Goal: Task Accomplishment & Management: Use online tool/utility

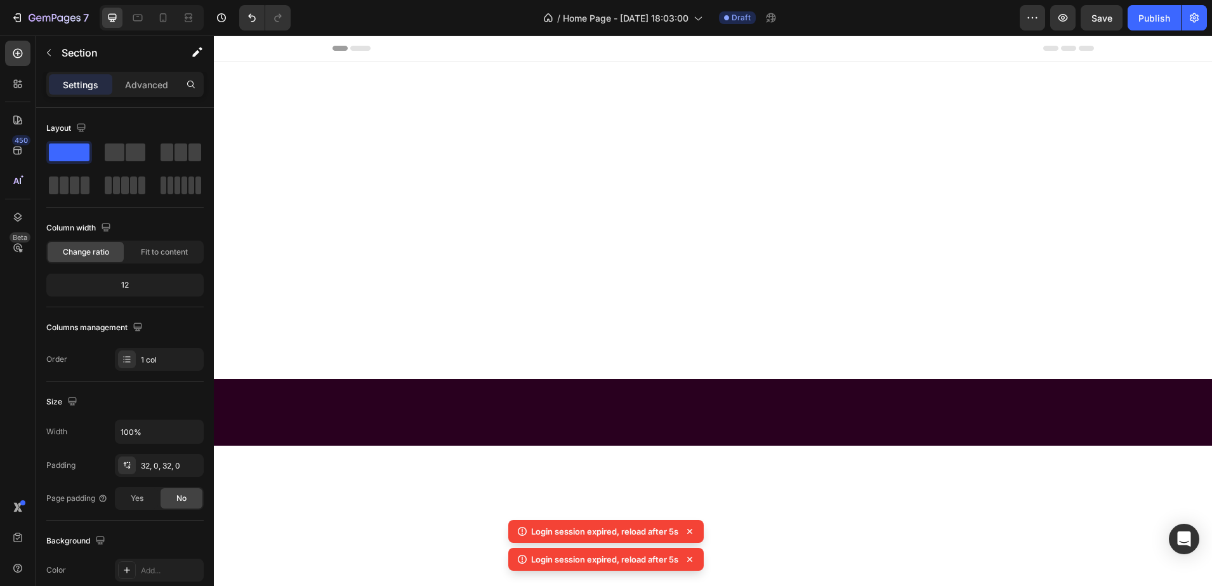
scroll to position [1154, 0]
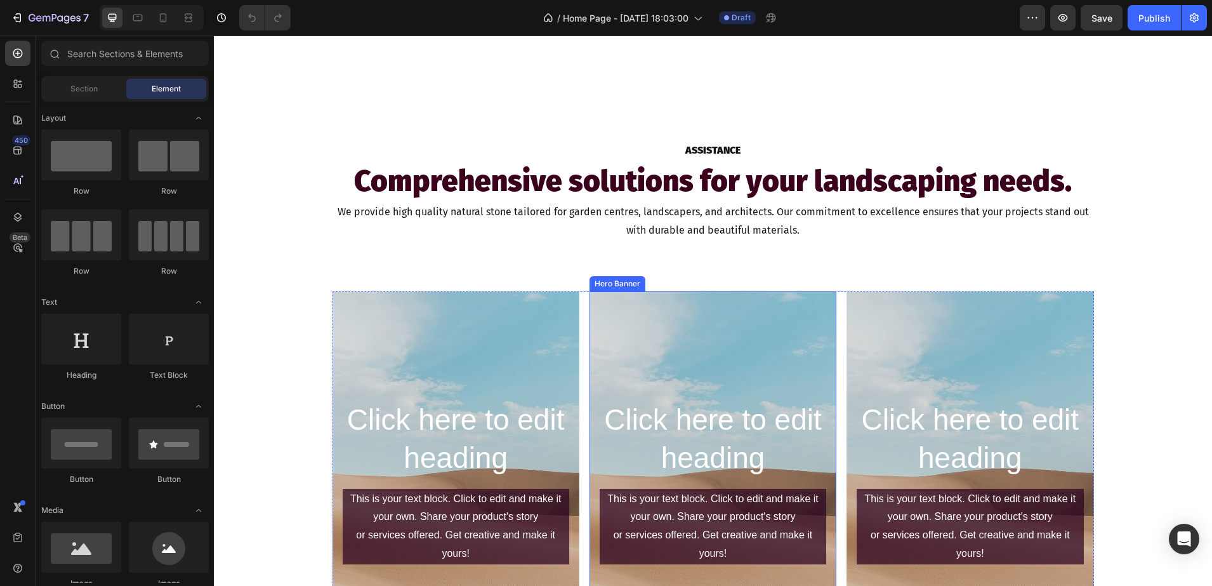
scroll to position [1111, 0]
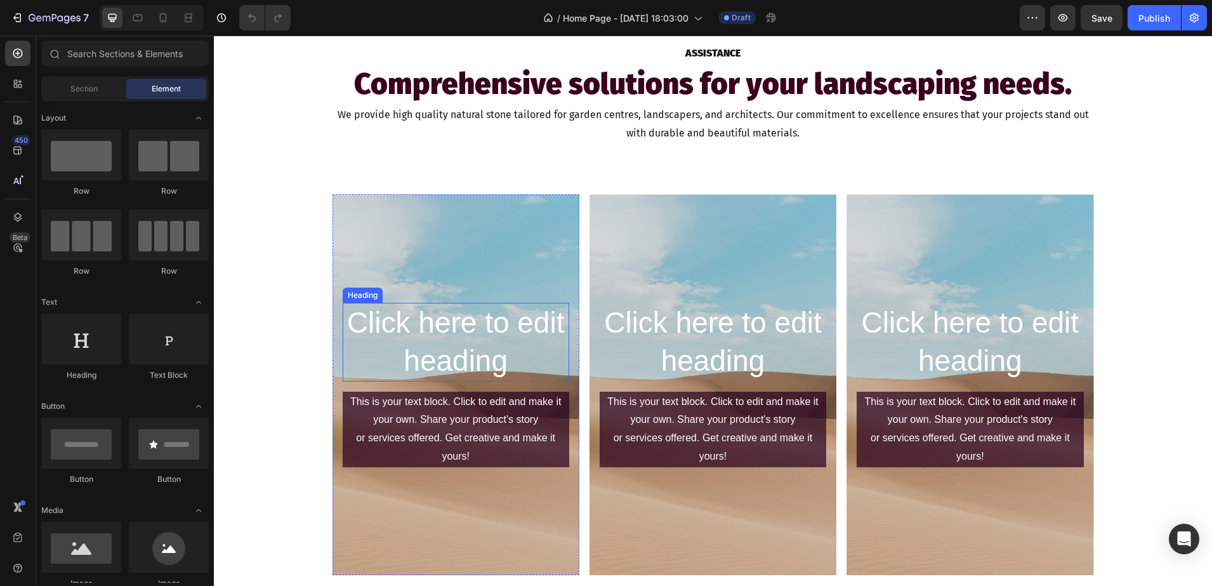
click at [422, 359] on h2 "Click here to edit heading" at bounding box center [456, 342] width 227 height 79
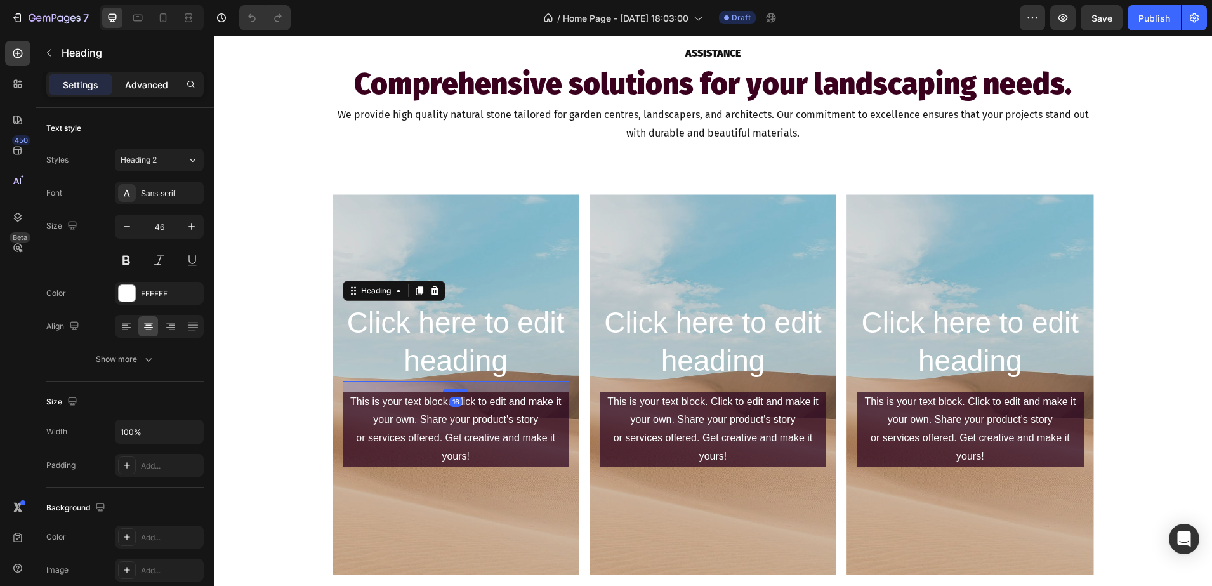
click at [126, 88] on p "Advanced" at bounding box center [146, 84] width 43 height 13
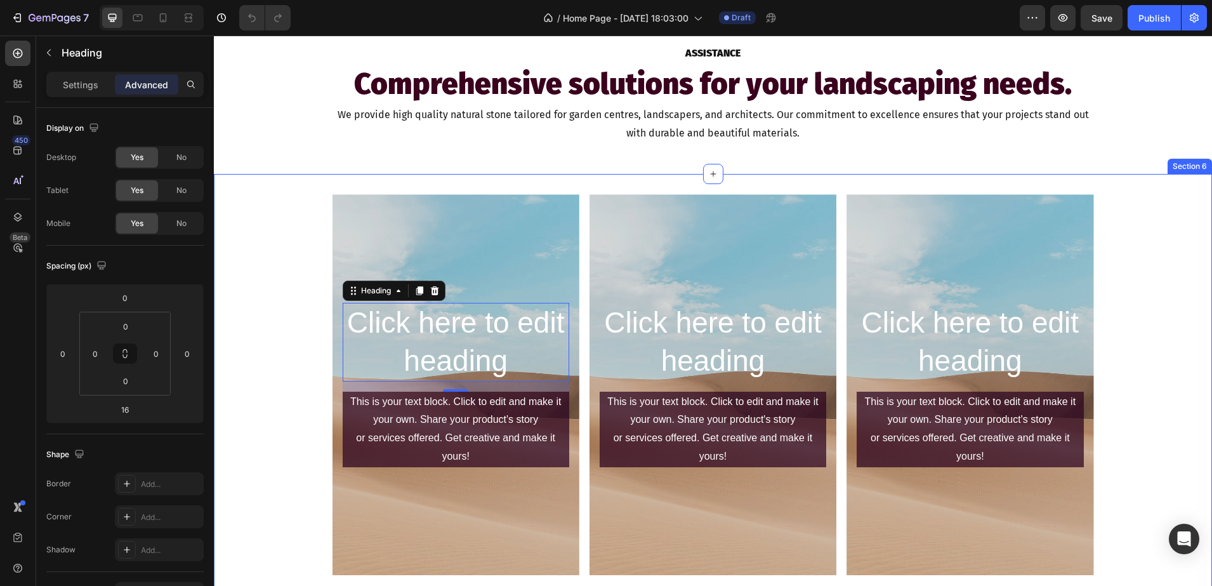
click at [631, 184] on div "Click here to edit heading Heading 16 This is your text block. Click to edit an…" at bounding box center [713, 390] width 998 height 432
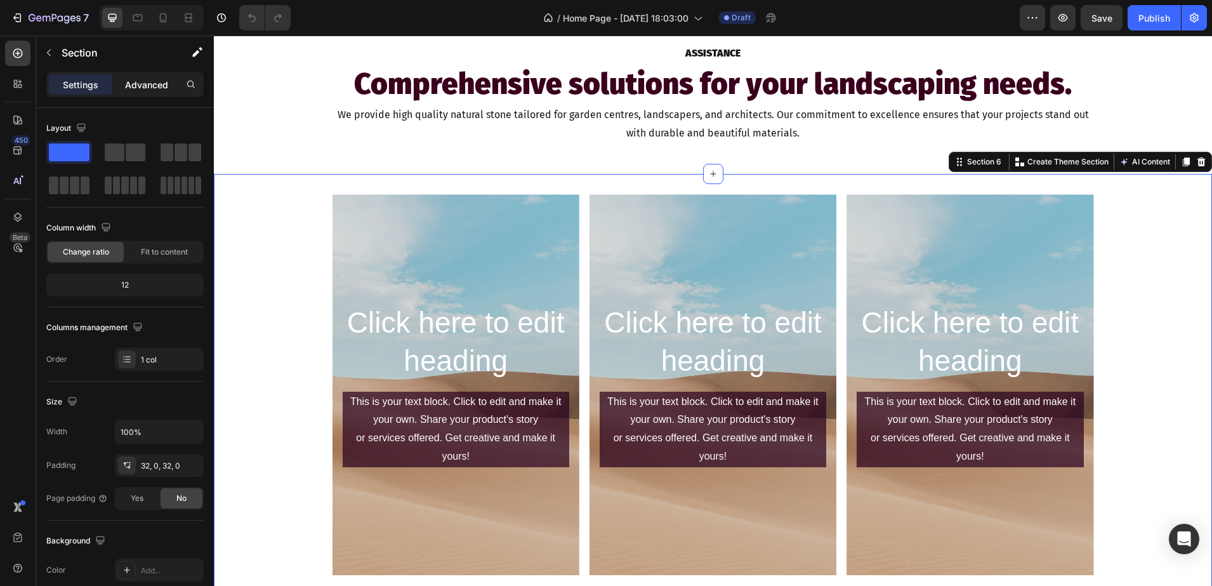
click at [155, 86] on p "Advanced" at bounding box center [146, 84] width 43 height 13
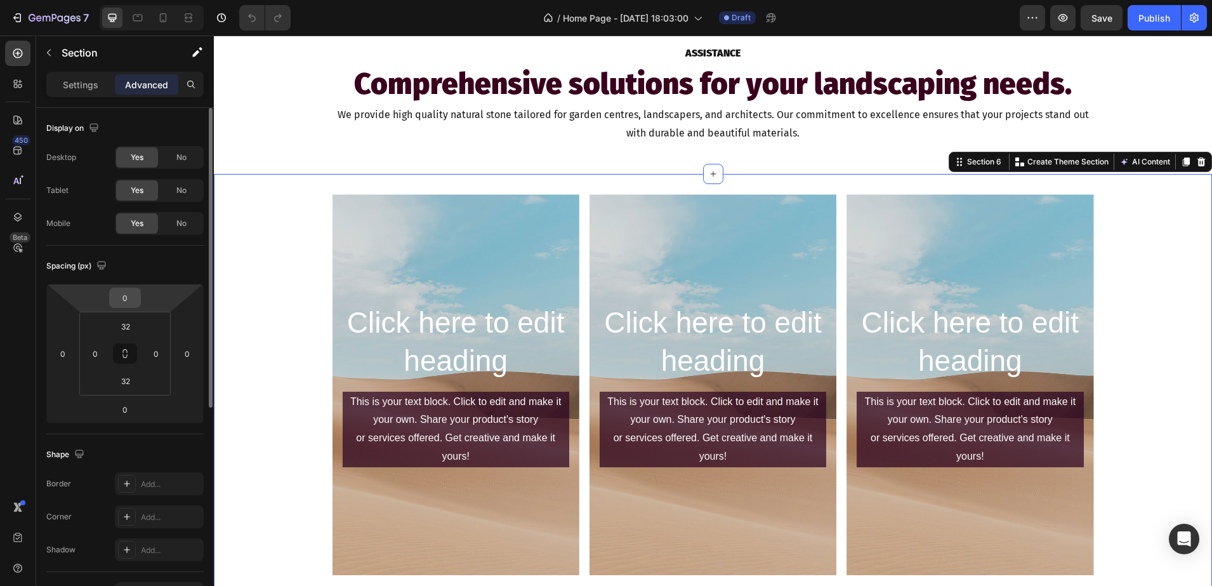
click at [128, 302] on input "0" at bounding box center [124, 297] width 25 height 19
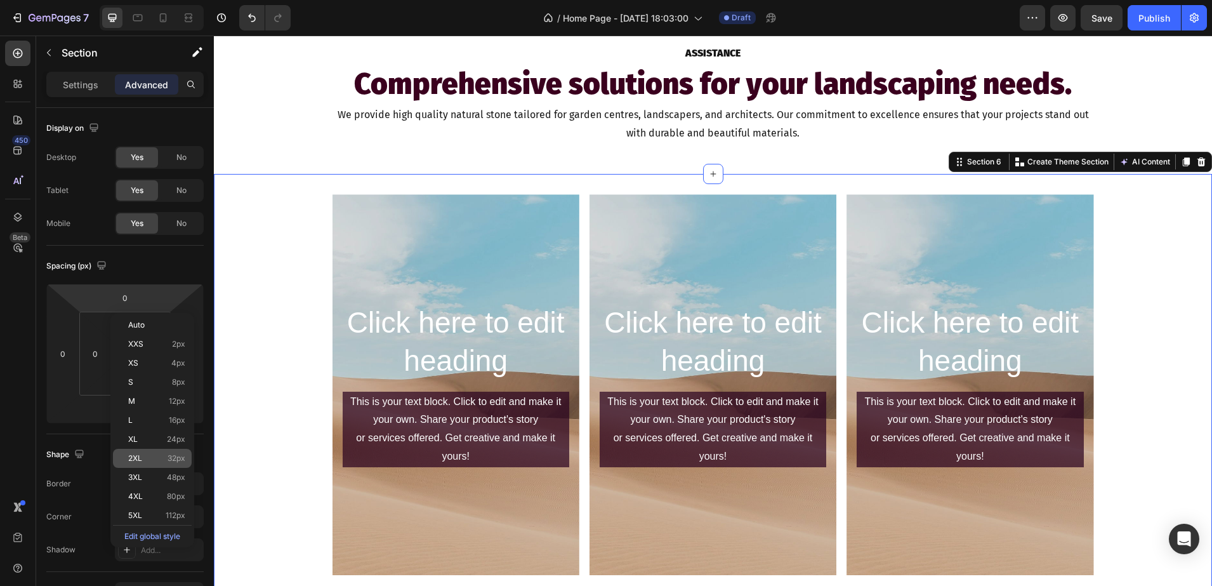
click at [142, 453] on div "2XL 32px" at bounding box center [152, 458] width 79 height 19
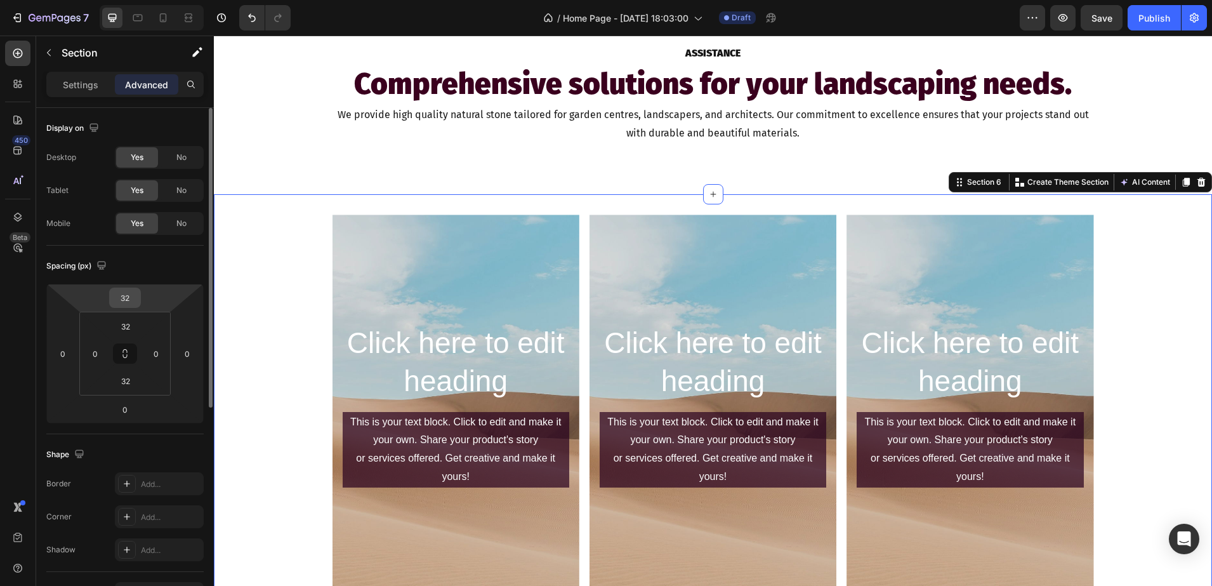
click at [121, 291] on input "32" at bounding box center [124, 297] width 25 height 19
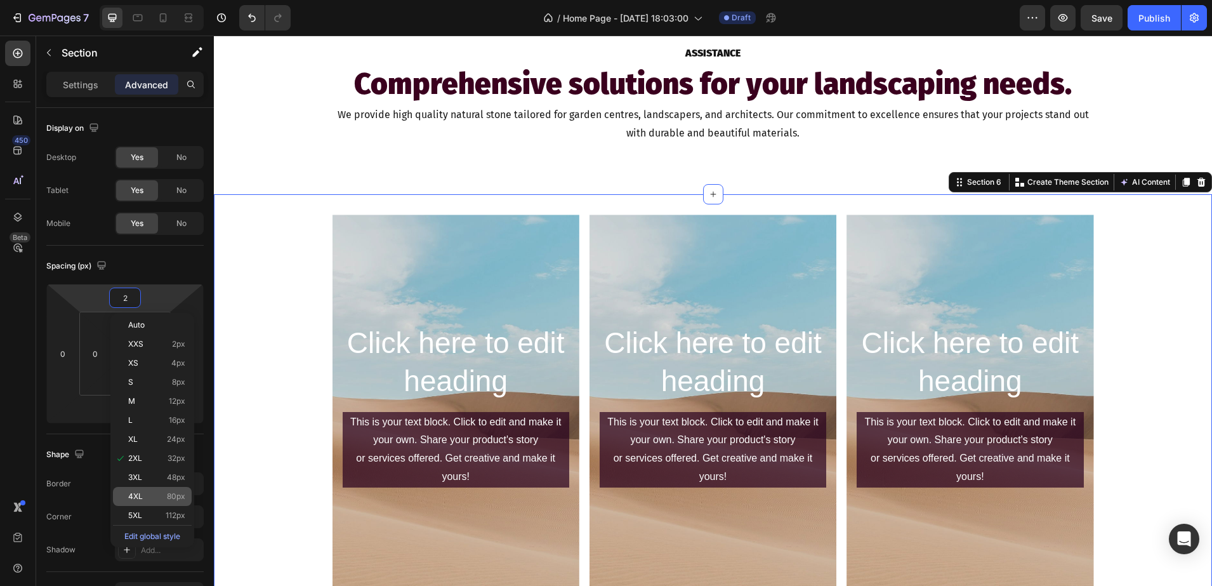
click at [138, 490] on div "4XL 80px" at bounding box center [152, 496] width 79 height 19
type input "80"
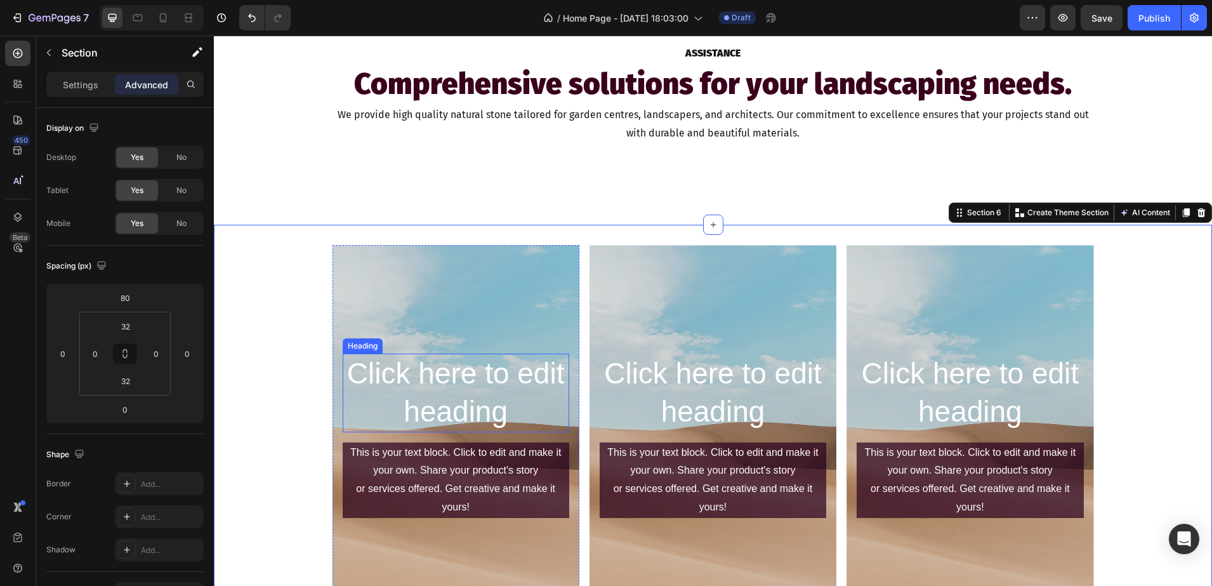
click at [446, 379] on h2 "Click here to edit heading" at bounding box center [456, 393] width 227 height 79
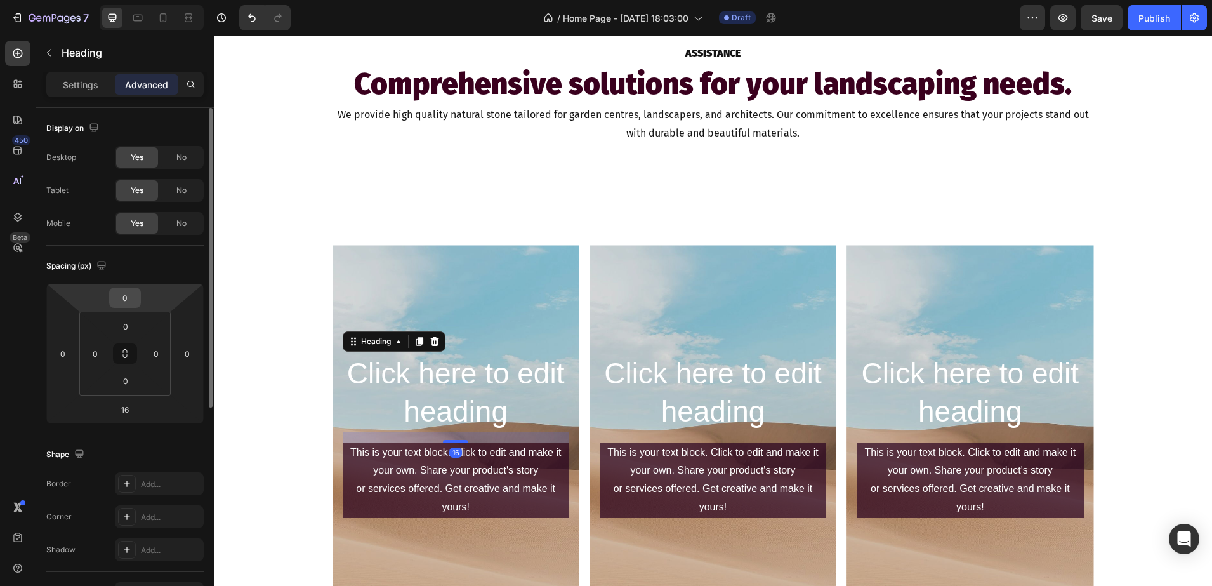
click at [138, 297] on div "0" at bounding box center [125, 297] width 32 height 20
click at [129, 294] on input "0" at bounding box center [124, 297] width 25 height 19
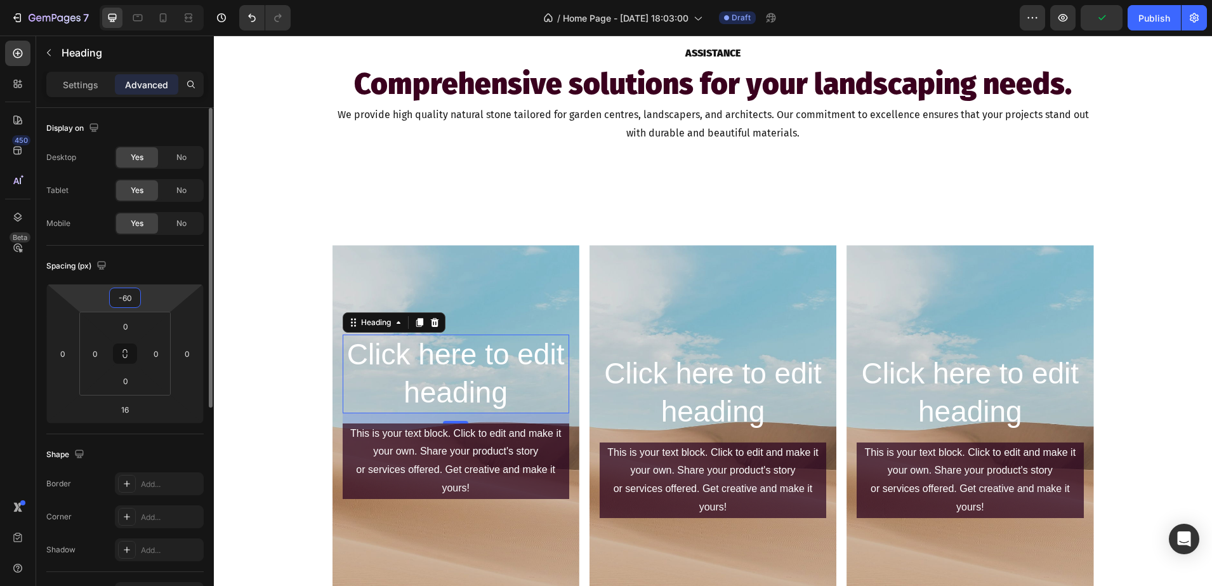
type input "-6"
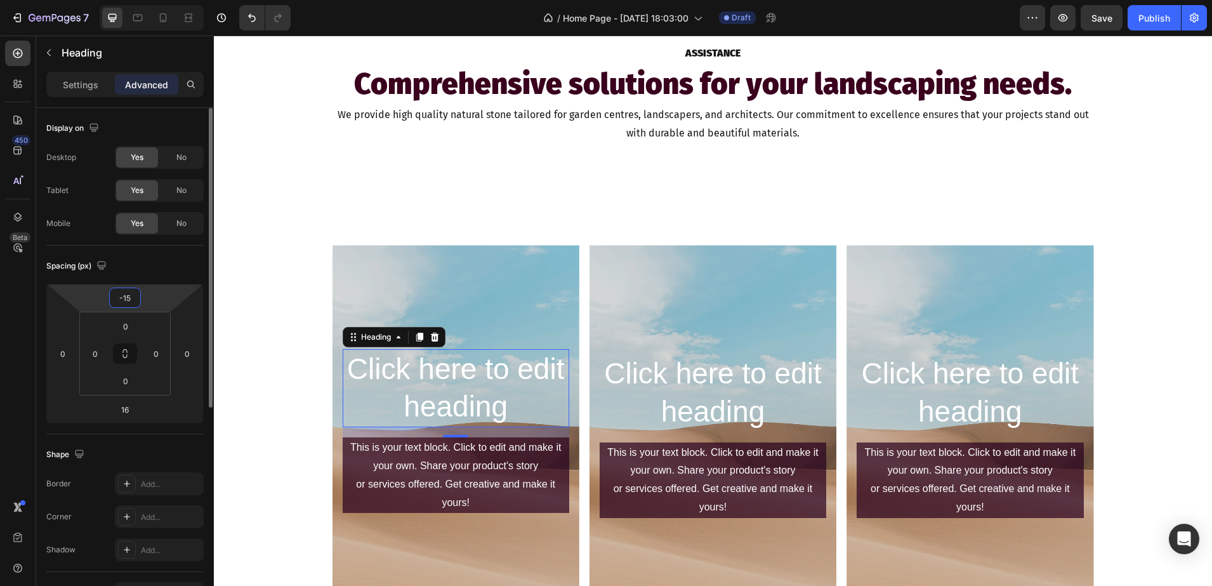
type input "-1"
type input "-2"
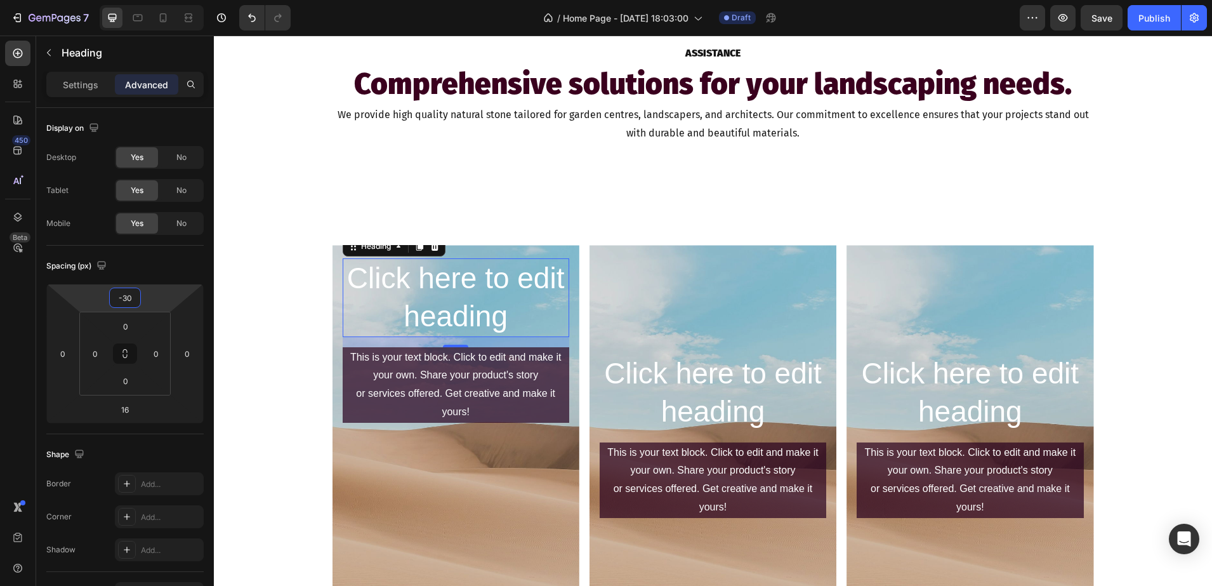
type input "-3"
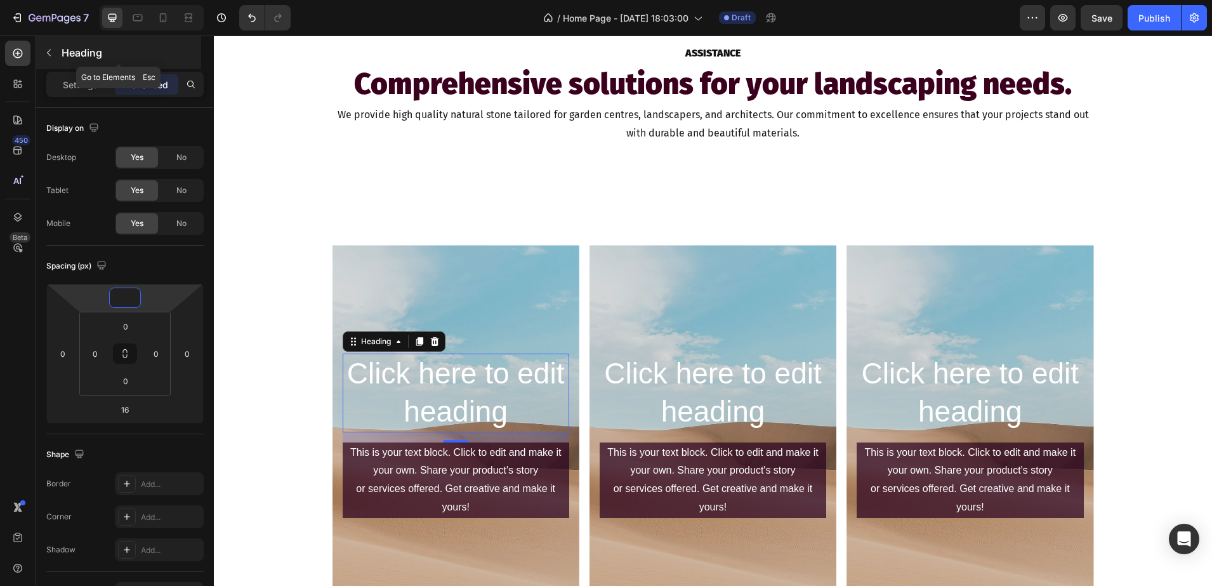
click at [72, 60] on div "Heading" at bounding box center [118, 52] width 165 height 33
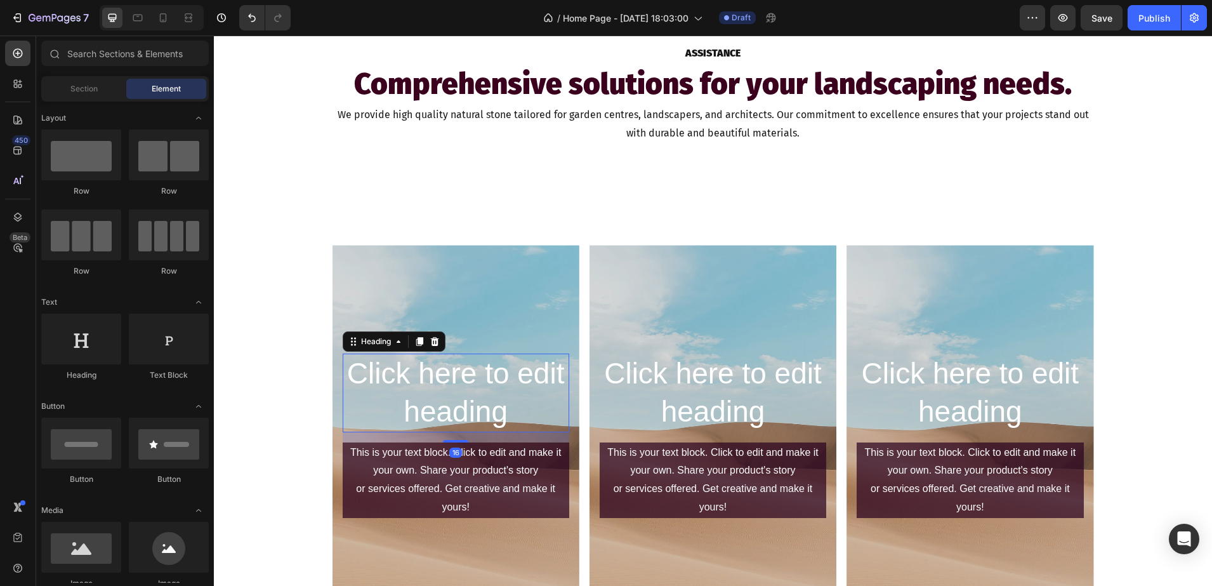
click at [417, 406] on h2 "Click here to edit heading" at bounding box center [456, 393] width 227 height 79
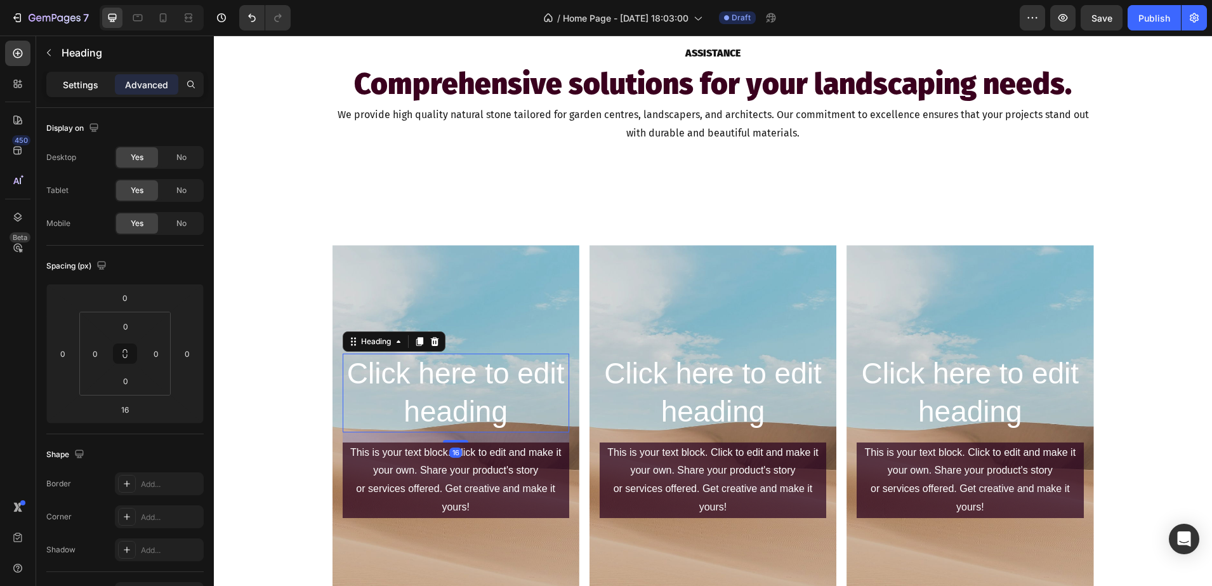
click at [85, 84] on p "Settings" at bounding box center [81, 84] width 36 height 13
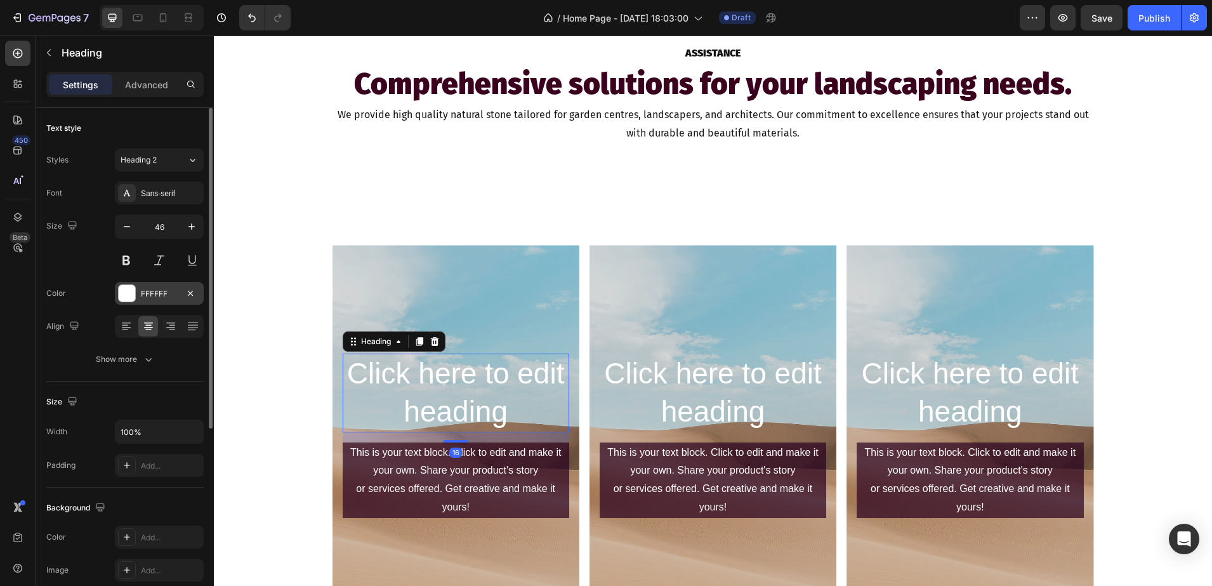
click at [152, 291] on div "FFFFFF" at bounding box center [159, 293] width 37 height 11
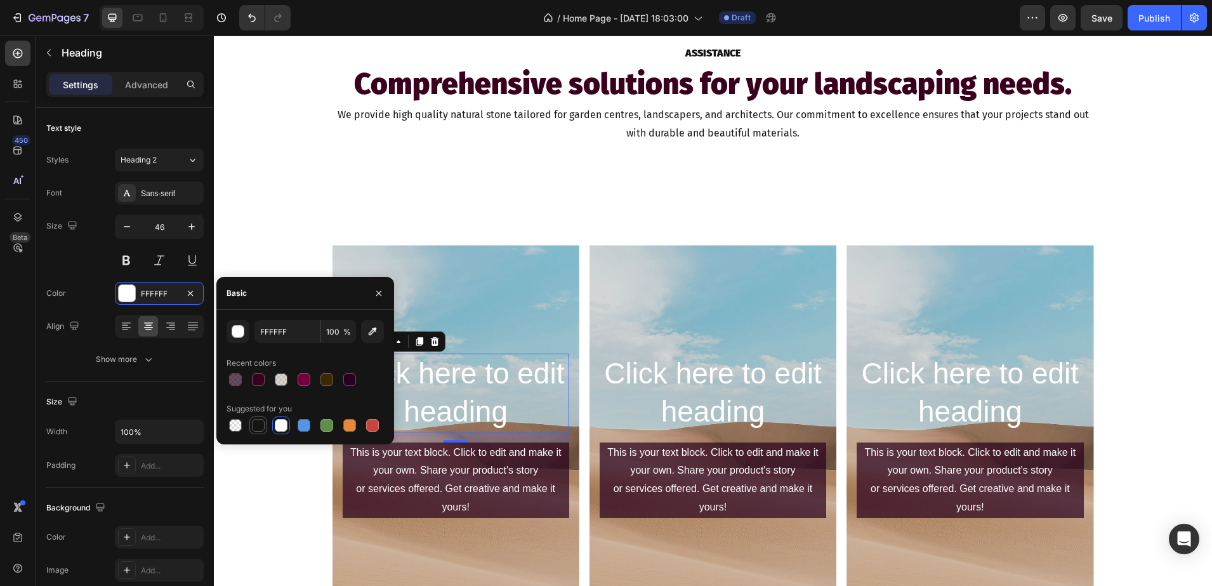
click at [254, 428] on div at bounding box center [258, 425] width 13 height 13
type input "151515"
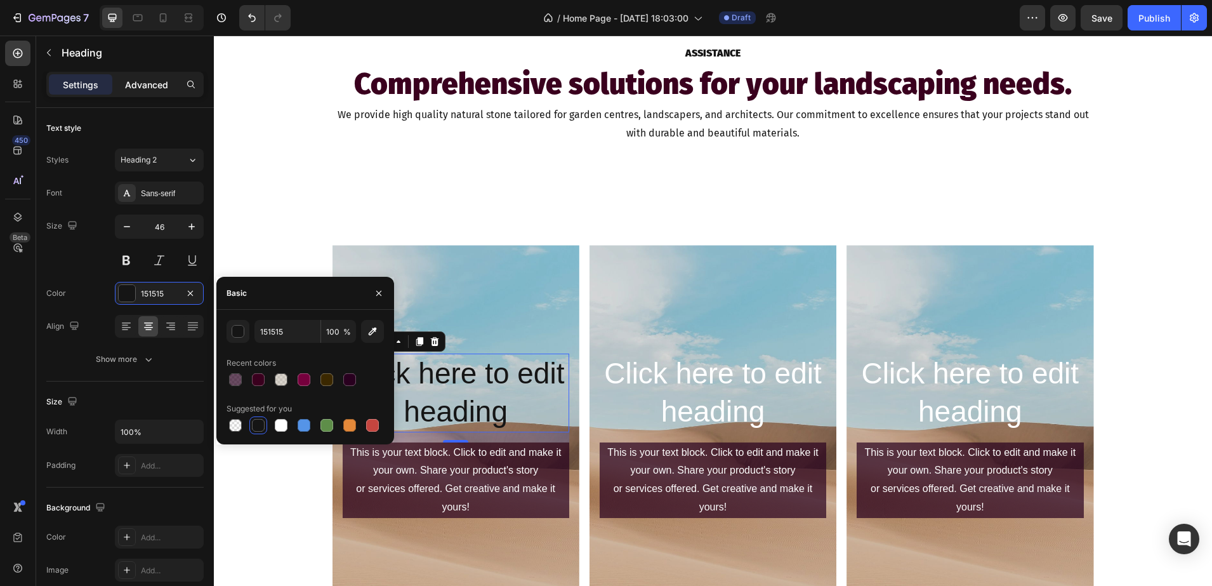
click at [133, 77] on div "Advanced" at bounding box center [146, 84] width 63 height 20
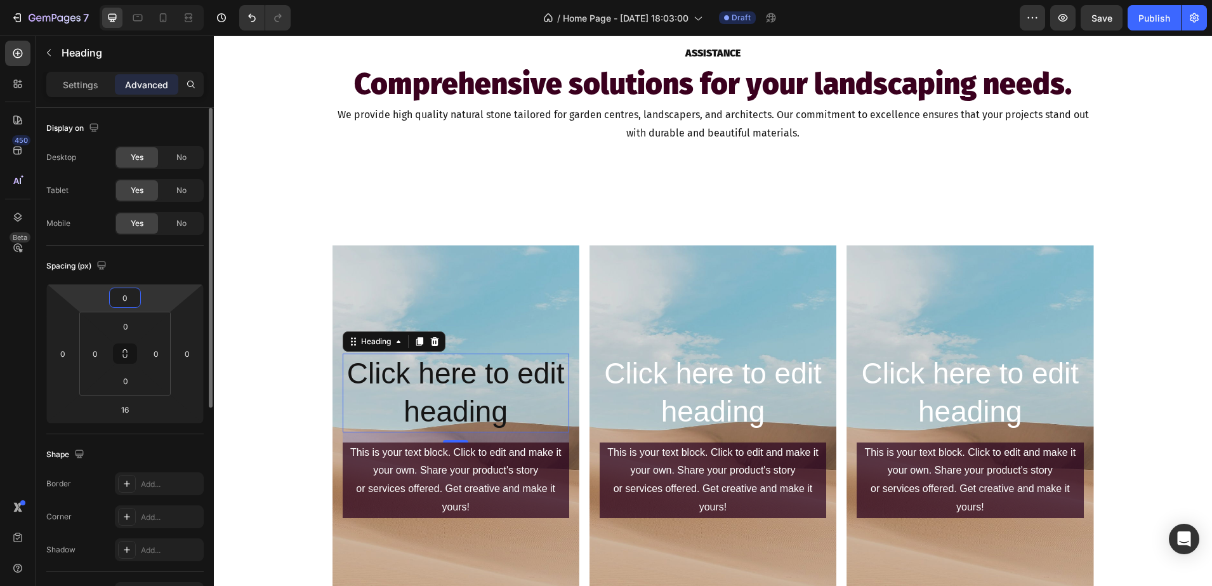
click at [131, 292] on input "0" at bounding box center [124, 297] width 25 height 19
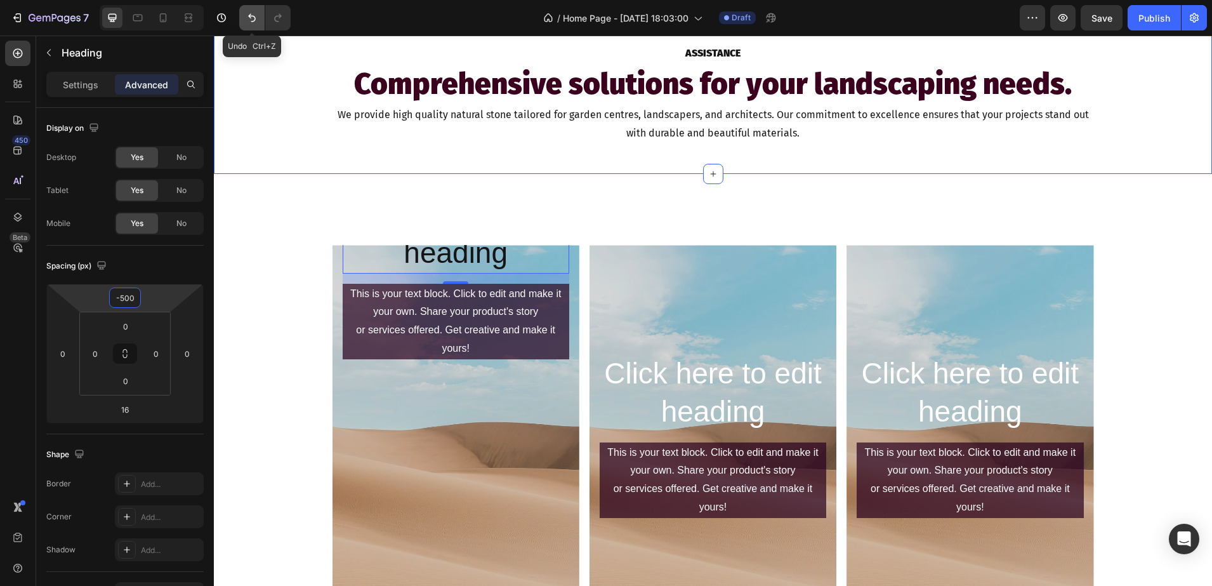
click at [252, 15] on icon "Undo/Redo" at bounding box center [252, 18] width 8 height 8
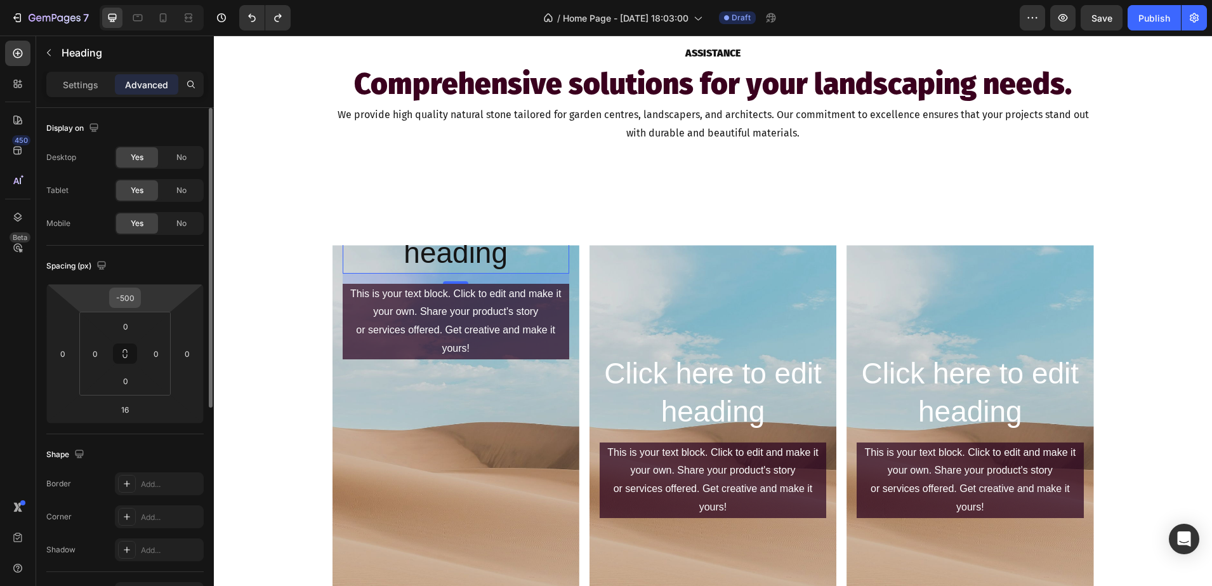
click at [129, 294] on input "-500" at bounding box center [124, 297] width 25 height 19
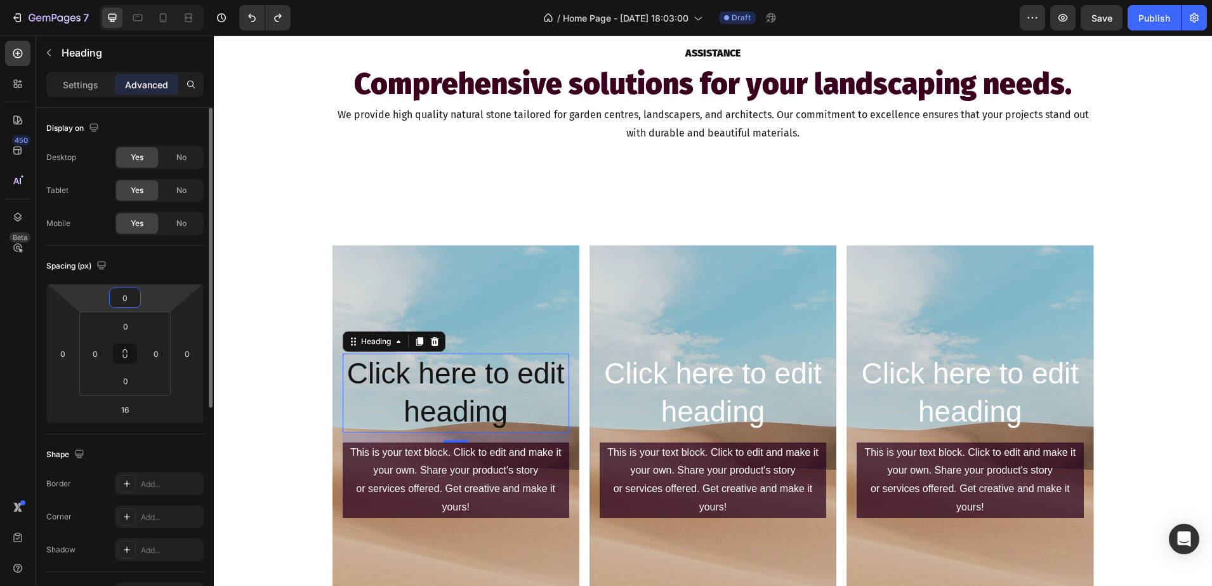
type input "0"
click at [77, 86] on p "Settings" at bounding box center [81, 84] width 36 height 13
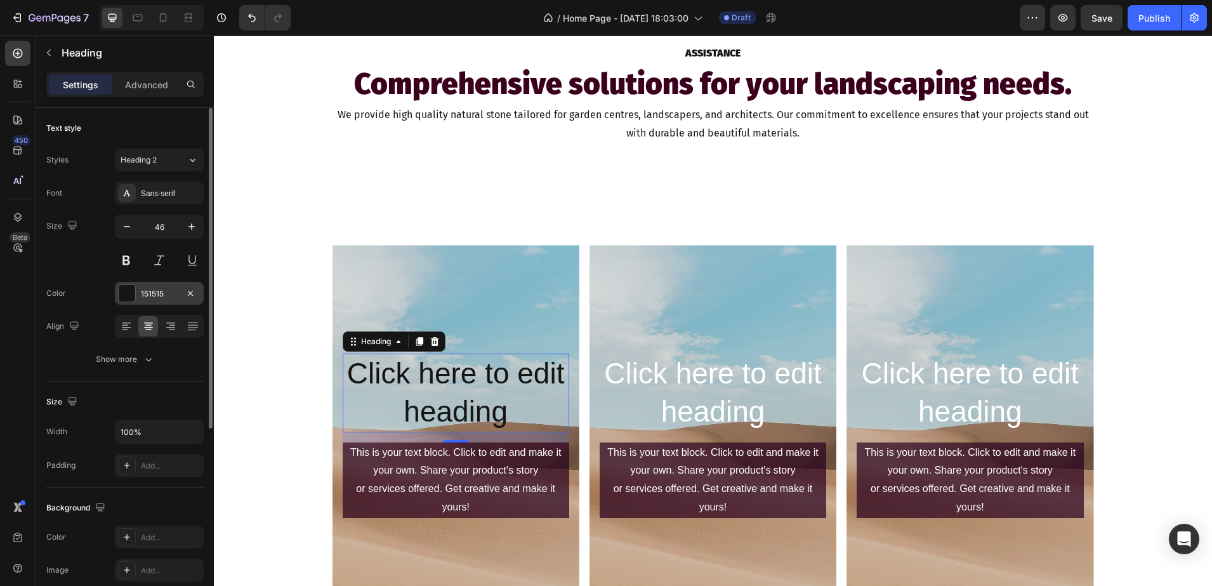
click at [126, 285] on div at bounding box center [127, 293] width 17 height 17
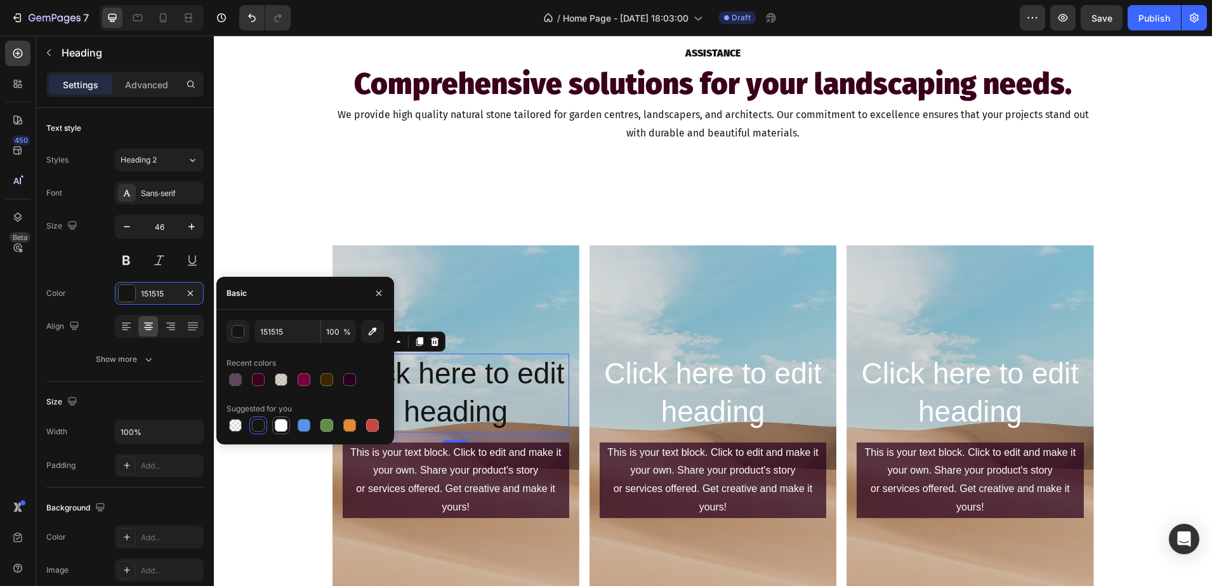
click at [284, 427] on div at bounding box center [281, 425] width 13 height 13
type input "FFFFFF"
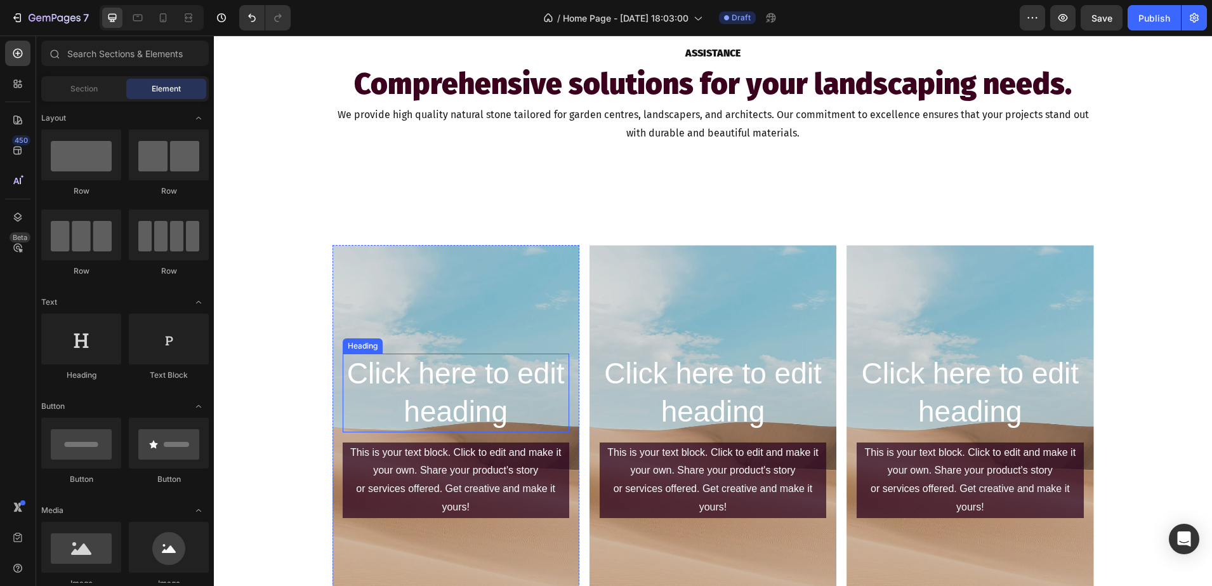
click at [403, 399] on h2 "Click here to edit heading" at bounding box center [456, 393] width 227 height 79
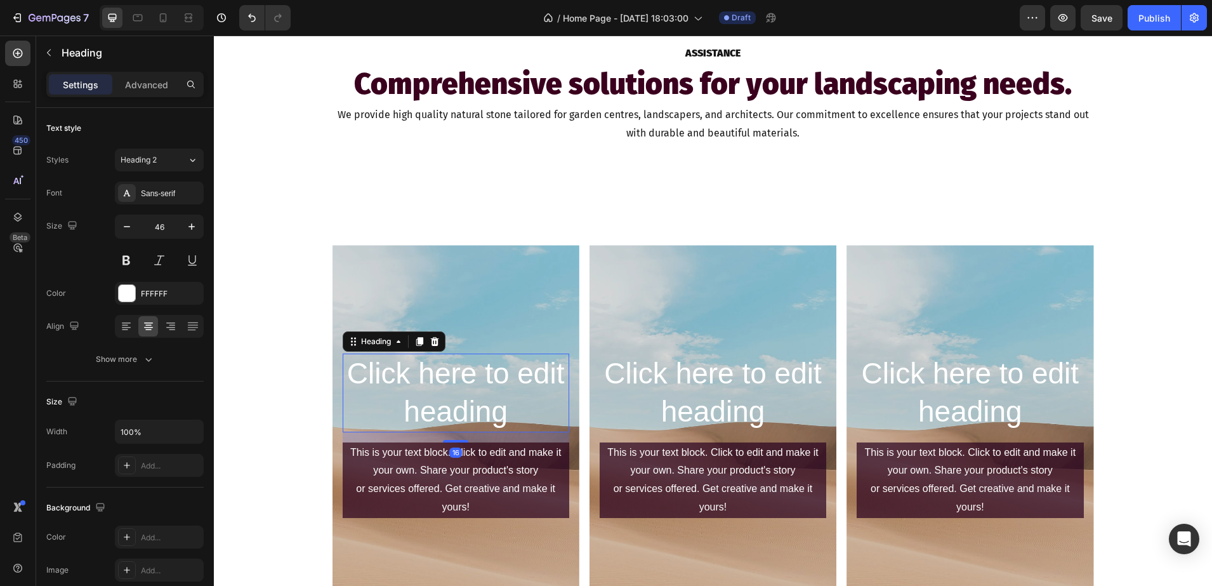
click at [505, 402] on h2 "Click here to edit heading" at bounding box center [456, 393] width 227 height 79
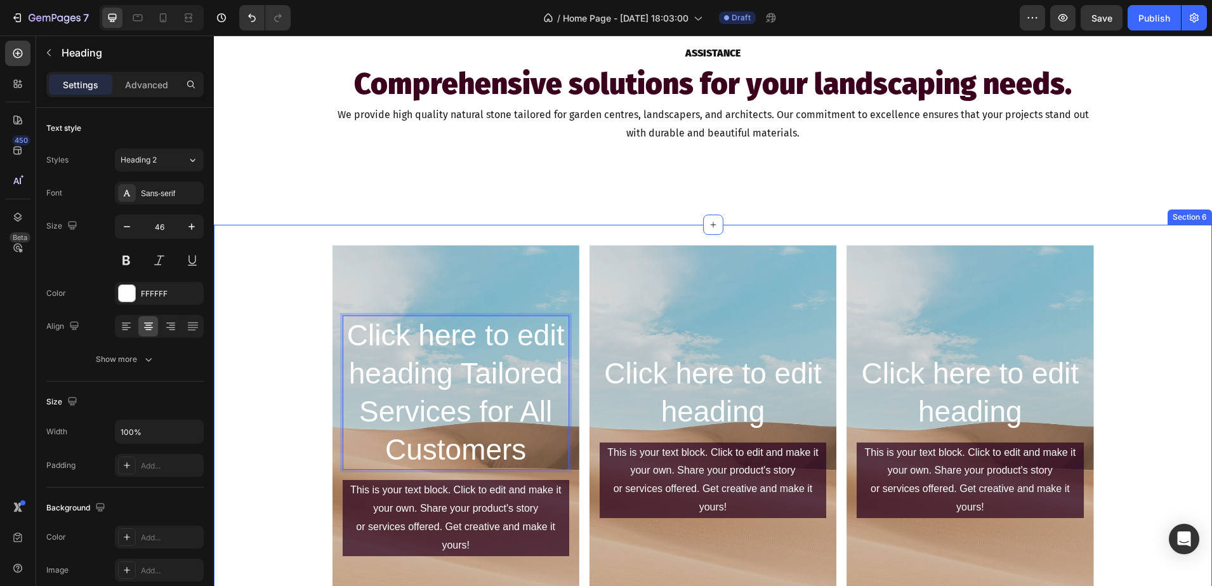
scroll to position [1073, 0]
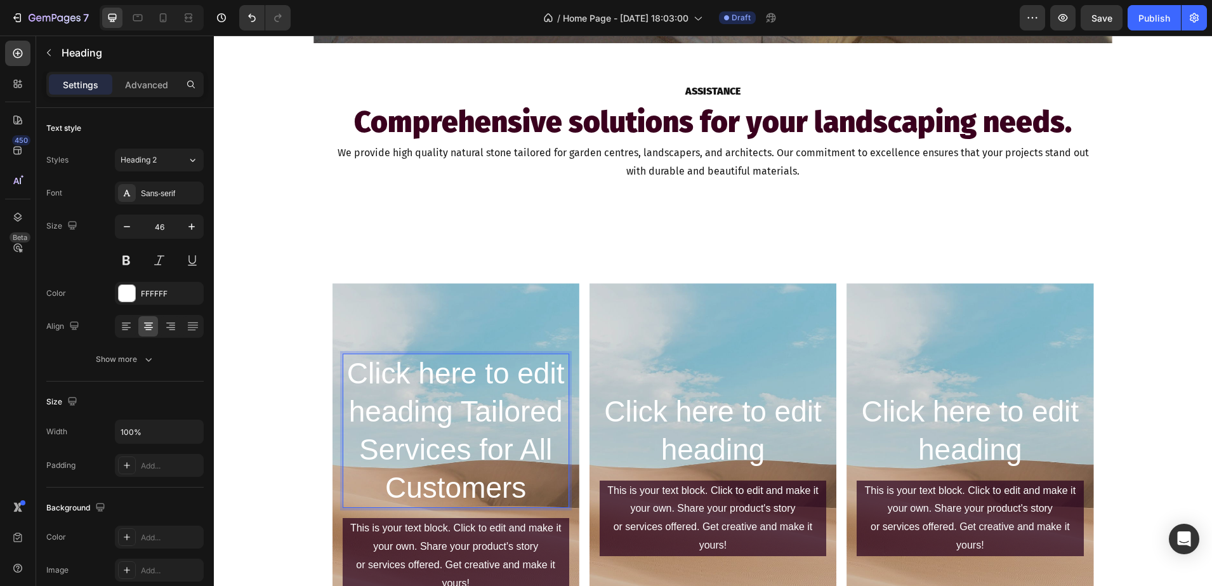
click at [468, 411] on p "Click here to edit heading Tailored Services for All Customers" at bounding box center [456, 431] width 224 height 152
click at [459, 412] on p "Click here to edit heading Tailored Services for All Customers" at bounding box center [456, 431] width 224 height 152
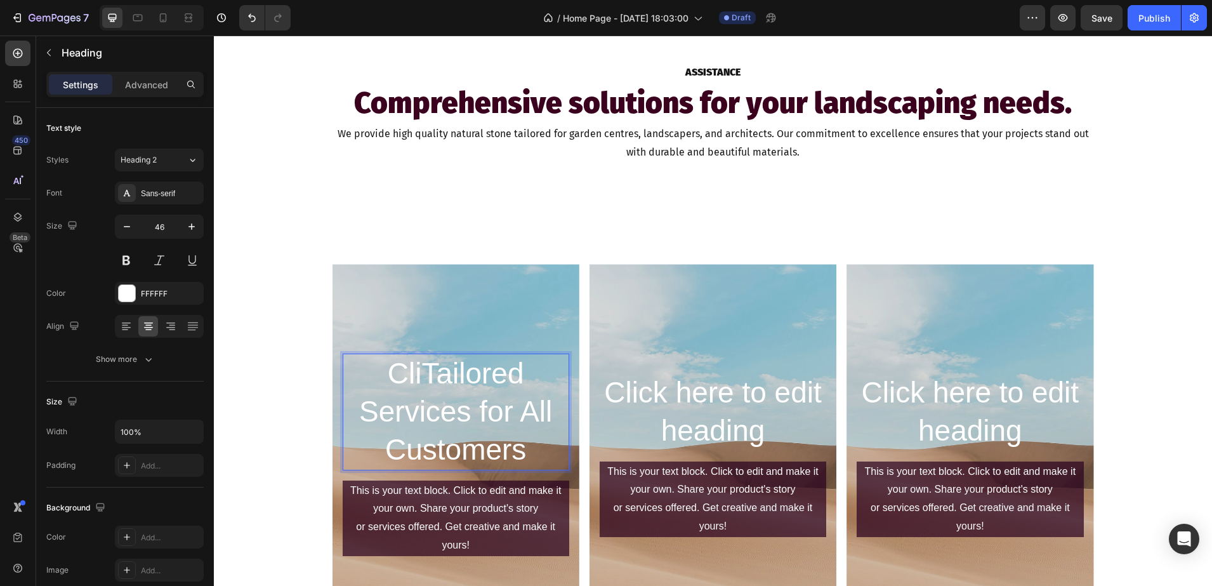
scroll to position [1111, 0]
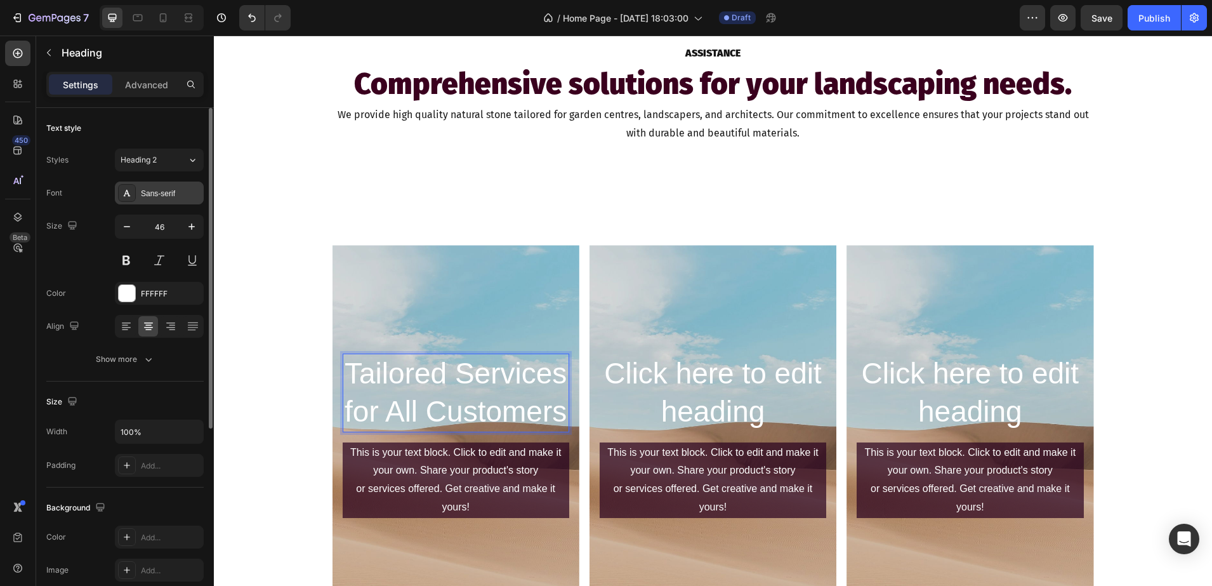
click at [169, 190] on div "Sans-serif" at bounding box center [171, 193] width 60 height 11
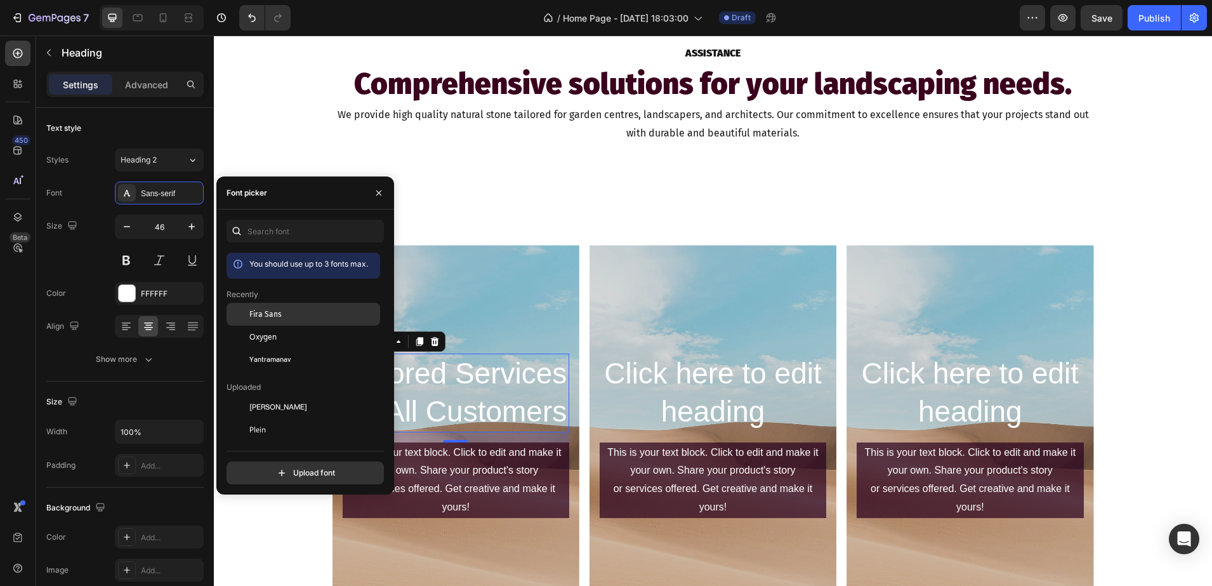
click at [261, 313] on span "Fira Sans" at bounding box center [265, 313] width 32 height 11
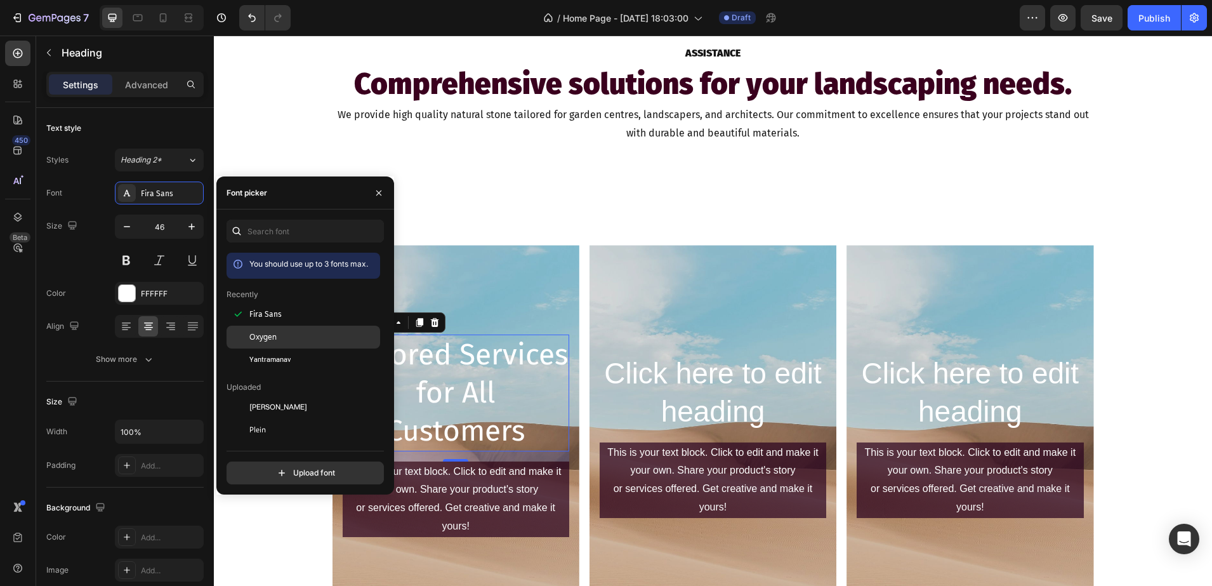
click at [261, 464] on div "Oxygen" at bounding box center [304, 475] width 154 height 23
click at [265, 395] on div "Fira Sans" at bounding box center [304, 406] width 154 height 23
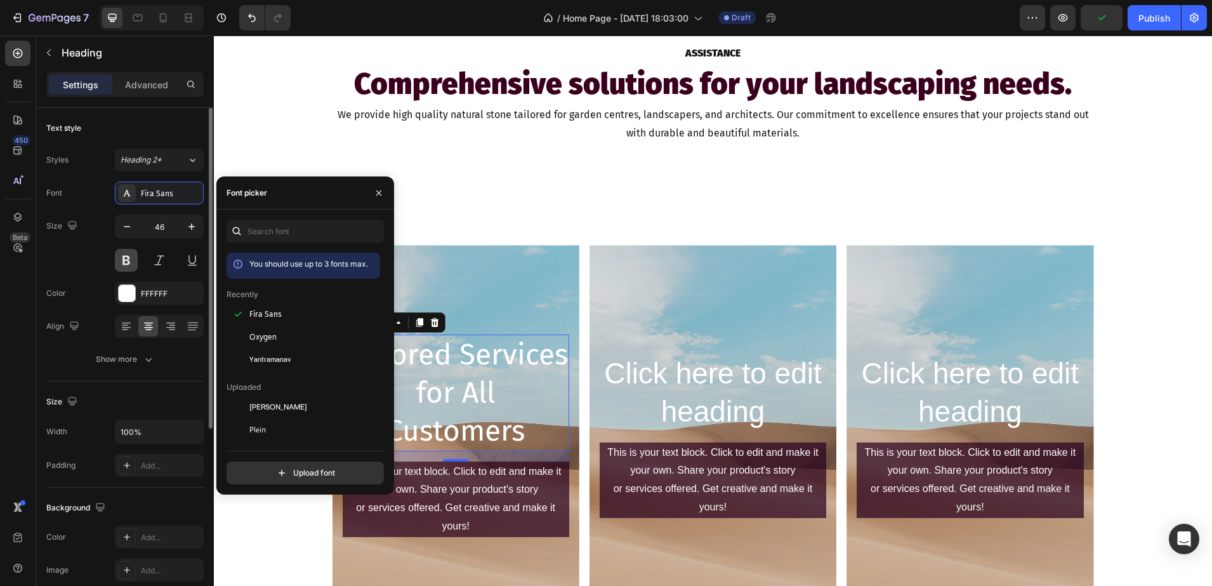
click at [119, 255] on button at bounding box center [126, 260] width 23 height 23
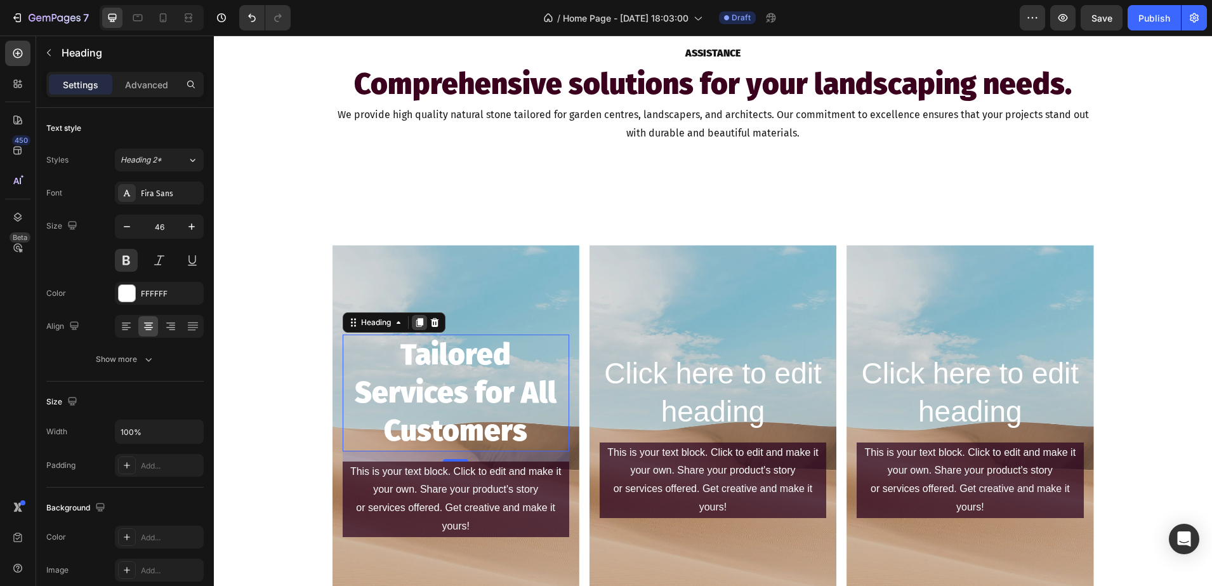
click at [412, 324] on div at bounding box center [419, 322] width 15 height 15
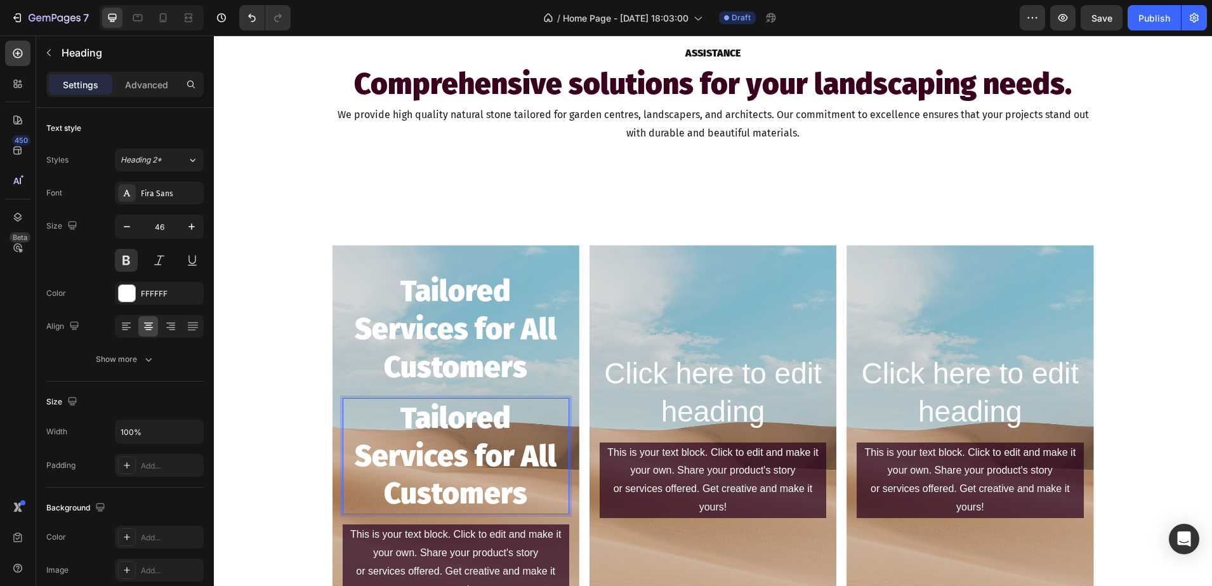
click at [356, 413] on p "Tailored Services for All Customers" at bounding box center [456, 456] width 224 height 114
click at [283, 402] on div "Tailored Services for All Customers Heading Tailored Services for All Customers…" at bounding box center [713, 440] width 998 height 391
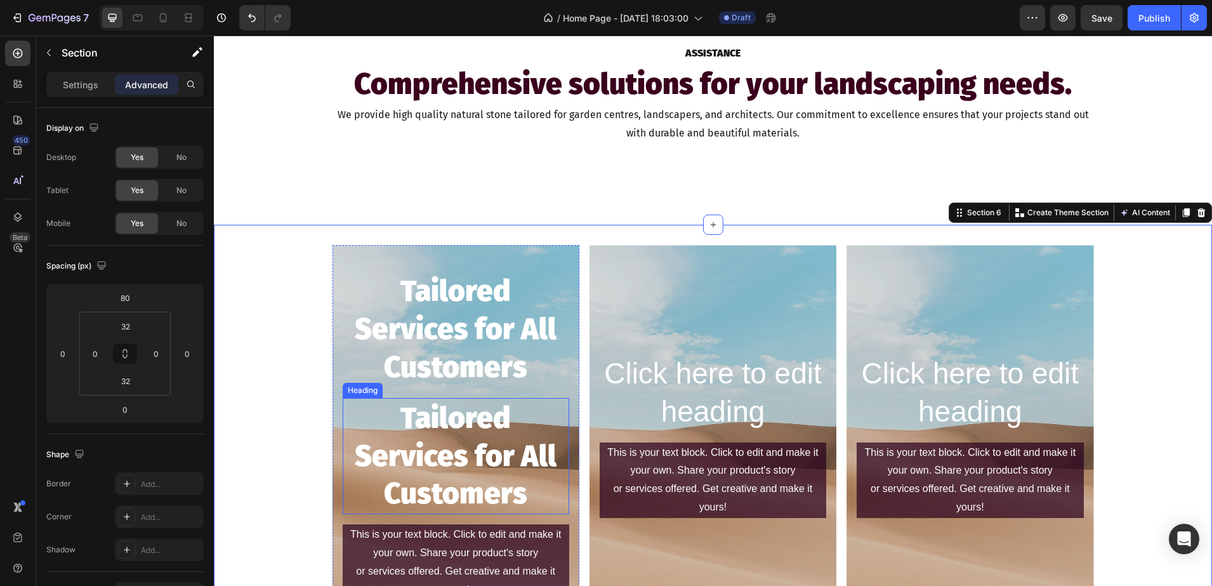
click at [428, 439] on p "Tailored Services for All Customers" at bounding box center [456, 456] width 224 height 114
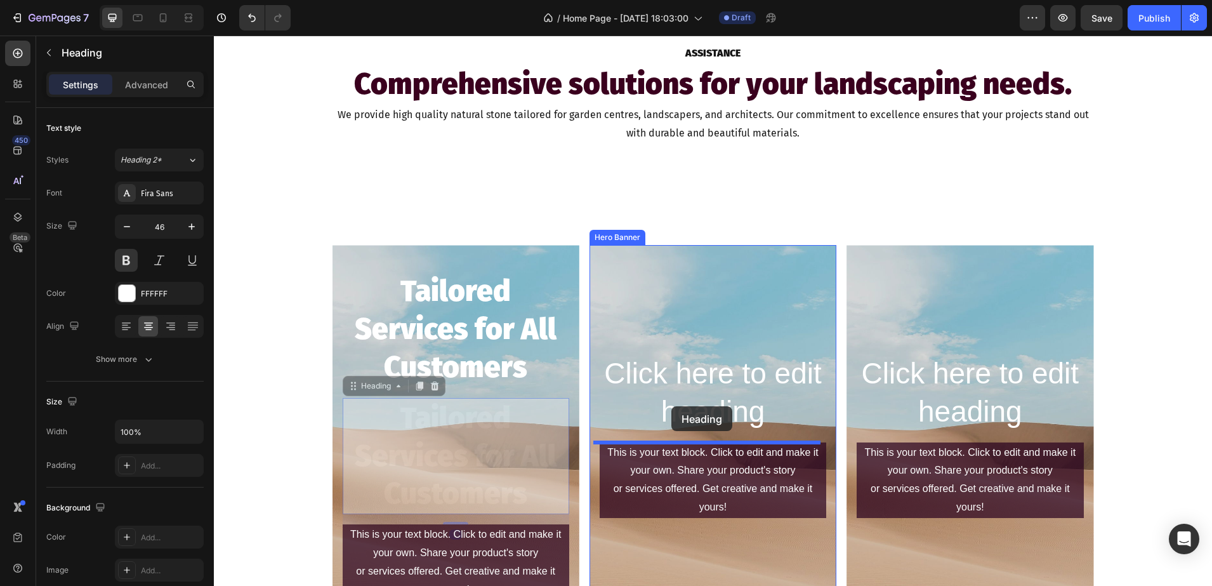
drag, startPoint x: 362, startPoint y: 384, endPoint x: 671, endPoint y: 406, distance: 310.5
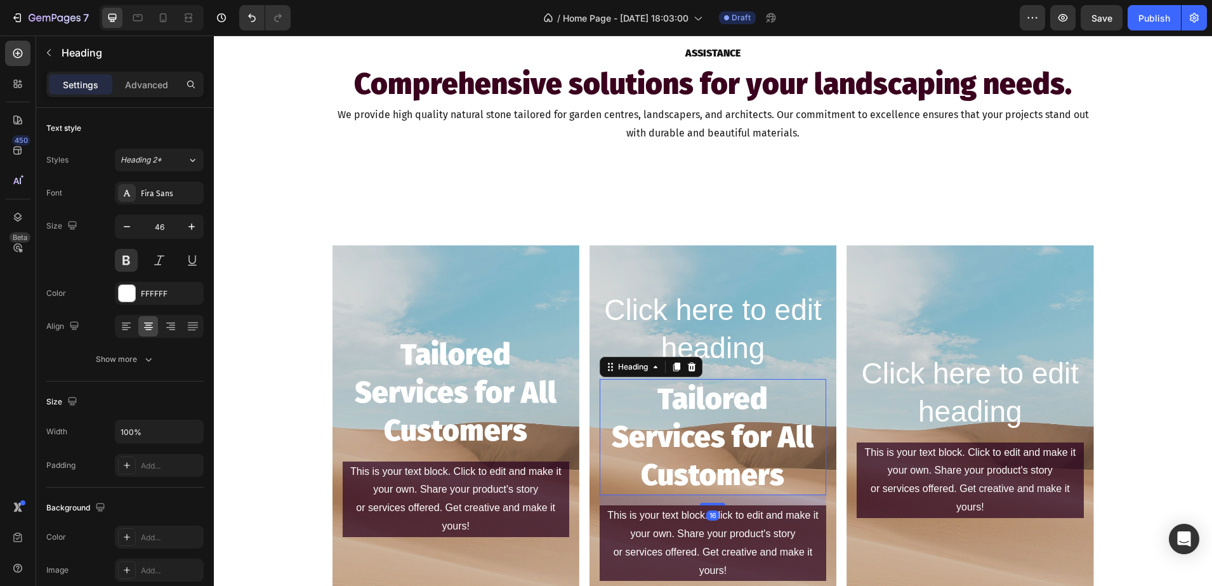
click at [714, 317] on h2 "Click here to edit heading" at bounding box center [713, 329] width 227 height 79
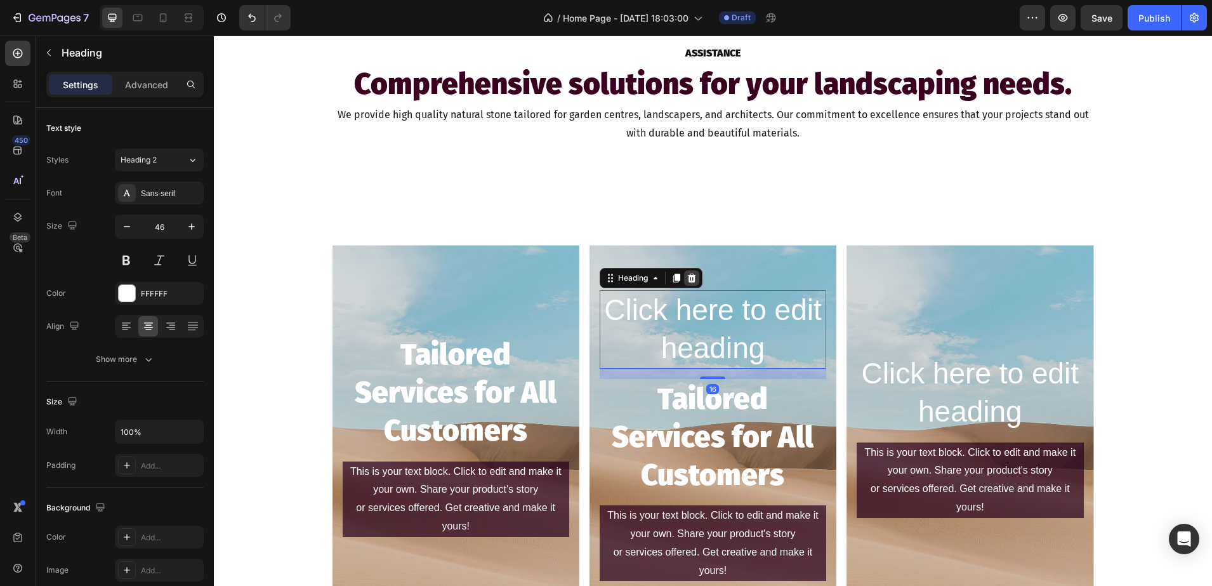
click at [689, 277] on icon at bounding box center [691, 278] width 8 height 9
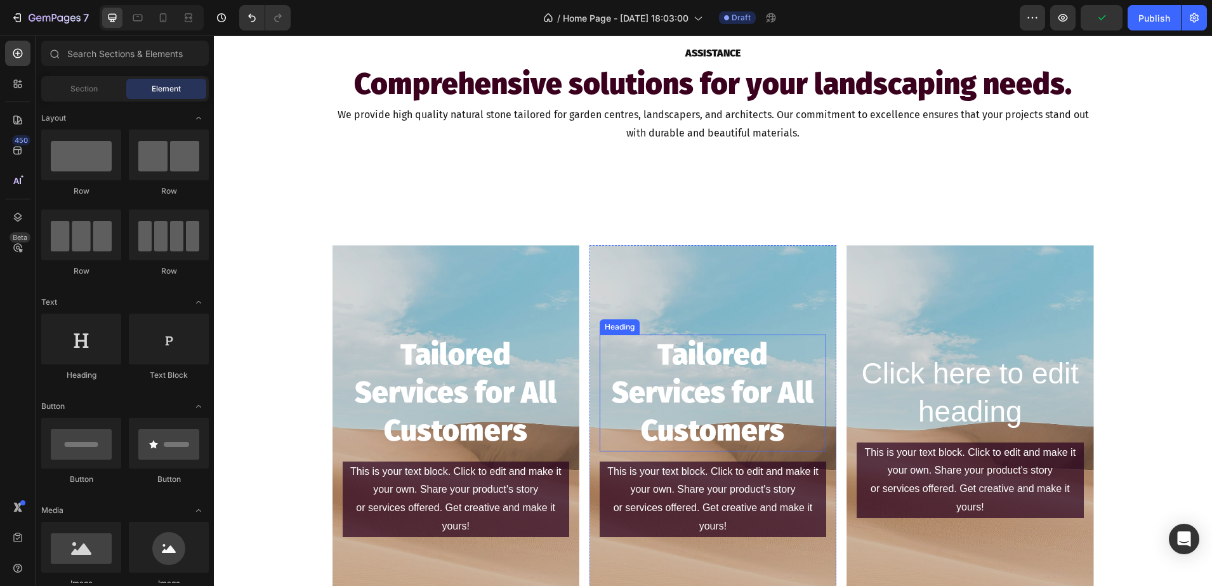
click at [697, 377] on h2 "Tailored Services for All Customers" at bounding box center [713, 392] width 227 height 116
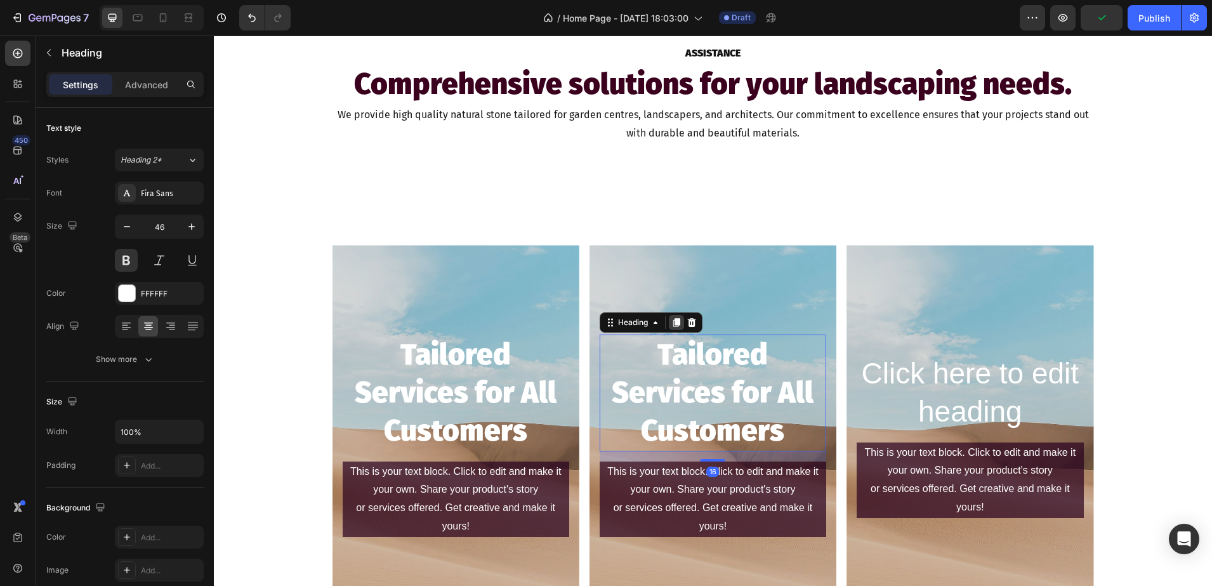
click at [673, 319] on icon at bounding box center [676, 322] width 7 height 9
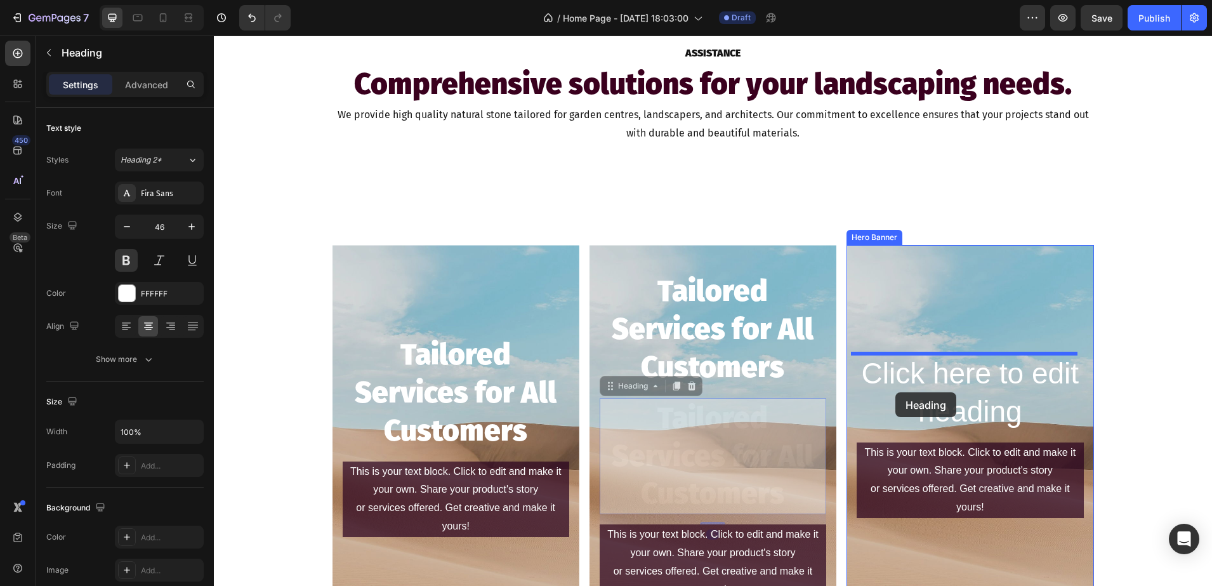
drag, startPoint x: 609, startPoint y: 387, endPoint x: 895, endPoint y: 392, distance: 286.9
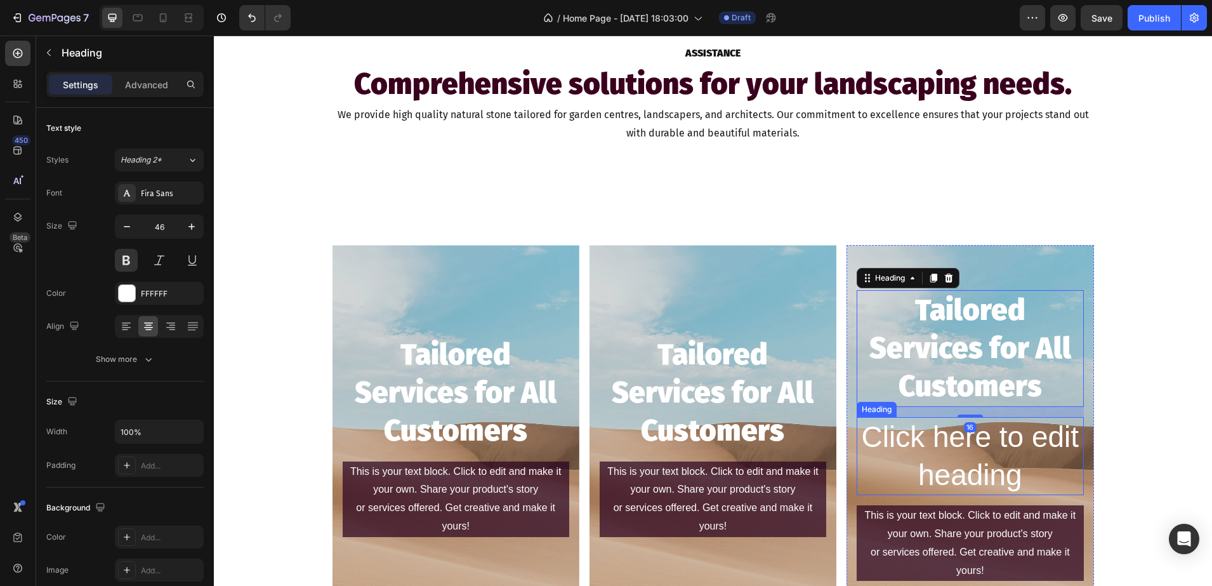
click at [972, 475] on h2 "Click here to edit heading" at bounding box center [970, 456] width 227 height 79
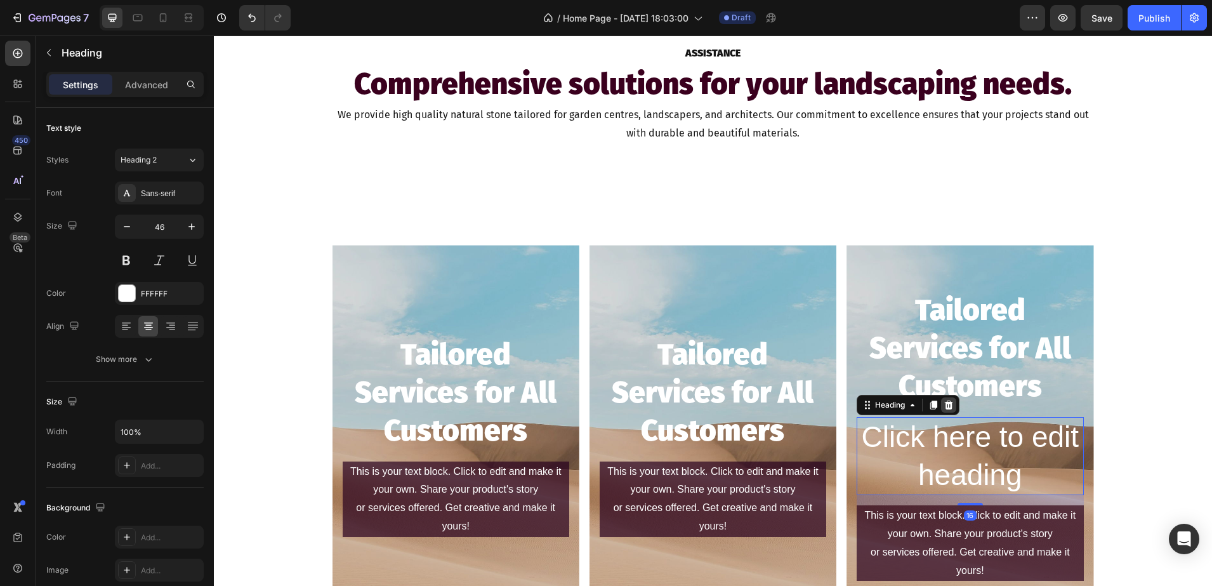
click at [948, 407] on icon at bounding box center [949, 405] width 10 height 10
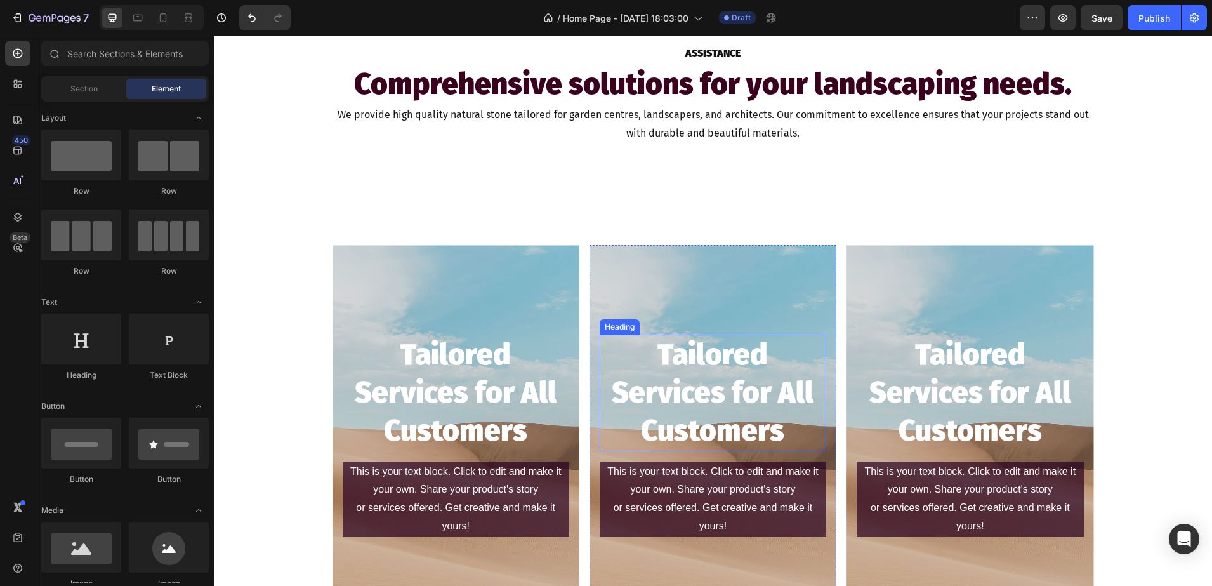
drag, startPoint x: 752, startPoint y: 435, endPoint x: 758, endPoint y: 438, distance: 6.5
click at [752, 437] on h2 "Tailored Services for All Customers" at bounding box center [713, 392] width 227 height 116
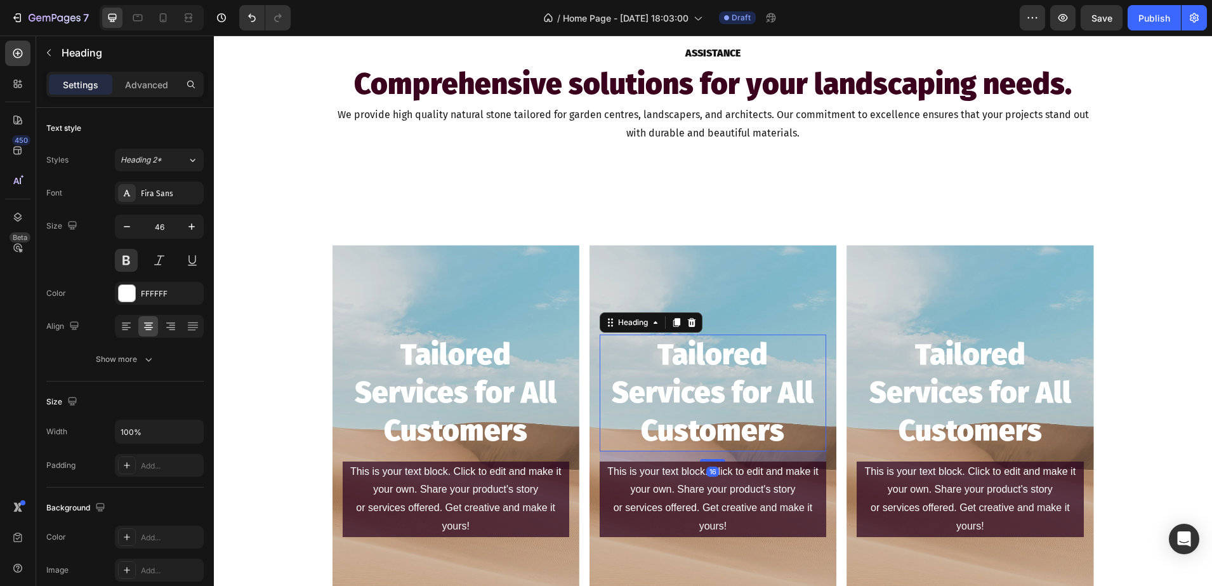
click at [776, 435] on h2 "Tailored Services for All Customers" at bounding box center [713, 392] width 227 height 116
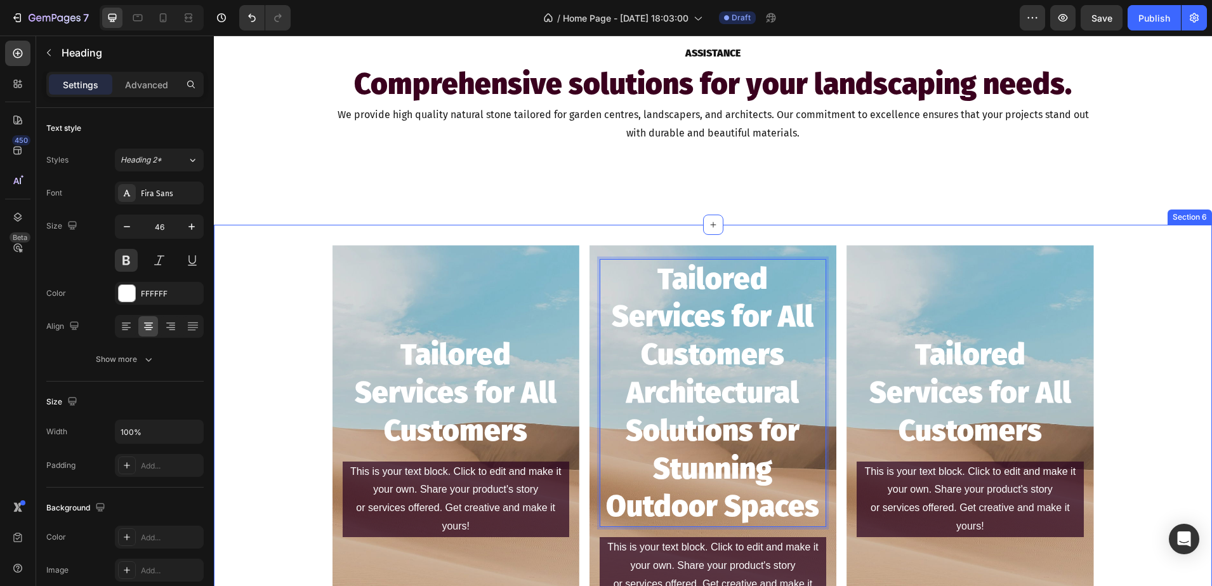
scroll to position [1061, 0]
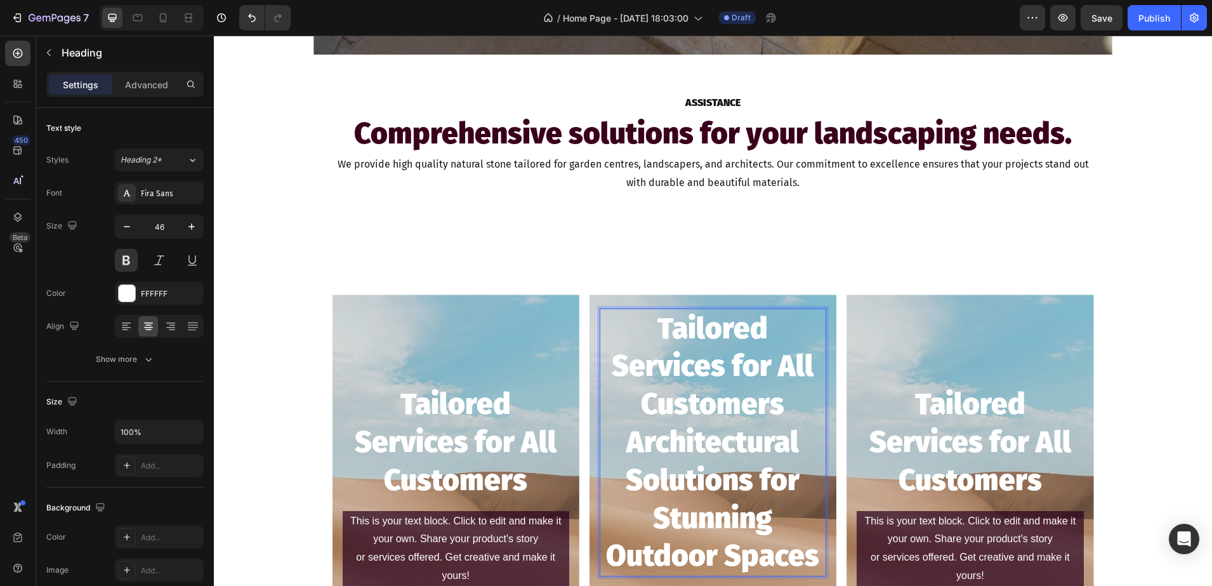
click at [628, 437] on p "Tailored Services for All Customers Architectural Solutions for Stunning Outdoo…" at bounding box center [713, 443] width 224 height 266
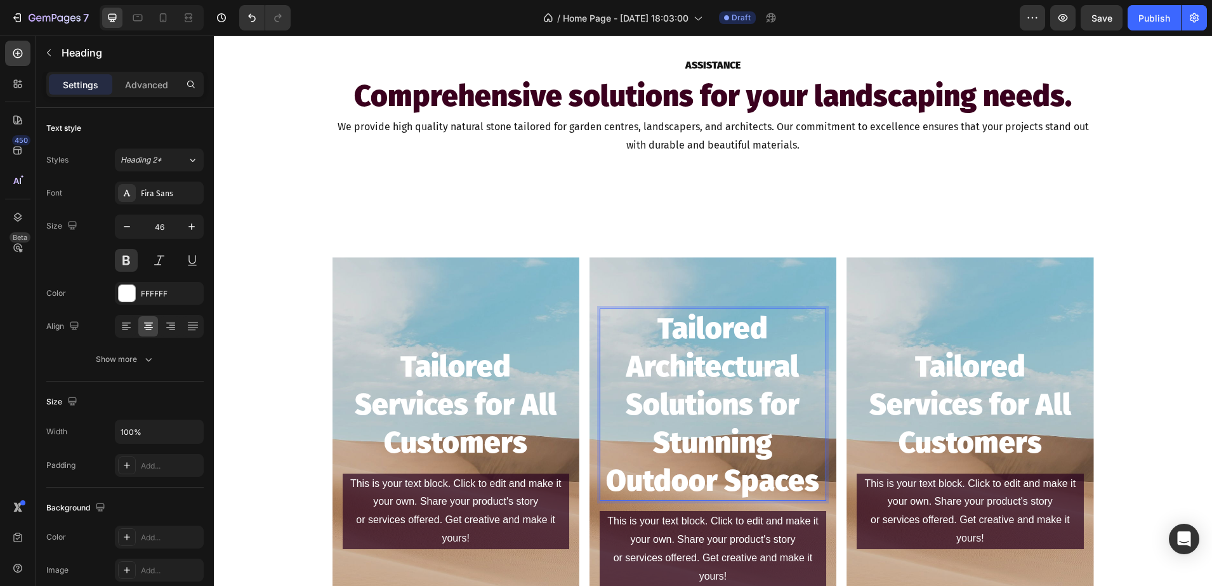
scroll to position [1118, 0]
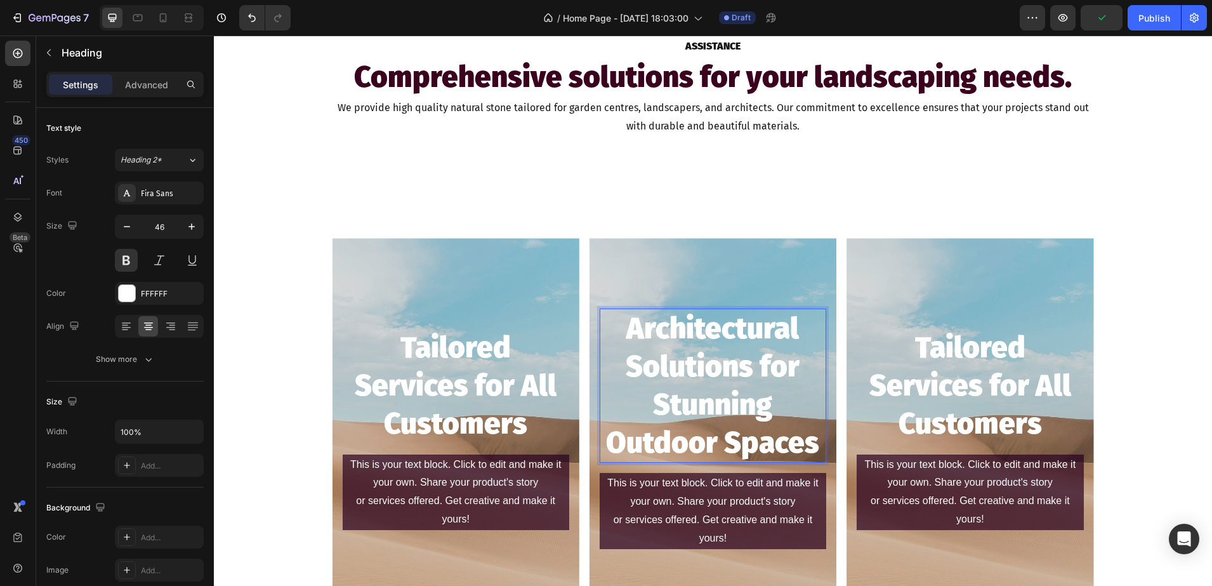
click at [772, 409] on p "Architectural Solutions for Stunning Outdoor Spaces" at bounding box center [713, 386] width 224 height 152
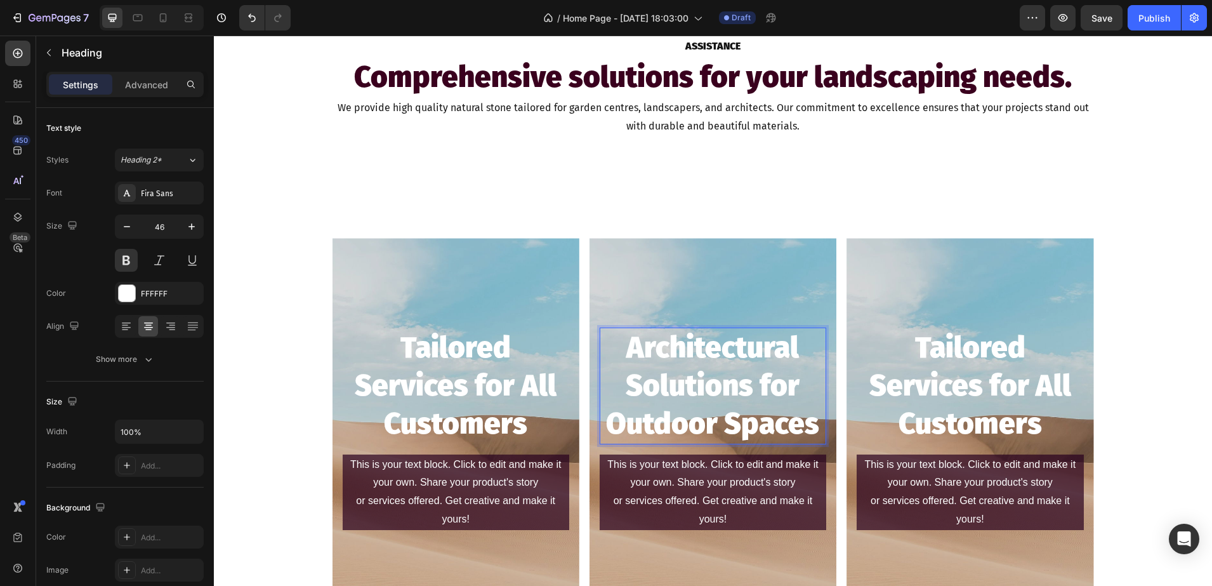
scroll to position [1137, 0]
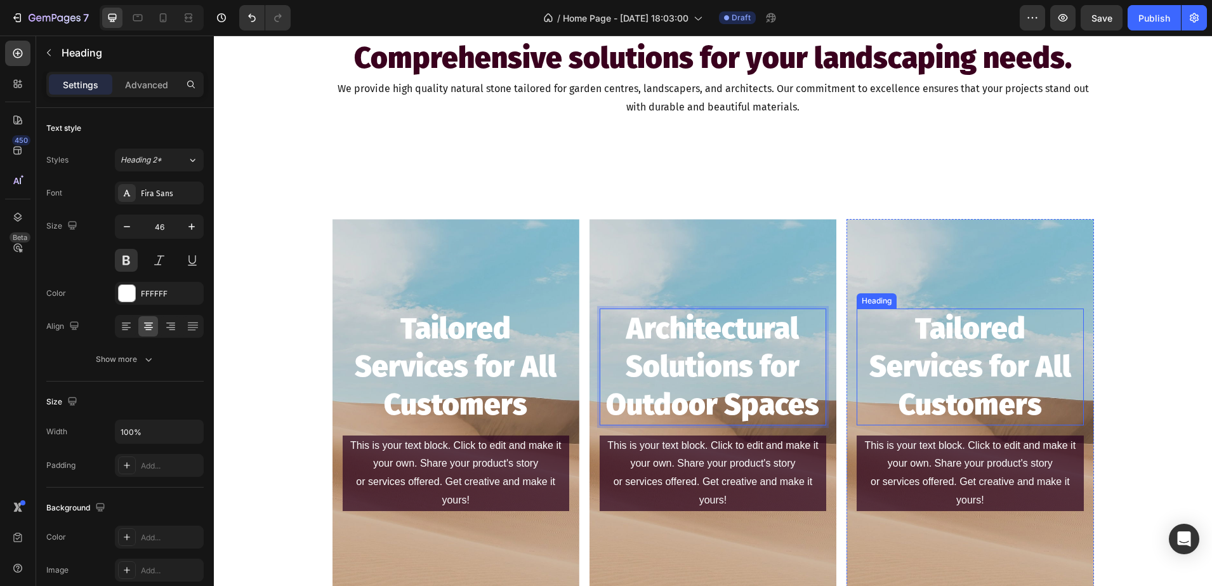
click at [1015, 388] on h2 "Tailored Services for All Customers" at bounding box center [970, 366] width 227 height 116
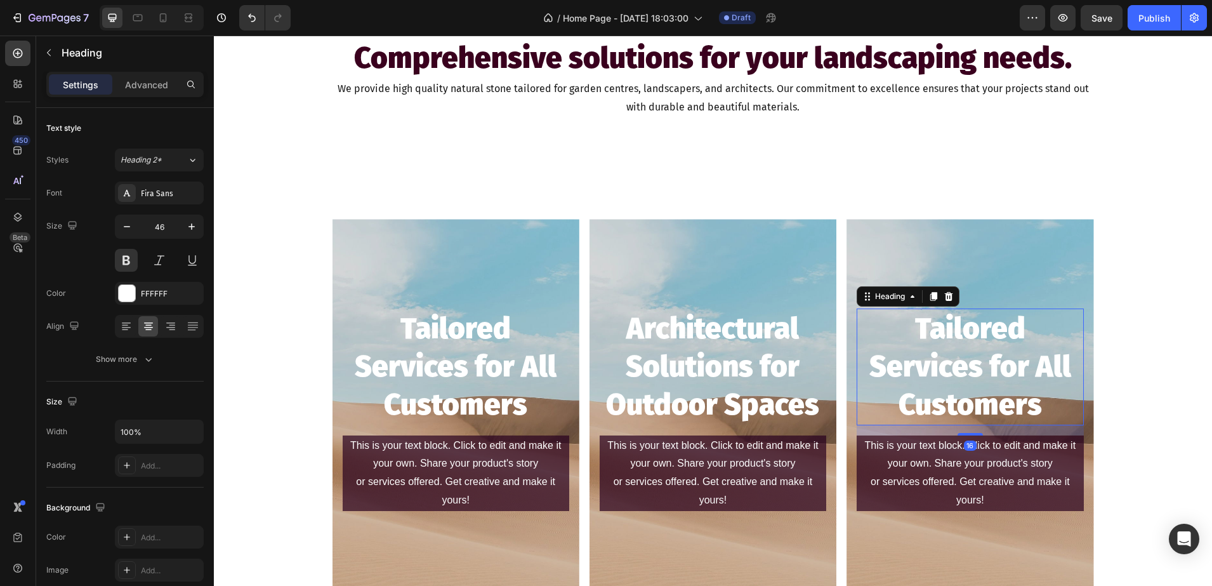
click at [1045, 408] on h2 "Tailored Services for All Customers" at bounding box center [970, 366] width 227 height 116
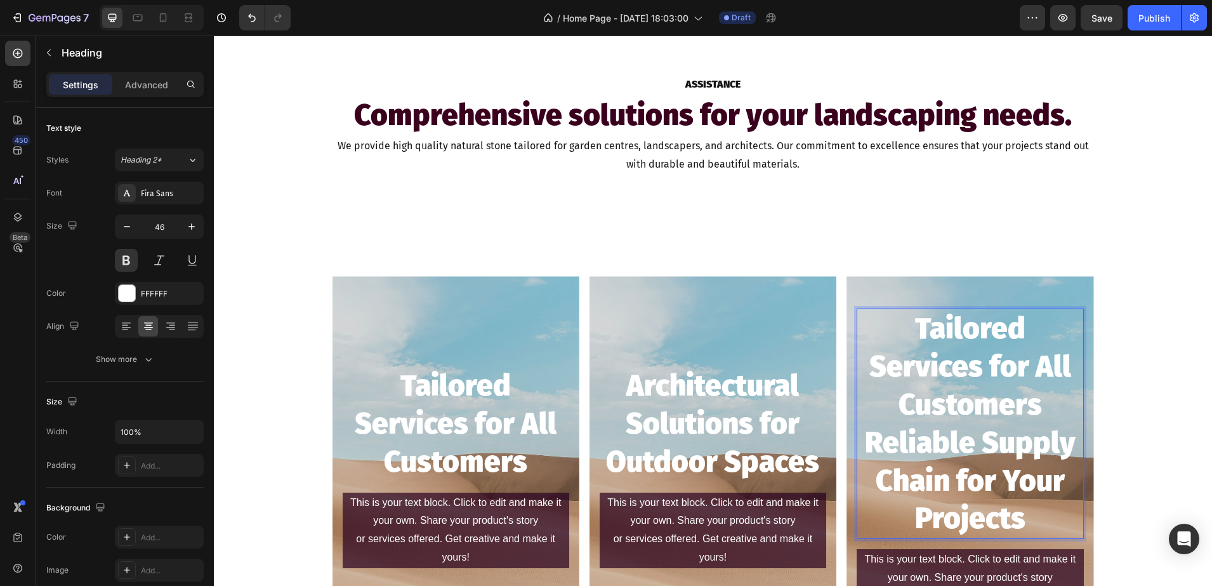
click at [866, 442] on p "Tailored Services for All Customers Reliable Supply Chain for Your Projects" at bounding box center [970, 424] width 224 height 228
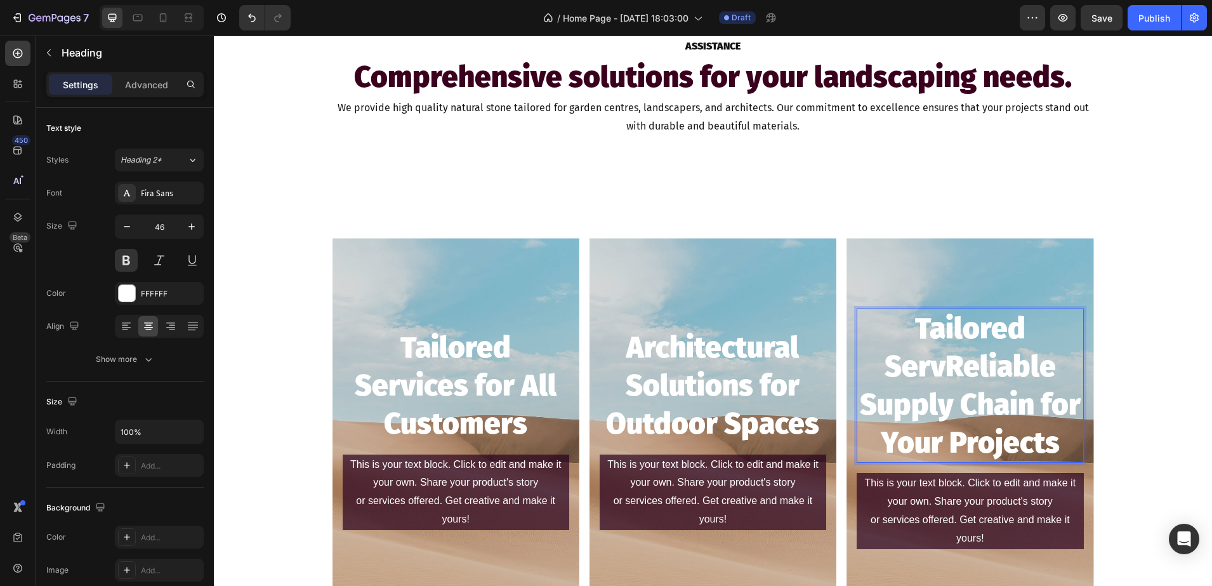
scroll to position [1137, 0]
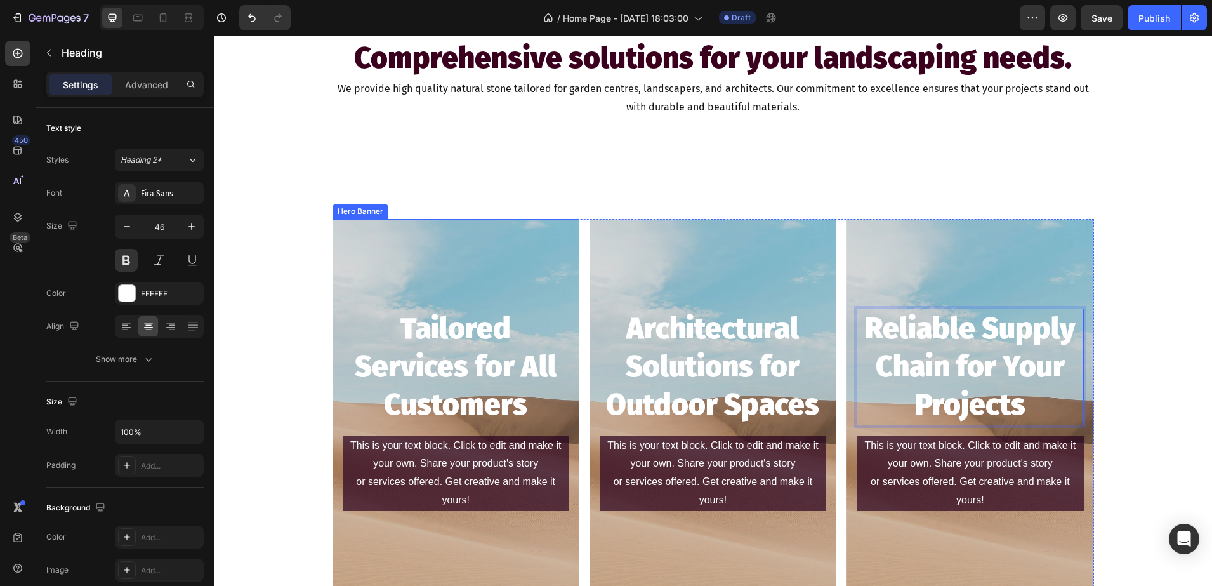
click at [447, 473] on div "This is your text block. Click to edit and make it your own. Share your product…" at bounding box center [456, 473] width 227 height 76
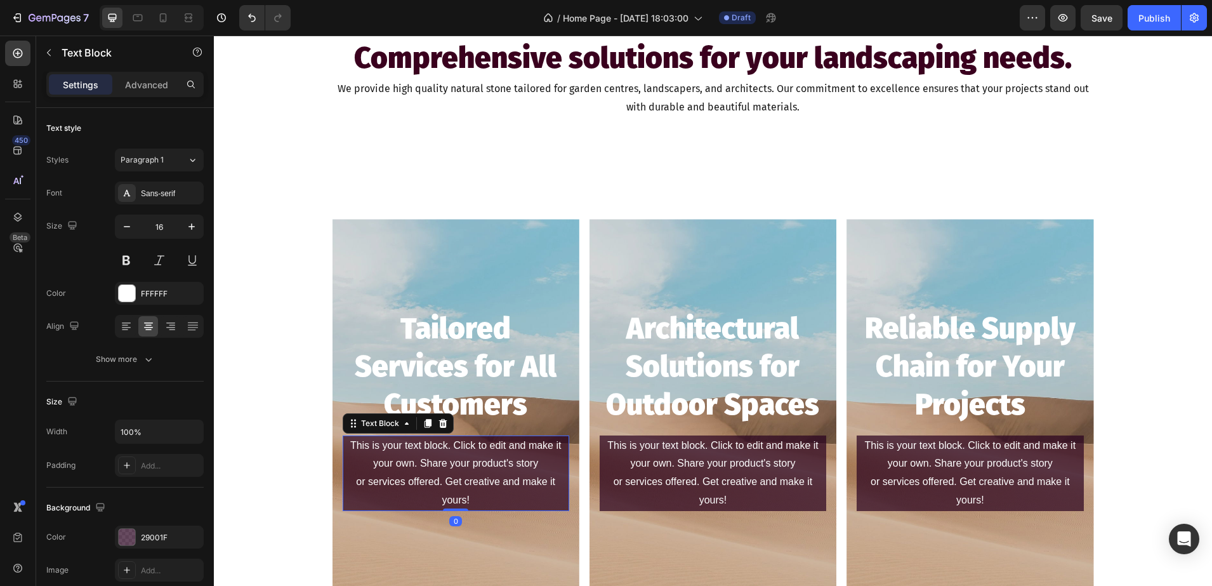
click at [482, 494] on div "This is your text block. Click to edit and make it your own. Share your product…" at bounding box center [456, 473] width 227 height 76
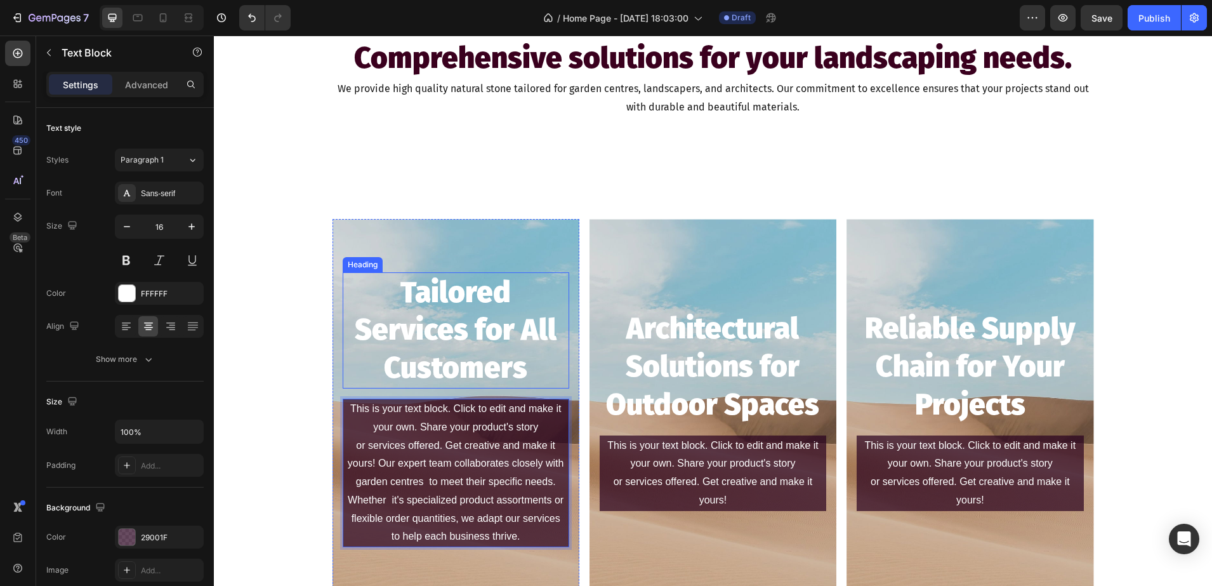
scroll to position [1105, 0]
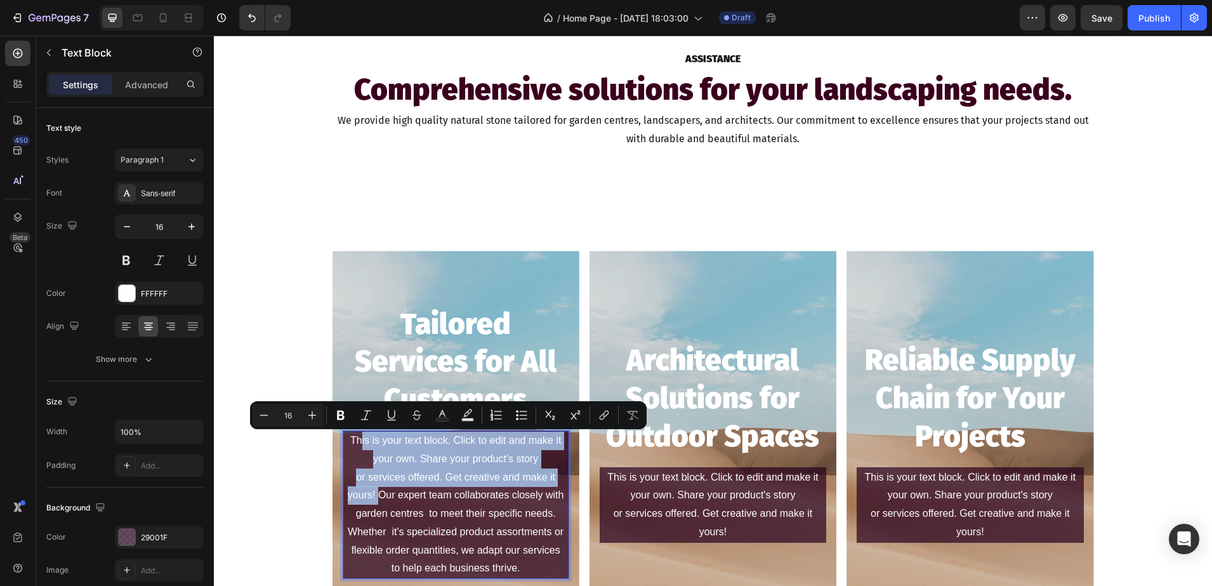
drag, startPoint x: 375, startPoint y: 492, endPoint x: 354, endPoint y: 444, distance: 52.8
click at [354, 444] on p "This is your text block. Click to edit and make it your own. Share your product…" at bounding box center [456, 496] width 224 height 128
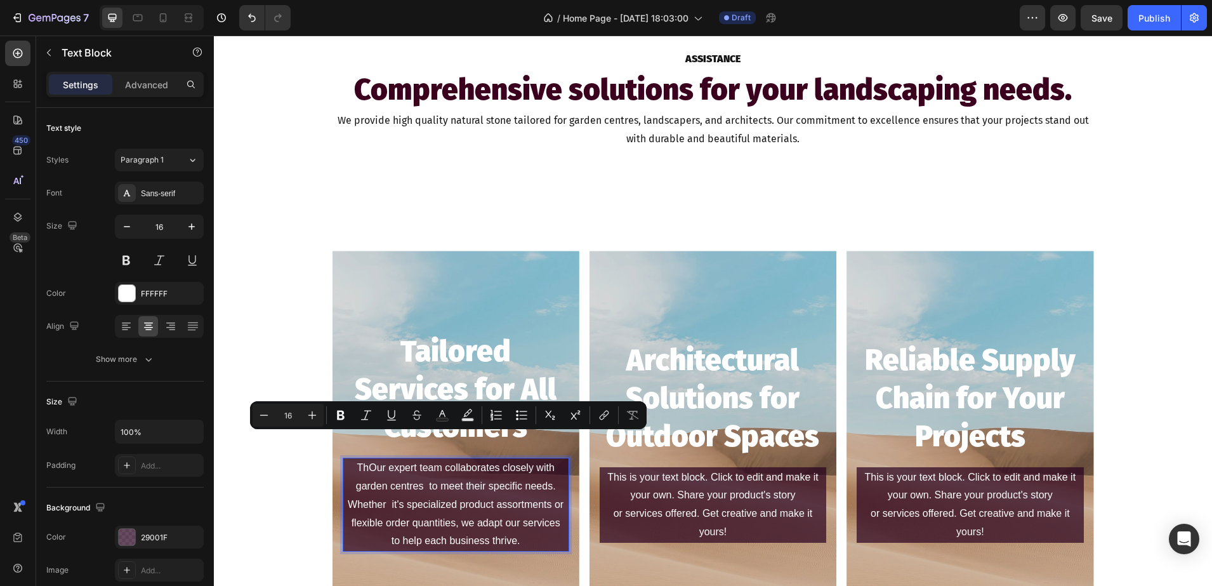
scroll to position [1132, 0]
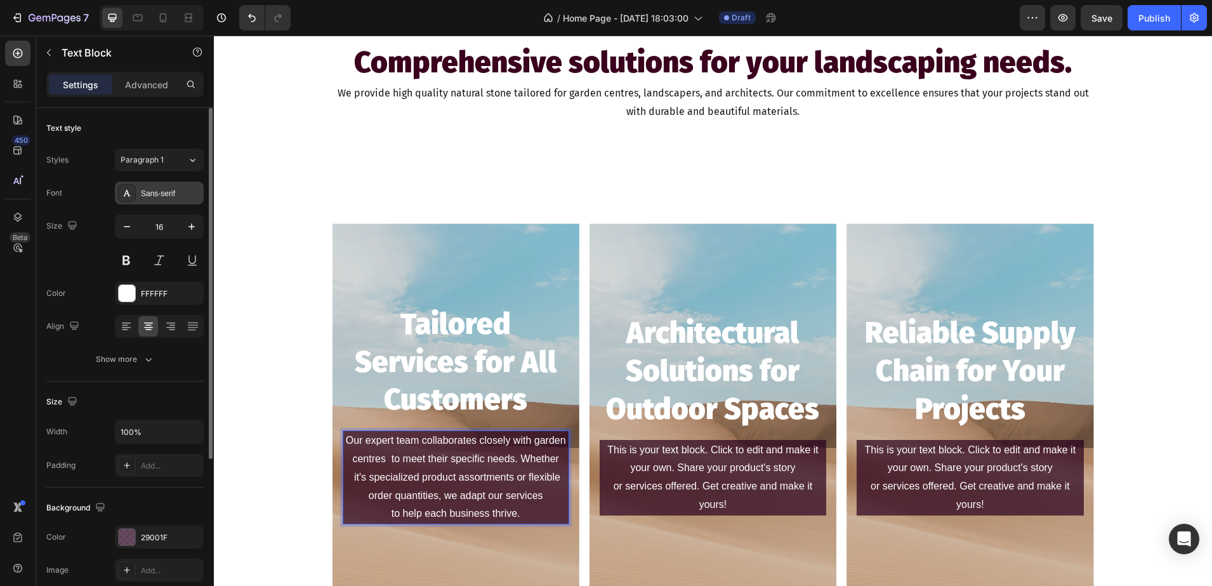
click at [135, 188] on div at bounding box center [127, 193] width 18 height 18
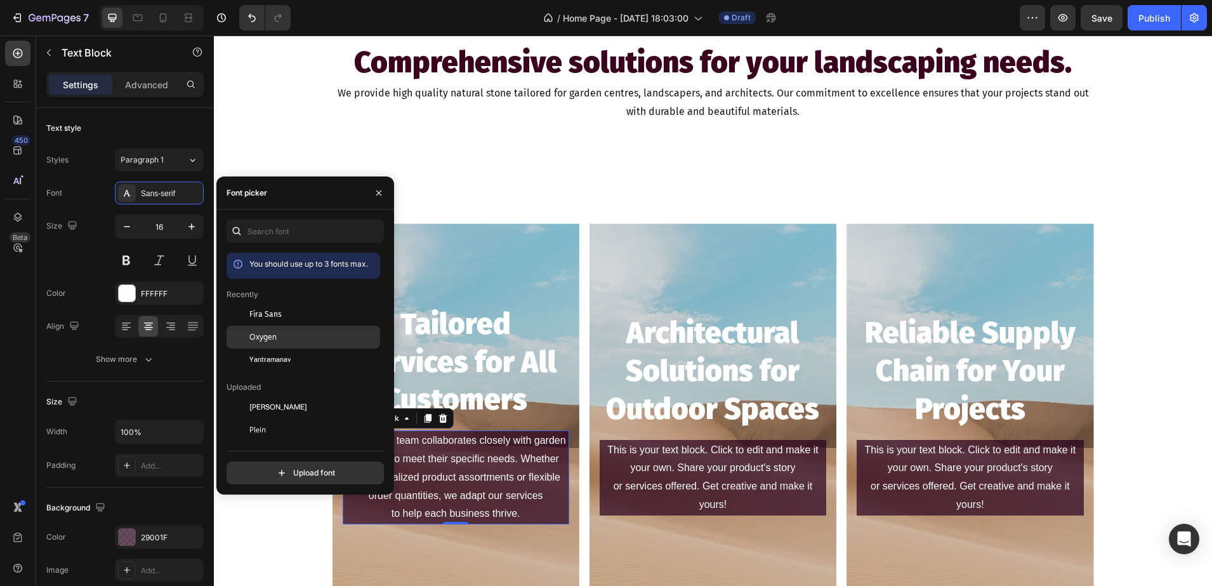
click at [256, 336] on span "Oxygen" at bounding box center [262, 336] width 27 height 11
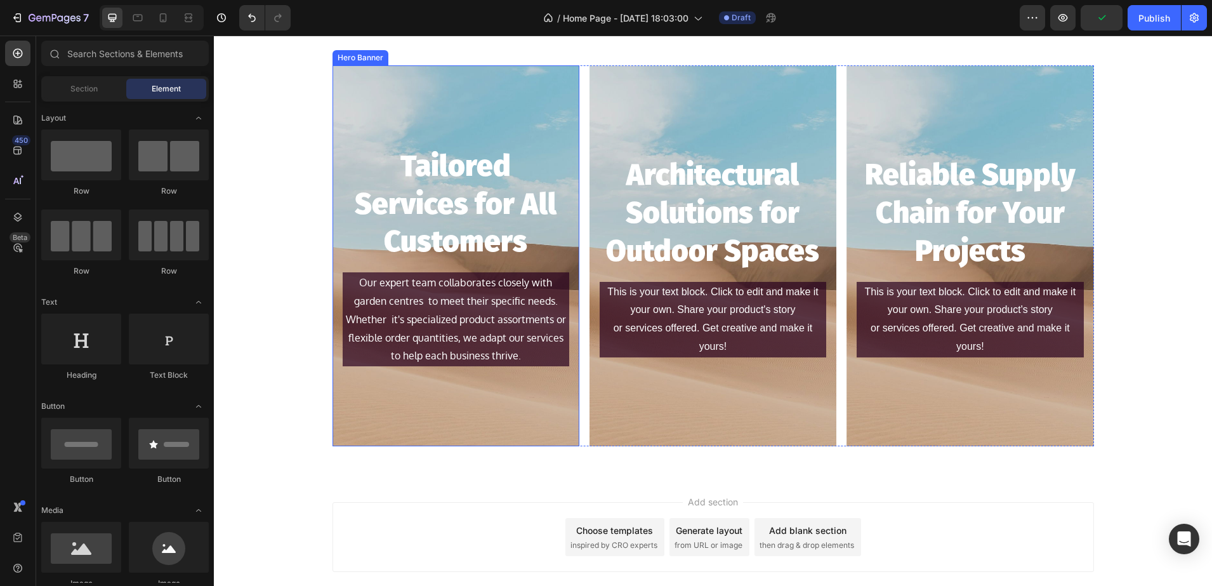
scroll to position [1291, 0]
click at [461, 287] on p "Our expert team collaborates closely with garden centres to meet their specific…" at bounding box center [456, 309] width 224 height 73
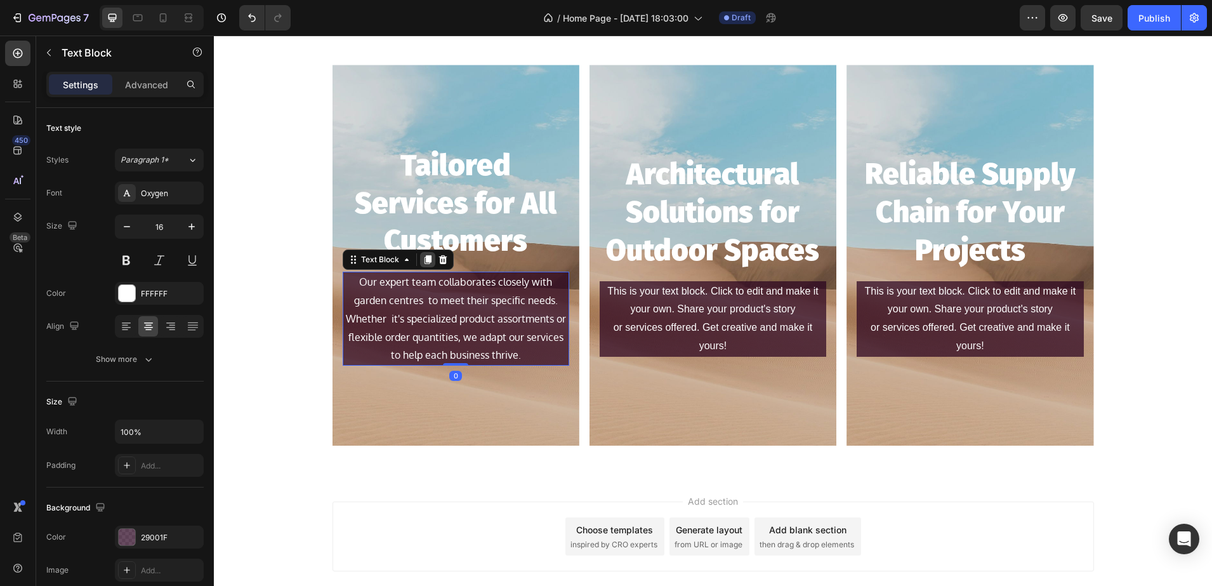
click at [420, 258] on div at bounding box center [427, 259] width 15 height 15
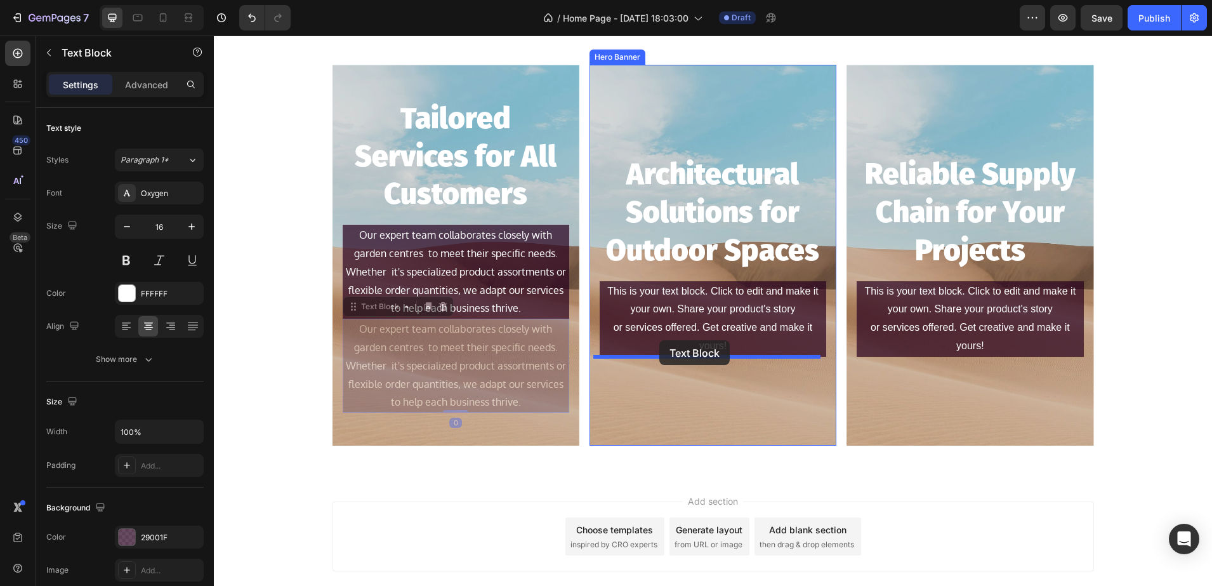
drag, startPoint x: 350, startPoint y: 304, endPoint x: 659, endPoint y: 340, distance: 311.8
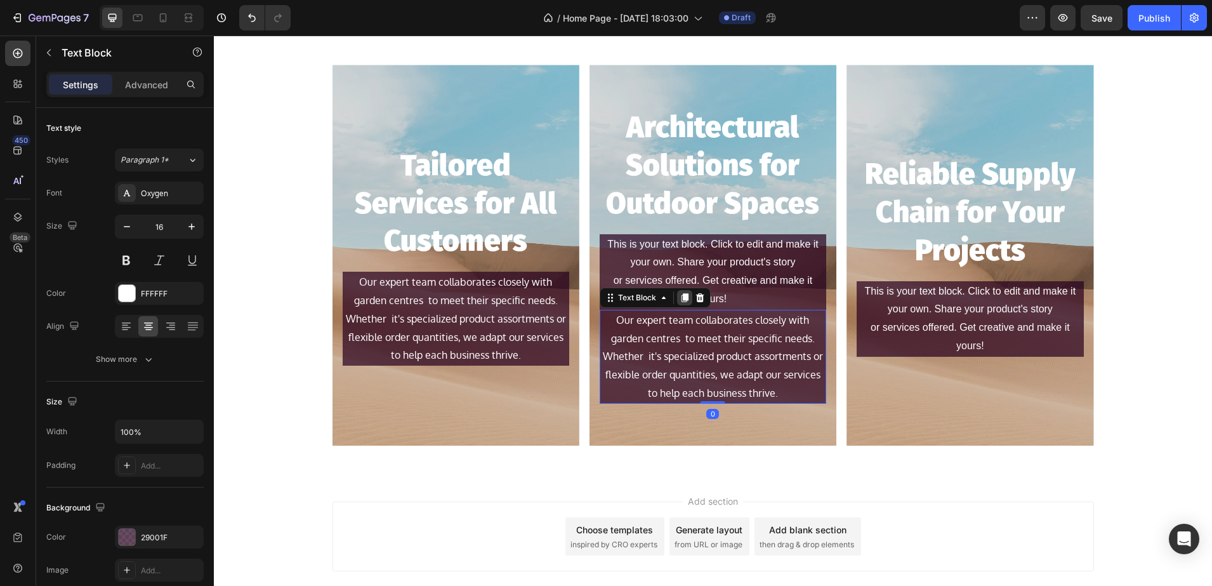
click at [682, 295] on icon at bounding box center [685, 297] width 7 height 9
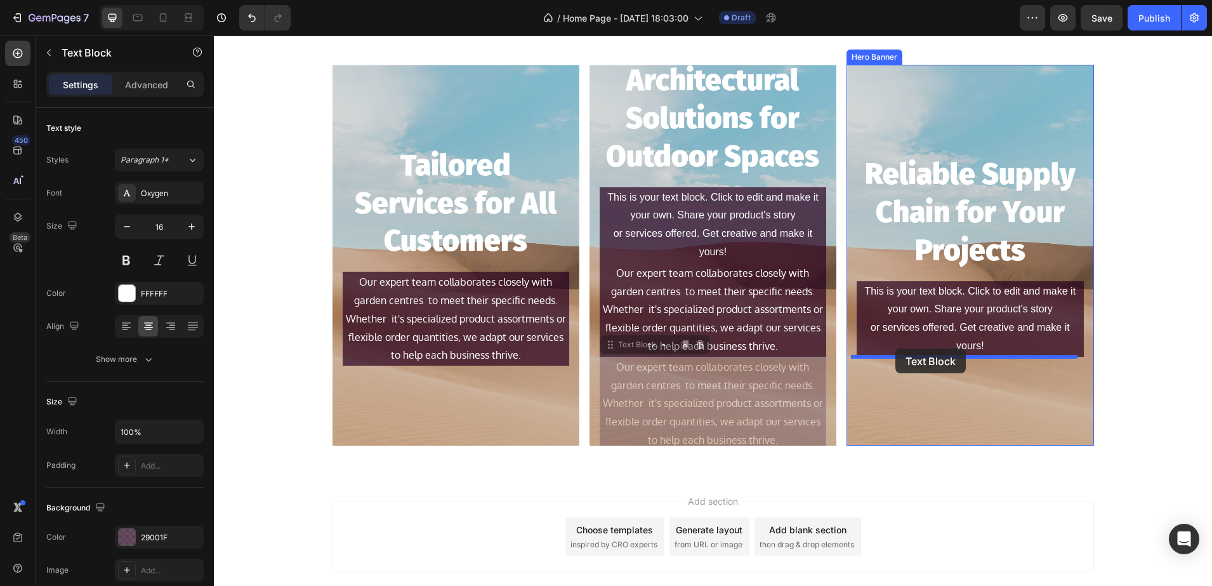
drag, startPoint x: 616, startPoint y: 346, endPoint x: 895, endPoint y: 348, distance: 279.3
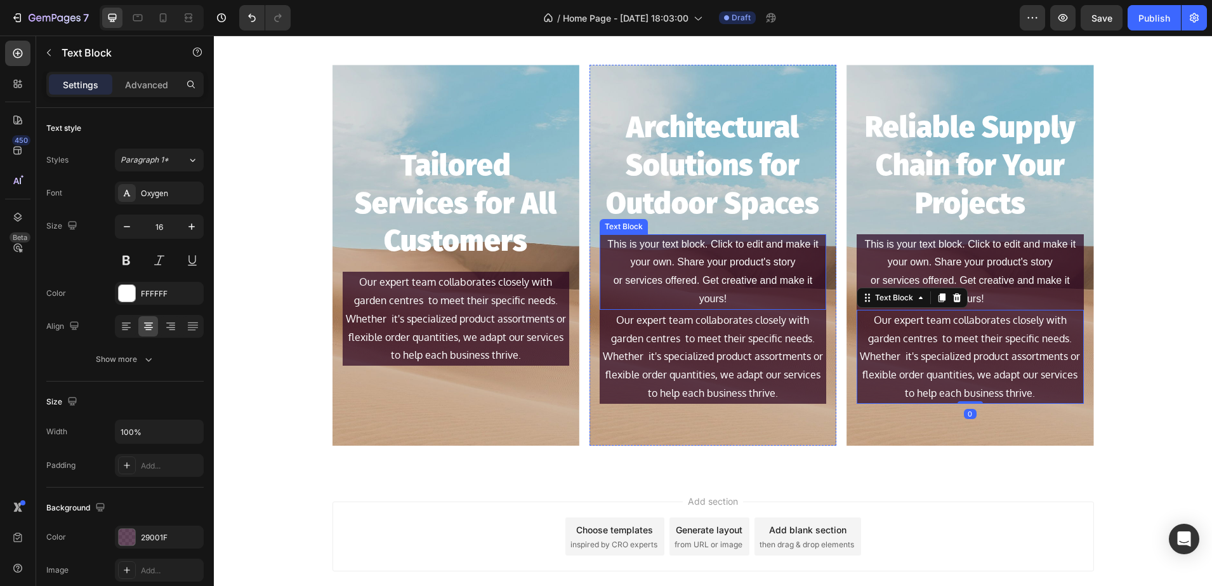
click at [706, 270] on div "This is your text block. Click to edit and make it your own. Share your product…" at bounding box center [713, 272] width 227 height 76
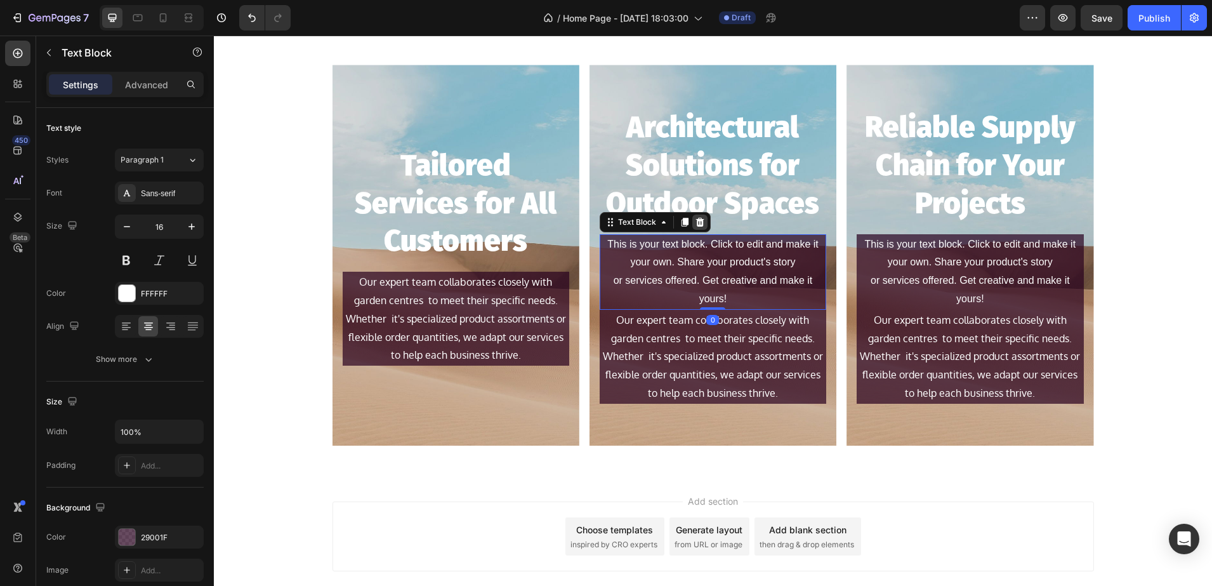
click at [695, 222] on icon at bounding box center [700, 222] width 10 height 10
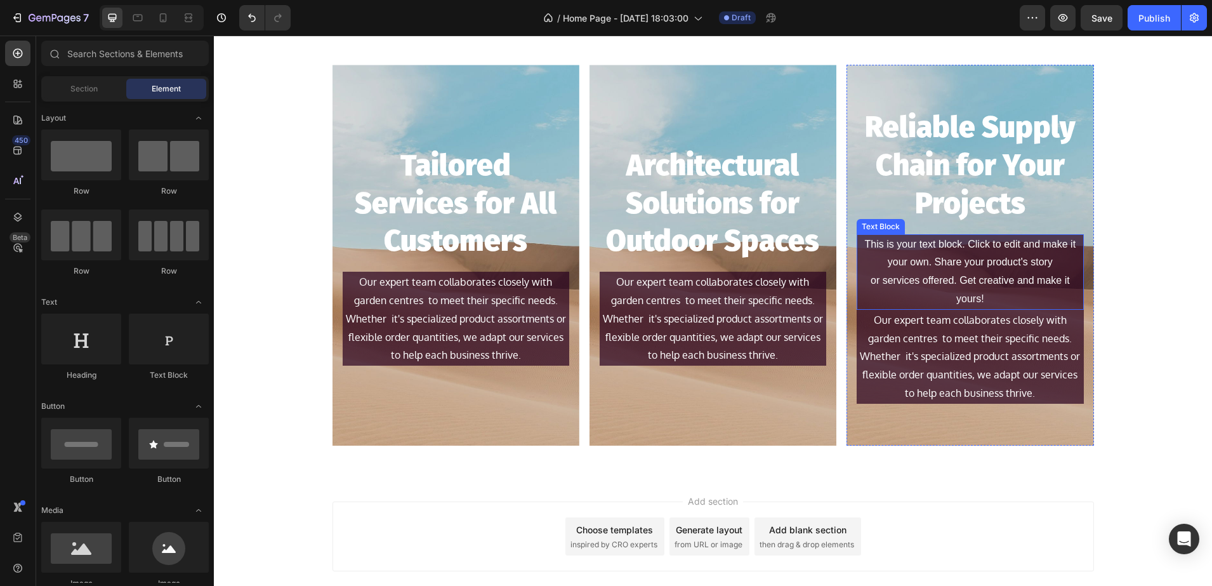
click at [925, 277] on div "This is your text block. Click to edit and make it your own. Share your product…" at bounding box center [970, 272] width 227 height 76
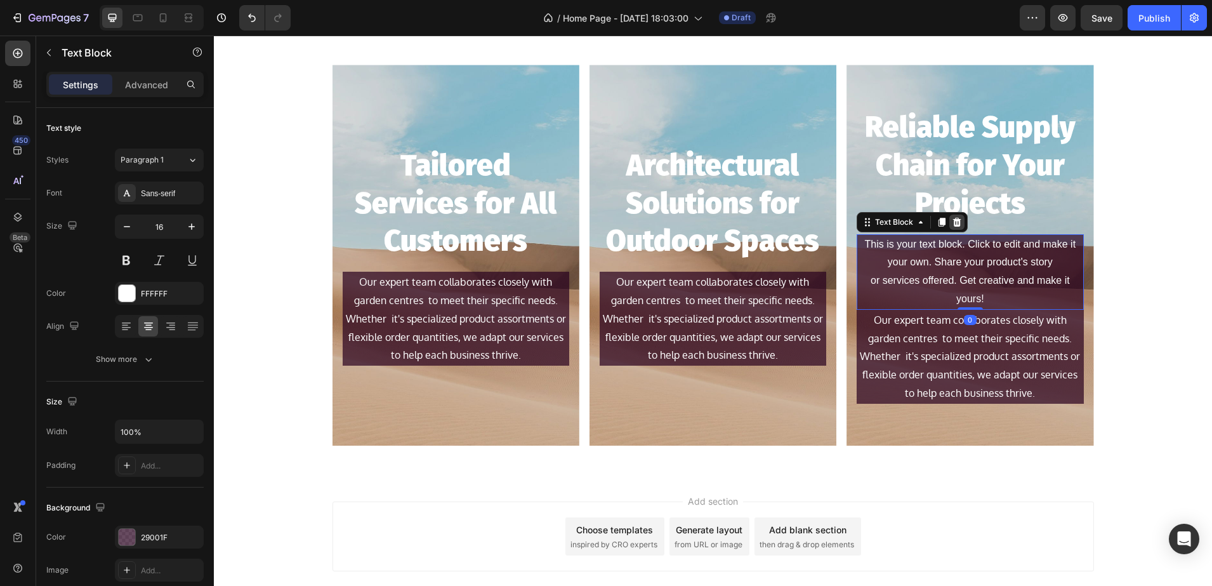
click at [953, 223] on icon at bounding box center [957, 221] width 8 height 9
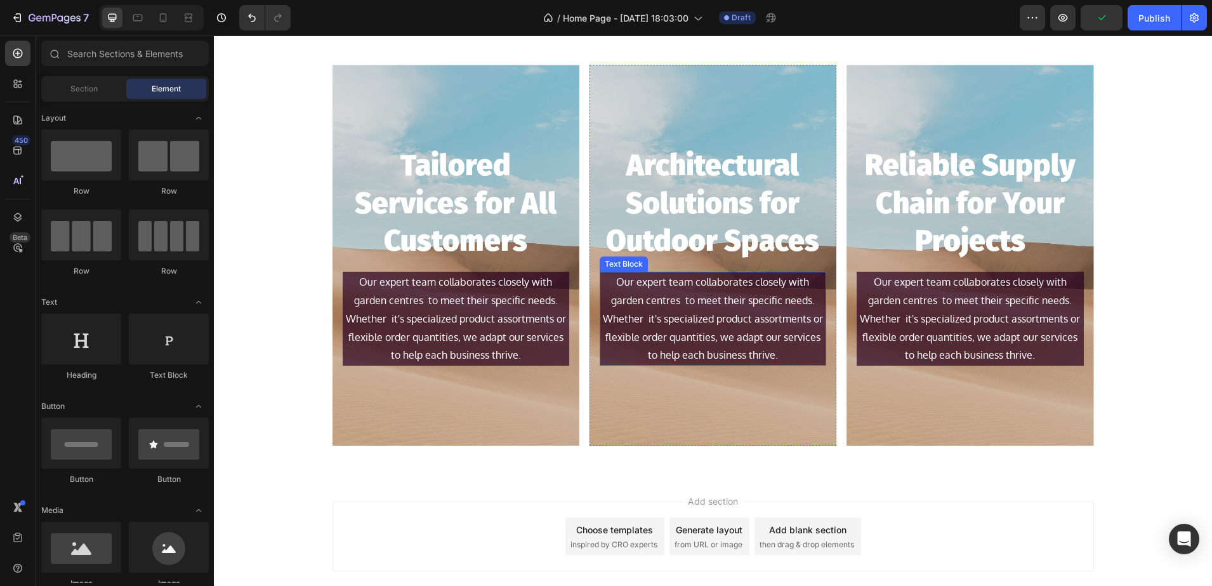
click at [682, 343] on p "Our expert team collaborates closely with garden centres to meet their specific…" at bounding box center [713, 309] width 224 height 73
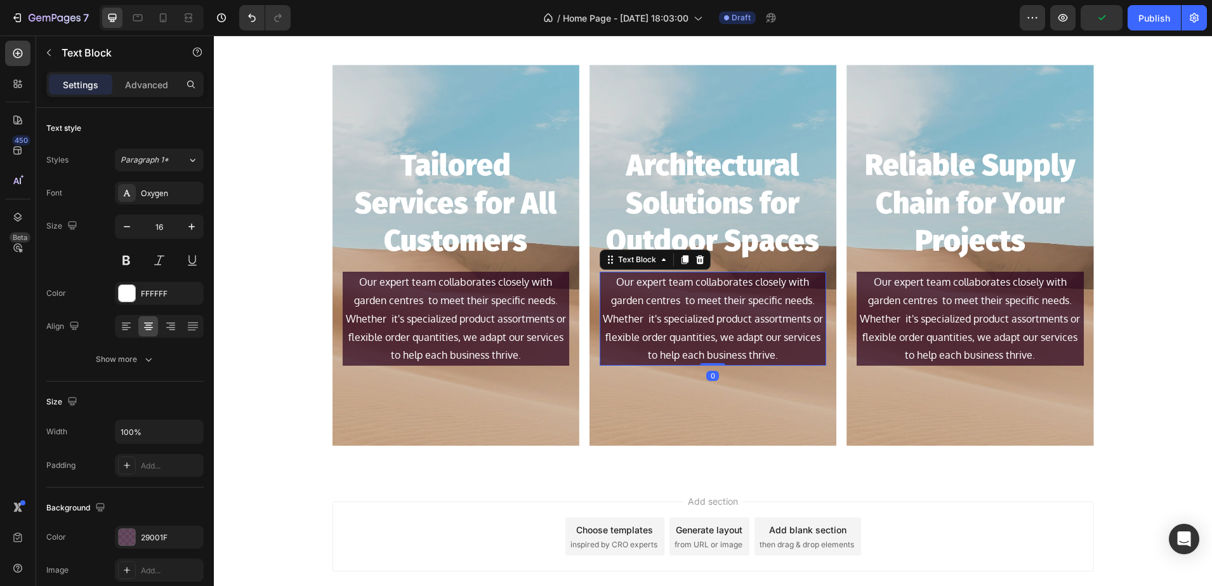
click at [788, 353] on p "to help each business thrive." at bounding box center [713, 355] width 224 height 18
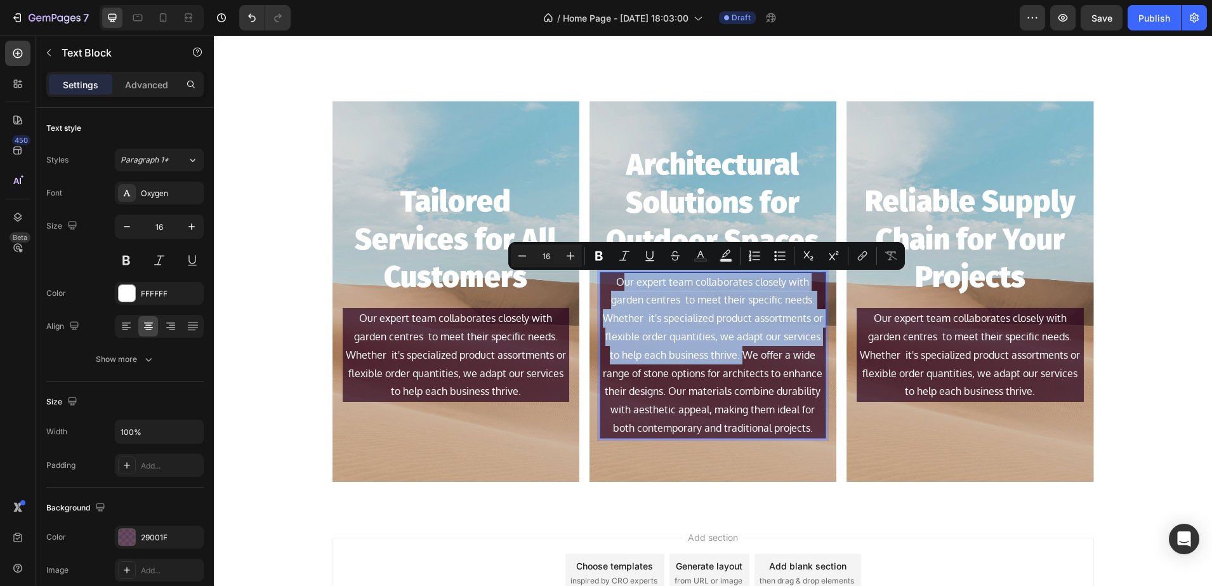
drag, startPoint x: 737, startPoint y: 352, endPoint x: 618, endPoint y: 287, distance: 136.6
click at [618, 287] on div "Our expert team collaborates closely with garden centres to meet their specific…" at bounding box center [713, 355] width 227 height 167
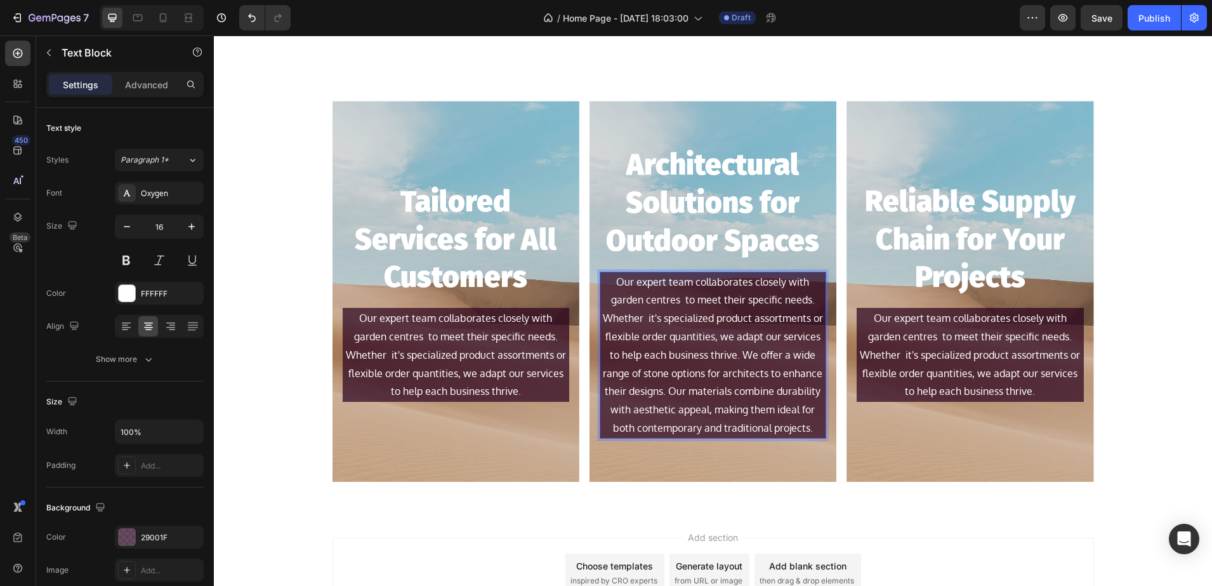
scroll to position [1291, 0]
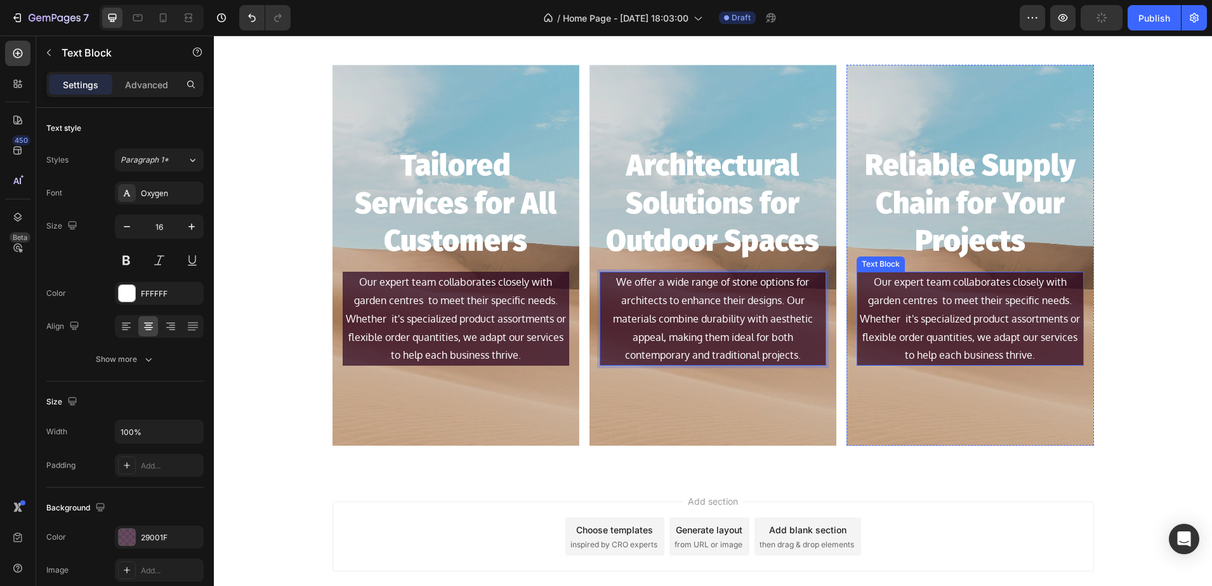
click at [1031, 352] on p "to help each business thrive." at bounding box center [970, 355] width 224 height 18
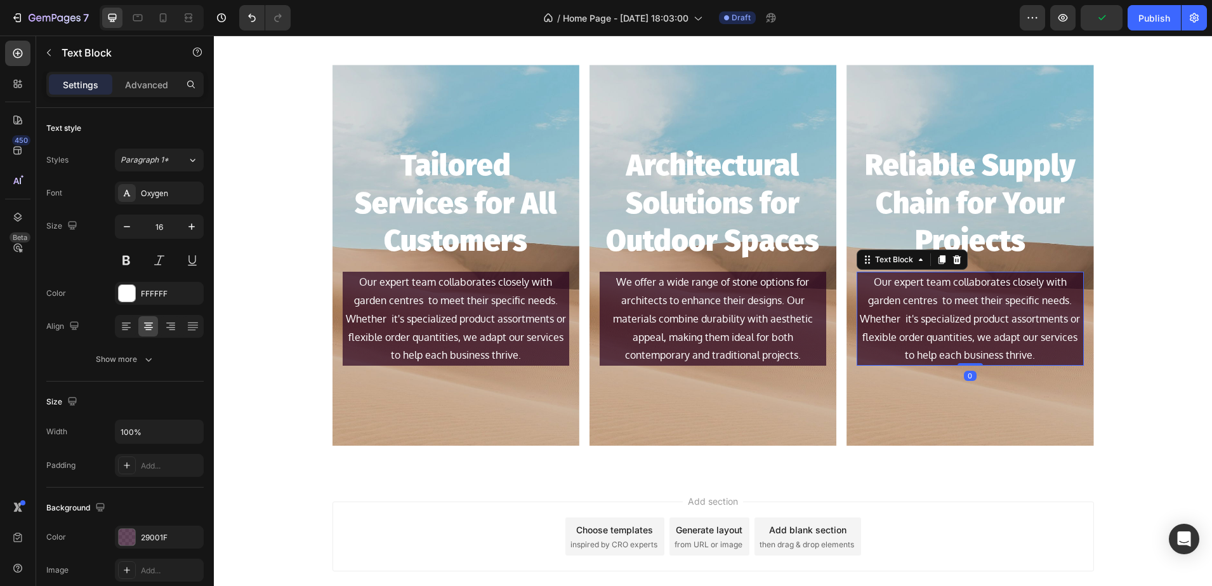
click at [1034, 354] on p "to help each business thrive." at bounding box center [970, 355] width 224 height 18
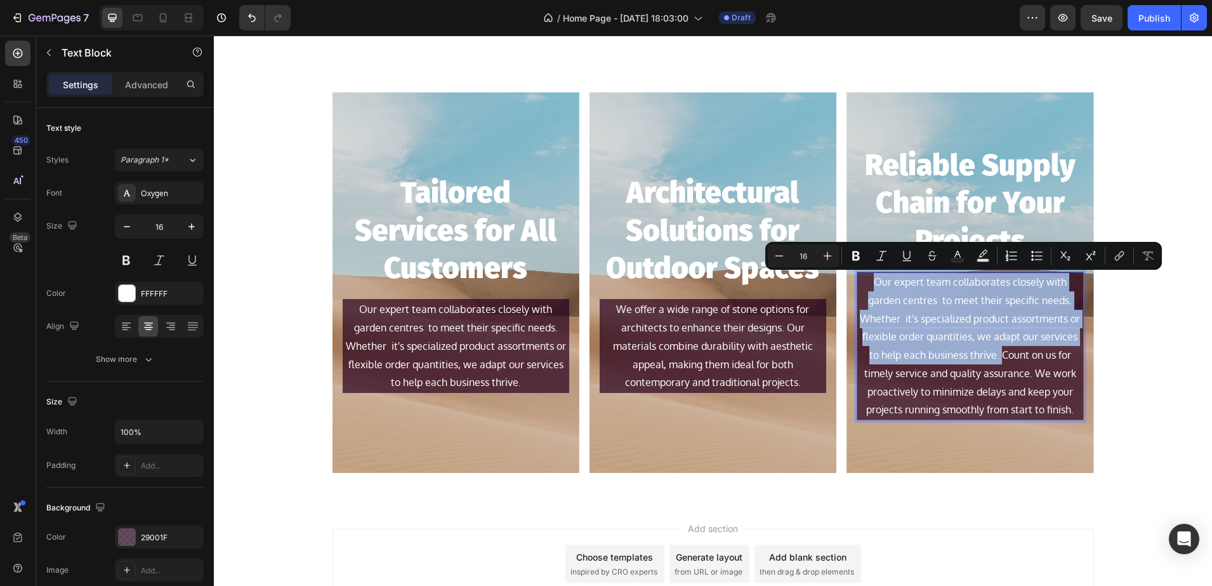
drag, startPoint x: 994, startPoint y: 352, endPoint x: 869, endPoint y: 289, distance: 139.4
click at [869, 289] on div "Our expert team collaborates closely with garden centres to meet their specific…" at bounding box center [970, 346] width 227 height 149
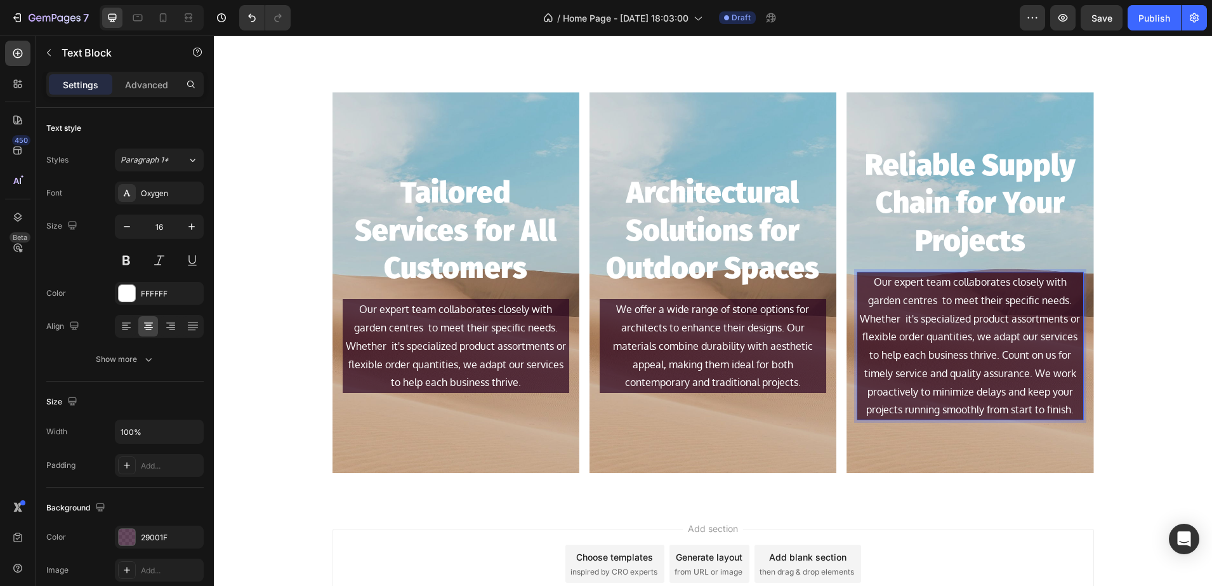
scroll to position [1300, 0]
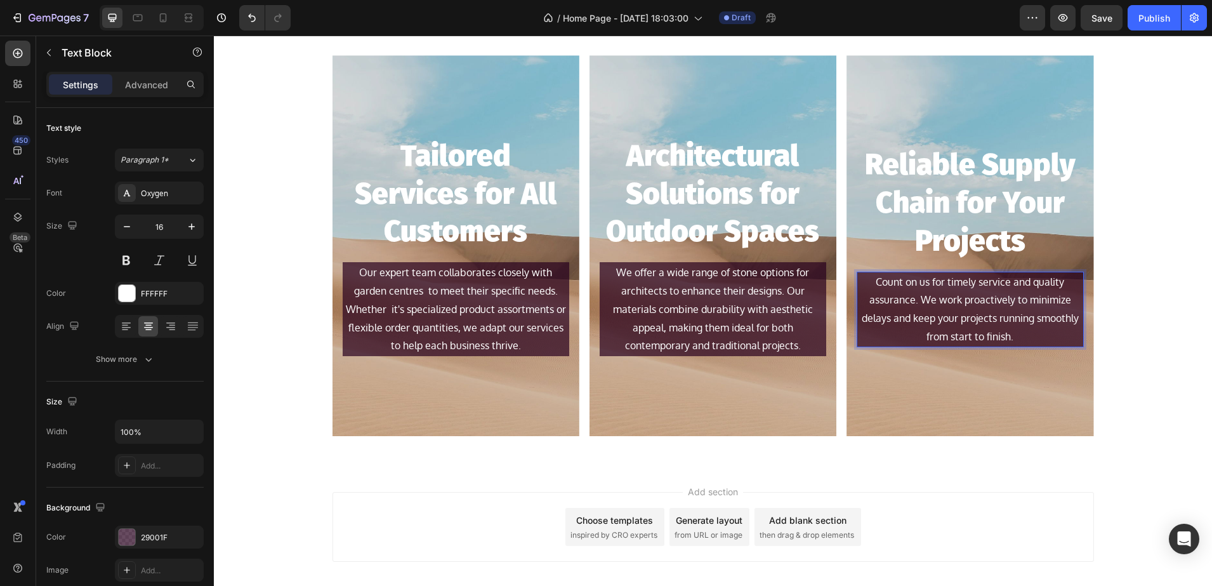
click at [1180, 265] on div "Tailored Services for All Customers Heading Our expert team collaborates closel…" at bounding box center [713, 250] width 998 height 391
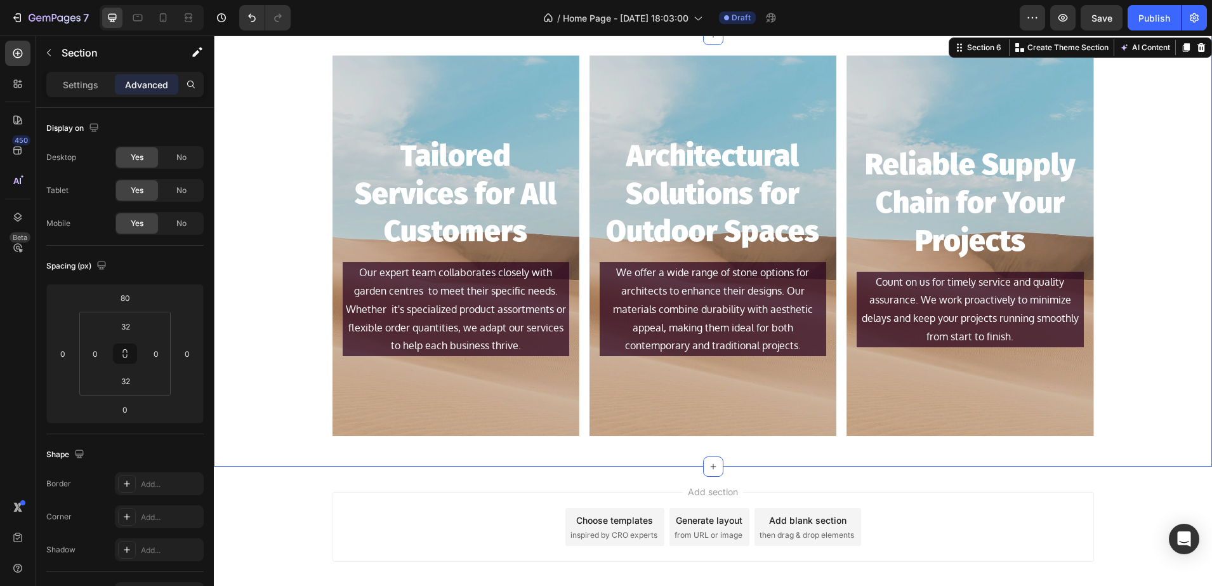
scroll to position [1221, 0]
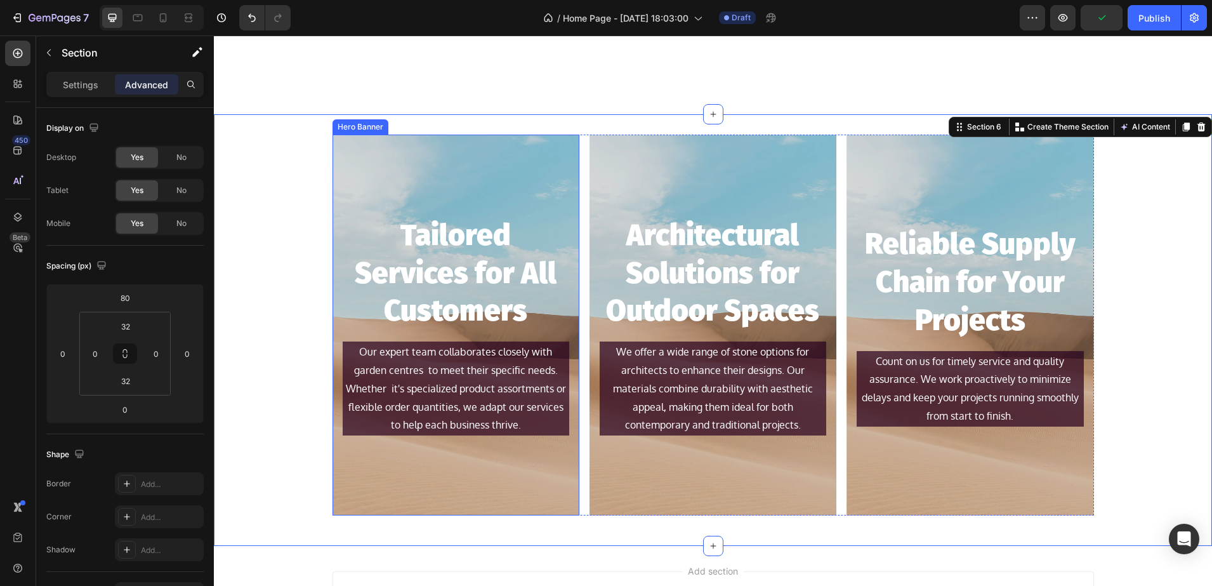
click at [352, 182] on div "Background Image" at bounding box center [456, 325] width 247 height 381
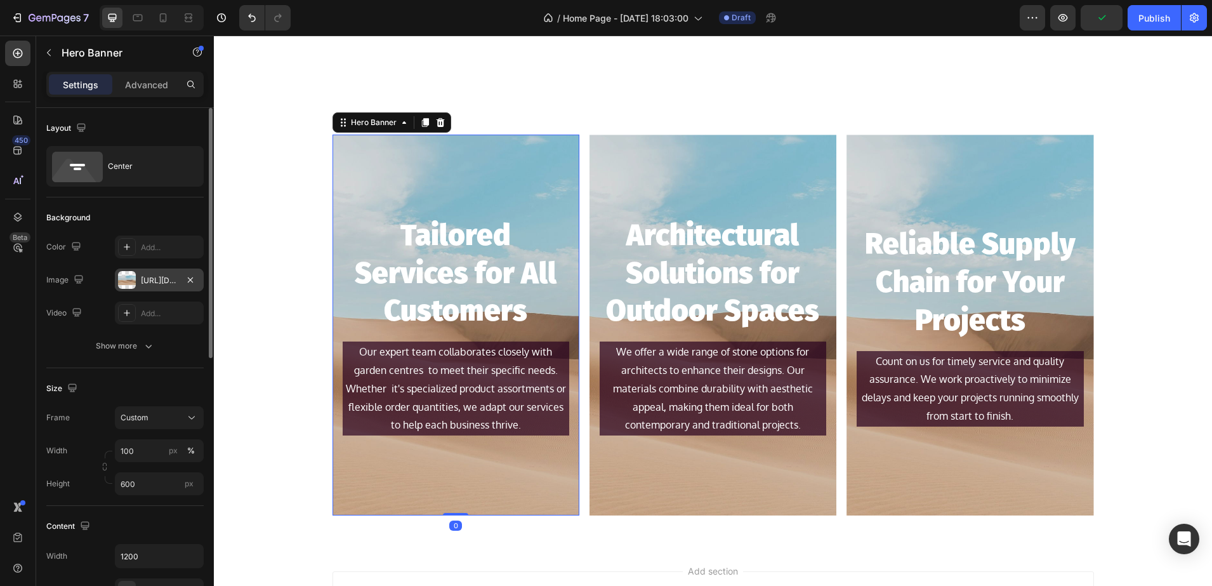
click at [135, 273] on div at bounding box center [127, 280] width 18 height 18
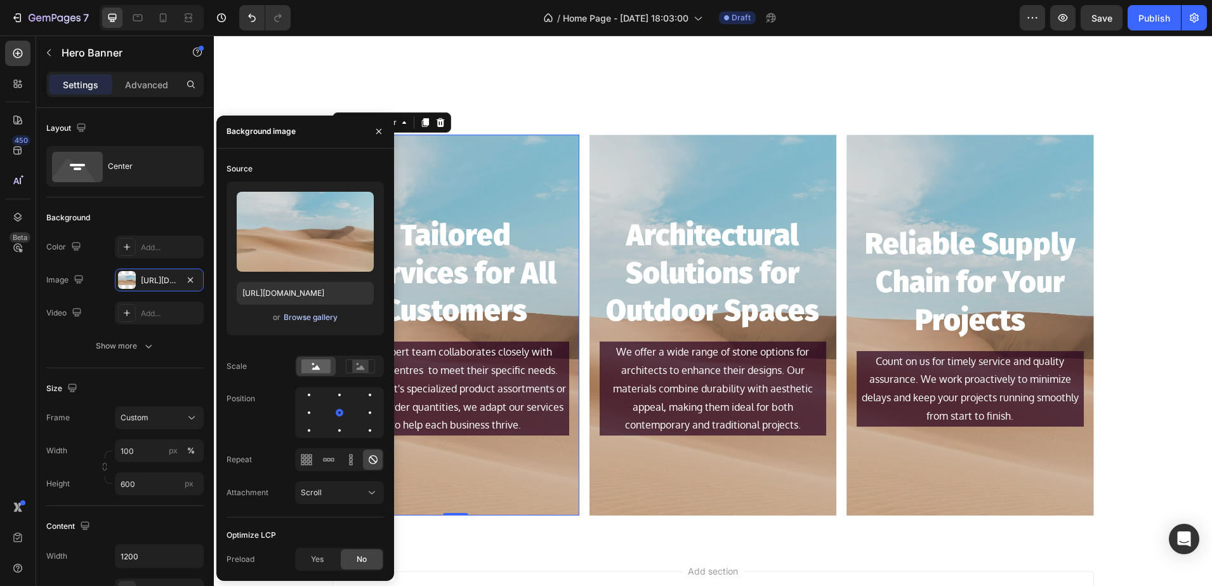
click at [294, 314] on div "Browse gallery" at bounding box center [311, 317] width 54 height 11
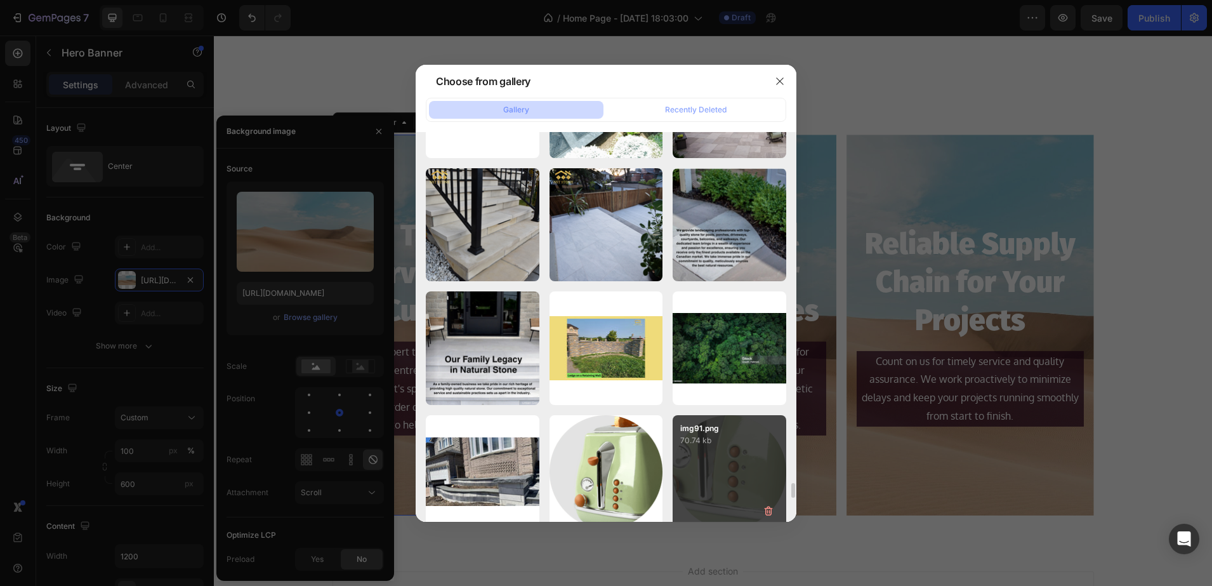
scroll to position [9284, 0]
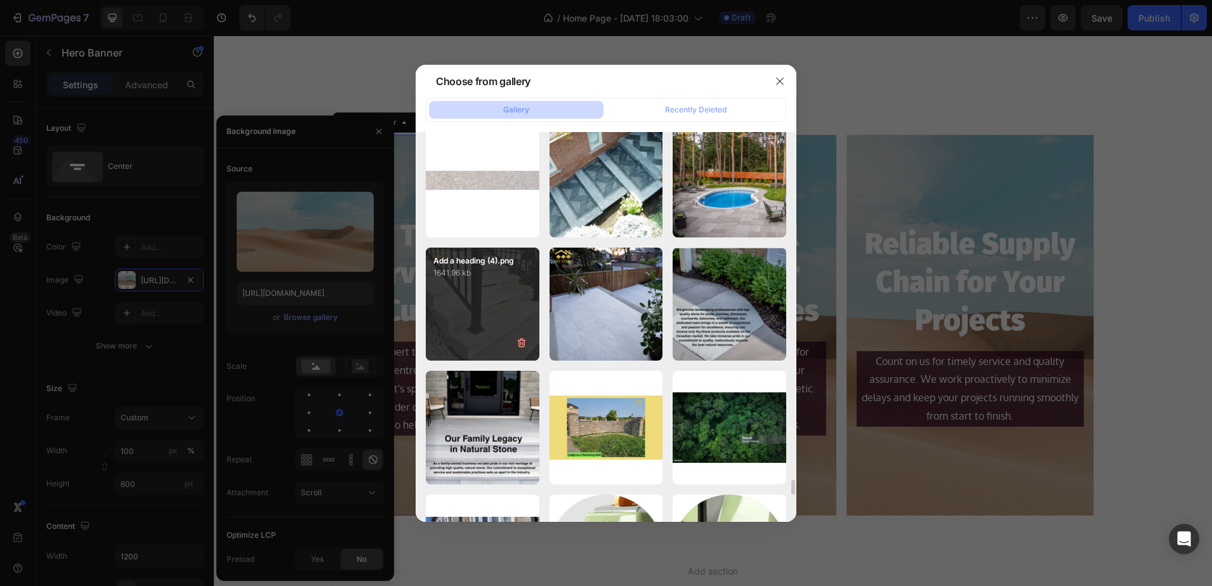
click at [461, 300] on div "Add a heading (4).png 1641.96 kb" at bounding box center [483, 305] width 114 height 114
type input "https://cdn.shopify.com/s/files/1/0036/1100/0899/files/gempages_568890992820749…"
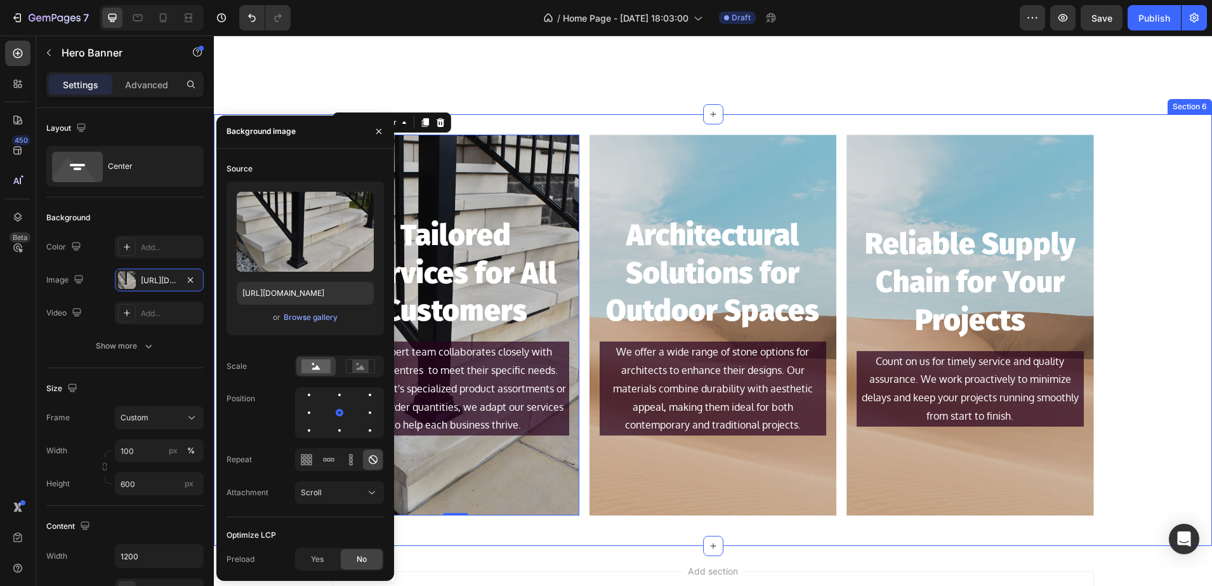
click at [1188, 277] on div "Tailored Services for All Customers Heading Our expert team collaborates closel…" at bounding box center [713, 330] width 998 height 391
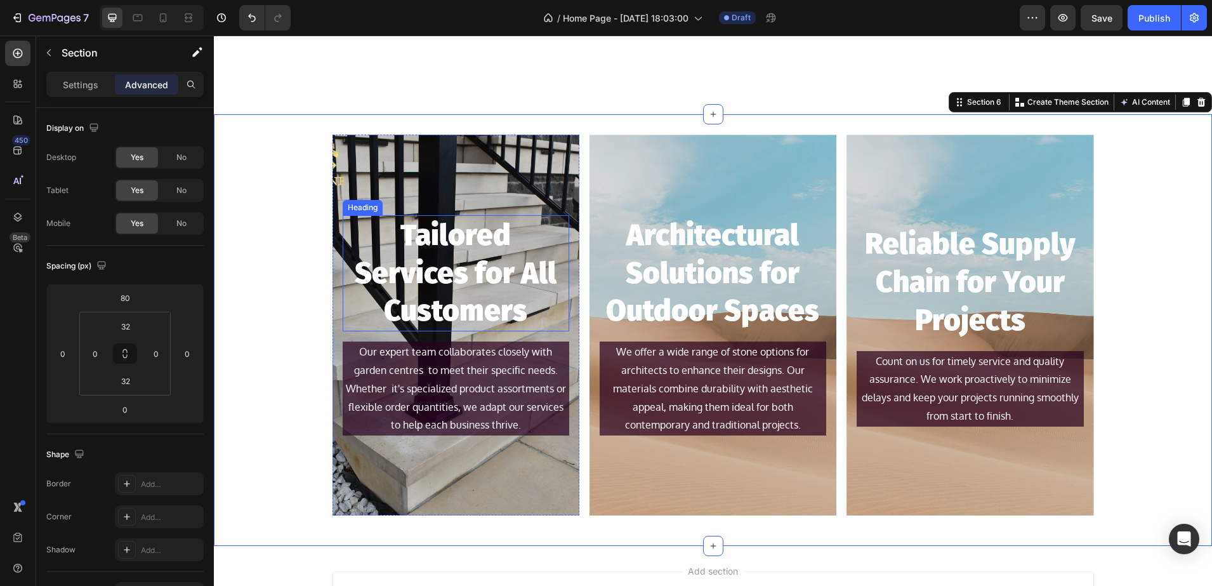
click at [406, 284] on p "Tailored Services for All Customers" at bounding box center [456, 273] width 224 height 114
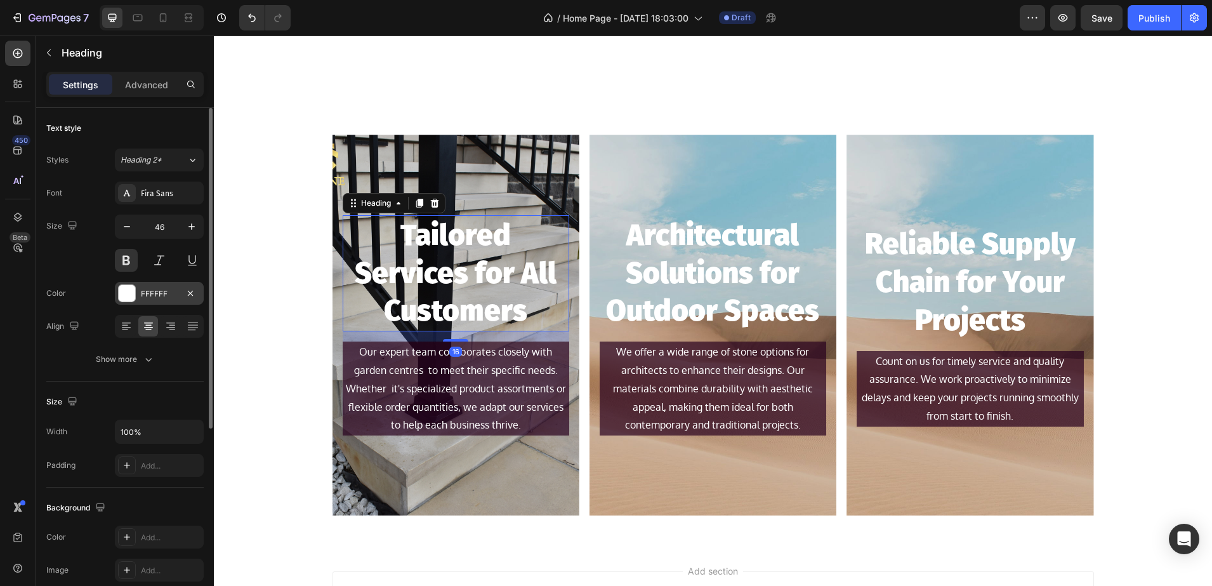
click at [141, 294] on div "FFFFFF" at bounding box center [159, 293] width 37 height 11
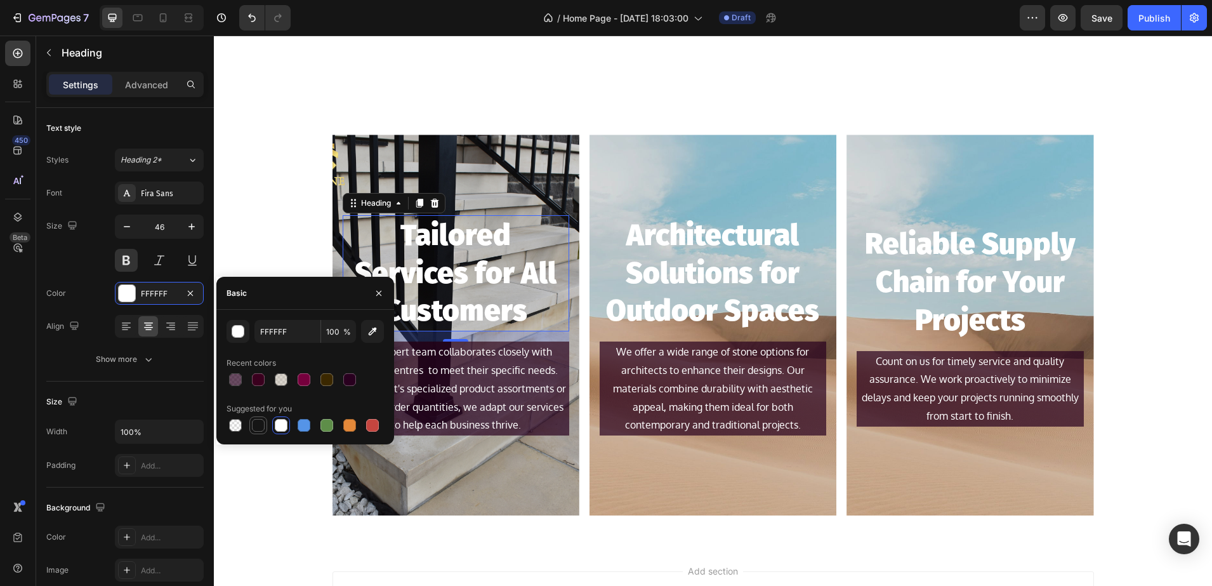
click at [260, 419] on div at bounding box center [258, 425] width 13 height 13
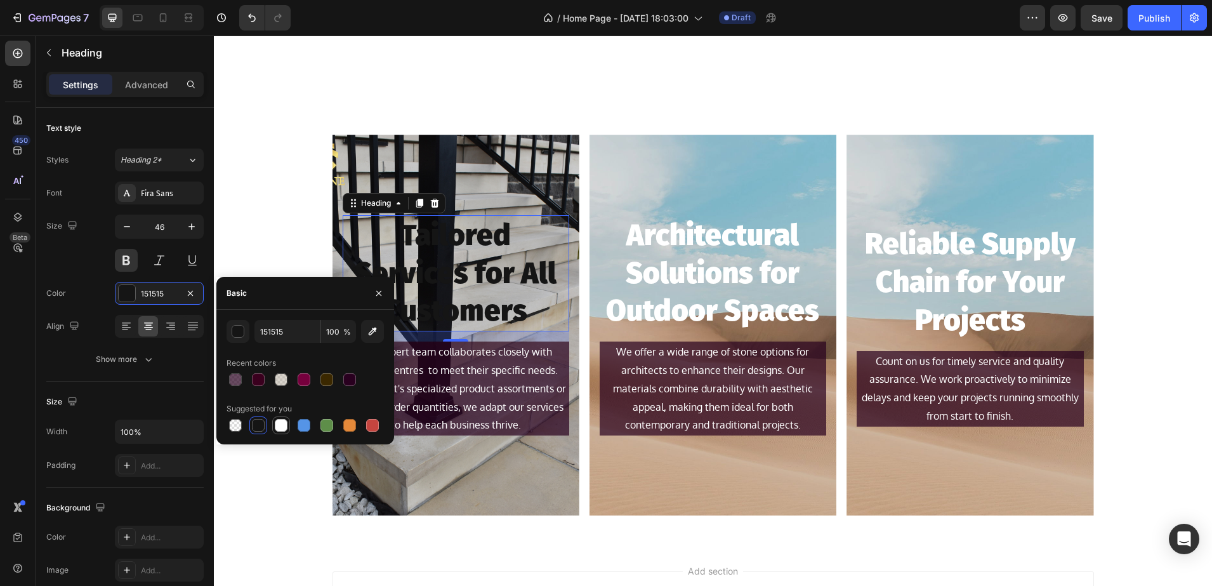
click at [282, 424] on div at bounding box center [281, 425] width 13 height 13
type input "FFFFFF"
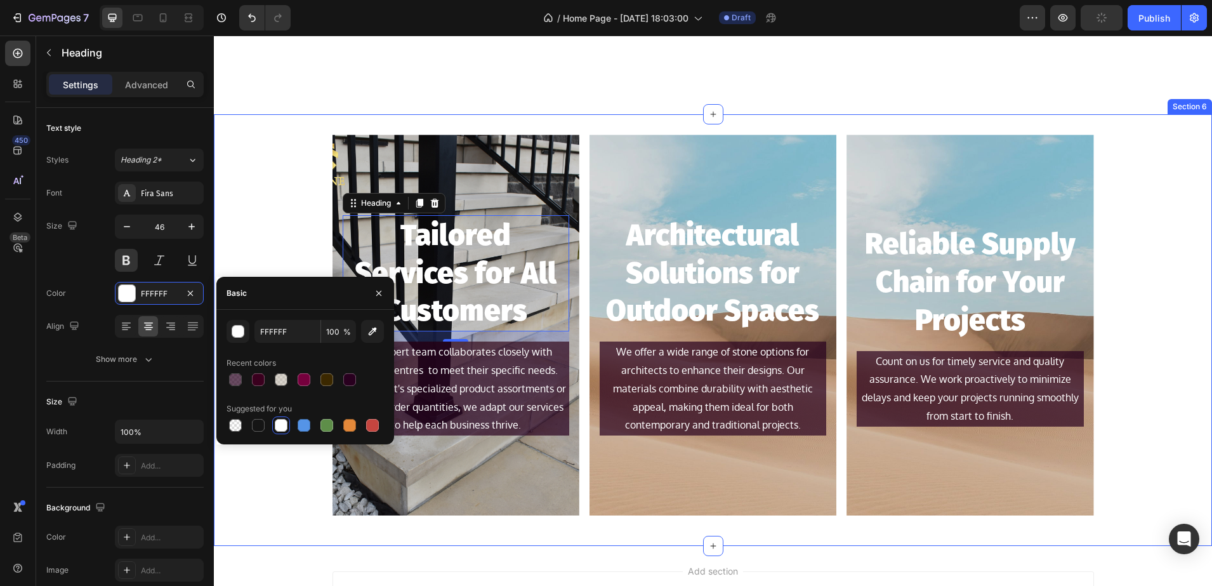
click at [284, 225] on div "Tailored Services for All Customers Heading 16 Our expert team collaborates clo…" at bounding box center [713, 330] width 998 height 391
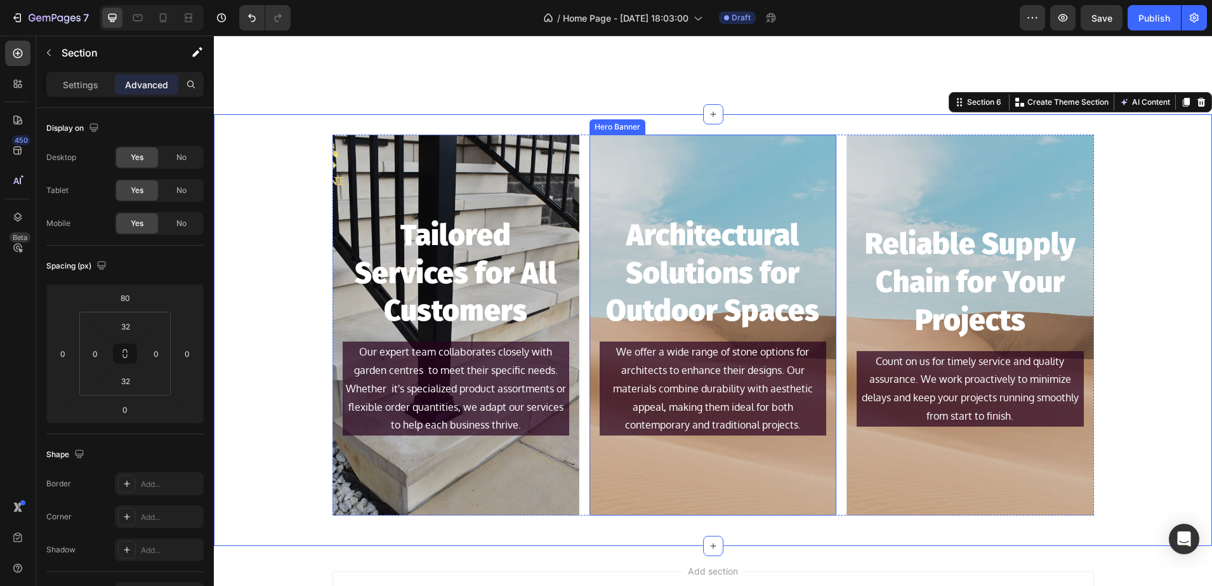
click at [594, 164] on div "Background Image" at bounding box center [713, 325] width 247 height 381
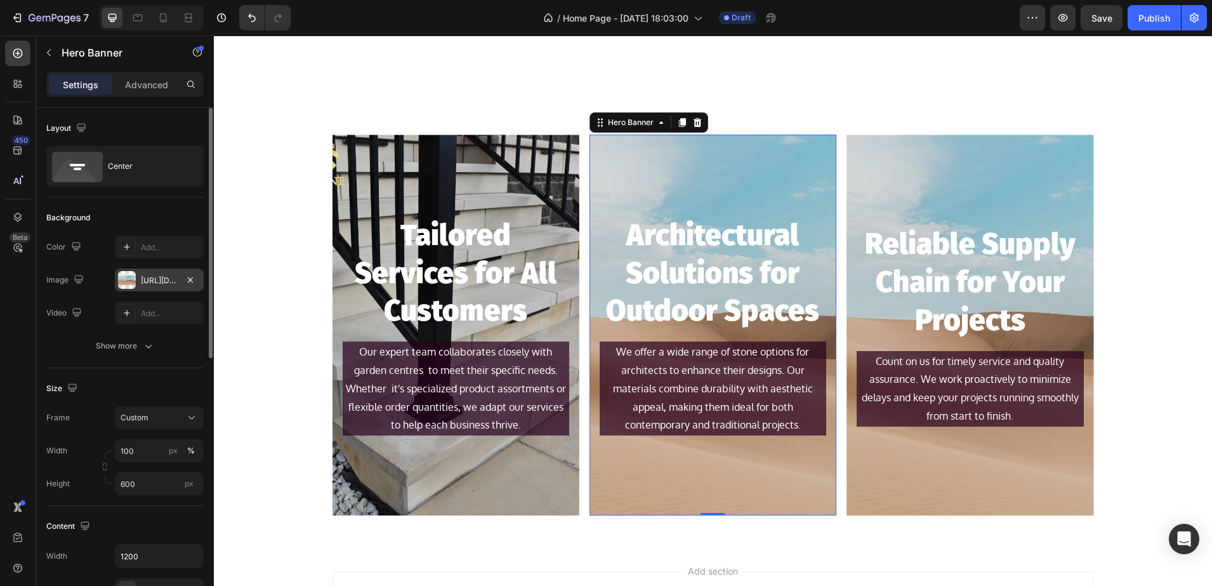
click at [124, 279] on div at bounding box center [127, 280] width 18 height 18
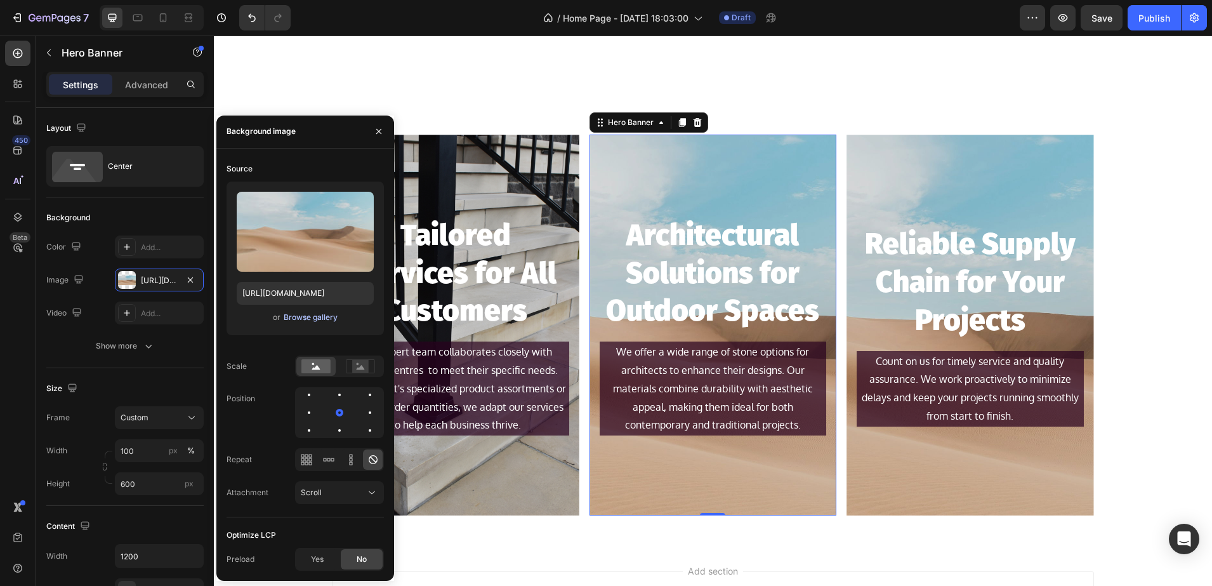
click at [327, 319] on div "Browse gallery" at bounding box center [311, 317] width 54 height 11
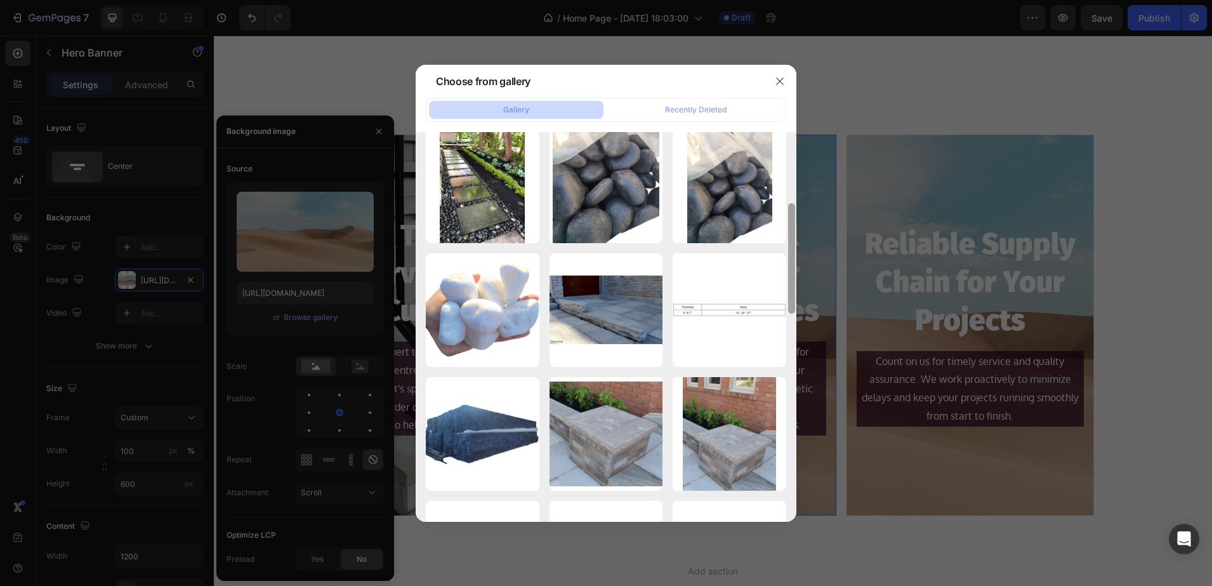
drag, startPoint x: 790, startPoint y: 313, endPoint x: 798, endPoint y: 511, distance: 198.2
click at [798, 511] on div "Choose from gallery Gallery Recently Deleted westcoast ledge flats...1).jpg 241…" at bounding box center [606, 293] width 1212 height 586
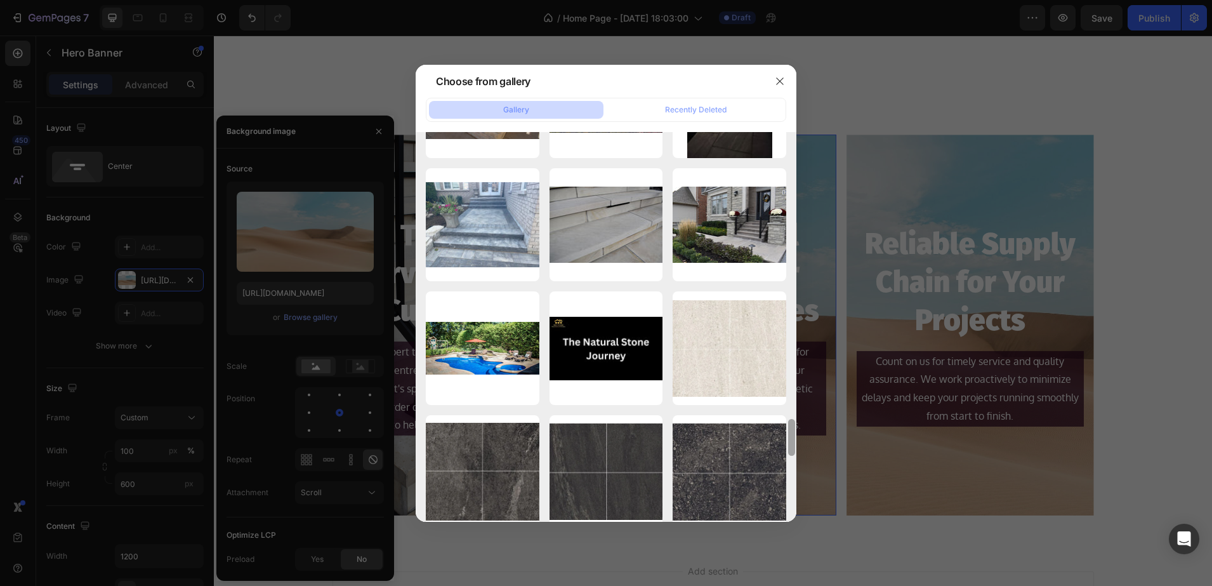
drag, startPoint x: 790, startPoint y: 425, endPoint x: 797, endPoint y: 527, distance: 102.4
click at [797, 527] on div "Choose from gallery Gallery Recently Deleted westcoast ledge flats...1).jpg 241…" at bounding box center [606, 293] width 1212 height 586
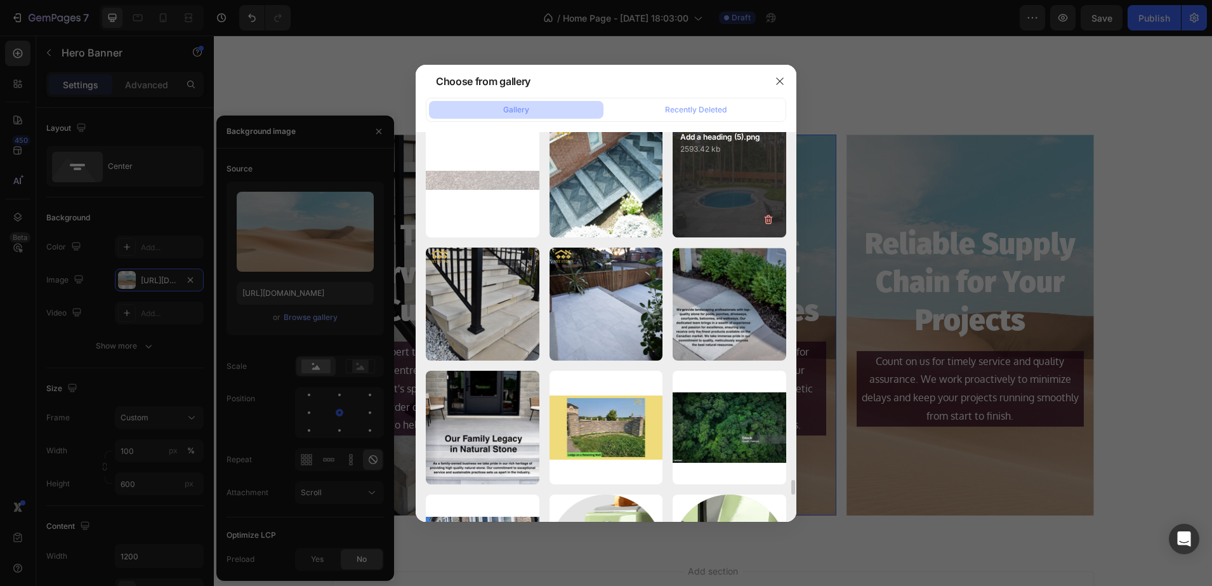
click at [697, 191] on div "Add a heading (5).png 2593.42 kb" at bounding box center [730, 181] width 114 height 114
type input "https://cdn.shopify.com/s/files/1/0036/1100/0899/files/gempages_568890992820749…"
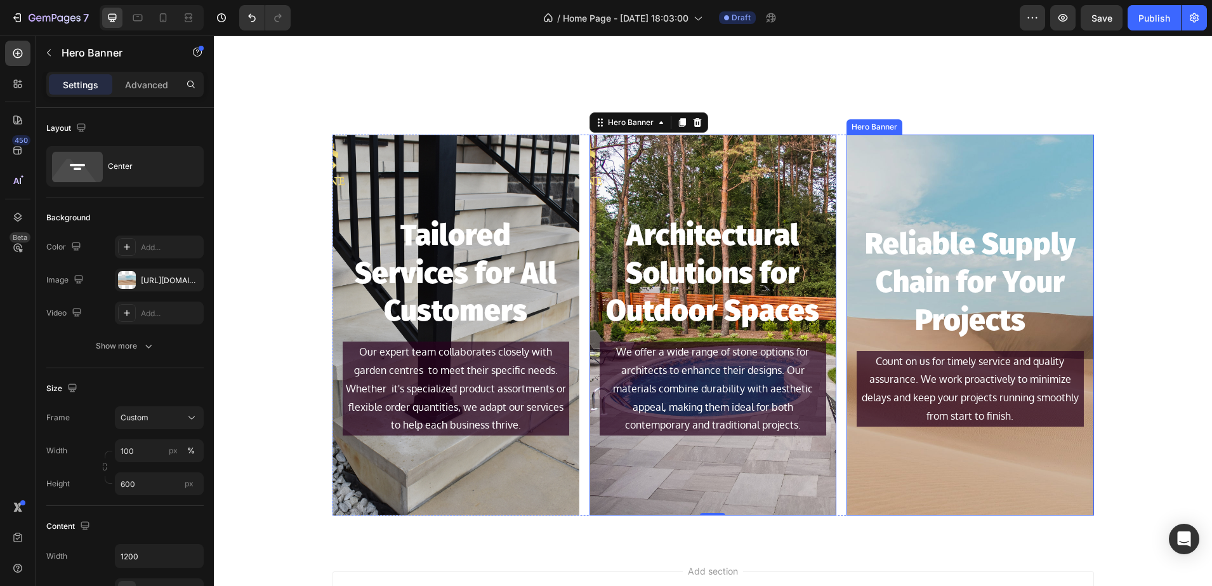
click at [1008, 169] on div "Background Image" at bounding box center [970, 325] width 247 height 381
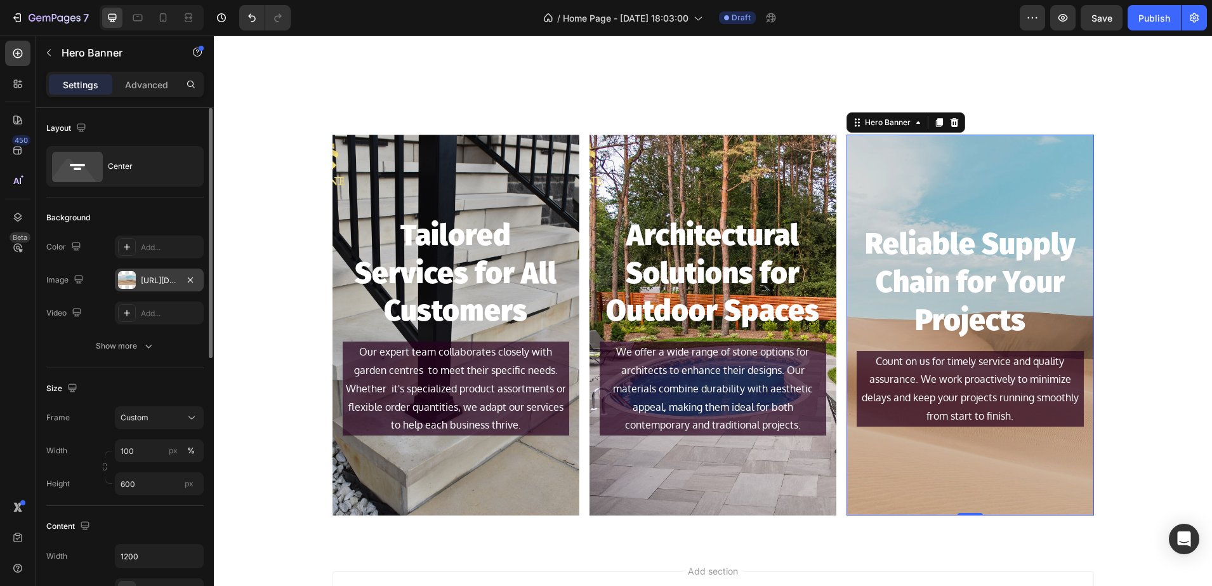
click at [124, 275] on div at bounding box center [127, 280] width 18 height 18
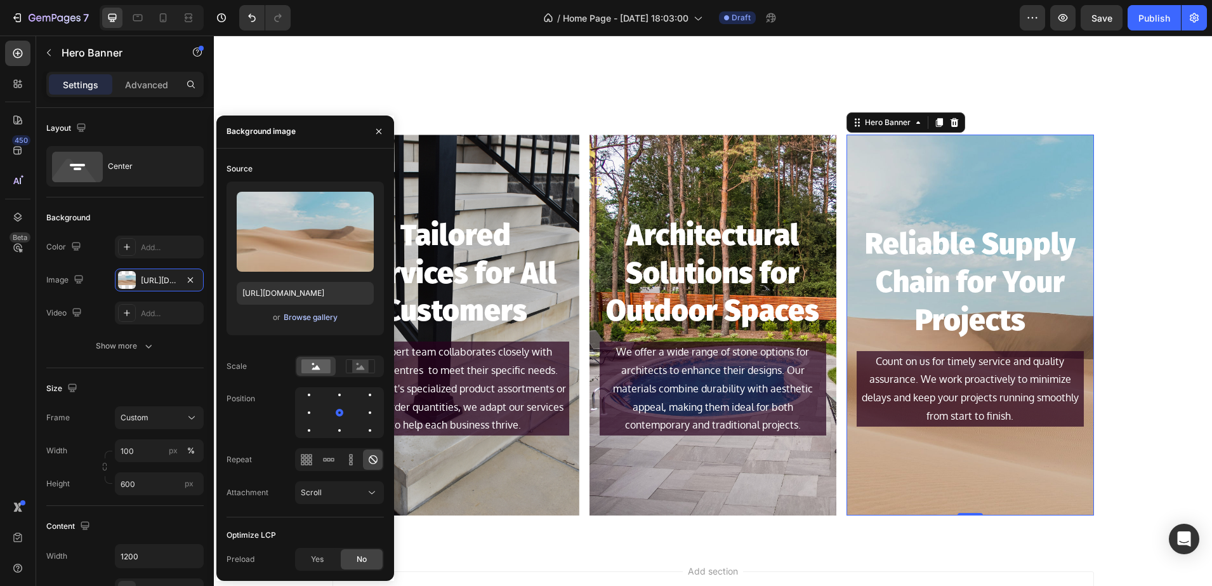
click at [300, 322] on div "Browse gallery" at bounding box center [311, 317] width 54 height 11
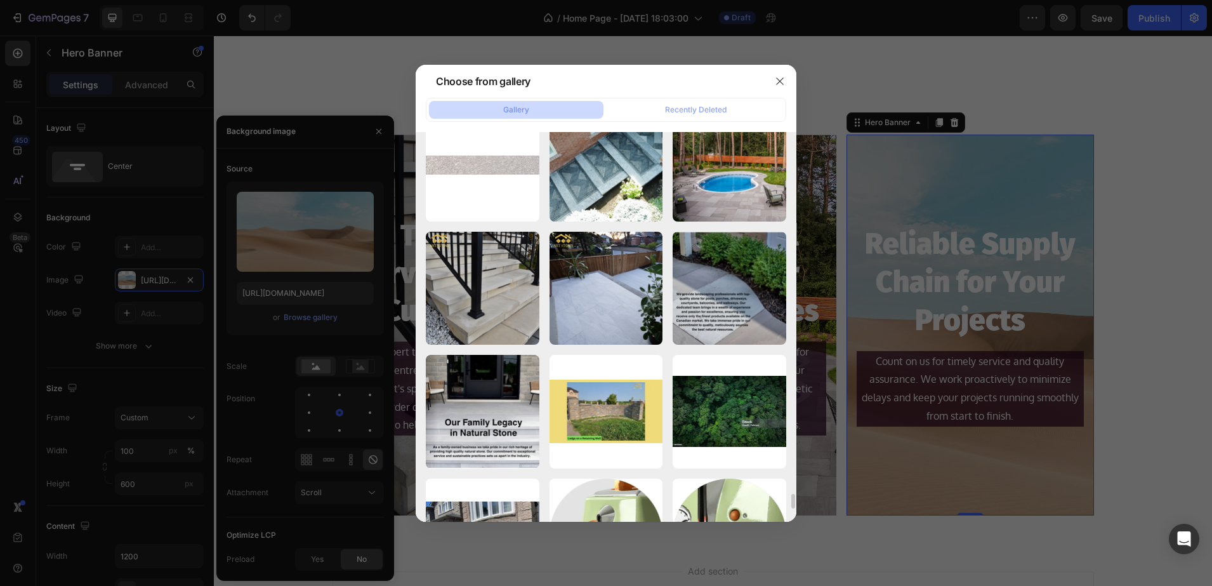
scroll to position [9221, 0]
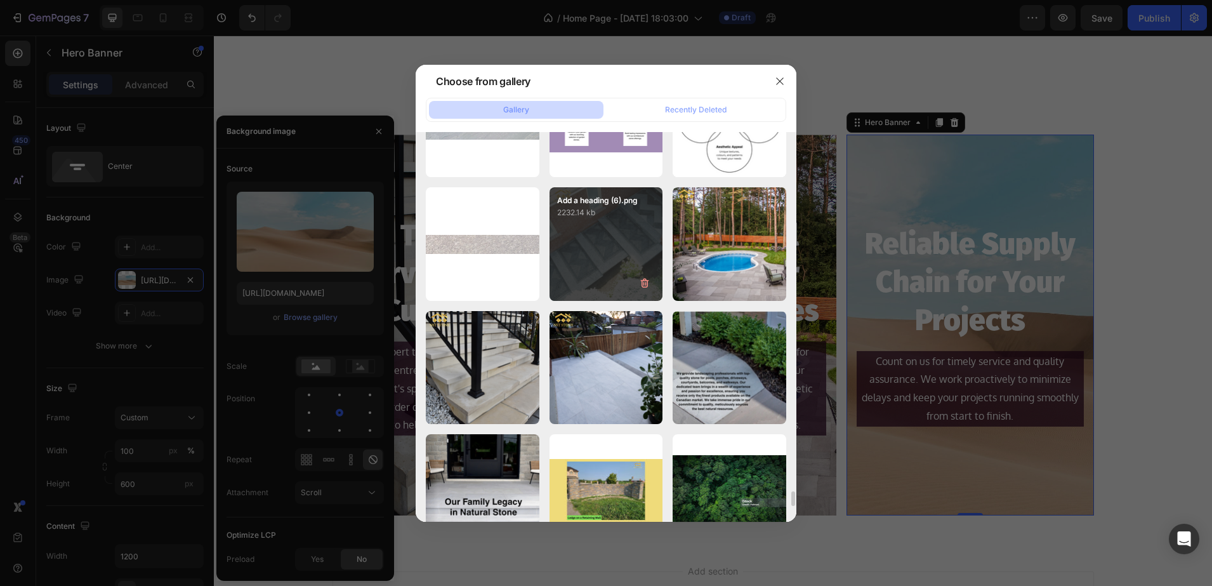
click at [604, 274] on div "Add a heading (6).png 2232.14 kb" at bounding box center [607, 244] width 114 height 114
type input "https://cdn.shopify.com/s/files/1/0036/1100/0899/files/gempages_568890992820749…"
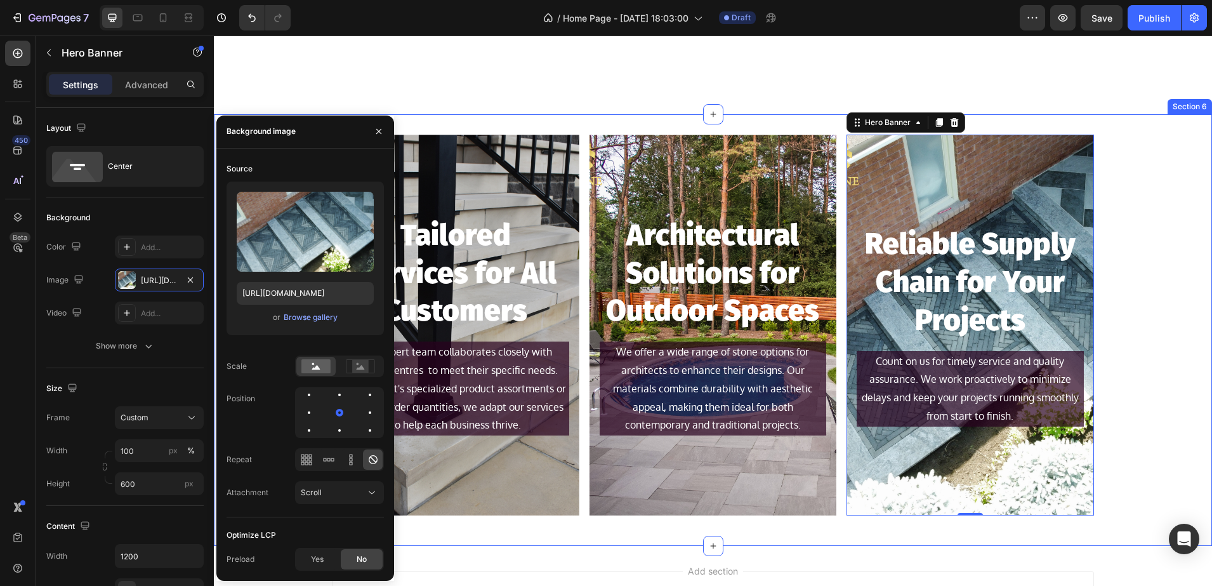
click at [1180, 225] on div "Tailored Services for All Customers Heading Our expert team collaborates closel…" at bounding box center [713, 330] width 998 height 391
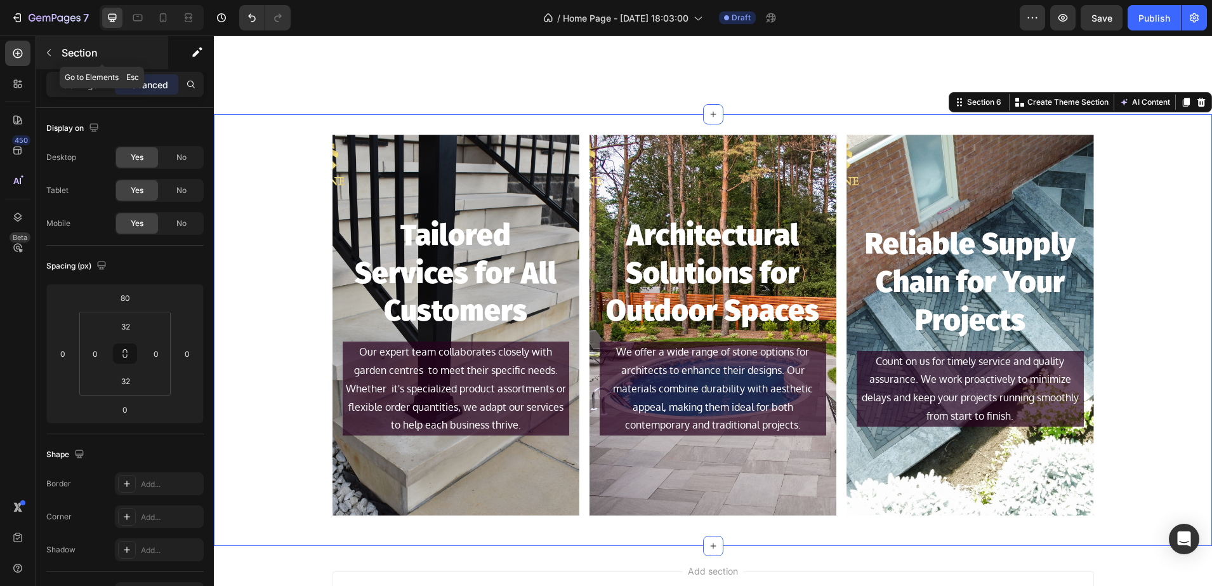
click at [84, 54] on p "Section" at bounding box center [114, 52] width 104 height 15
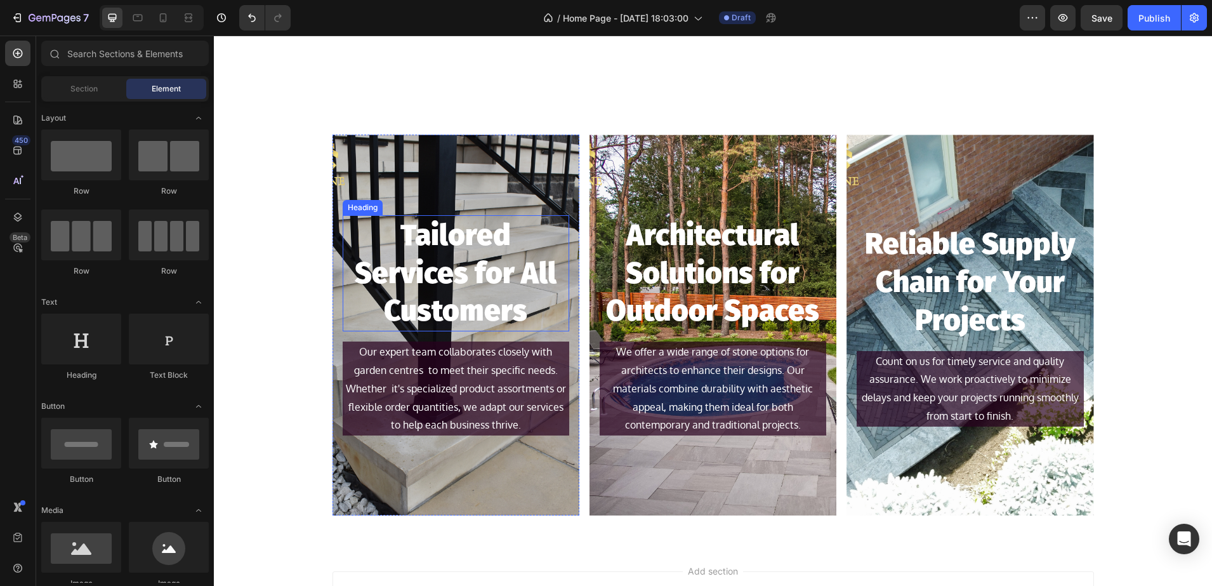
click at [418, 238] on p "Tailored Services for All Customers" at bounding box center [456, 273] width 224 height 114
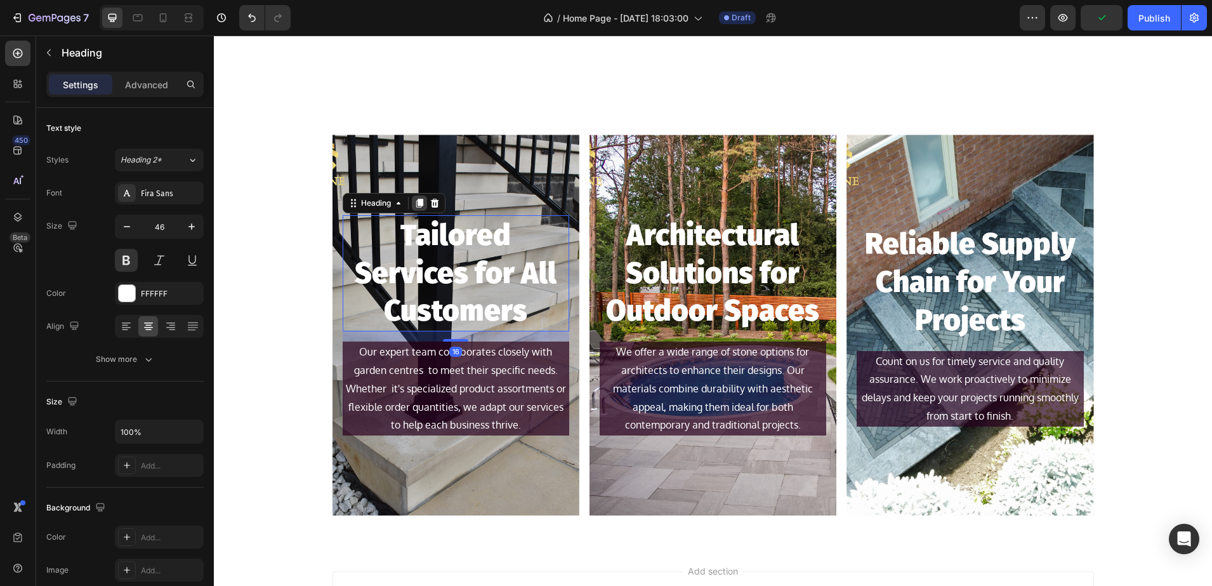
click at [414, 200] on icon at bounding box center [419, 203] width 10 height 10
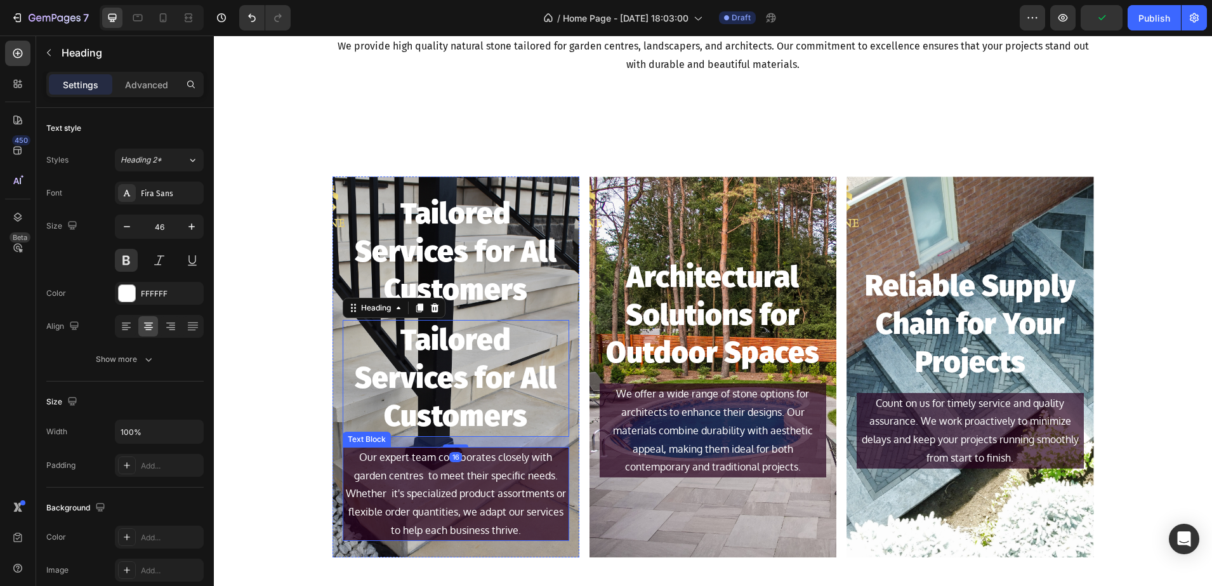
scroll to position [1142, 0]
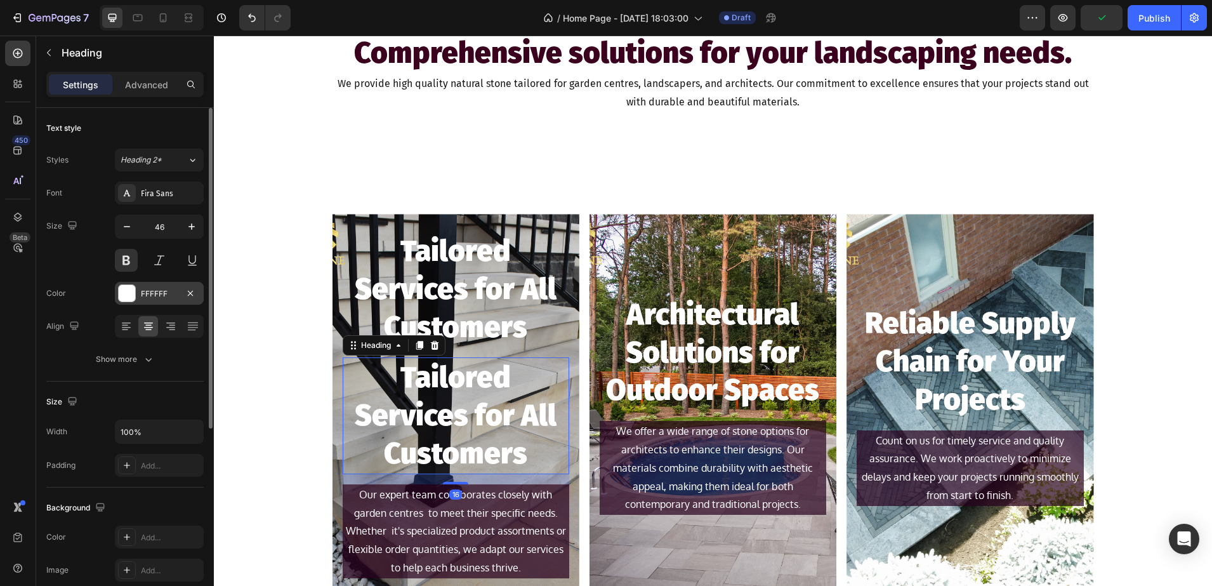
click at [138, 297] on div "FFFFFF" at bounding box center [159, 293] width 89 height 23
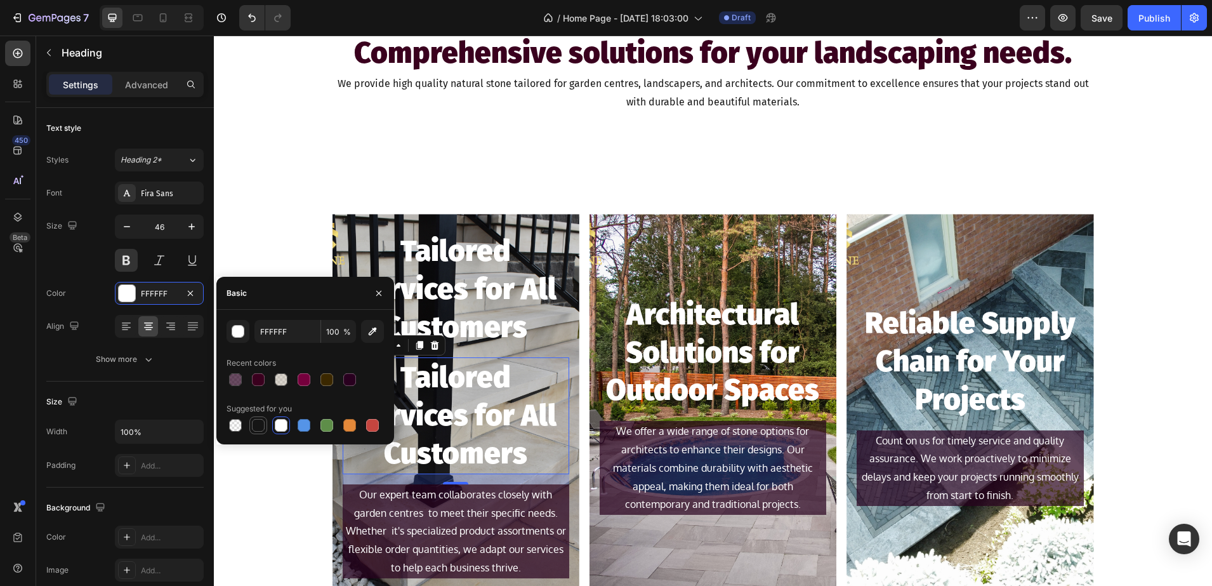
click at [259, 426] on div at bounding box center [258, 425] width 13 height 13
type input "151515"
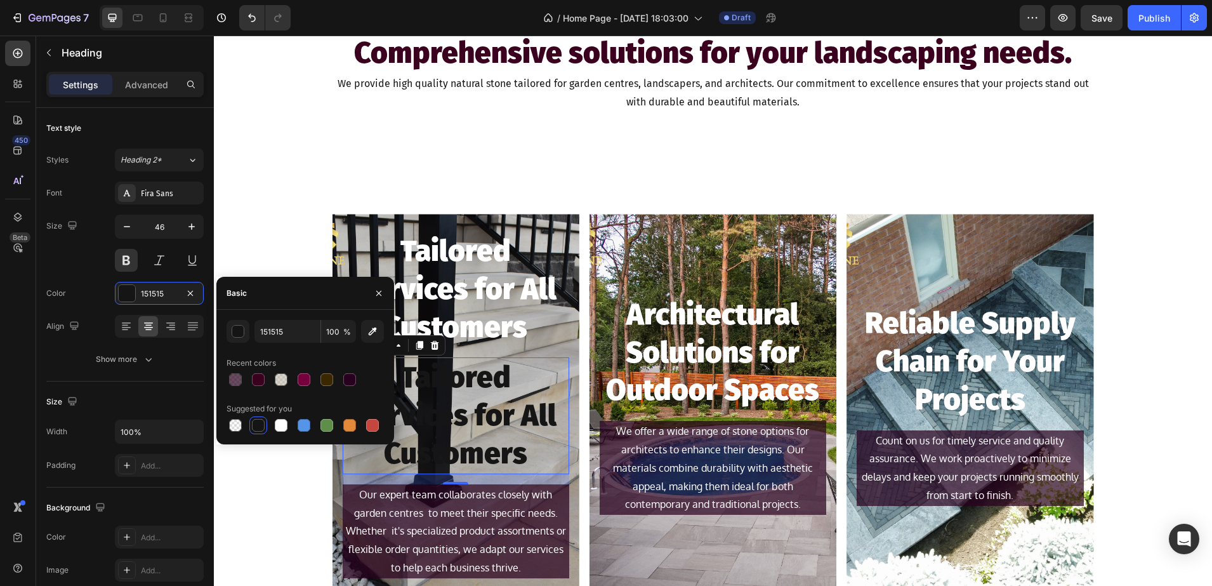
click at [451, 416] on h2 "Tailored Services for All Customers" at bounding box center [456, 415] width 227 height 116
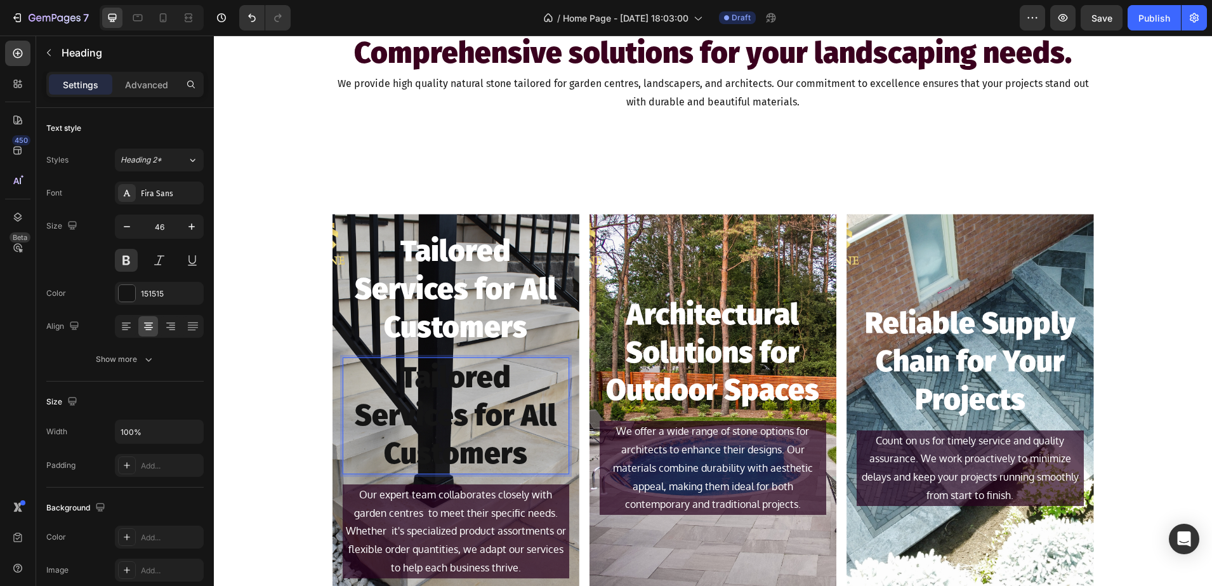
click at [402, 395] on p "Tailored Services for All Customers" at bounding box center [456, 416] width 224 height 114
click at [444, 404] on p "Tailored Services for All Customers" at bounding box center [456, 416] width 224 height 114
click at [300, 351] on div "Tailored Services for All Customers Heading Tailored Services for All Customers…" at bounding box center [713, 409] width 998 height 391
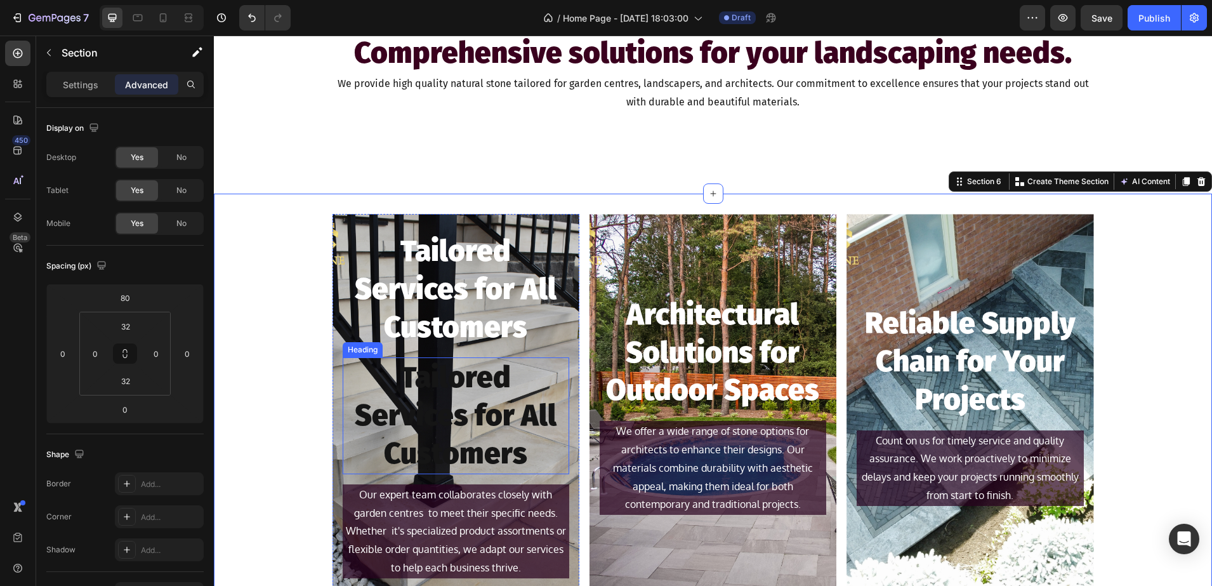
click at [425, 397] on p "Tailored Services for All Customers" at bounding box center [456, 416] width 224 height 114
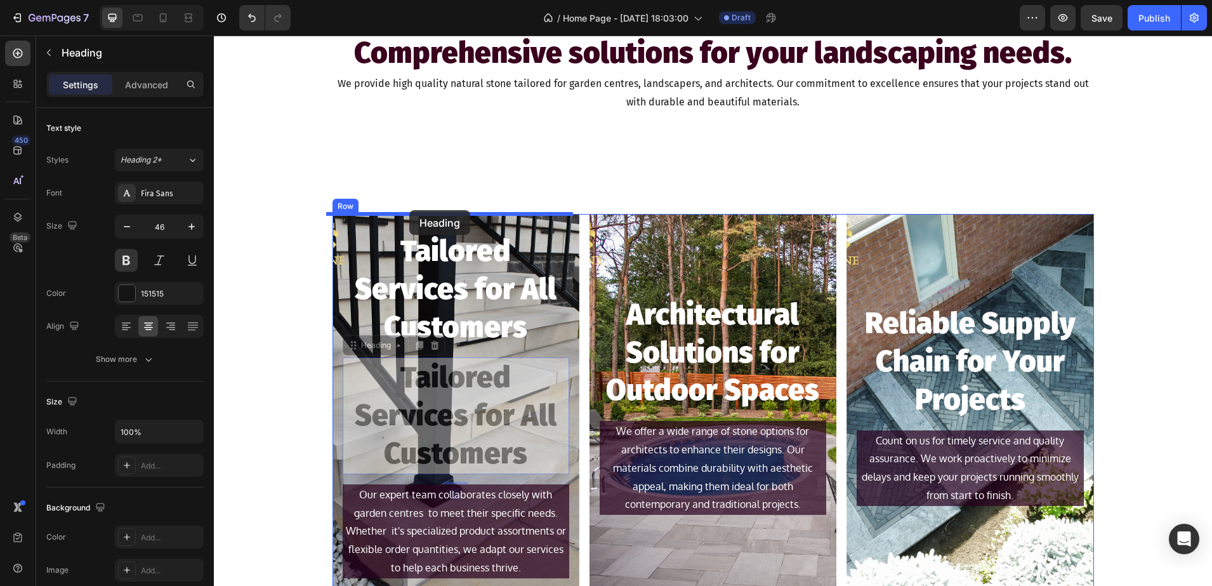
drag, startPoint x: 365, startPoint y: 348, endPoint x: 409, endPoint y: 210, distance: 144.7
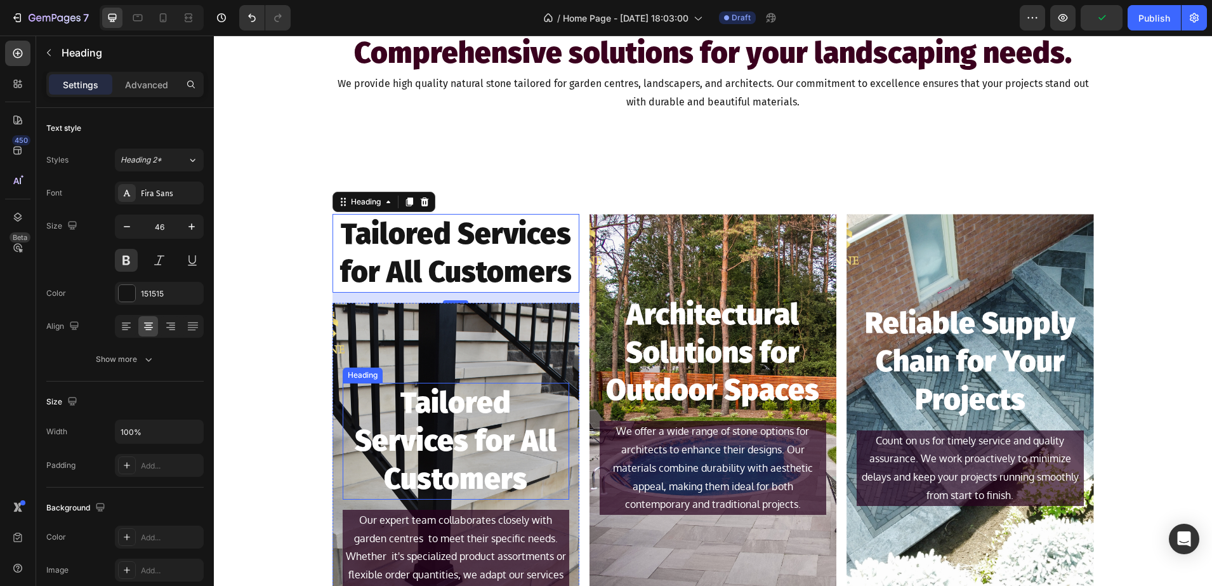
click at [454, 413] on p "Tailored Services for All Customers" at bounding box center [456, 441] width 224 height 114
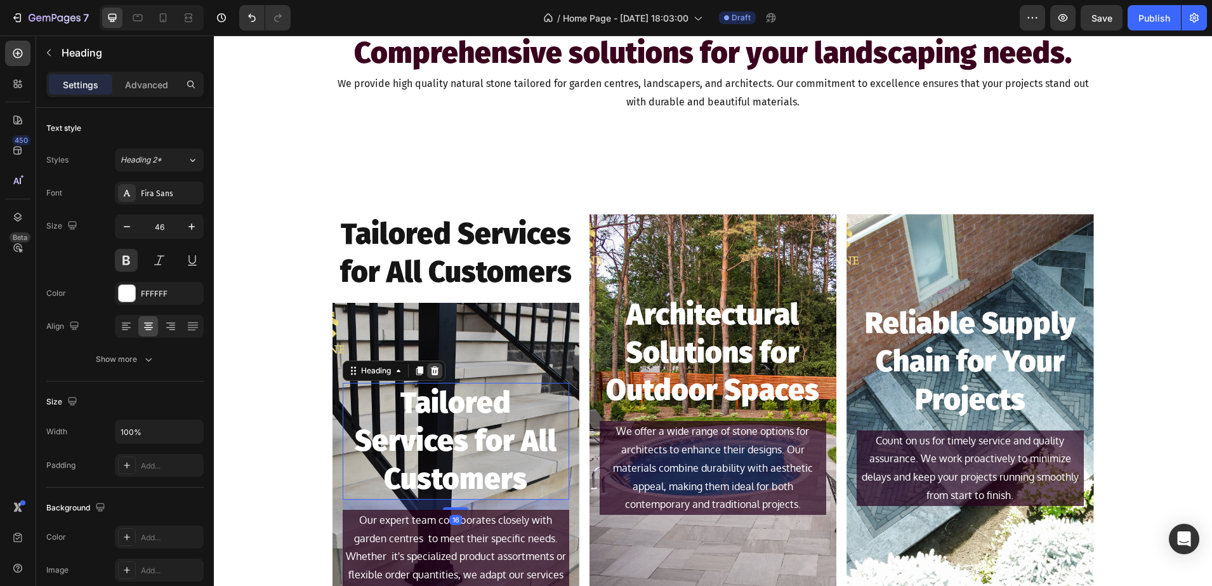
click at [435, 366] on div at bounding box center [434, 370] width 15 height 15
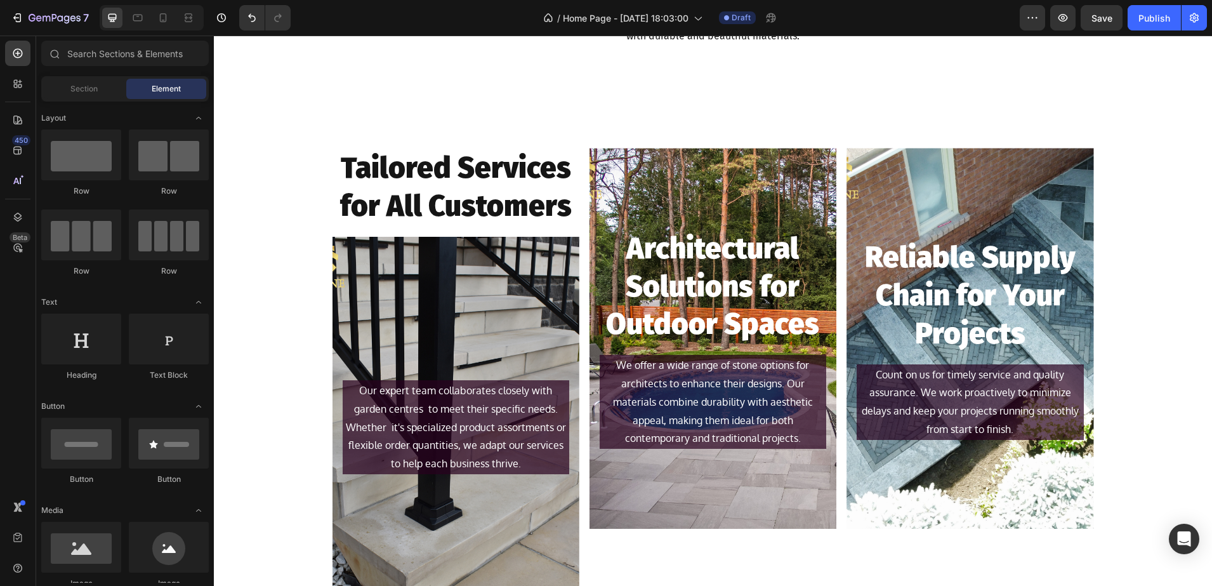
scroll to position [1300, 0]
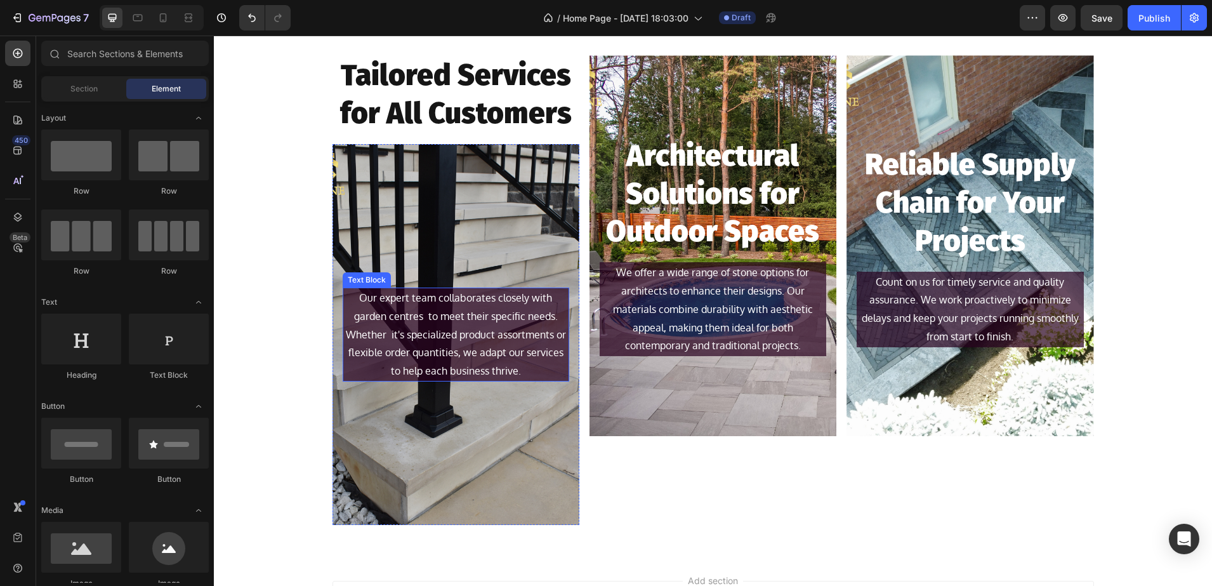
click at [447, 351] on p "Our expert team collaborates closely with garden centres to meet their specific…" at bounding box center [456, 325] width 224 height 73
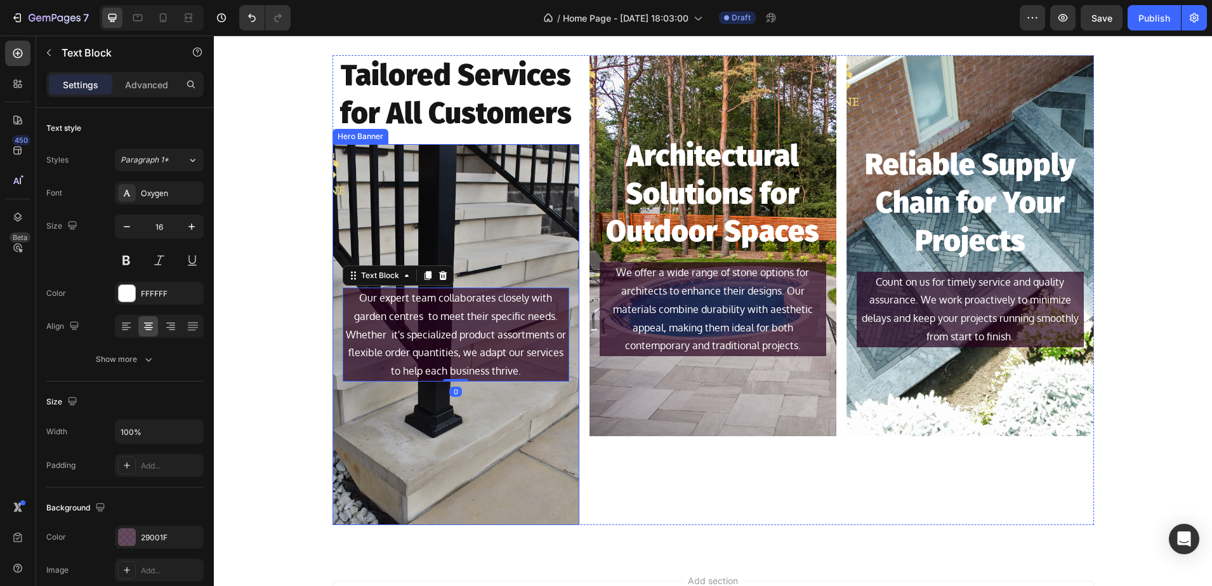
click at [411, 215] on div "Background Image" at bounding box center [456, 334] width 247 height 381
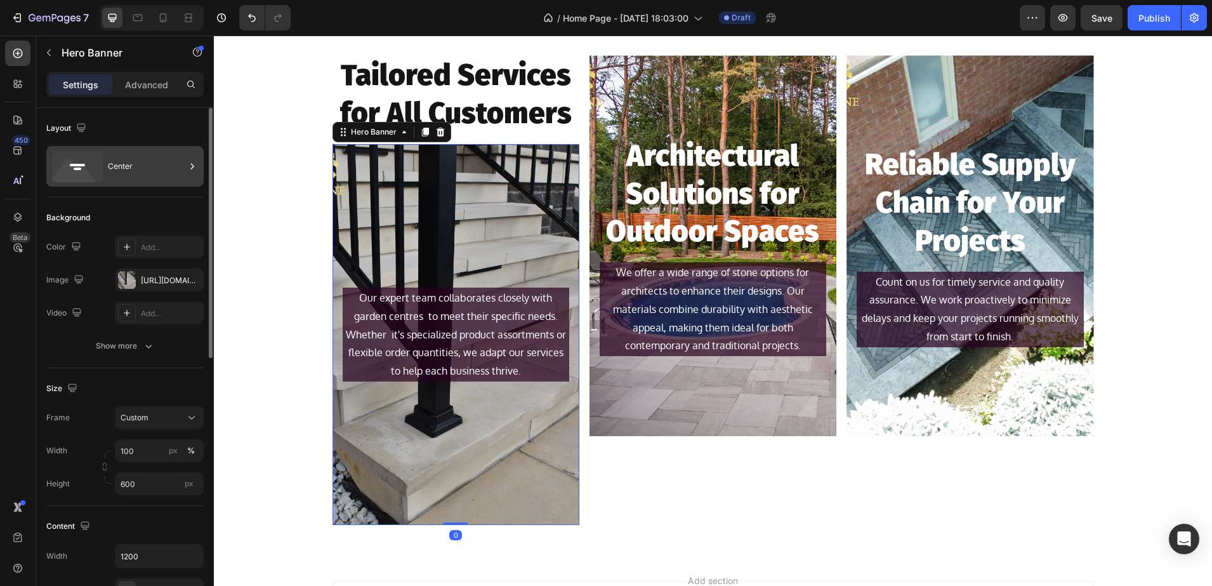
click at [135, 171] on div "Center" at bounding box center [146, 166] width 77 height 29
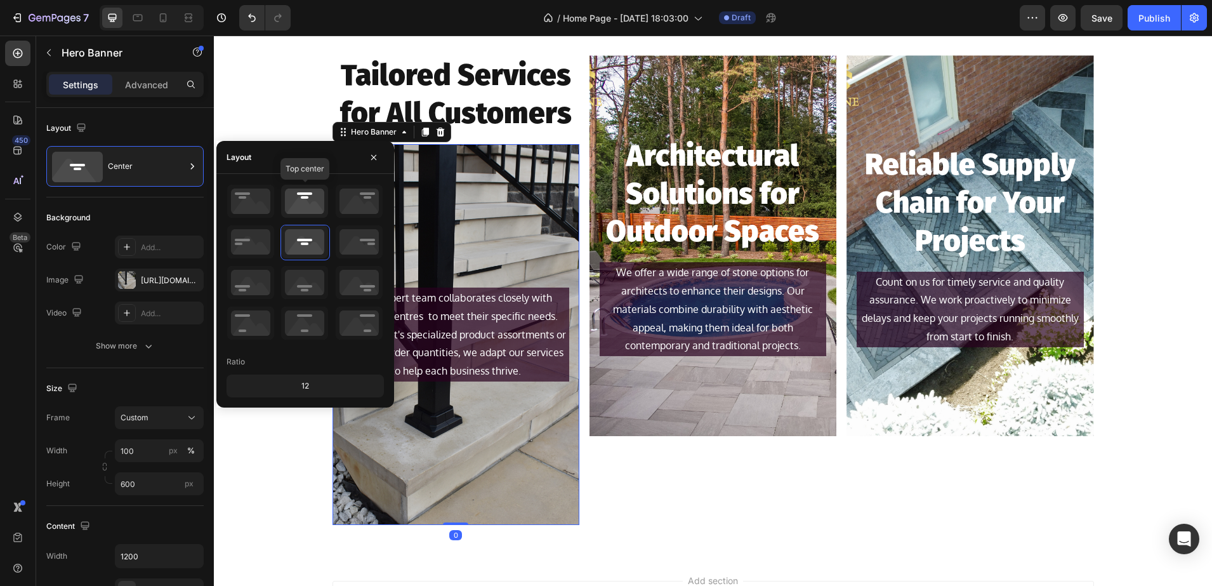
click at [298, 204] on icon at bounding box center [304, 201] width 47 height 33
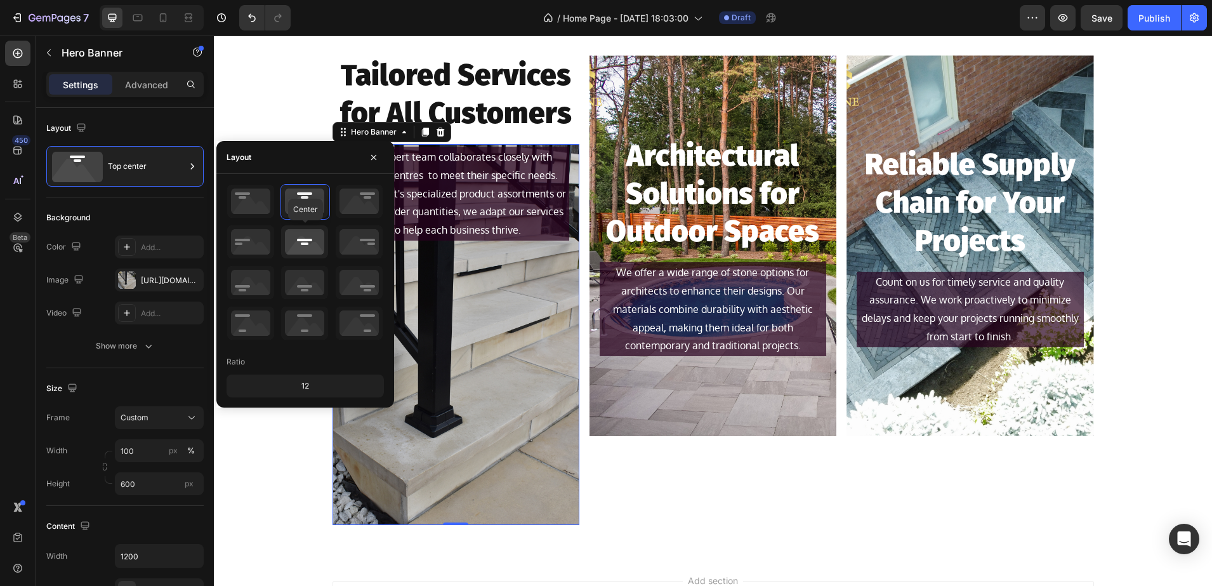
click at [304, 251] on icon at bounding box center [304, 241] width 47 height 33
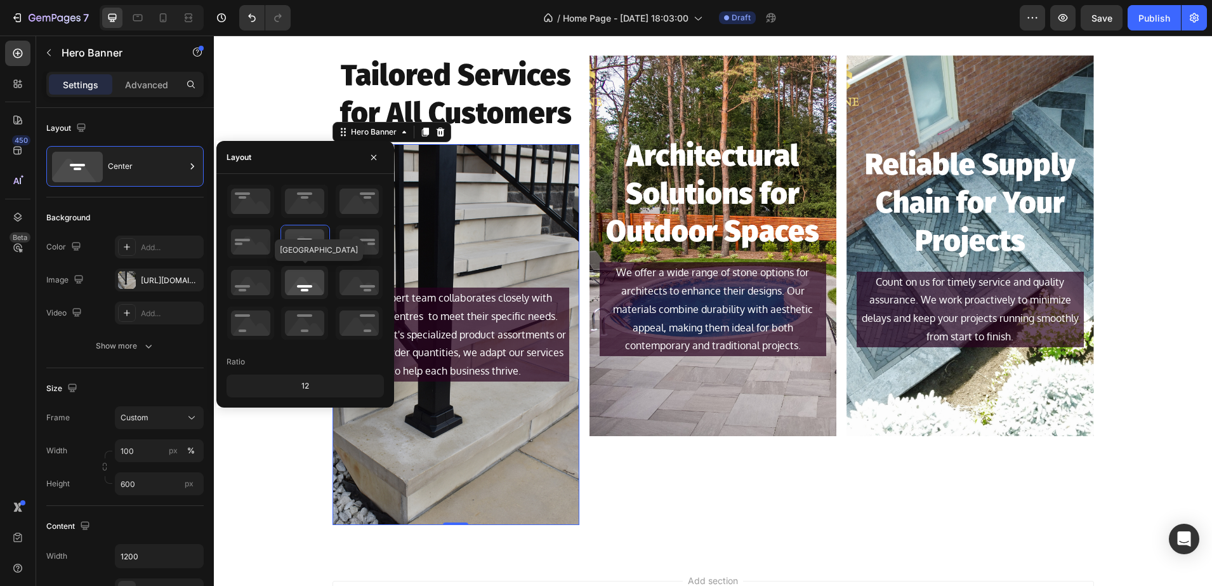
click at [306, 279] on icon at bounding box center [304, 282] width 47 height 33
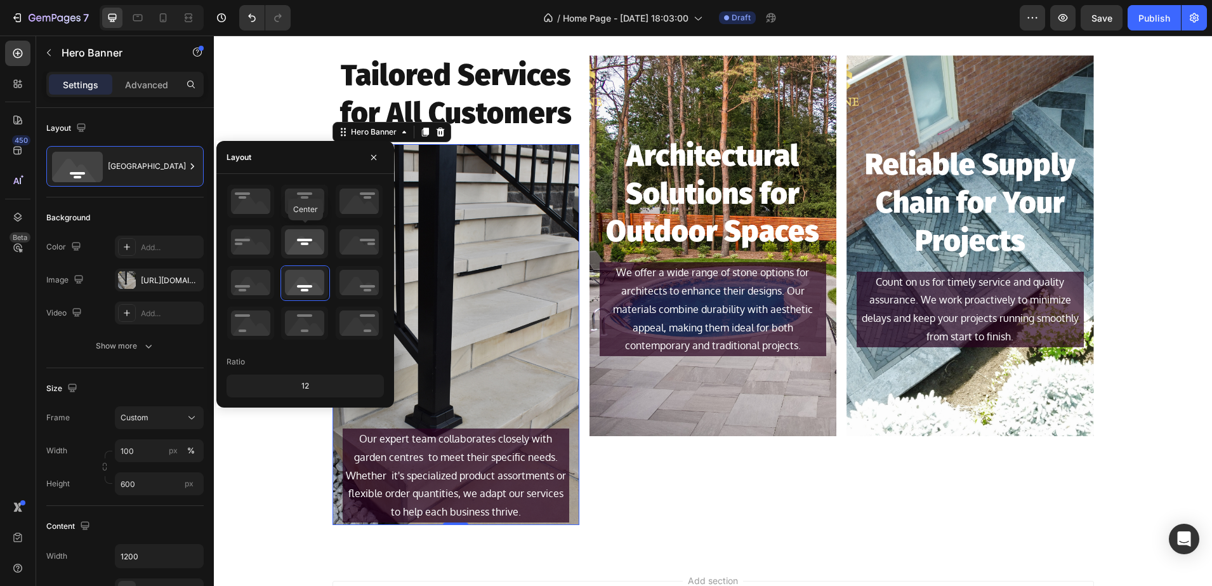
click at [310, 246] on icon at bounding box center [304, 241] width 47 height 33
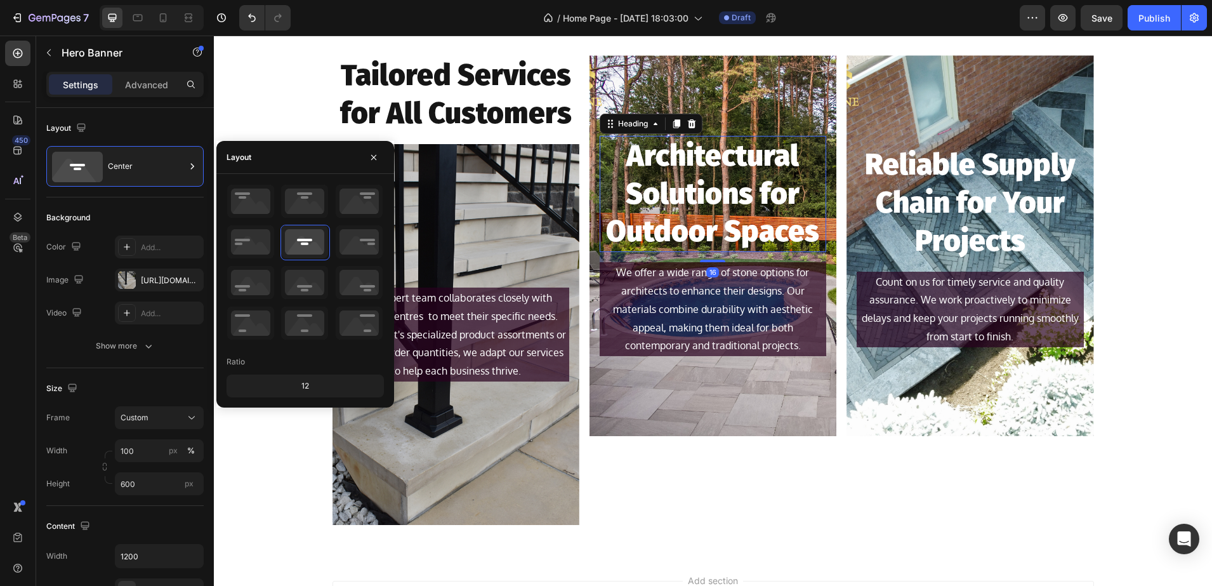
click at [680, 221] on p "Architectural Solutions for Outdoor Spaces" at bounding box center [713, 194] width 224 height 114
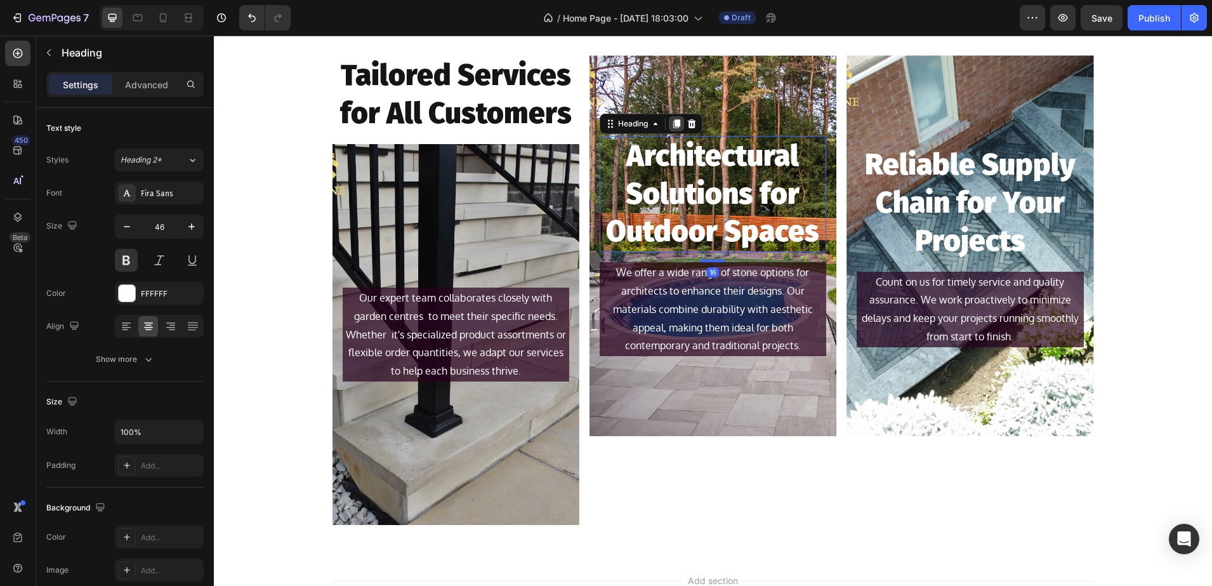
click at [673, 128] on icon at bounding box center [676, 123] width 7 height 9
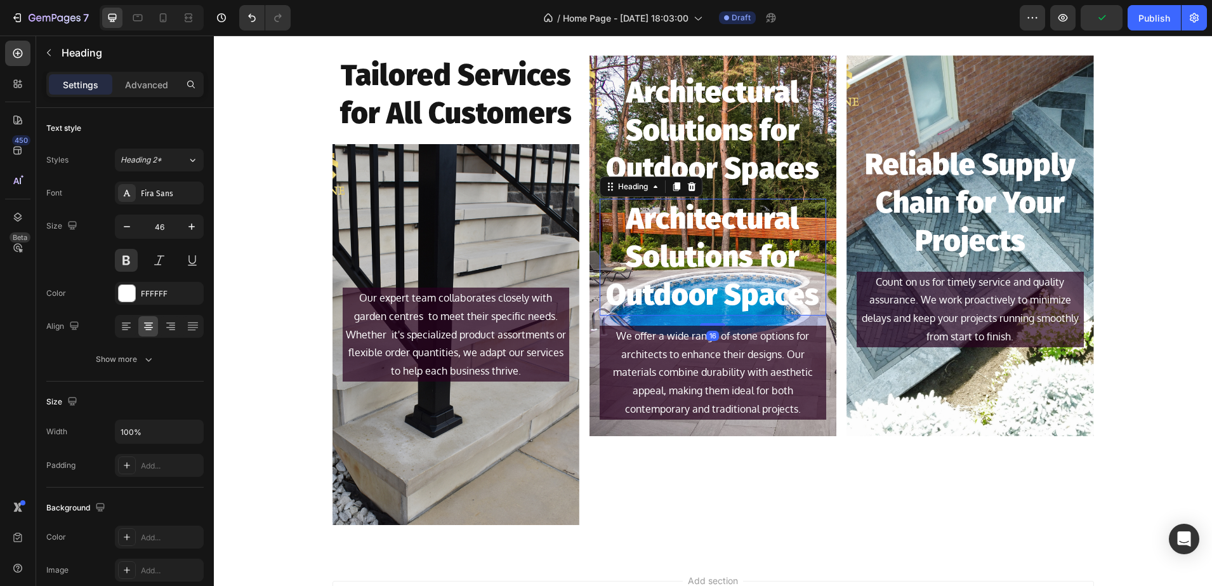
click at [675, 251] on h2 "Architectural Solutions for Outdoor Spaces" at bounding box center [713, 257] width 227 height 116
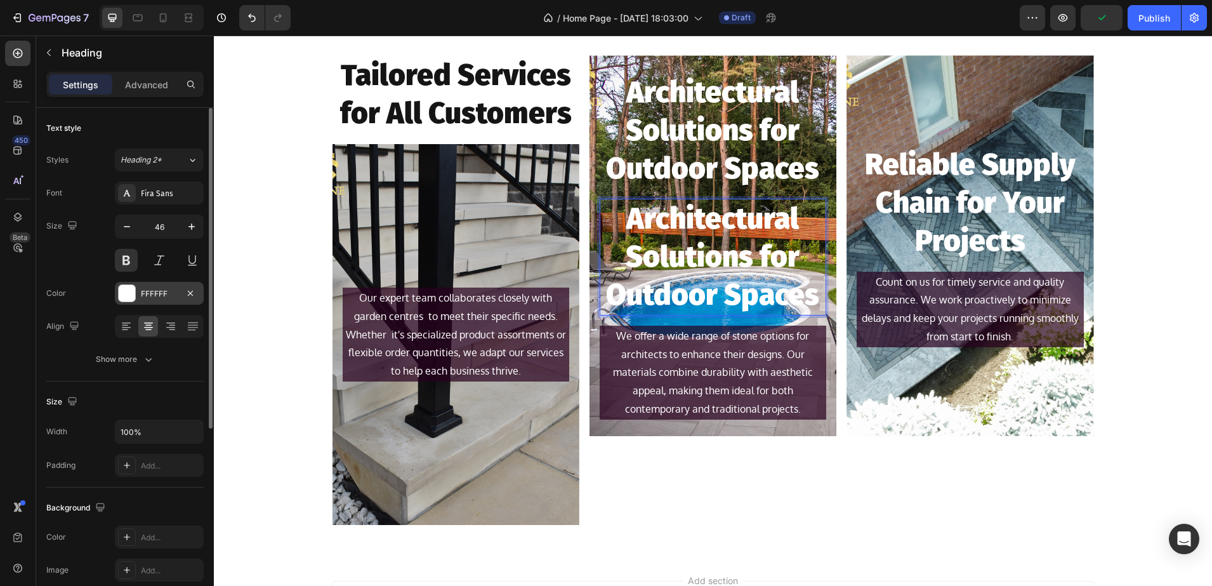
click at [136, 288] on div "FFFFFF" at bounding box center [159, 293] width 89 height 23
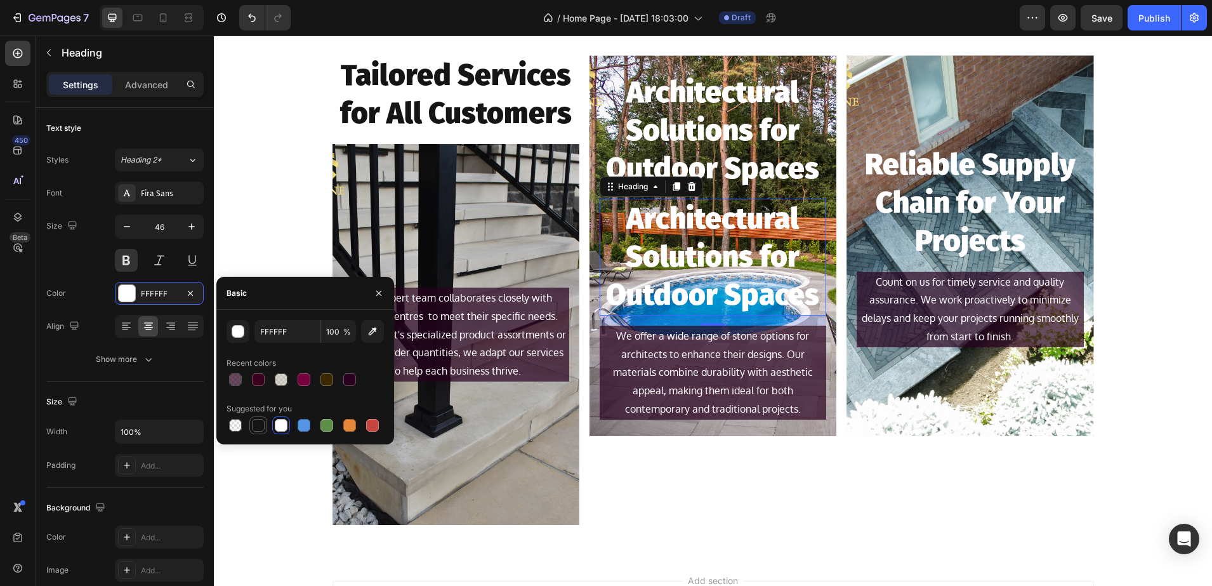
click at [263, 421] on div at bounding box center [258, 425] width 13 height 13
type input "151515"
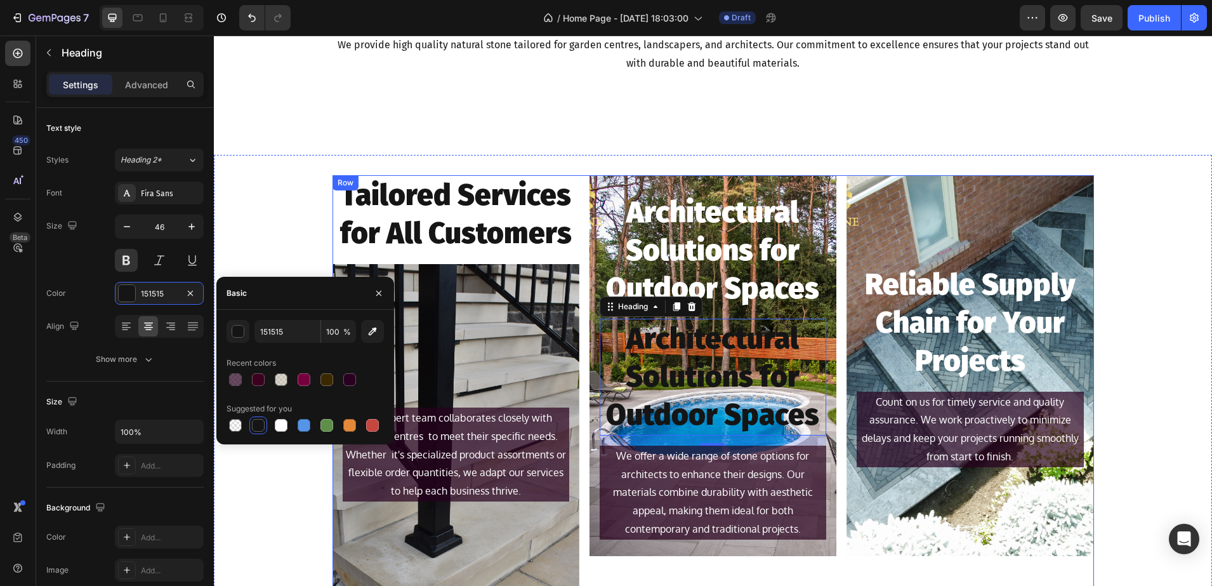
scroll to position [1142, 0]
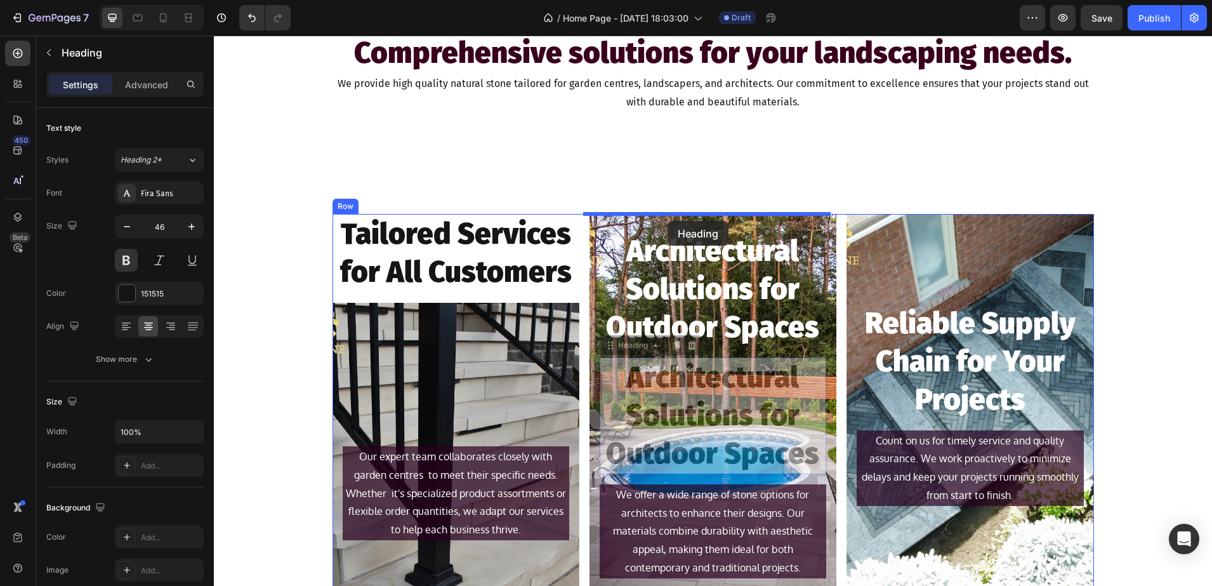
drag, startPoint x: 632, startPoint y: 345, endPoint x: 668, endPoint y: 221, distance: 129.4
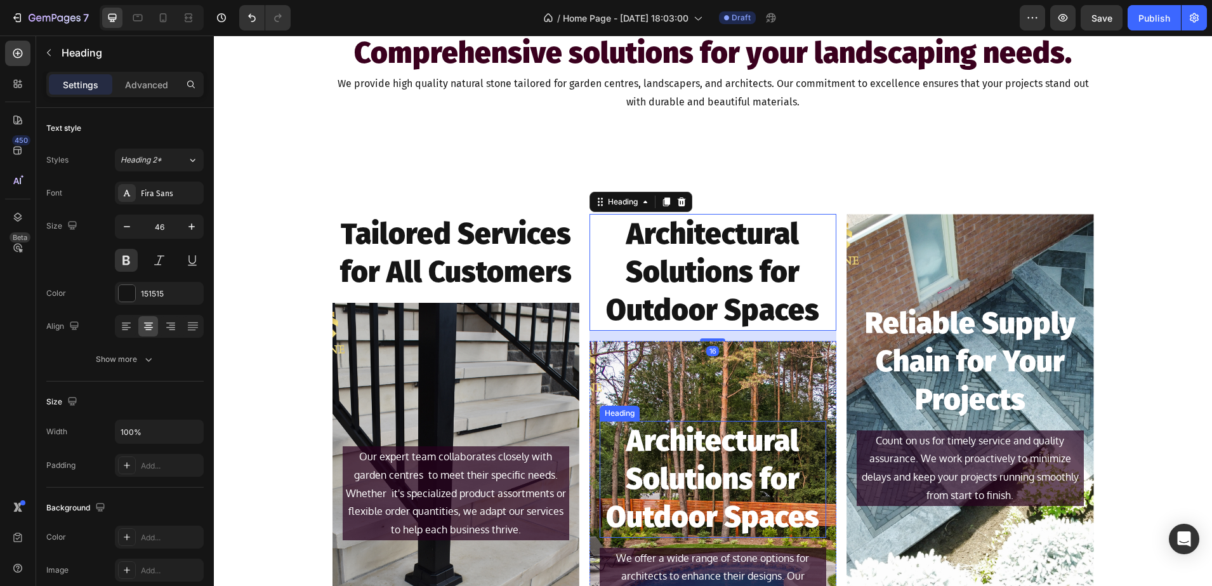
click at [684, 464] on p "Architectural Solutions for Outdoor Spaces" at bounding box center [713, 479] width 224 height 114
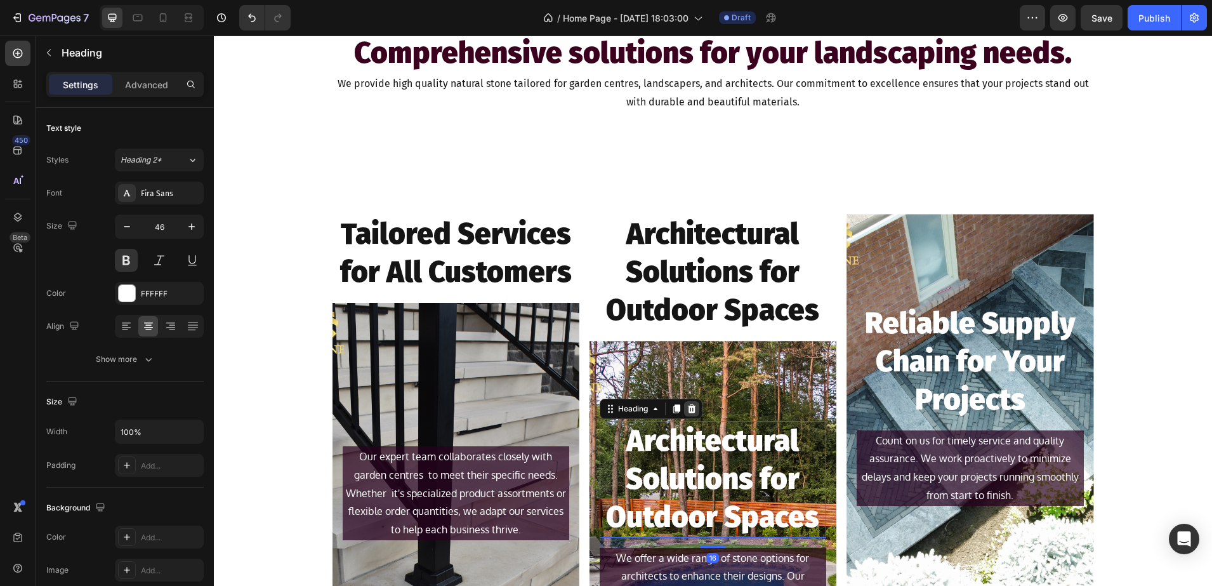
click at [687, 408] on icon at bounding box center [692, 409] width 10 height 10
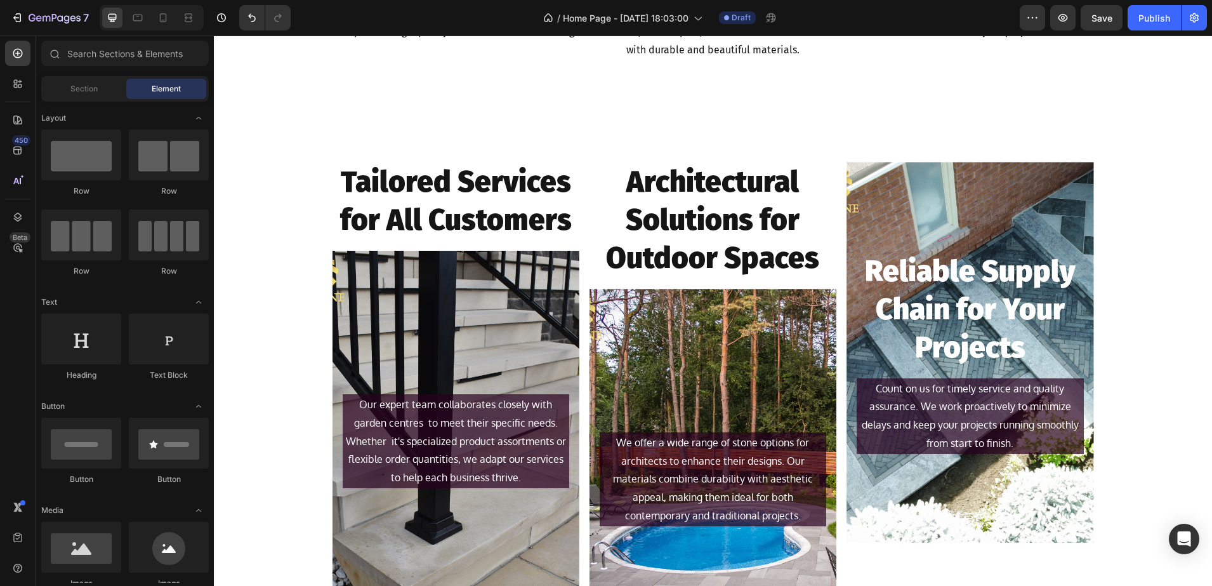
scroll to position [1221, 0]
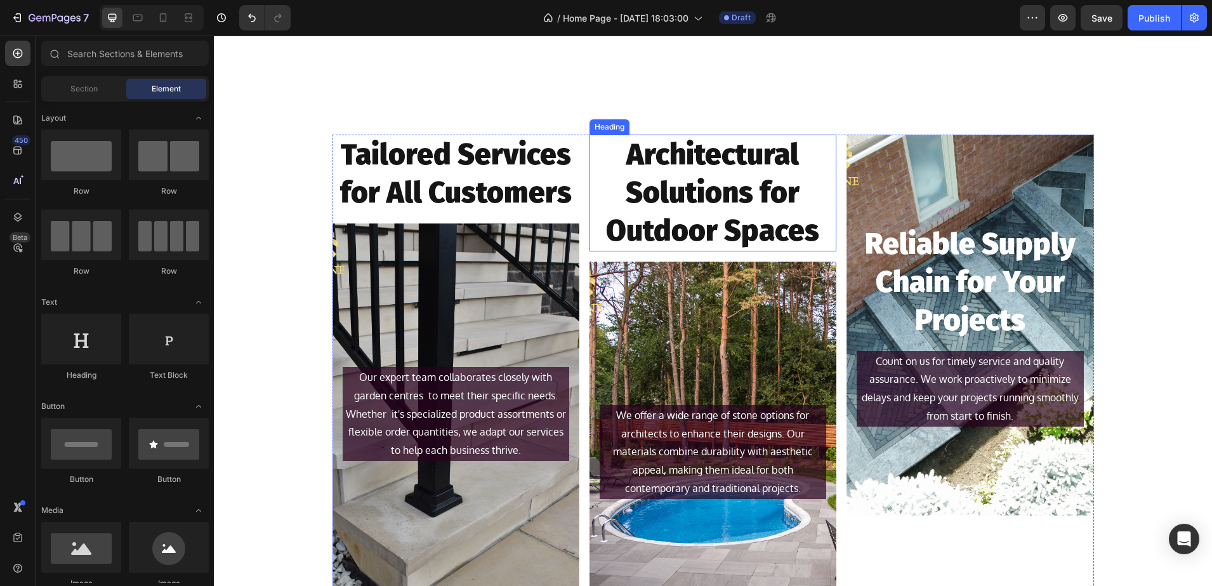
click at [752, 225] on h2 "Architectural Solutions for Outdoor Spaces" at bounding box center [713, 193] width 247 height 116
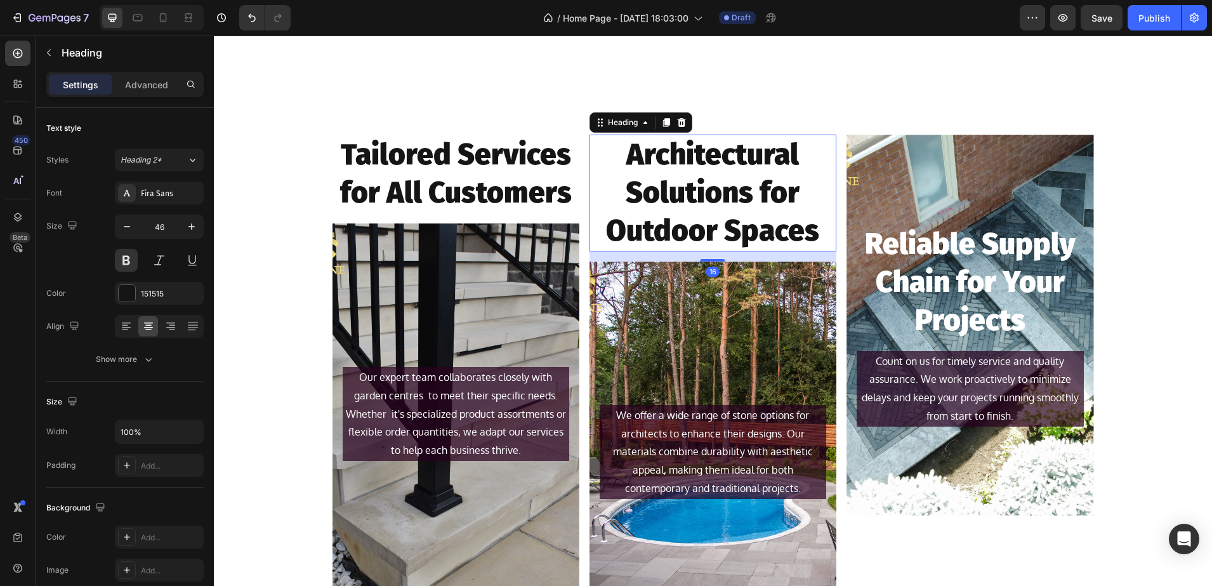
click at [752, 205] on h2 "Architectural Solutions for Outdoor Spaces" at bounding box center [713, 193] width 247 height 116
click at [623, 159] on p "Architectural Solutions for Outdoor Spaces" at bounding box center [713, 193] width 244 height 114
click at [798, 148] on p "Architectural Solutions for Outdoor Spaces" at bounding box center [713, 193] width 244 height 114
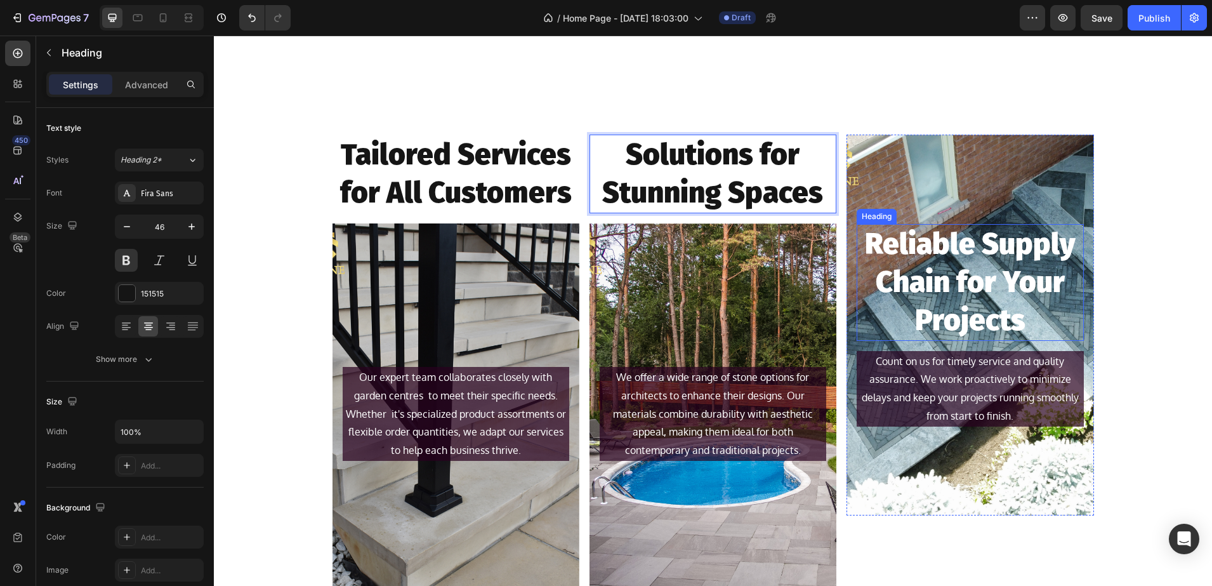
click at [982, 295] on p "Reliable Supply Chain for Your Projects" at bounding box center [970, 282] width 224 height 114
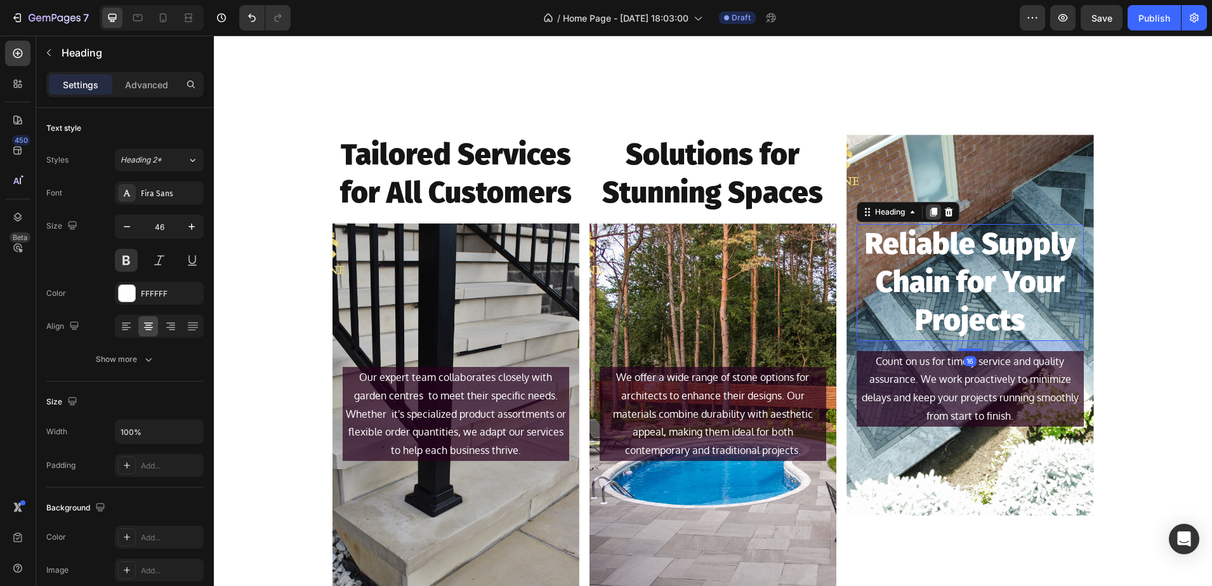
click at [930, 214] on icon at bounding box center [933, 212] width 7 height 9
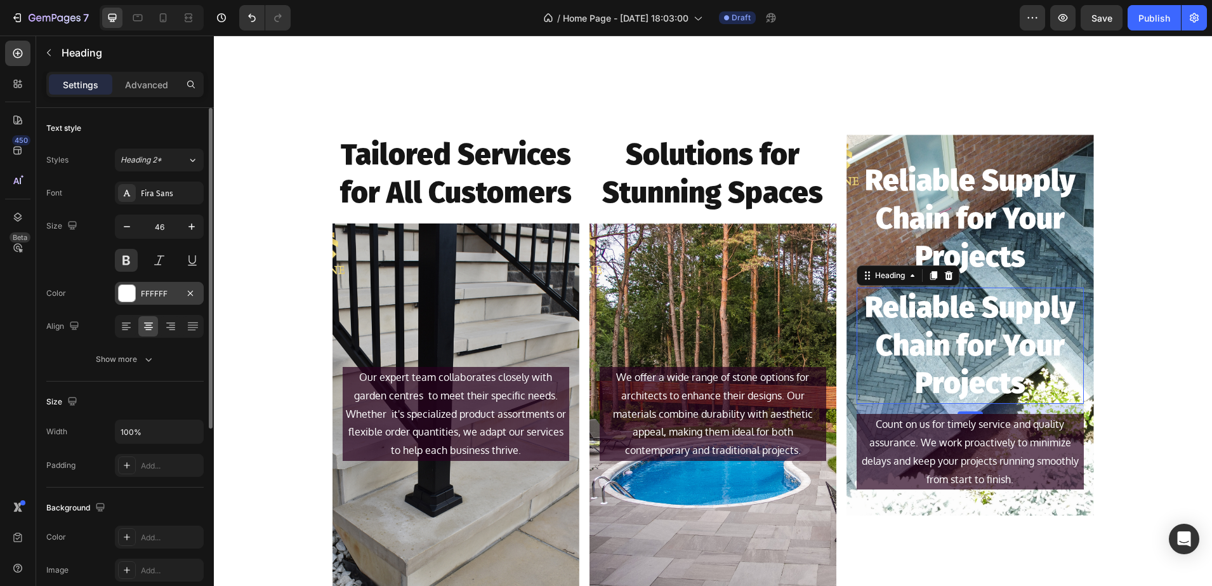
click at [133, 299] on div at bounding box center [127, 293] width 17 height 17
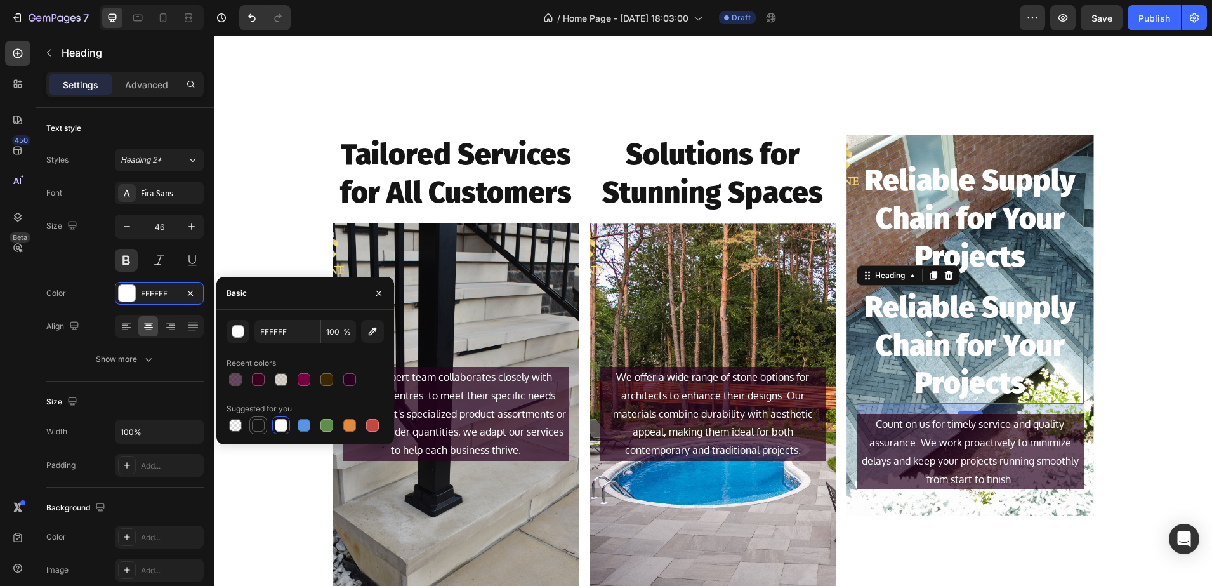
click at [258, 429] on div at bounding box center [258, 425] width 13 height 13
type input "151515"
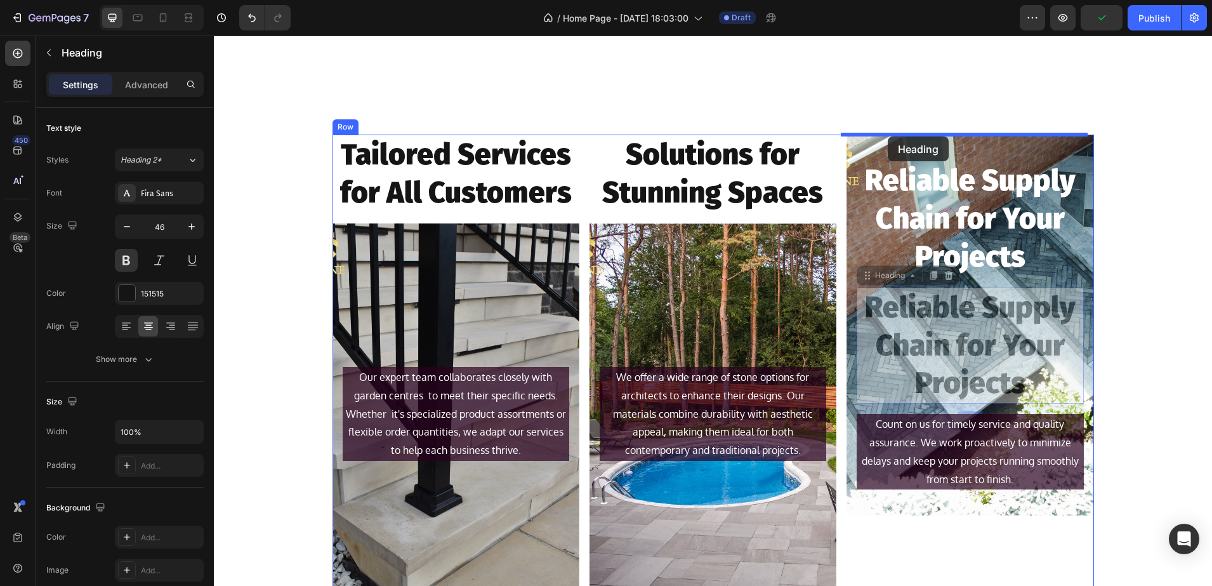
drag, startPoint x: 882, startPoint y: 276, endPoint x: 888, endPoint y: 136, distance: 139.8
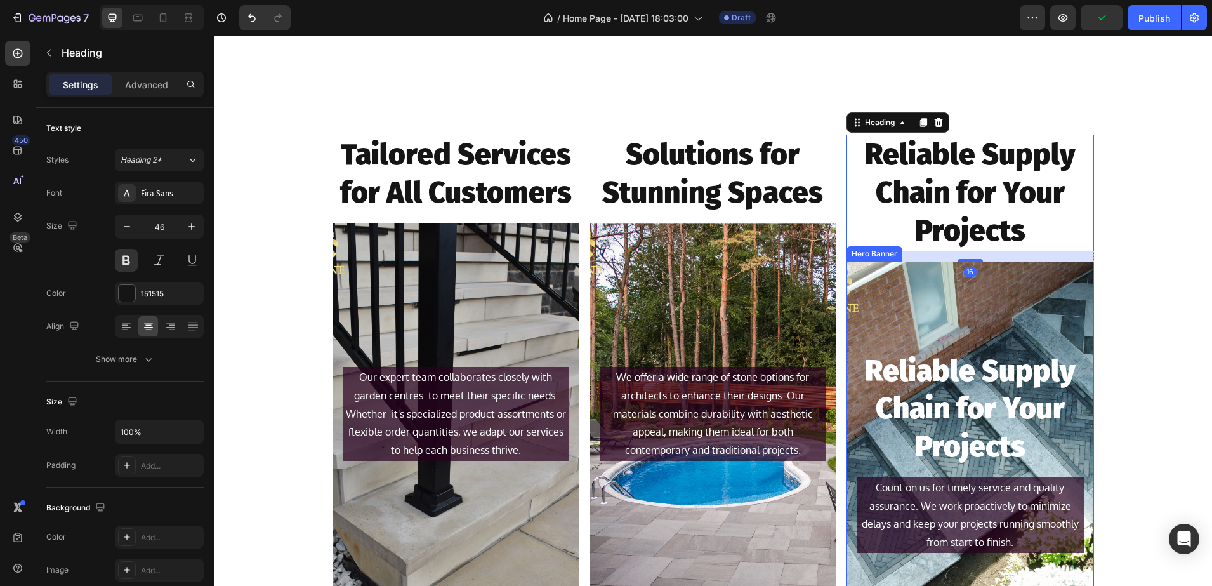
click at [1000, 433] on p "Reliable Supply Chain for Your Projects" at bounding box center [970, 409] width 224 height 114
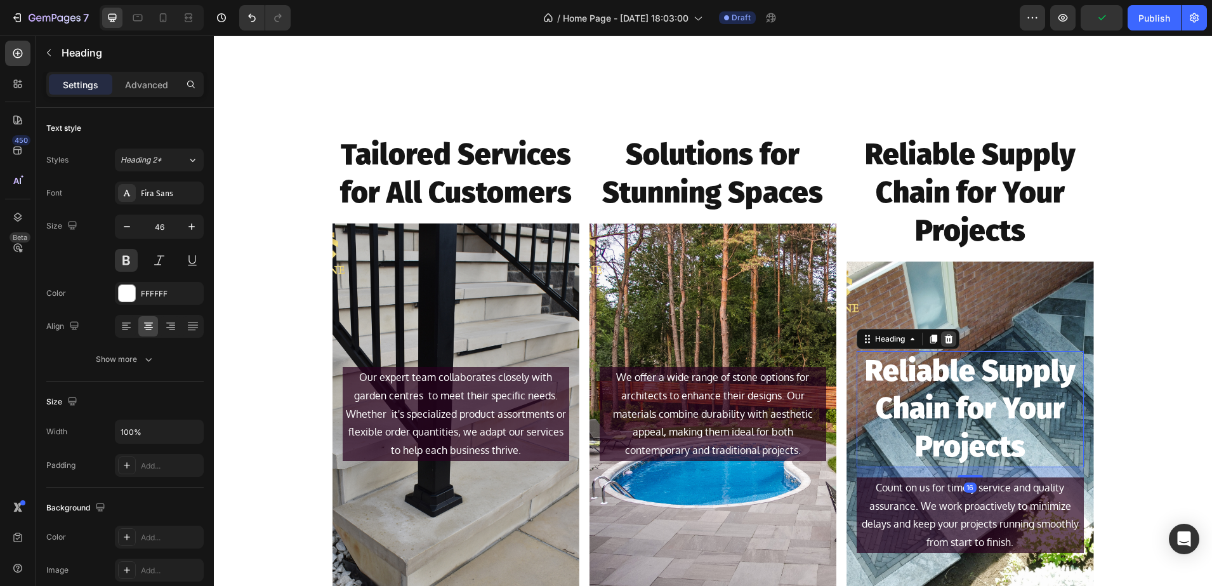
click at [951, 338] on div at bounding box center [948, 338] width 15 height 15
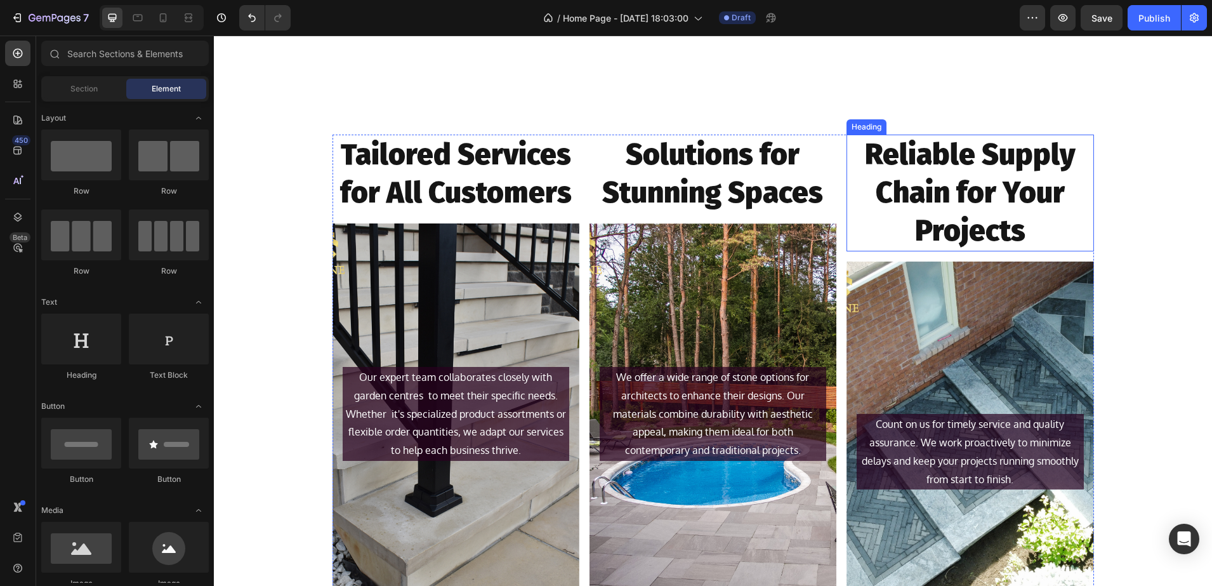
click at [981, 200] on h2 "Reliable Supply Chain for Your Projects" at bounding box center [970, 193] width 247 height 116
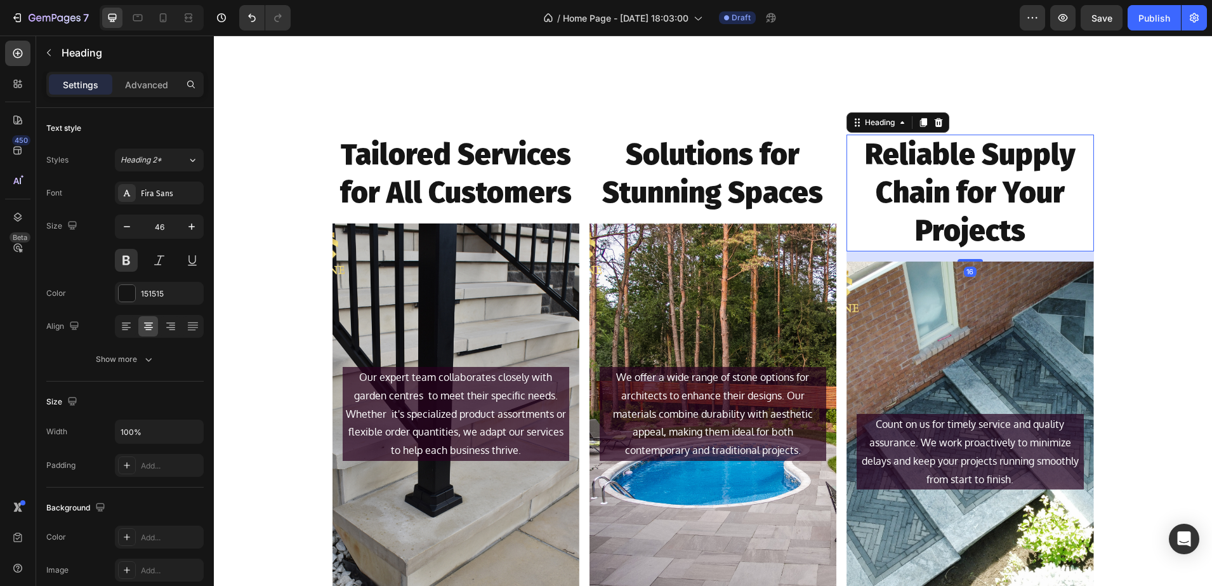
click at [1001, 197] on h2 "Reliable Supply Chain for Your Projects" at bounding box center [970, 193] width 247 height 116
click at [1026, 230] on p "Reliable Supply Chain for Your Projects" at bounding box center [970, 193] width 244 height 114
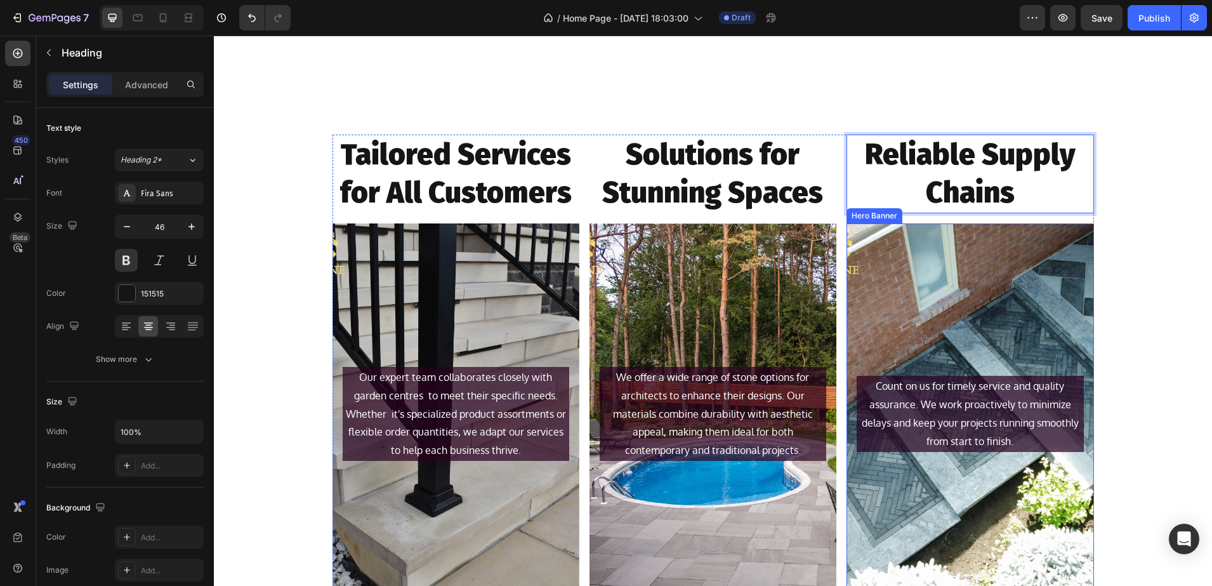
click at [1138, 244] on div "Tailored Services for All Customers Heading Our expert team collaborates closel…" at bounding box center [713, 375] width 998 height 480
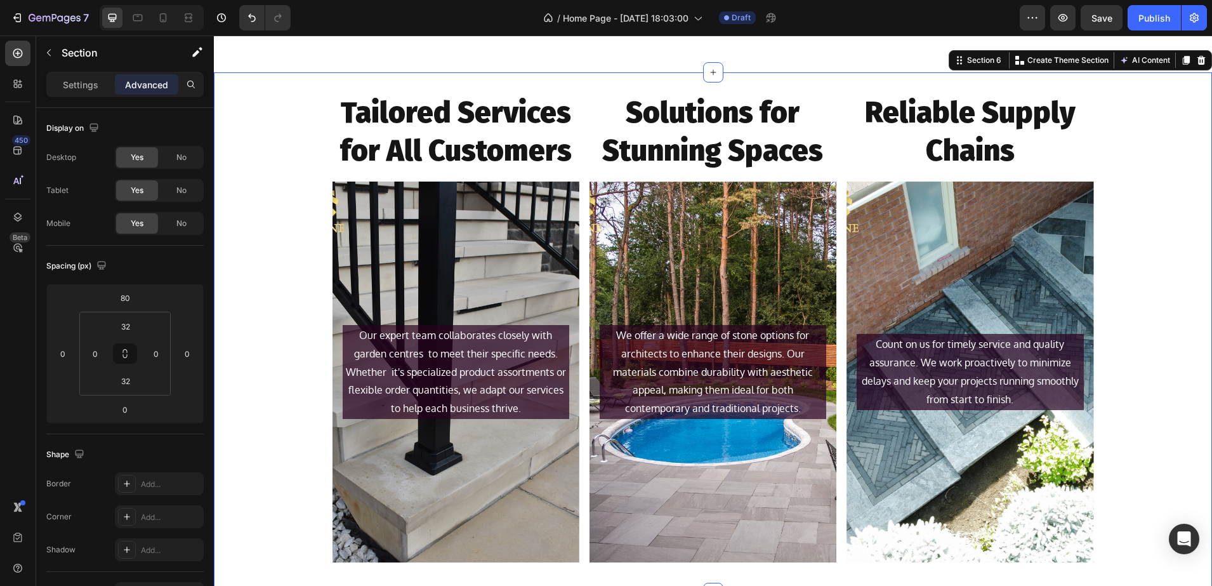
scroll to position [1300, 0]
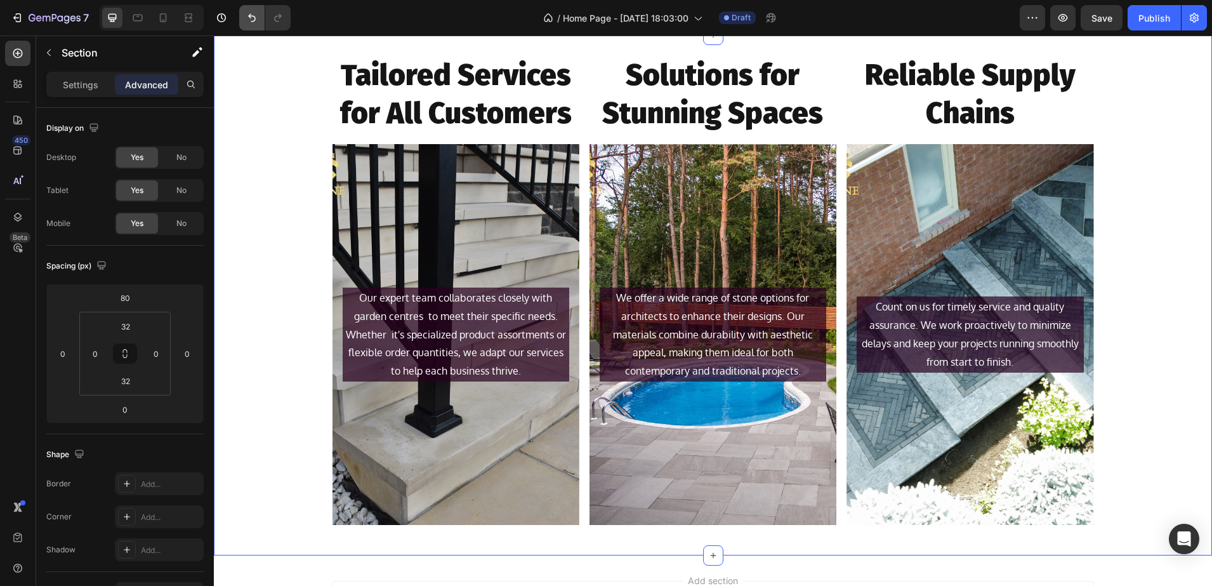
click at [241, 20] on button "Undo/Redo" at bounding box center [251, 17] width 25 height 25
click at [243, 18] on button "Undo/Redo" at bounding box center [251, 17] width 25 height 25
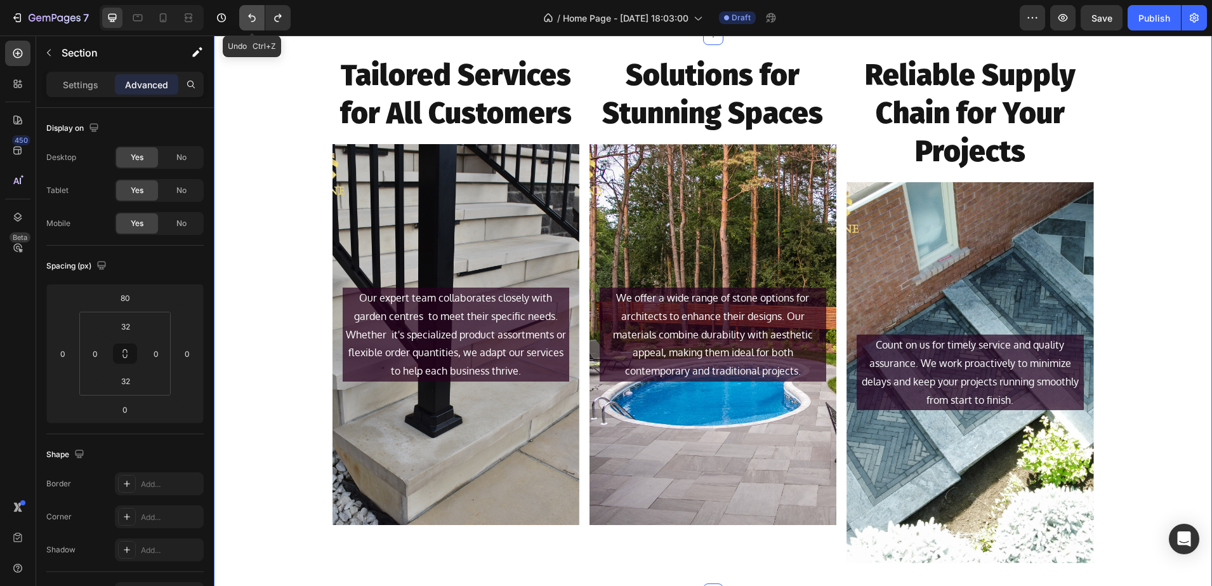
click at [243, 18] on button "Undo/Redo" at bounding box center [251, 17] width 25 height 25
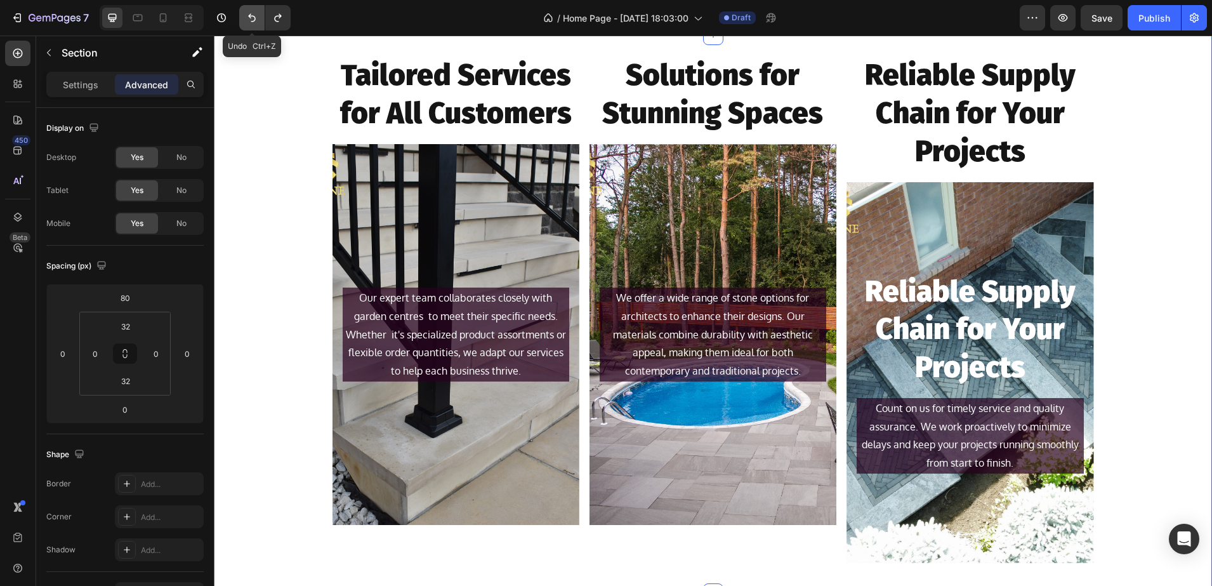
click at [243, 18] on button "Undo/Redo" at bounding box center [251, 17] width 25 height 25
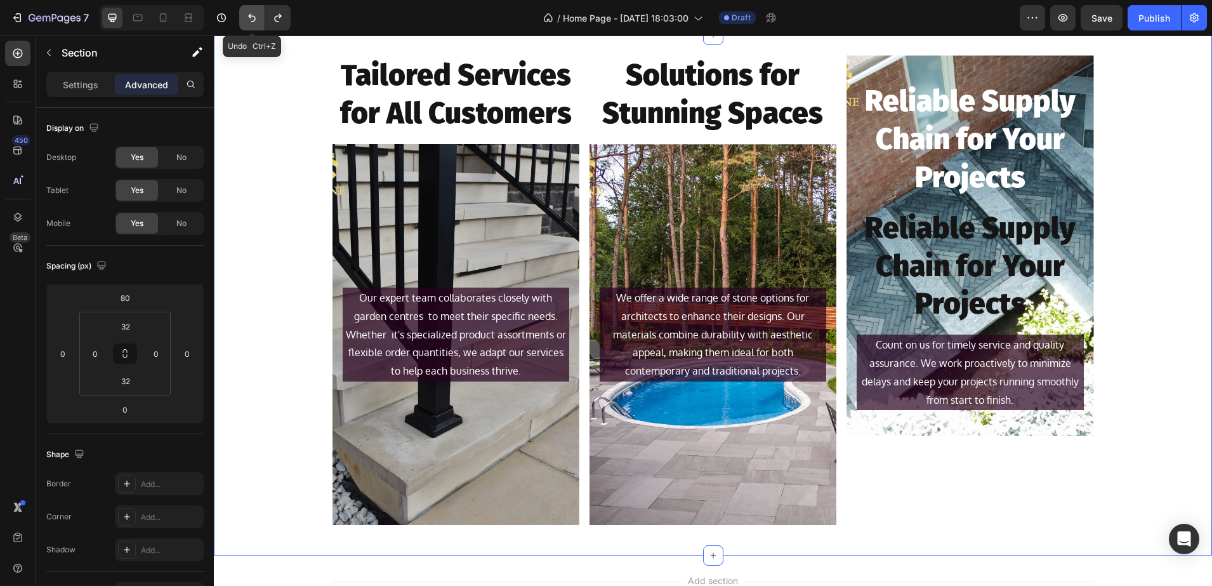
click at [243, 18] on button "Undo/Redo" at bounding box center [251, 17] width 25 height 25
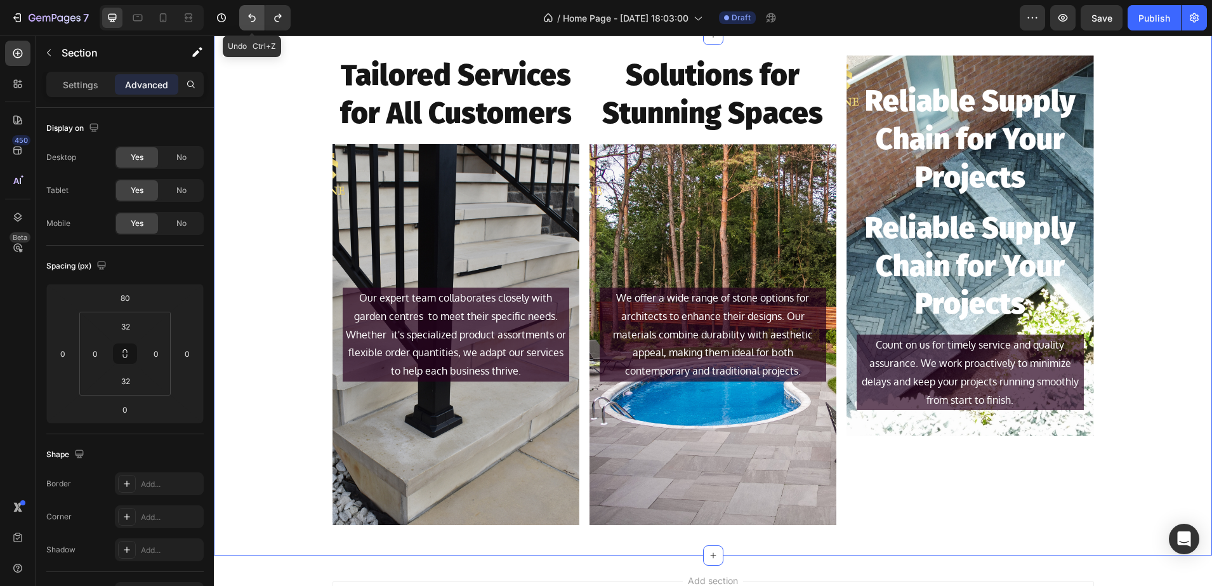
click at [243, 18] on button "Undo/Redo" at bounding box center [251, 17] width 25 height 25
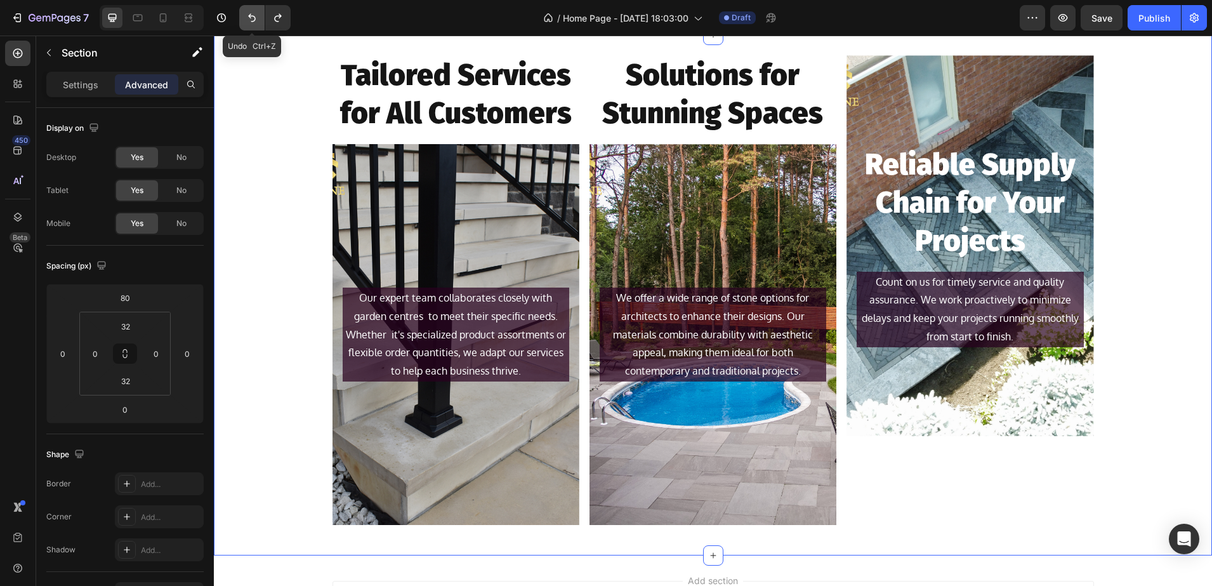
click at [243, 18] on button "Undo/Redo" at bounding box center [251, 17] width 25 height 25
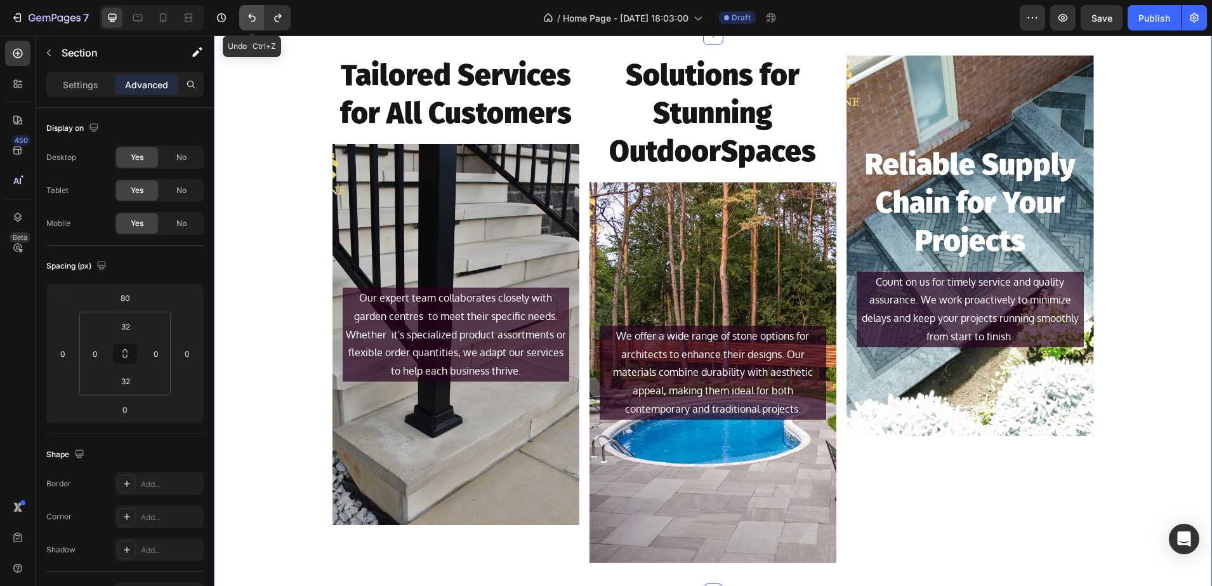
click at [243, 18] on button "Undo/Redo" at bounding box center [251, 17] width 25 height 25
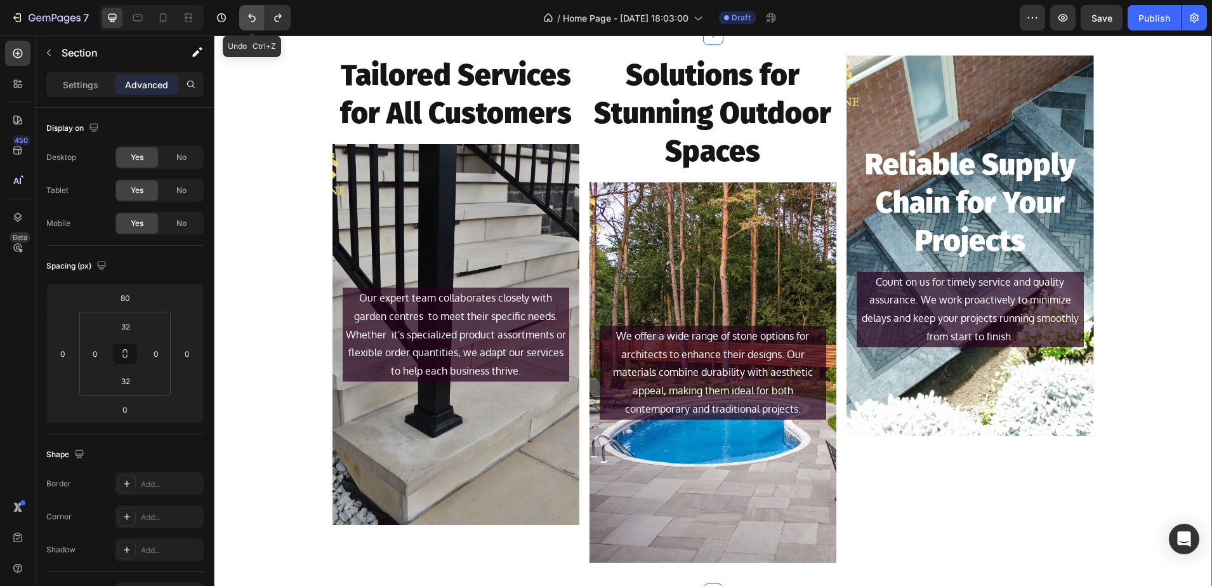
click at [243, 18] on button "Undo/Redo" at bounding box center [251, 17] width 25 height 25
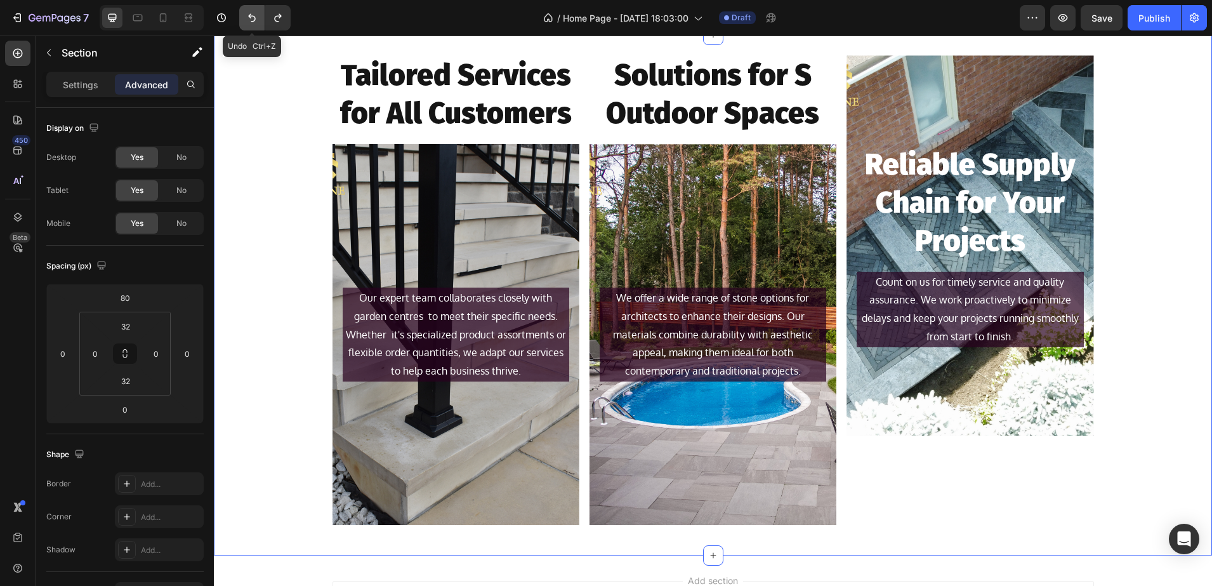
click at [243, 18] on button "Undo/Redo" at bounding box center [251, 17] width 25 height 25
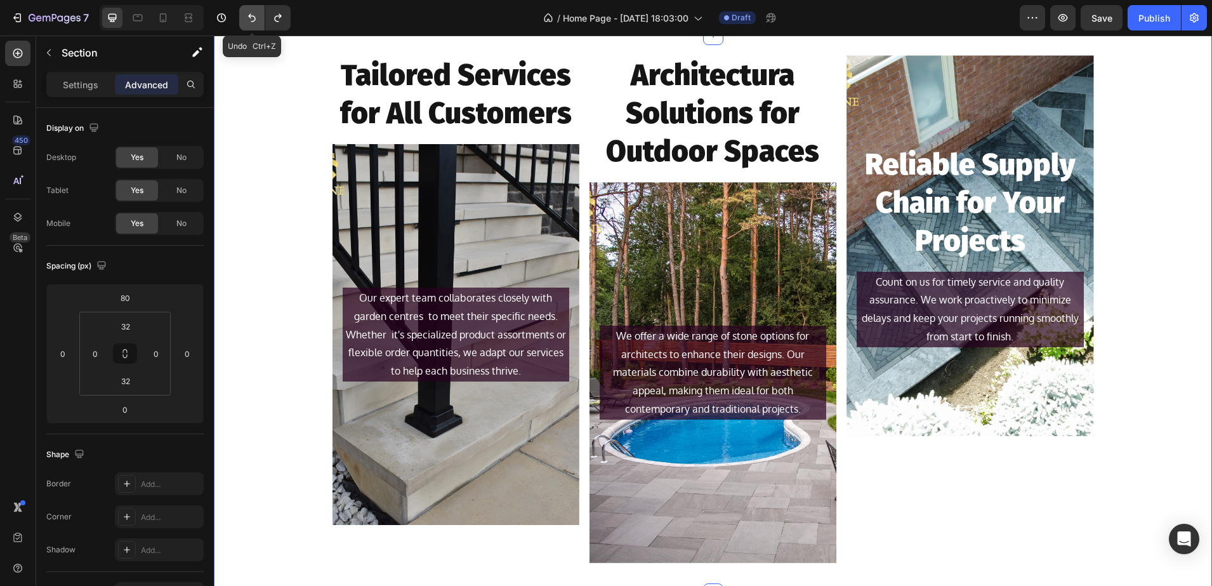
click at [243, 18] on button "Undo/Redo" at bounding box center [251, 17] width 25 height 25
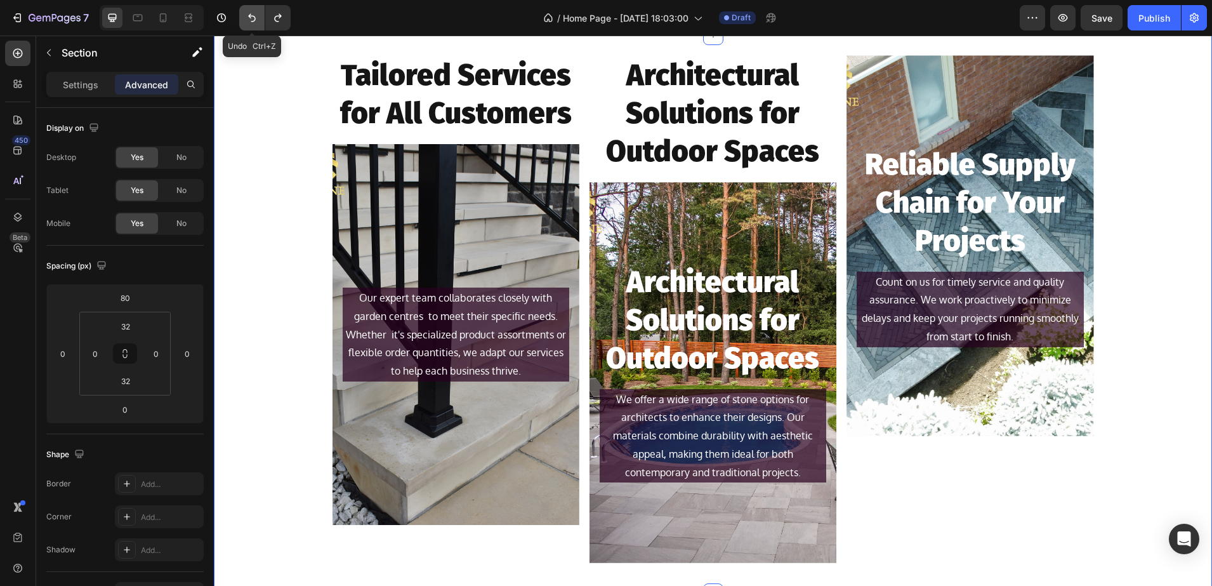
click at [243, 18] on button "Undo/Redo" at bounding box center [251, 17] width 25 height 25
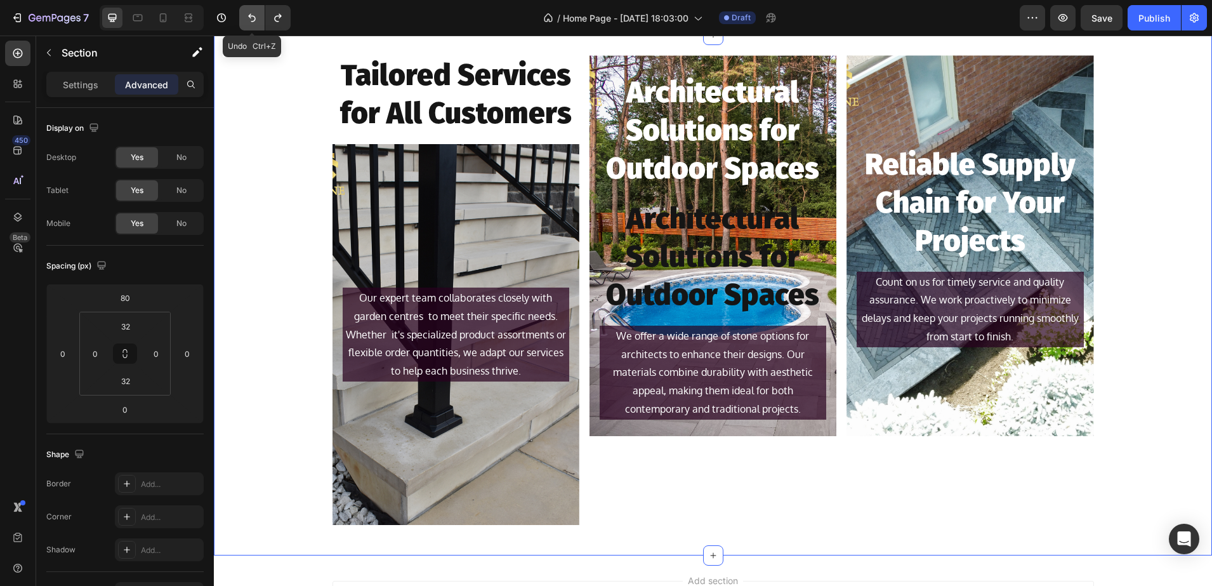
click at [243, 18] on button "Undo/Redo" at bounding box center [251, 17] width 25 height 25
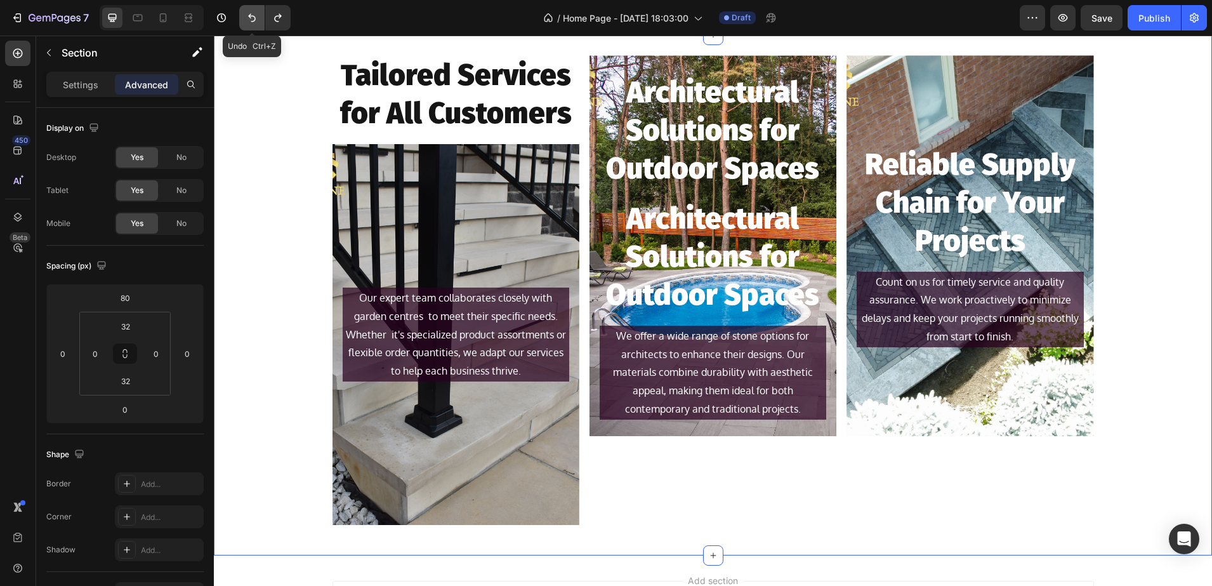
click at [243, 18] on button "Undo/Redo" at bounding box center [251, 17] width 25 height 25
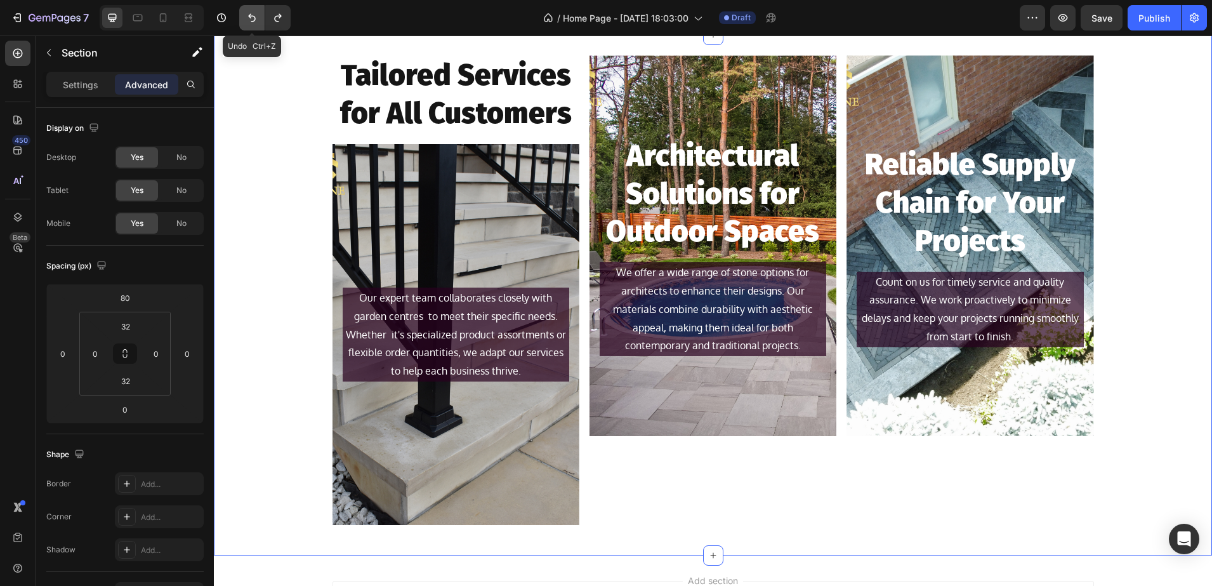
click at [243, 18] on button "Undo/Redo" at bounding box center [251, 17] width 25 height 25
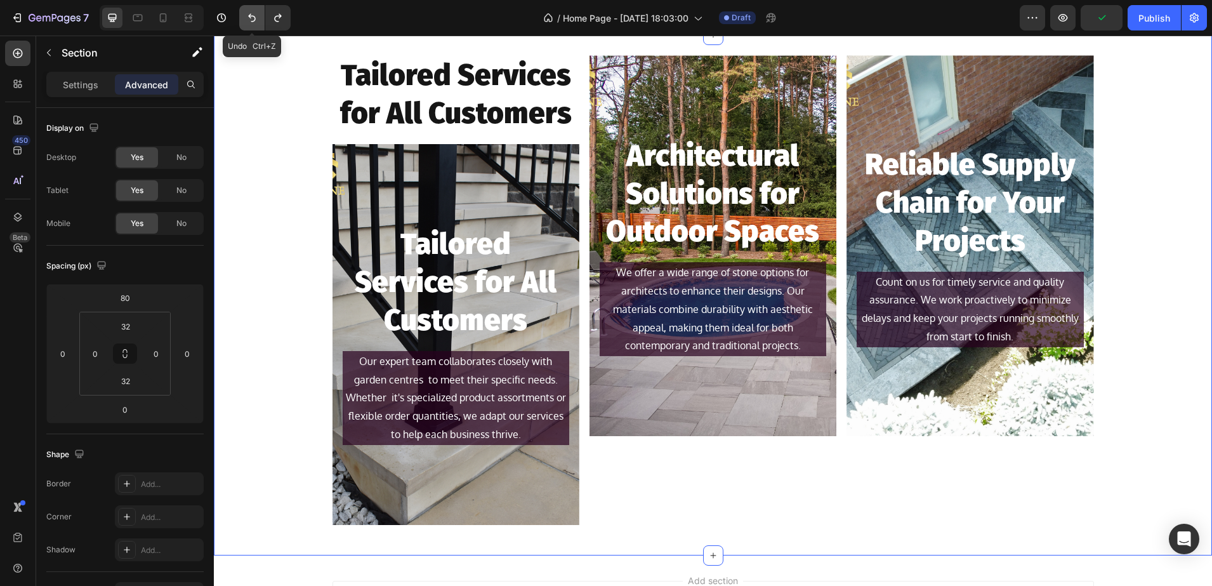
click at [243, 18] on button "Undo/Redo" at bounding box center [251, 17] width 25 height 25
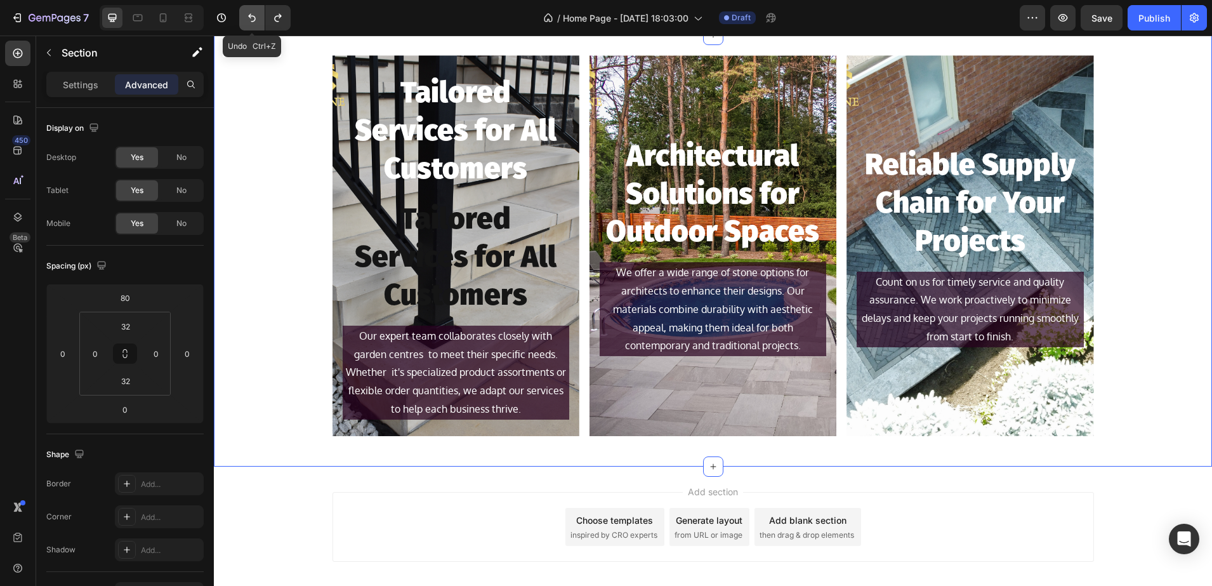
click at [243, 18] on button "Undo/Redo" at bounding box center [251, 17] width 25 height 25
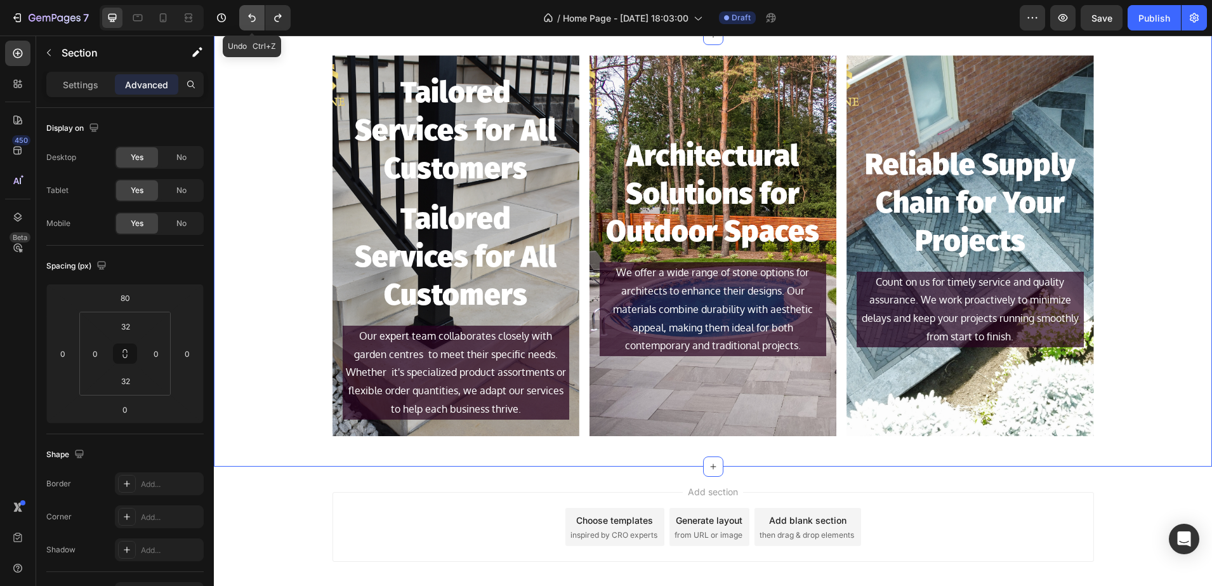
click at [243, 18] on button "Undo/Redo" at bounding box center [251, 17] width 25 height 25
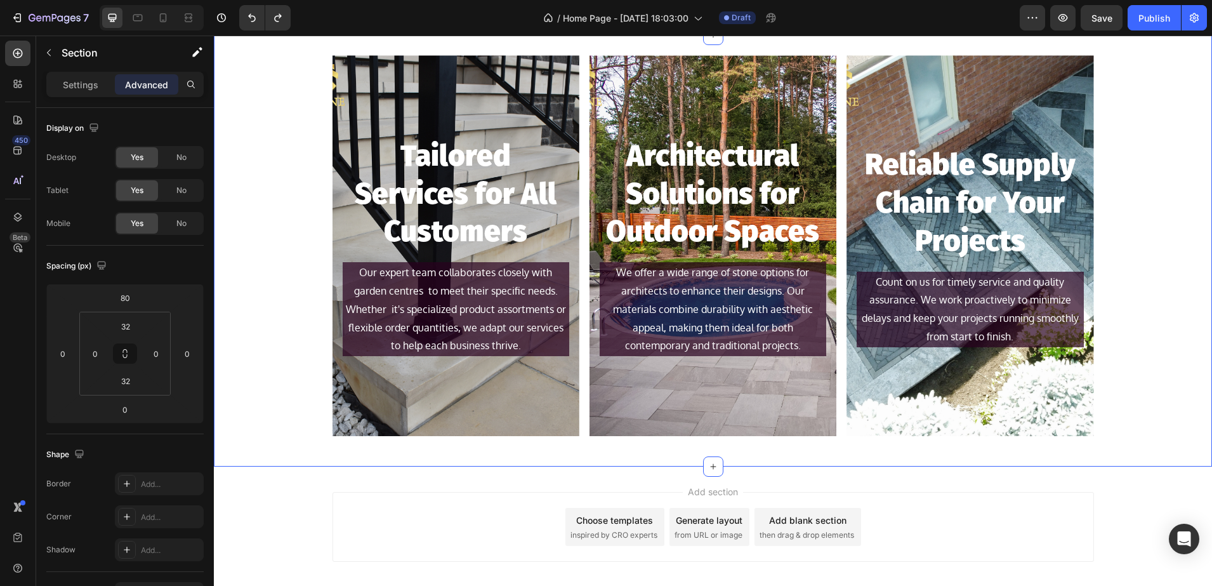
click at [254, 128] on div "Tailored Services for All Customers Heading Our expert team collaborates closel…" at bounding box center [713, 250] width 998 height 391
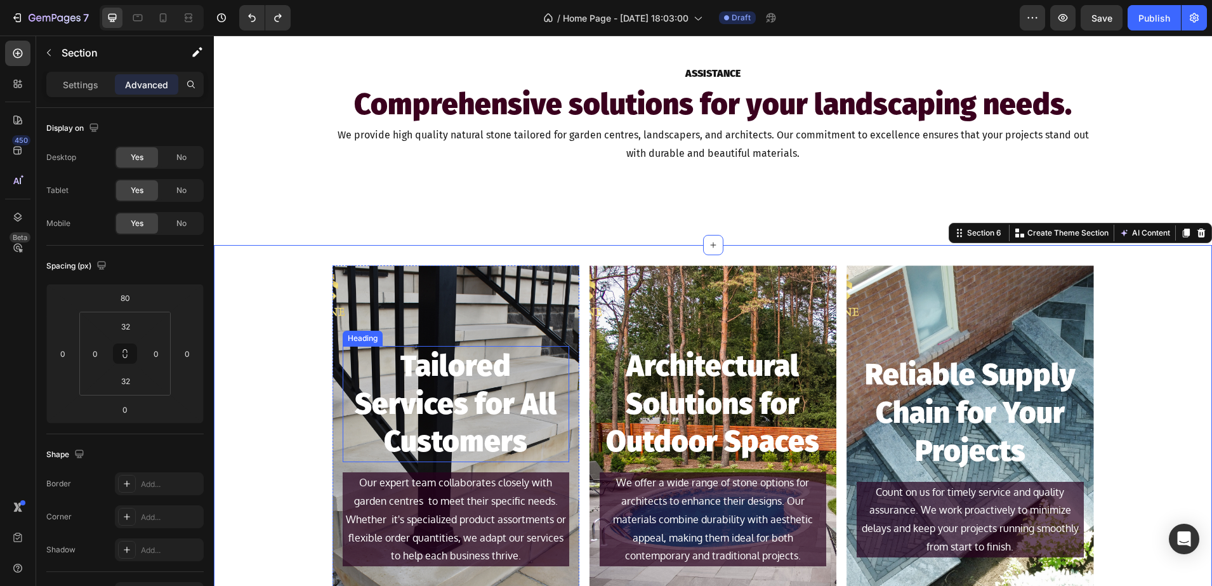
scroll to position [1062, 0]
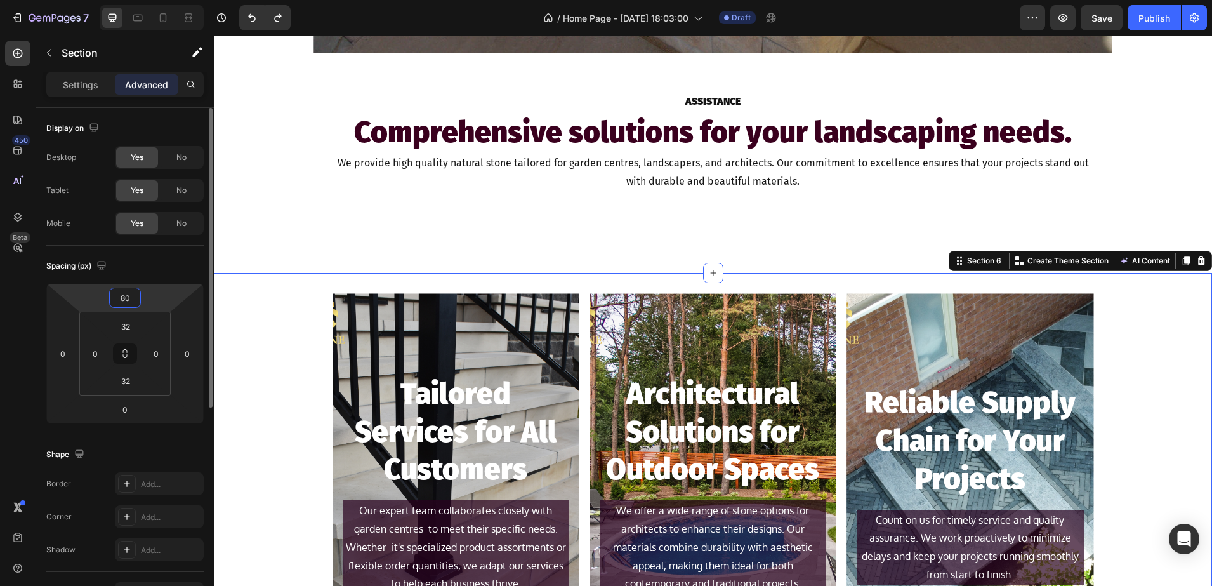
click at [132, 301] on input "80" at bounding box center [124, 297] width 25 height 19
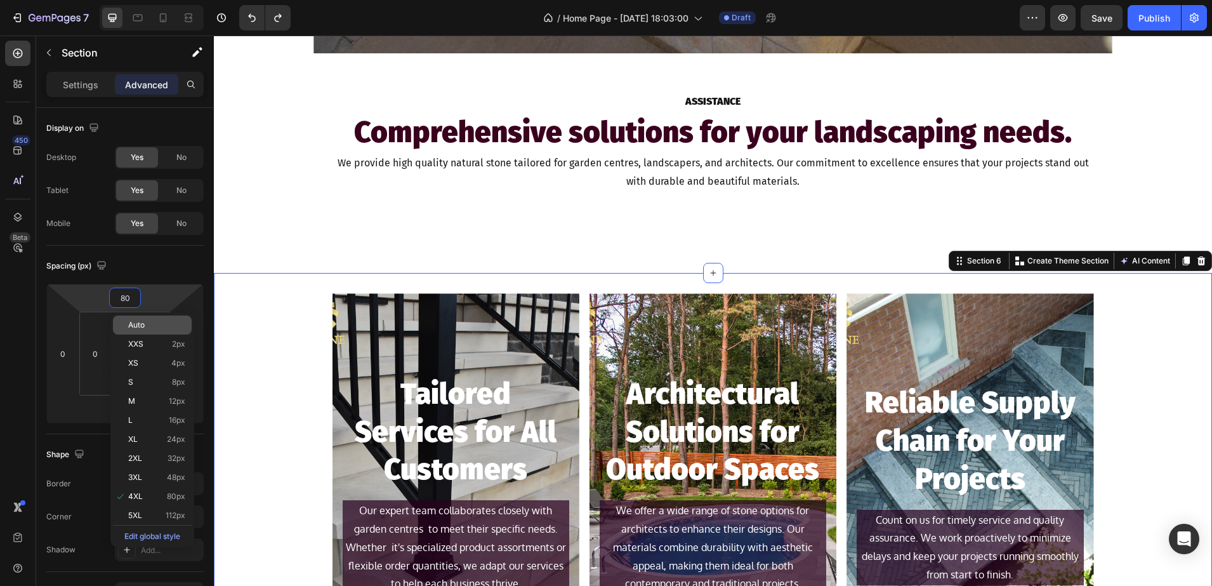
type input "4"
click at [157, 327] on p "Auto" at bounding box center [156, 324] width 57 height 9
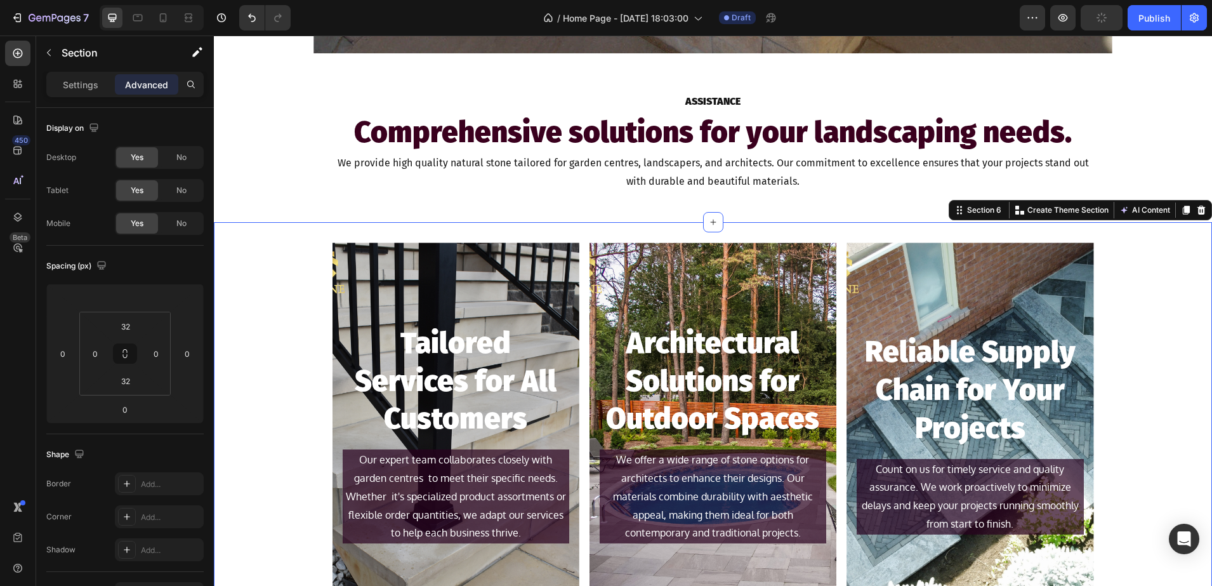
click at [257, 281] on div "Tailored Services for All Customers Heading Our expert team collaborates closel…" at bounding box center [713, 437] width 998 height 391
click at [239, 213] on div "ASSISTANCE Text Block Comprehensive solutions for your landscaping needs. Headi…" at bounding box center [713, 137] width 998 height 169
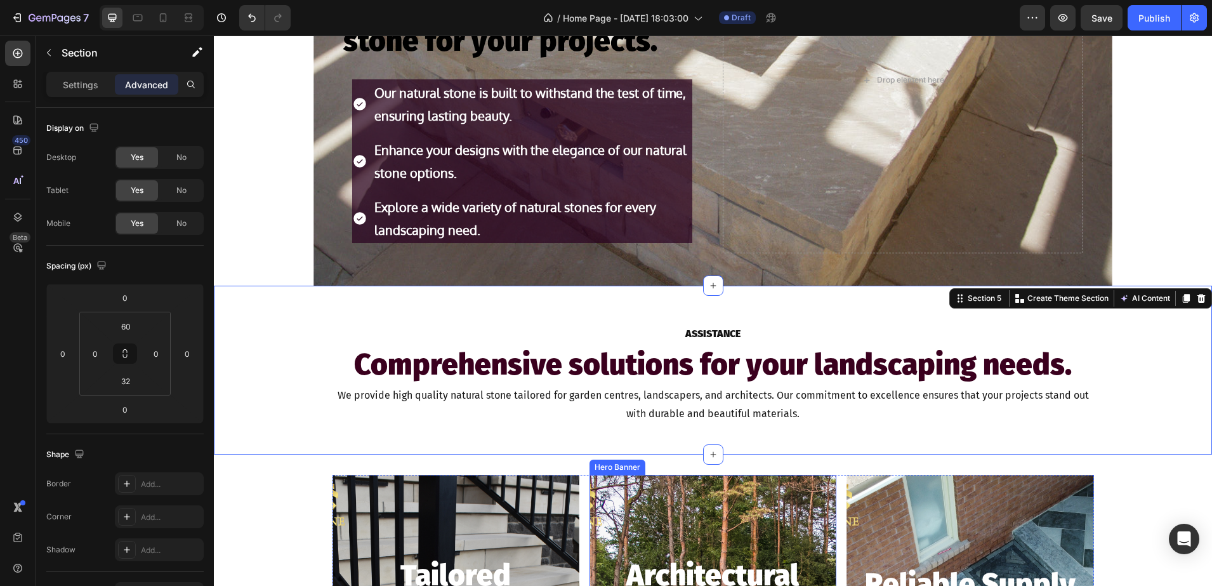
scroll to position [824, 0]
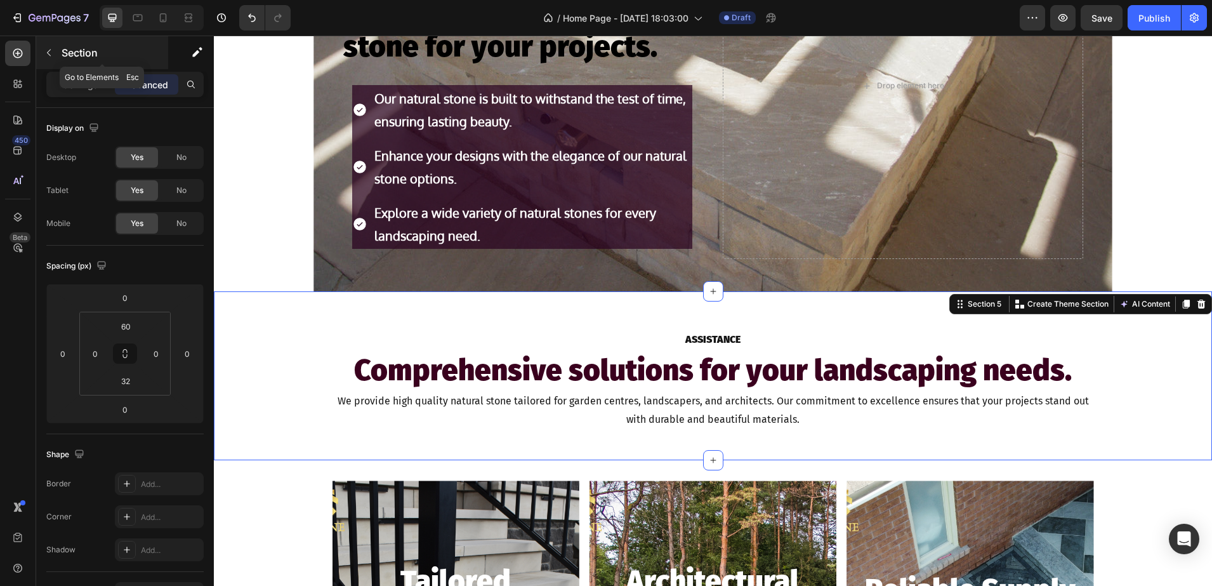
click at [84, 59] on p "Section" at bounding box center [114, 52] width 104 height 15
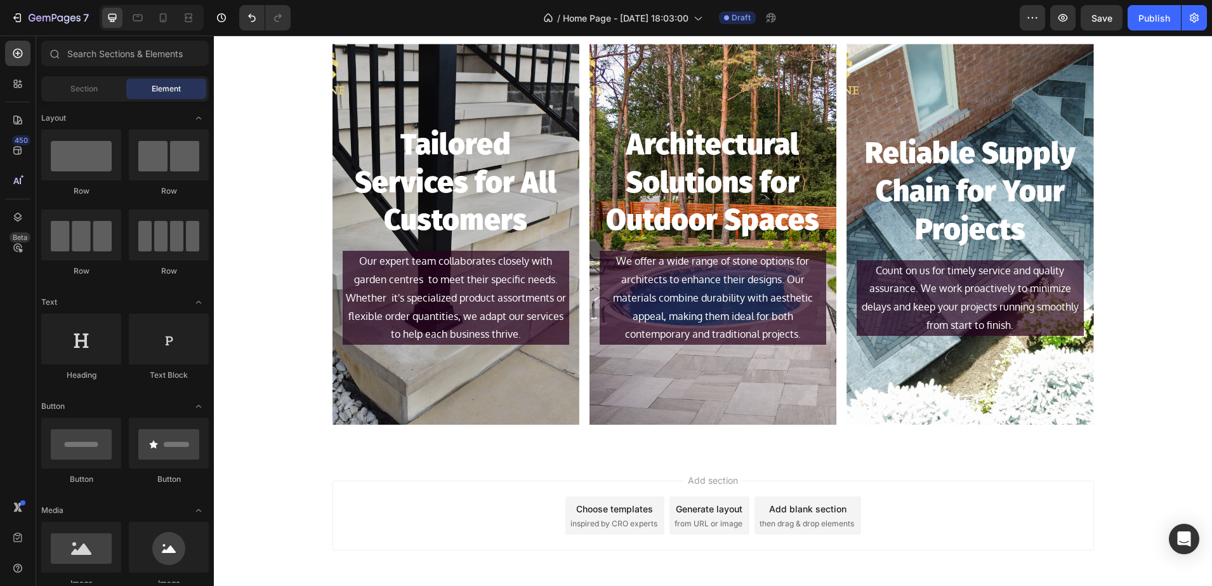
scroll to position [1313, 0]
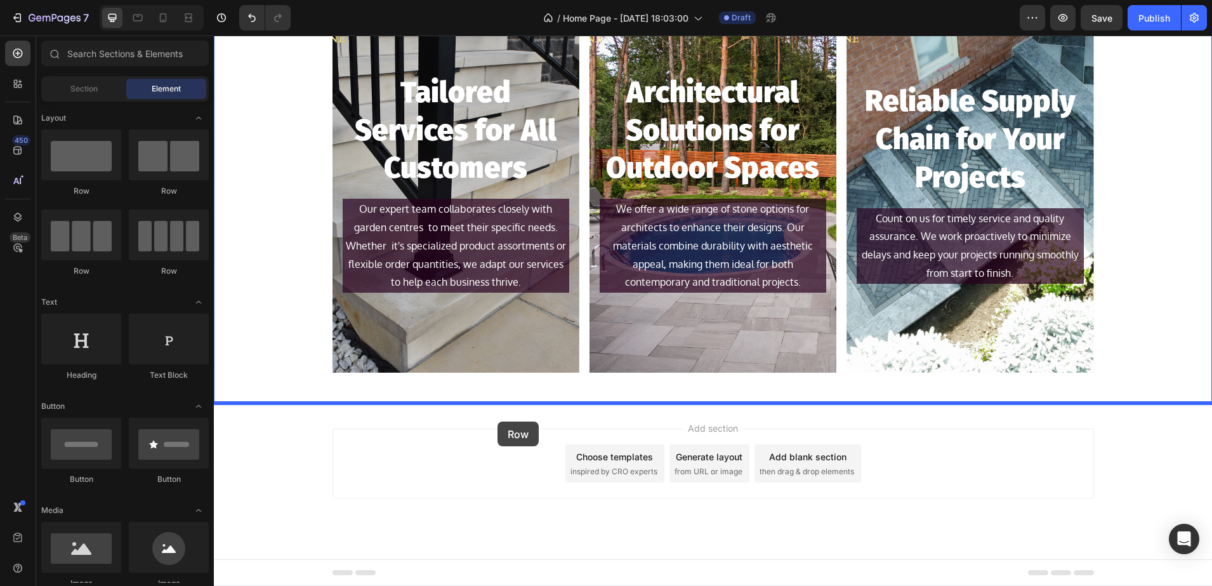
drag, startPoint x: 376, startPoint y: 185, endPoint x: 498, endPoint y: 421, distance: 265.7
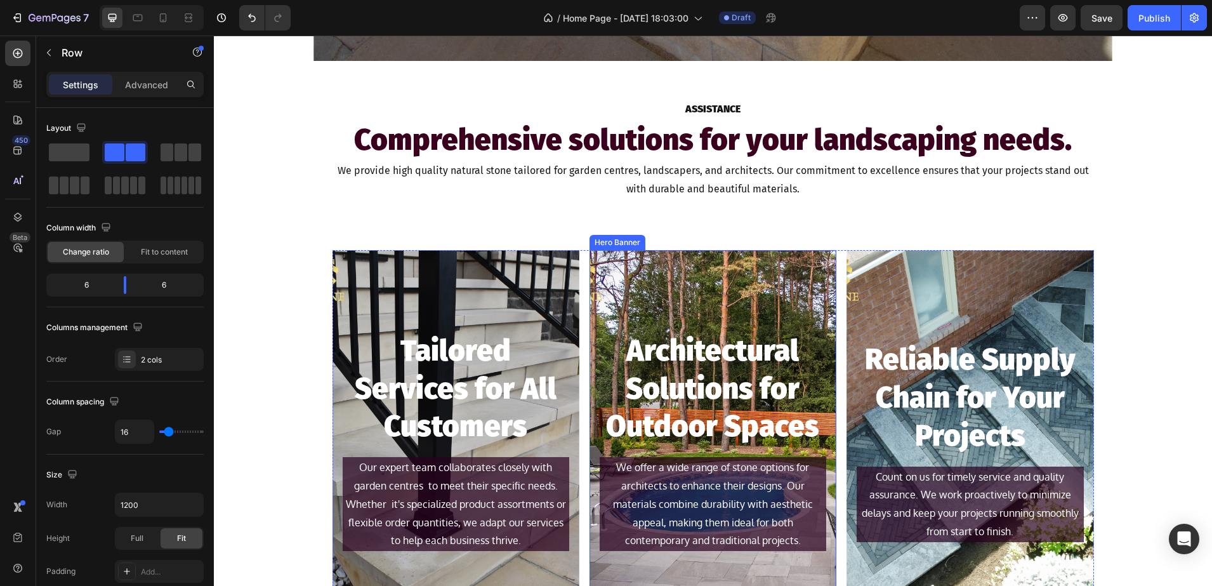
scroll to position [996, 0]
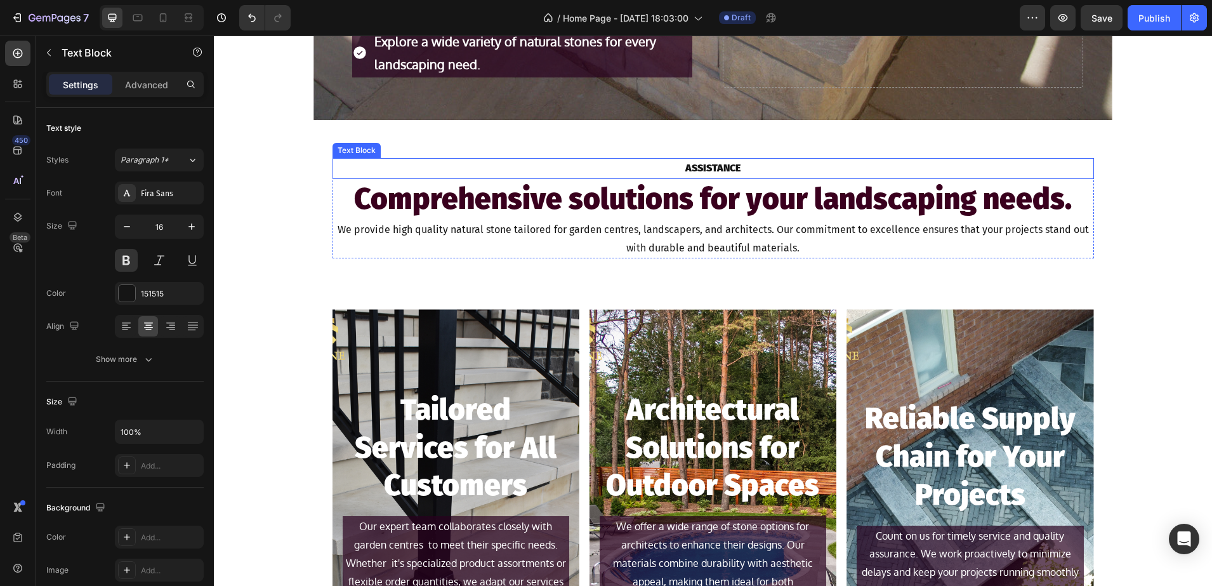
click at [686, 163] on p "ASSISTANCE" at bounding box center [713, 168] width 759 height 18
click at [414, 147] on icon at bounding box center [417, 146] width 7 height 9
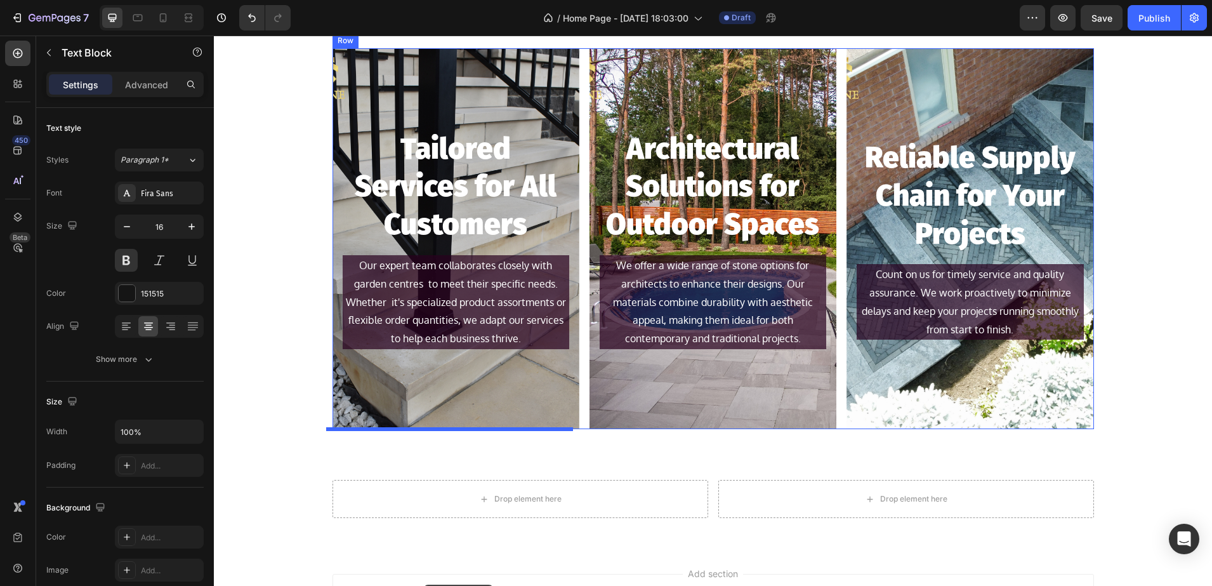
scroll to position [1423, 0]
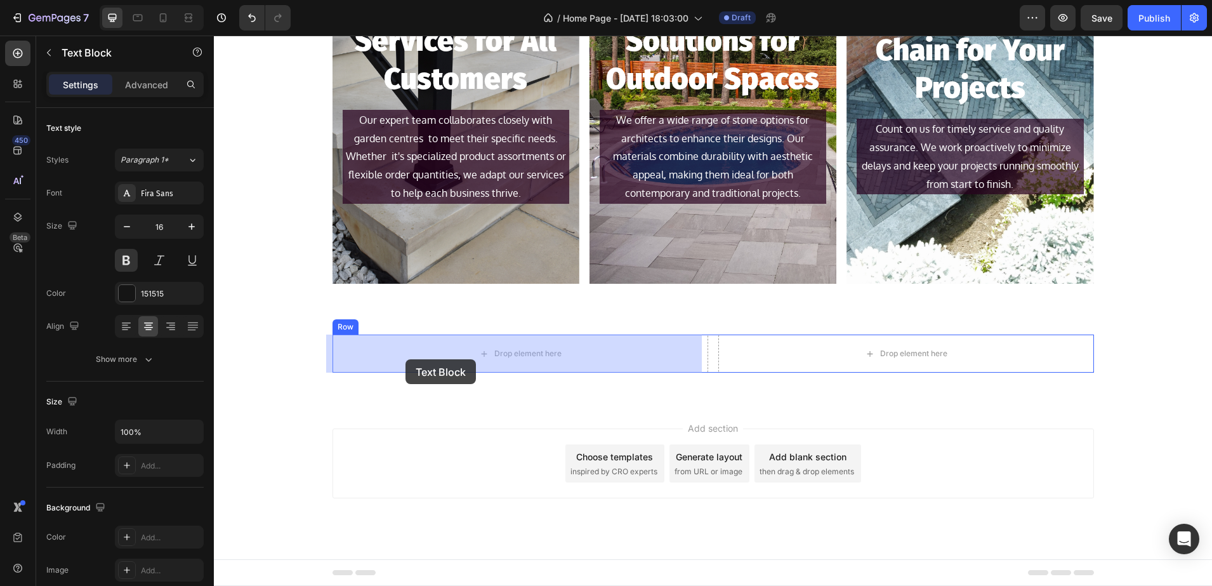
drag, startPoint x: 338, startPoint y: 168, endPoint x: 406, endPoint y: 359, distance: 203.1
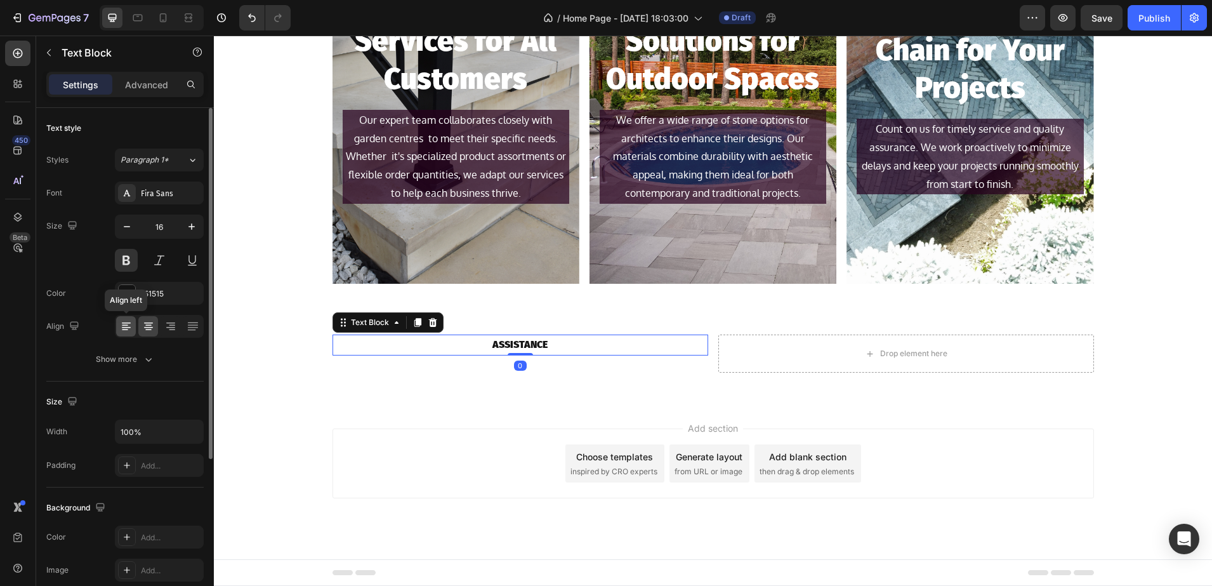
click at [123, 334] on div at bounding box center [126, 326] width 20 height 20
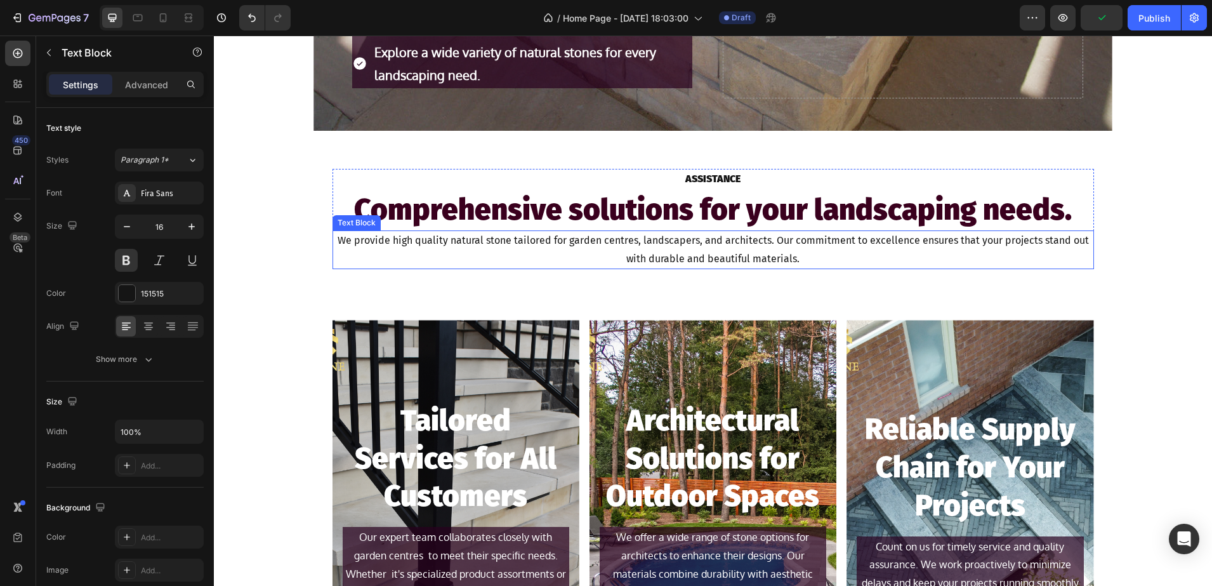
scroll to position [947, 0]
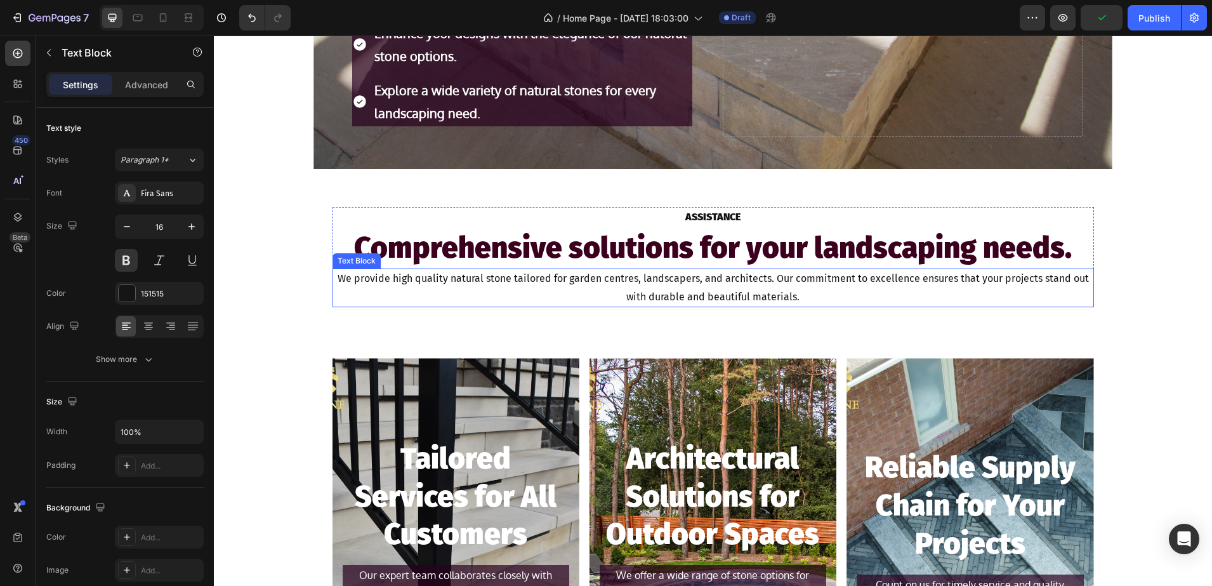
click at [641, 248] on h2 "Comprehensive solutions for your landscaping needs." at bounding box center [714, 248] width 762 height 41
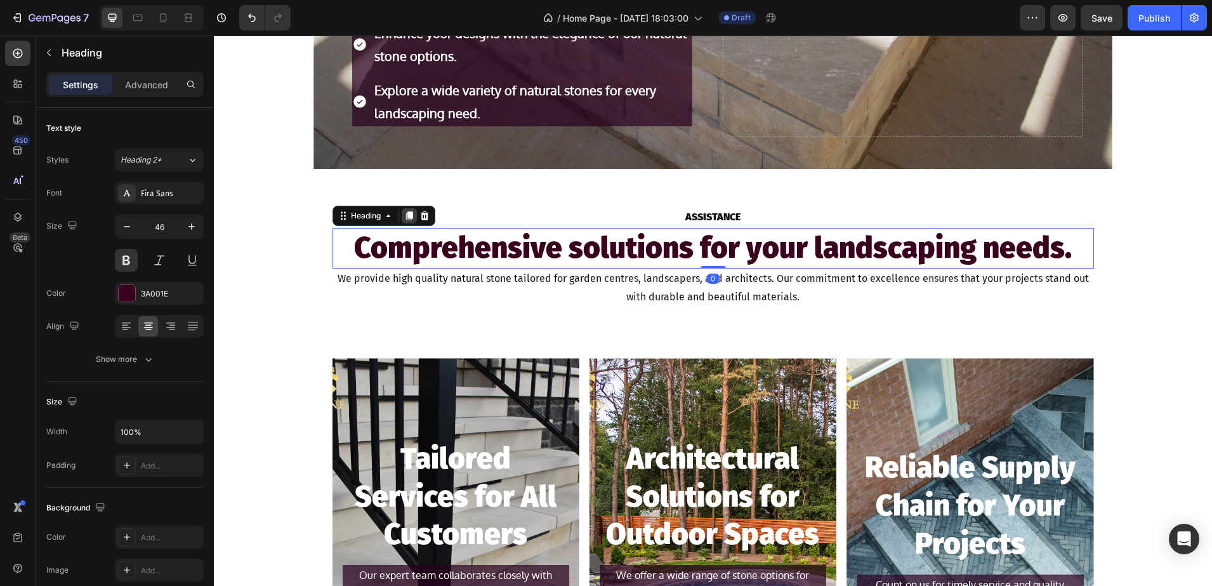
click at [406, 215] on icon at bounding box center [409, 215] width 7 height 9
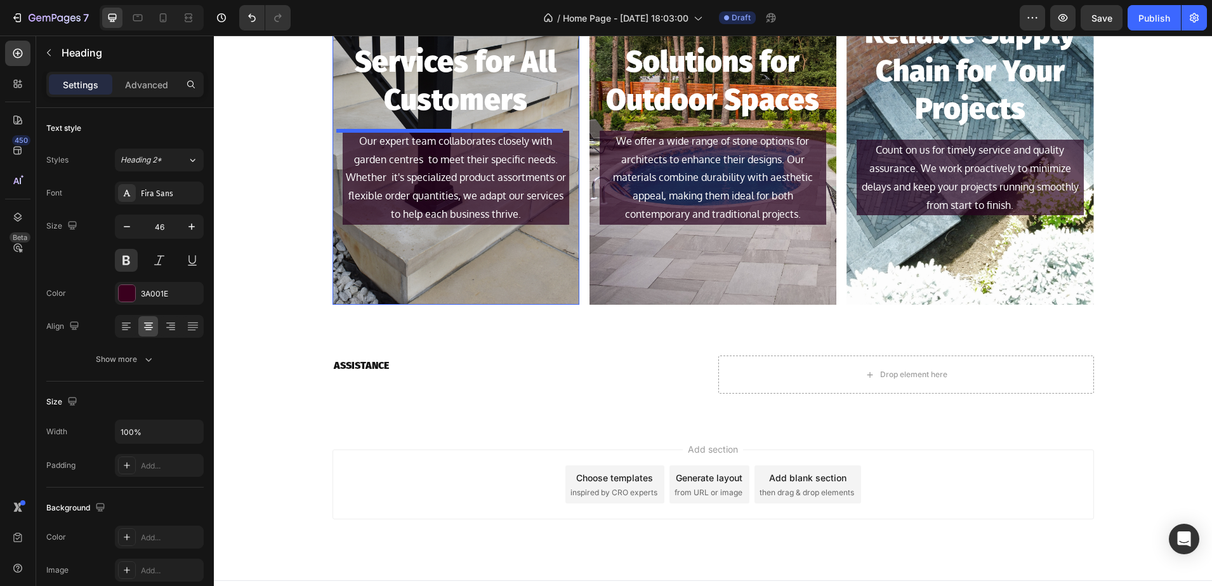
scroll to position [1443, 0]
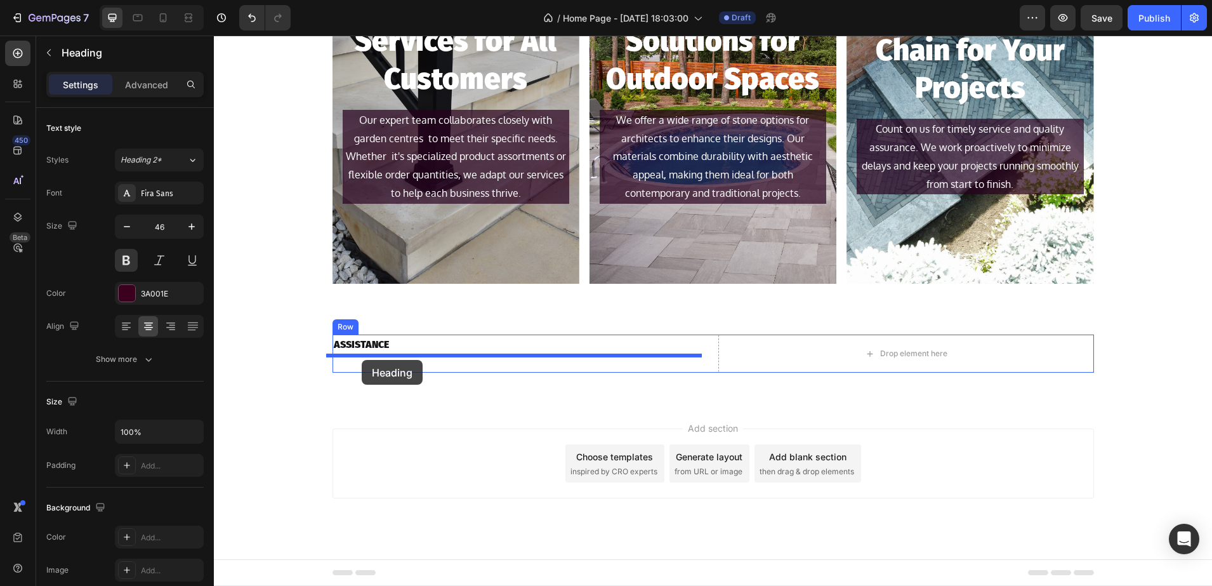
drag, startPoint x: 347, startPoint y: 260, endPoint x: 362, endPoint y: 360, distance: 101.3
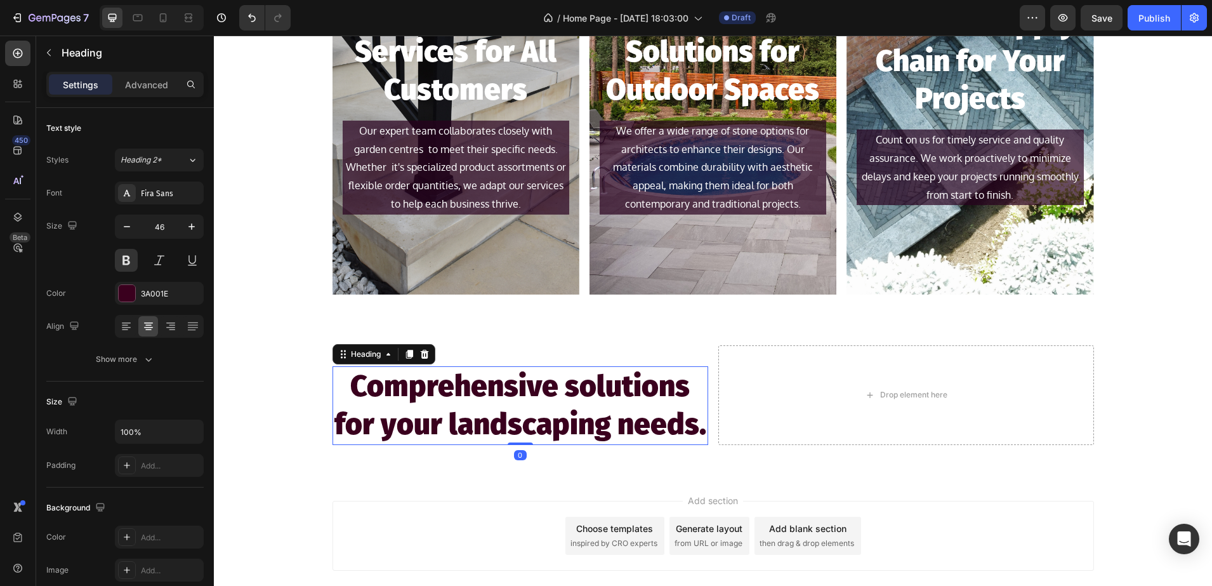
scroll to position [1363, 0]
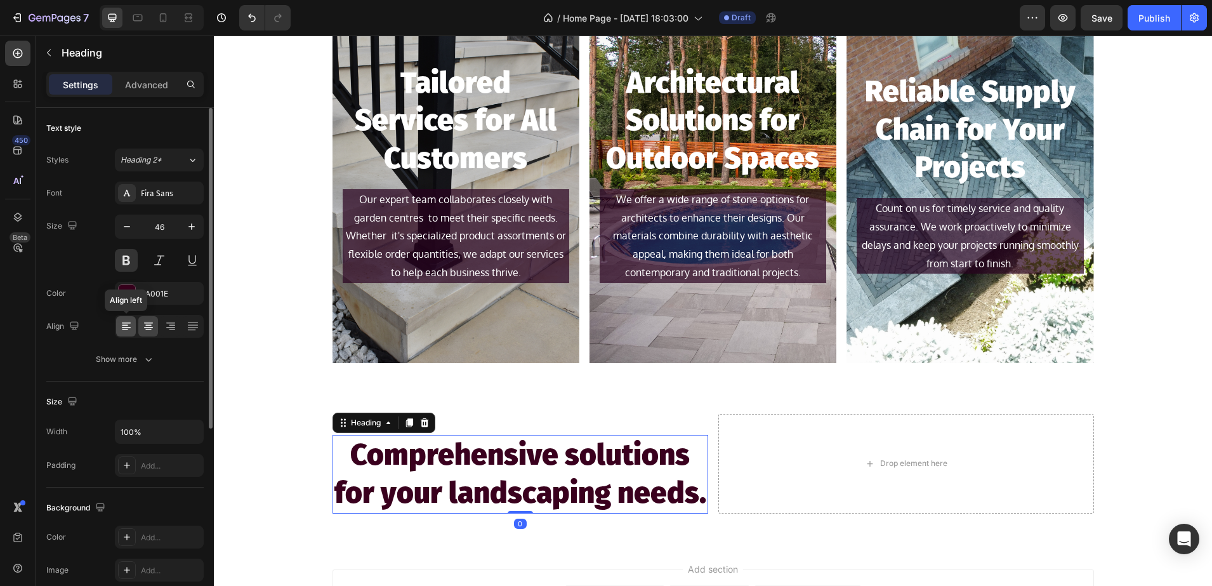
click at [124, 323] on icon at bounding box center [126, 322] width 9 height 1
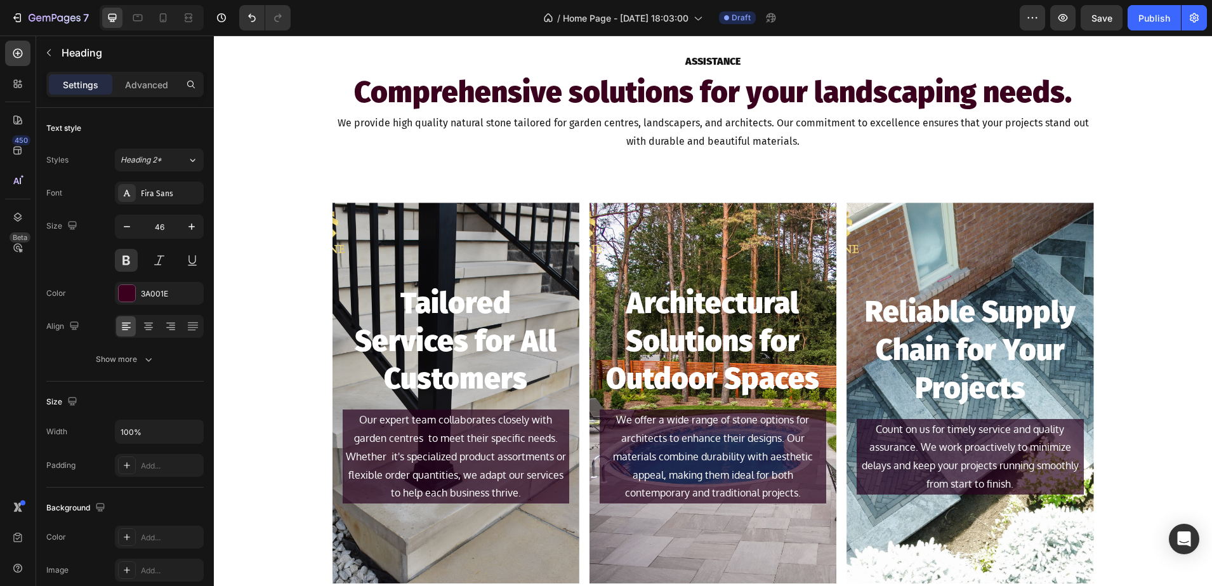
scroll to position [967, 0]
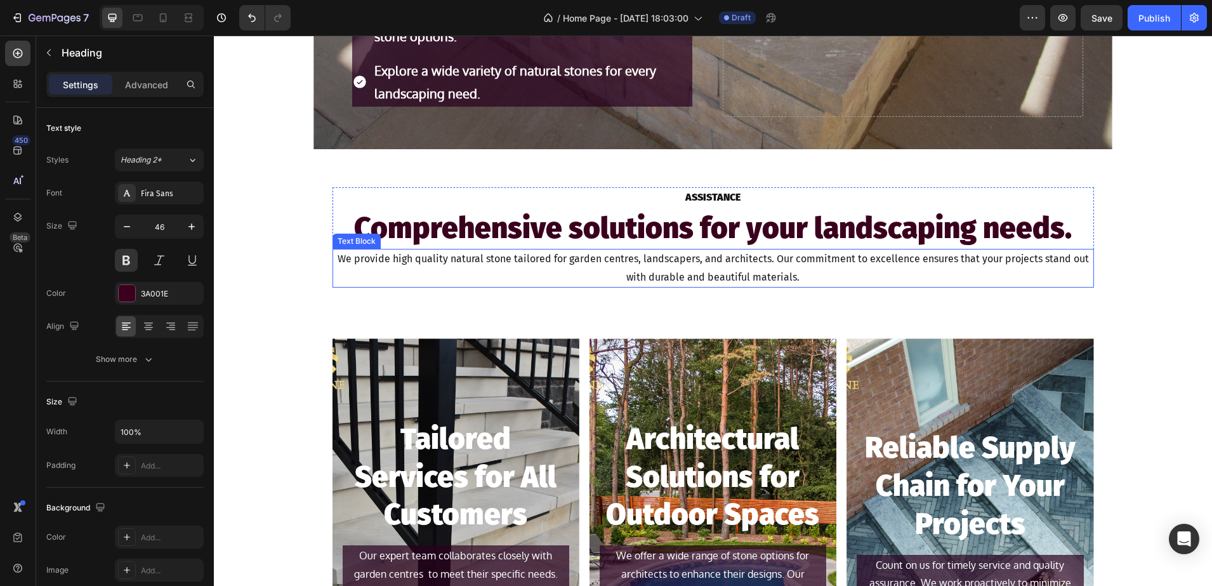
click at [636, 274] on p "We provide high quality natural stone tailored for garden centres, landscapers,…" at bounding box center [713, 268] width 759 height 37
click at [414, 239] on icon at bounding box center [417, 236] width 7 height 9
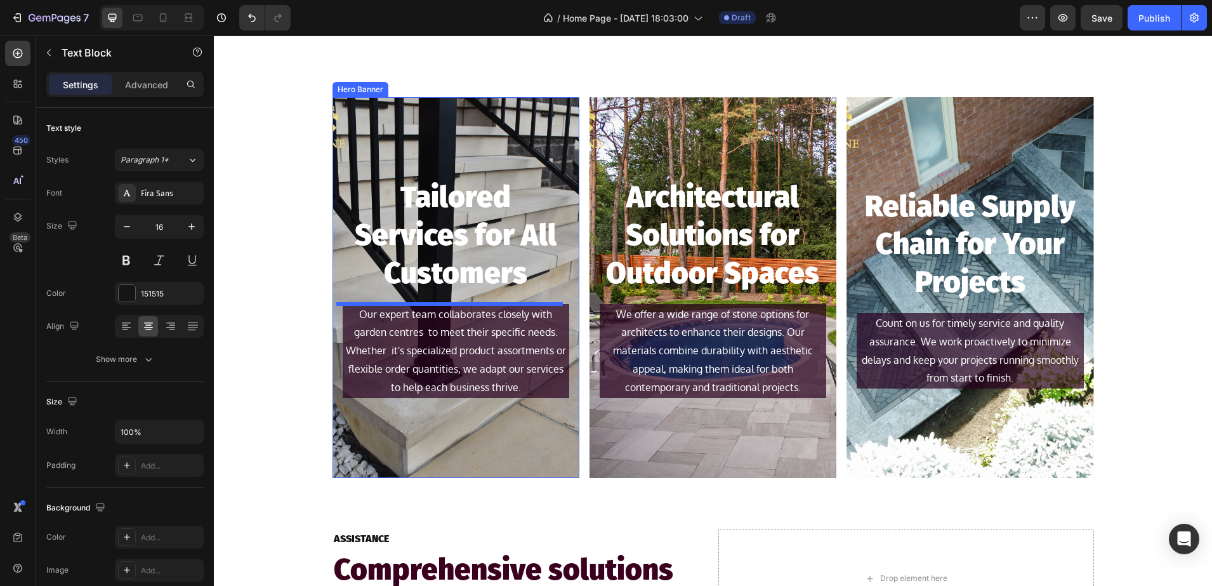
scroll to position [1502, 0]
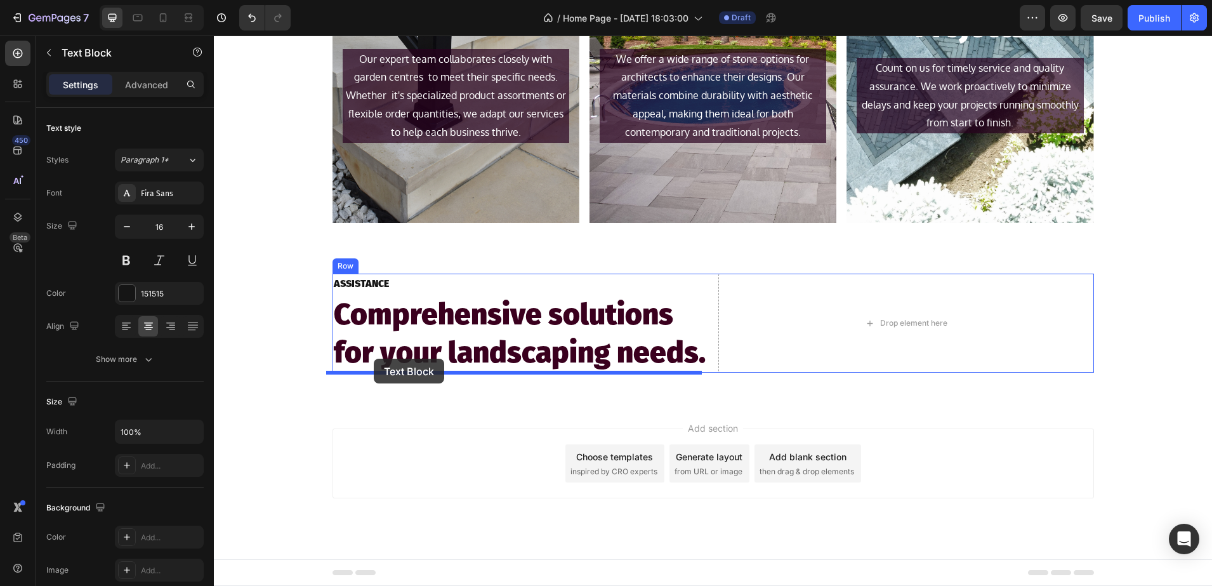
drag, startPoint x: 341, startPoint y: 270, endPoint x: 374, endPoint y: 359, distance: 94.2
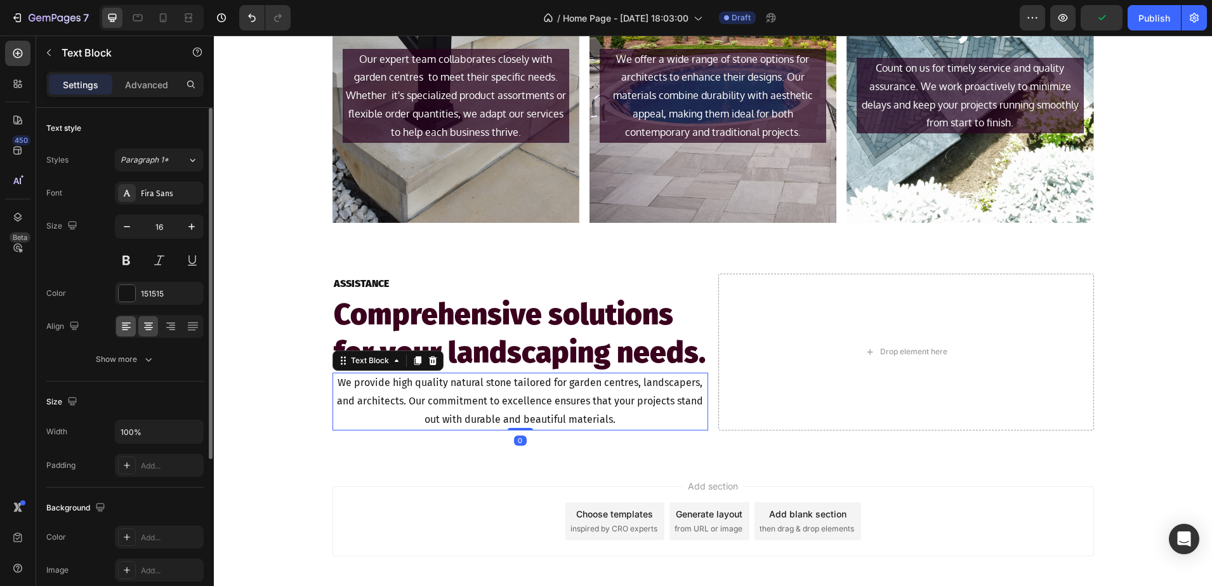
click at [128, 322] on icon at bounding box center [126, 326] width 13 height 13
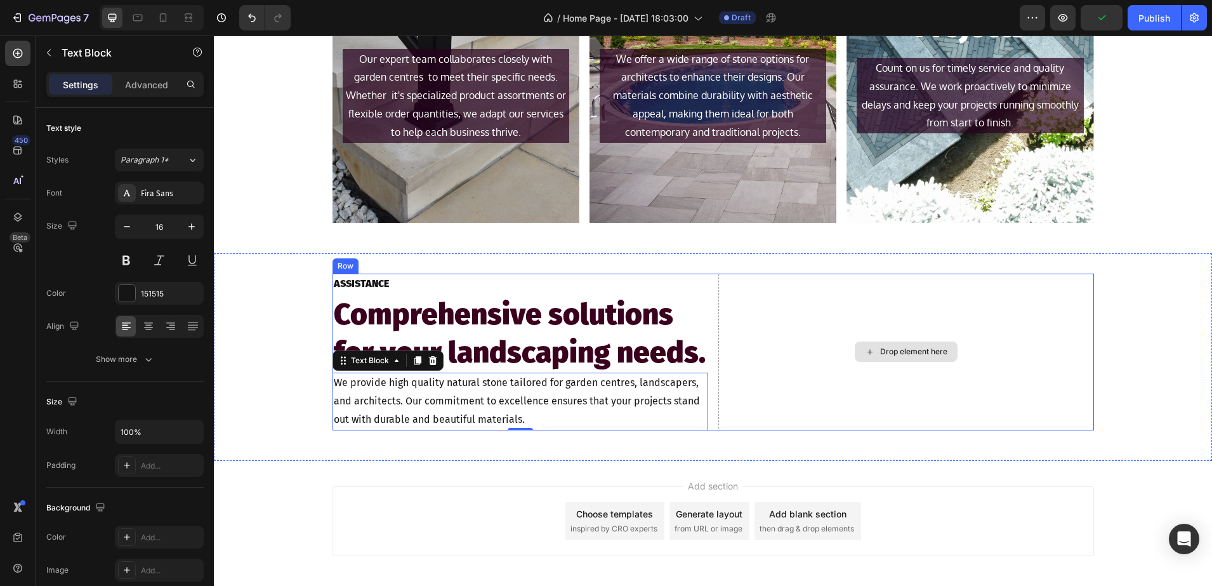
click at [922, 330] on div "Drop element here" at bounding box center [906, 352] width 376 height 157
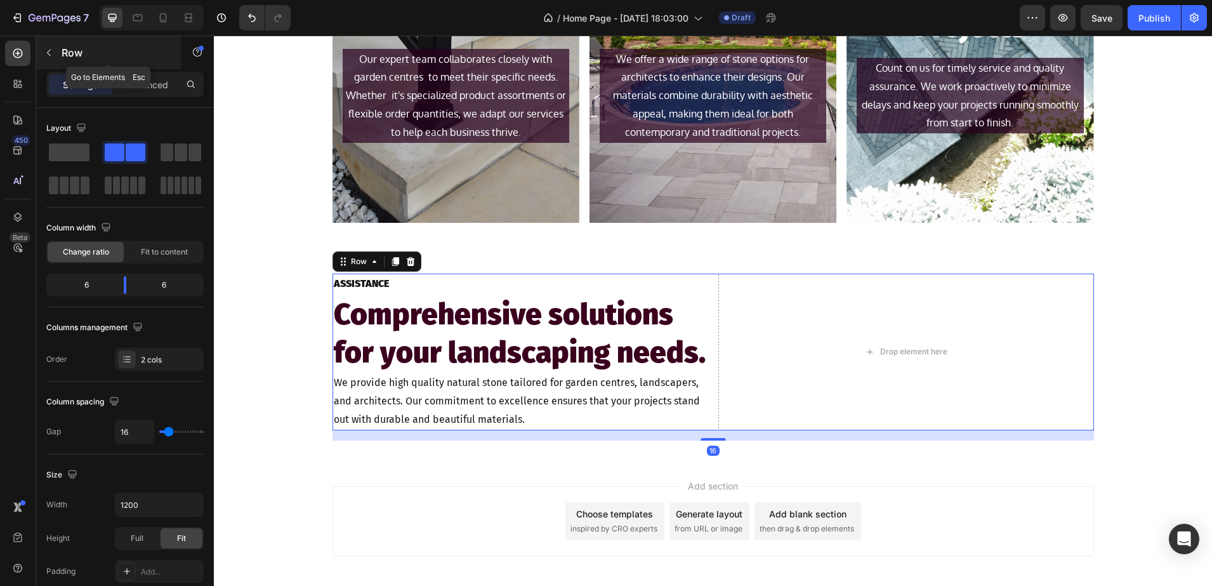
click at [98, 63] on div "Row" at bounding box center [108, 52] width 145 height 33
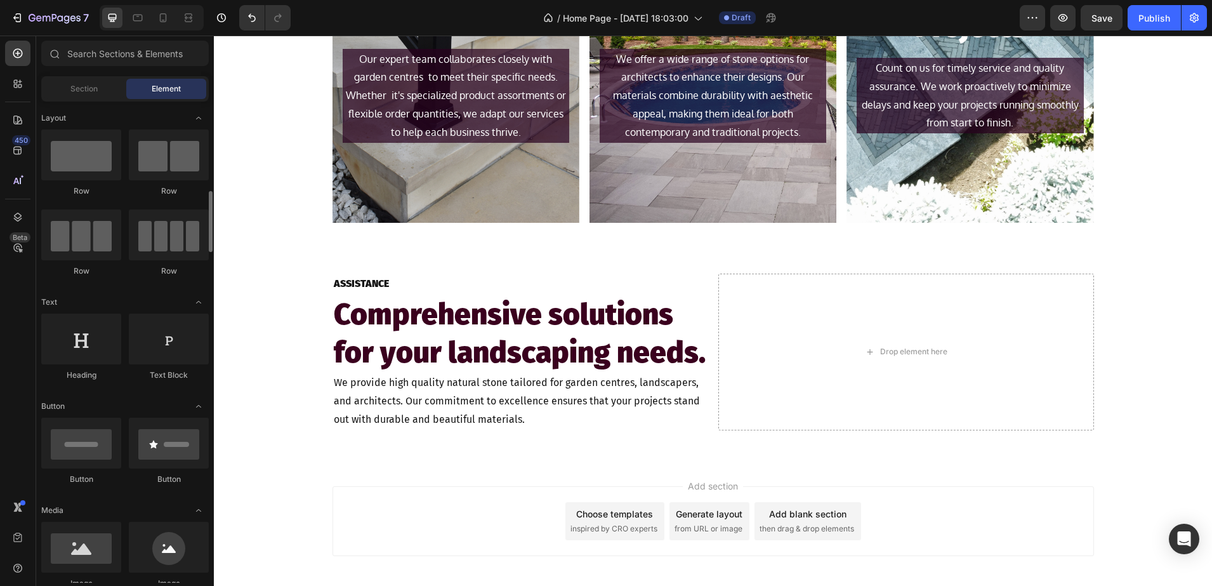
scroll to position [79, 0]
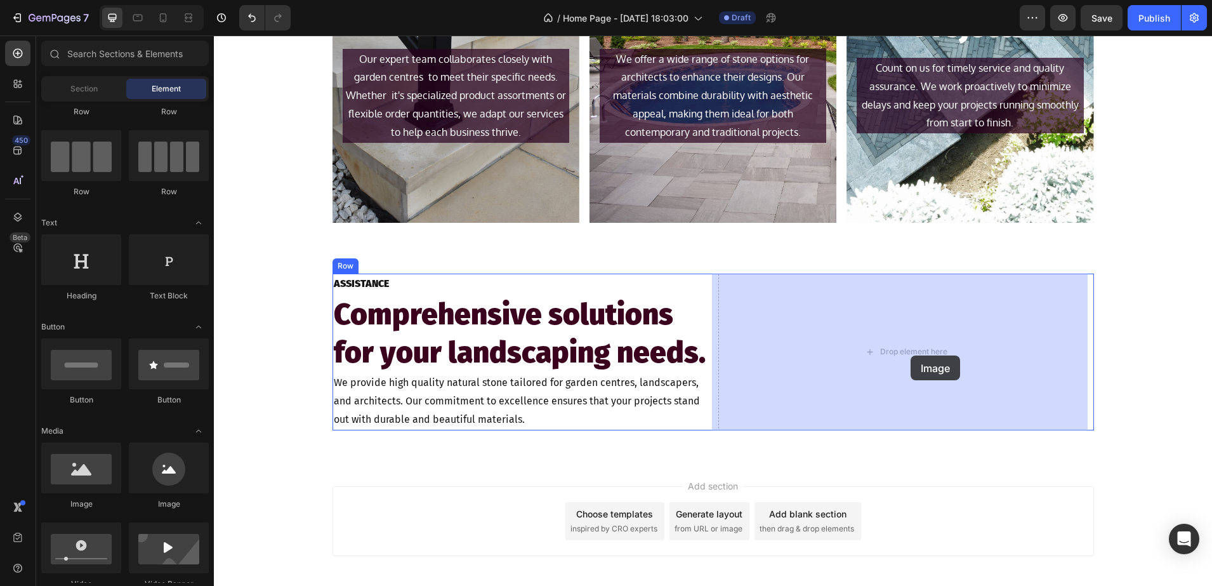
drag, startPoint x: 293, startPoint y: 512, endPoint x: 915, endPoint y: 356, distance: 641.3
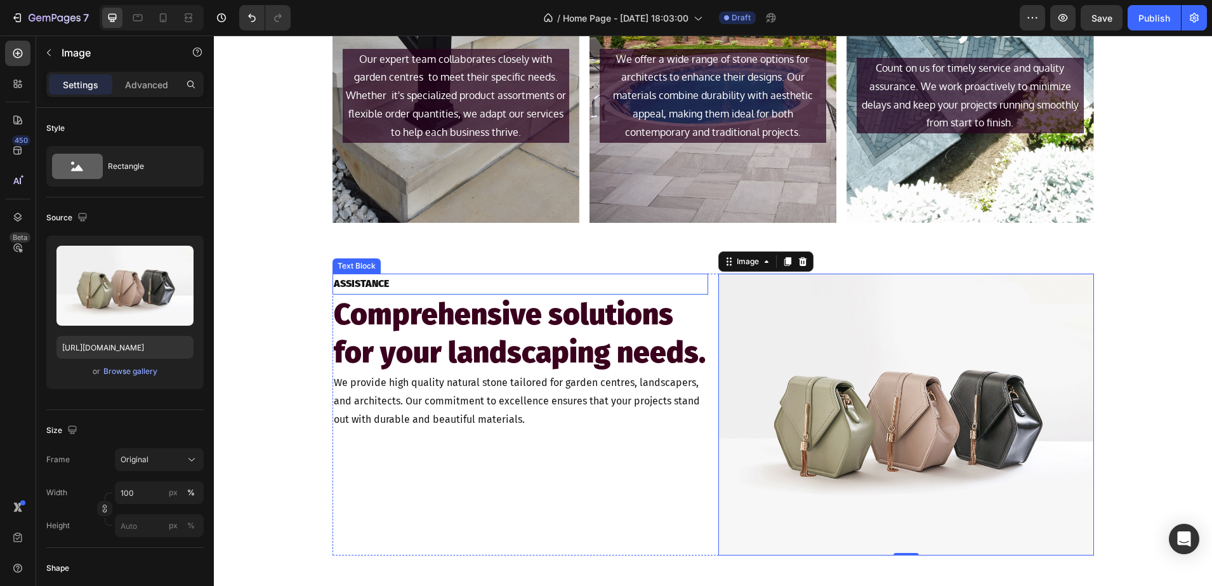
click at [401, 279] on p "ASSISTANCE" at bounding box center [520, 284] width 373 height 18
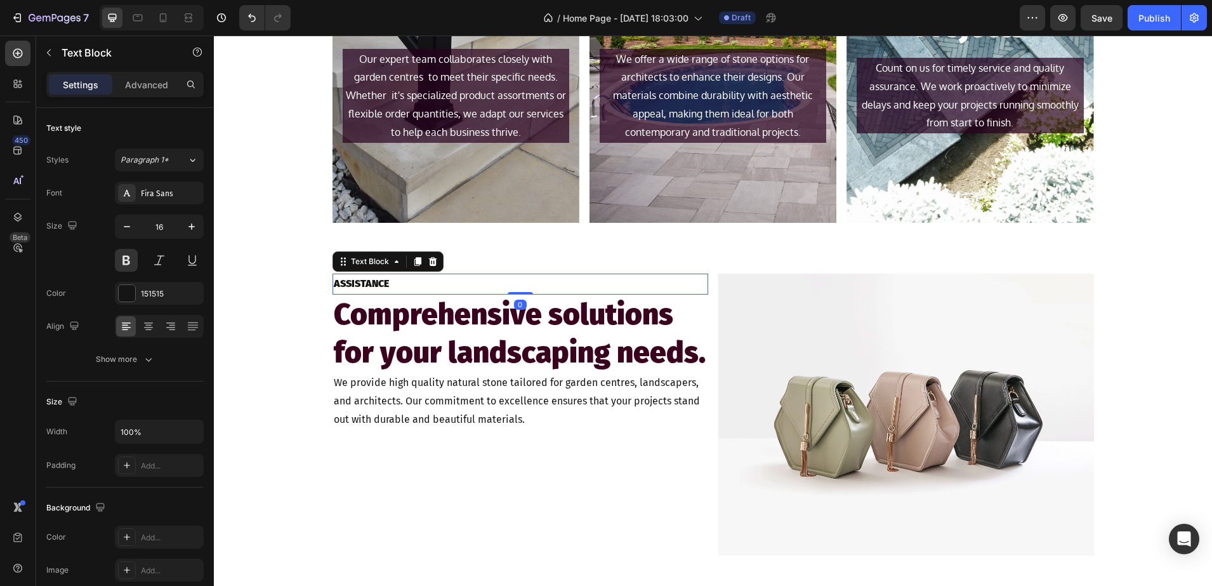
click at [396, 280] on p "ASSISTANCE" at bounding box center [520, 284] width 373 height 18
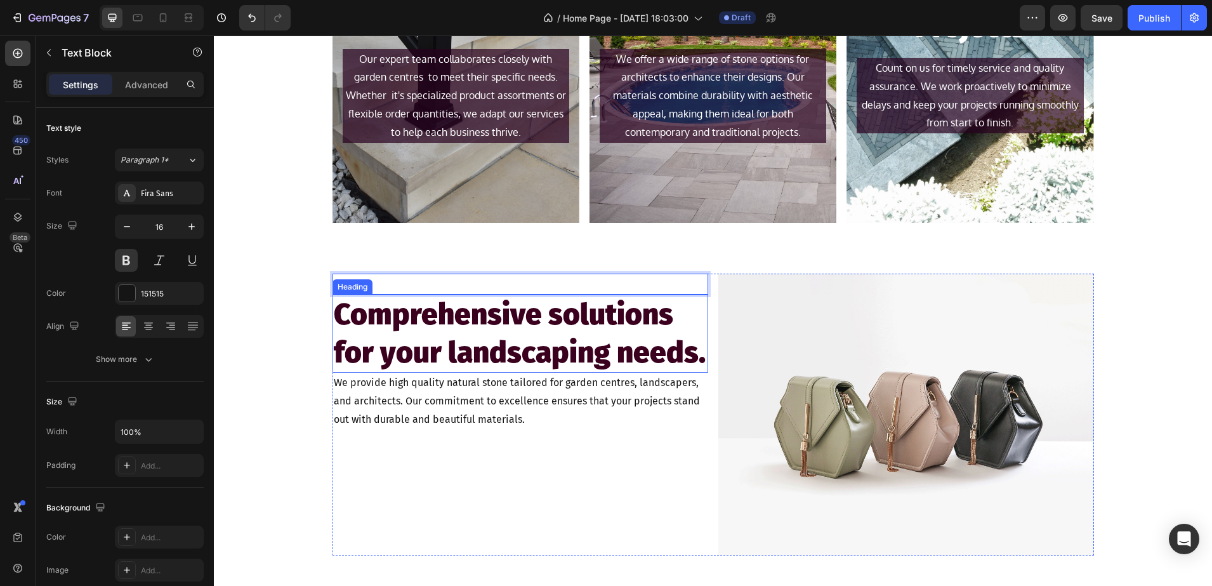
click at [349, 326] on h2 "Comprehensive solutions for your landscaping needs." at bounding box center [521, 333] width 376 height 79
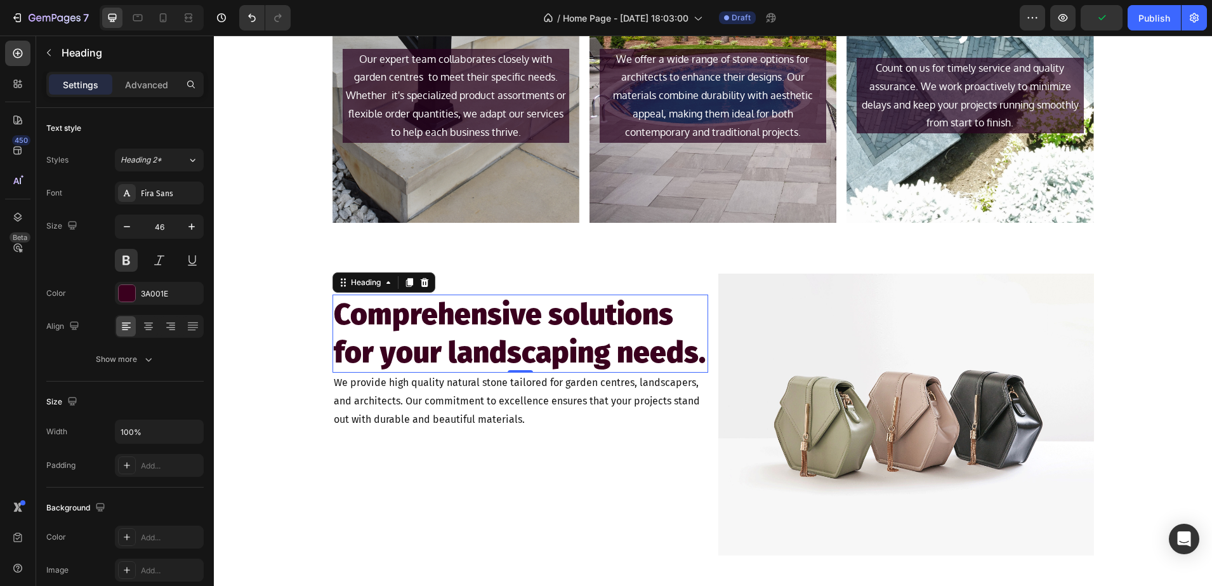
click at [695, 355] on h2 "Comprehensive solutions for your landscaping needs." at bounding box center [521, 333] width 376 height 79
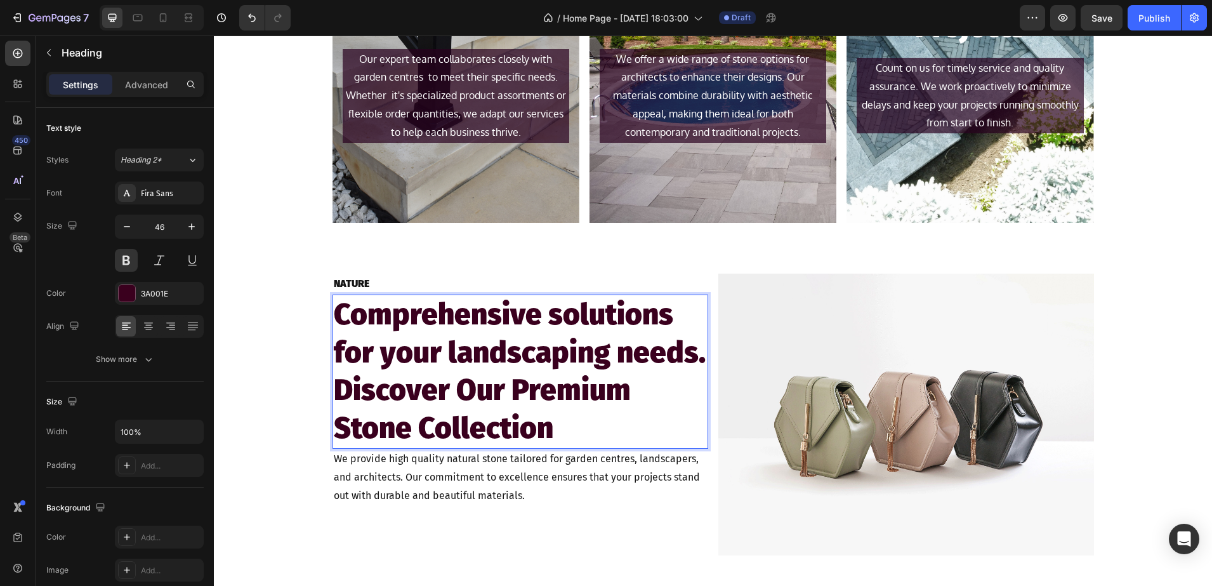
click at [334, 383] on p "Comprehensive solutions for your landscaping needs. Discover Our Premium Stone …" at bounding box center [520, 372] width 373 height 152
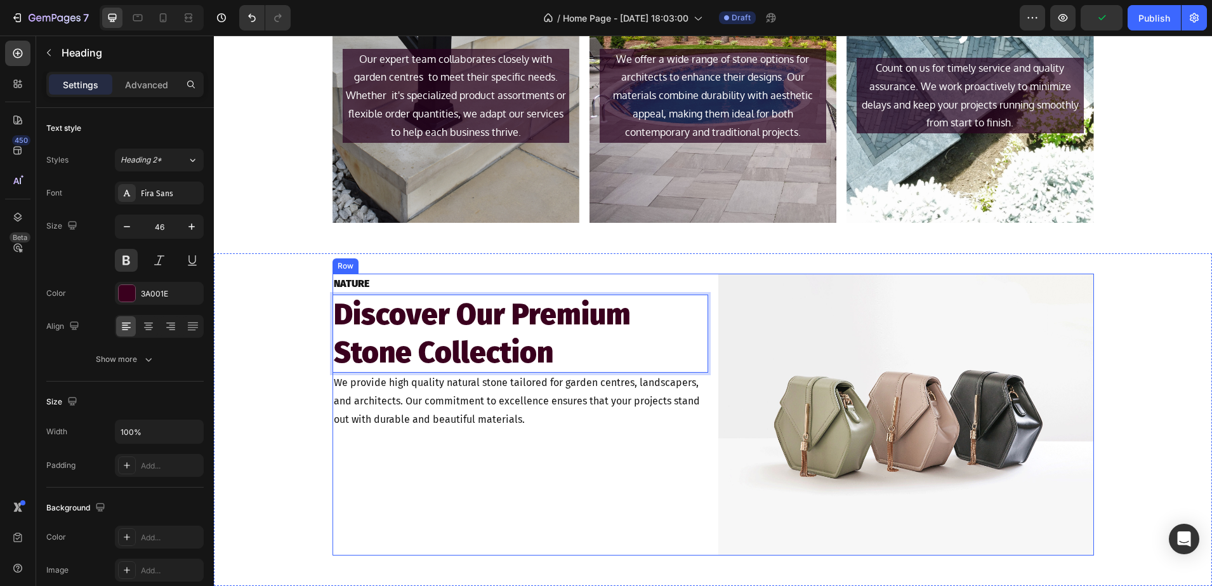
click at [529, 420] on p "We provide high quality natural stone tailored for garden centres, landscapers,…" at bounding box center [520, 401] width 373 height 55
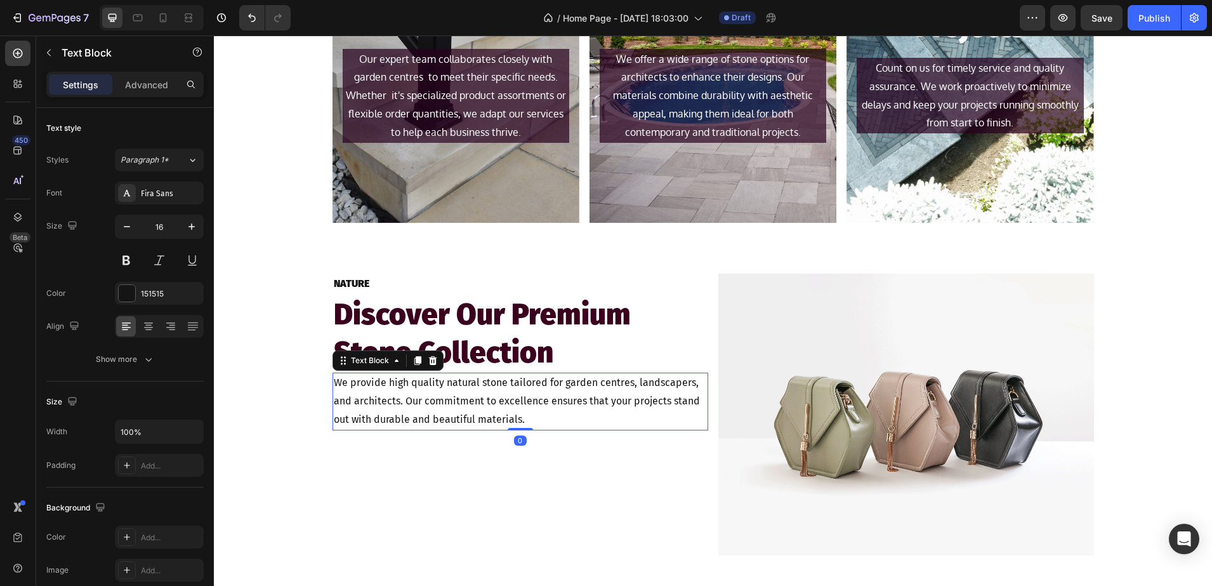
click at [529, 420] on p "We provide high quality natural stone tailored for garden centres, landscapers,…" at bounding box center [520, 401] width 373 height 55
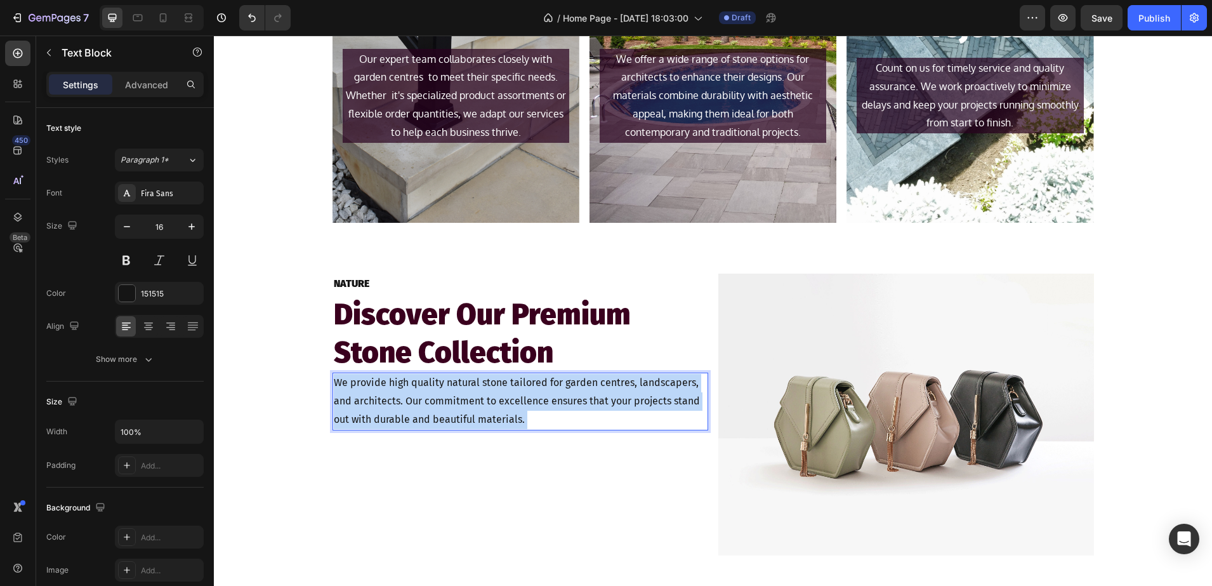
drag, startPoint x: 529, startPoint y: 420, endPoint x: 364, endPoint y: 389, distance: 167.2
click at [364, 389] on p "We provide high quality natural stone tailored for garden centres, landscapers,…" at bounding box center [520, 401] width 373 height 55
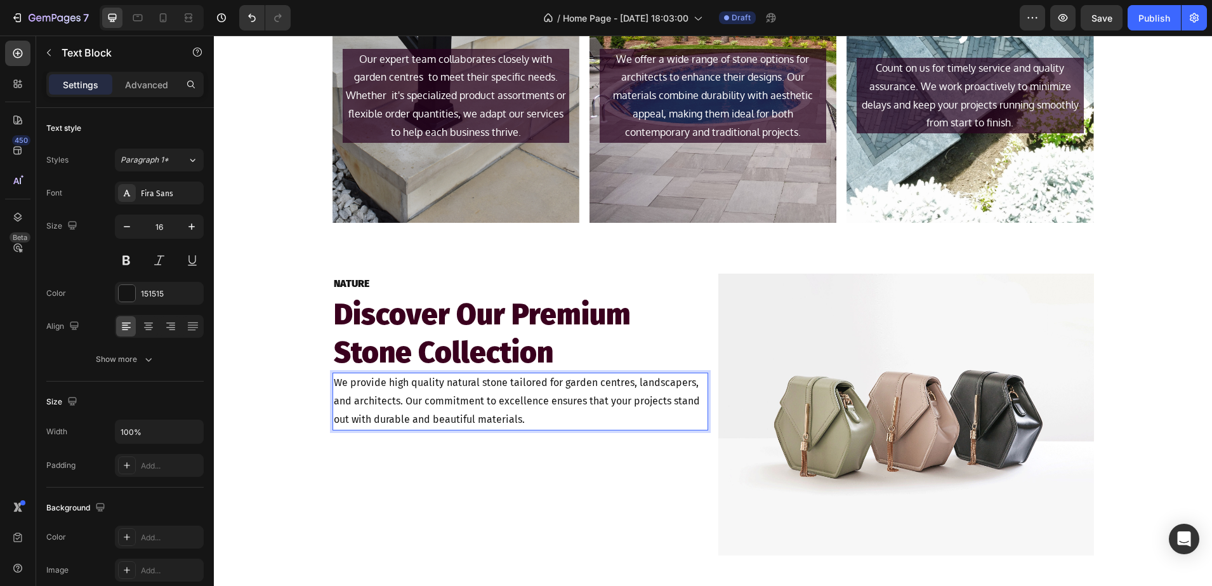
click at [510, 422] on p "We provide high quality natural stone tailored for garden centres, landscapers,…" at bounding box center [520, 401] width 373 height 55
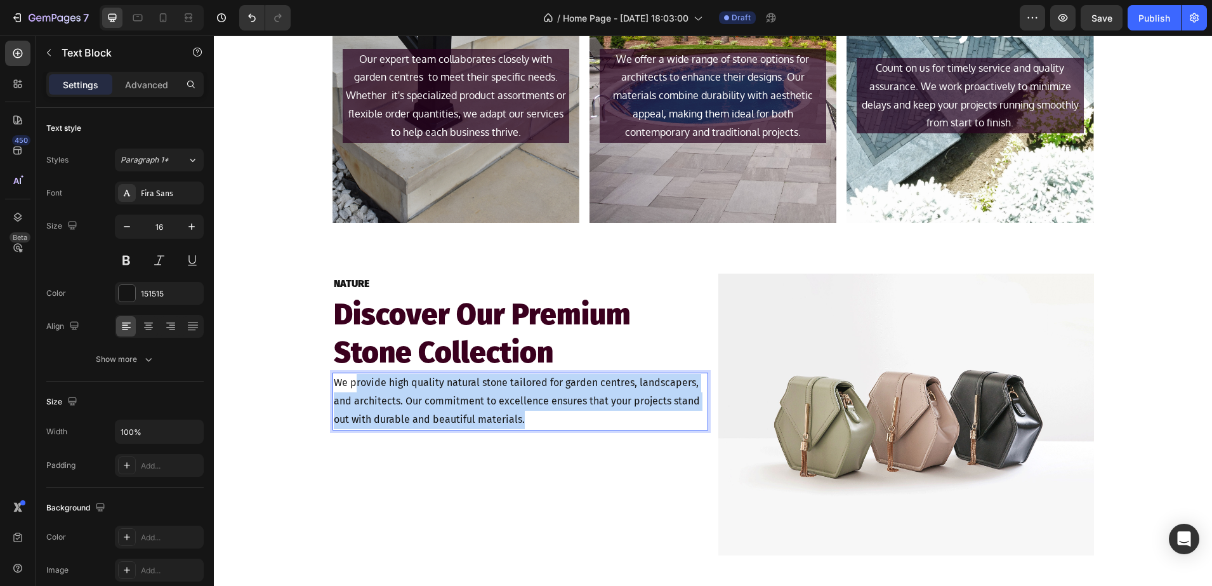
drag, startPoint x: 520, startPoint y: 421, endPoint x: 348, endPoint y: 378, distance: 177.3
click at [348, 378] on p "We provide high quality natural stone tailored for garden centres, landscapers,…" at bounding box center [520, 401] width 373 height 55
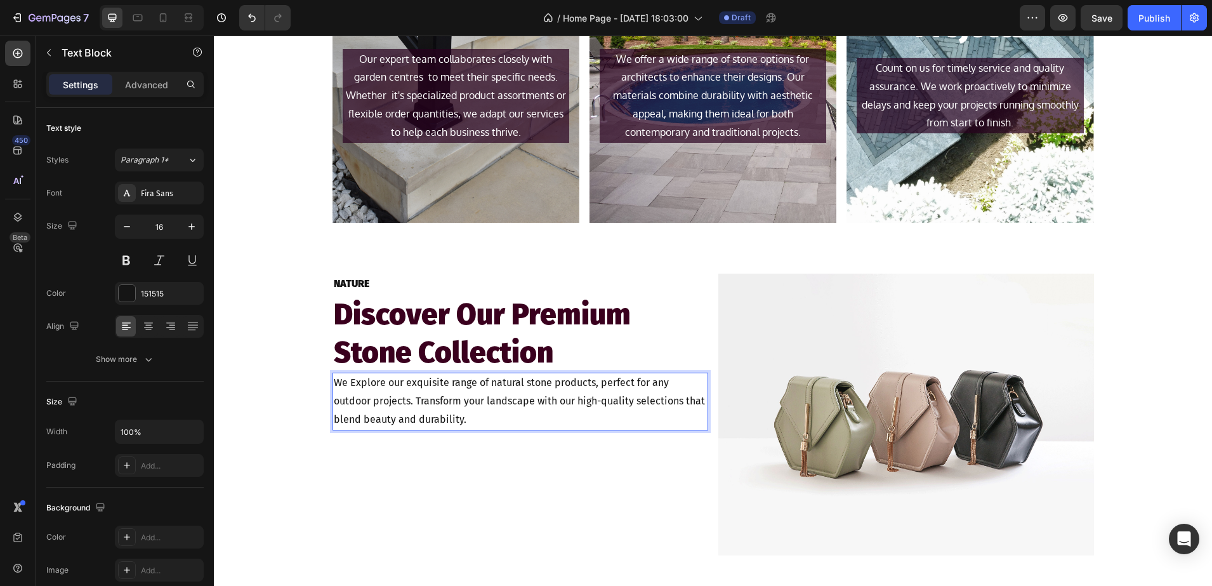
click at [347, 381] on p "We Explore our exquisite range of natural stone products, perfect for any outdo…" at bounding box center [520, 401] width 373 height 55
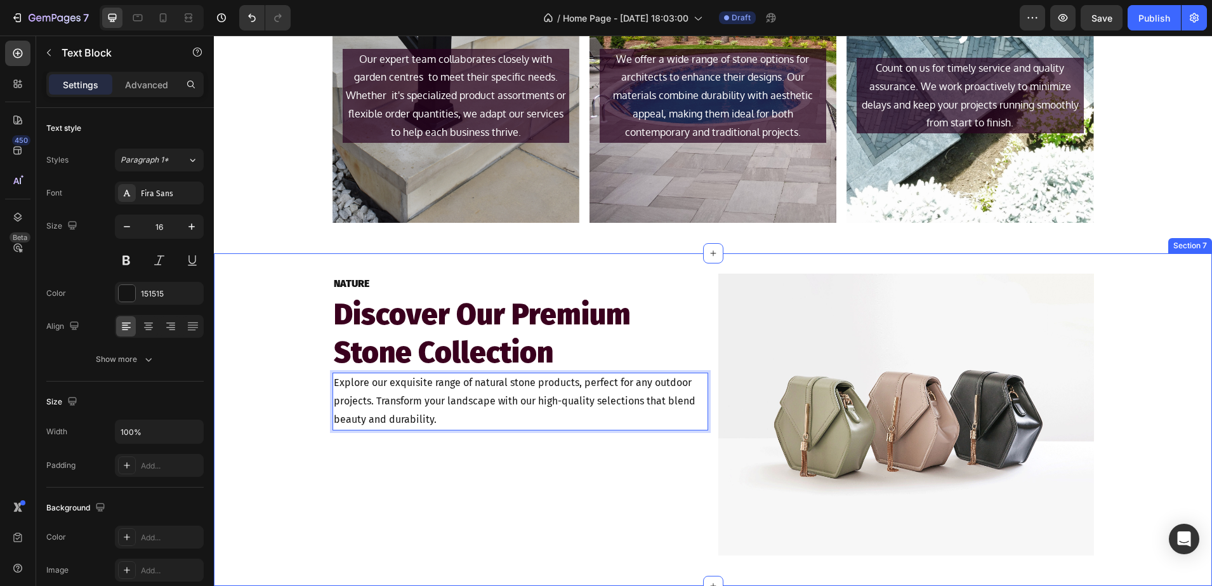
click at [273, 391] on div "NATURE Text Block Discover Our Premium Stone Collection Heading Explore our exq…" at bounding box center [713, 420] width 998 height 292
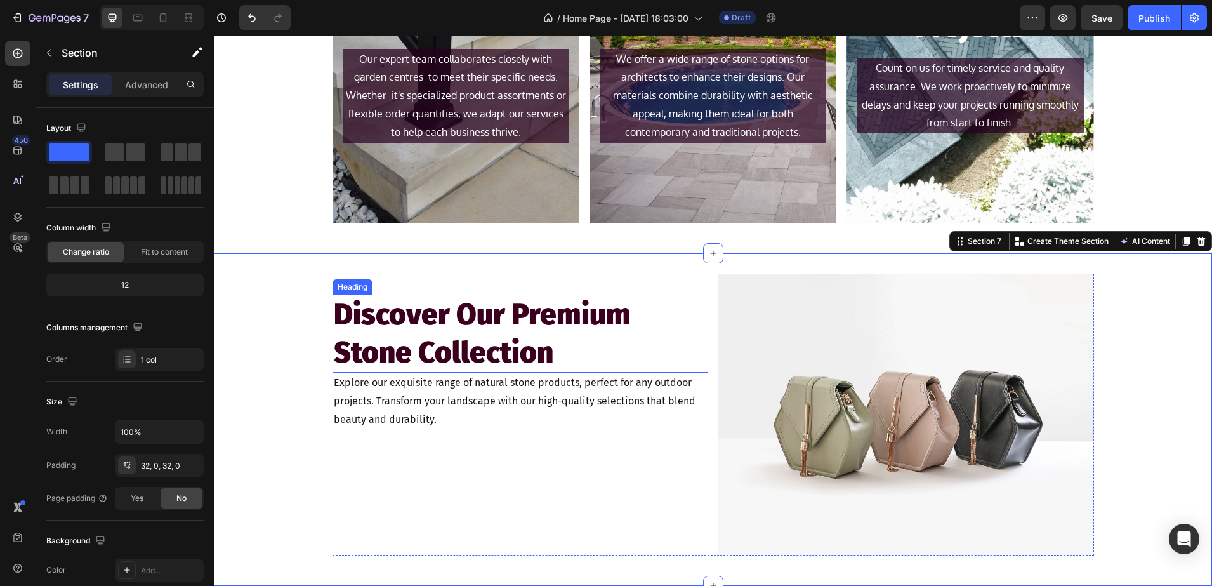
scroll to position [1582, 0]
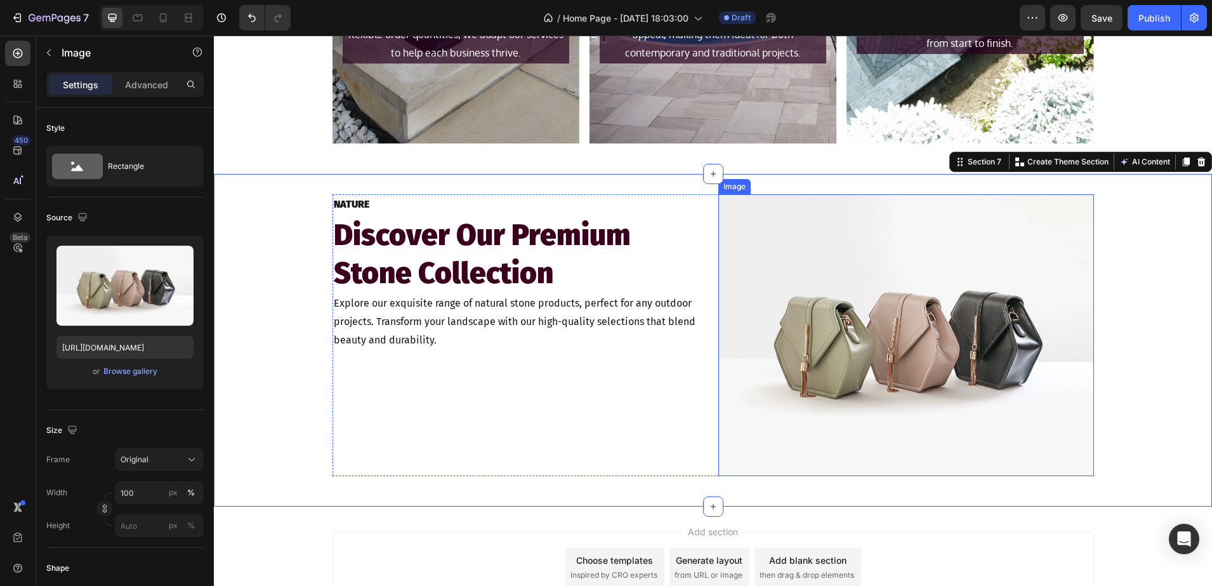
click at [756, 305] on img at bounding box center [906, 335] width 376 height 282
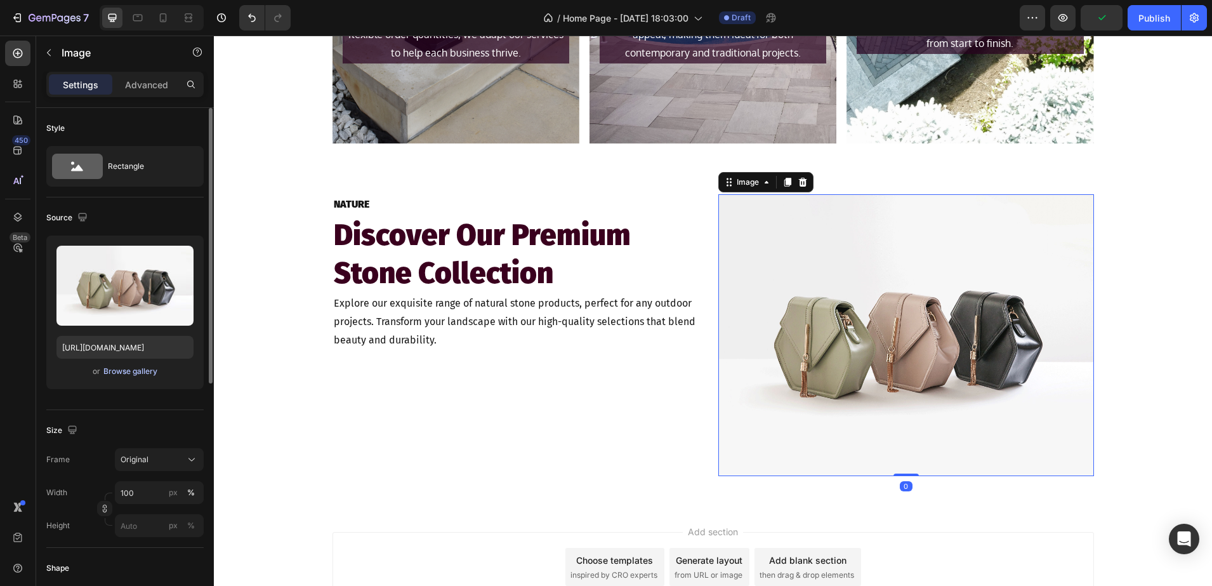
click at [123, 371] on div "Browse gallery" at bounding box center [130, 371] width 54 height 11
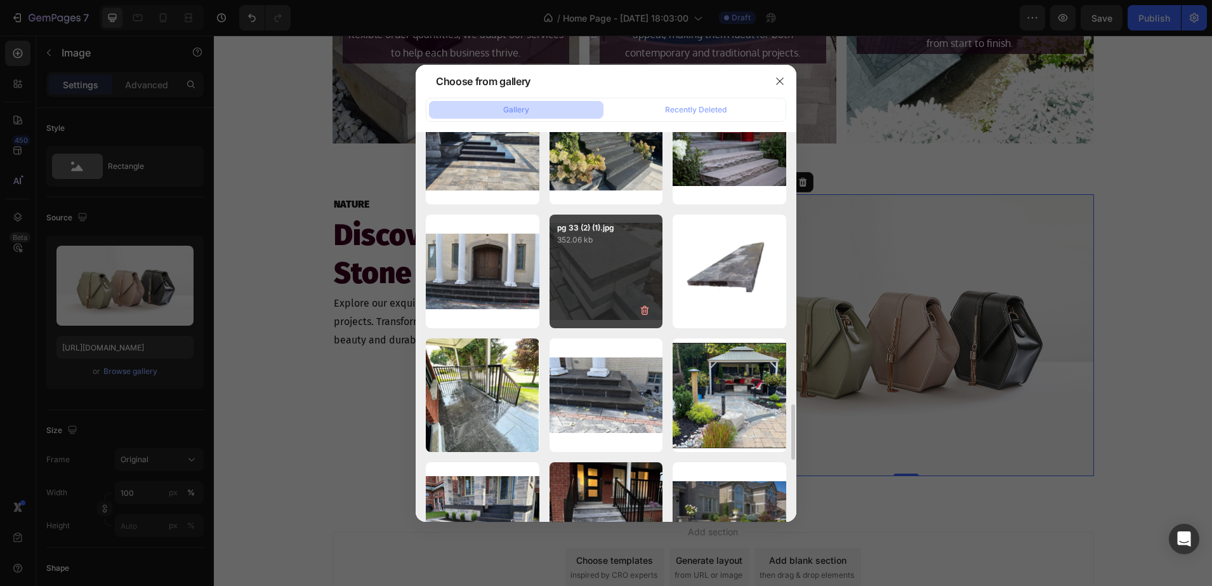
scroll to position [1983, 0]
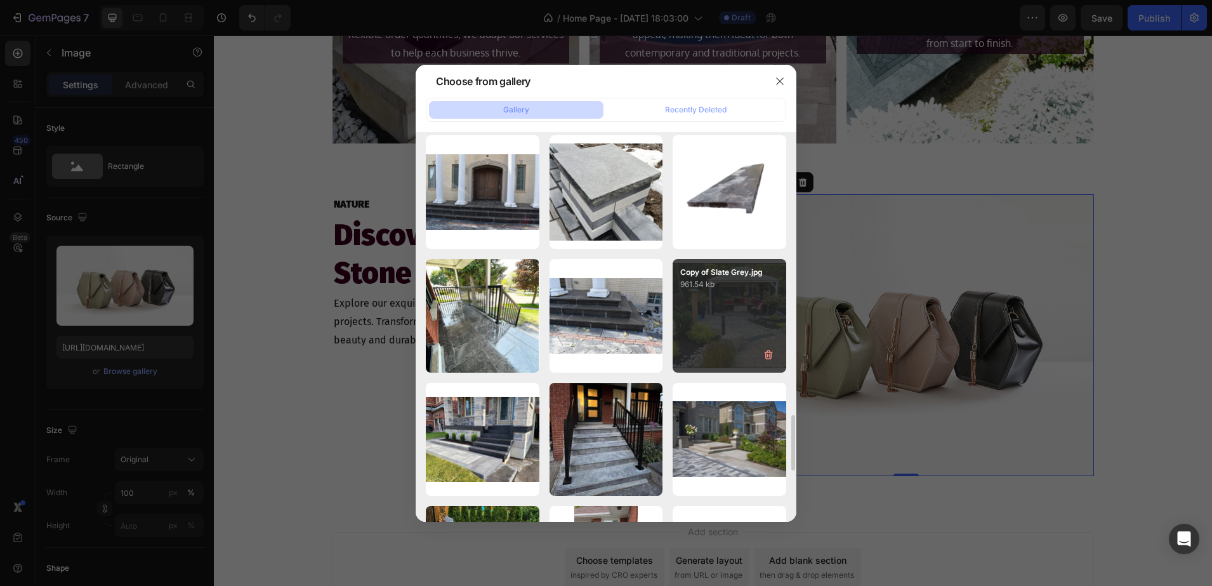
click at [725, 322] on div "Copy of Slate Grey.jpg 961.54 kb" at bounding box center [730, 316] width 114 height 114
type input "https://cdn.shopify.com/s/files/1/0036/1100/0899/files/gempages_568890992820749…"
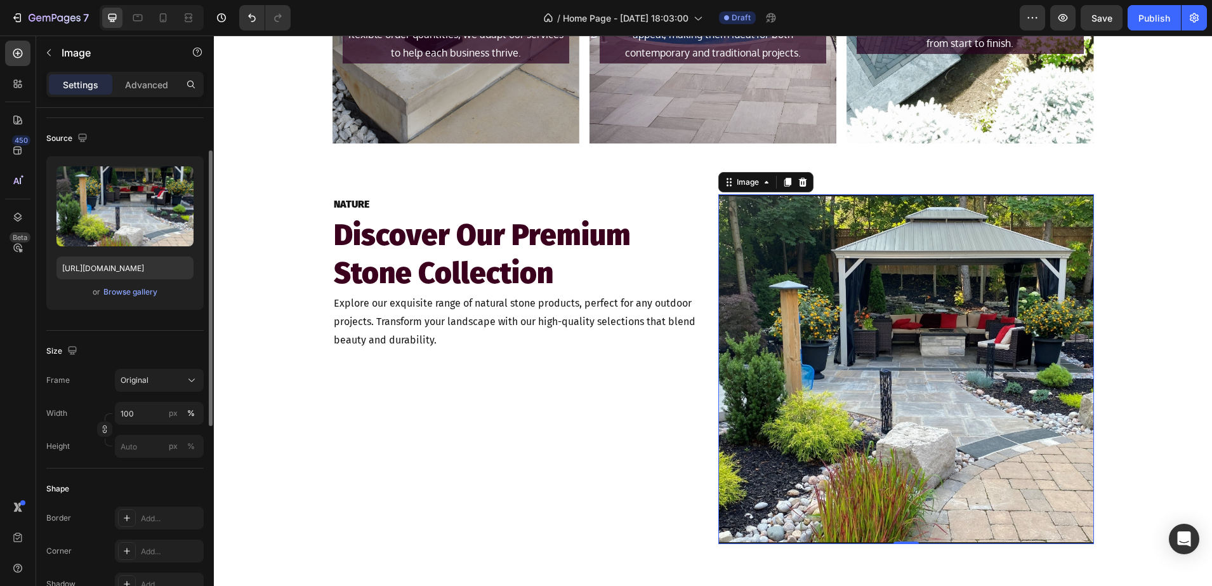
scroll to position [159, 0]
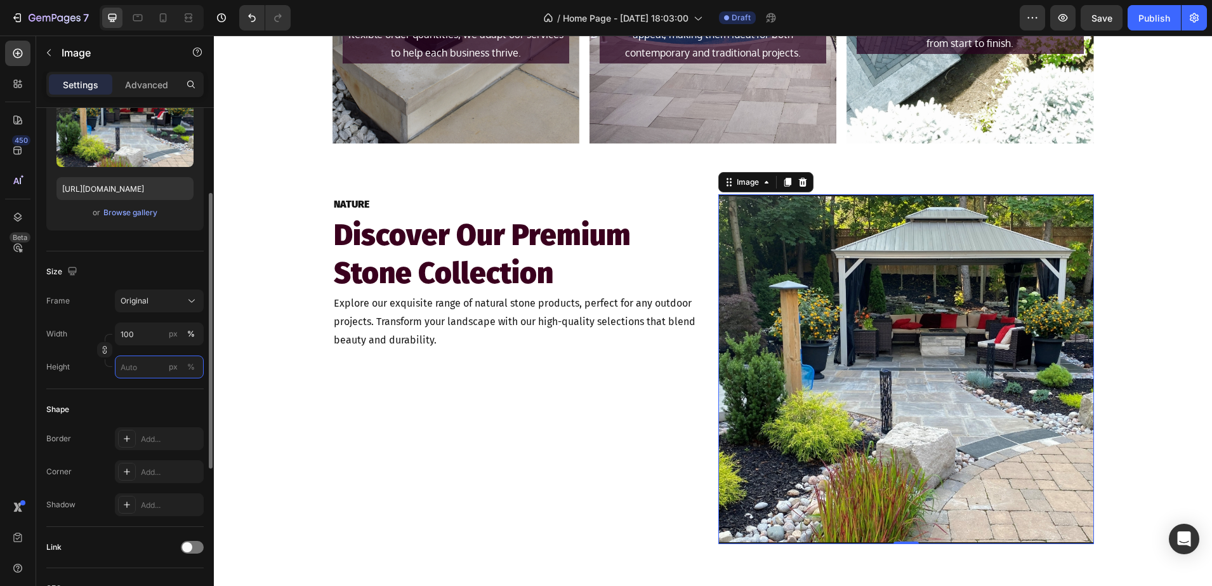
click at [136, 359] on input "px %" at bounding box center [159, 366] width 89 height 23
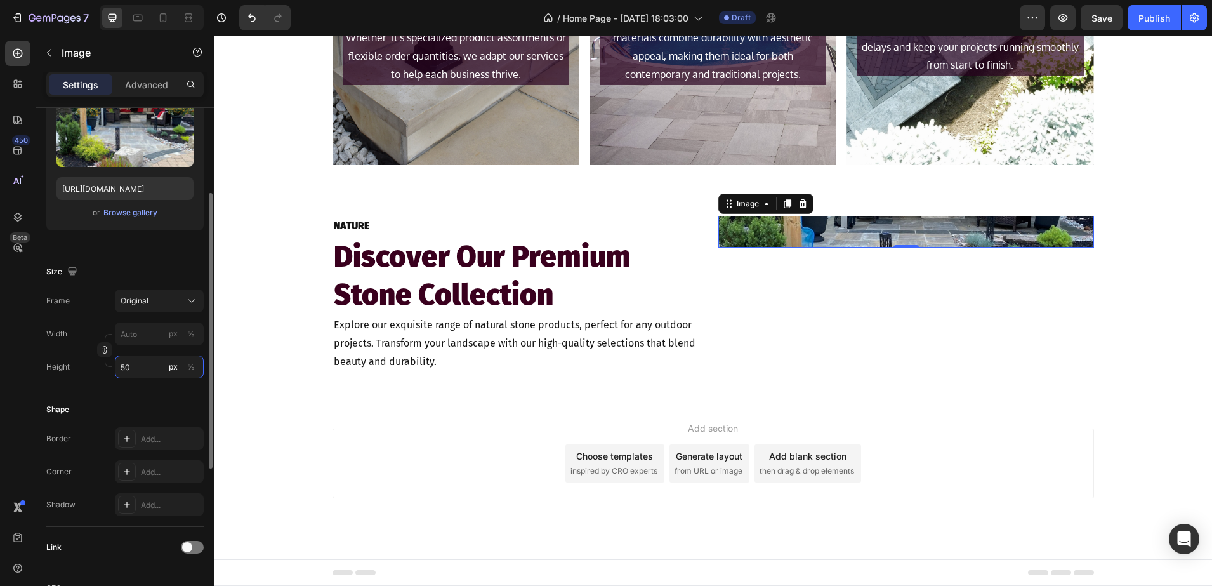
type input "5"
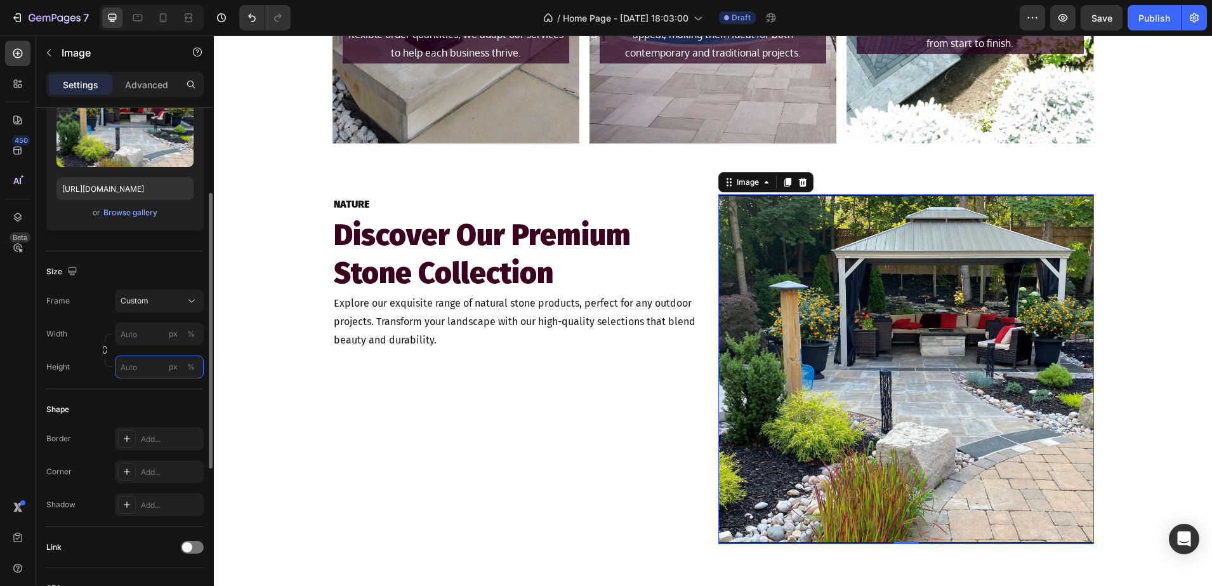
type input "5"
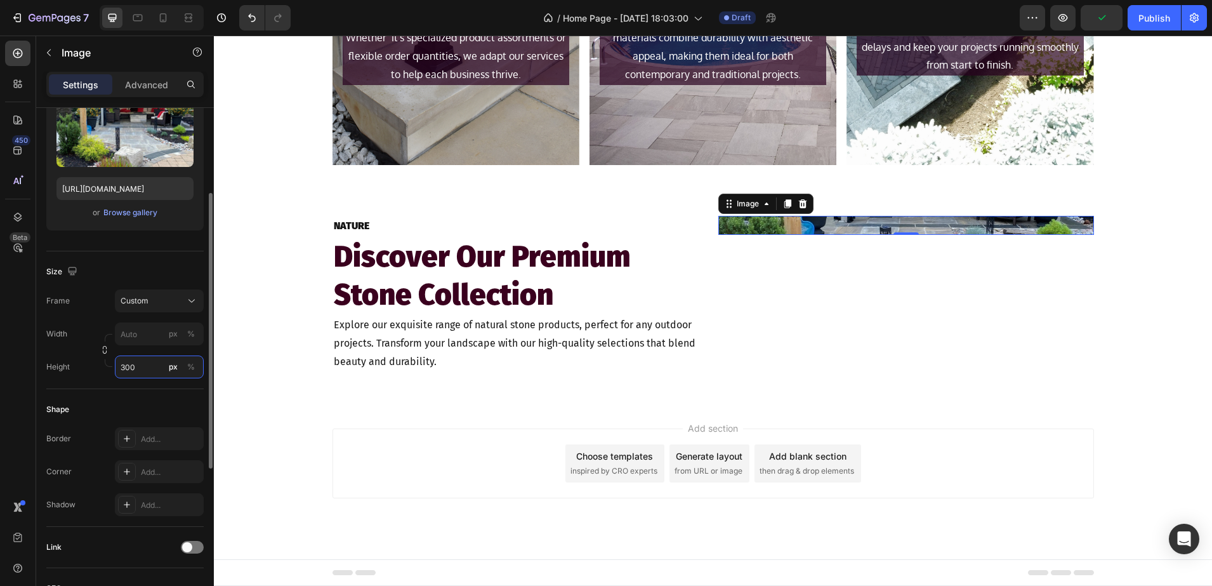
scroll to position [1582, 0]
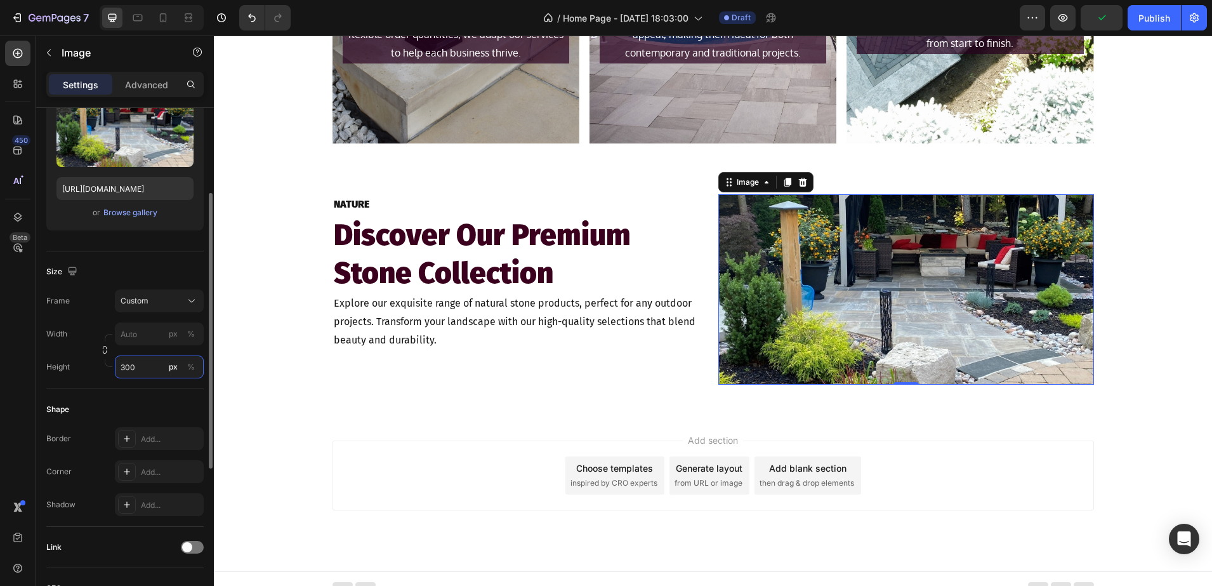
type input "300"
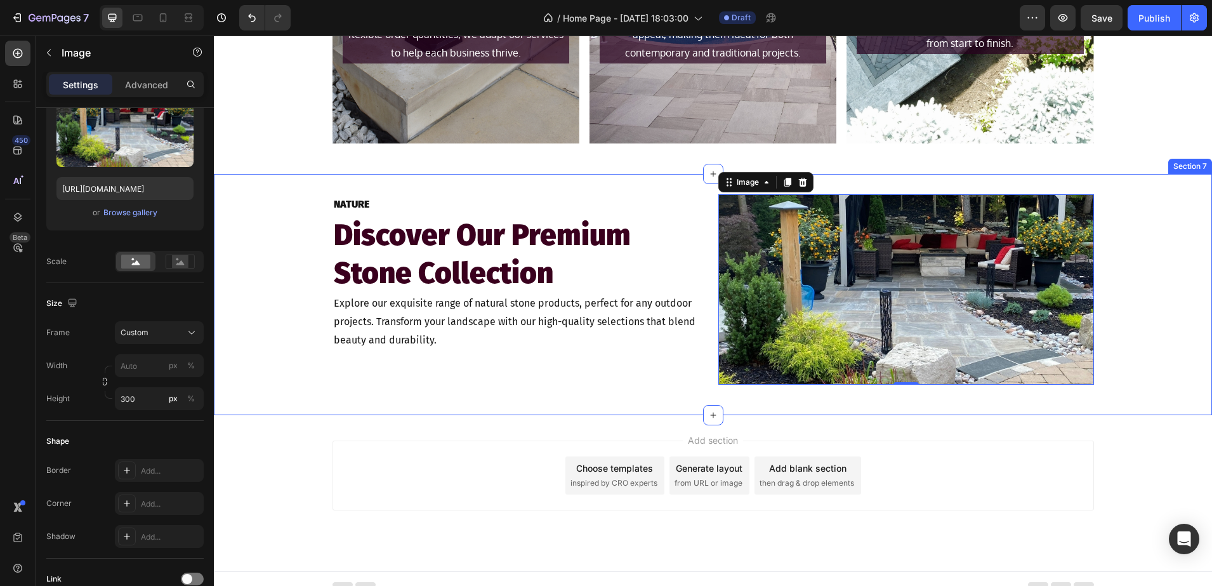
click at [252, 407] on div "NATURE Text Block Discover Our Premium Stone Collection Heading Explore our exq…" at bounding box center [713, 294] width 998 height 241
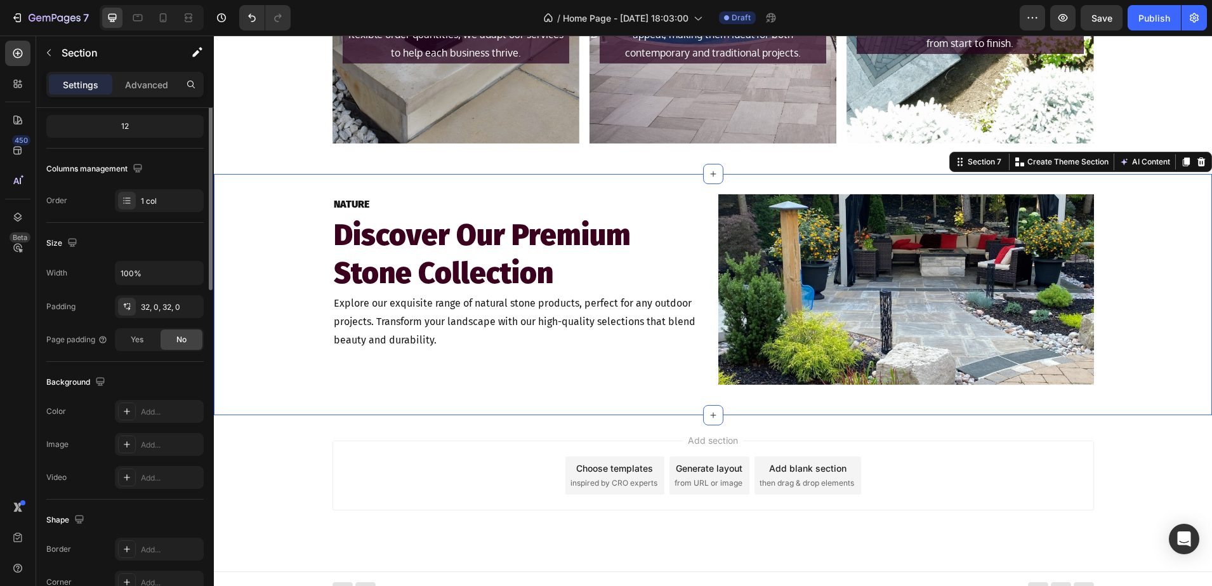
scroll to position [0, 0]
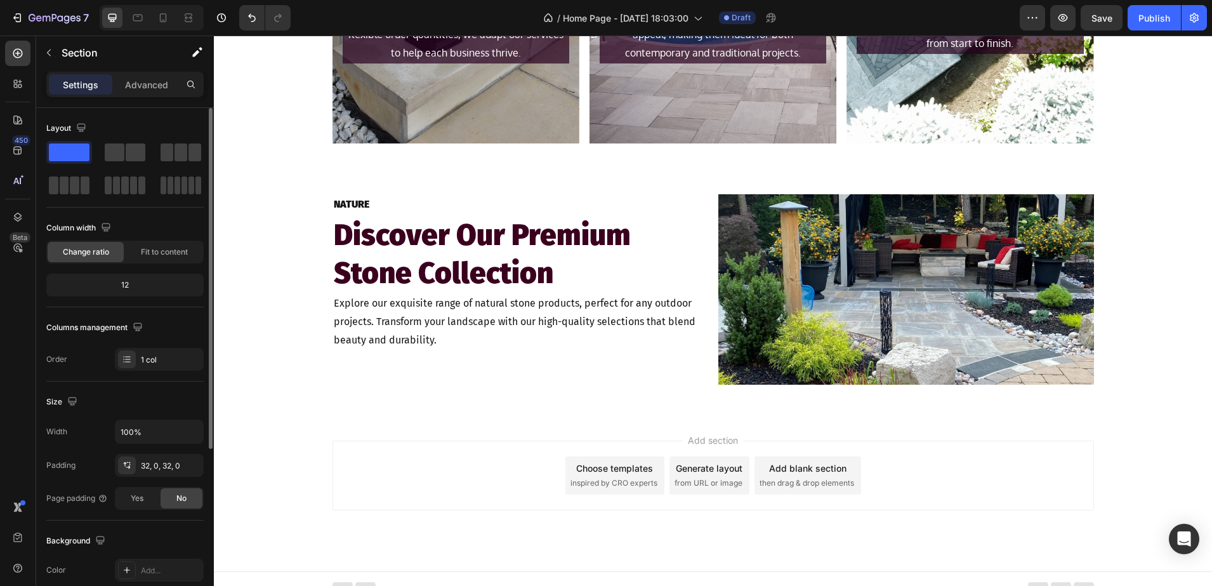
click at [281, 474] on div "Add section Choose templates inspired by CRO experts Generate layout from URL o…" at bounding box center [713, 493] width 998 height 156
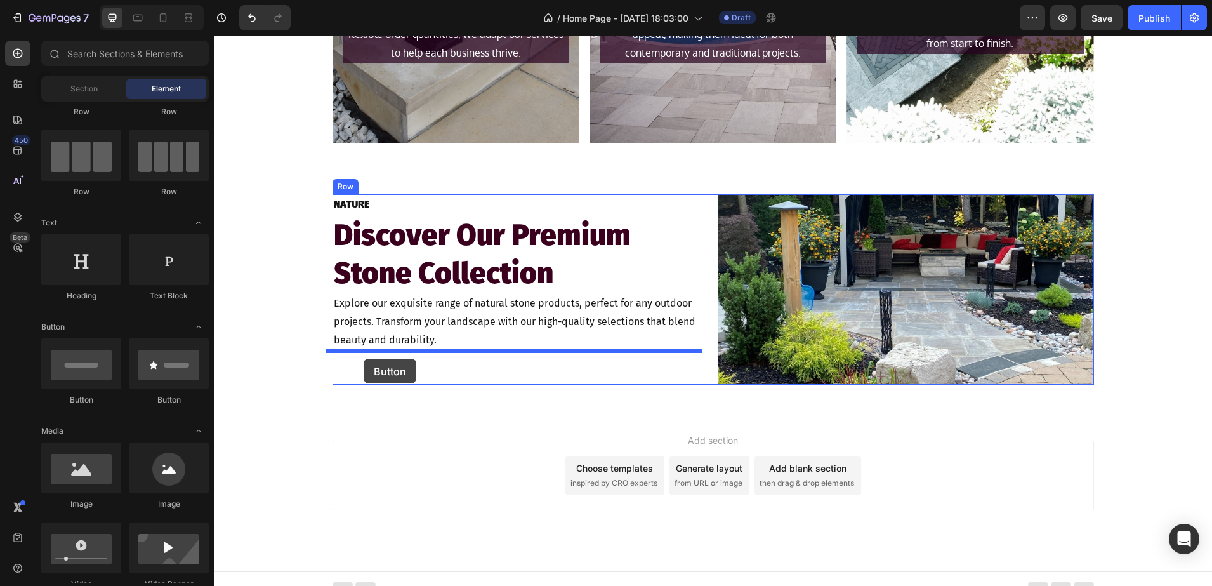
drag, startPoint x: 303, startPoint y: 401, endPoint x: 364, endPoint y: 359, distance: 74.3
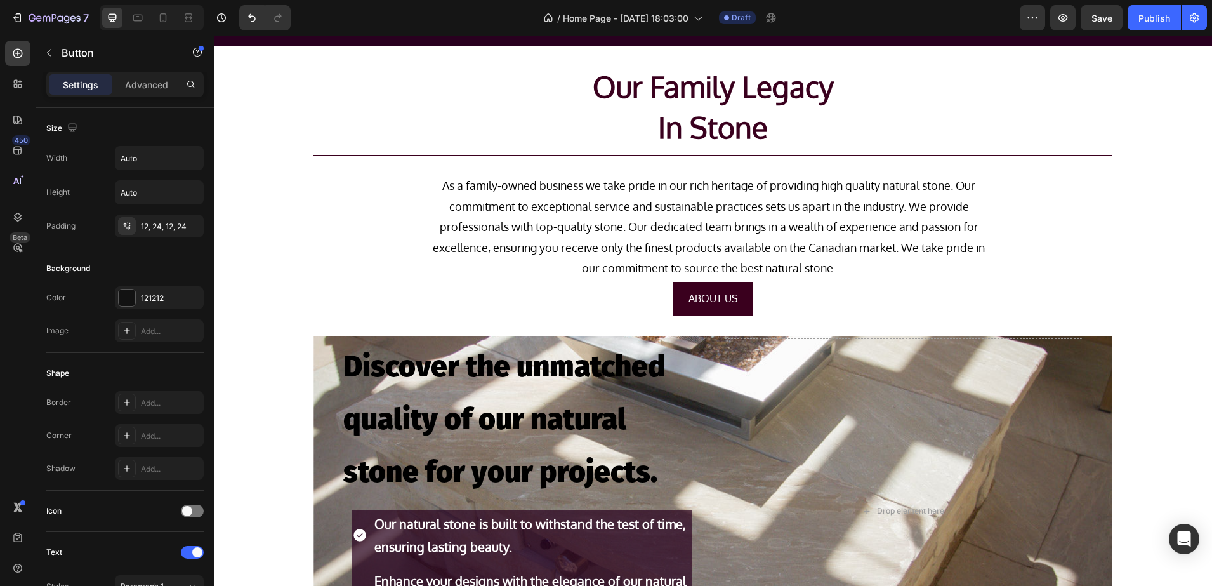
scroll to position [312, 0]
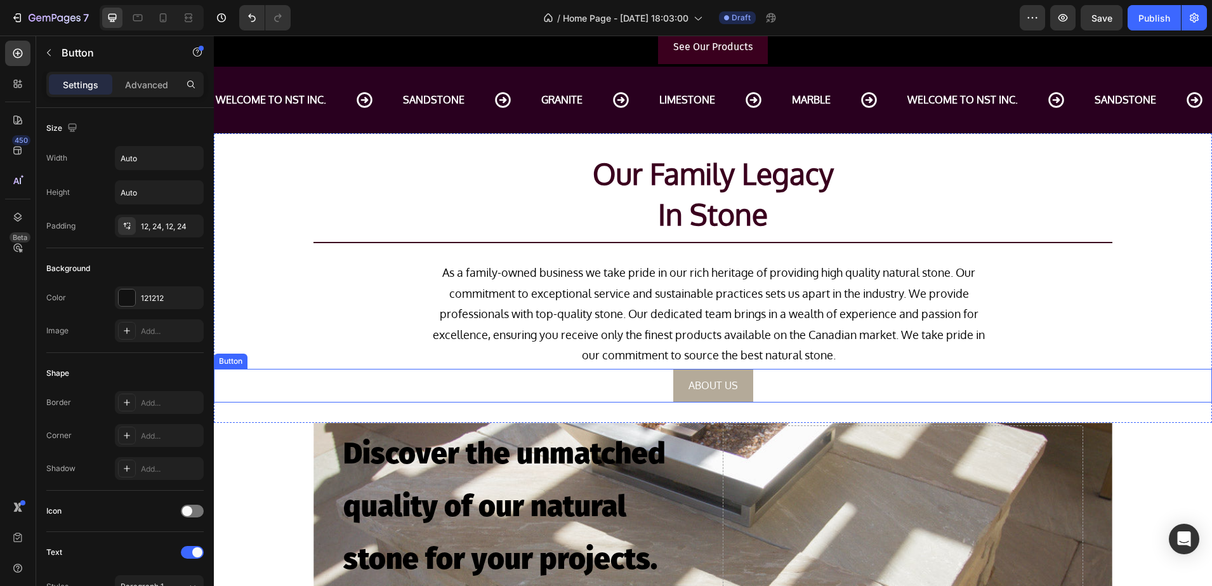
click at [679, 386] on button "ABOUT US" at bounding box center [713, 386] width 80 height 34
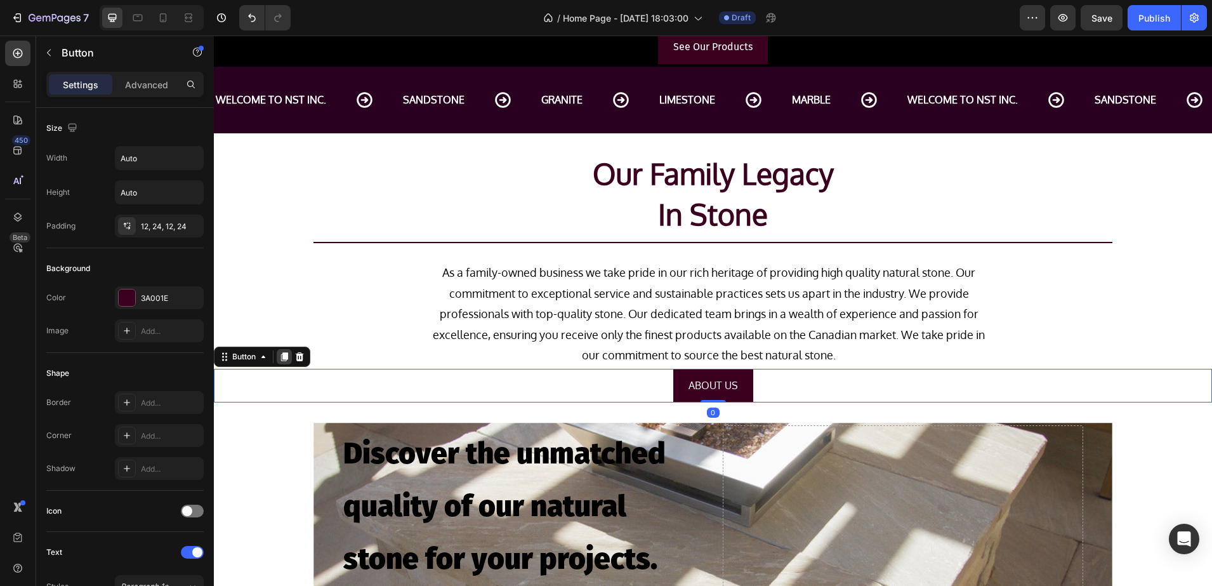
click at [282, 362] on div at bounding box center [284, 356] width 15 height 15
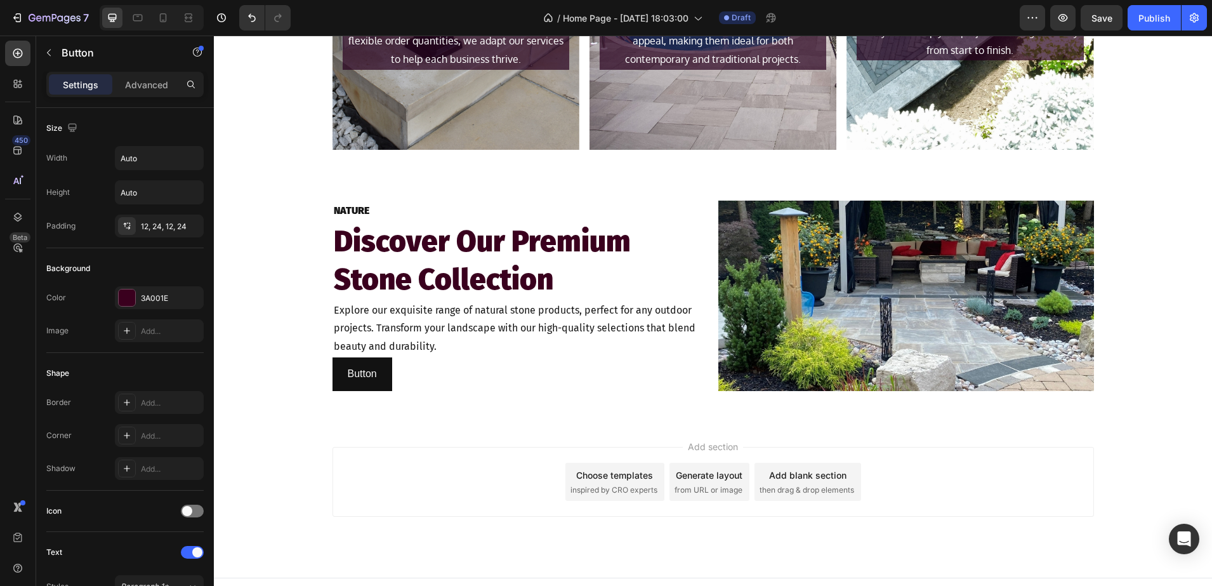
scroll to position [1590, 0]
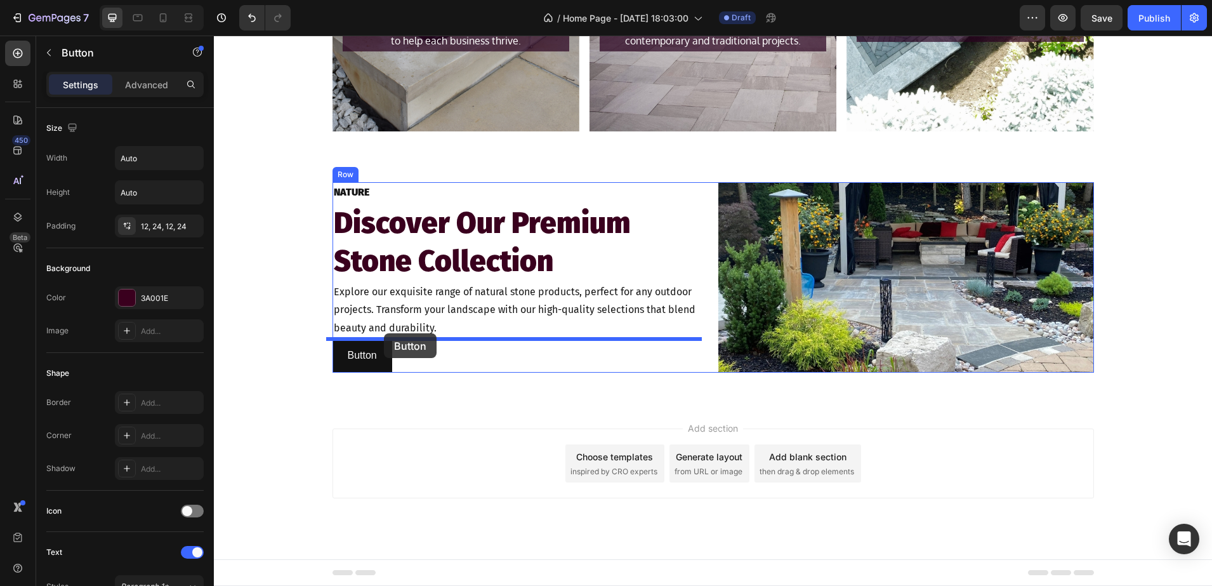
drag, startPoint x: 229, startPoint y: 155, endPoint x: 384, endPoint y: 333, distance: 236.2
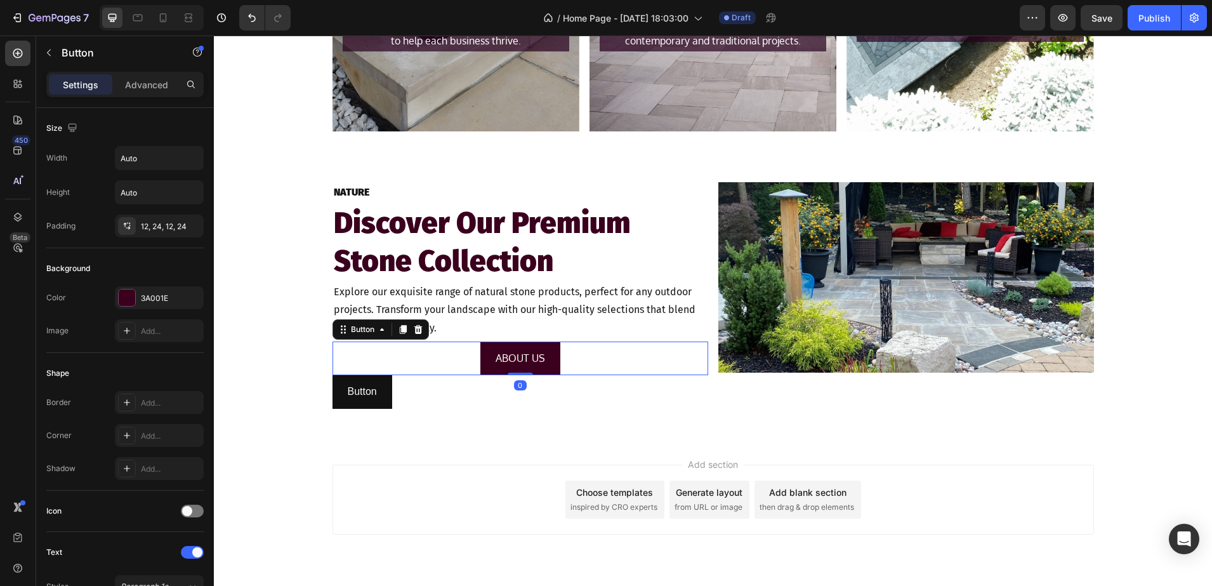
scroll to position [396, 0]
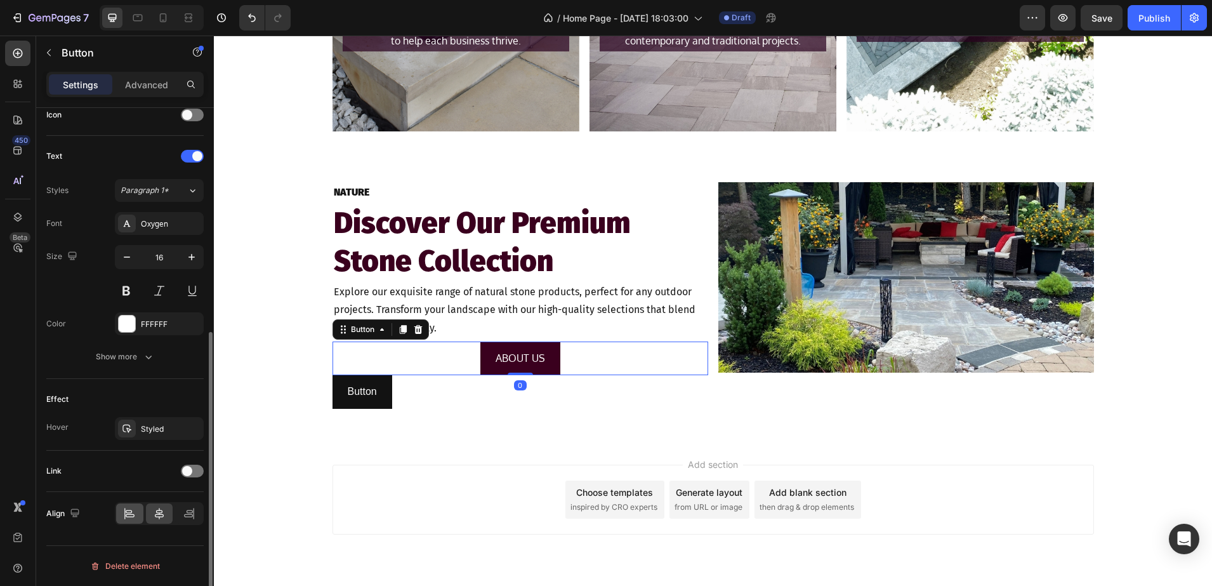
click at [135, 508] on icon at bounding box center [129, 513] width 13 height 13
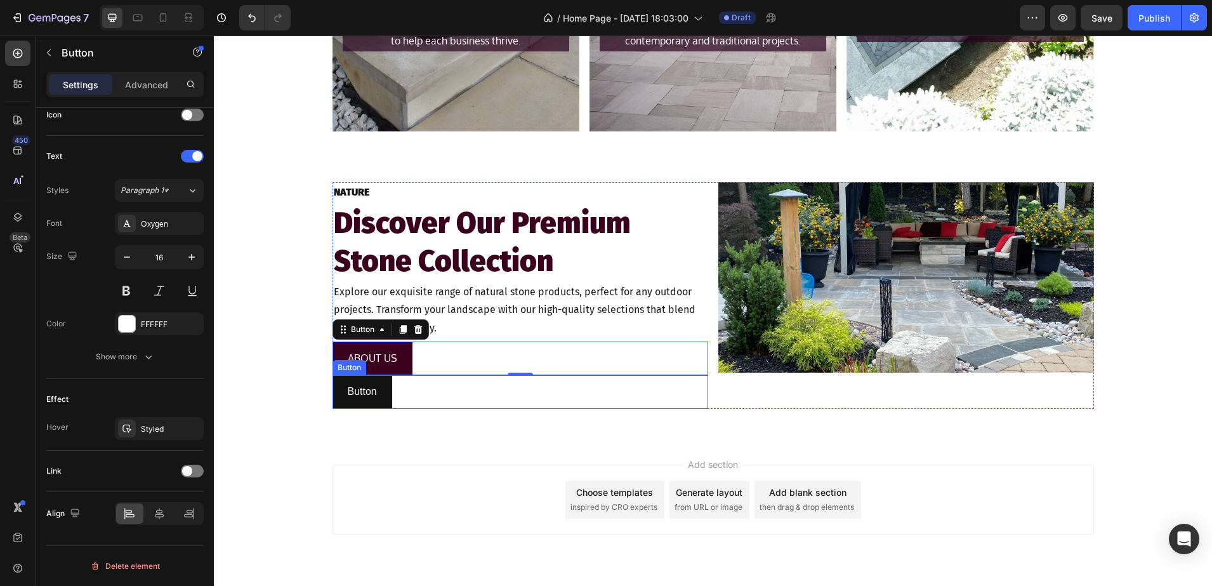
click at [398, 398] on div "Button Button" at bounding box center [521, 392] width 376 height 34
click at [414, 366] on icon at bounding box center [418, 363] width 8 height 9
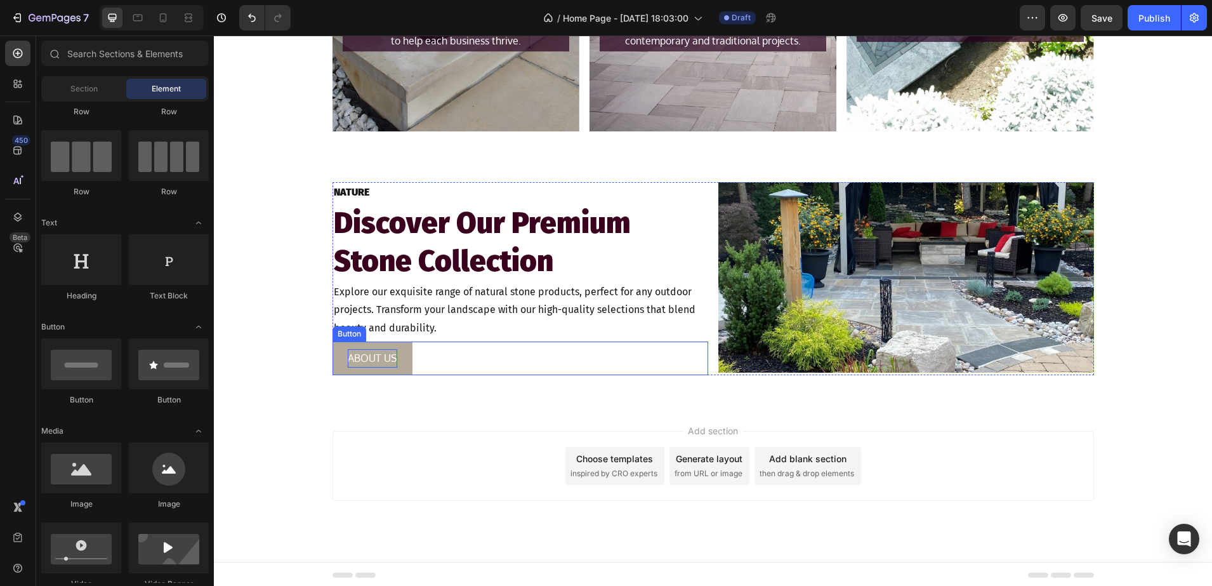
click at [380, 356] on p "ABOUT US" at bounding box center [373, 358] width 50 height 18
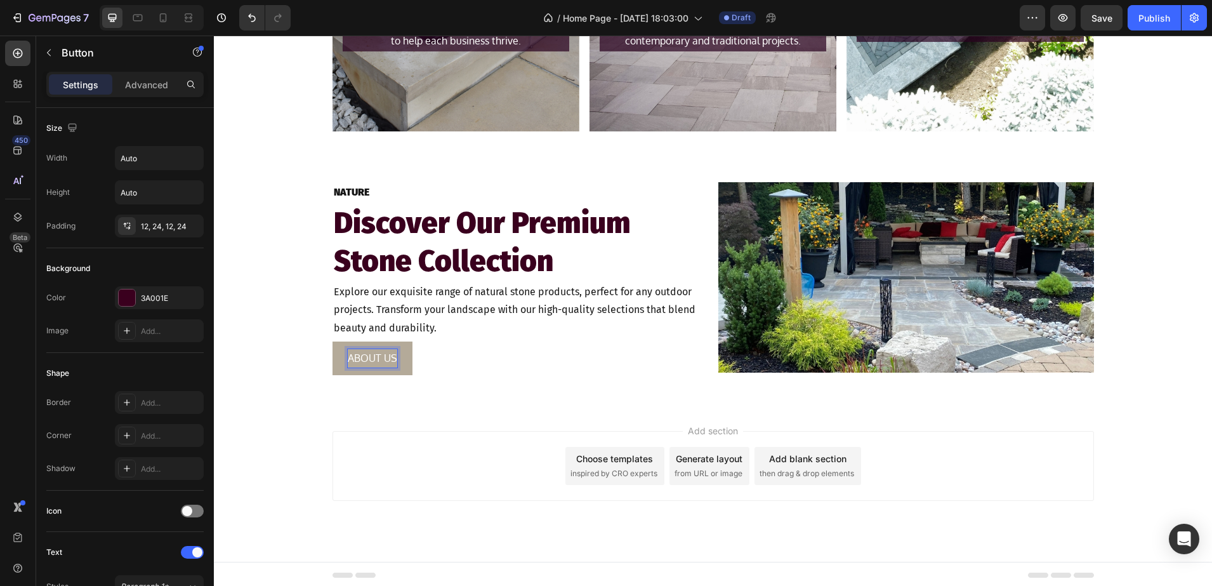
click at [385, 356] on p "ABOUT US" at bounding box center [373, 358] width 50 height 18
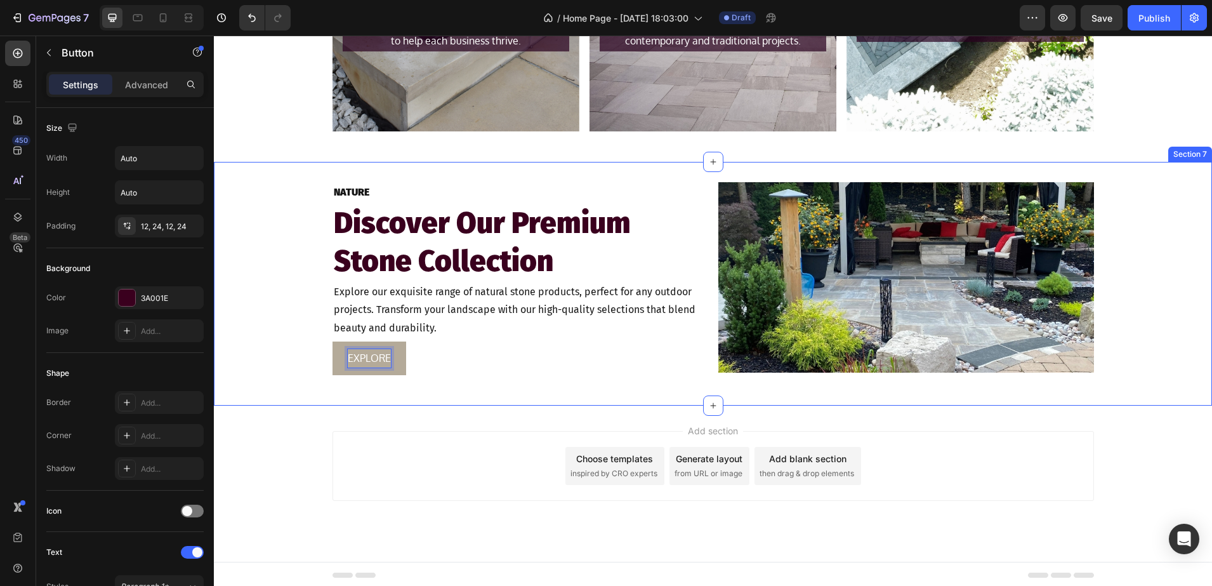
click at [299, 345] on div "NATURE Text Block Discover Our Premium Stone Collection Heading Explore our exq…" at bounding box center [713, 283] width 998 height 203
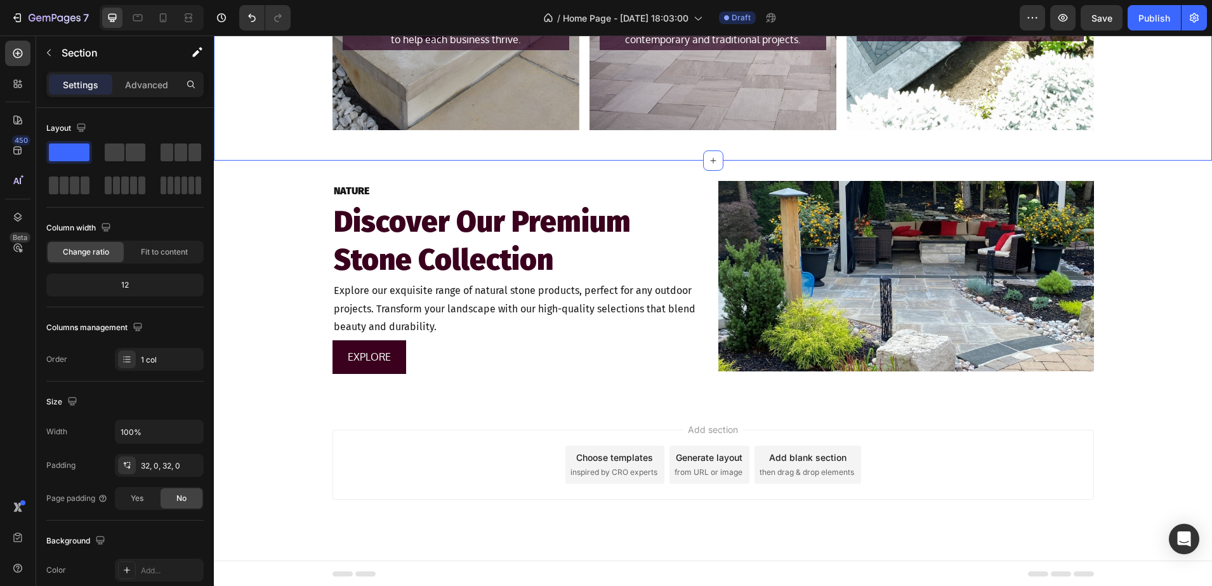
scroll to position [1557, 0]
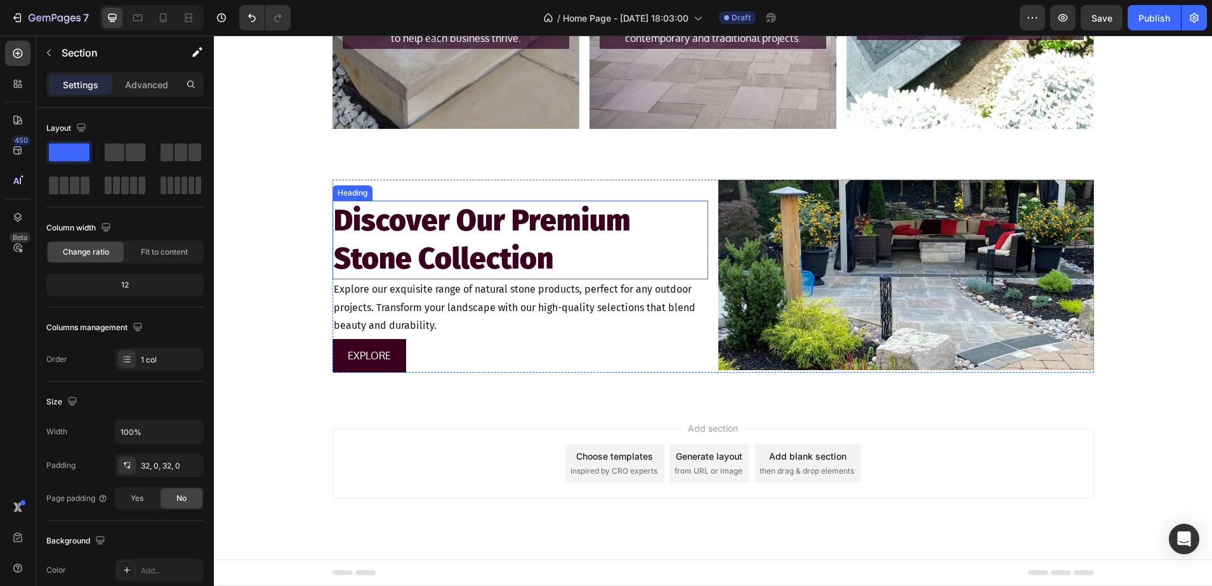
click at [433, 215] on h2 "Discover Our Premium Stone Collection" at bounding box center [521, 240] width 376 height 79
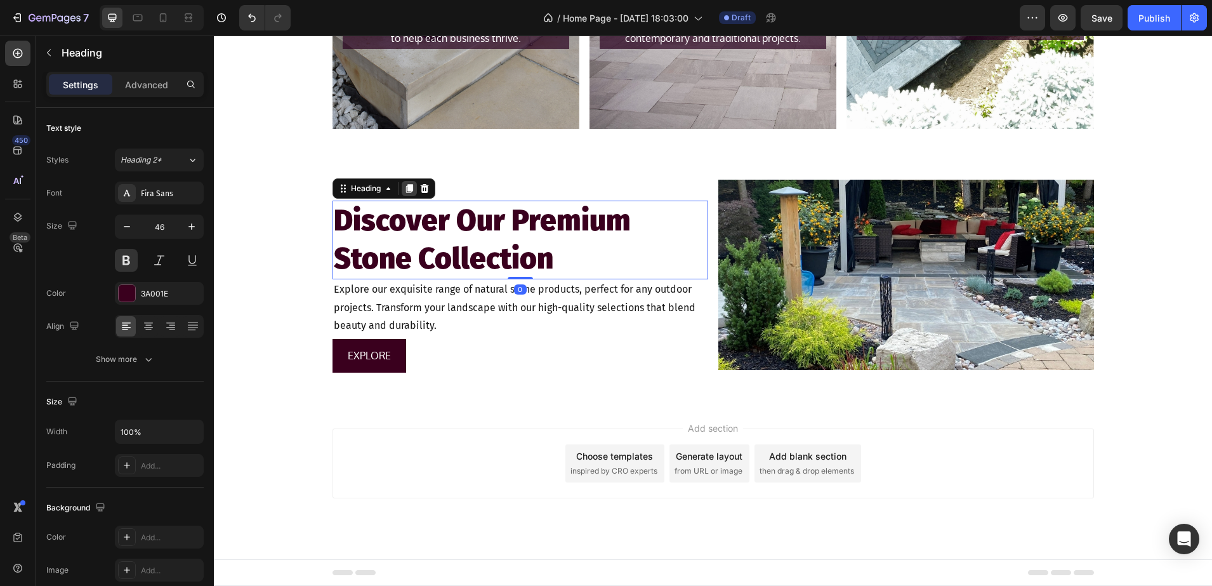
click at [407, 187] on icon at bounding box center [409, 188] width 7 height 9
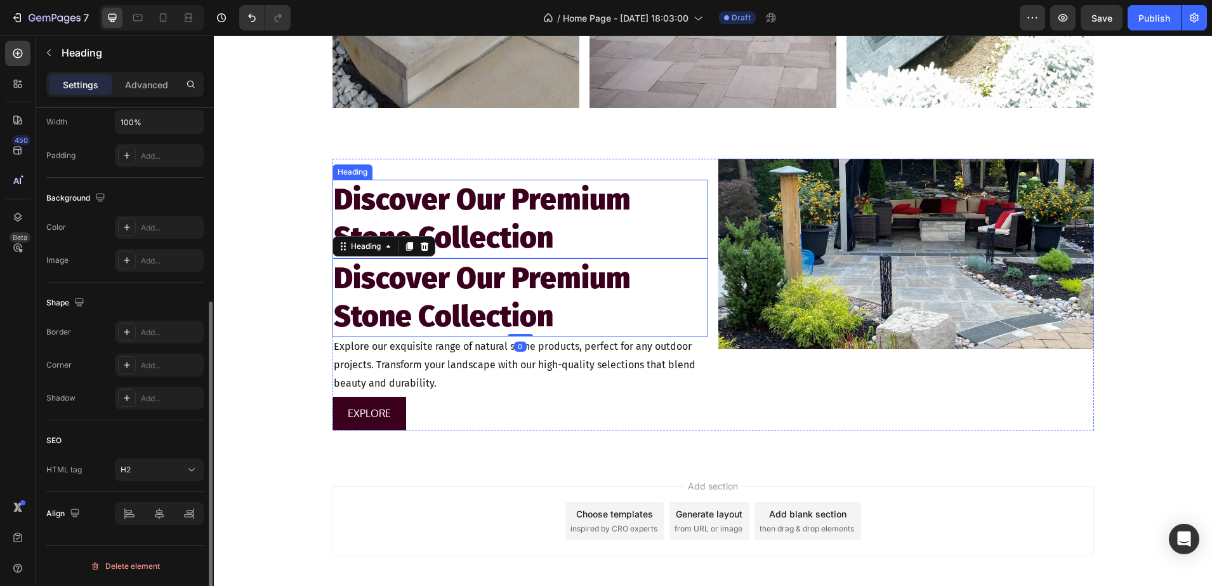
scroll to position [1636, 0]
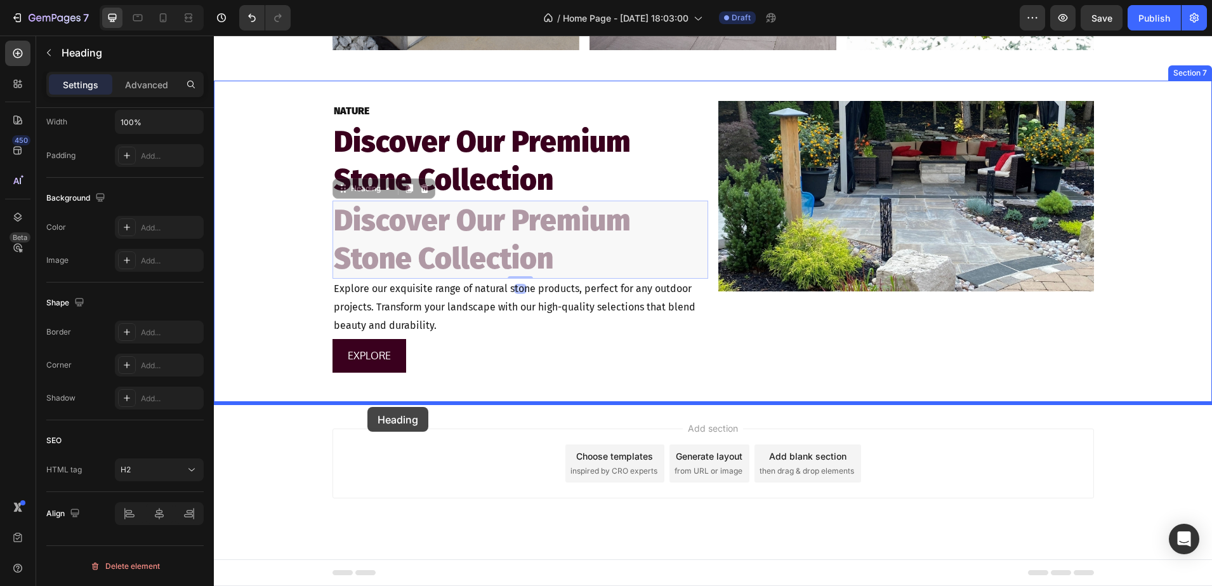
drag, startPoint x: 371, startPoint y: 191, endPoint x: 367, endPoint y: 407, distance: 215.8
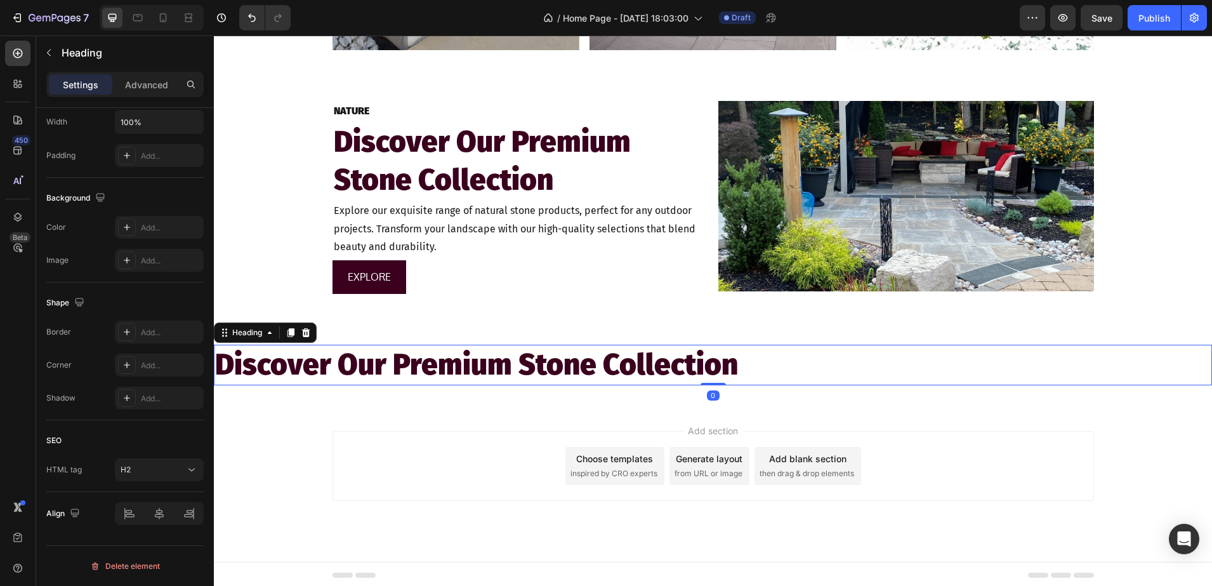
click at [769, 366] on h2 "Discover Our Premium Stone Collection" at bounding box center [713, 365] width 998 height 41
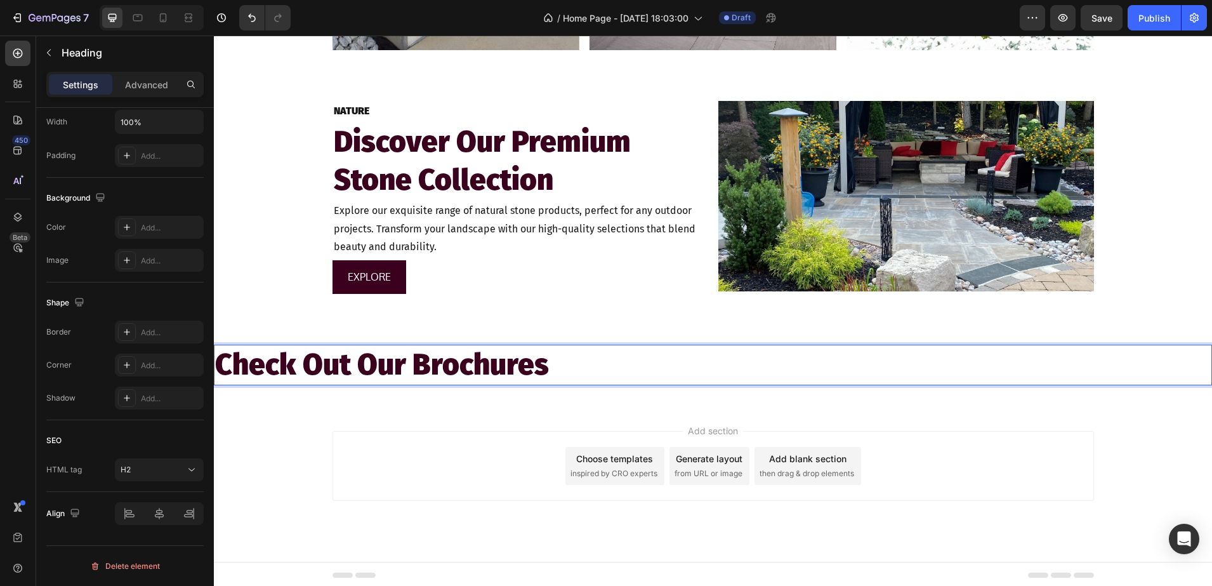
click at [320, 404] on div "Check Out Our Brochures Heading 0 Section 8" at bounding box center [713, 364] width 998 height 81
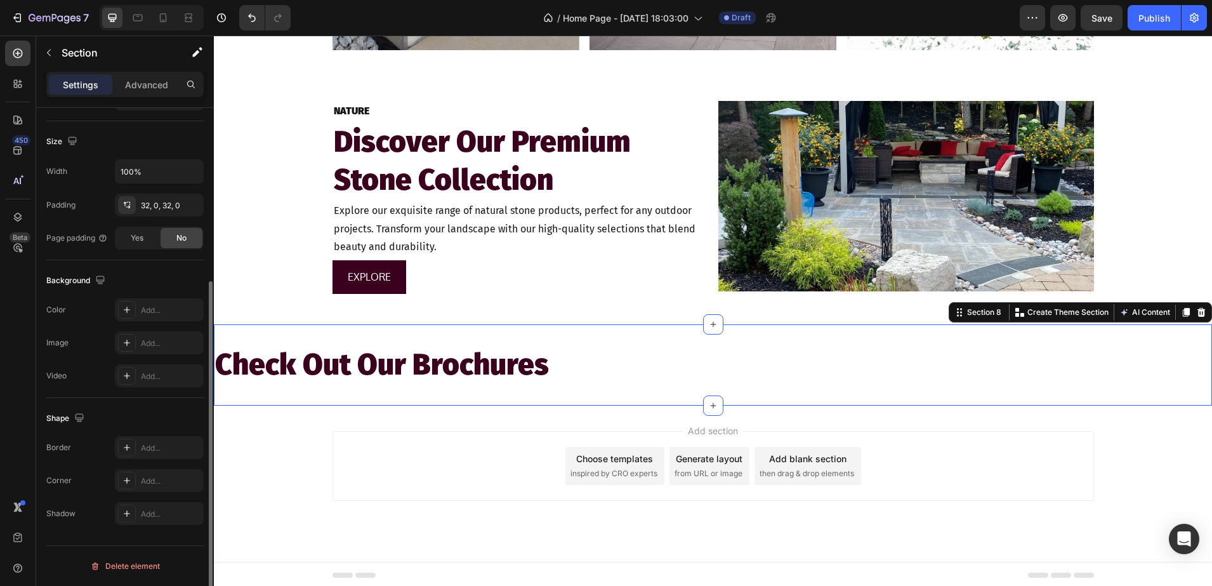
scroll to position [0, 0]
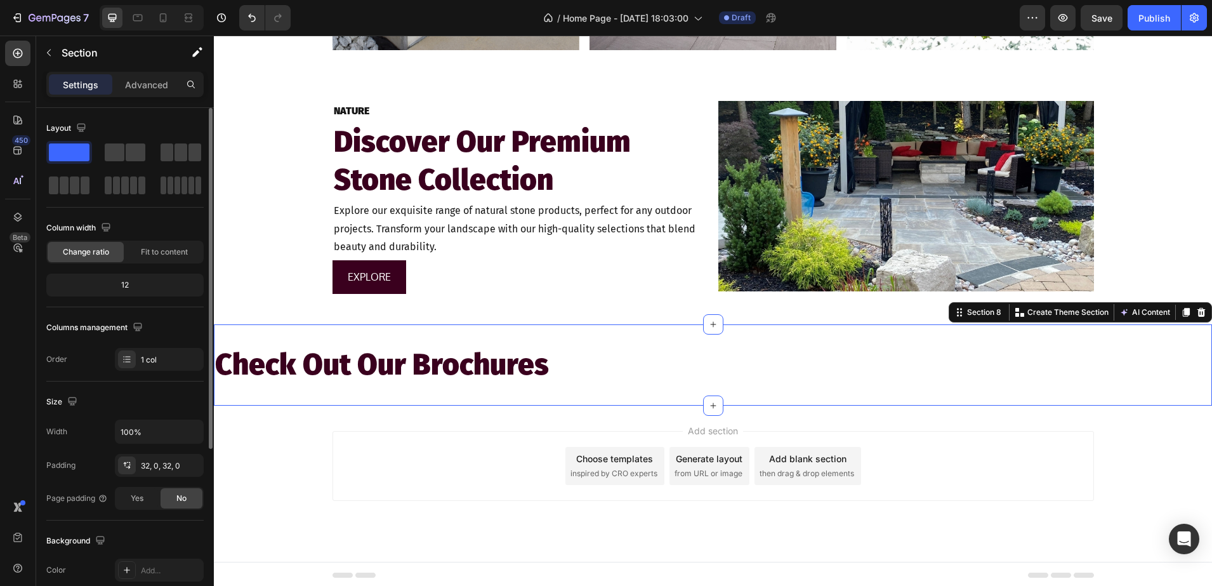
click at [311, 378] on p "Check Out Our Brochures" at bounding box center [713, 365] width 996 height 38
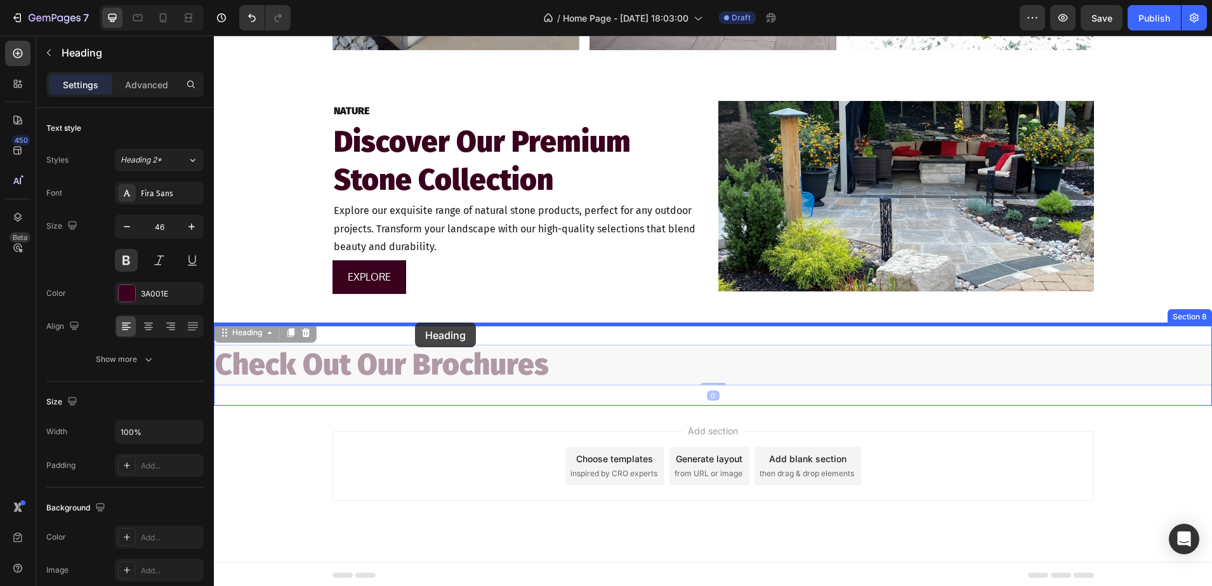
drag, startPoint x: 241, startPoint y: 335, endPoint x: 415, endPoint y: 322, distance: 175.0
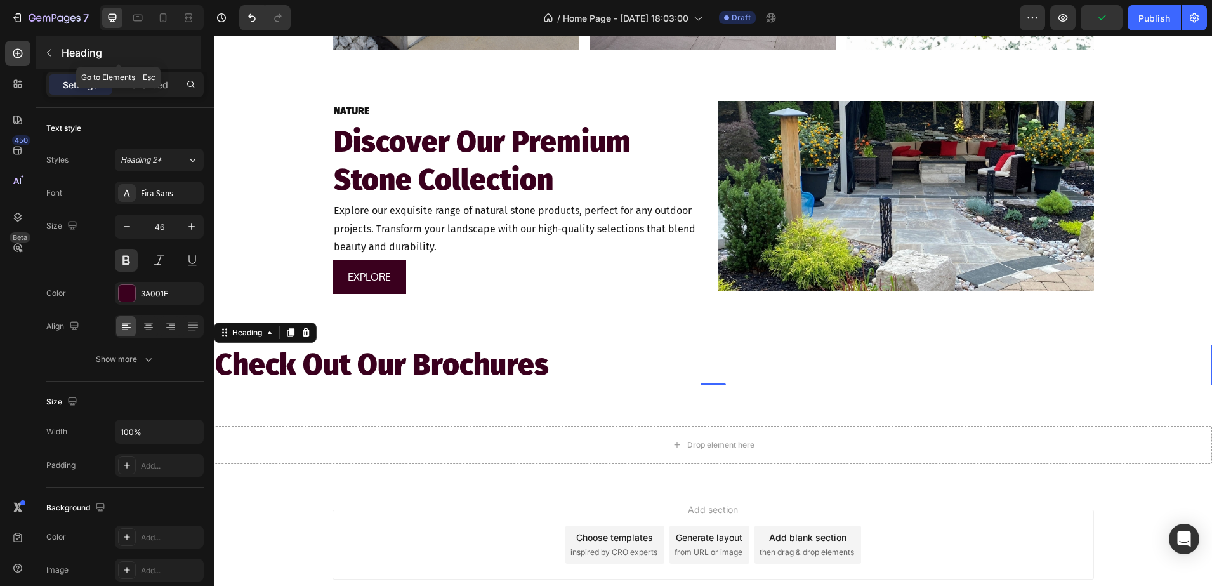
click at [77, 58] on p "Heading" at bounding box center [130, 52] width 137 height 15
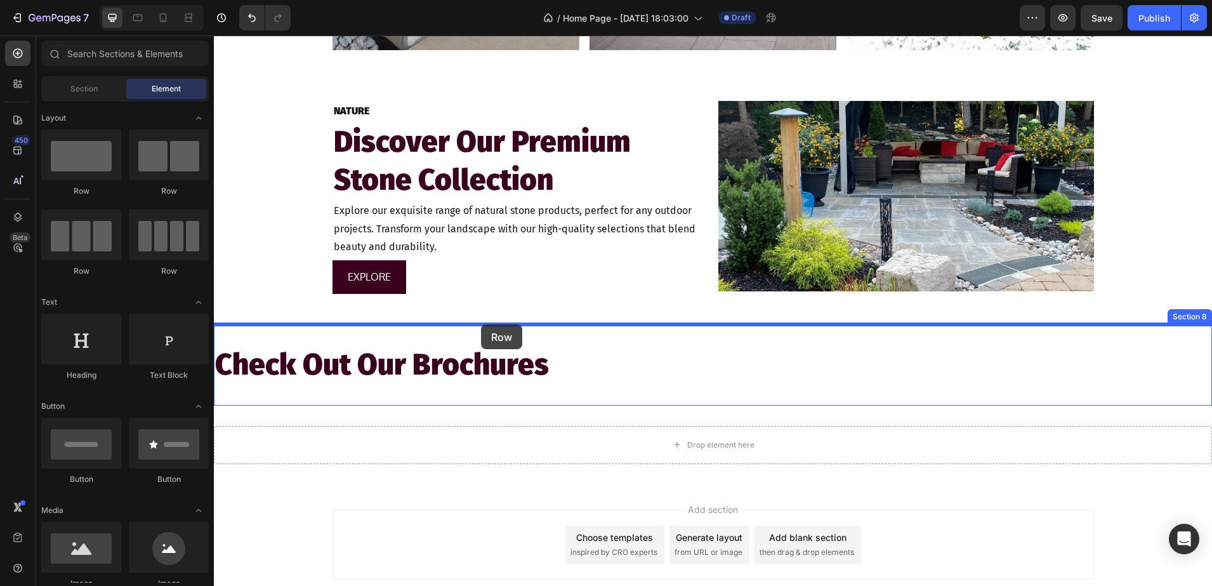
drag, startPoint x: 294, startPoint y: 194, endPoint x: 479, endPoint y: 326, distance: 227.0
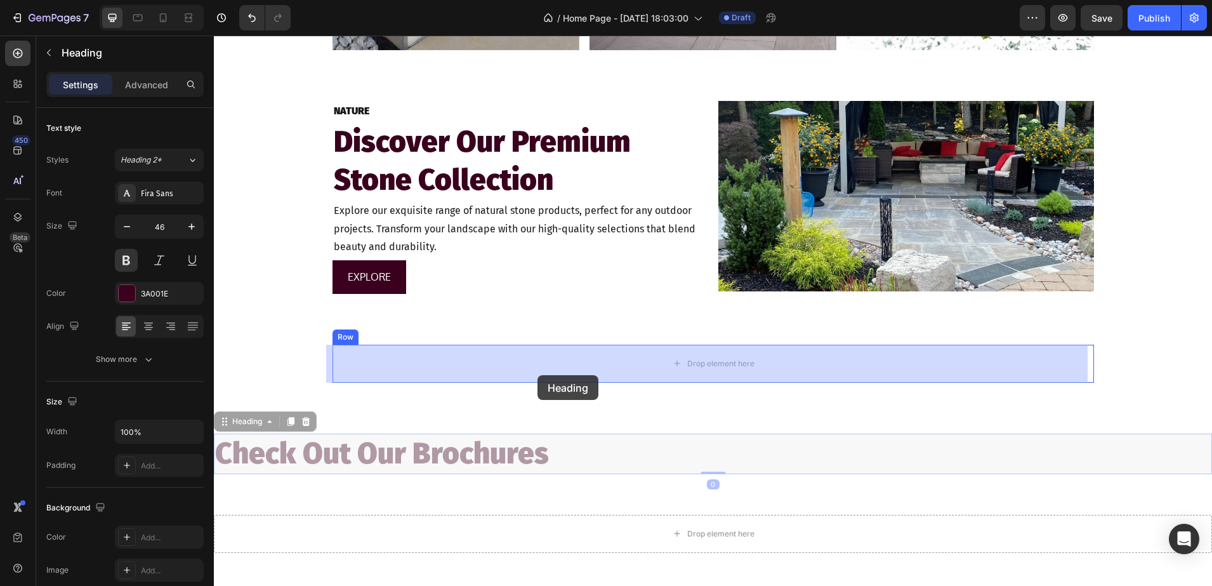
drag, startPoint x: 343, startPoint y: 459, endPoint x: 538, endPoint y: 374, distance: 212.6
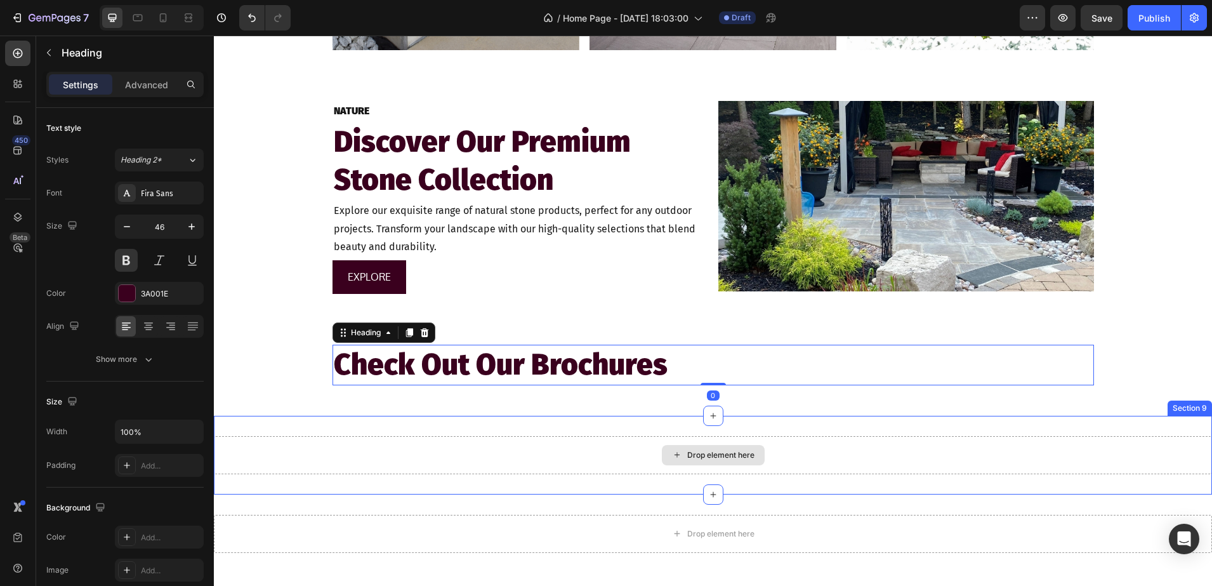
click at [1106, 463] on div "Drop element here" at bounding box center [713, 455] width 998 height 38
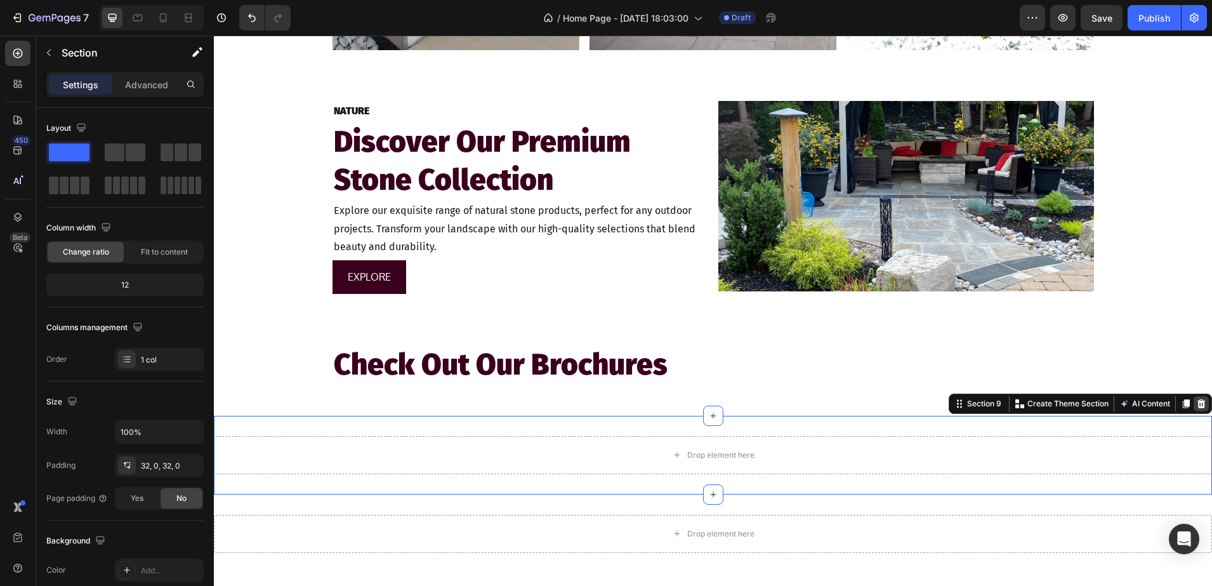
click at [1198, 403] on icon at bounding box center [1202, 403] width 8 height 9
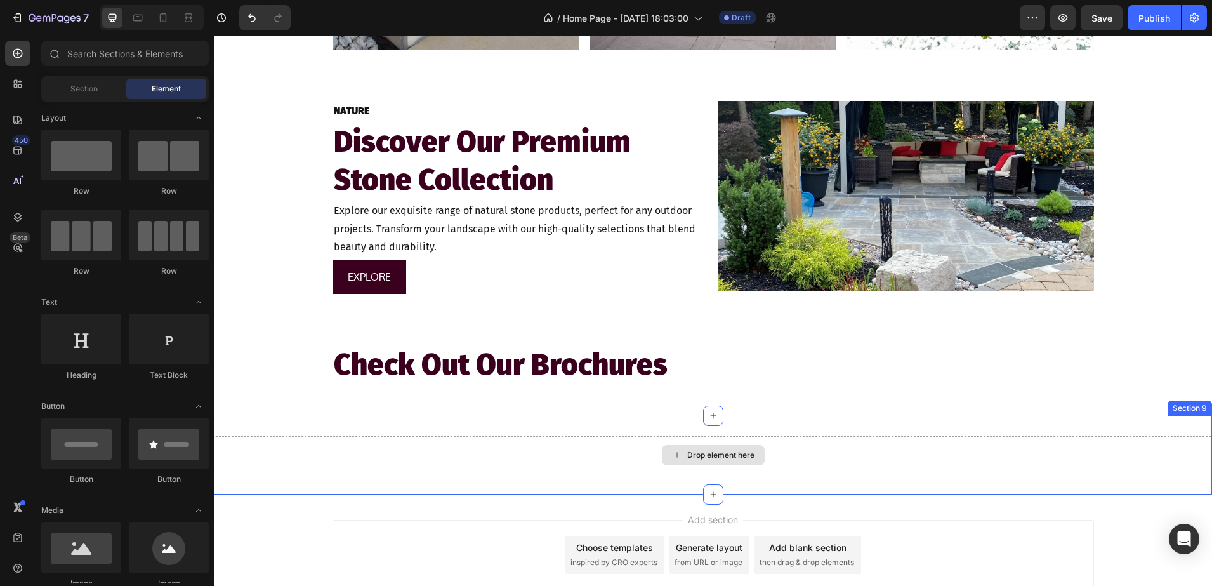
click at [512, 460] on div "Drop element here" at bounding box center [713, 455] width 998 height 38
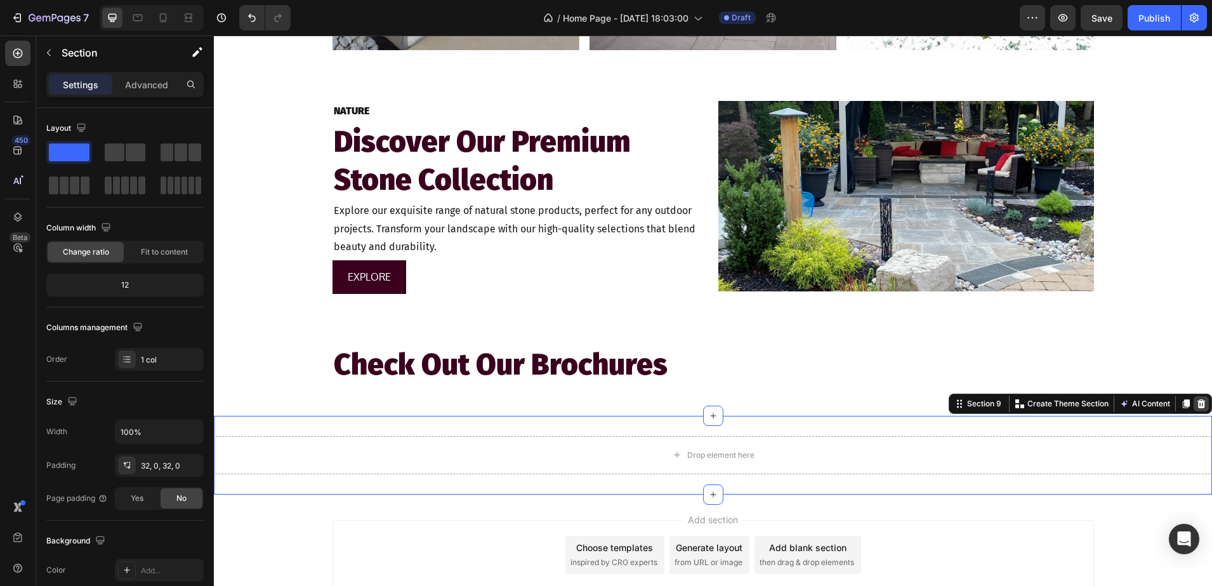
click at [1194, 409] on div at bounding box center [1201, 403] width 15 height 15
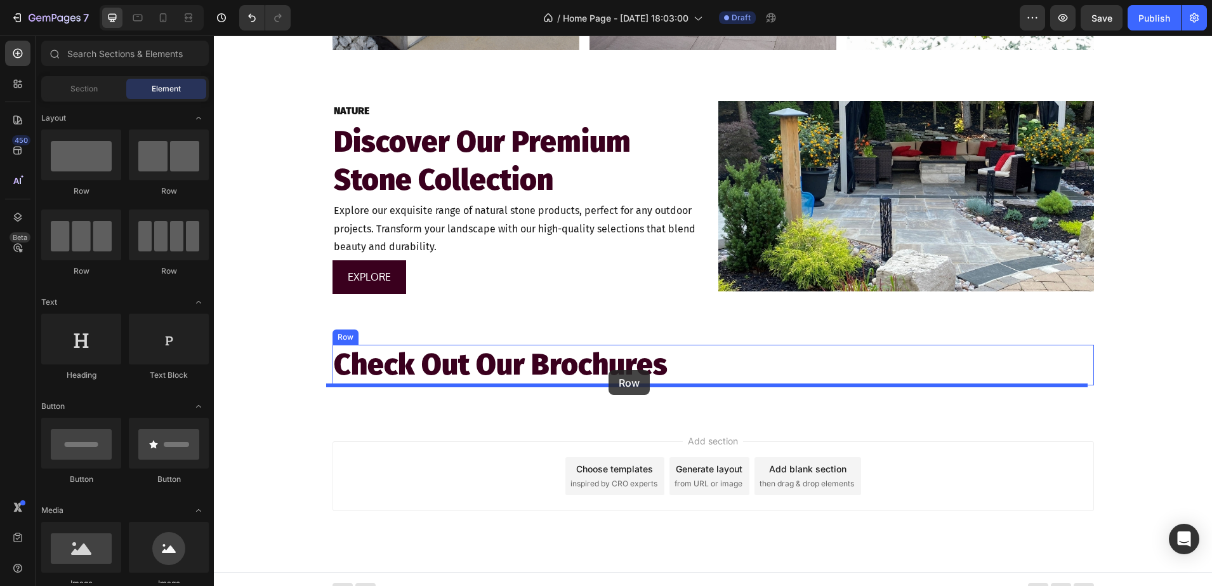
drag, startPoint x: 366, startPoint y: 193, endPoint x: 609, endPoint y: 370, distance: 300.2
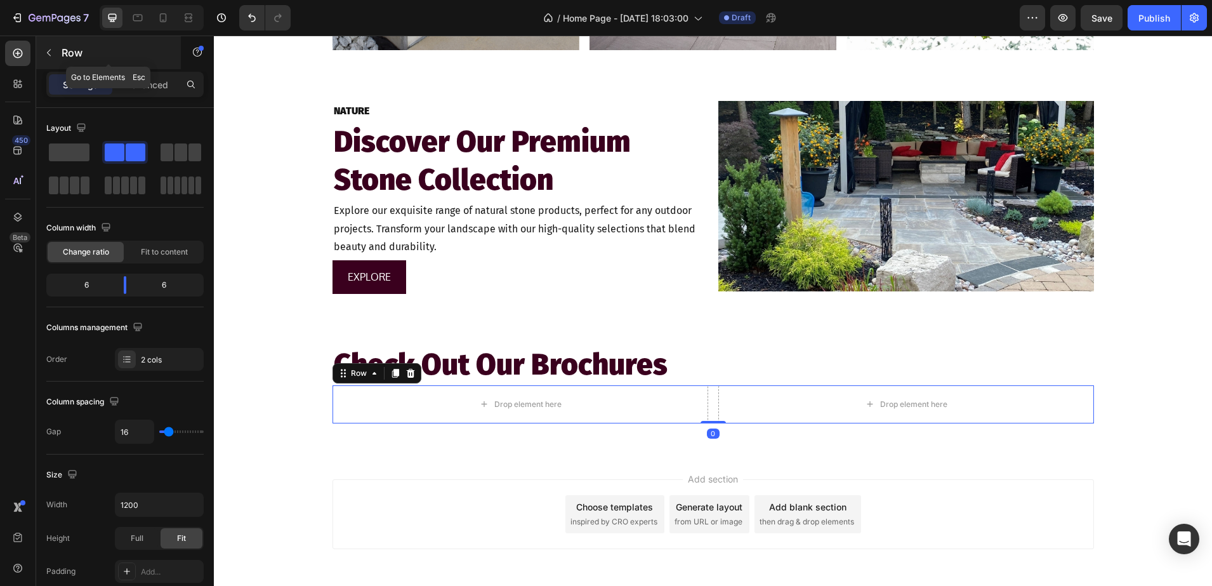
click at [49, 59] on button "button" at bounding box center [49, 53] width 20 height 20
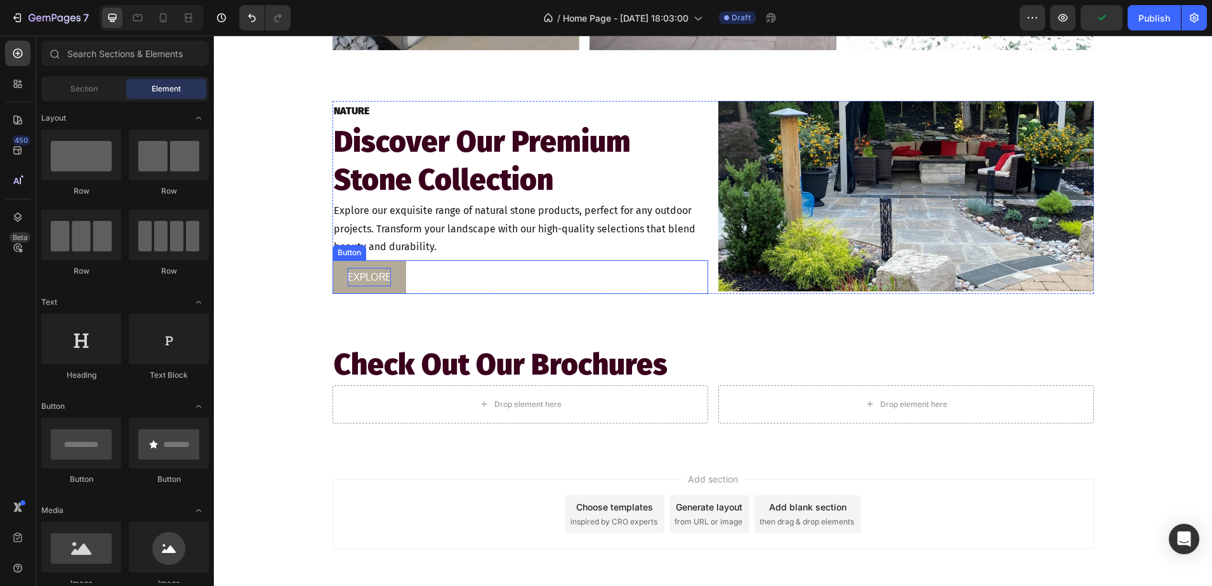
click at [354, 274] on p "EXPLORE" at bounding box center [369, 277] width 43 height 18
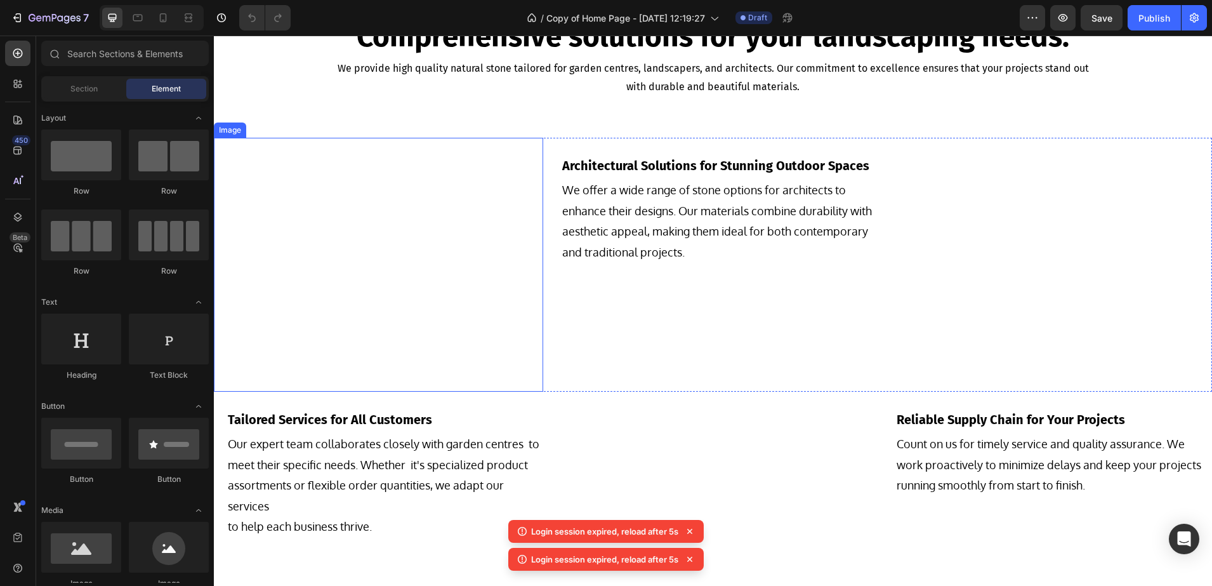
scroll to position [1111, 0]
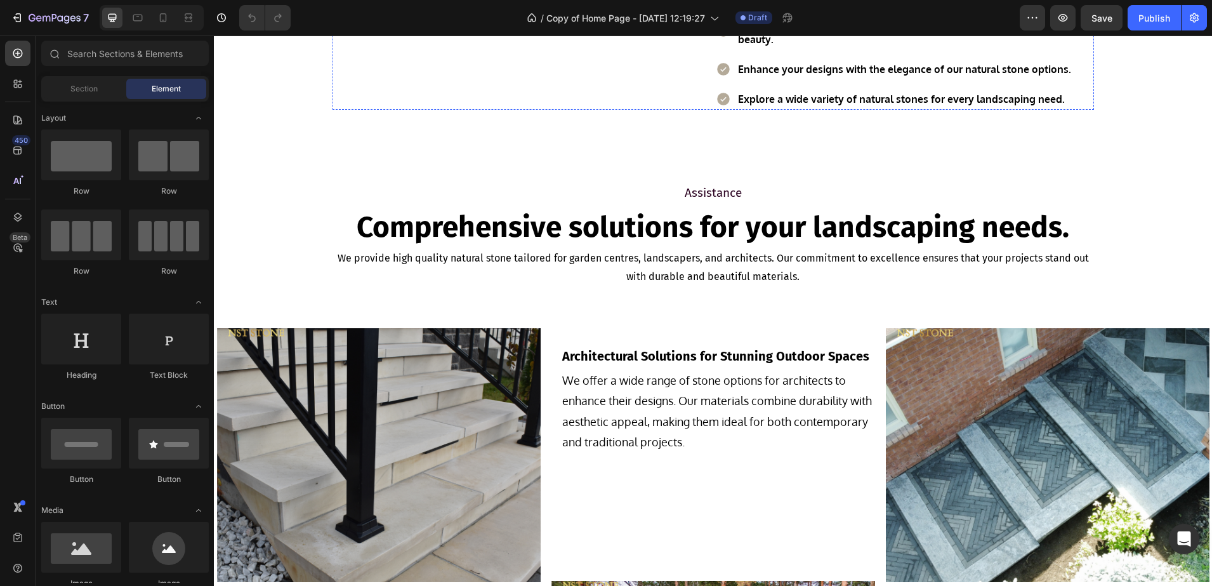
scroll to position [952, 0]
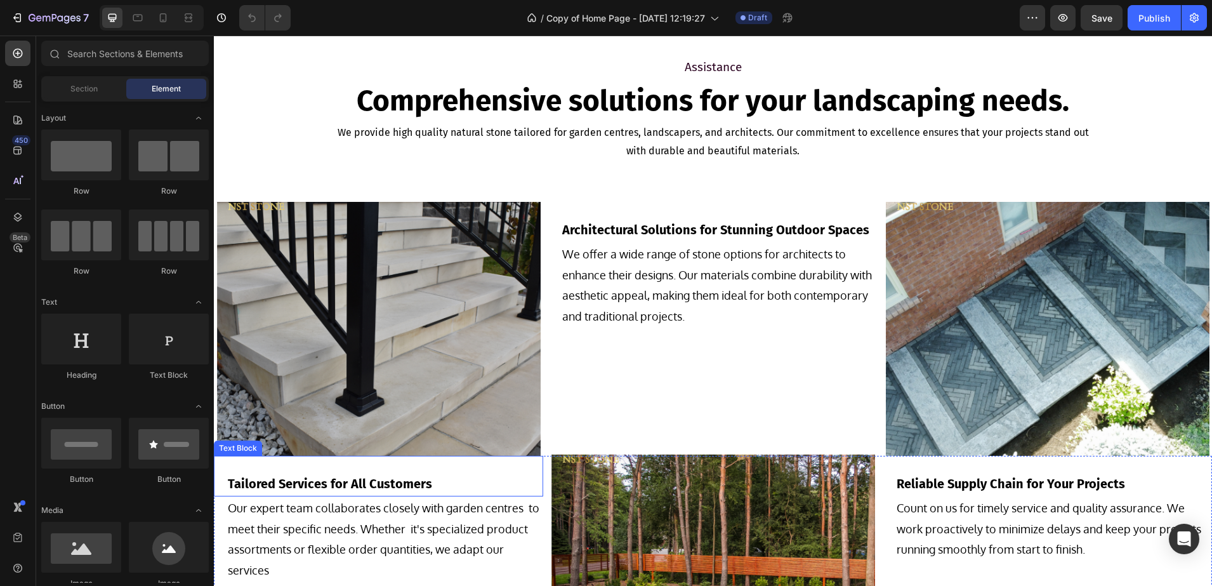
click at [381, 491] on p "Tailored Services for All Customers" at bounding box center [385, 483] width 314 height 23
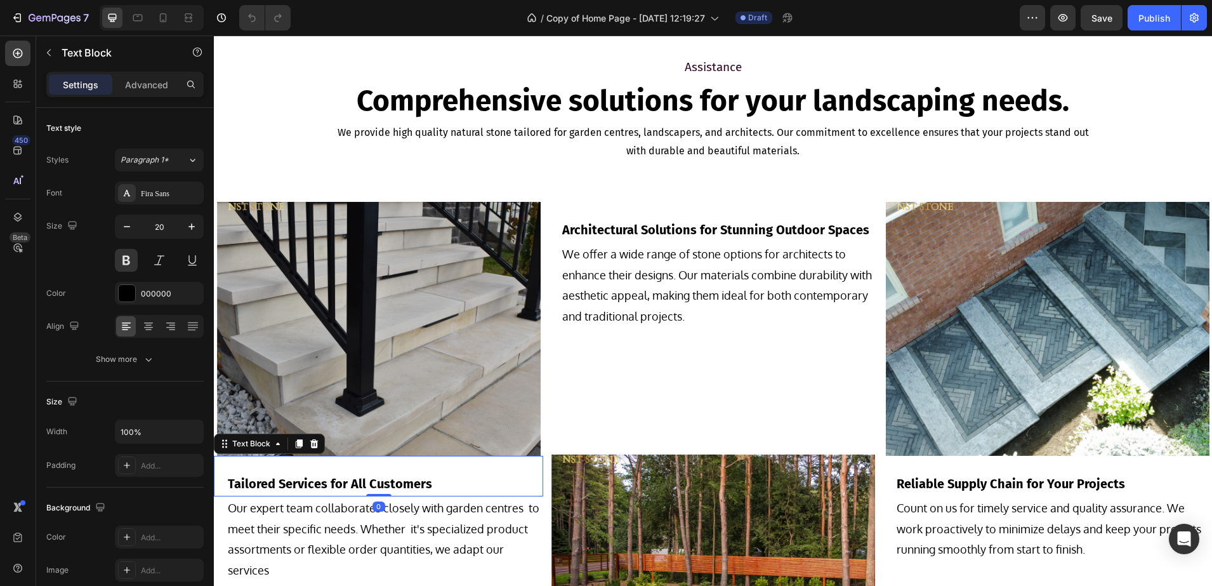
click at [407, 490] on p "Tailored Services for All Customers" at bounding box center [385, 483] width 314 height 23
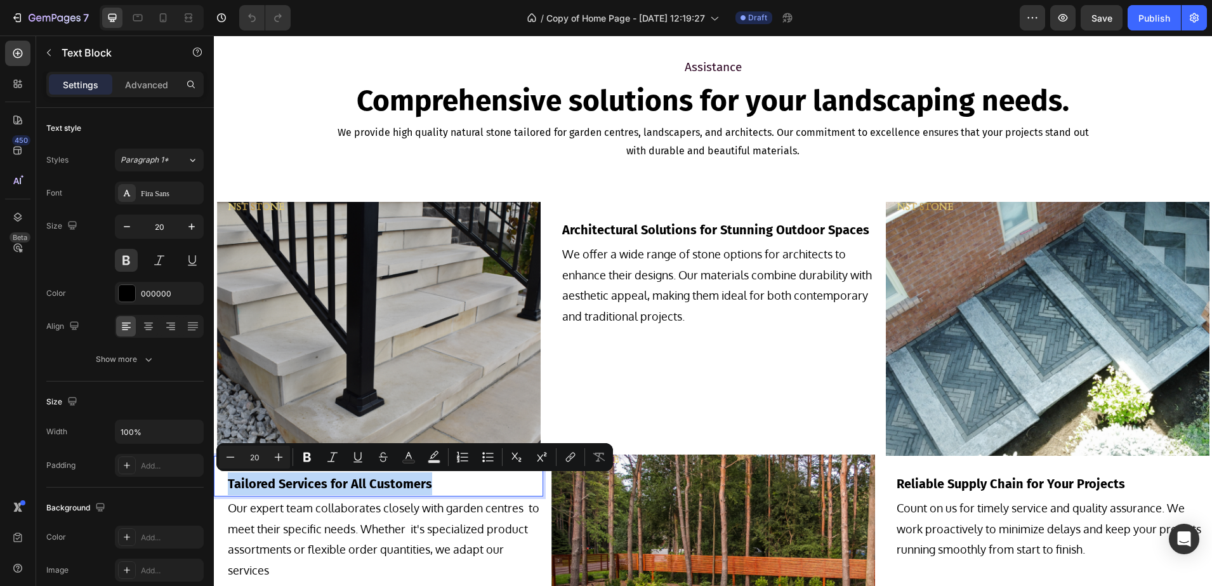
drag, startPoint x: 427, startPoint y: 484, endPoint x: 228, endPoint y: 476, distance: 199.5
click at [228, 476] on p "Tailored Services for All Customers" at bounding box center [385, 483] width 314 height 23
copy p "Tailored Services for All Customers"
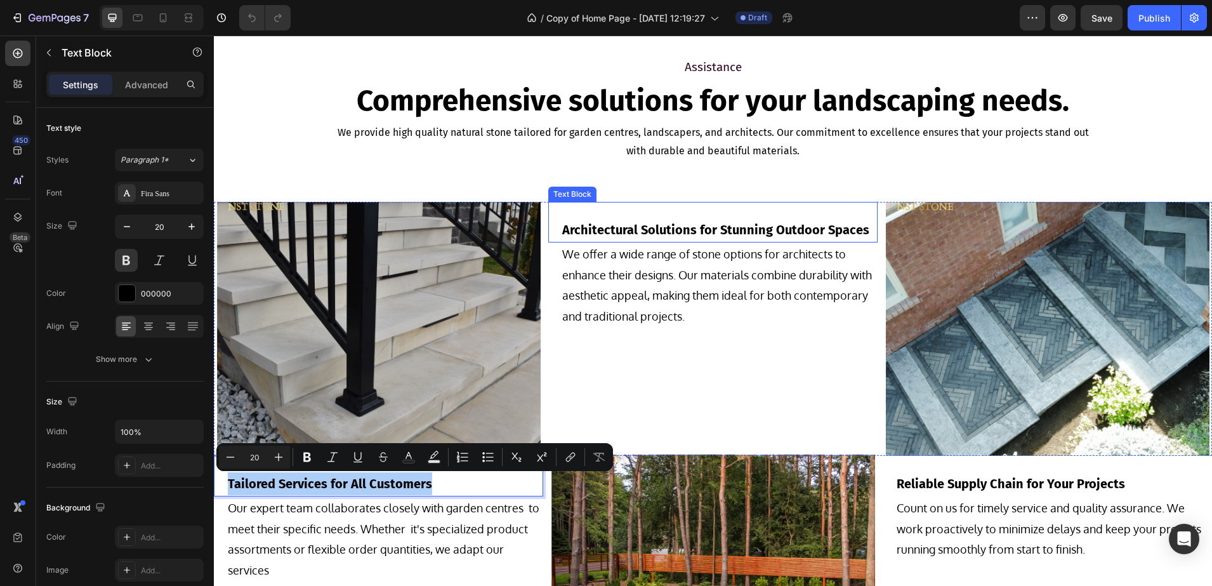
click at [684, 223] on p "Architectural Solutions for Stunning Outdoor Spaces" at bounding box center [719, 229] width 314 height 23
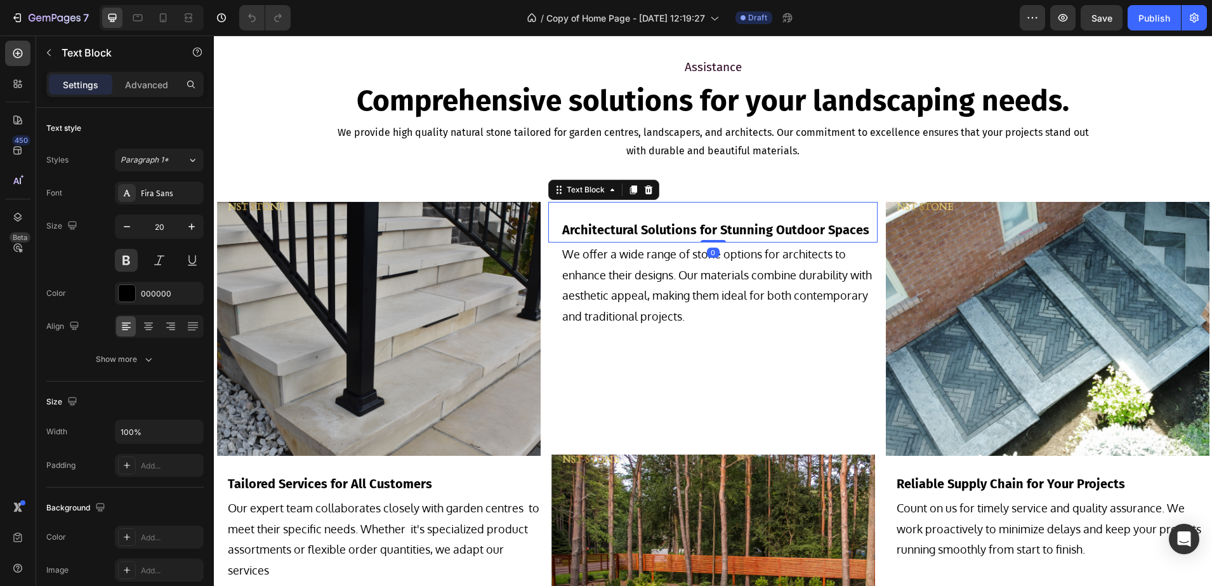
click at [799, 235] on p "Architectural Solutions for Stunning Outdoor Spaces" at bounding box center [719, 229] width 314 height 23
drag, startPoint x: 864, startPoint y: 232, endPoint x: 560, endPoint y: 233, distance: 304.6
click at [562, 233] on p "Architectural Solutions for Stunning Outdoor Spaces" at bounding box center [719, 229] width 314 height 23
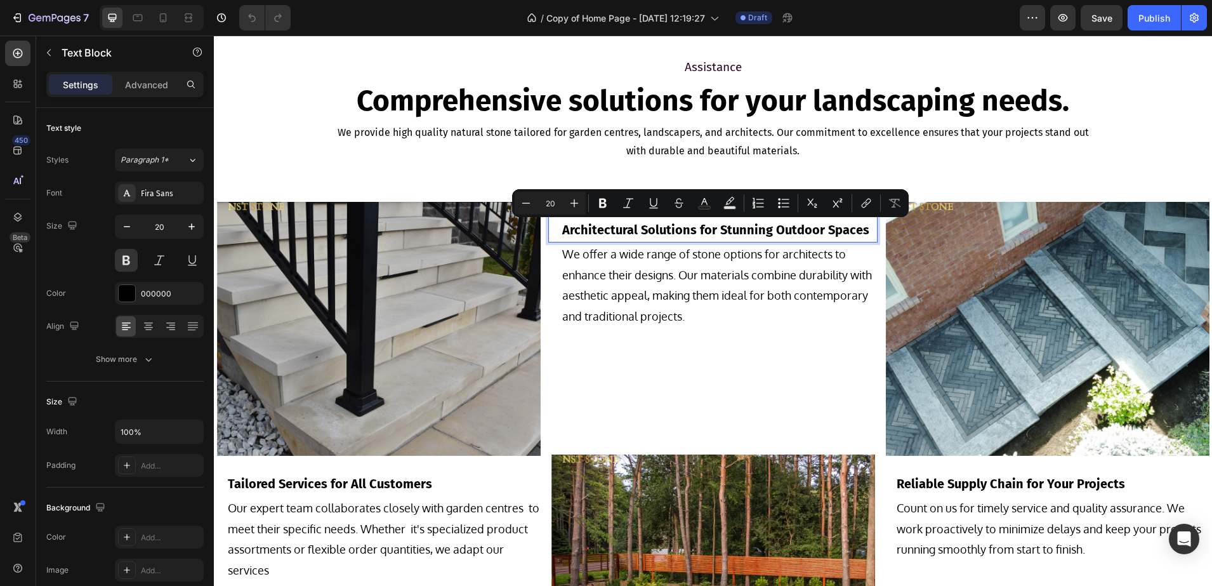
copy p "Architectural Solutions for Stunning Outdoor Spaces"
click at [943, 482] on p "Reliable Supply Chain for Your Projects" at bounding box center [1054, 483] width 314 height 23
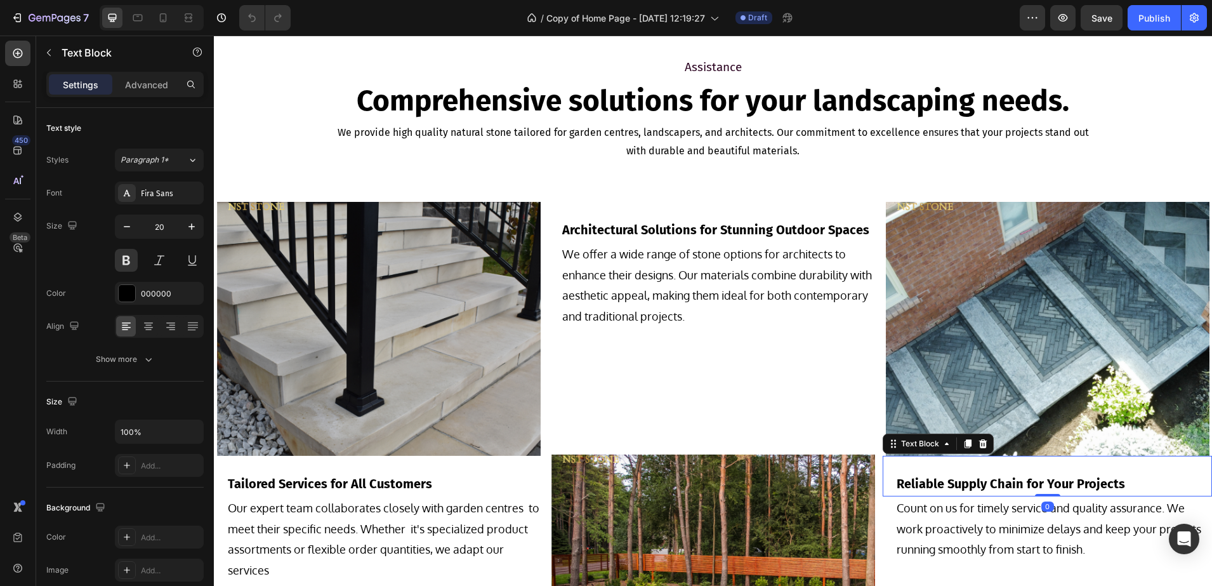
click at [947, 482] on p "Reliable Supply Chain for Your Projects" at bounding box center [1054, 483] width 314 height 23
drag, startPoint x: 1142, startPoint y: 475, endPoint x: 881, endPoint y: 480, distance: 261.5
click at [883, 480] on div "Reliable Supply Chain for Your Projects Text Block 0" at bounding box center [1047, 476] width 329 height 41
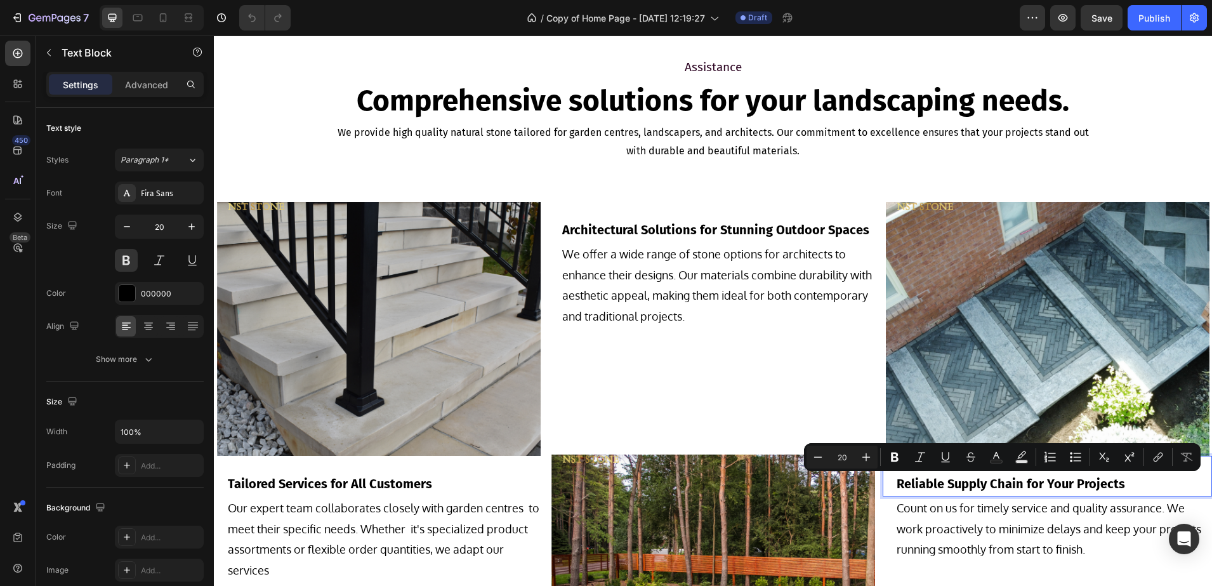
copy p "Reliable Supply Chain for Your Projects"
click at [463, 525] on p "Our expert team collaborates closely with garden centres to meet their specific…" at bounding box center [385, 539] width 314 height 83
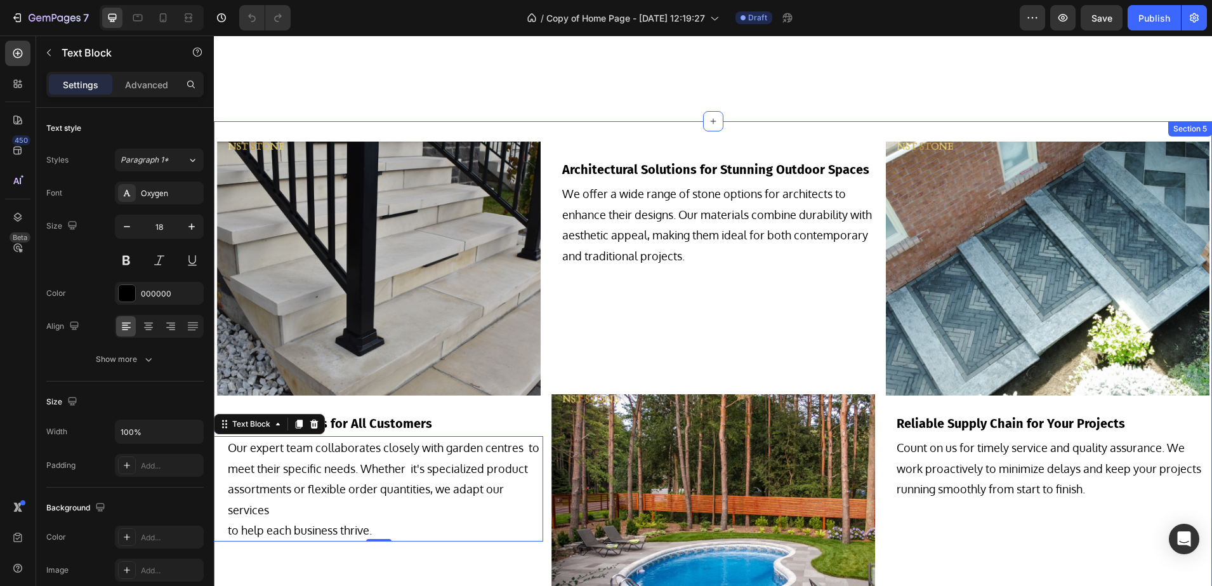
scroll to position [1190, 0]
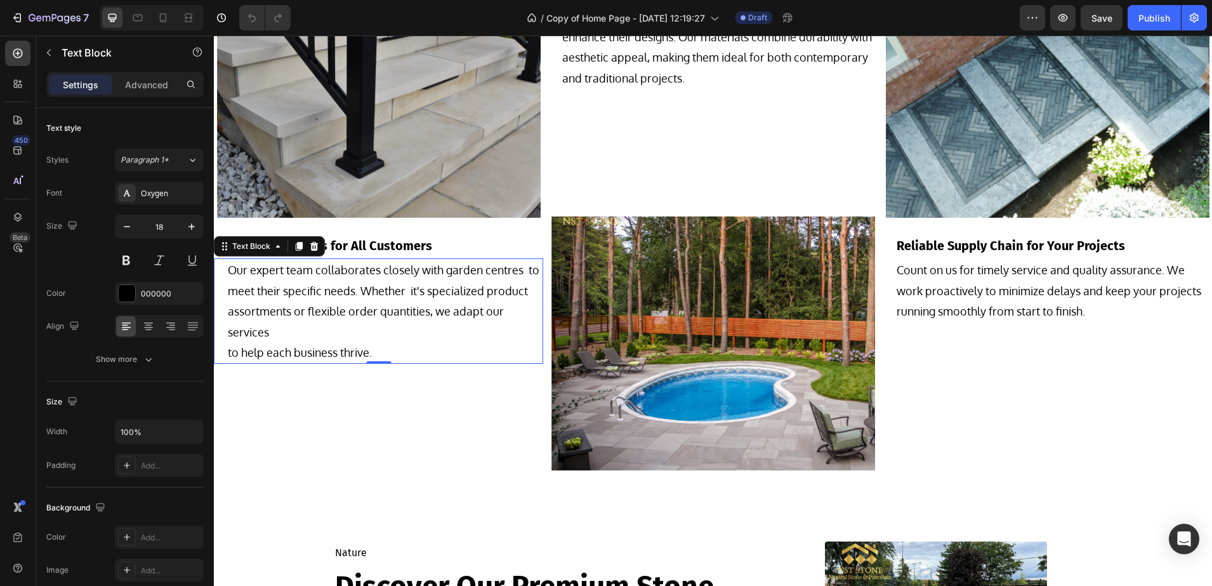
click at [312, 348] on p "to help each business thrive." at bounding box center [385, 352] width 314 height 20
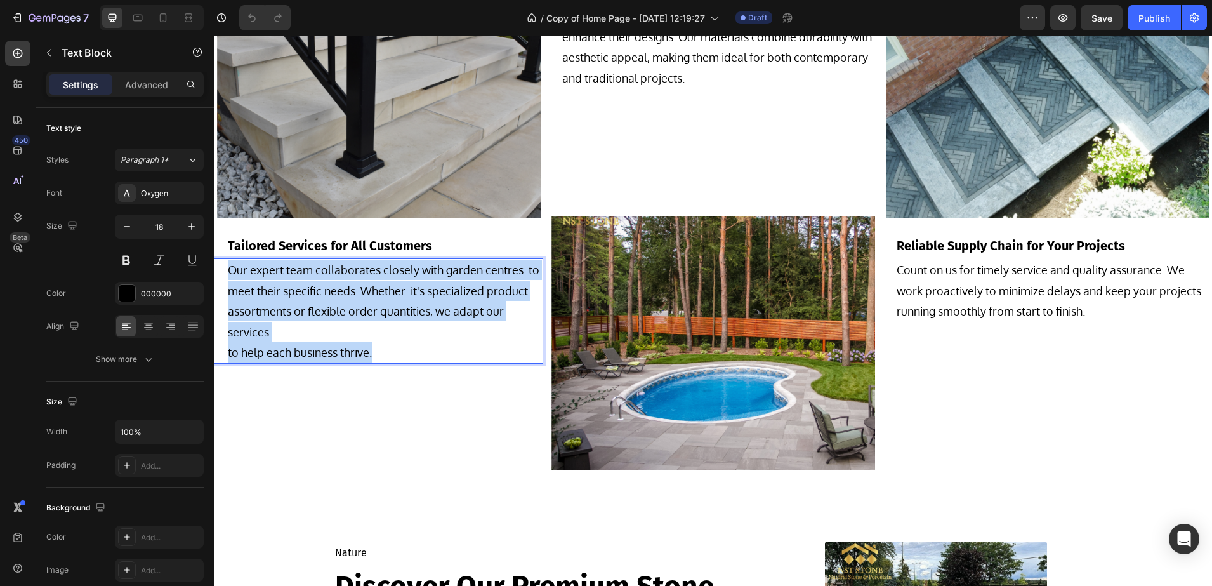
drag, startPoint x: 420, startPoint y: 350, endPoint x: 228, endPoint y: 275, distance: 206.4
click at [228, 275] on div "Our expert team collaborates closely with garden centres to meet their specific…" at bounding box center [385, 310] width 317 height 105
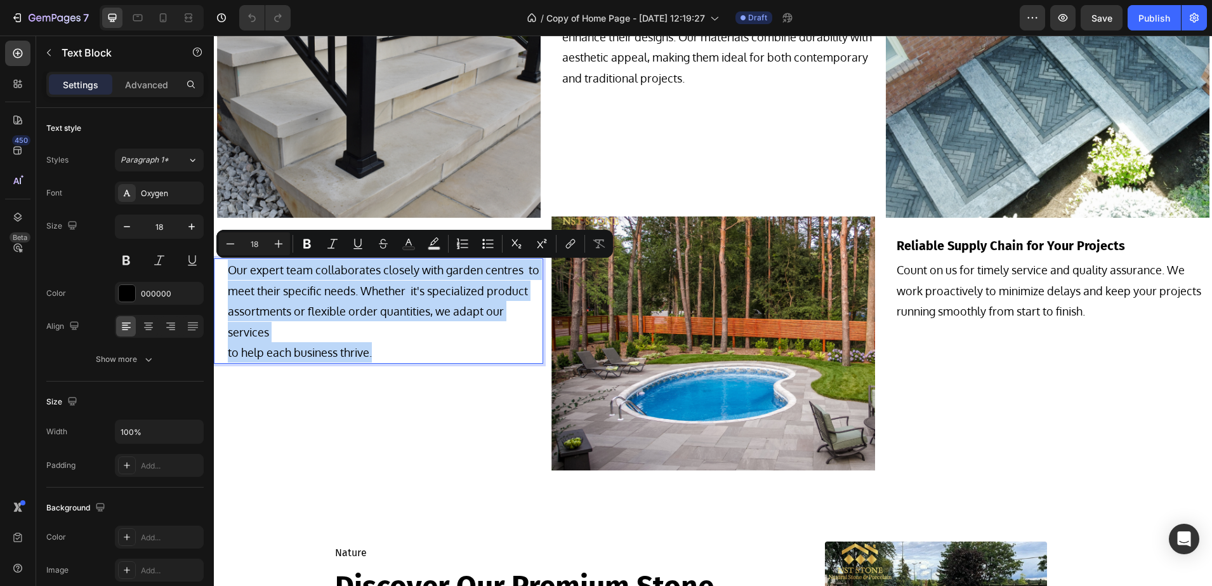
copy div "Our expert team collaborates closely with garden centres to meet their specific…"
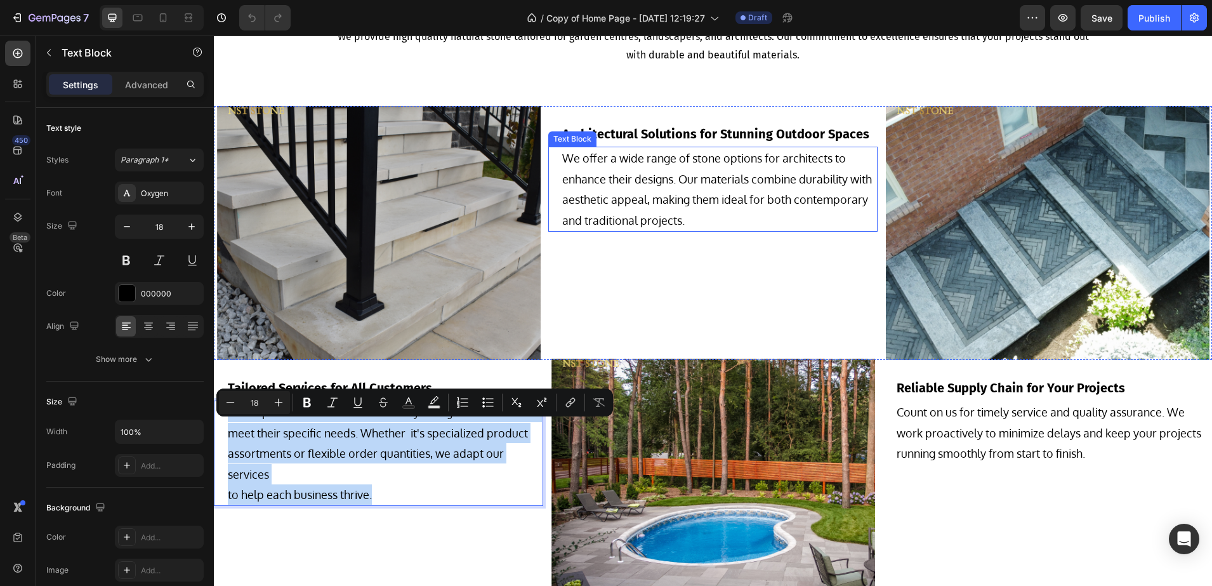
scroll to position [1031, 0]
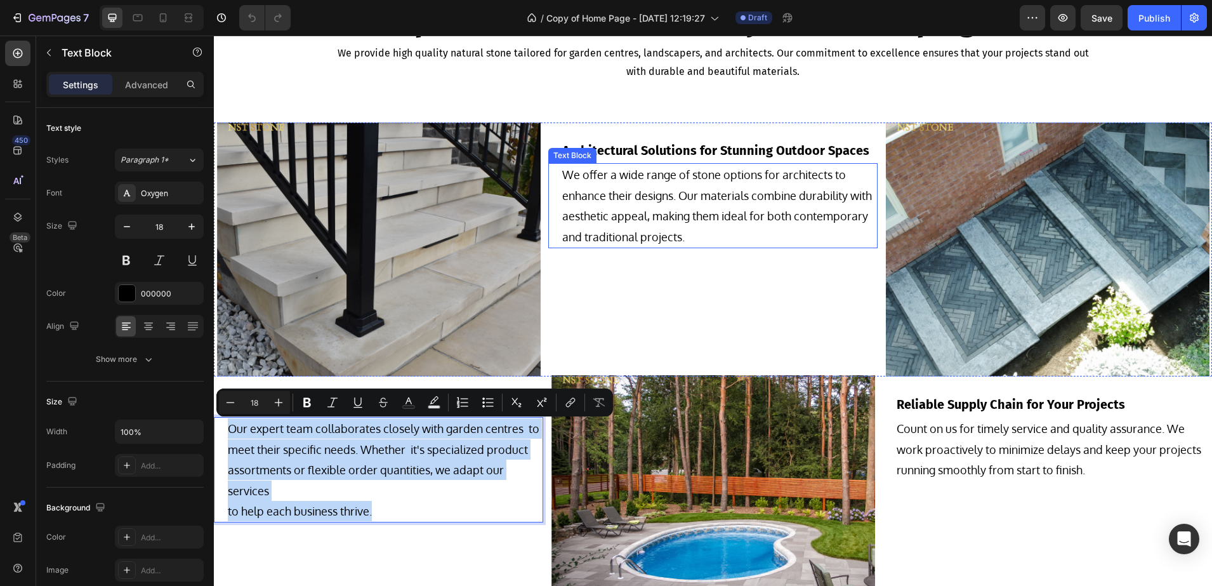
click at [704, 212] on p "We offer a wide range of stone options for architects to enhance their designs.…" at bounding box center [719, 205] width 314 height 83
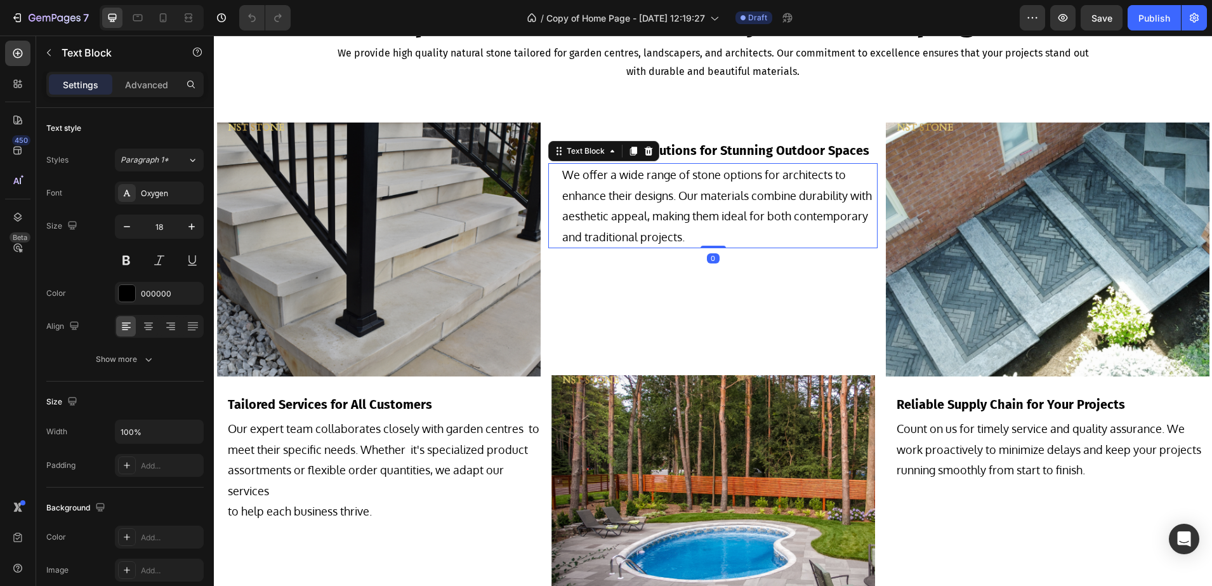
click at [736, 227] on p "We offer a wide range of stone options for architects to enhance their designs.…" at bounding box center [719, 205] width 314 height 83
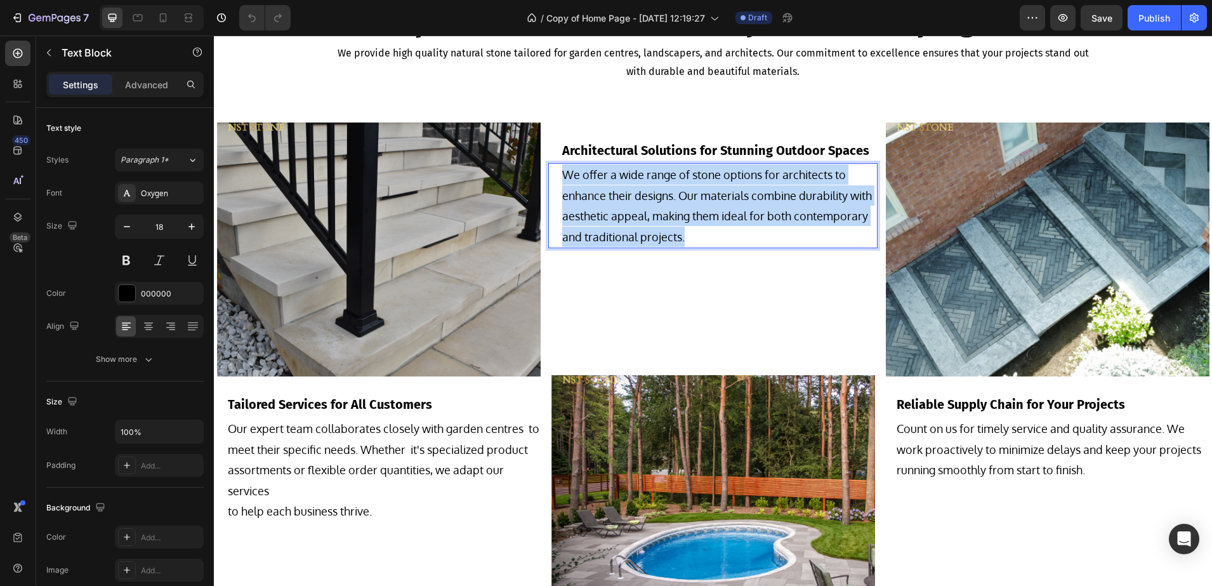
drag, startPoint x: 764, startPoint y: 237, endPoint x: 559, endPoint y: 171, distance: 215.6
click at [562, 171] on p "We offer a wide range of stone options for architects to enhance their designs.…" at bounding box center [719, 205] width 314 height 83
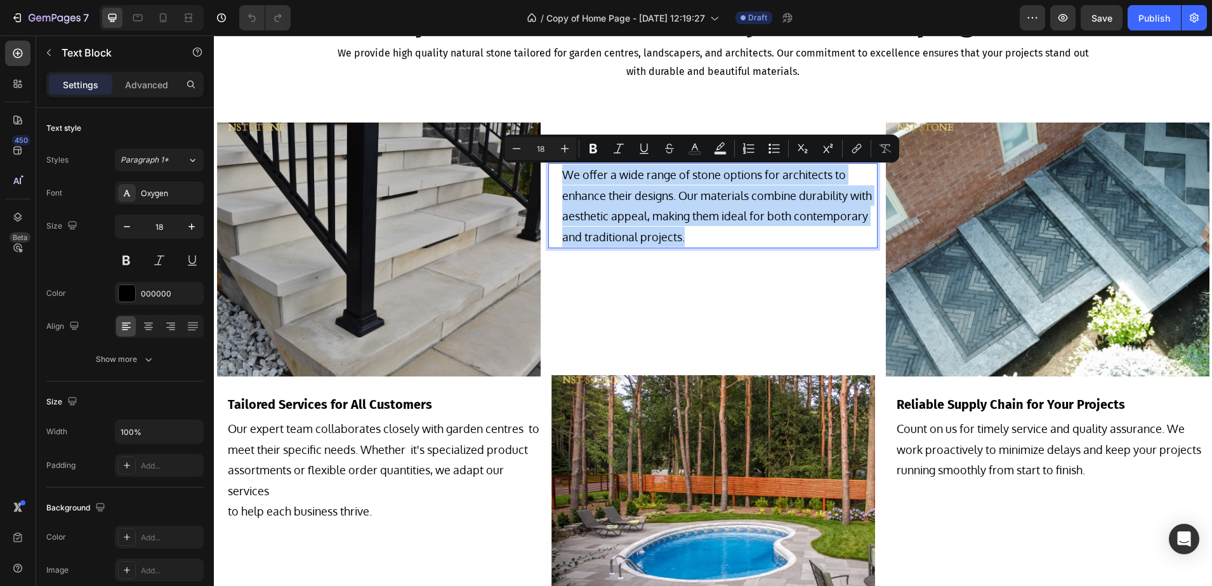
copy p "We offer a wide range of stone options for architects to enhance their designs.…"
click at [988, 464] on p "Count on us for timely service and quality assurance. We work proactively to mi…" at bounding box center [1054, 449] width 314 height 62
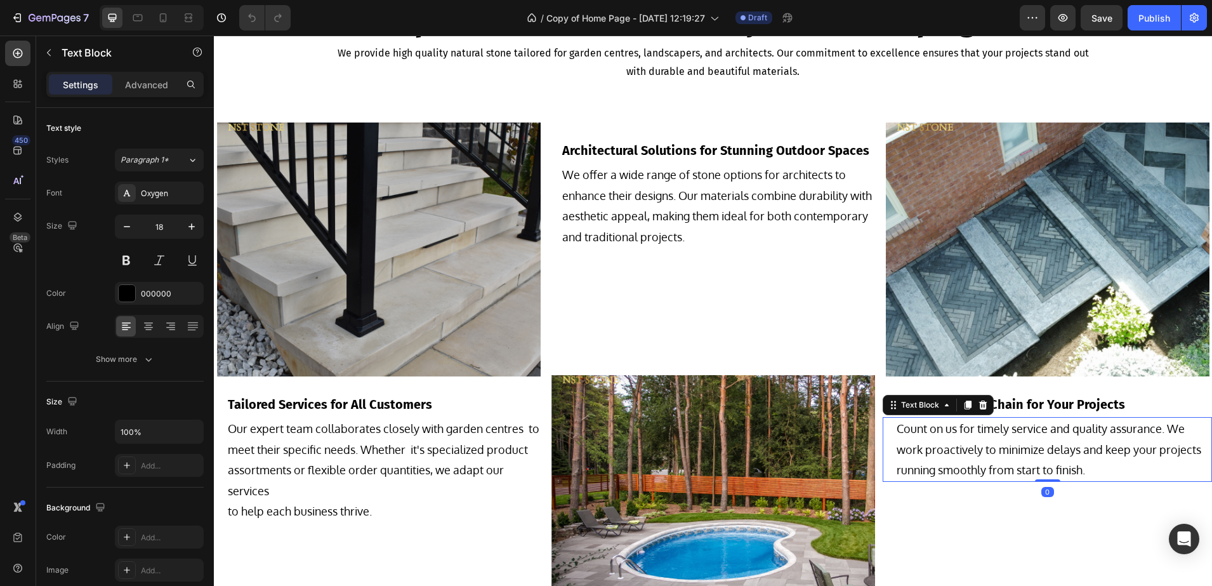
click at [1046, 461] on p "Count on us for timely service and quality assurance. We work proactively to mi…" at bounding box center [1054, 449] width 314 height 62
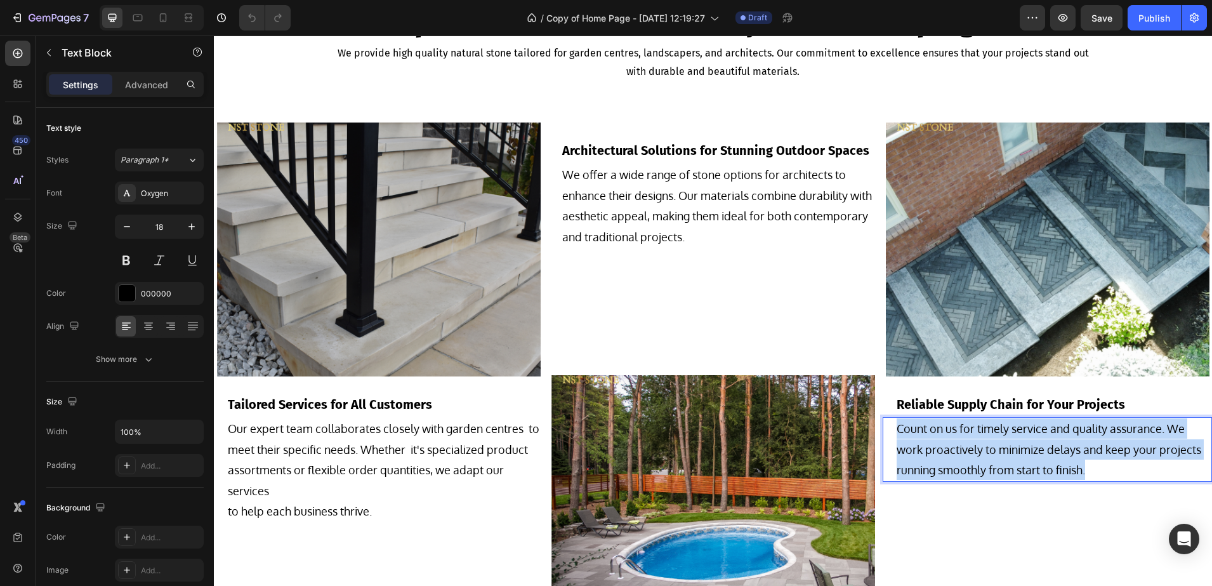
drag, startPoint x: 1090, startPoint y: 466, endPoint x: 891, endPoint y: 423, distance: 203.9
click at [897, 423] on p "Count on us for timely service and quality assurance. We work proactively to mi…" at bounding box center [1054, 449] width 314 height 62
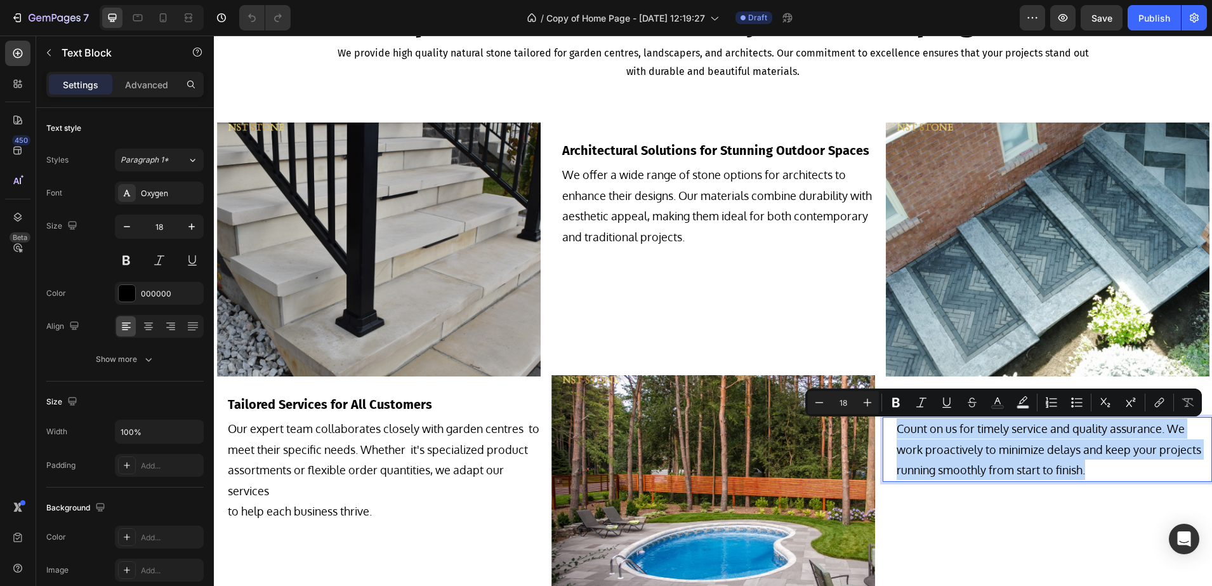
copy p "Count on us for timely service and quality assurance. We work proactively to mi…"
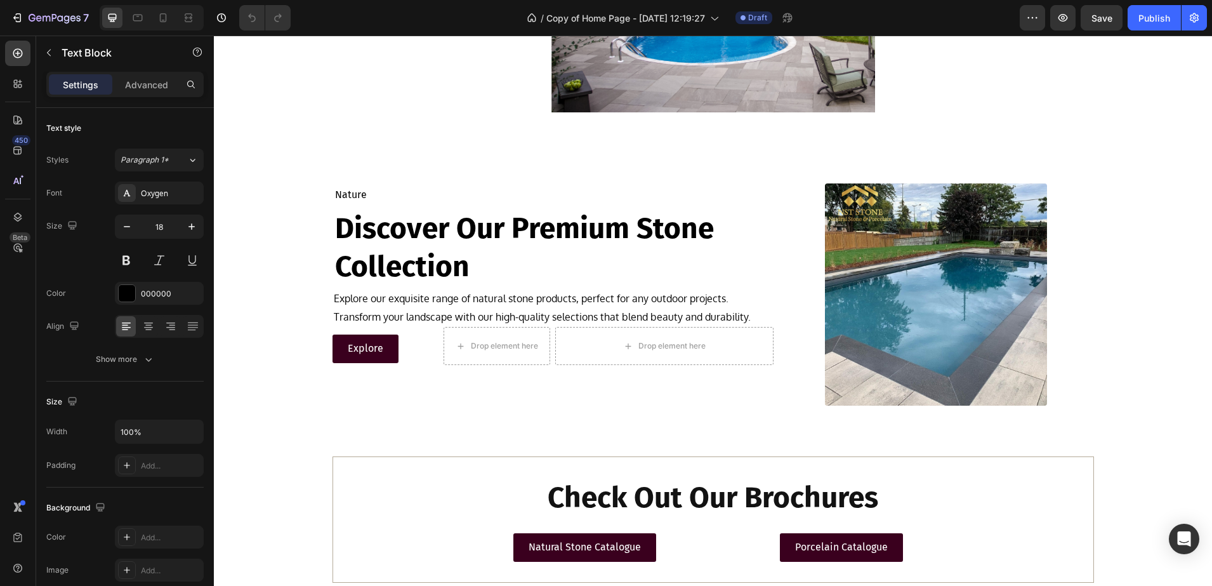
scroll to position [1587, 0]
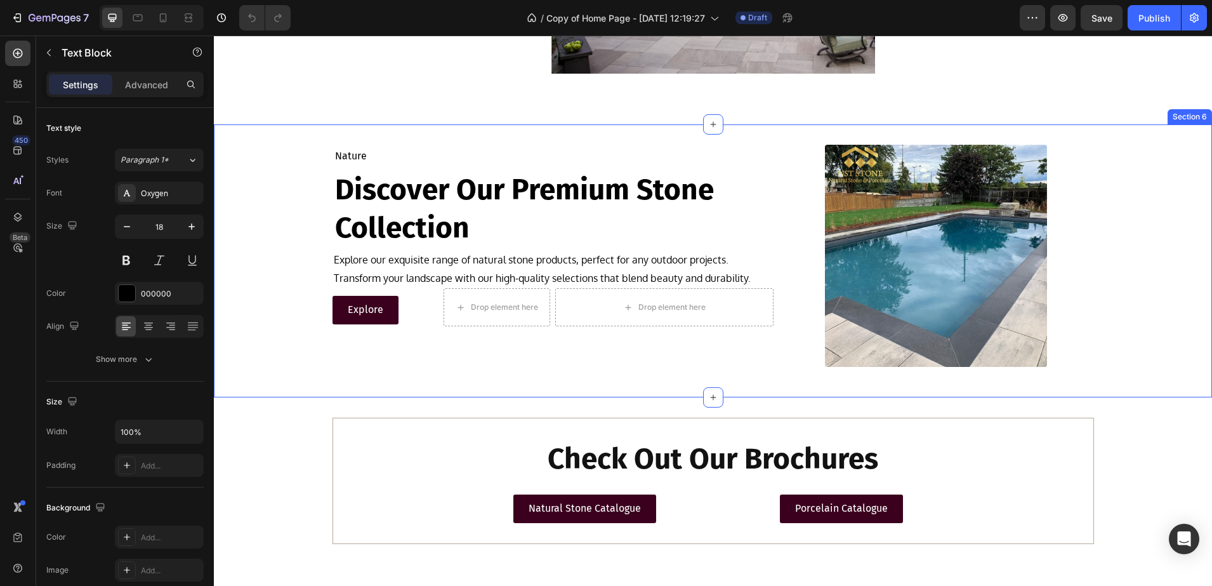
click at [265, 141] on div "Nature Text Block Discover Our Premium Stone Collection Heading Explore our exq…" at bounding box center [713, 260] width 998 height 273
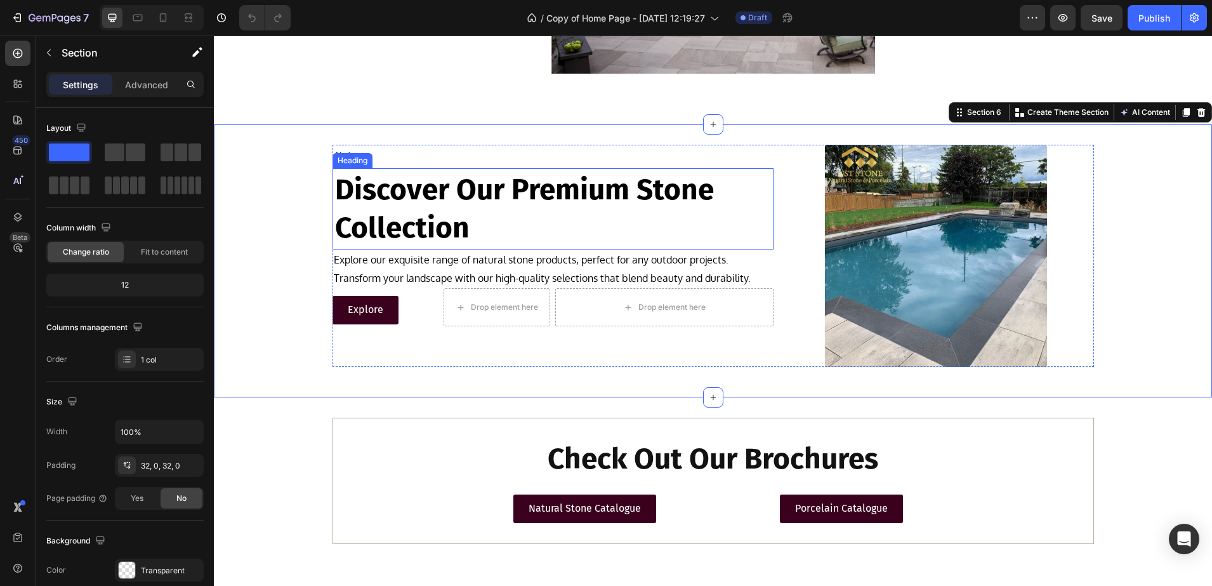
click at [486, 217] on h2 "Discover Our Premium Stone Collection" at bounding box center [553, 208] width 441 height 81
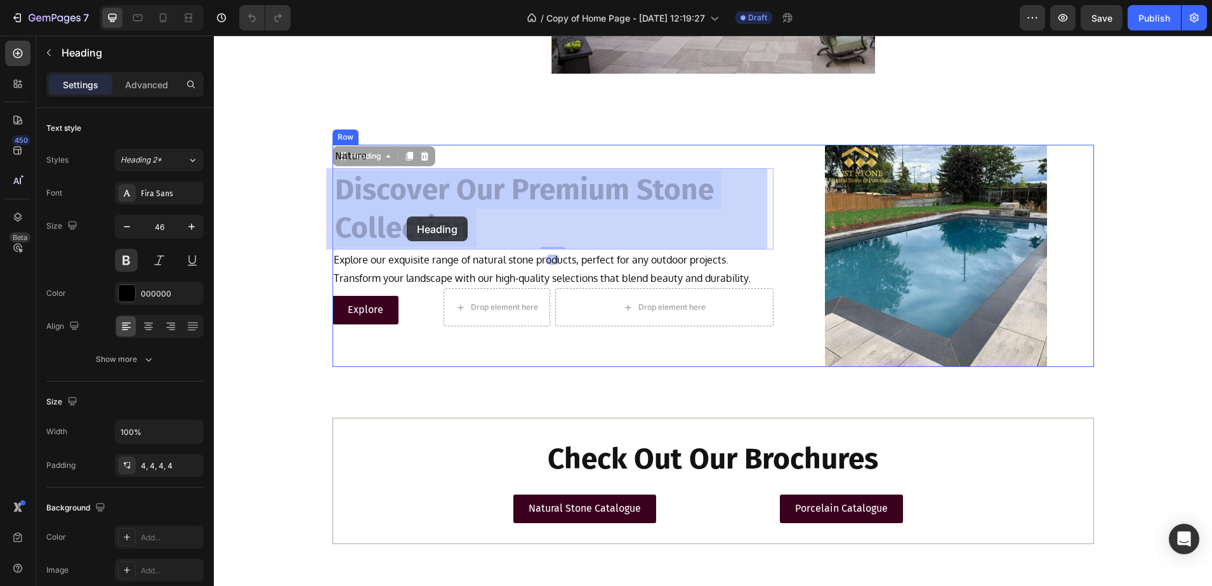
drag, startPoint x: 471, startPoint y: 231, endPoint x: 407, endPoint y: 216, distance: 65.7
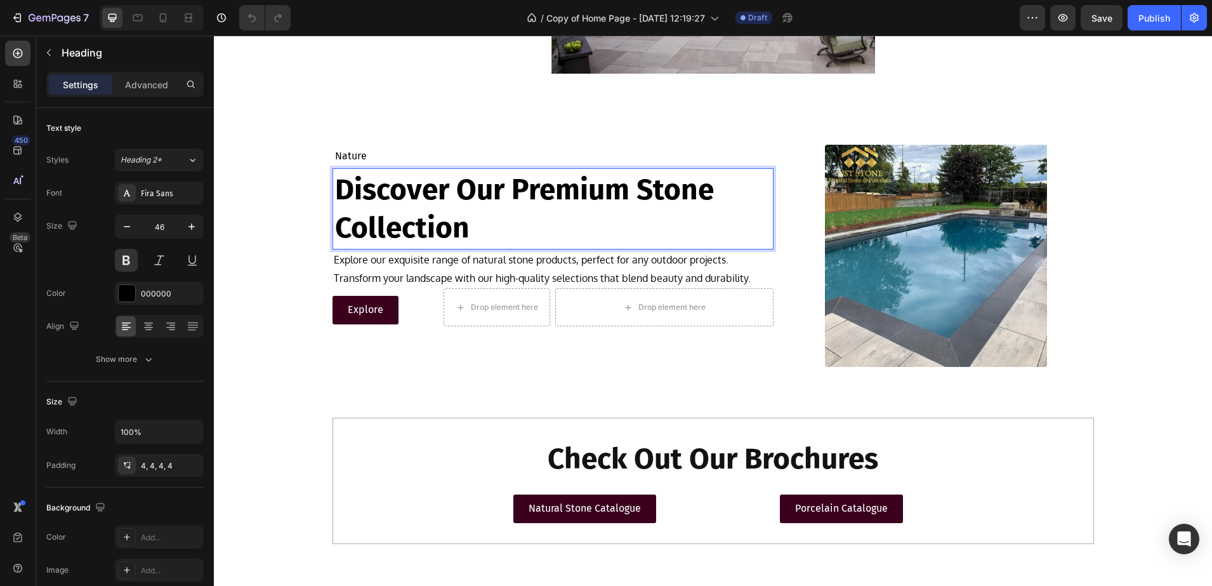
click at [471, 232] on p "Discover Our Premium Stone Collection" at bounding box center [553, 209] width 436 height 76
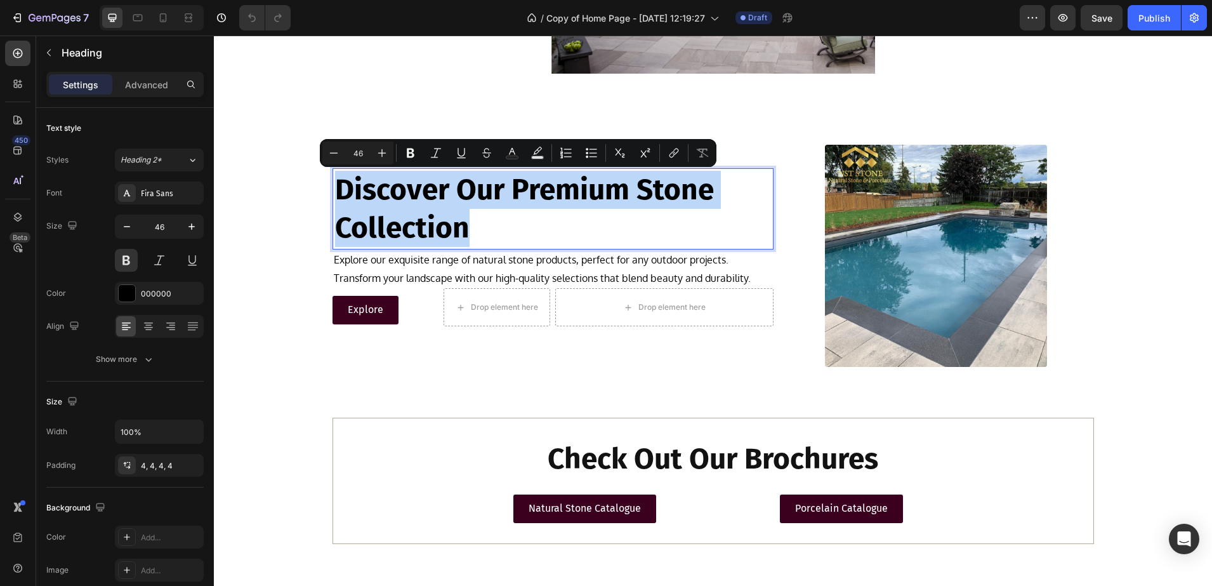
drag, startPoint x: 459, startPoint y: 230, endPoint x: 334, endPoint y: 188, distance: 132.5
click at [335, 188] on p "Discover Our Premium Stone Collection" at bounding box center [553, 209] width 436 height 76
copy p "Discover Our Premium Stone Collection"
drag, startPoint x: 450, startPoint y: 268, endPoint x: 513, endPoint y: 276, distance: 63.3
click at [451, 268] on p "Explore our exquisite range of natural stone products, perfect for any outdoor …" at bounding box center [553, 269] width 439 height 37
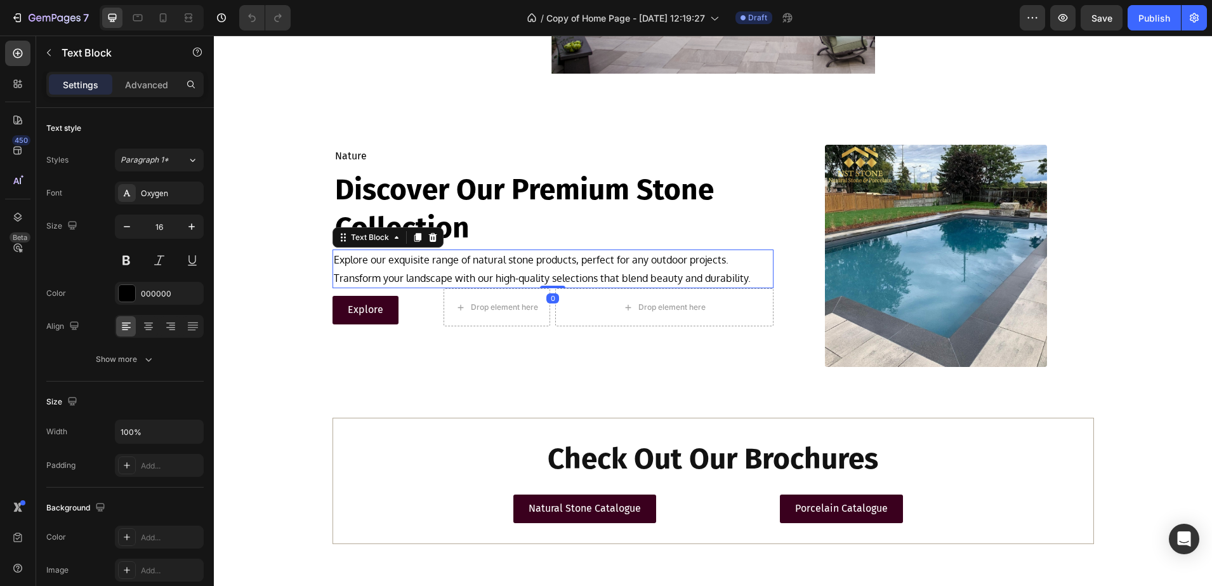
click at [527, 275] on p "Explore our exquisite range of natural stone products, perfect for any outdoor …" at bounding box center [553, 269] width 439 height 37
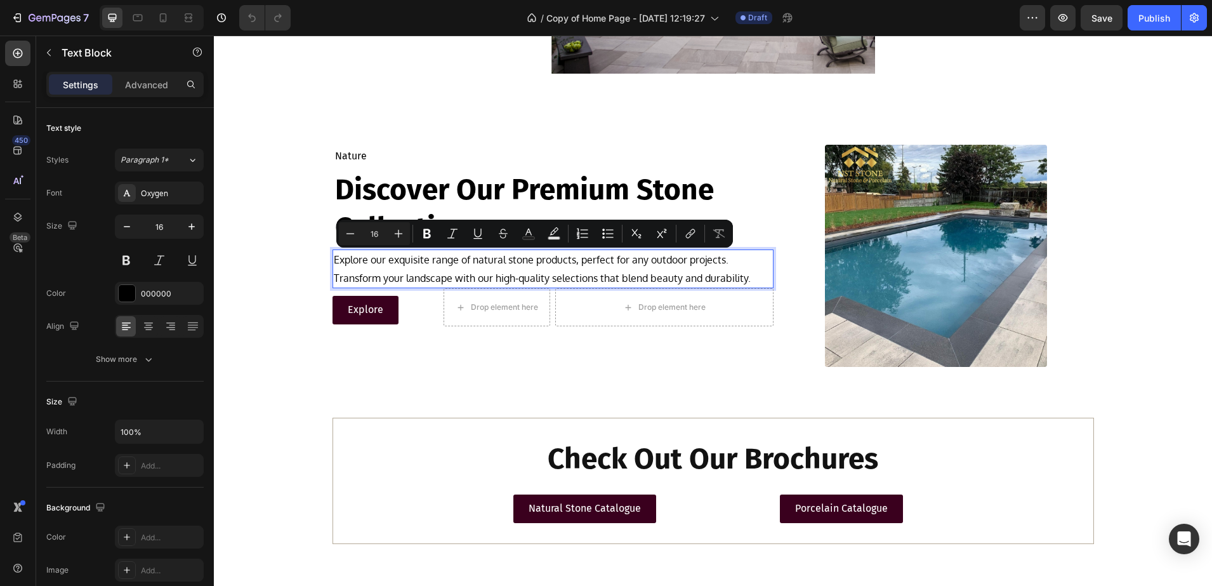
drag, startPoint x: 747, startPoint y: 277, endPoint x: 326, endPoint y: 254, distance: 421.4
click at [333, 254] on div "Explore our exquisite range of natural stone products, perfect for any outdoor …" at bounding box center [553, 268] width 441 height 39
copy p "Explore our exquisite range of natural stone products, perfect for any outdoor …"
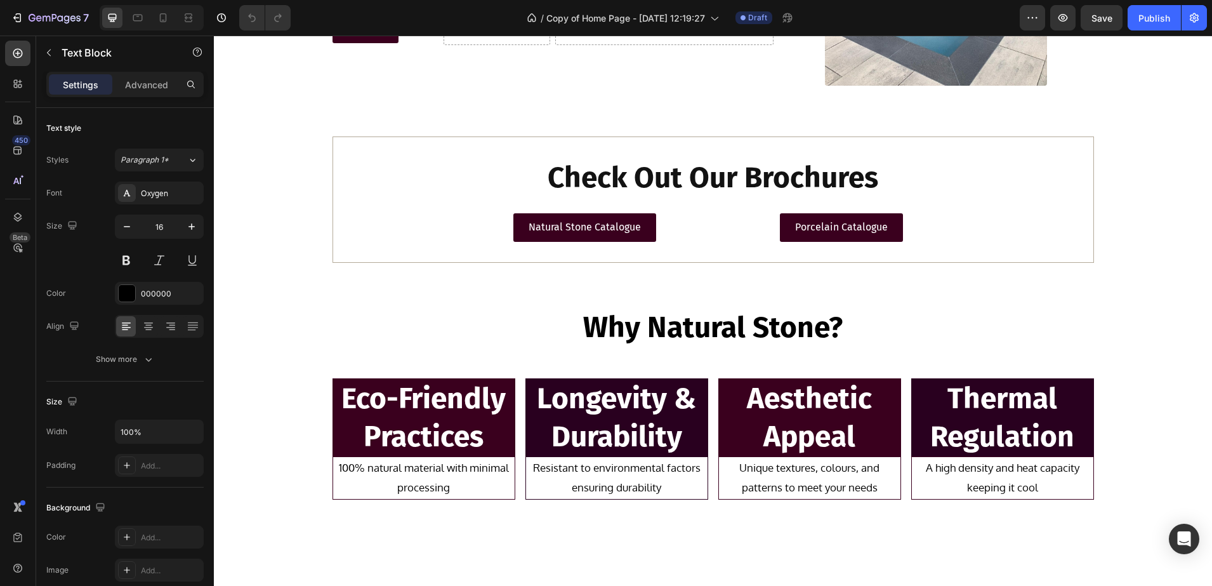
scroll to position [1904, 0]
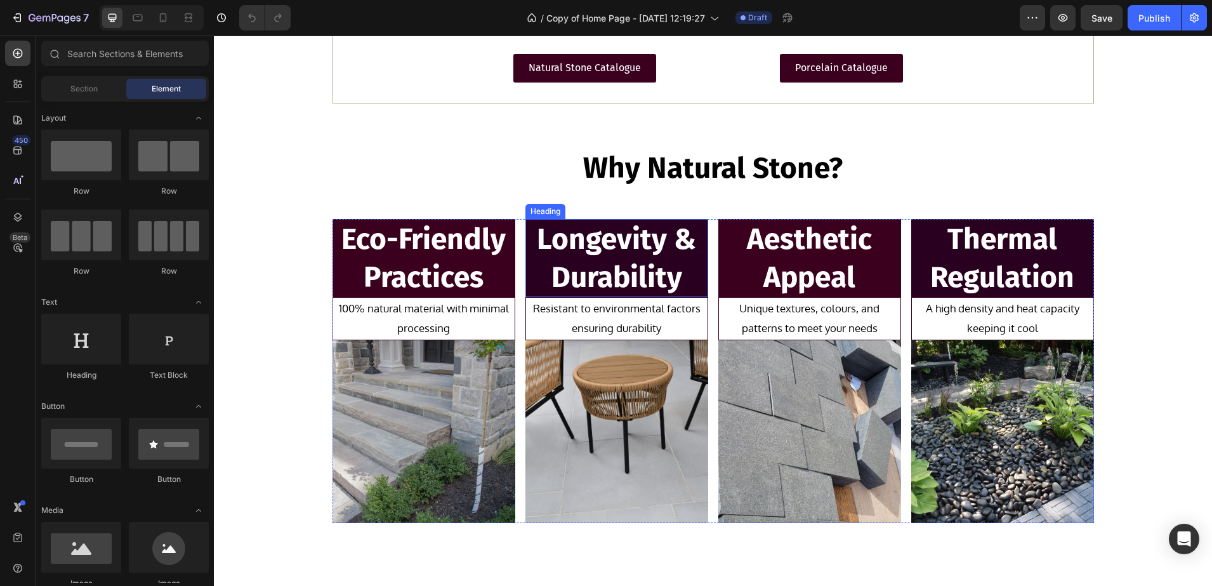
scroll to position [2063, 0]
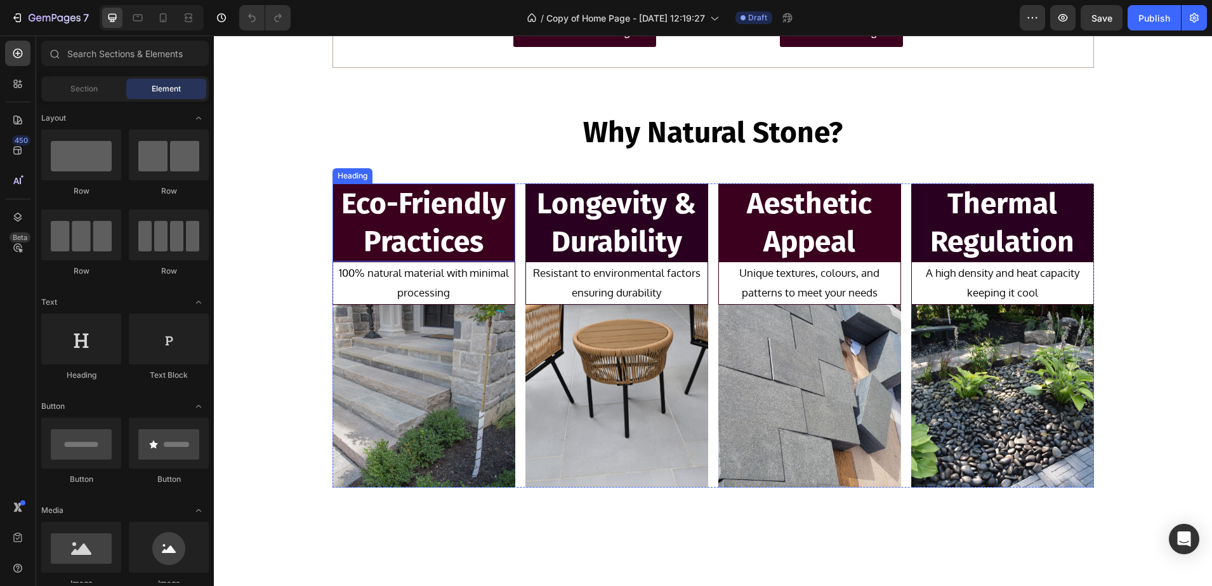
click at [486, 246] on h2 "Eco-Friendly Practices" at bounding box center [424, 222] width 183 height 79
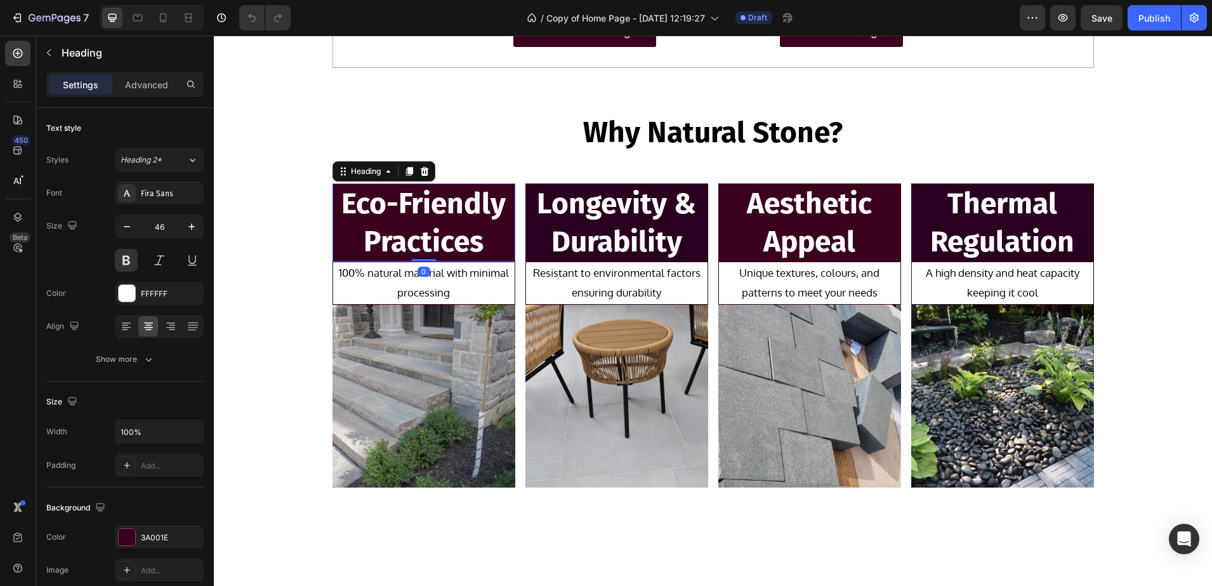
click at [486, 246] on h2 "Eco-Friendly Practices" at bounding box center [424, 222] width 183 height 79
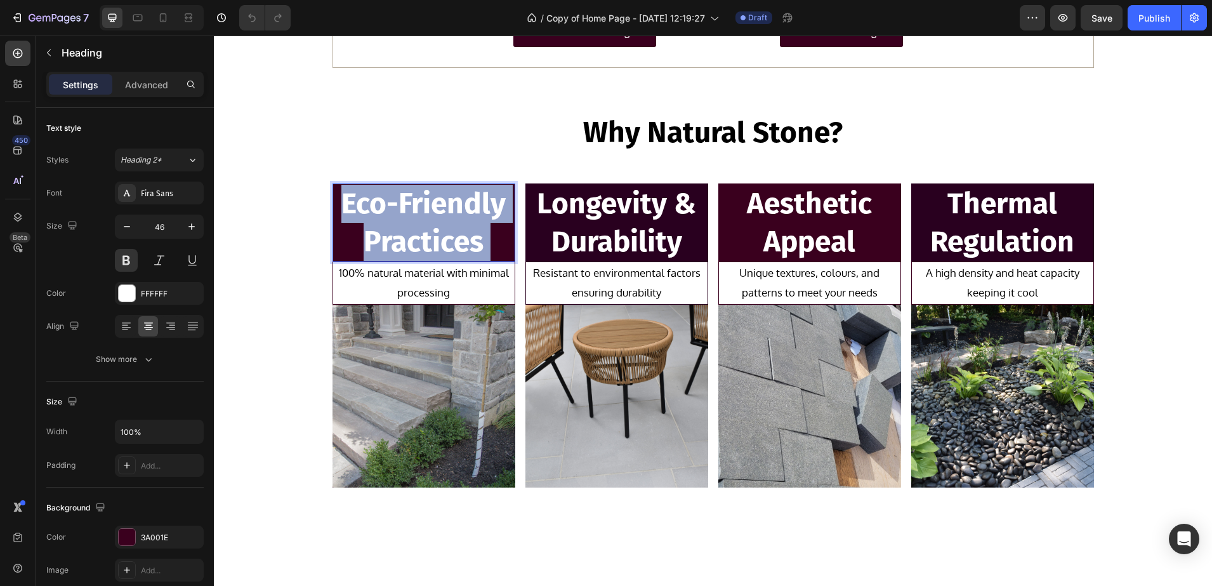
drag, startPoint x: 483, startPoint y: 244, endPoint x: 357, endPoint y: 218, distance: 128.8
click at [359, 221] on p "Eco-Friendly Practices" at bounding box center [424, 223] width 180 height 76
drag, startPoint x: 339, startPoint y: 207, endPoint x: 484, endPoint y: 236, distance: 147.6
click at [484, 236] on p "Eco-Friendly Practices" at bounding box center [424, 223] width 180 height 76
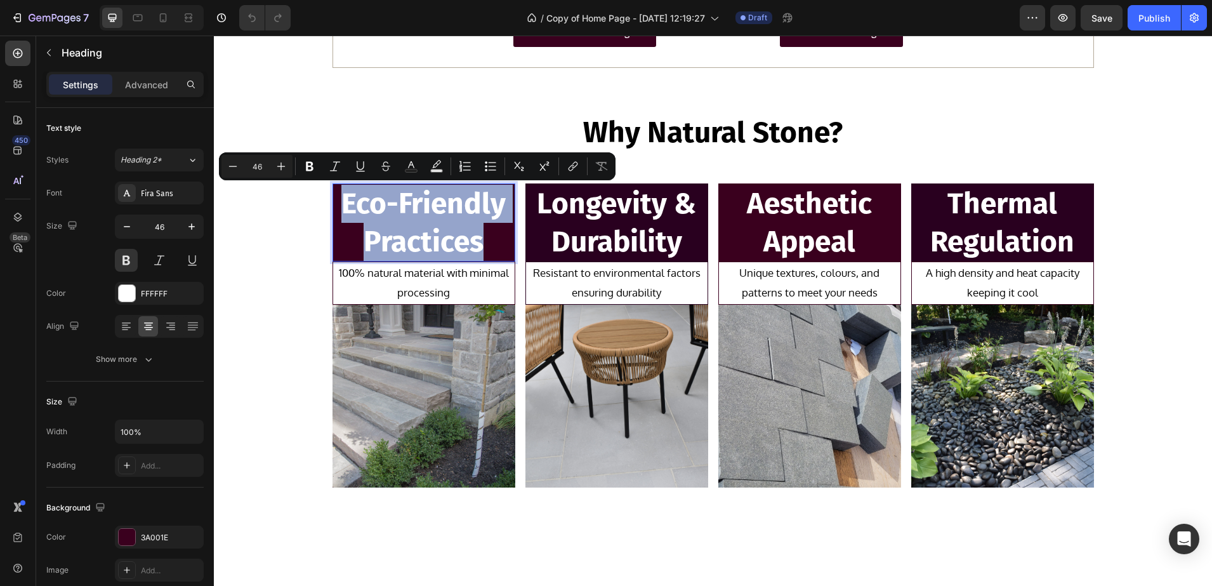
copy p "Eco-Friendly Practices"
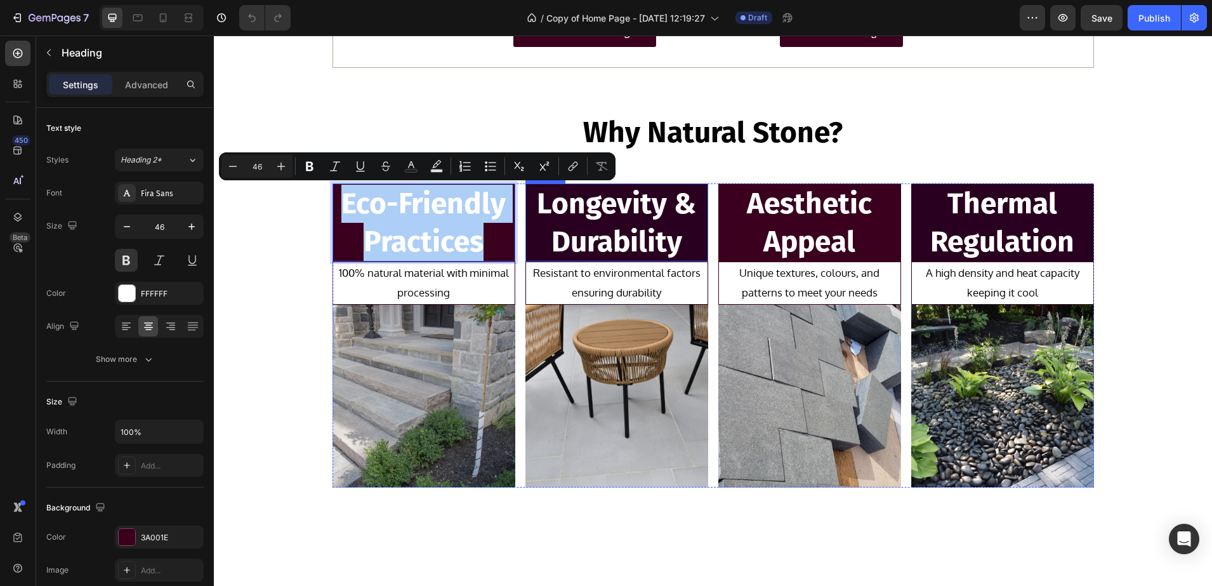
click at [635, 213] on h2 "Longevity & Durability" at bounding box center [616, 222] width 183 height 79
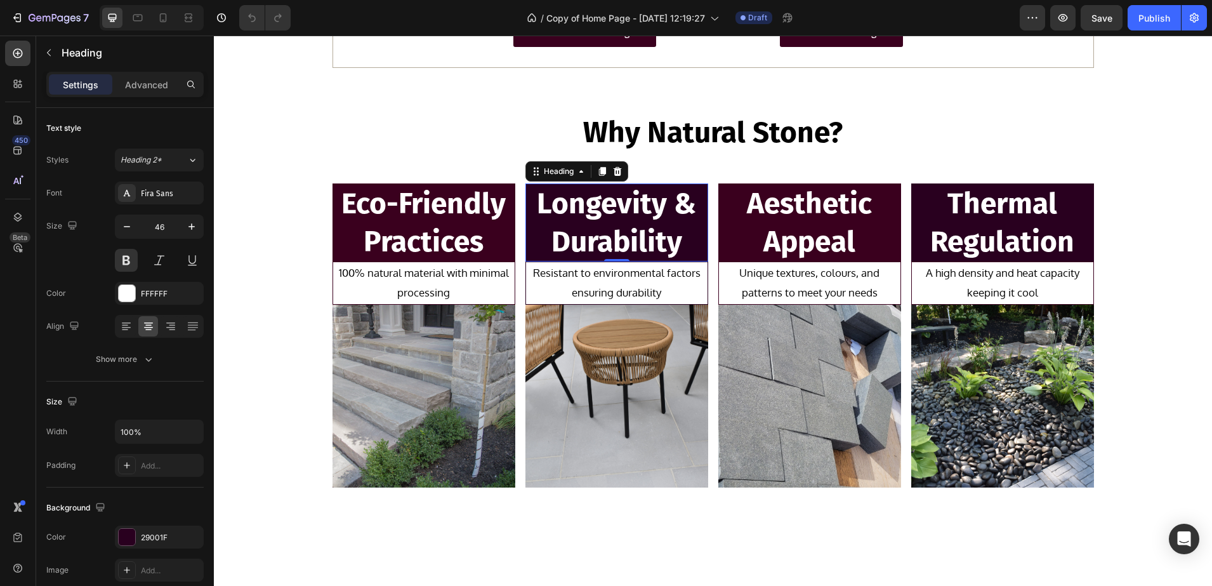
click at [673, 244] on h2 "Longevity & Durability" at bounding box center [616, 222] width 183 height 79
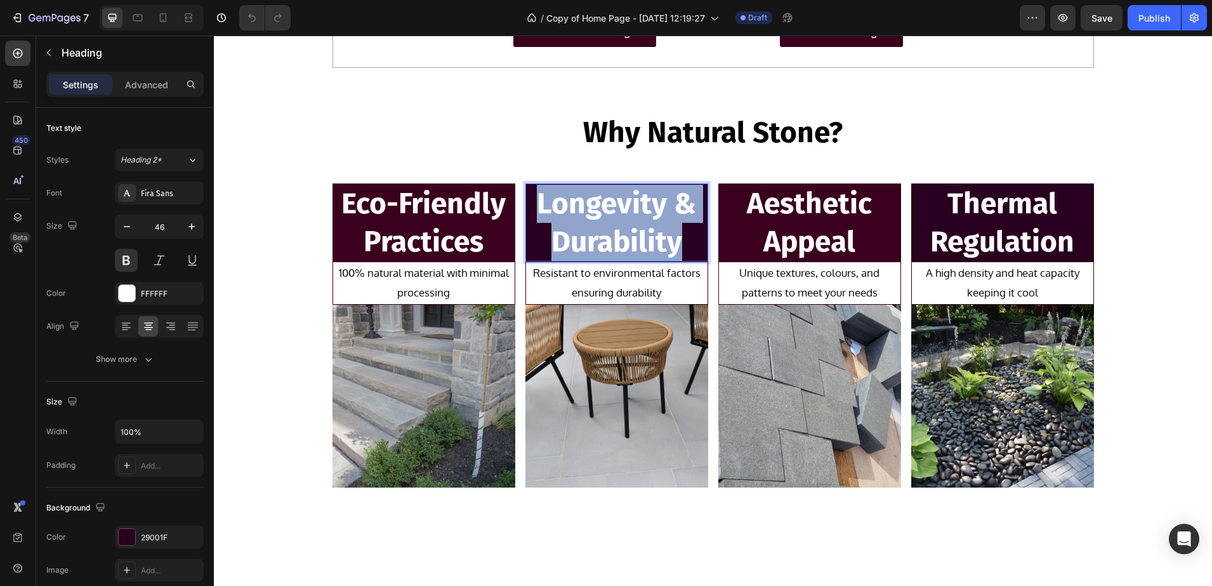
drag, startPoint x: 680, startPoint y: 246, endPoint x: 530, endPoint y: 208, distance: 155.0
click at [530, 208] on p "Longevity & Durability" at bounding box center [617, 223] width 180 height 76
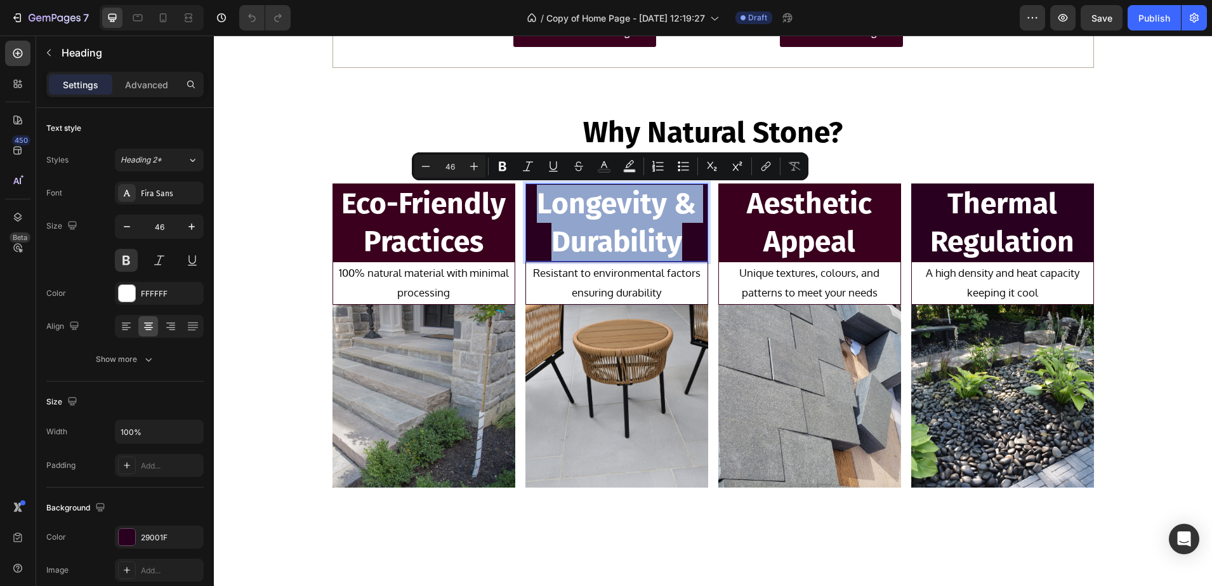
copy p "Longevity & Durability"
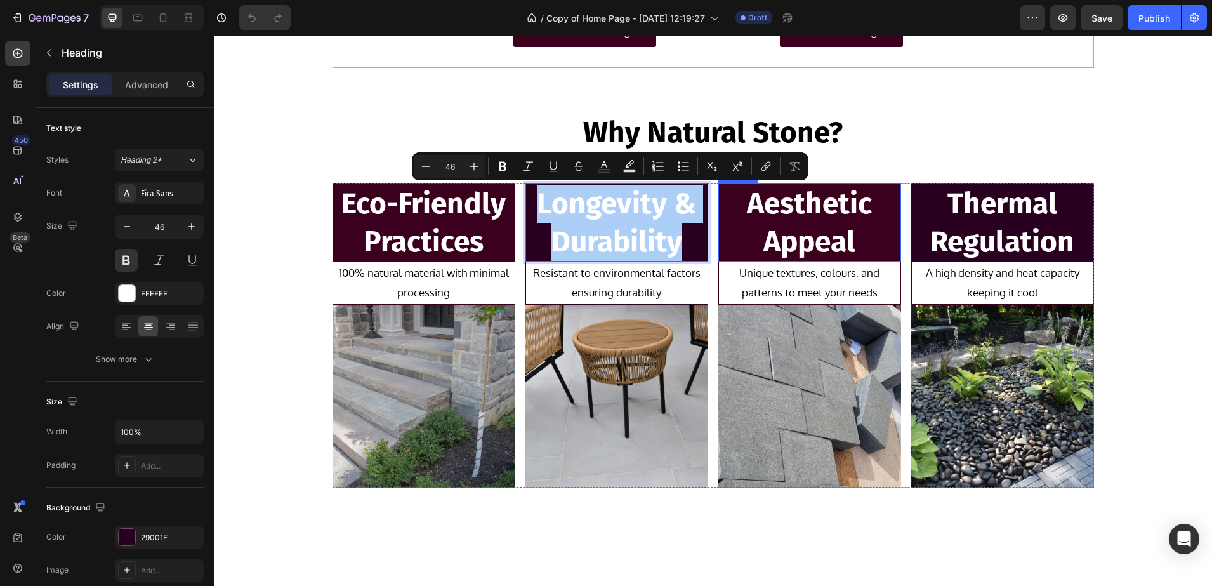
click at [857, 208] on h2 "Aesthetic Appeal" at bounding box center [809, 222] width 183 height 79
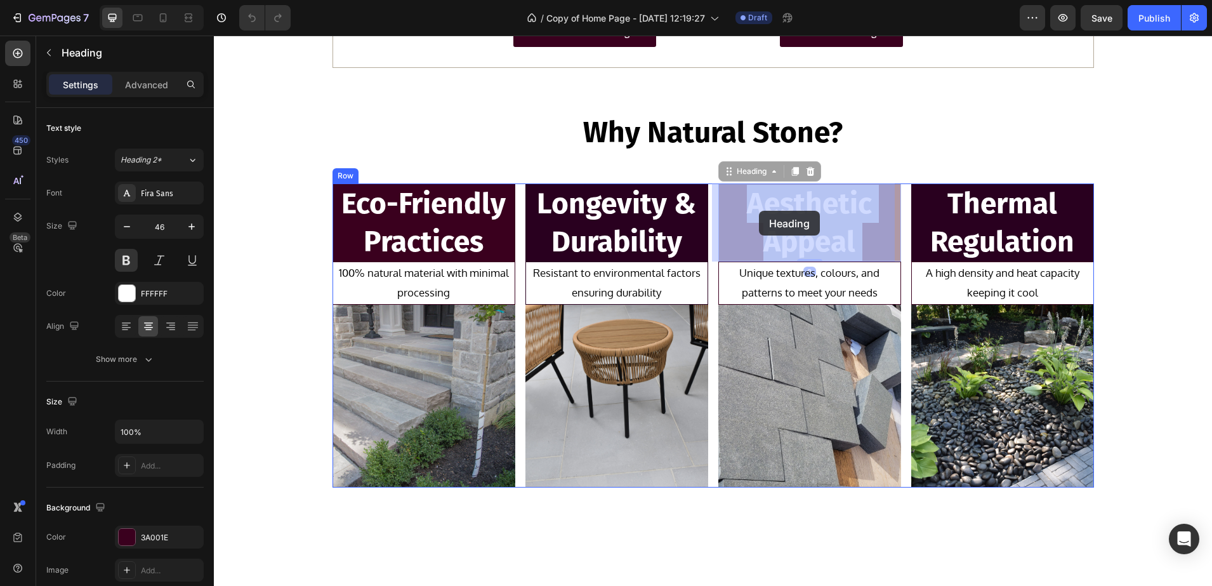
drag, startPoint x: 856, startPoint y: 245, endPoint x: 757, endPoint y: 209, distance: 105.2
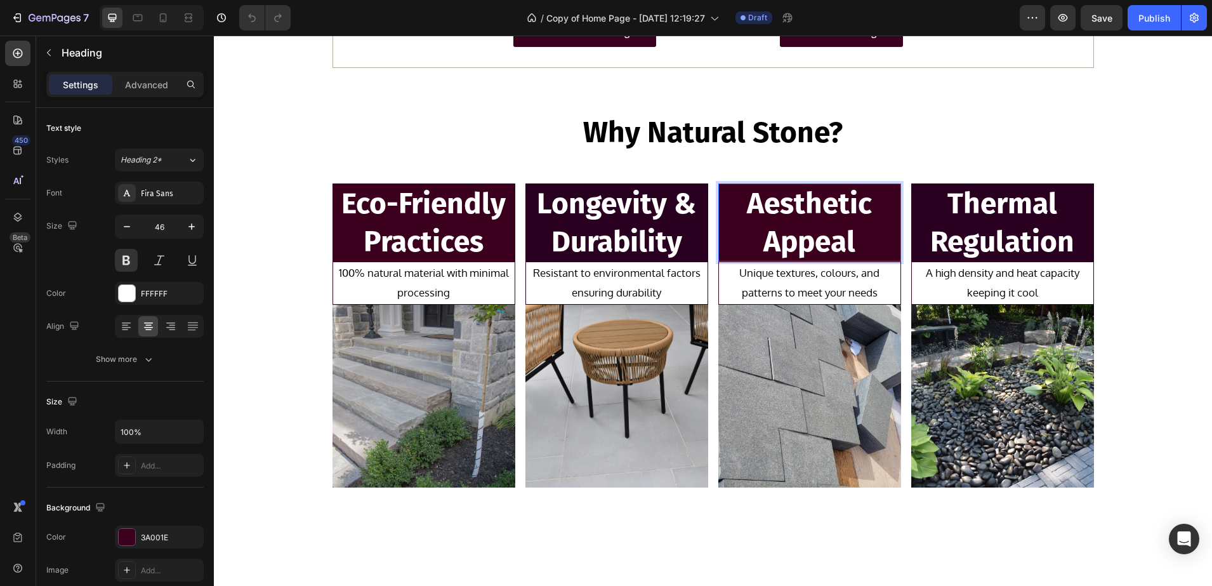
click at [844, 239] on p "Aesthetic Appeal" at bounding box center [810, 223] width 180 height 76
drag, startPoint x: 855, startPoint y: 244, endPoint x: 752, endPoint y: 210, distance: 108.4
click at [752, 210] on p "Aesthetic Appeal" at bounding box center [810, 223] width 180 height 76
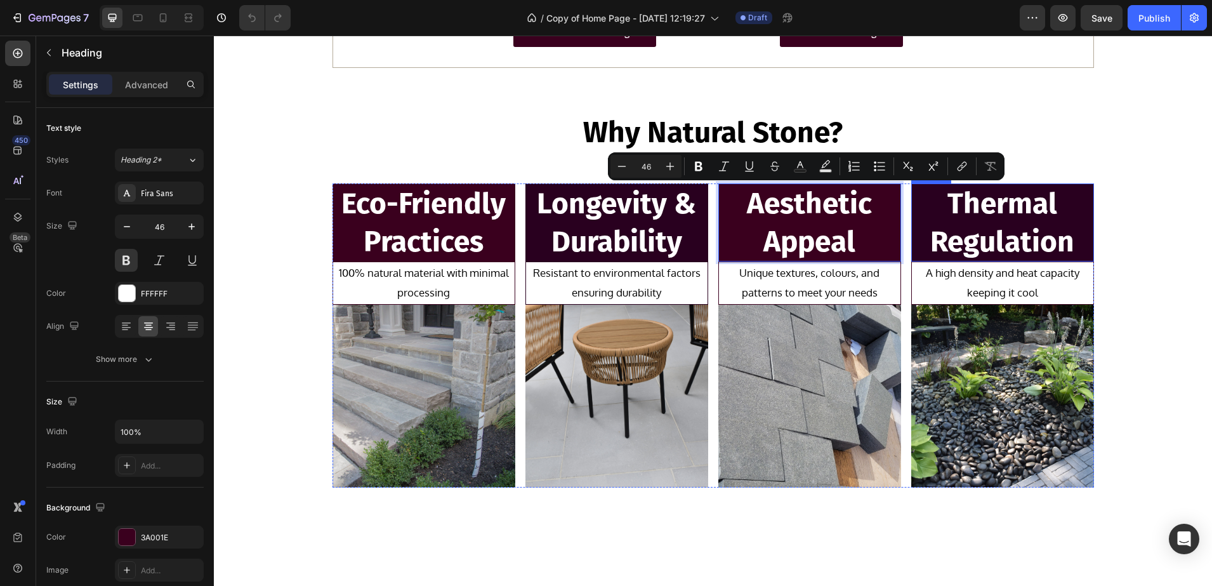
click at [986, 230] on h2 "Thermal Regulation" at bounding box center [1002, 222] width 183 height 79
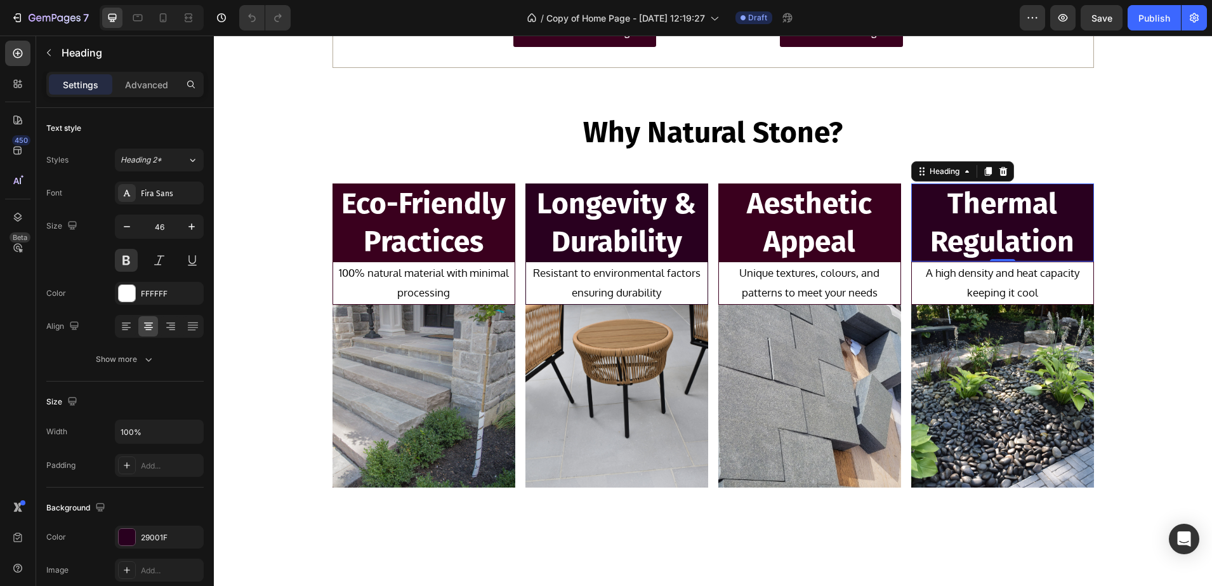
click at [997, 231] on h2 "Thermal Regulation" at bounding box center [1002, 222] width 183 height 79
click at [1052, 239] on p "Thermal Regulation" at bounding box center [1003, 223] width 180 height 76
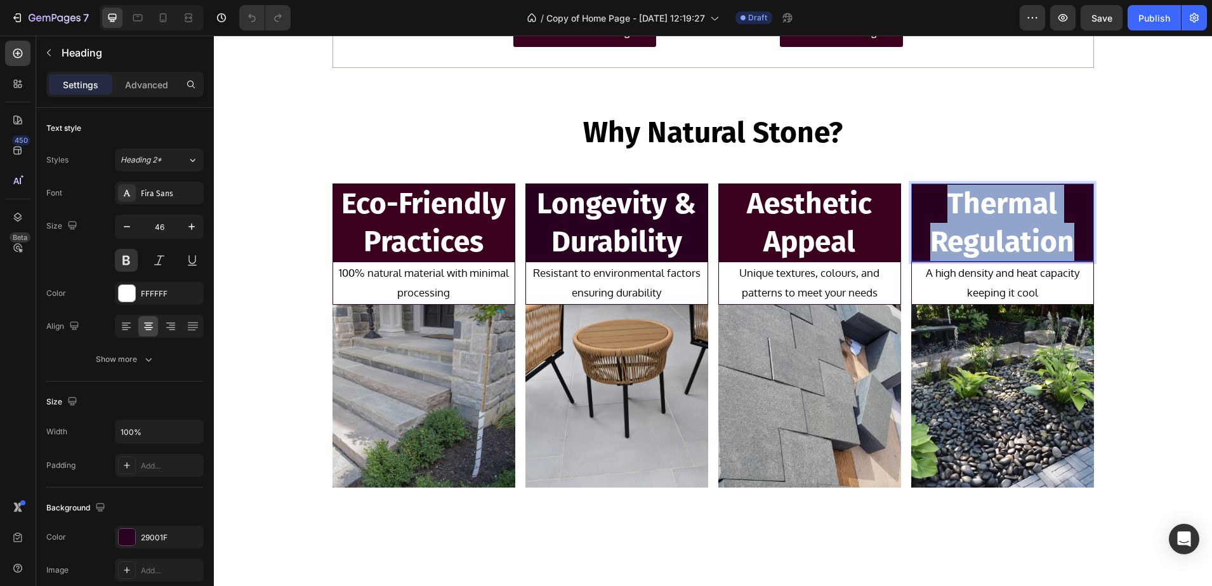
drag, startPoint x: 1069, startPoint y: 243, endPoint x: 949, endPoint y: 209, distance: 124.1
click at [949, 209] on p "Thermal Regulation" at bounding box center [1003, 223] width 180 height 76
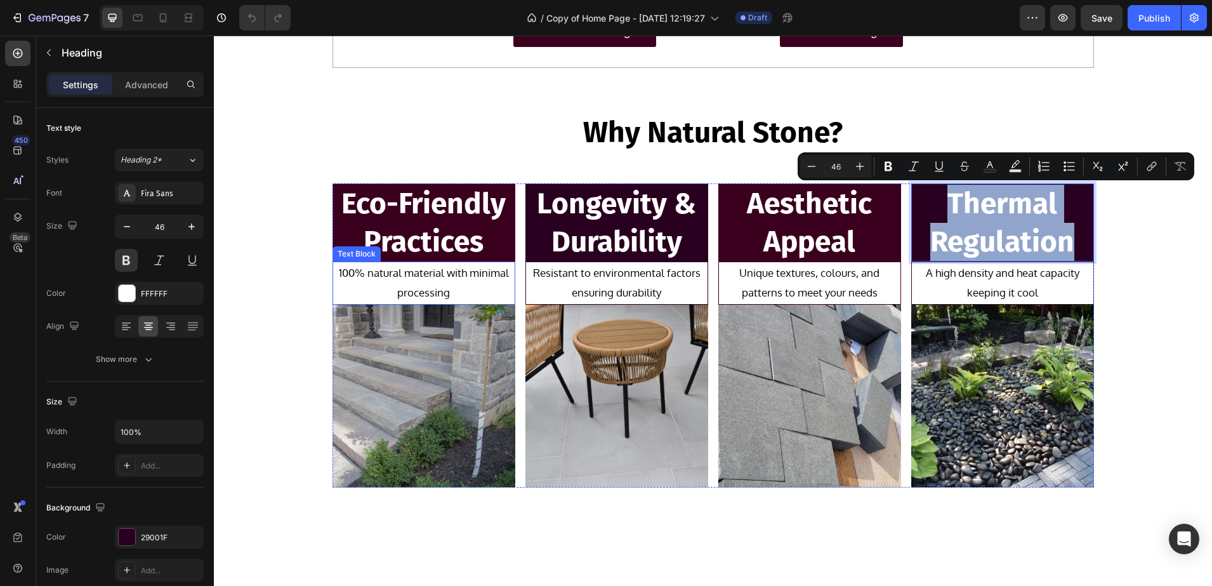
click at [458, 286] on p "100% natural material with minimal processing" at bounding box center [423, 282] width 179 height 39
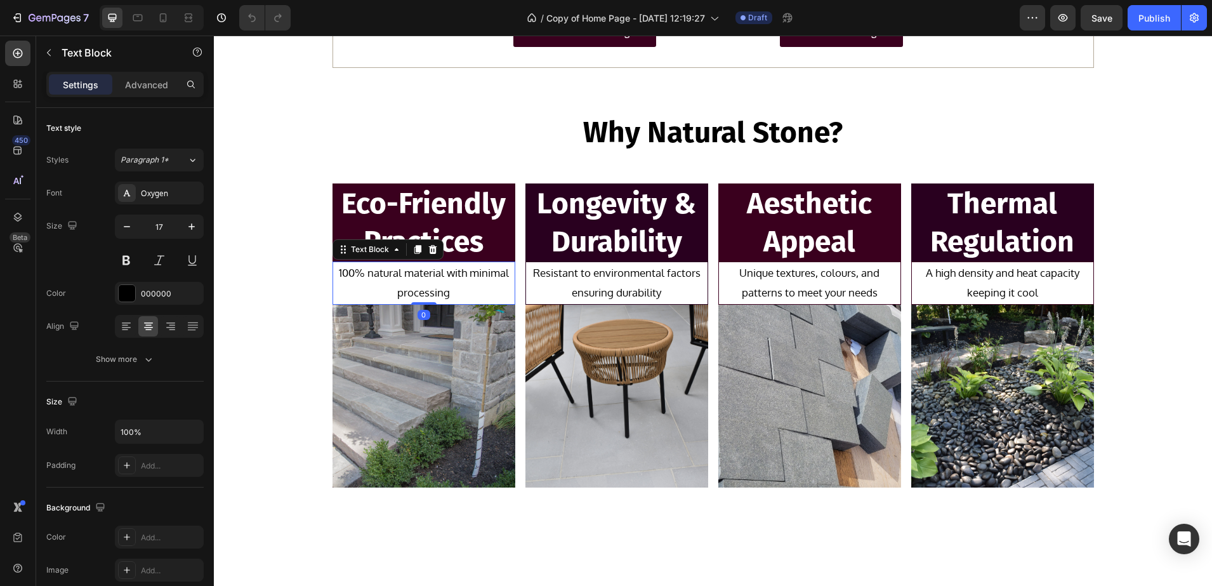
click at [447, 291] on p "100% natural material with minimal processing" at bounding box center [423, 282] width 179 height 39
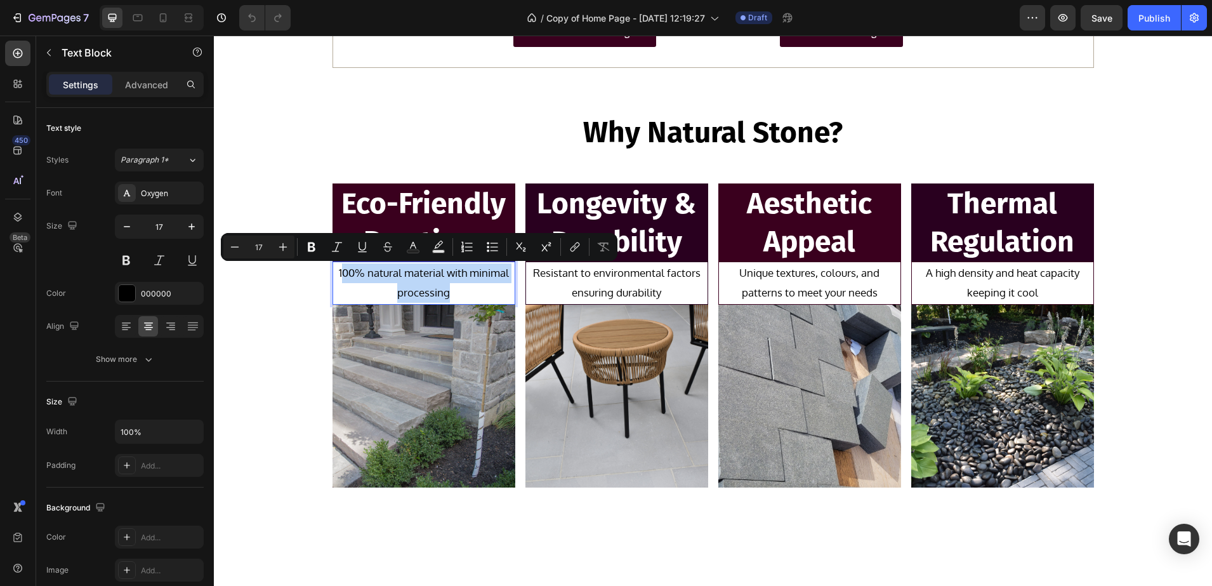
drag, startPoint x: 447, startPoint y: 292, endPoint x: 334, endPoint y: 271, distance: 115.5
click at [334, 271] on p "100% natural material with minimal processing" at bounding box center [423, 282] width 179 height 39
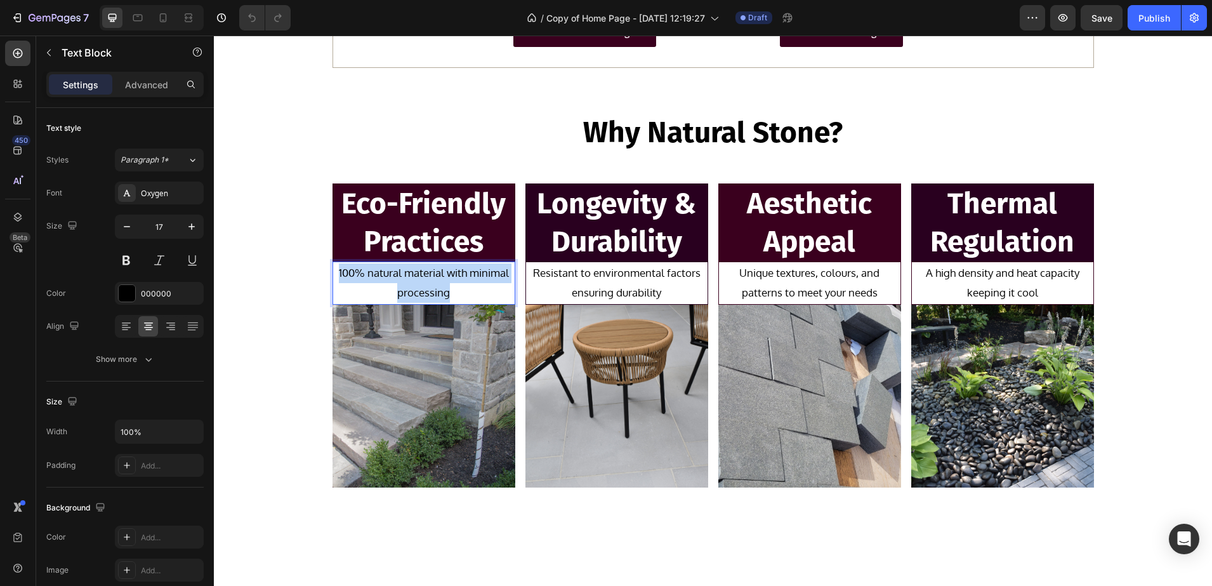
drag, startPoint x: 333, startPoint y: 272, endPoint x: 459, endPoint y: 293, distance: 128.6
click at [459, 293] on p "100% natural material with minimal processing" at bounding box center [423, 282] width 179 height 39
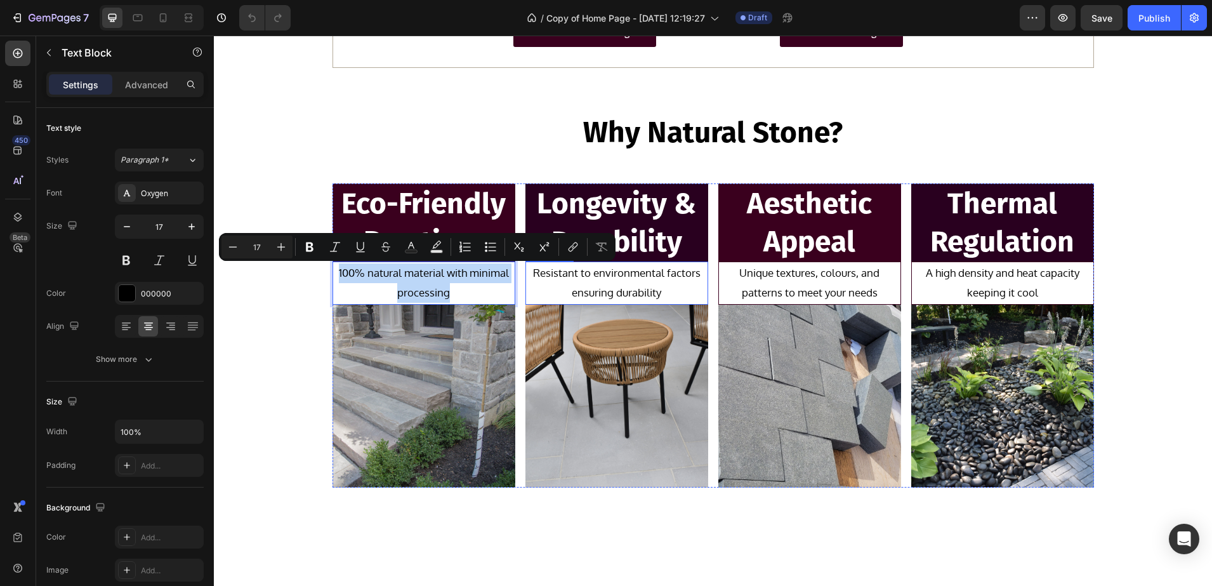
click at [614, 285] on p "Resistant to environmental factors ensuring durability" at bounding box center [616, 282] width 179 height 39
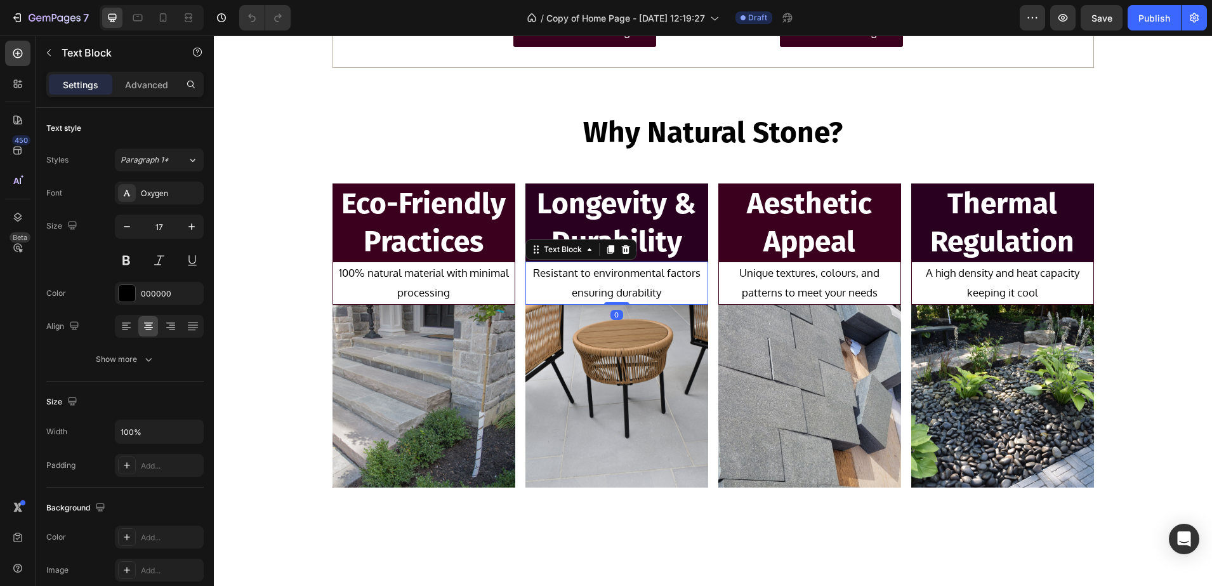
click at [644, 284] on p "Resistant to environmental factors ensuring durability" at bounding box center [616, 282] width 179 height 39
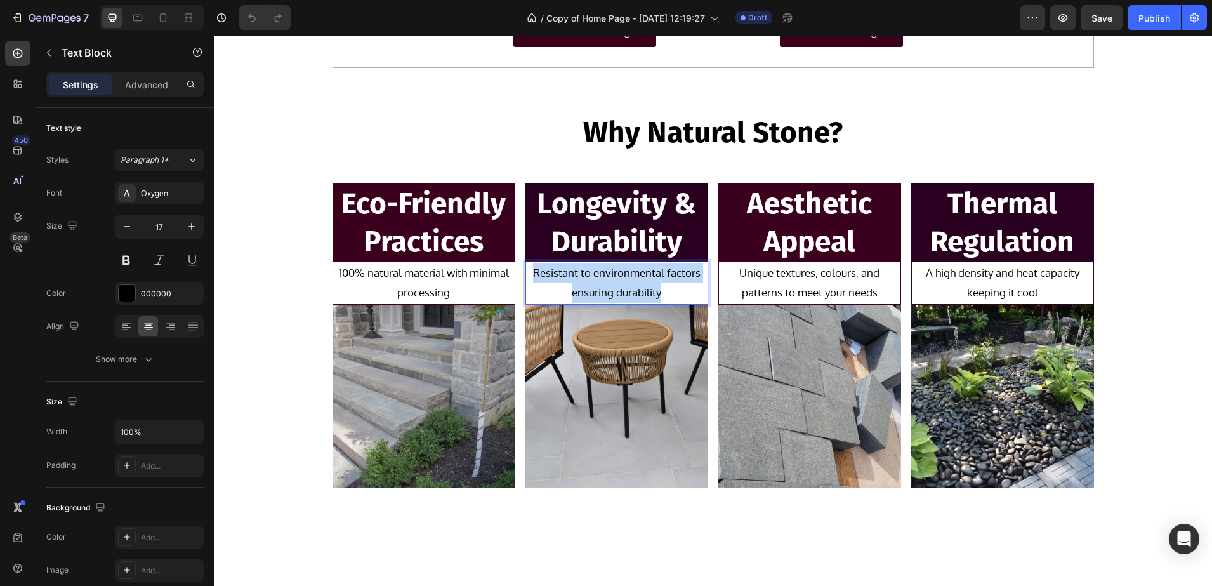
drag, startPoint x: 670, startPoint y: 291, endPoint x: 528, endPoint y: 277, distance: 142.2
click at [528, 277] on p "Resistant to environmental factors ensuring durability" at bounding box center [616, 282] width 179 height 39
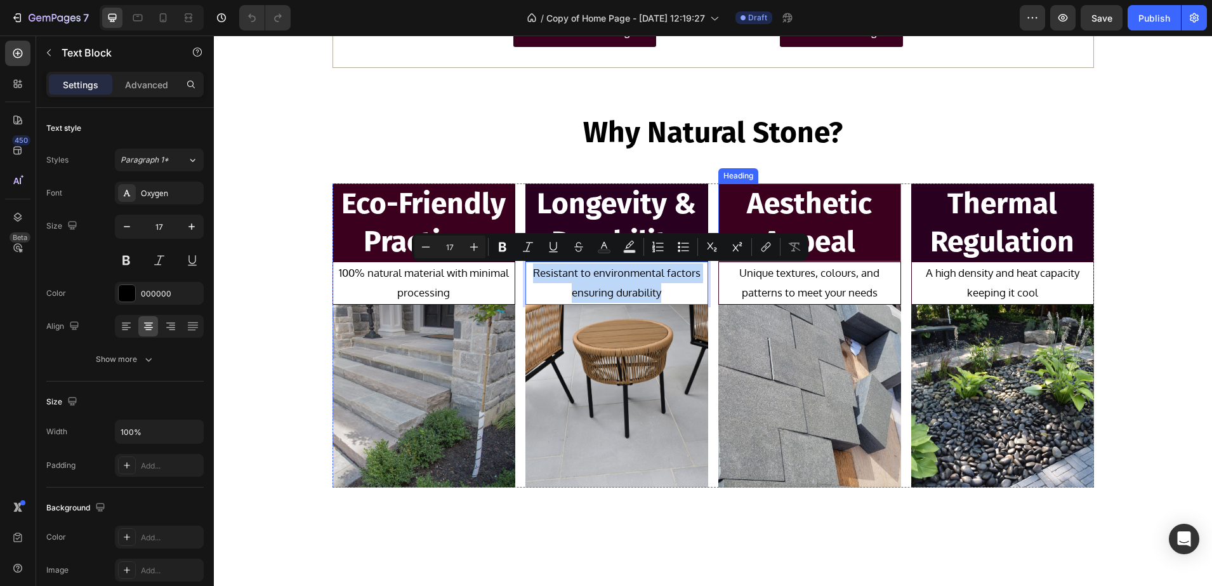
click at [833, 287] on p "Unique textures, colours, and patterns to meet your needs" at bounding box center [809, 282] width 179 height 39
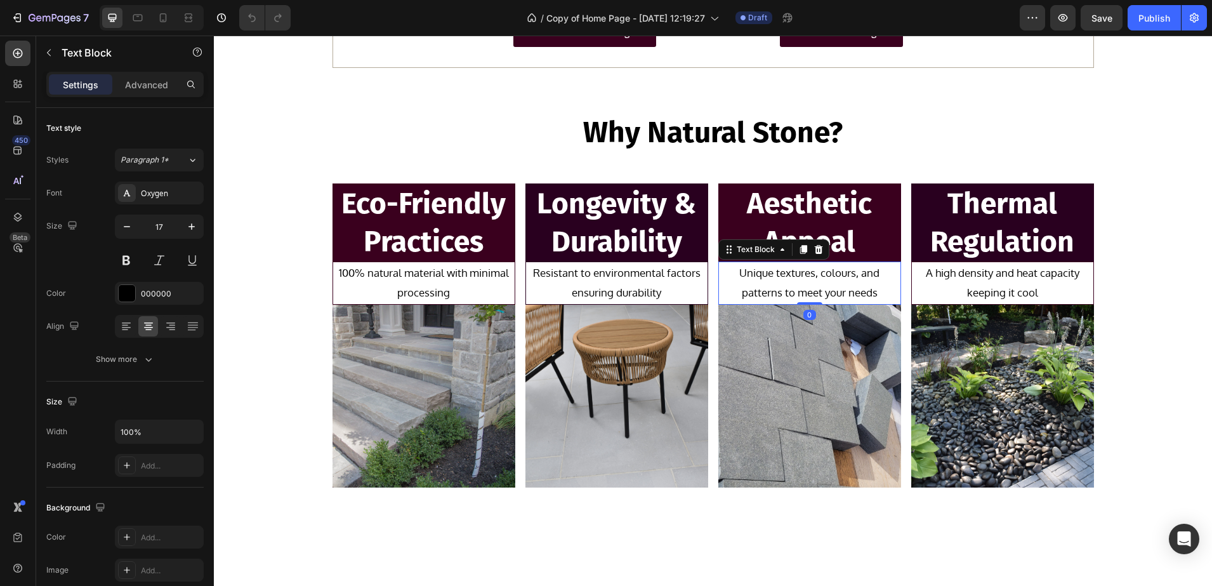
drag, startPoint x: 856, startPoint y: 284, endPoint x: 876, endPoint y: 287, distance: 20.5
click at [856, 284] on p "Unique textures, colours, and patterns to meet your needs" at bounding box center [809, 282] width 179 height 39
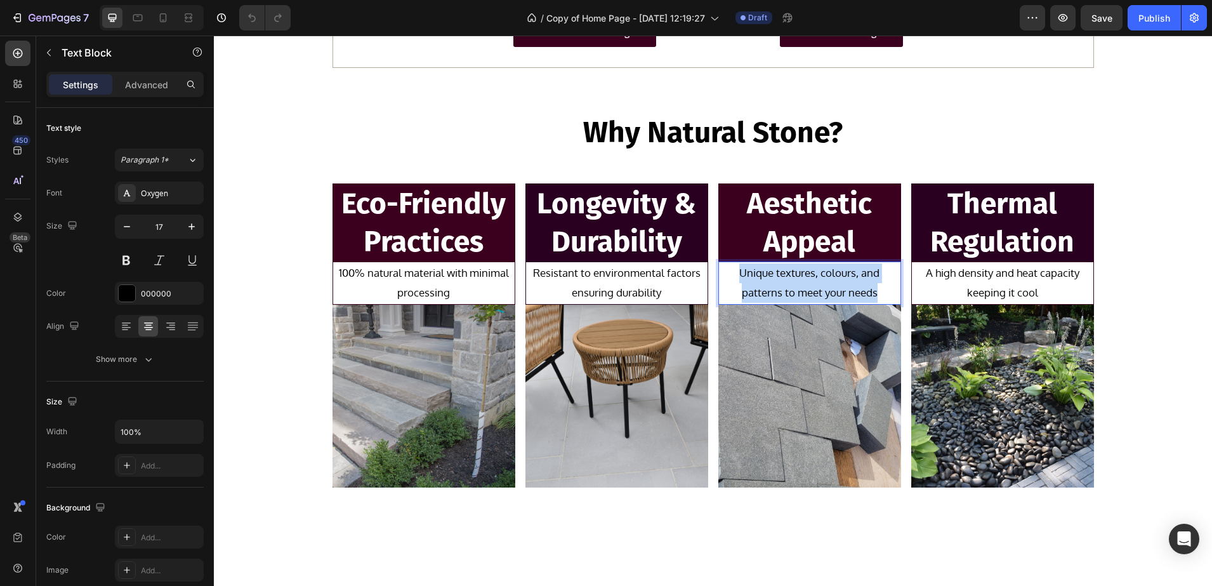
drag, startPoint x: 882, startPoint y: 294, endPoint x: 734, endPoint y: 274, distance: 149.9
click at [734, 274] on p "Unique textures, colours, and patterns to meet your needs" at bounding box center [809, 282] width 179 height 39
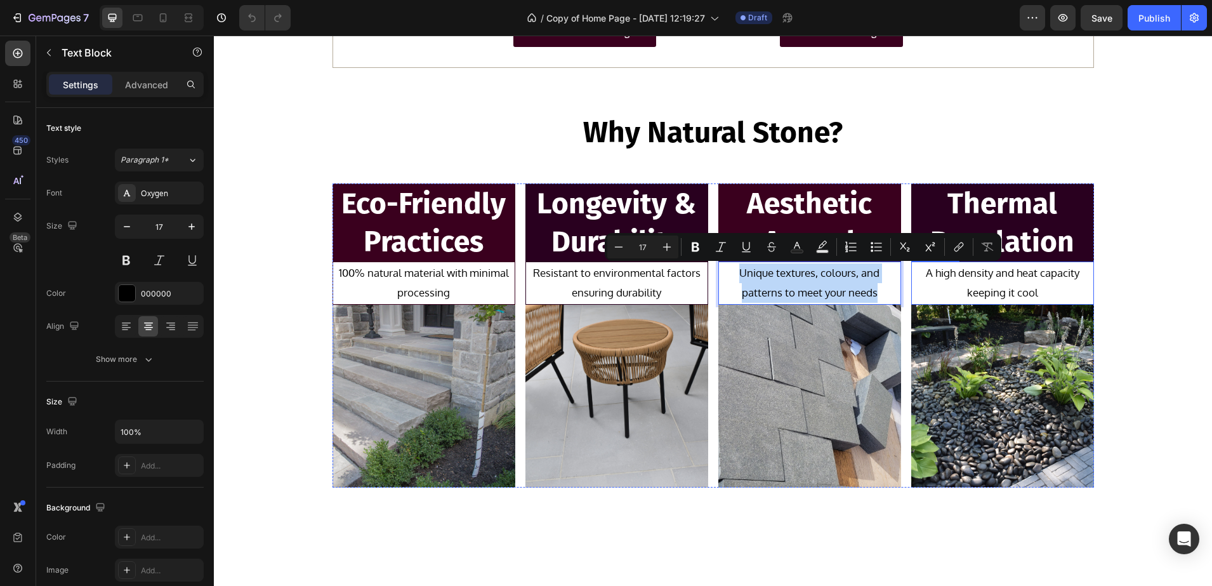
click at [1018, 290] on p "A high density and heat capacity keeping it cool" at bounding box center [1002, 282] width 179 height 39
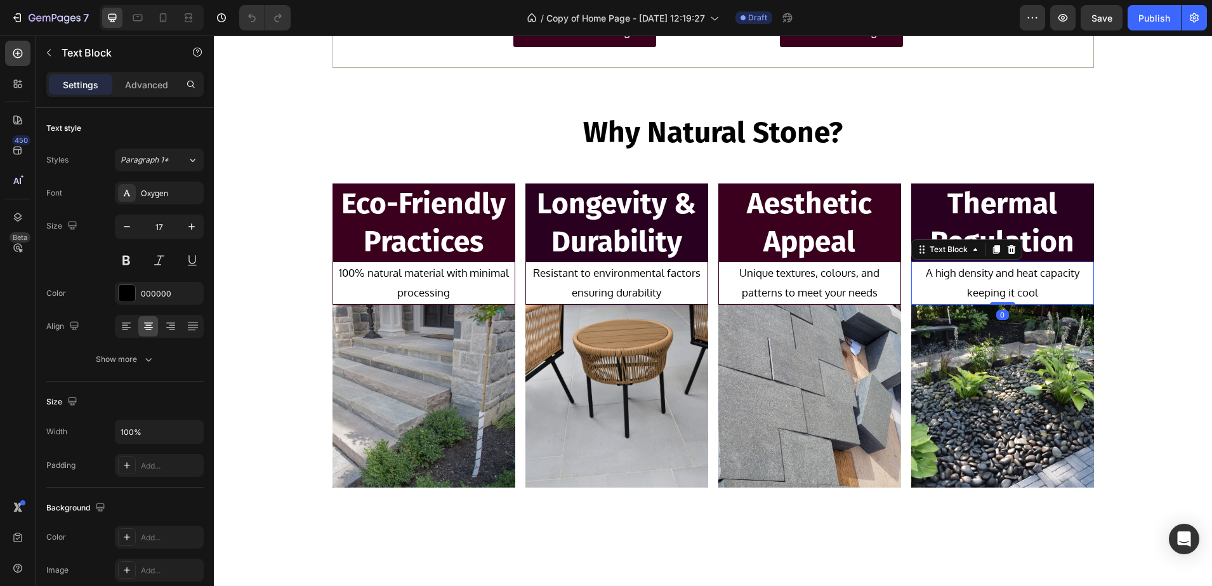
click at [1029, 291] on p "A high density and heat capacity keeping it cool" at bounding box center [1002, 282] width 179 height 39
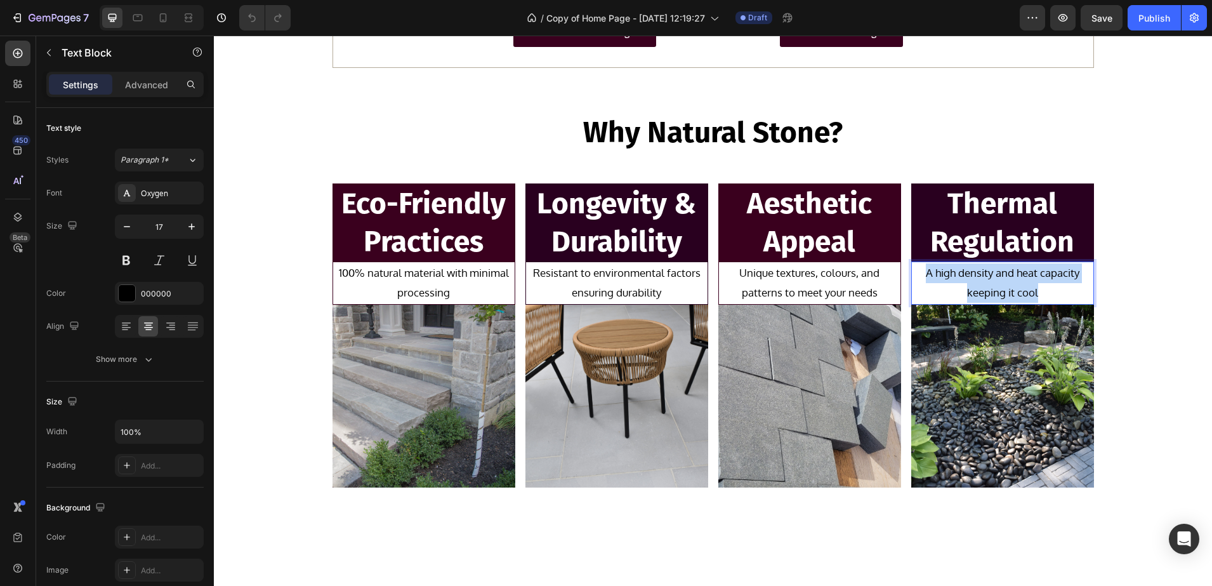
drag, startPoint x: 1036, startPoint y: 291, endPoint x: 918, endPoint y: 272, distance: 118.9
click at [918, 272] on p "A high density and heat capacity keeping it cool" at bounding box center [1002, 282] width 179 height 39
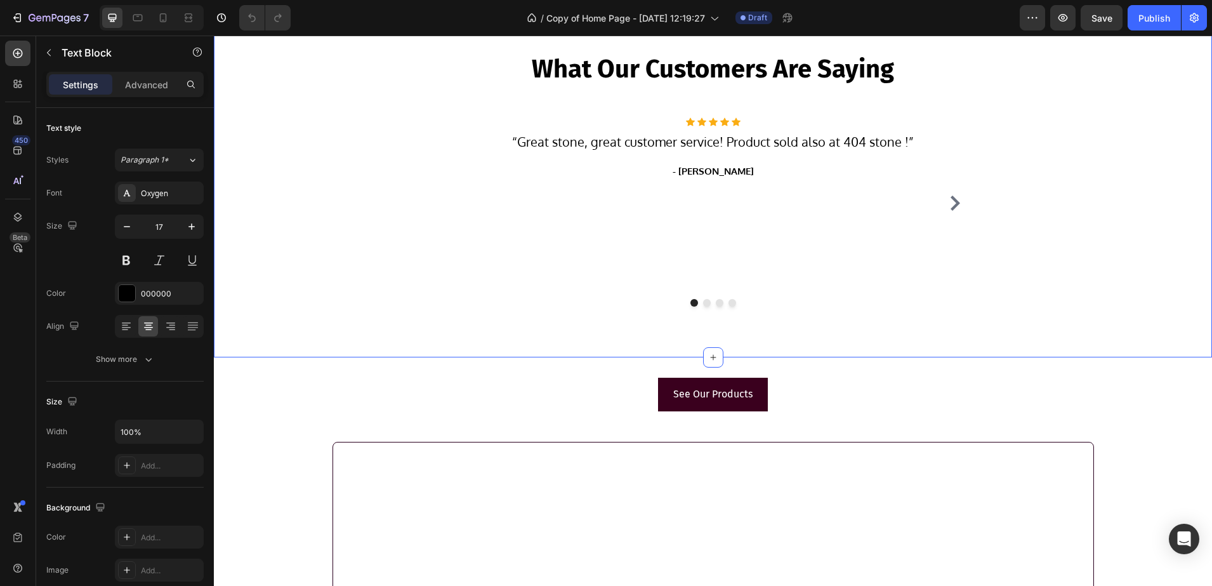
type input "16"
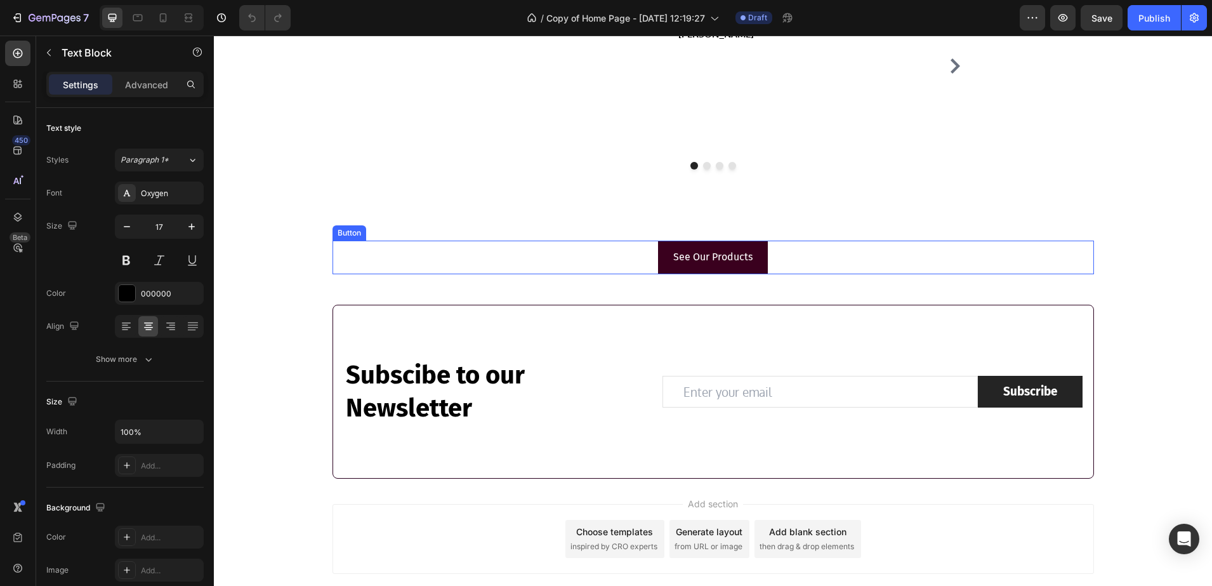
scroll to position [2585, 0]
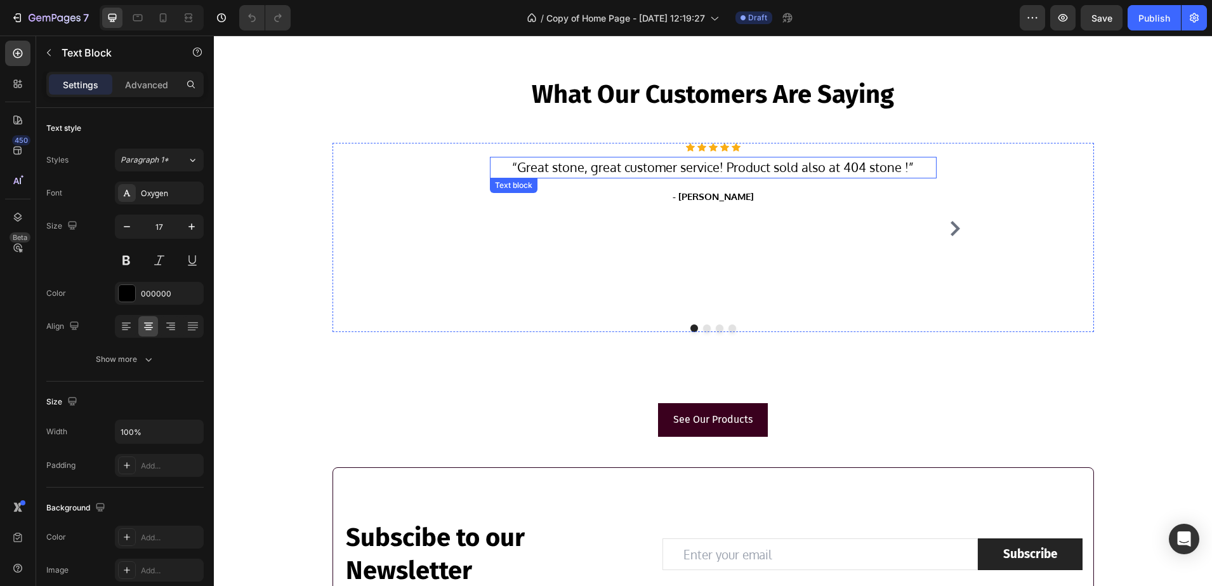
click at [694, 164] on span "Great stone, great customer service! Product sold also at 404 stone !" at bounding box center [713, 167] width 392 height 17
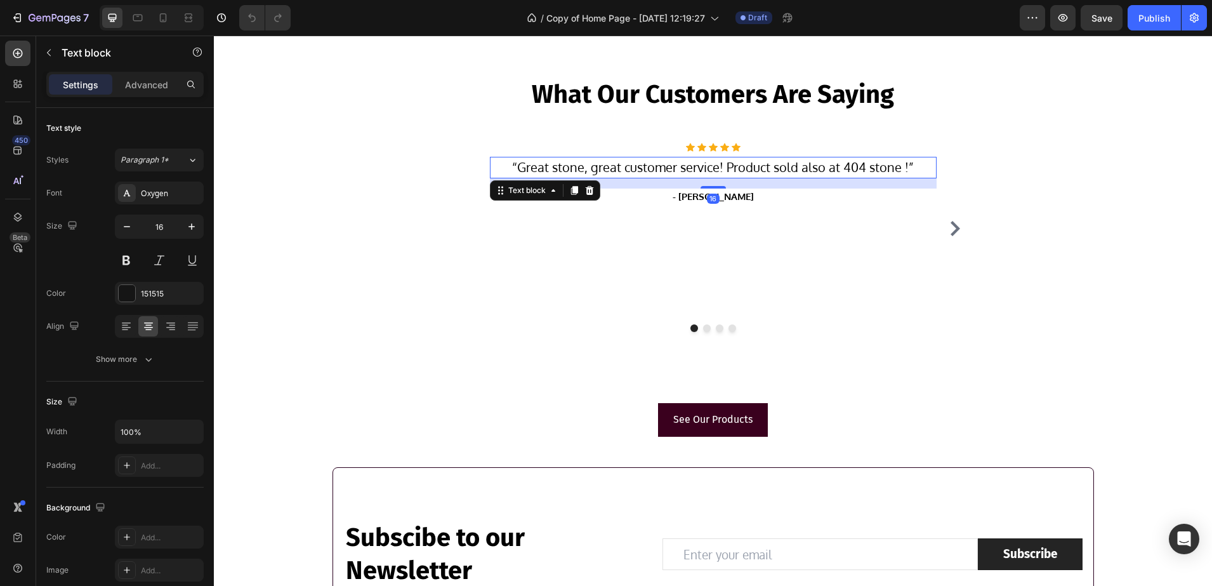
click at [862, 162] on span "Great stone, great customer service! Product sold also at 404 stone !" at bounding box center [713, 167] width 392 height 17
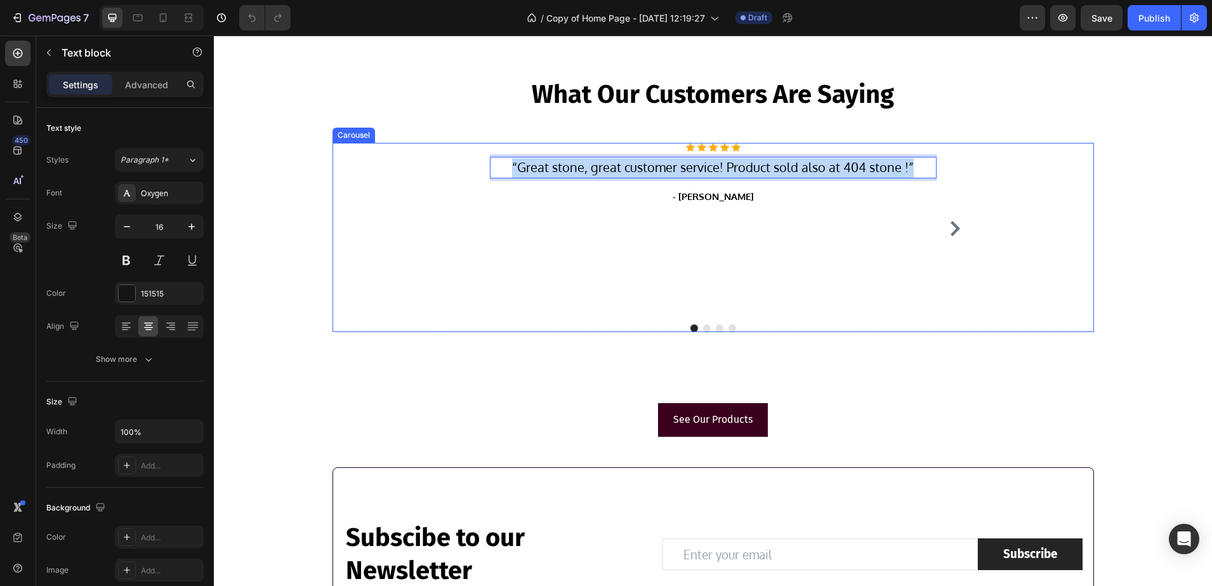
drag, startPoint x: 914, startPoint y: 164, endPoint x: 500, endPoint y: 179, distance: 414.1
click at [500, 179] on div "Icon Icon Icon Icon Icon Icon List Hoz “ Great stone, great customer service! P…" at bounding box center [713, 228] width 447 height 171
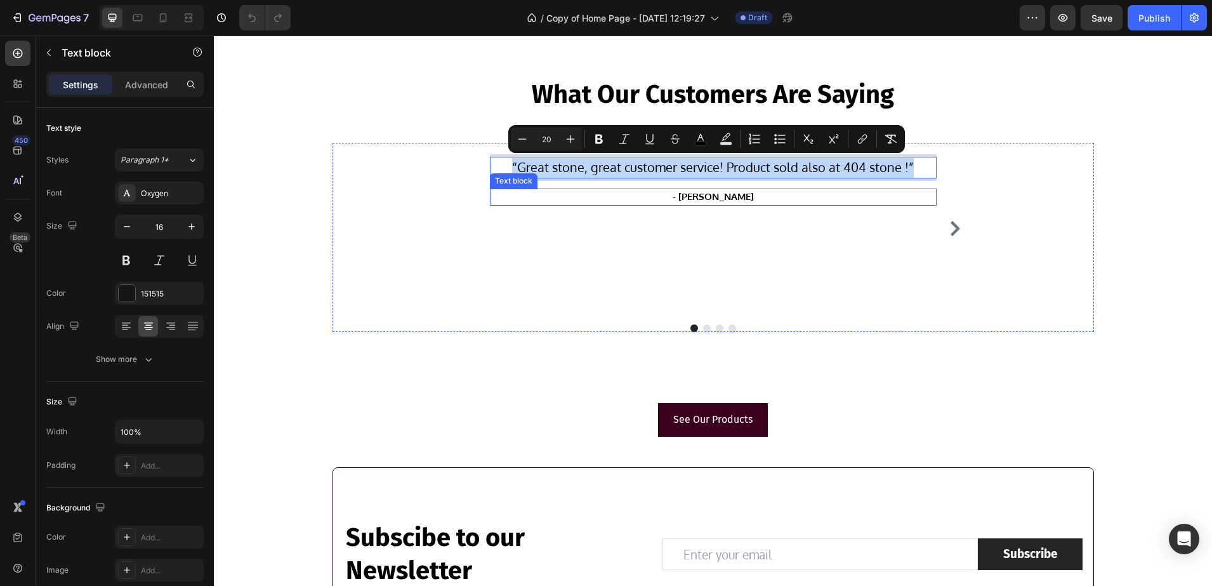
click at [729, 197] on p "- Simone G." at bounding box center [713, 197] width 444 height 15
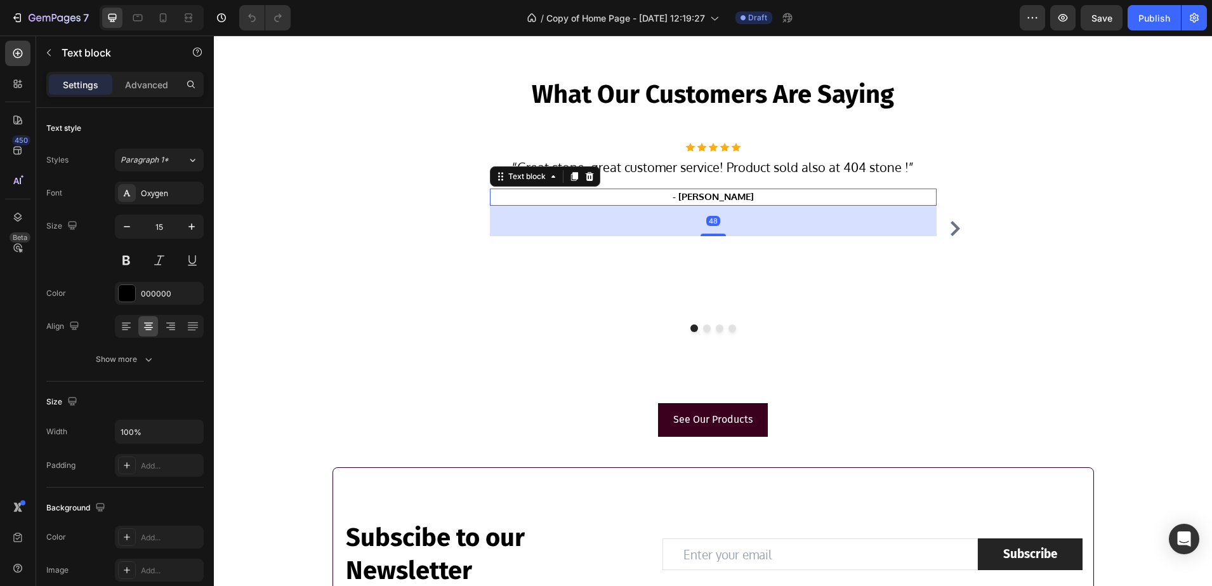
click at [734, 197] on p "- Simone G." at bounding box center [713, 197] width 444 height 15
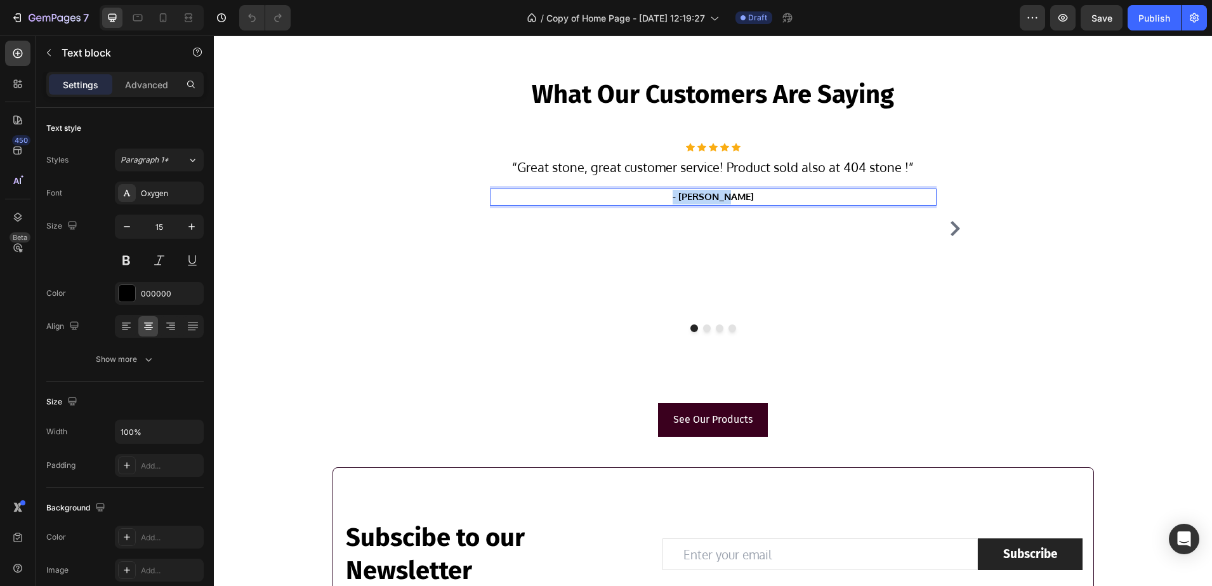
drag, startPoint x: 734, startPoint y: 197, endPoint x: 678, endPoint y: 192, distance: 56.7
click at [678, 192] on p "- Simone G." at bounding box center [713, 197] width 444 height 15
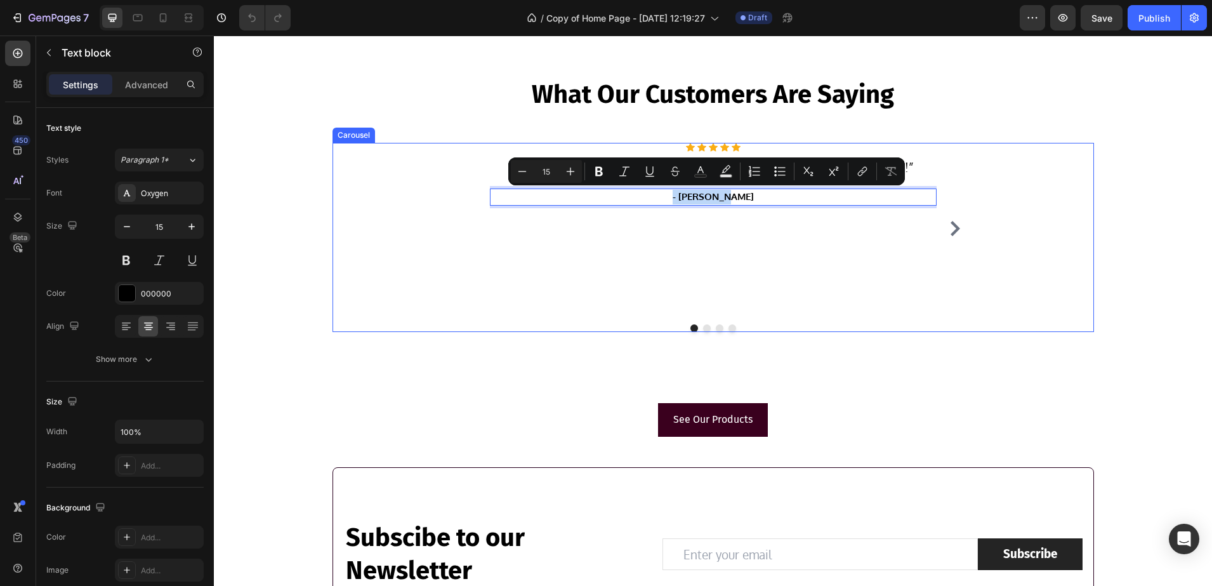
click at [952, 227] on icon "Carousel Next Arrow" at bounding box center [956, 228] width 10 height 15
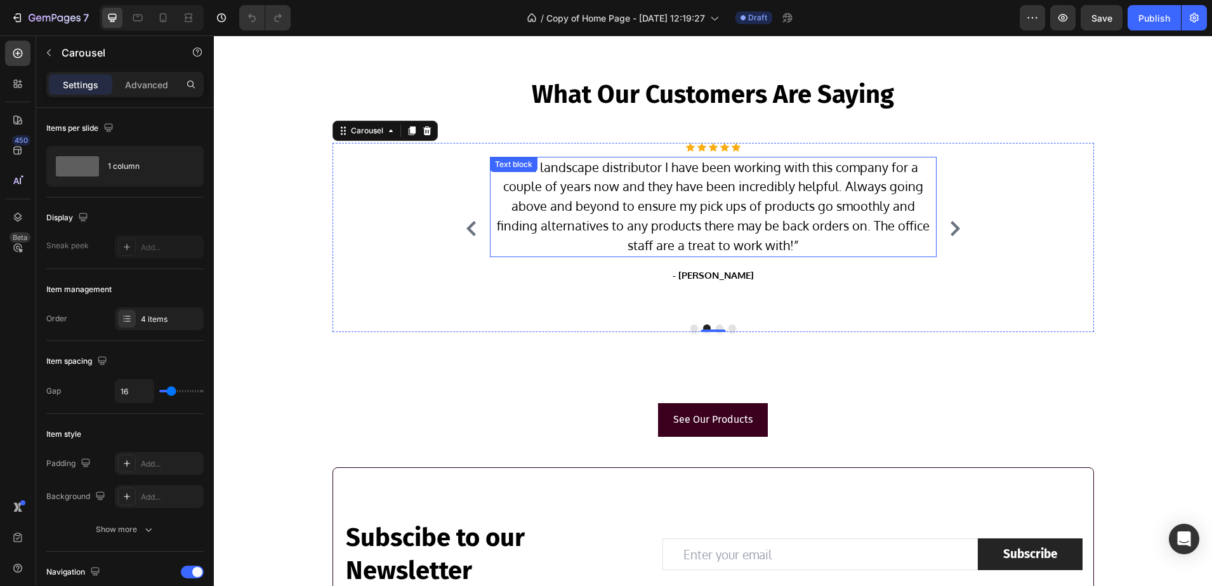
click at [730, 213] on span "As a landscape distributor I have been working with this company for a couple o…" at bounding box center [713, 206] width 433 height 95
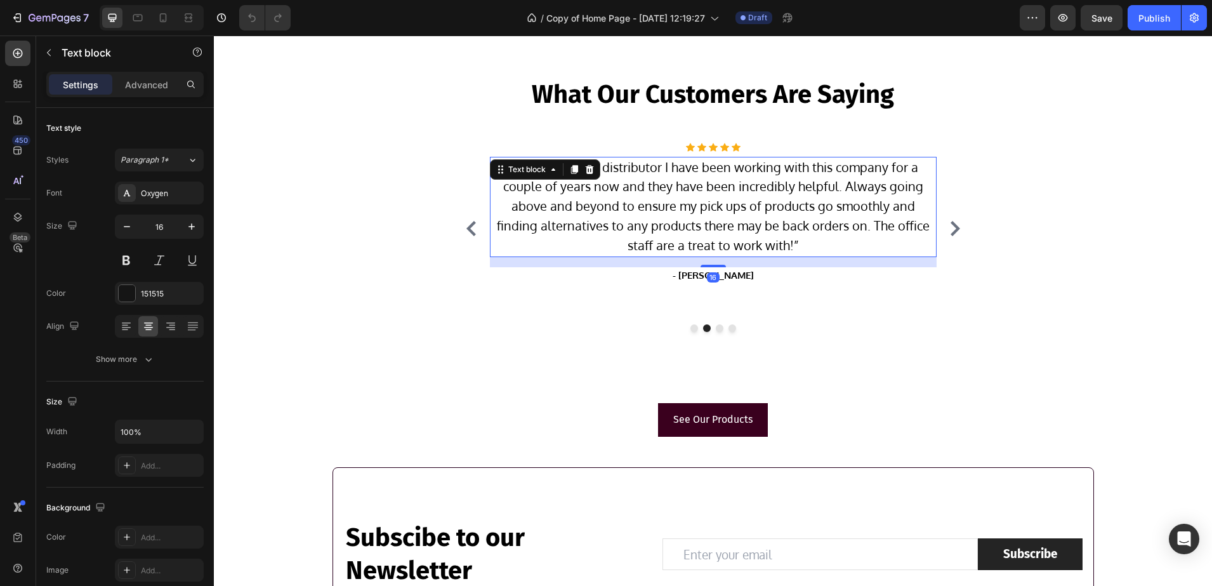
click at [770, 221] on span "As a landscape distributor I have been working with this company for a couple o…" at bounding box center [713, 206] width 433 height 95
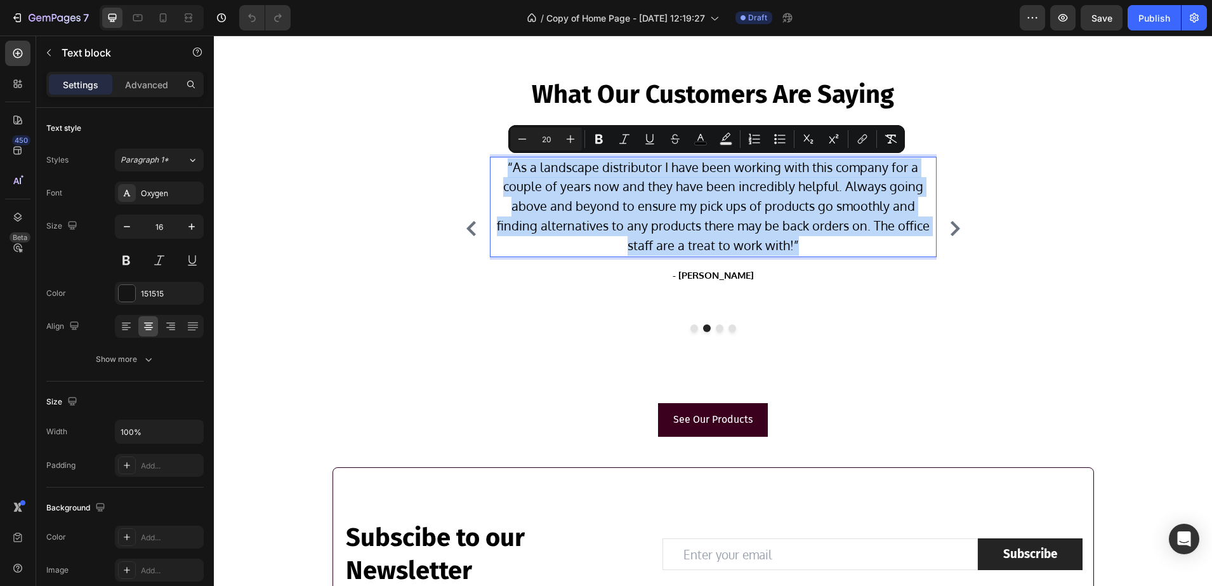
drag, startPoint x: 782, startPoint y: 244, endPoint x: 505, endPoint y: 168, distance: 287.0
click at [505, 168] on p "“ As a landscape distributor I have been working with this company for a couple…" at bounding box center [713, 207] width 444 height 98
drag, startPoint x: 724, startPoint y: 273, endPoint x: 732, endPoint y: 275, distance: 8.0
click at [724, 273] on p "- Rachel E." at bounding box center [713, 275] width 444 height 15
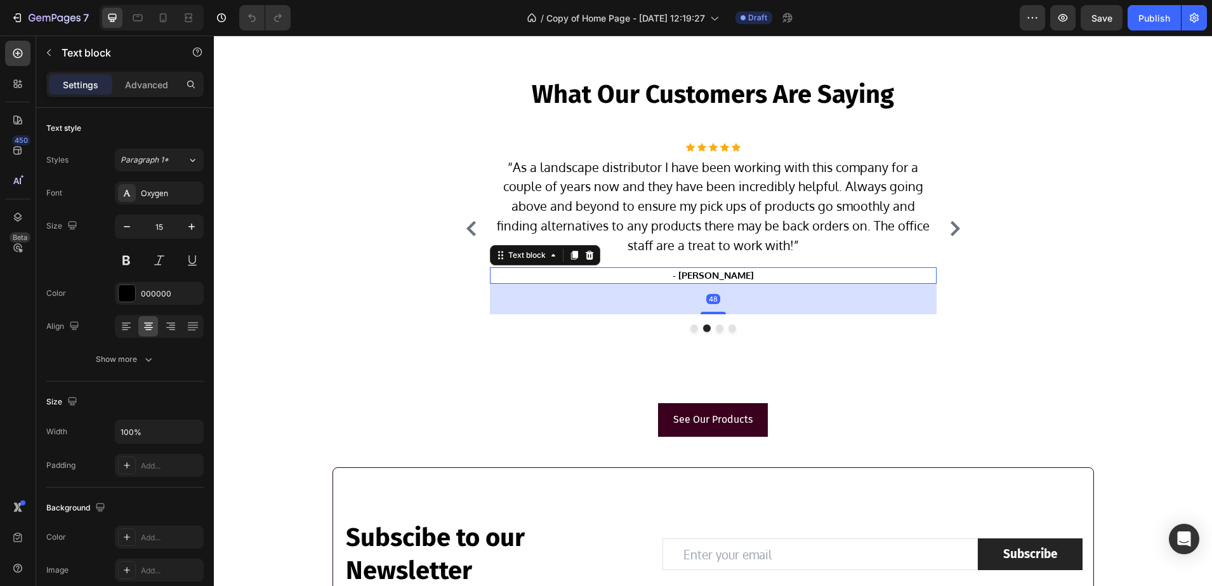
click at [733, 276] on p "- Rachel E." at bounding box center [713, 275] width 444 height 15
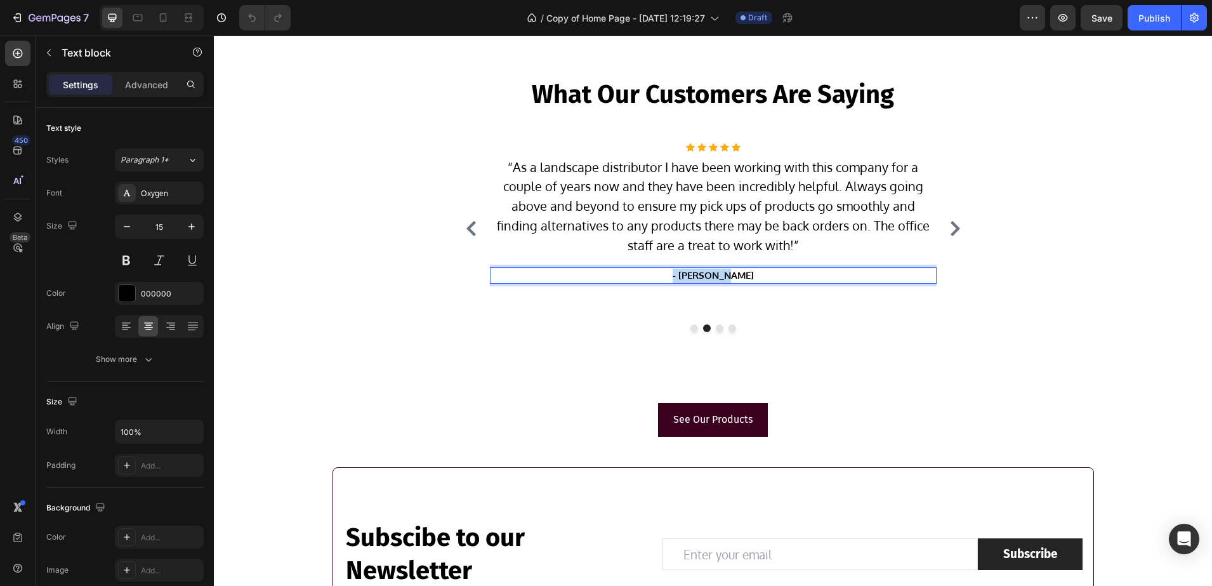
drag, startPoint x: 733, startPoint y: 276, endPoint x: 683, endPoint y: 272, distance: 50.3
click at [683, 272] on p "- Rachel E." at bounding box center [713, 275] width 444 height 15
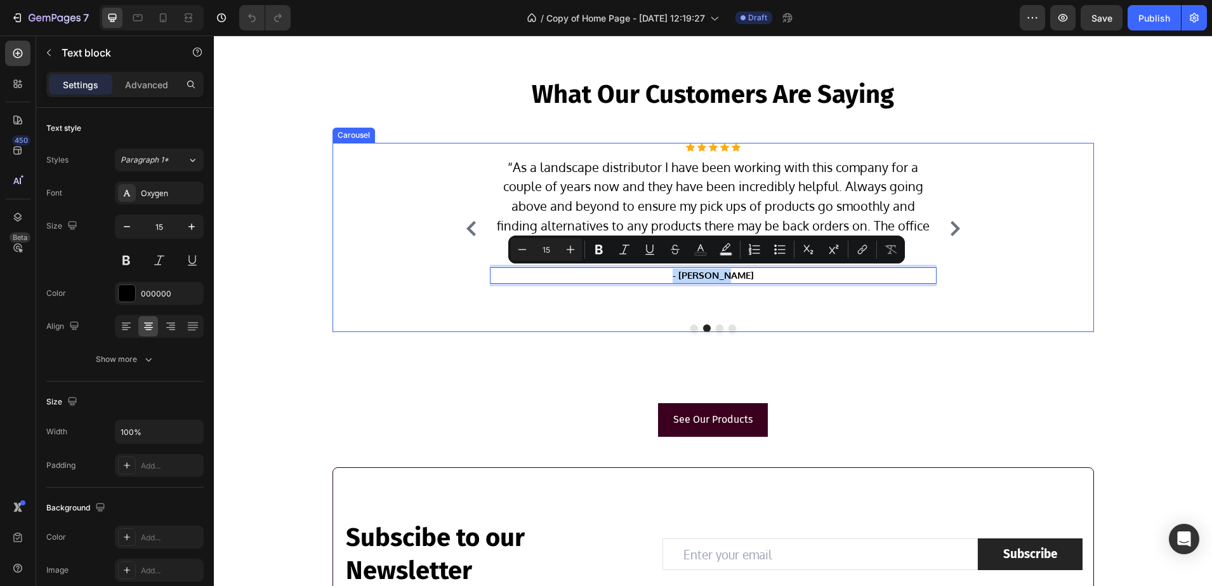
click at [953, 223] on icon "Carousel Next Arrow" at bounding box center [955, 228] width 15 height 15
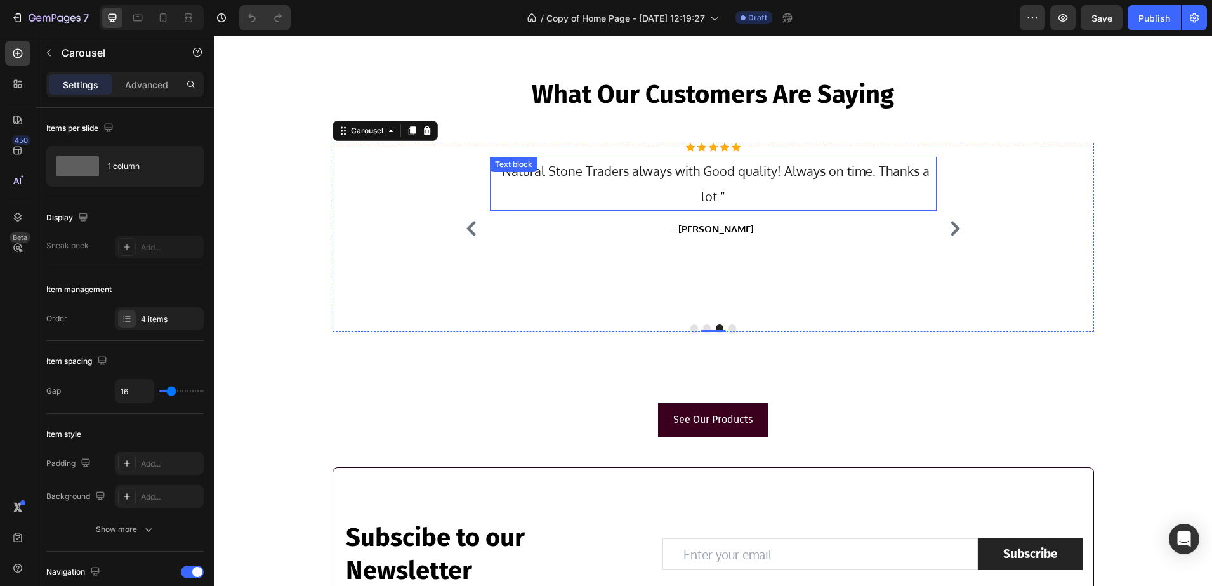
click at [742, 178] on span "Natural Stone Traders always with Good quality! Always on time. Thanks a lot." at bounding box center [716, 183] width 428 height 43
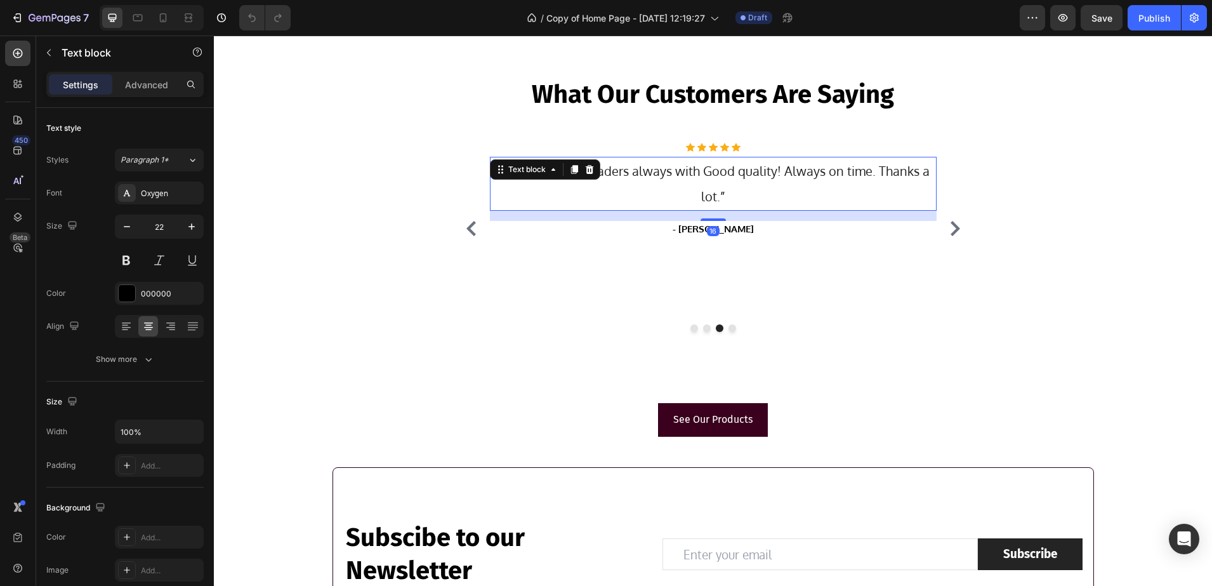
click at [730, 190] on p "“ Natural Stone Traders always with Good quality! Always on time. Thanks a lot.…" at bounding box center [713, 183] width 444 height 51
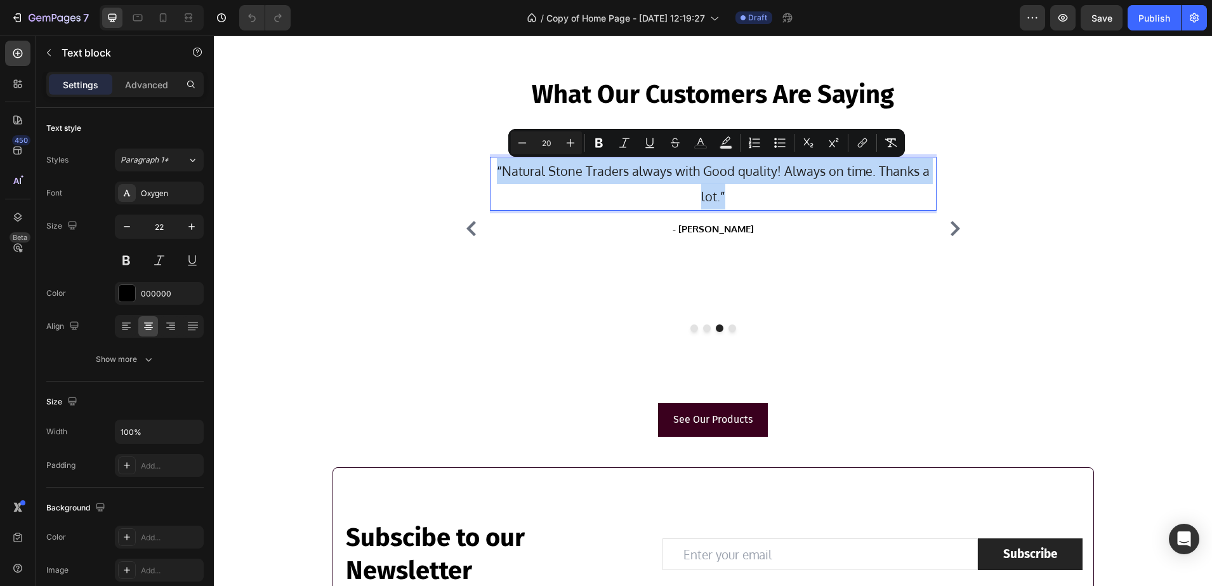
drag, startPoint x: 729, startPoint y: 192, endPoint x: 486, endPoint y: 174, distance: 243.1
click at [491, 174] on p "“ Natural Stone Traders always with Good quality! Always on time. Thanks a lot.…" at bounding box center [713, 183] width 444 height 51
click at [723, 225] on p "- Felipe A." at bounding box center [713, 229] width 444 height 15
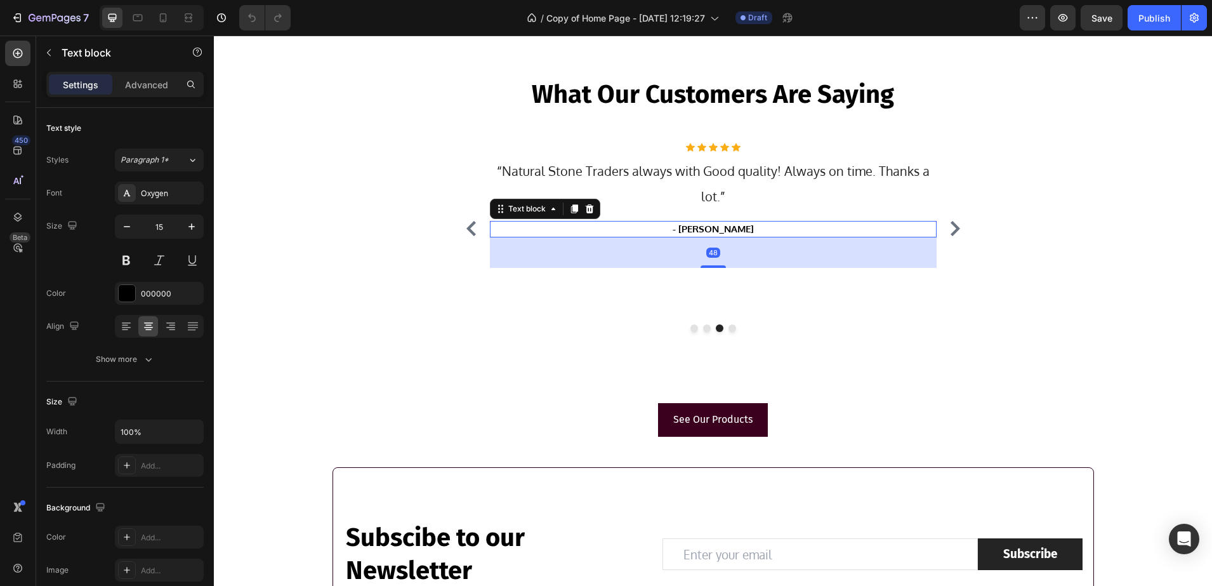
click at [733, 230] on p "- Felipe A." at bounding box center [713, 229] width 444 height 15
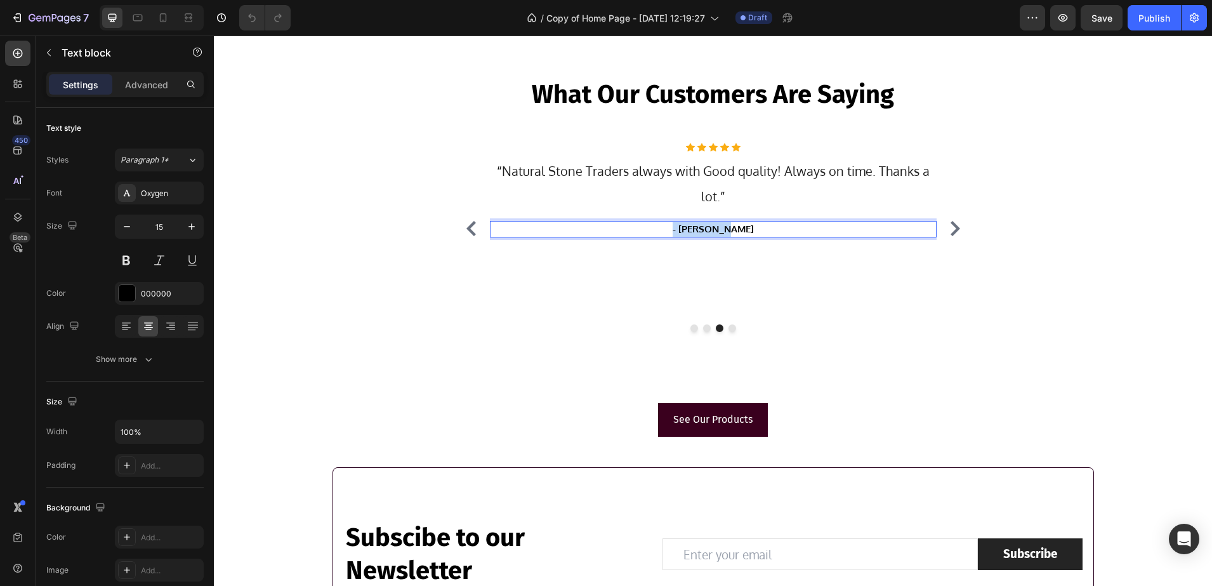
drag, startPoint x: 734, startPoint y: 230, endPoint x: 684, endPoint y: 225, distance: 51.0
click at [684, 225] on p "- Felipe A." at bounding box center [713, 229] width 444 height 15
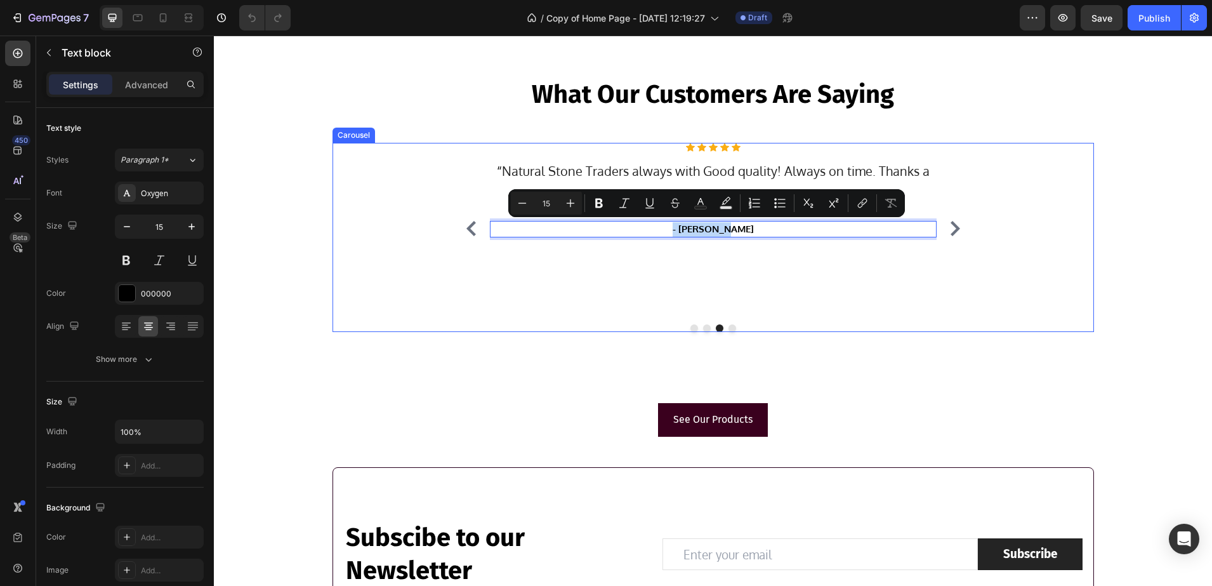
click at [953, 221] on icon "Carousel Next Arrow" at bounding box center [955, 228] width 15 height 15
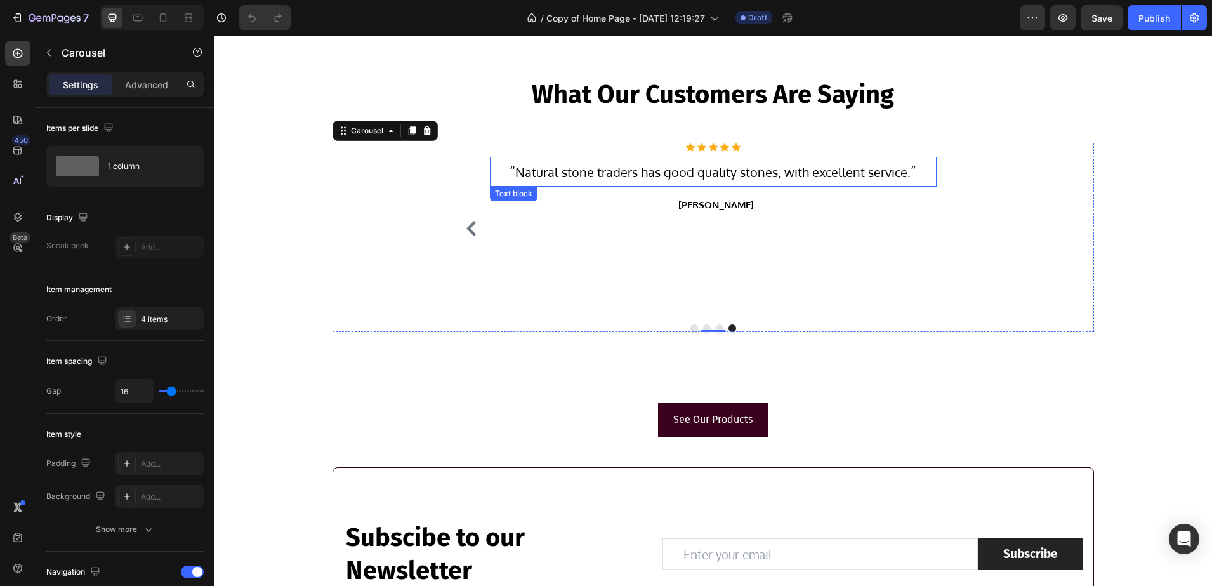
click at [643, 174] on span "Natural stone traders has good quality stones, with excellent service." at bounding box center [712, 172] width 395 height 17
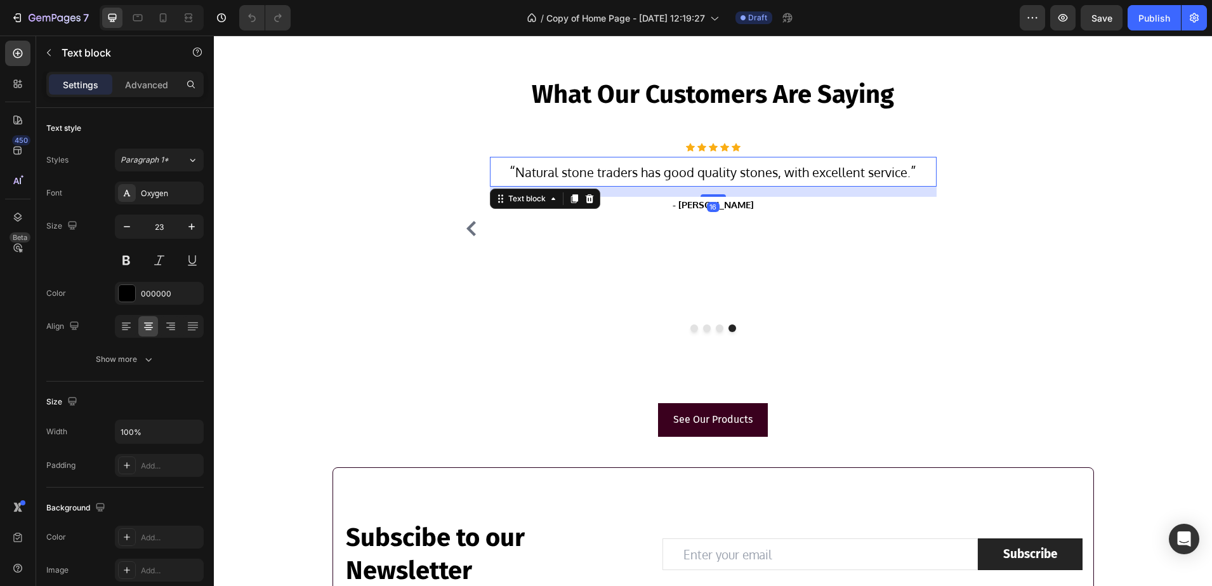
click at [890, 159] on p "“ Natural stone traders has good quality stones, with excellent service. ”" at bounding box center [713, 171] width 444 height 27
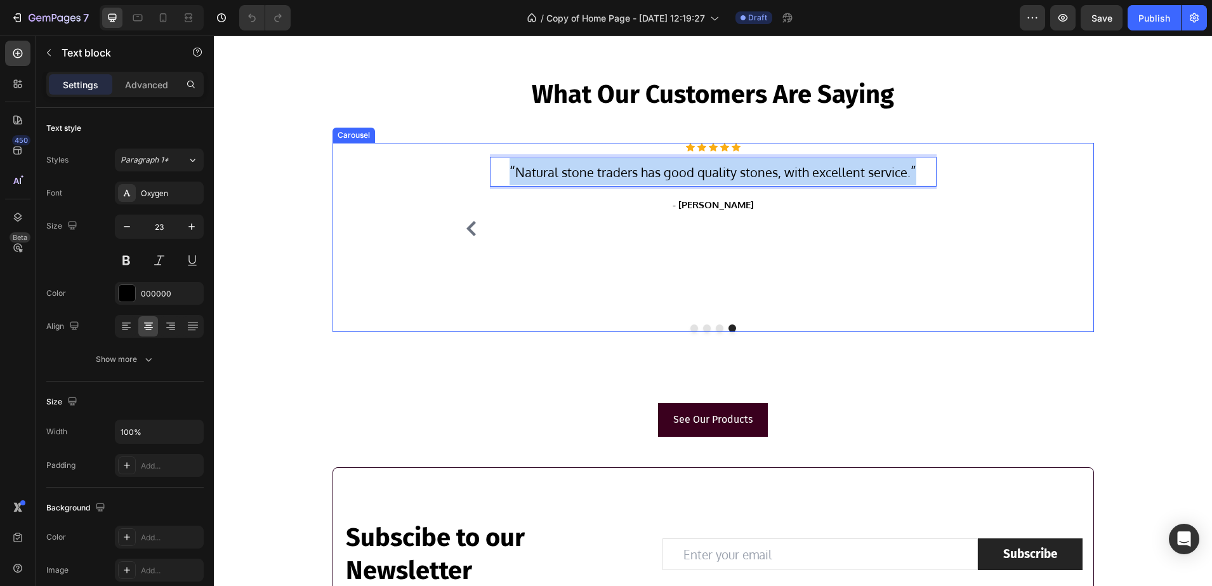
drag, startPoint x: 916, startPoint y: 168, endPoint x: 500, endPoint y: 187, distance: 416.8
click at [500, 187] on div "Icon Icon Icon Icon Icon Icon List Hoz “ Natural stone traders has good quality…" at bounding box center [713, 228] width 447 height 171
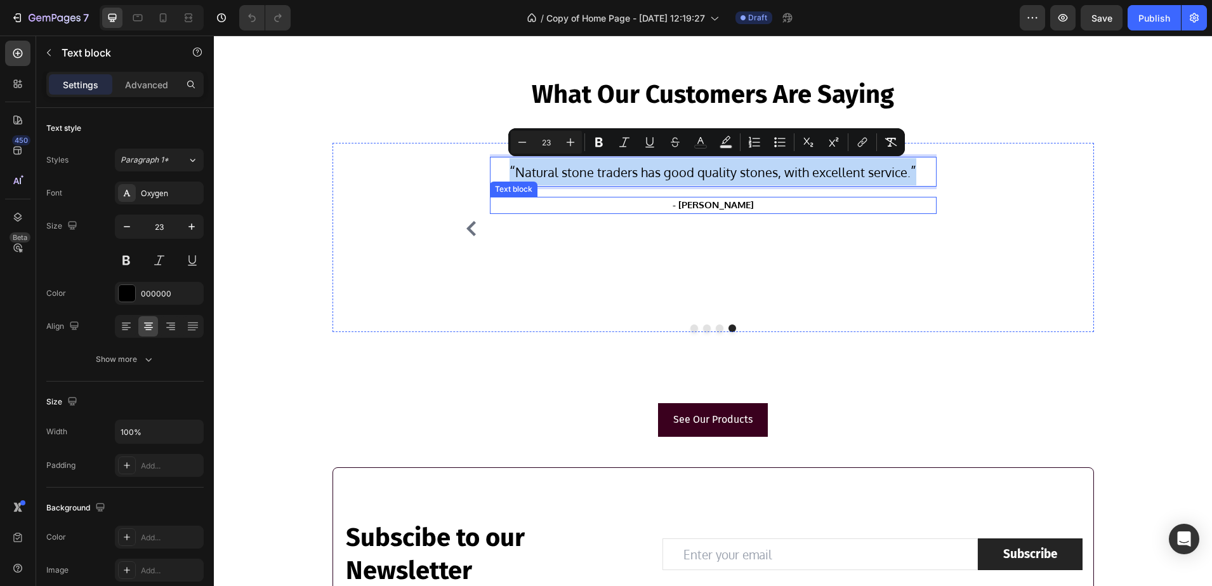
click at [693, 199] on p "- Joshua W." at bounding box center [713, 205] width 444 height 15
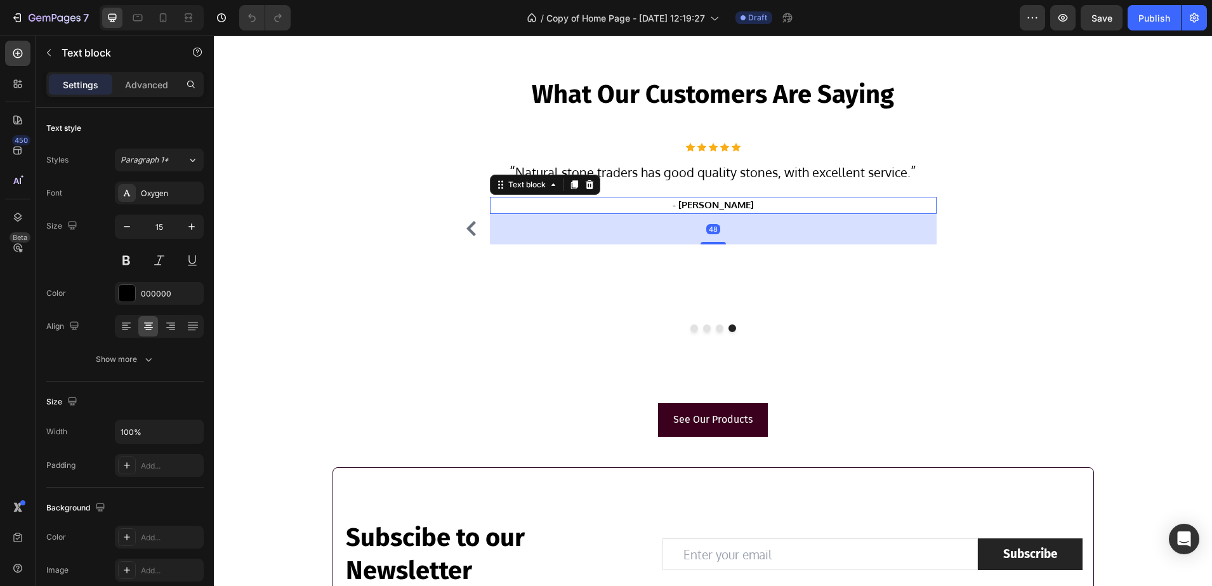
click at [739, 204] on p "- Joshua W." at bounding box center [713, 205] width 444 height 15
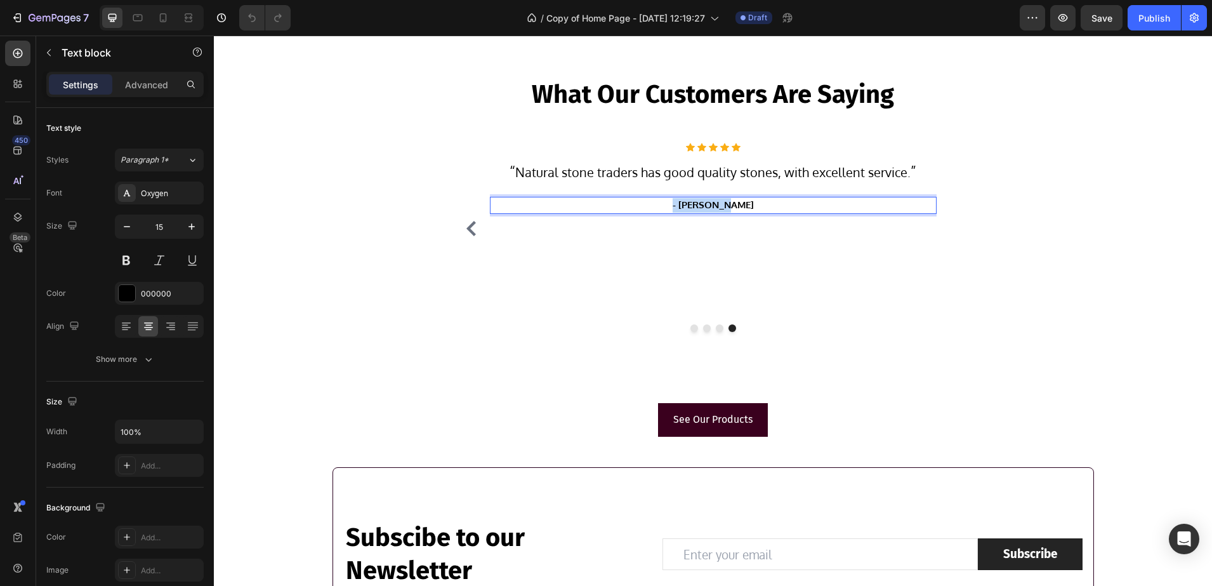
drag, startPoint x: 746, startPoint y: 205, endPoint x: 664, endPoint y: 204, distance: 81.2
click at [664, 204] on p "- Joshua W." at bounding box center [713, 205] width 444 height 15
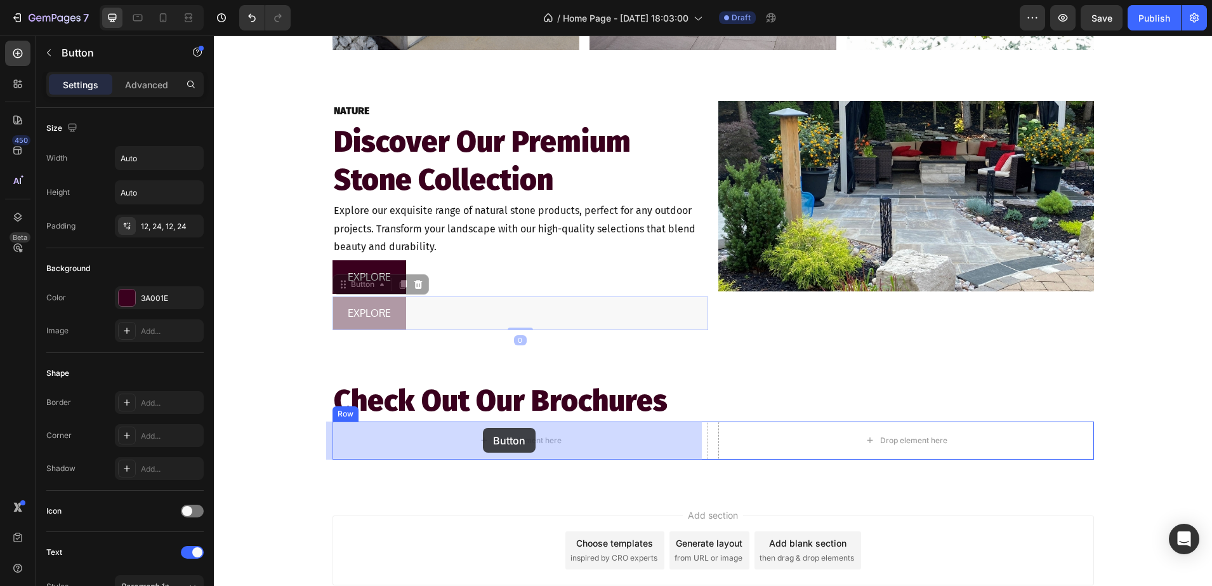
drag, startPoint x: 348, startPoint y: 279, endPoint x: 483, endPoint y: 430, distance: 202.2
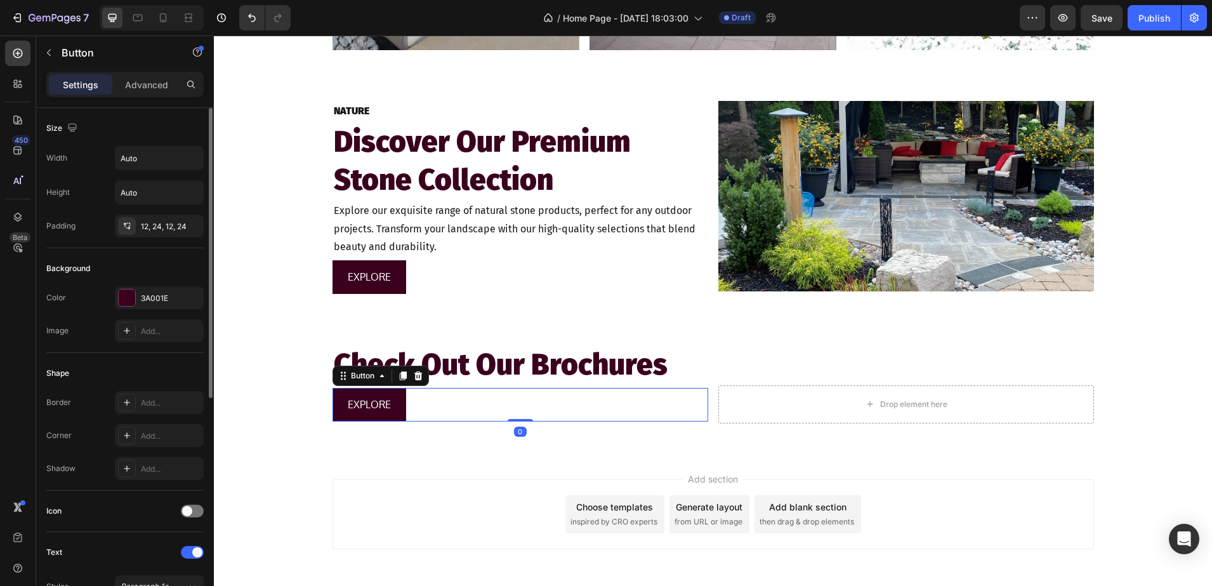
scroll to position [396, 0]
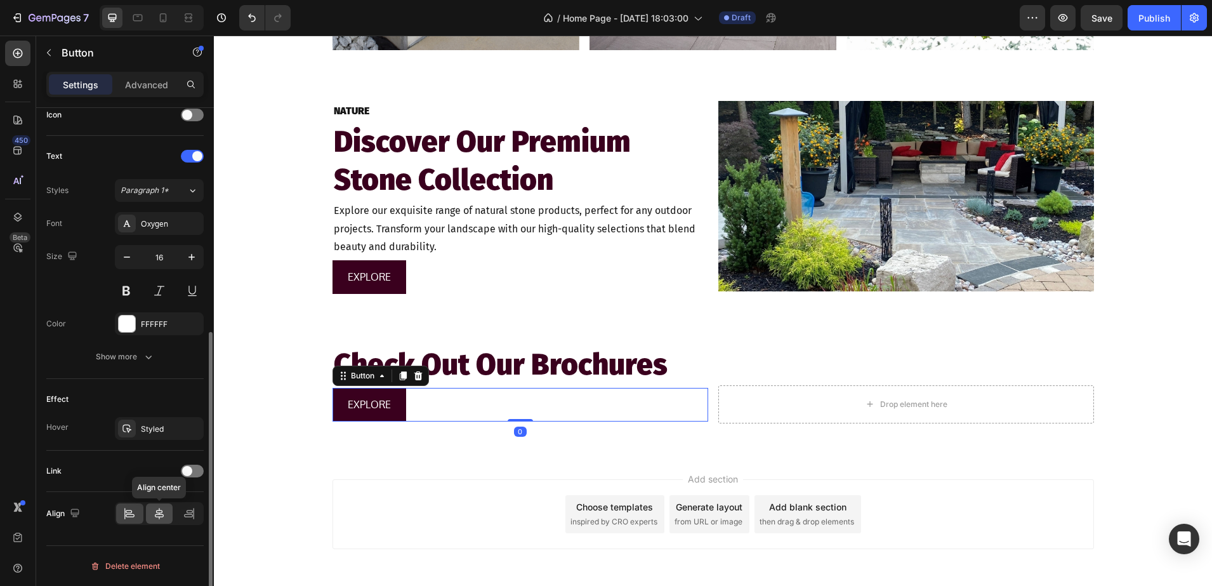
click at [158, 515] on icon at bounding box center [159, 513] width 13 height 13
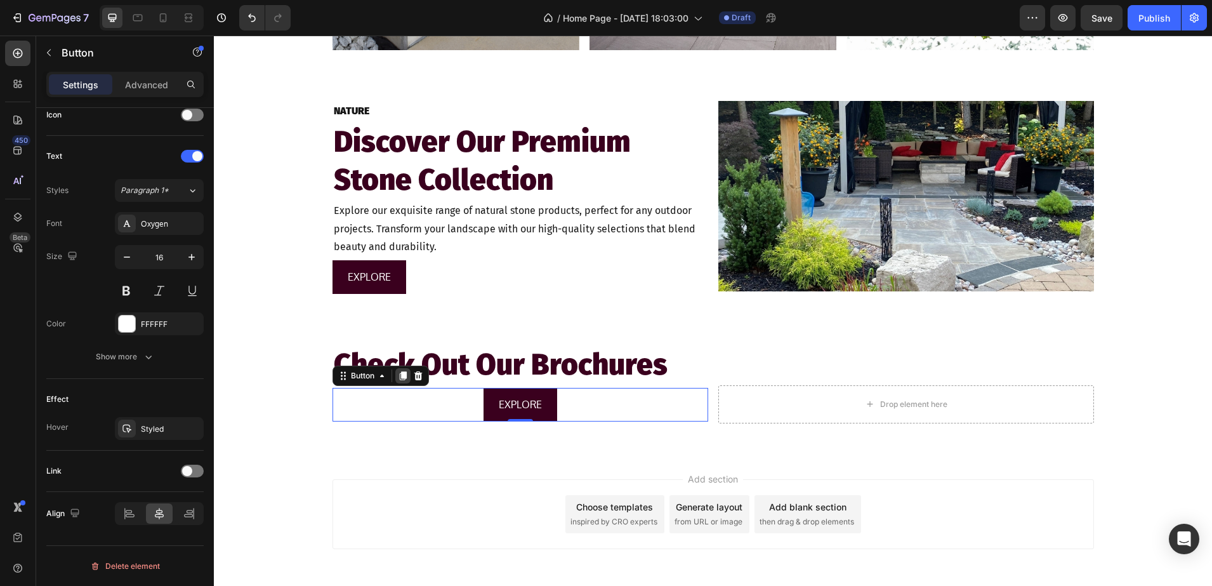
click at [400, 376] on icon at bounding box center [402, 375] width 7 height 9
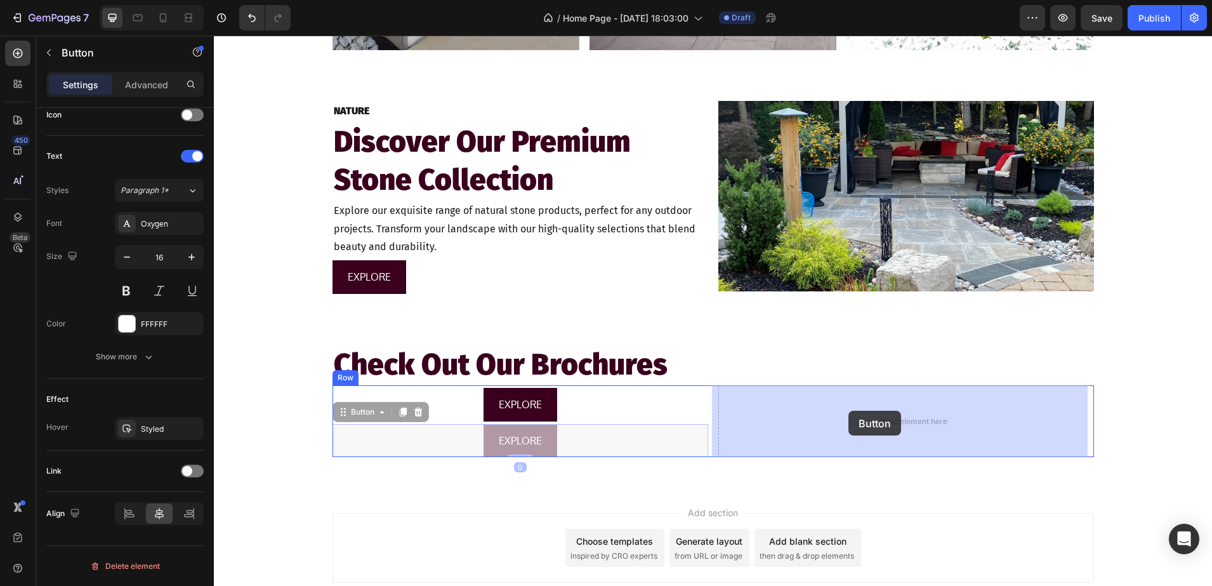
drag, startPoint x: 348, startPoint y: 416, endPoint x: 849, endPoint y: 411, distance: 500.8
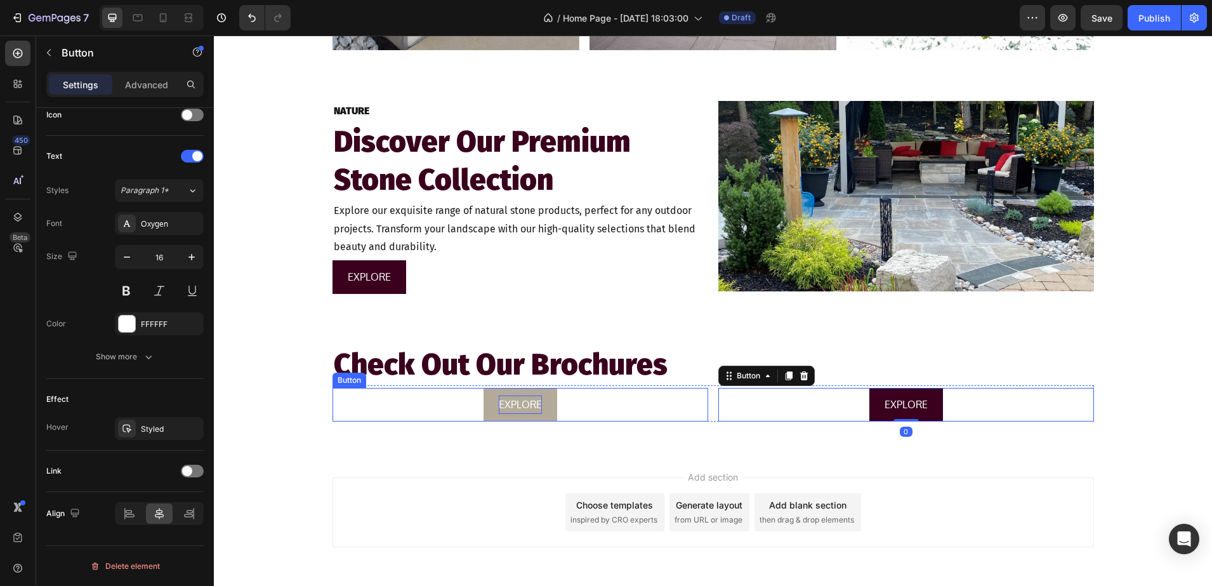
click at [529, 401] on p "EXPLORE" at bounding box center [520, 404] width 43 height 18
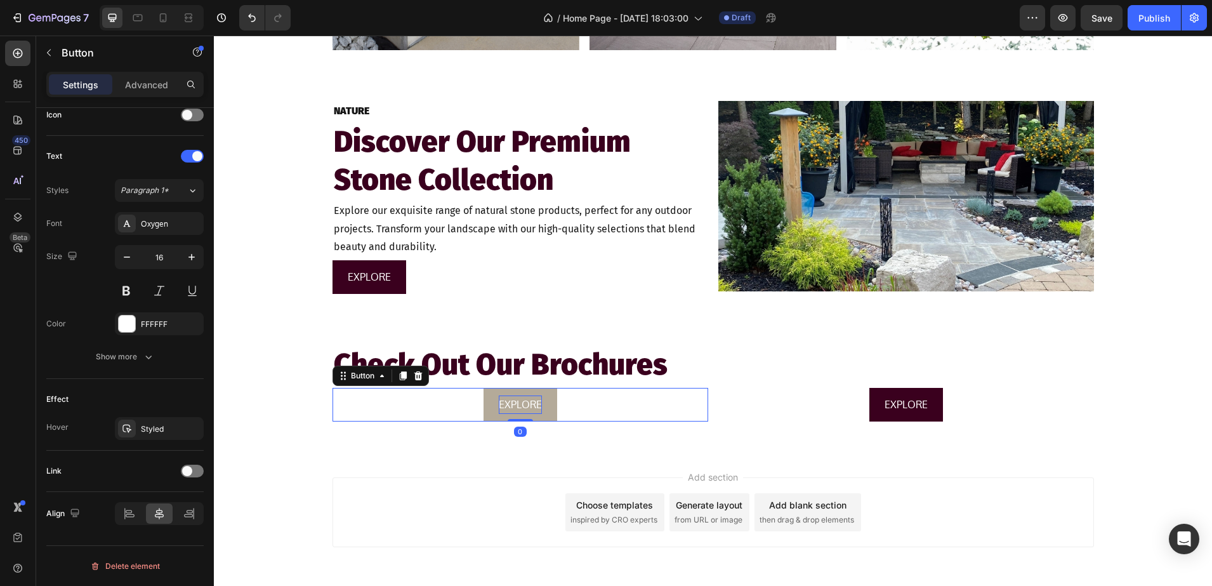
click at [531, 402] on p "EXPLORE" at bounding box center [520, 404] width 43 height 18
click at [483, 388] on button "NATURAL" at bounding box center [520, 405] width 74 height 34
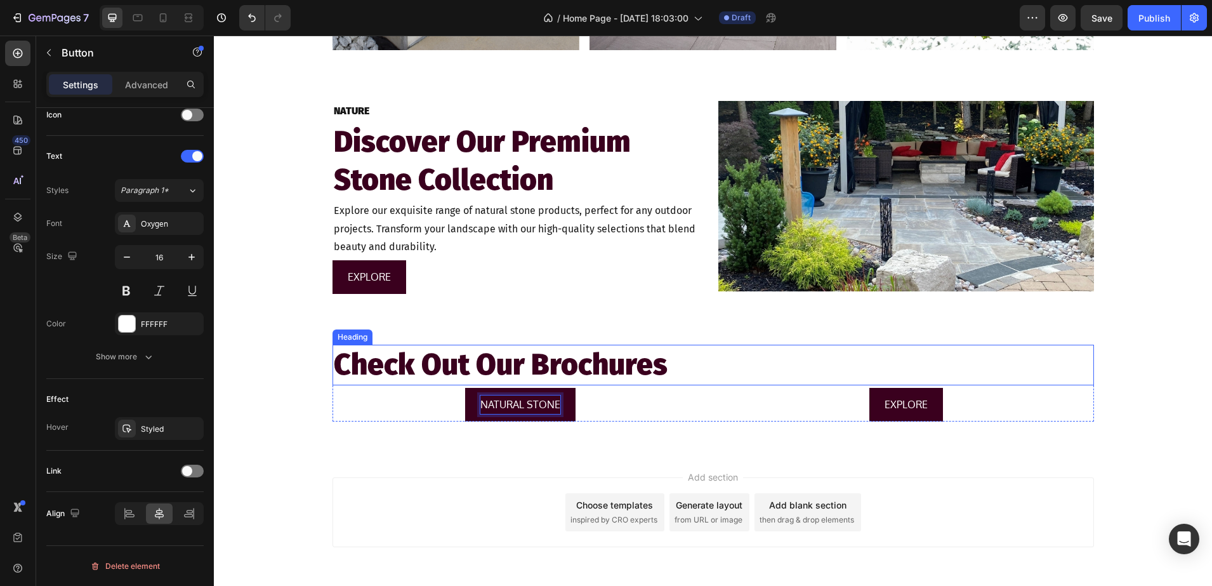
click at [592, 367] on h2 "Check Out Our Brochures" at bounding box center [714, 365] width 762 height 41
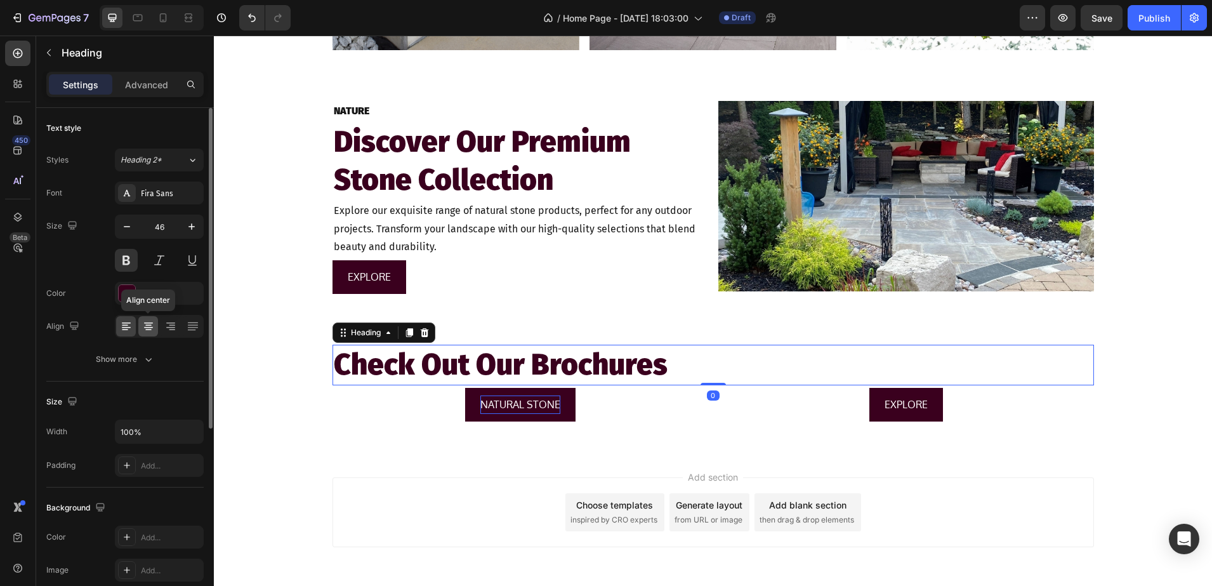
click at [143, 329] on icon at bounding box center [148, 326] width 13 height 13
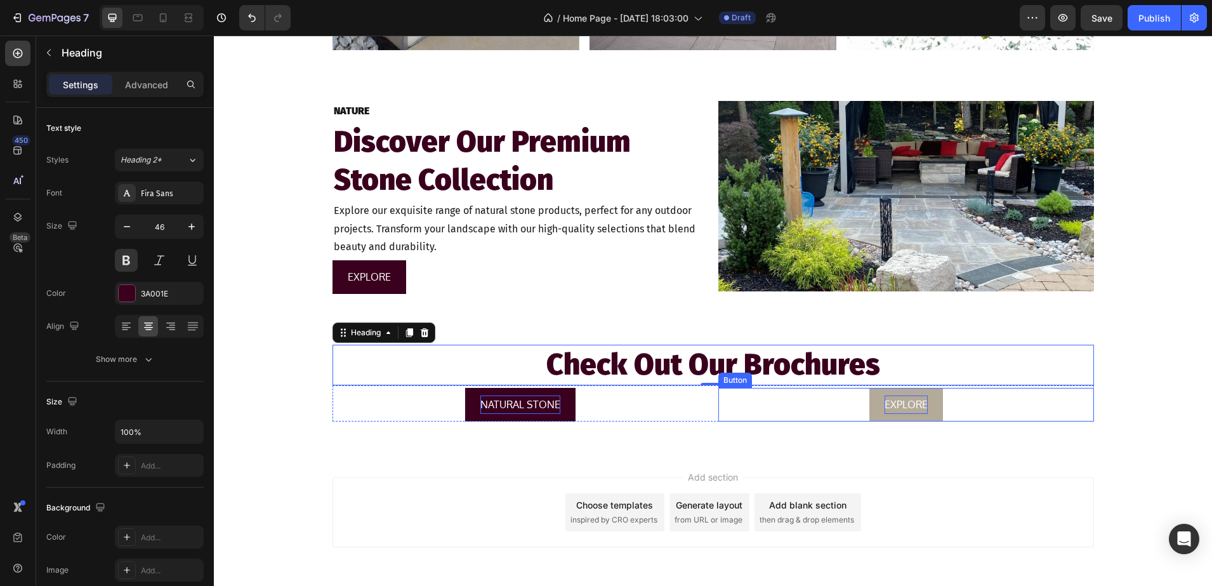
click at [911, 407] on p "EXPLORE" at bounding box center [906, 404] width 43 height 18
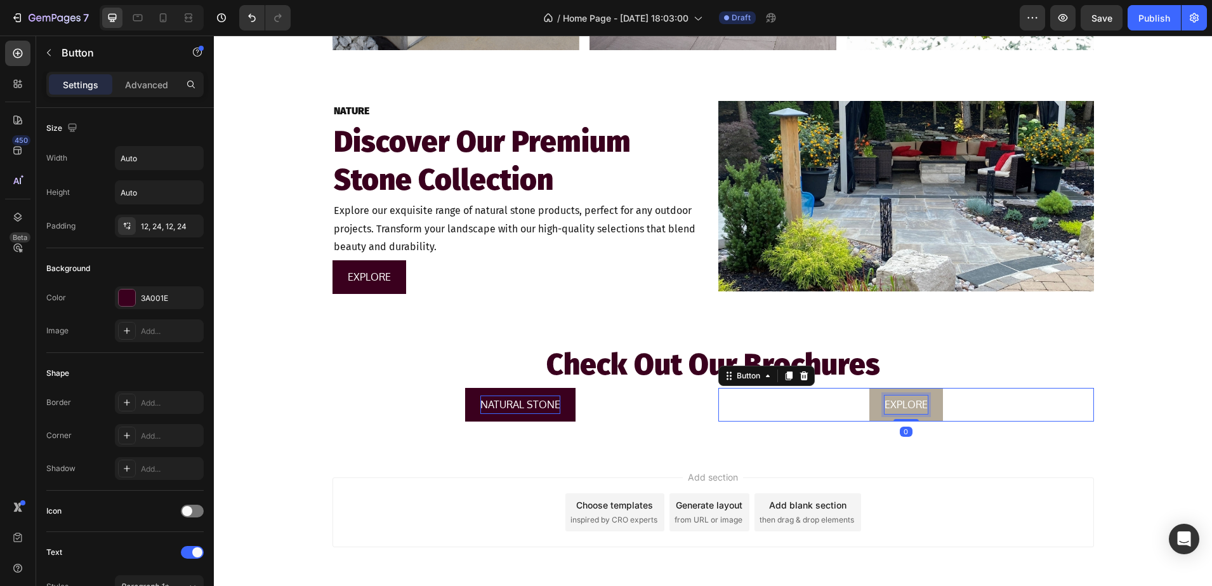
click at [918, 405] on p "EXPLORE" at bounding box center [906, 404] width 43 height 18
click at [1171, 466] on div "Add section Choose templates inspired by CRO experts Generate layout from URL o…" at bounding box center [713, 530] width 998 height 156
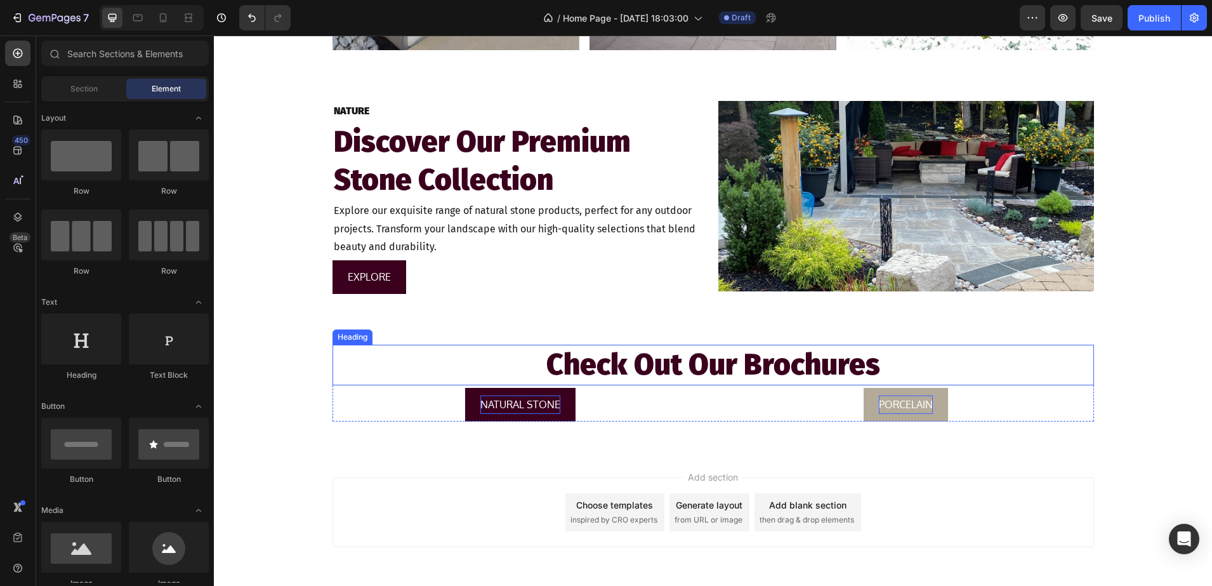
click at [473, 354] on h2 "Check Out Our Brochures" at bounding box center [714, 365] width 762 height 41
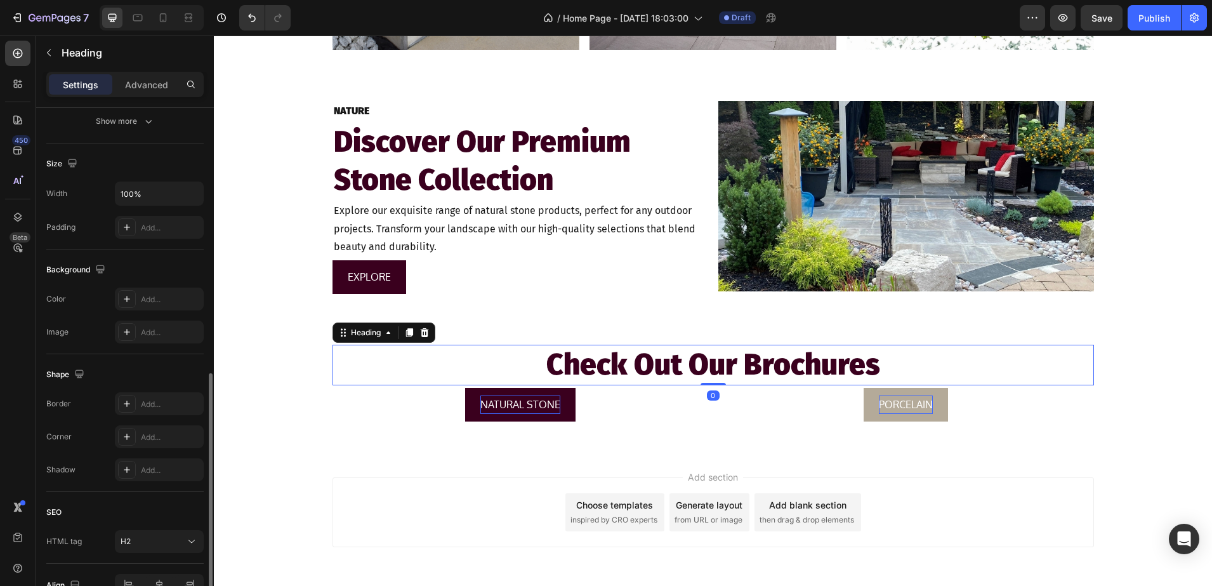
scroll to position [310, 0]
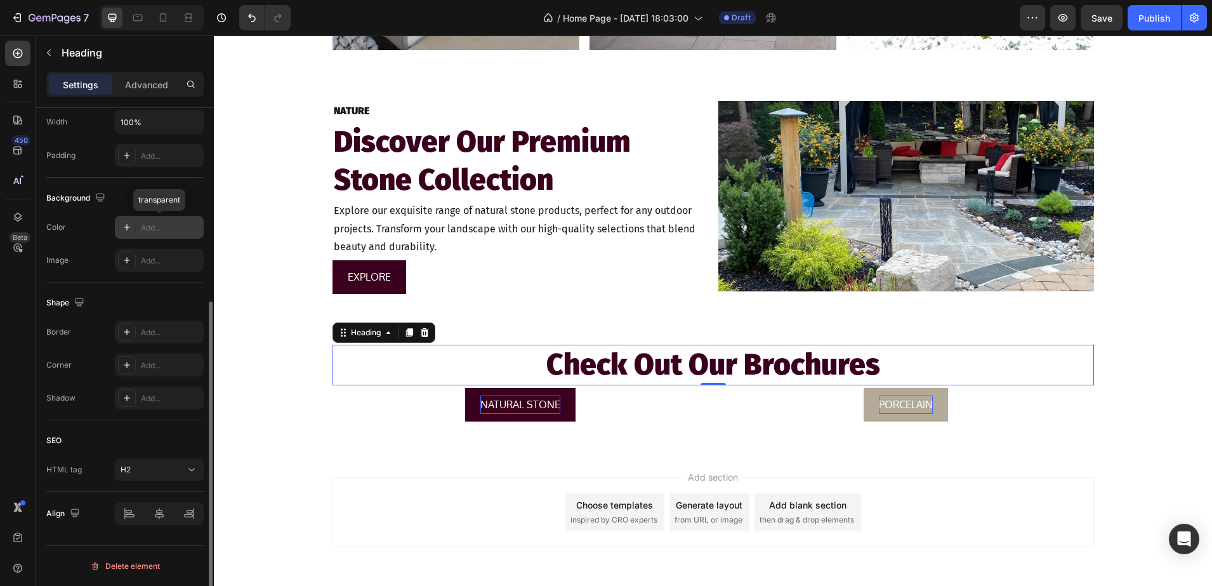
click at [122, 228] on icon at bounding box center [127, 227] width 10 height 10
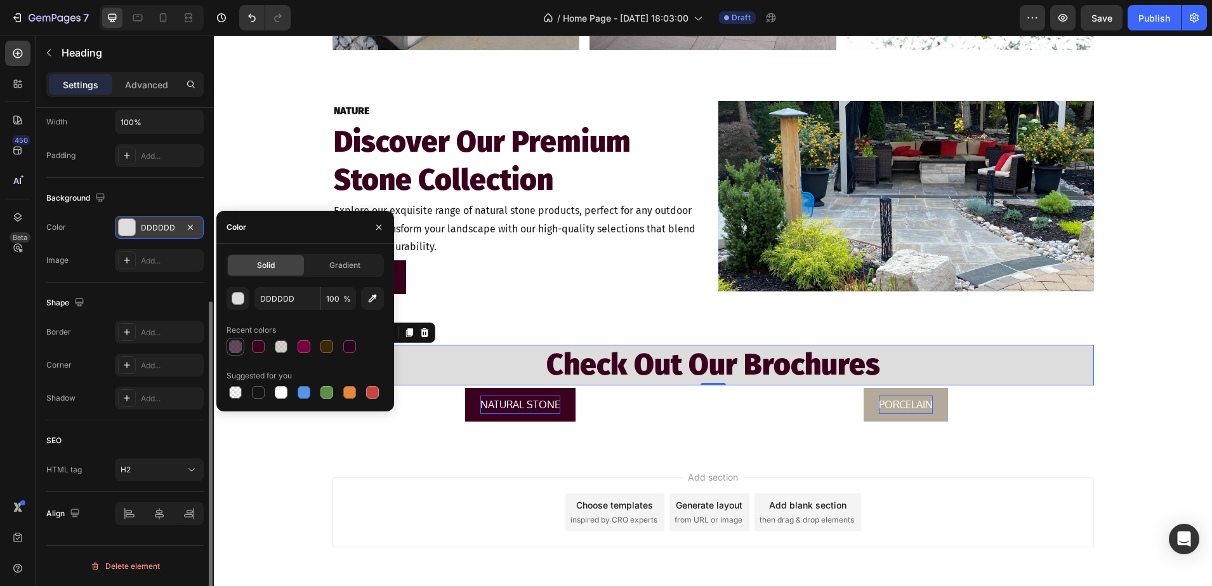
click at [236, 346] on div at bounding box center [235, 346] width 13 height 13
type input "29001F"
type input "70"
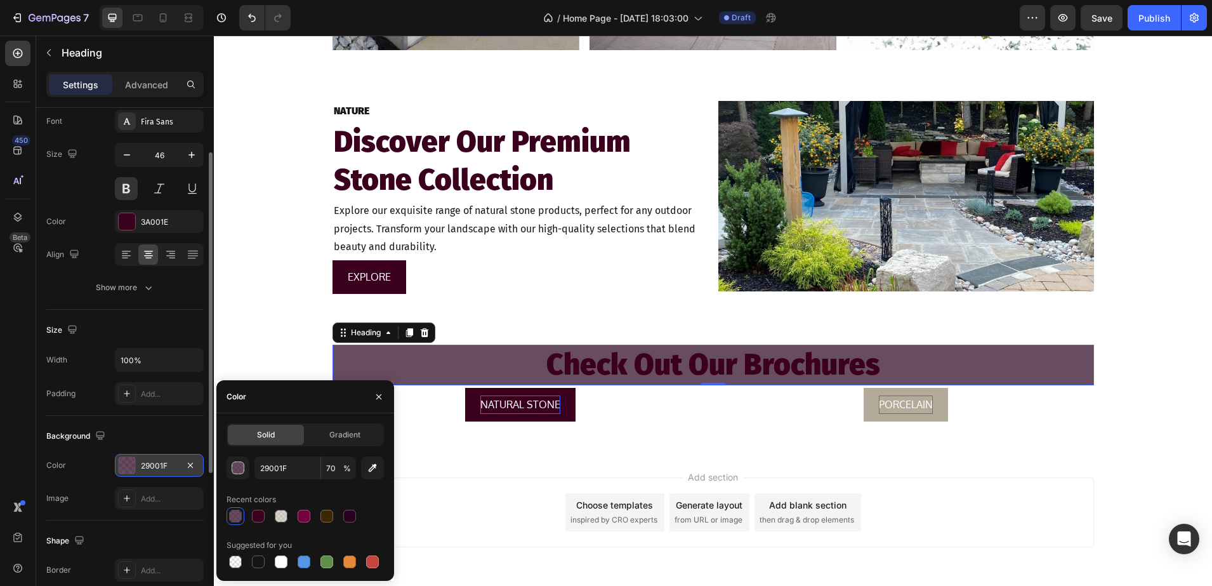
scroll to position [0, 0]
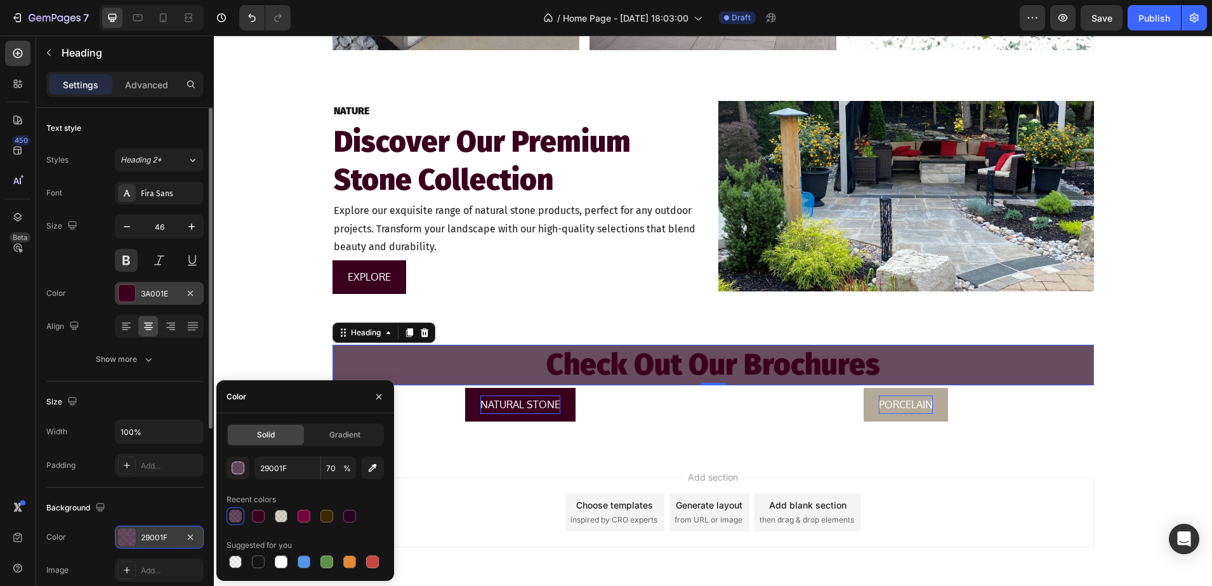
click at [122, 304] on div "3A001E" at bounding box center [159, 293] width 89 height 23
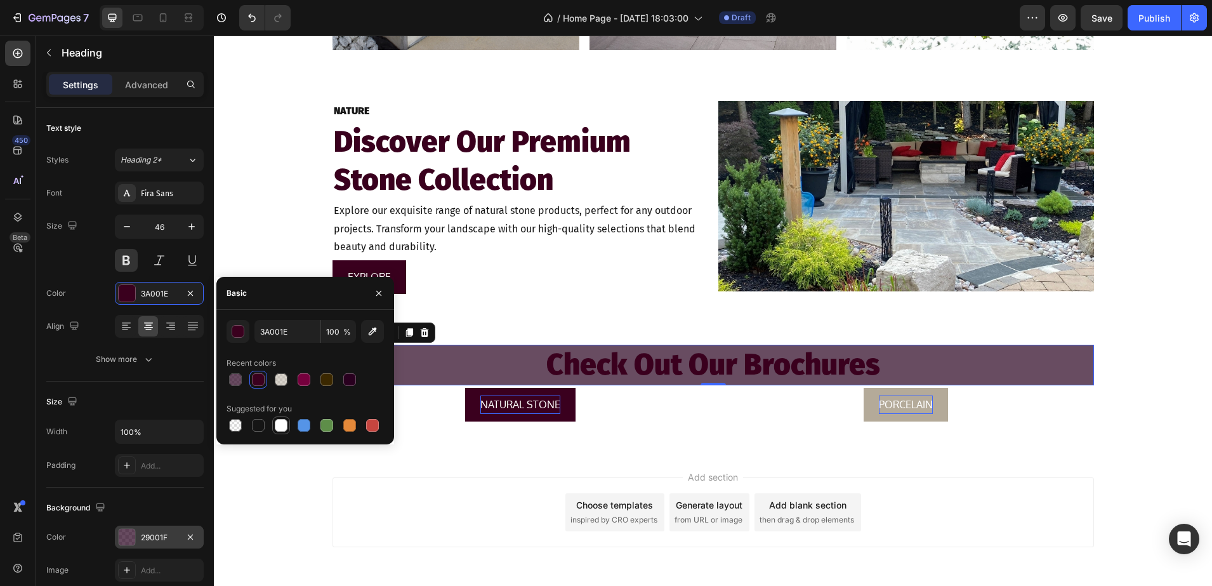
click at [283, 422] on div at bounding box center [281, 425] width 13 height 13
type input "FFFFFF"
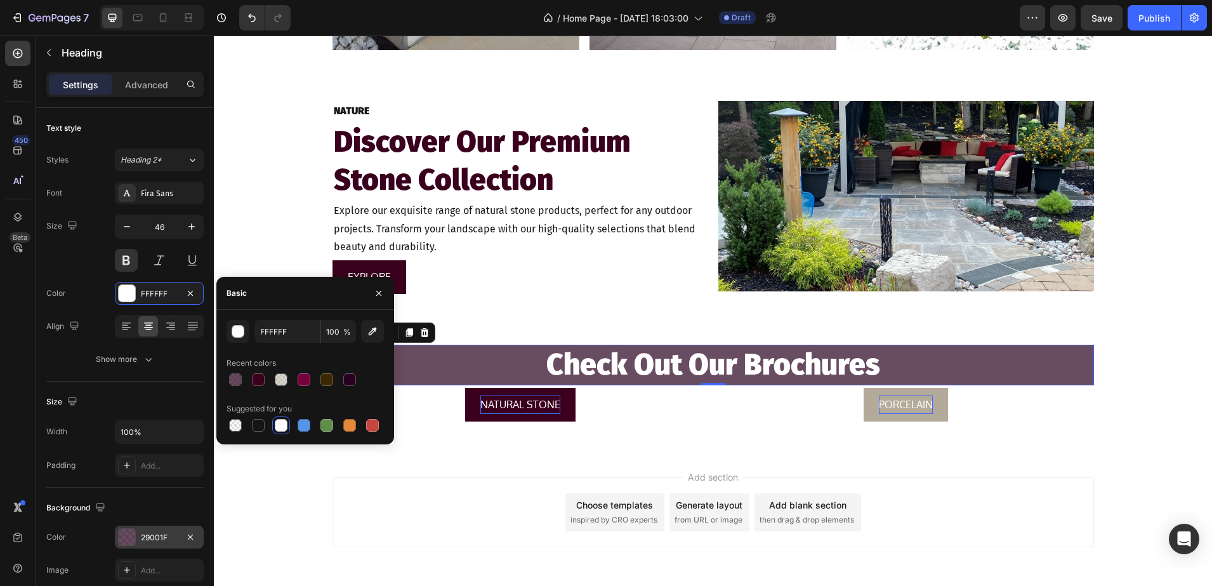
click at [275, 490] on div "Add section Choose templates inspired by CRO experts Generate layout from URL o…" at bounding box center [713, 530] width 998 height 156
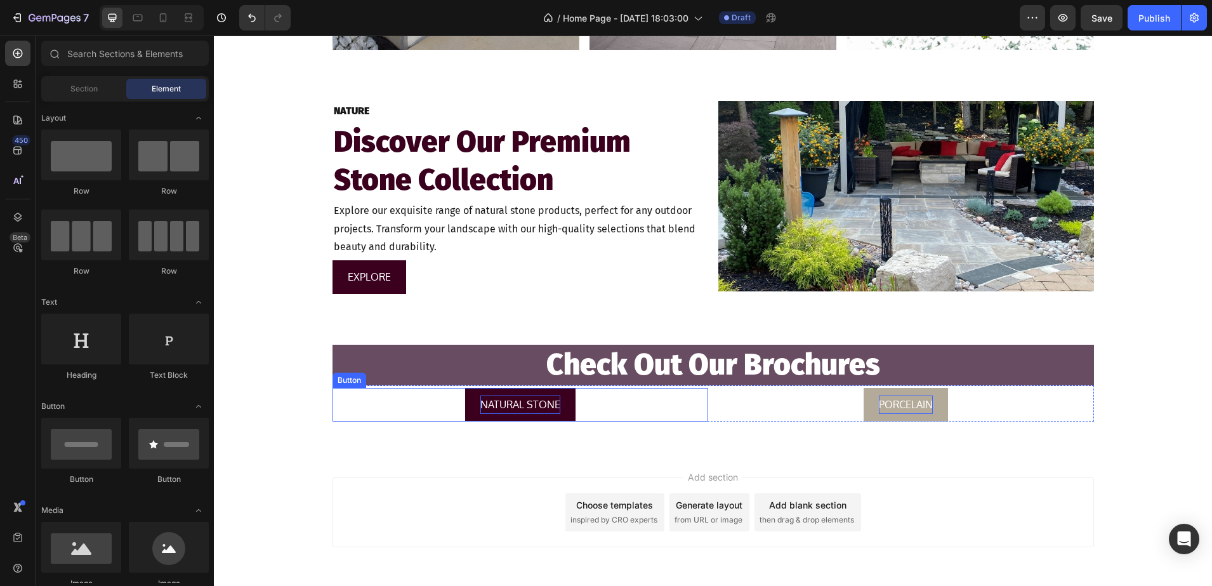
click at [691, 406] on div "NATURAL STONE Button" at bounding box center [521, 405] width 376 height 34
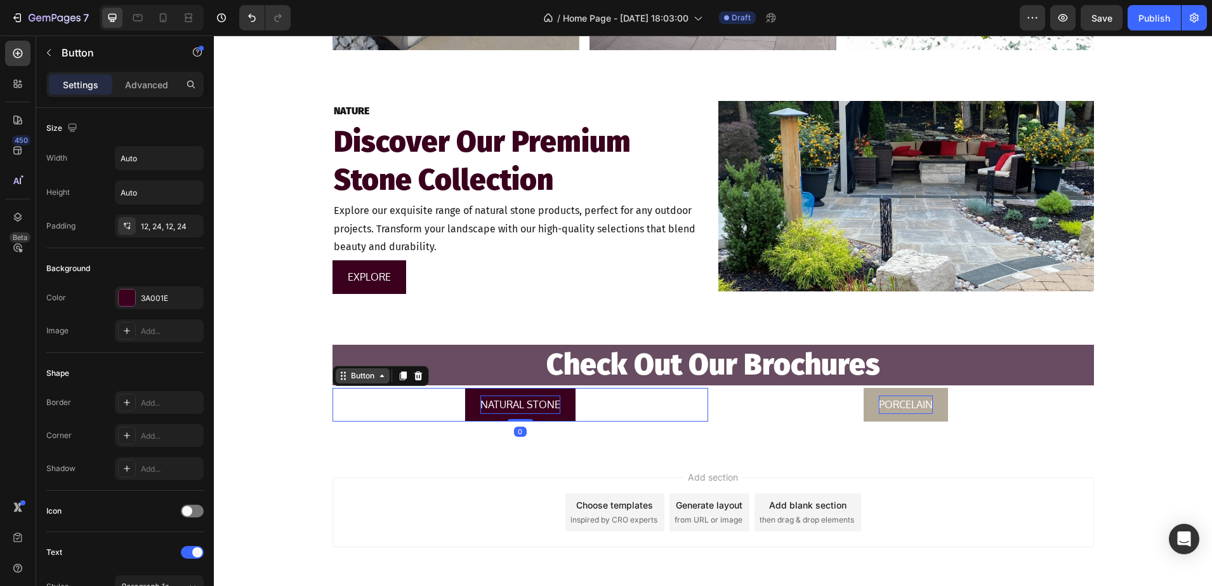
click at [338, 375] on icon at bounding box center [343, 376] width 10 height 10
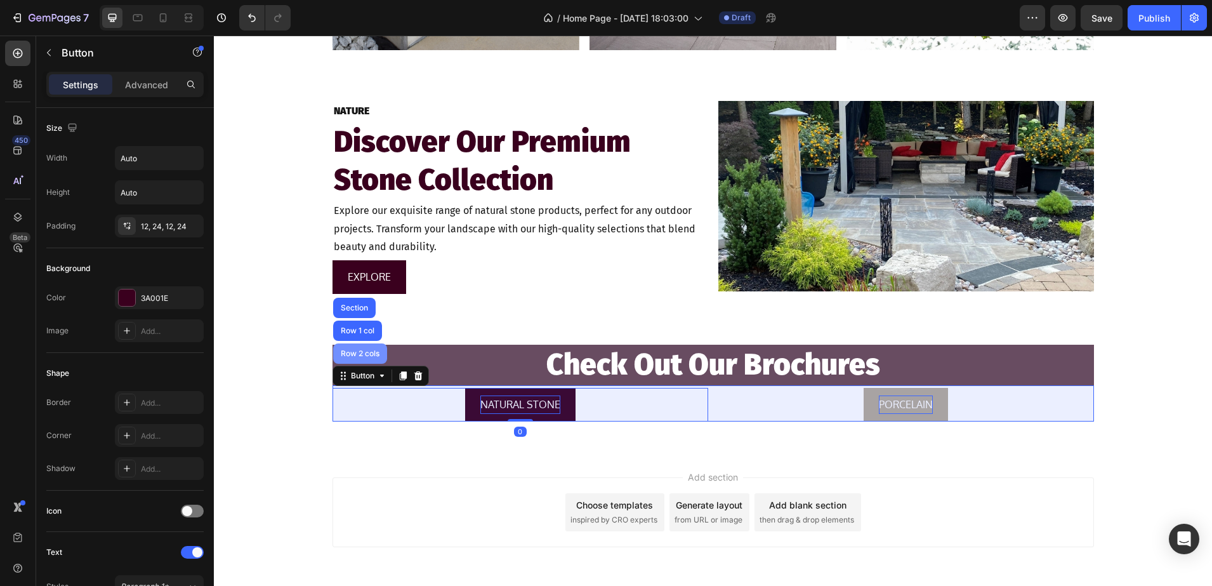
click at [338, 362] on div "Row 2 cols" at bounding box center [360, 353] width 54 height 20
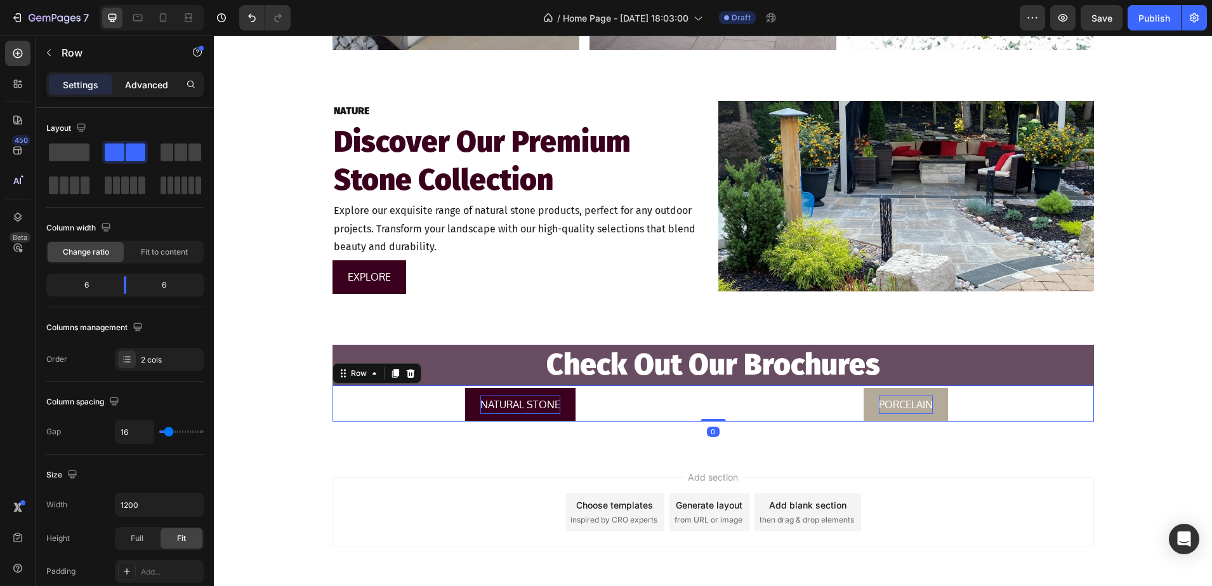
click at [121, 74] on div "Advanced" at bounding box center [146, 84] width 63 height 20
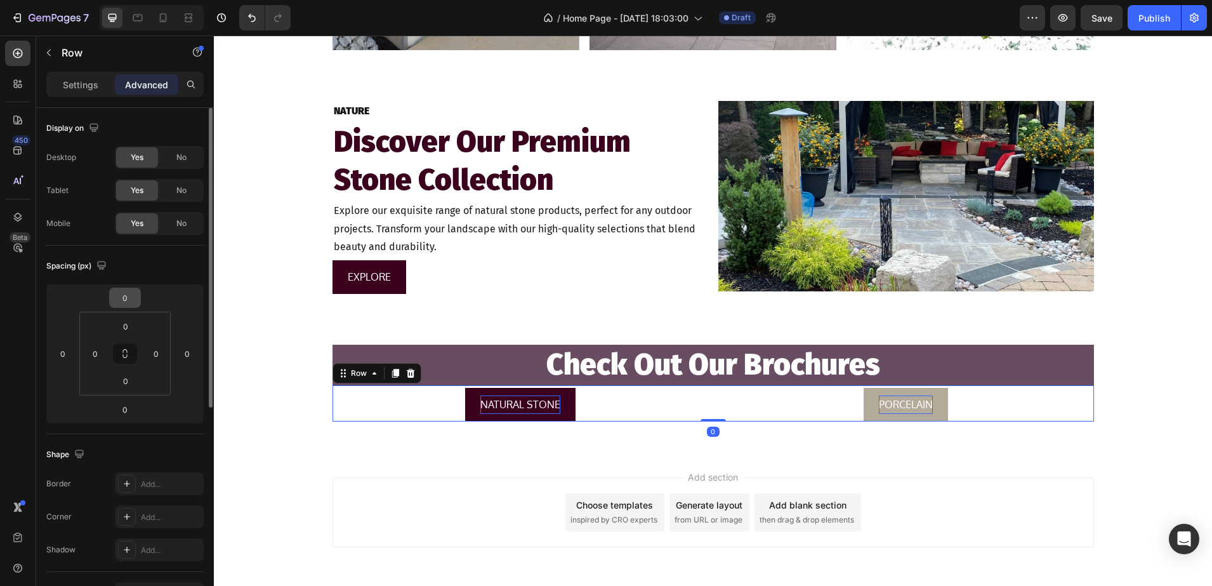
click at [124, 298] on input "0" at bounding box center [124, 297] width 25 height 19
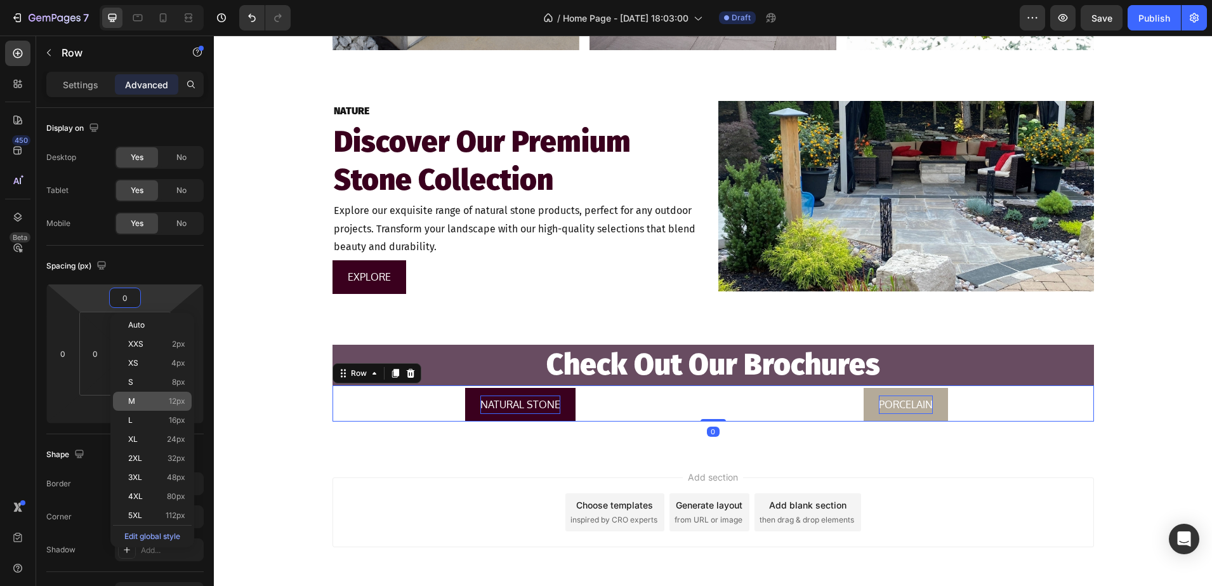
click at [176, 399] on span "12px" at bounding box center [177, 401] width 17 height 9
type input "12"
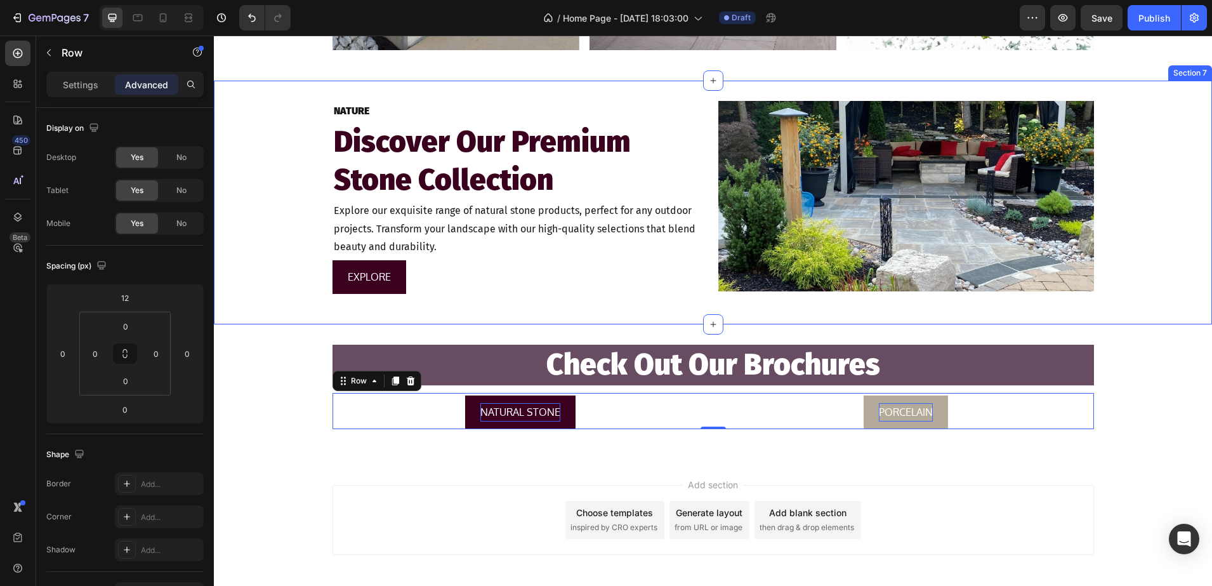
click at [260, 321] on div "NATURE Text Block Discover Our Premium Stone Collection Heading Explore our exq…" at bounding box center [713, 203] width 998 height 244
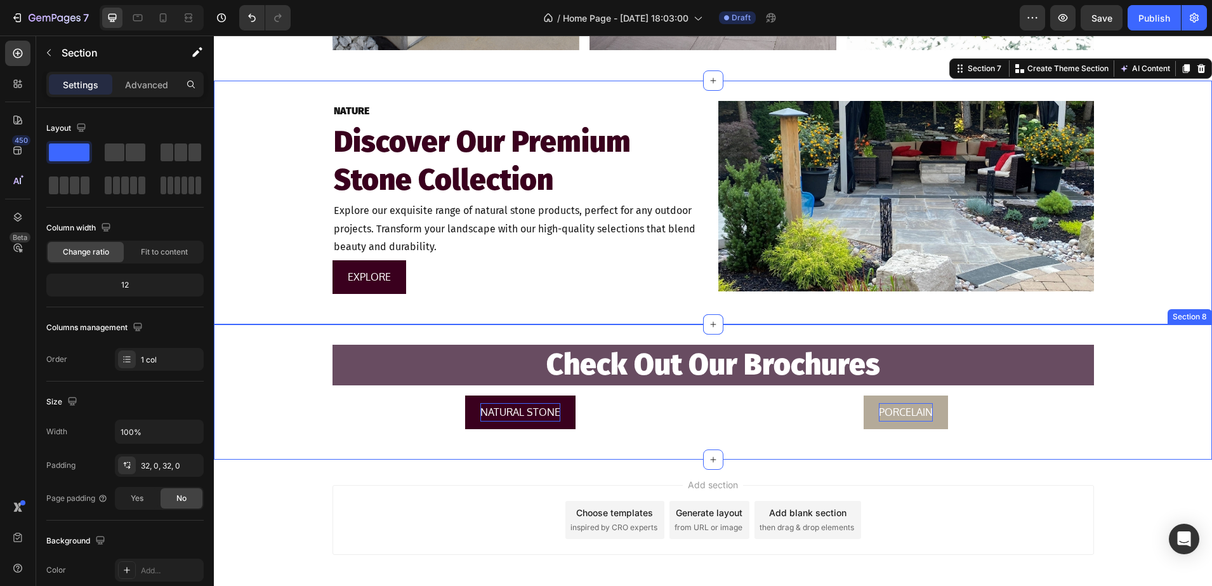
click at [281, 424] on div "Check Out Our Brochures Heading NATURAL STONE Button PORCELAIN Button Row Row" at bounding box center [713, 392] width 998 height 95
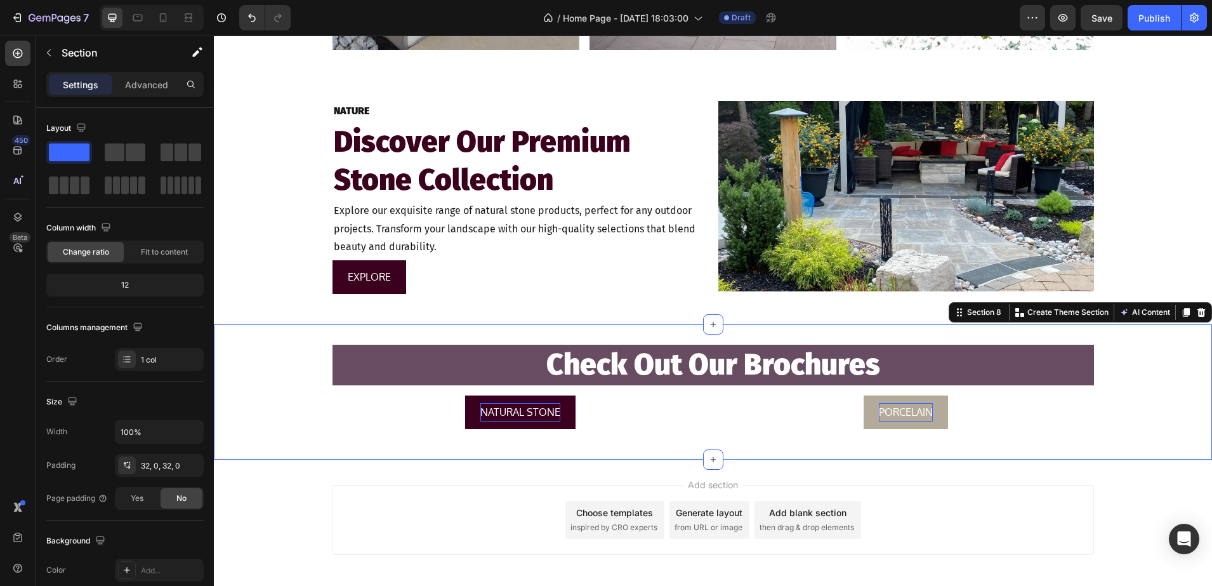
click at [280, 489] on div "Add section Choose templates inspired by CRO experts Generate layout from URL o…" at bounding box center [713, 537] width 998 height 156
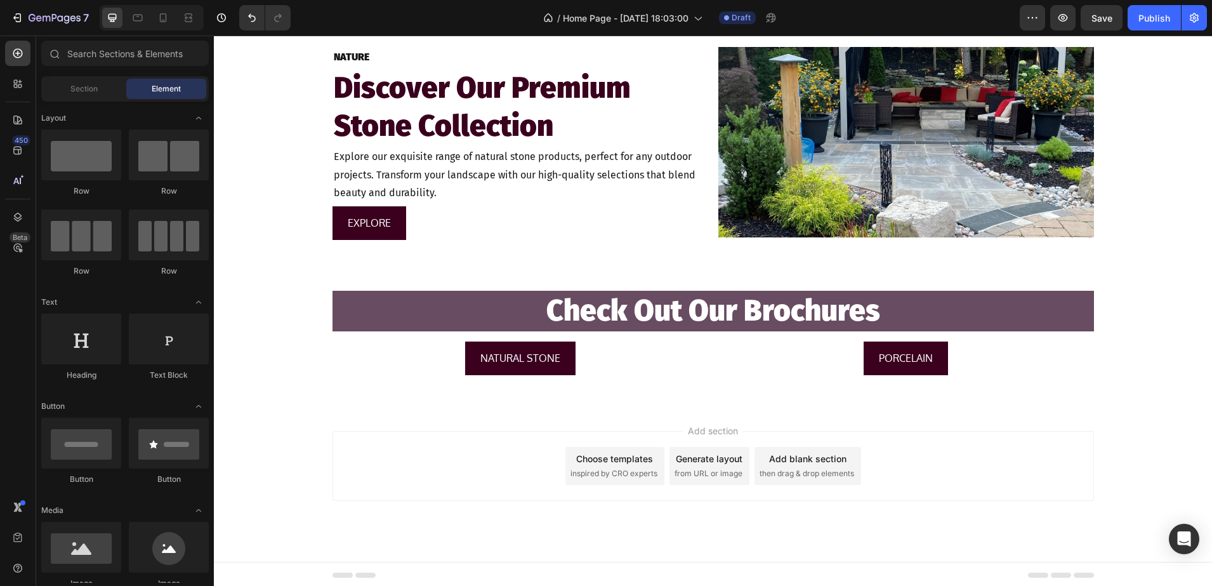
scroll to position [1692, 0]
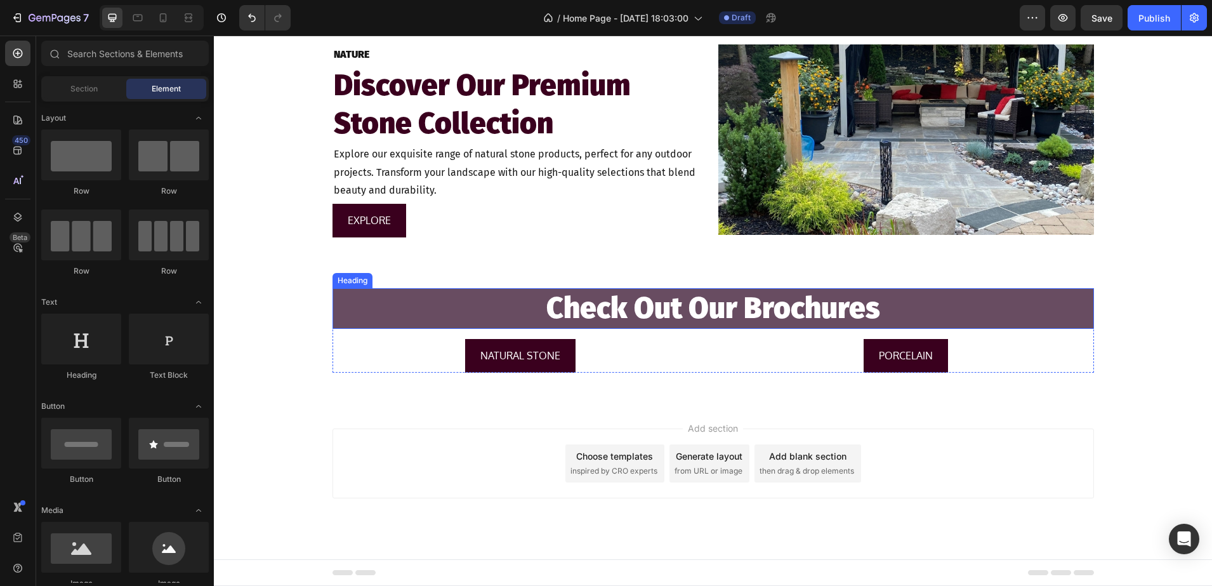
click at [973, 294] on h2 "Check Out Our Brochures" at bounding box center [714, 308] width 762 height 41
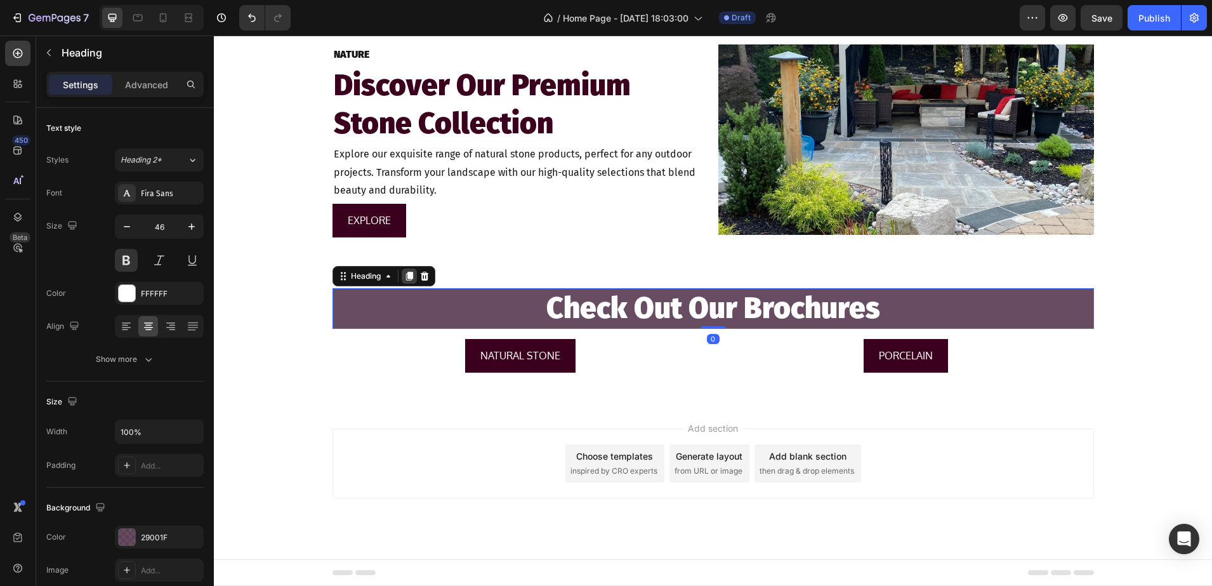
click at [404, 279] on icon at bounding box center [409, 276] width 10 height 10
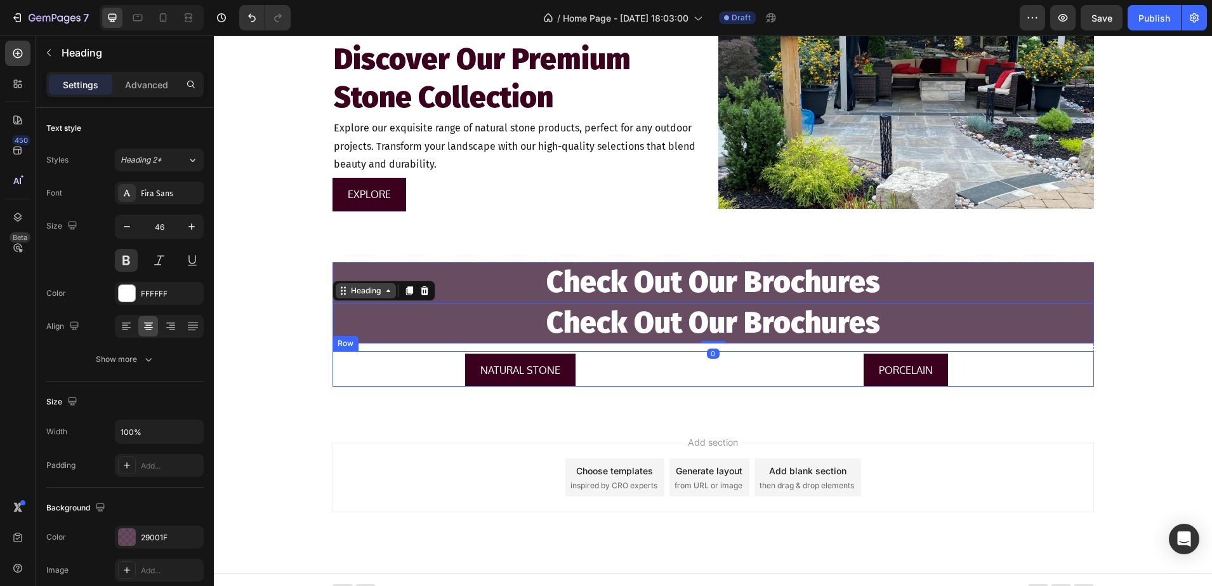
scroll to position [1732, 0]
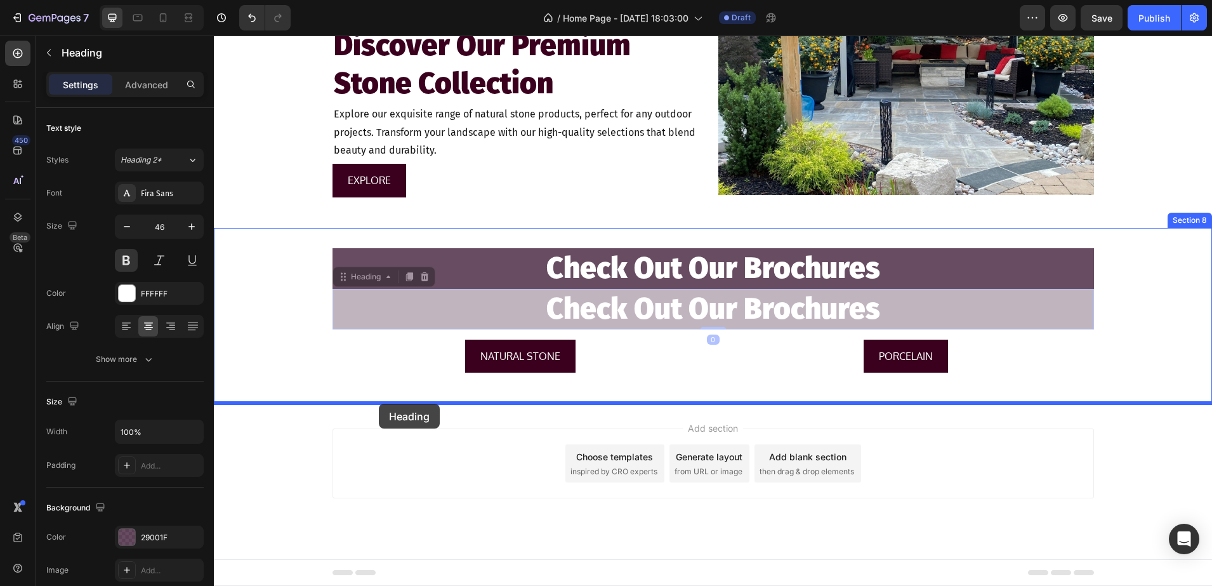
drag, startPoint x: 358, startPoint y: 275, endPoint x: 378, endPoint y: 404, distance: 131.1
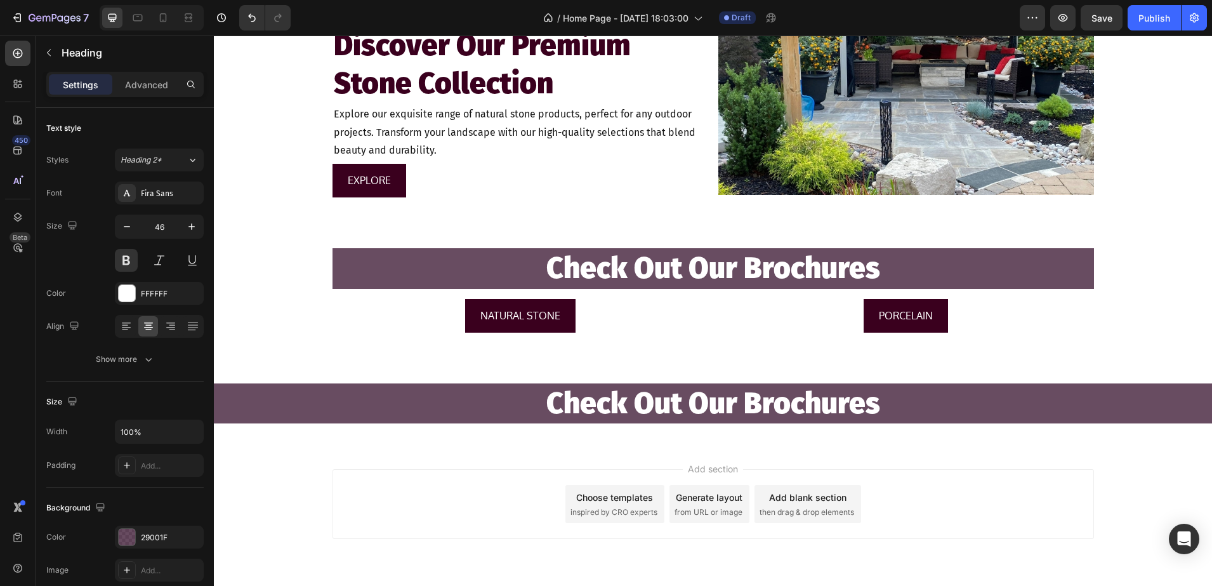
click at [373, 407] on h2 "Check Out Our Brochures" at bounding box center [713, 403] width 998 height 41
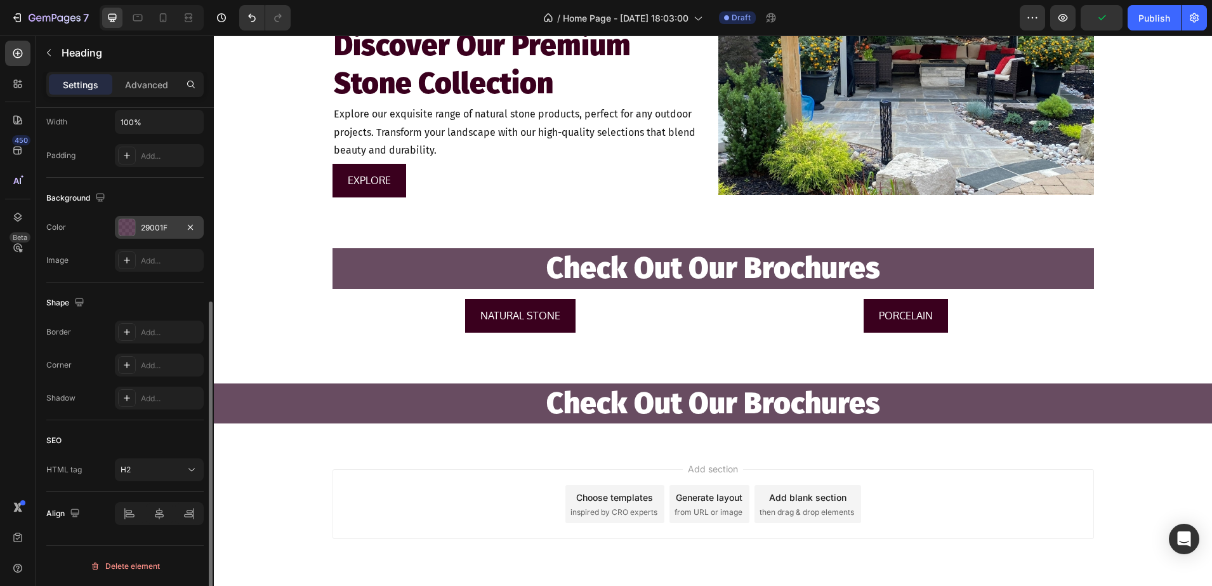
click at [126, 230] on div at bounding box center [127, 227] width 17 height 17
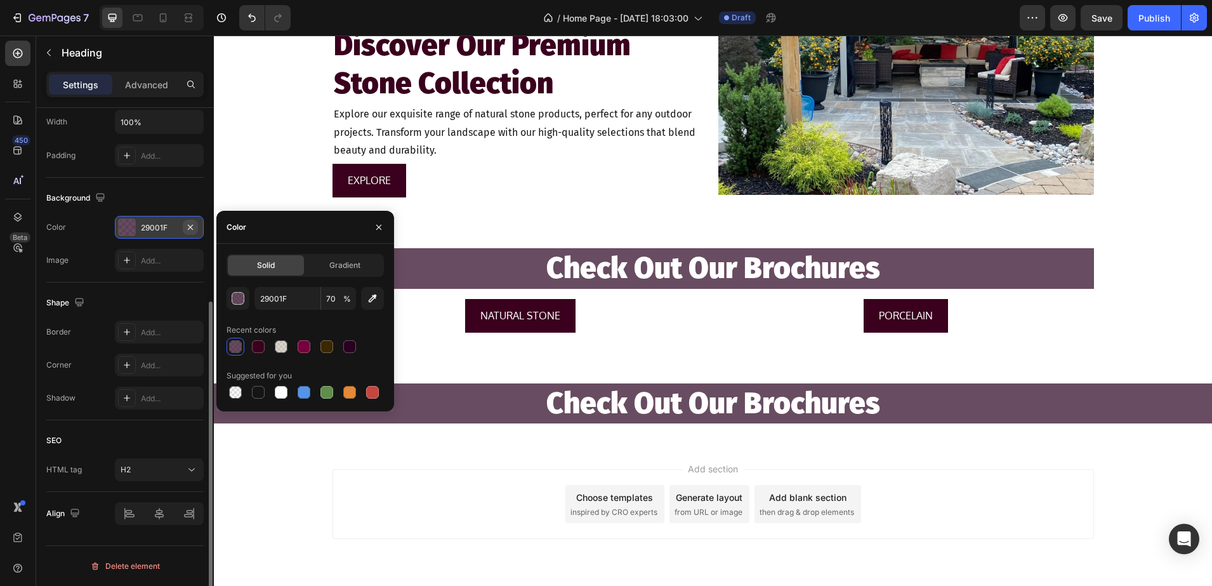
click at [192, 228] on icon "button" at bounding box center [190, 227] width 10 height 10
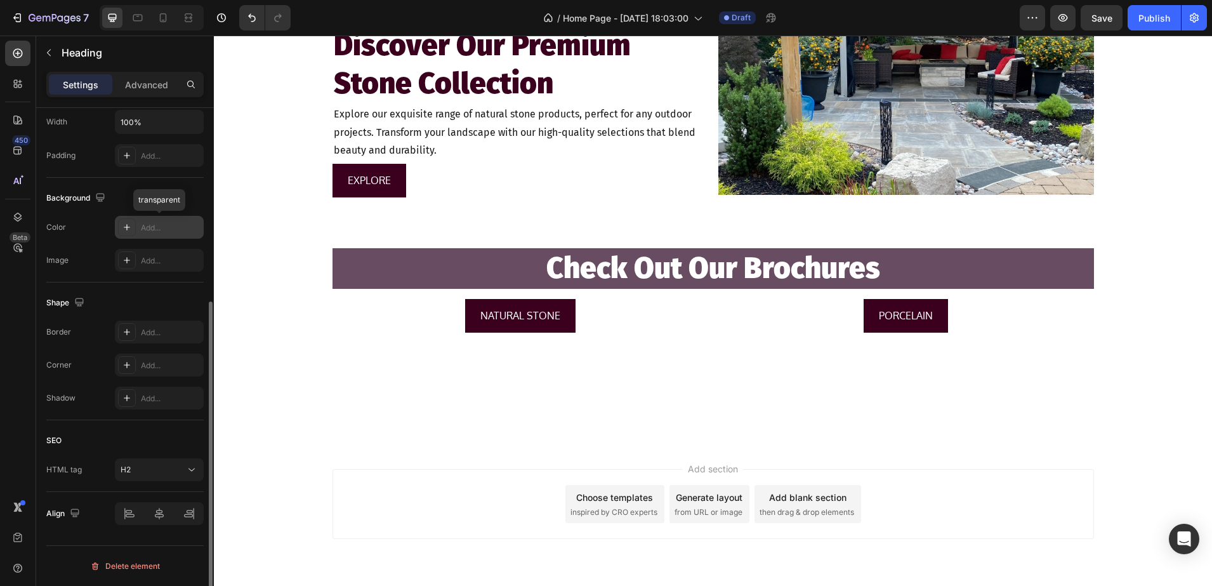
scroll to position [0, 0]
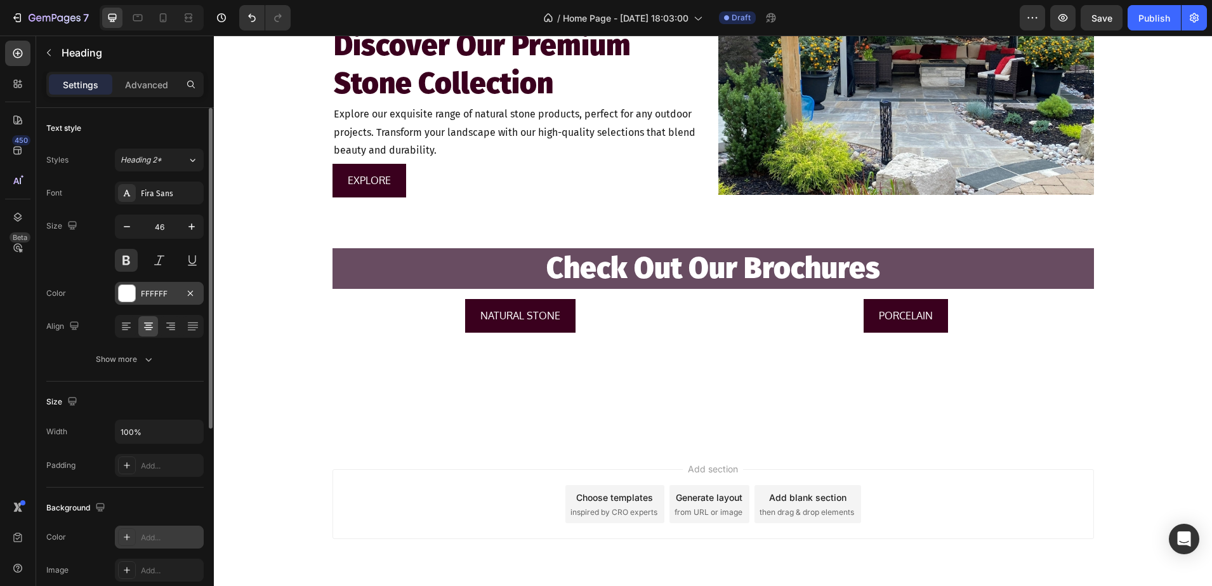
click at [131, 293] on div at bounding box center [127, 293] width 17 height 17
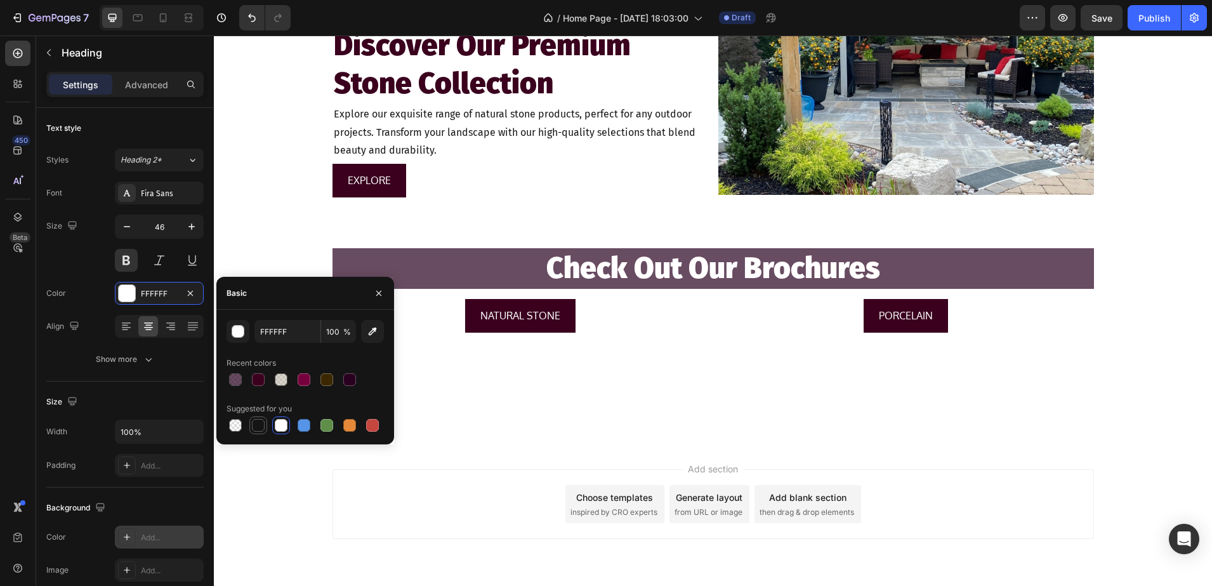
click at [258, 428] on div at bounding box center [258, 425] width 13 height 13
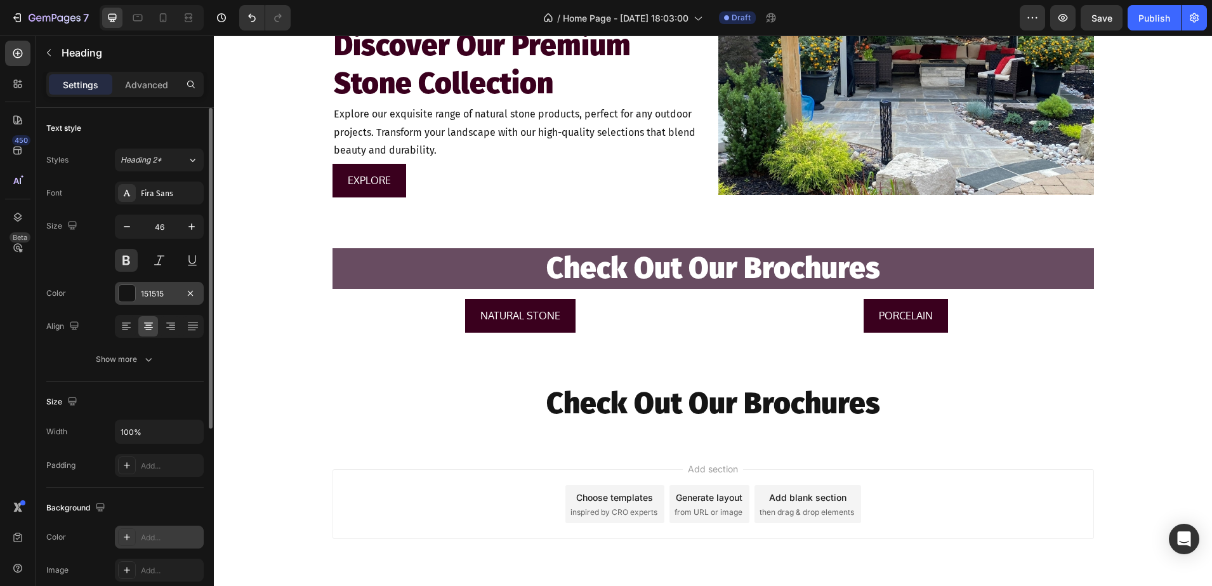
click at [138, 291] on div "151515" at bounding box center [159, 293] width 89 height 23
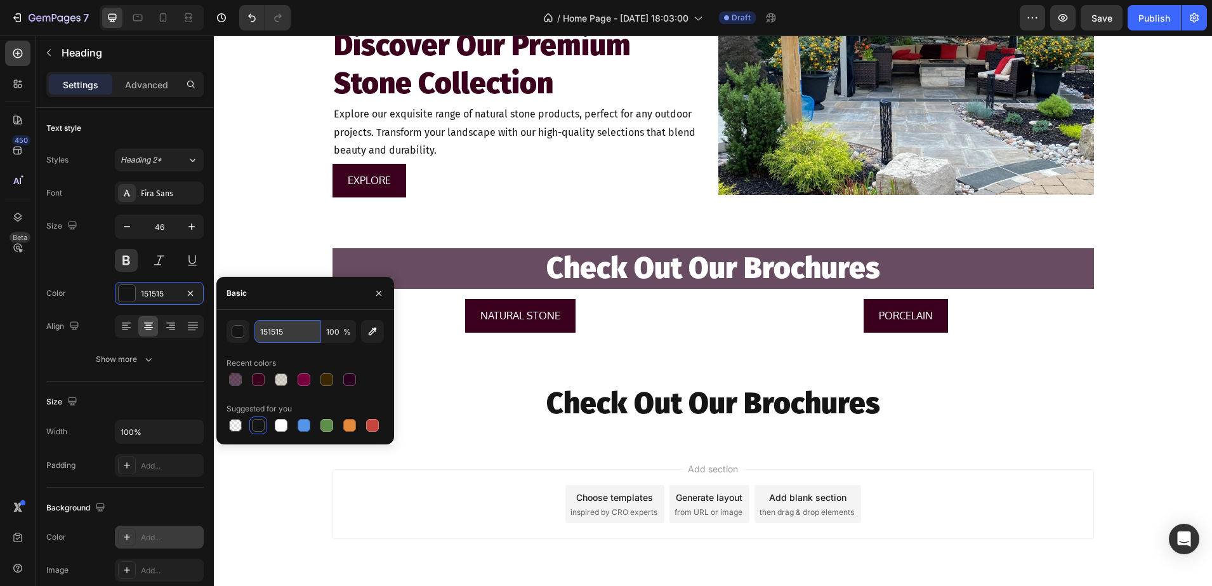
click at [280, 331] on input "151515" at bounding box center [287, 331] width 66 height 23
type input "000000"
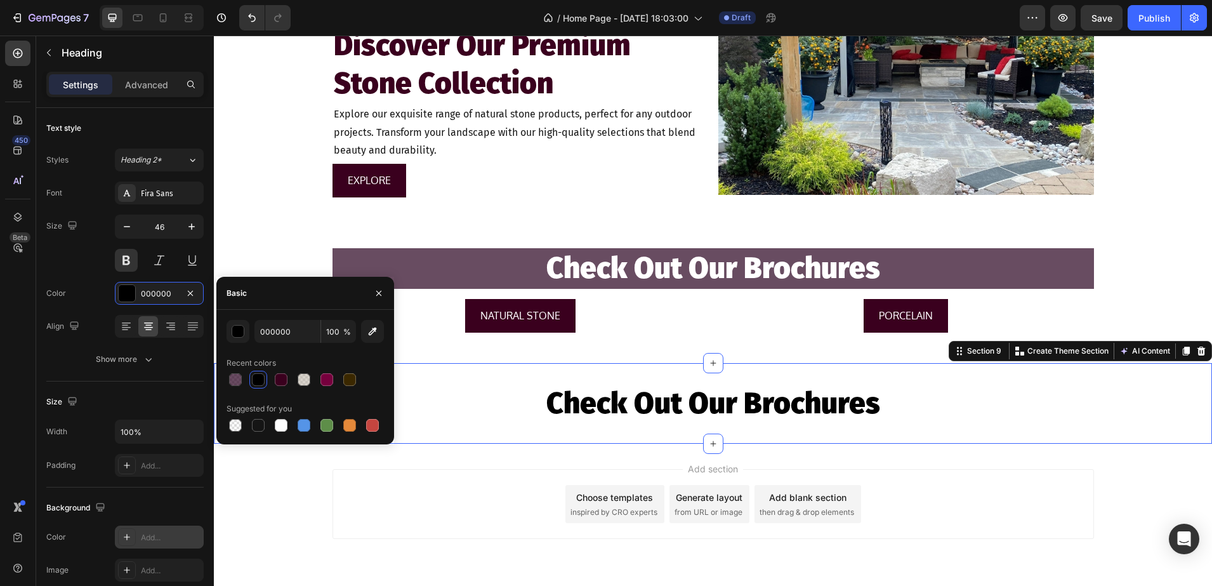
click at [492, 439] on div "Check Out Our Brochures Heading Section 9 You can create reusable sections Crea…" at bounding box center [713, 403] width 998 height 81
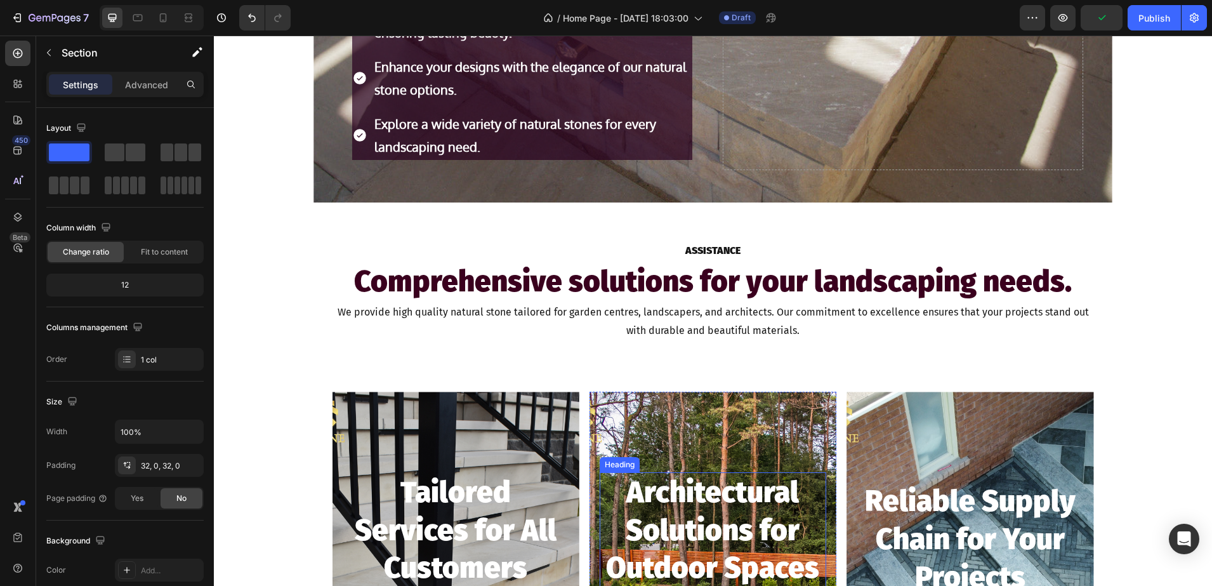
scroll to position [701, 0]
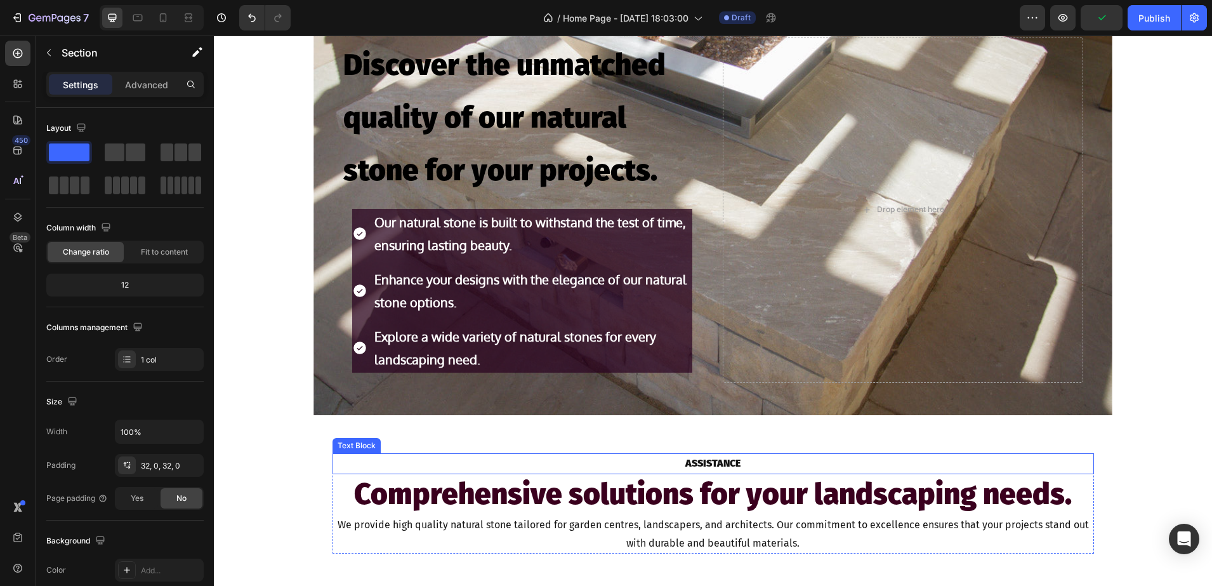
click at [705, 461] on p "ASSISTANCE" at bounding box center [713, 463] width 759 height 18
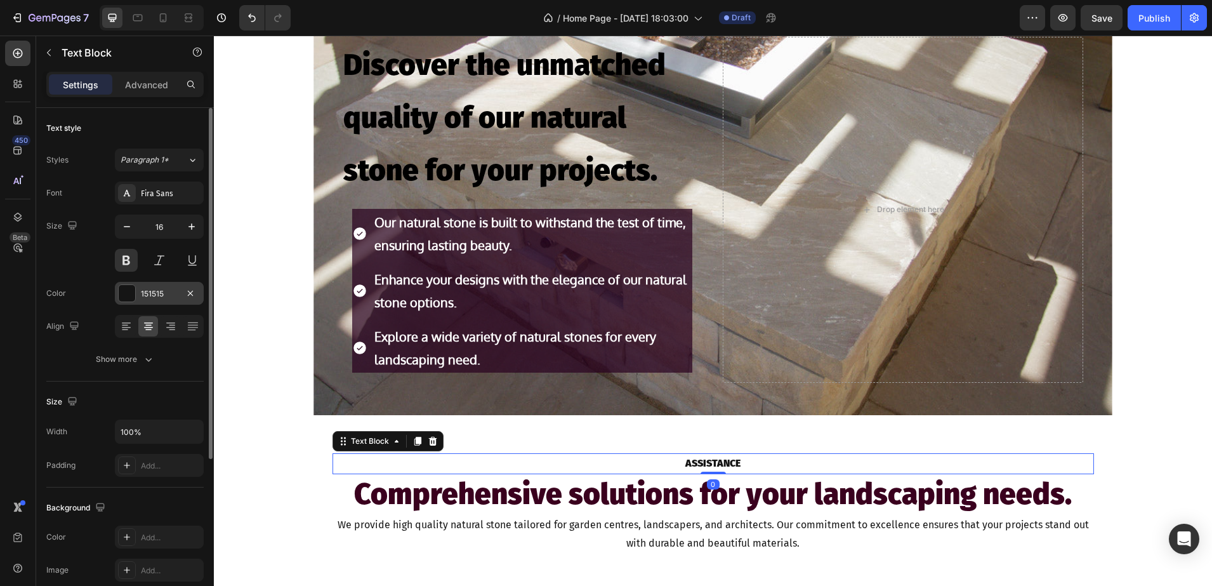
click at [158, 288] on div "151515" at bounding box center [159, 293] width 37 height 11
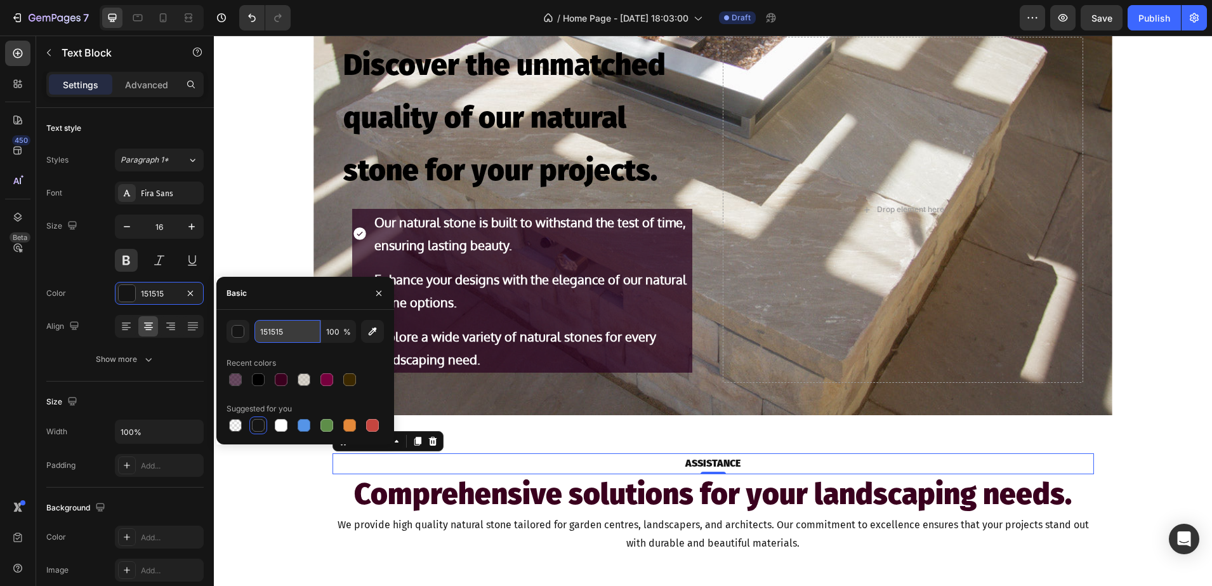
click at [277, 336] on input "151515" at bounding box center [287, 331] width 66 height 23
type input "000000"
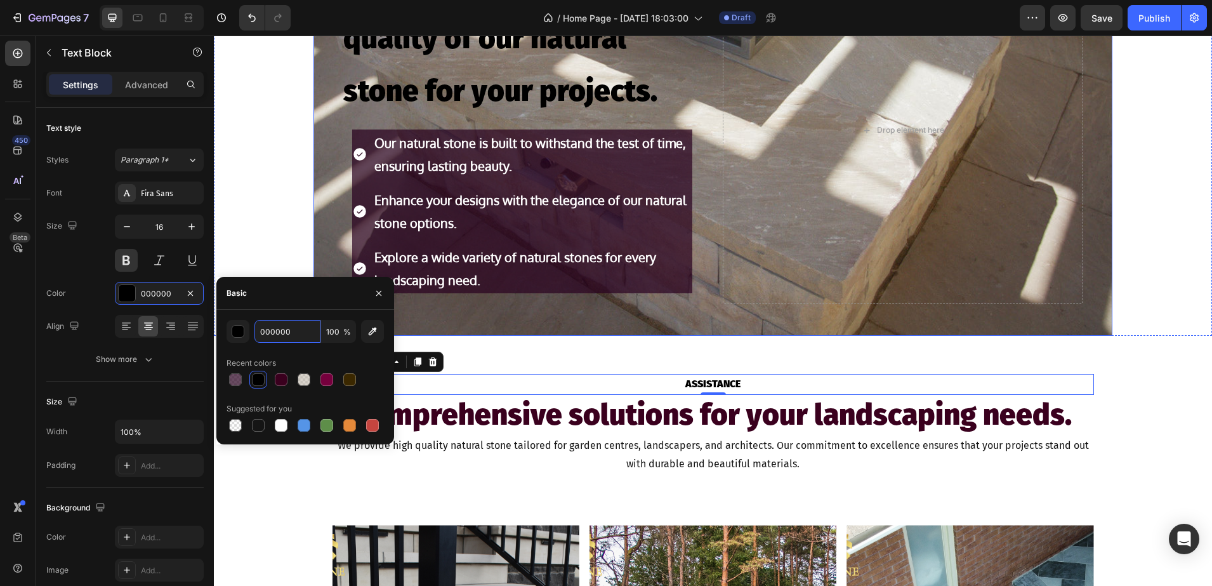
scroll to position [859, 0]
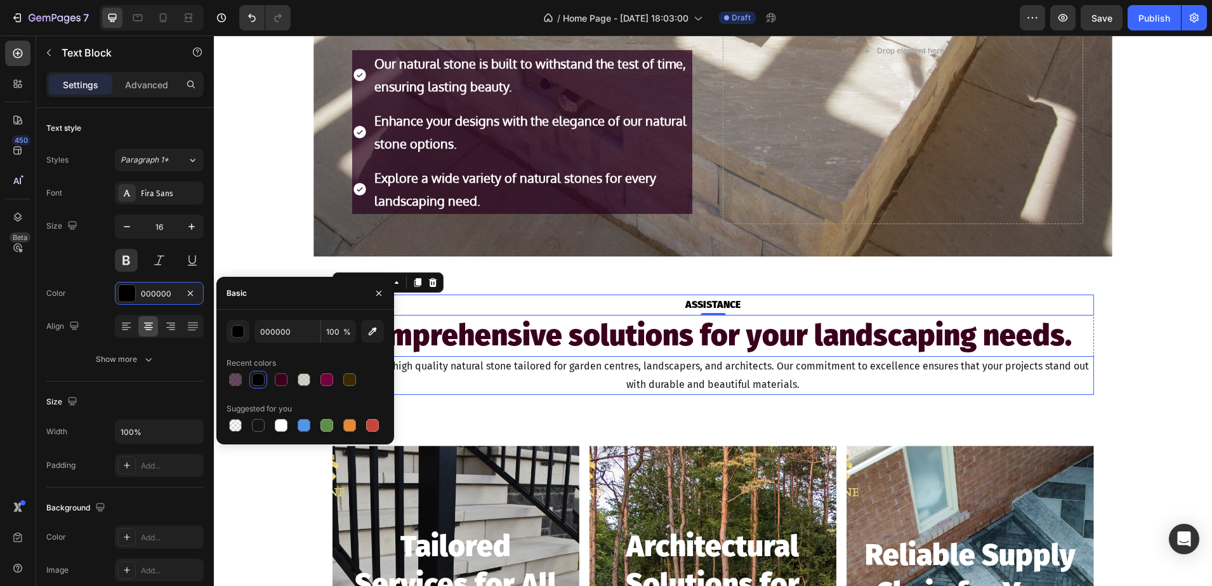
click at [705, 378] on p "We provide high quality natural stone tailored for garden centres, landscapers,…" at bounding box center [713, 375] width 759 height 37
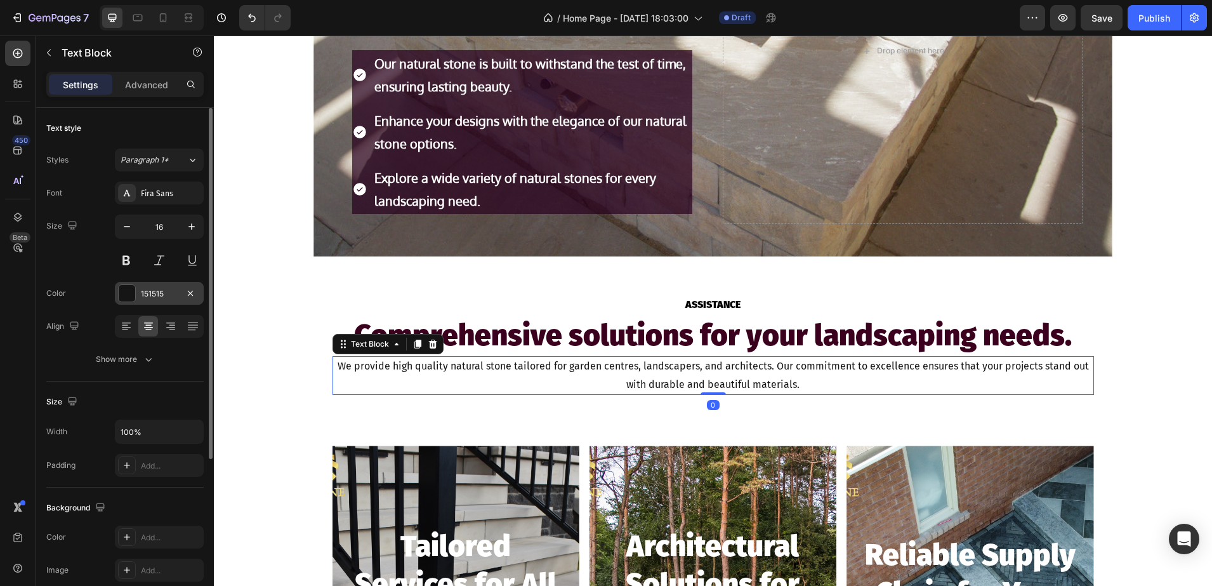
click at [138, 291] on div "151515" at bounding box center [159, 293] width 89 height 23
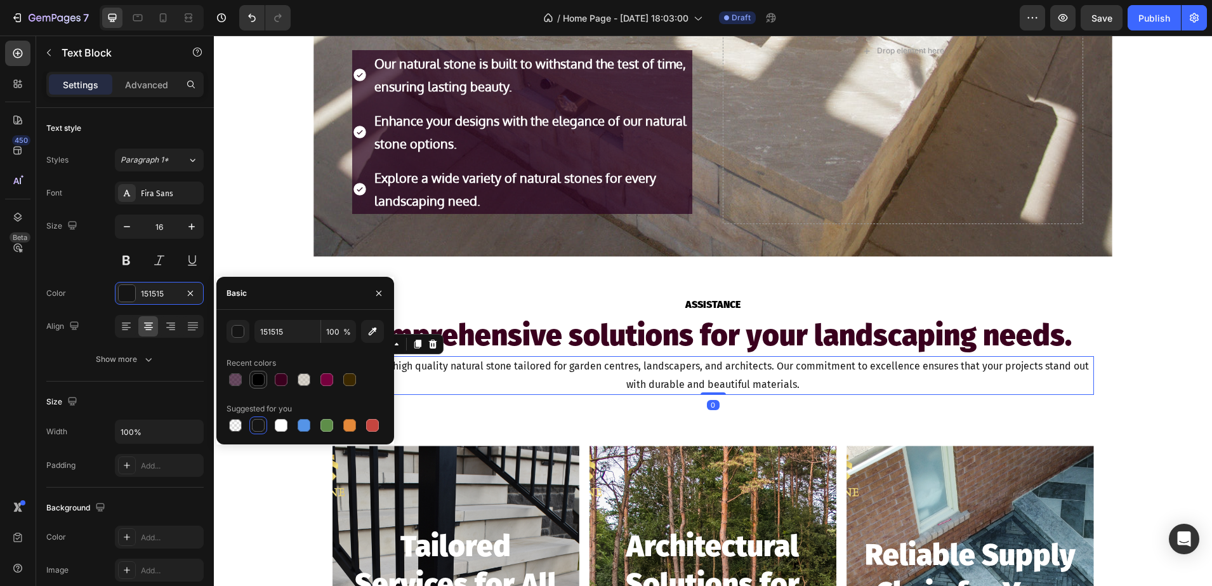
click at [256, 378] on div at bounding box center [258, 379] width 13 height 13
type input "000000"
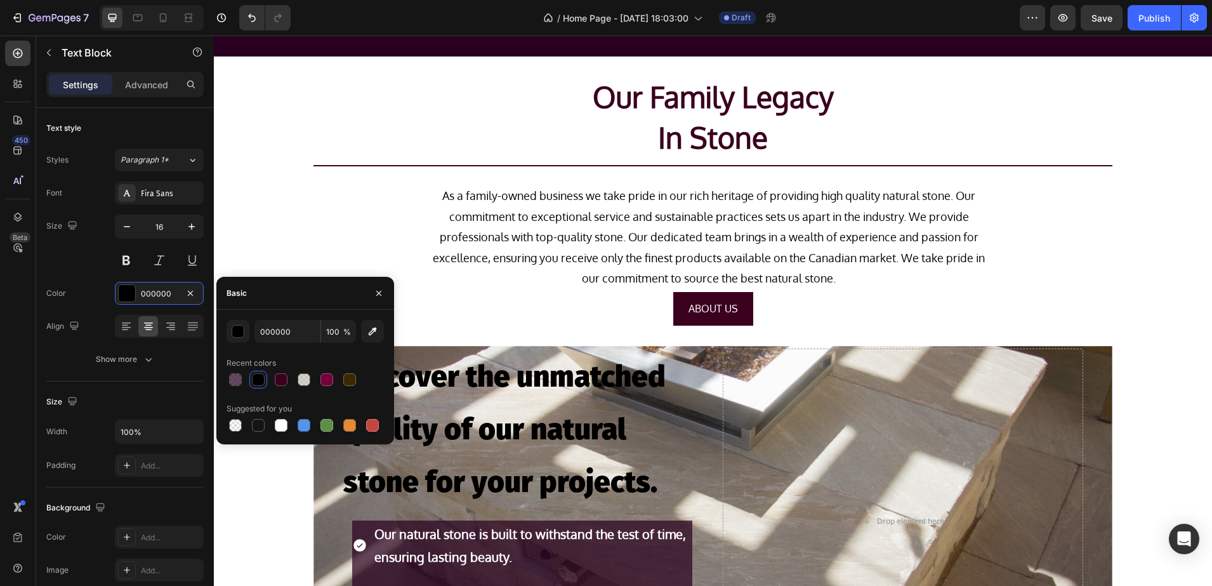
scroll to position [383, 0]
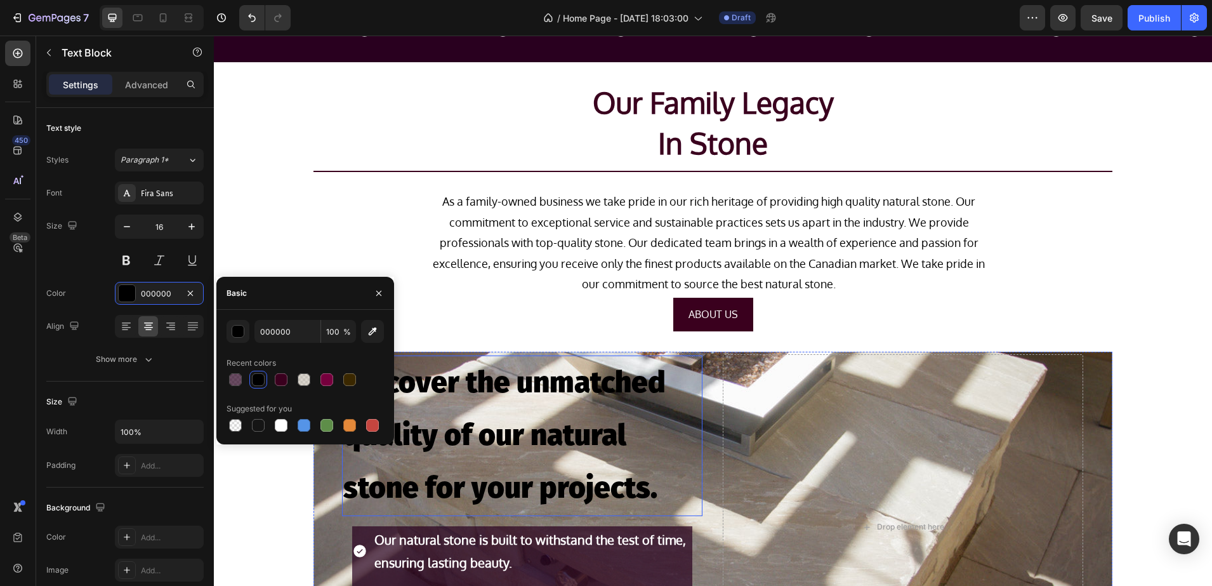
click at [597, 378] on h2 "Discover the unmatched quality of our natural stone for your projects." at bounding box center [522, 435] width 360 height 160
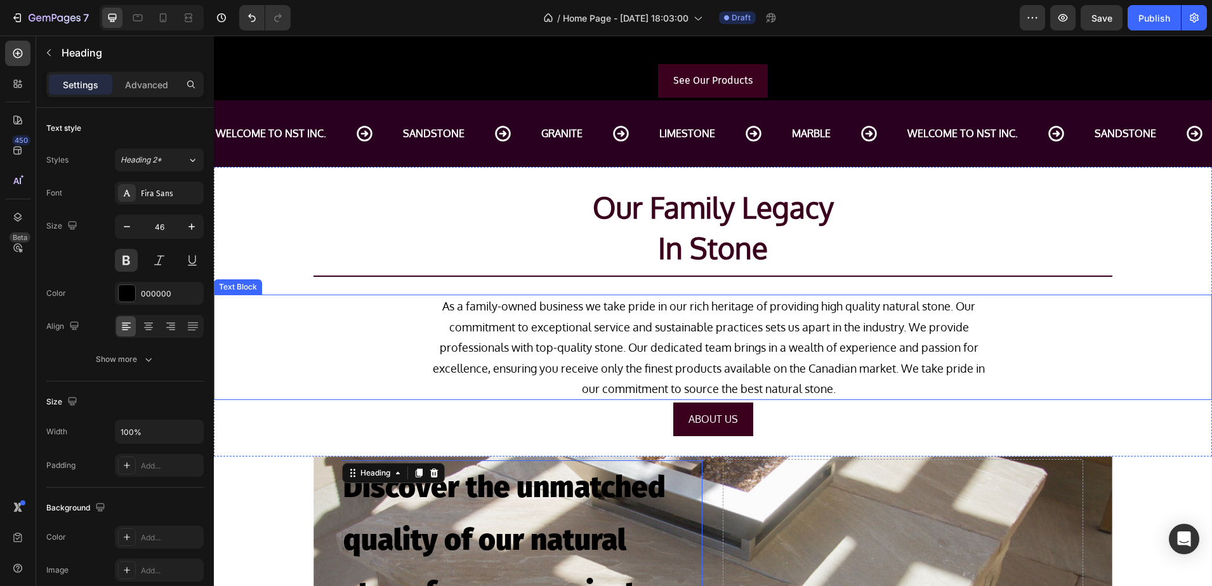
scroll to position [225, 0]
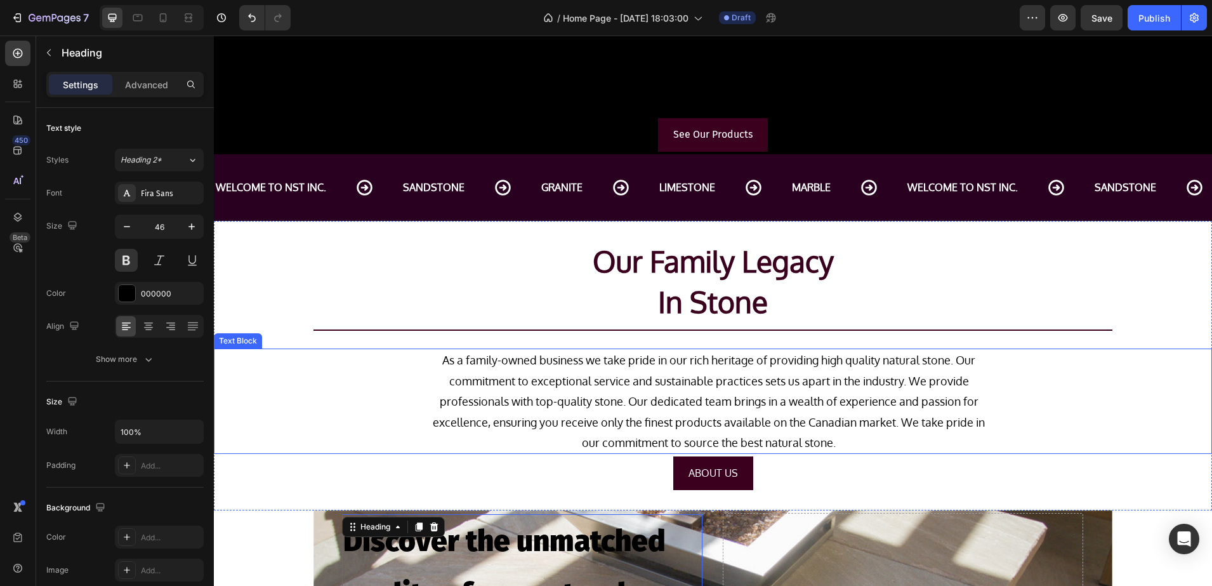
click at [574, 406] on p "As a family-owned business we take pride in our rich heritage of providing high…" at bounding box center [709, 401] width 569 height 103
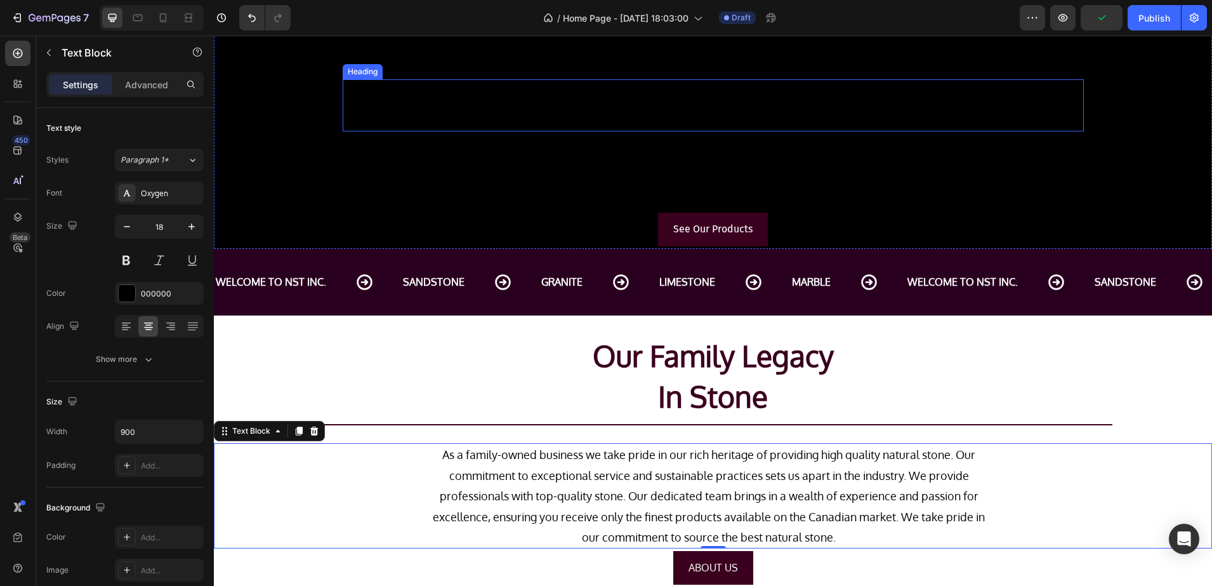
scroll to position [0, 0]
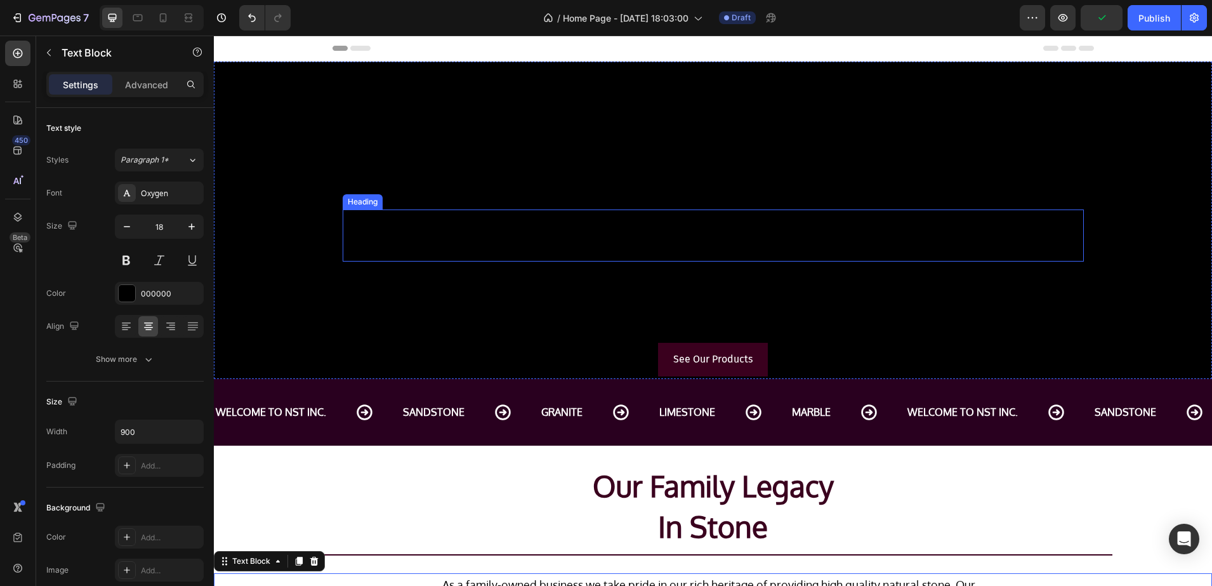
click at [622, 229] on h2 "Natural Stone Traders Inc." at bounding box center [713, 235] width 741 height 52
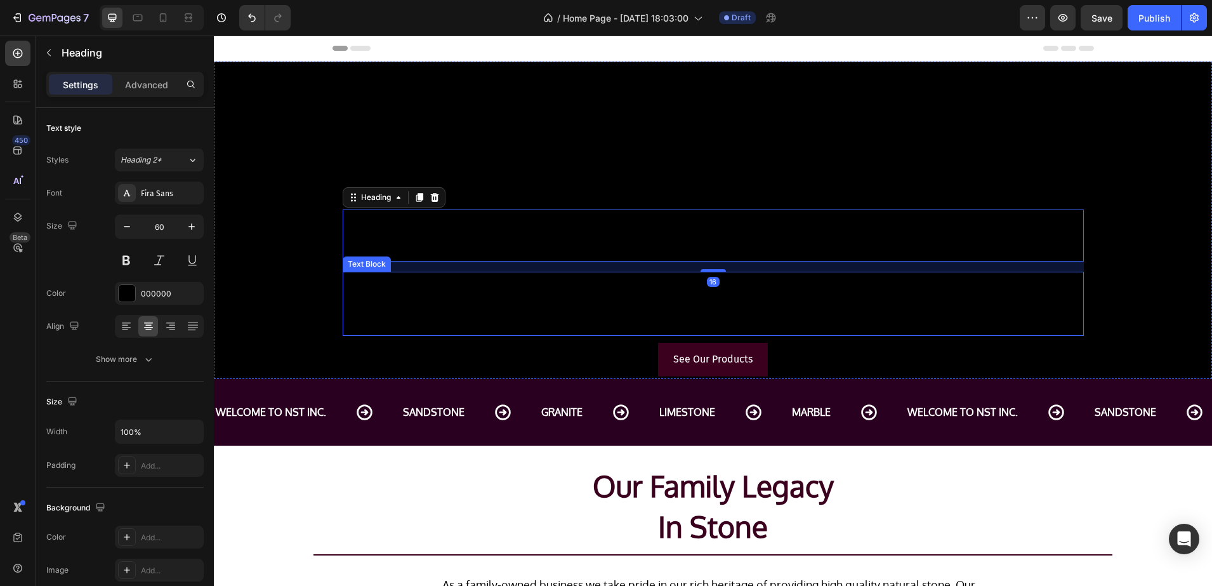
click at [651, 287] on p "Welcome to your source for natural stone. Discover how our products can elevate…" at bounding box center [713, 304] width 739 height 62
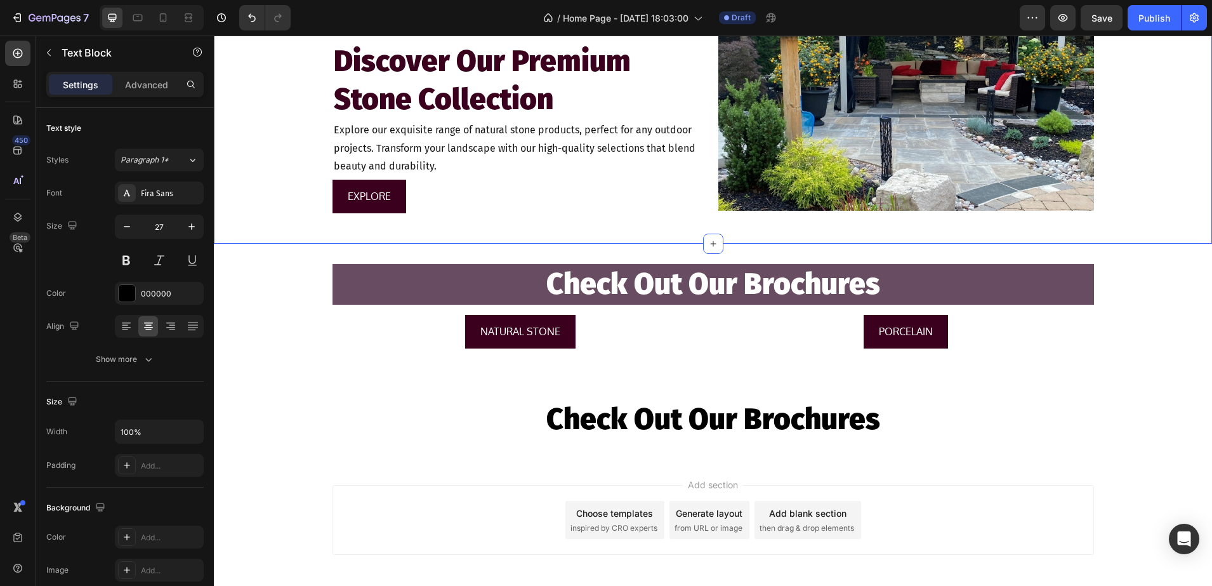
scroll to position [1773, 0]
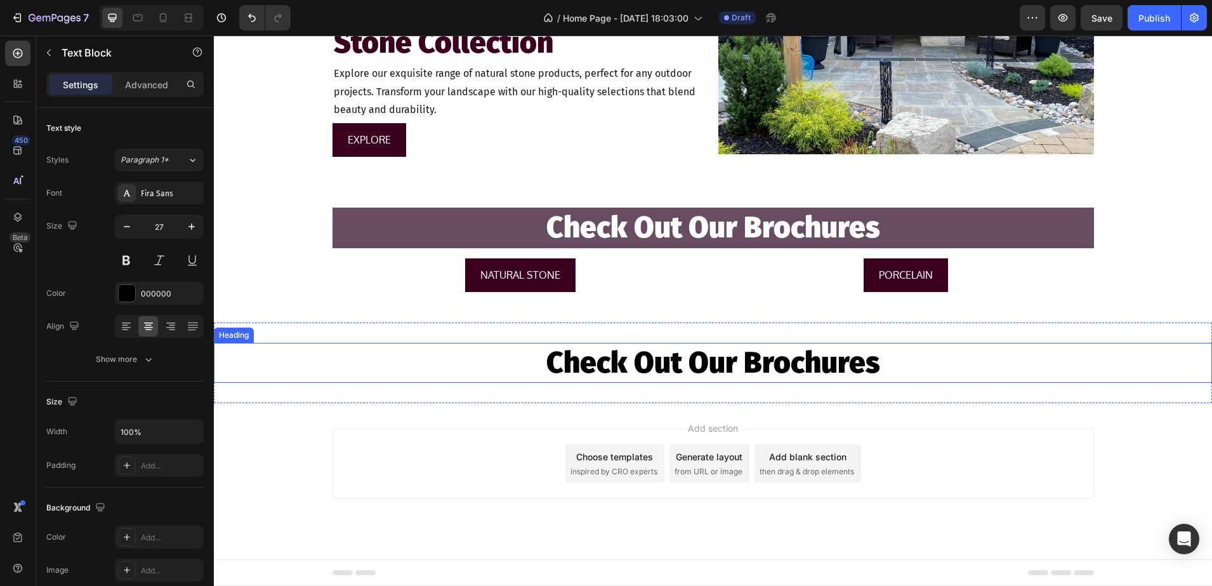
click at [825, 357] on h2 "Check Out Our Brochures" at bounding box center [713, 363] width 998 height 41
click at [866, 366] on h2 "Check Out Our Brochures" at bounding box center [713, 363] width 998 height 41
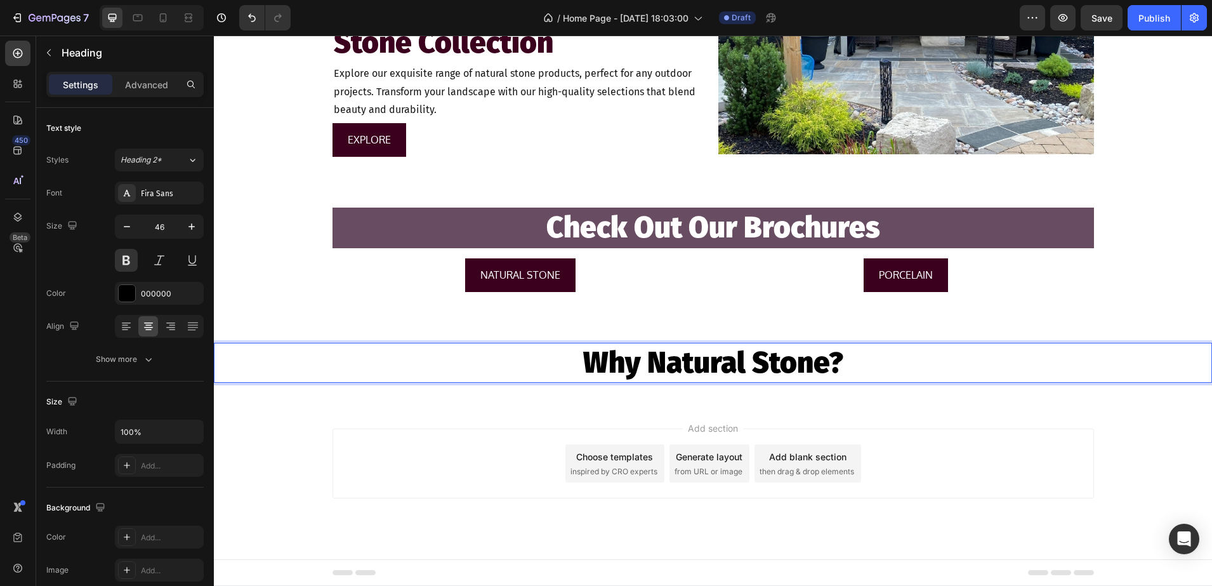
click at [272, 425] on div "Add section Choose templates inspired by CRO experts Generate layout from URL o…" at bounding box center [713, 481] width 998 height 156
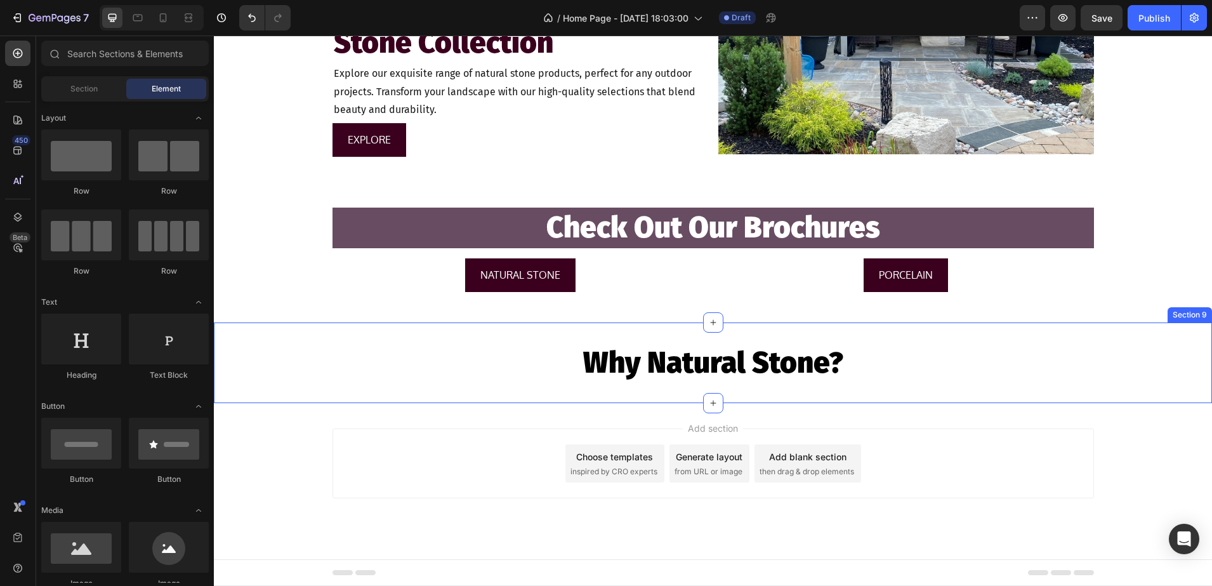
click at [579, 392] on div "Why Natural Stone? Heading Section 9" at bounding box center [713, 362] width 998 height 81
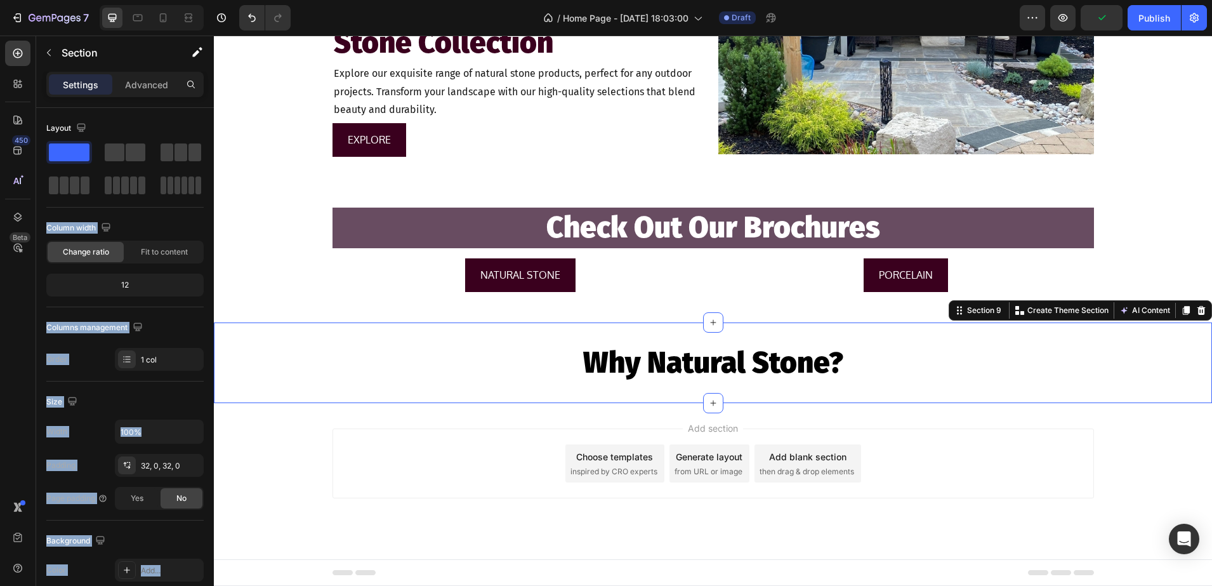
drag, startPoint x: 333, startPoint y: 185, endPoint x: 487, endPoint y: 399, distance: 263.3
click at [360, 458] on div "Add section Choose templates inspired by CRO experts Generate layout from URL o…" at bounding box center [714, 463] width 762 height 70
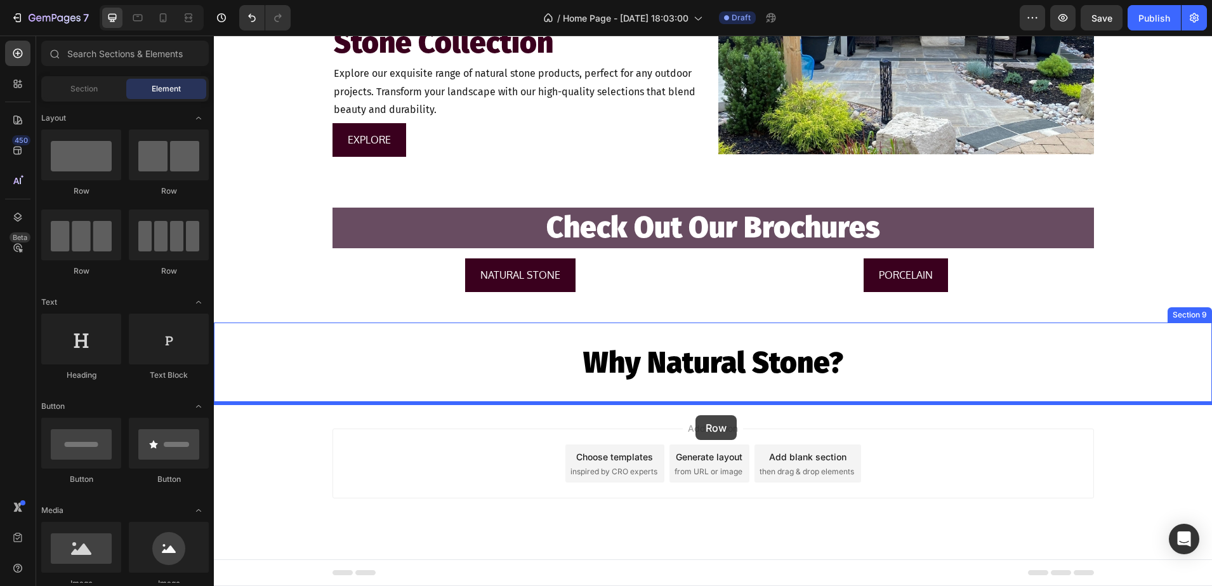
drag, startPoint x: 381, startPoint y: 195, endPoint x: 693, endPoint y: 411, distance: 379.6
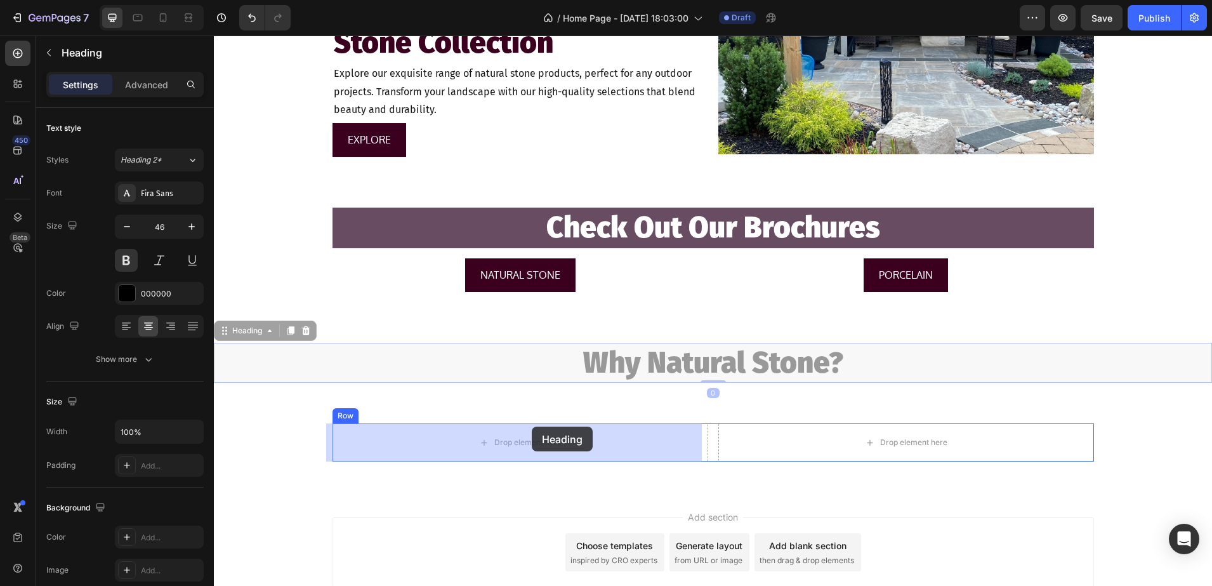
drag, startPoint x: 677, startPoint y: 368, endPoint x: 546, endPoint y: 418, distance: 139.4
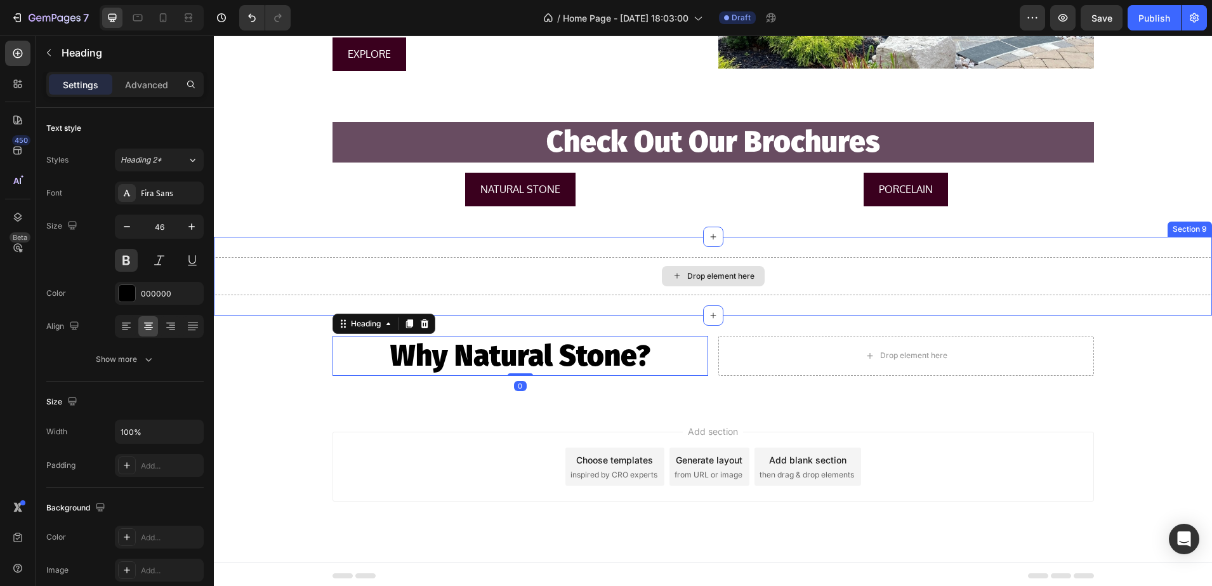
scroll to position [1861, 0]
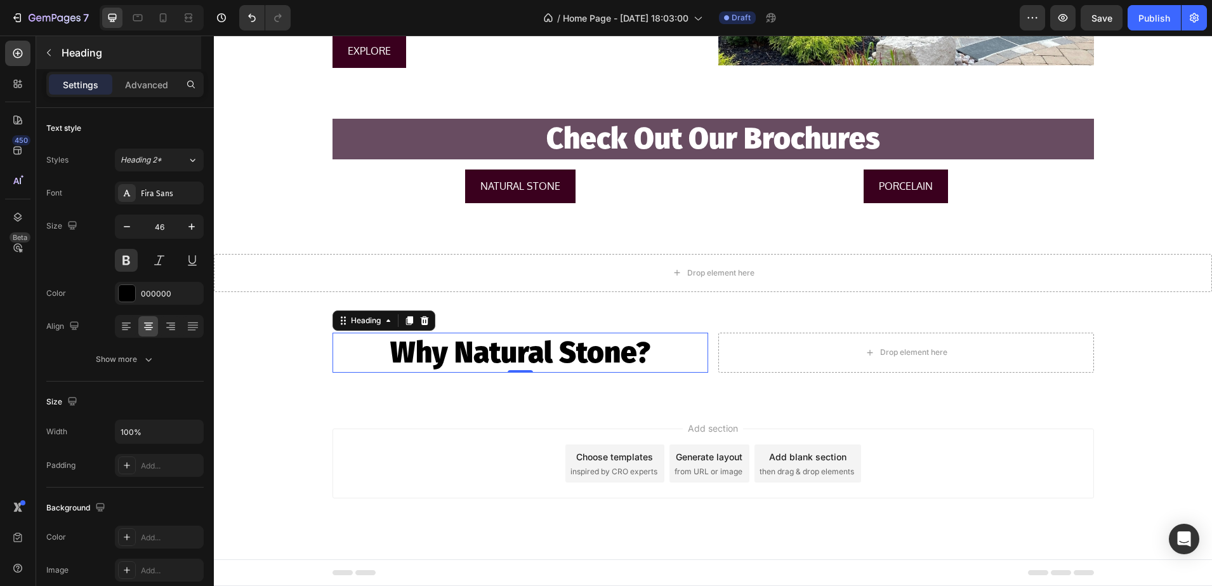
click at [89, 46] on p "Heading" at bounding box center [130, 52] width 137 height 15
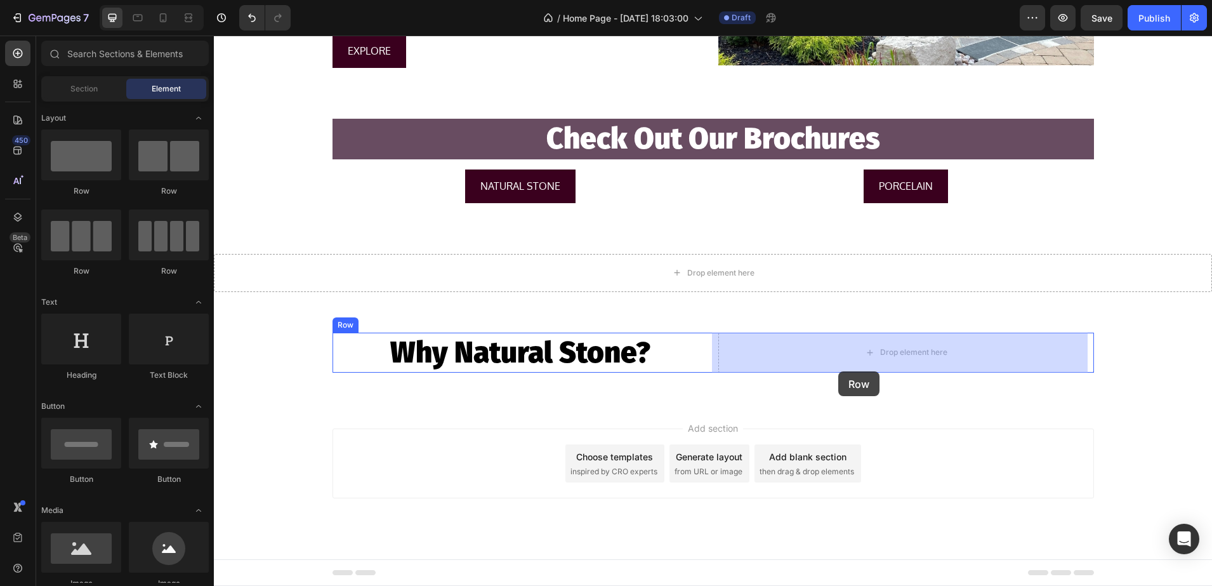
drag, startPoint x: 289, startPoint y: 191, endPoint x: 838, endPoint y: 371, distance: 578.4
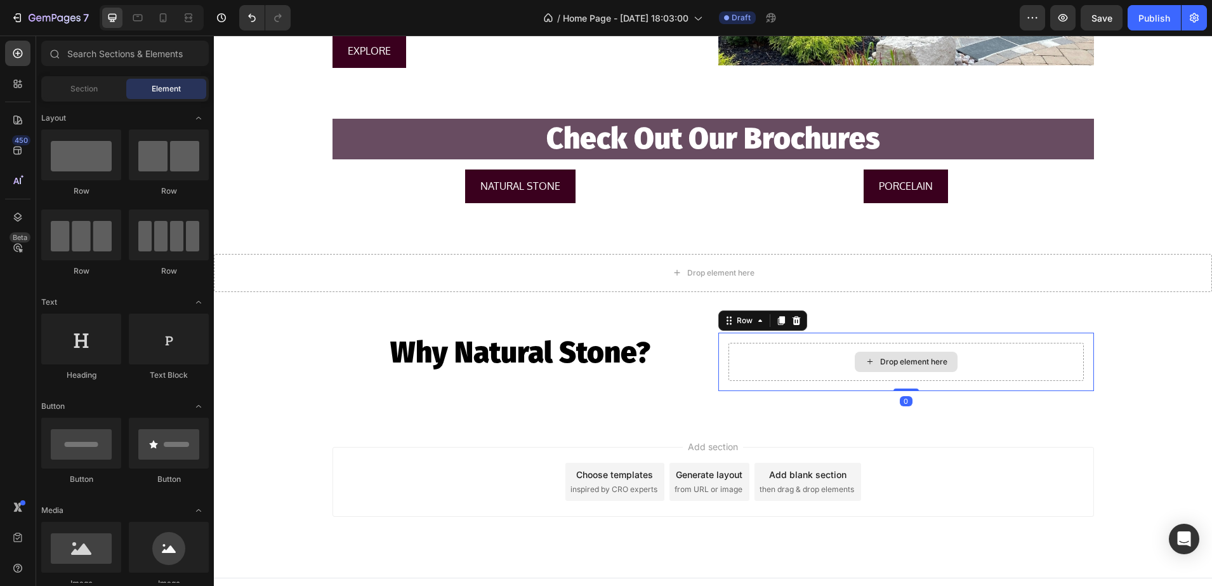
click at [882, 367] on div "Drop element here" at bounding box center [906, 362] width 103 height 20
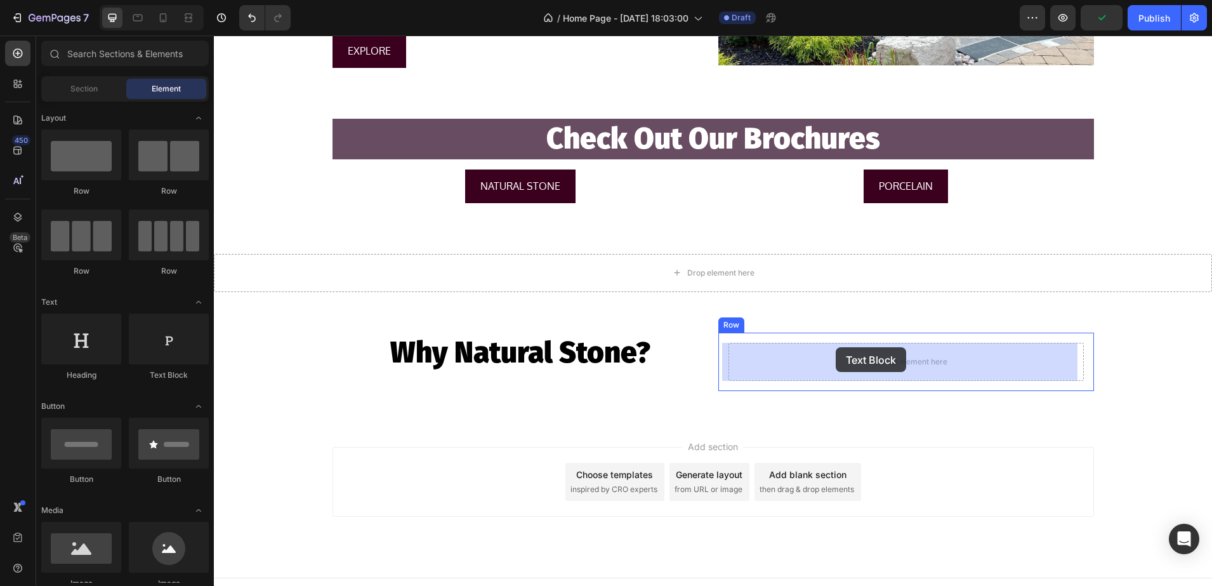
drag, startPoint x: 369, startPoint y: 378, endPoint x: 721, endPoint y: 352, distance: 352.5
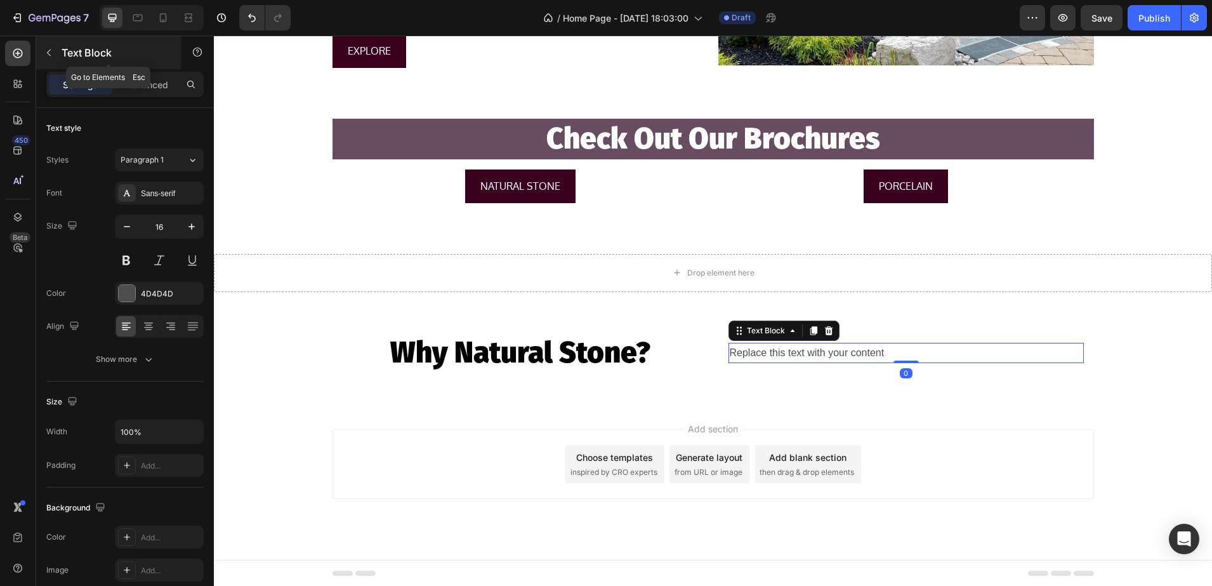
click at [95, 42] on div "Text Block" at bounding box center [108, 52] width 145 height 33
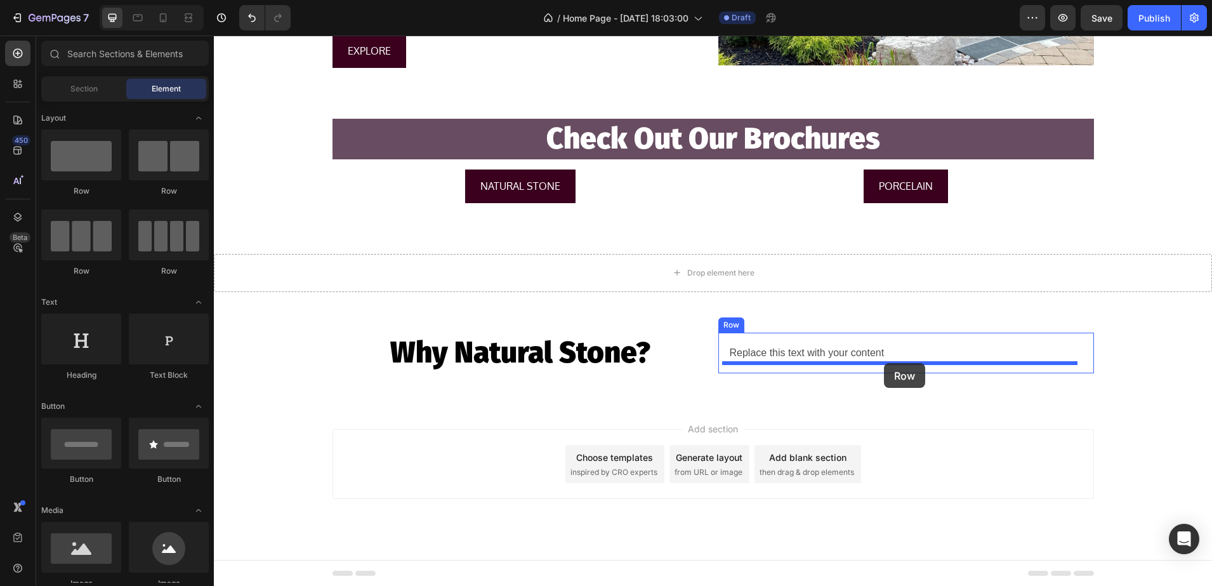
drag, startPoint x: 313, startPoint y: 189, endPoint x: 884, endPoint y: 363, distance: 597.1
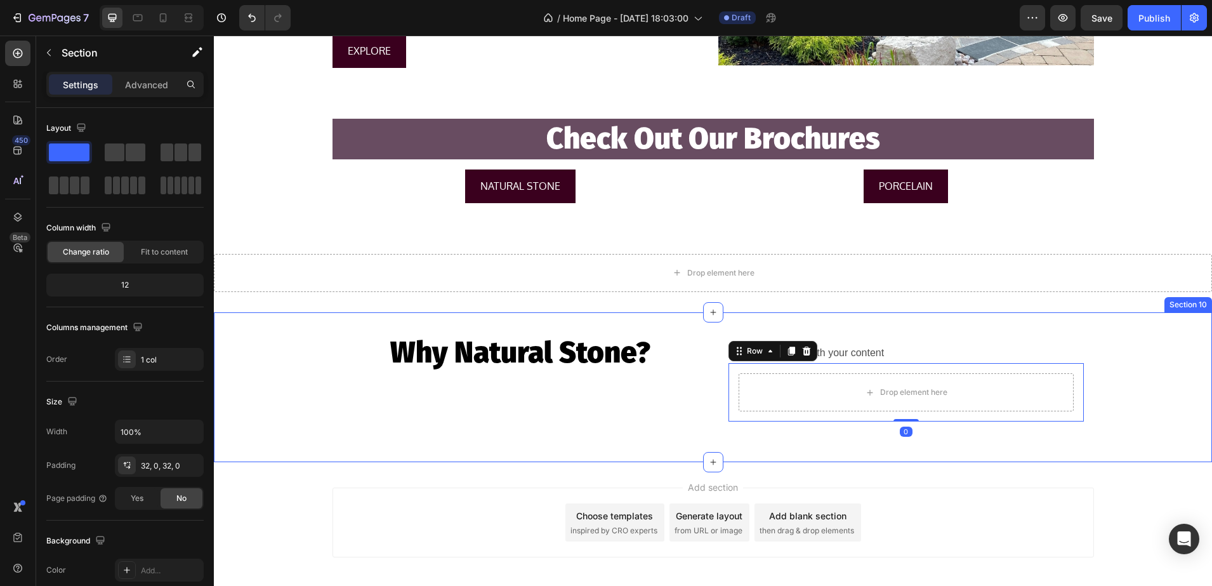
click at [248, 341] on div "Why Natural Stone? Heading Replace this text with your content Text Block Drop …" at bounding box center [713, 388] width 998 height 110
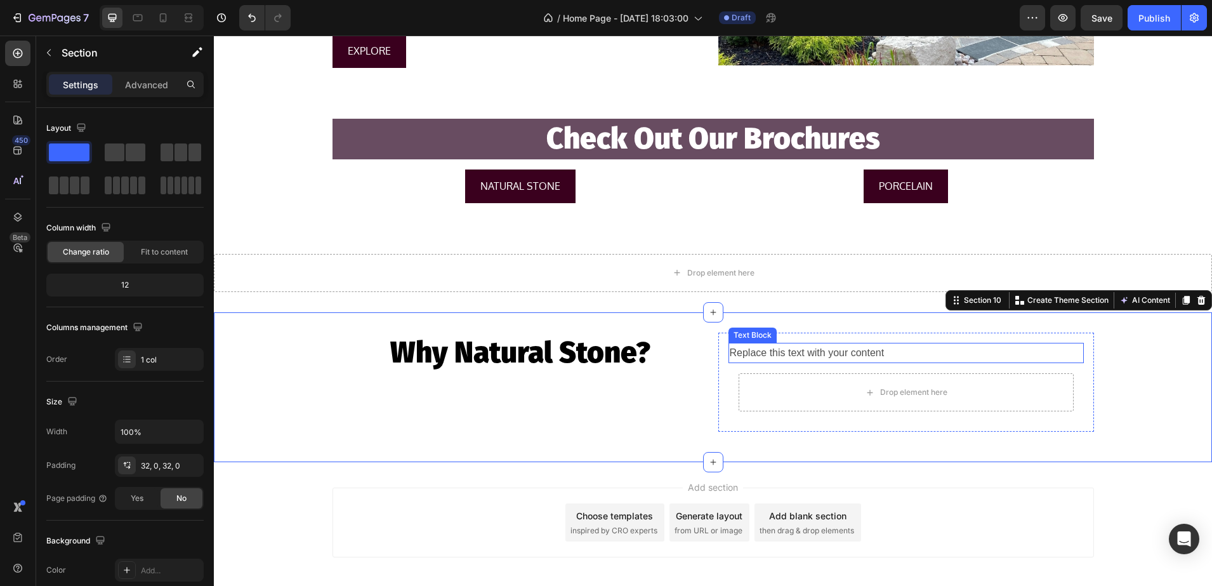
click at [838, 349] on div "Replace this text with your content" at bounding box center [906, 353] width 355 height 21
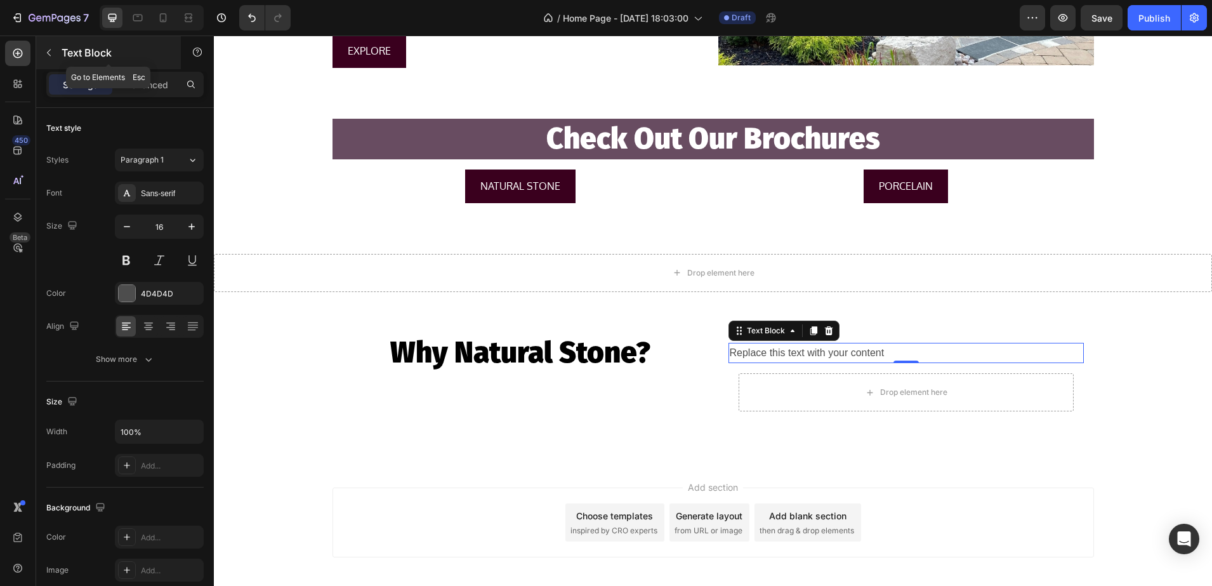
click at [129, 58] on p "Text Block" at bounding box center [116, 52] width 108 height 15
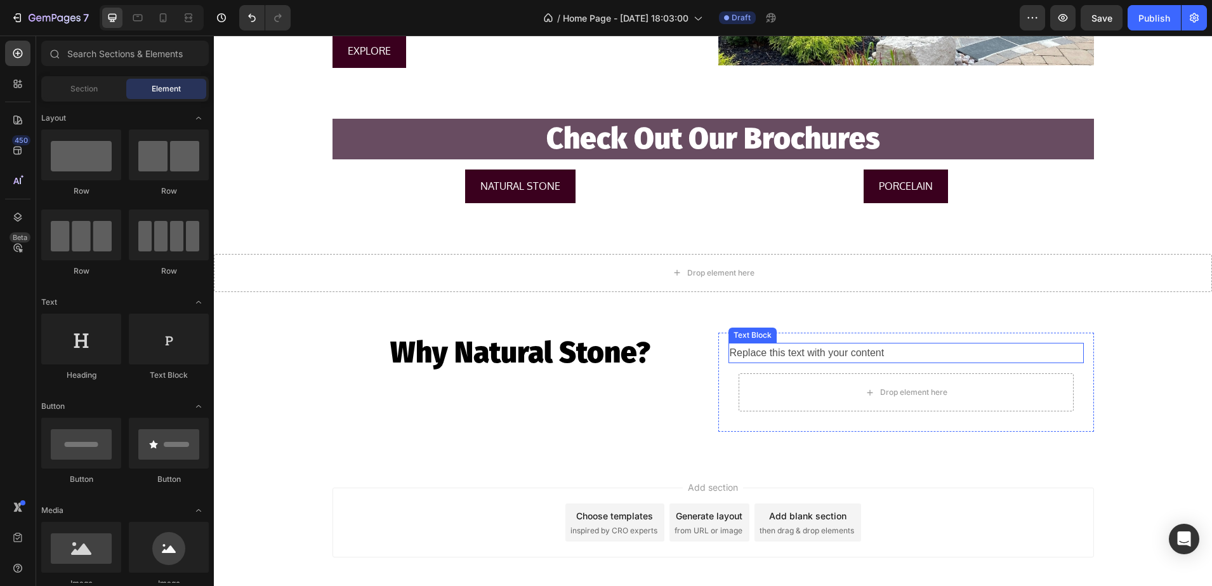
click at [776, 353] on div "Replace this text with your content" at bounding box center [906, 353] width 355 height 21
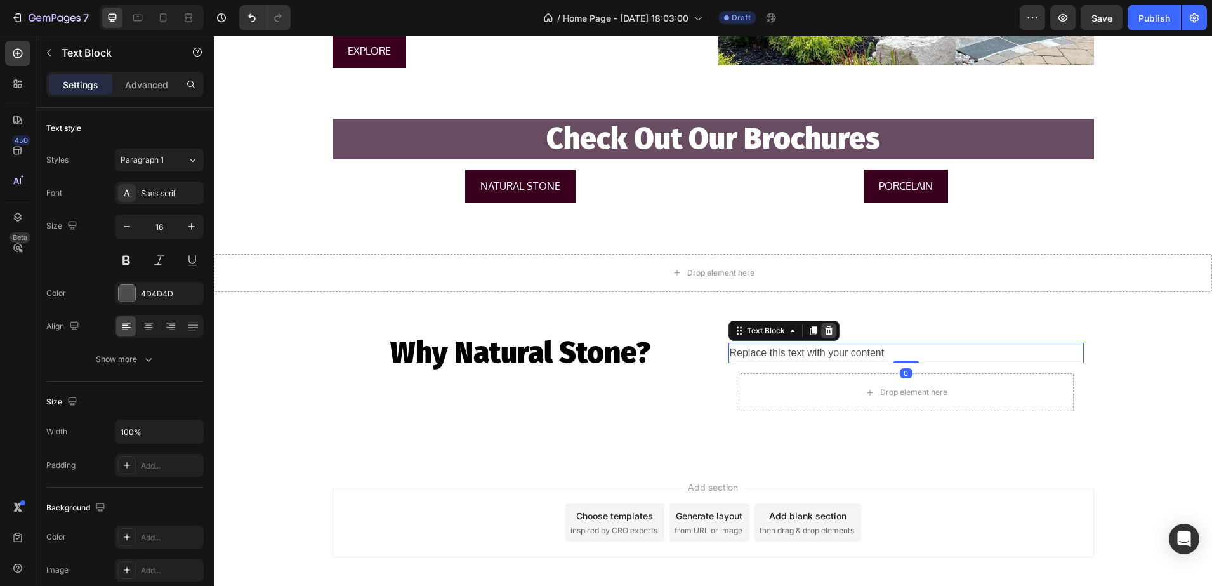
click at [824, 331] on icon at bounding box center [829, 331] width 10 height 10
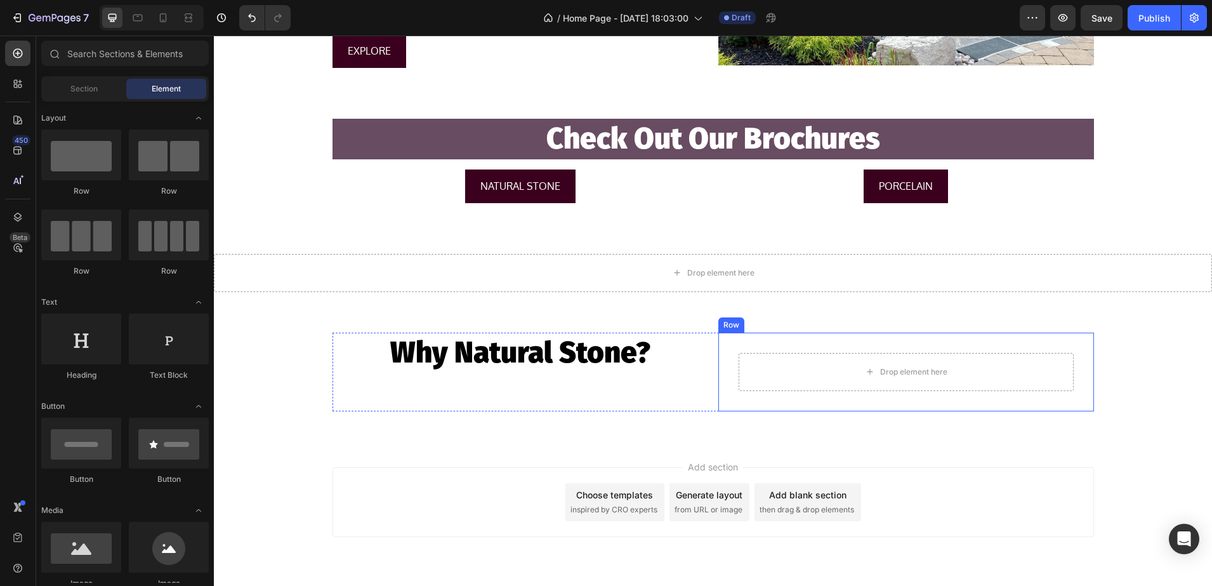
click at [720, 365] on div "Drop element here Row Row" at bounding box center [906, 372] width 376 height 79
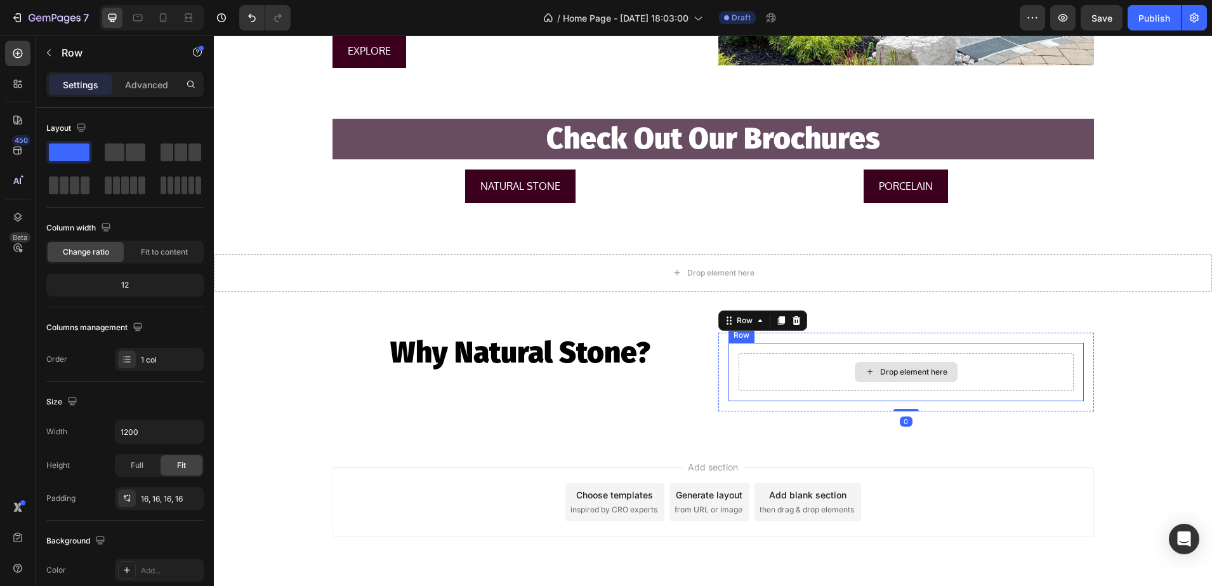
click at [748, 370] on div "Drop element here" at bounding box center [906, 372] width 335 height 38
click at [804, 331] on icon at bounding box center [807, 331] width 10 height 10
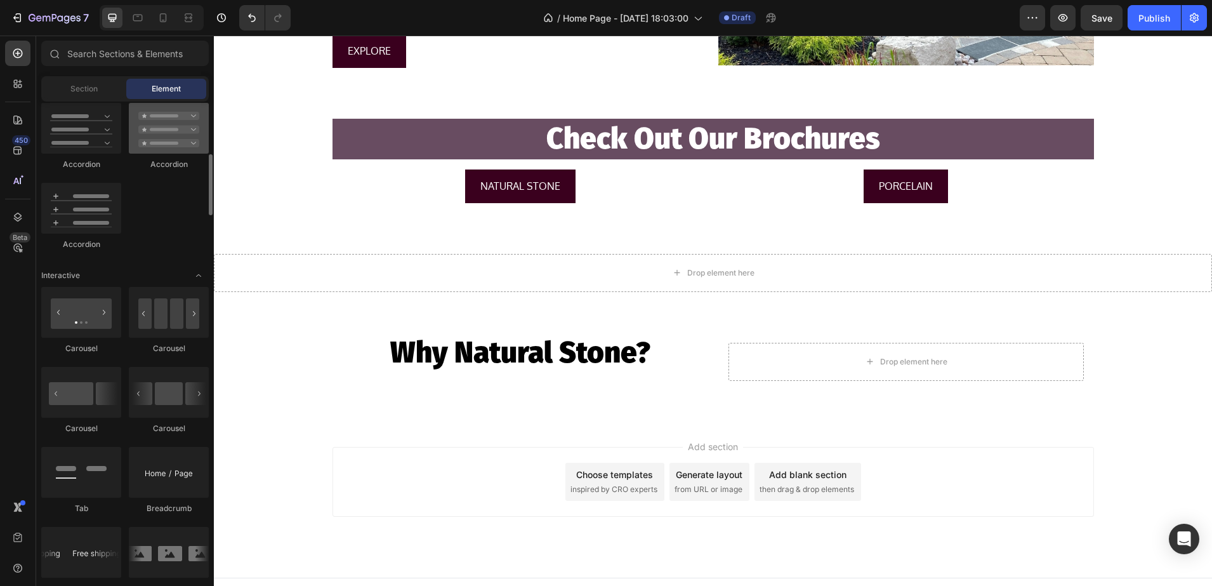
scroll to position [1031, 0]
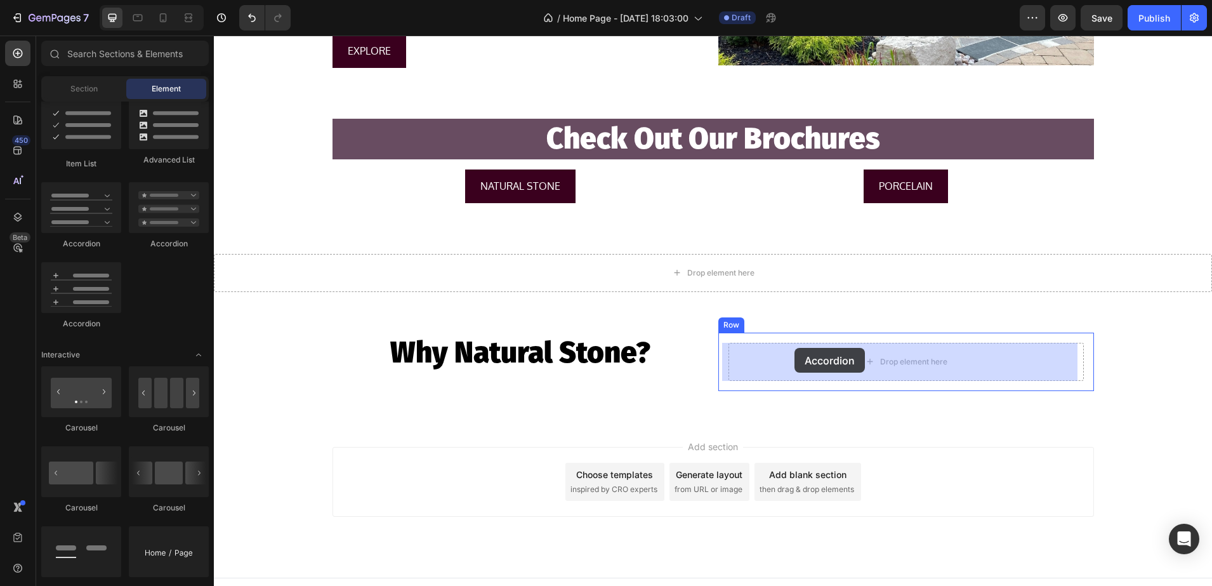
drag, startPoint x: 284, startPoint y: 249, endPoint x: 795, endPoint y: 348, distance: 520.4
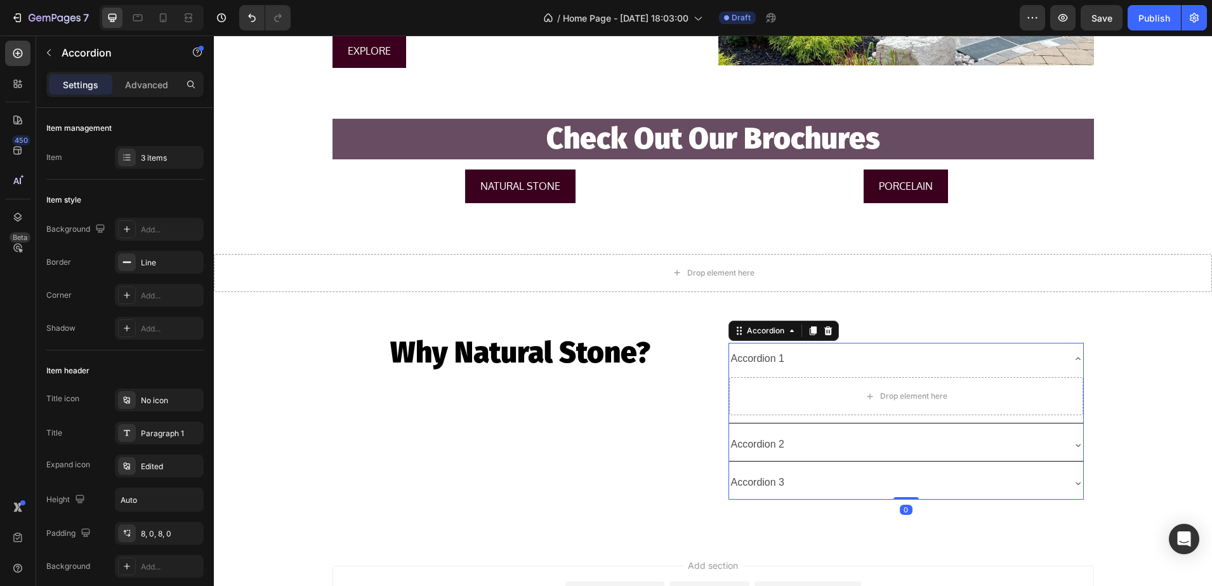
click at [779, 355] on div "Accordion 1" at bounding box center [758, 359] width 58 height 22
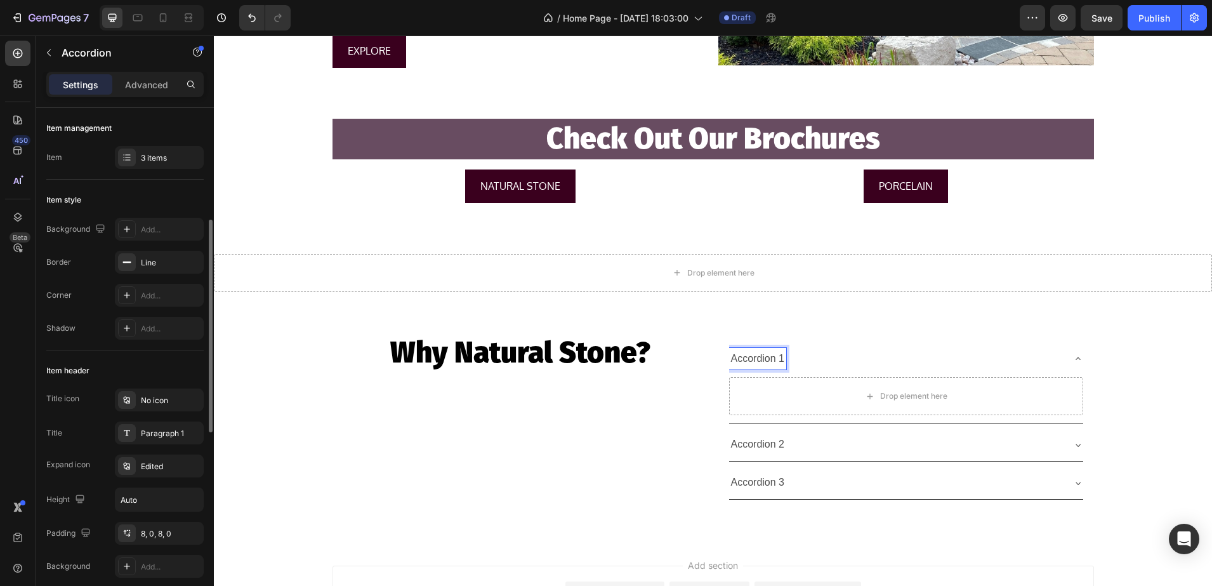
scroll to position [159, 0]
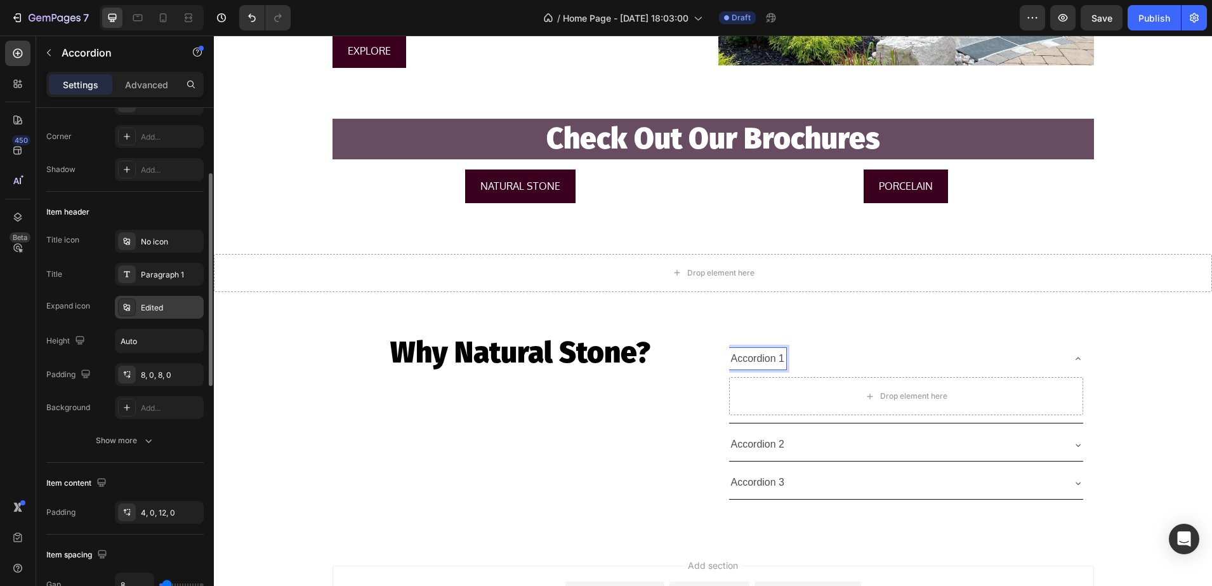
click at [143, 307] on div "Edited" at bounding box center [171, 307] width 60 height 11
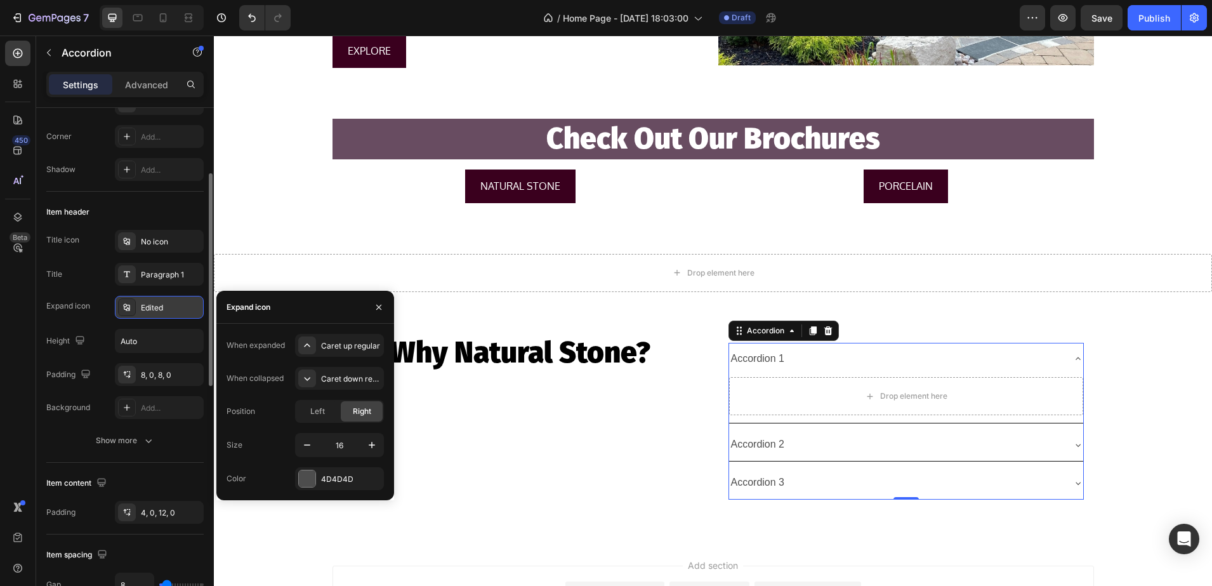
click at [143, 307] on div "Edited" at bounding box center [171, 307] width 60 height 11
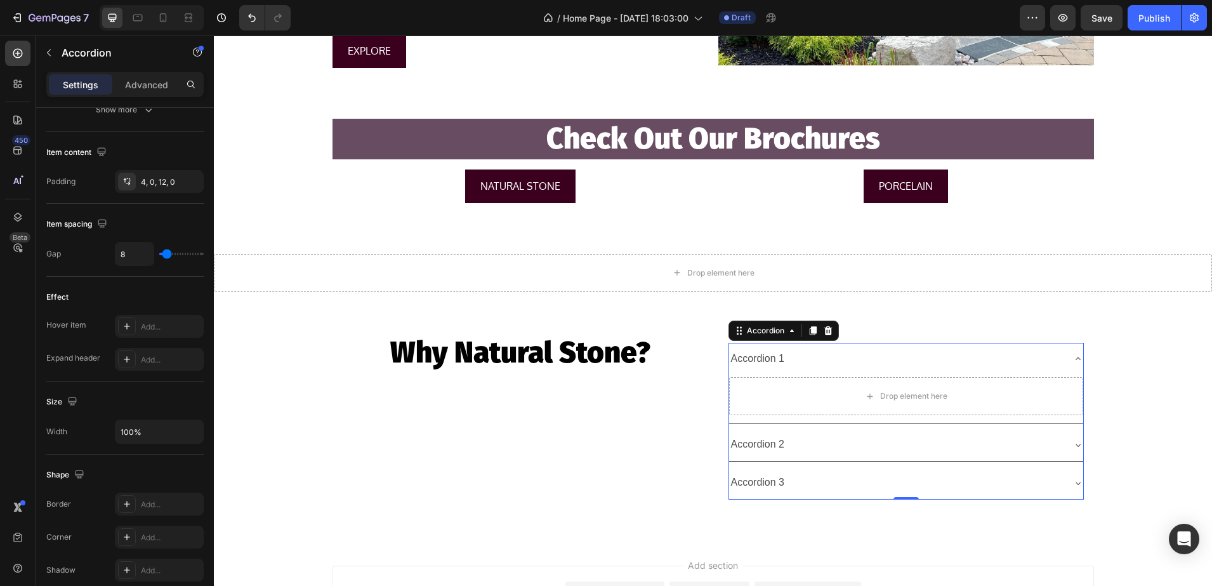
scroll to position [0, 0]
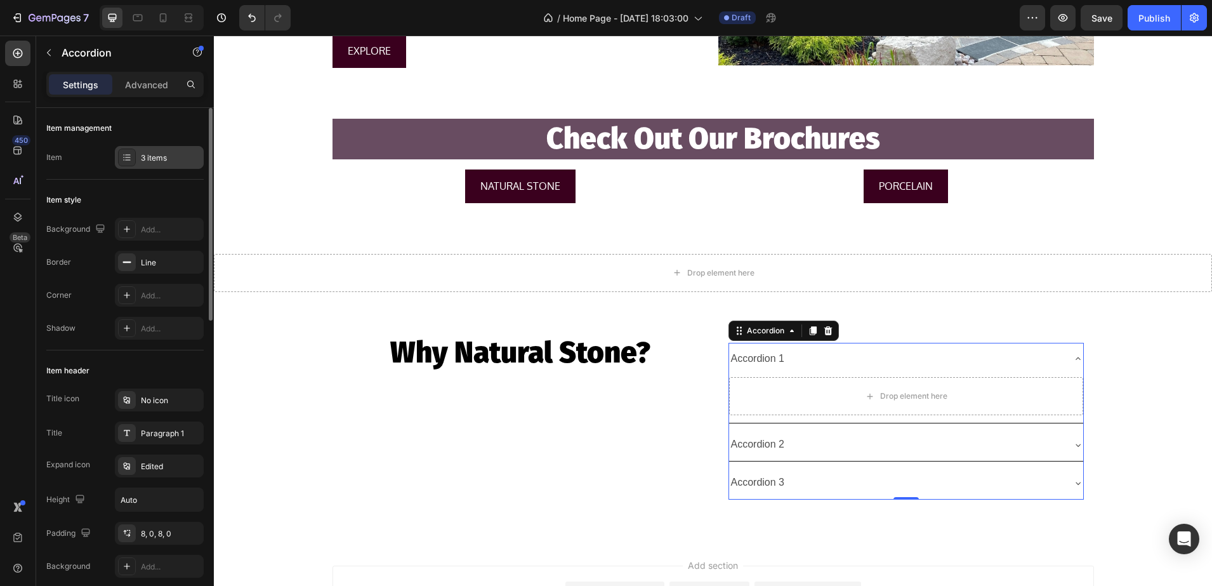
click at [127, 156] on icon at bounding box center [127, 157] width 10 height 10
click at [135, 260] on div at bounding box center [127, 262] width 18 height 18
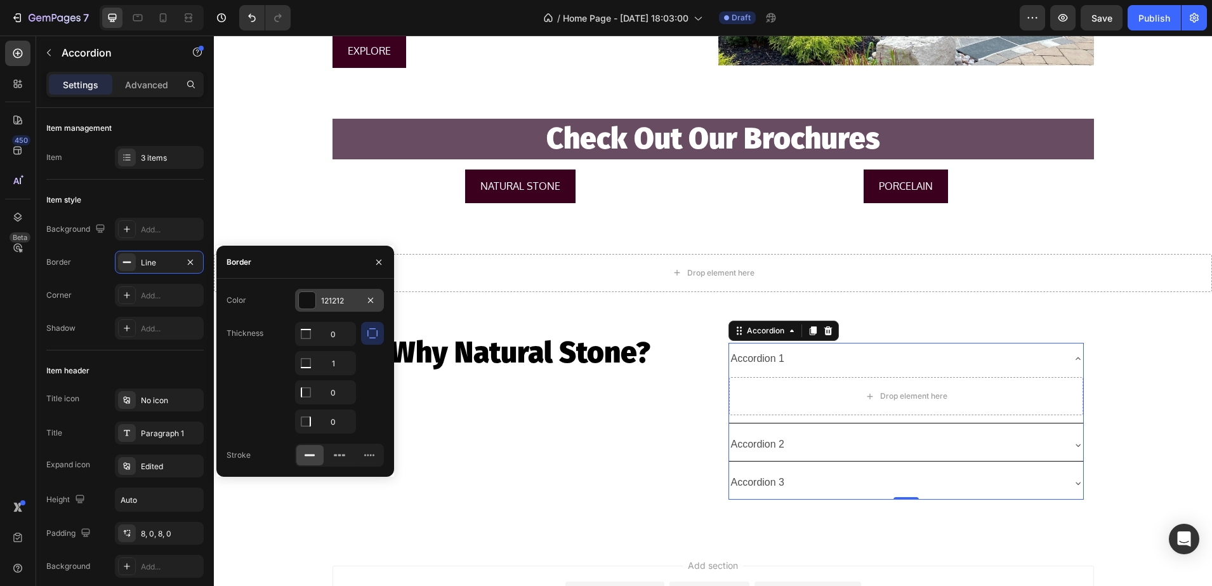
click at [322, 300] on div "121212" at bounding box center [339, 300] width 37 height 11
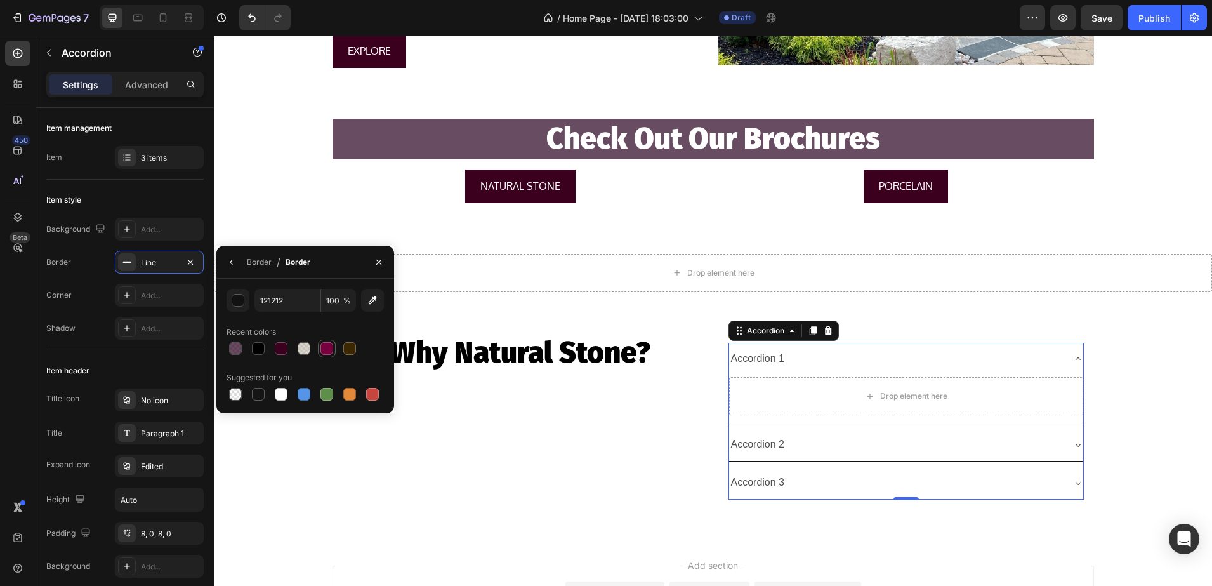
click at [321, 351] on div at bounding box center [326, 348] width 13 height 13
click at [284, 346] on div at bounding box center [281, 348] width 13 height 13
type input "3A001E"
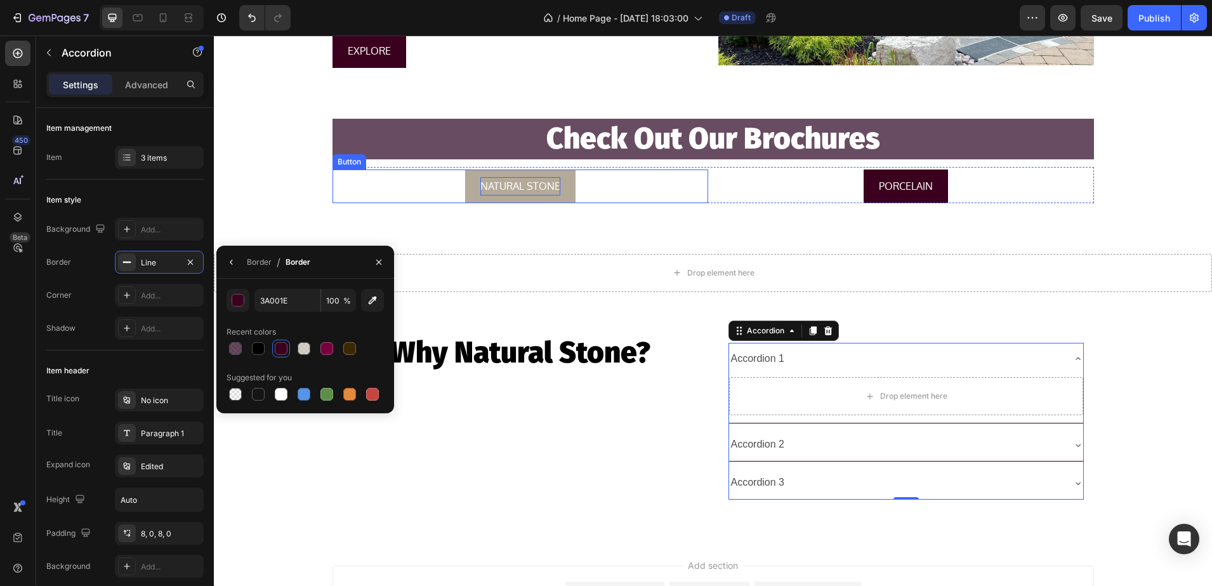
click at [482, 181] on p "NATURAL STONE" at bounding box center [520, 186] width 80 height 18
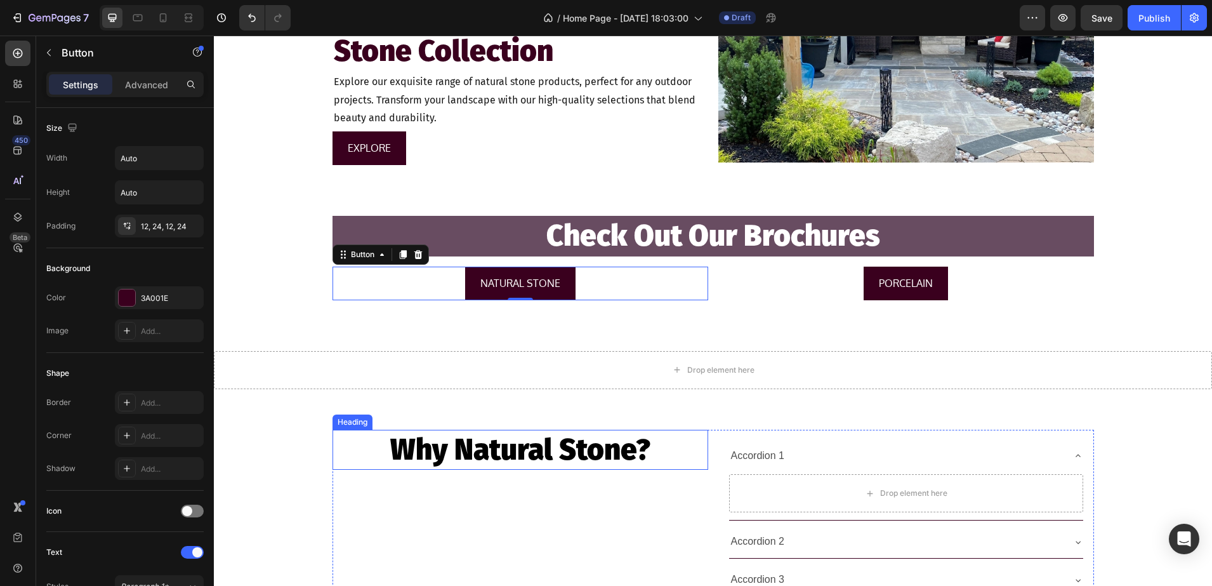
scroll to position [1999, 0]
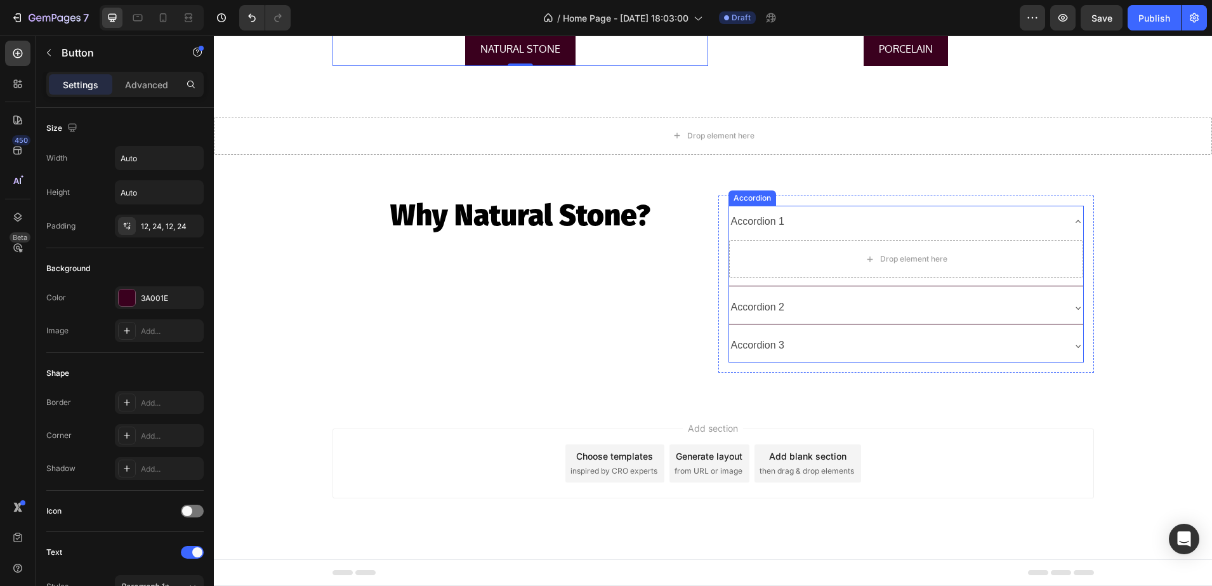
click at [729, 236] on div "Accordion 1" at bounding box center [906, 222] width 354 height 32
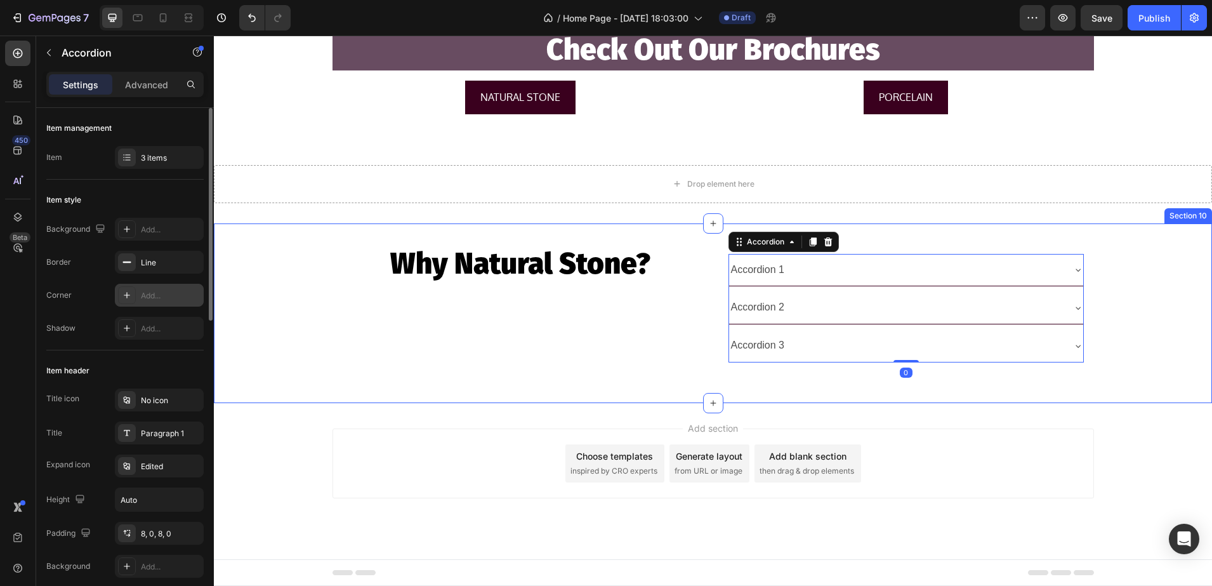
scroll to position [1950, 0]
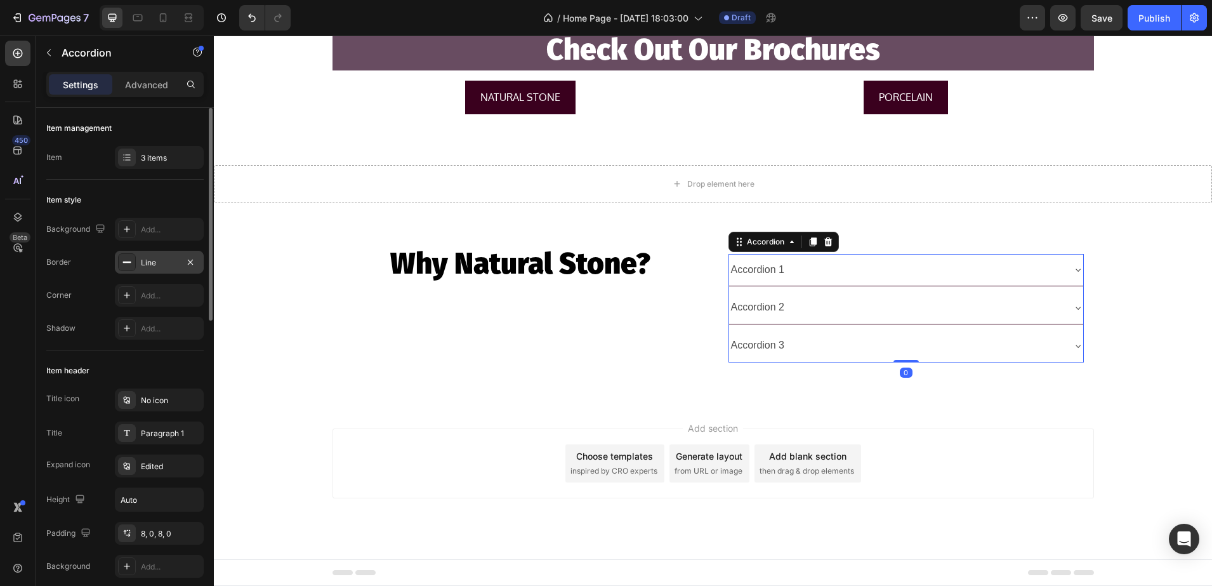
click at [125, 264] on icon at bounding box center [127, 262] width 10 height 10
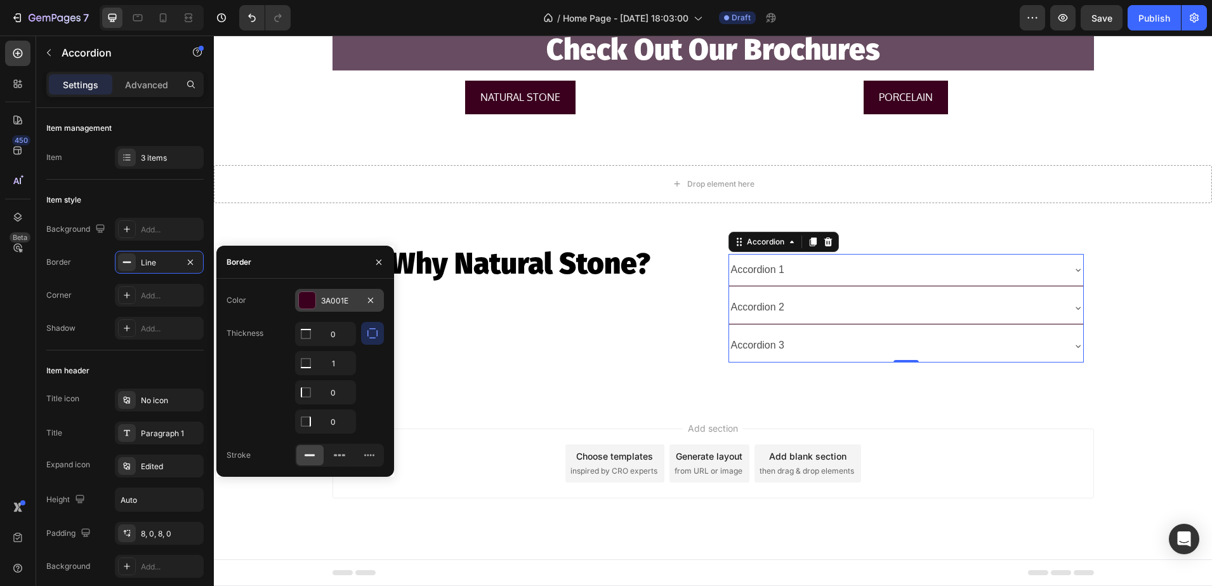
click at [305, 295] on div at bounding box center [307, 300] width 17 height 17
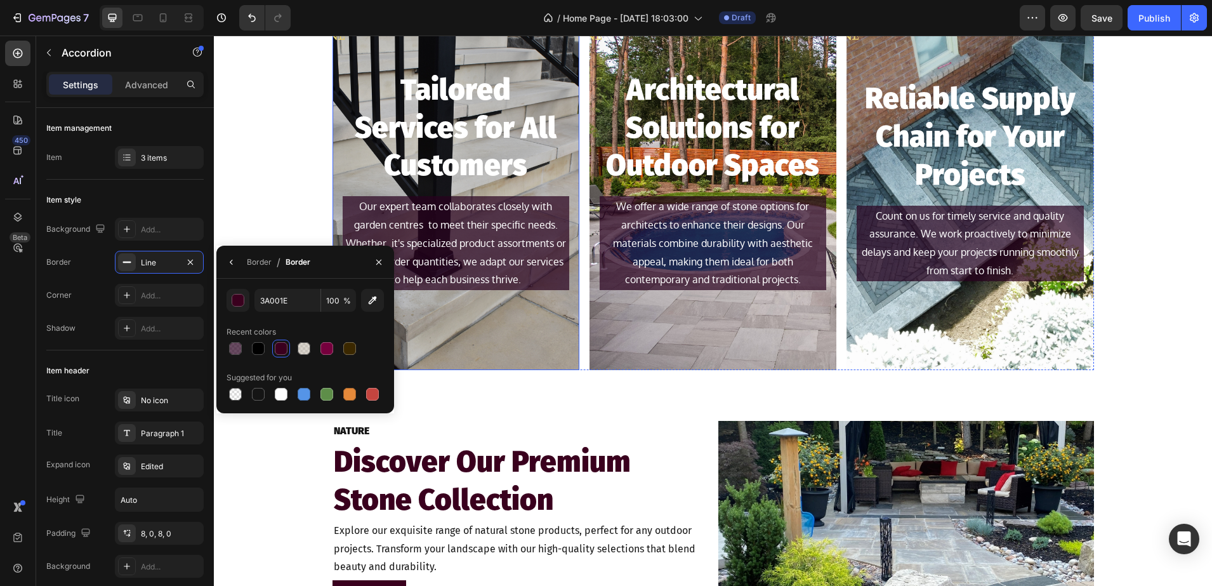
scroll to position [840, 0]
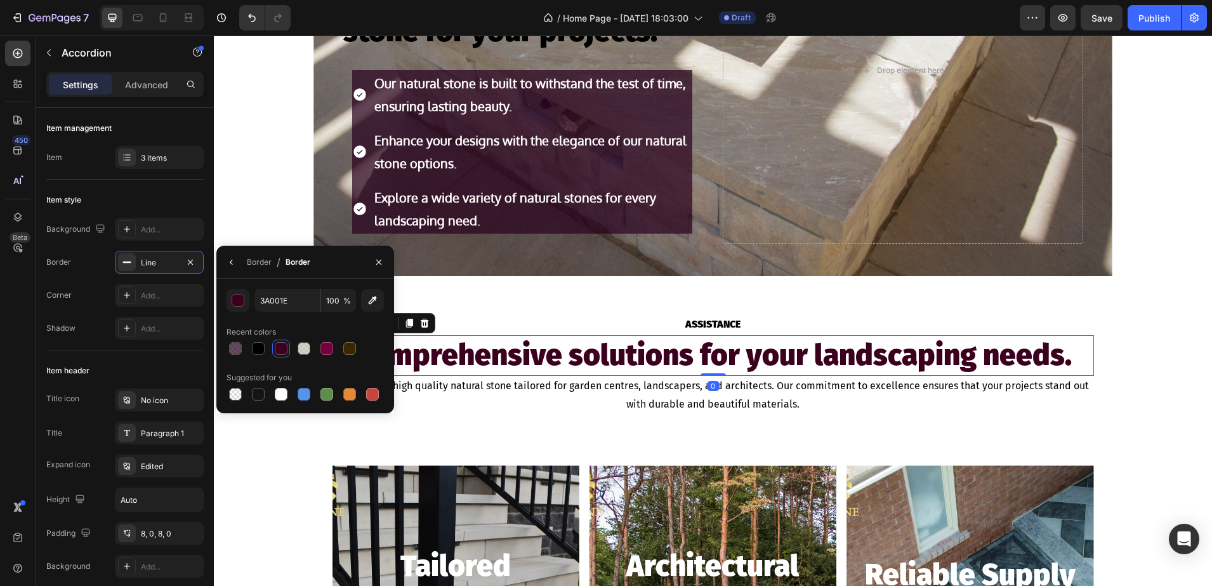
click at [670, 356] on h2 "Comprehensive solutions for your landscaping needs." at bounding box center [714, 355] width 762 height 41
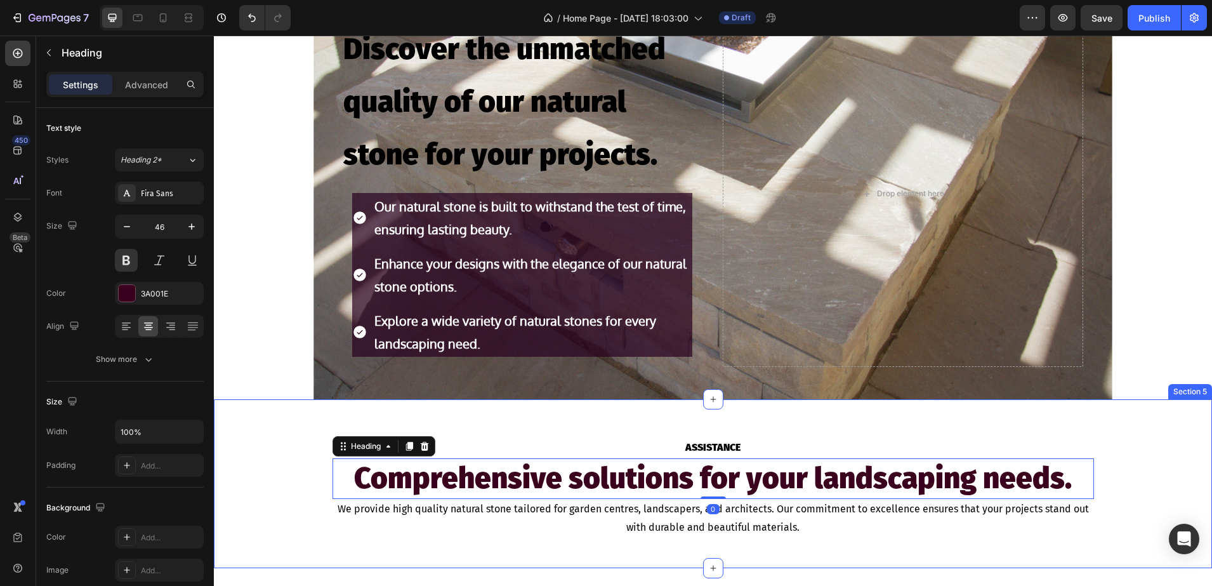
scroll to position [602, 0]
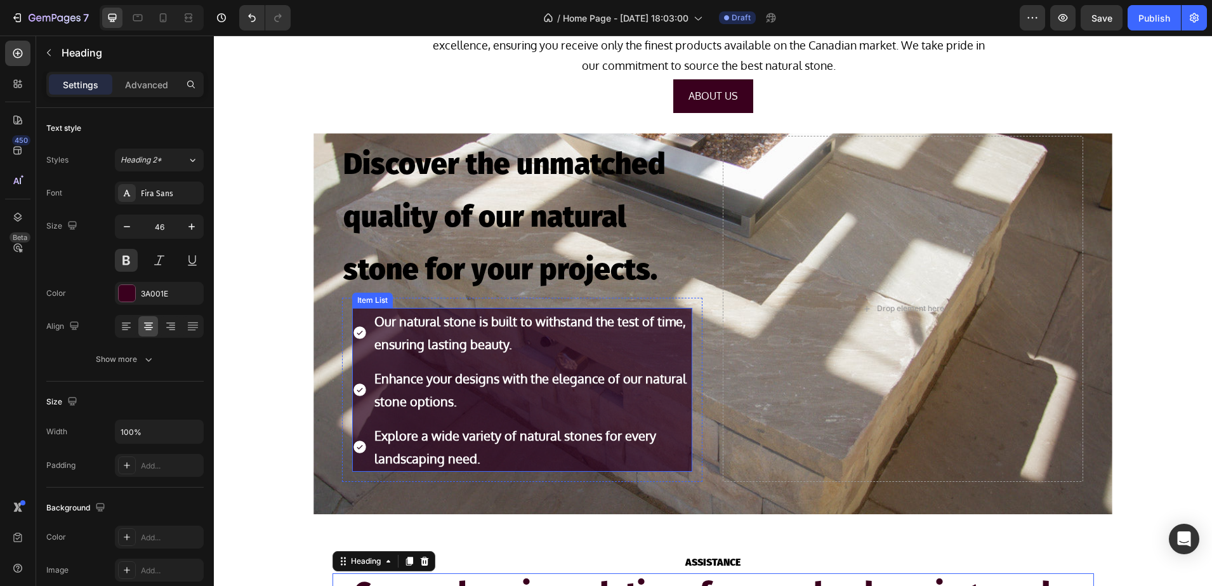
click at [654, 341] on p "ensuring lasting beauty." at bounding box center [532, 344] width 316 height 23
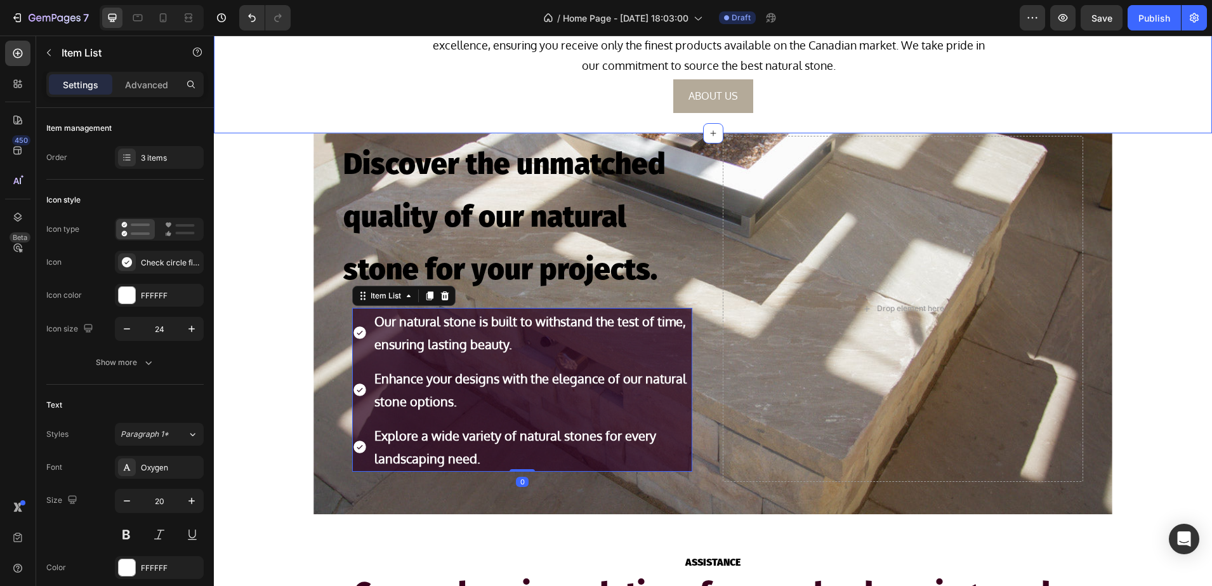
click at [681, 108] on button "ABOUT US" at bounding box center [713, 96] width 80 height 34
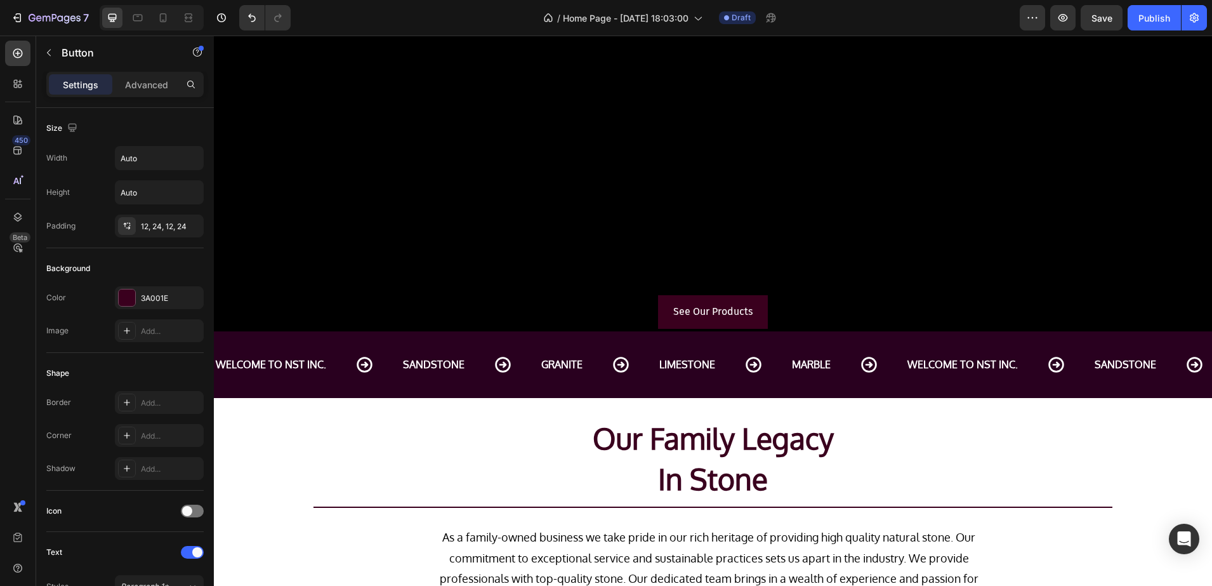
scroll to position [46, 0]
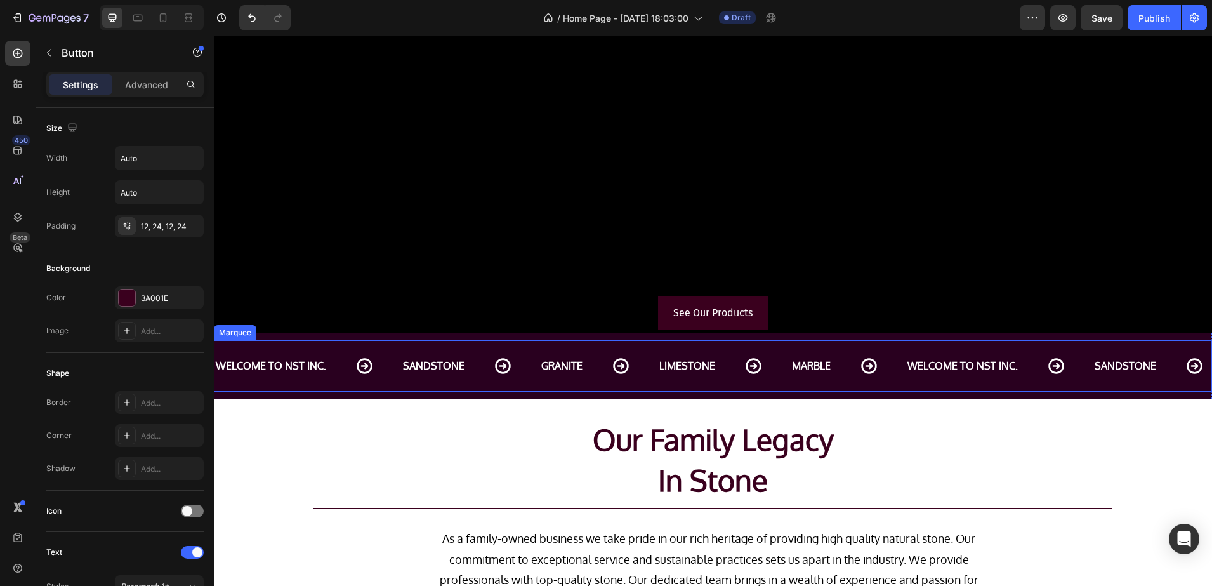
click at [390, 347] on div "WELCOME TO NST INC. Text Block SANDSTONE Text Block GRANITE Text Block LIMESTON…" at bounding box center [713, 365] width 998 height 51
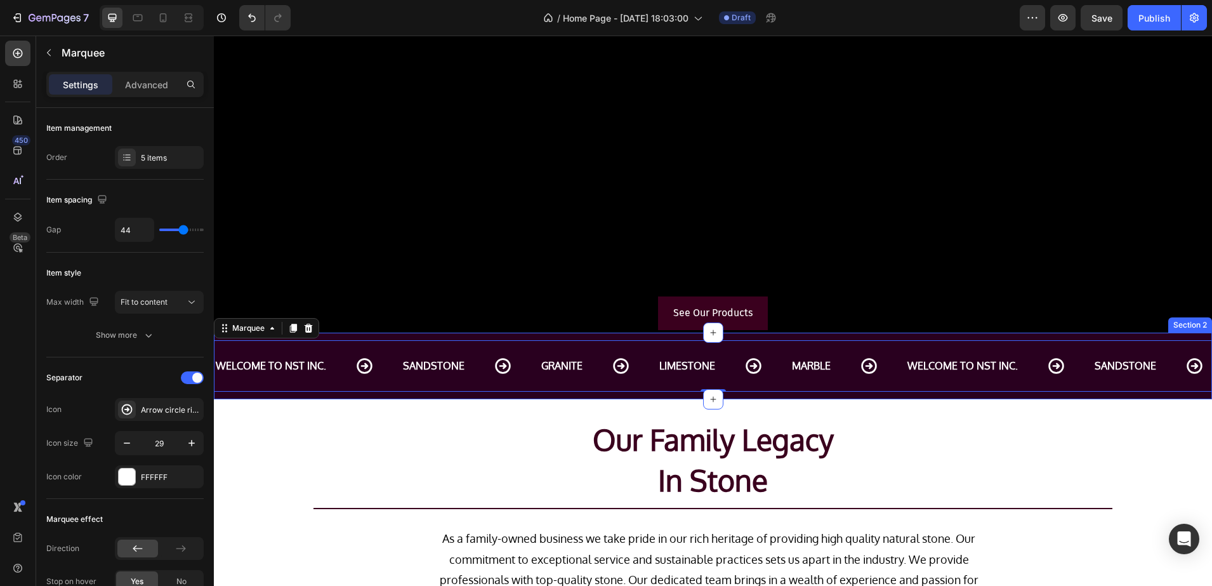
click at [347, 336] on div "WELCOME TO NST INC. Text Block SANDSTONE Text Block GRANITE Text Block LIMESTON…" at bounding box center [713, 366] width 998 height 67
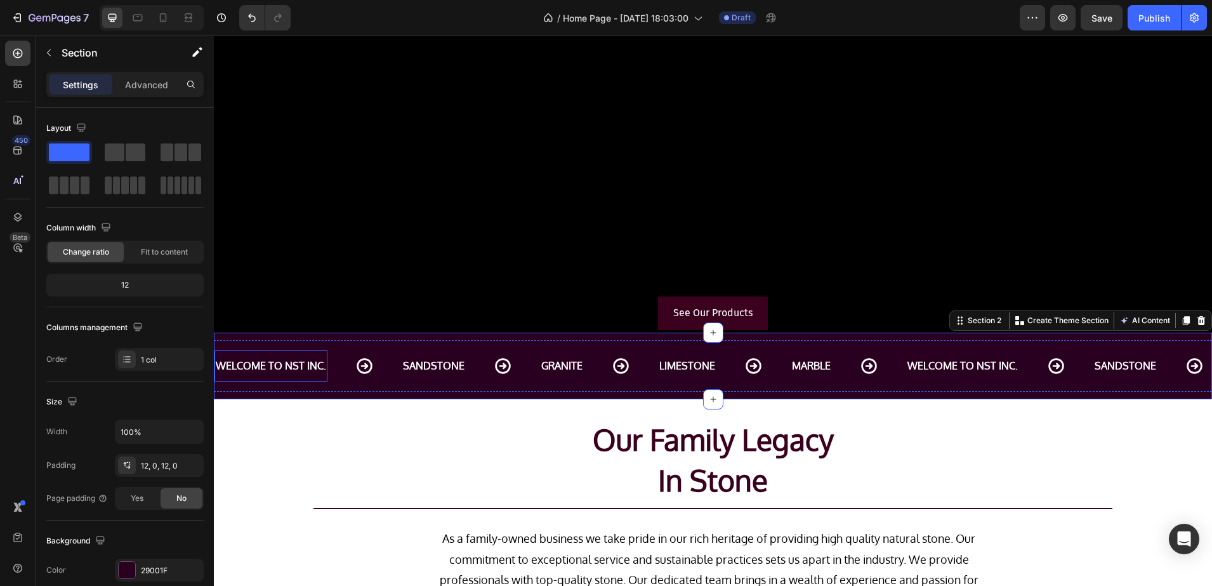
click at [265, 361] on p "WELCOME TO NST INC." at bounding box center [271, 366] width 110 height 18
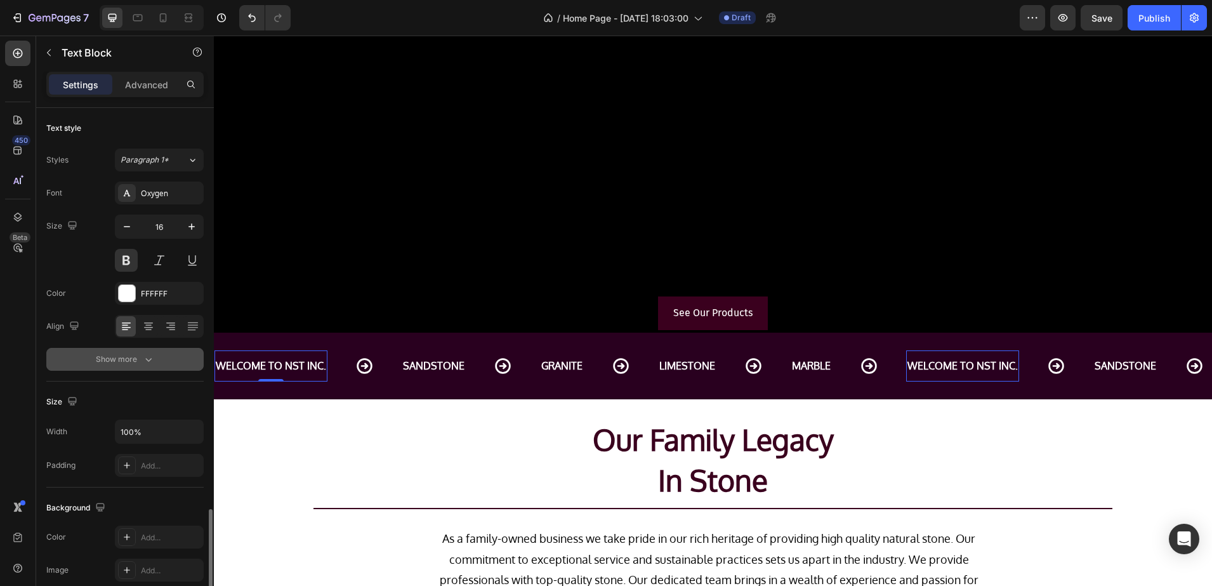
scroll to position [238, 0]
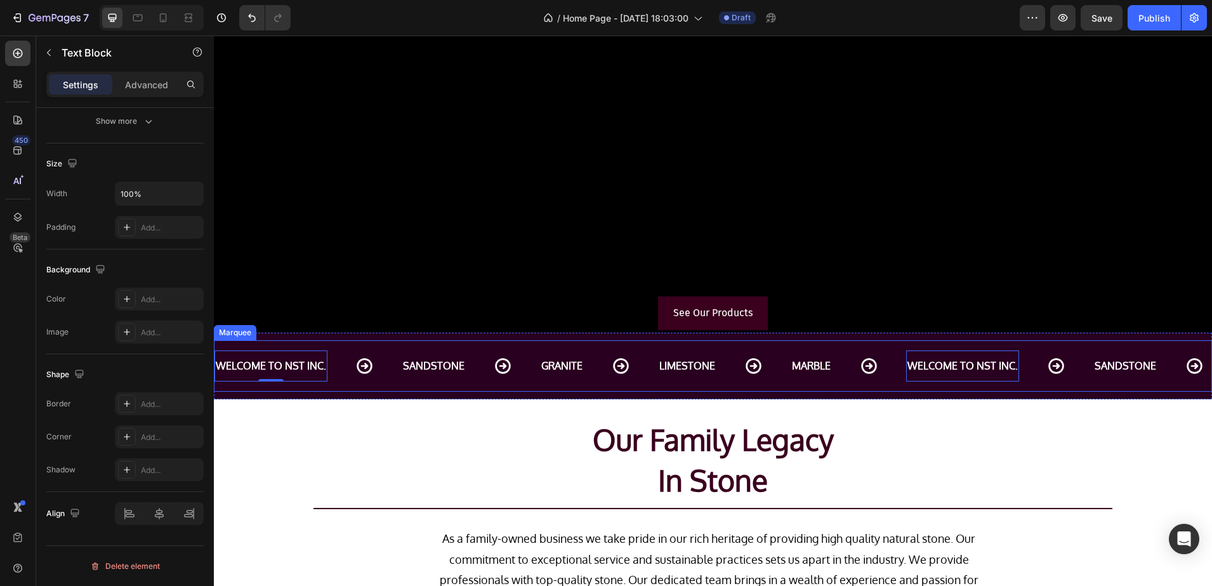
click at [344, 343] on div "WELCOME TO NST INC. Text Block 0 SANDSTONE Text Block GRANITE Text Block LIMEST…" at bounding box center [713, 365] width 998 height 51
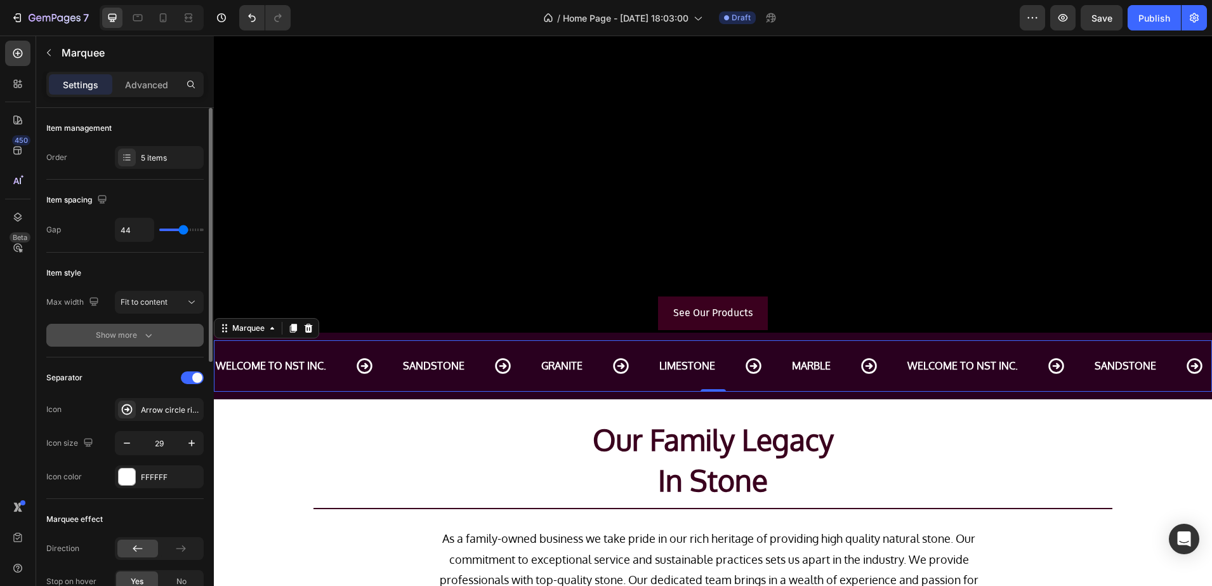
scroll to position [159, 0]
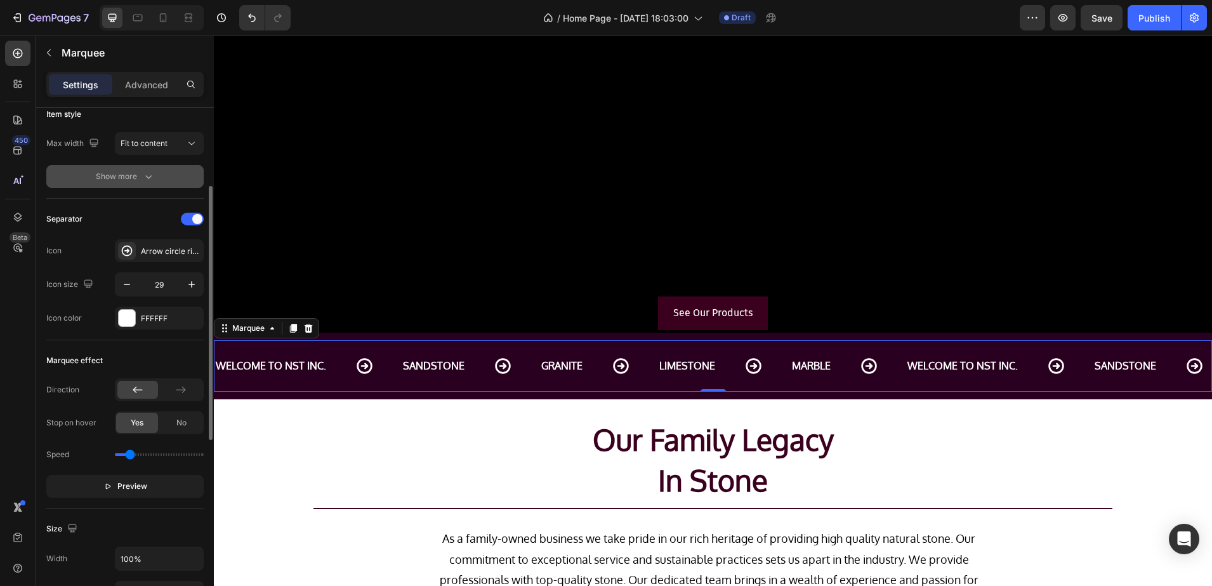
click at [120, 176] on div "Show more" at bounding box center [125, 176] width 59 height 13
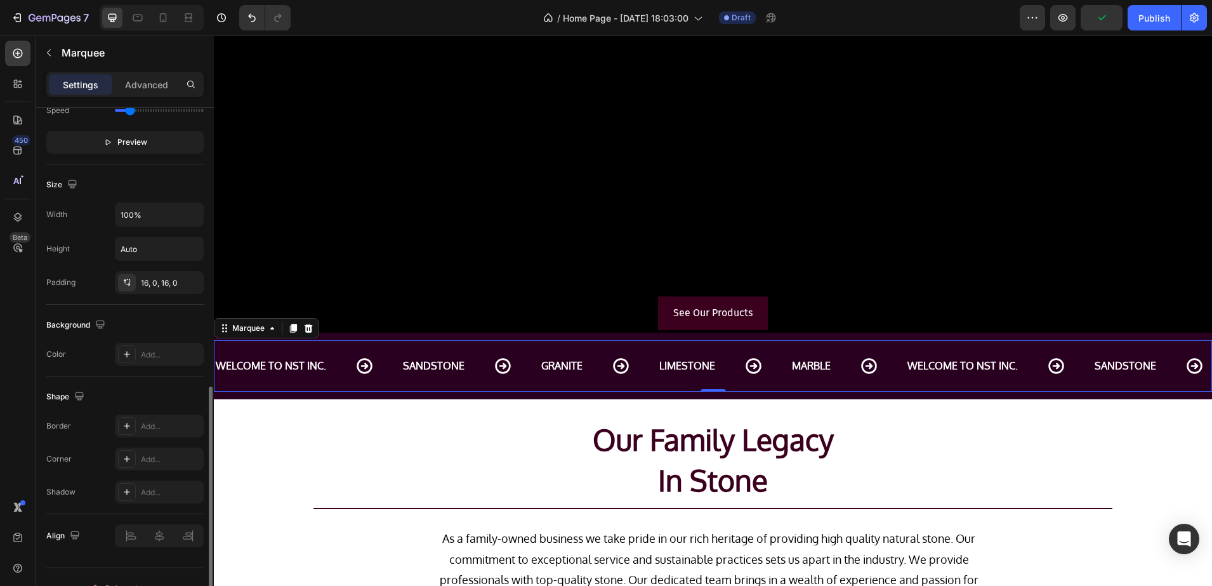
scroll to position [657, 0]
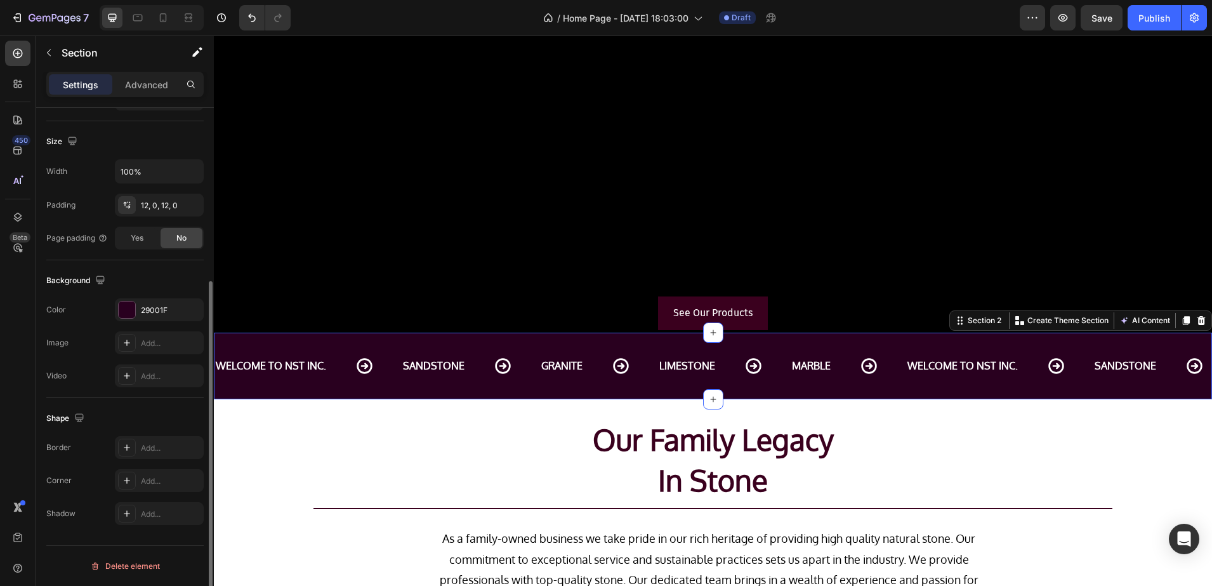
click at [368, 333] on div "WELCOME TO NST INC. Text Block SANDSTONE Text Block GRANITE Text Block LIMESTON…" at bounding box center [713, 366] width 998 height 67
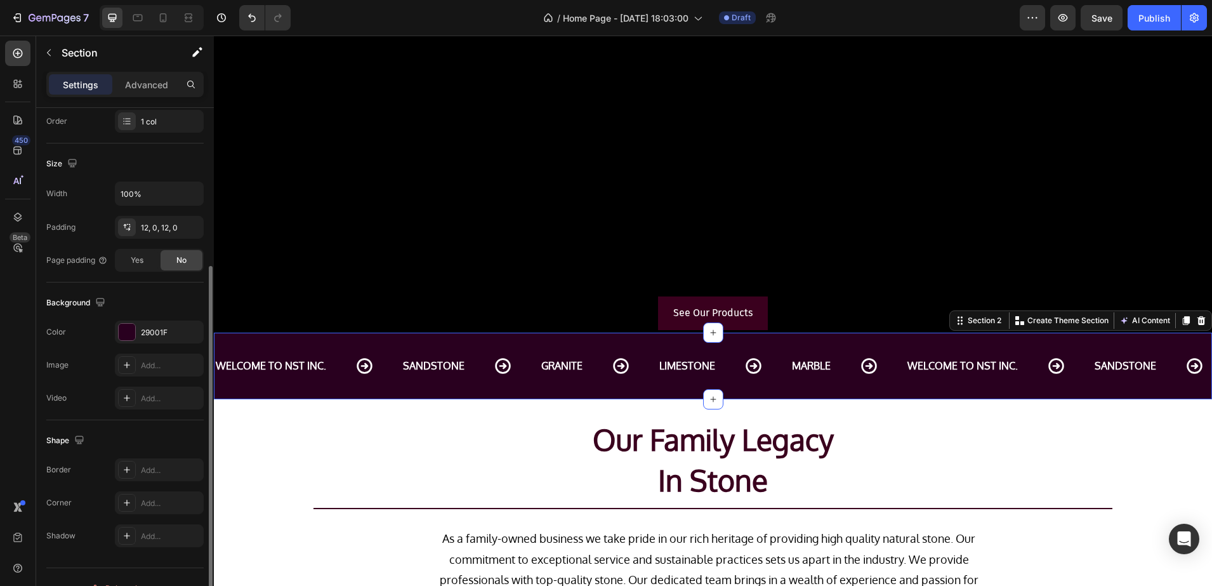
scroll to position [260, 0]
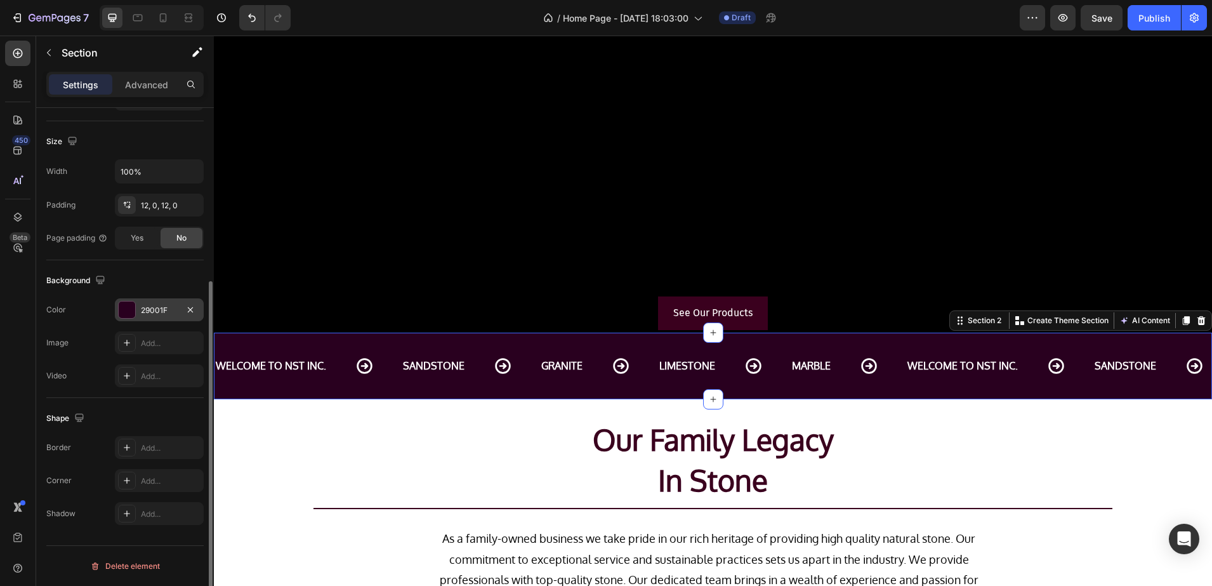
click at [131, 305] on div at bounding box center [127, 309] width 17 height 17
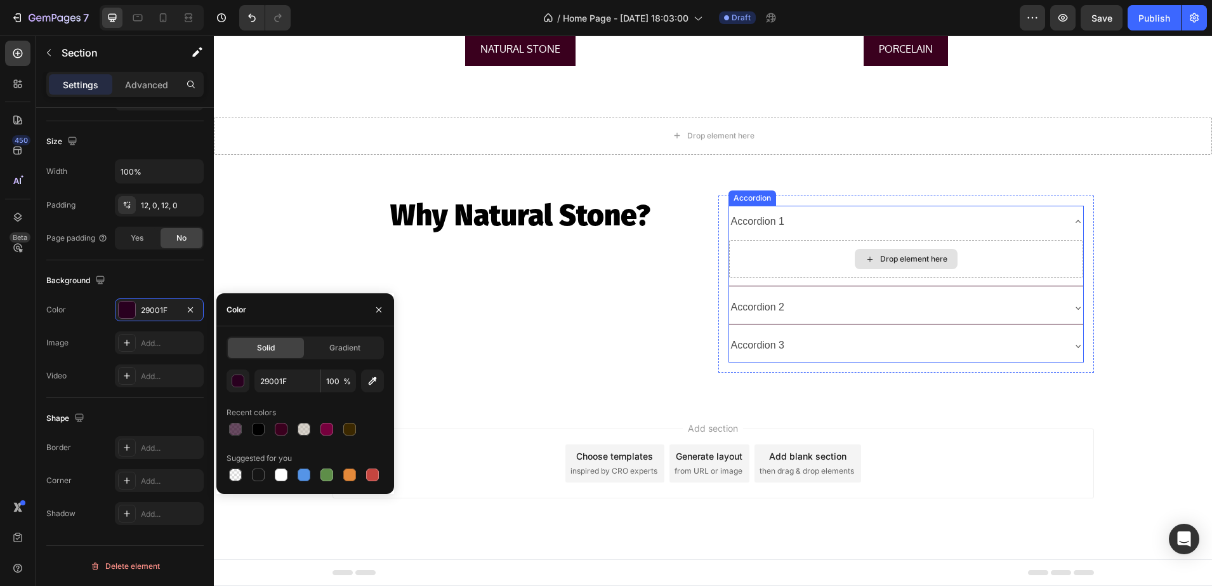
click at [770, 235] on div "Accordion 1" at bounding box center [906, 222] width 354 height 32
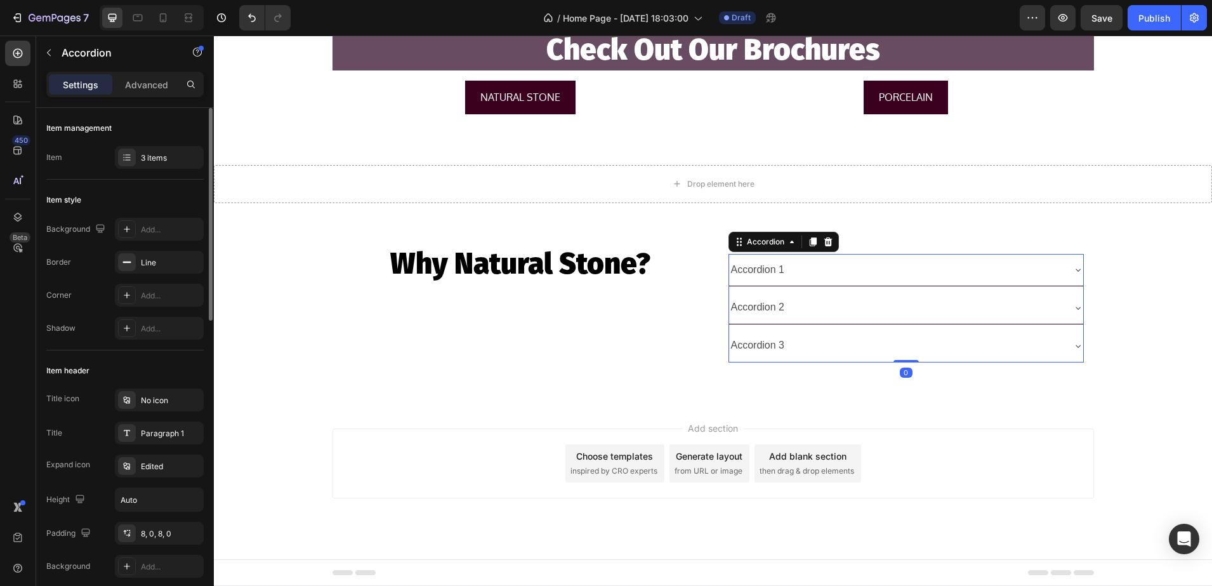
scroll to position [1950, 0]
click at [125, 264] on icon at bounding box center [127, 262] width 10 height 10
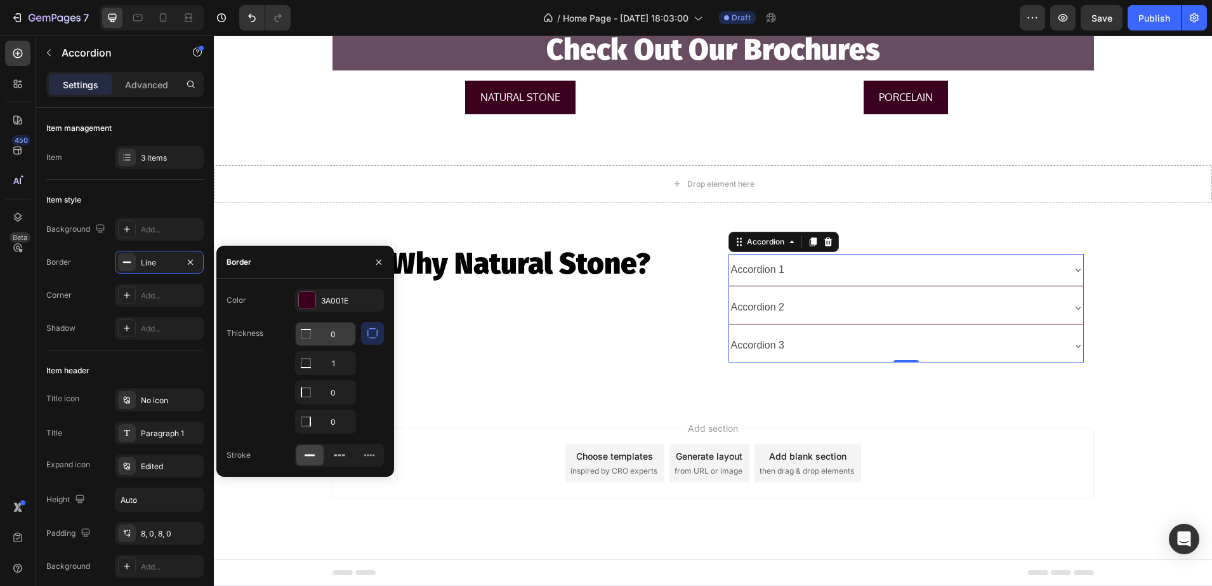
click at [345, 329] on input "0" at bounding box center [326, 333] width 60 height 23
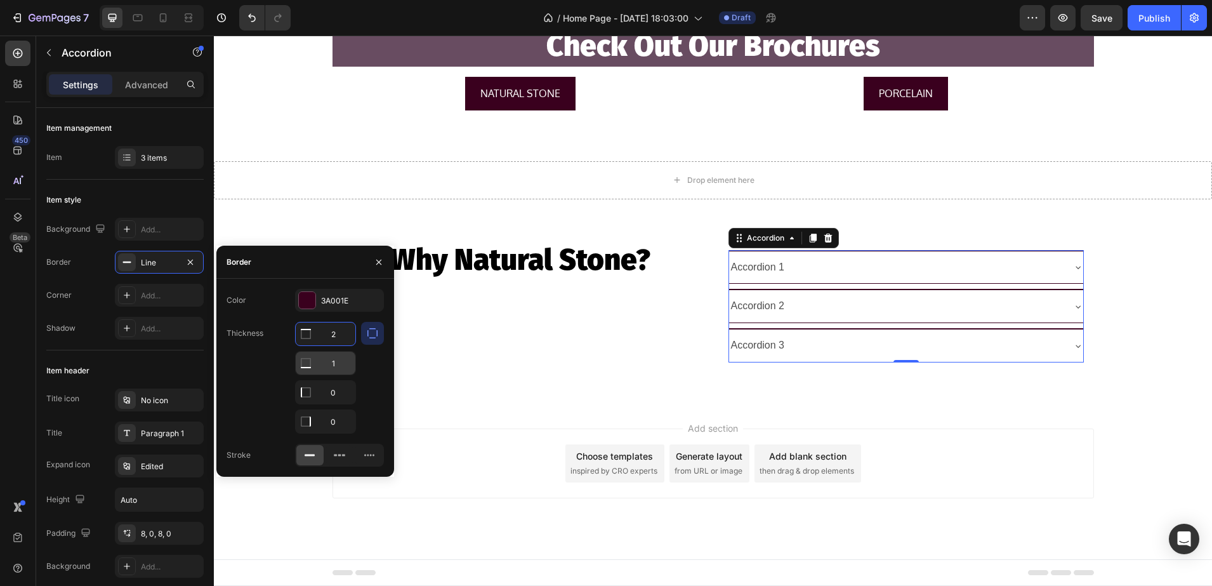
type input "2"
click at [340, 360] on input "1" at bounding box center [326, 363] width 60 height 23
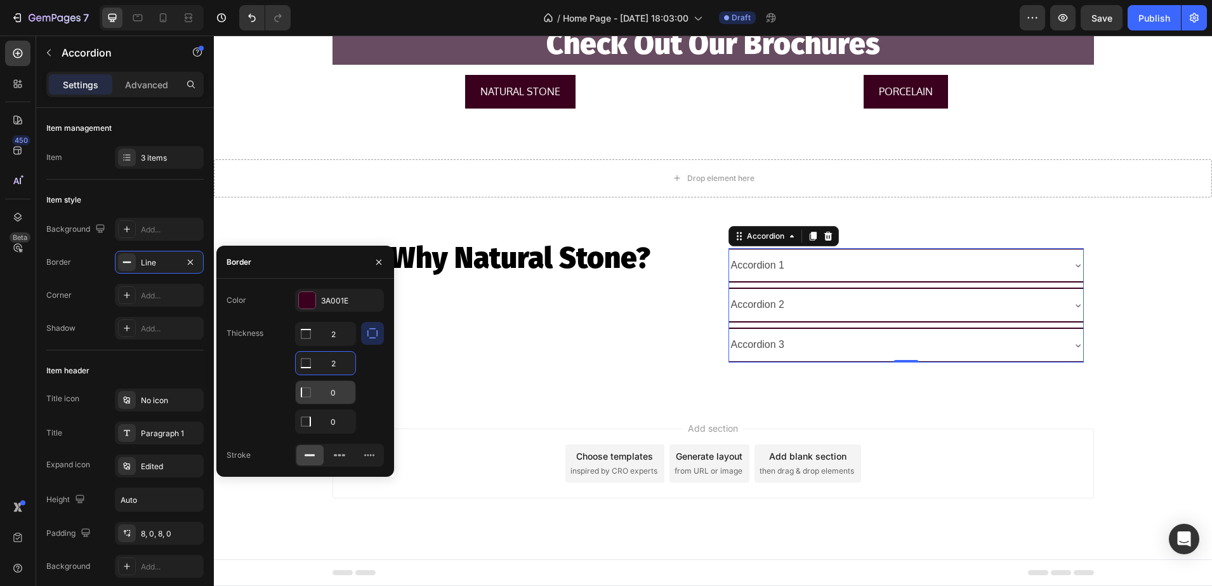
type input "2"
click at [338, 345] on input "0" at bounding box center [326, 333] width 60 height 23
type input "2"
click at [342, 345] on input "0" at bounding box center [326, 333] width 60 height 23
type input "2"
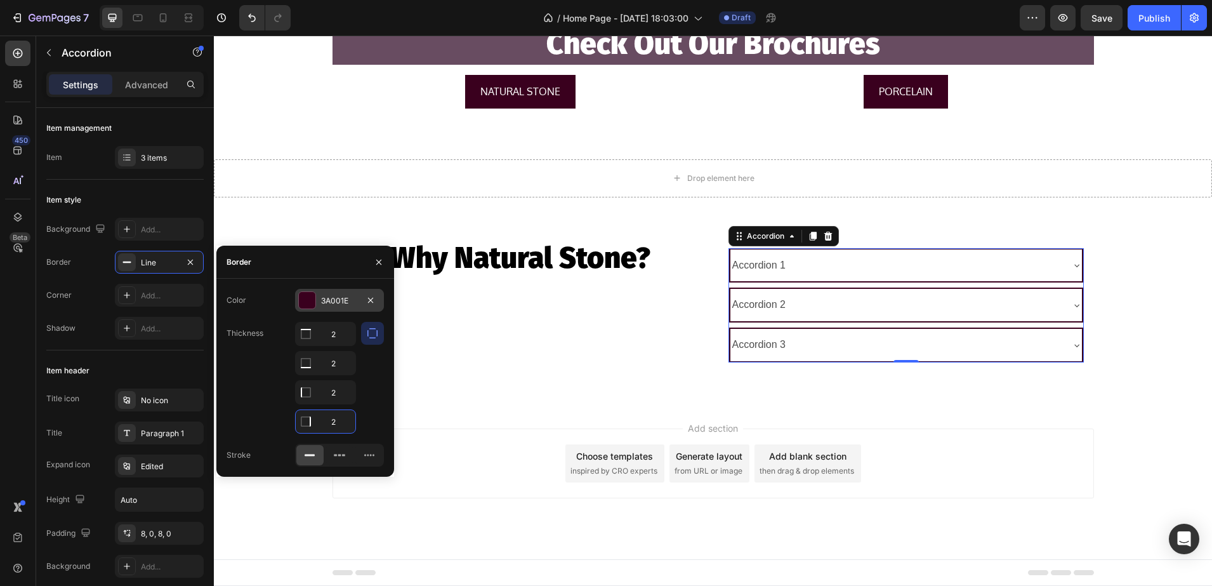
click at [326, 305] on div "3A001E" at bounding box center [339, 300] width 37 height 11
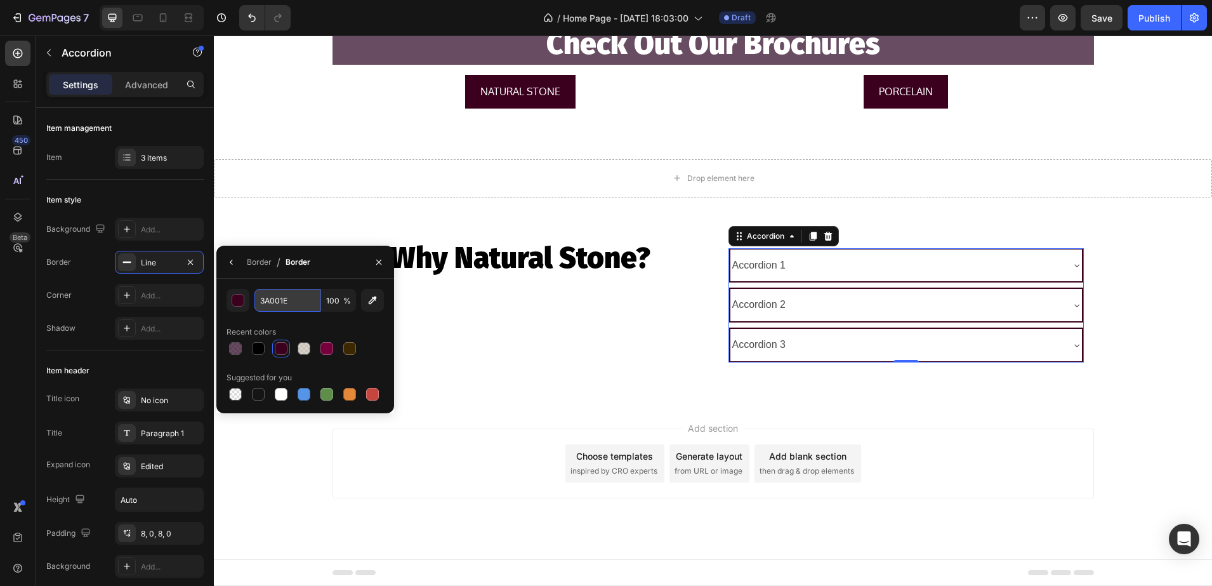
click at [297, 299] on input "3A001E" at bounding box center [287, 300] width 66 height 23
paste input "29001F"
type input "29001F"
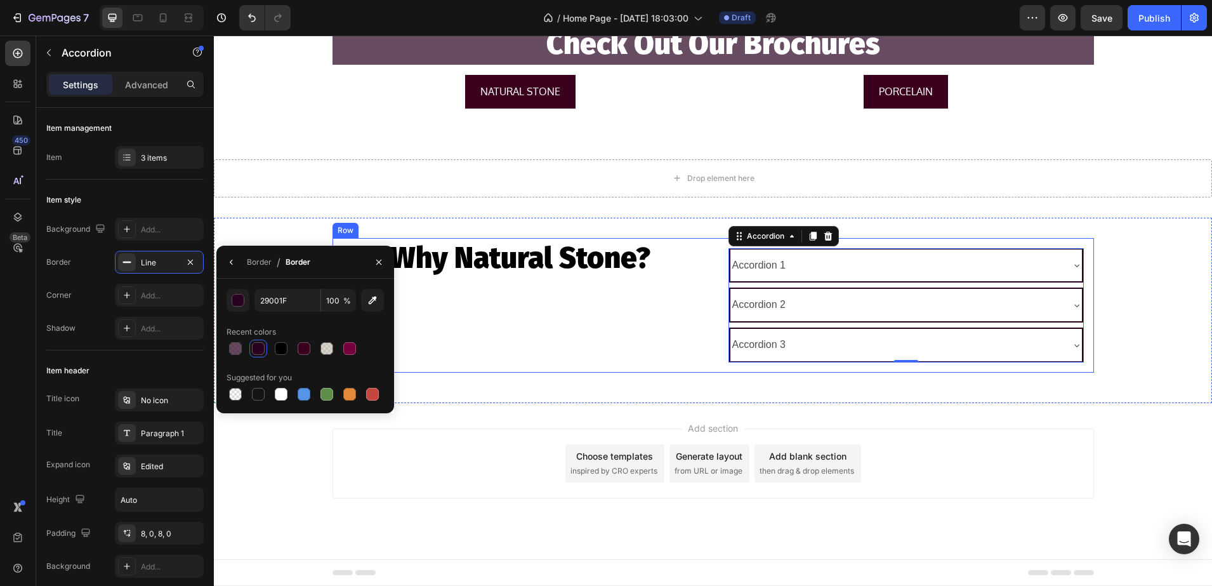
click at [516, 360] on div "Why Natural Stone? Heading" at bounding box center [521, 305] width 376 height 135
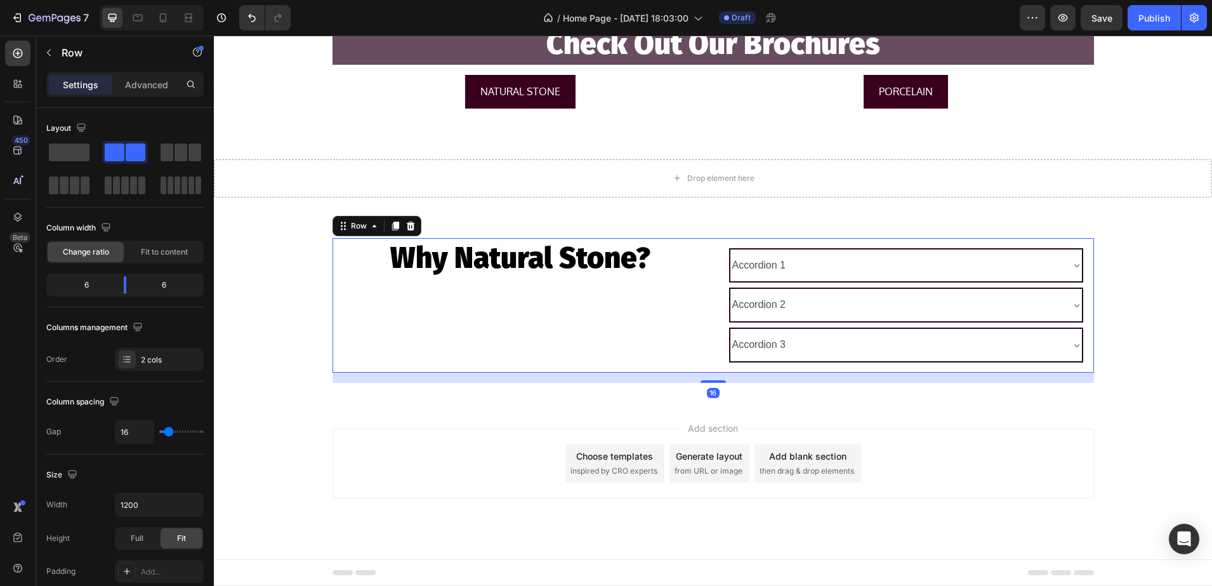
click at [259, 428] on div "Add section Choose templates inspired by CRO experts Generate layout from URL o…" at bounding box center [713, 481] width 998 height 156
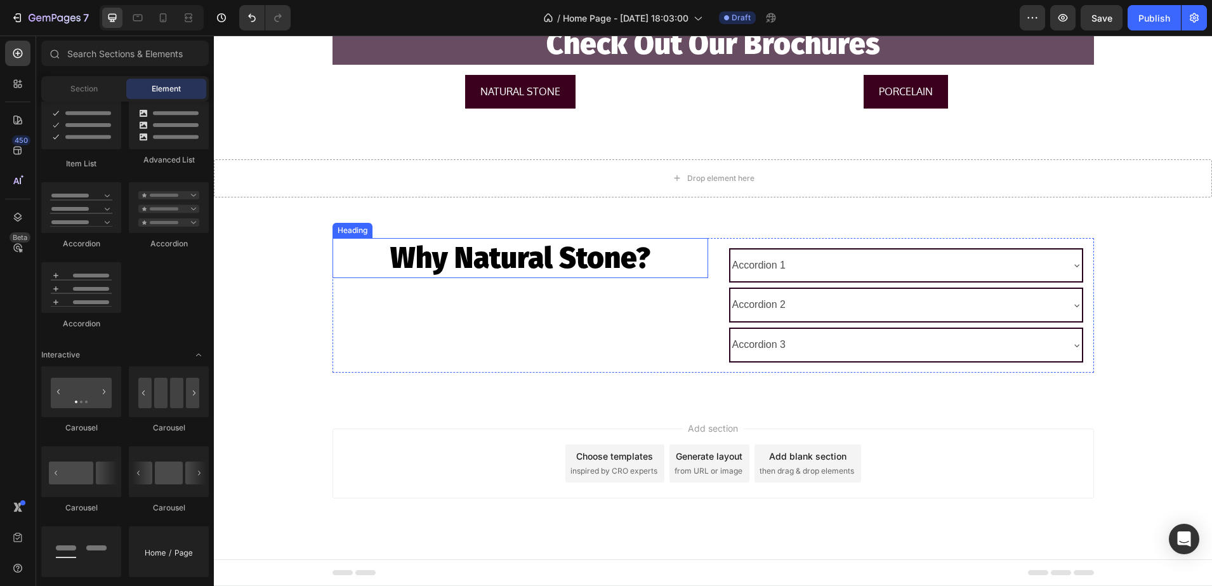
click at [483, 257] on h2 "Why Natural Stone?" at bounding box center [521, 258] width 376 height 41
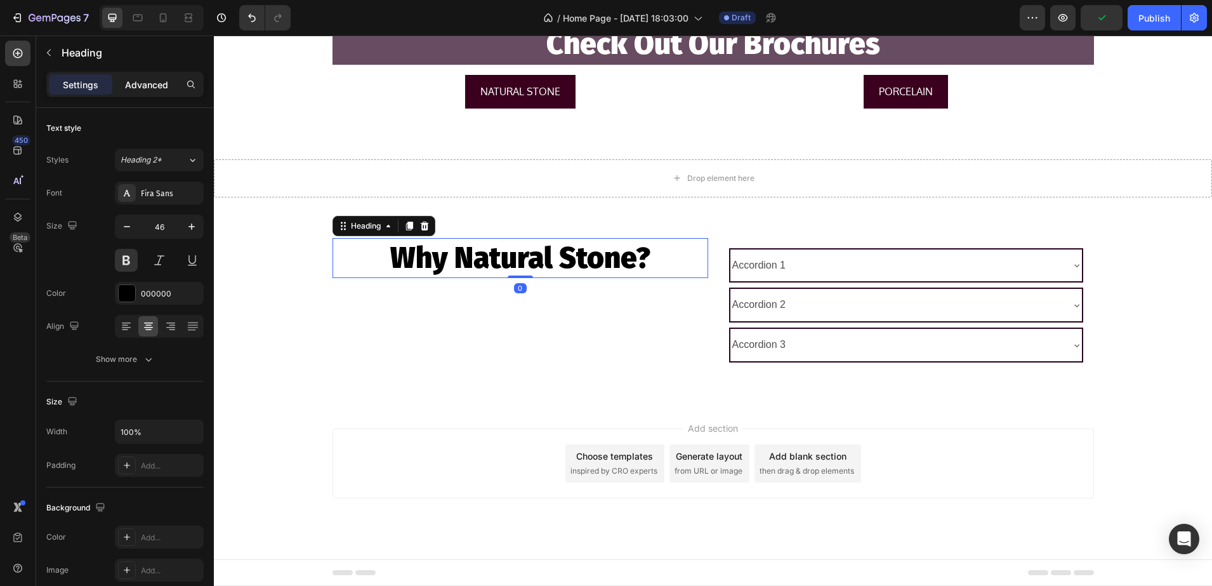
click at [156, 79] on p "Advanced" at bounding box center [146, 84] width 43 height 13
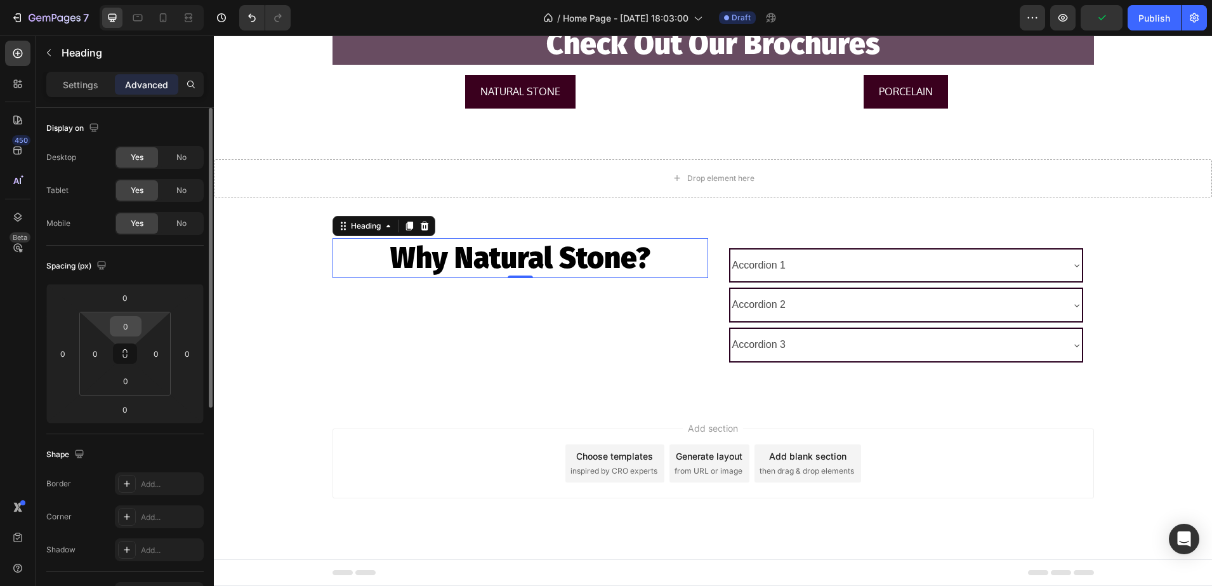
click at [127, 317] on input "0" at bounding box center [125, 326] width 25 height 19
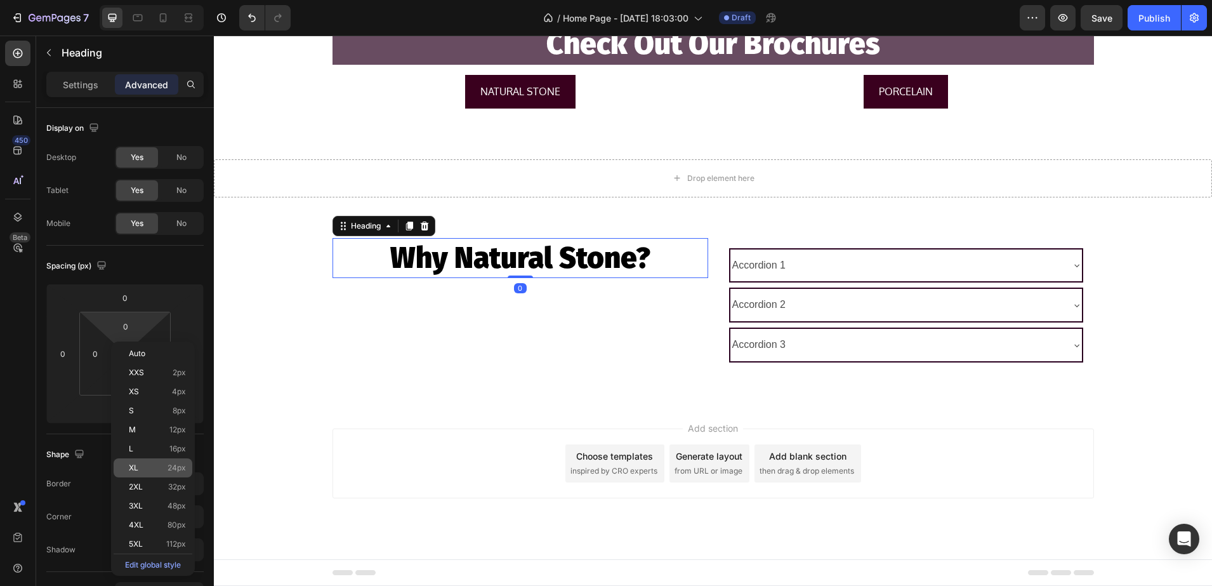
click at [152, 472] on p "XL 24px" at bounding box center [157, 467] width 57 height 9
type input "24"
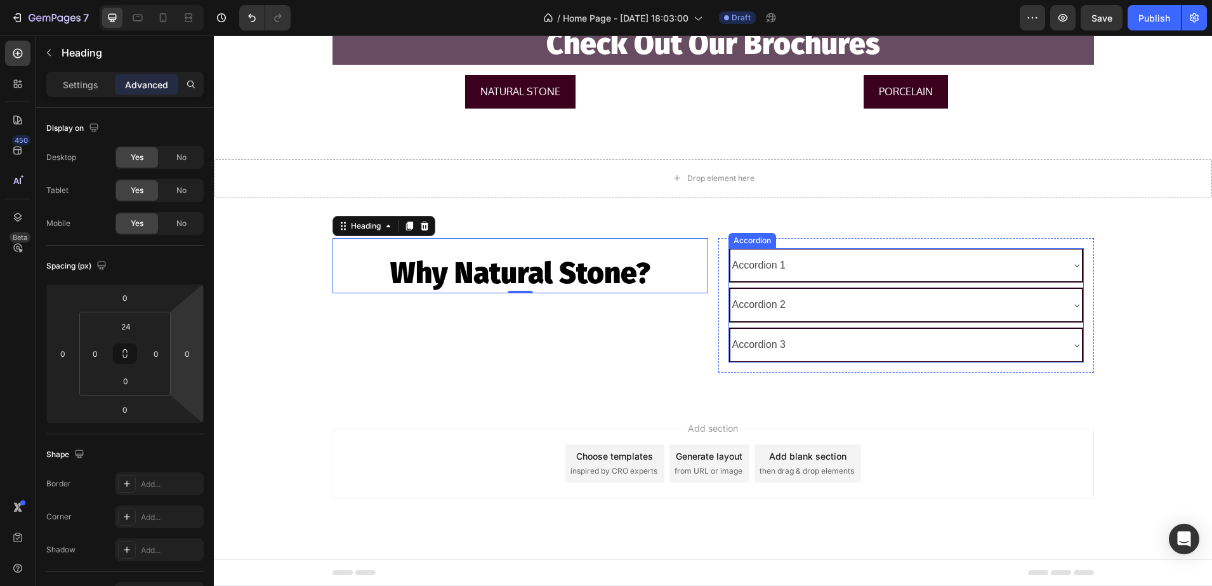
click at [806, 366] on div "Accordion 1 Accordion 2 Accordion 3 Accordion Row" at bounding box center [906, 305] width 376 height 135
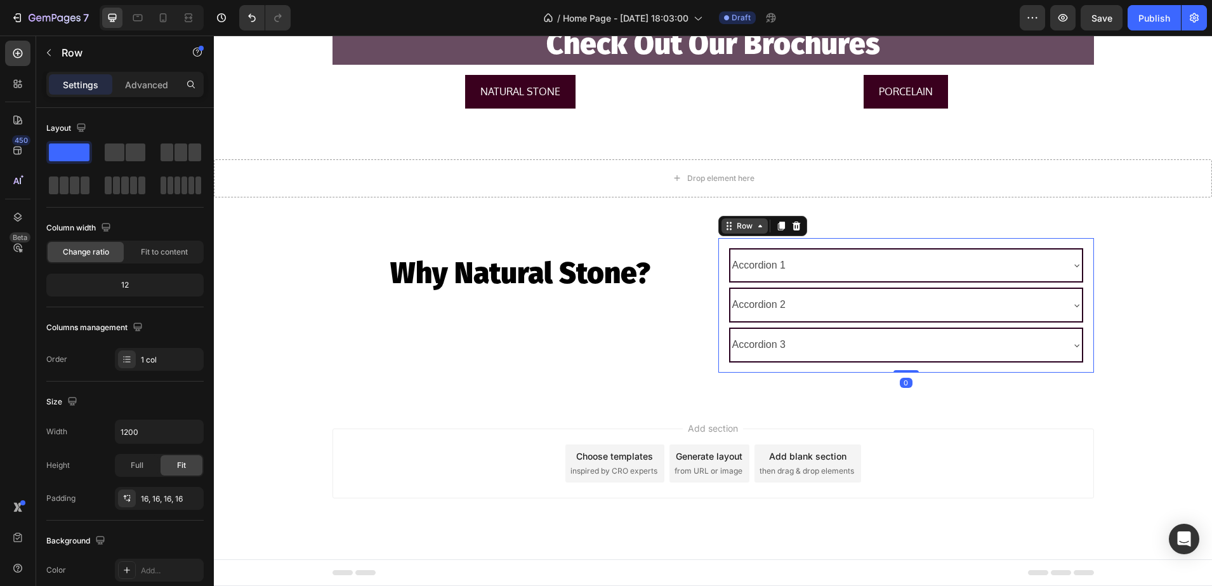
click at [734, 227] on div "Row" at bounding box center [744, 225] width 21 height 11
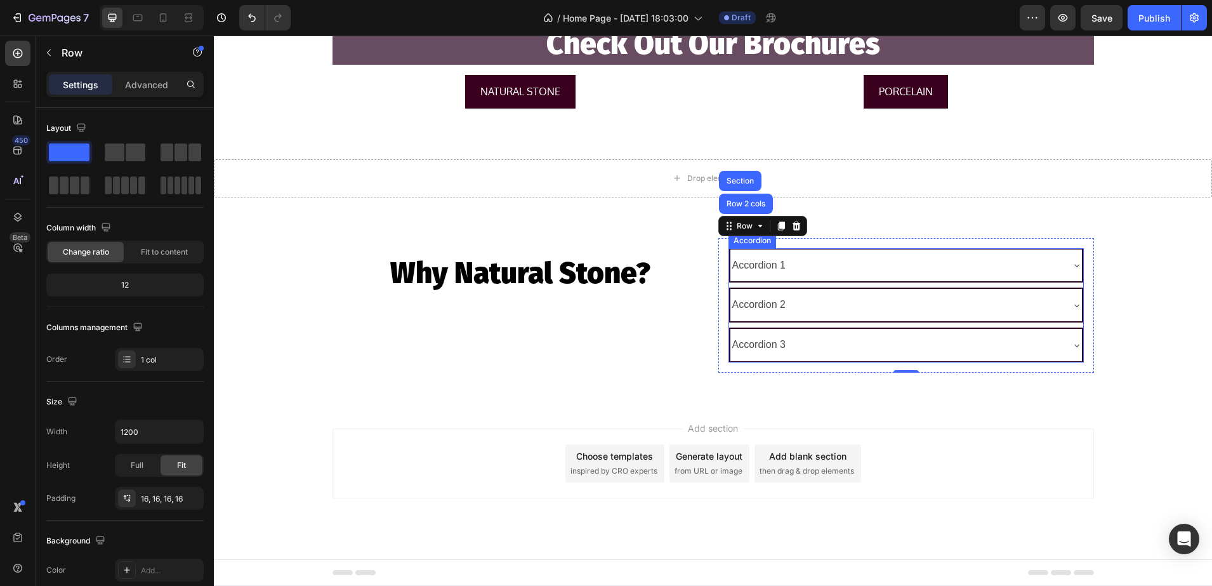
click at [734, 265] on div "Accordion 1" at bounding box center [759, 265] width 58 height 22
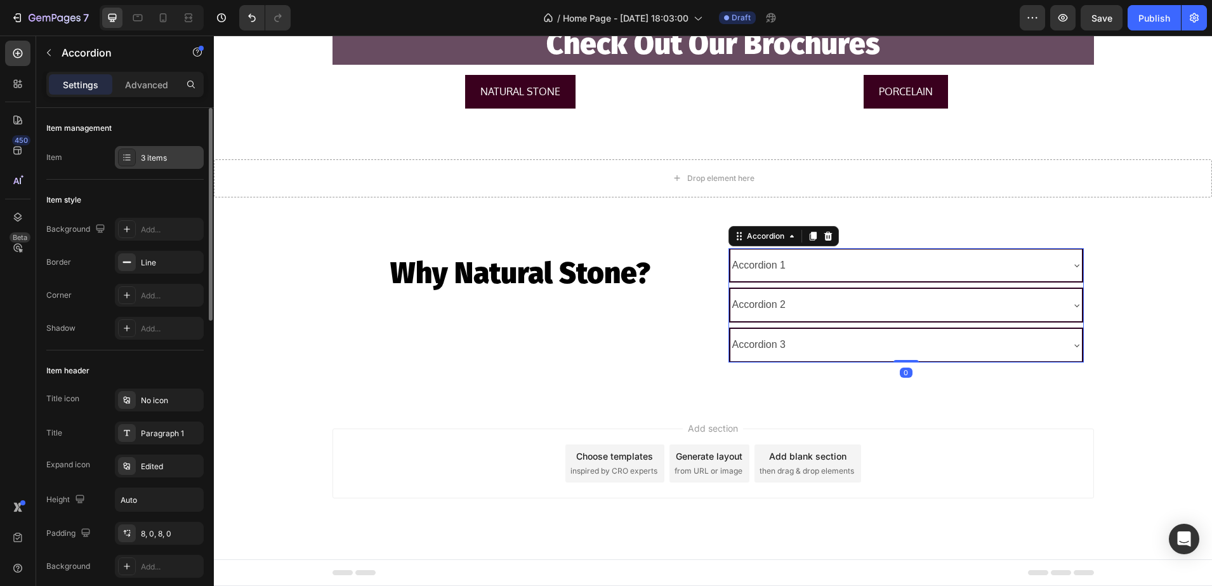
click at [119, 167] on div "3 items" at bounding box center [159, 157] width 89 height 23
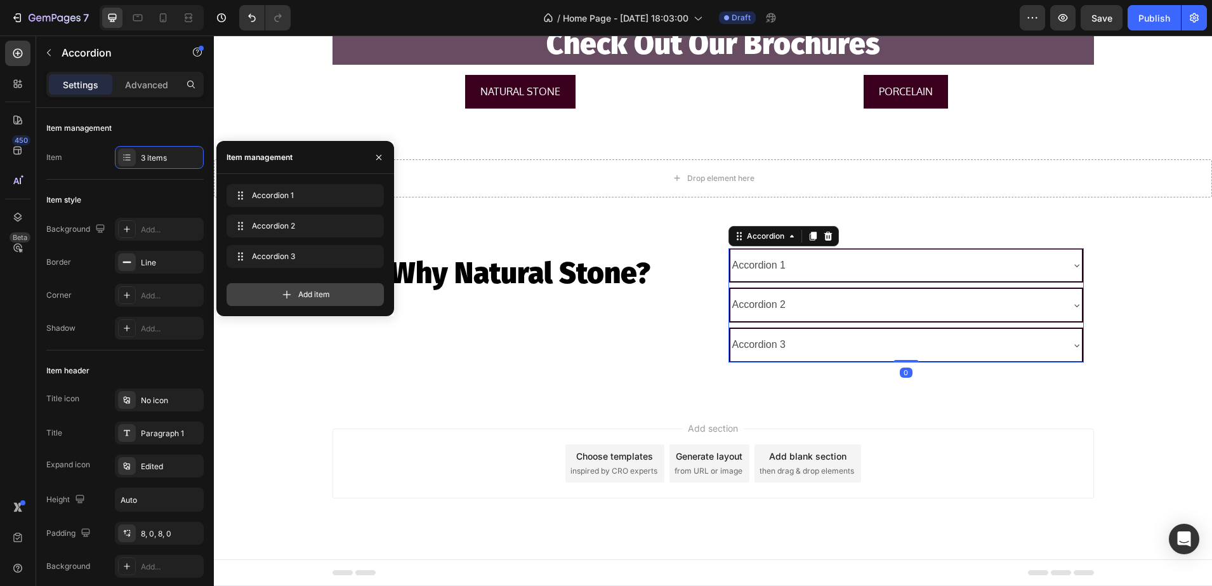
click at [339, 293] on div "Add item" at bounding box center [305, 294] width 157 height 23
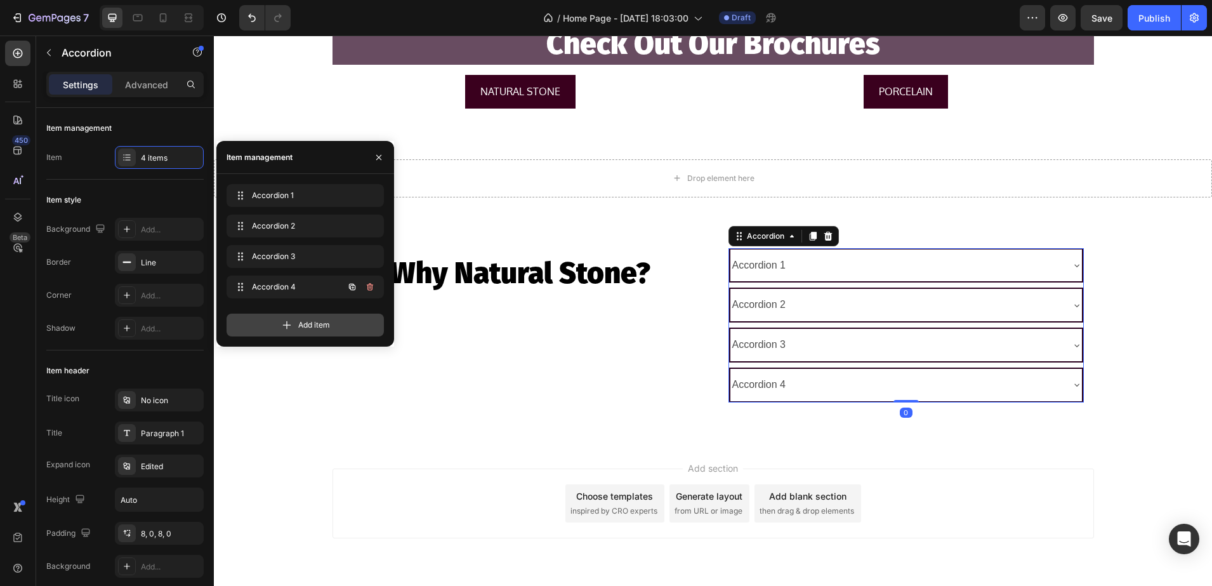
scroll to position [1996, 0]
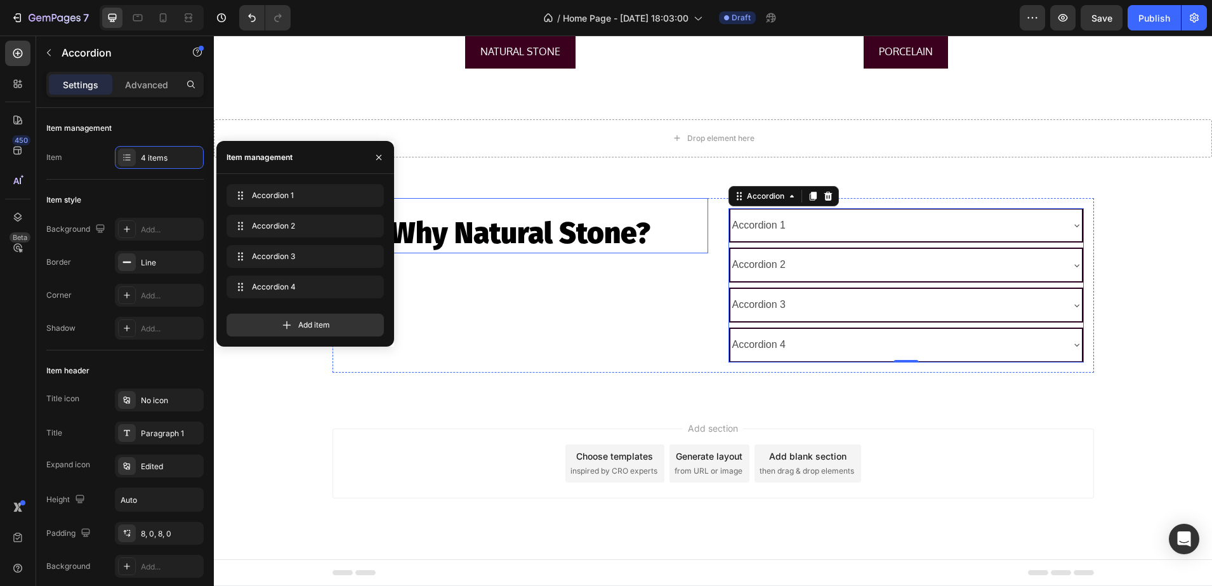
click at [546, 244] on h2 "Why Natural Stone?" at bounding box center [521, 233] width 376 height 41
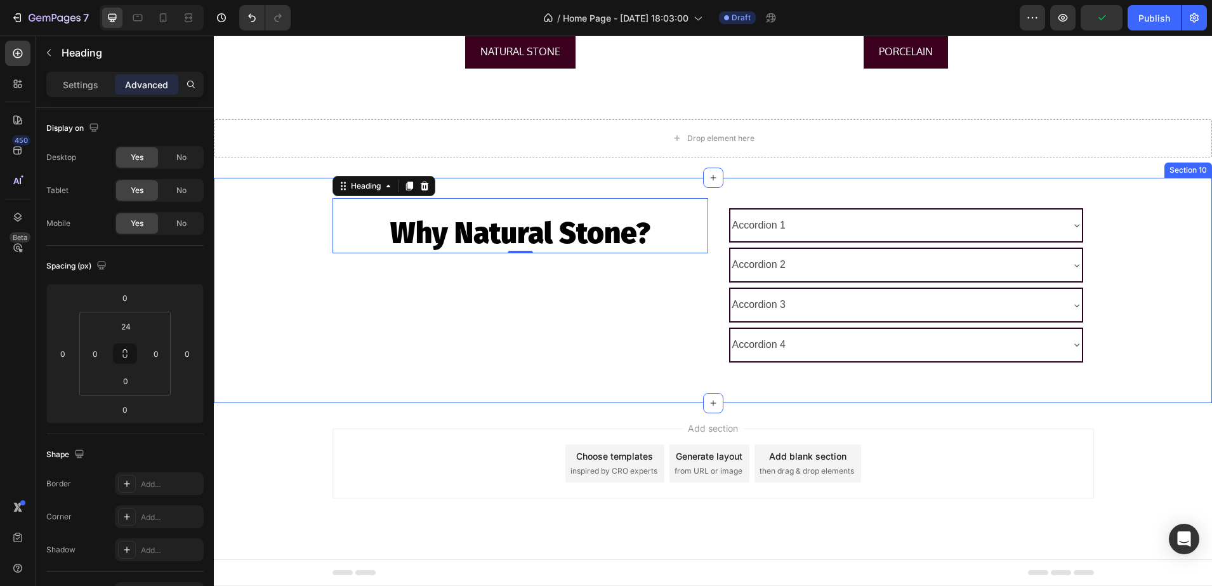
click at [275, 280] on div "Why Natural Stone? Heading 0 Accordion 1 Accordion 2 Accordion 3 Accordion 4 Ac…" at bounding box center [713, 290] width 998 height 185
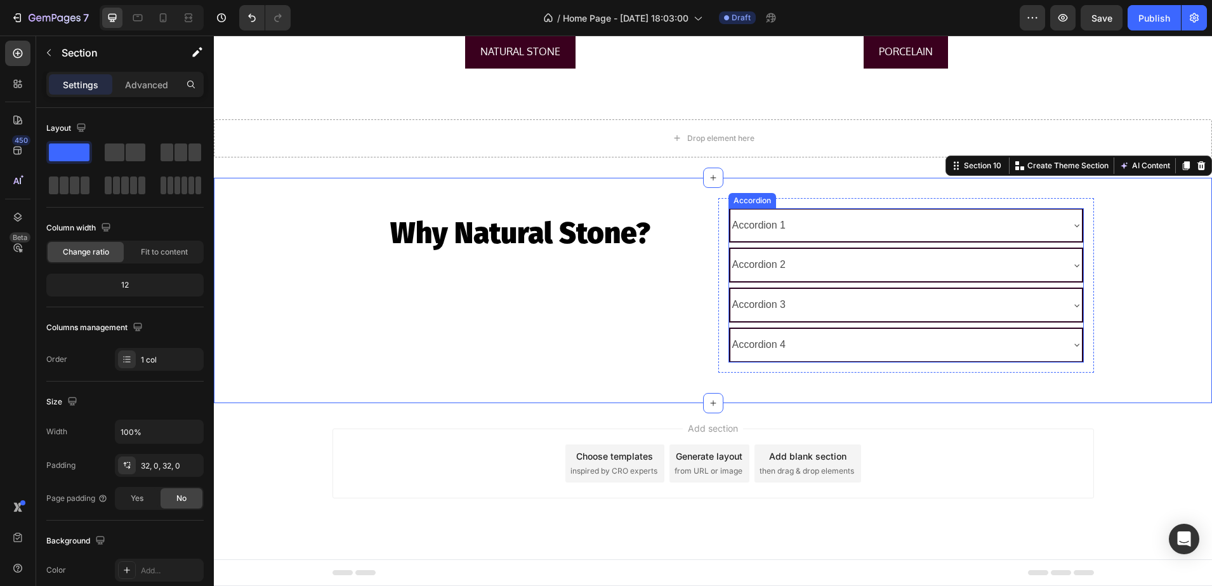
click at [773, 225] on div "Accordion 1" at bounding box center [759, 226] width 58 height 22
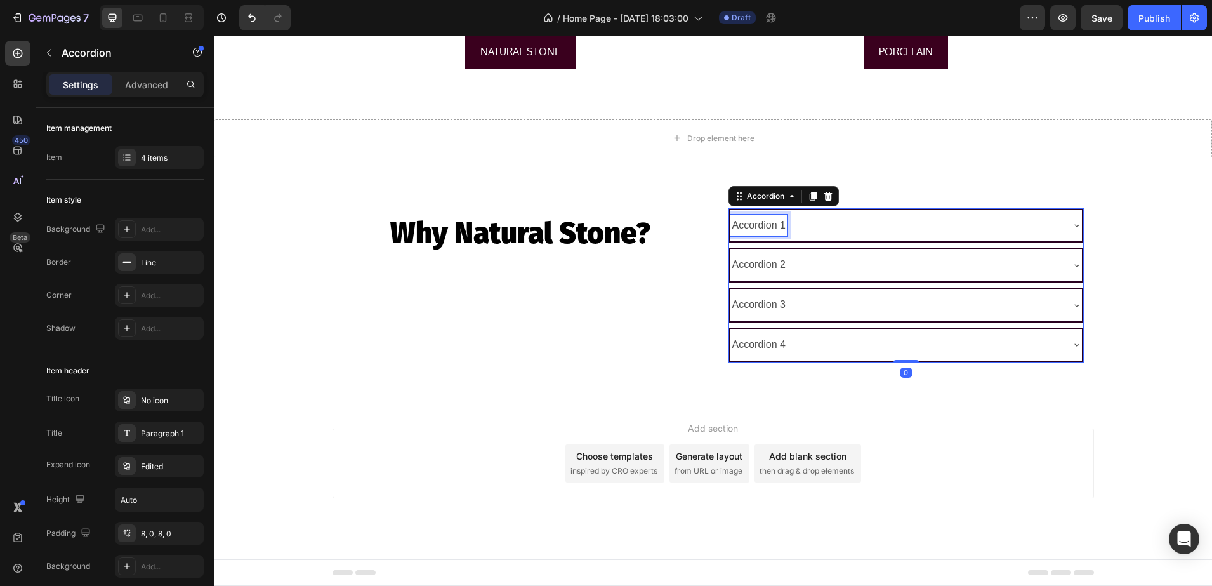
click at [773, 225] on div "Accordion 1" at bounding box center [759, 226] width 58 height 22
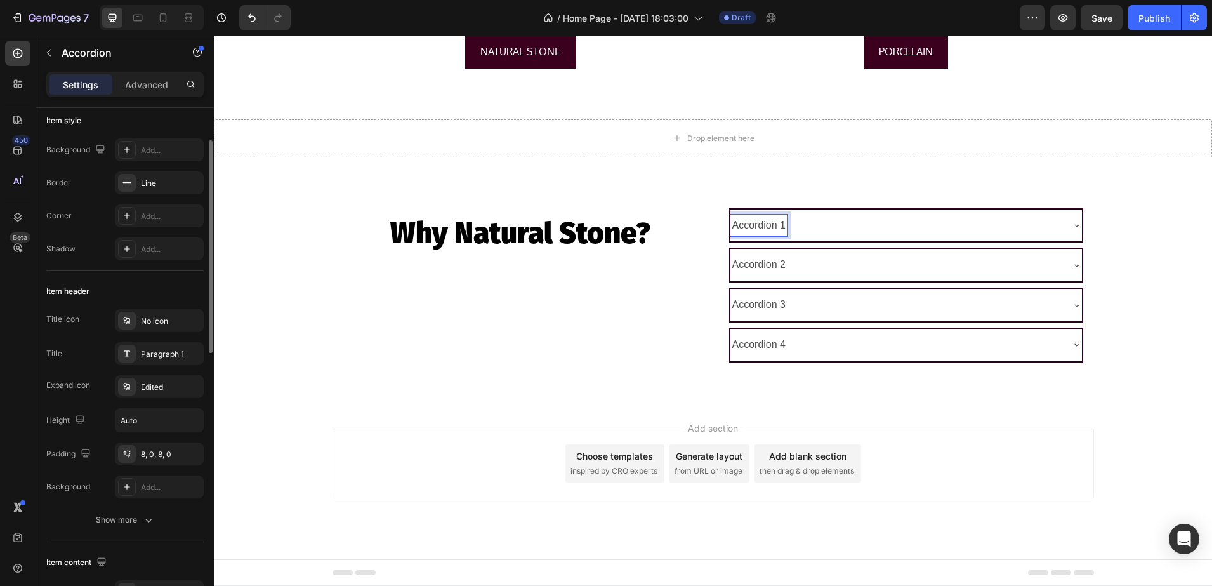
scroll to position [159, 0]
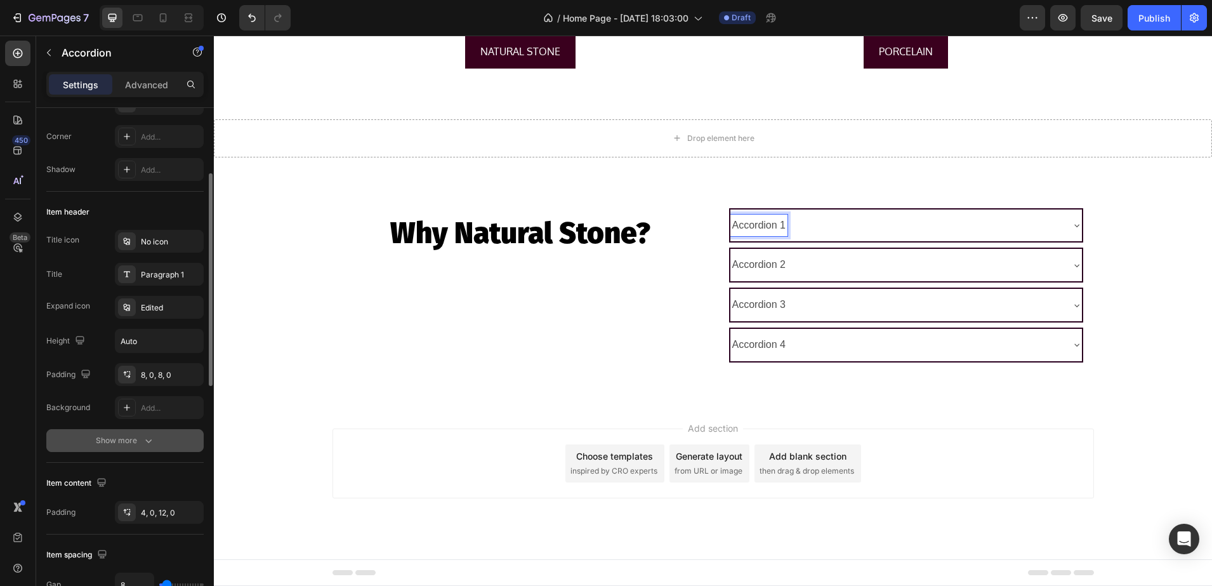
click at [121, 432] on button "Show more" at bounding box center [124, 440] width 157 height 23
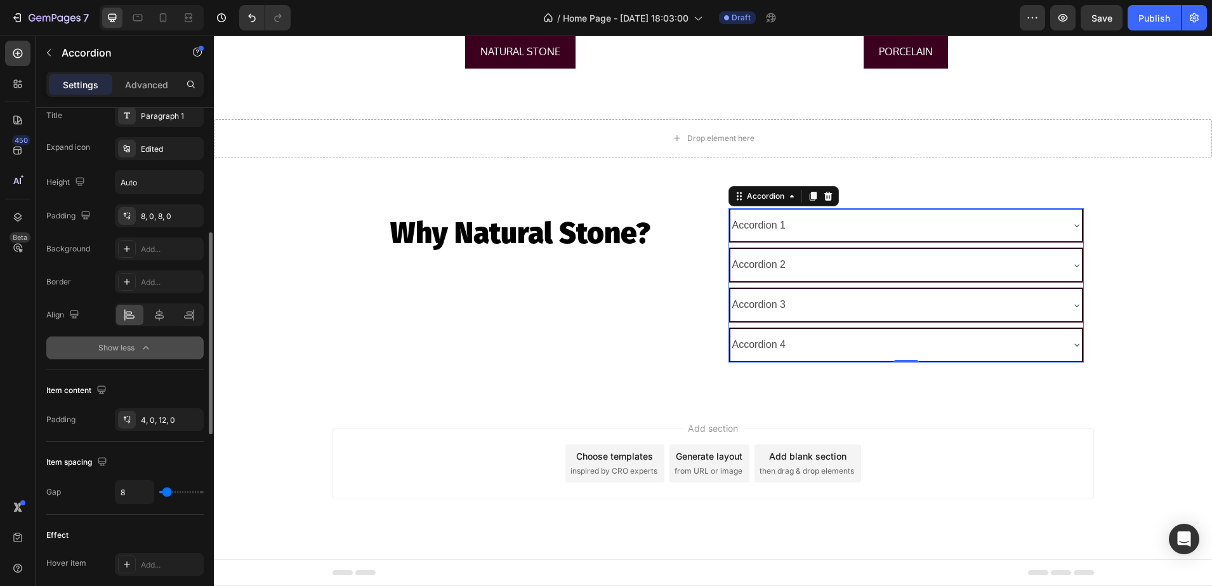
scroll to position [397, 0]
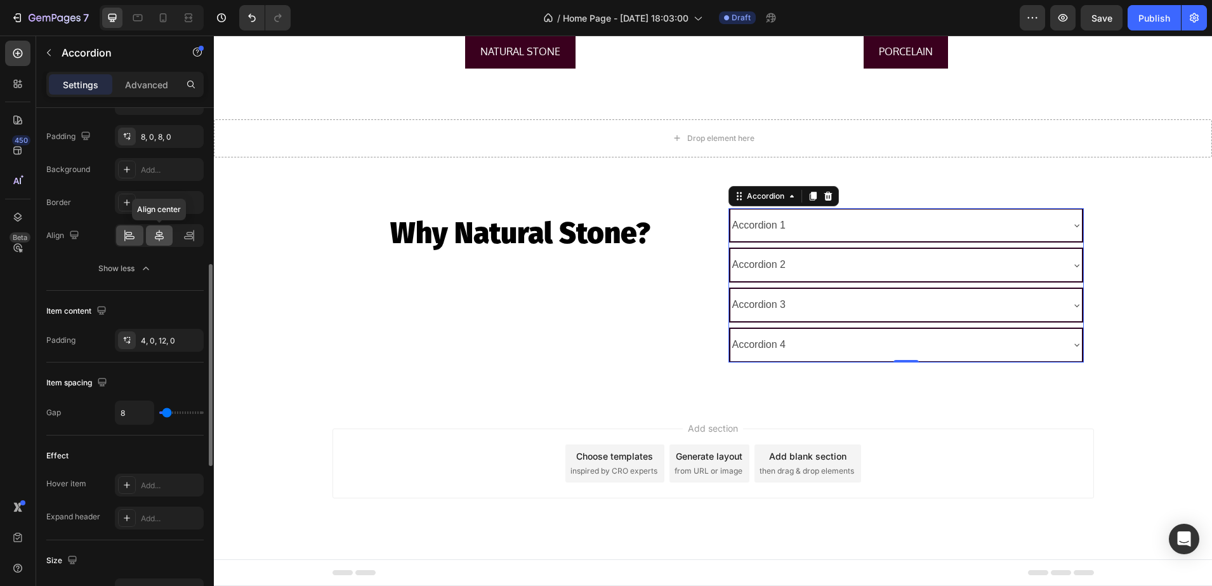
click at [155, 234] on icon at bounding box center [159, 235] width 13 height 13
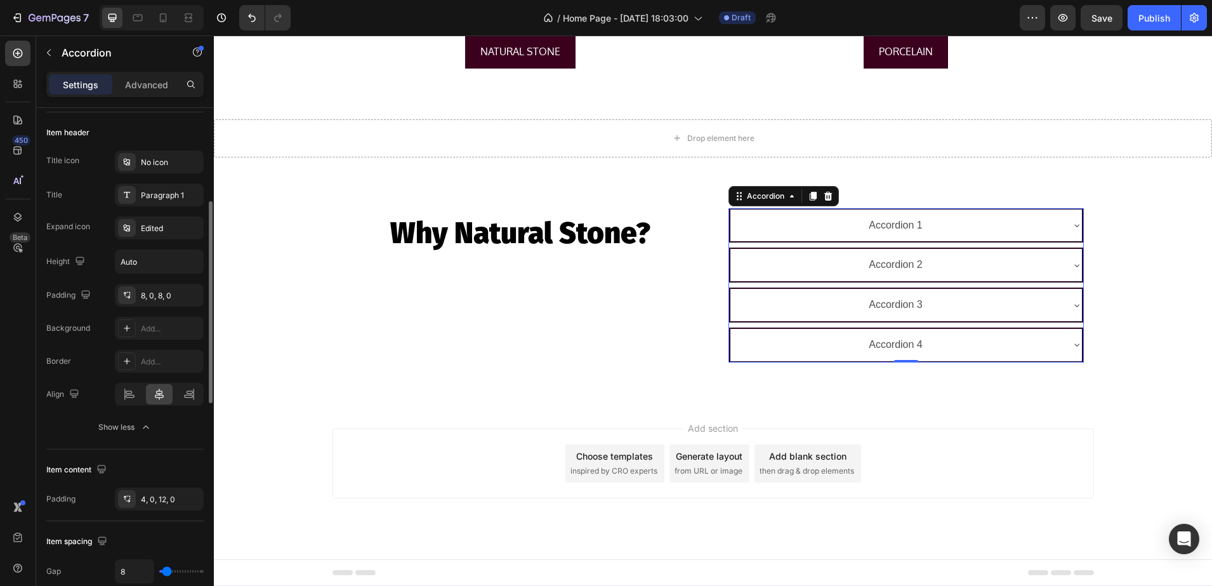
scroll to position [0, 0]
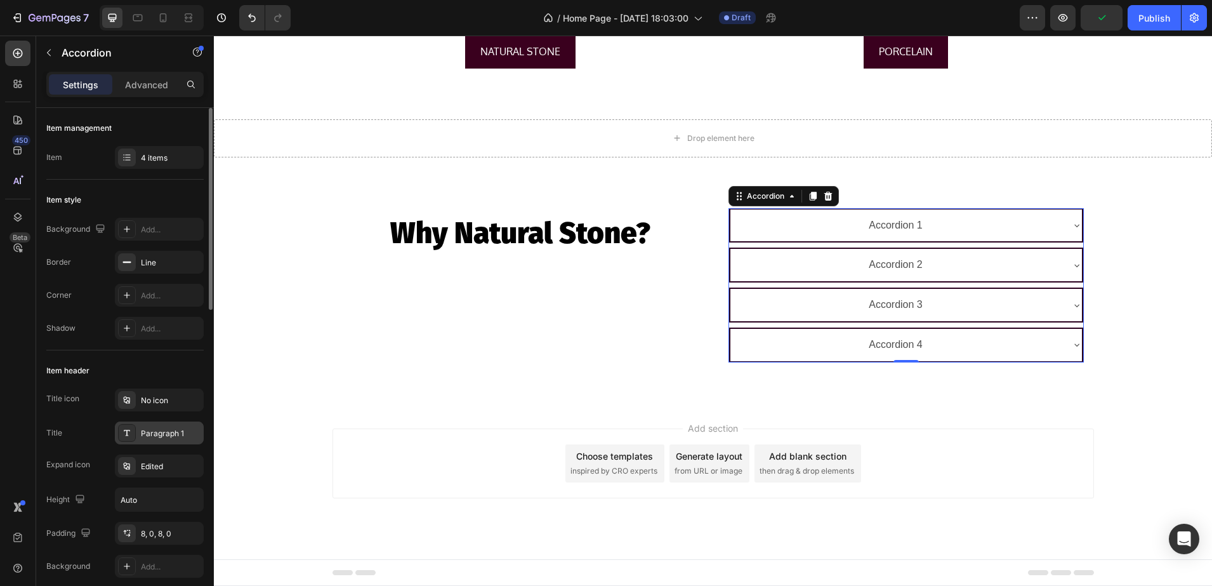
click at [142, 440] on div "Paragraph 1" at bounding box center [159, 432] width 89 height 23
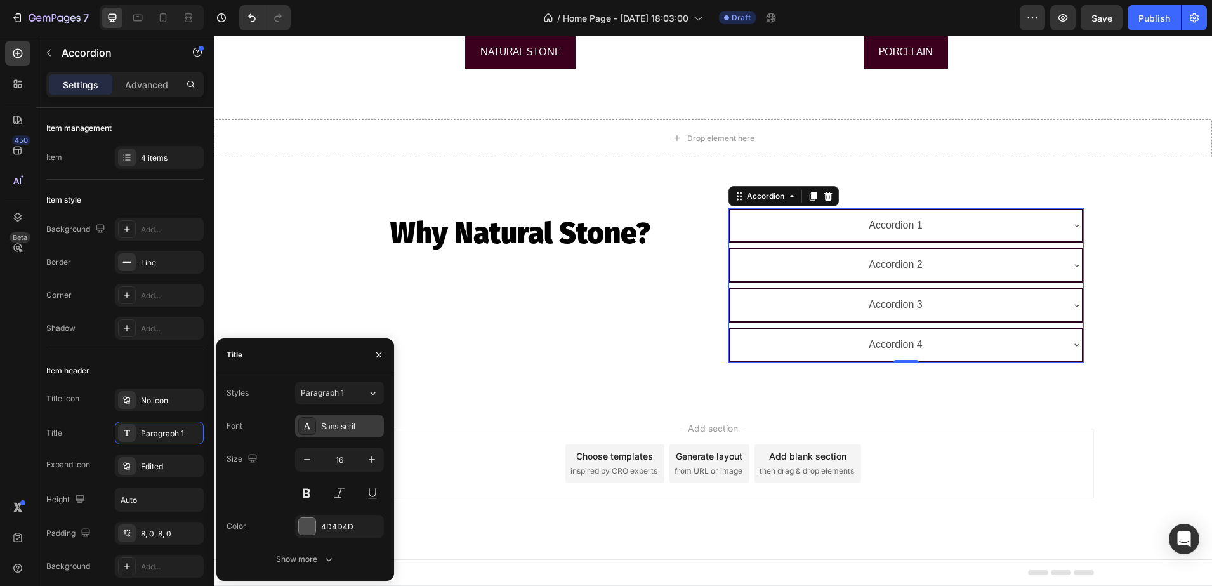
click at [334, 427] on div "Sans-serif" at bounding box center [351, 426] width 60 height 11
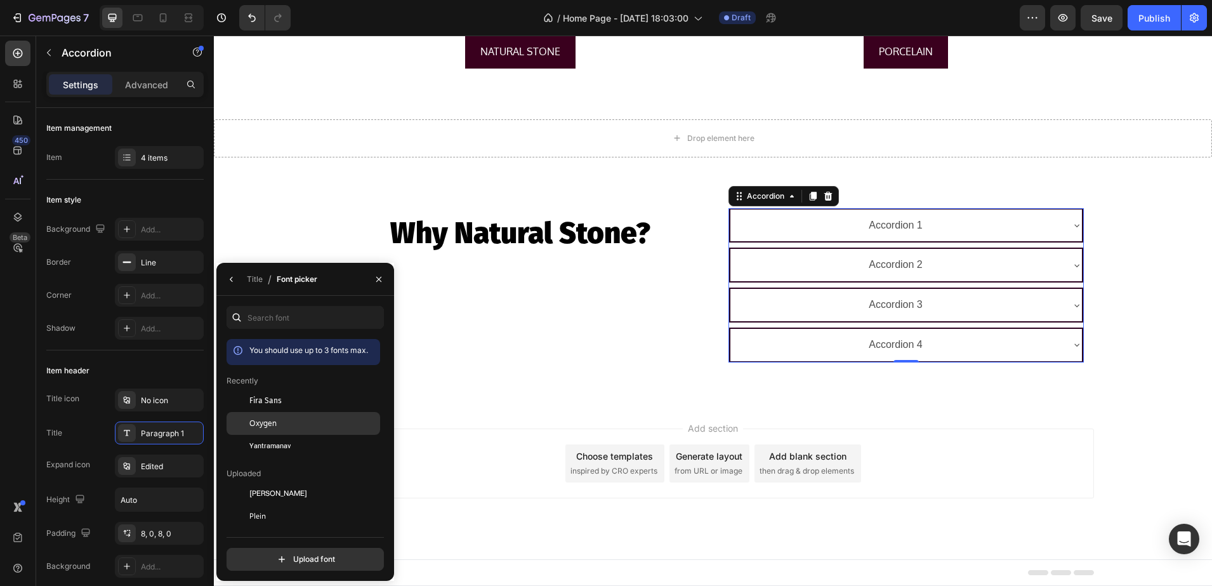
click at [289, 550] on div "Oxygen" at bounding box center [304, 561] width 154 height 23
click at [231, 279] on icon "button" at bounding box center [232, 279] width 10 height 10
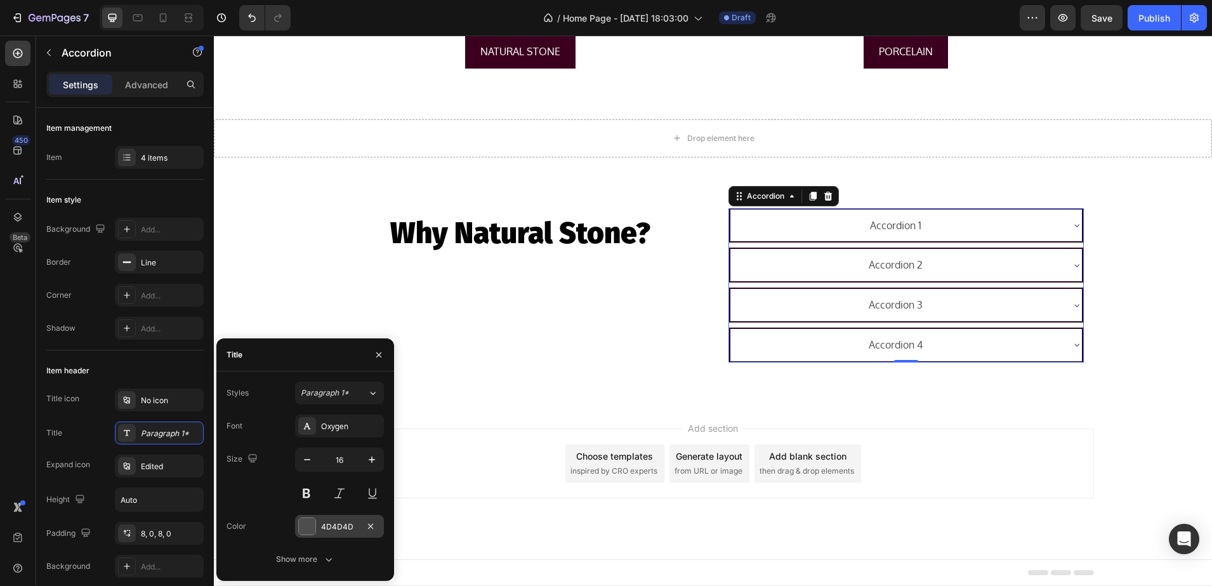
click at [329, 520] on div "4D4D4D" at bounding box center [339, 526] width 89 height 23
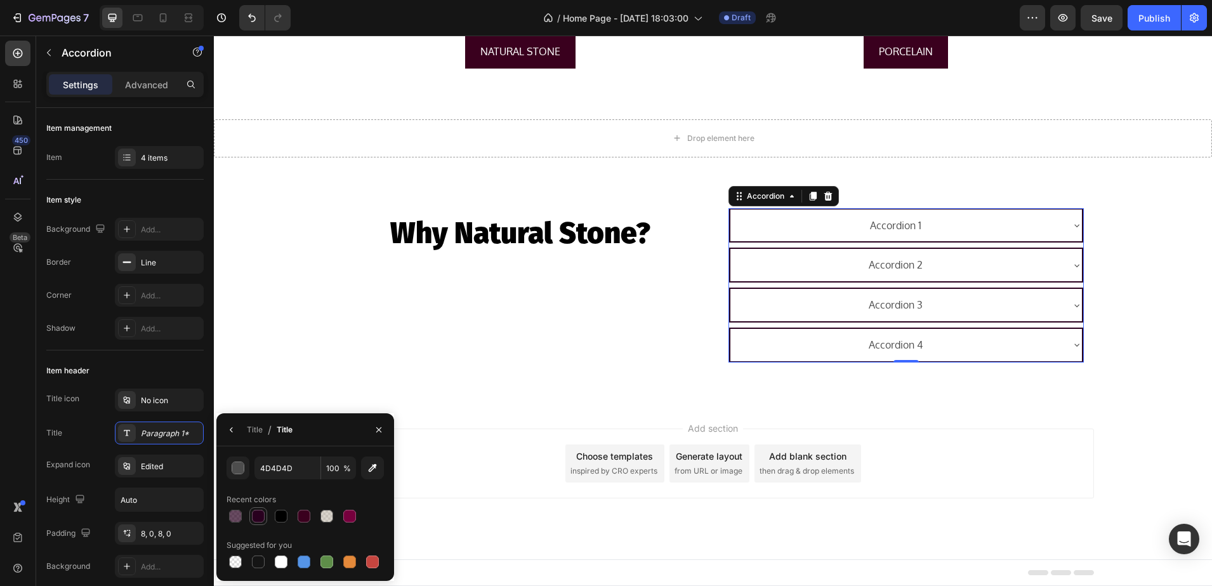
click at [259, 515] on div at bounding box center [258, 516] width 13 height 13
click at [301, 517] on div at bounding box center [304, 516] width 13 height 13
click at [274, 518] on div at bounding box center [281, 515] width 15 height 15
click at [262, 517] on div at bounding box center [258, 516] width 13 height 13
type input "29001F"
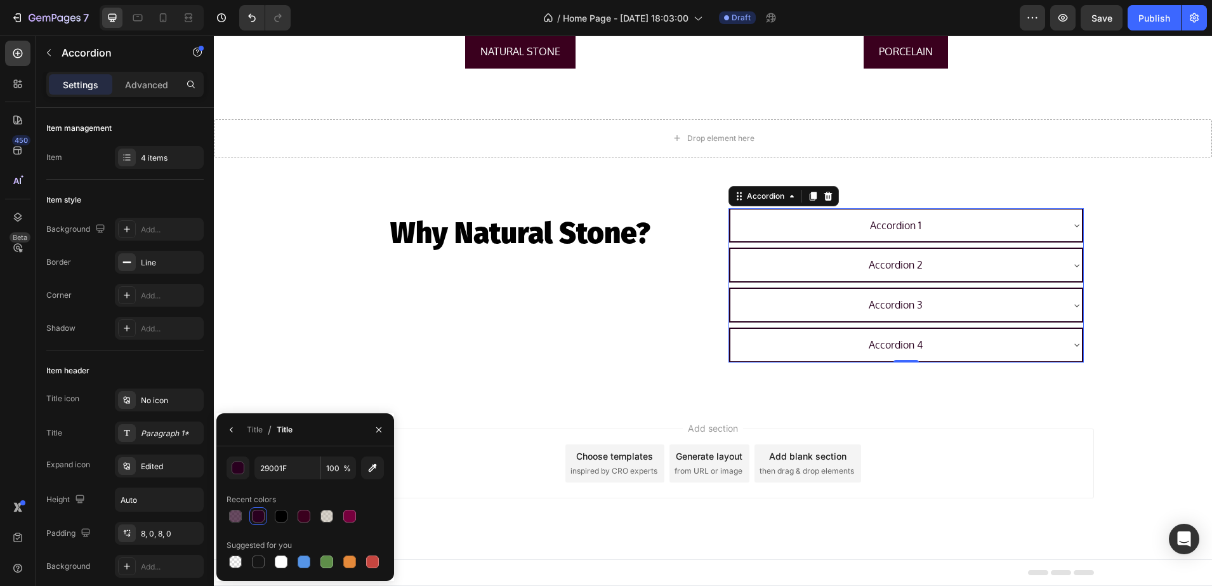
click at [891, 213] on div "Accordion 1" at bounding box center [906, 225] width 352 height 32
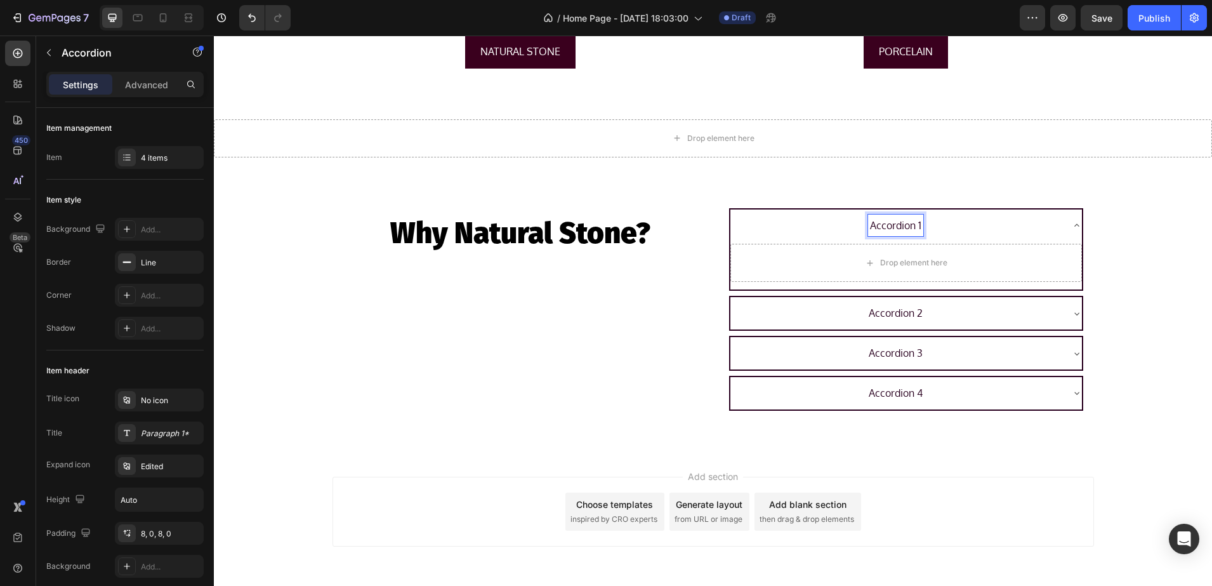
click at [913, 224] on p "Accordion 1" at bounding box center [895, 225] width 51 height 18
click at [143, 396] on div "No icon" at bounding box center [171, 400] width 60 height 11
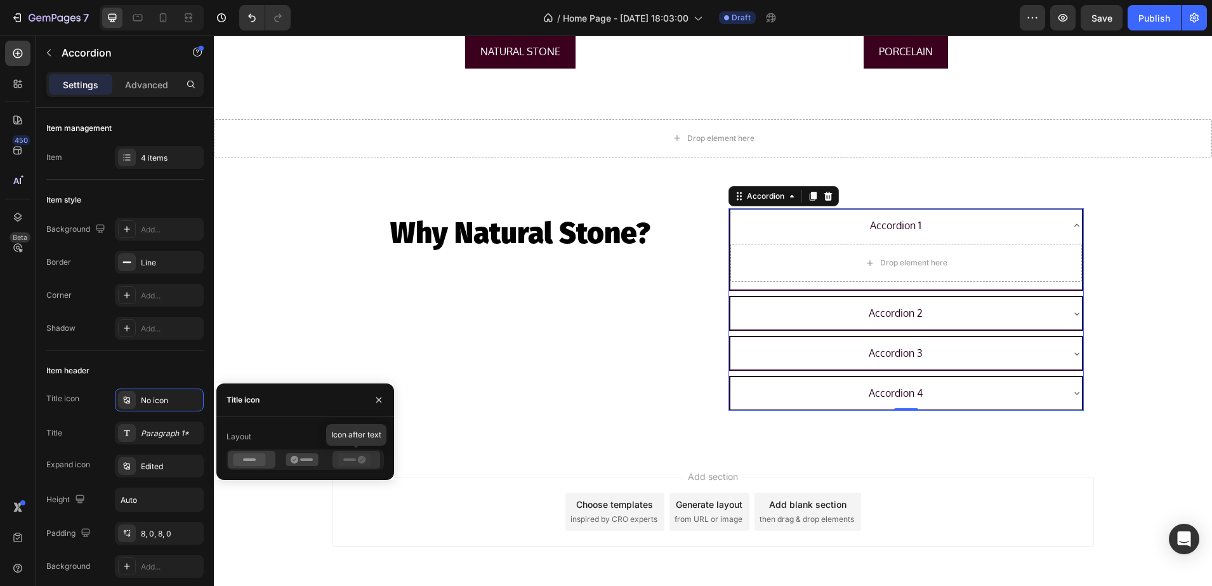
click at [366, 456] on icon at bounding box center [354, 459] width 32 height 13
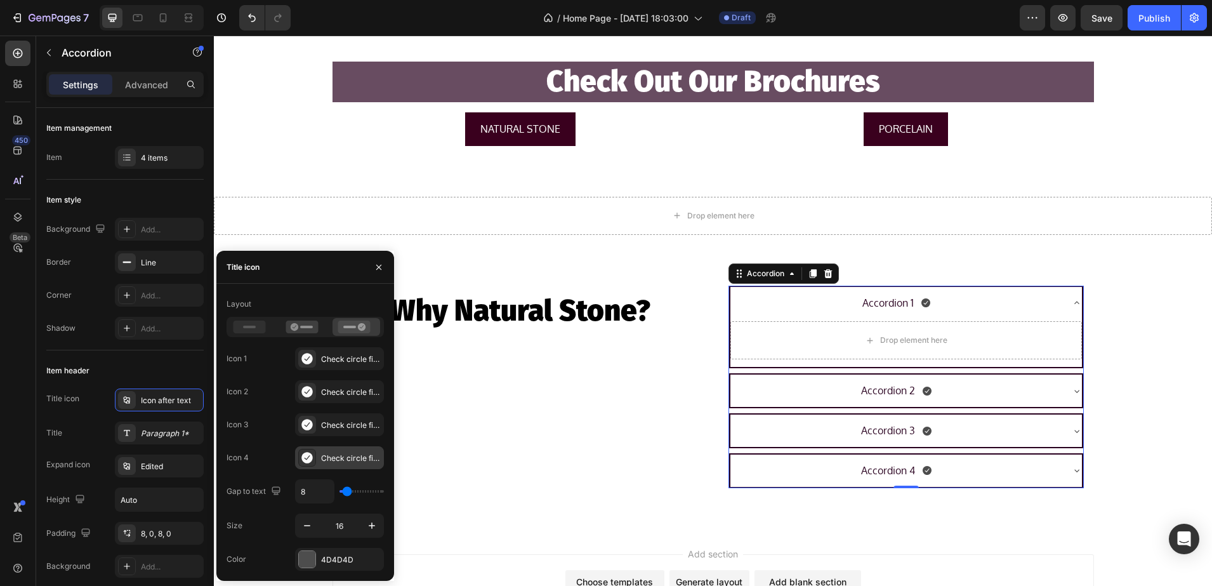
scroll to position [1886, 0]
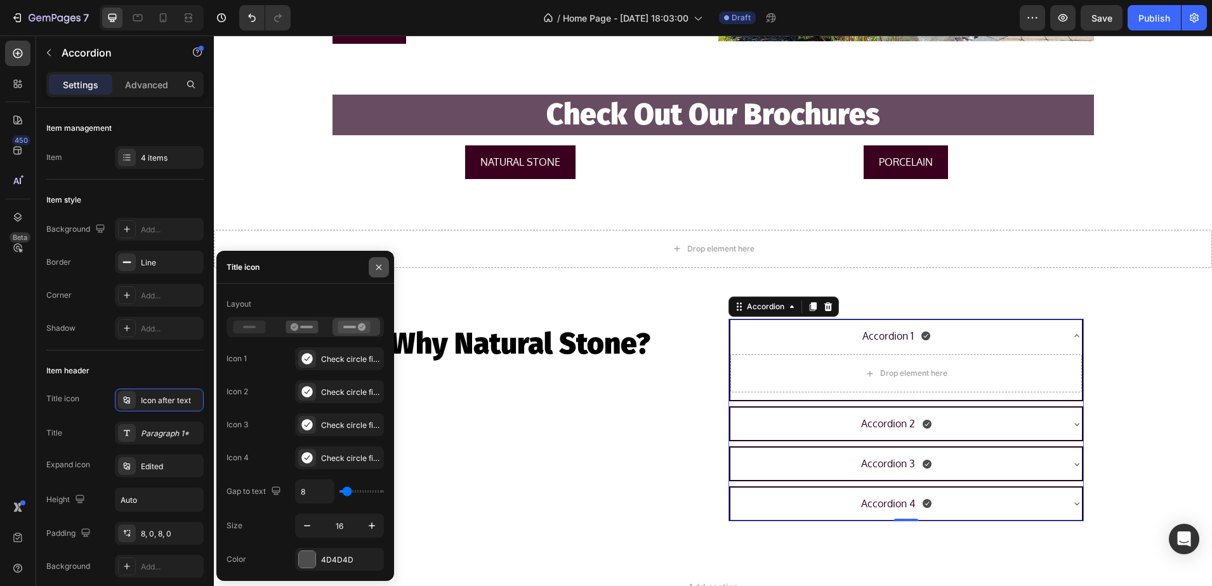
click at [374, 267] on icon "button" at bounding box center [379, 267] width 10 height 10
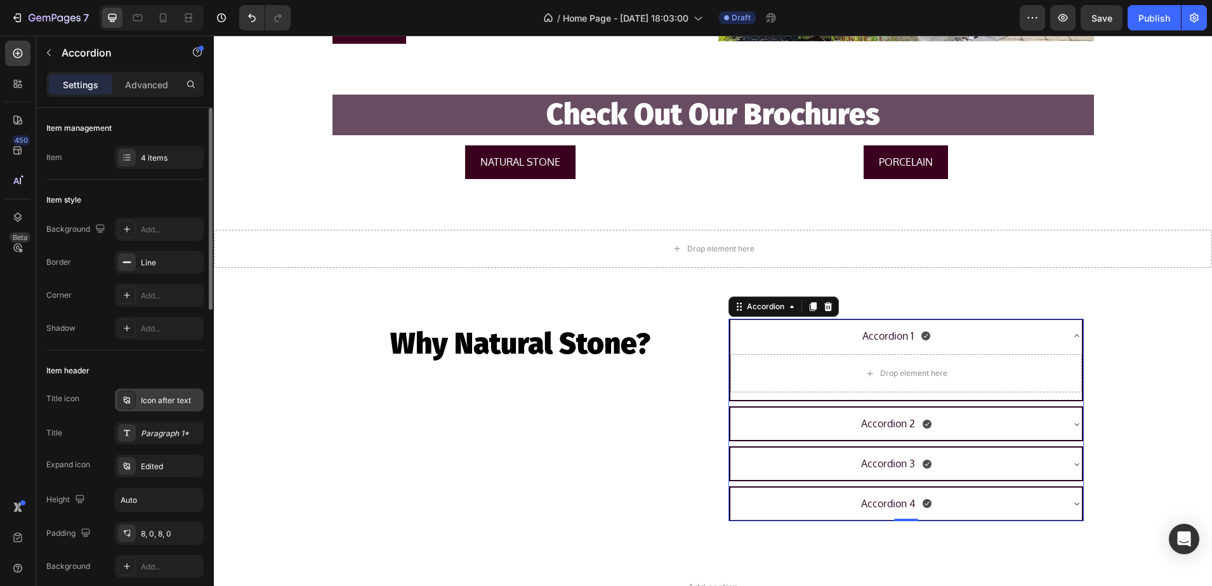
click at [191, 402] on div "Icon after text" at bounding box center [171, 400] width 60 height 11
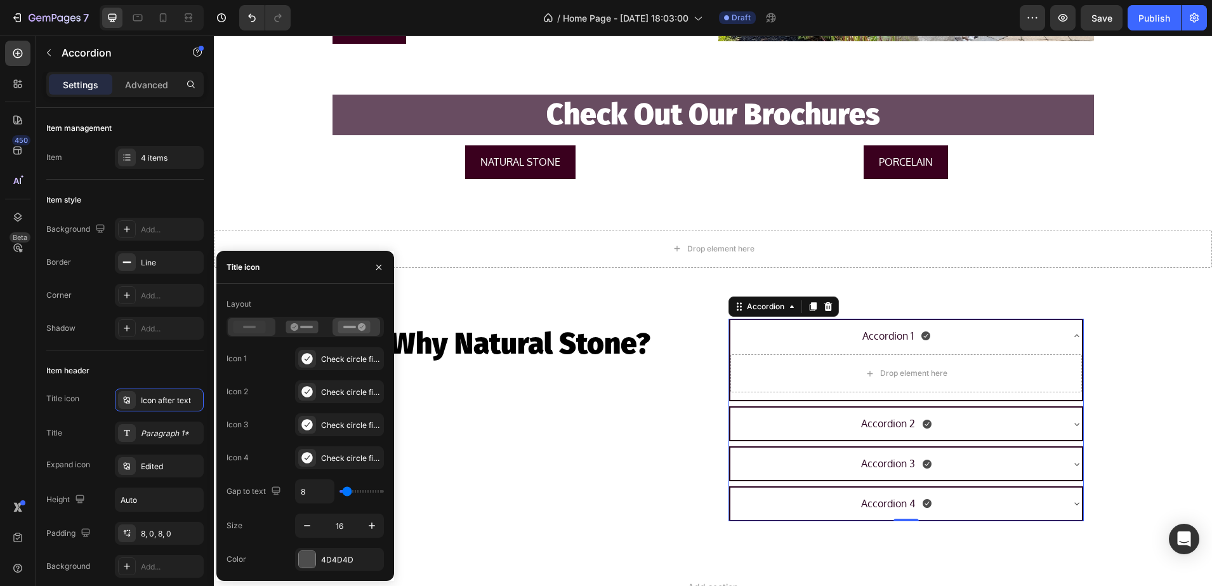
click at [253, 326] on rect at bounding box center [249, 327] width 13 height 3
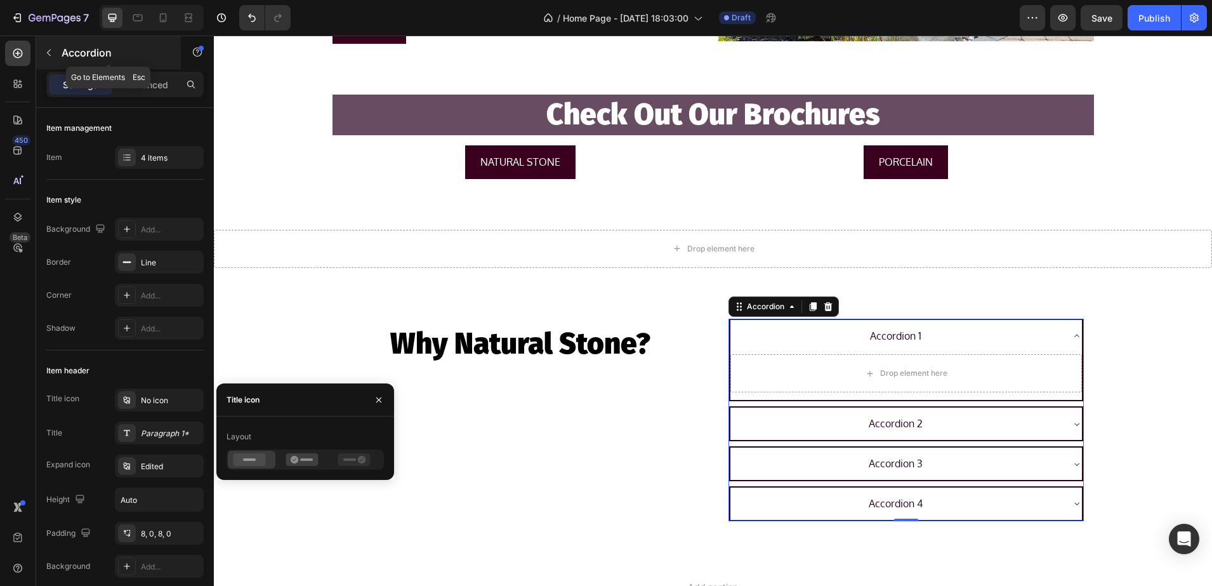
click at [83, 55] on p "Accordion" at bounding box center [116, 52] width 108 height 15
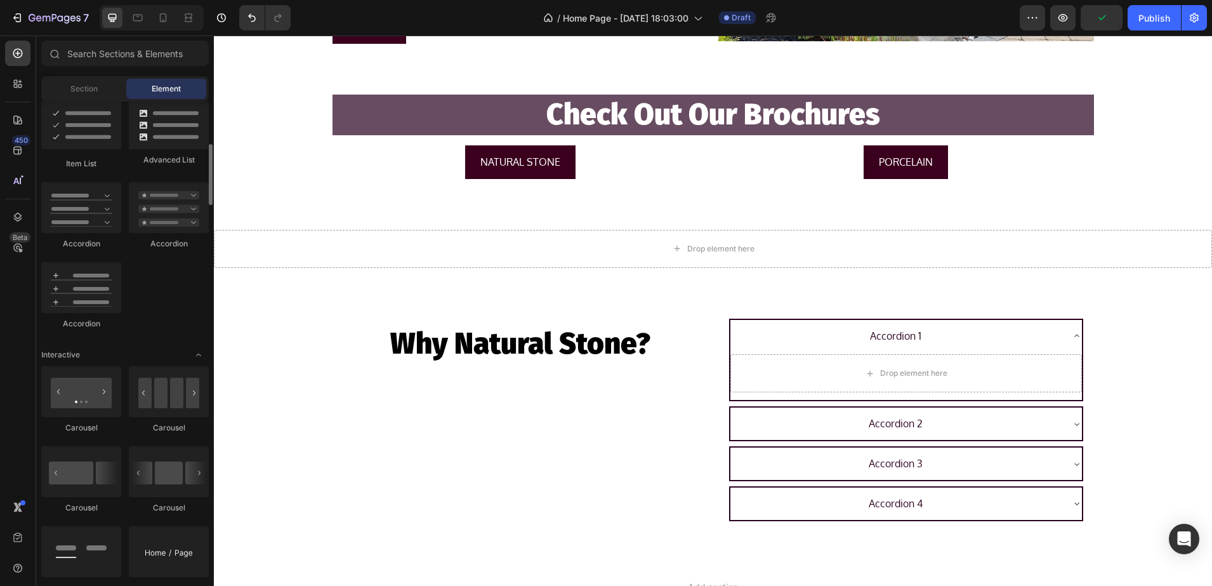
scroll to position [952, 0]
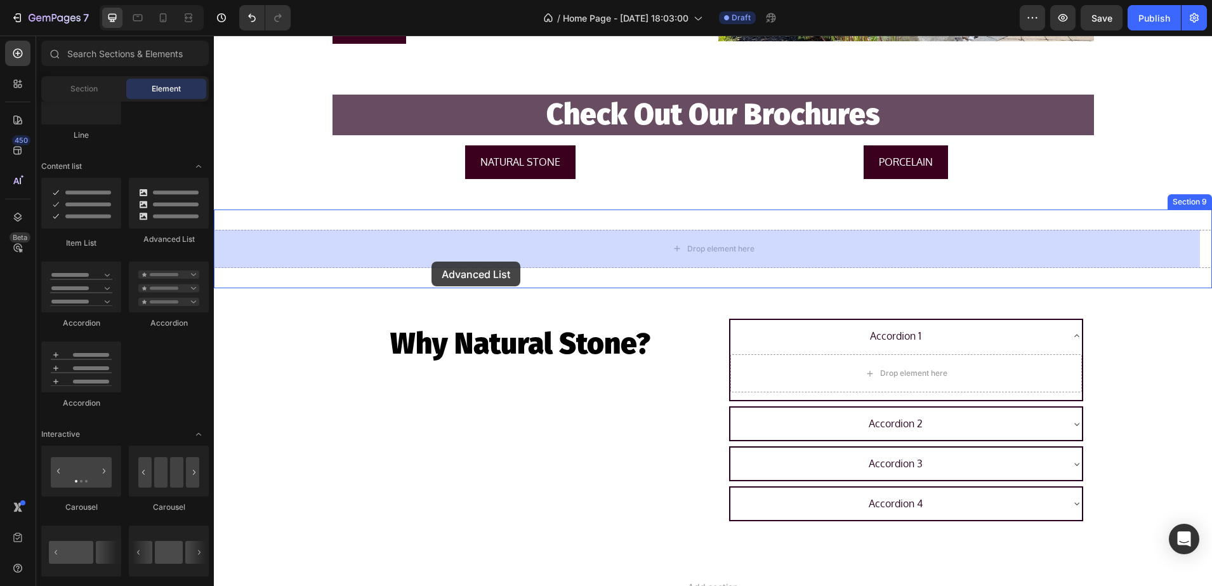
drag, startPoint x: 369, startPoint y: 233, endPoint x: 432, endPoint y: 261, distance: 69.0
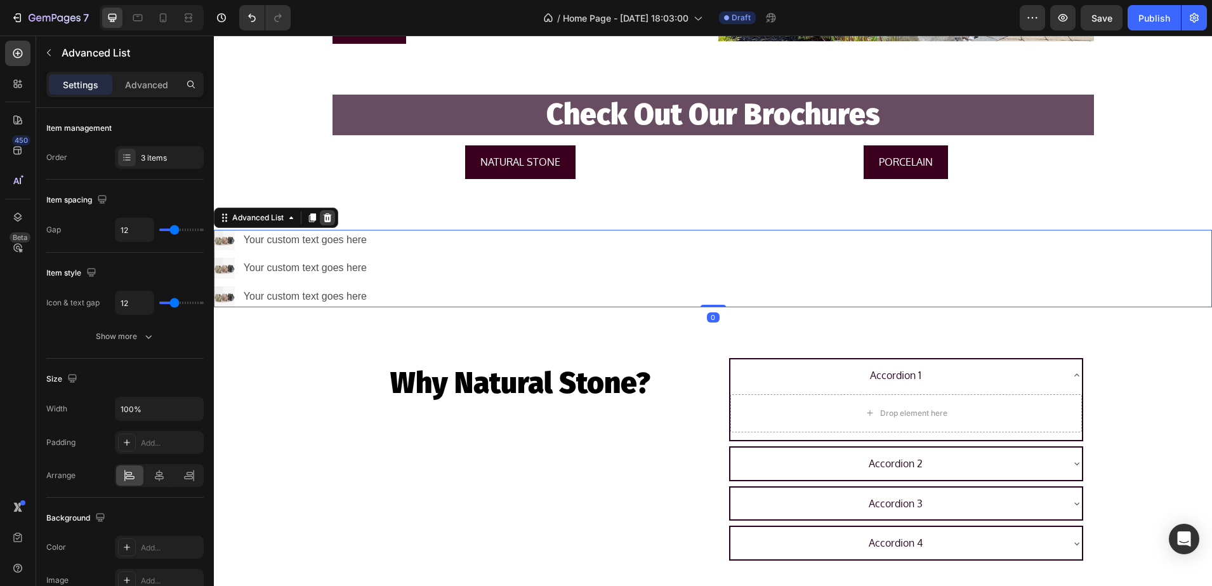
click at [333, 213] on icon at bounding box center [327, 218] width 10 height 10
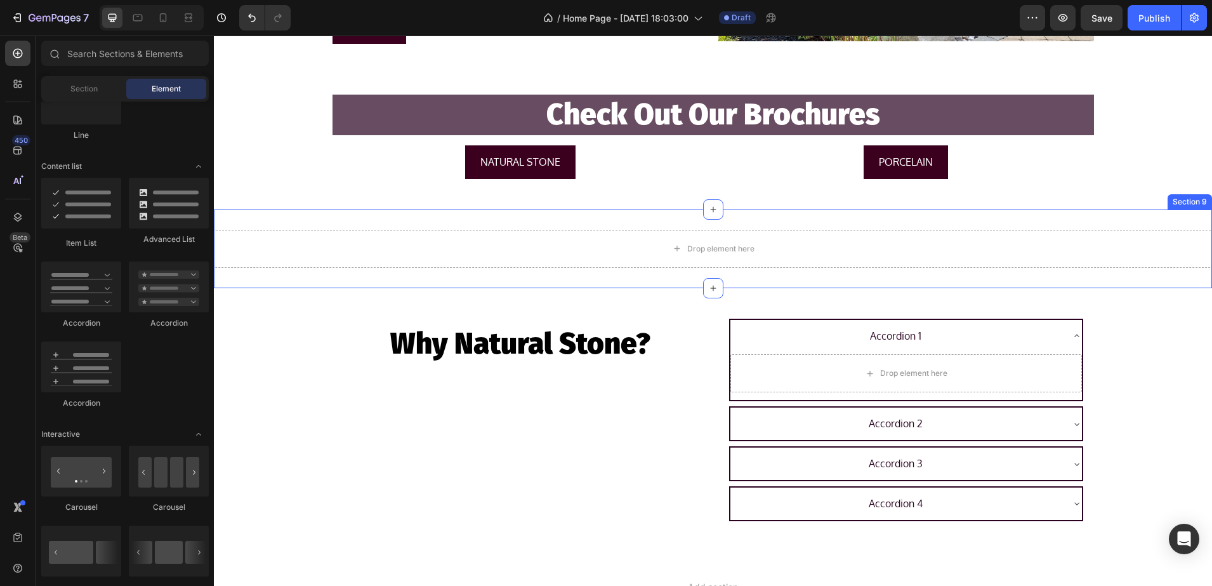
click at [393, 224] on div "Drop element here Section 9" at bounding box center [713, 248] width 998 height 79
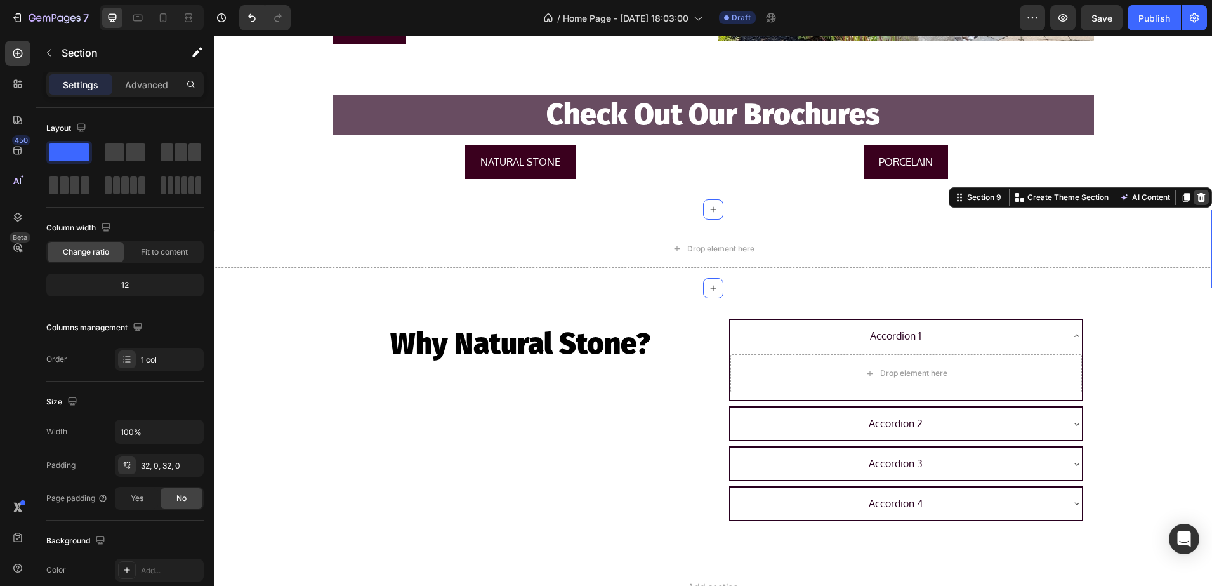
click at [1196, 197] on icon at bounding box center [1201, 197] width 10 height 10
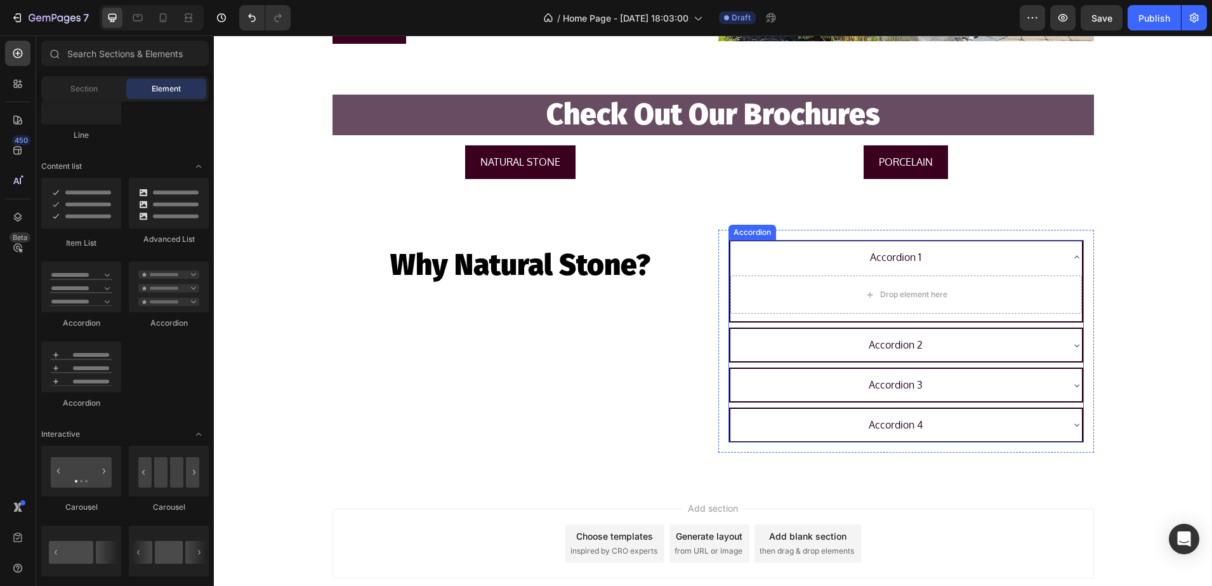
click at [912, 264] on p "Accordion 1" at bounding box center [895, 257] width 51 height 18
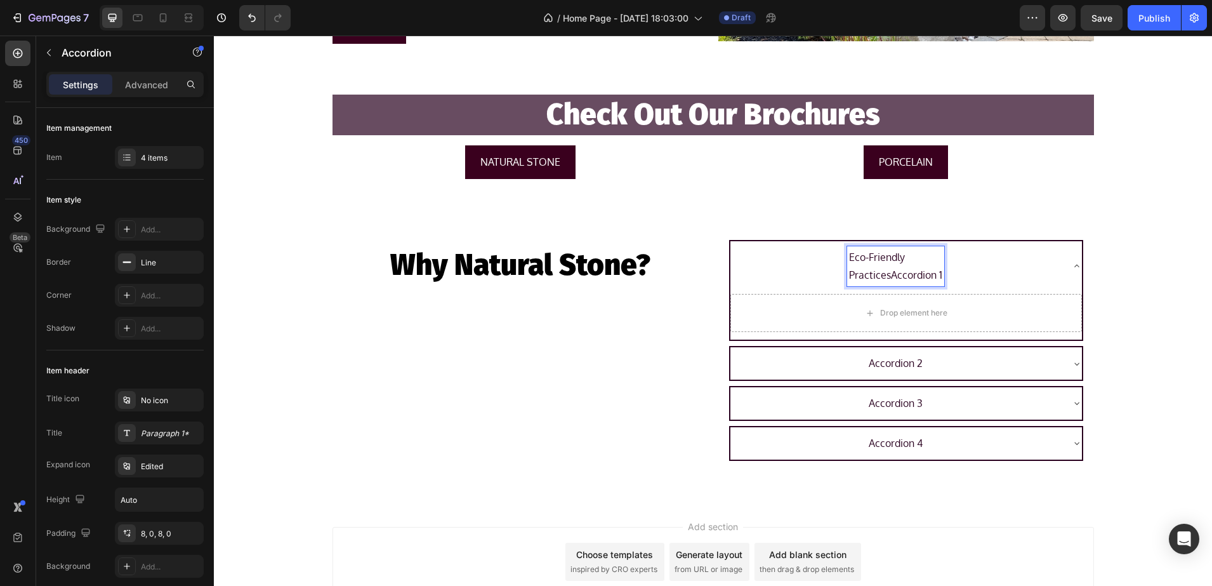
click at [937, 274] on div "Eco-Friendly PracticesAccordion 1" at bounding box center [895, 266] width 97 height 41
click at [868, 269] on p "Eco-Friendly Practices" at bounding box center [896, 266] width 56 height 37
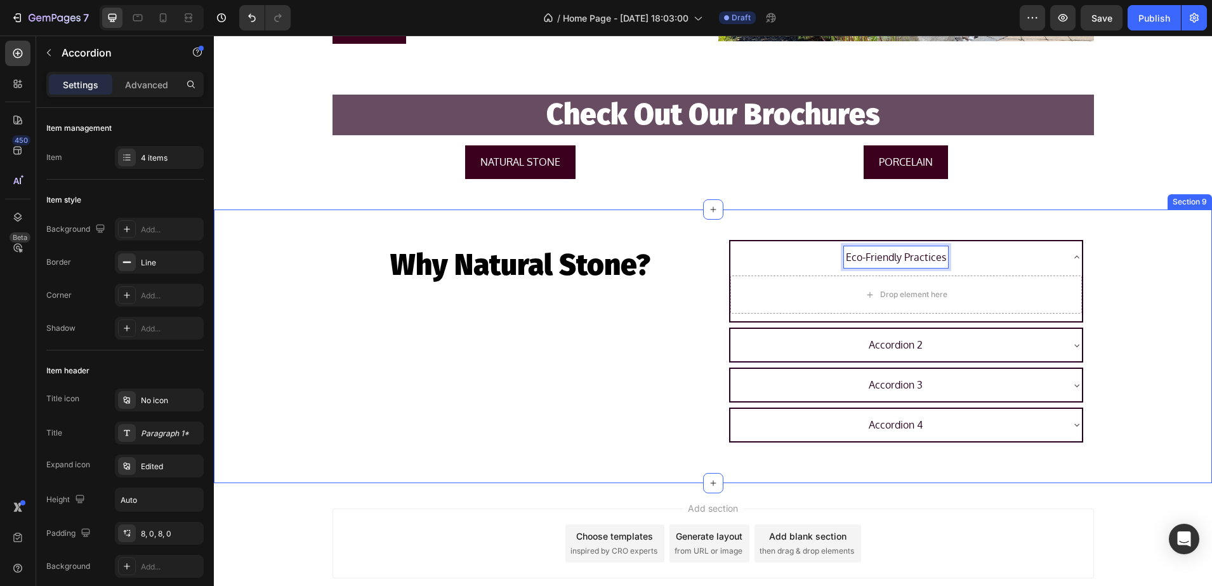
click at [1117, 270] on div "Why Natural Stone? Heading Eco-Friendly Practices Drop element here Accordion 2…" at bounding box center [713, 346] width 998 height 233
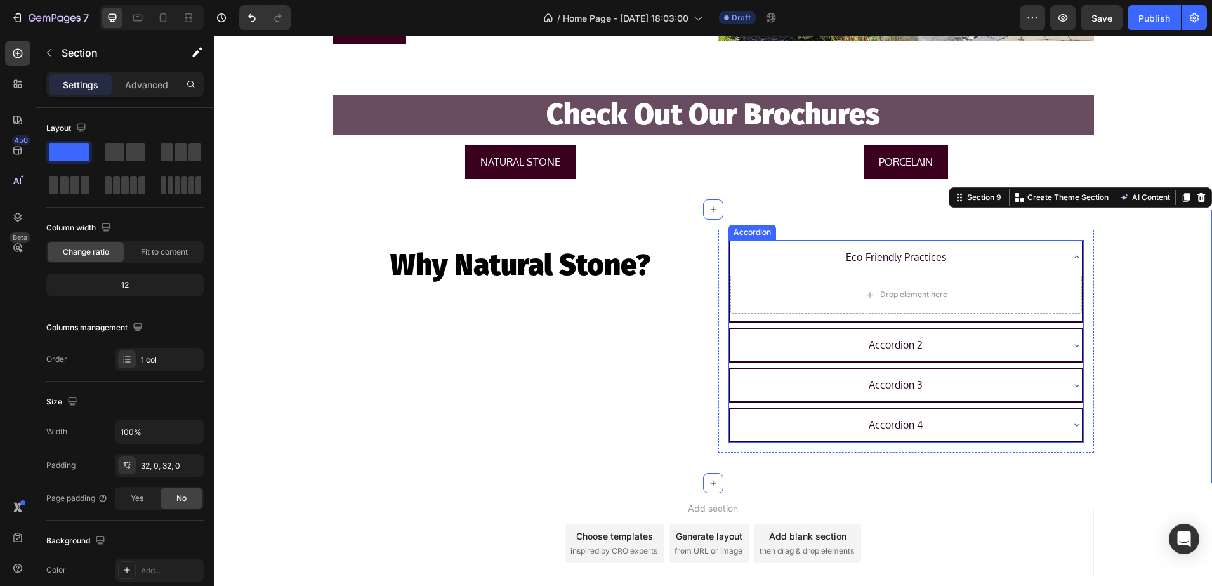
click at [874, 337] on p "Accordion 2" at bounding box center [896, 345] width 54 height 18
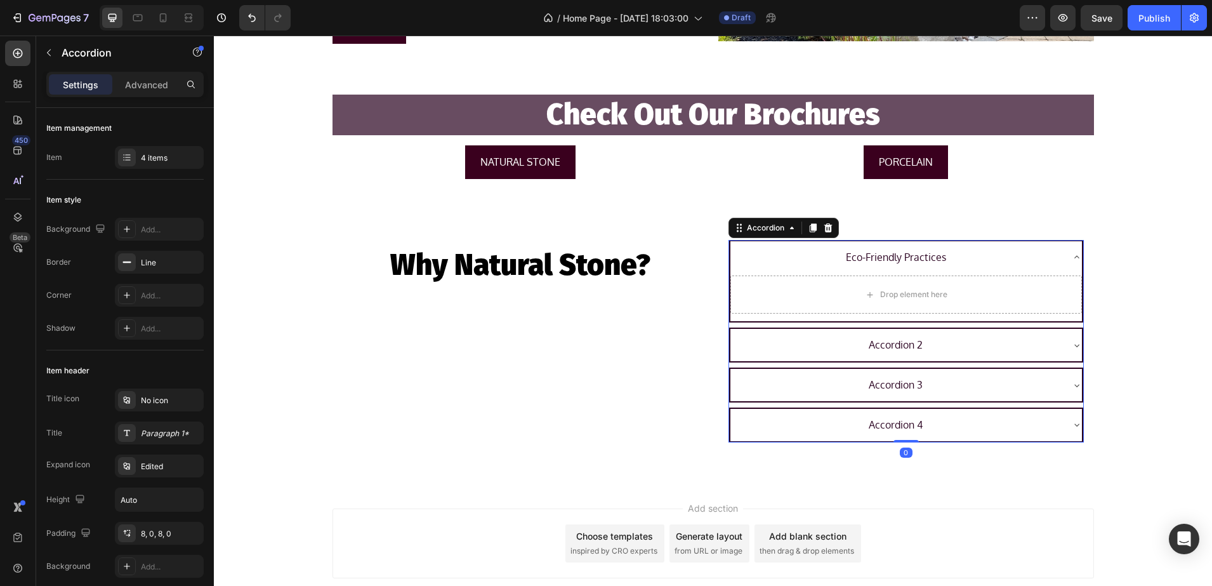
click at [1052, 345] on div "Accordion 2" at bounding box center [895, 345] width 331 height 22
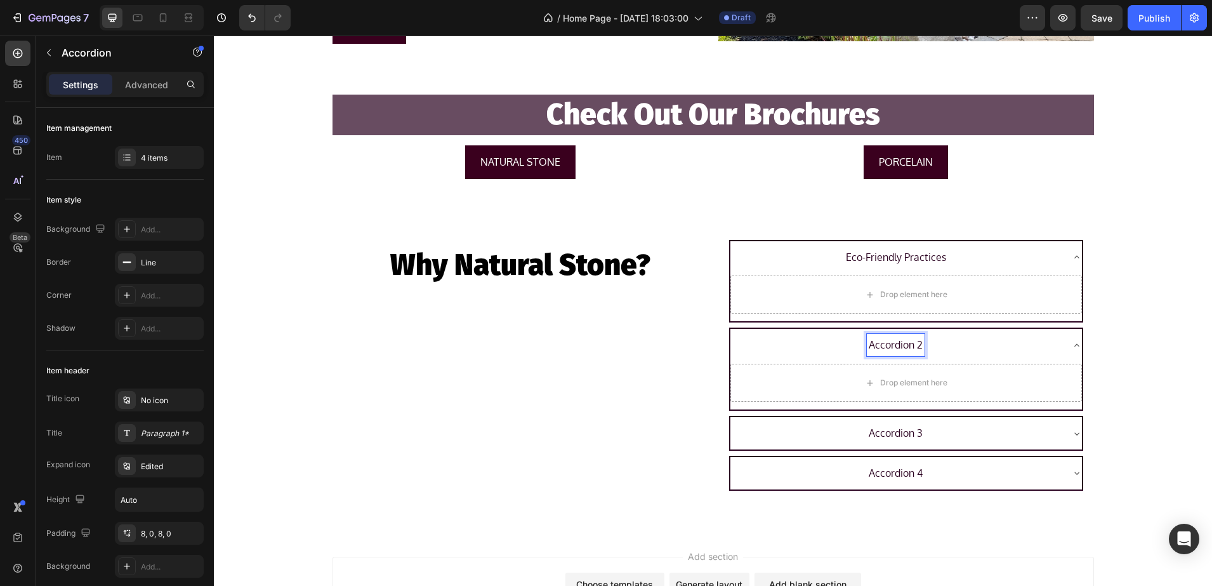
click at [916, 347] on p "Accordion 2" at bounding box center [896, 345] width 54 height 18
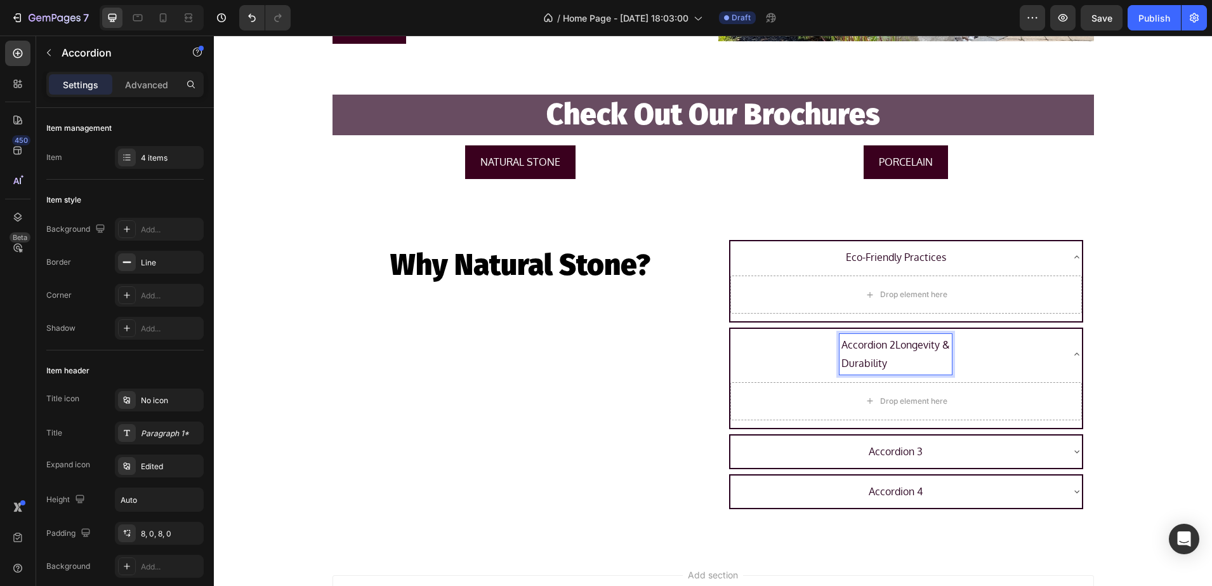
click at [892, 345] on p "Accordion 2Longevity & Durability" at bounding box center [896, 354] width 109 height 37
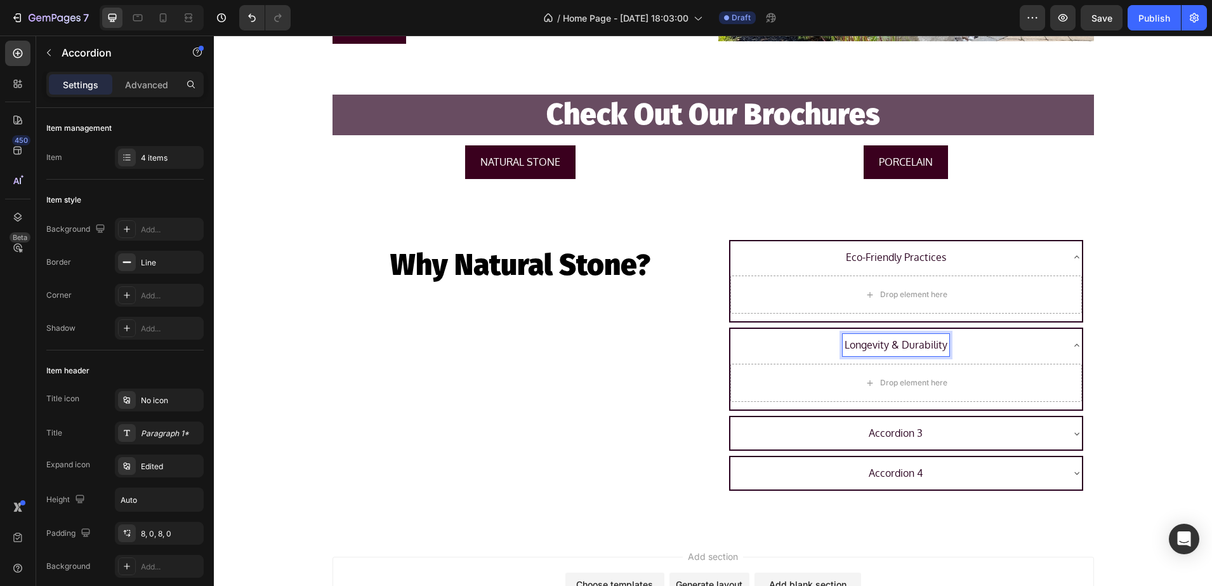
click at [904, 437] on p "Accordion 3" at bounding box center [896, 433] width 54 height 18
click at [915, 435] on p "Accordion 3" at bounding box center [896, 433] width 54 height 18
click at [917, 432] on div "Accordion 3" at bounding box center [896, 433] width 58 height 22
click at [884, 434] on p "Accordion 3 Aesthetic Appeal" at bounding box center [896, 433] width 134 height 18
click at [1073, 435] on icon at bounding box center [1077, 433] width 10 height 10
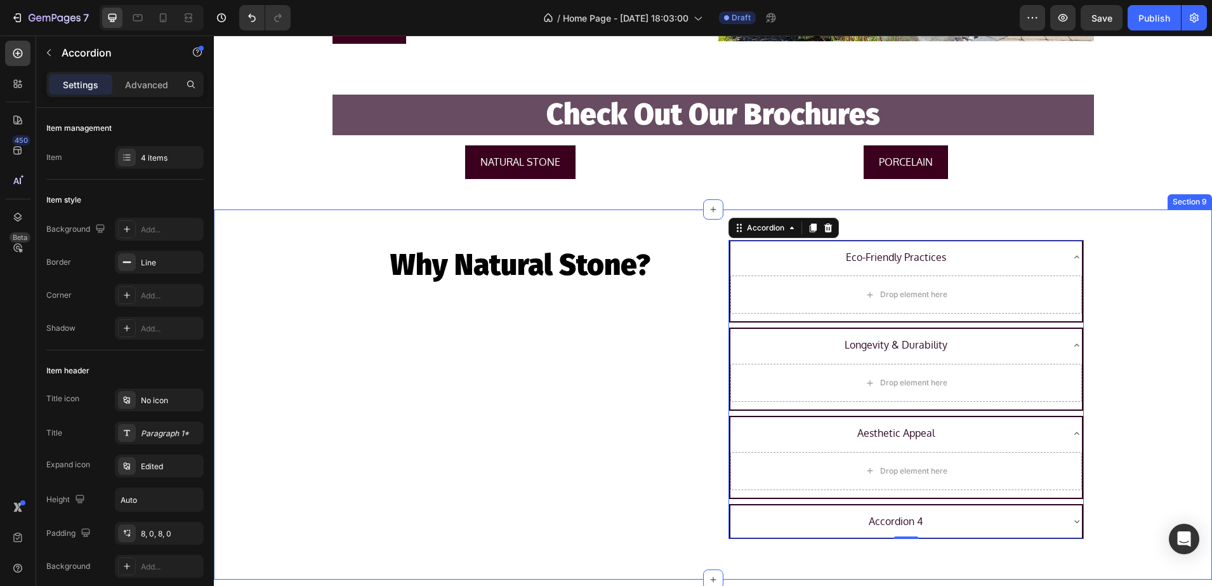
scroll to position [1965, 0]
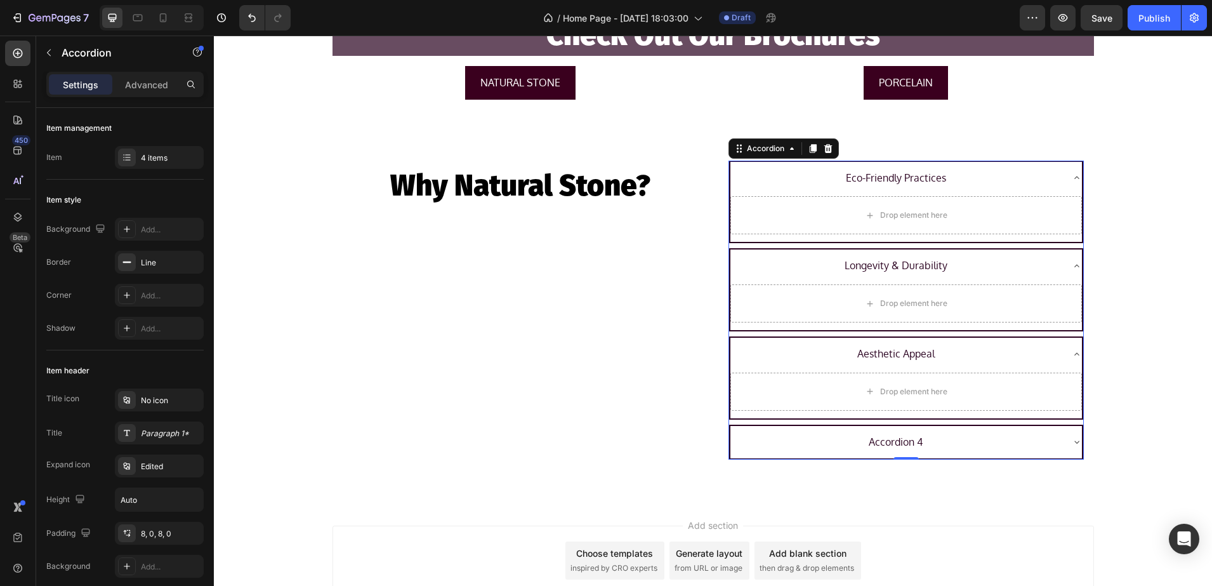
click at [1072, 440] on icon at bounding box center [1077, 442] width 10 height 10
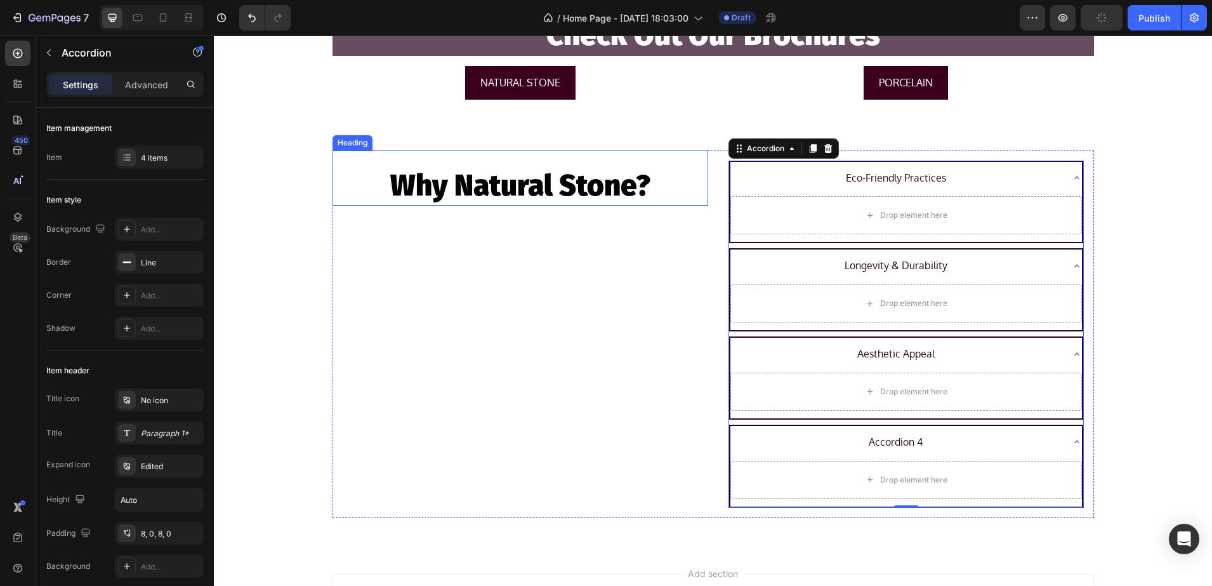
click at [558, 188] on h2 "Why Natural Stone?" at bounding box center [521, 186] width 376 height 41
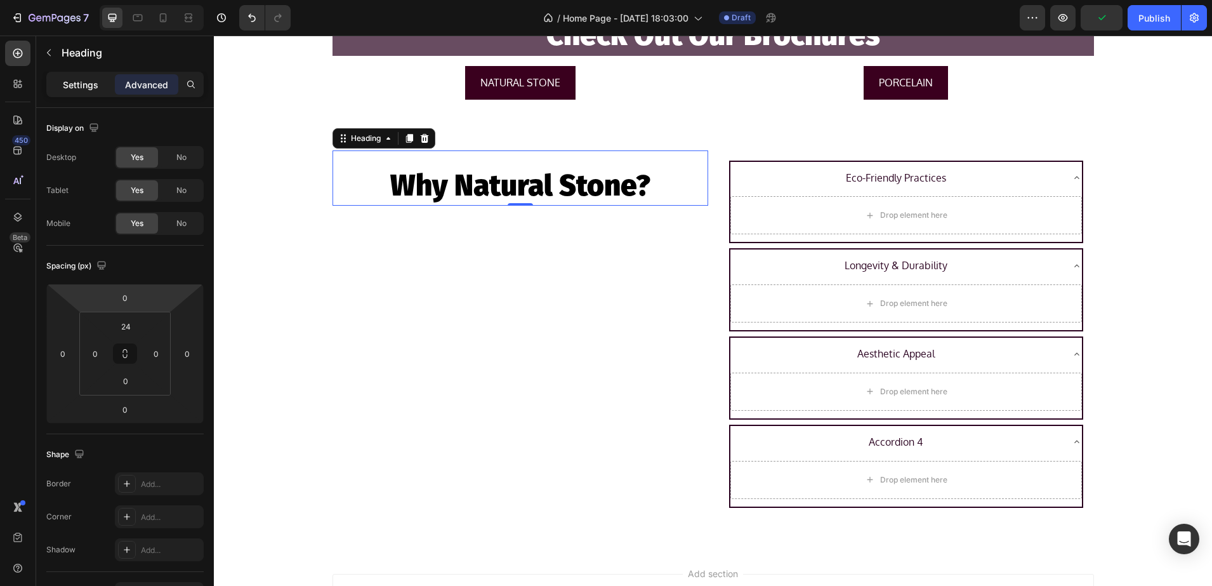
click at [88, 91] on div "Settings" at bounding box center [80, 84] width 63 height 20
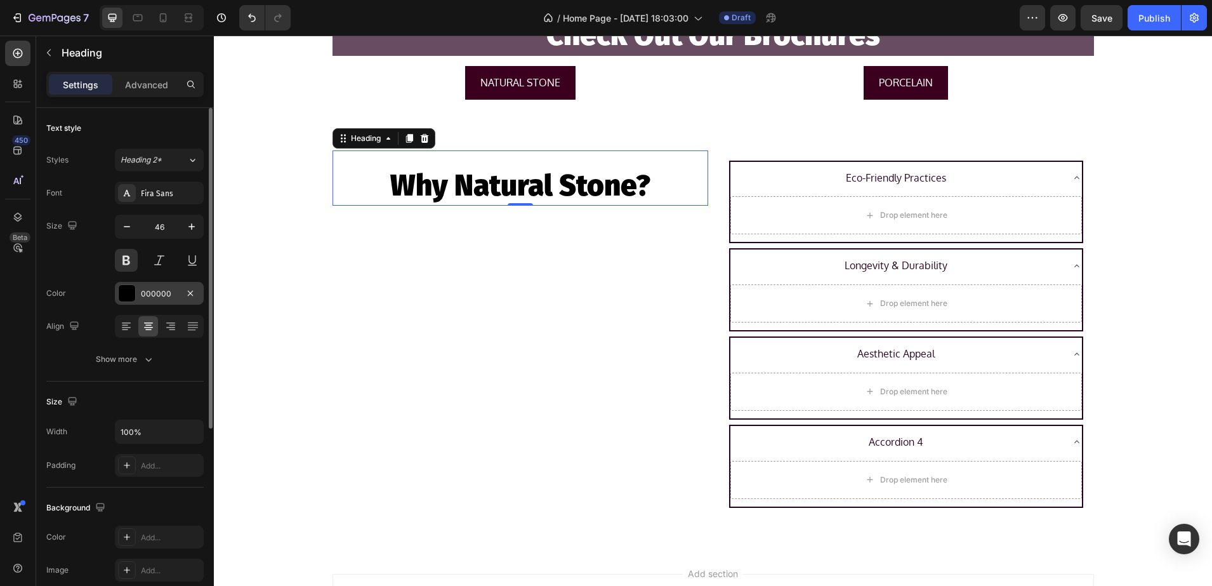
click at [132, 297] on div at bounding box center [127, 293] width 17 height 17
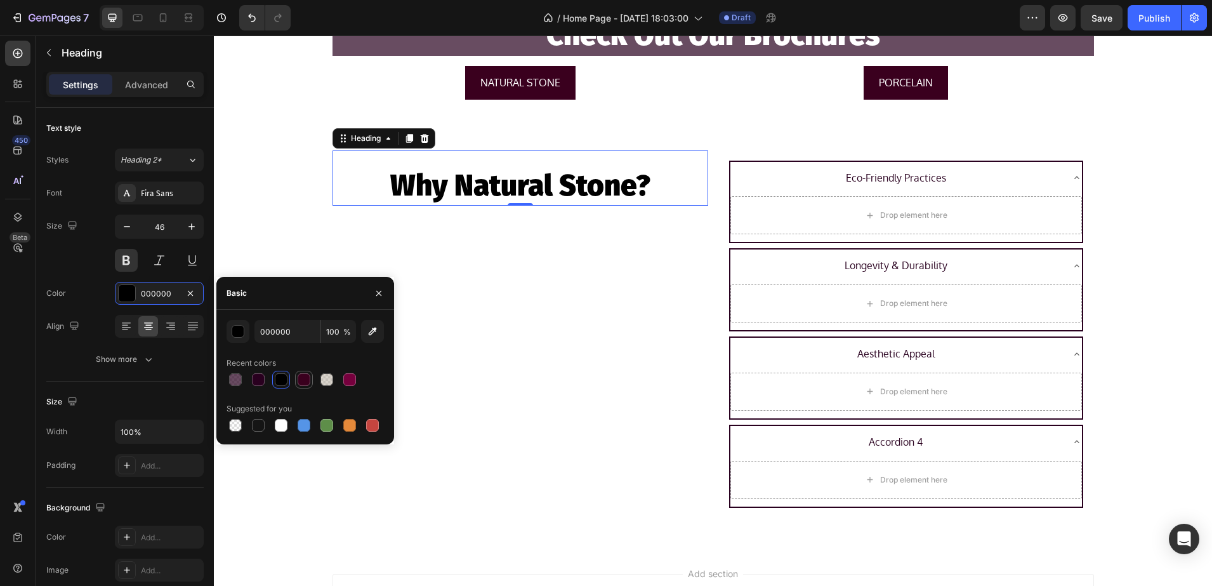
click at [298, 382] on div at bounding box center [304, 379] width 13 height 13
click at [265, 381] on div at bounding box center [258, 379] width 15 height 15
type input "29001F"
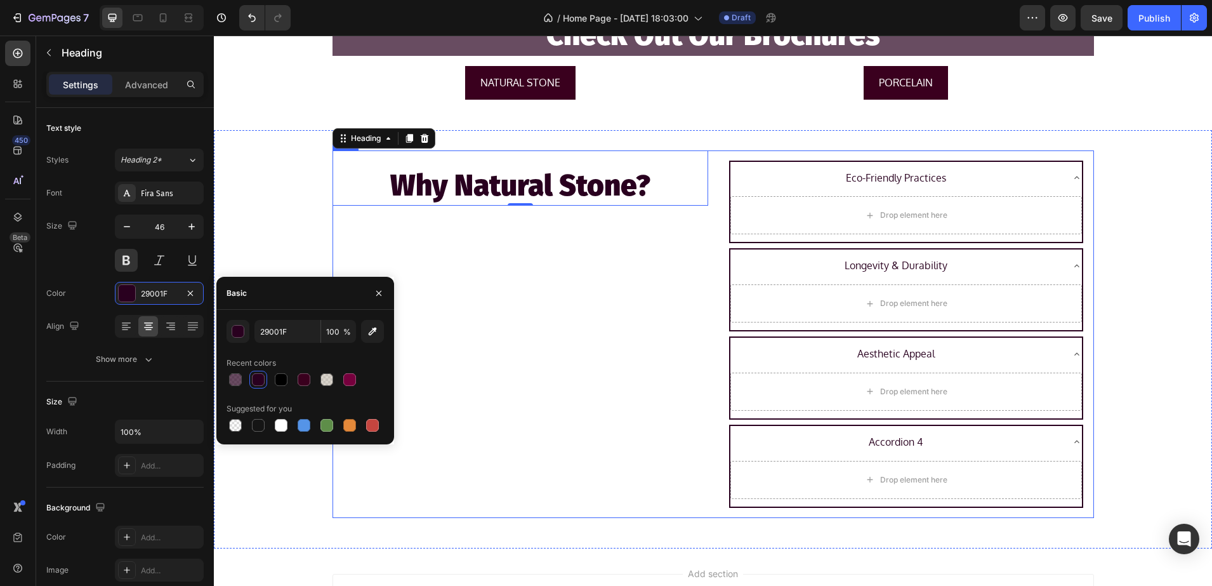
click at [477, 388] on div "Why Natural Stone? Heading 0" at bounding box center [521, 333] width 376 height 367
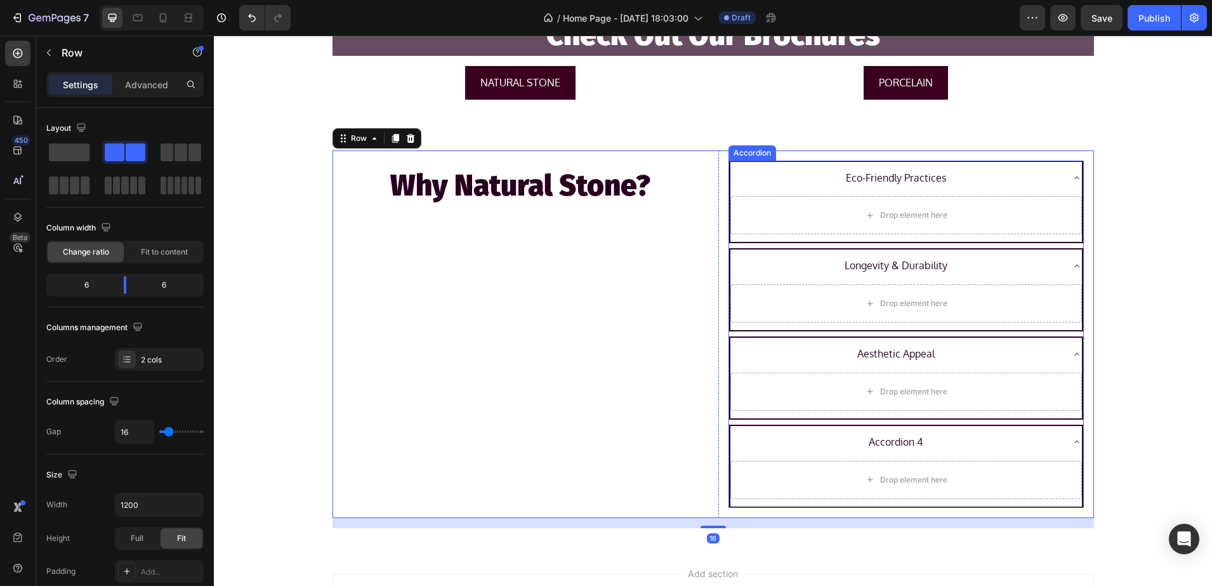
click at [921, 439] on div "Accordion 4" at bounding box center [895, 442] width 331 height 22
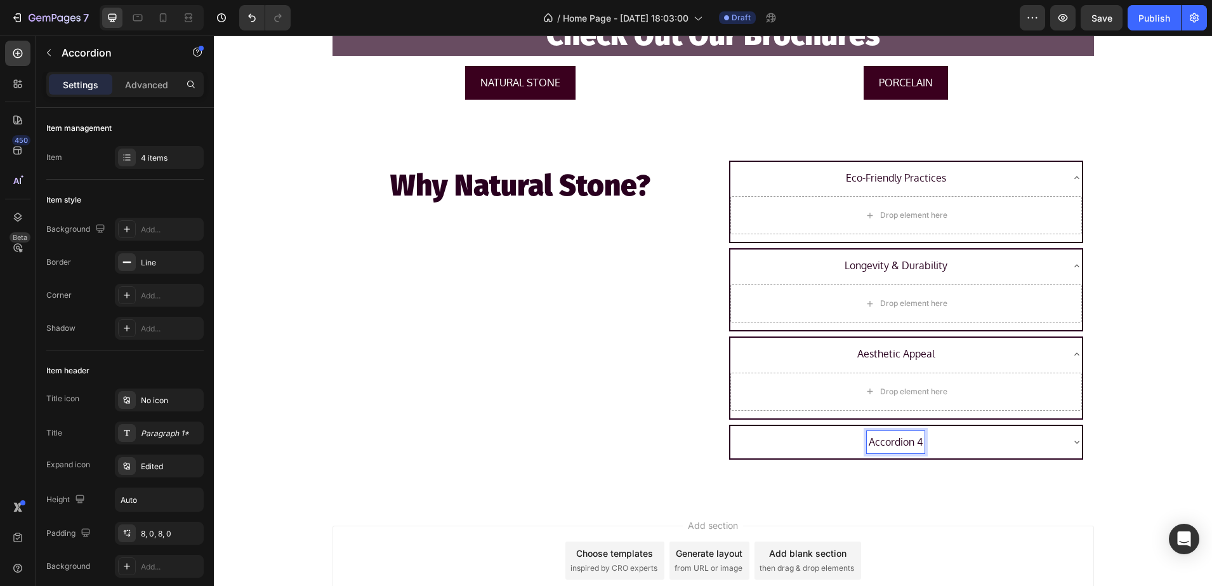
click at [996, 449] on div "Accordion 4" at bounding box center [895, 442] width 331 height 22
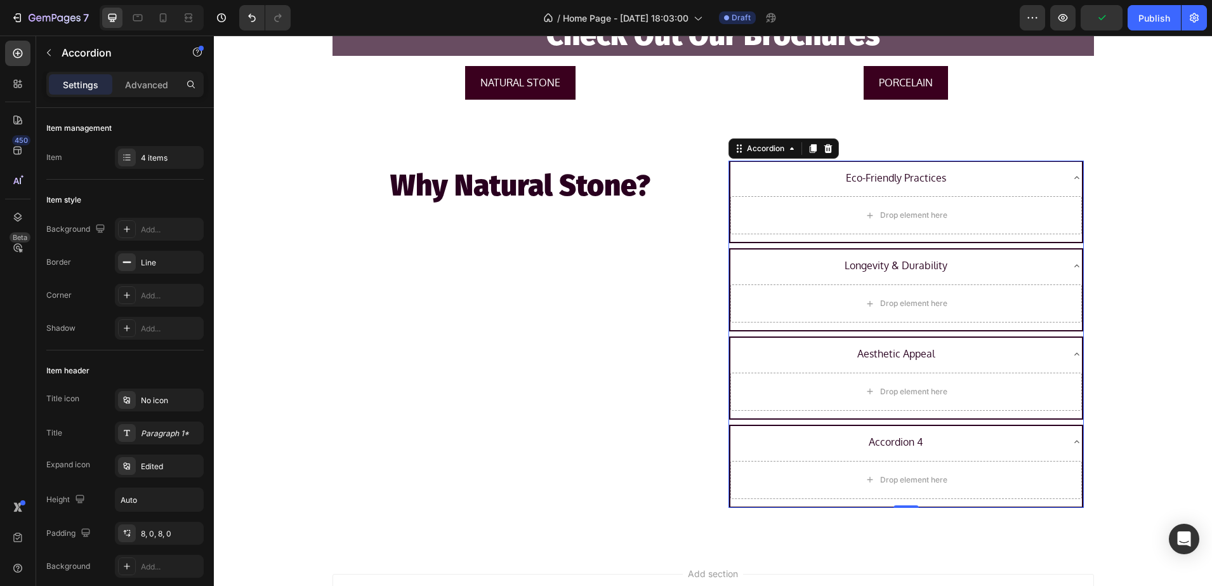
click at [913, 445] on p "Accordion 4" at bounding box center [896, 442] width 54 height 18
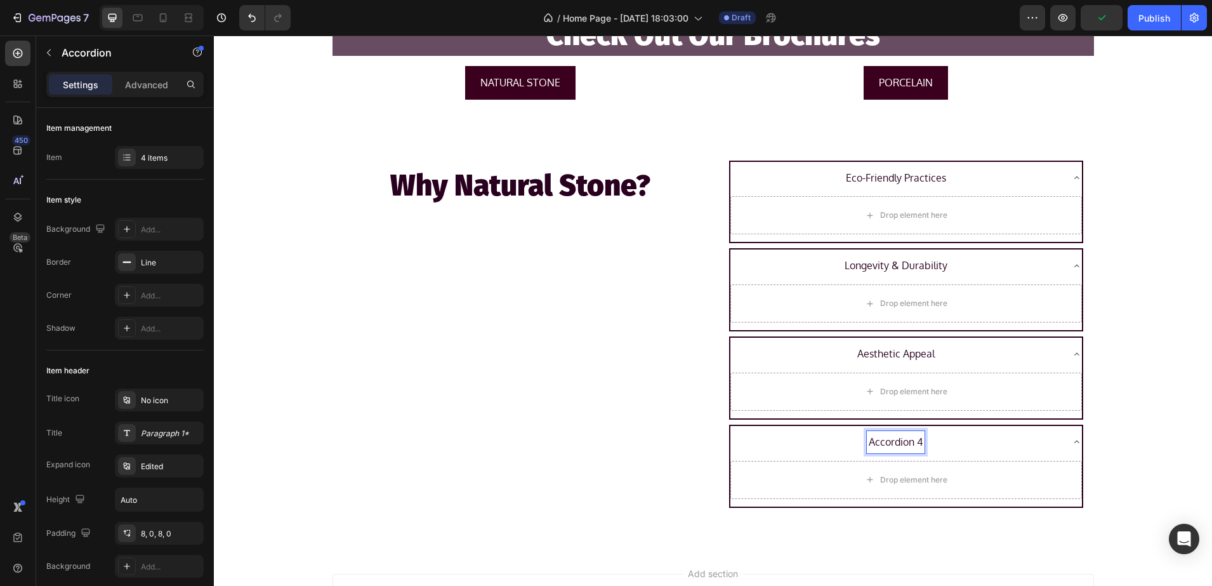
click at [918, 442] on div "Accordion 4" at bounding box center [896, 442] width 58 height 22
click at [875, 447] on p "Accordion 4 Thermal Regulation" at bounding box center [896, 442] width 147 height 18
click at [875, 443] on p "Accordion 4 Thermal Regulation" at bounding box center [896, 442] width 147 height 18
click at [89, 56] on p "Accordion" at bounding box center [116, 52] width 108 height 15
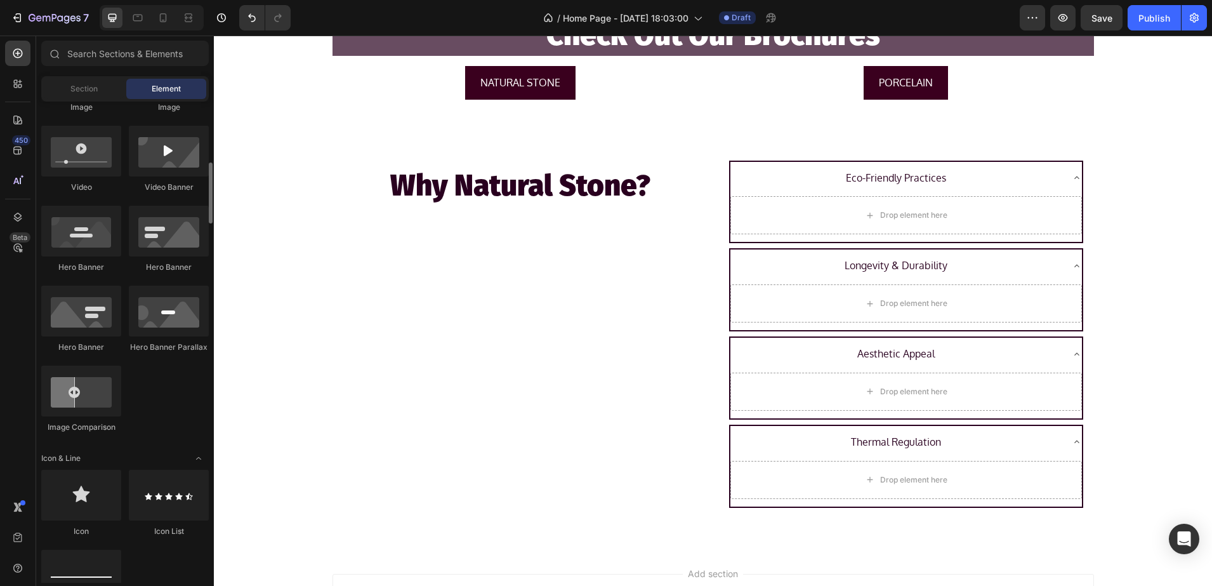
scroll to position [0, 0]
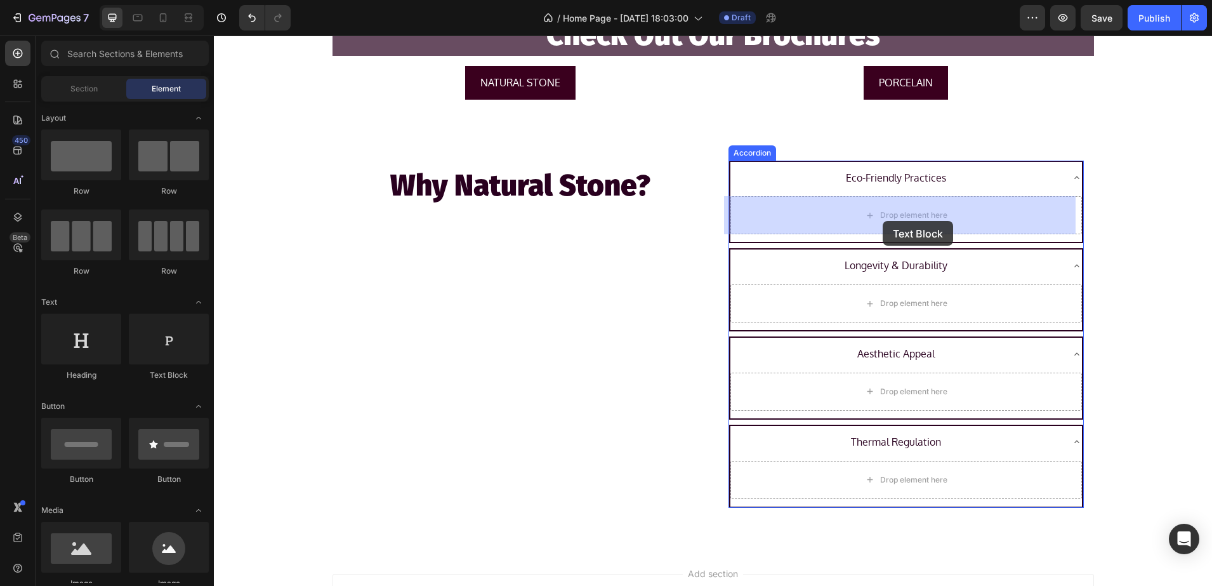
drag, startPoint x: 355, startPoint y: 378, endPoint x: 883, endPoint y: 221, distance: 551.0
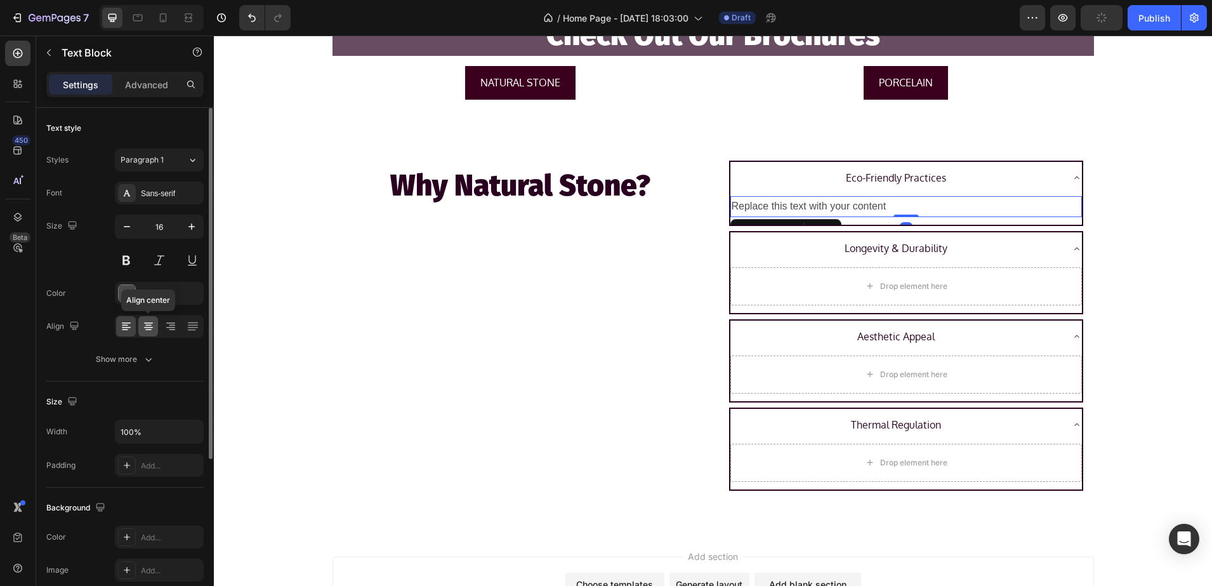
click at [151, 320] on icon at bounding box center [148, 326] width 13 height 13
click at [162, 197] on div "Sans-serif" at bounding box center [171, 193] width 60 height 11
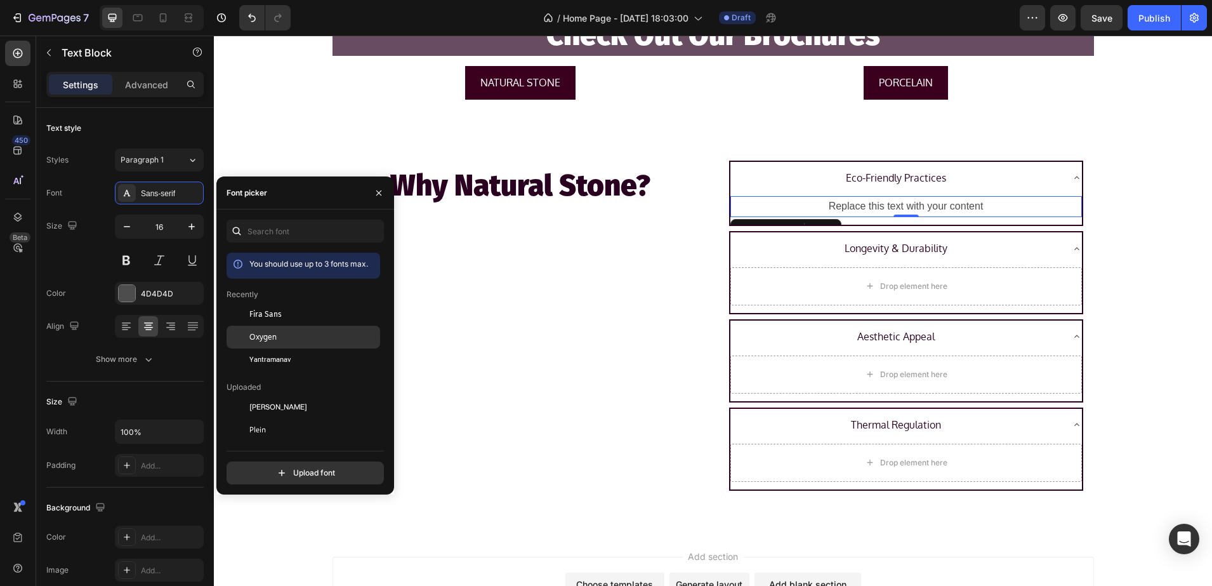
click at [260, 464] on div "Oxygen" at bounding box center [304, 475] width 154 height 23
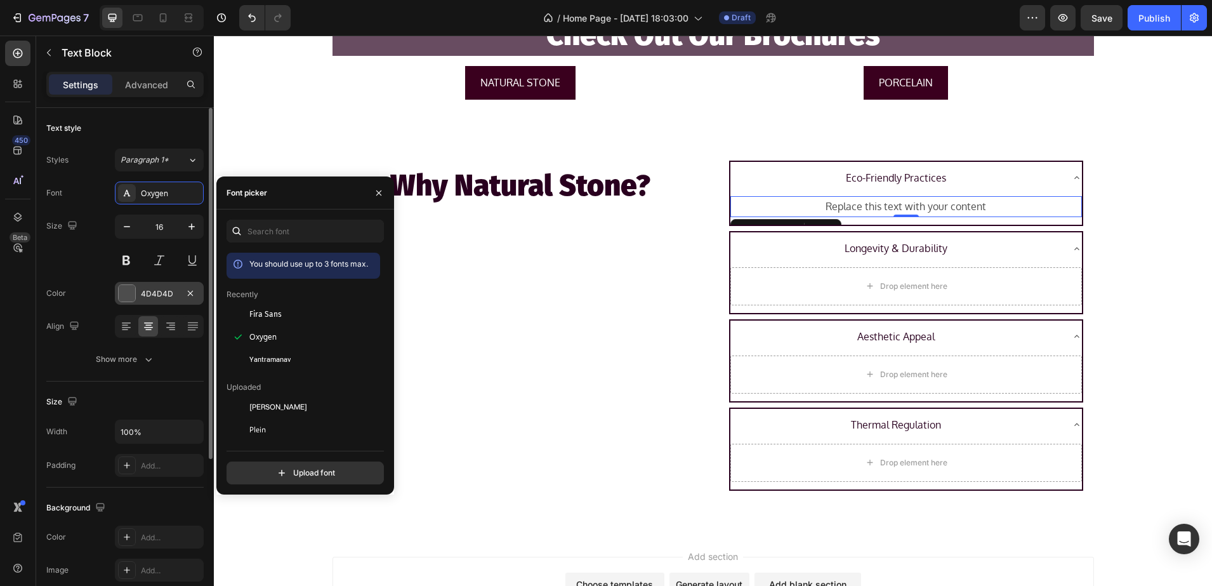
click at [134, 291] on div at bounding box center [127, 293] width 17 height 17
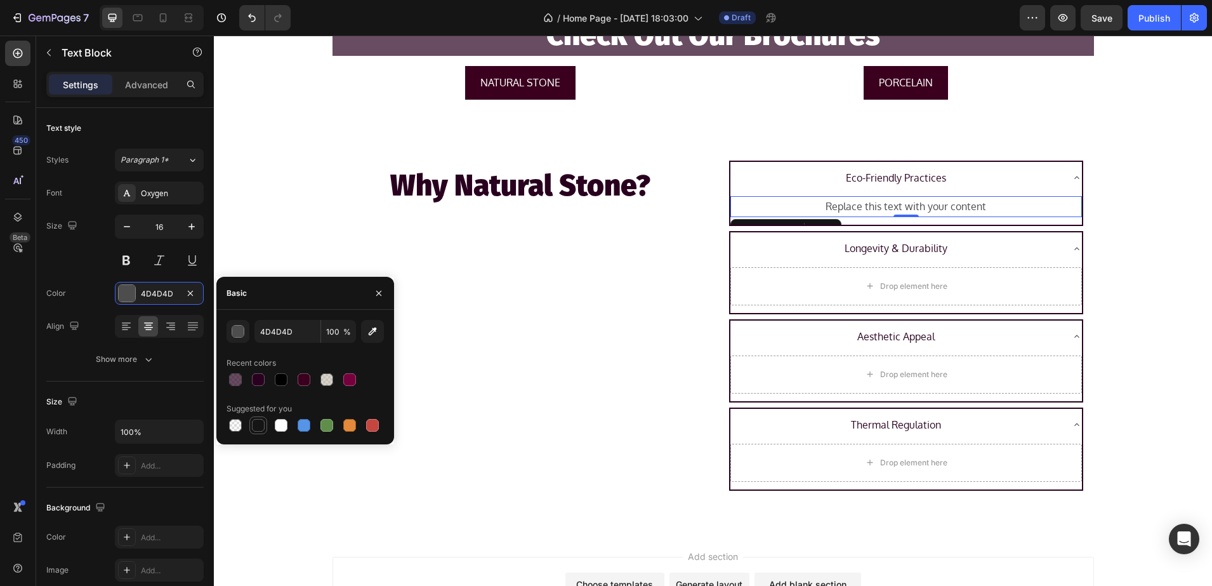
click at [263, 423] on div at bounding box center [258, 425] width 13 height 13
click at [283, 381] on div at bounding box center [281, 379] width 13 height 13
type input "000000"
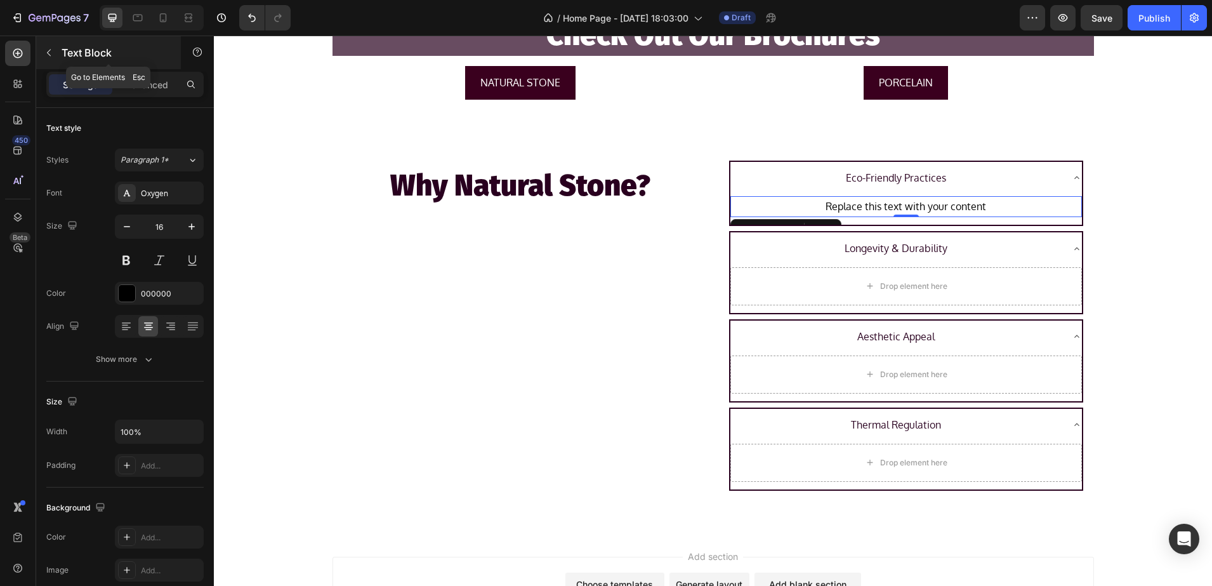
click at [112, 55] on p "Text Block" at bounding box center [116, 52] width 108 height 15
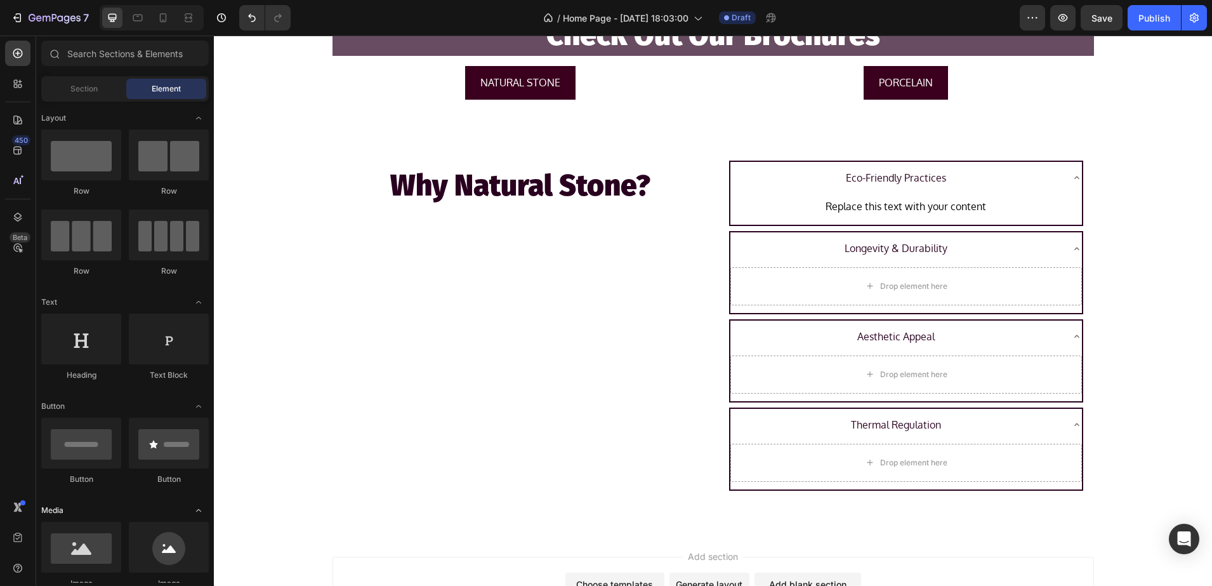
scroll to position [317, 0]
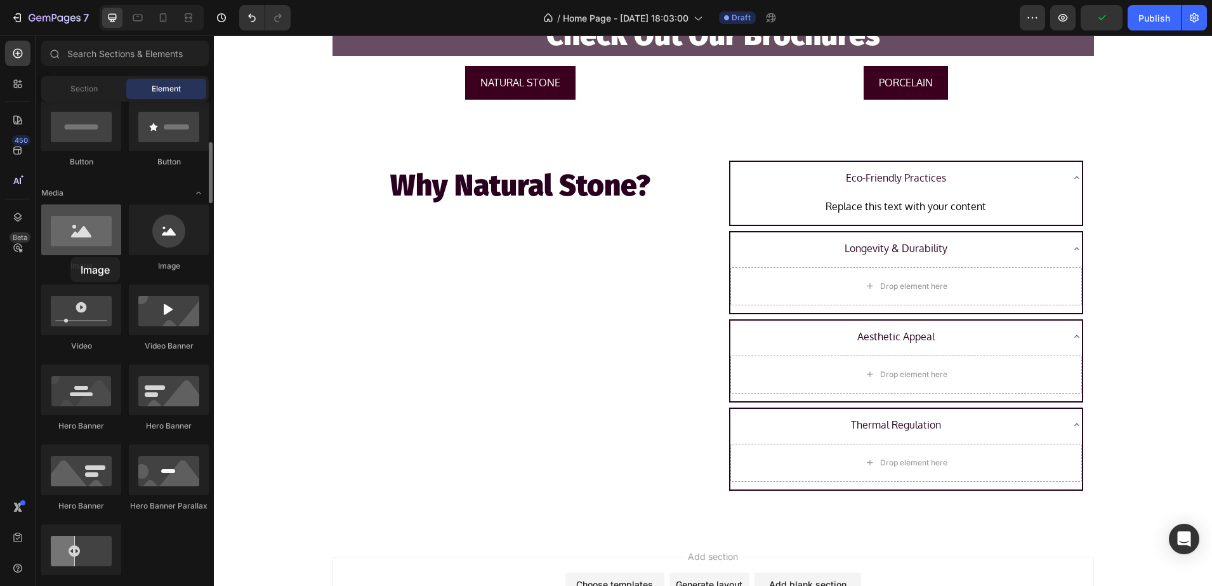
drag, startPoint x: 83, startPoint y: 248, endPoint x: 63, endPoint y: 244, distance: 19.4
click at [62, 244] on div at bounding box center [81, 229] width 80 height 51
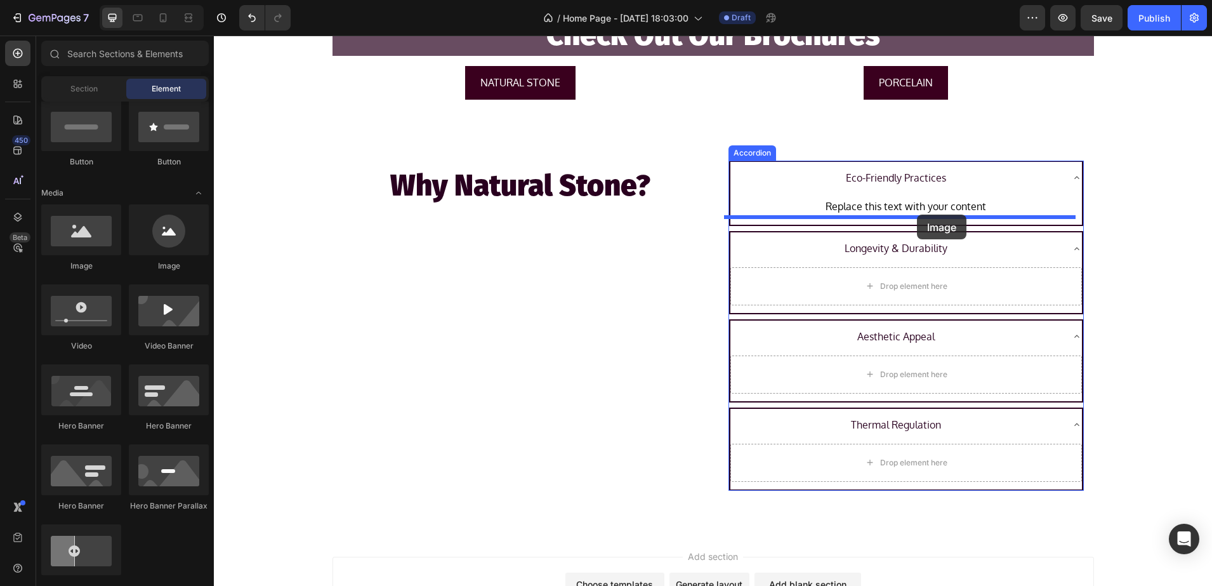
drag, startPoint x: 372, startPoint y: 273, endPoint x: 917, endPoint y: 215, distance: 548.3
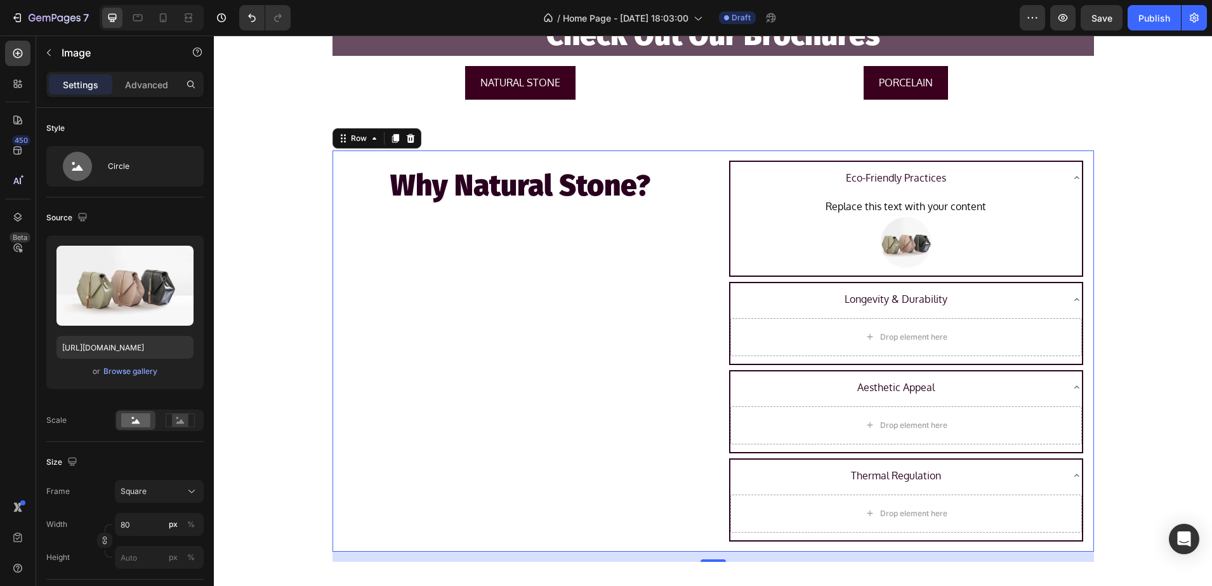
click at [631, 291] on div "Why Natural Stone? Heading" at bounding box center [521, 350] width 376 height 401
click at [906, 232] on img at bounding box center [906, 242] width 51 height 51
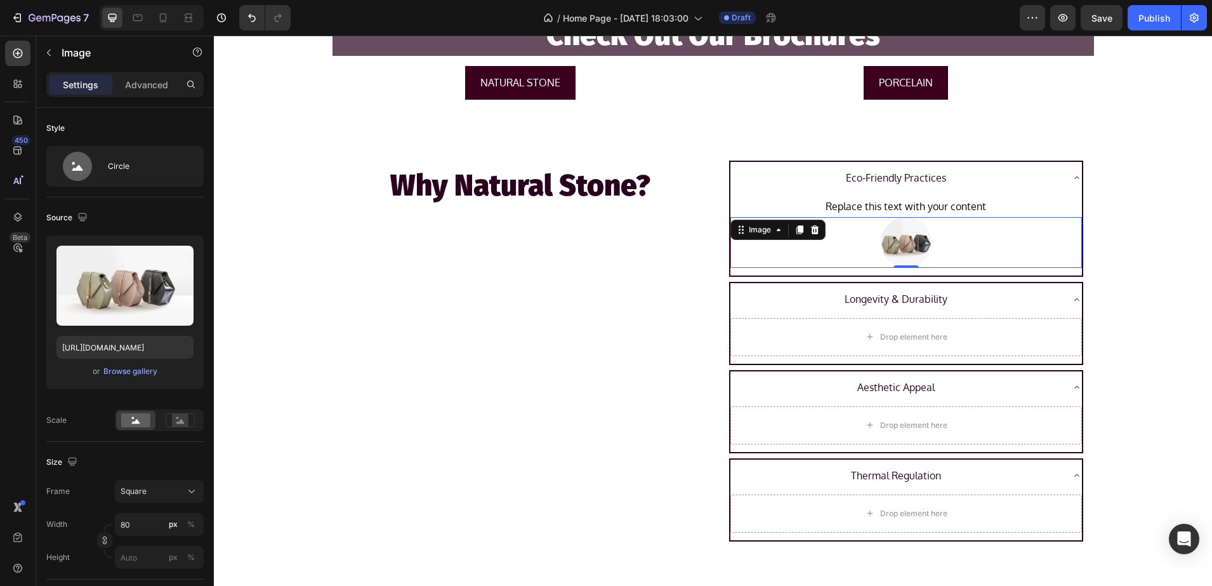
click at [973, 208] on div "Replace this text with your content" at bounding box center [906, 206] width 352 height 21
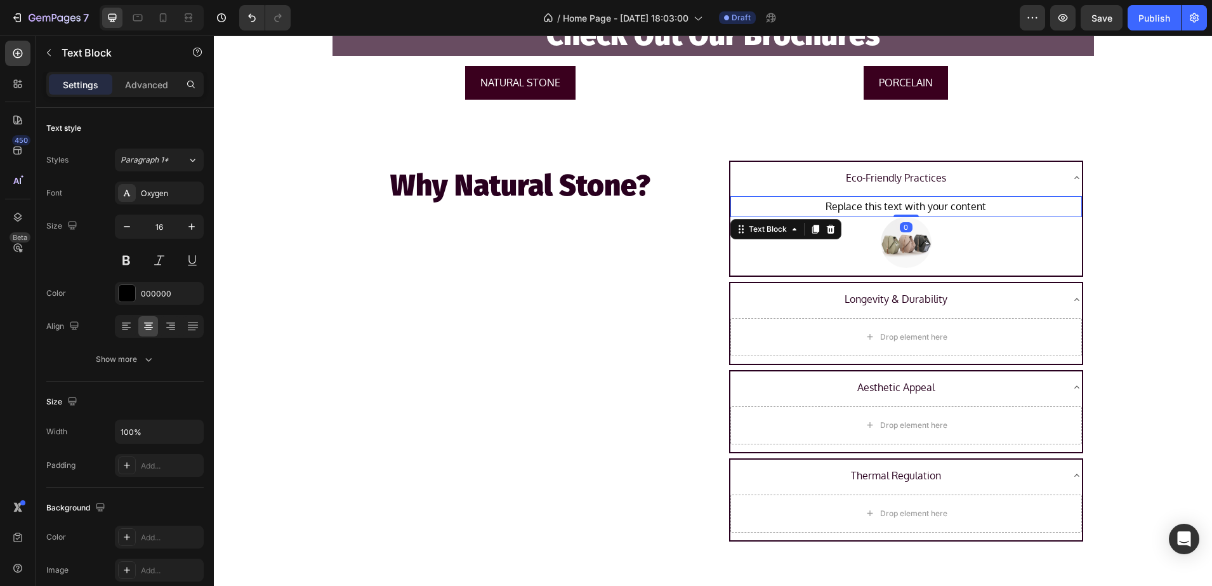
click at [989, 208] on div "Replace this text with your content" at bounding box center [906, 206] width 352 height 21
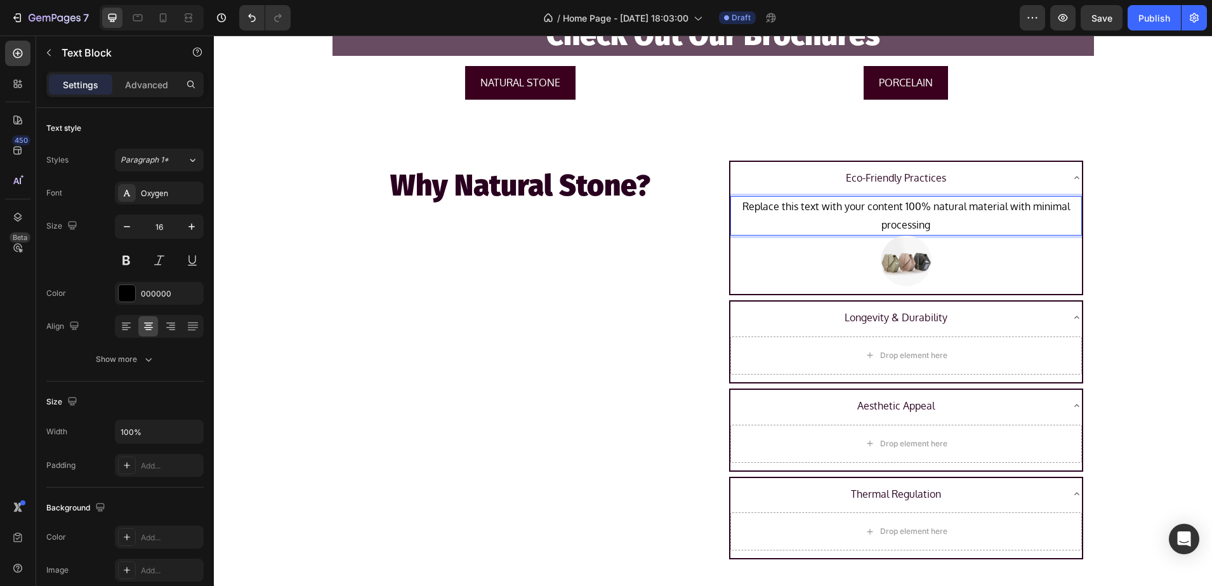
click at [903, 208] on p "Replace this text with your content 100% natural material with minimal processi…" at bounding box center [906, 215] width 349 height 37
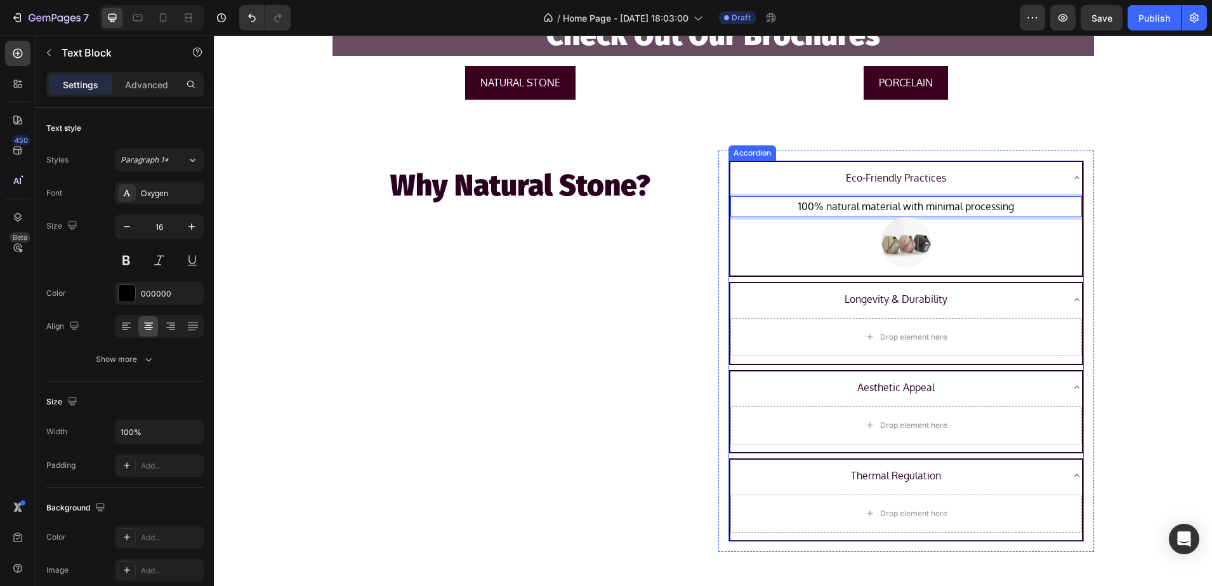
click at [902, 180] on p "Eco-Friendly Practices" at bounding box center [896, 178] width 100 height 18
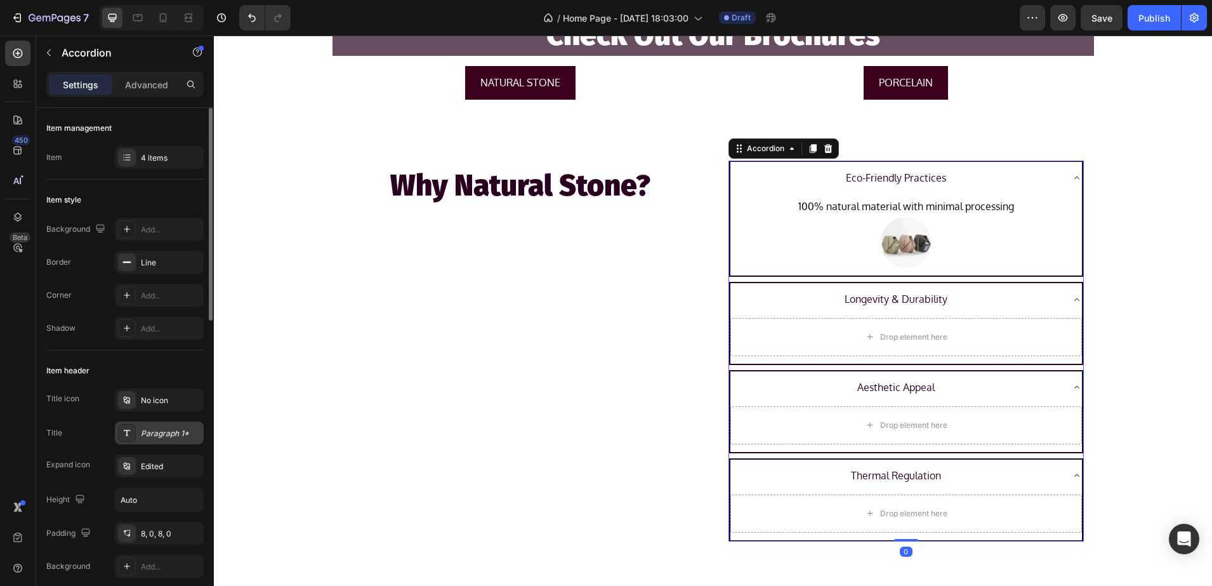
click at [135, 435] on div at bounding box center [127, 433] width 18 height 18
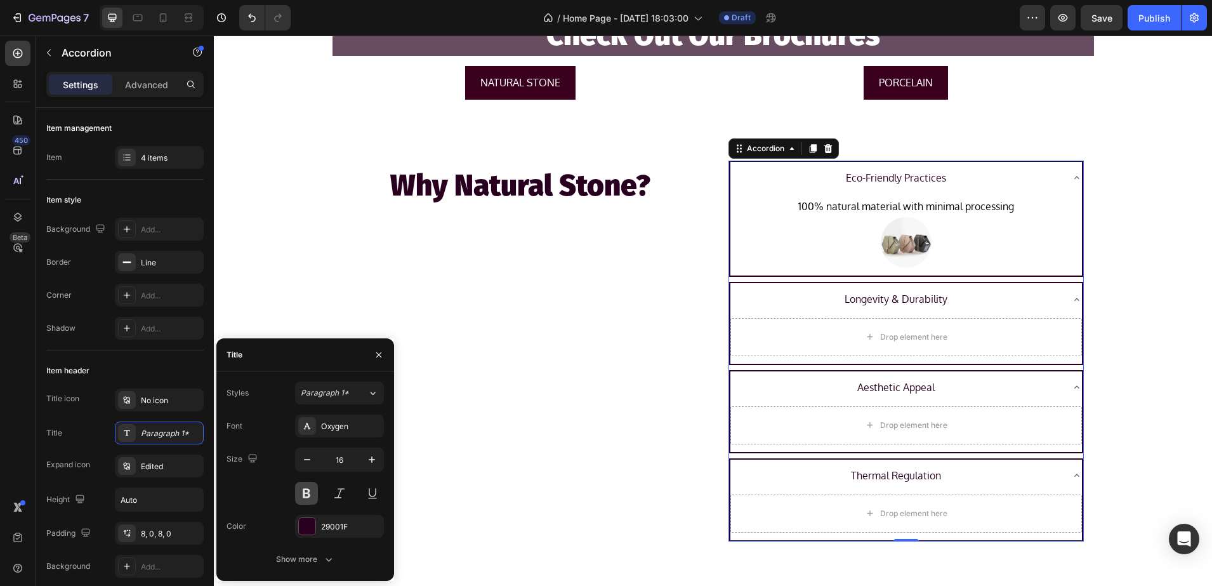
click at [305, 491] on button at bounding box center [306, 493] width 23 height 23
click at [883, 234] on img at bounding box center [906, 242] width 51 height 51
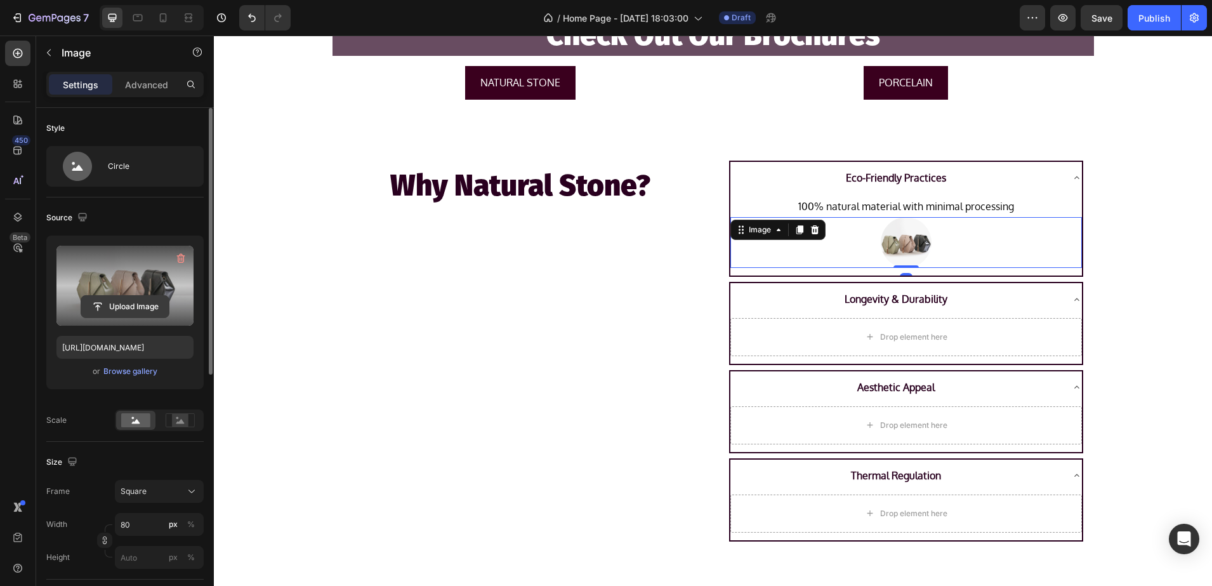
click at [116, 307] on input "file" at bounding box center [125, 307] width 88 height 22
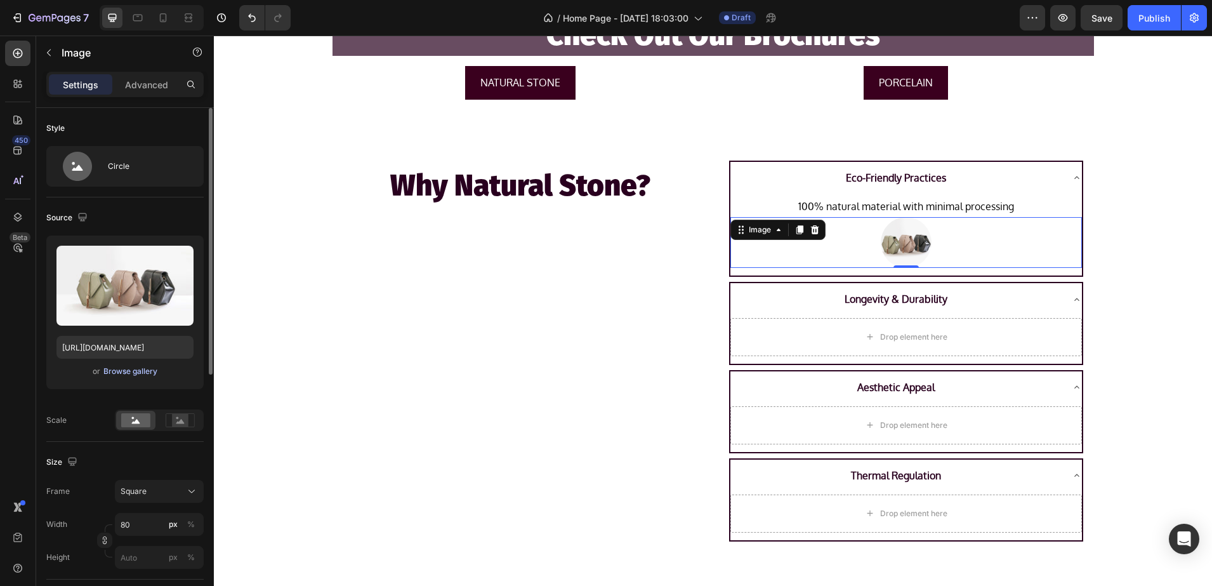
click at [118, 368] on div "Browse gallery" at bounding box center [130, 371] width 54 height 11
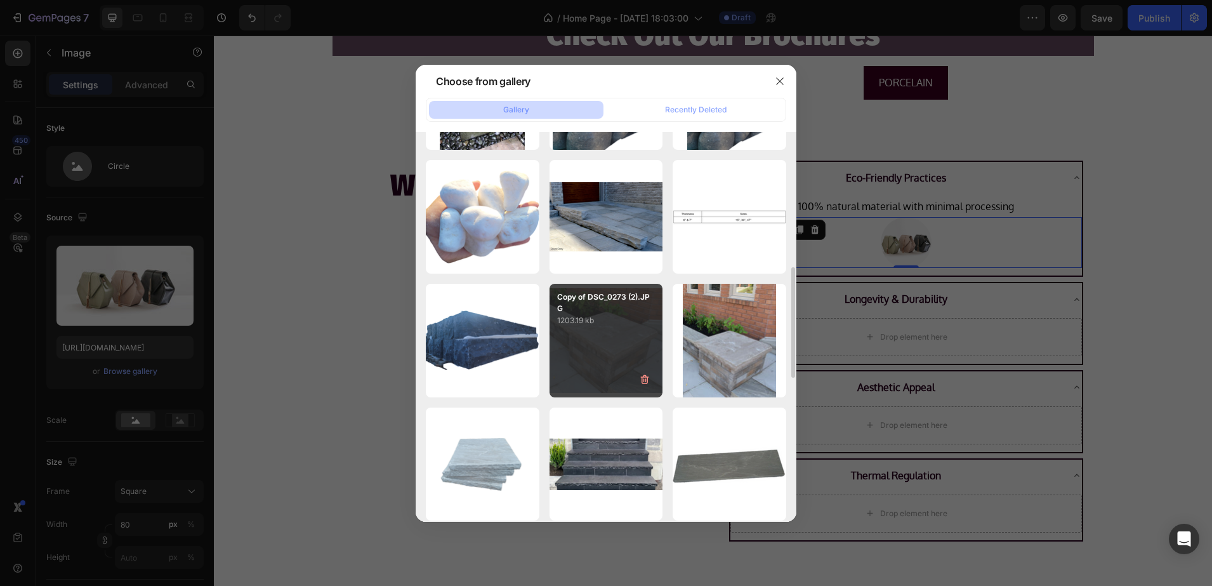
scroll to position [635, 0]
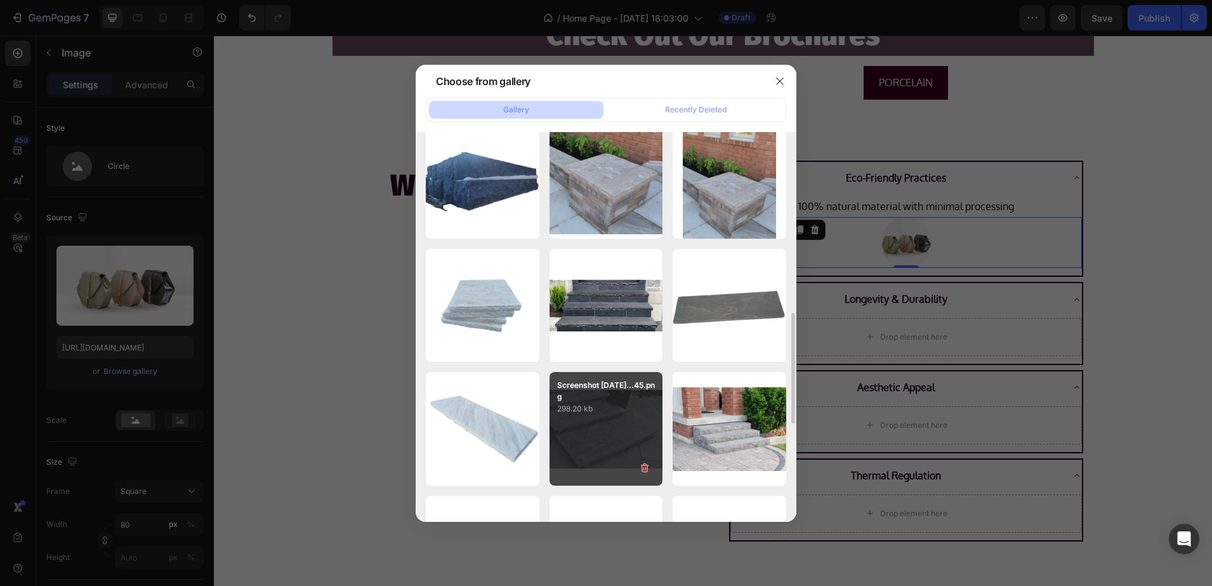
click at [607, 420] on div "Screenshot 2025-08-22...45.png 298.20 kb" at bounding box center [607, 429] width 114 height 114
type input "https://cdn.shopify.com/s/files/1/0036/1100/0899/files/gempages_568890992820749…"
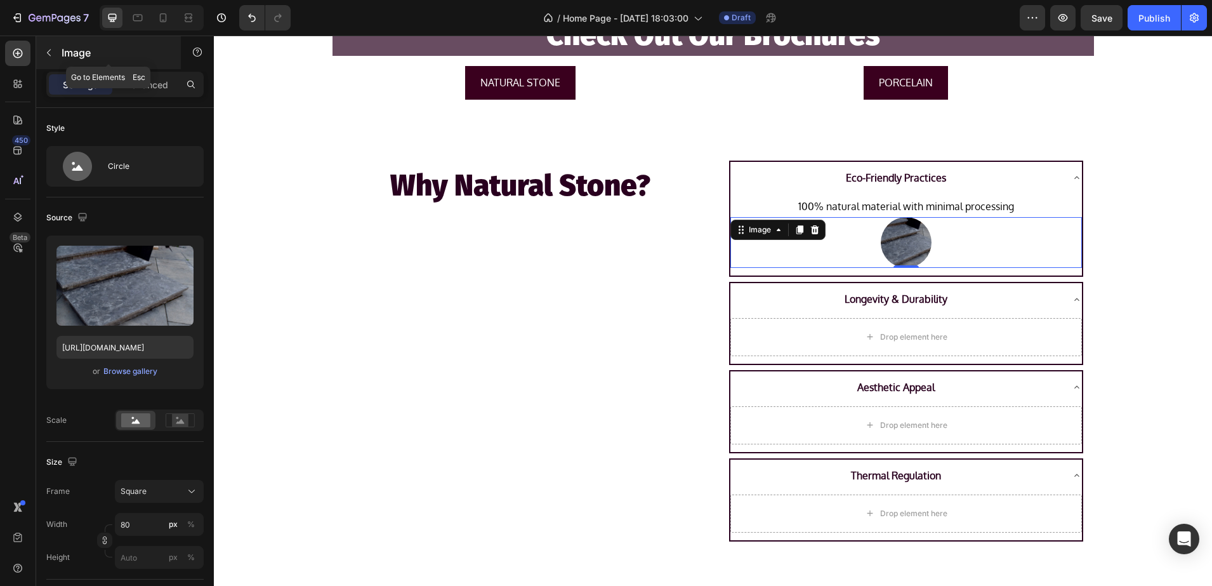
click at [137, 46] on p "Image" at bounding box center [116, 52] width 108 height 15
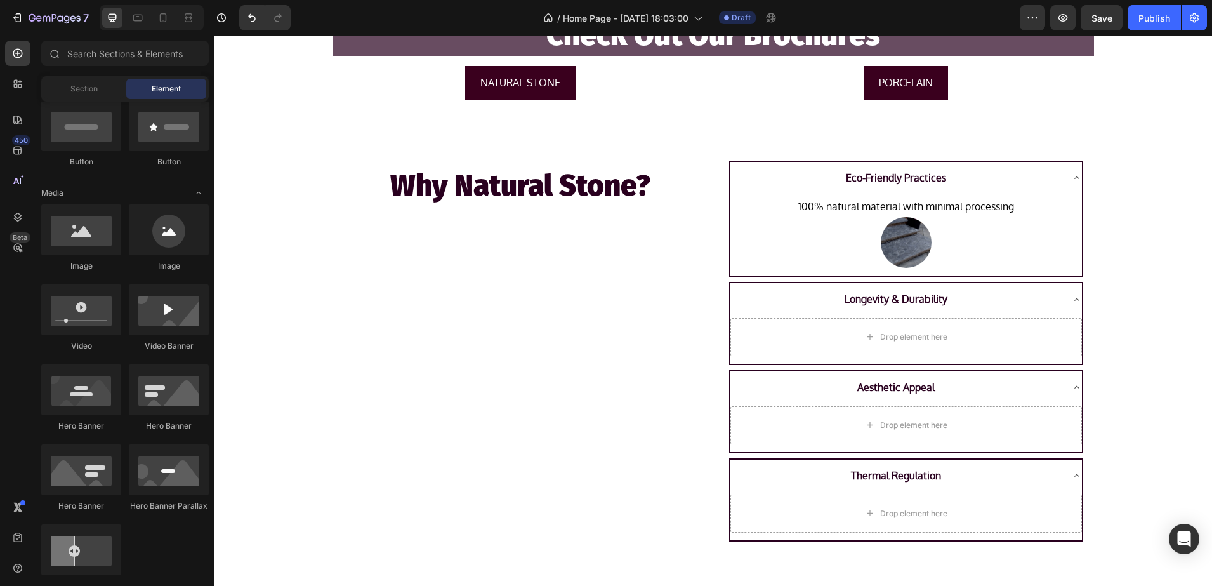
scroll to position [0, 0]
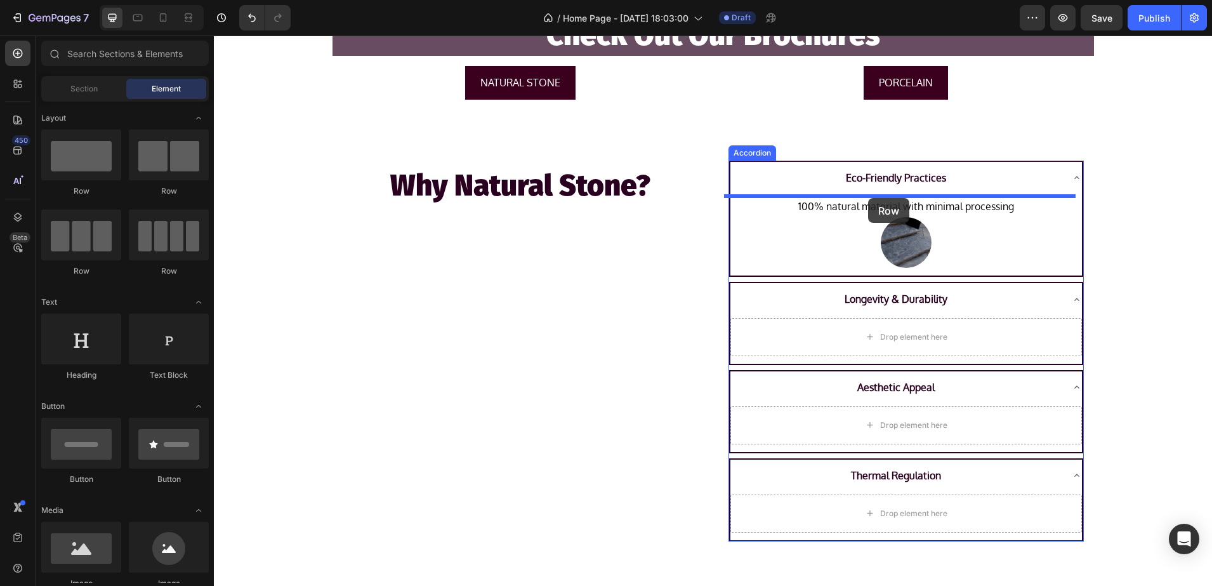
drag, startPoint x: 364, startPoint y: 205, endPoint x: 868, endPoint y: 198, distance: 504.0
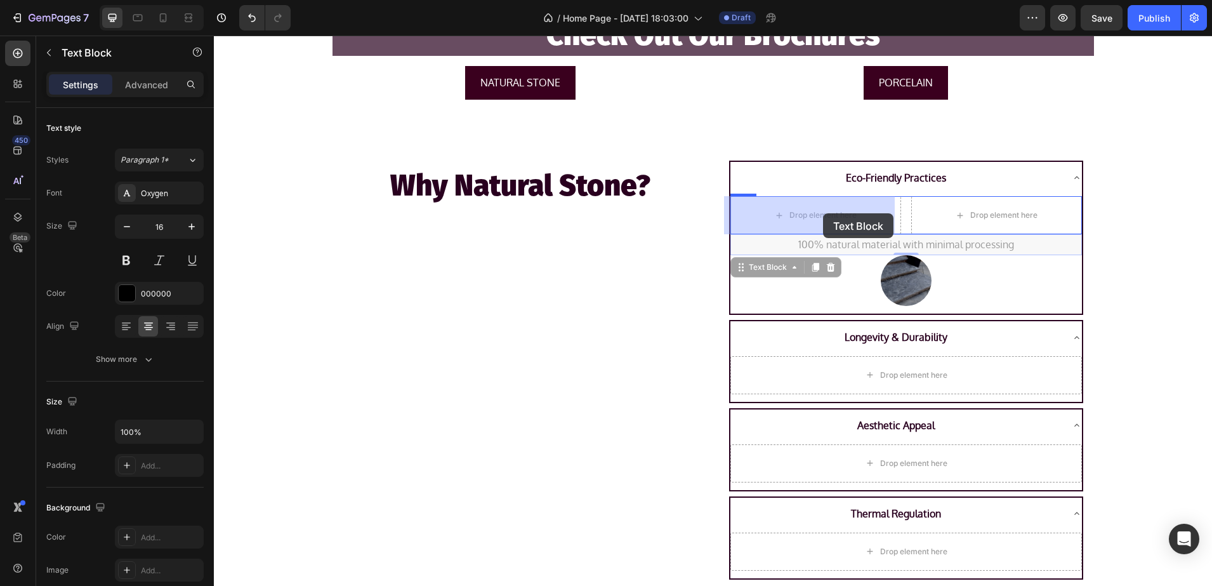
drag, startPoint x: 851, startPoint y: 244, endPoint x: 823, endPoint y: 213, distance: 41.3
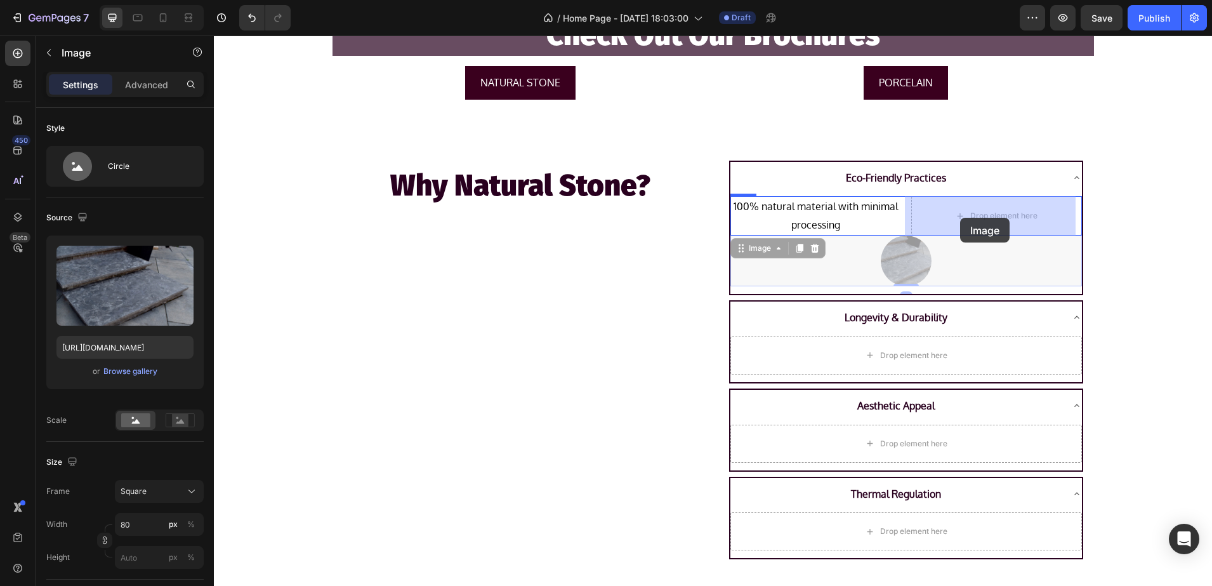
drag, startPoint x: 898, startPoint y: 263, endPoint x: 955, endPoint y: 223, distance: 69.7
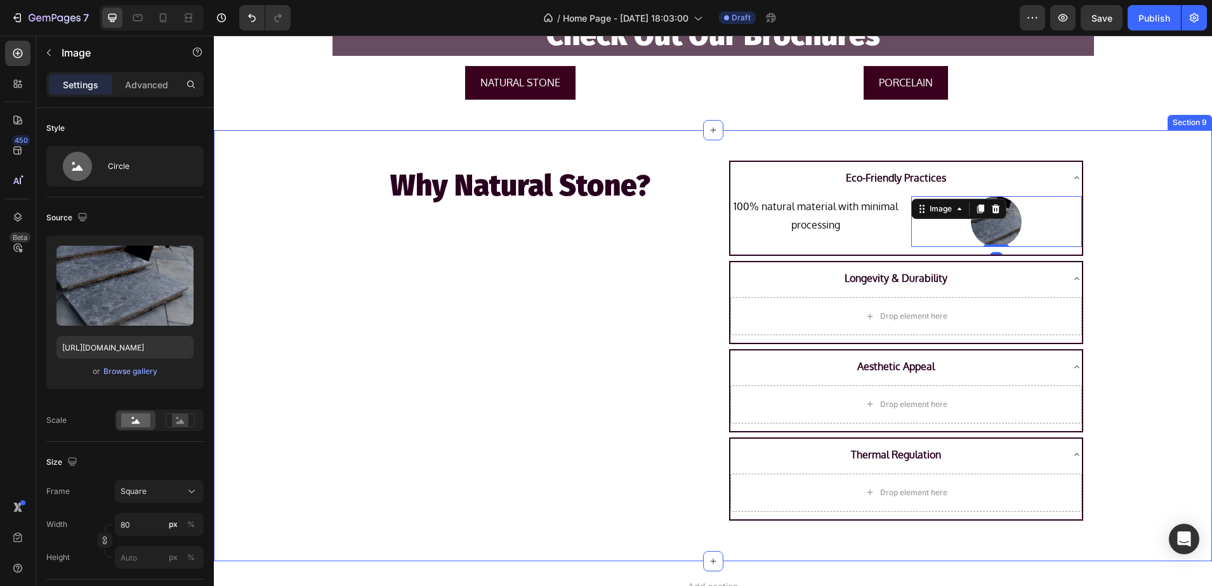
click at [1139, 215] on div "Why Natural Stone? Heading Eco-Friendly Practices 100% natural material with mi…" at bounding box center [713, 345] width 998 height 390
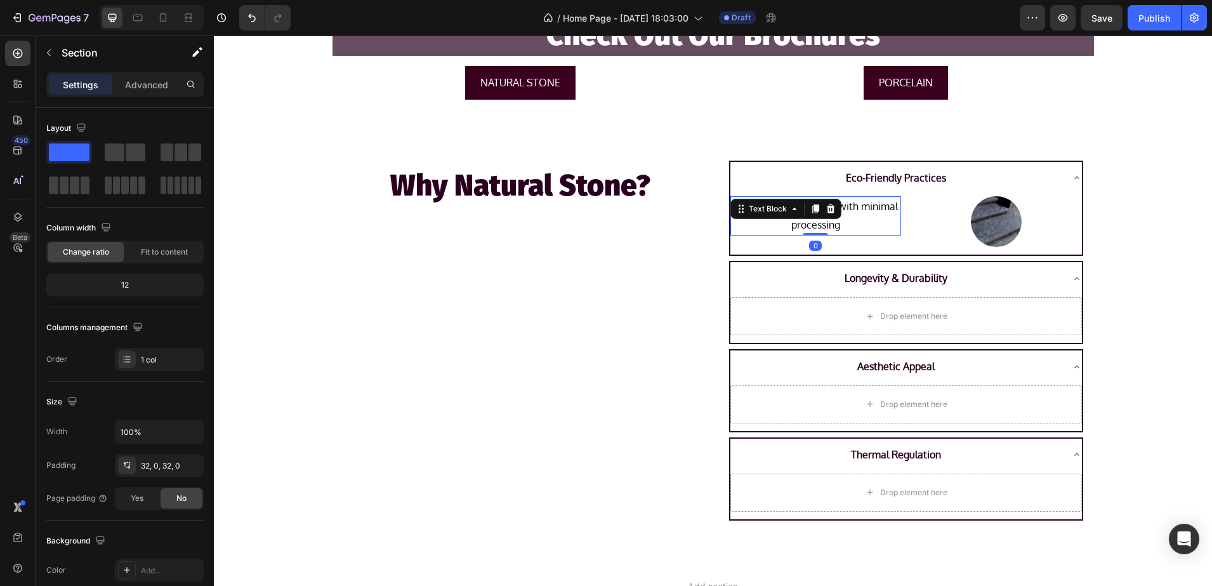
click at [861, 219] on p "100% natural material with minimal processing" at bounding box center [816, 215] width 168 height 37
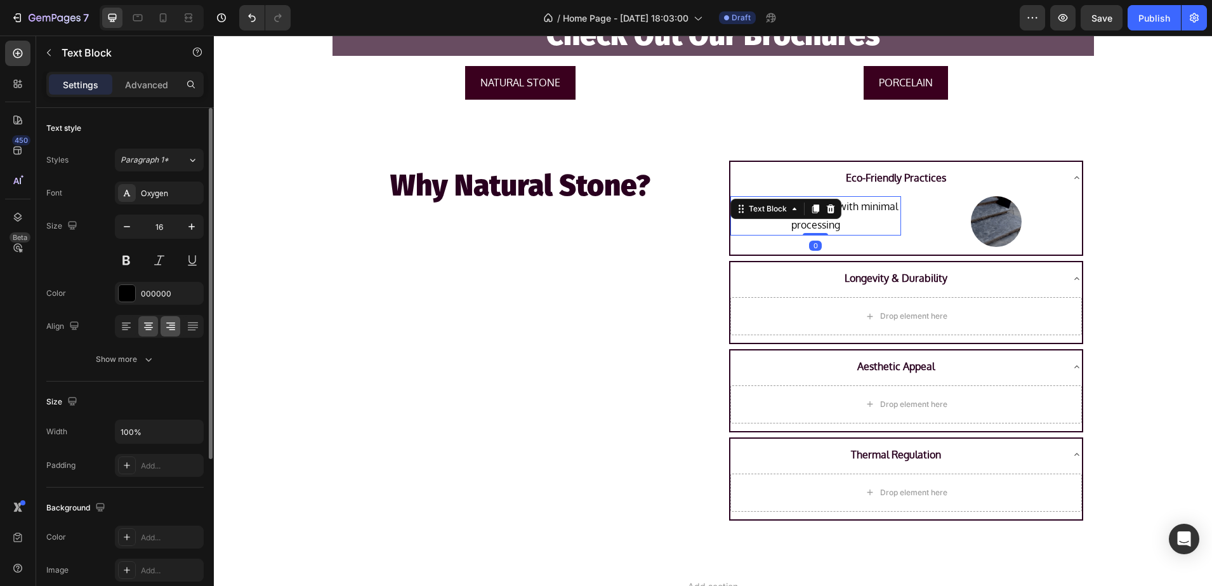
click at [175, 327] on icon at bounding box center [170, 326] width 13 height 13
click at [155, 326] on div at bounding box center [148, 326] width 20 height 20
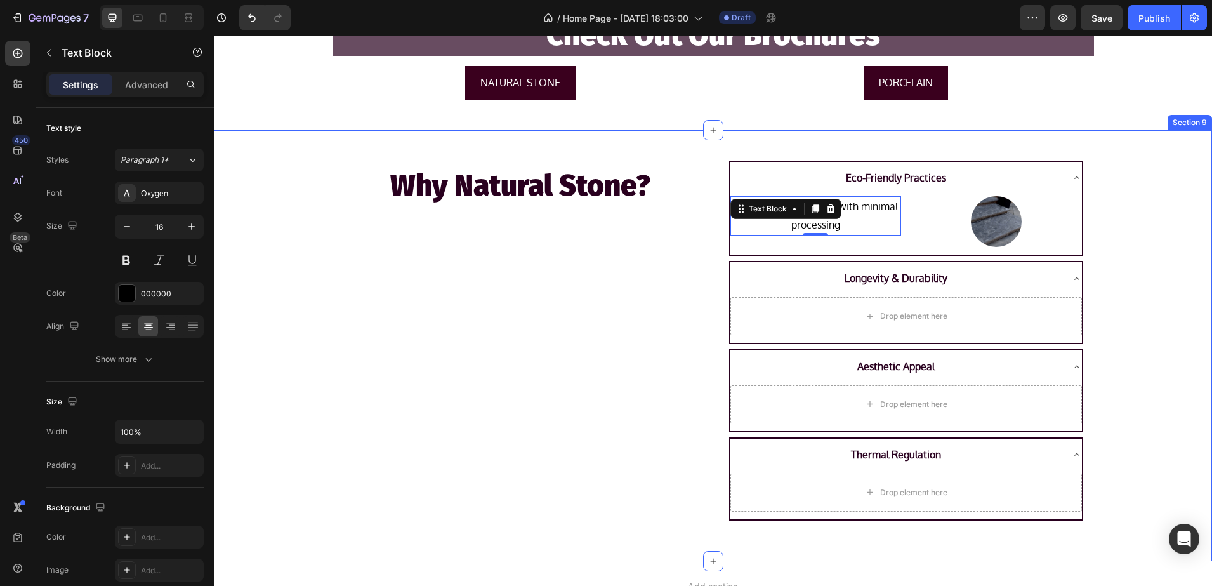
click at [532, 307] on div "Why Natural Stone? Heading" at bounding box center [521, 340] width 376 height 380
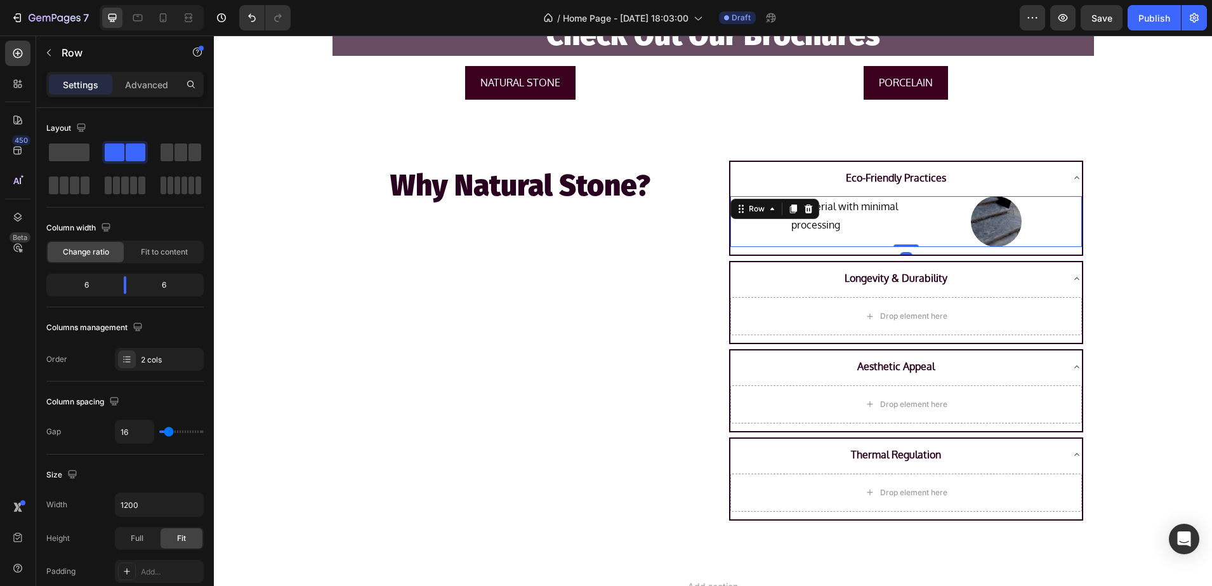
click at [903, 212] on div "100% natural material with minimal processing Text Block Image Row 0" at bounding box center [906, 221] width 352 height 51
click at [790, 210] on icon at bounding box center [793, 209] width 7 height 9
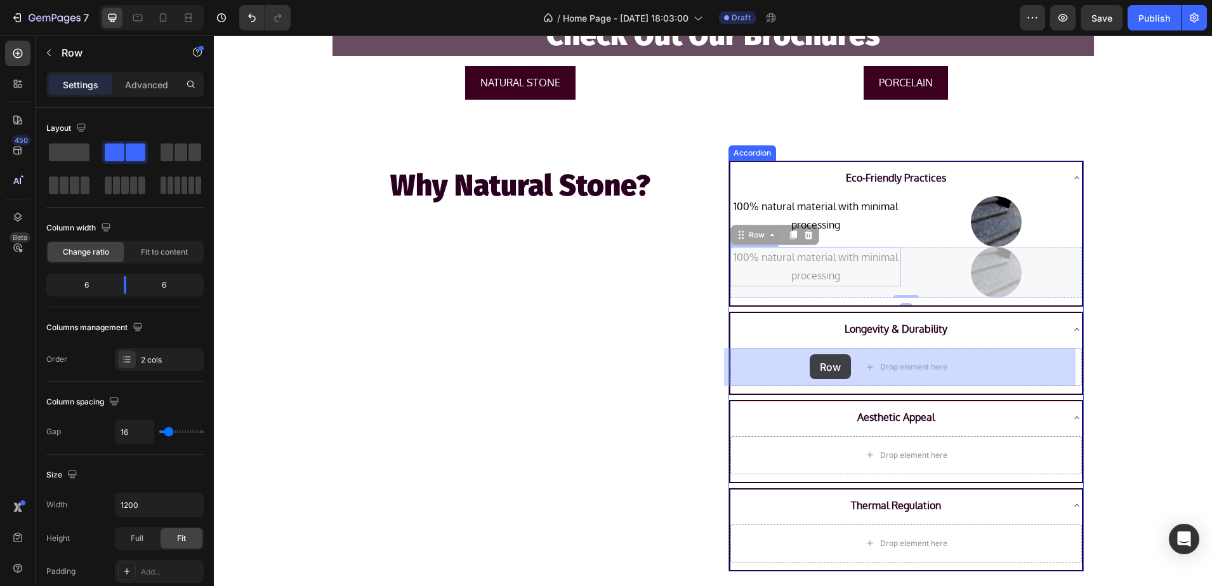
drag, startPoint x: 741, startPoint y: 234, endPoint x: 810, endPoint y: 355, distance: 139.3
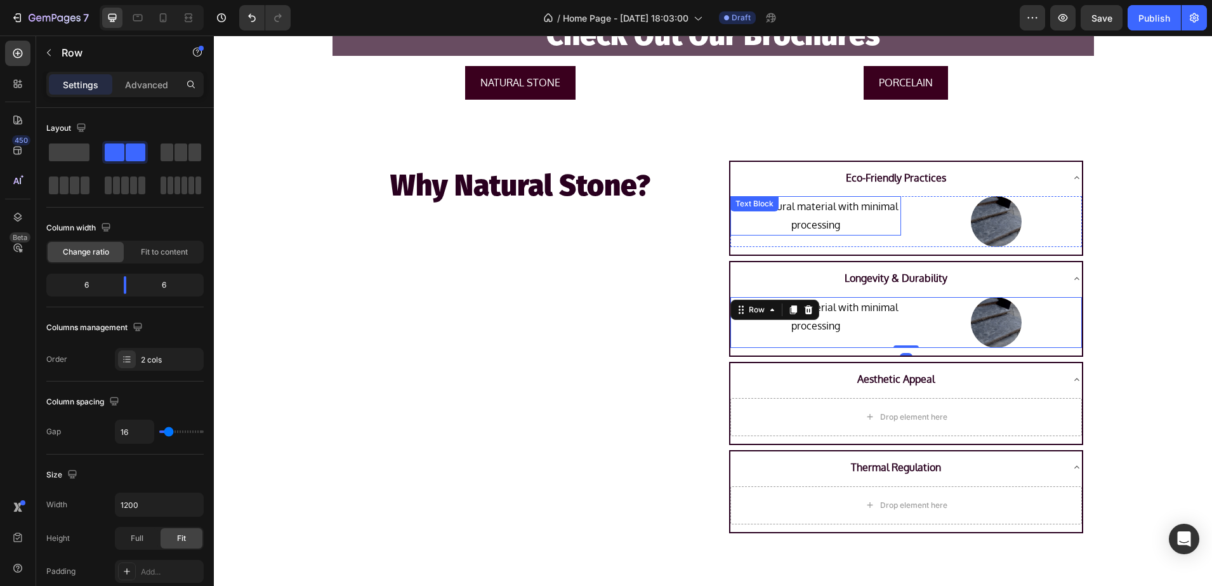
click at [808, 218] on p "100% natural material with minimal processing" at bounding box center [816, 215] width 168 height 37
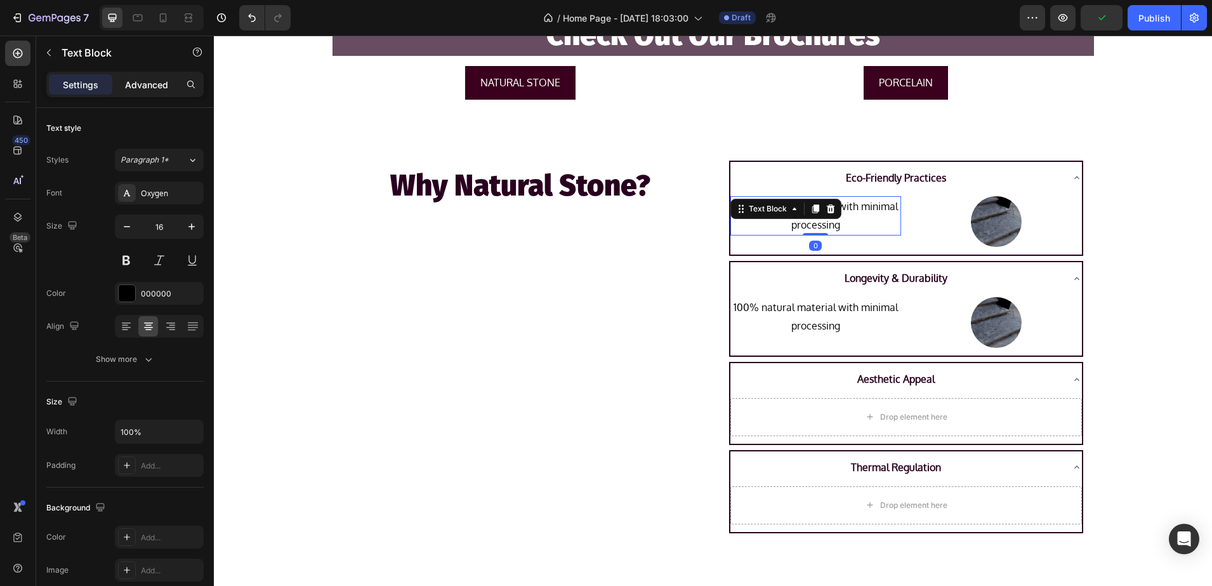
click at [153, 86] on p "Advanced" at bounding box center [146, 84] width 43 height 13
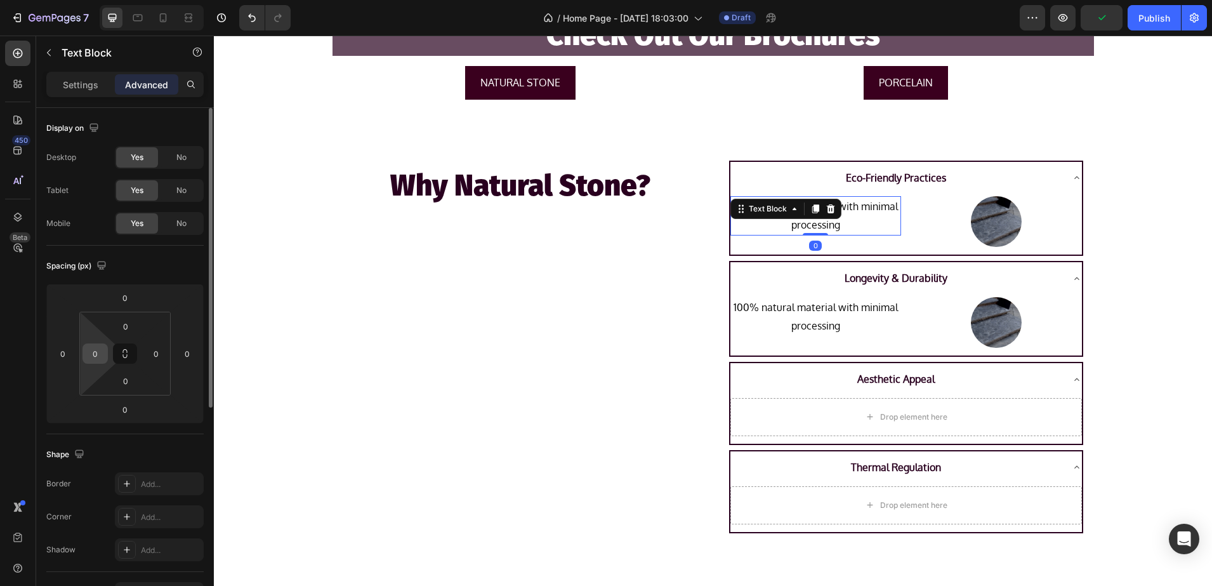
click at [100, 344] on input "0" at bounding box center [95, 353] width 19 height 19
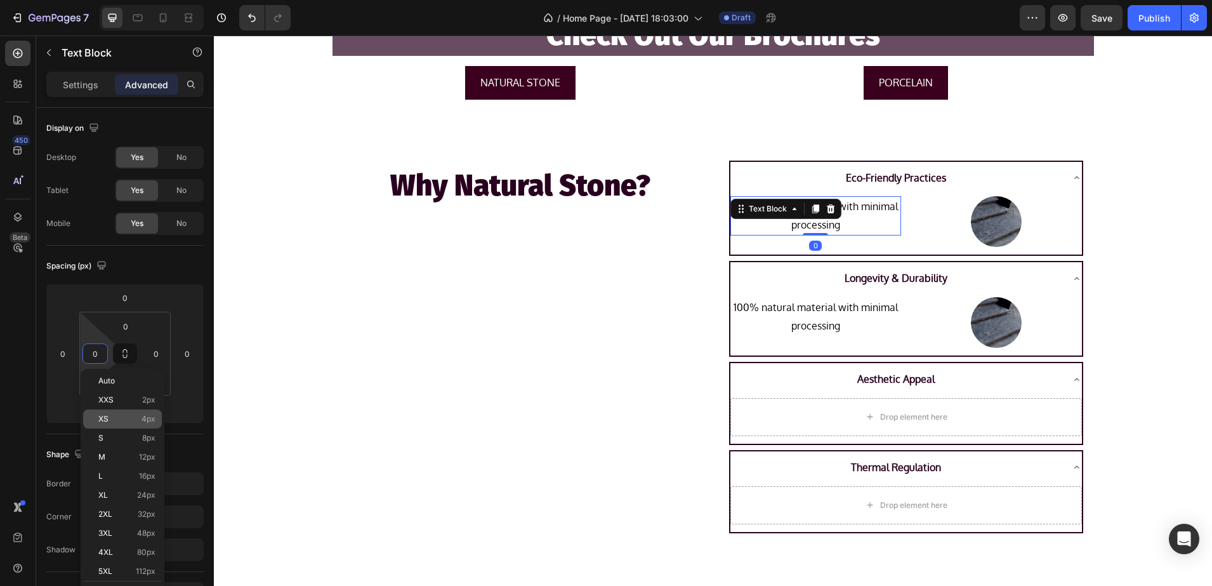
click at [130, 423] on div "XS 4px" at bounding box center [122, 418] width 79 height 19
type input "4"
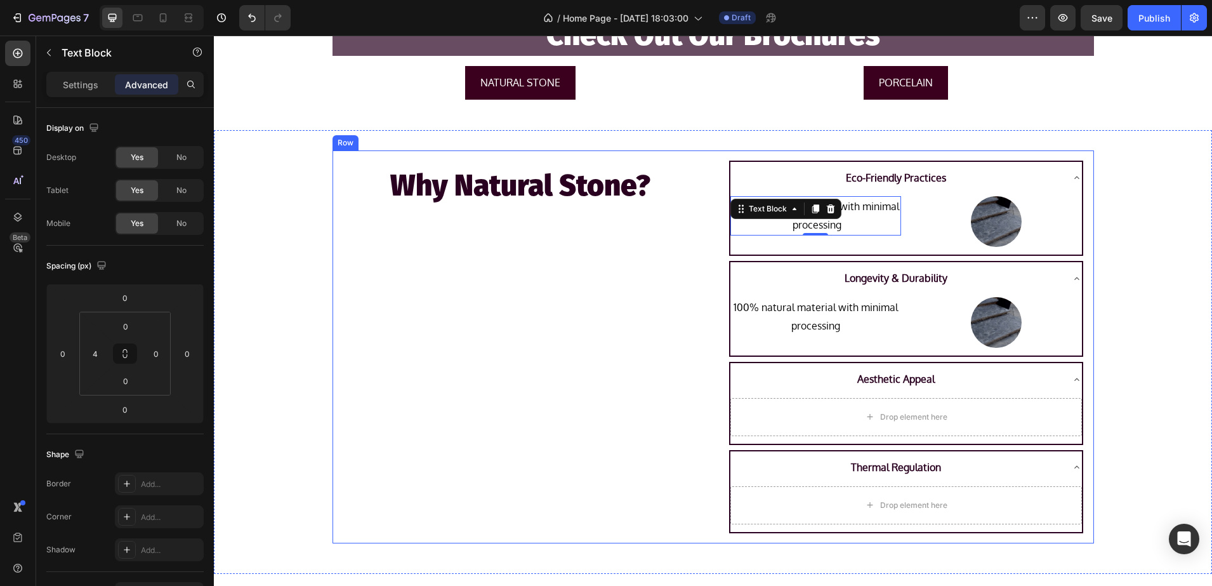
click at [498, 354] on div "Why Natural Stone? Heading" at bounding box center [521, 346] width 376 height 393
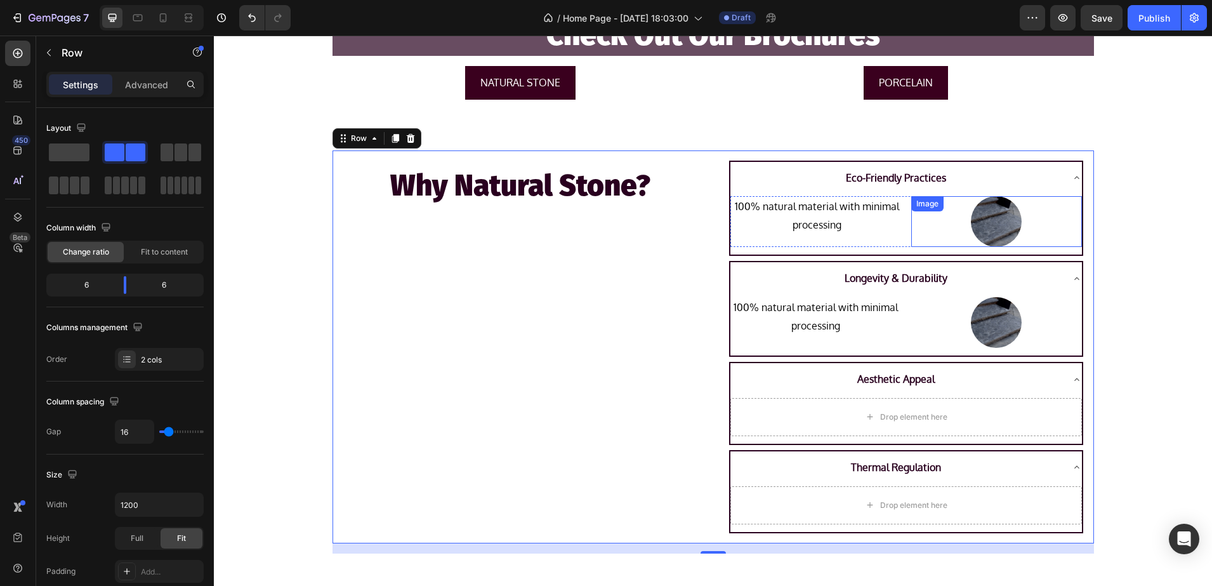
click at [927, 220] on div at bounding box center [996, 221] width 171 height 51
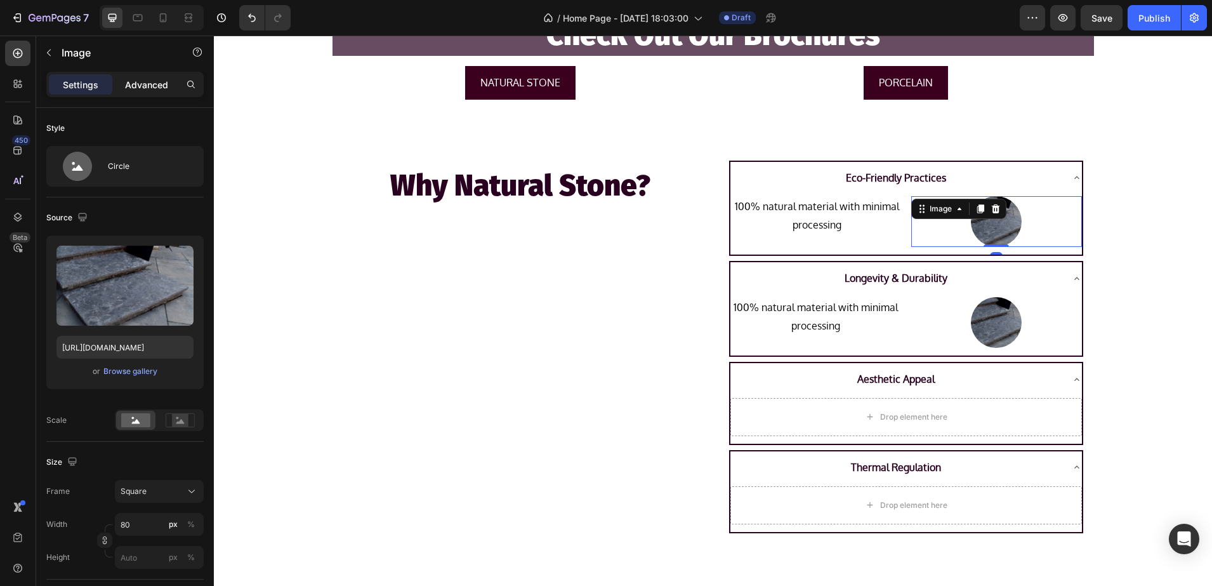
click at [135, 91] on div "Advanced" at bounding box center [146, 84] width 63 height 20
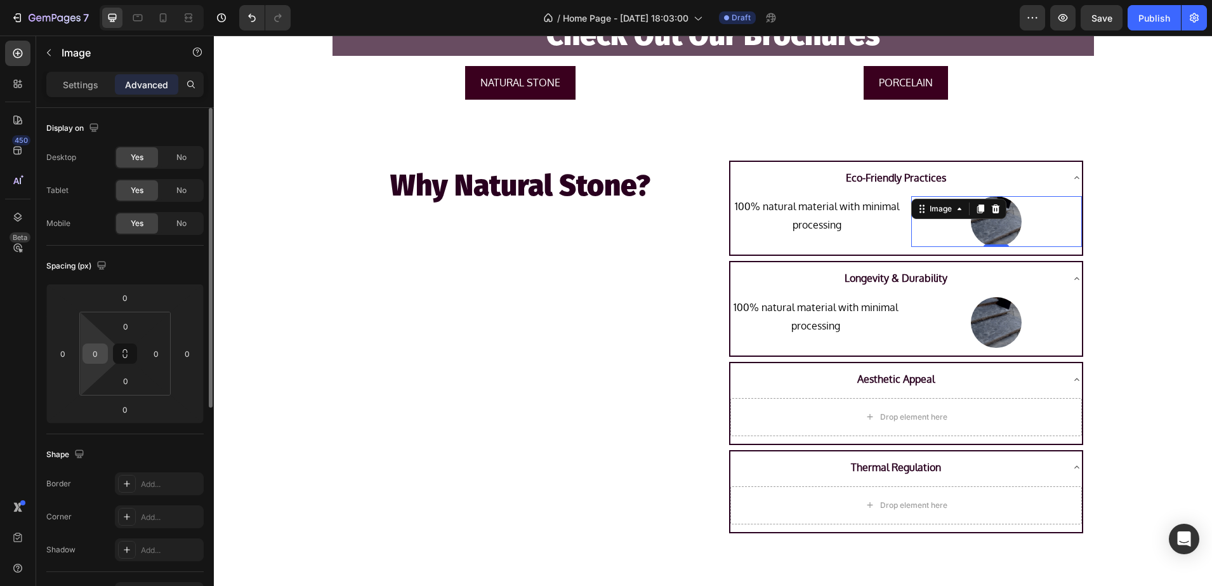
click at [103, 355] on input "0" at bounding box center [95, 353] width 19 height 19
type input "-"
type input "2"
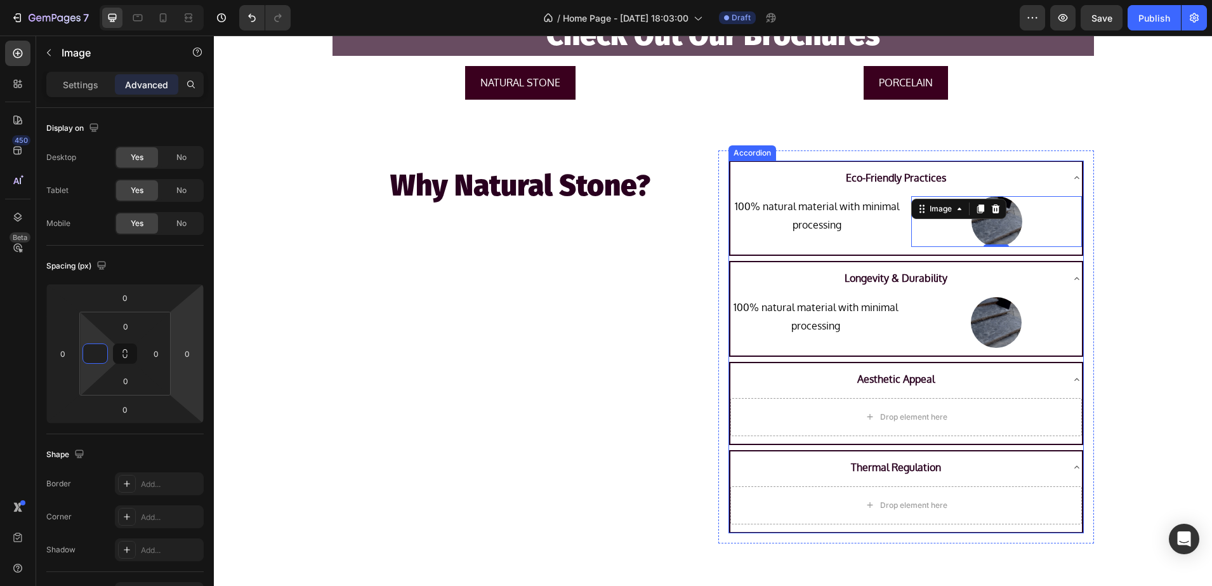
click at [789, 216] on p "100% natural material with minimal processing" at bounding box center [817, 215] width 166 height 37
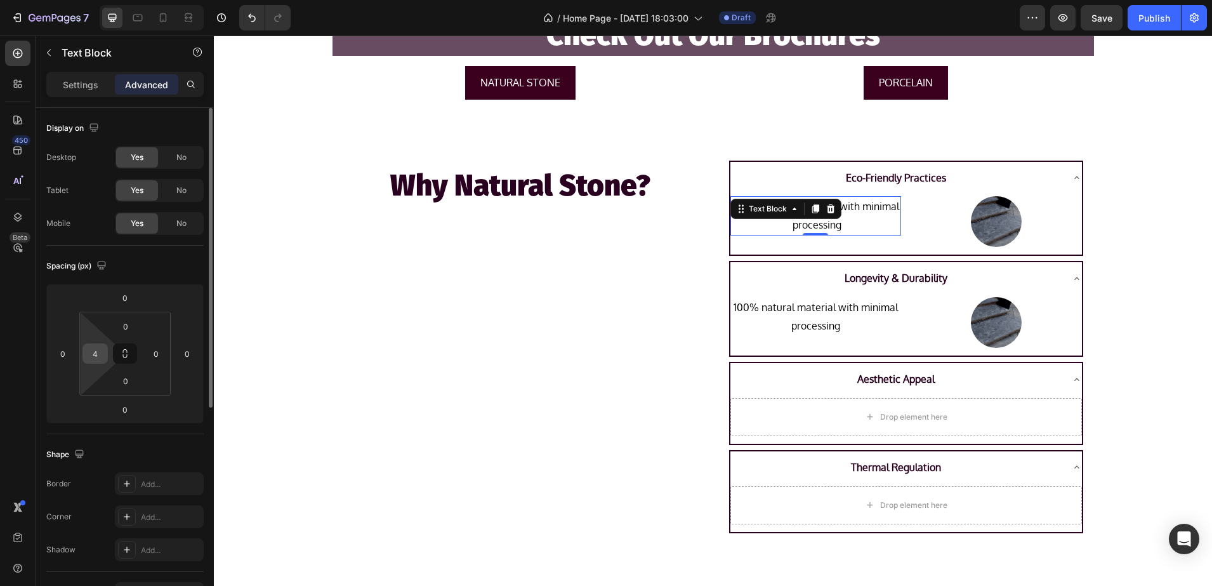
click at [93, 350] on input "4" at bounding box center [95, 353] width 19 height 19
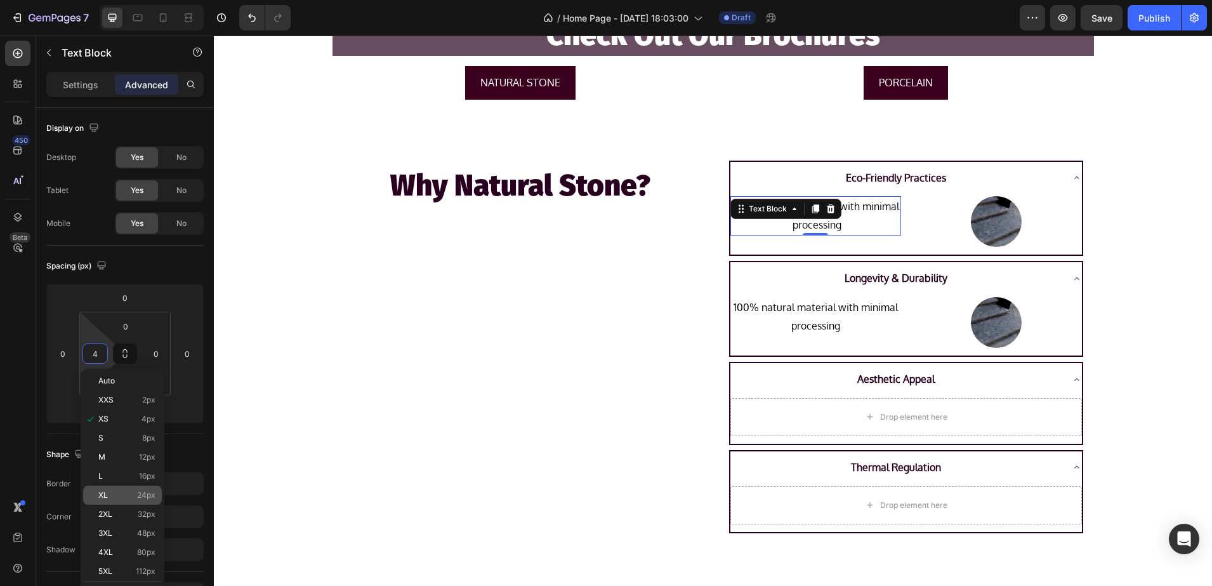
click at [151, 498] on span "24px" at bounding box center [146, 495] width 18 height 9
type input "24"
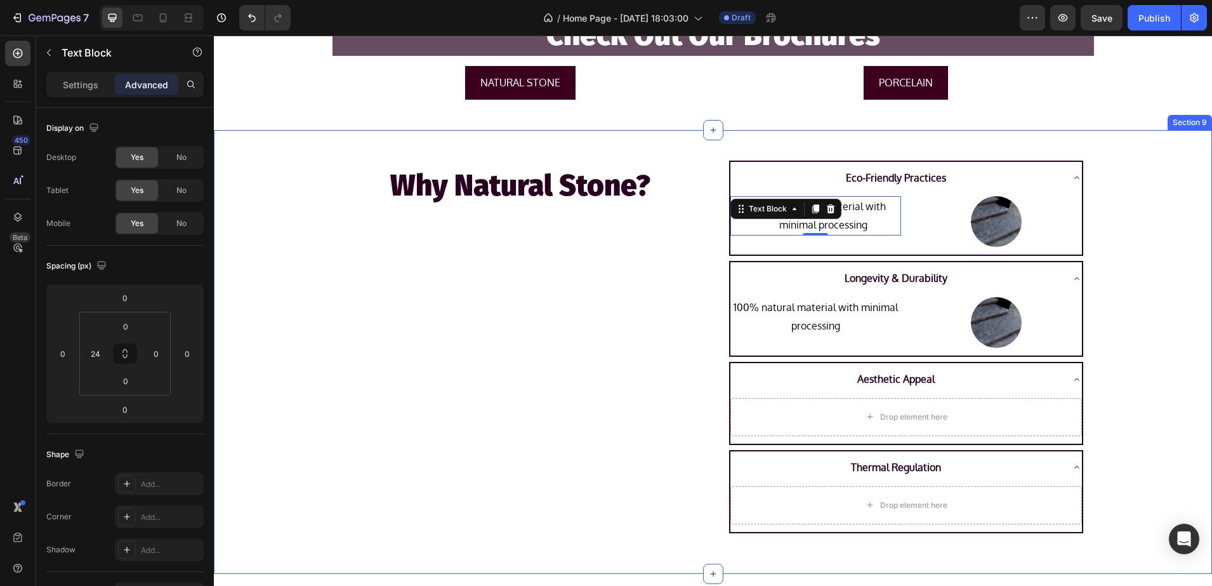
click at [459, 378] on div "Why Natural Stone? Heading" at bounding box center [521, 346] width 376 height 393
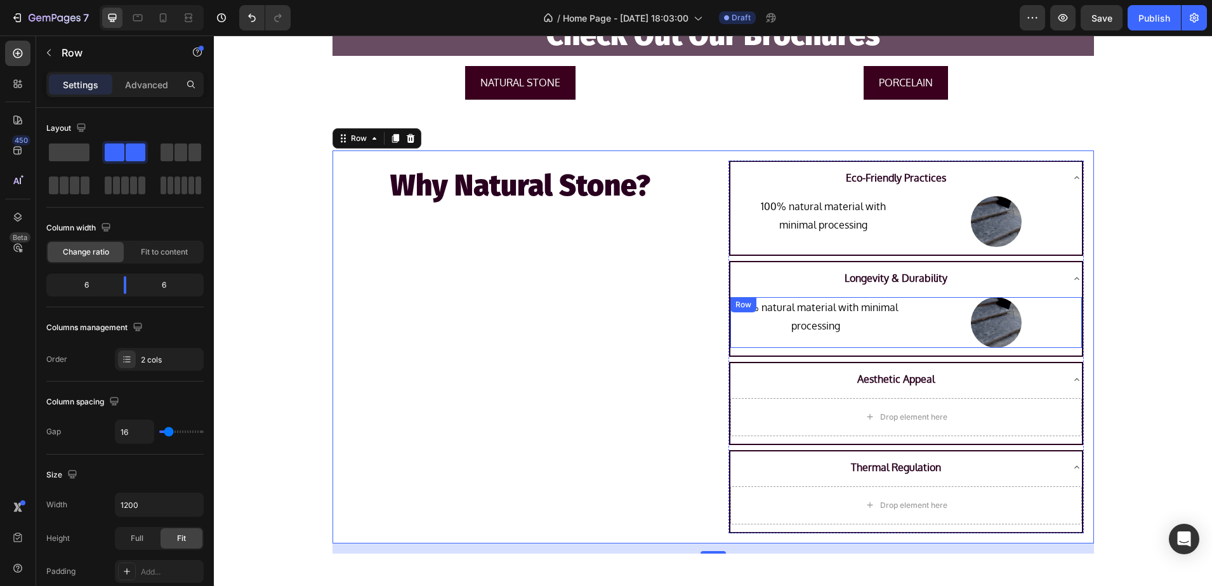
click at [890, 319] on p "100% natural material with minimal processing" at bounding box center [816, 316] width 168 height 37
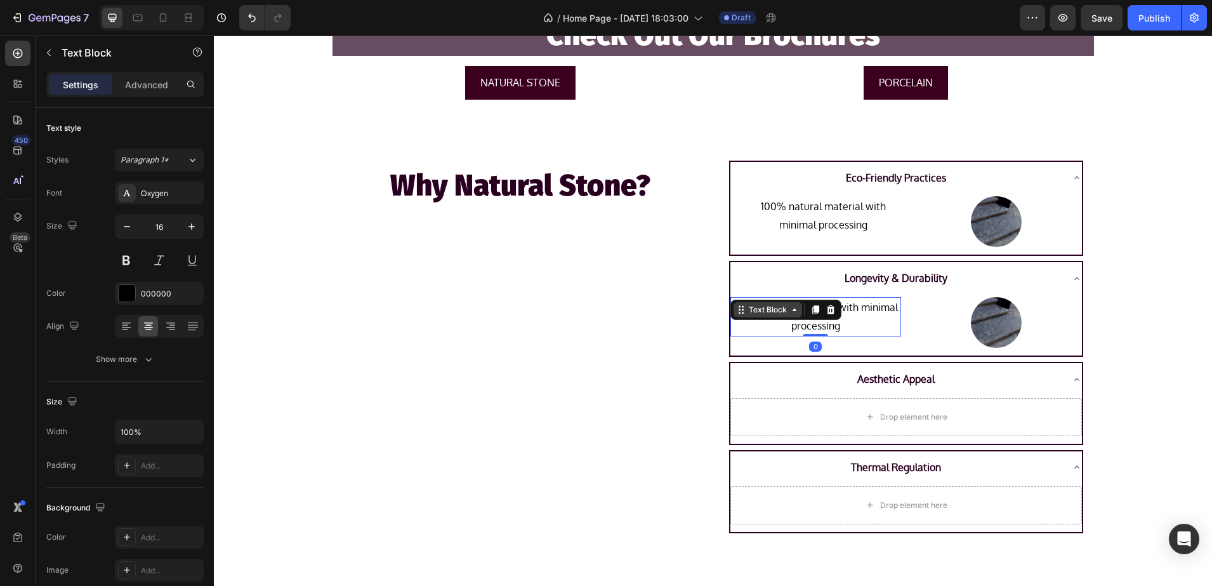
click at [776, 310] on div "Text Block" at bounding box center [767, 309] width 43 height 11
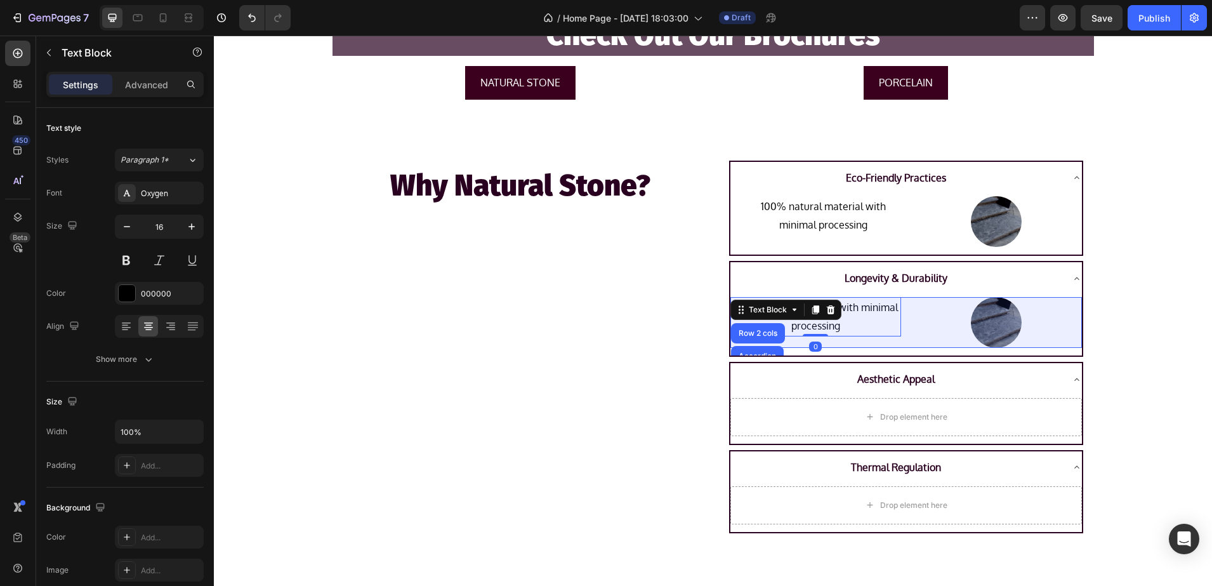
drag, startPoint x: 744, startPoint y: 333, endPoint x: 758, endPoint y: 332, distance: 14.0
click at [744, 332] on div "Row 2 cols" at bounding box center [758, 333] width 44 height 8
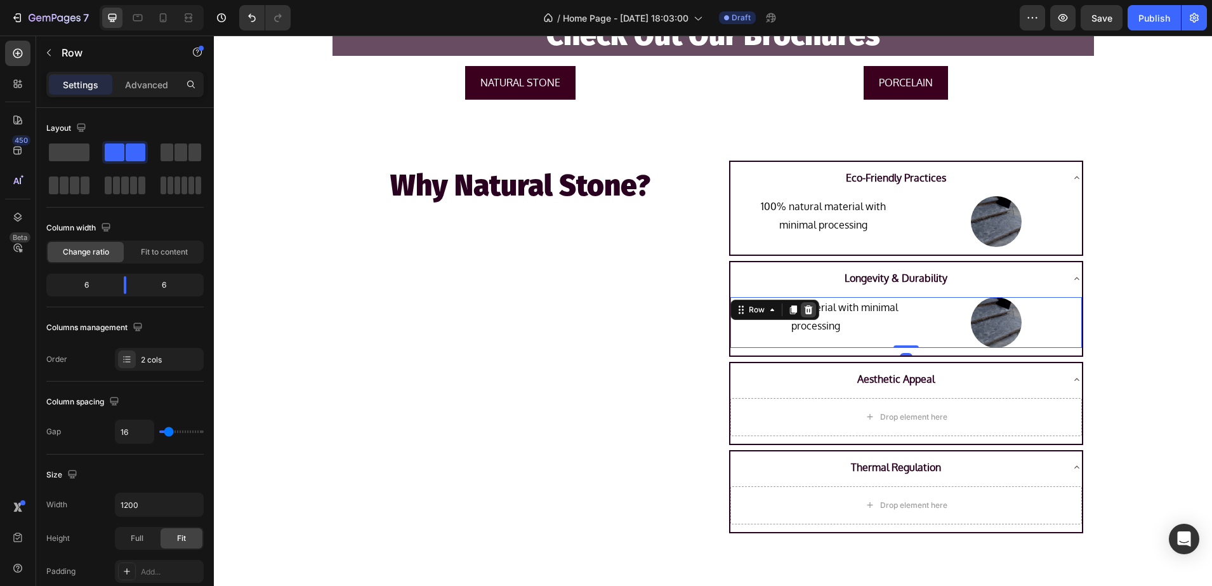
click at [803, 305] on icon at bounding box center [808, 310] width 10 height 10
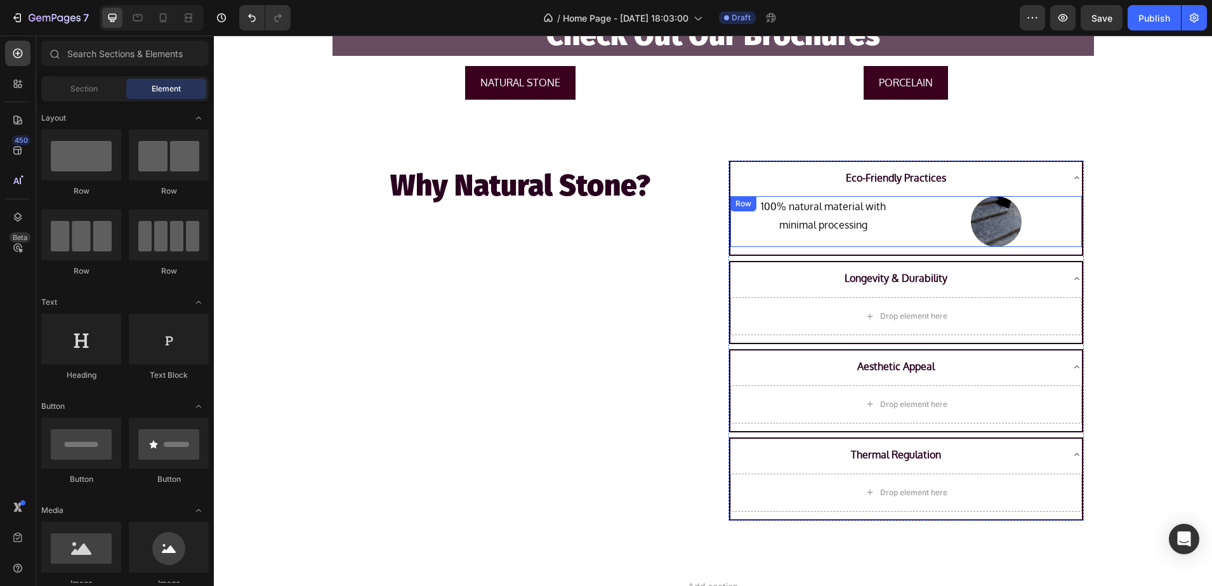
click at [736, 242] on div "100% natural material with minimal processing Text Block" at bounding box center [815, 221] width 171 height 51
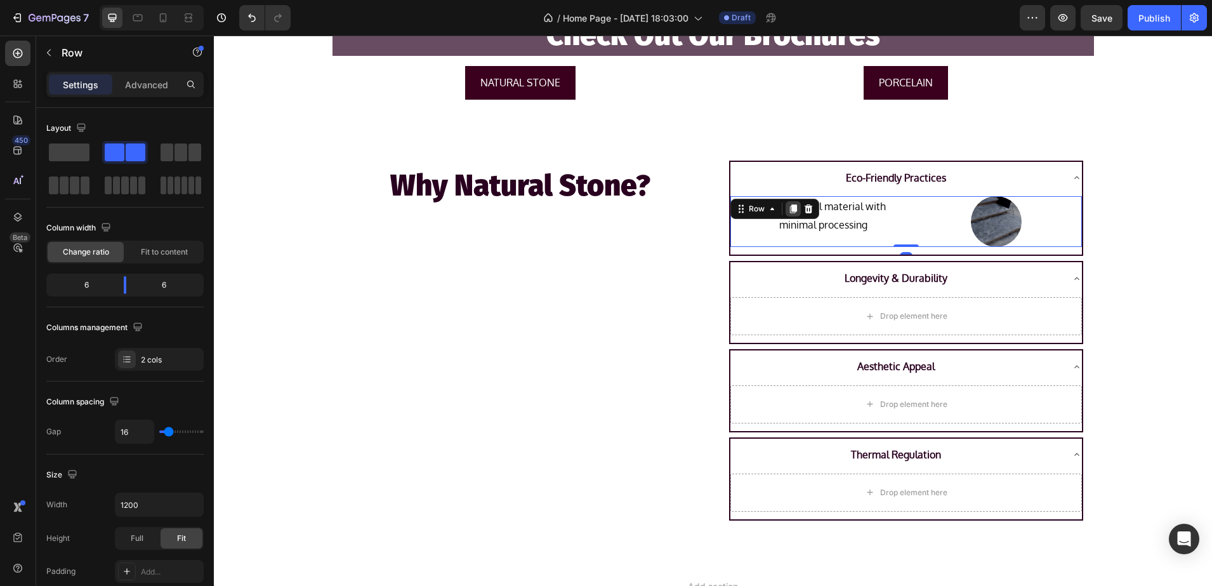
click at [790, 212] on icon at bounding box center [793, 209] width 7 height 9
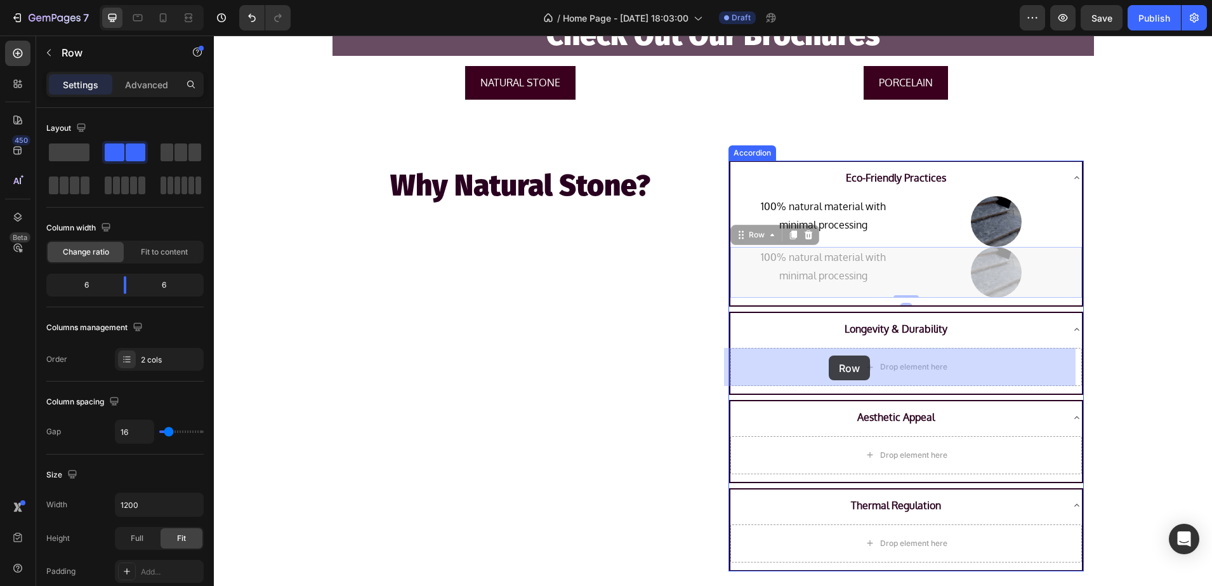
drag, startPoint x: 743, startPoint y: 228, endPoint x: 829, endPoint y: 355, distance: 153.1
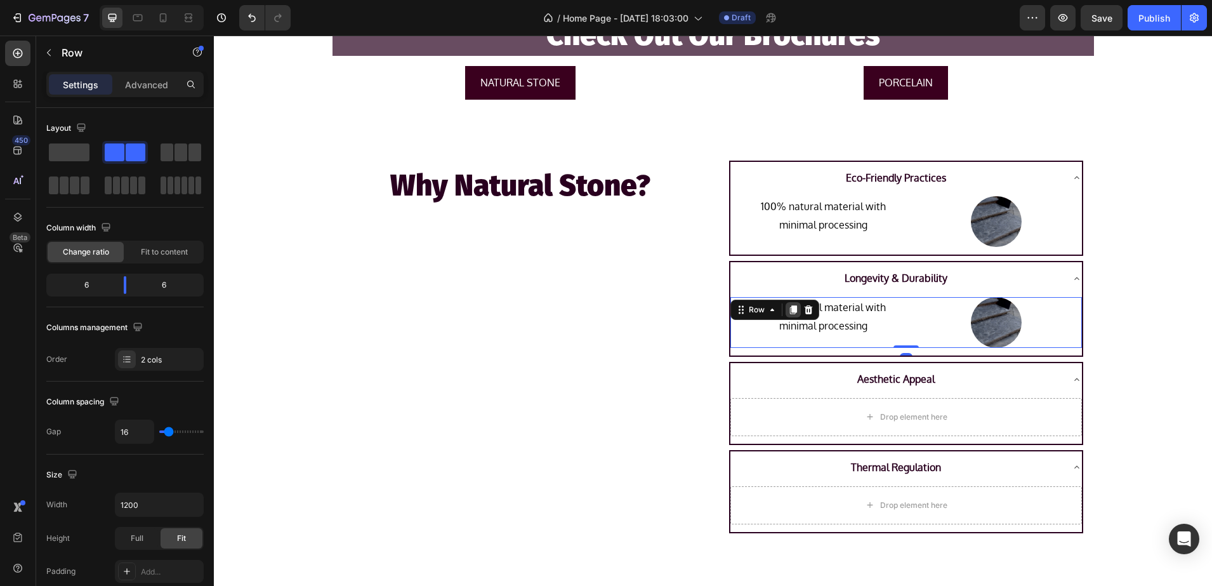
click at [788, 307] on icon at bounding box center [793, 310] width 10 height 10
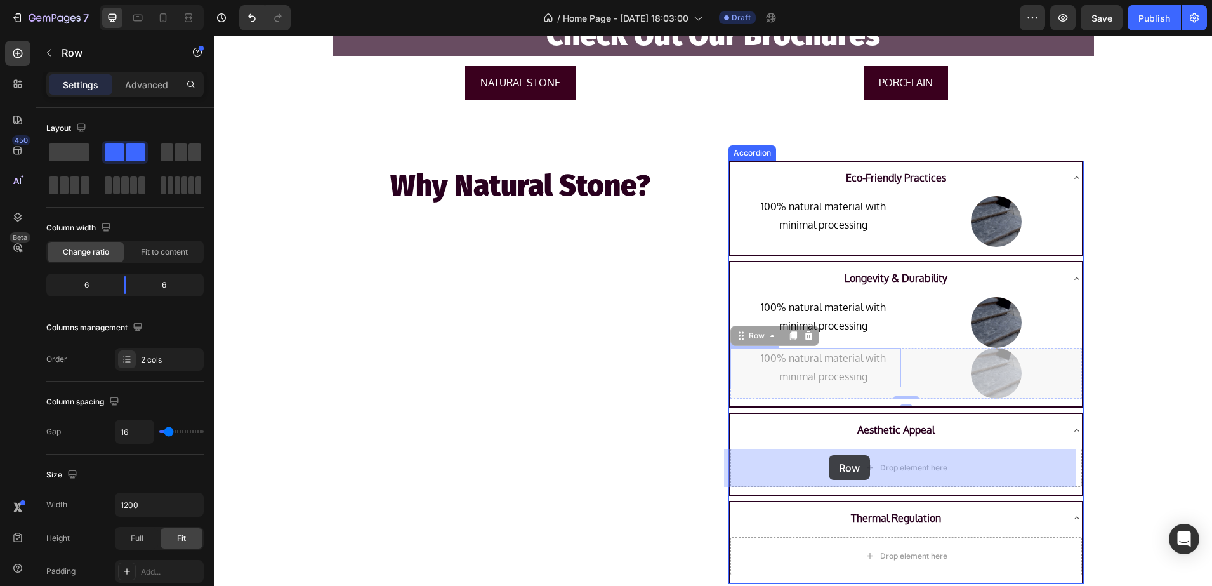
drag, startPoint x: 748, startPoint y: 335, endPoint x: 829, endPoint y: 455, distance: 144.9
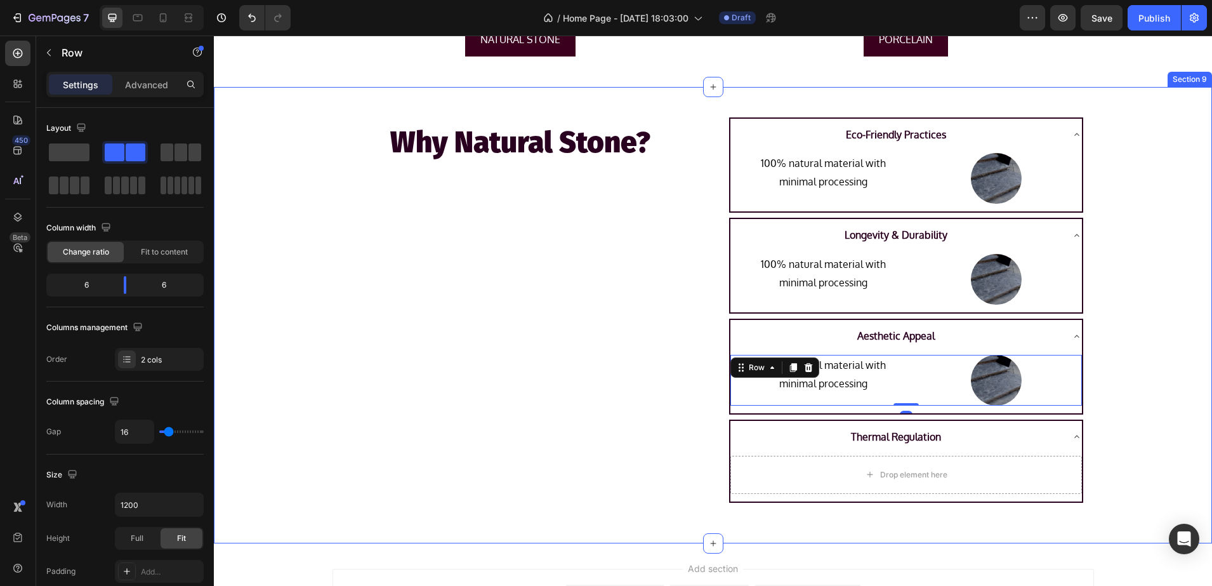
scroll to position [2044, 0]
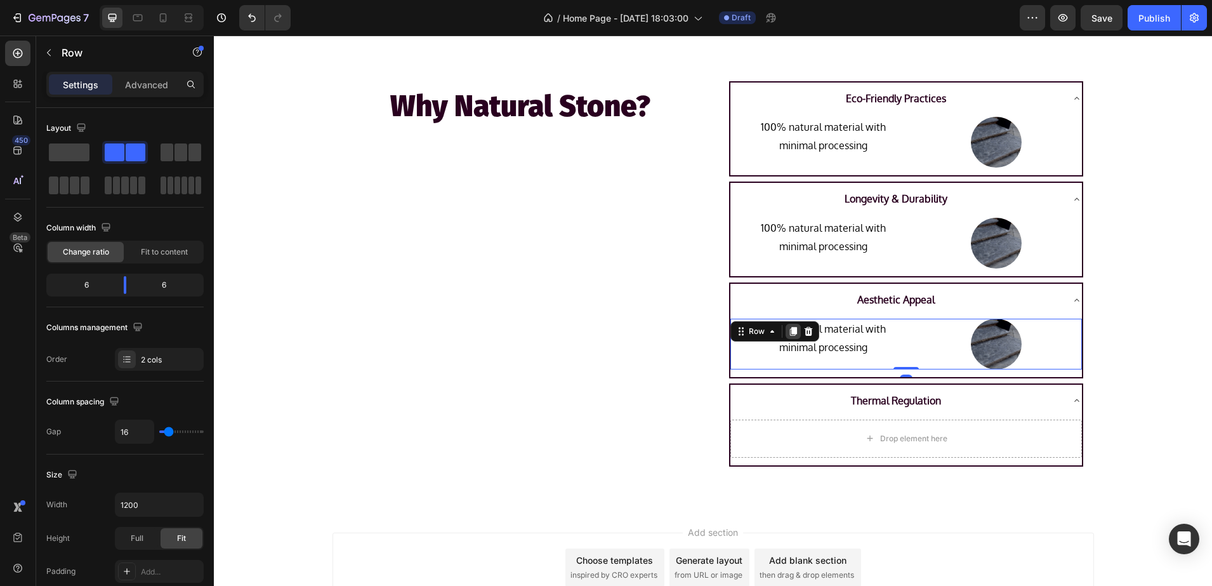
click at [786, 336] on div at bounding box center [793, 331] width 15 height 15
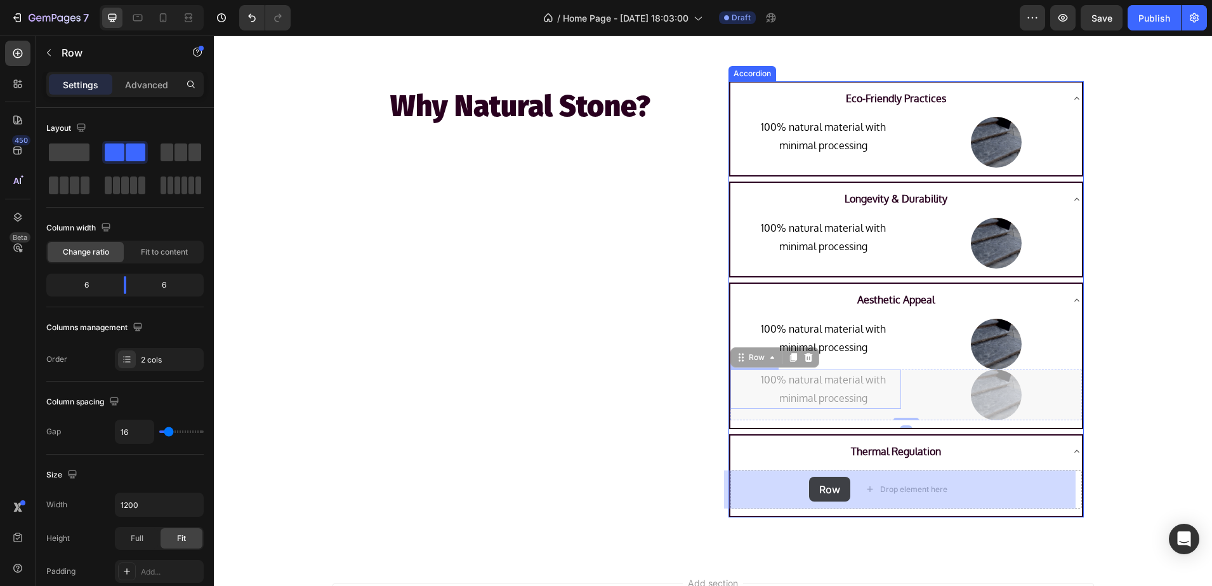
drag, startPoint x: 746, startPoint y: 359, endPoint x: 809, endPoint y: 478, distance: 134.8
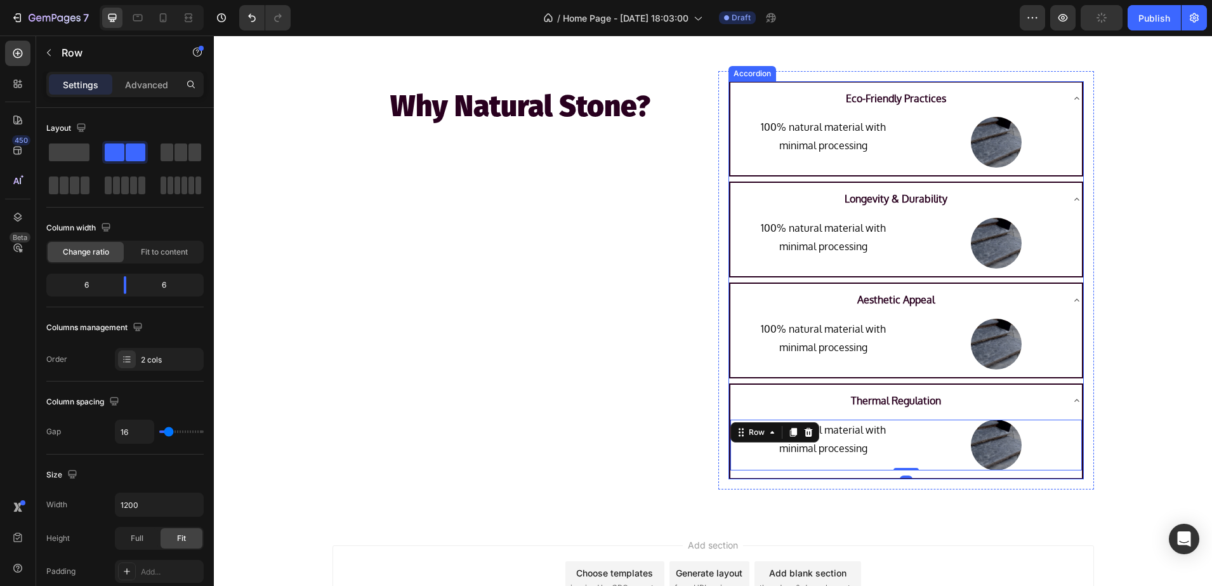
click at [885, 95] on p "Eco-Friendly Practices" at bounding box center [896, 98] width 100 height 18
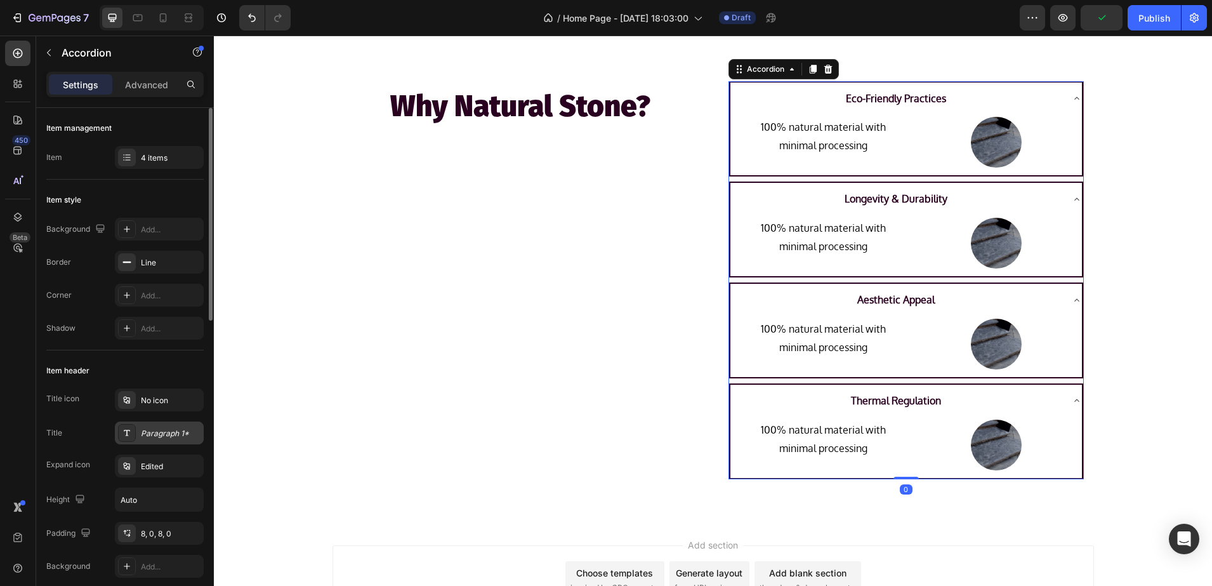
click at [145, 423] on div "Paragraph 1*" at bounding box center [159, 432] width 89 height 23
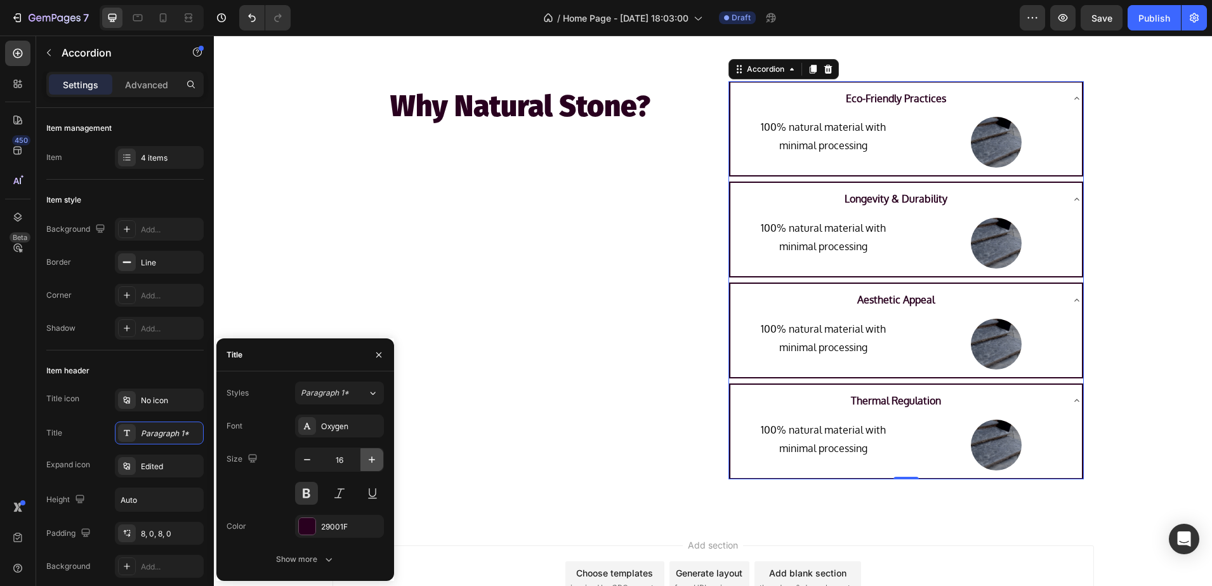
click at [374, 457] on icon "button" at bounding box center [372, 459] width 13 height 13
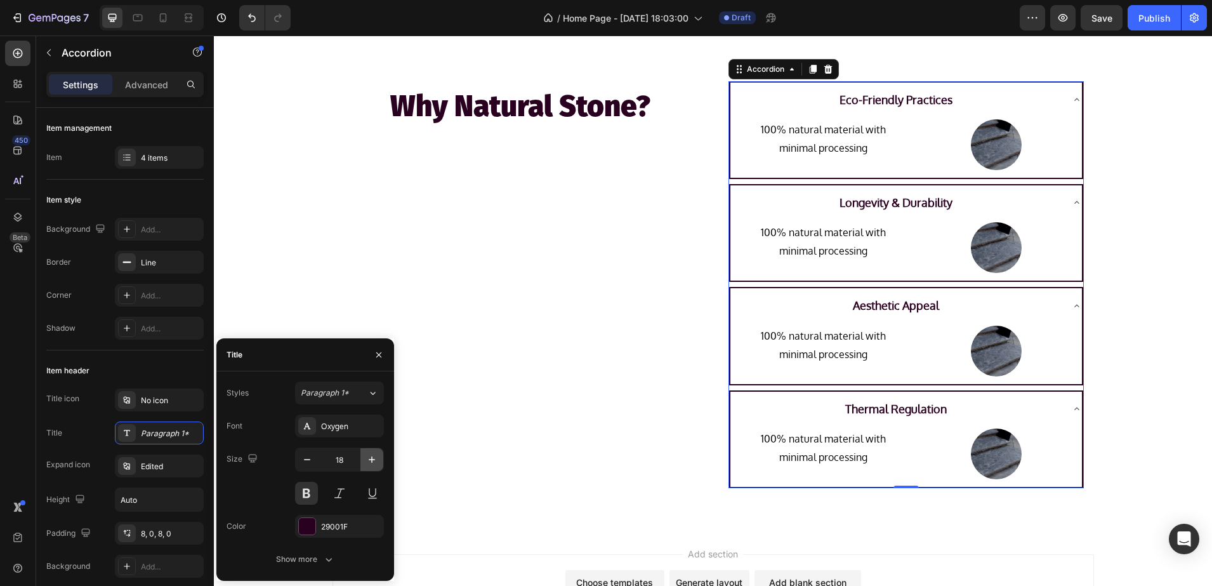
click at [374, 457] on icon "button" at bounding box center [372, 459] width 13 height 13
type input "19"
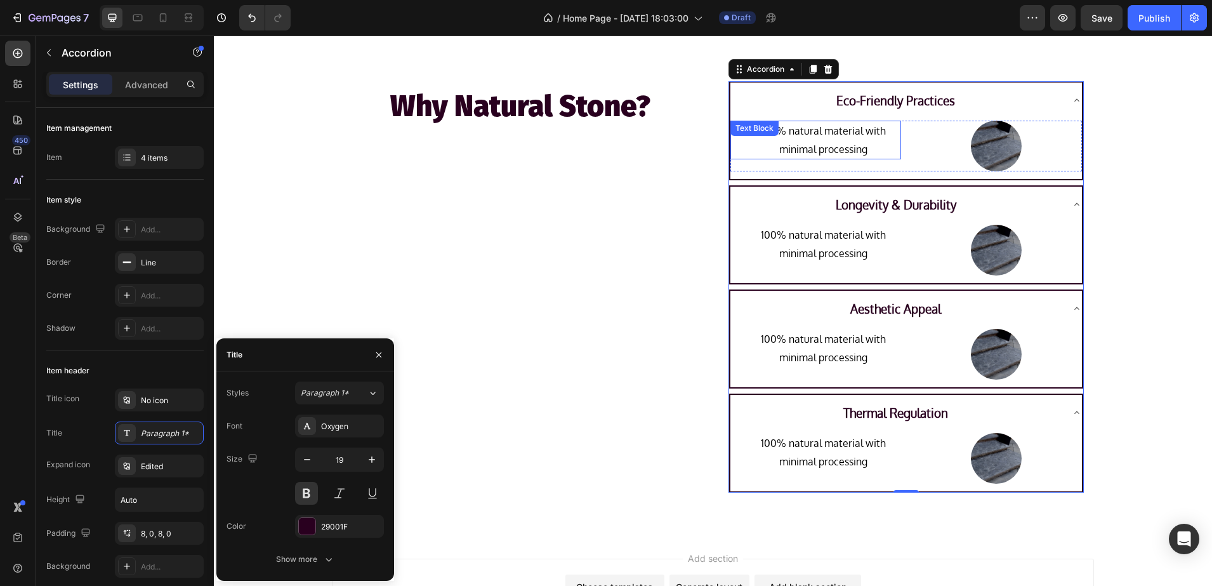
click at [834, 136] on p "100% natural material with minimal processing" at bounding box center [823, 140] width 153 height 37
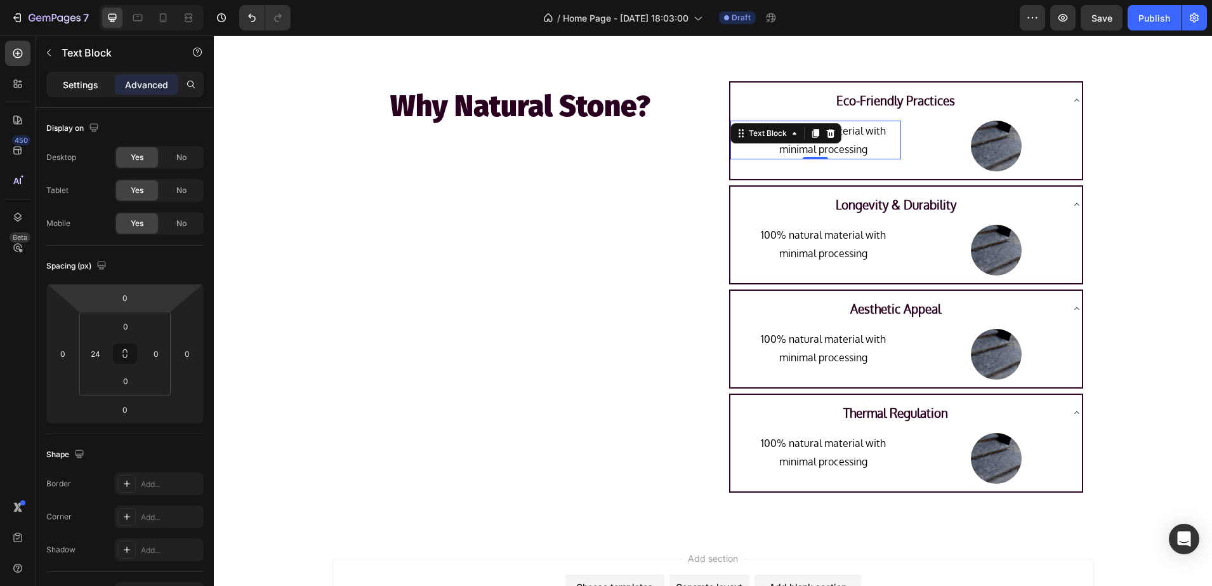
click at [102, 86] on div "Settings" at bounding box center [80, 84] width 63 height 20
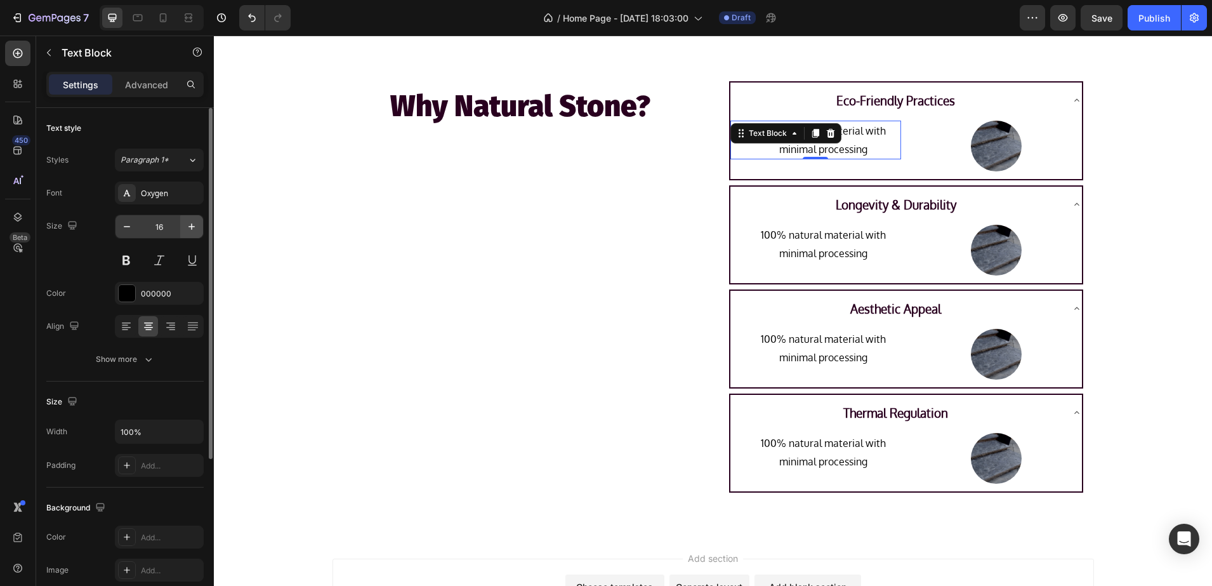
click at [190, 232] on icon "button" at bounding box center [191, 226] width 13 height 13
type input "17"
click at [794, 245] on p "100% natural material with minimal processing" at bounding box center [823, 244] width 153 height 37
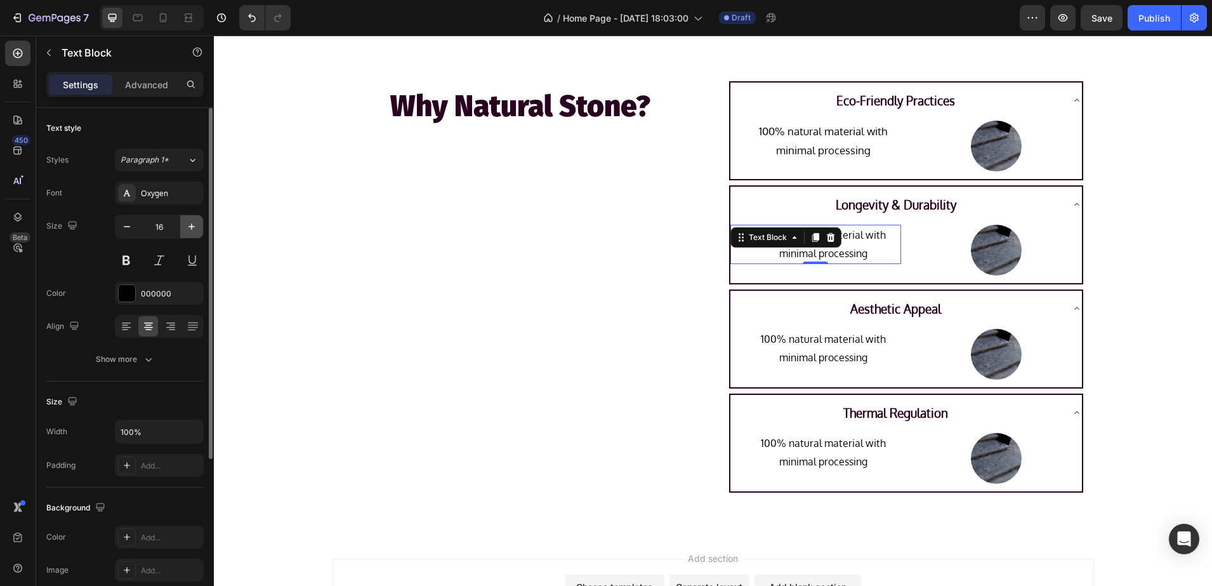
click at [194, 221] on icon "button" at bounding box center [191, 226] width 13 height 13
type input "17"
click at [802, 338] on p "100% natural material with minimal processing" at bounding box center [823, 348] width 153 height 37
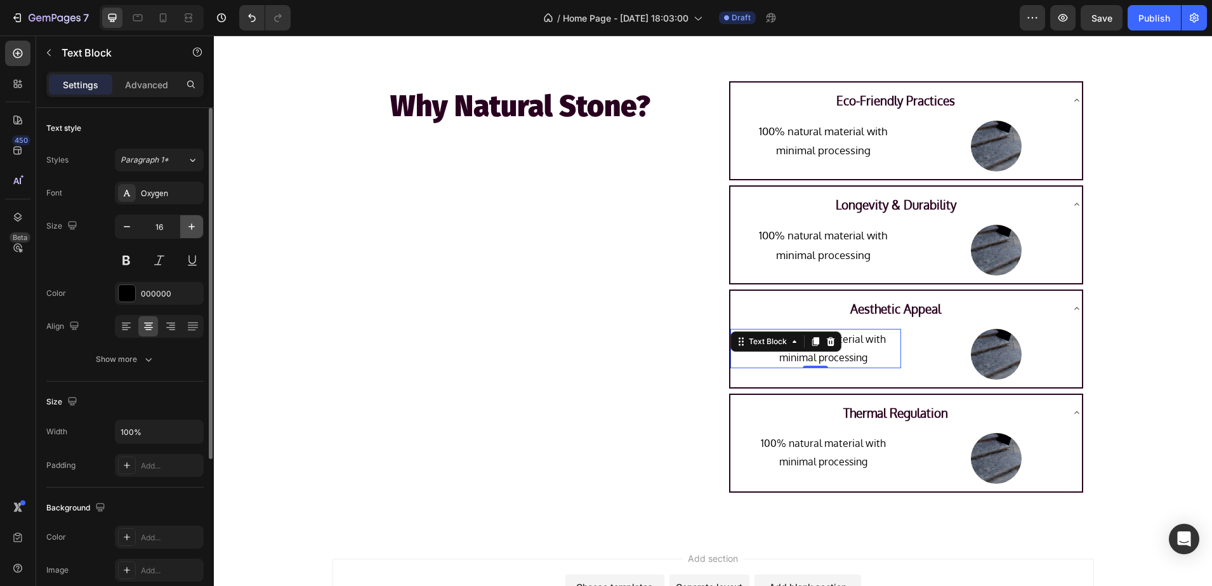
click at [201, 226] on button "button" at bounding box center [191, 226] width 23 height 23
type input "17"
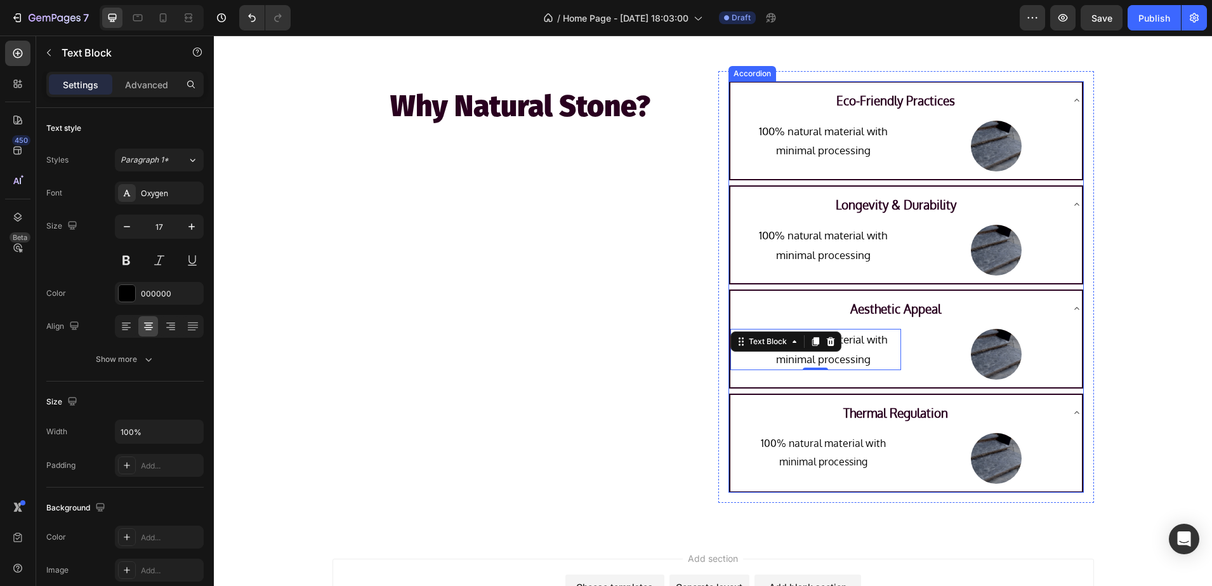
click at [845, 434] on p "100% natural material with minimal processing" at bounding box center [823, 452] width 153 height 37
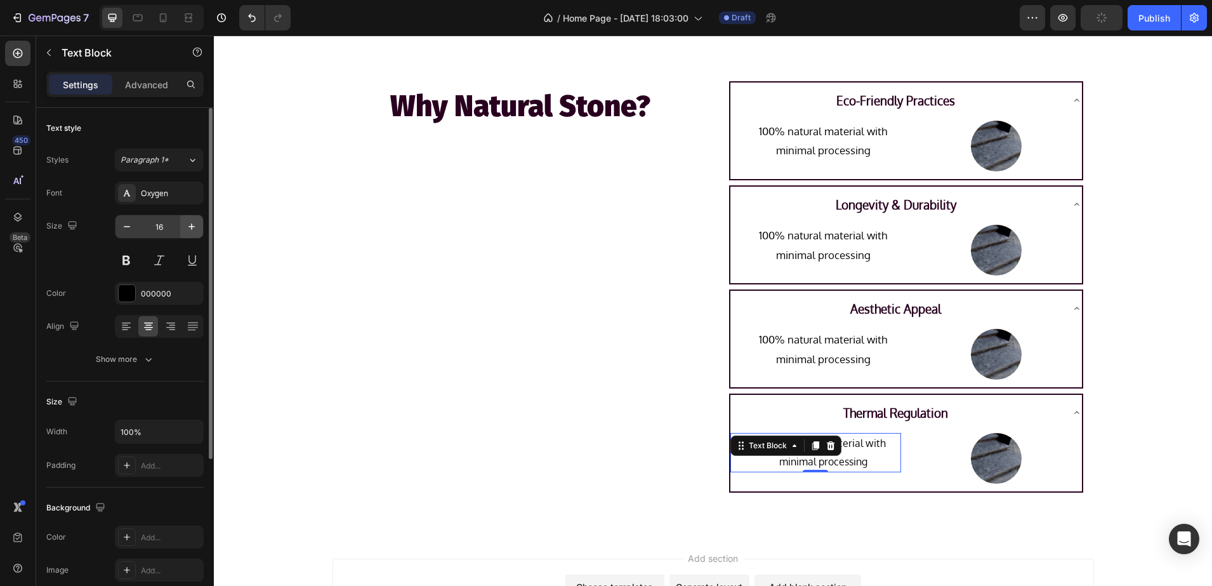
click at [197, 219] on button "button" at bounding box center [191, 226] width 23 height 23
type input "17"
click at [983, 251] on img at bounding box center [996, 250] width 51 height 51
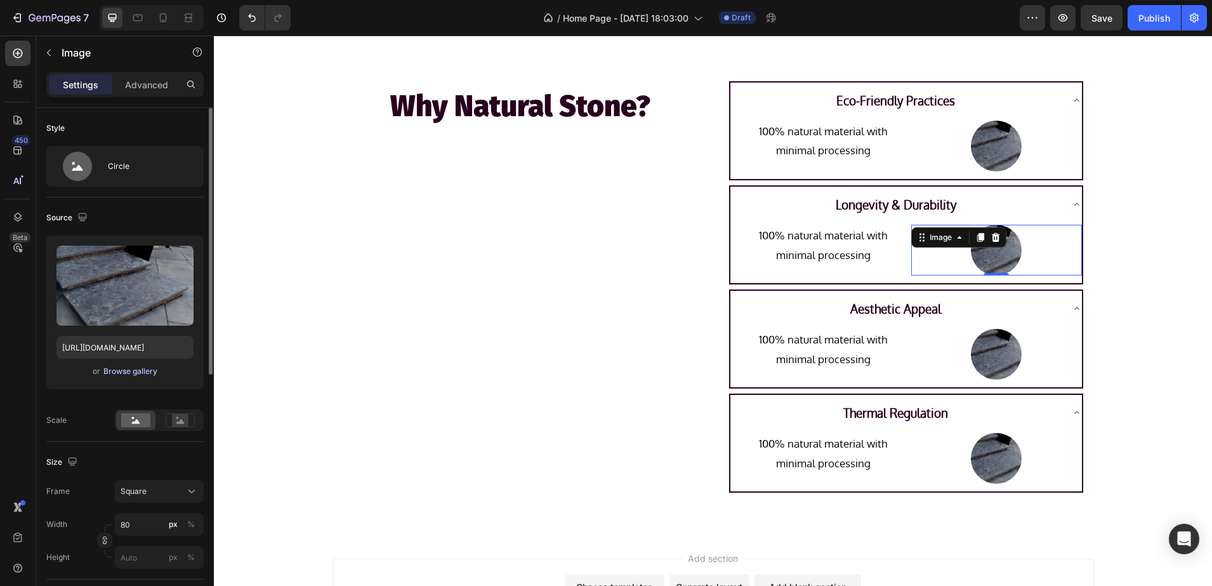
click at [148, 369] on div "Browse gallery" at bounding box center [130, 371] width 54 height 11
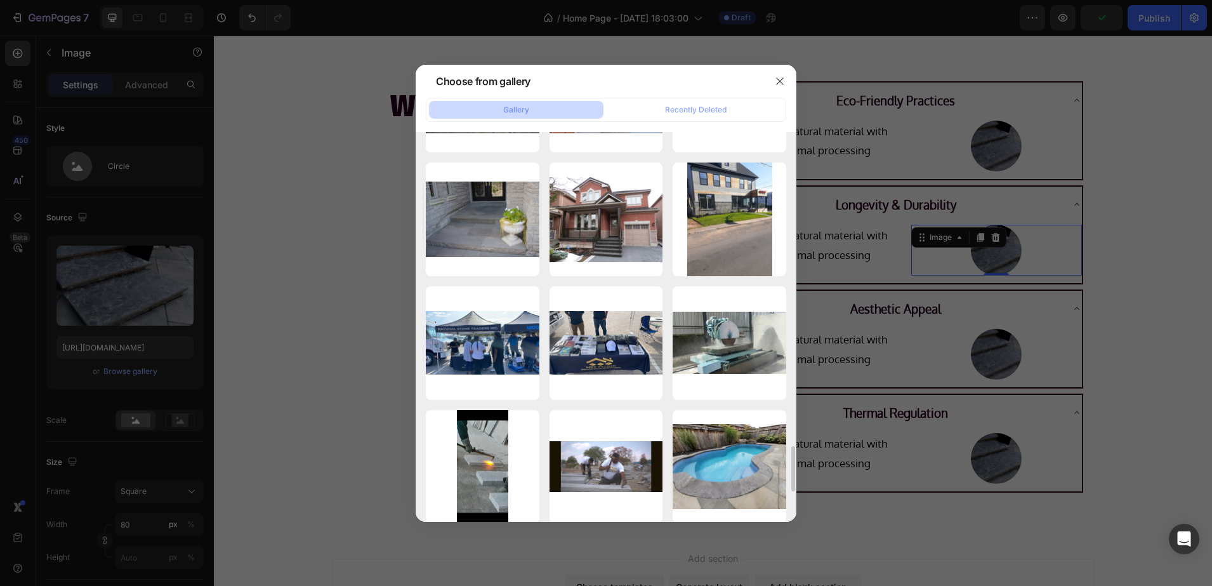
scroll to position [2777, 0]
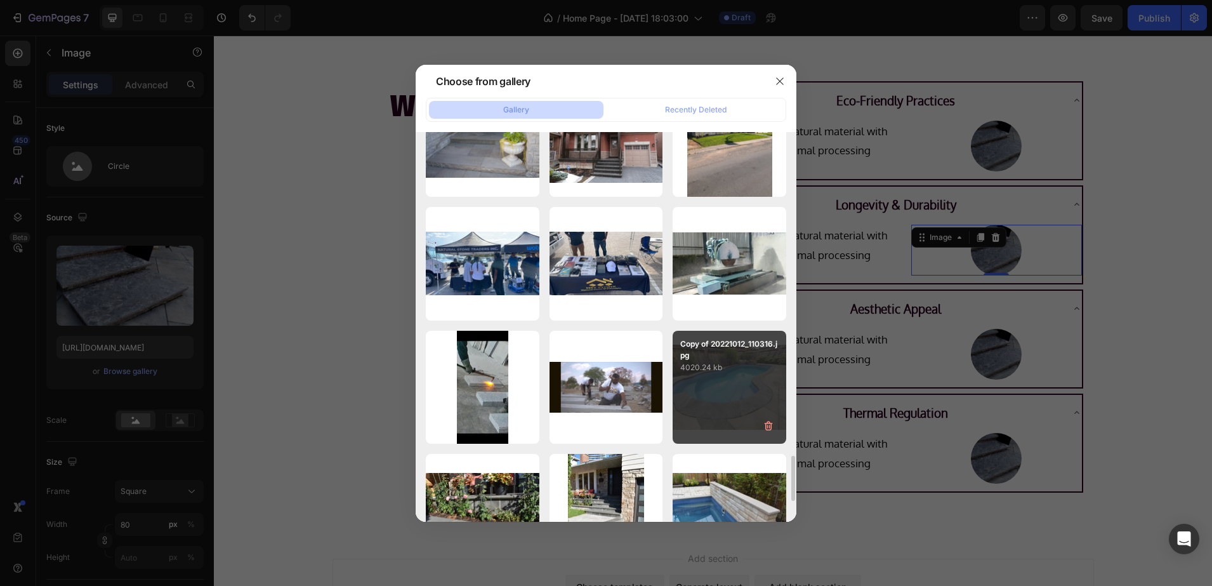
click at [719, 364] on p "4020.24 kb" at bounding box center [729, 367] width 98 height 13
type input "https://cdn.shopify.com/s/files/1/0036/1100/0899/files/gempages_568890992820749…"
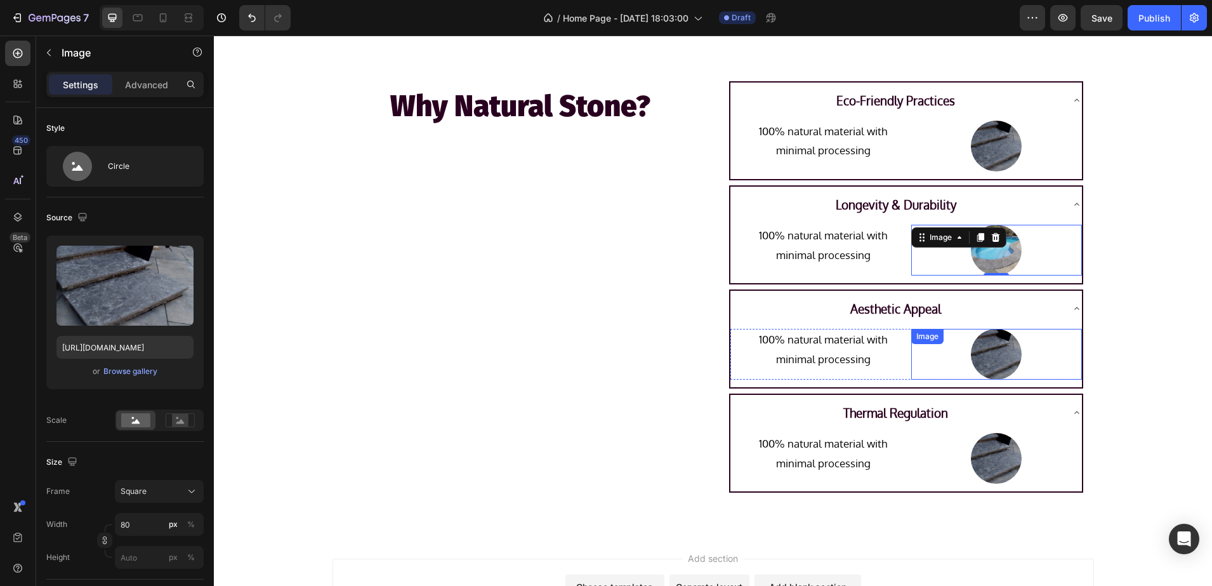
click at [984, 348] on div "Image" at bounding box center [996, 354] width 171 height 51
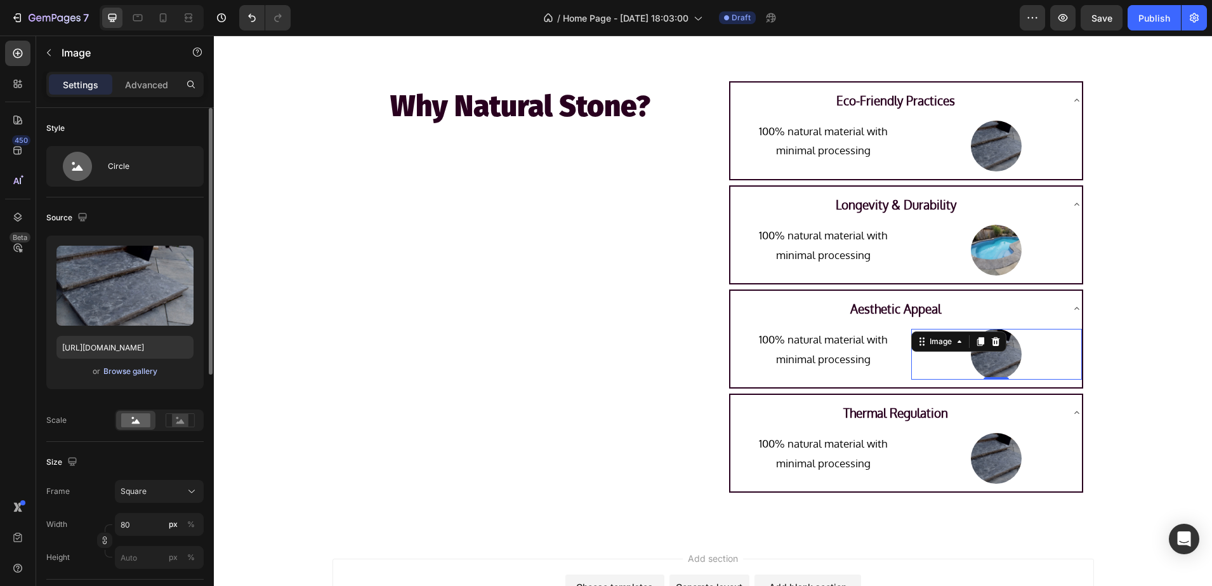
click at [124, 366] on div "Browse gallery" at bounding box center [130, 371] width 54 height 11
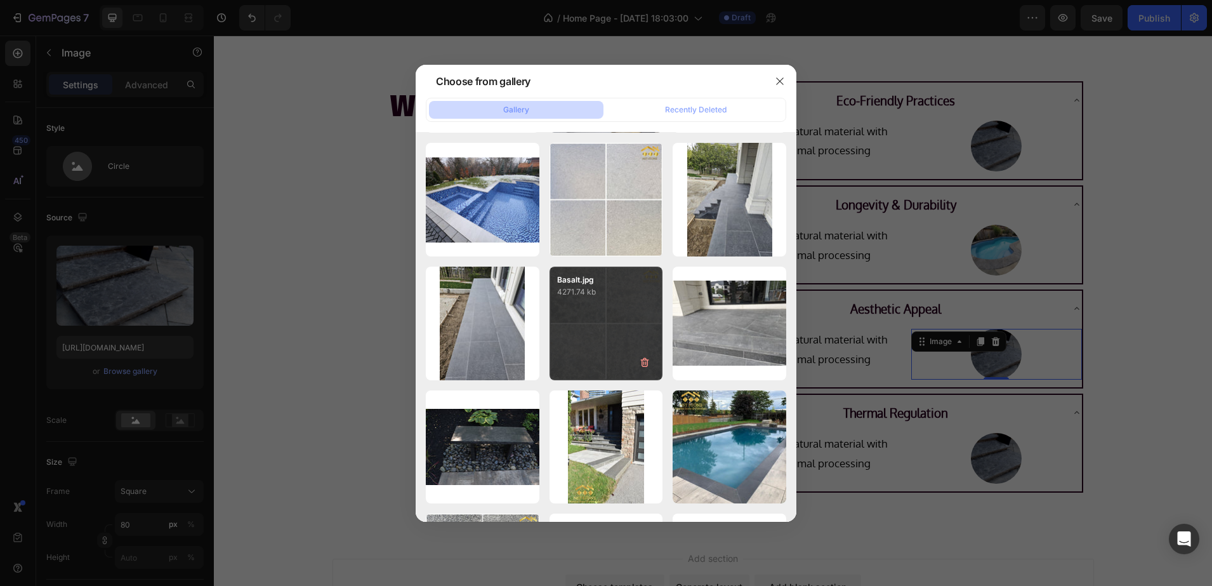
scroll to position [4649, 0]
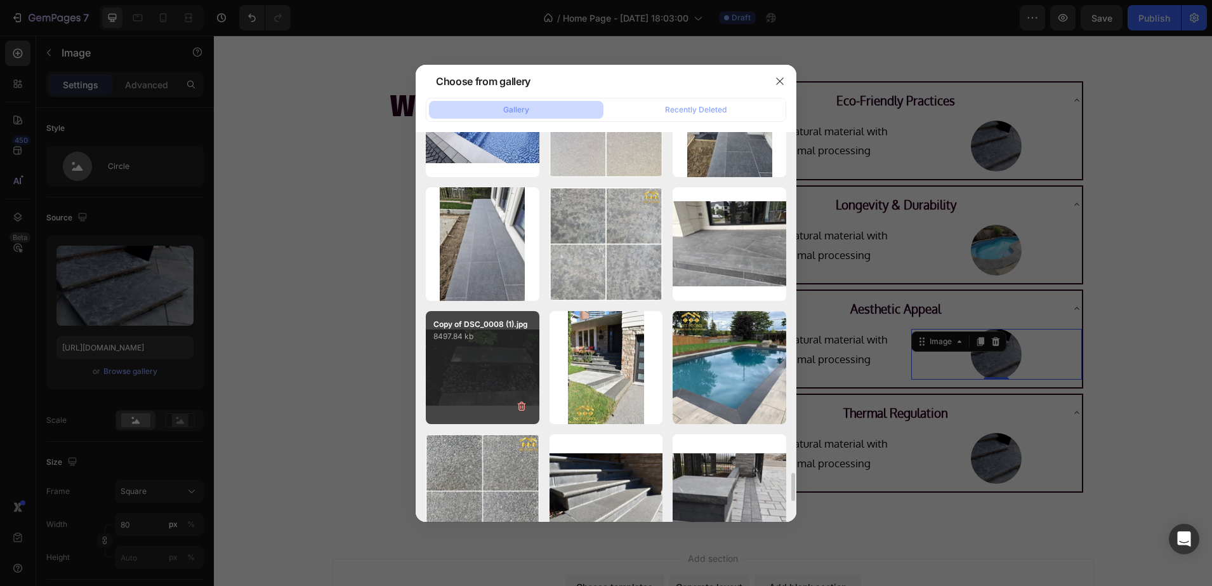
click at [491, 367] on div "Copy of DSC_0008 (1).jpg 8497.84 kb" at bounding box center [483, 368] width 114 height 114
type input "https://cdn.shopify.com/s/files/1/0036/1100/0899/files/gempages_568890992820749…"
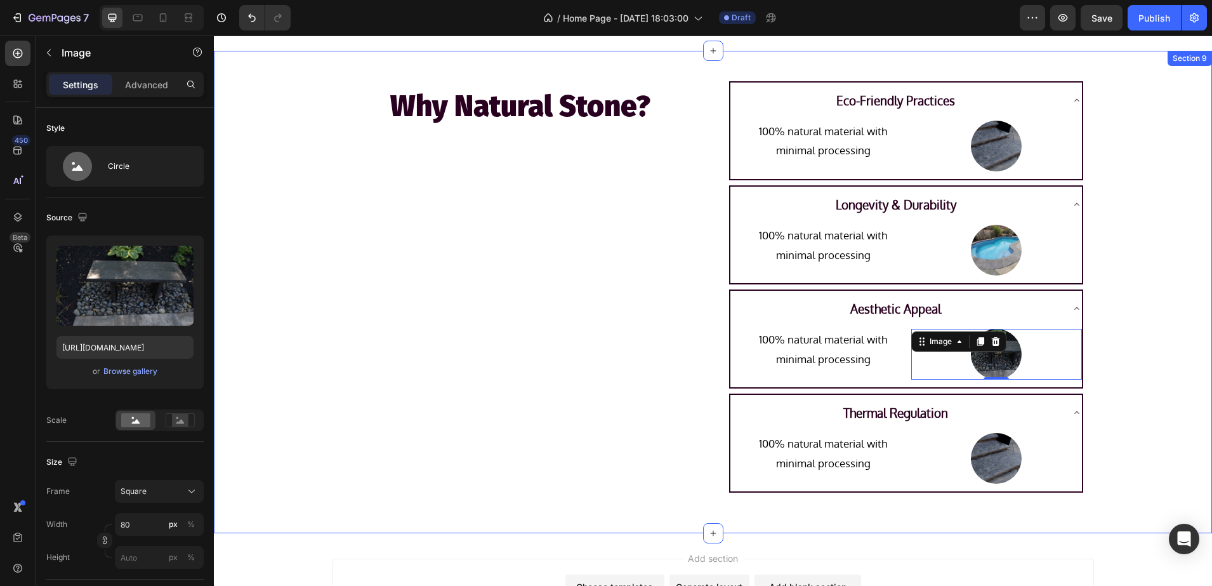
click at [1171, 246] on div "Why Natural Stone? Heading Eco-Friendly Practices 100% natural material with mi…" at bounding box center [713, 292] width 998 height 442
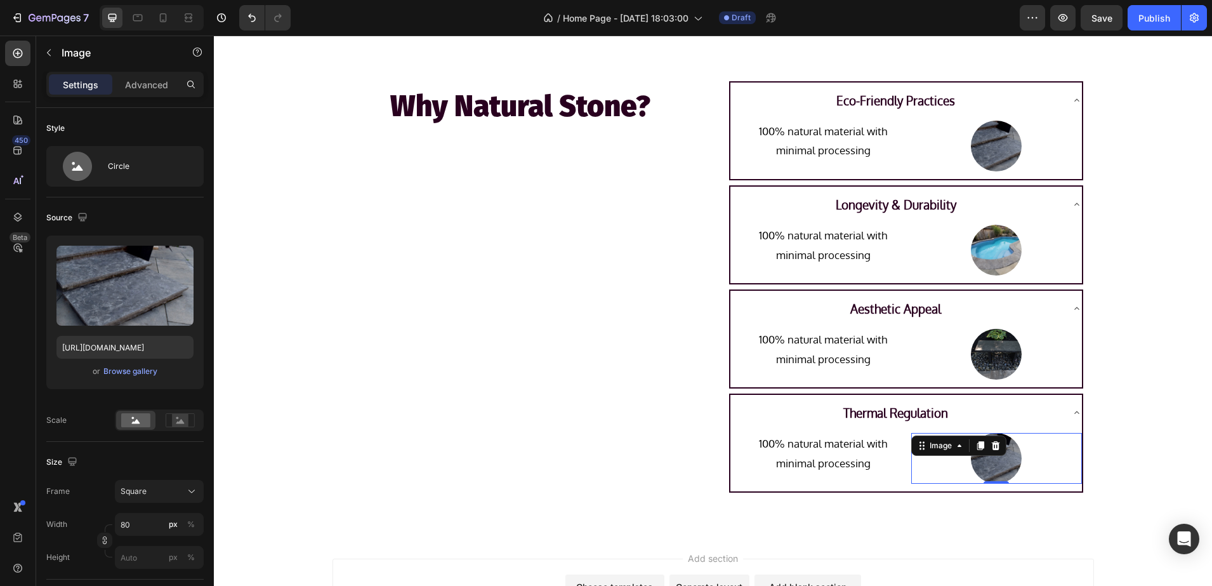
click at [990, 447] on div "Image 0" at bounding box center [996, 458] width 171 height 51
click at [133, 373] on div "Browse gallery" at bounding box center [130, 371] width 54 height 11
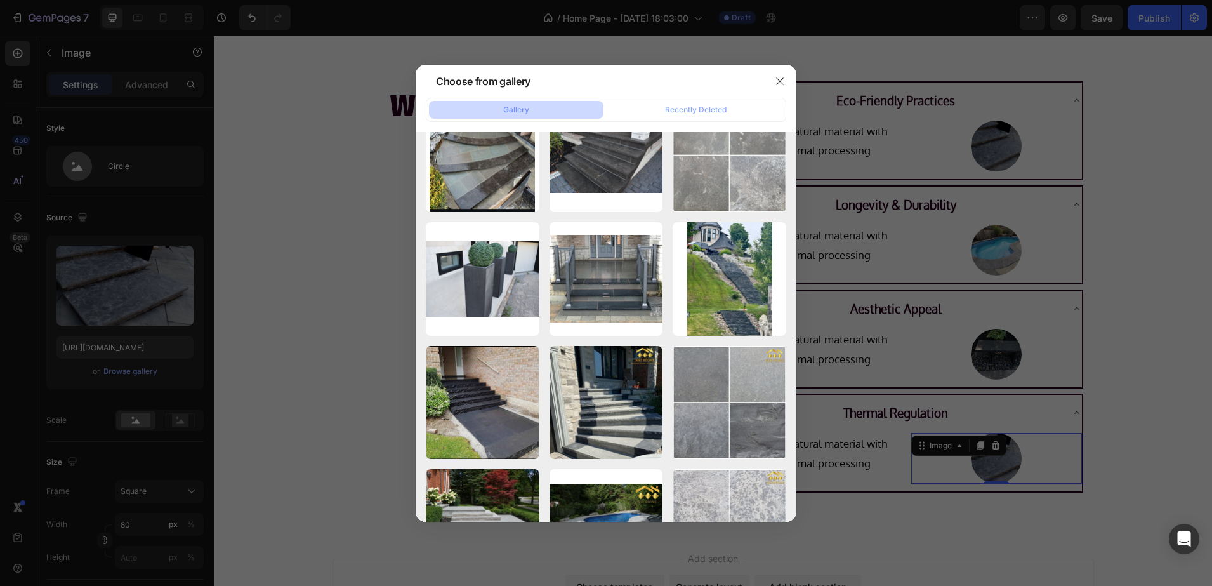
scroll to position [5806, 0]
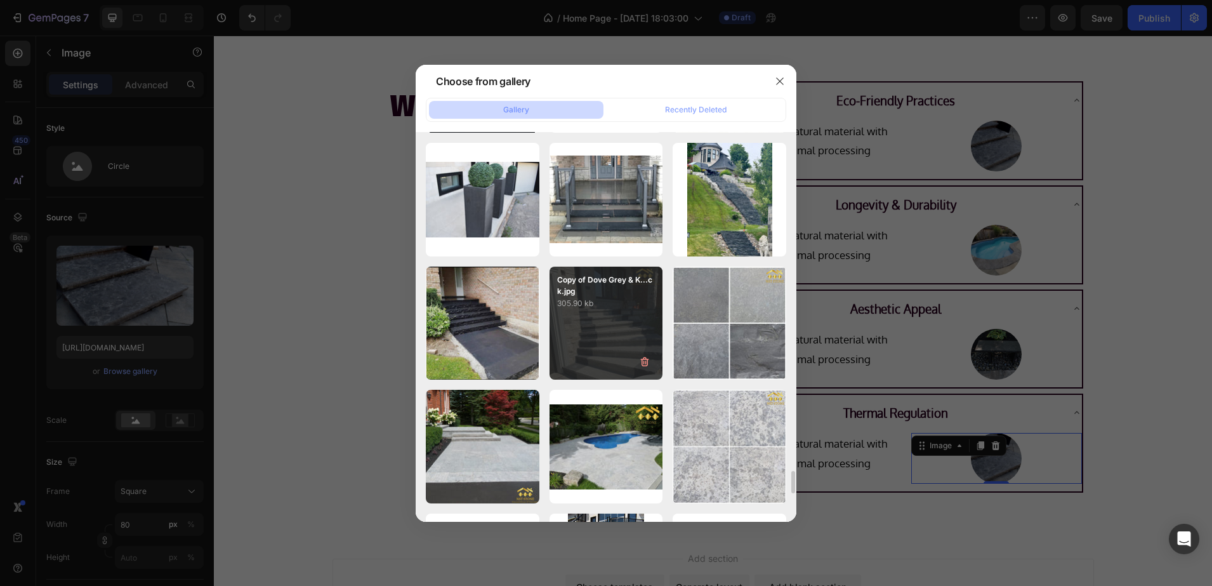
click at [601, 313] on div "Copy of Dove Grey & K...ck.jpg 305.90 kb" at bounding box center [607, 324] width 114 height 114
type input "https://cdn.shopify.com/s/files/1/0036/1100/0899/files/gempages_568890992820749…"
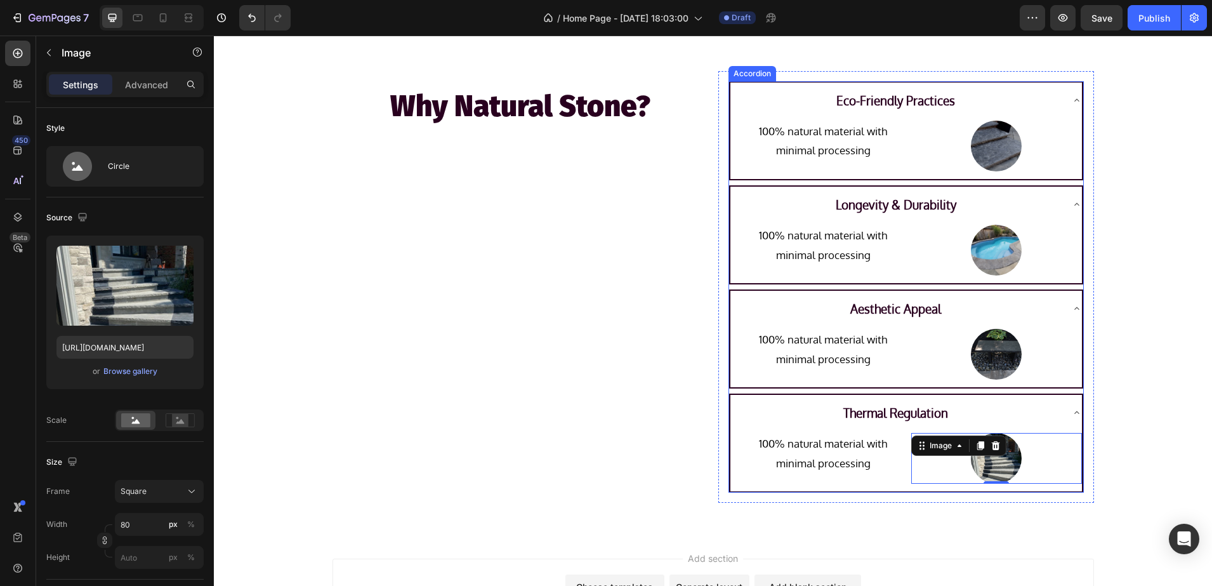
click at [842, 257] on p "100% natural material with minimal processing" at bounding box center [823, 245] width 153 height 39
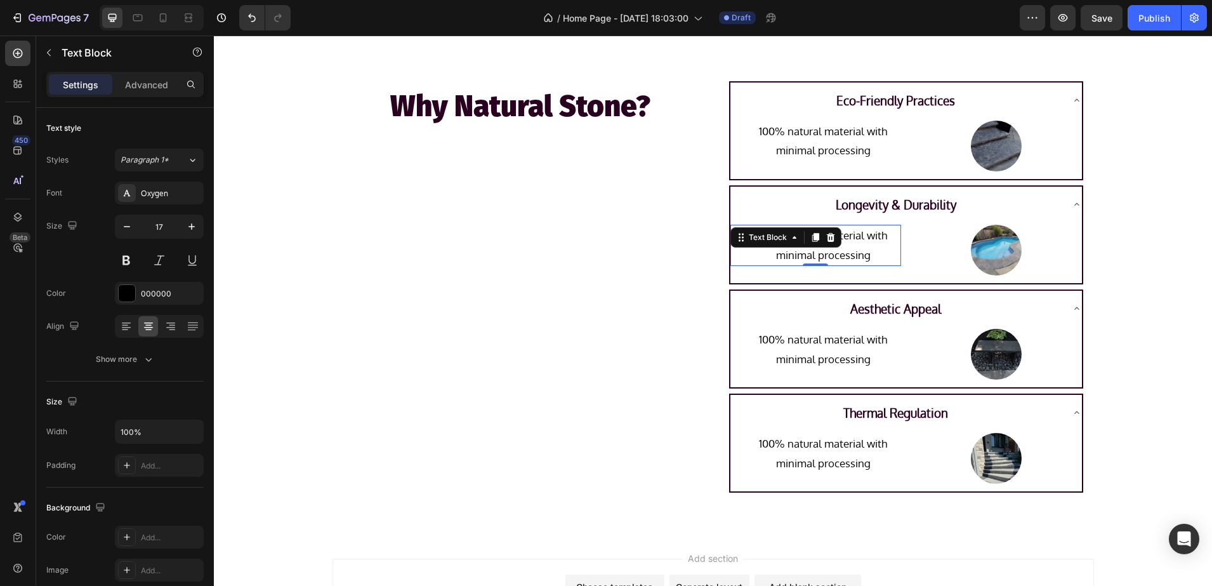
click at [866, 258] on p "100% natural material with minimal processing" at bounding box center [823, 245] width 153 height 39
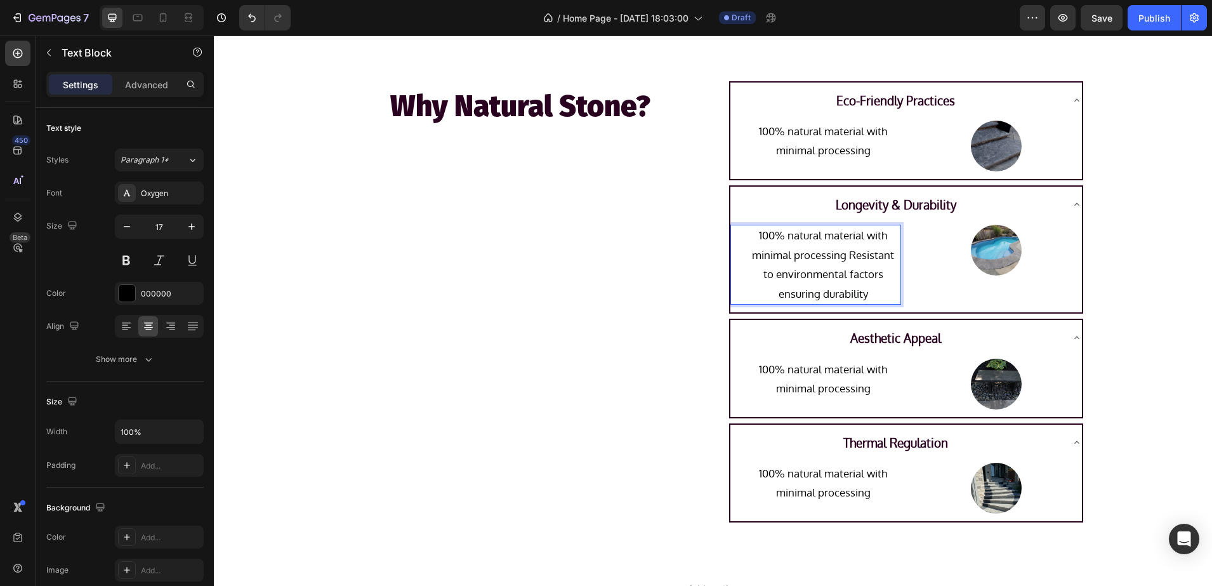
click at [845, 256] on p "100% natural material with minimal processing Resistant to environmental factor…" at bounding box center [823, 264] width 153 height 77
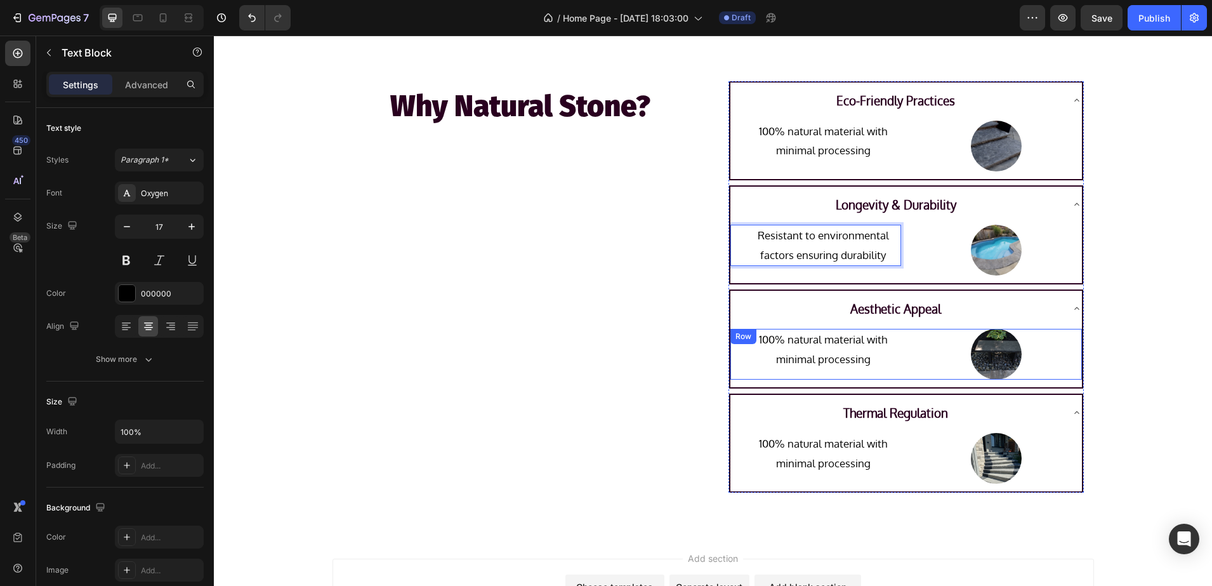
click at [856, 357] on p "100% natural material with minimal processing" at bounding box center [823, 349] width 153 height 39
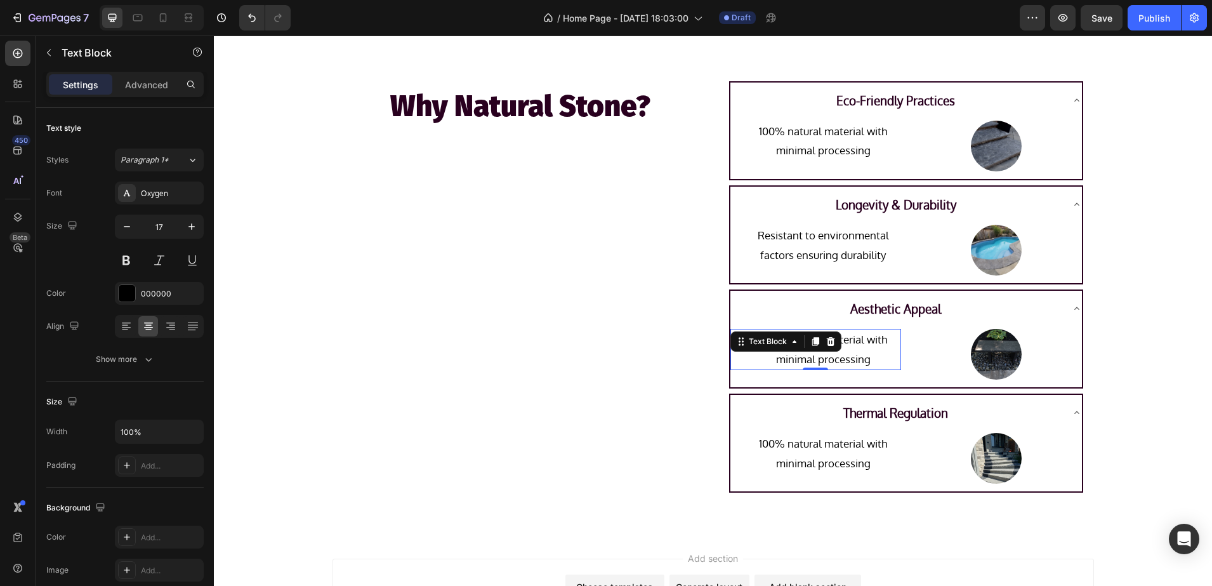
click at [873, 356] on p "100% natural material with minimal processing" at bounding box center [823, 349] width 153 height 39
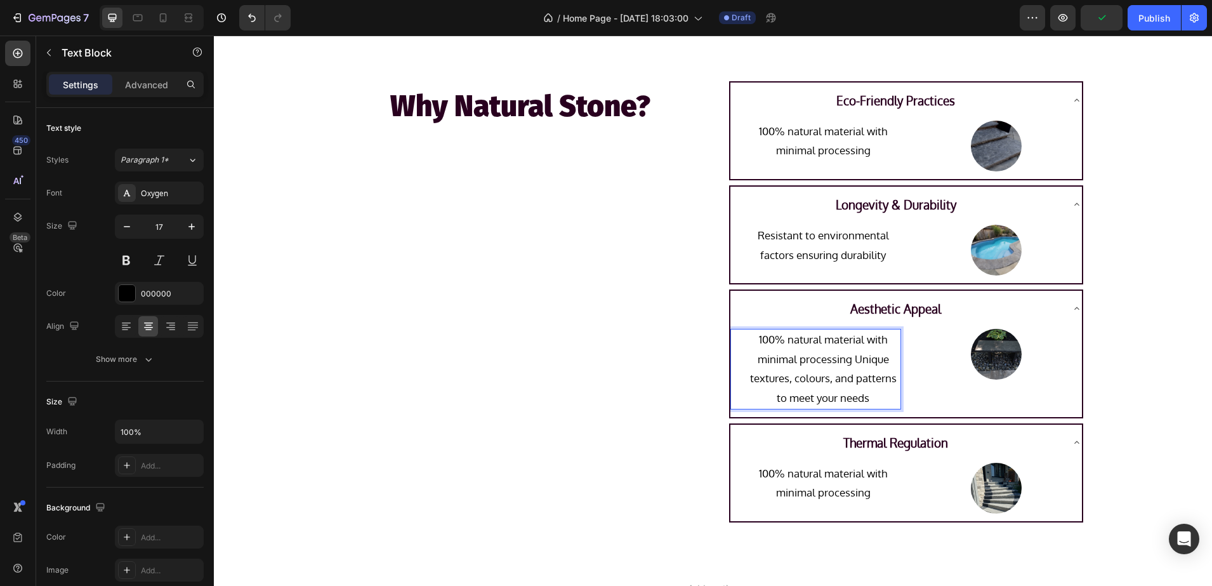
click at [851, 361] on p "100% natural material with minimal processing Unique textures, colours, and pat…" at bounding box center [823, 368] width 153 height 77
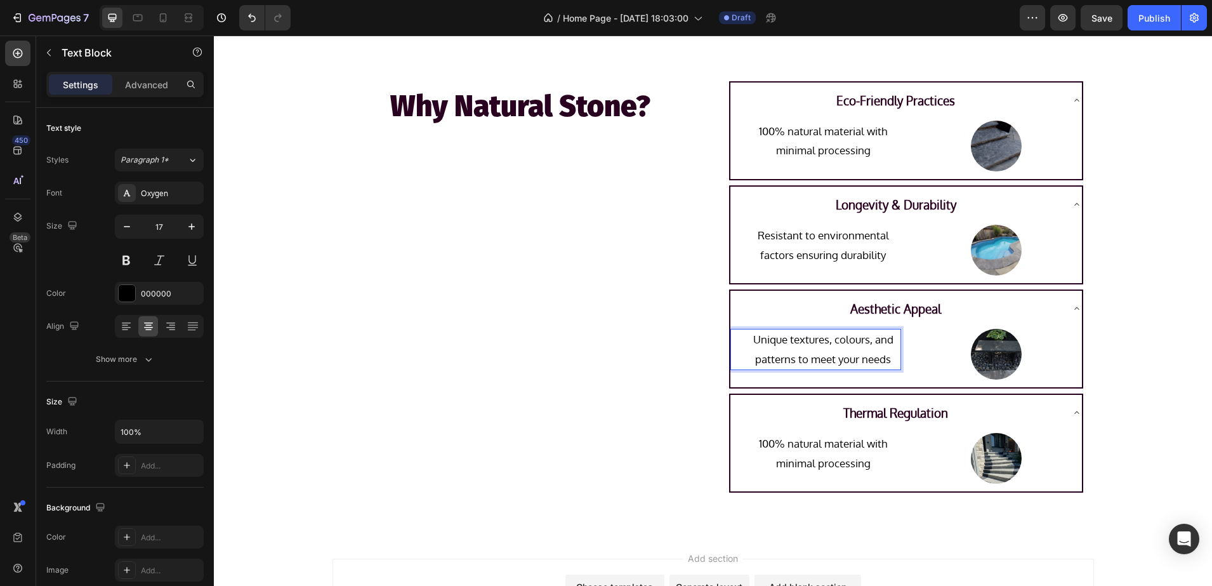
click at [673, 336] on div "Why Natural Stone? Heading" at bounding box center [521, 287] width 376 height 432
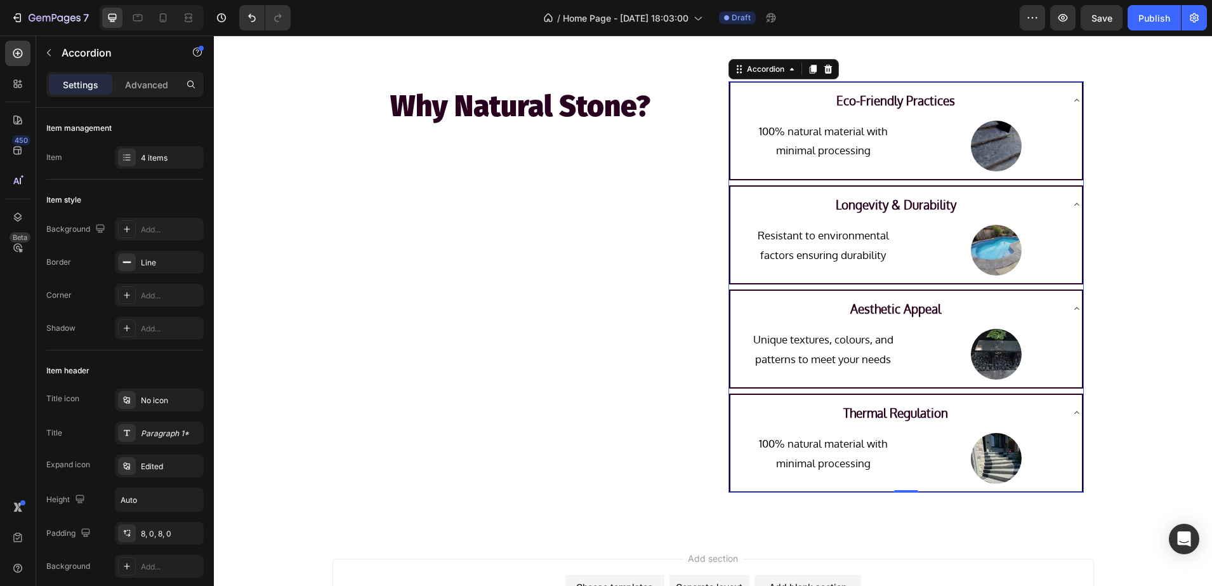
click at [882, 101] on p "Eco-Friendly Practices" at bounding box center [895, 100] width 119 height 22
click at [150, 432] on div "Paragraph 1*" at bounding box center [171, 433] width 60 height 11
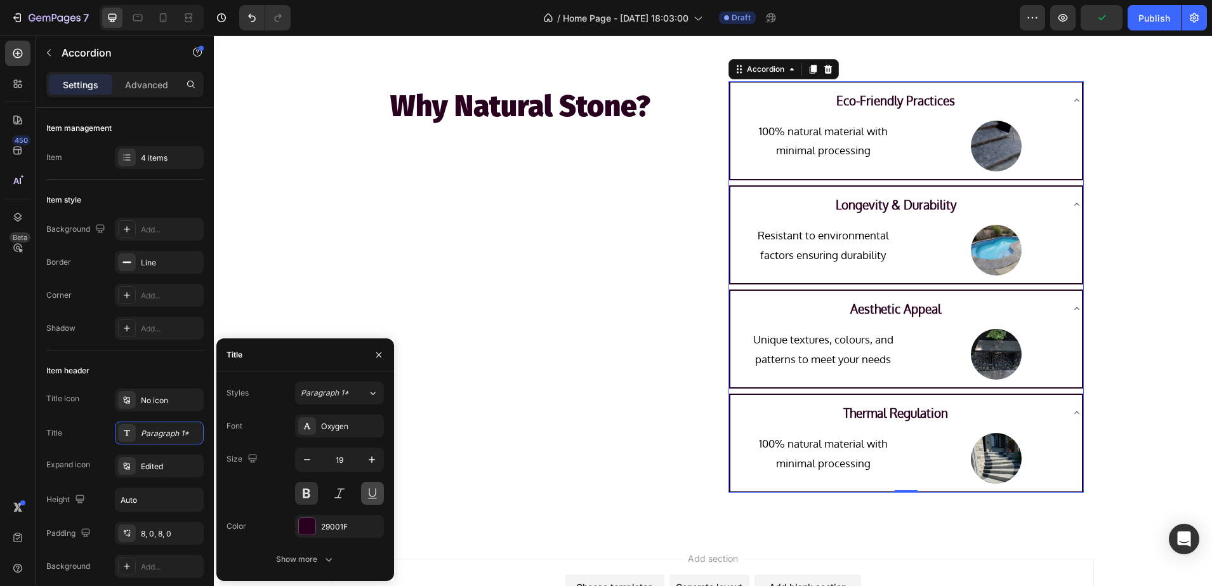
click at [364, 495] on button at bounding box center [372, 493] width 23 height 23
click at [826, 454] on p "100% natural material with minimal processing" at bounding box center [823, 453] width 153 height 39
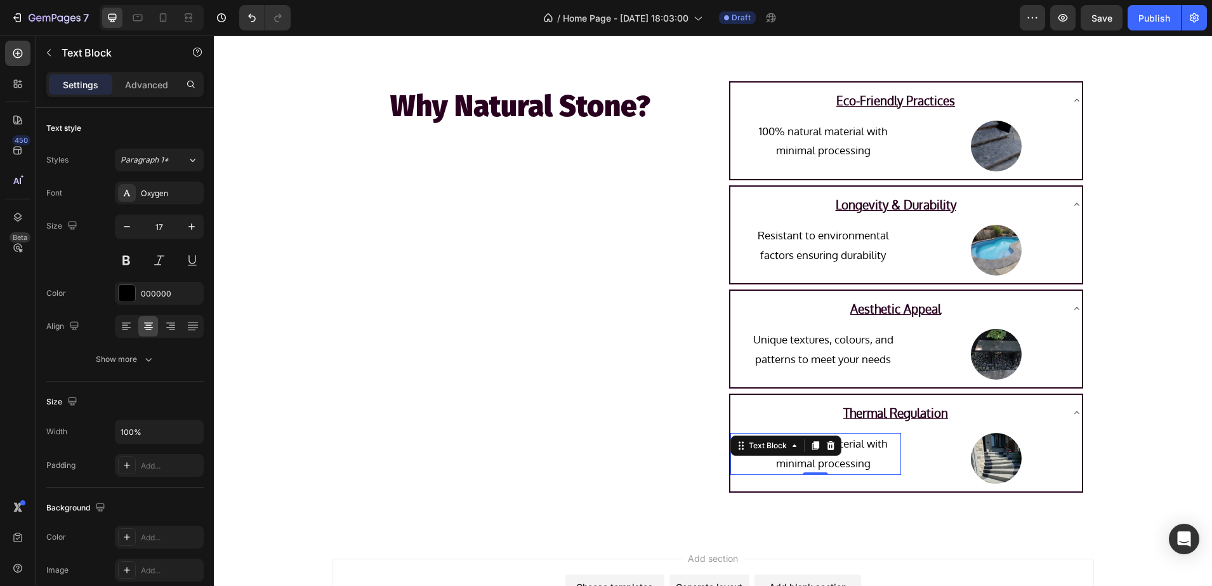
click at [871, 463] on p "100% natural material with minimal processing" at bounding box center [823, 453] width 153 height 39
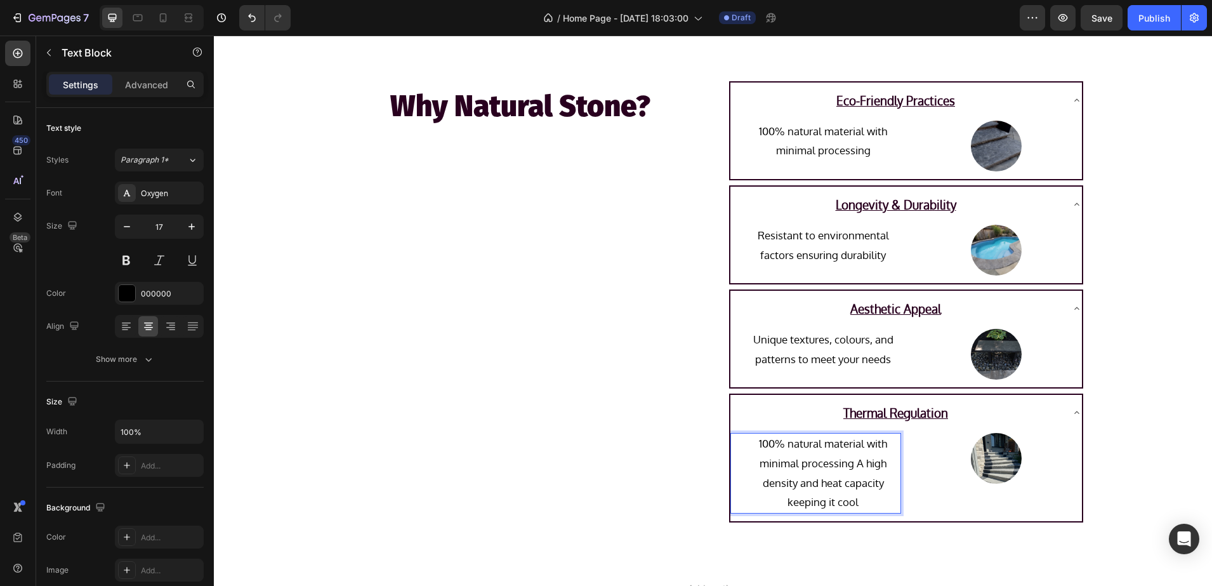
click at [853, 465] on p "100% natural material with minimal processing A high density and heat capacity …" at bounding box center [823, 472] width 153 height 77
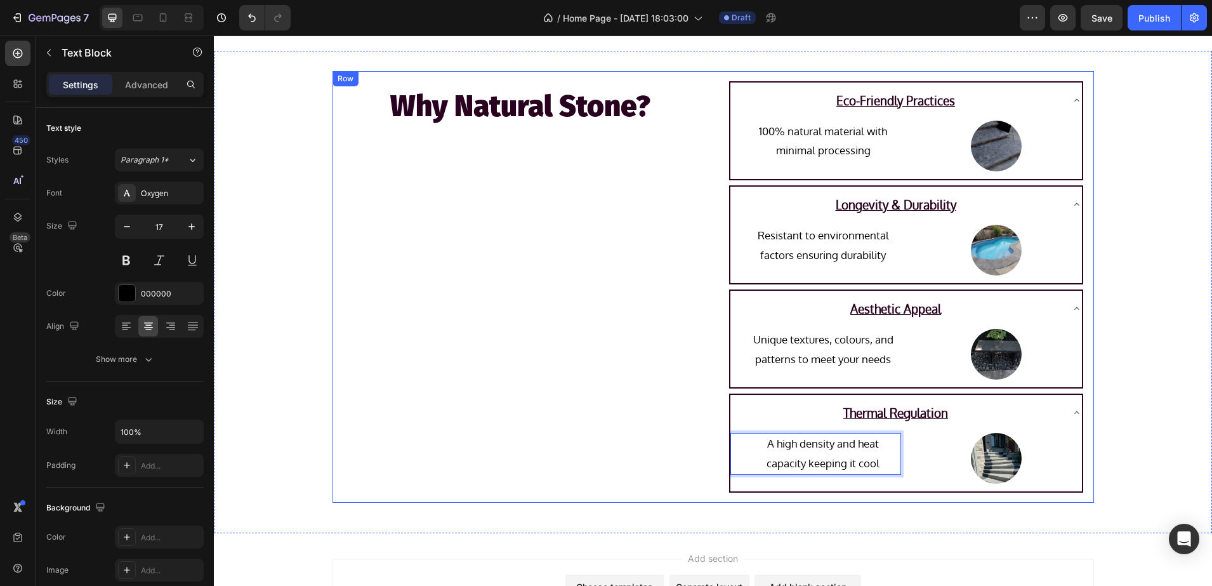
click at [563, 331] on div "Why Natural Stone? Heading" at bounding box center [521, 287] width 376 height 432
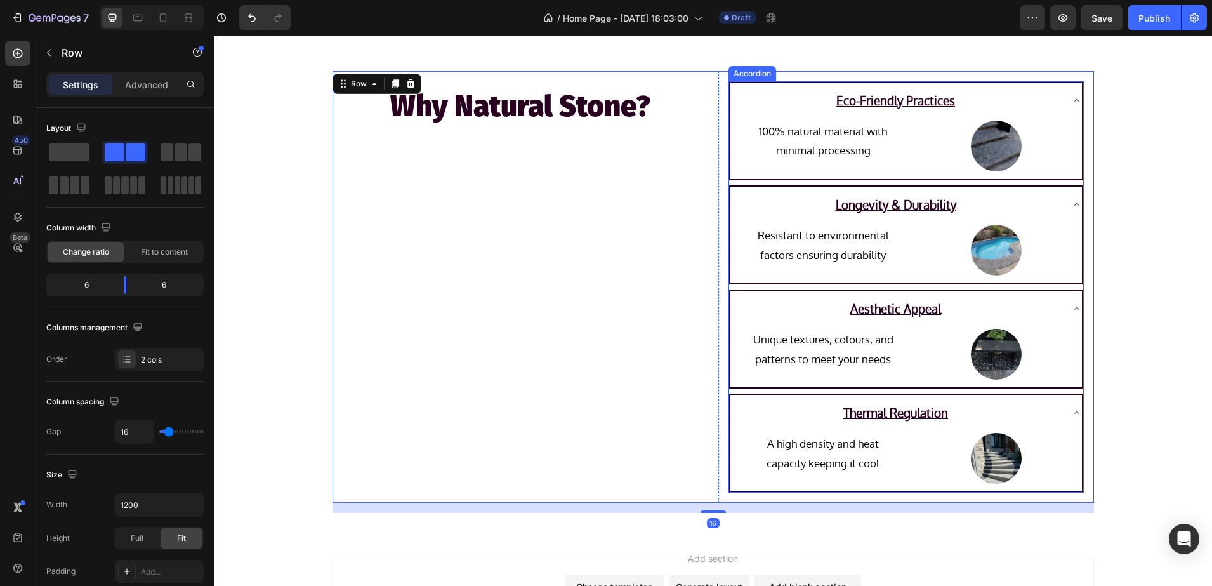
click at [1072, 102] on icon at bounding box center [1077, 100] width 10 height 10
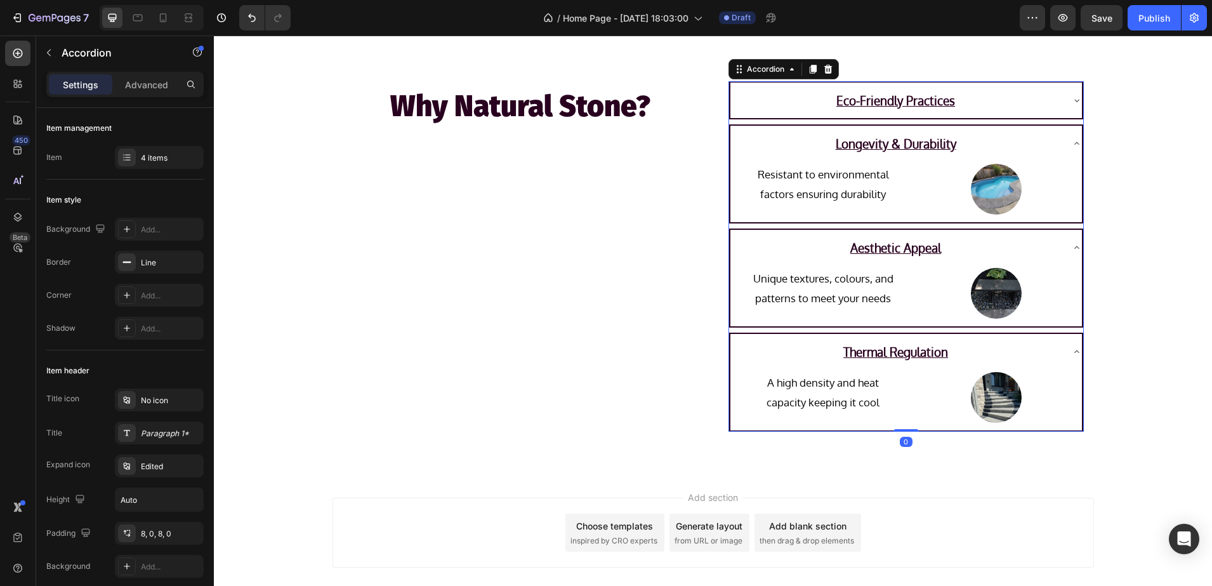
click at [1067, 131] on div "Longevity & Durability" at bounding box center [906, 144] width 352 height 36
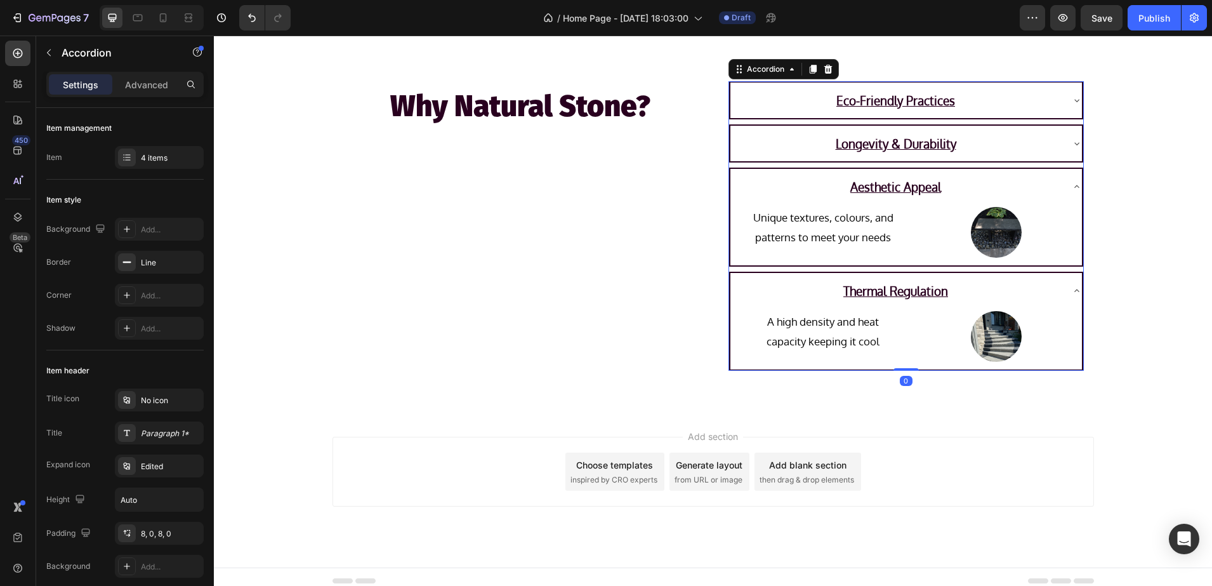
click at [1072, 182] on icon at bounding box center [1077, 187] width 10 height 10
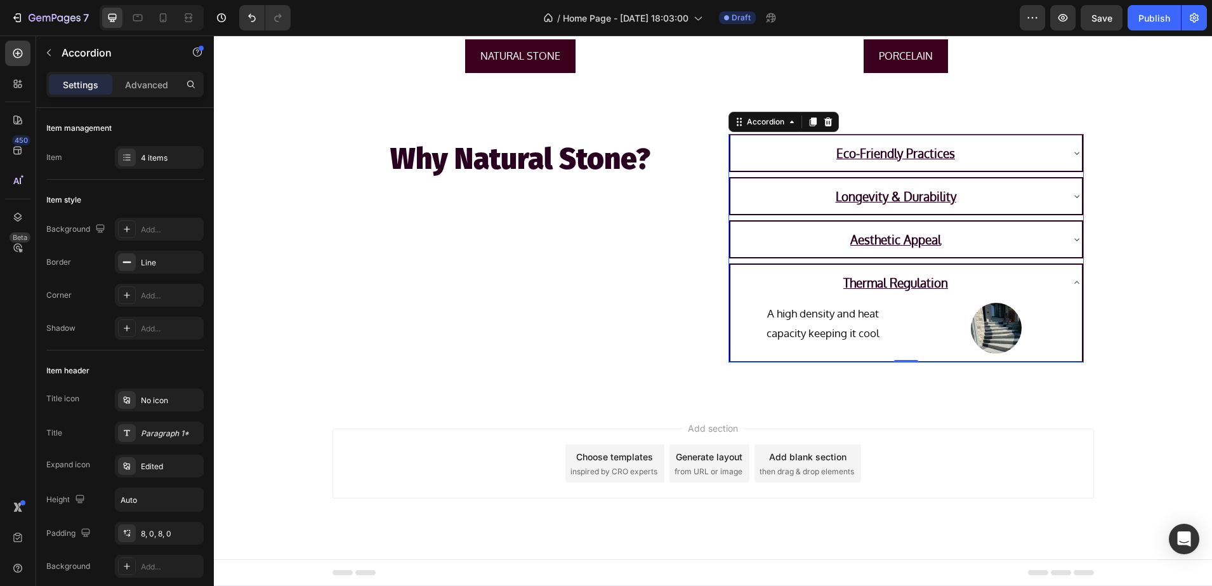
click at [1072, 277] on icon at bounding box center [1077, 282] width 10 height 10
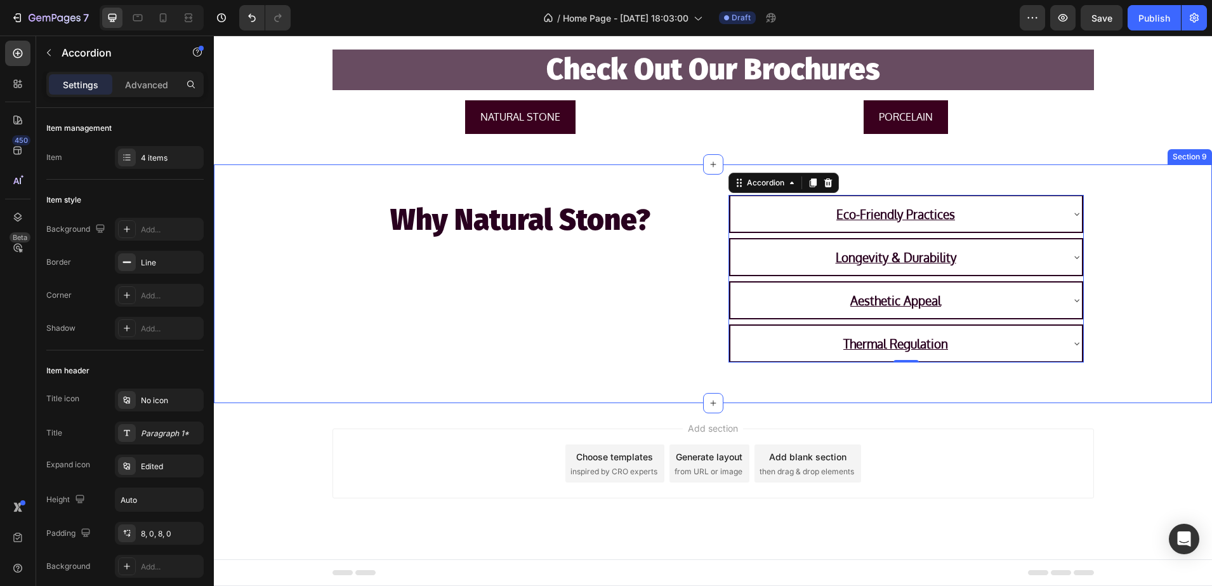
scroll to position [1931, 0]
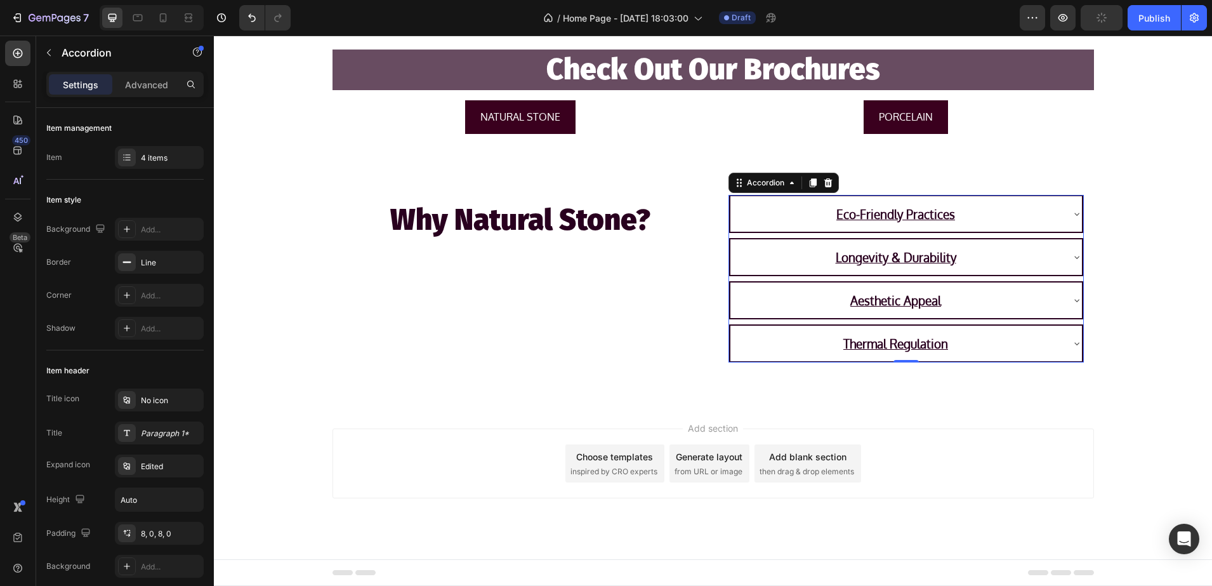
click at [291, 483] on div "Add section Choose templates inspired by CRO experts Generate layout from URL o…" at bounding box center [713, 481] width 998 height 156
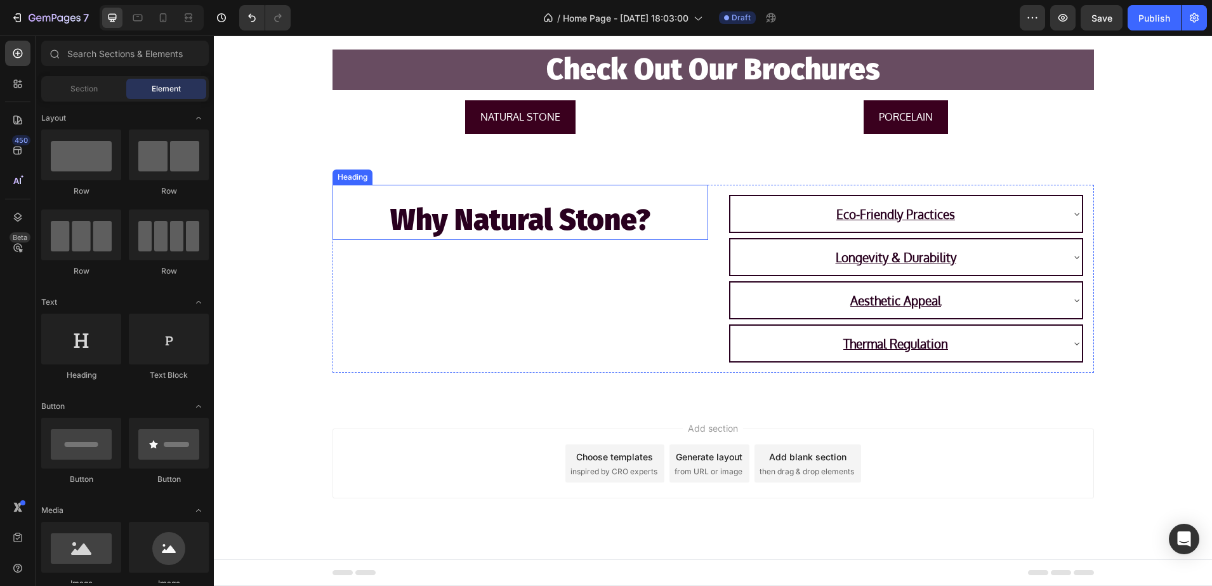
click at [428, 228] on h2 "Why Natural Stone?" at bounding box center [521, 220] width 376 height 41
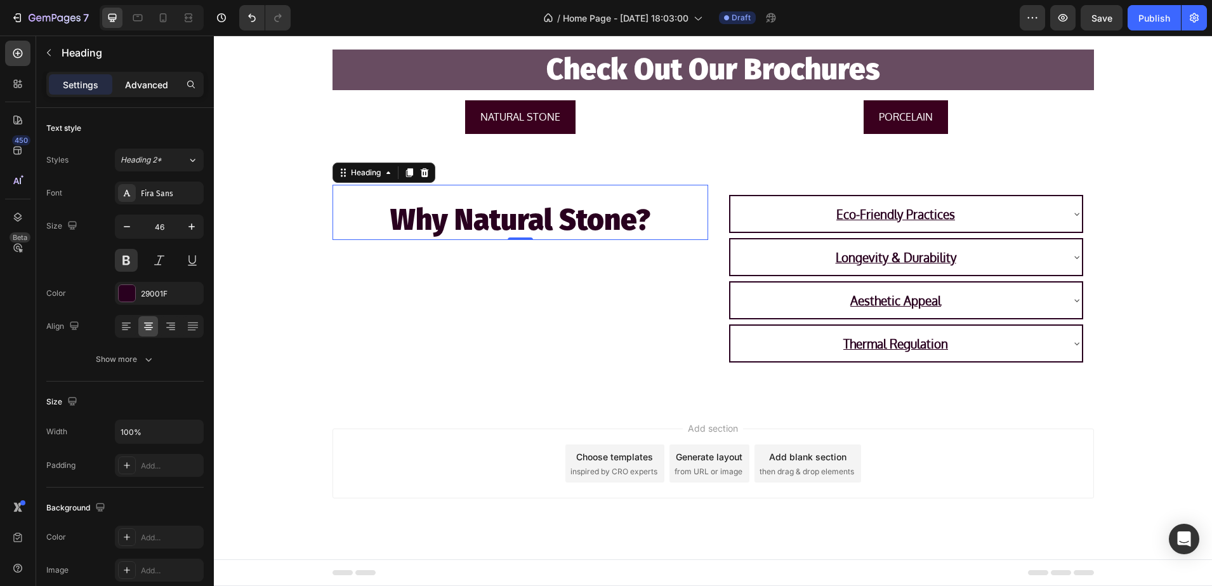
click at [150, 85] on p "Advanced" at bounding box center [146, 84] width 43 height 13
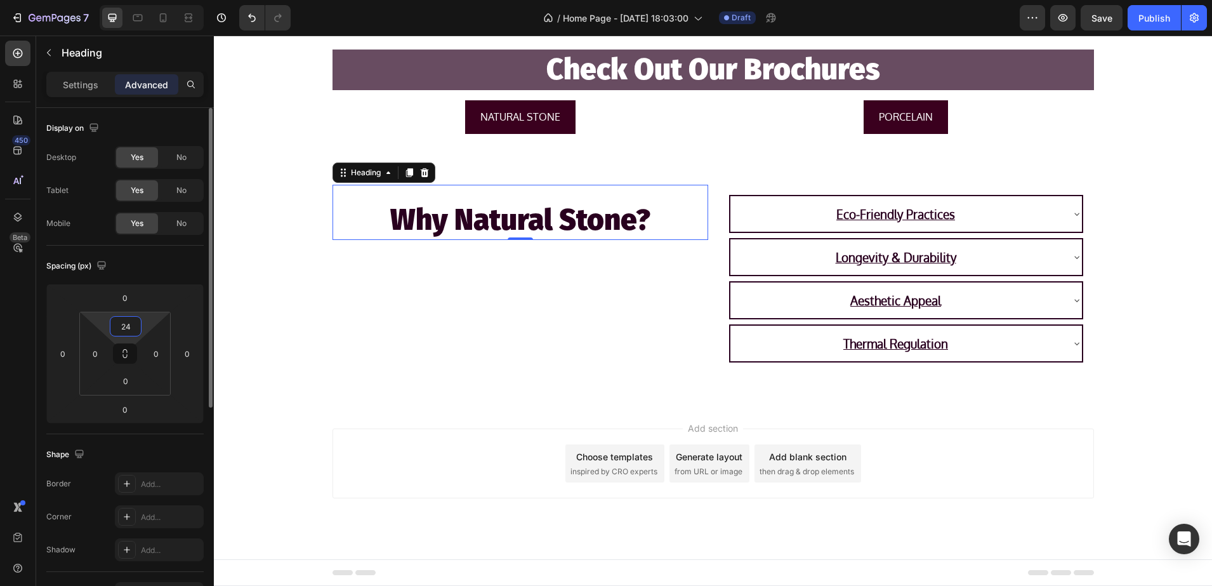
click at [136, 323] on input "24" at bounding box center [125, 326] width 25 height 19
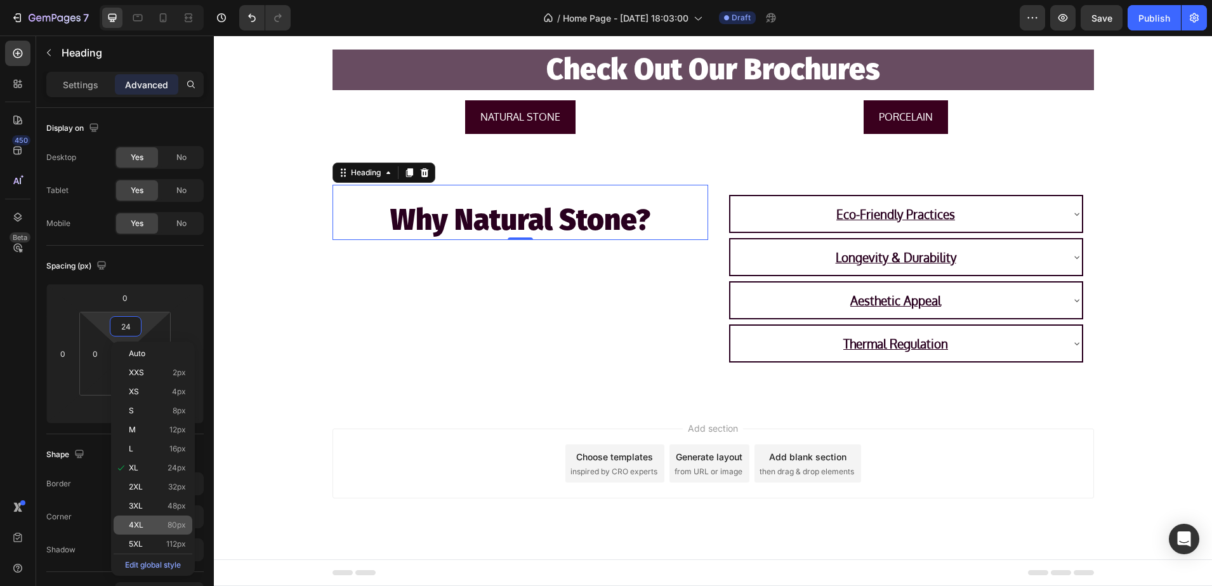
click at [149, 523] on p "4XL 80px" at bounding box center [157, 524] width 57 height 9
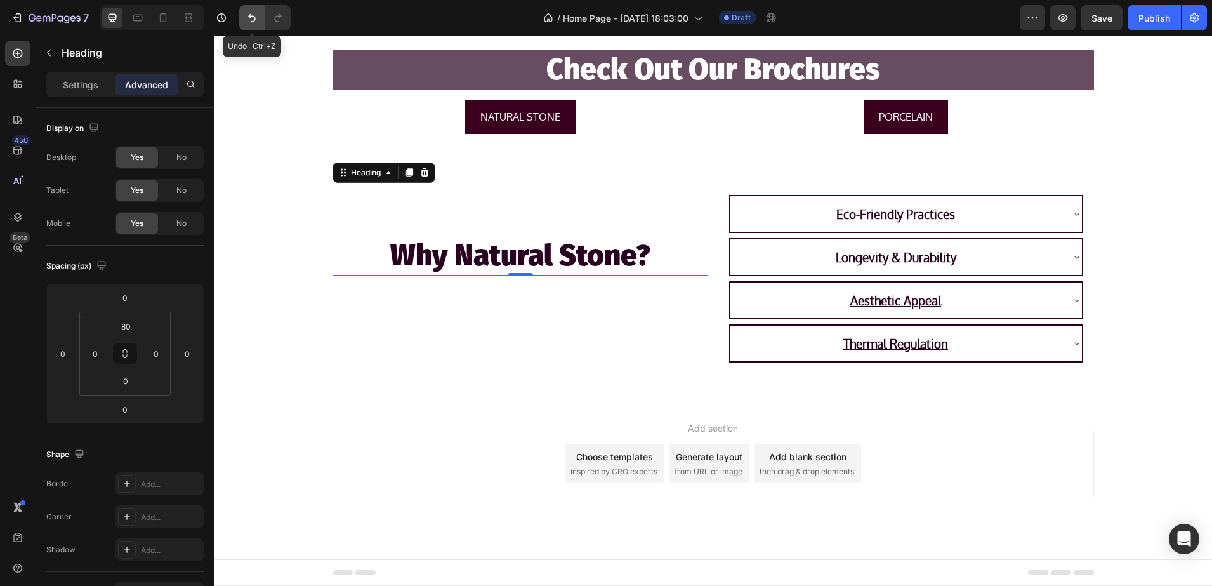
click at [256, 18] on icon "Undo/Redo" at bounding box center [252, 17] width 13 height 13
type input "24"
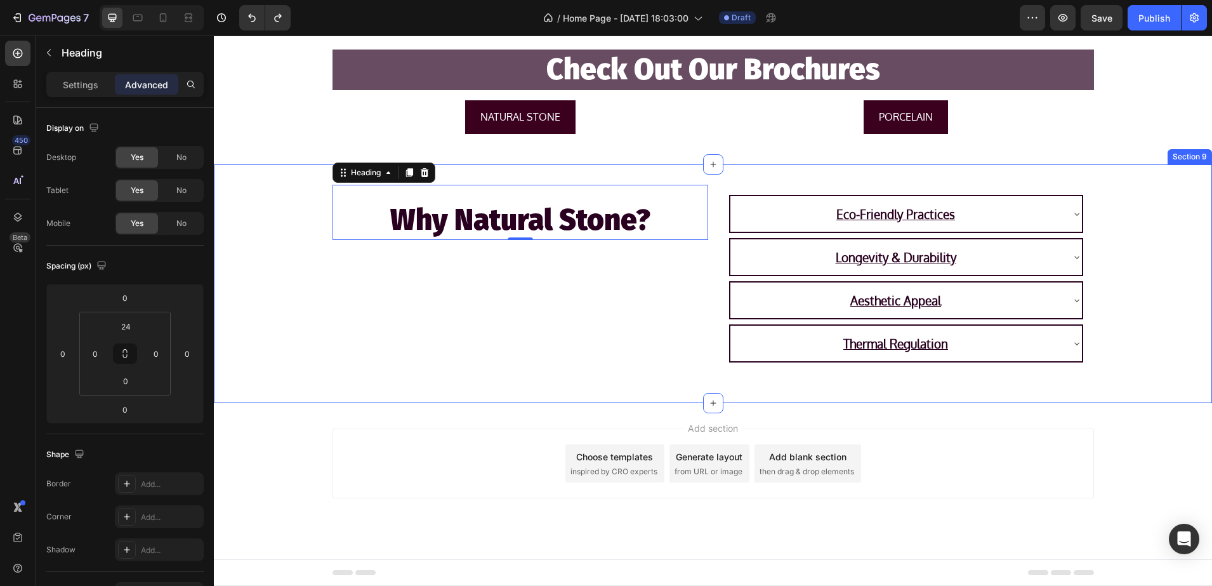
click at [282, 227] on div "Why Natural Stone? Heading 0 Eco-Friendly Practices Longevity & Durability Aest…" at bounding box center [713, 284] width 998 height 199
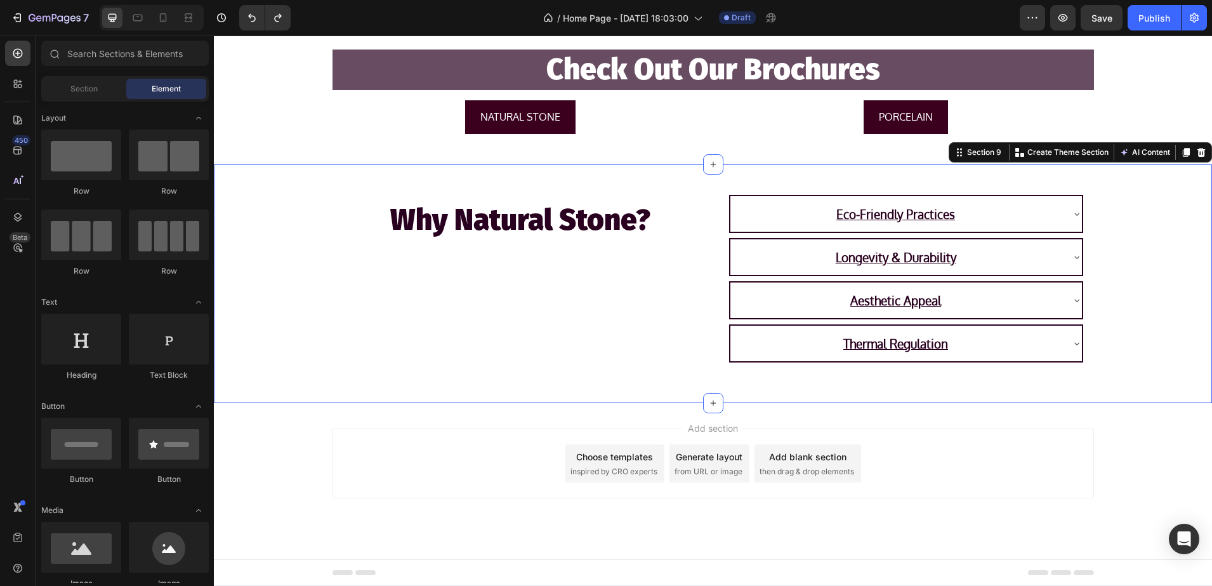
click at [303, 432] on div "Add section Choose templates inspired by CRO experts Generate layout from URL o…" at bounding box center [713, 481] width 998 height 156
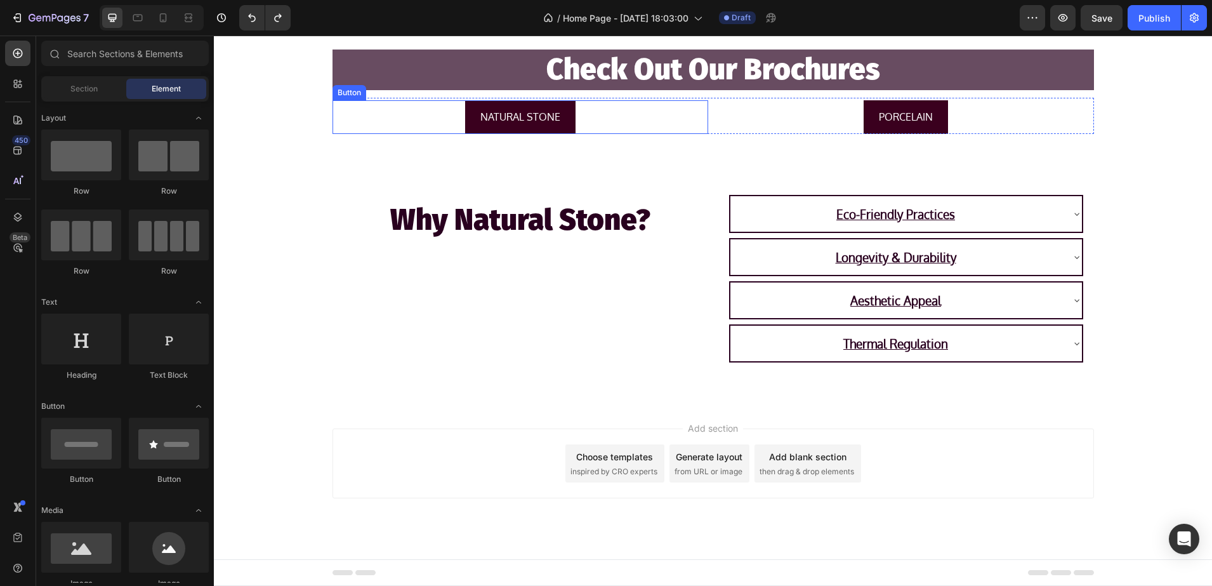
click at [577, 128] on div "NATURAL STONE Button" at bounding box center [521, 117] width 376 height 34
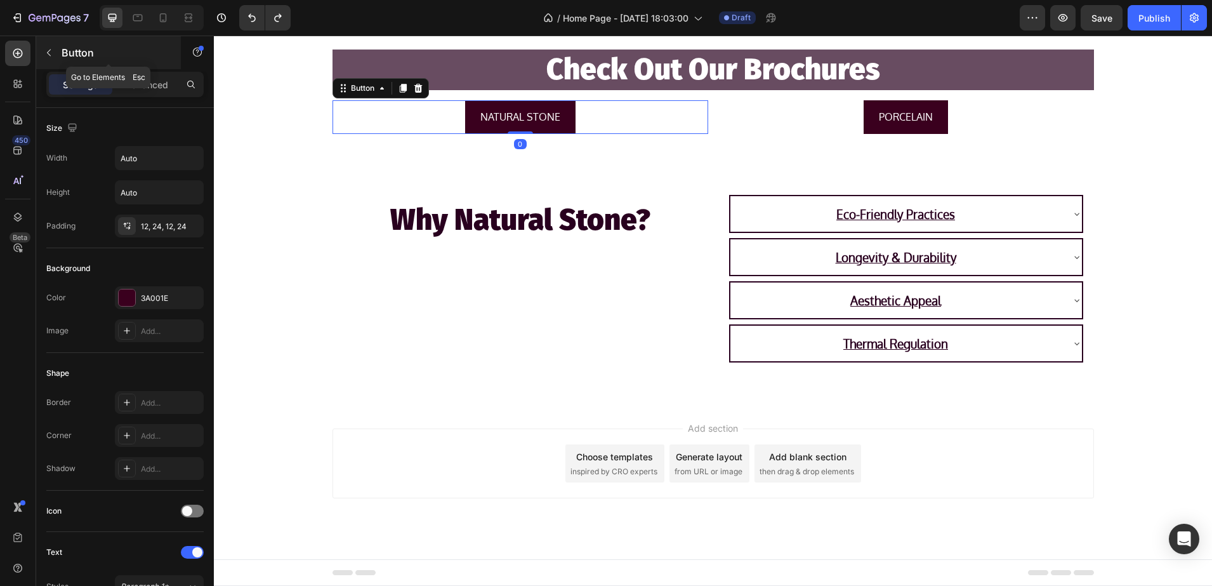
click at [135, 62] on div "Button" at bounding box center [108, 52] width 145 height 33
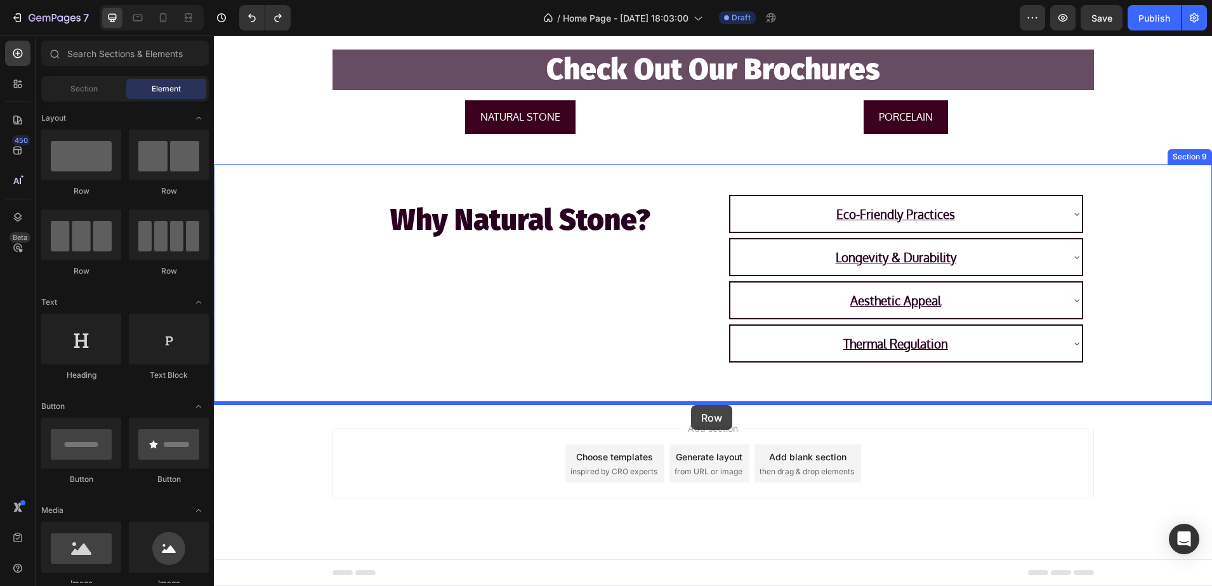
drag, startPoint x: 303, startPoint y: 192, endPoint x: 691, endPoint y: 405, distance: 443.1
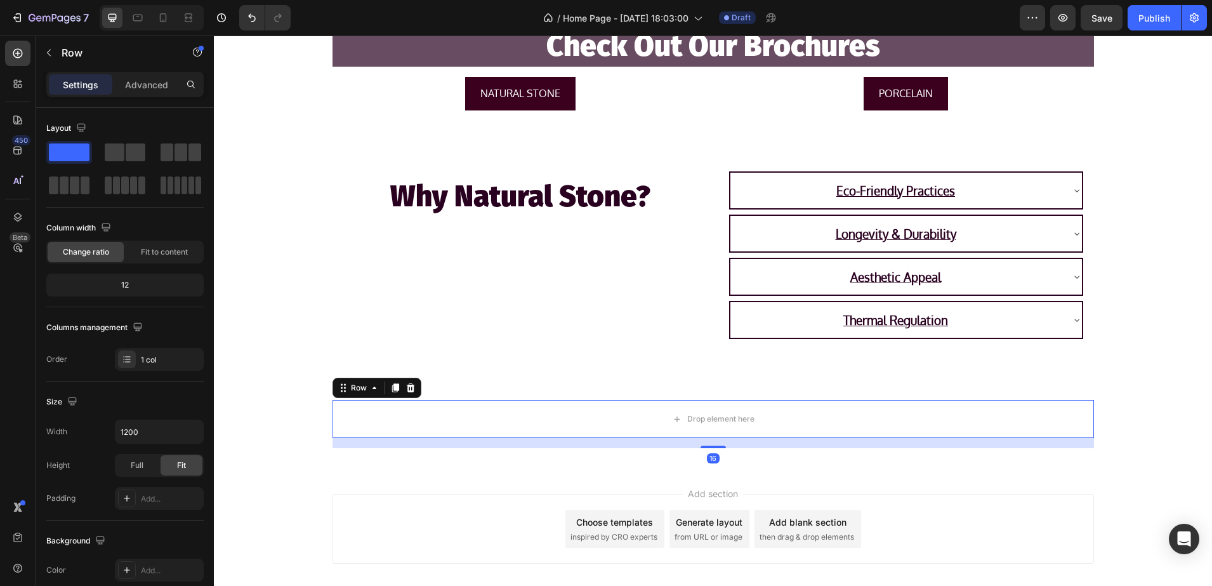
scroll to position [1861, 0]
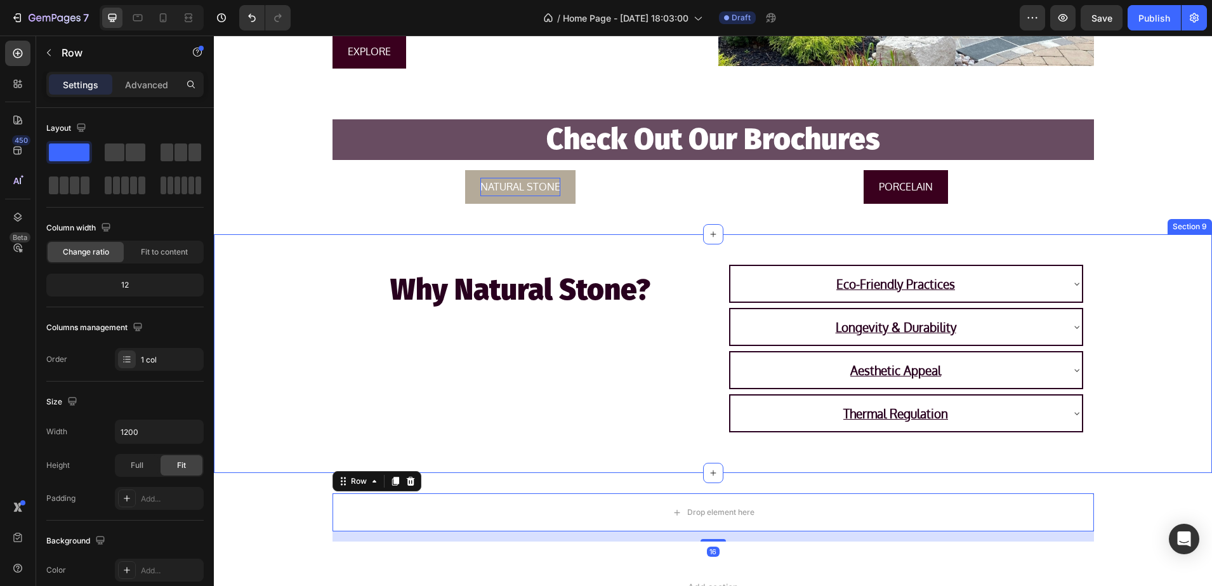
click at [493, 194] on p "NATURAL STONE" at bounding box center [520, 187] width 80 height 18
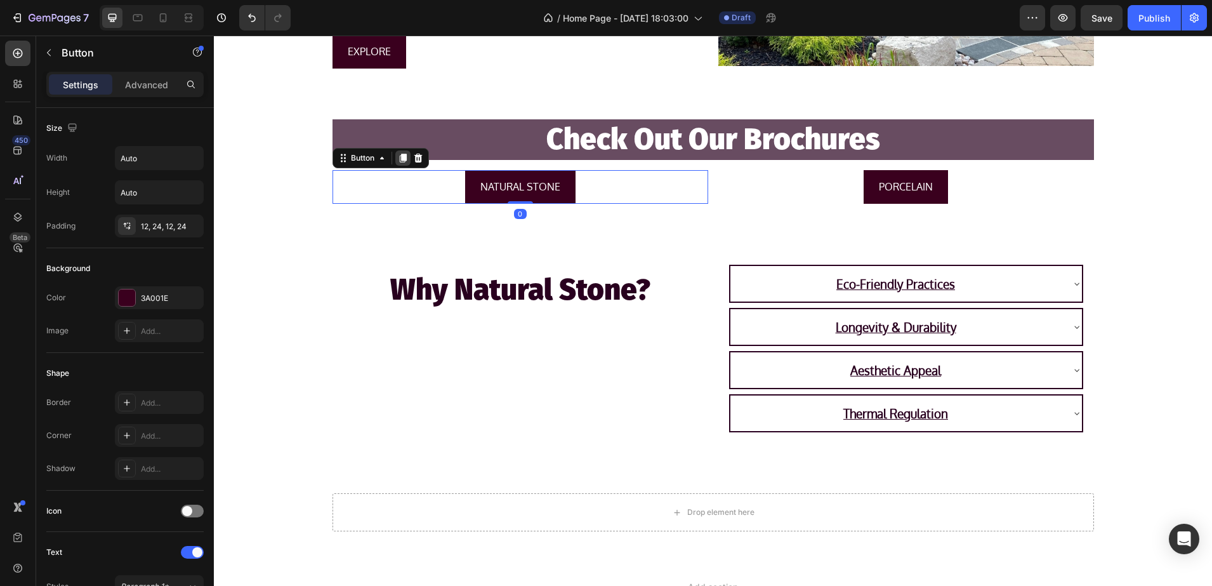
click at [403, 162] on div at bounding box center [402, 157] width 15 height 15
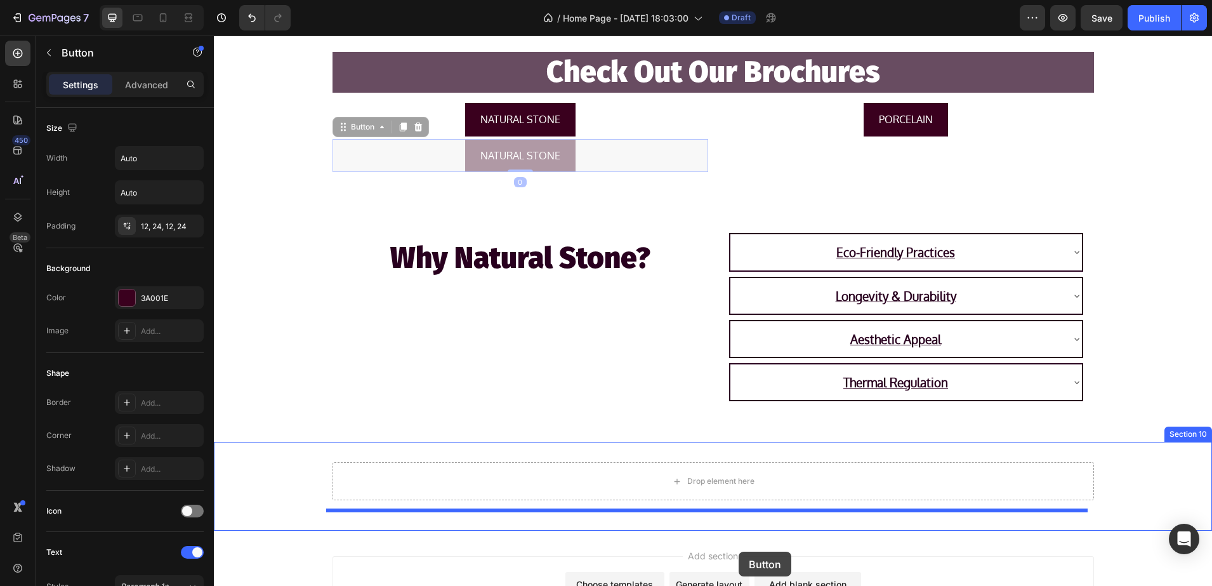
scroll to position [1962, 0]
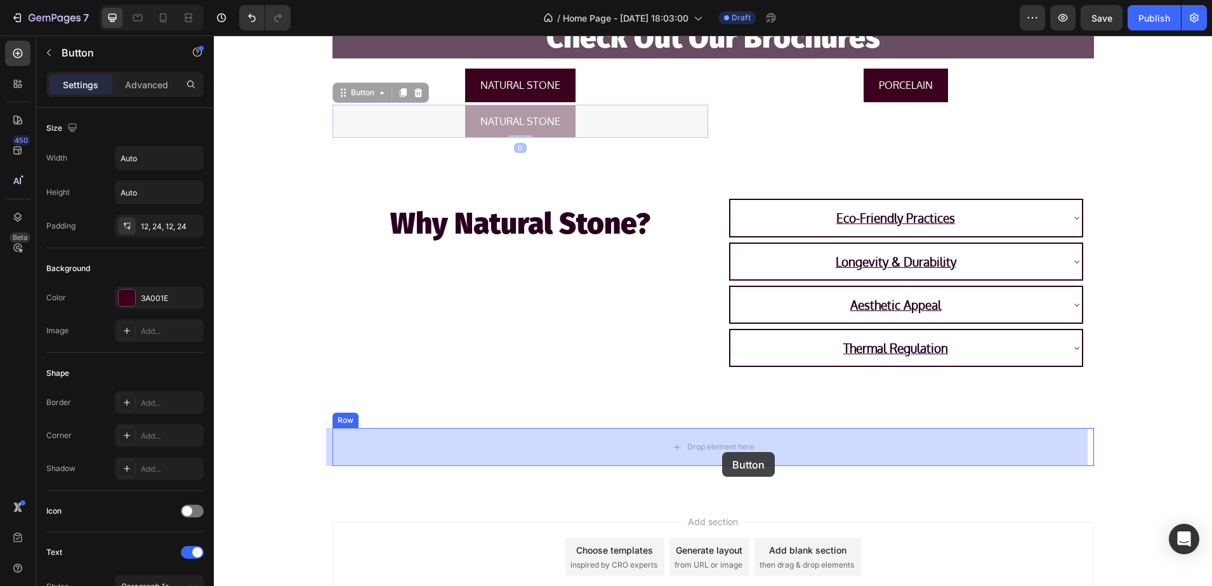
drag, startPoint x: 359, startPoint y: 193, endPoint x: 722, endPoint y: 452, distance: 445.9
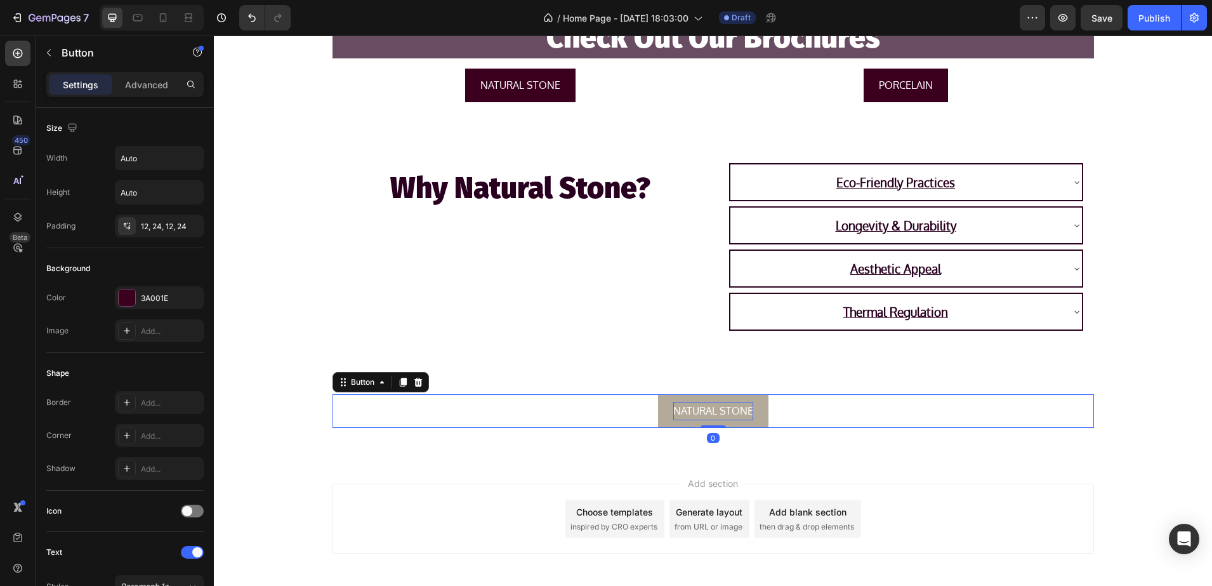
click at [745, 407] on p "NATURAL STONE" at bounding box center [713, 411] width 80 height 18
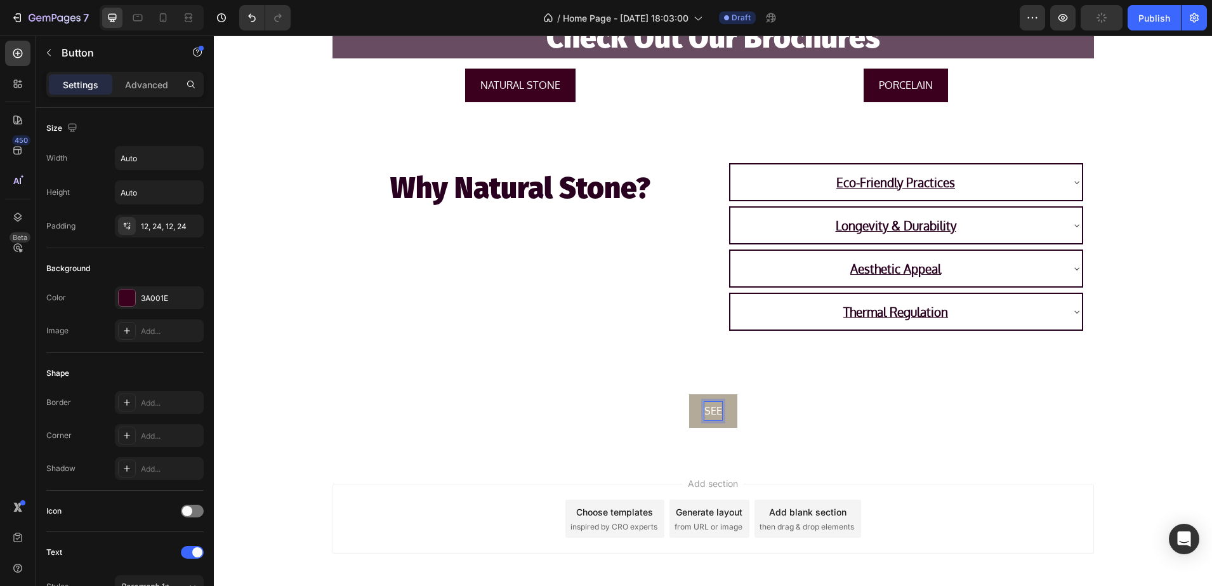
click at [689, 394] on button "SEE" at bounding box center [713, 411] width 48 height 34
click at [677, 394] on button "SEE OUR" at bounding box center [713, 411] width 72 height 34
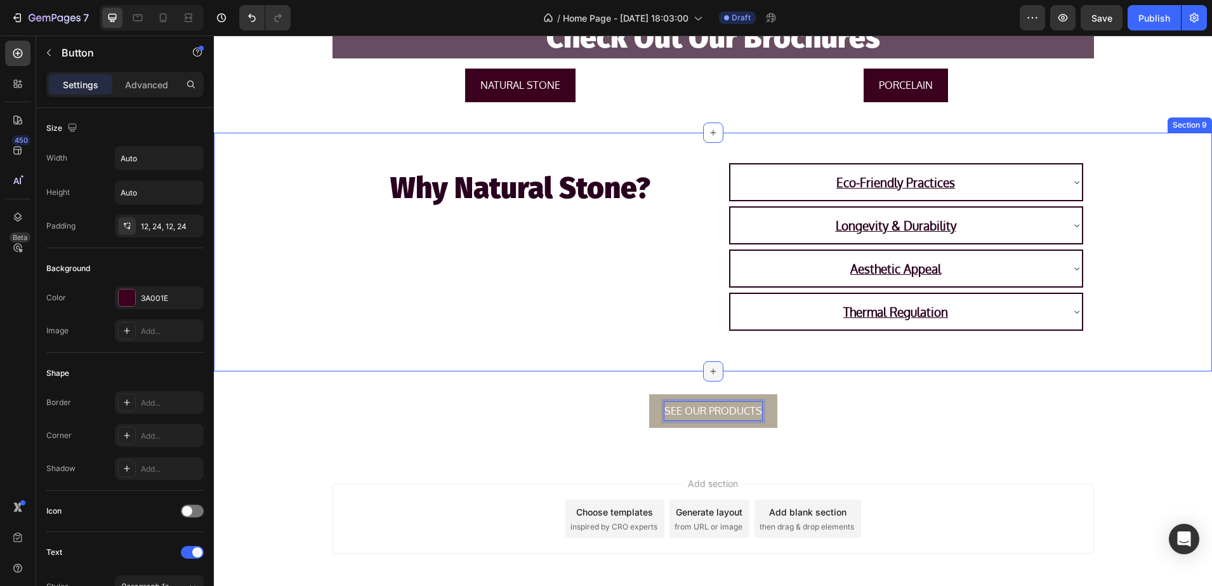
click at [711, 366] on icon at bounding box center [713, 371] width 10 height 10
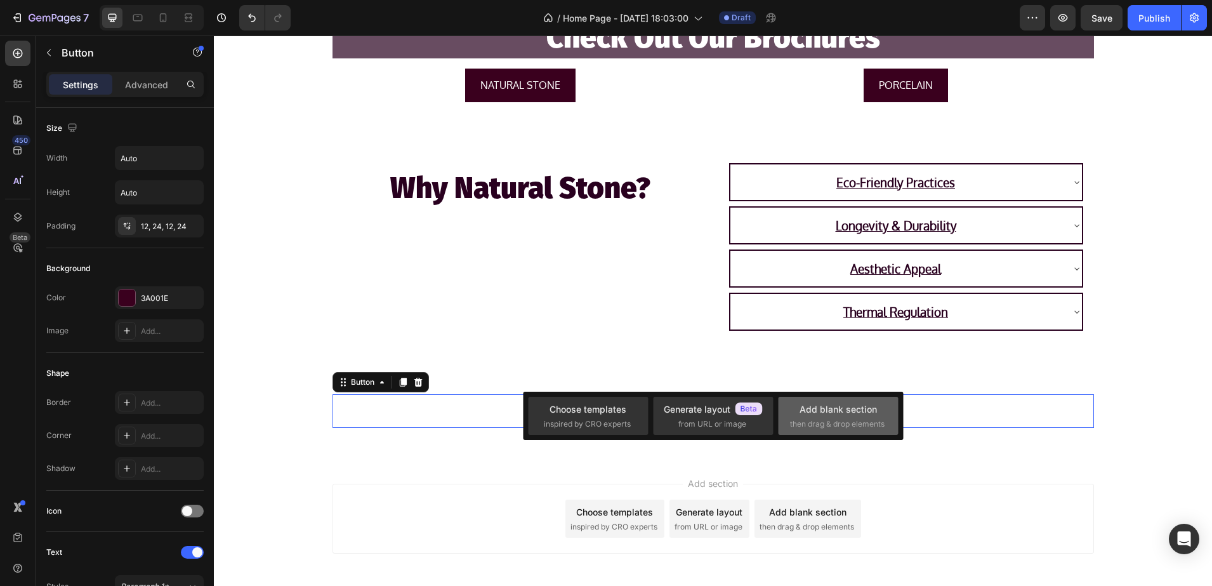
click at [868, 421] on span "then drag & drop elements" at bounding box center [837, 423] width 95 height 11
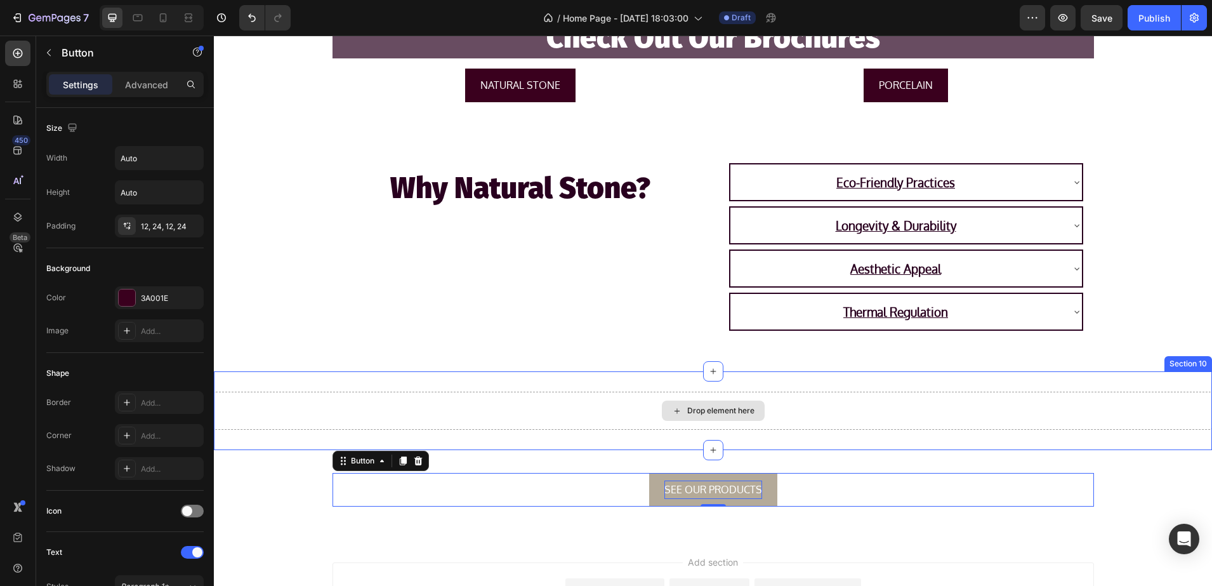
click at [271, 480] on div "SEE OUR PRODUCTS Button 0 Row" at bounding box center [713, 493] width 998 height 46
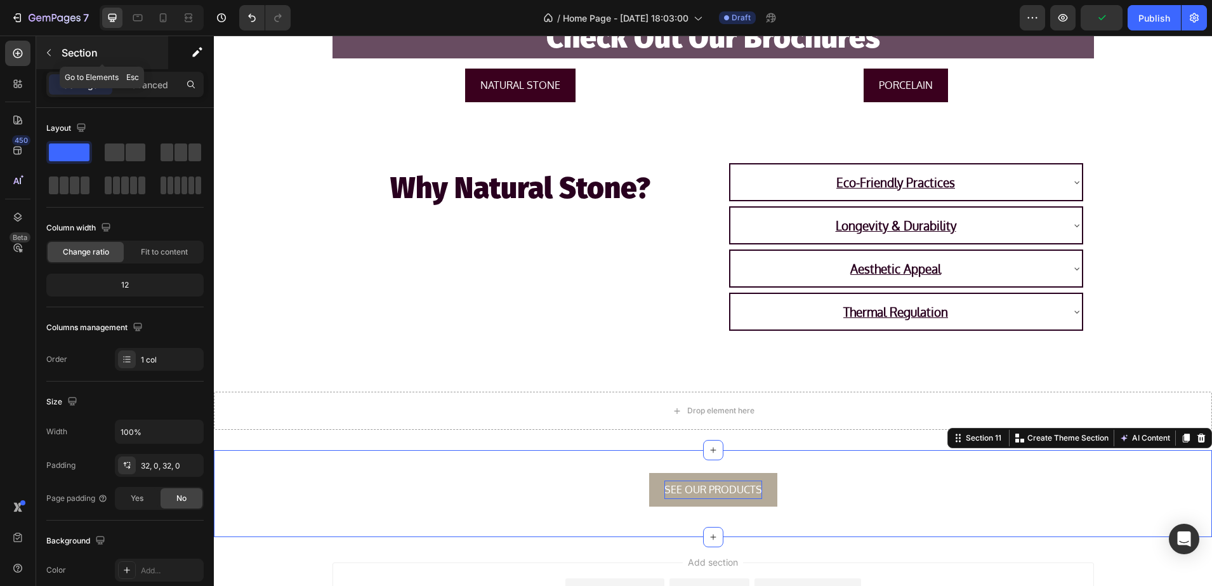
click at [105, 63] on div "Section" at bounding box center [102, 52] width 132 height 33
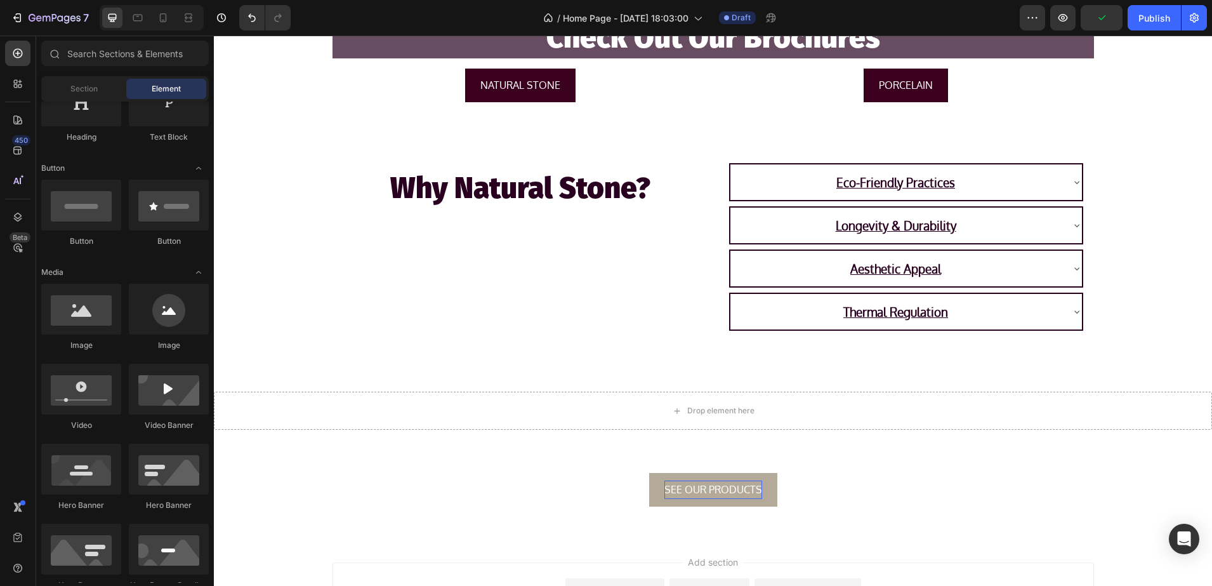
scroll to position [0, 0]
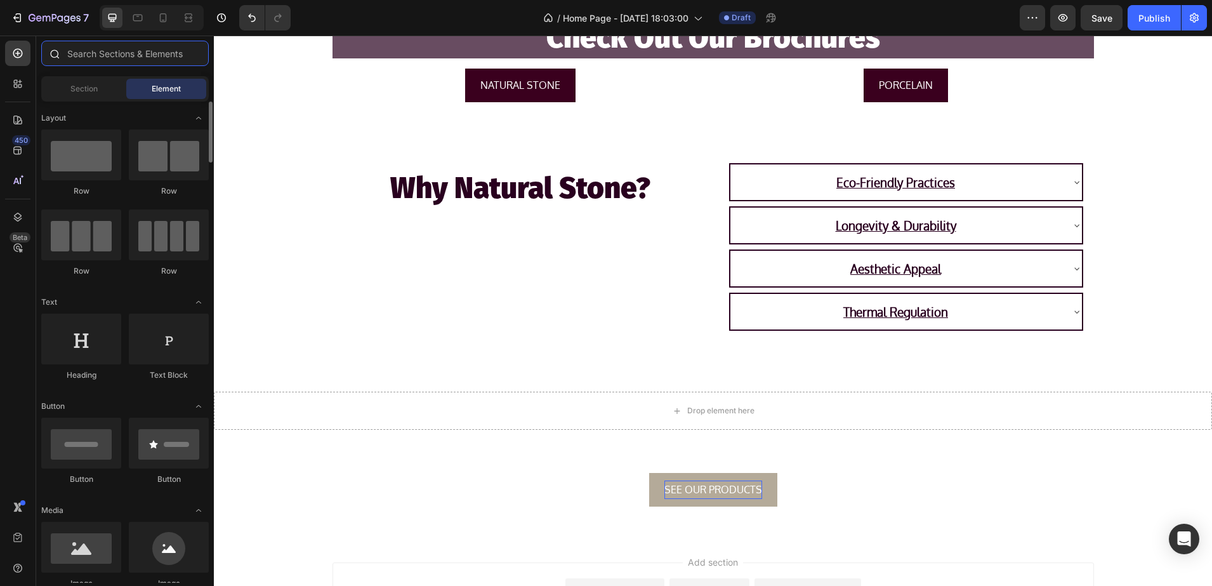
click at [128, 56] on input "text" at bounding box center [125, 53] width 168 height 25
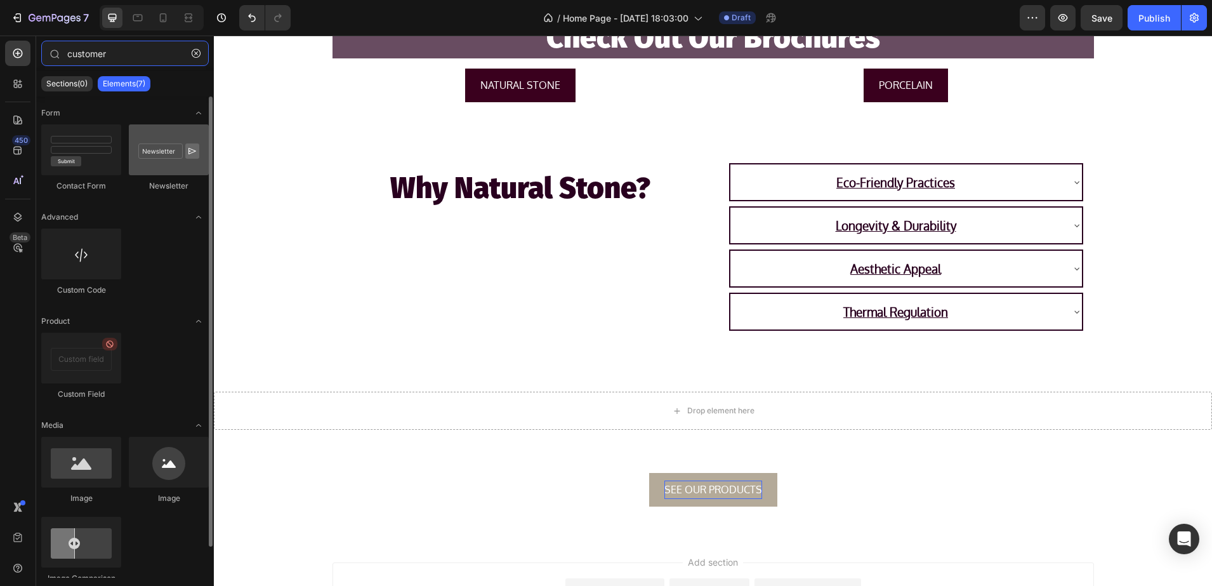
type input "customer"
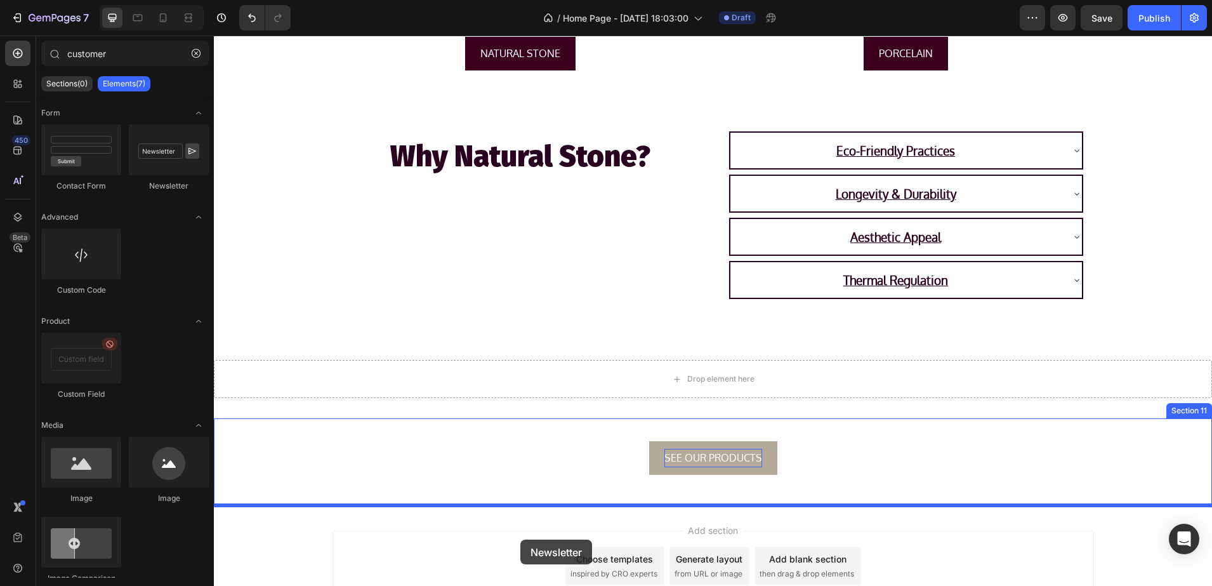
scroll to position [2011, 0]
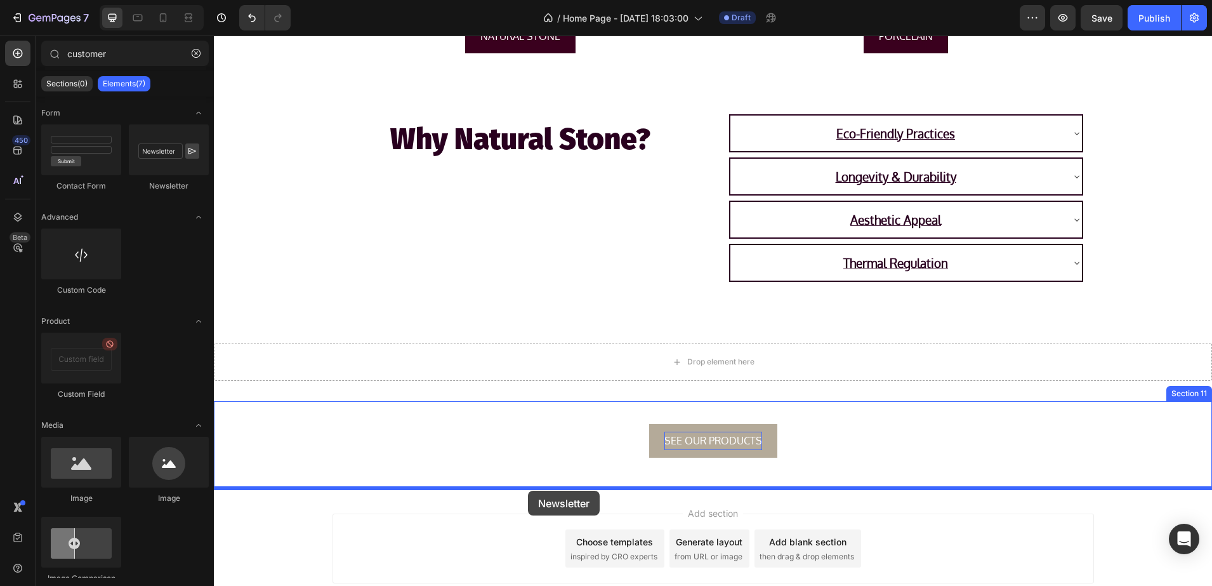
drag, startPoint x: 380, startPoint y: 180, endPoint x: 528, endPoint y: 491, distance: 343.8
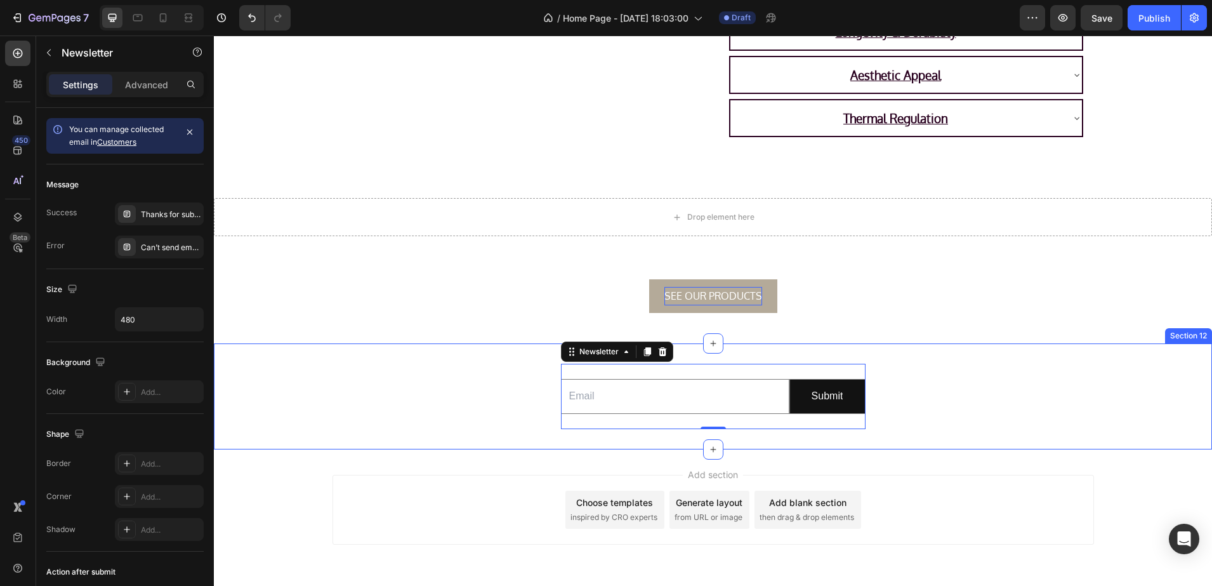
scroll to position [2170, 0]
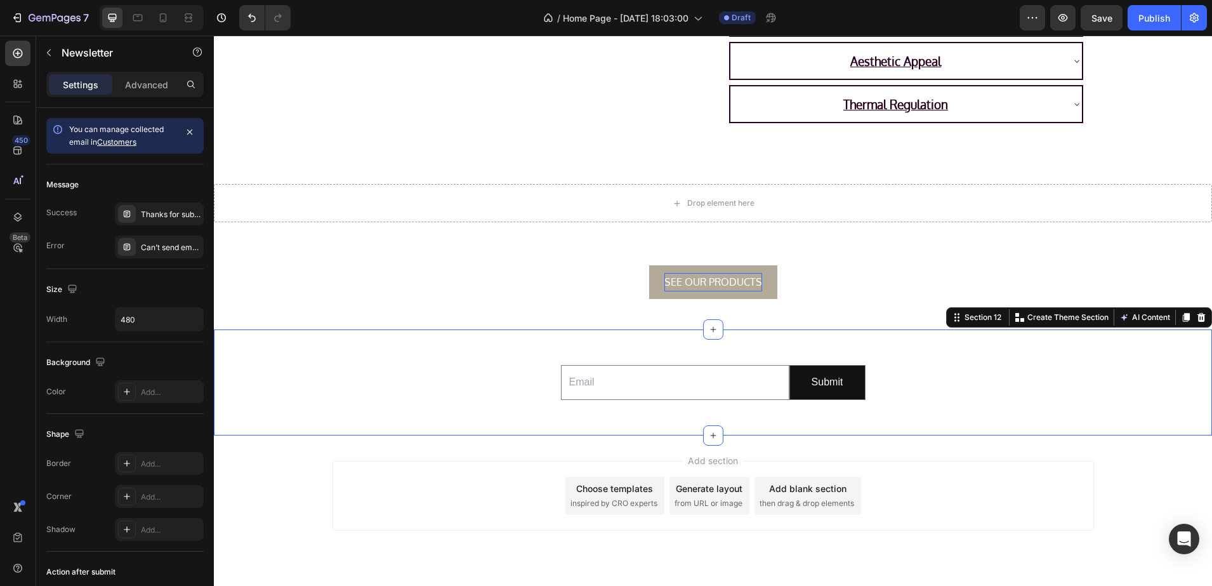
click at [449, 387] on div "Email Field Submit Submit Button Row Newsletter" at bounding box center [713, 382] width 998 height 65
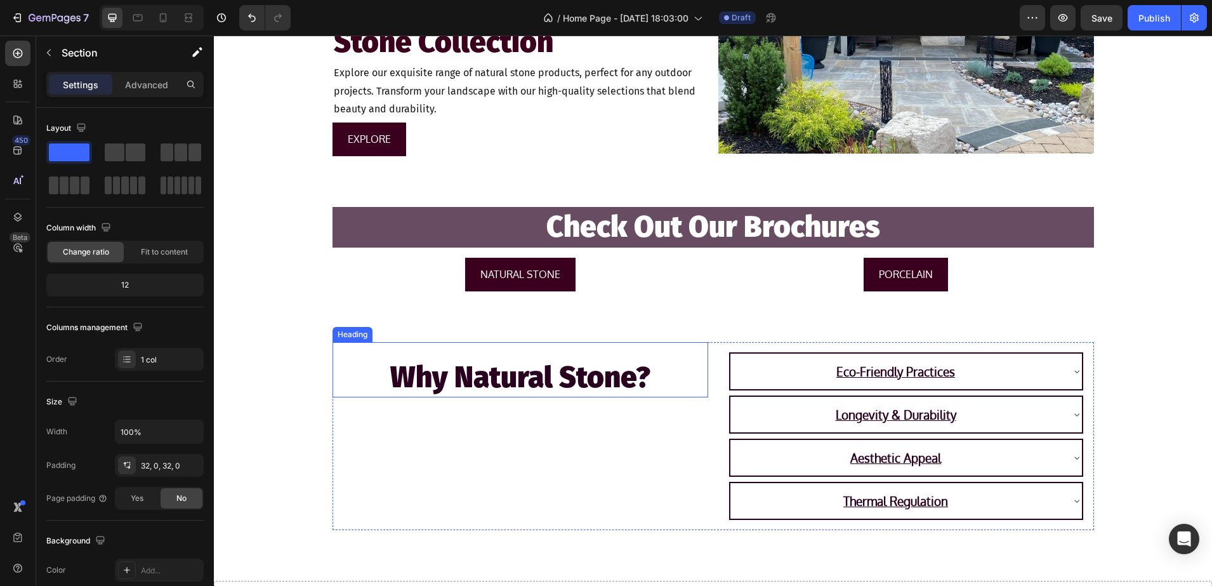
scroll to position [1615, 0]
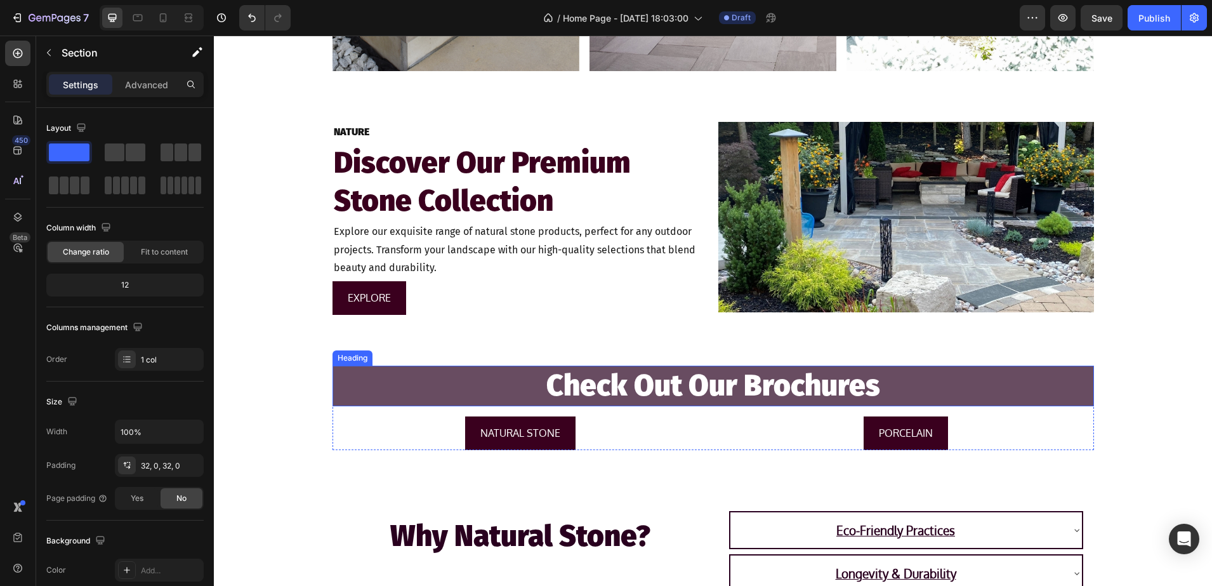
click at [461, 371] on h2 "Check Out Our Brochures" at bounding box center [714, 386] width 762 height 41
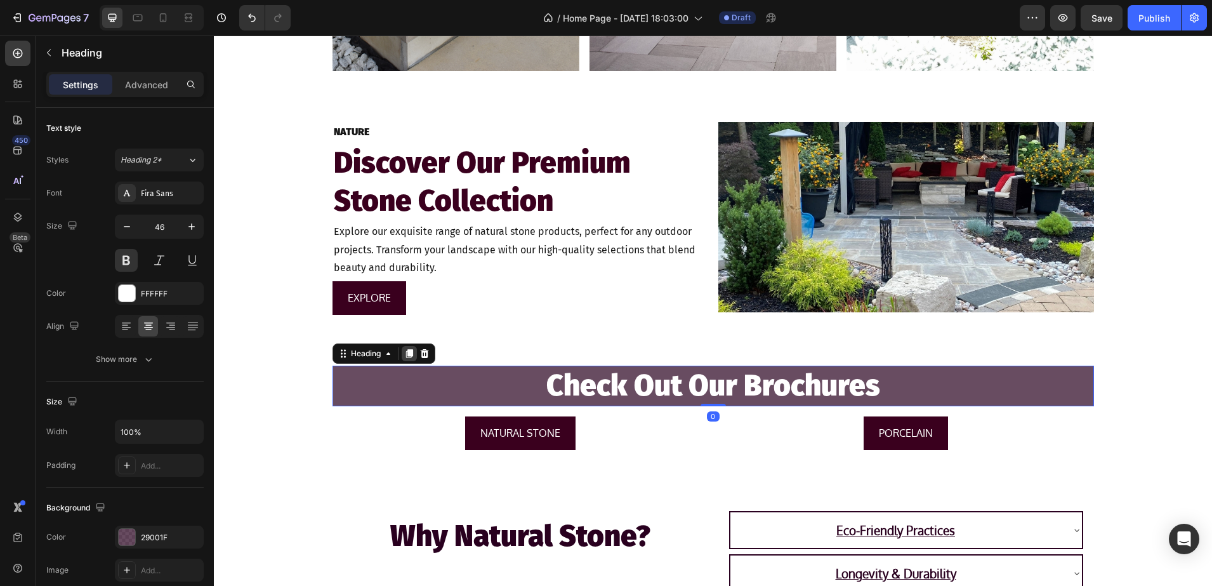
click at [407, 354] on icon at bounding box center [409, 353] width 7 height 9
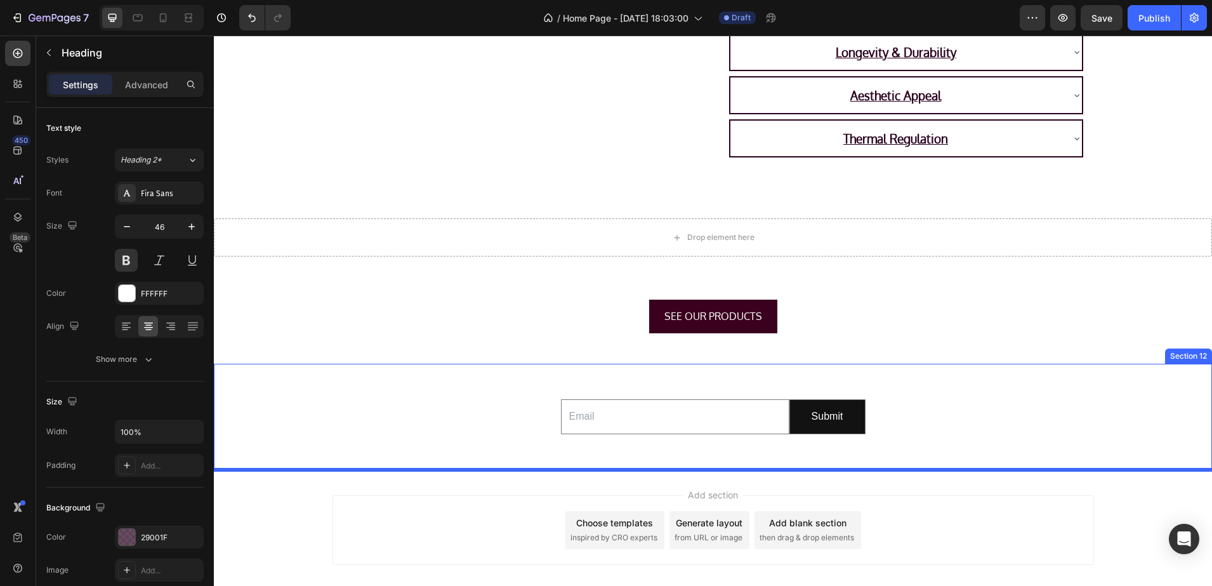
scroll to position [2236, 0]
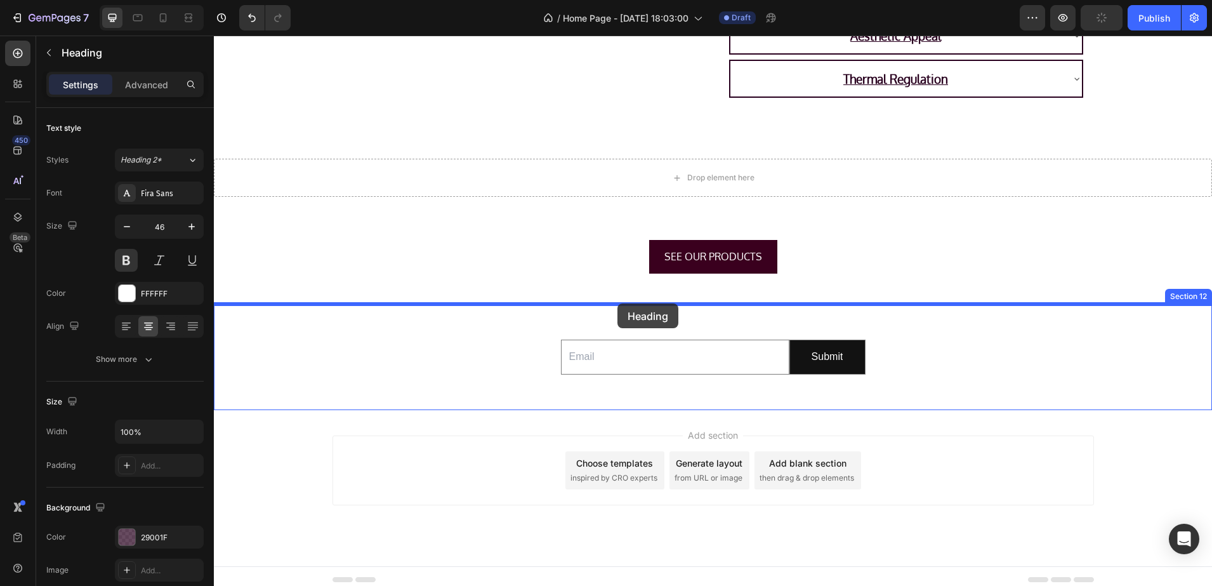
drag, startPoint x: 344, startPoint y: 153, endPoint x: 617, endPoint y: 305, distance: 312.5
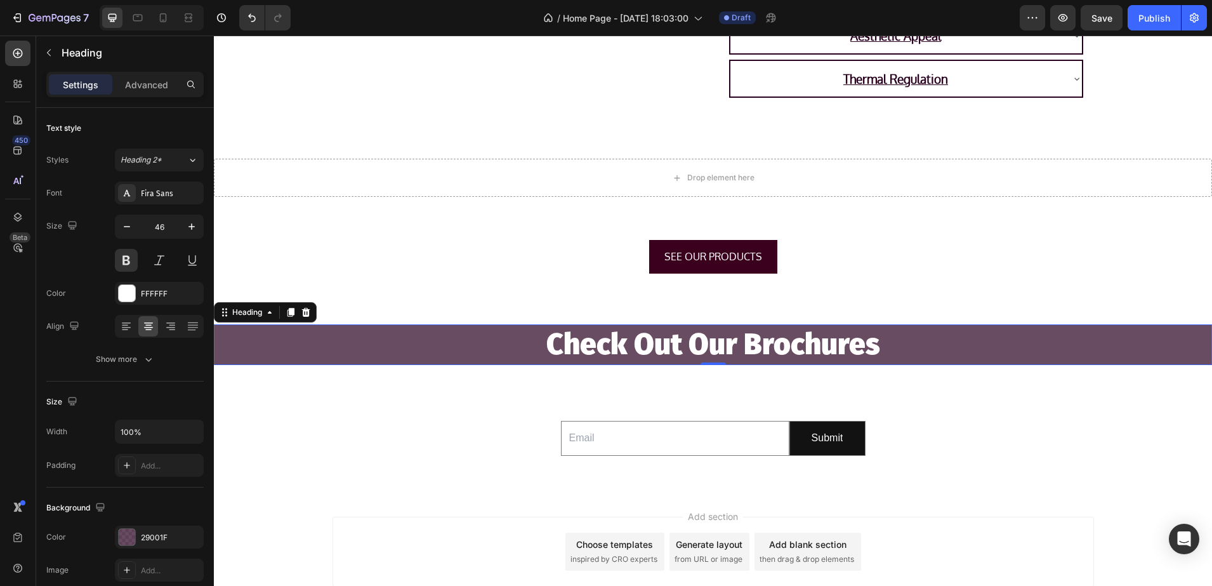
click at [803, 338] on h2 "Check Out Our Brochures" at bounding box center [713, 344] width 998 height 41
click at [865, 347] on p "Check Out Our Brochures" at bounding box center [713, 345] width 996 height 38
click at [869, 346] on p "Check Out Our Brochures" at bounding box center [713, 345] width 996 height 38
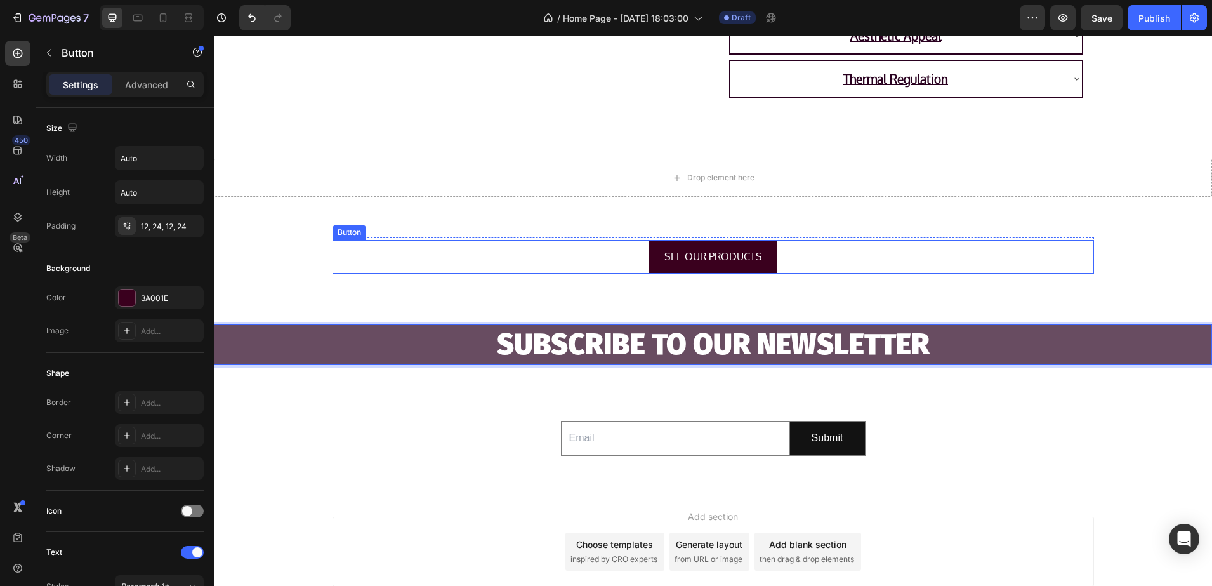
click at [630, 258] on div "SEE OUR PRODUCTS Button" at bounding box center [714, 257] width 762 height 34
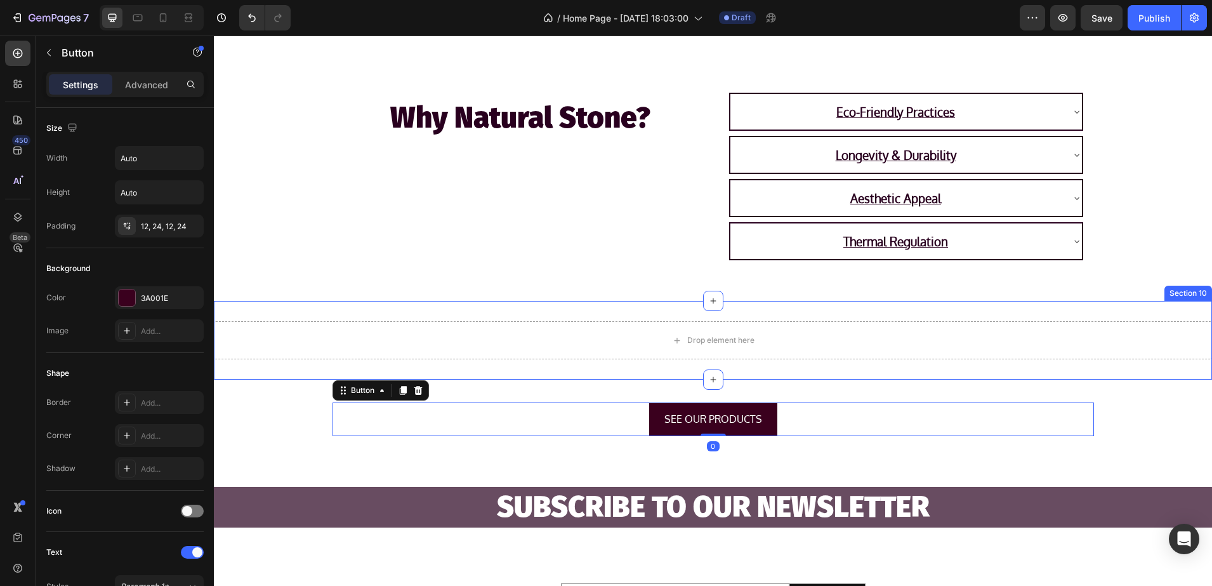
scroll to position [1998, 0]
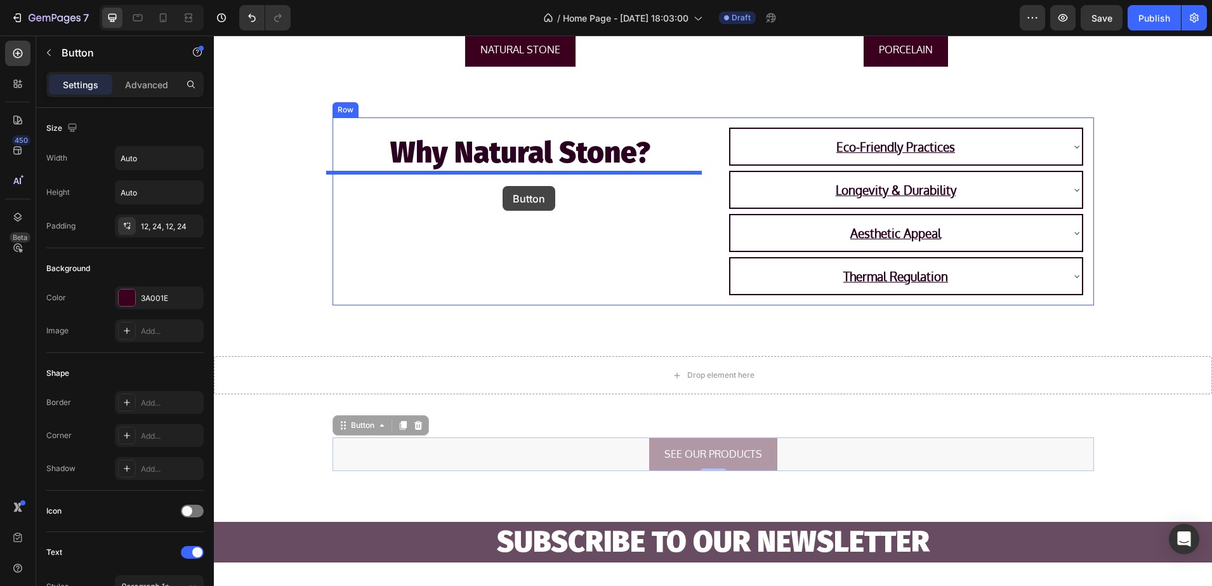
drag, startPoint x: 348, startPoint y: 422, endPoint x: 503, endPoint y: 186, distance: 282.0
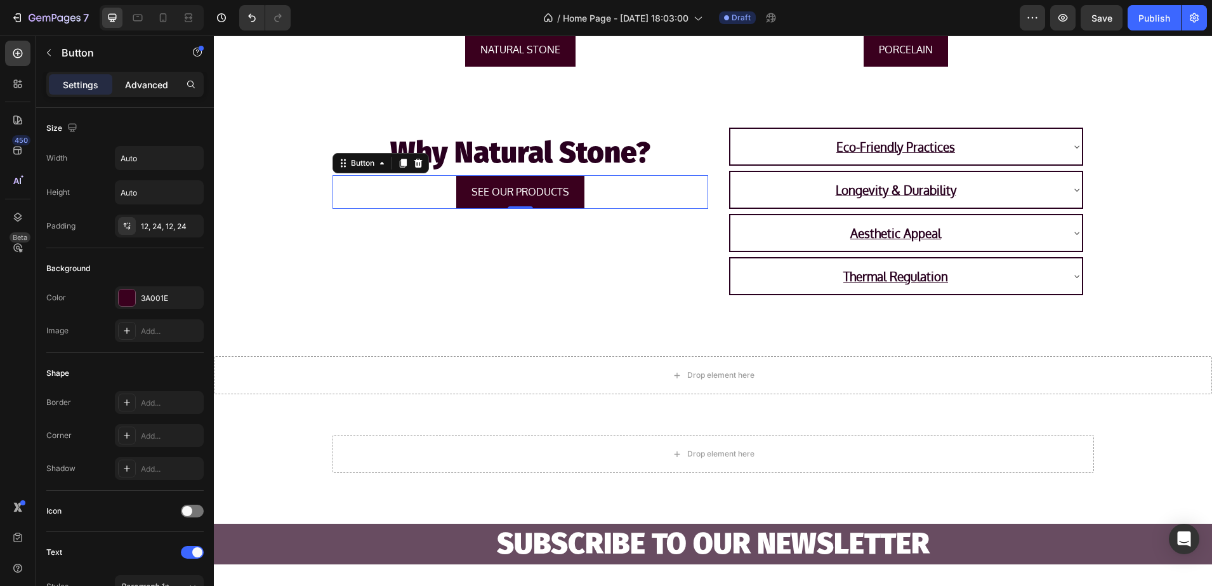
click at [162, 87] on p "Advanced" at bounding box center [146, 84] width 43 height 13
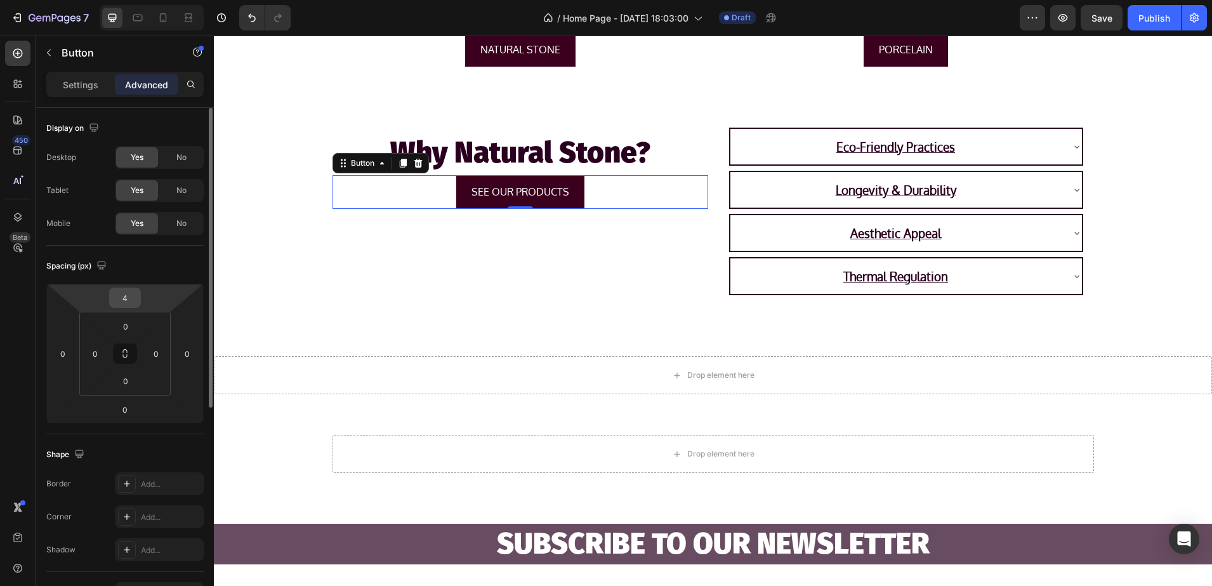
click at [121, 292] on input "4" at bounding box center [124, 297] width 25 height 19
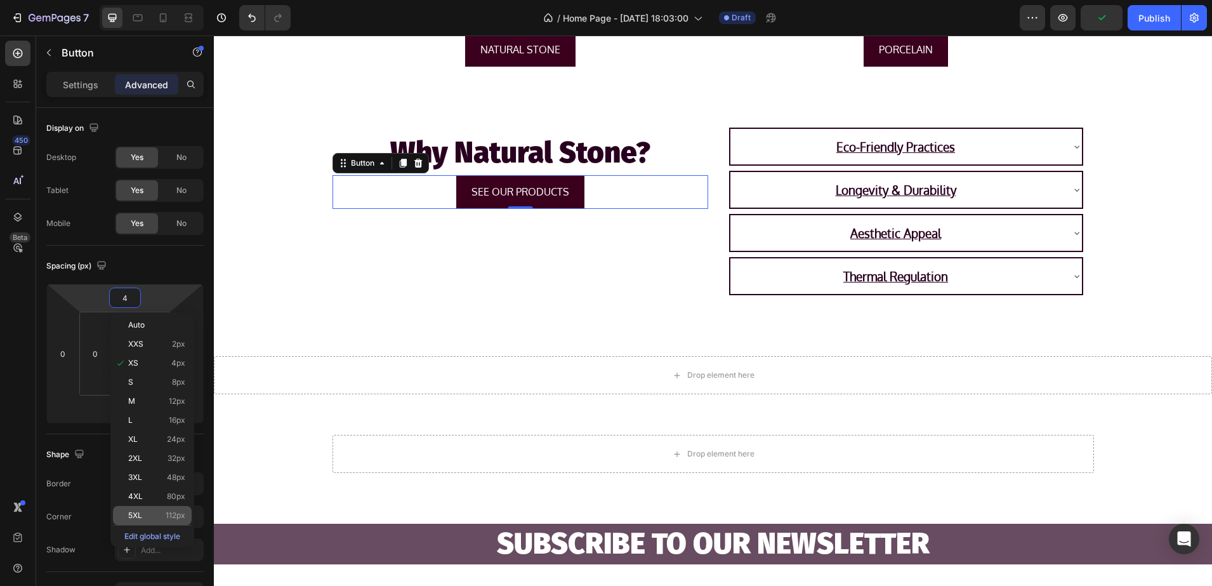
click at [165, 508] on div "5XL 112px" at bounding box center [152, 515] width 79 height 19
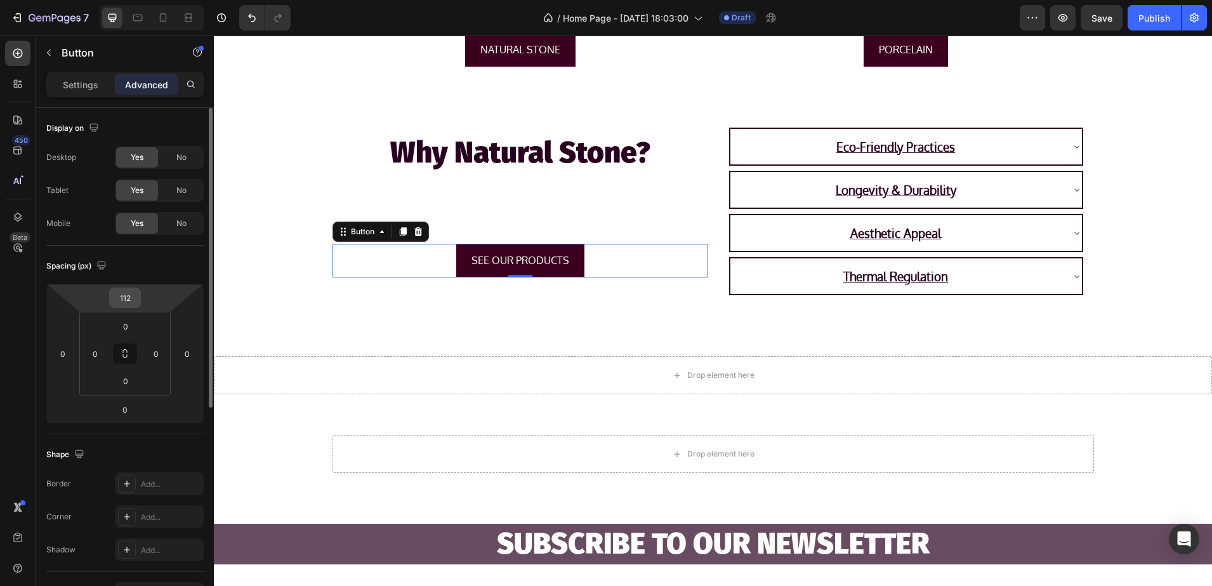
click at [124, 293] on input "112" at bounding box center [124, 297] width 25 height 19
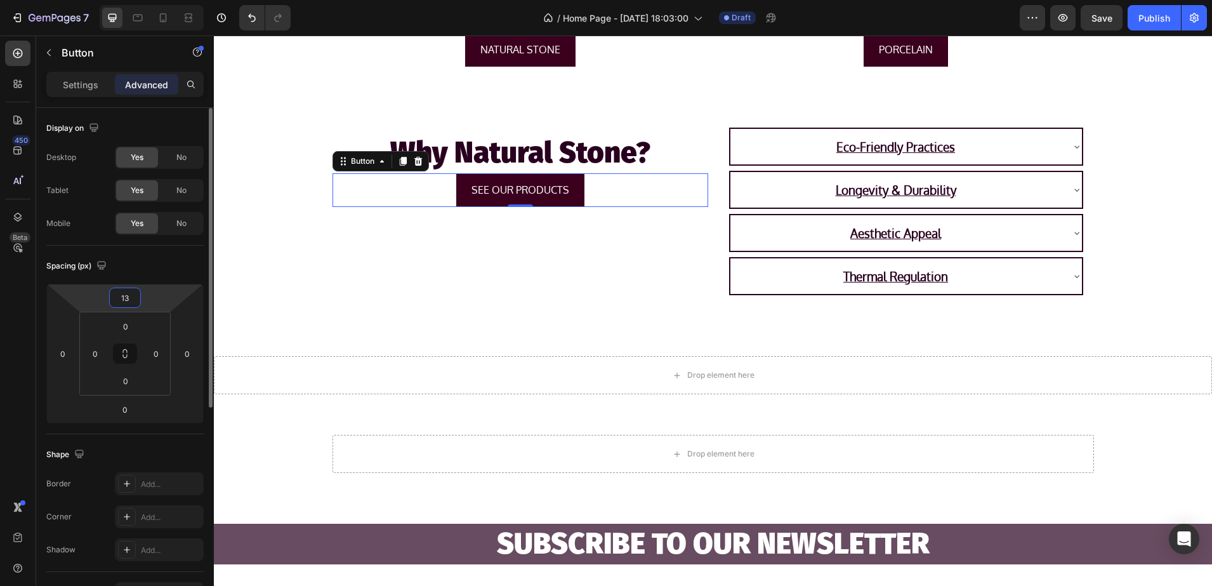
type input "135"
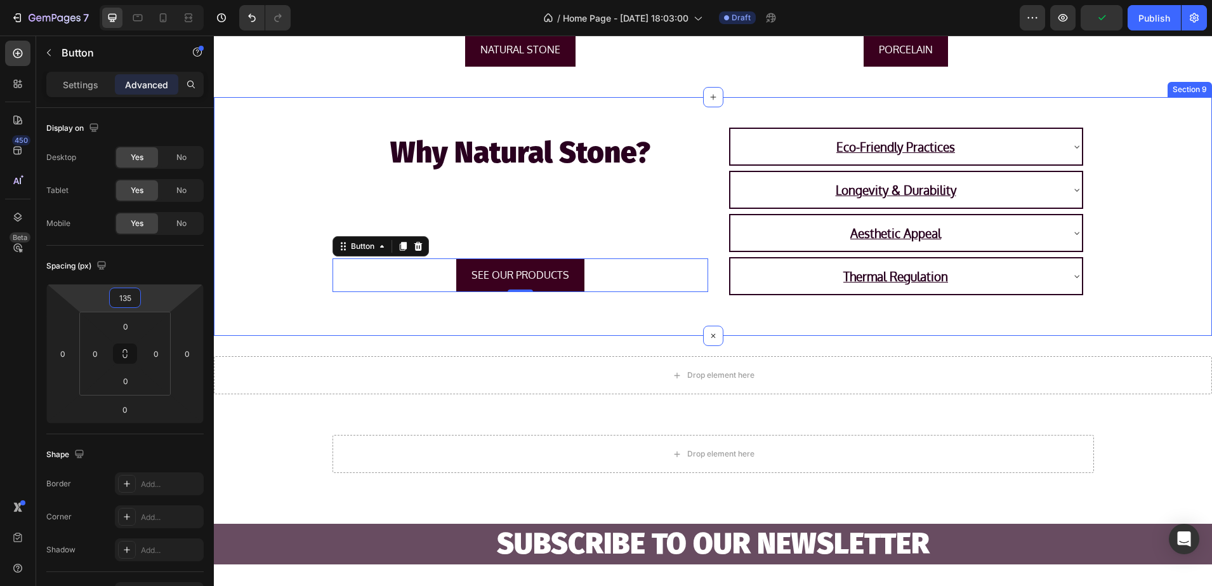
click at [257, 301] on div "Why Natural Stone? Heading SEE OUR PRODUCTS Button 0 Eco-Friendly Practices Lon…" at bounding box center [713, 216] width 998 height 199
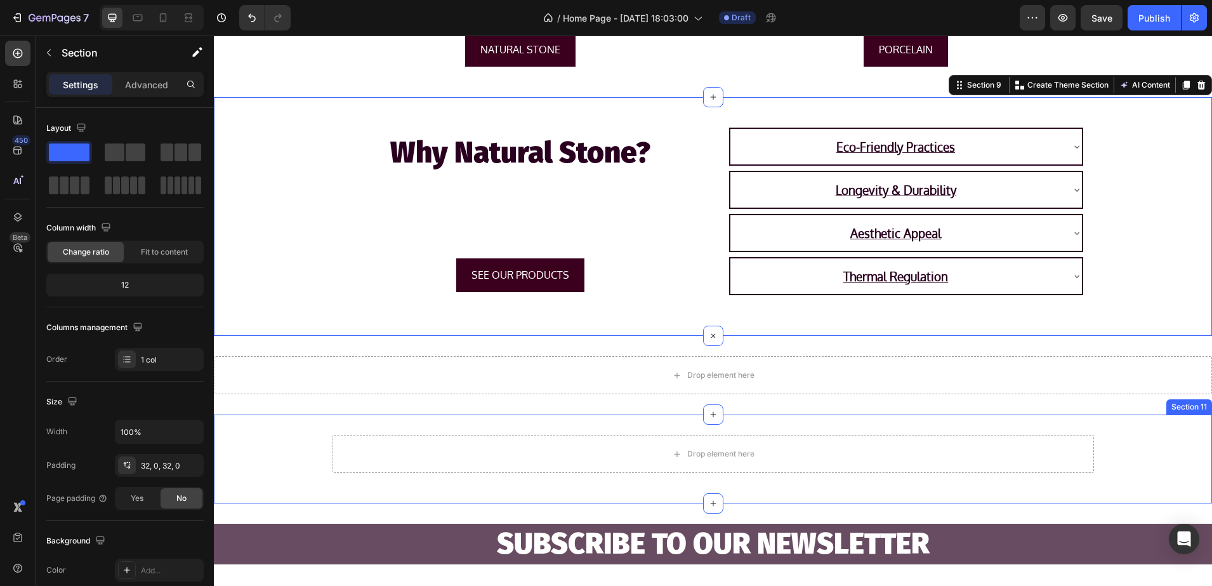
click at [319, 468] on div "Drop element here Row" at bounding box center [713, 459] width 998 height 48
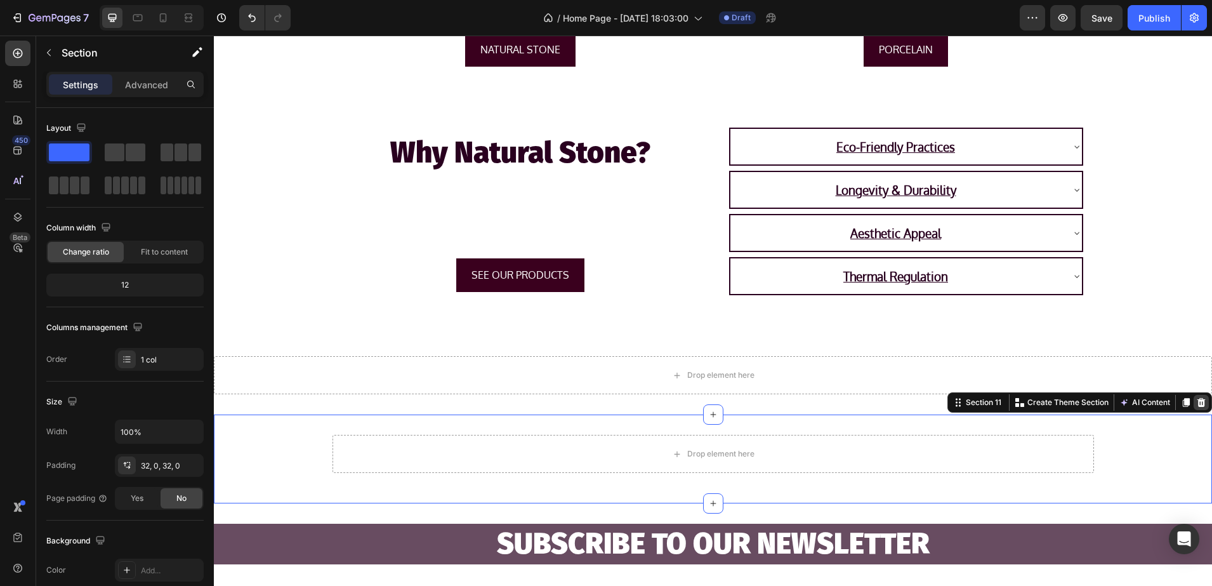
click at [1196, 398] on icon at bounding box center [1201, 402] width 10 height 10
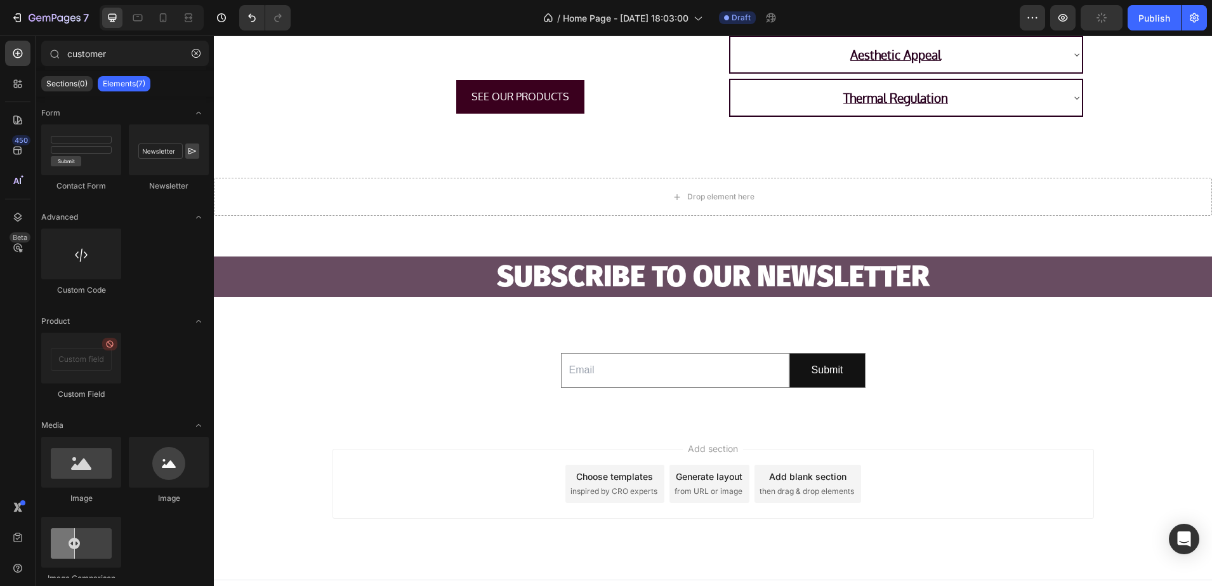
scroll to position [2117, 0]
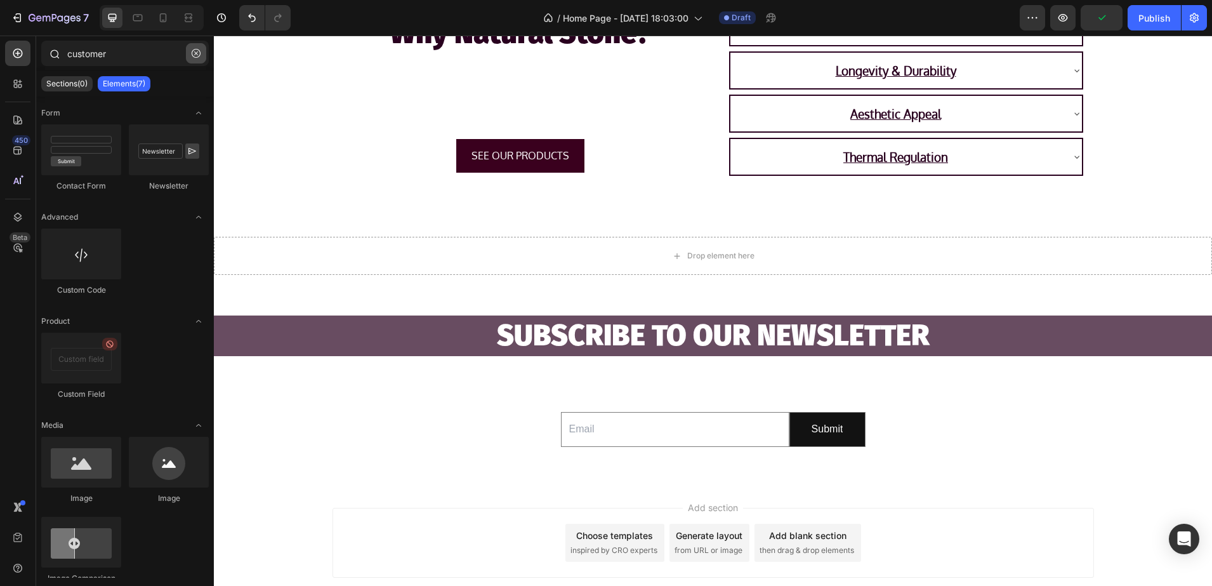
click at [201, 43] on button "button" at bounding box center [196, 53] width 20 height 20
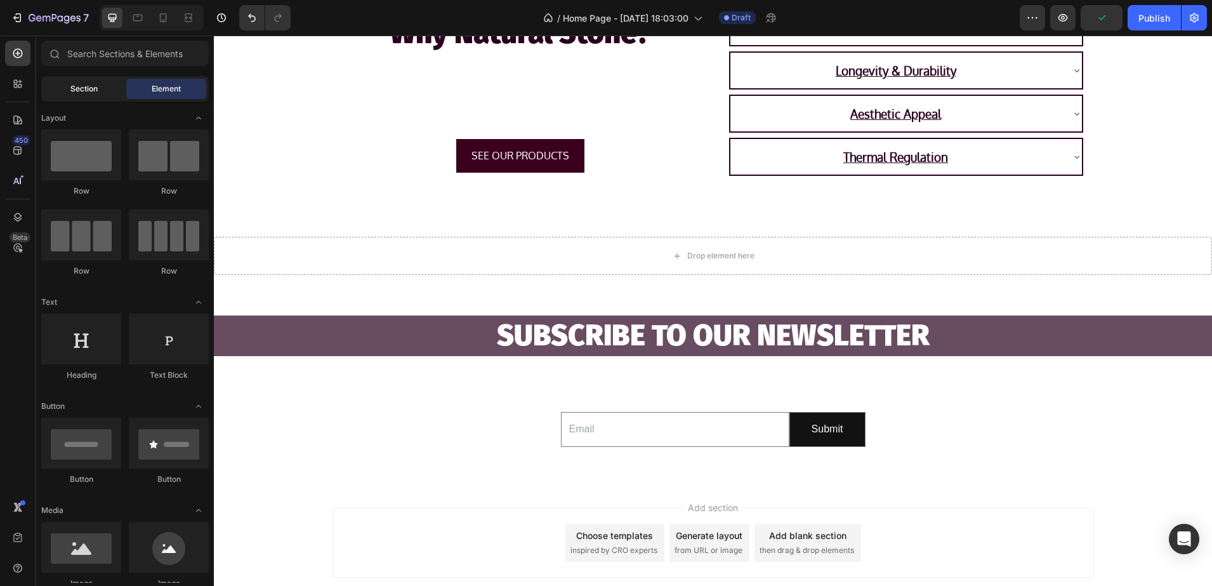
click at [63, 93] on div "Section" at bounding box center [84, 89] width 80 height 20
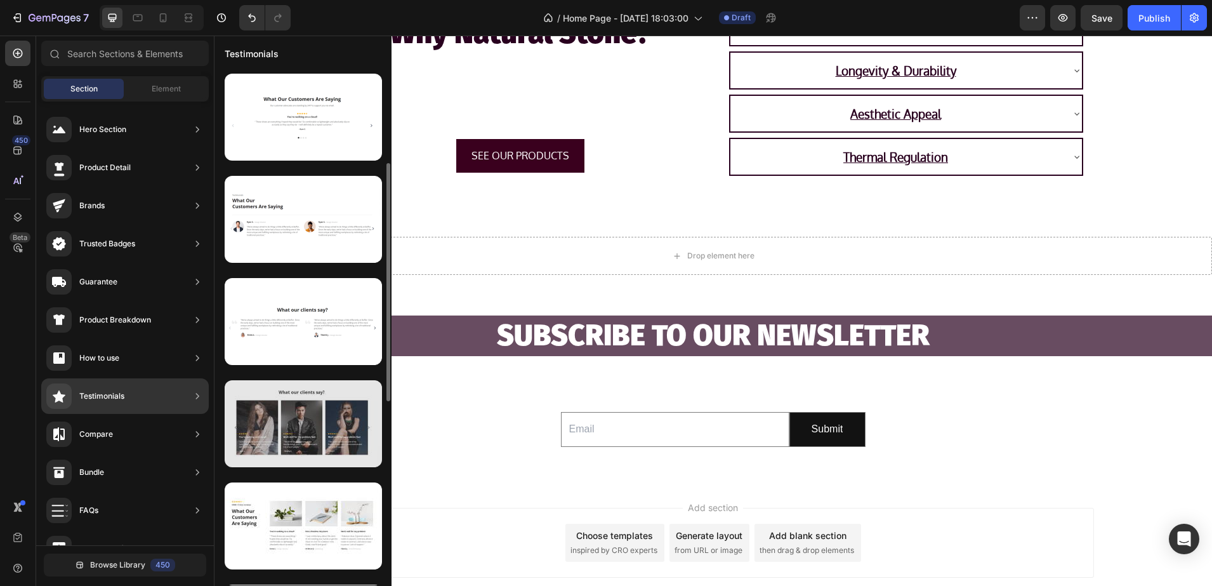
scroll to position [0, 0]
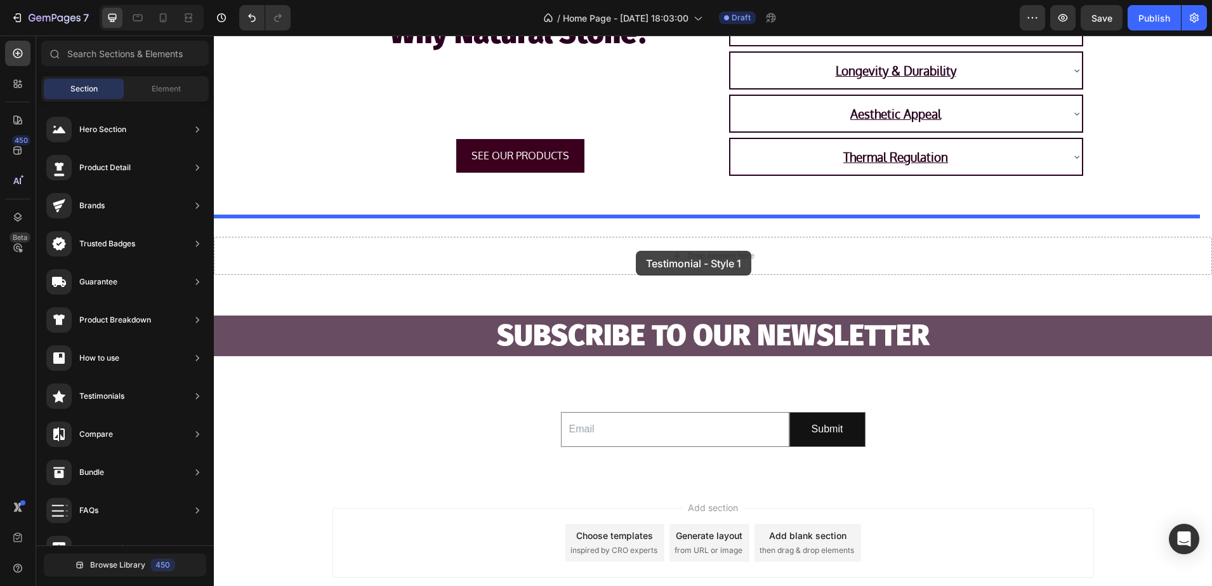
drag, startPoint x: 481, startPoint y: 123, endPoint x: 636, endPoint y: 251, distance: 200.6
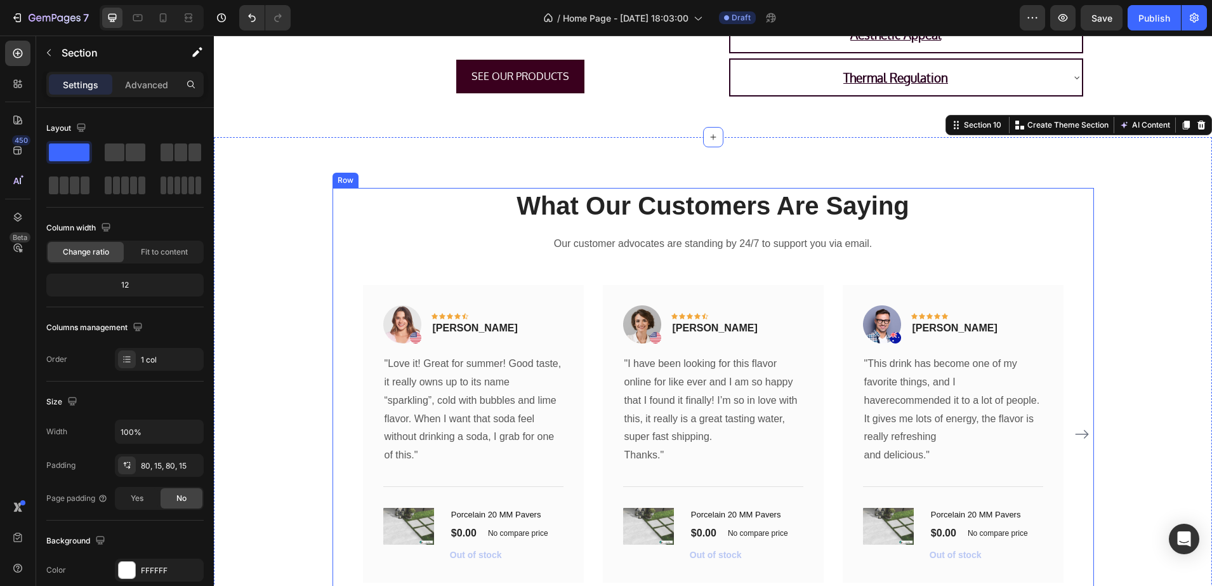
scroll to position [2276, 0]
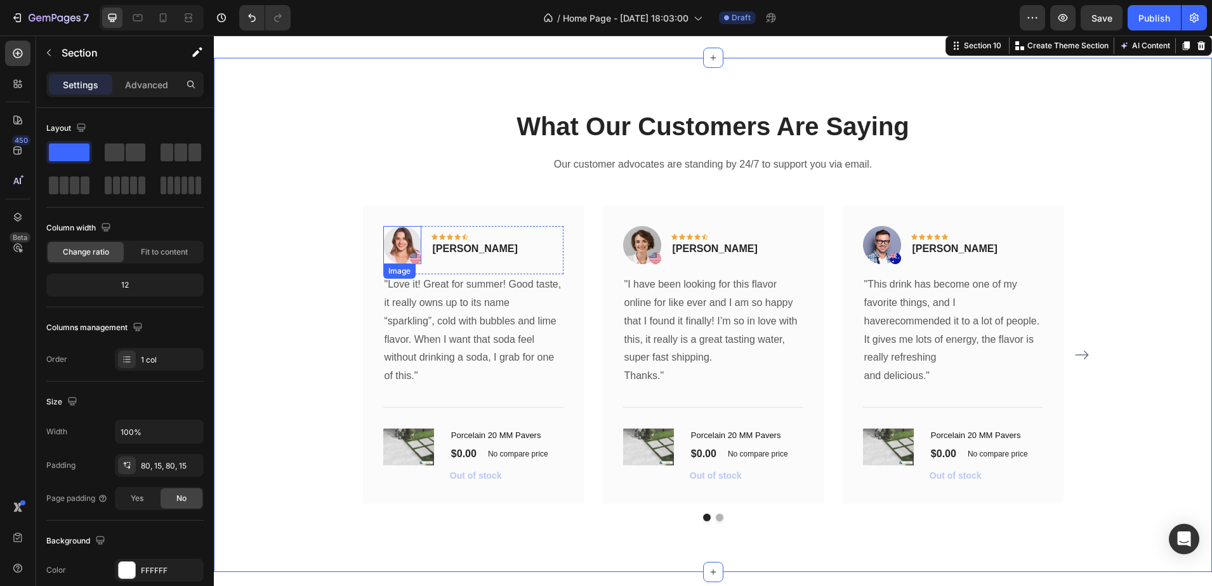
click at [403, 242] on img at bounding box center [402, 245] width 38 height 38
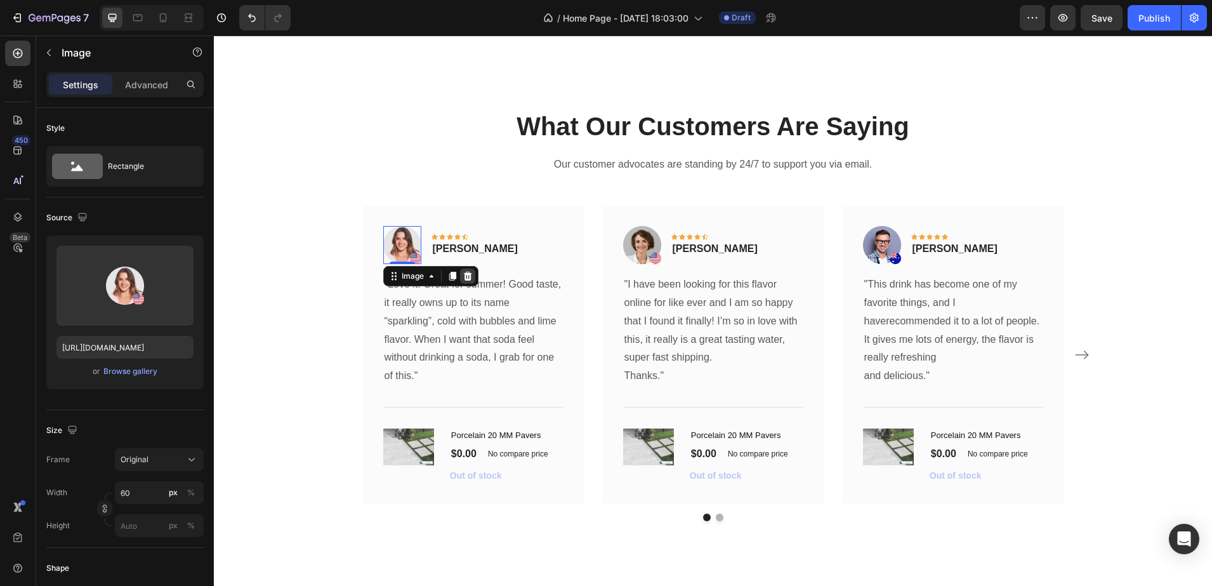
click at [467, 275] on div at bounding box center [467, 275] width 15 height 15
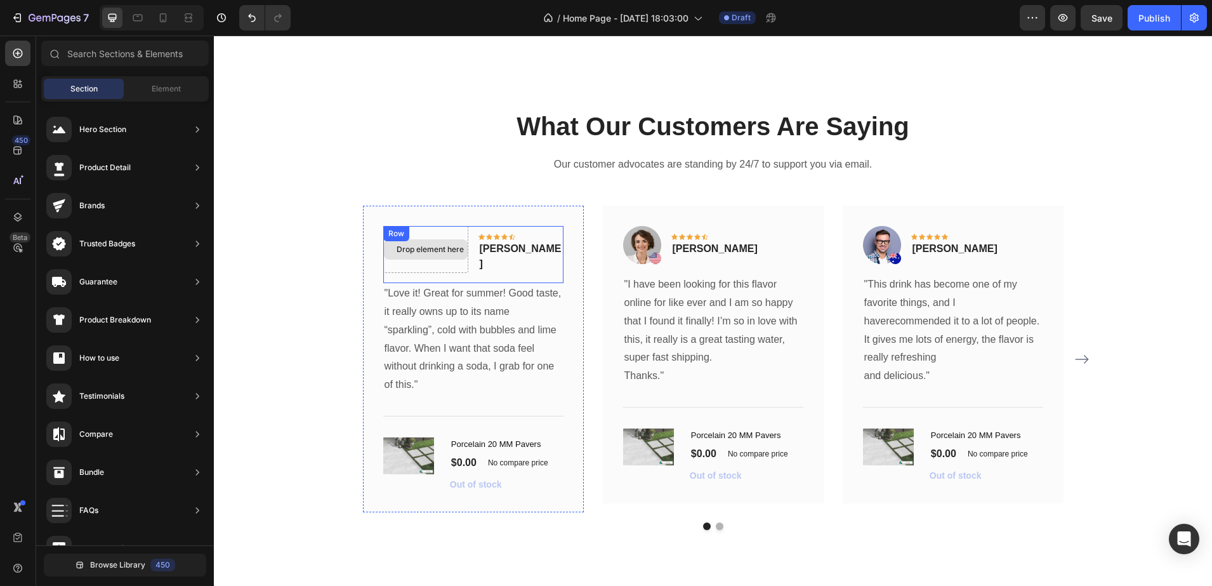
click at [463, 230] on div "Drop element here Icon Icon Icon Icon Icon Row Rita Carroll Text block Row" at bounding box center [473, 254] width 180 height 57
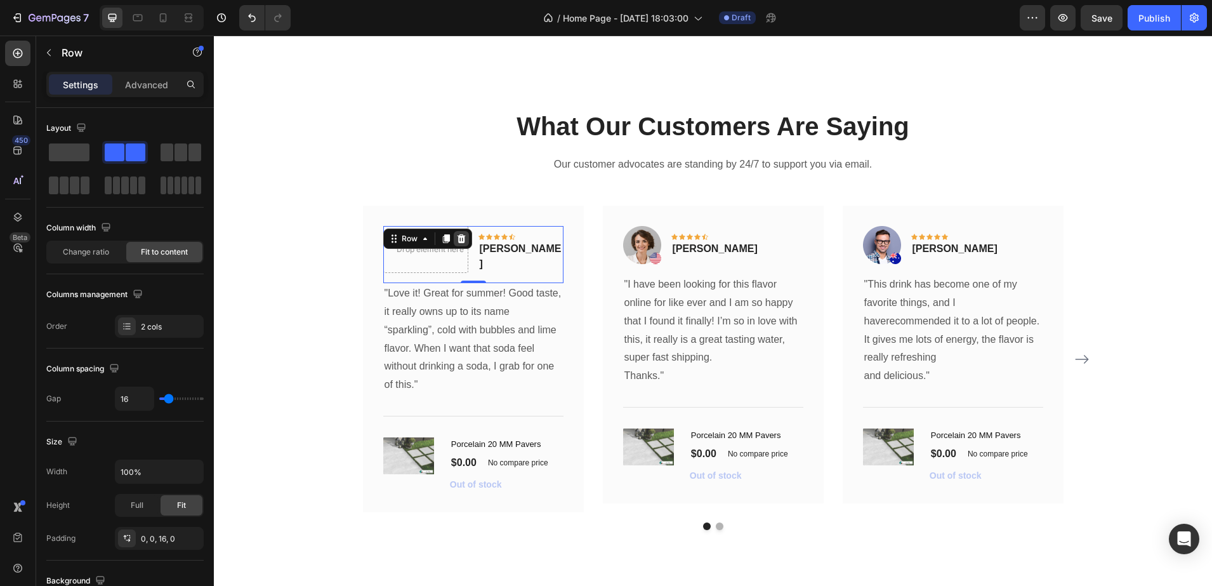
click at [458, 234] on icon at bounding box center [461, 239] width 10 height 10
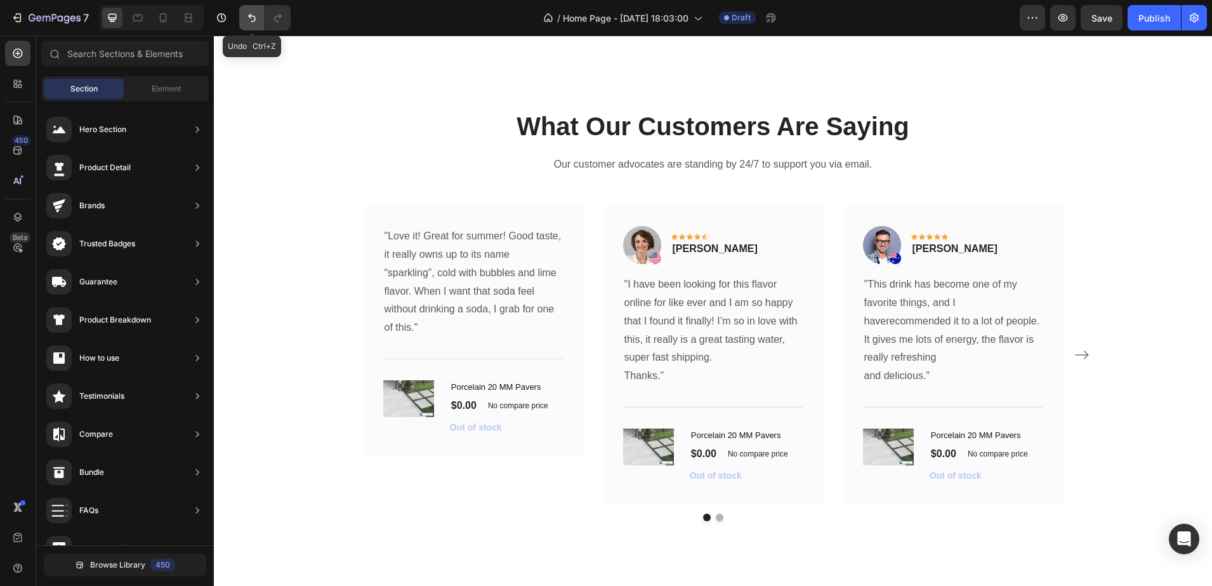
click at [258, 22] on icon "Undo/Redo" at bounding box center [252, 17] width 13 height 13
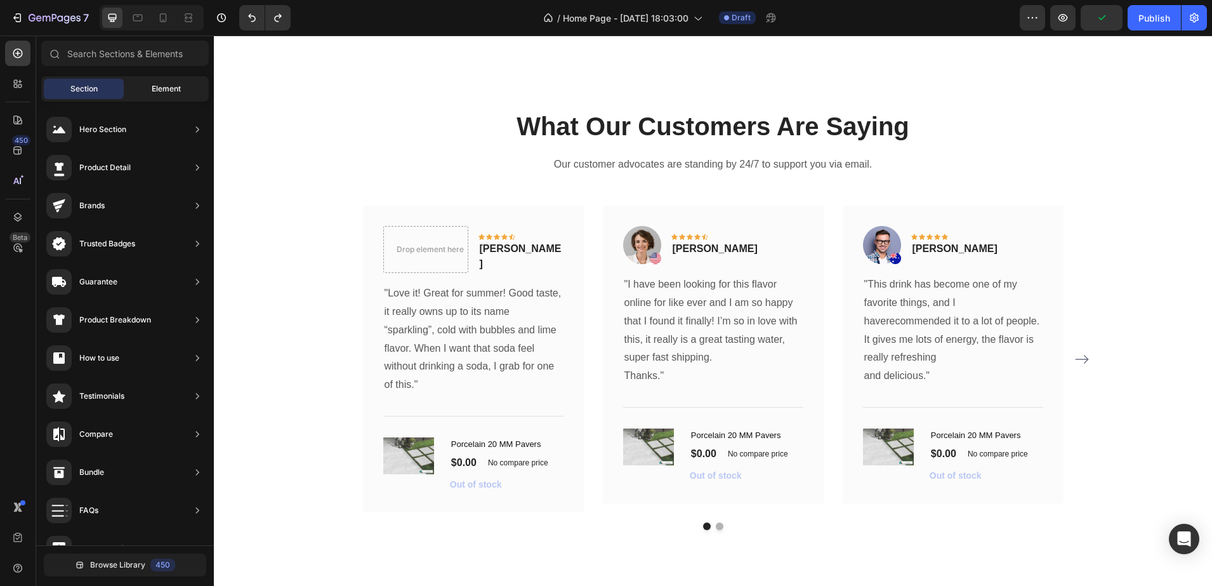
click at [154, 83] on span "Element" at bounding box center [166, 88] width 29 height 11
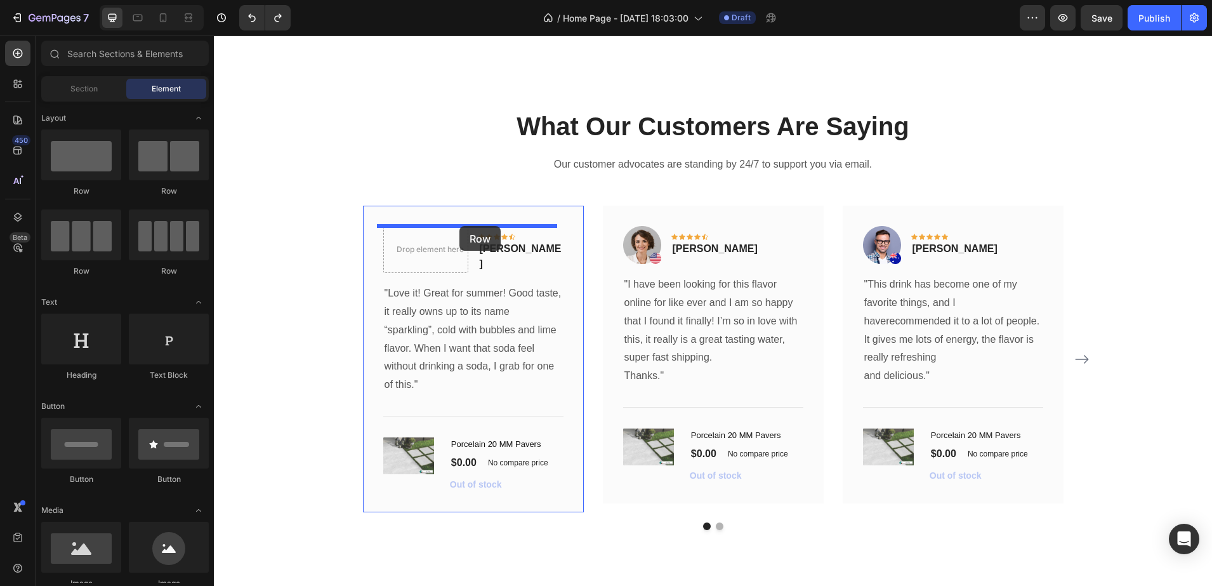
drag, startPoint x: 289, startPoint y: 196, endPoint x: 459, endPoint y: 226, distance: 173.3
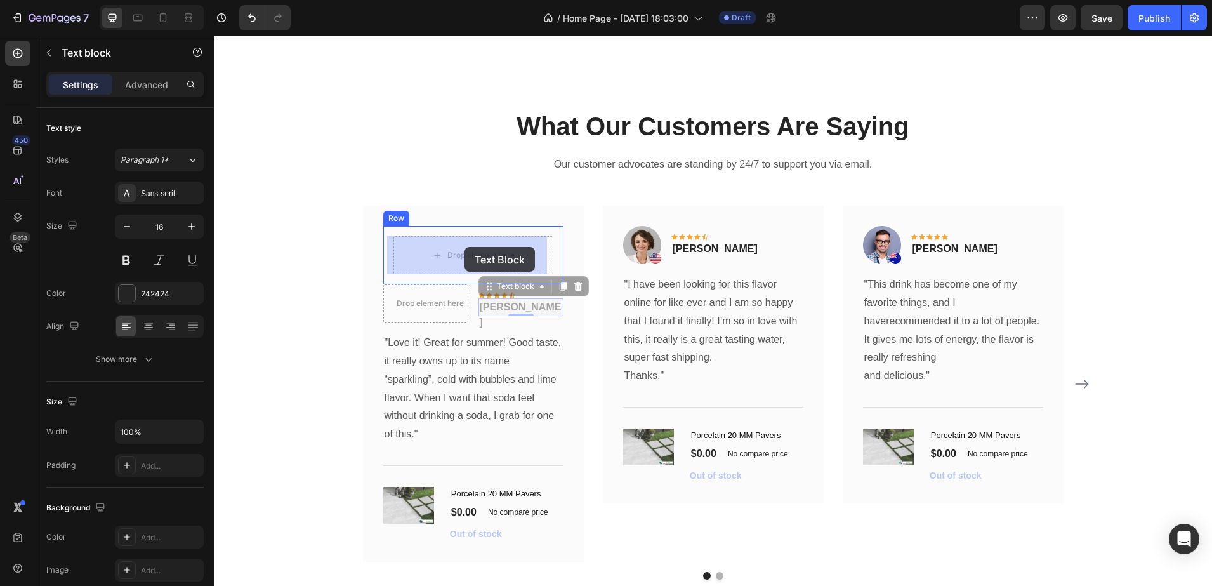
drag, startPoint x: 505, startPoint y: 298, endPoint x: 484, endPoint y: 266, distance: 37.7
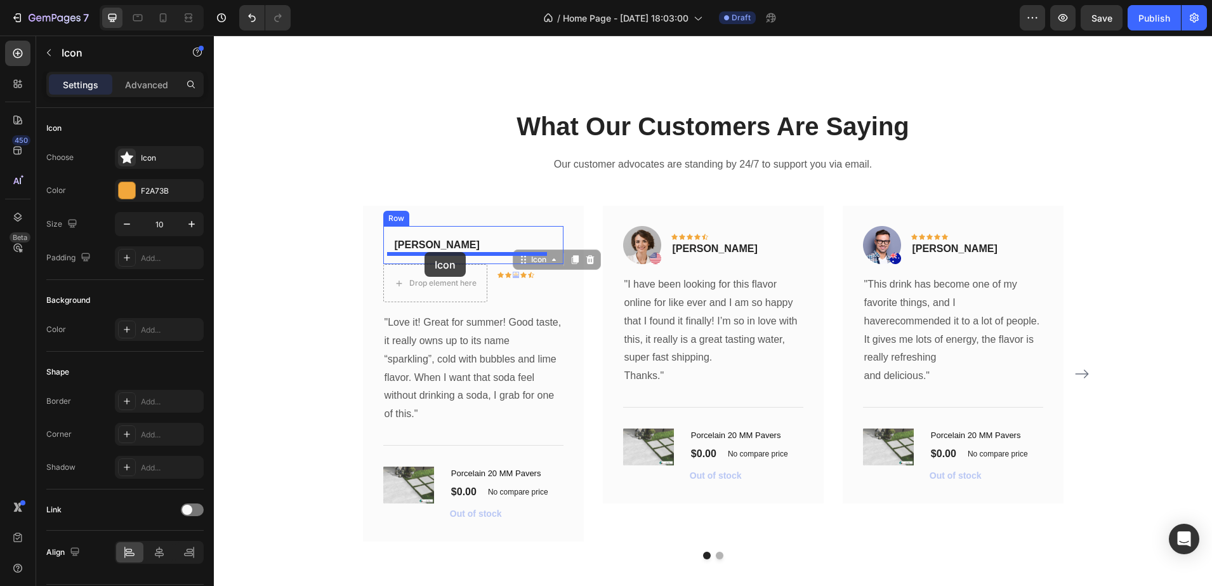
drag, startPoint x: 512, startPoint y: 273, endPoint x: 425, endPoint y: 252, distance: 90.1
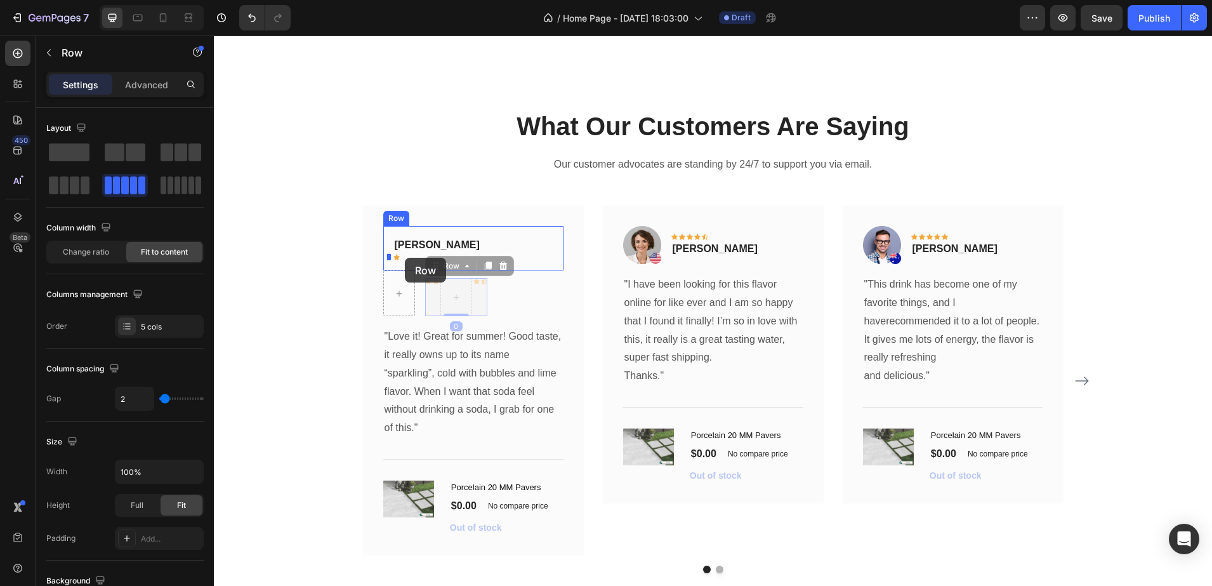
drag, startPoint x: 426, startPoint y: 281, endPoint x: 405, endPoint y: 258, distance: 31.0
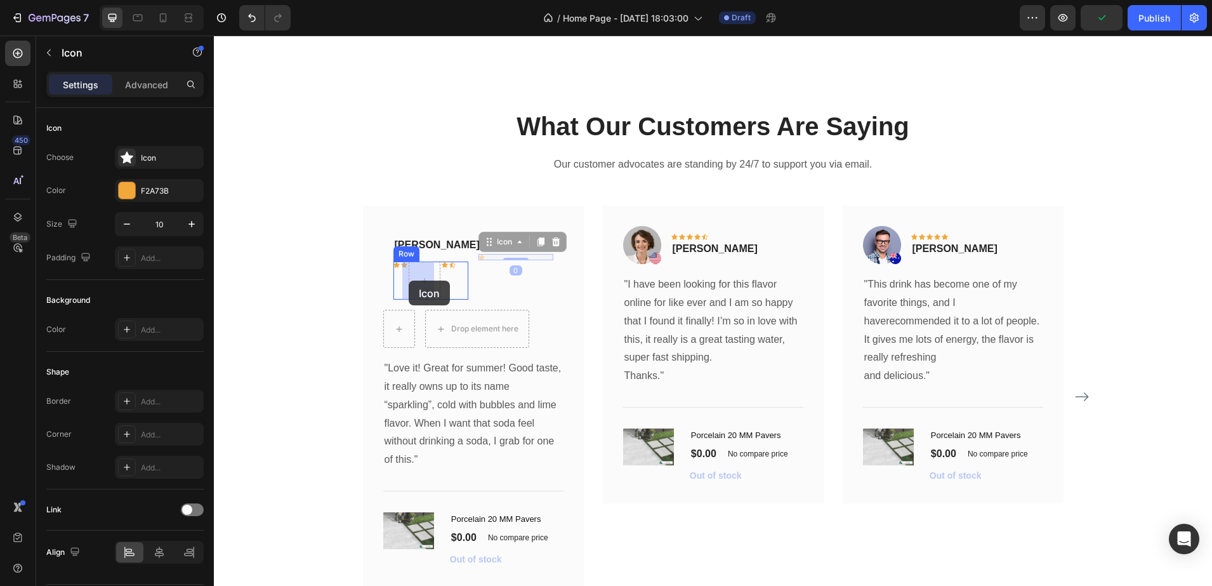
drag, startPoint x: 475, startPoint y: 260, endPoint x: 409, endPoint y: 281, distance: 69.9
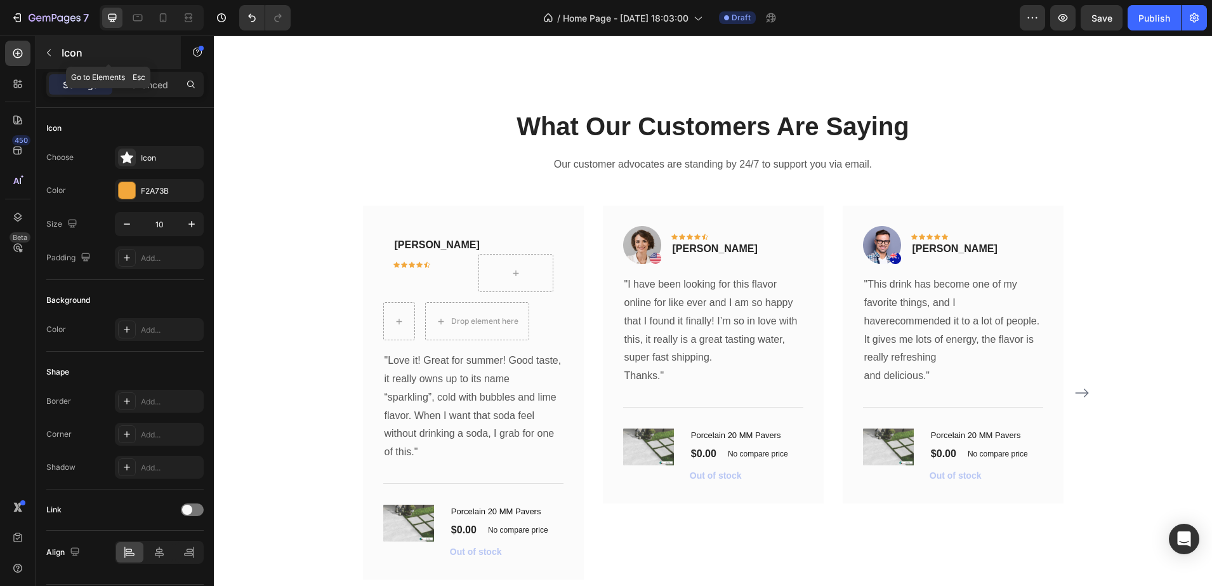
click at [89, 59] on p "Icon" at bounding box center [116, 52] width 108 height 15
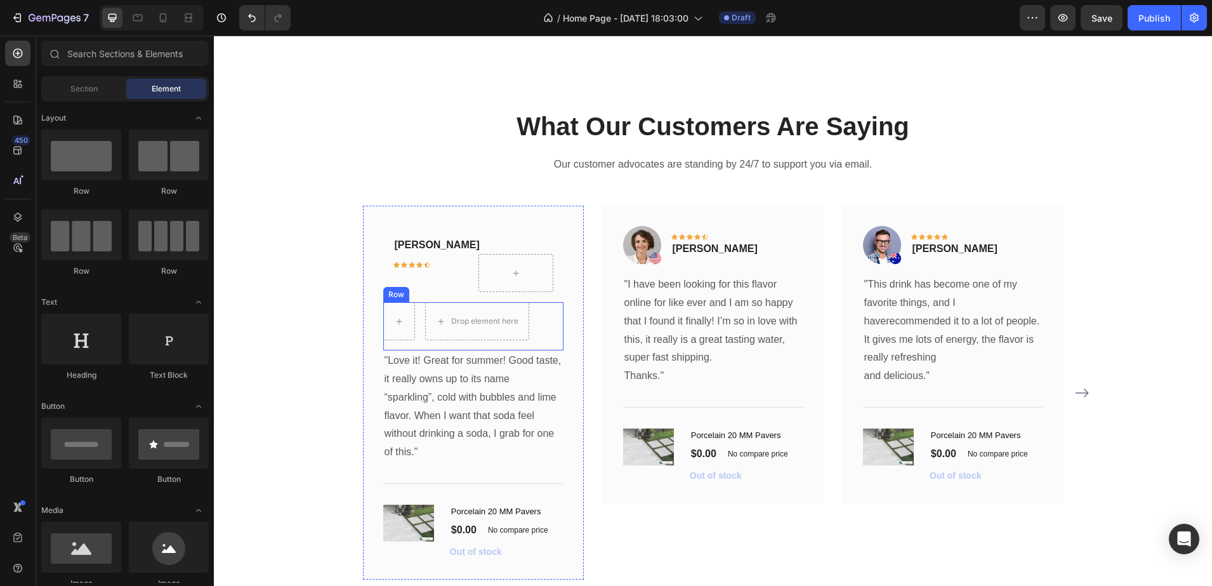
click at [532, 315] on div "Drop element here Row" at bounding box center [473, 326] width 180 height 48
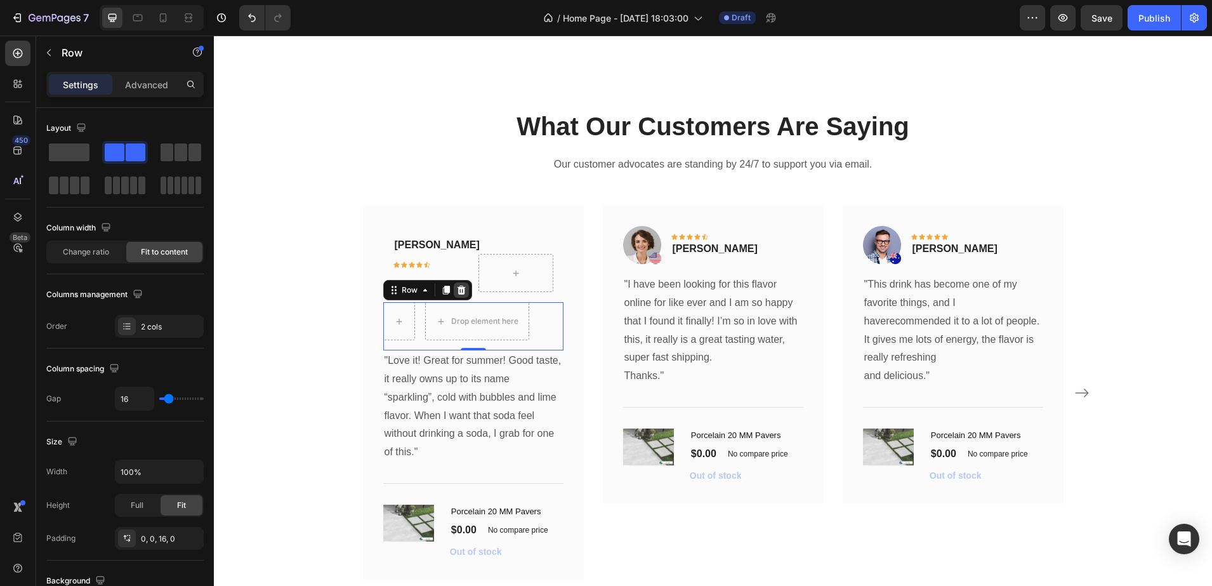
click at [457, 294] on icon at bounding box center [461, 290] width 8 height 9
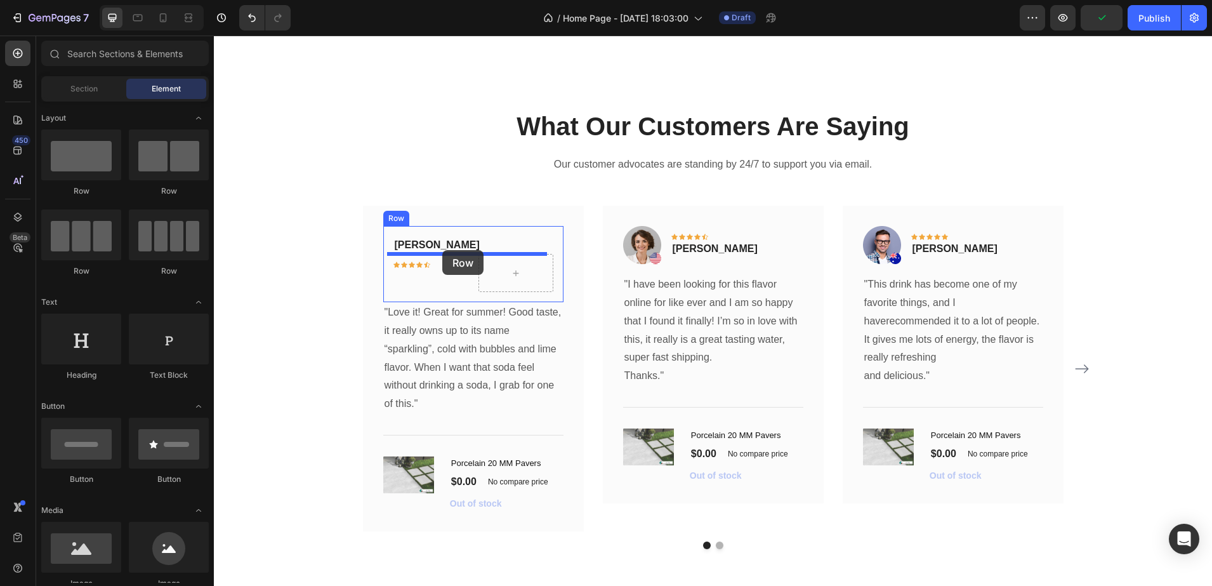
drag, startPoint x: 300, startPoint y: 194, endPoint x: 442, endPoint y: 250, distance: 153.3
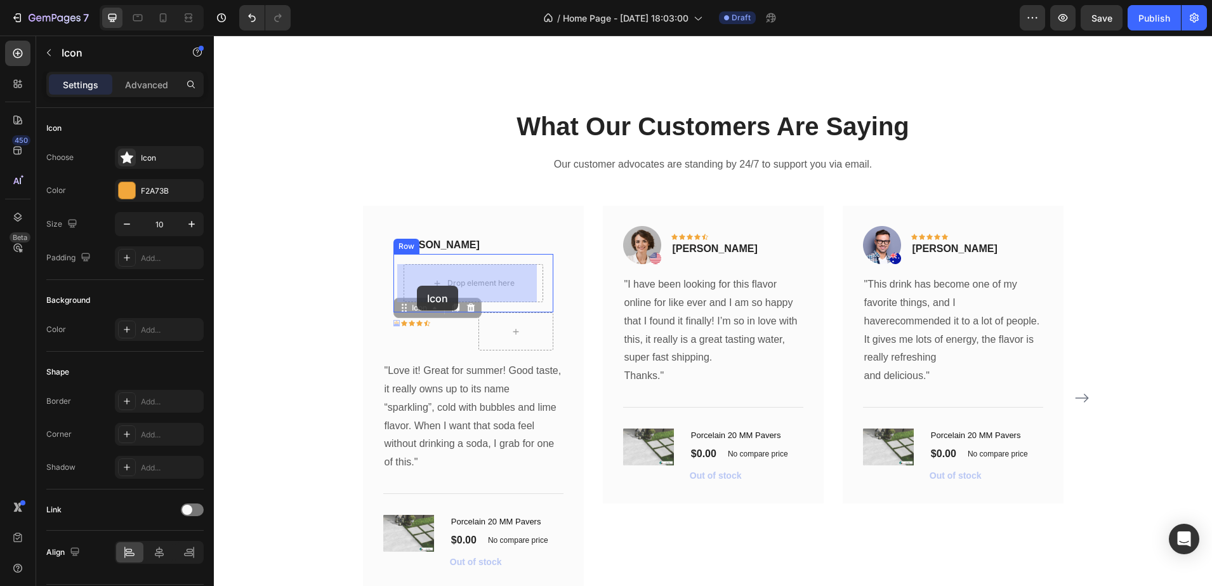
drag, startPoint x: 390, startPoint y: 324, endPoint x: 417, endPoint y: 286, distance: 47.4
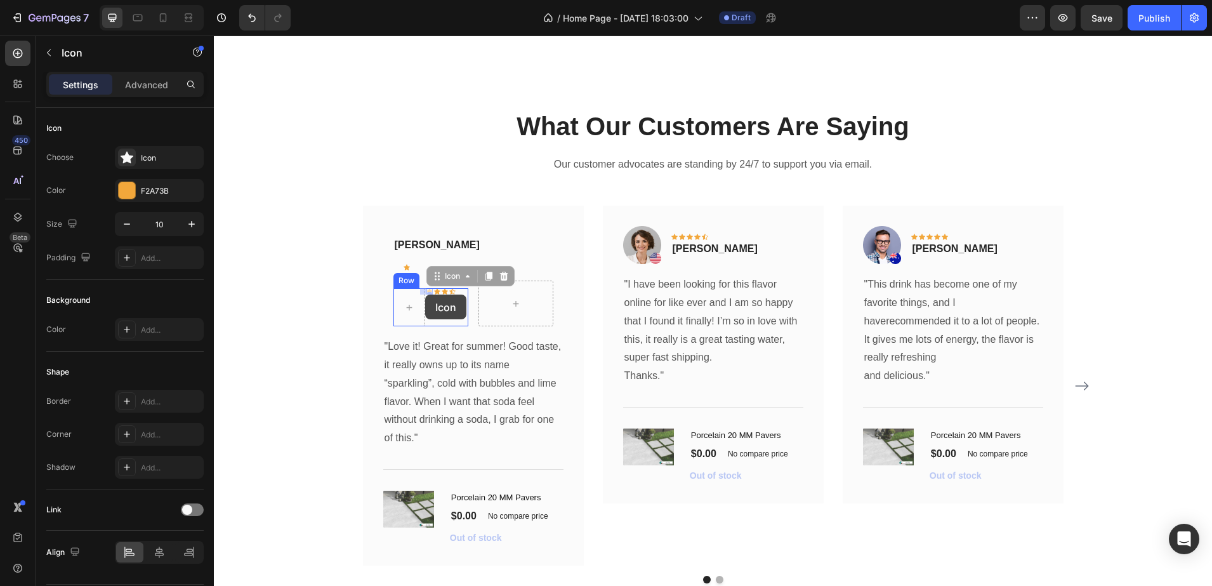
drag, startPoint x: 430, startPoint y: 293, endPoint x: 414, endPoint y: 268, distance: 29.9
drag, startPoint x: 461, startPoint y: 294, endPoint x: 439, endPoint y: 268, distance: 33.7
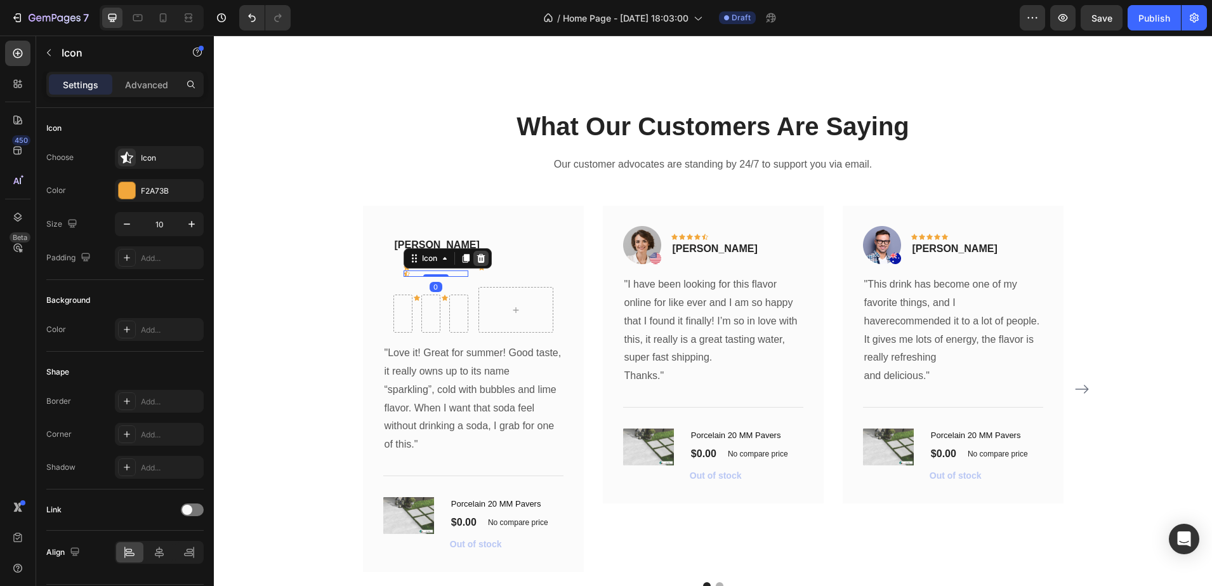
click at [476, 257] on icon at bounding box center [481, 258] width 10 height 10
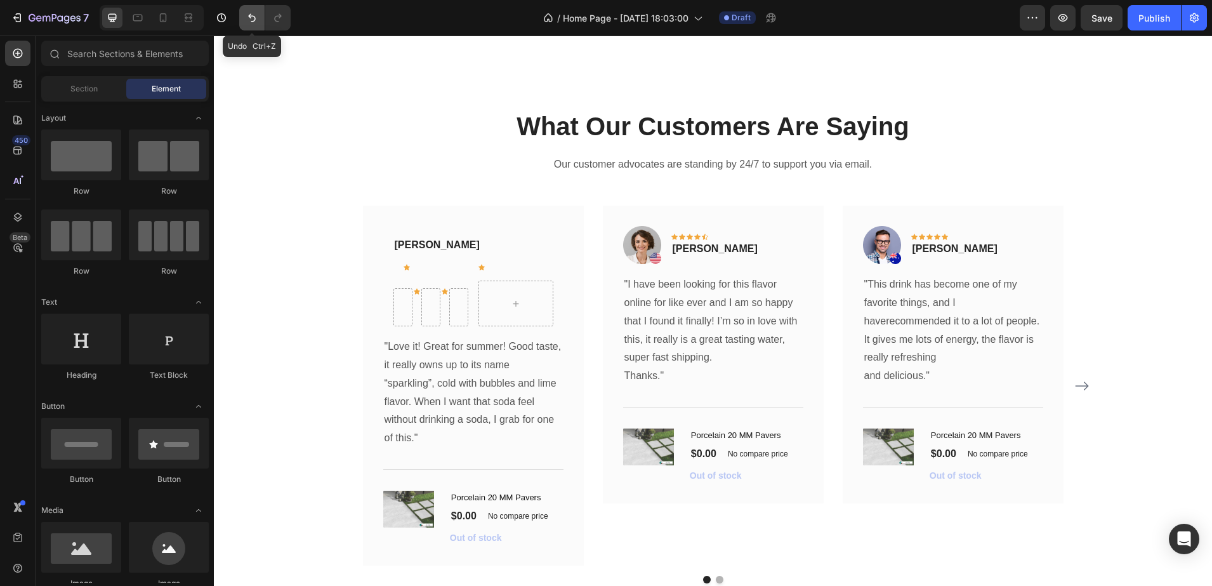
click at [251, 22] on icon "Undo/Redo" at bounding box center [252, 17] width 13 height 13
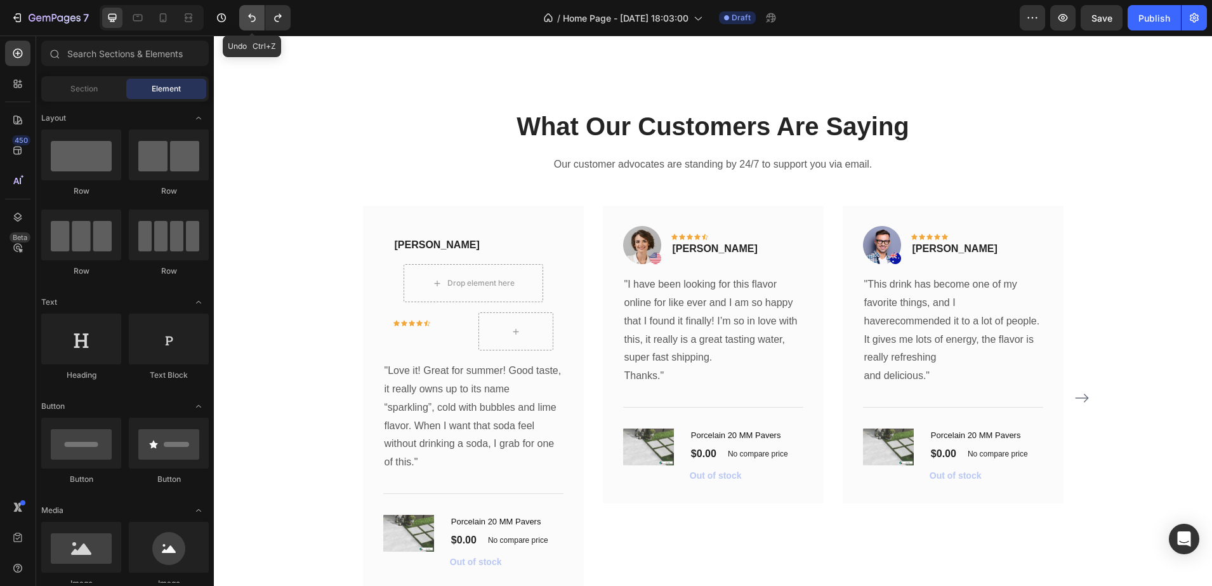
click at [251, 22] on icon "Undo/Redo" at bounding box center [252, 17] width 13 height 13
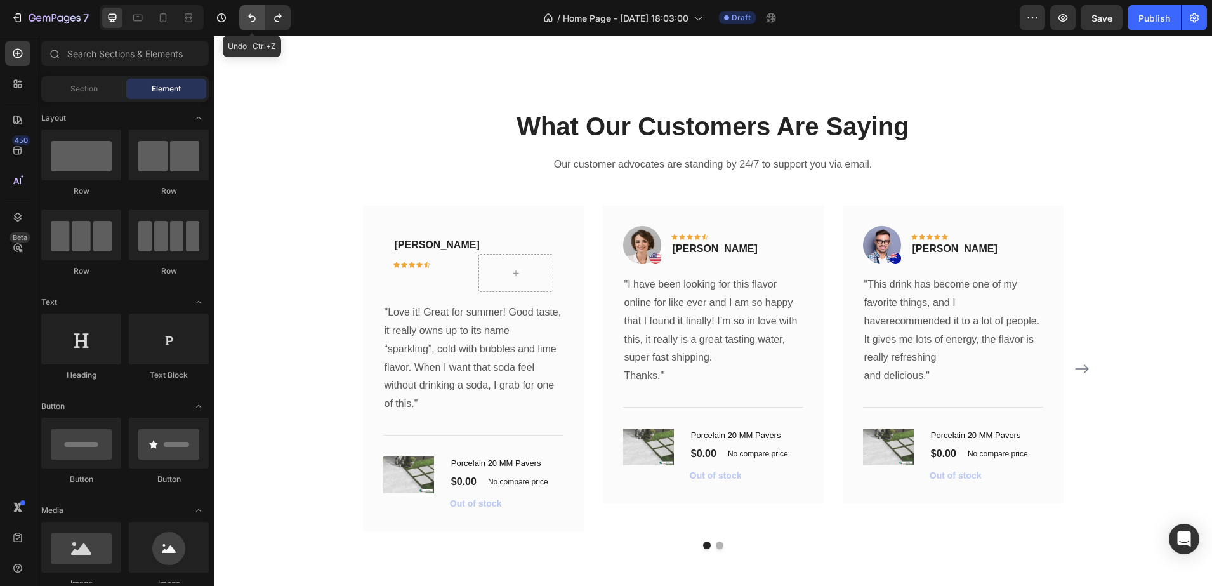
click at [251, 22] on icon "Undo/Redo" at bounding box center [252, 17] width 13 height 13
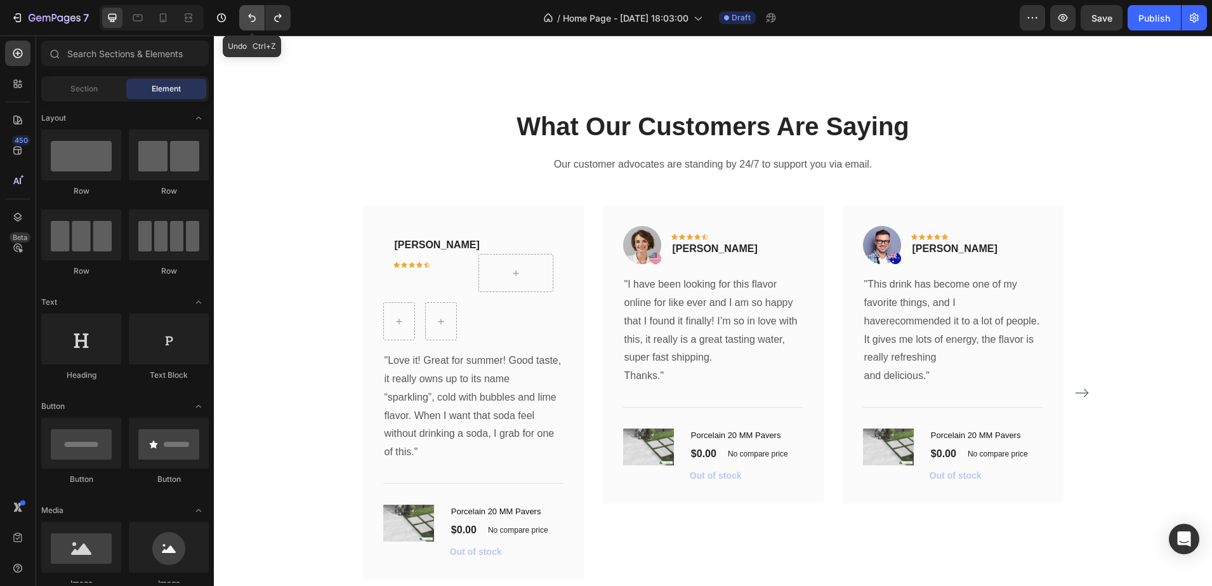
click at [251, 22] on icon "Undo/Redo" at bounding box center [252, 17] width 13 height 13
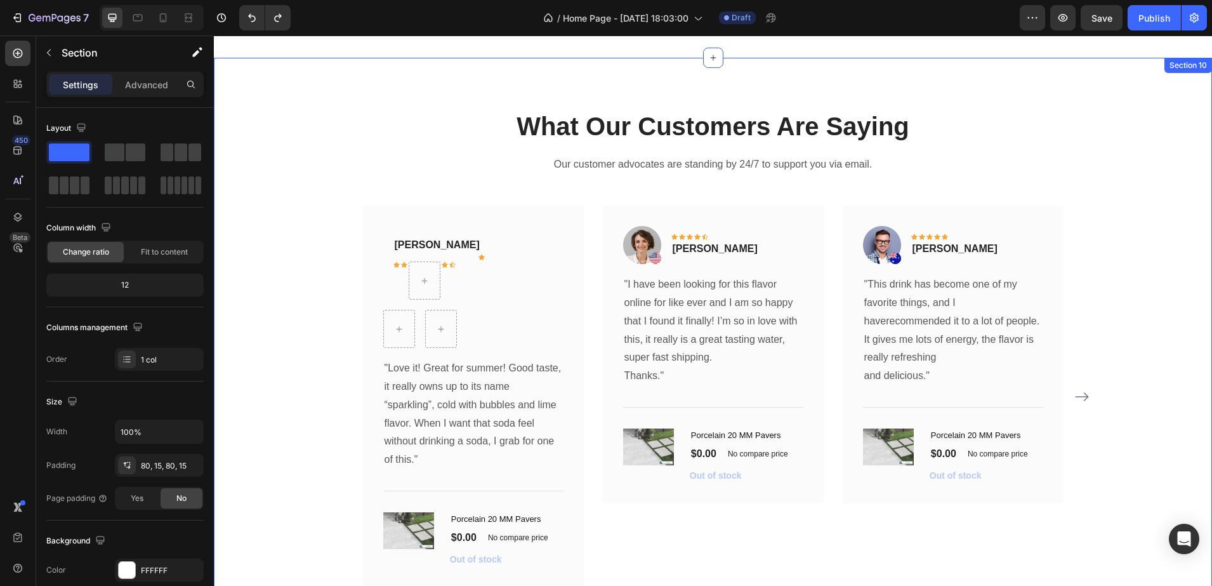
click at [253, 252] on div "What Our Customers Are Saying Heading Our customer advocates are standing by 24…" at bounding box center [712, 357] width 979 height 496
click at [1196, 72] on icon at bounding box center [1201, 70] width 10 height 10
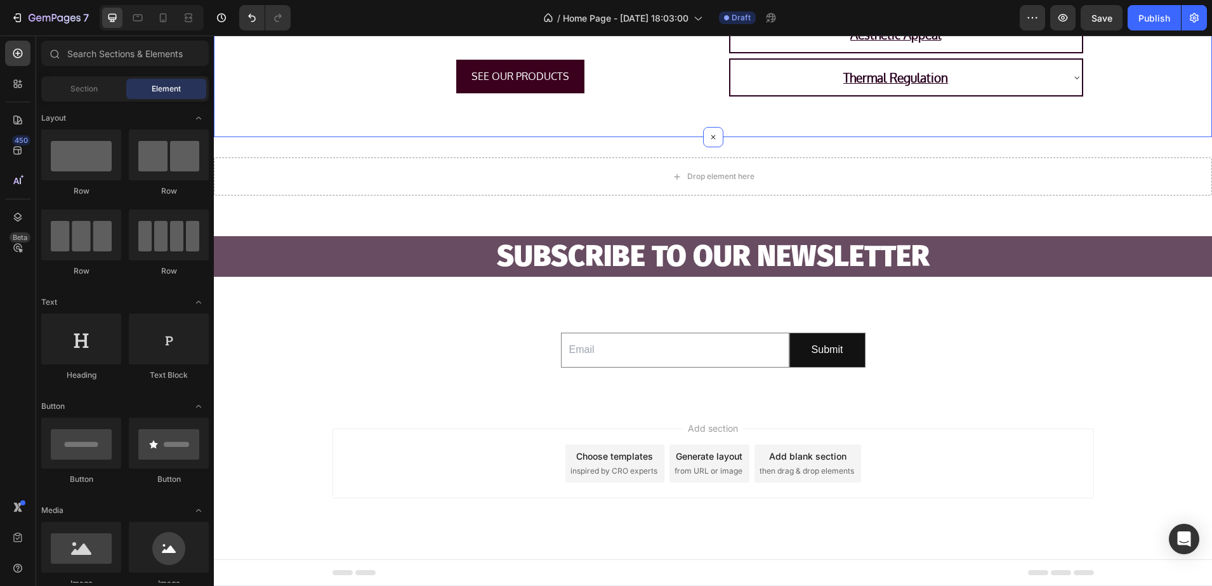
scroll to position [2197, 0]
click at [583, 195] on div "Drop element here Section 10" at bounding box center [713, 176] width 998 height 79
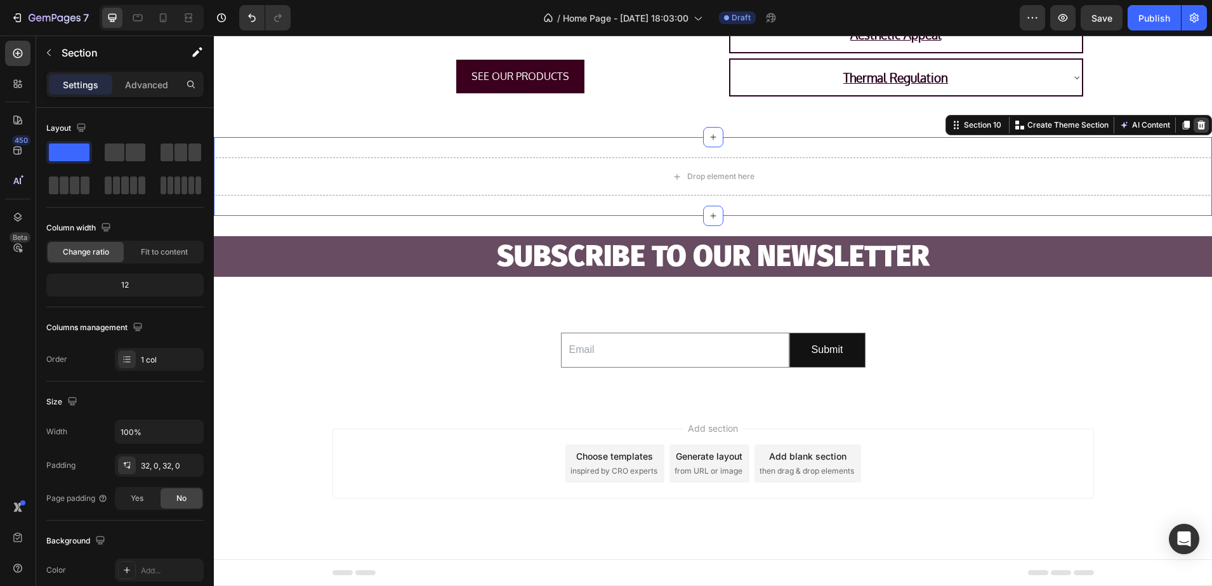
click at [1196, 124] on icon at bounding box center [1201, 125] width 10 height 10
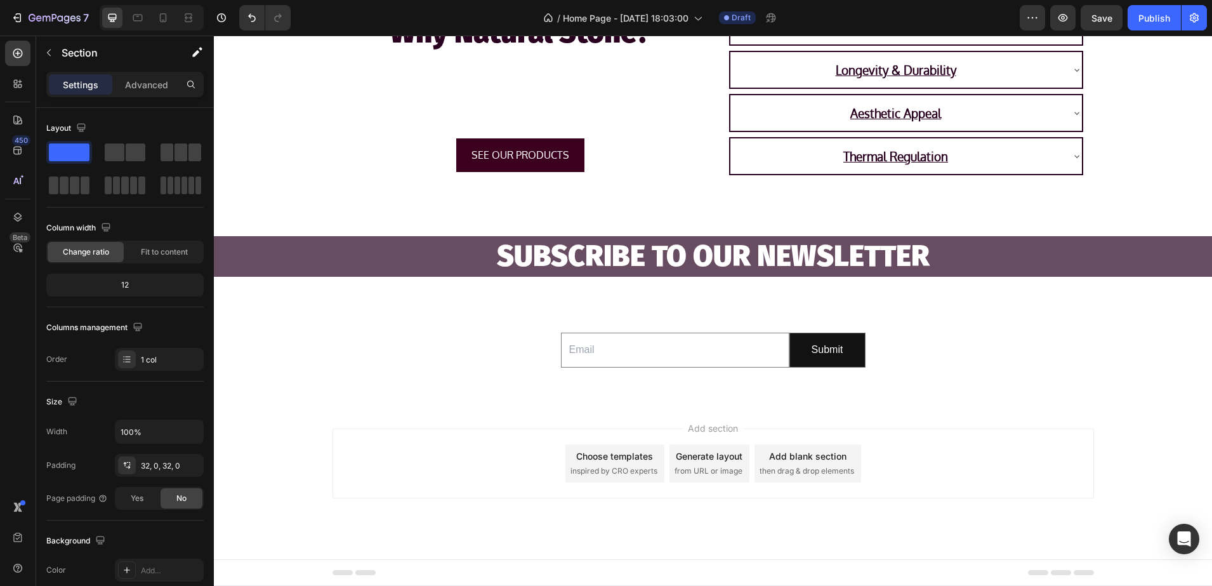
scroll to position [2118, 0]
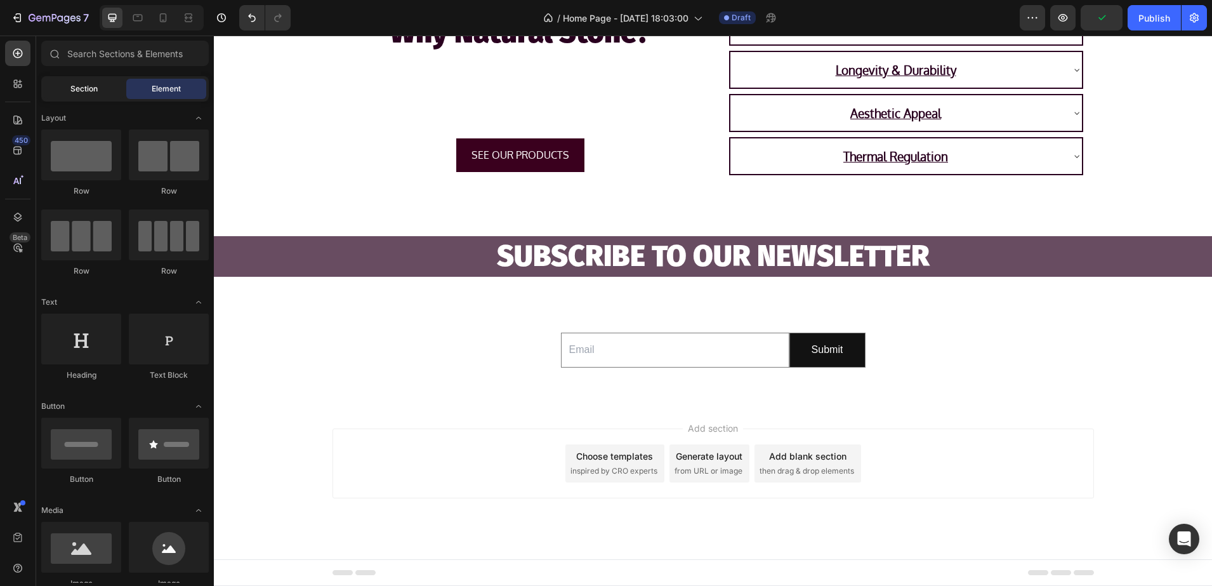
click at [67, 88] on div "Section" at bounding box center [84, 89] width 80 height 20
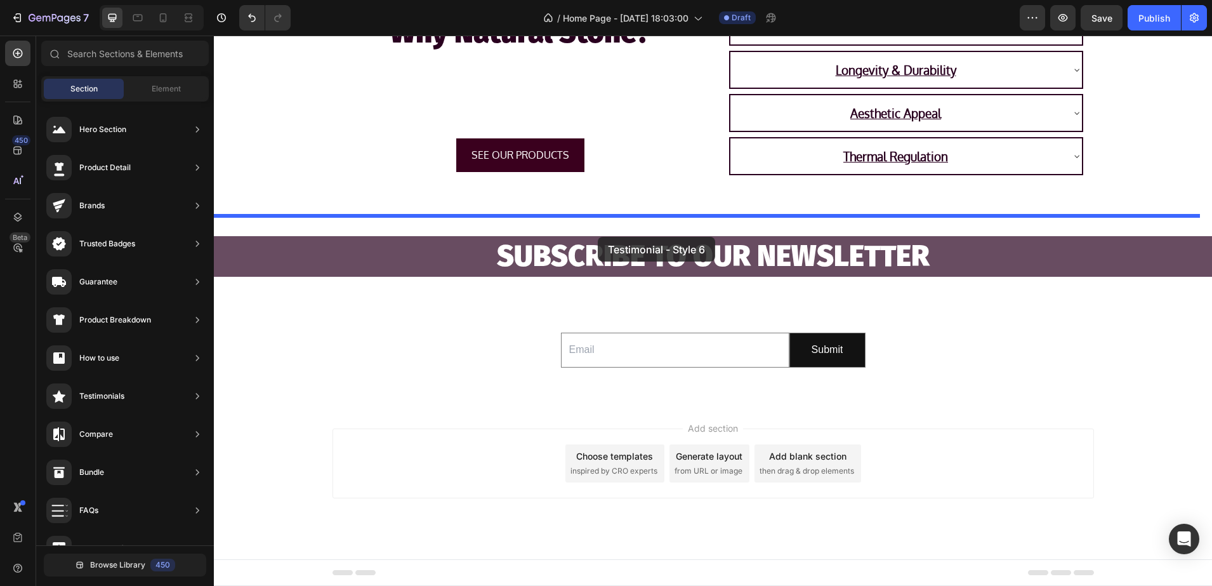
drag, startPoint x: 476, startPoint y: 359, endPoint x: 598, endPoint y: 237, distance: 172.3
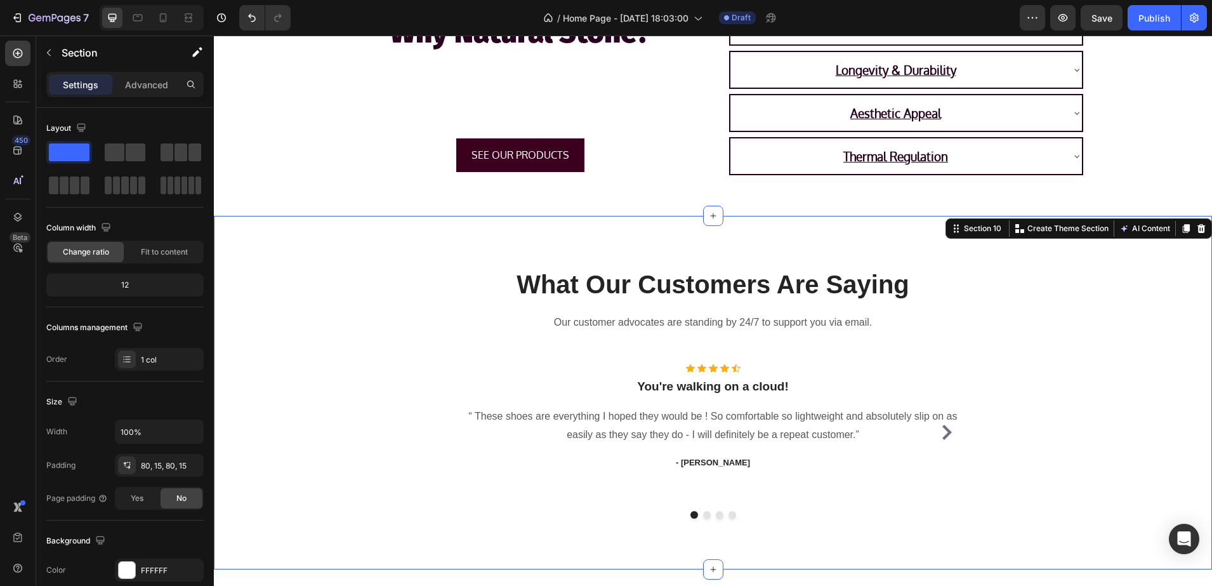
scroll to position [2276, 0]
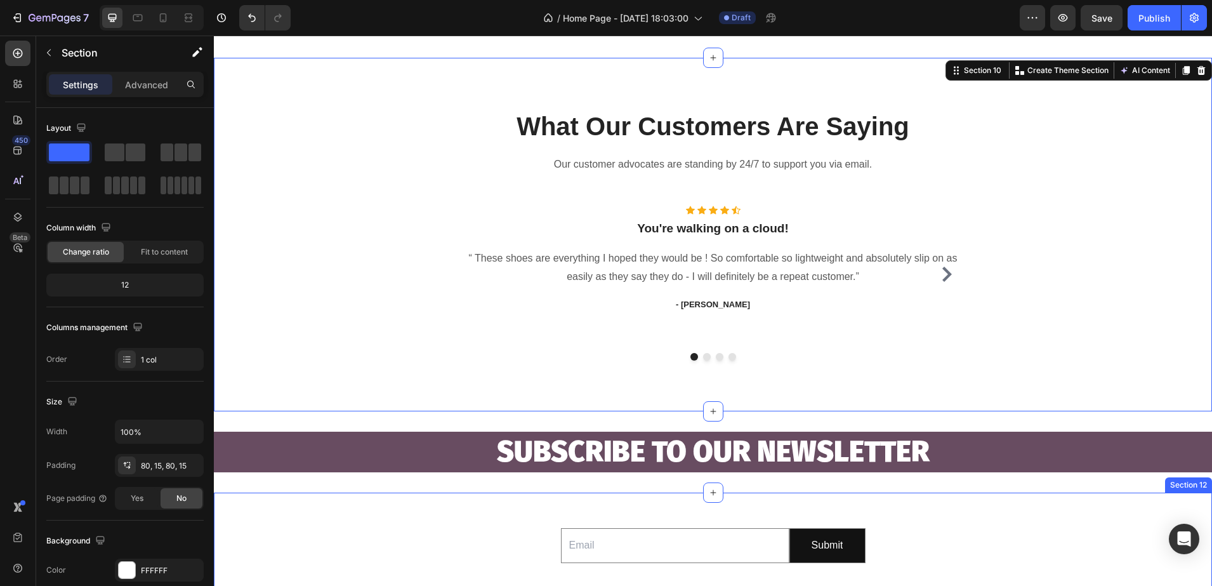
click at [345, 504] on div "Email Field Submit Submit Button Row Newsletter Section 12" at bounding box center [713, 545] width 998 height 106
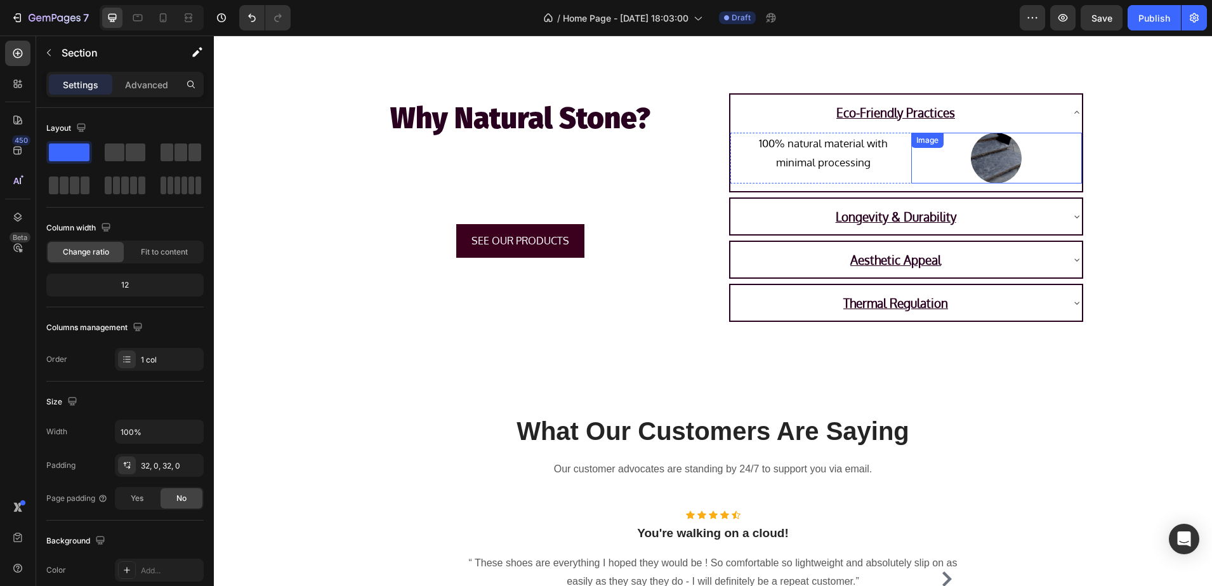
scroll to position [1995, 0]
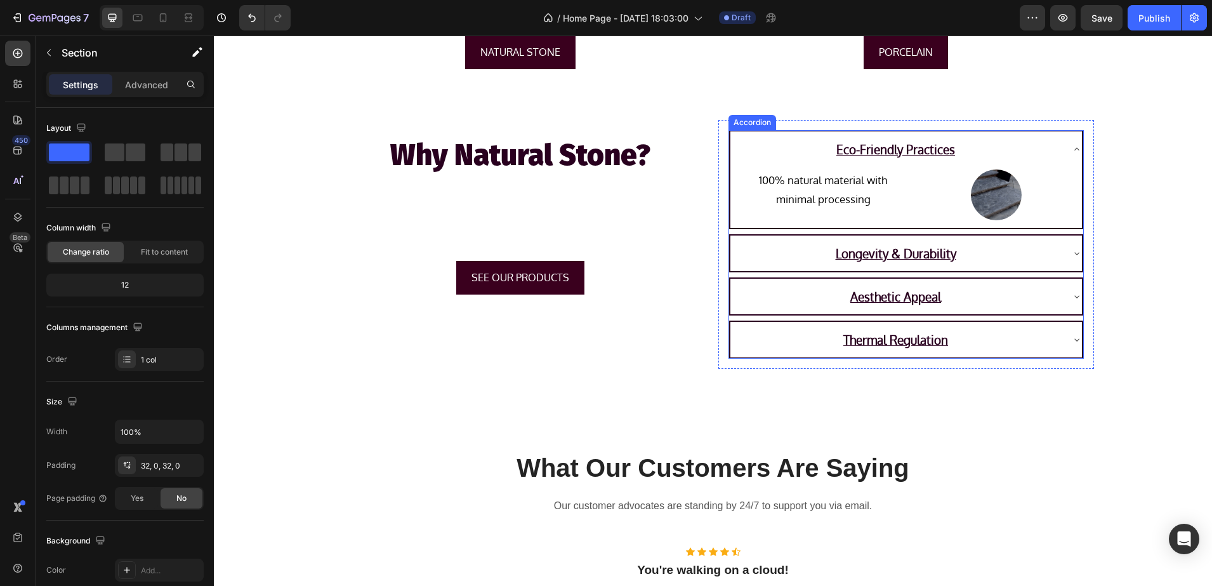
click at [1072, 145] on icon at bounding box center [1077, 149] width 10 height 10
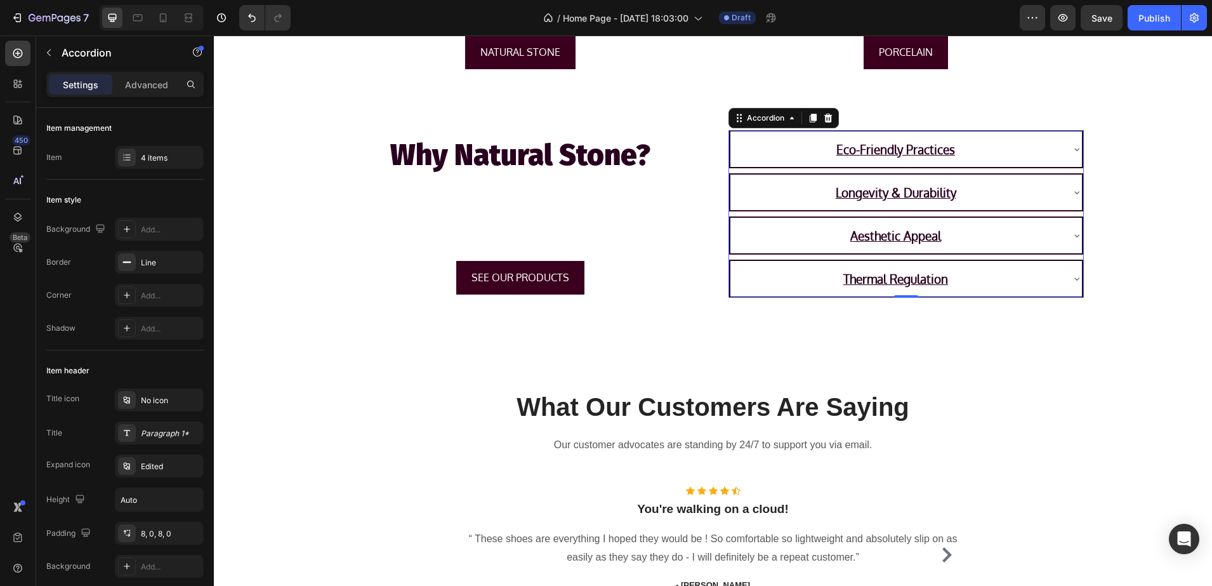
click at [1072, 191] on icon at bounding box center [1077, 192] width 10 height 10
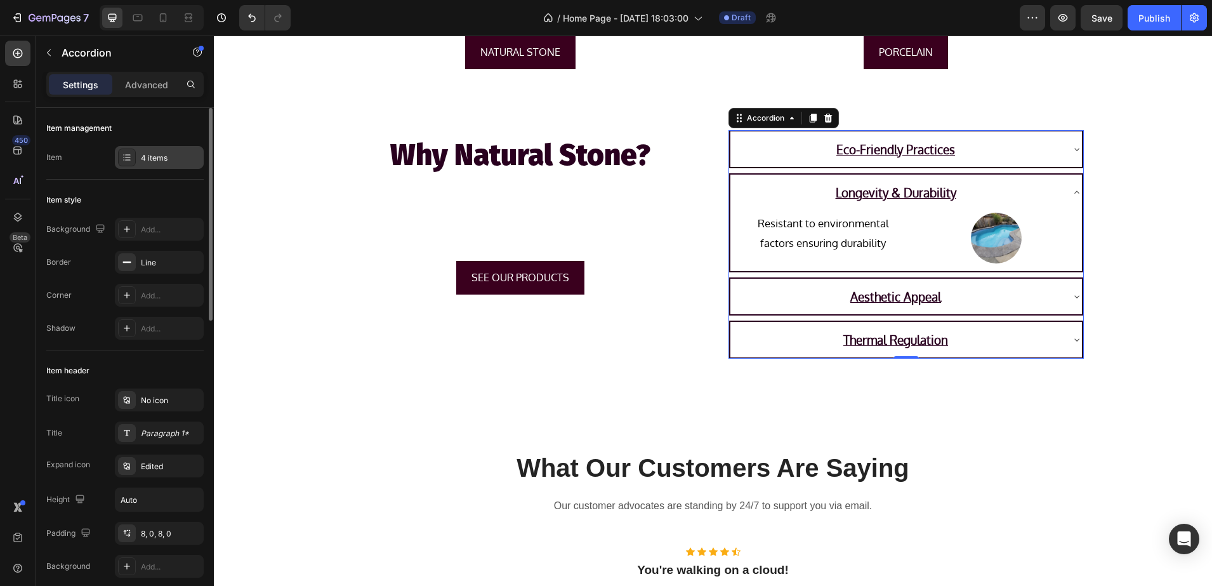
click at [116, 157] on div "4 items" at bounding box center [159, 157] width 89 height 23
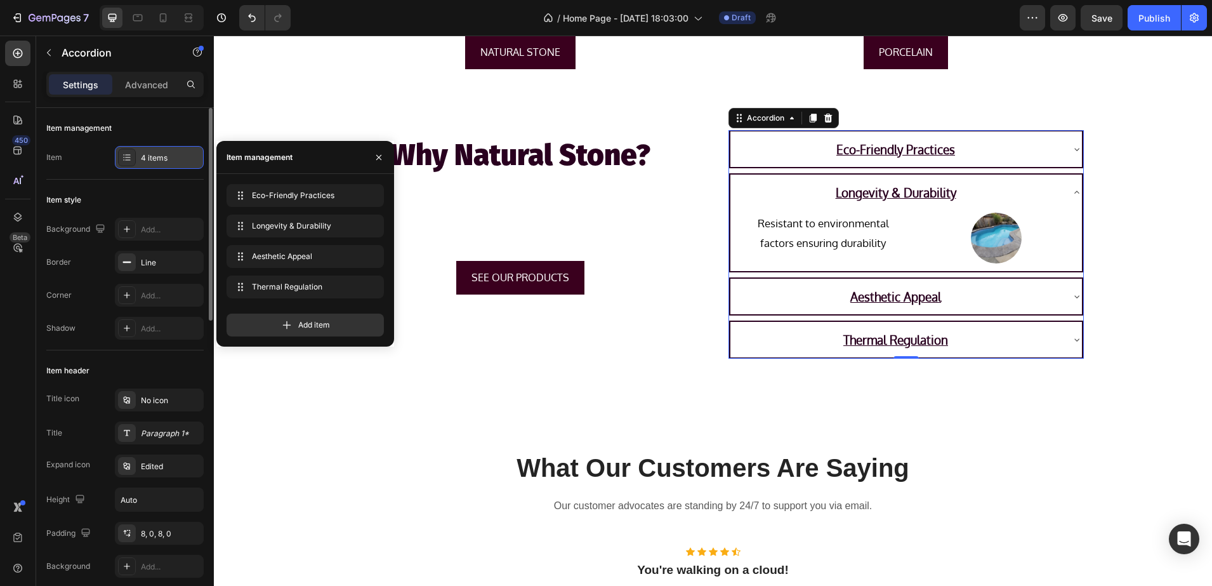
click at [116, 157] on div "4 items" at bounding box center [159, 157] width 89 height 23
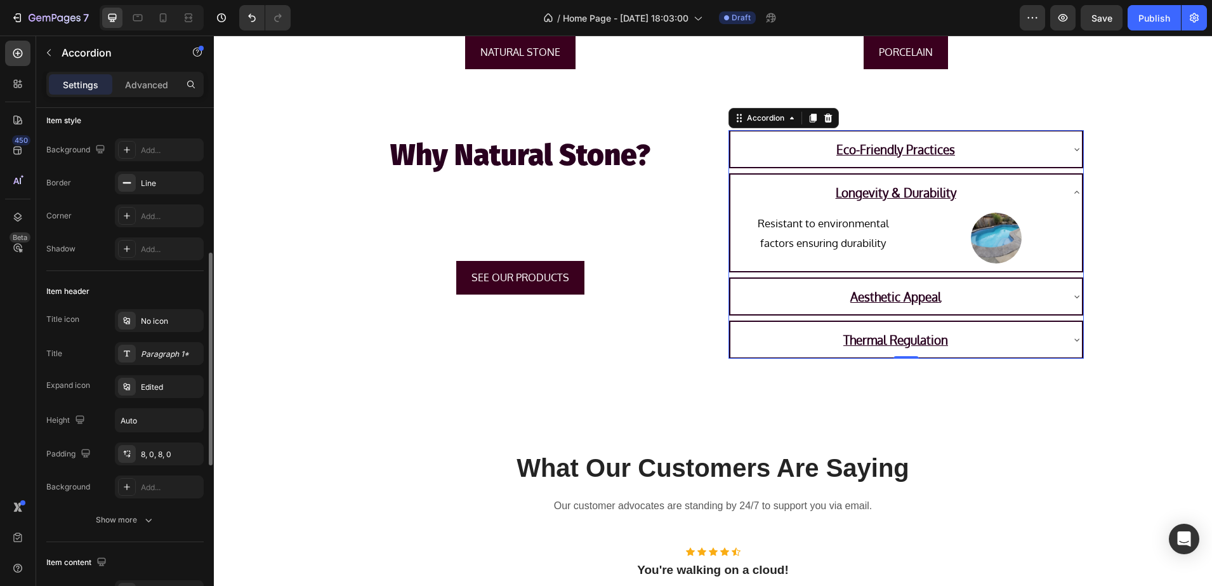
scroll to position [159, 0]
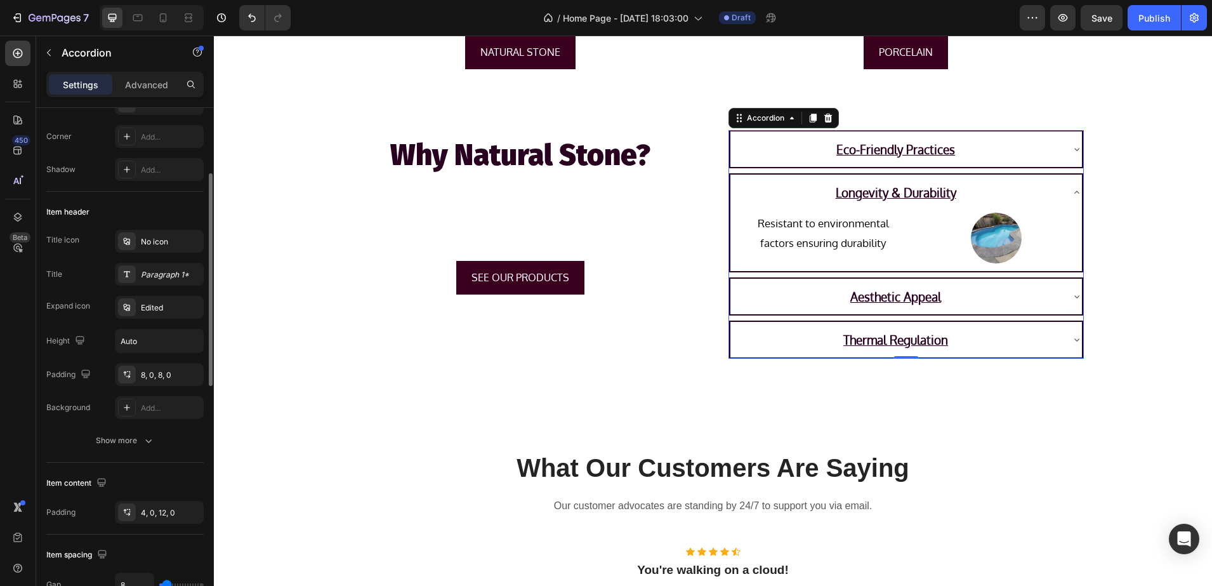
click at [145, 444] on icon "button" at bounding box center [148, 440] width 13 height 13
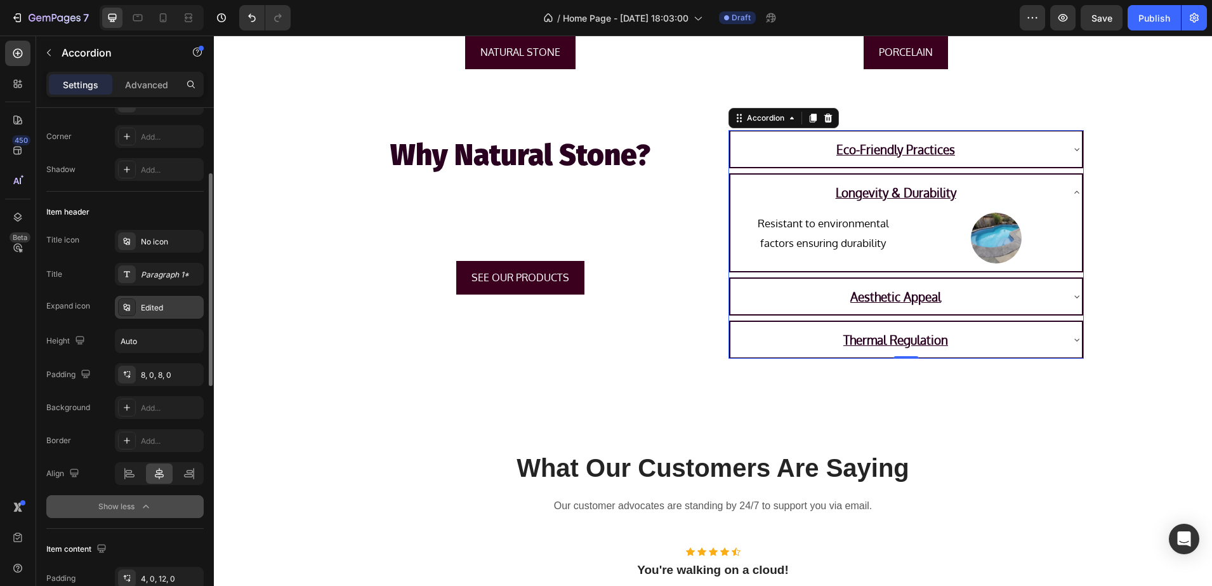
click at [142, 314] on div "Edited" at bounding box center [159, 307] width 89 height 23
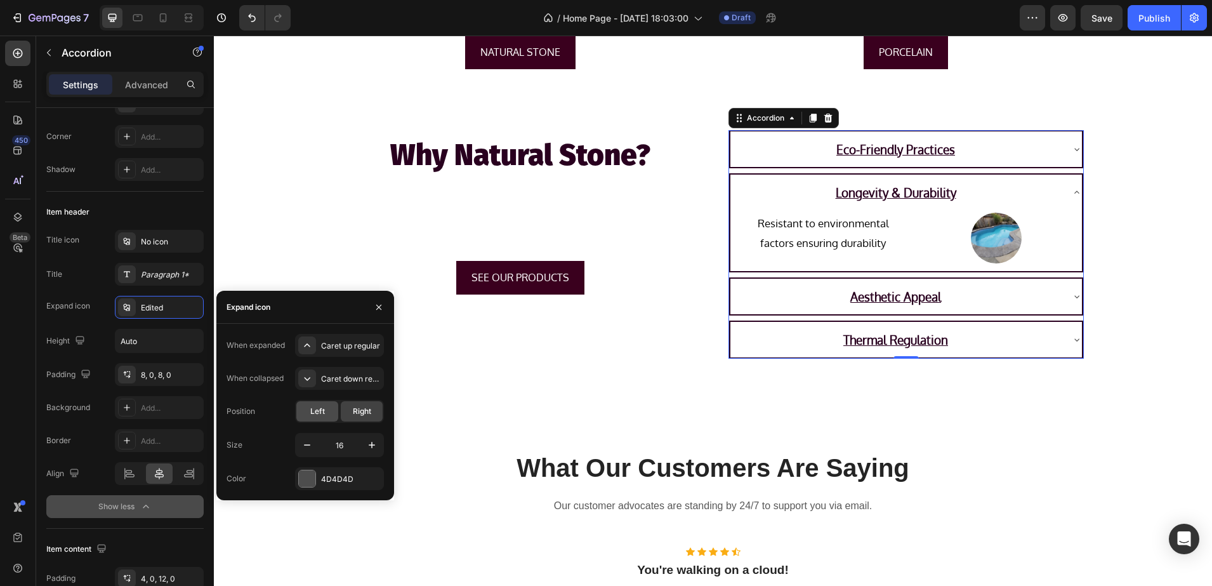
click at [312, 415] on span "Left" at bounding box center [317, 411] width 15 height 11
click at [356, 409] on span "Right" at bounding box center [362, 411] width 18 height 11
click at [320, 459] on div "When expanded Caret up regular When collapsed Caret down regular Position Left …" at bounding box center [305, 412] width 157 height 156
click at [312, 470] on div at bounding box center [307, 479] width 18 height 18
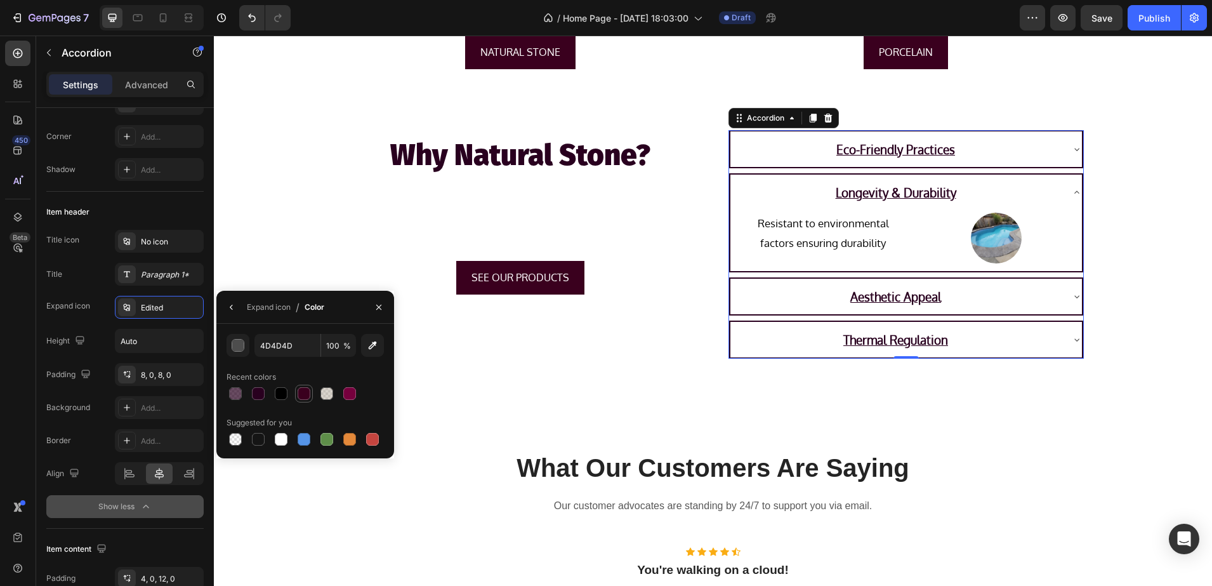
click at [300, 394] on div at bounding box center [304, 393] width 13 height 13
type input "3A001E"
click at [1072, 194] on icon at bounding box center [1077, 192] width 10 height 10
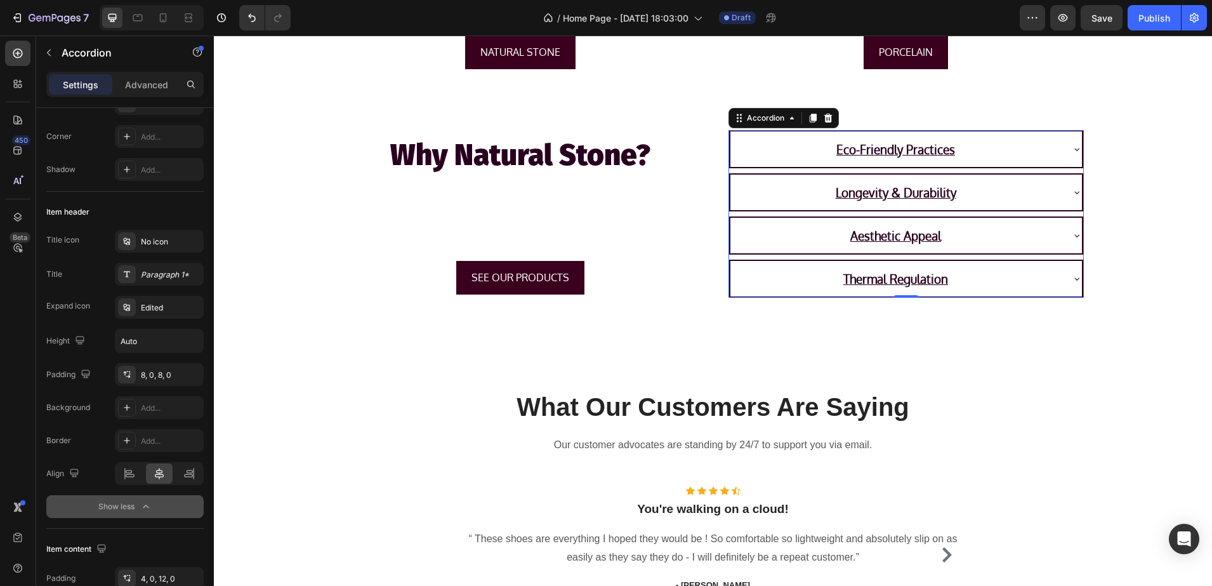
click at [1072, 282] on icon at bounding box center [1077, 279] width 10 height 10
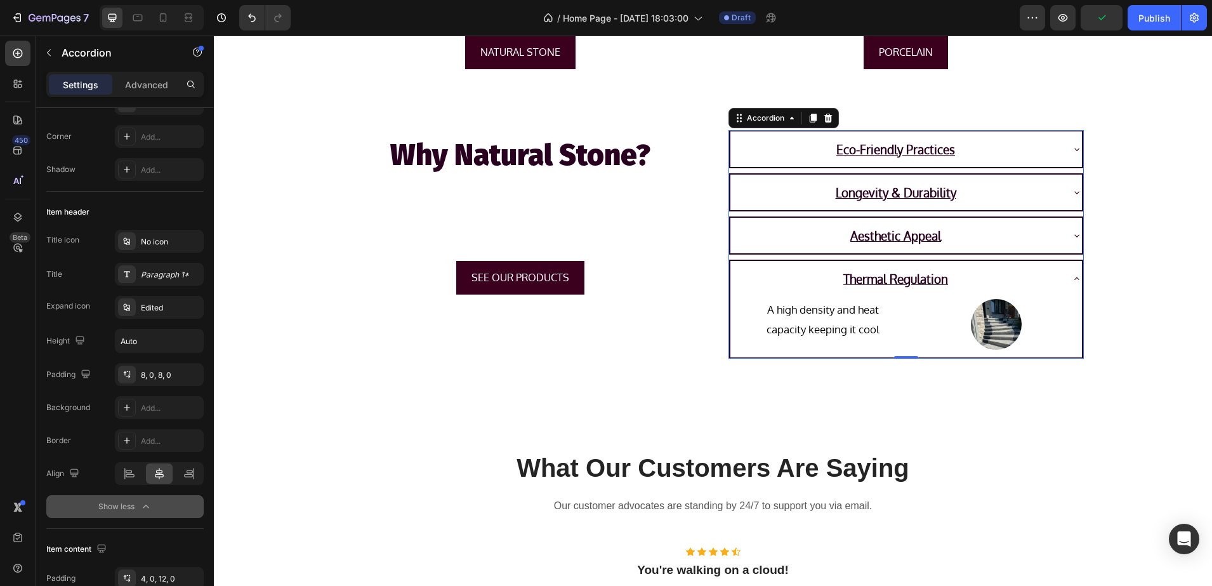
click at [1068, 242] on div "Aesthetic Appeal" at bounding box center [906, 236] width 352 height 36
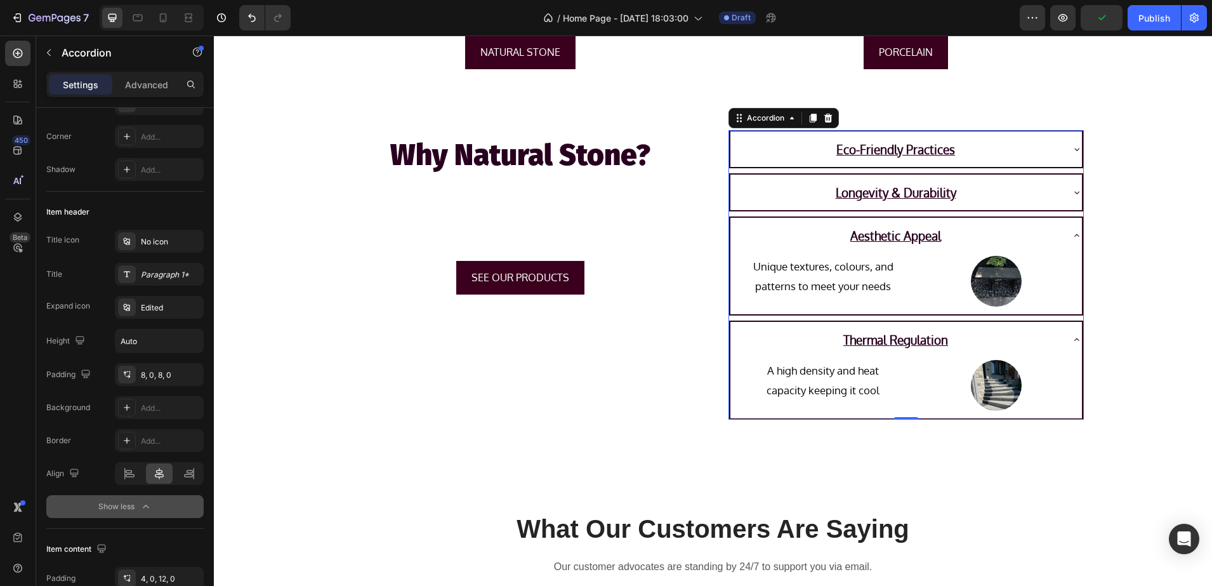
click at [1069, 201] on div "Longevity & Durability" at bounding box center [906, 193] width 352 height 36
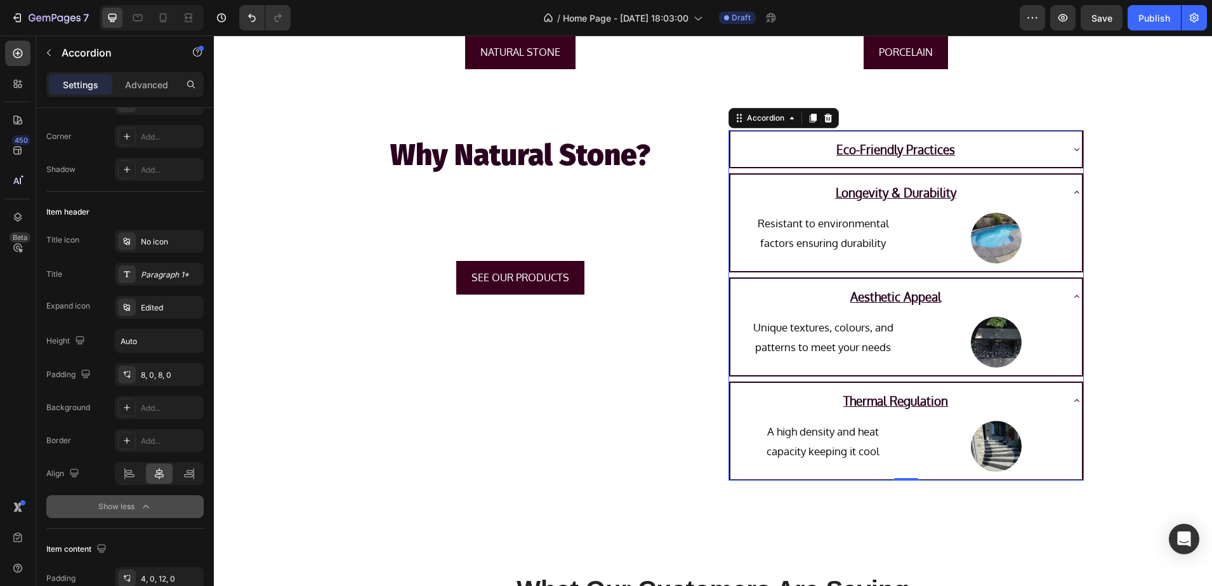
click at [1072, 150] on icon at bounding box center [1077, 149] width 10 height 10
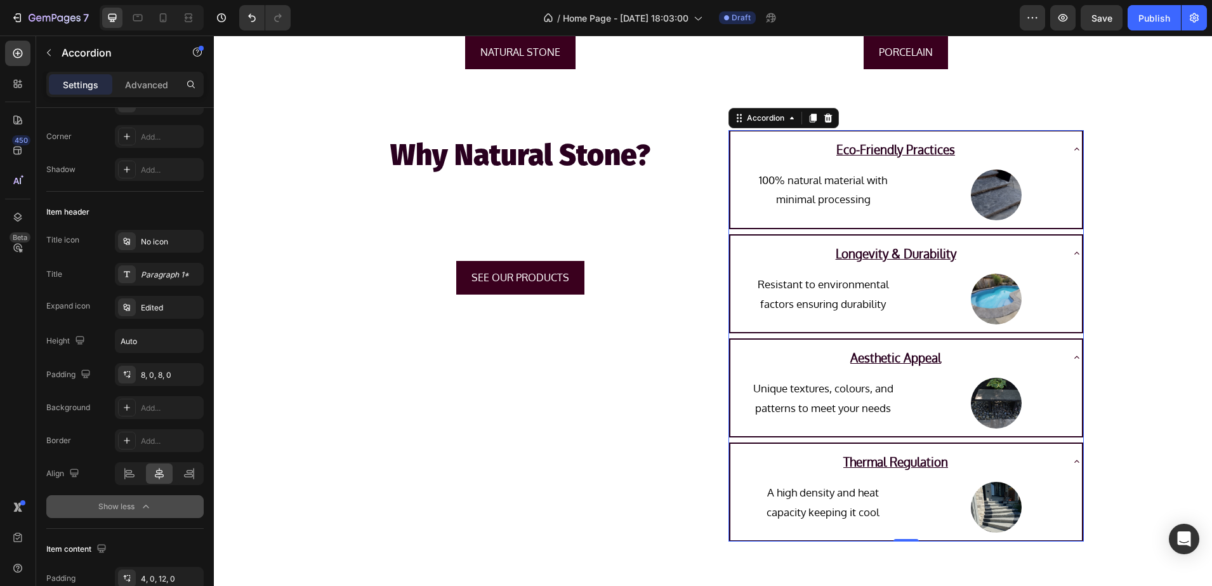
click at [1072, 150] on icon at bounding box center [1077, 149] width 10 height 10
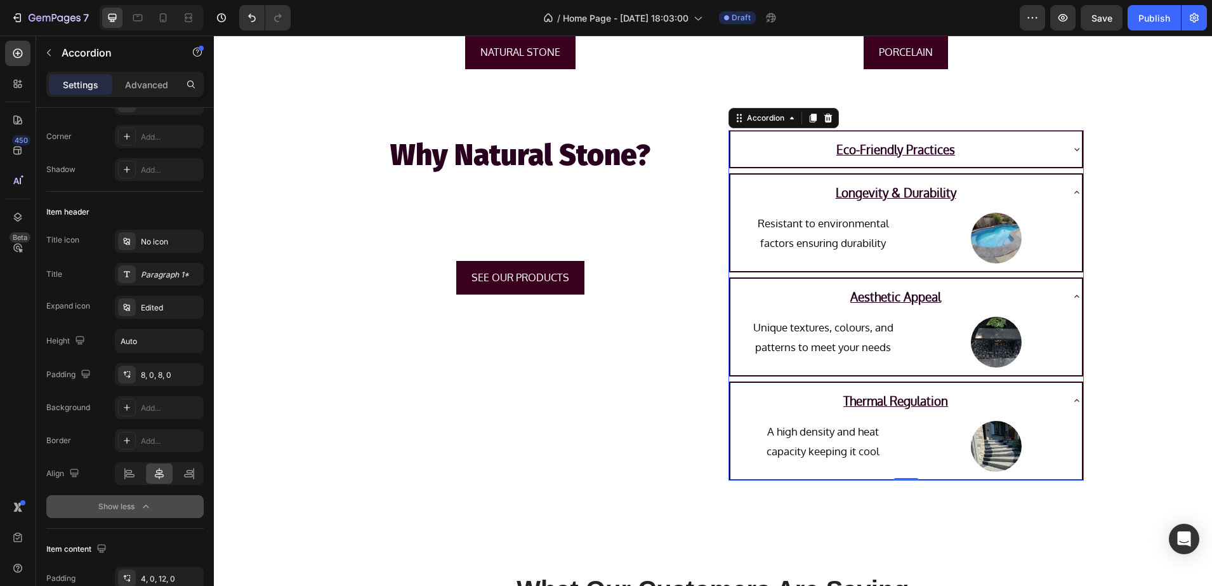
click at [1074, 191] on icon at bounding box center [1076, 191] width 5 height 3
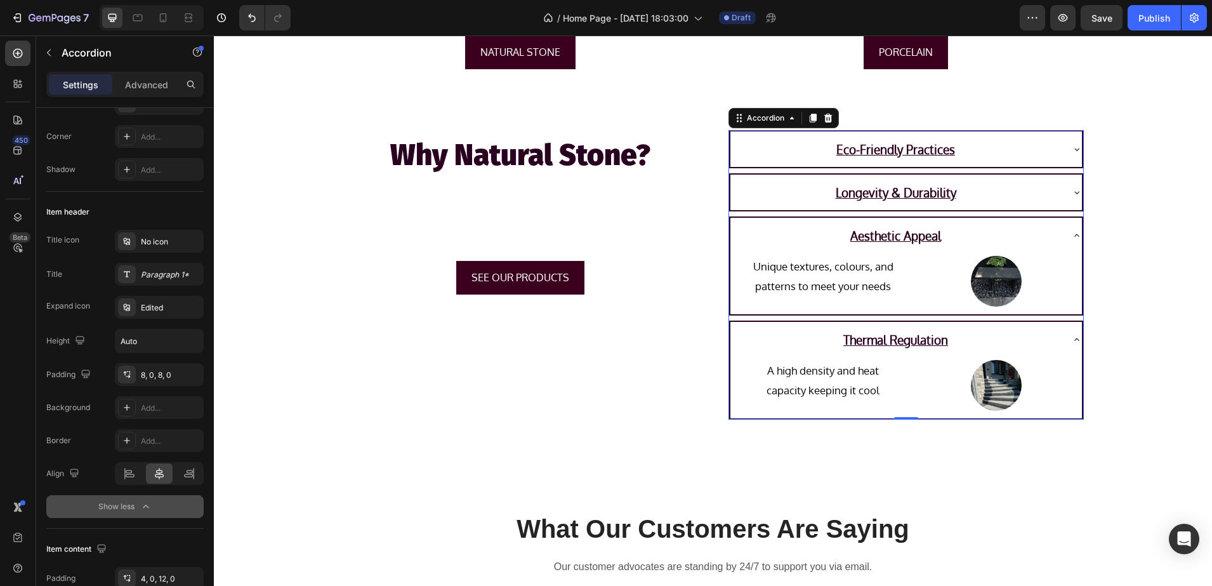
click at [1072, 234] on icon at bounding box center [1077, 235] width 10 height 10
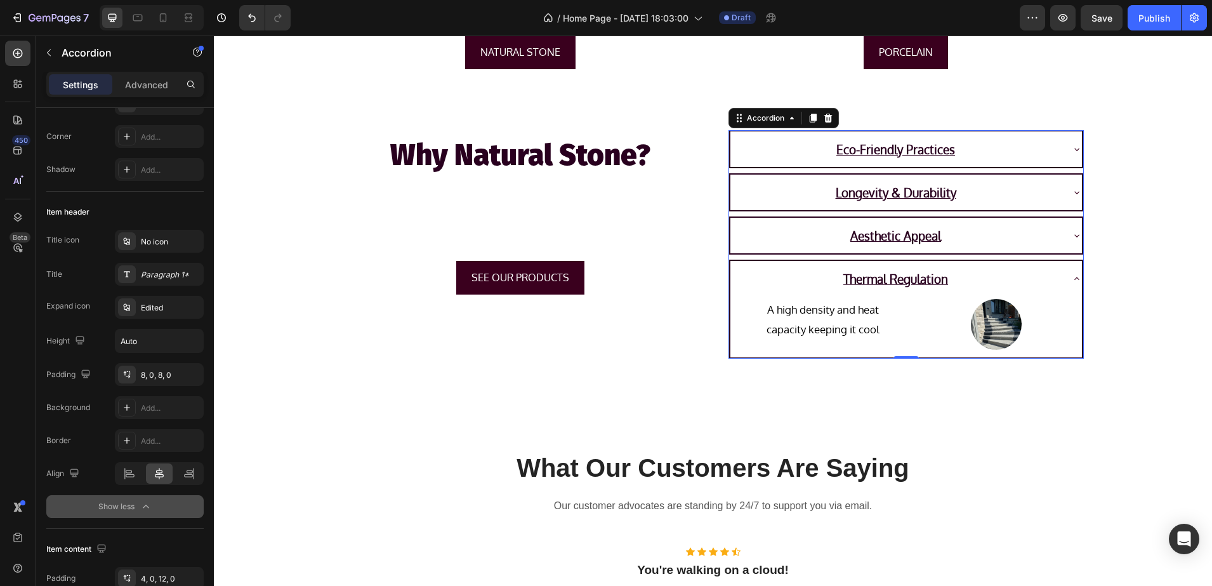
click at [1072, 274] on icon at bounding box center [1077, 279] width 10 height 10
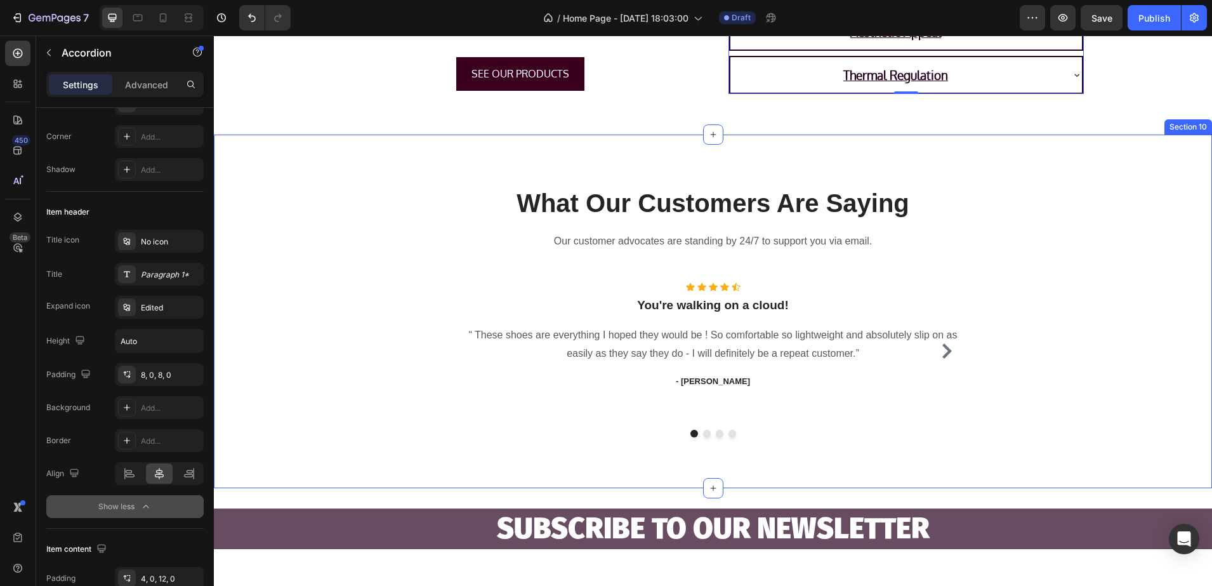
scroll to position [2233, 0]
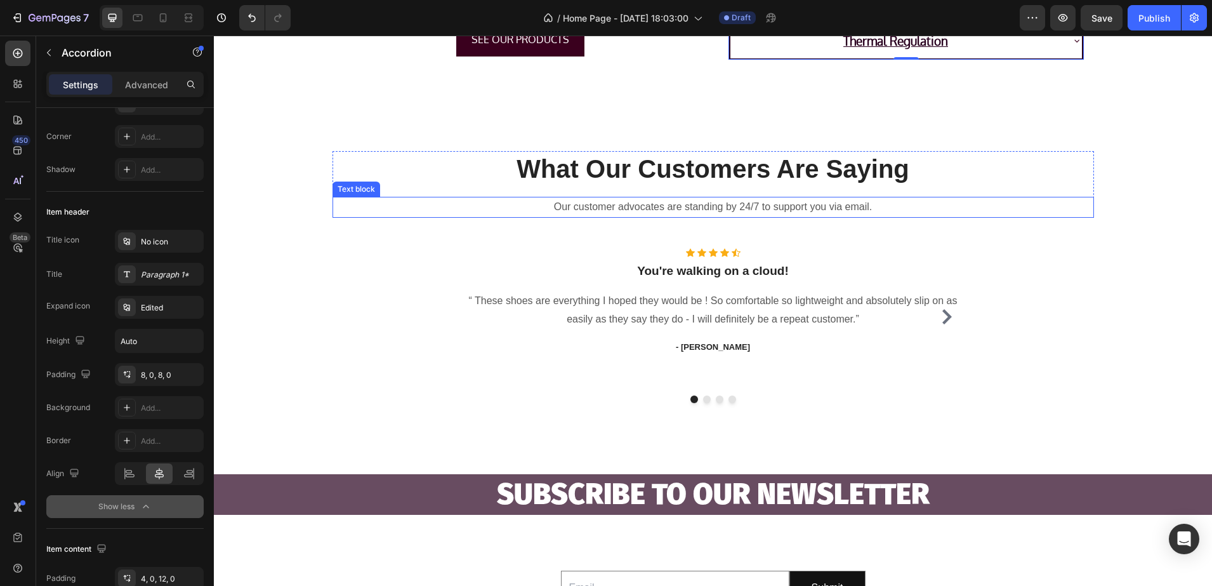
click at [564, 206] on p "Our customer advocates are standing by 24/7 to support you via email." at bounding box center [713, 207] width 759 height 18
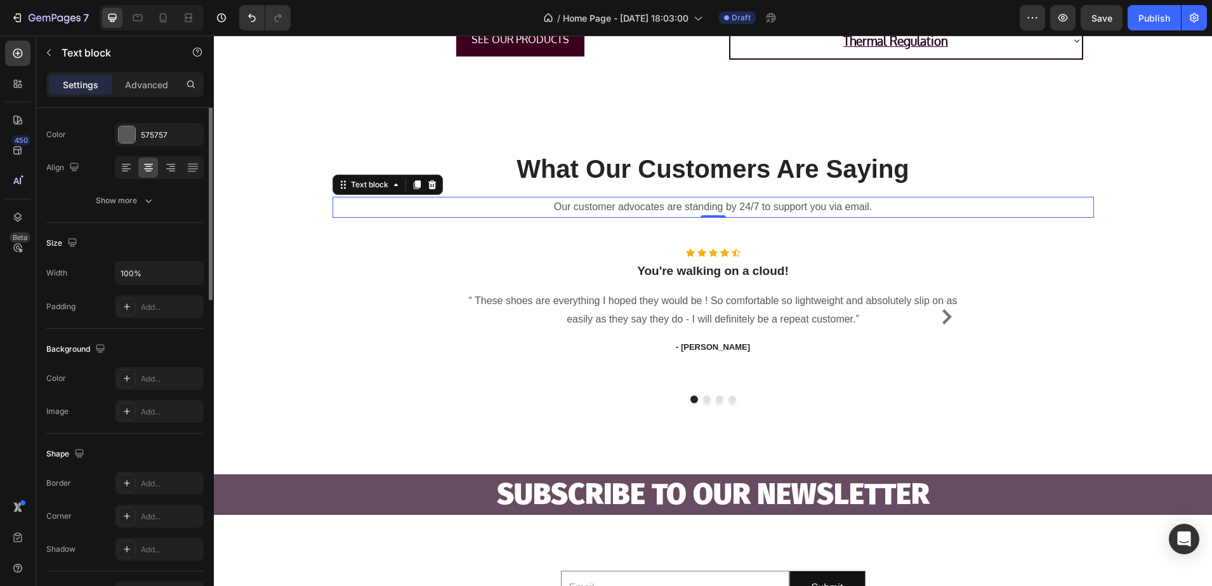
scroll to position [0, 0]
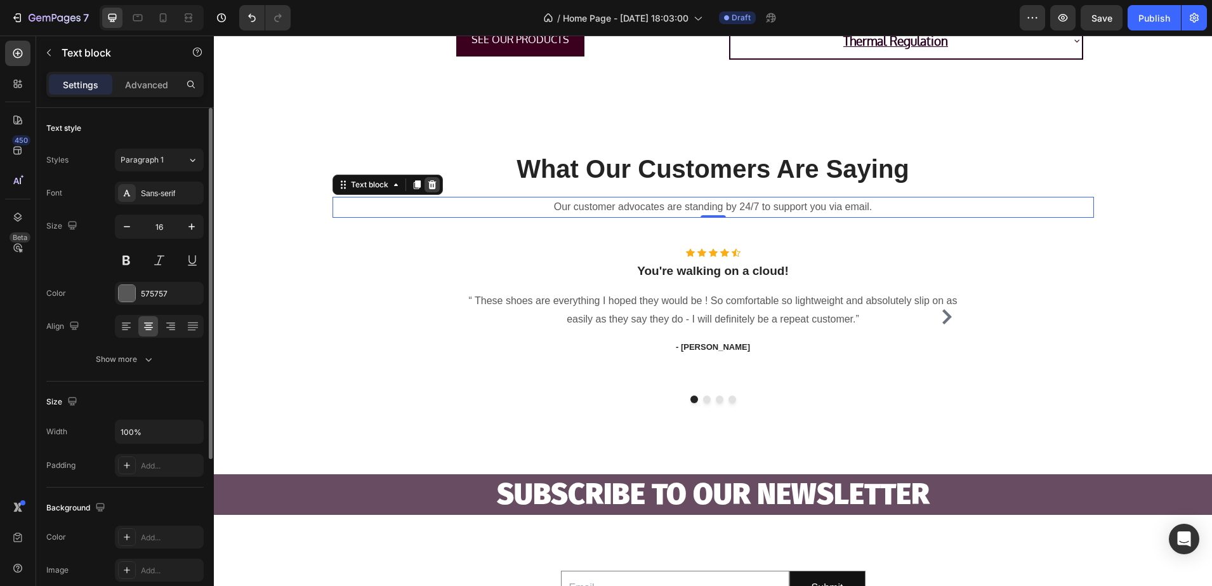
click at [430, 185] on icon at bounding box center [432, 185] width 10 height 10
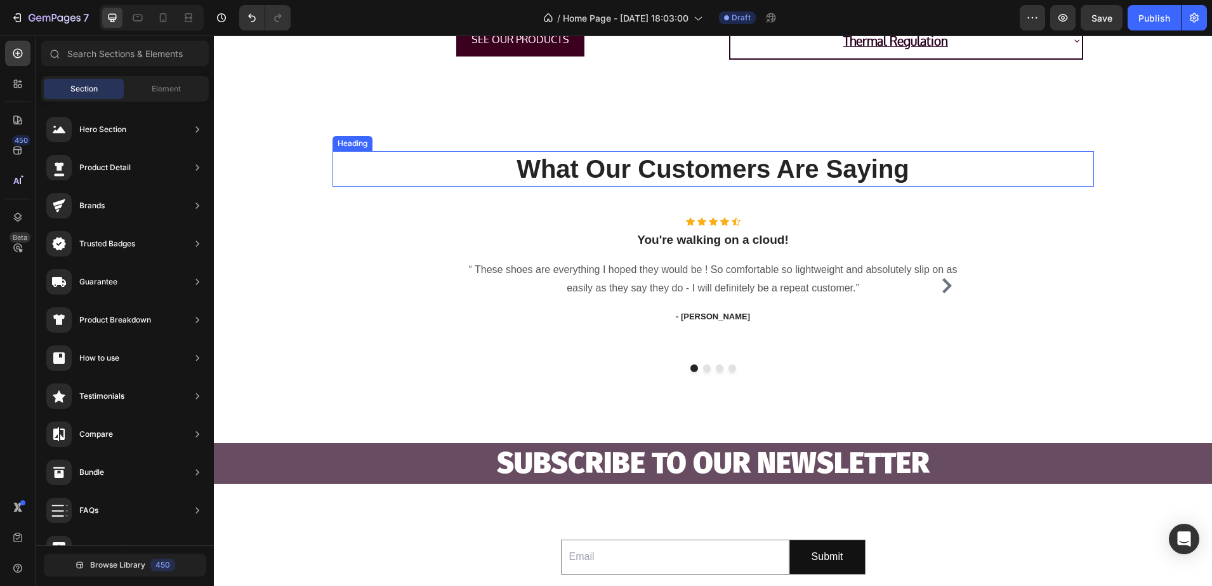
click at [557, 174] on p "What Our Customers Are Saying" at bounding box center [713, 168] width 759 height 33
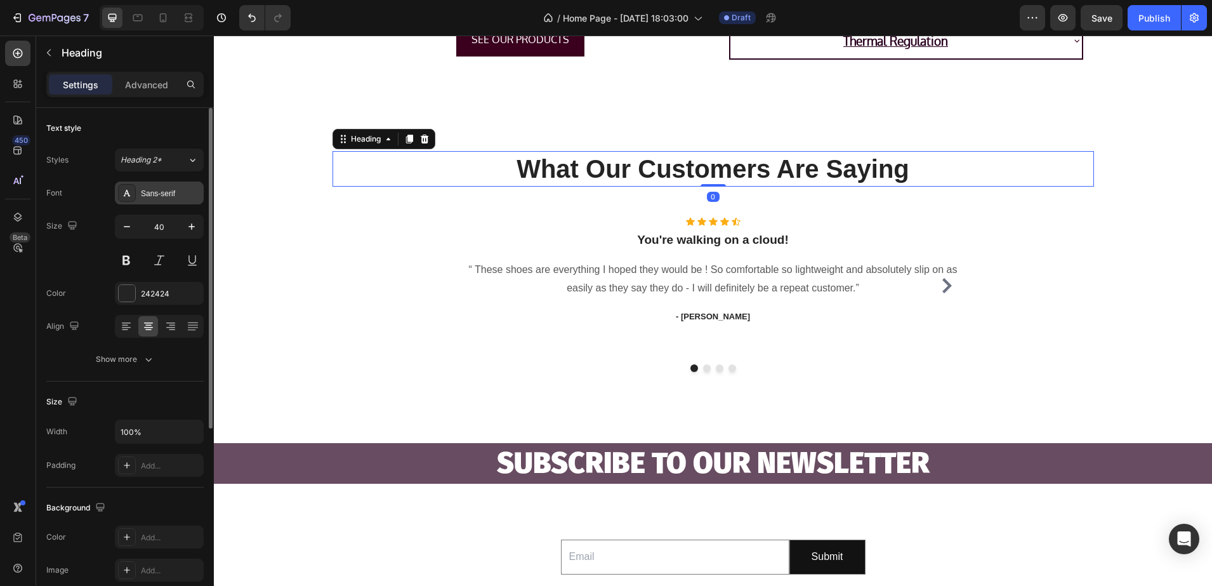
click at [154, 197] on div "Sans-serif" at bounding box center [171, 193] width 60 height 11
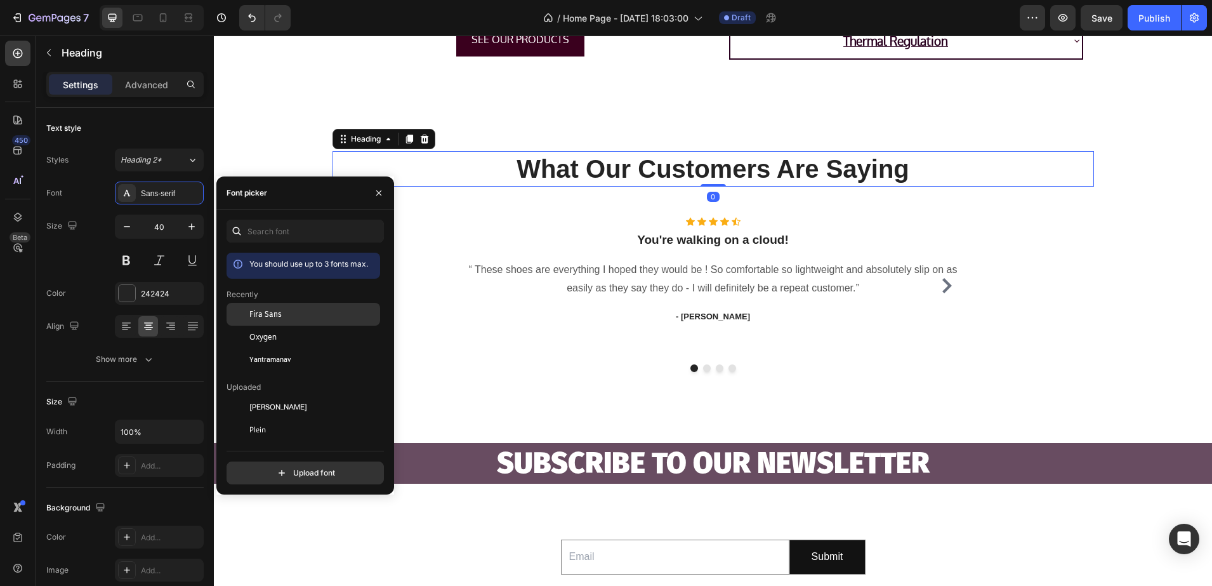
click at [267, 316] on span "Fira Sans" at bounding box center [265, 313] width 32 height 11
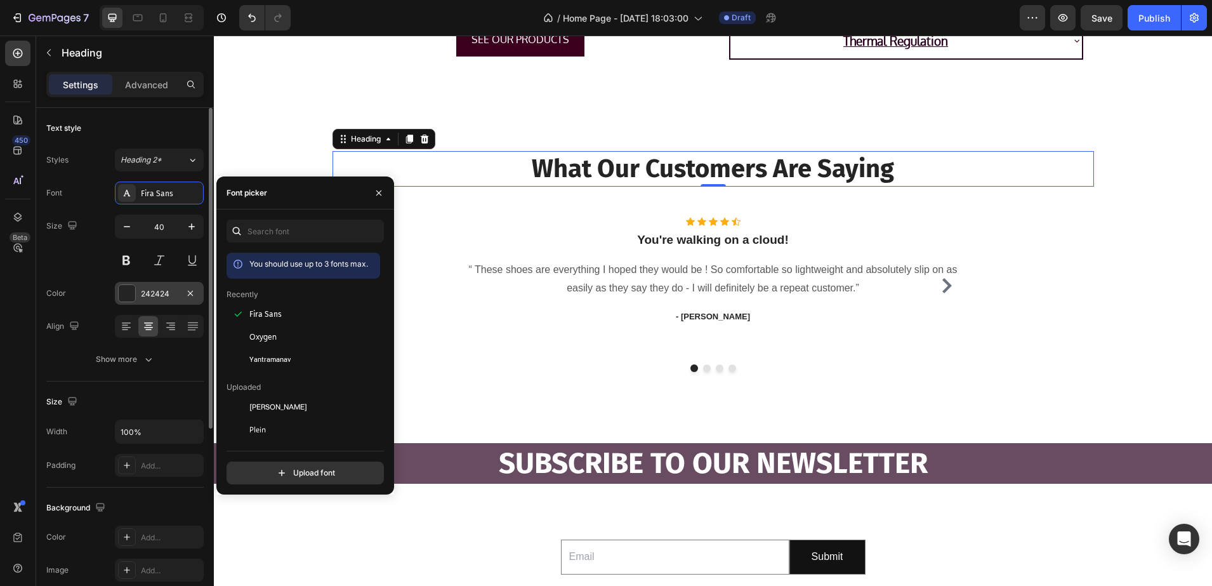
click at [144, 298] on div "242424" at bounding box center [159, 293] width 37 height 11
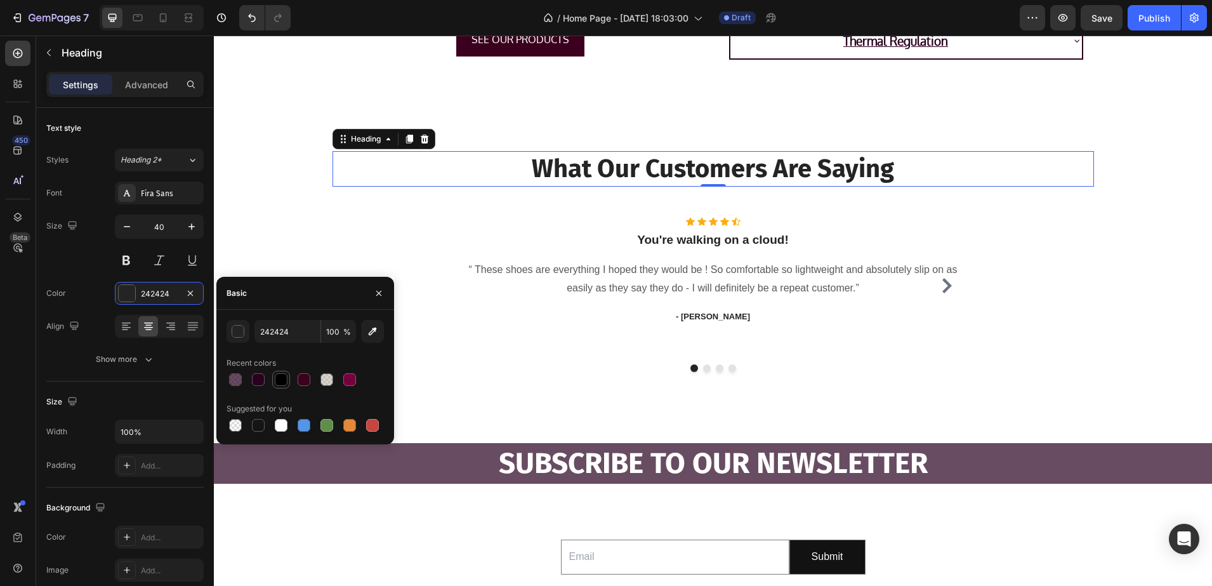
click at [281, 377] on div at bounding box center [281, 379] width 13 height 13
click at [258, 380] on div at bounding box center [258, 379] width 13 height 13
click at [308, 378] on div at bounding box center [304, 379] width 13 height 13
click at [261, 378] on div at bounding box center [258, 379] width 13 height 13
type input "29001F"
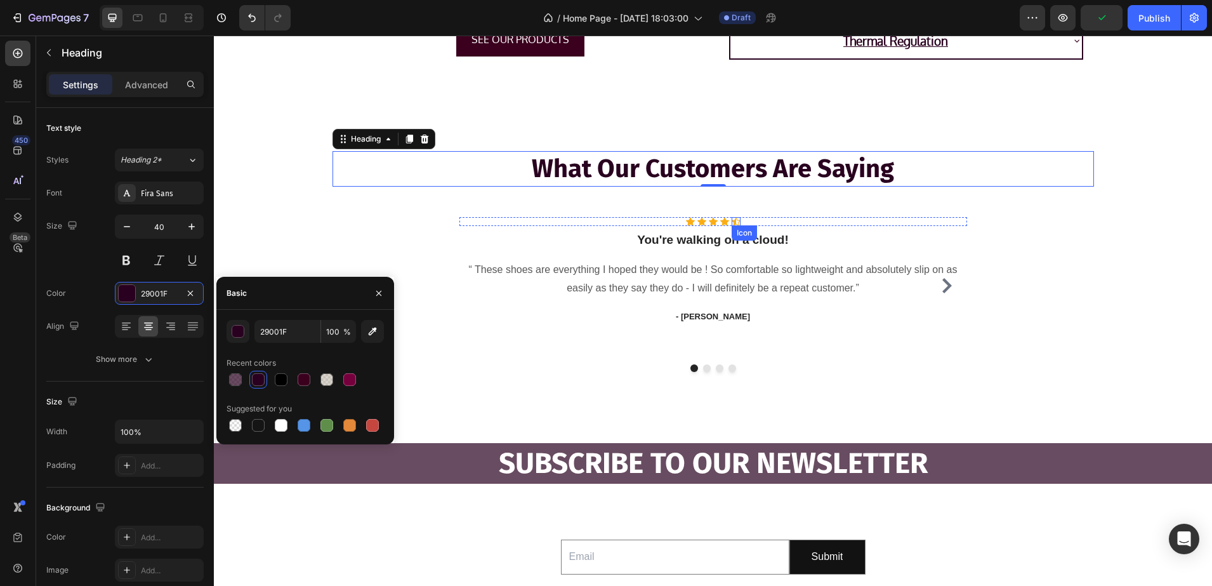
click at [732, 222] on div "Icon" at bounding box center [736, 221] width 9 height 9
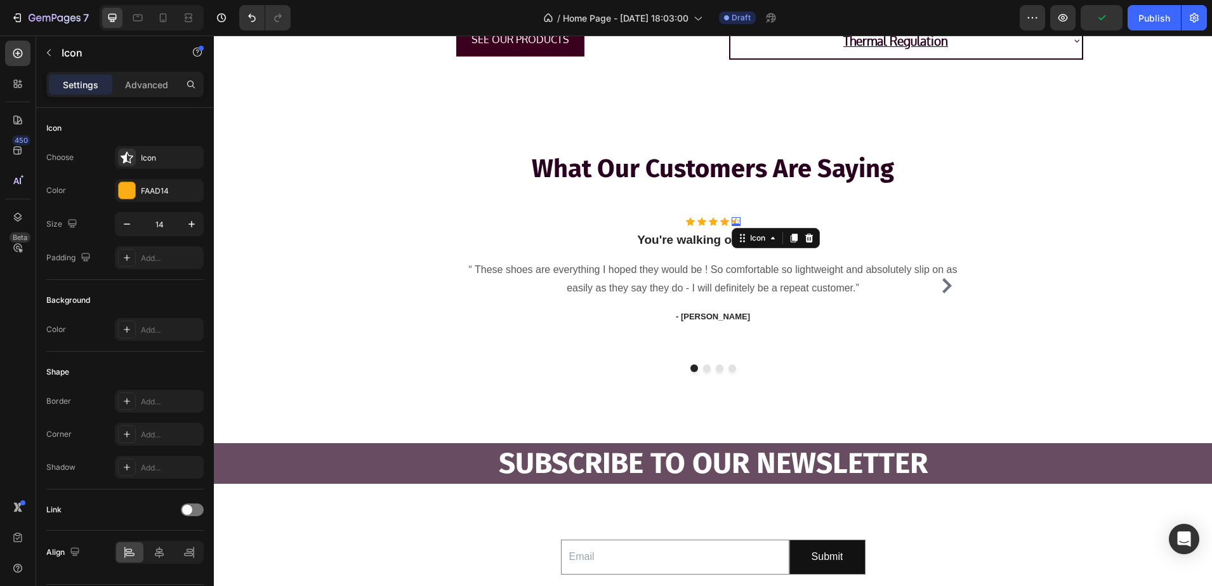
click at [805, 239] on icon at bounding box center [809, 238] width 8 height 9
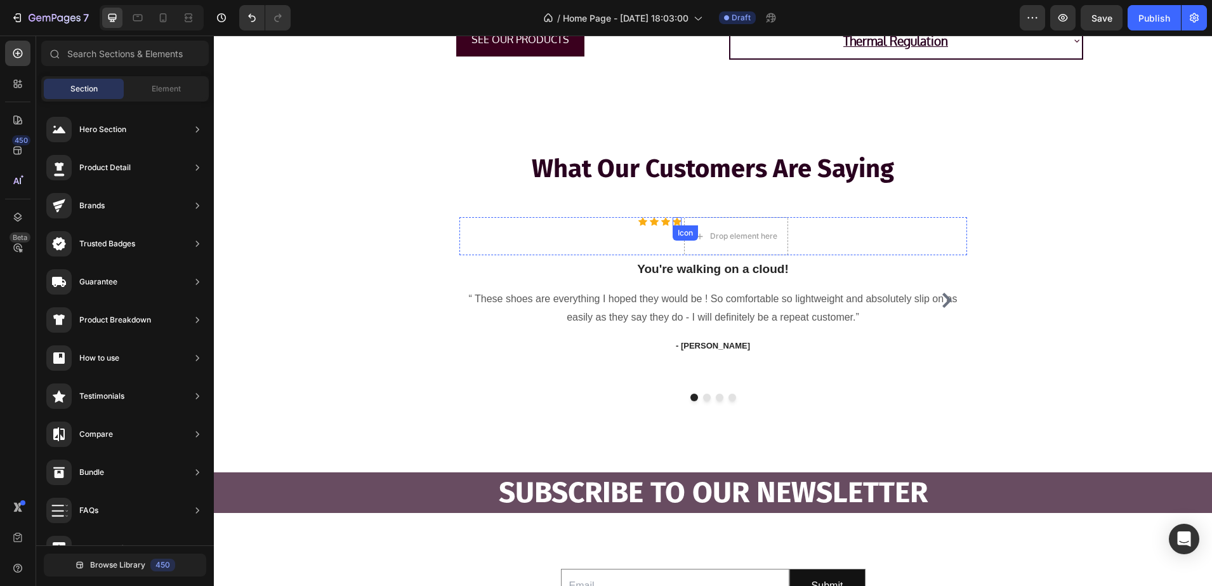
click at [673, 223] on div "Icon" at bounding box center [677, 221] width 9 height 9
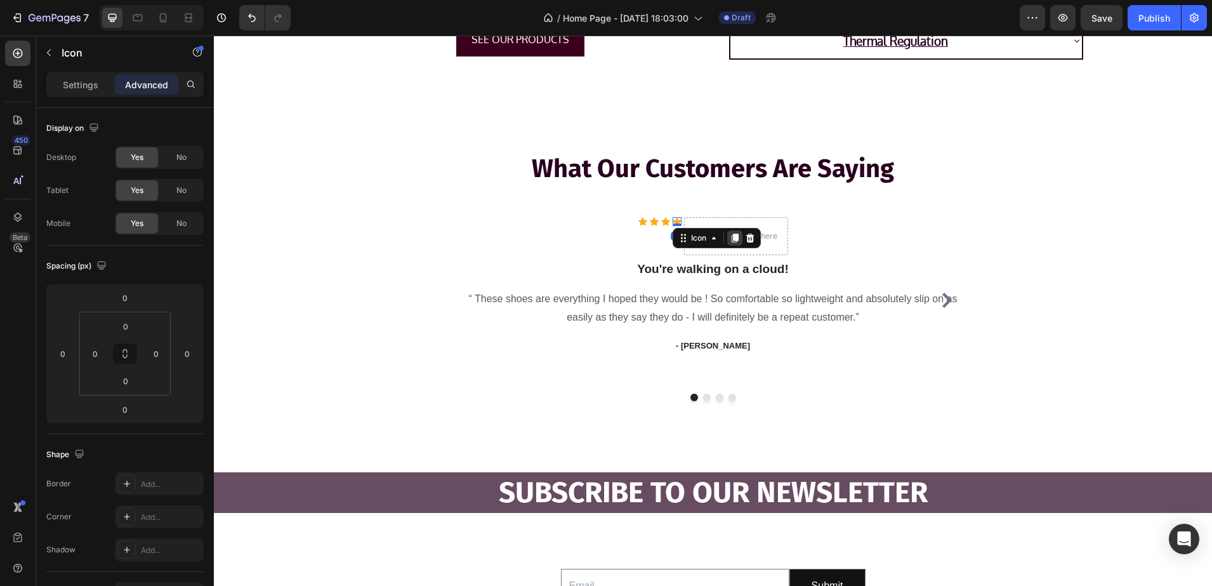
click at [730, 241] on icon at bounding box center [735, 238] width 10 height 10
drag, startPoint x: 677, startPoint y: 246, endPoint x: 707, endPoint y: 244, distance: 29.9
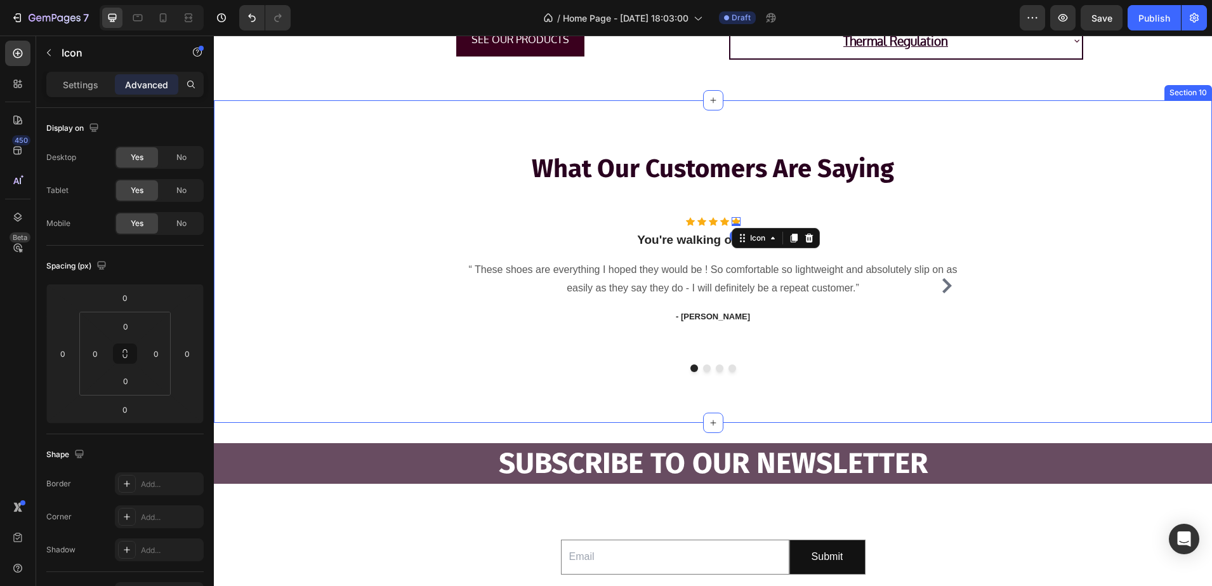
click at [299, 253] on div "What Our Customers Are Saying Heading Row Icon Icon Icon Icon Icon 0 Icon List …" at bounding box center [712, 261] width 979 height 221
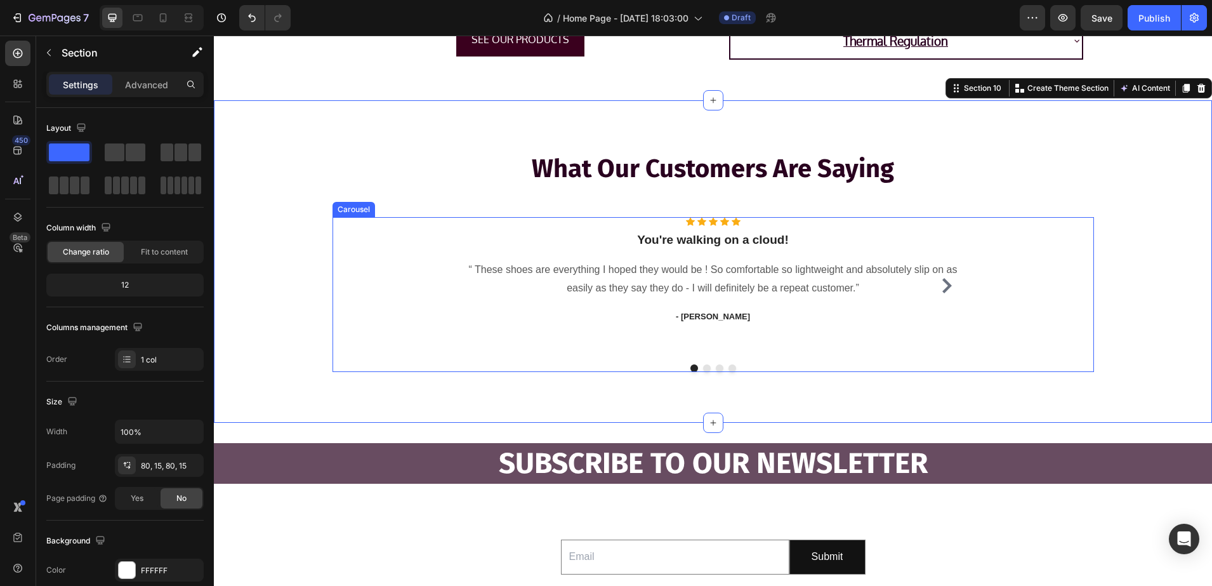
click at [944, 291] on icon "Carousel Next Arrow" at bounding box center [946, 285] width 15 height 15
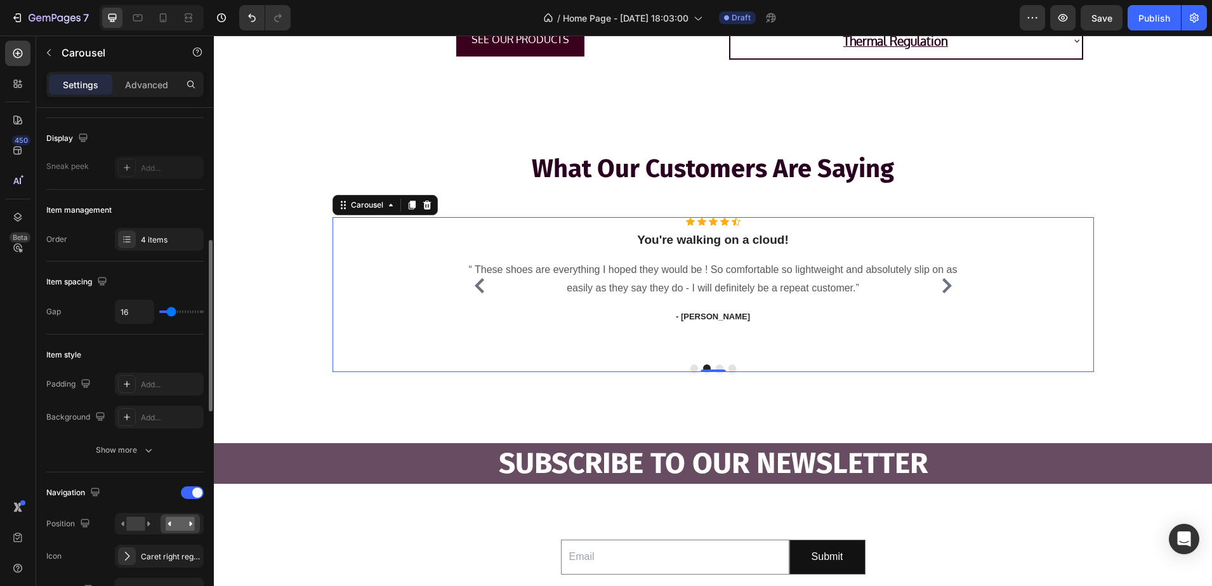
scroll to position [159, 0]
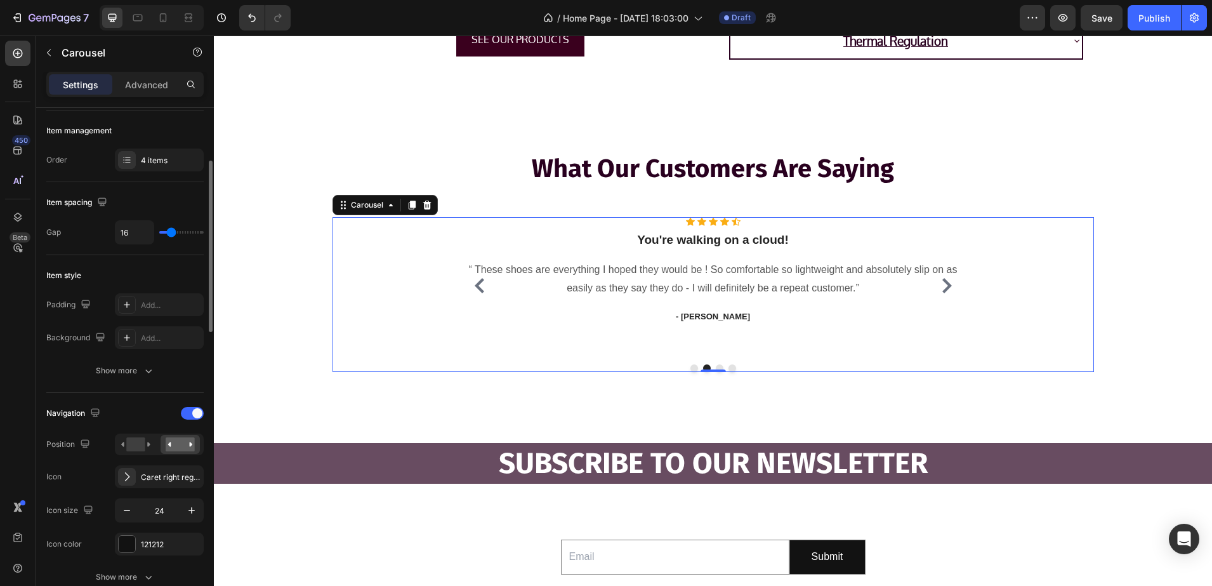
type input "34"
type input "41"
type input "43"
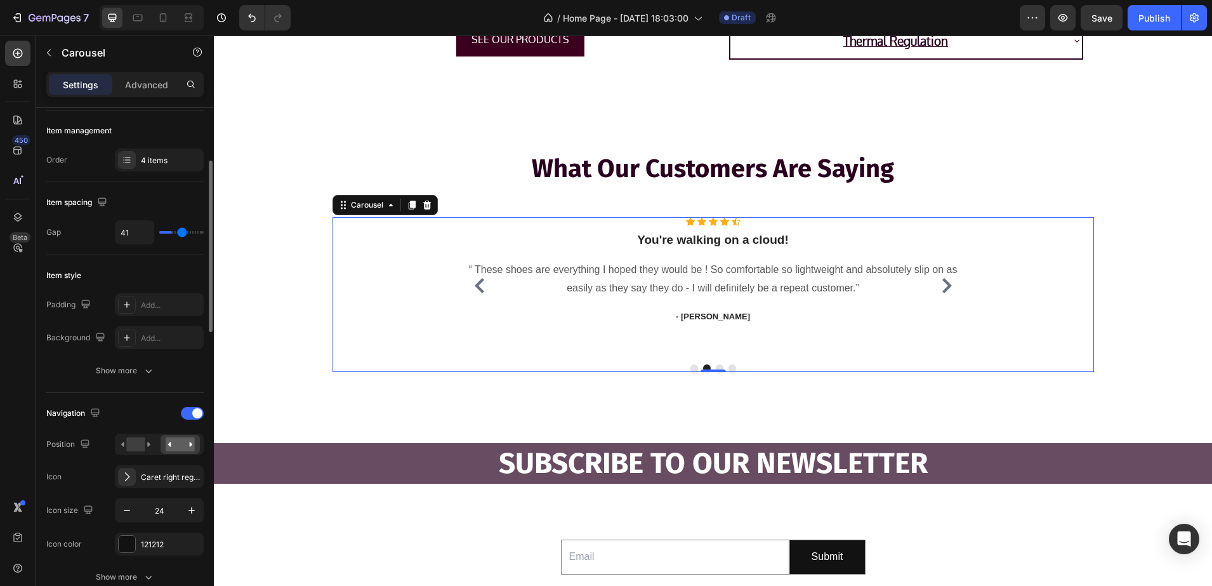
type input "43"
type input "46"
type input "49"
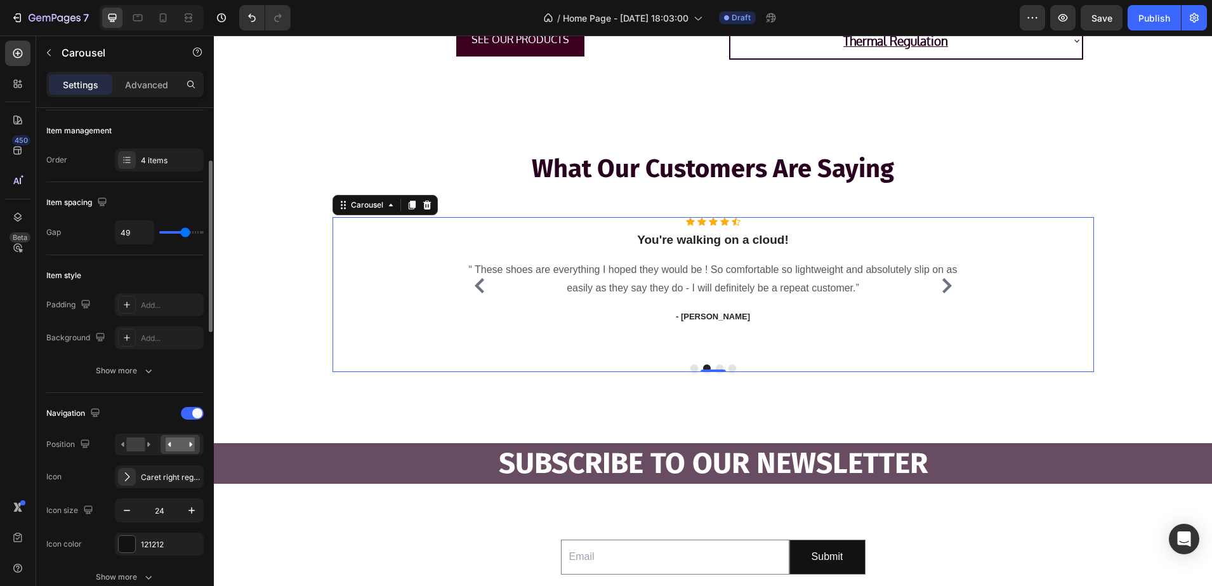
type input "50"
type input "52"
drag, startPoint x: 173, startPoint y: 228, endPoint x: 187, endPoint y: 230, distance: 13.4
type input "52"
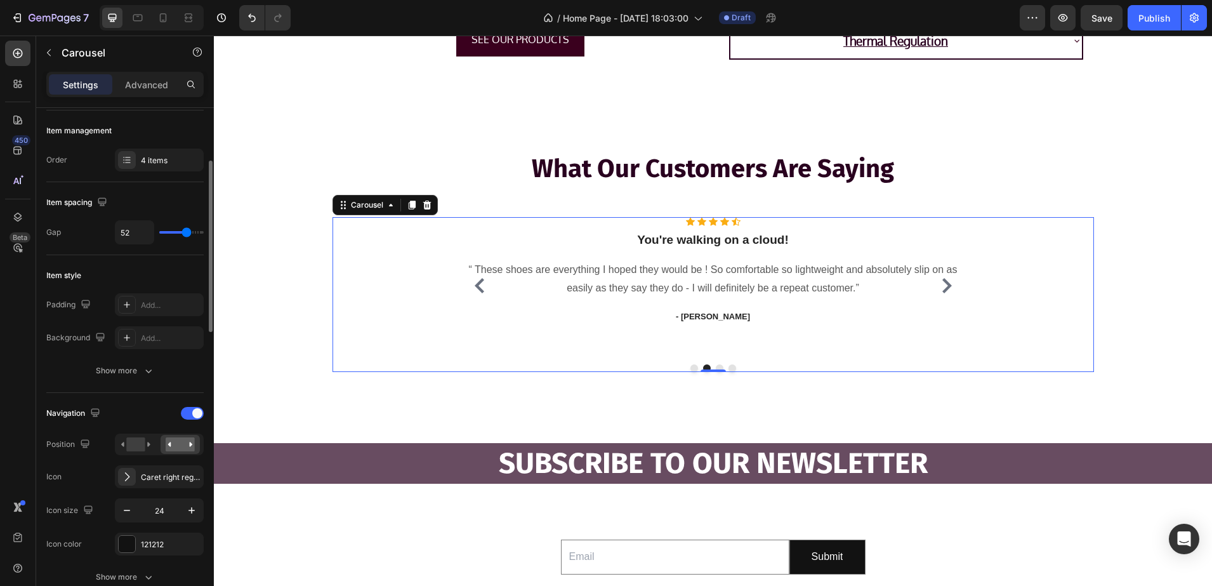
click at [187, 231] on input "range" at bounding box center [181, 232] width 44 height 3
type input "15"
type input "9"
drag, startPoint x: 187, startPoint y: 230, endPoint x: 168, endPoint y: 230, distance: 18.4
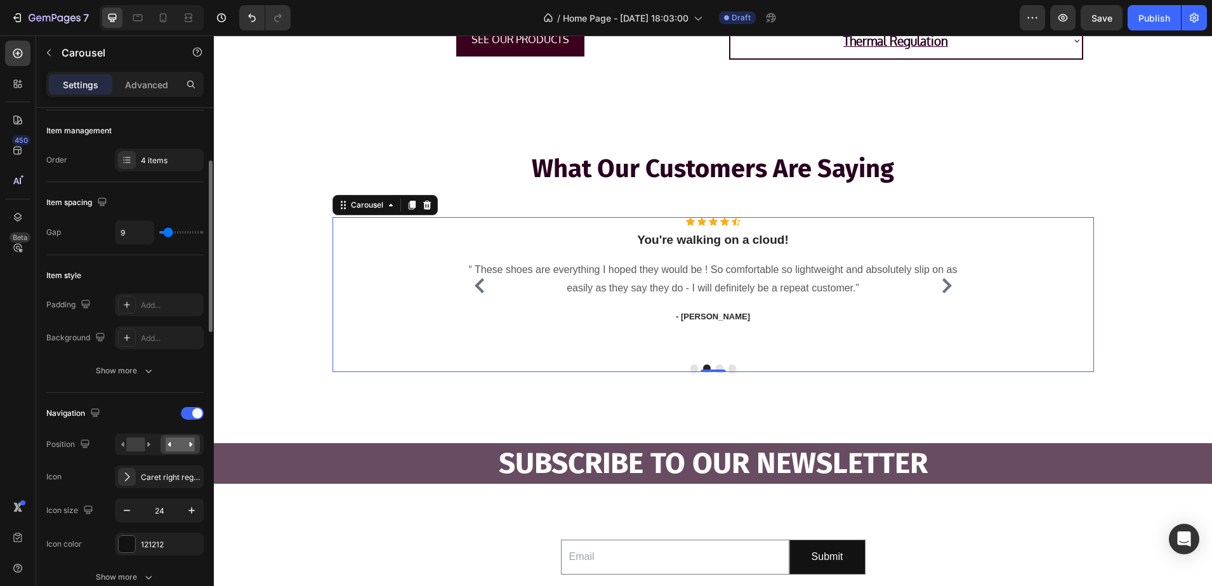
type input "9"
click at [168, 231] on input "range" at bounding box center [181, 232] width 44 height 3
type input "12"
type input "13"
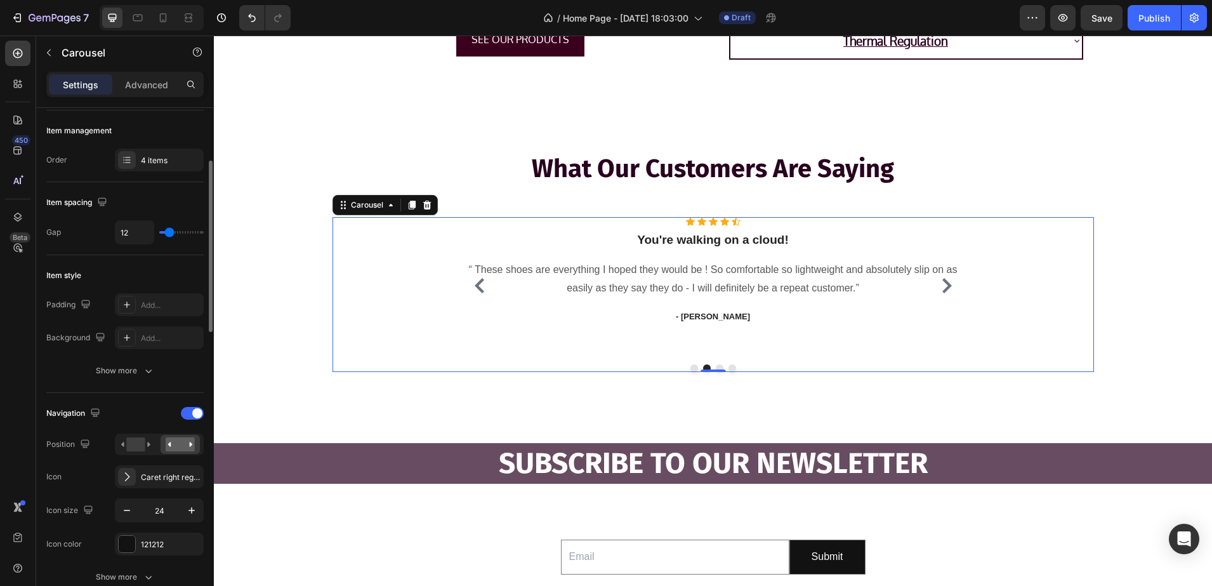
type input "13"
type input "25"
drag, startPoint x: 168, startPoint y: 230, endPoint x: 175, endPoint y: 230, distance: 7.0
type input "25"
click at [175, 231] on input "range" at bounding box center [181, 232] width 44 height 3
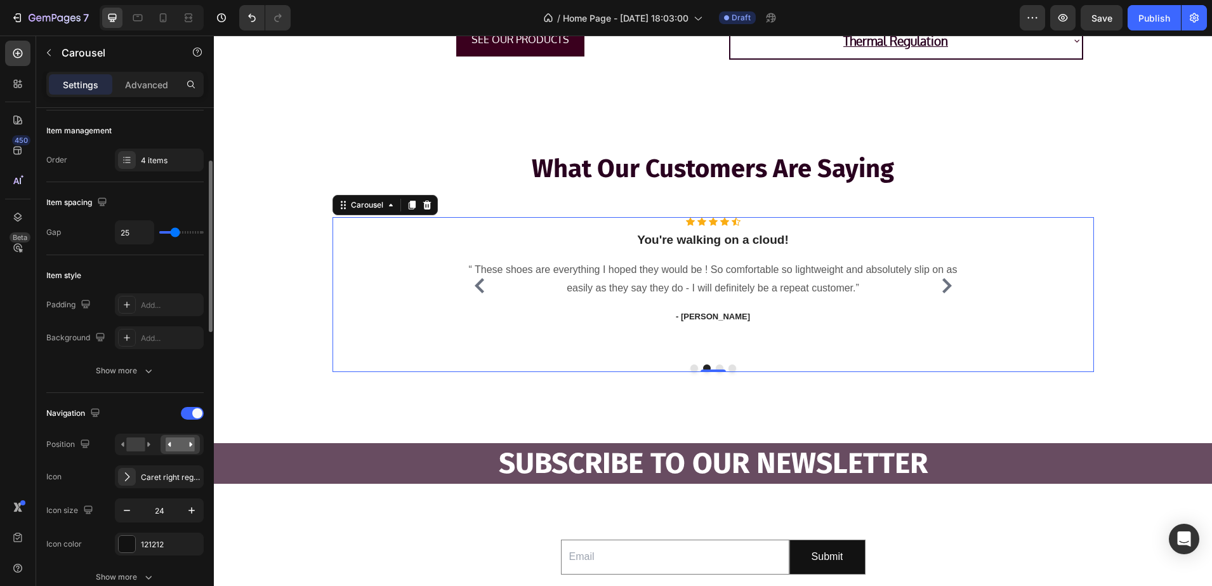
type input "13"
click at [170, 231] on input "range" at bounding box center [181, 232] width 44 height 3
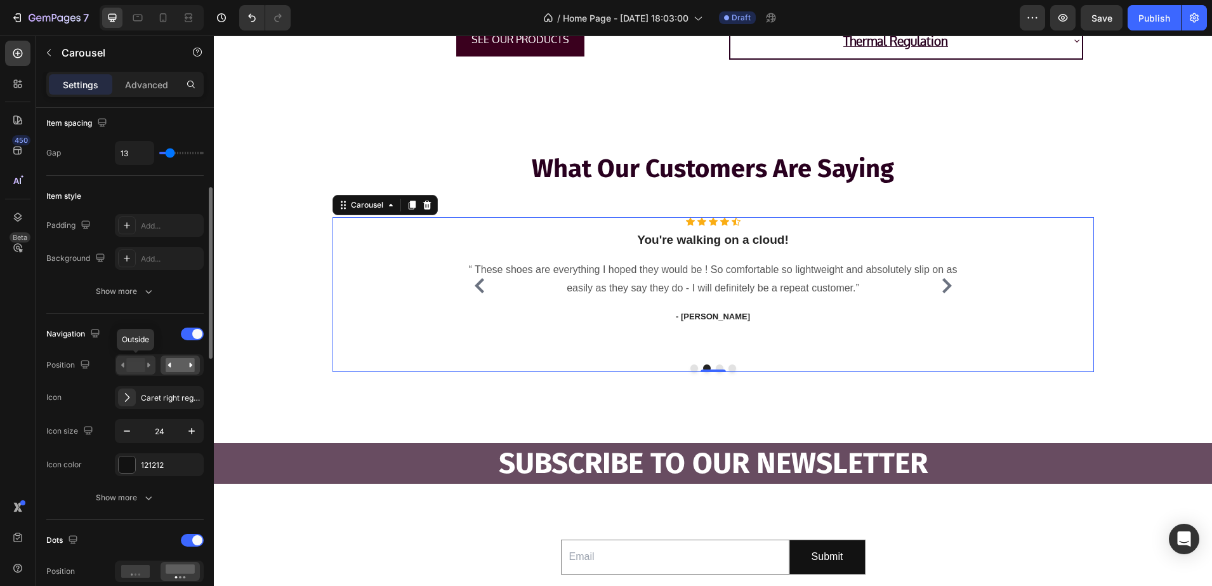
click at [129, 370] on rect at bounding box center [135, 365] width 18 height 14
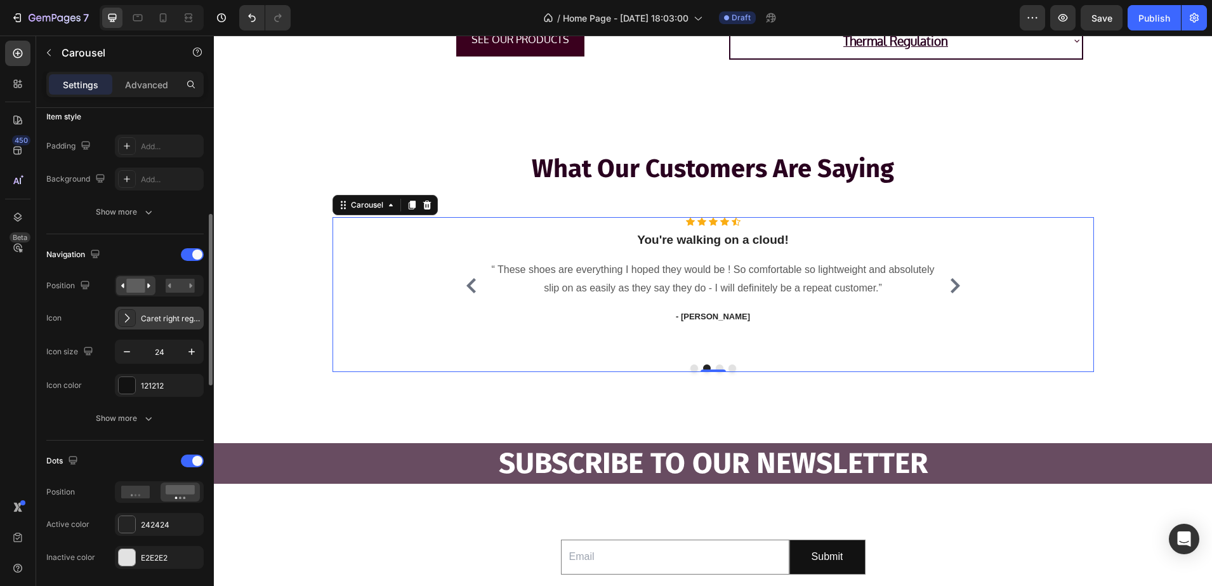
click at [134, 320] on div at bounding box center [127, 318] width 18 height 18
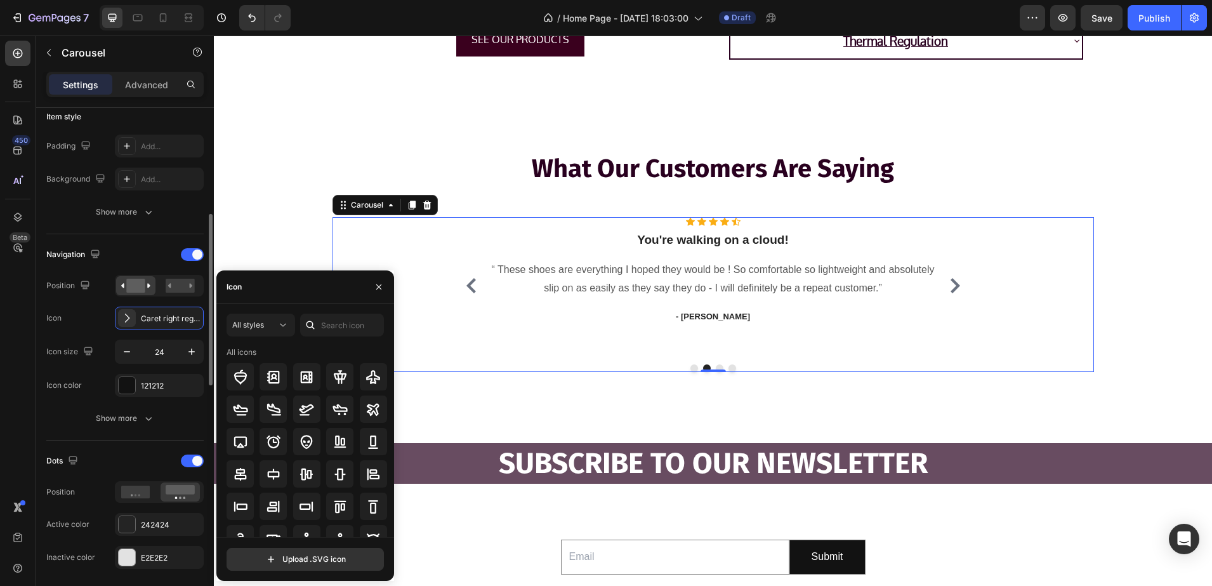
click at [102, 319] on div "Icon Caret right regular" at bounding box center [124, 318] width 157 height 23
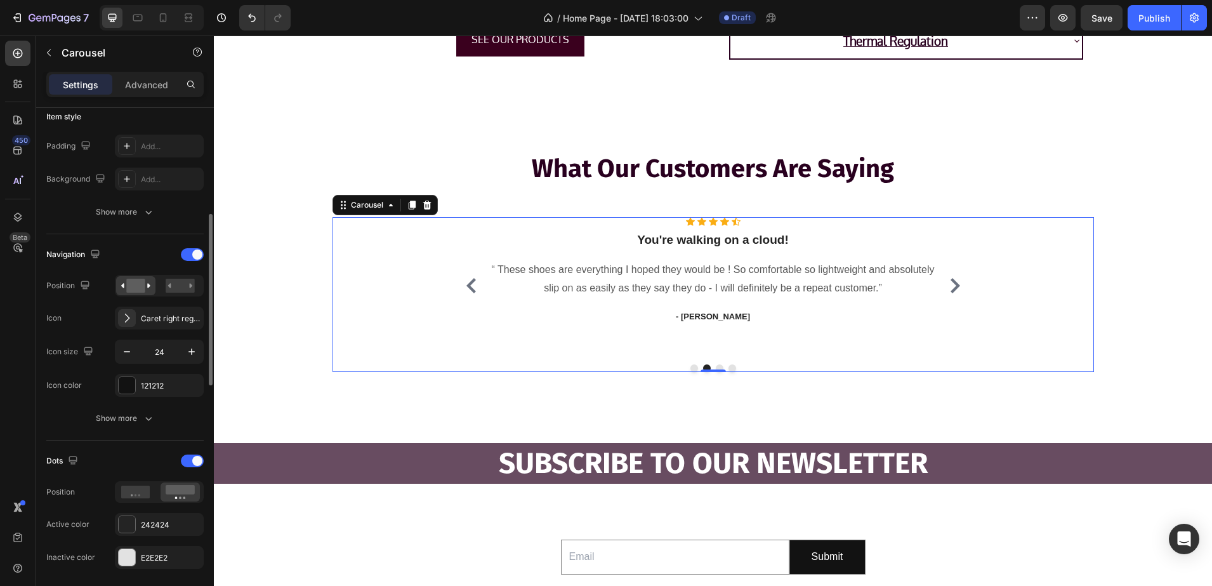
scroll to position [397, 0]
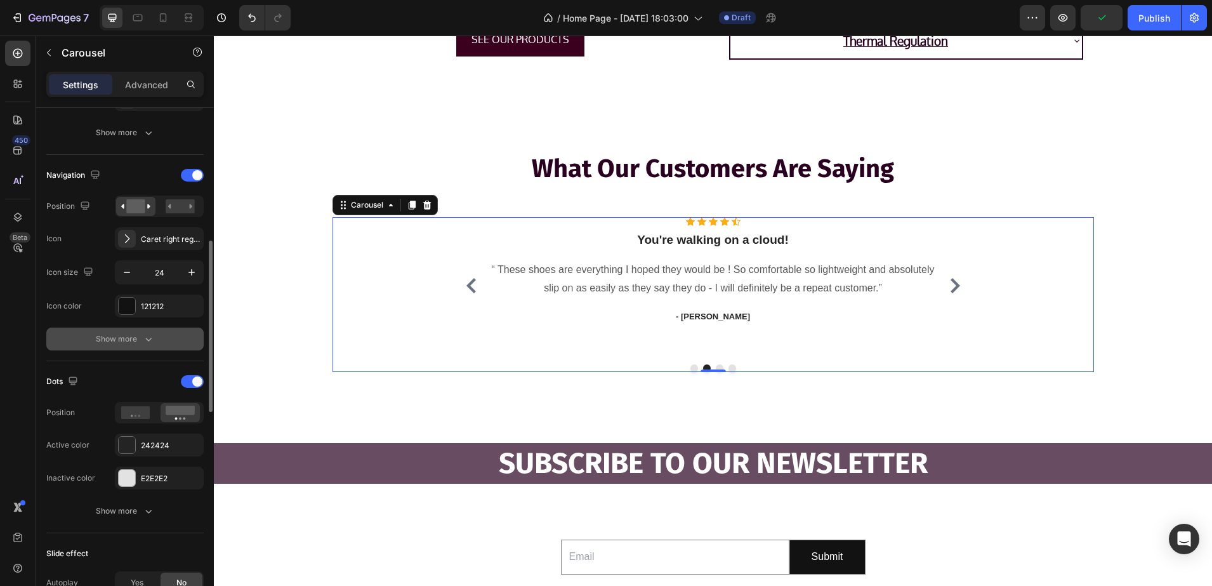
click at [121, 343] on div "Show more" at bounding box center [125, 339] width 59 height 13
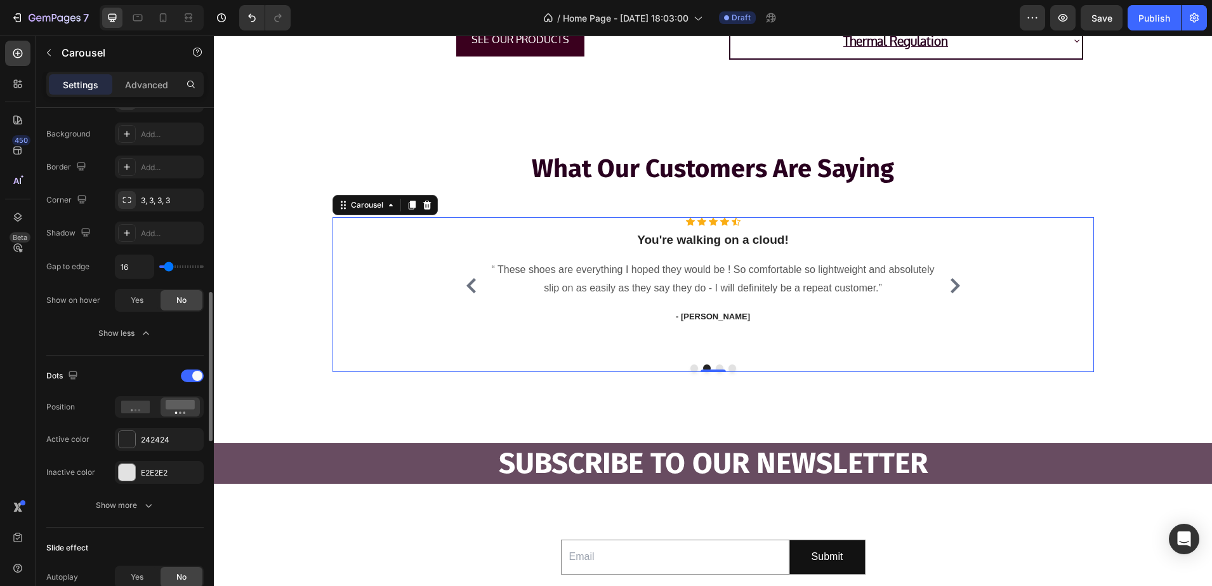
scroll to position [714, 0]
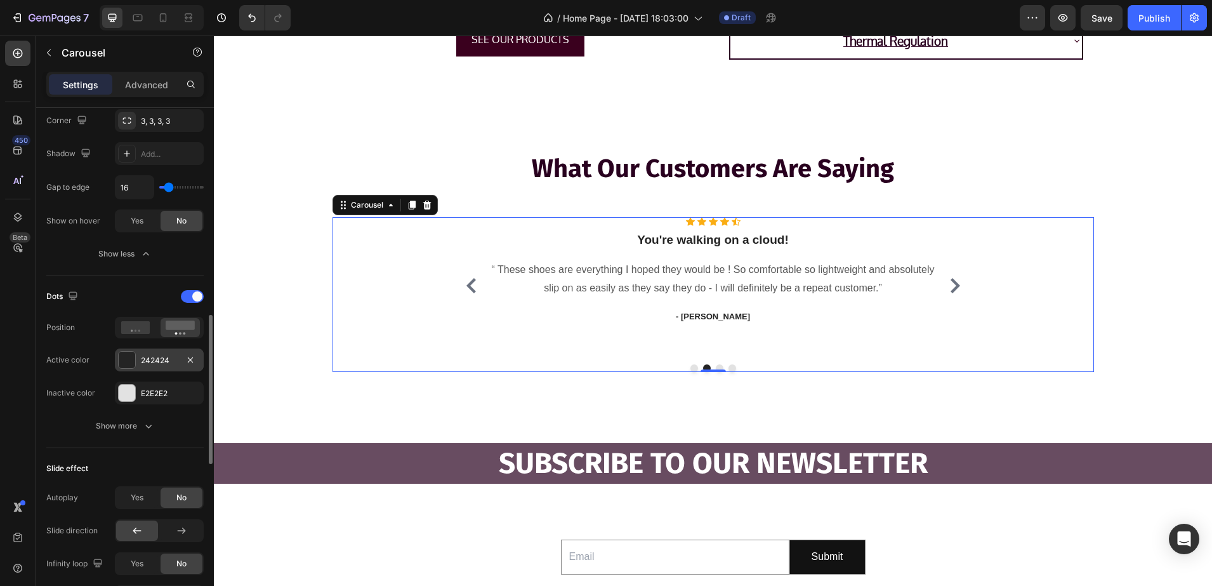
click at [127, 359] on div at bounding box center [127, 360] width 17 height 17
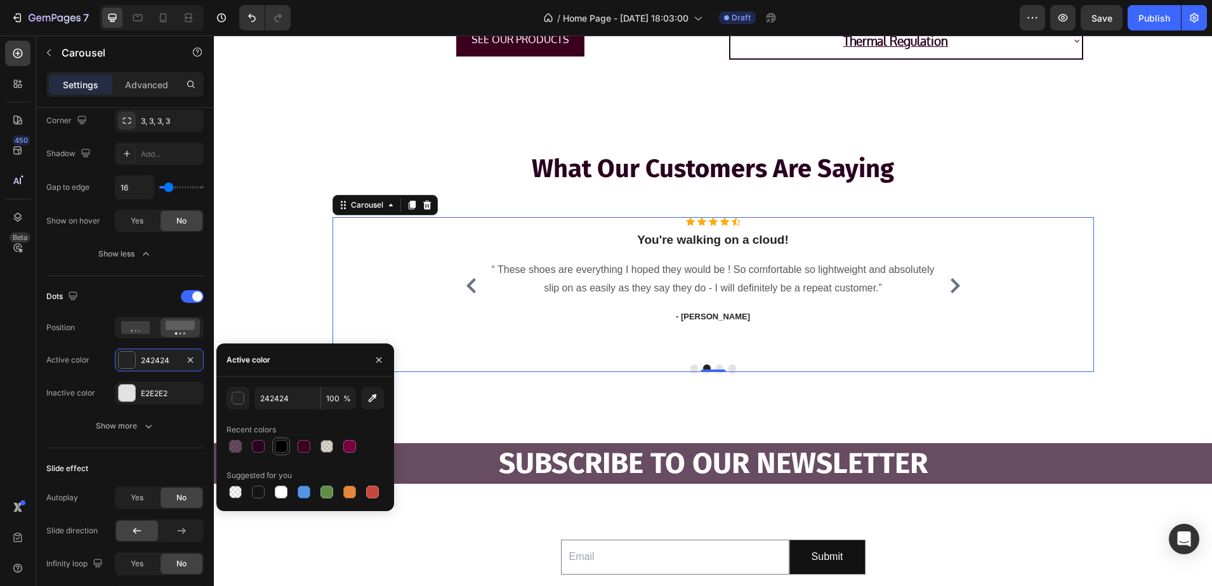
click at [275, 444] on div at bounding box center [281, 446] width 13 height 13
type input "000000"
click at [124, 387] on div at bounding box center [127, 393] width 17 height 17
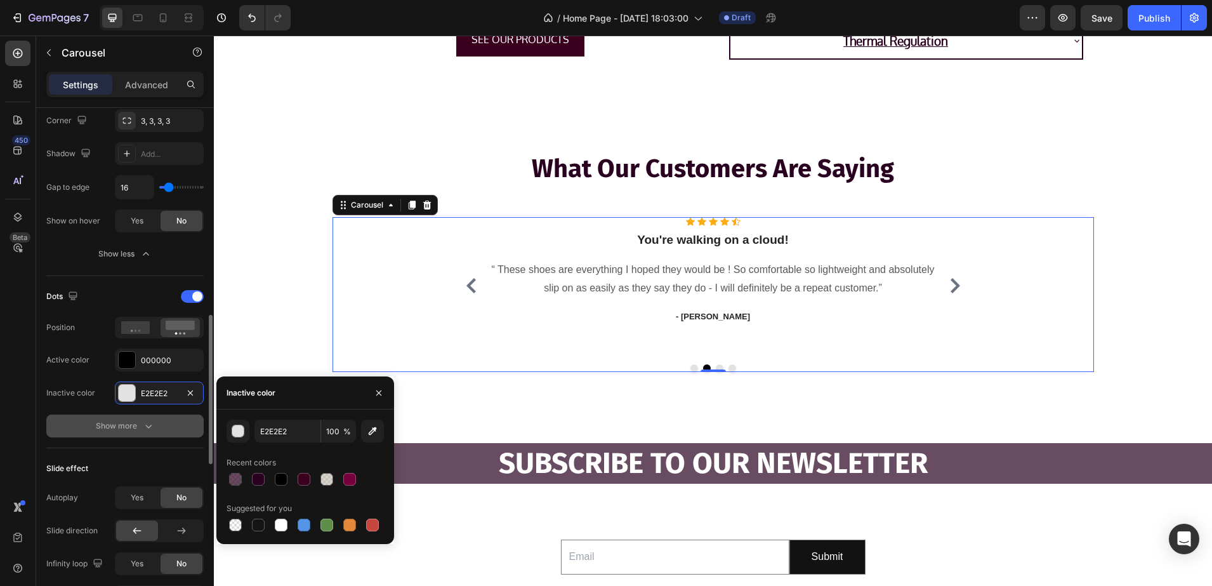
click at [102, 429] on div "Show more" at bounding box center [125, 426] width 59 height 13
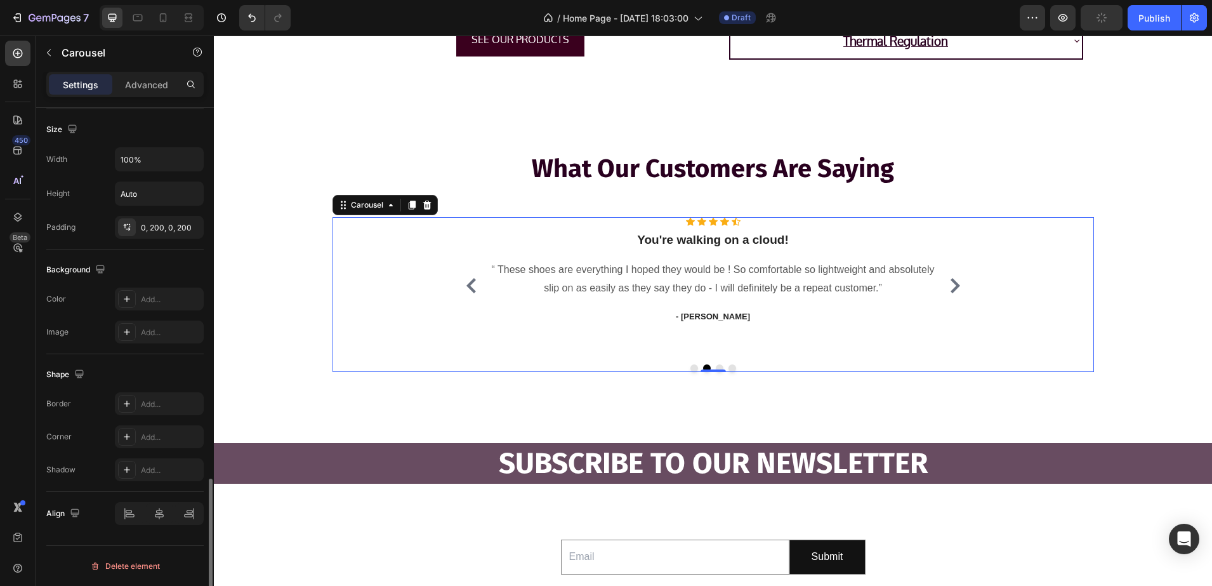
scroll to position [1246, 0]
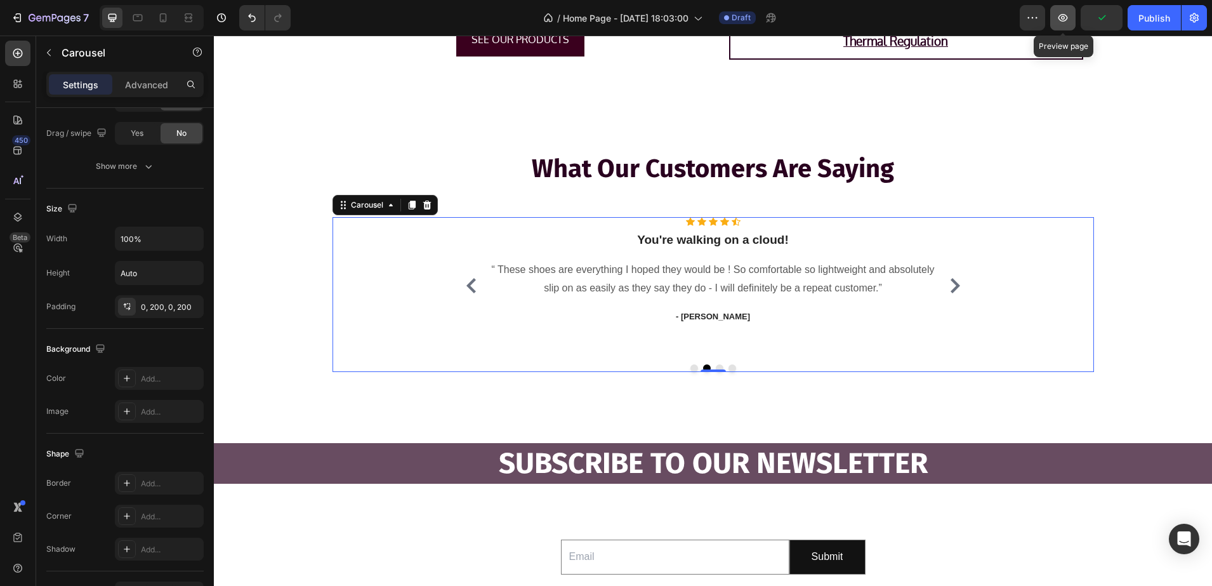
click at [1054, 23] on button "button" at bounding box center [1062, 17] width 25 height 25
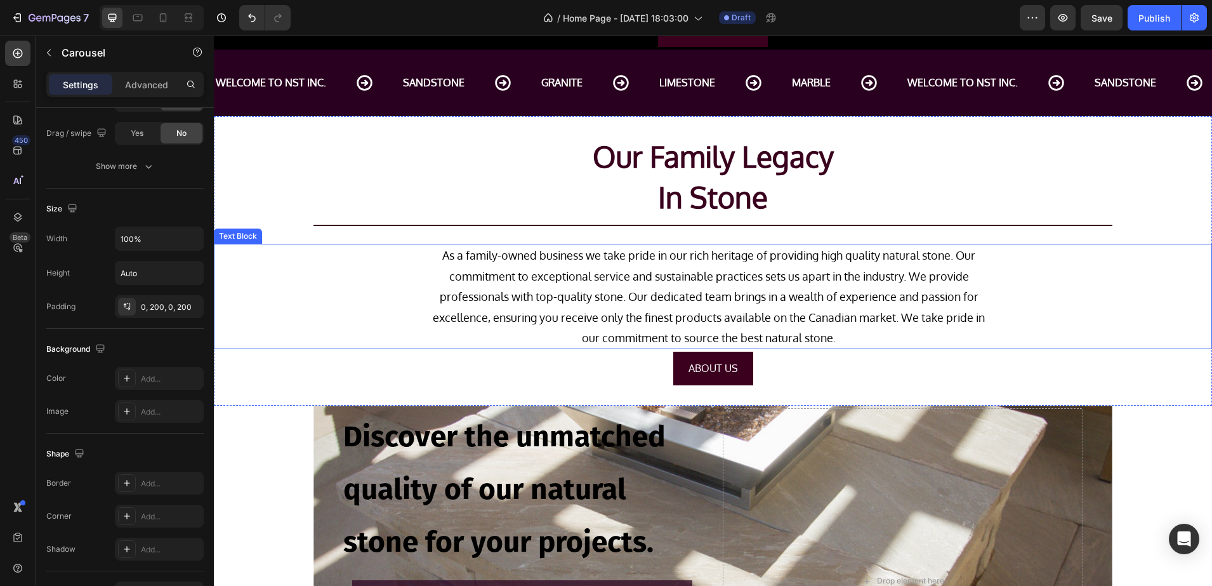
scroll to position [171, 0]
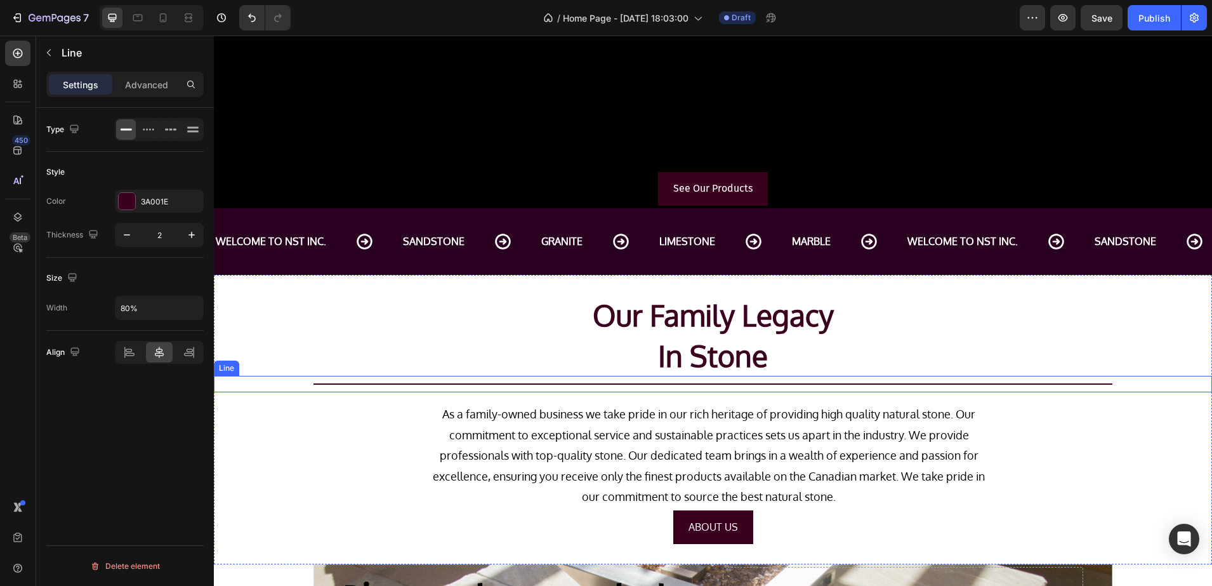
click at [583, 388] on div "Title Line" at bounding box center [713, 384] width 998 height 17
click at [279, 369] on div at bounding box center [275, 363] width 15 height 15
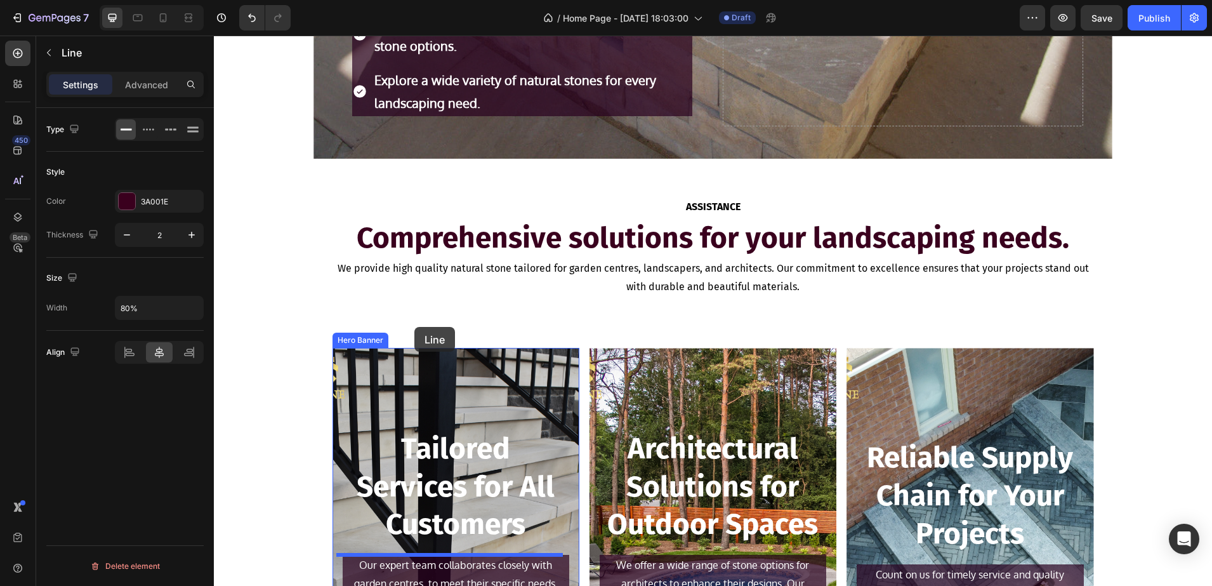
scroll to position [1024, 0]
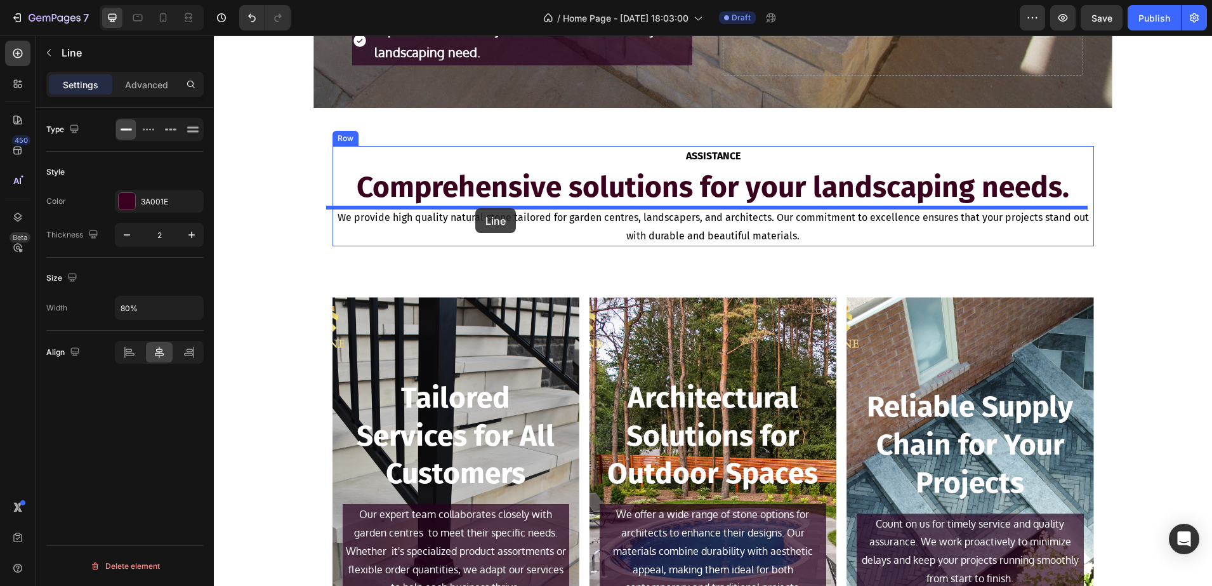
drag, startPoint x: 228, startPoint y: 144, endPoint x: 475, endPoint y: 208, distance: 255.7
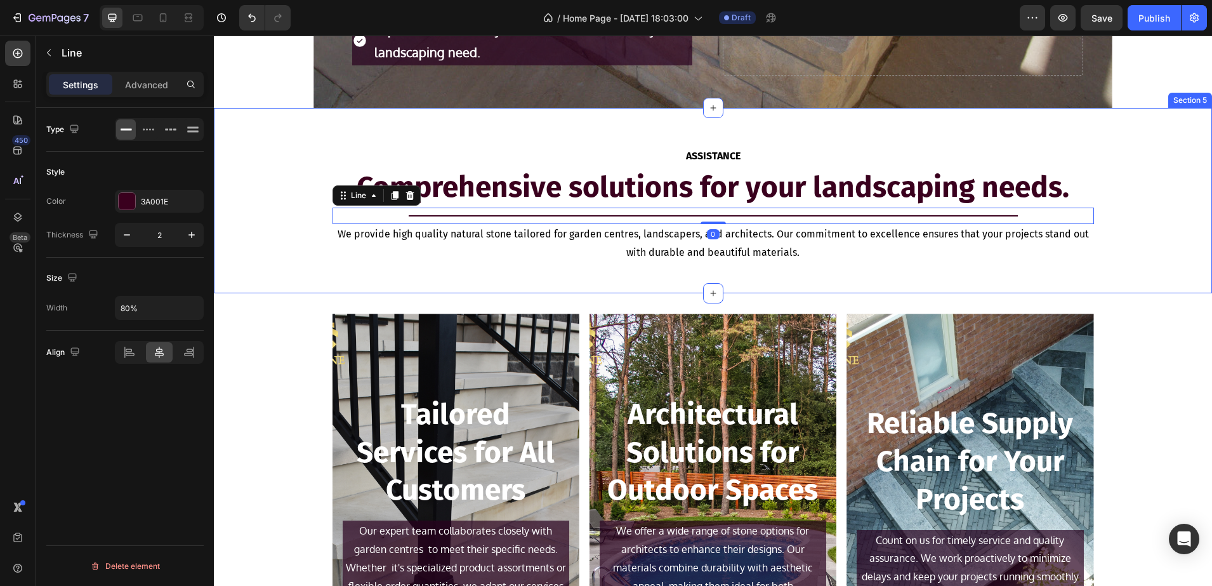
click at [293, 284] on div "ASSISTANCE Text Block Comprehensive solutions for your landscaping needs. Headi…" at bounding box center [713, 200] width 998 height 185
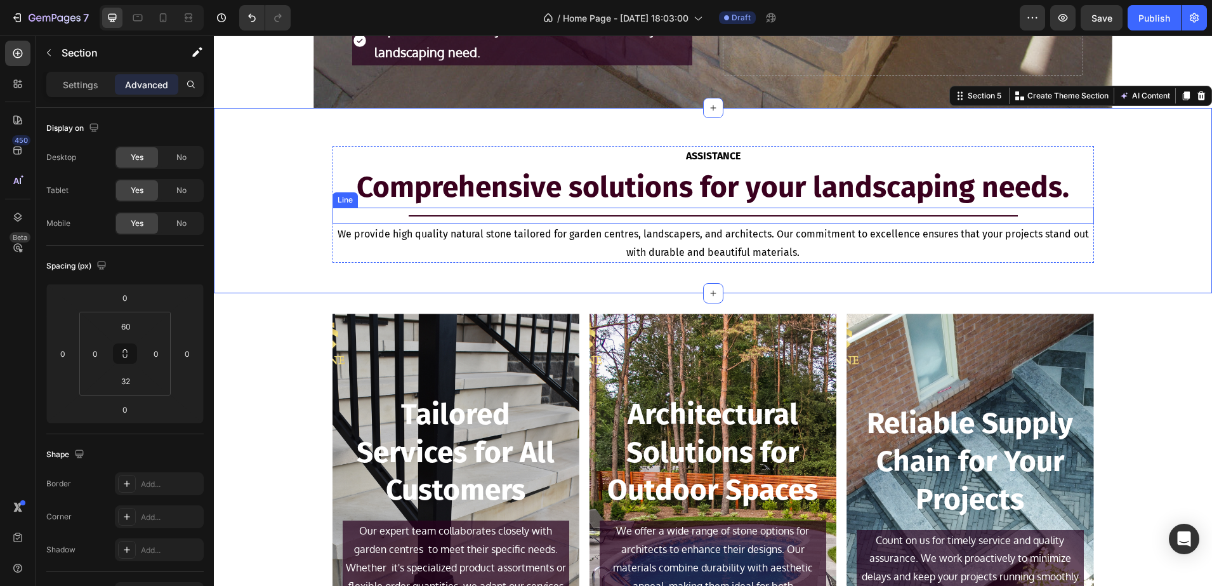
click at [469, 211] on div "Title Line" at bounding box center [714, 216] width 762 height 17
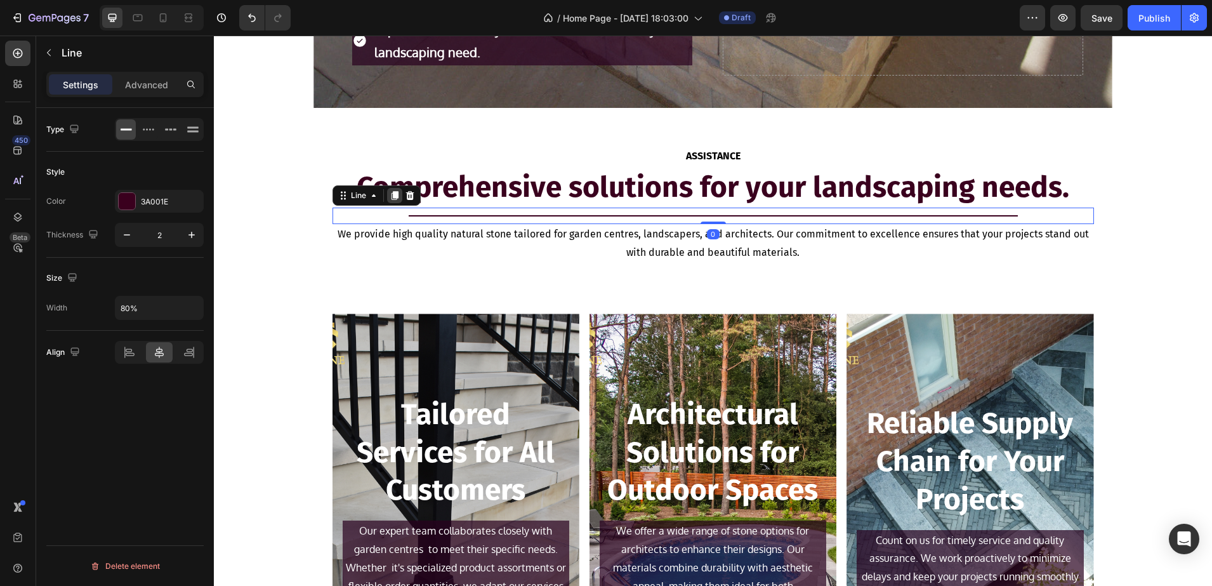
click at [393, 199] on icon at bounding box center [395, 195] width 10 height 10
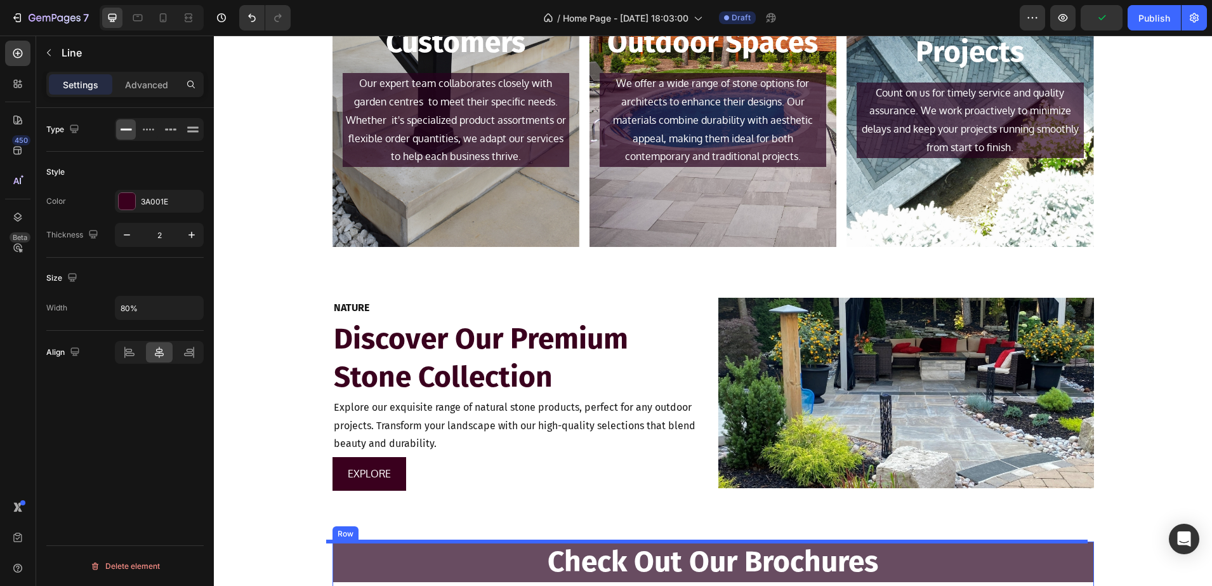
scroll to position [1501, 0]
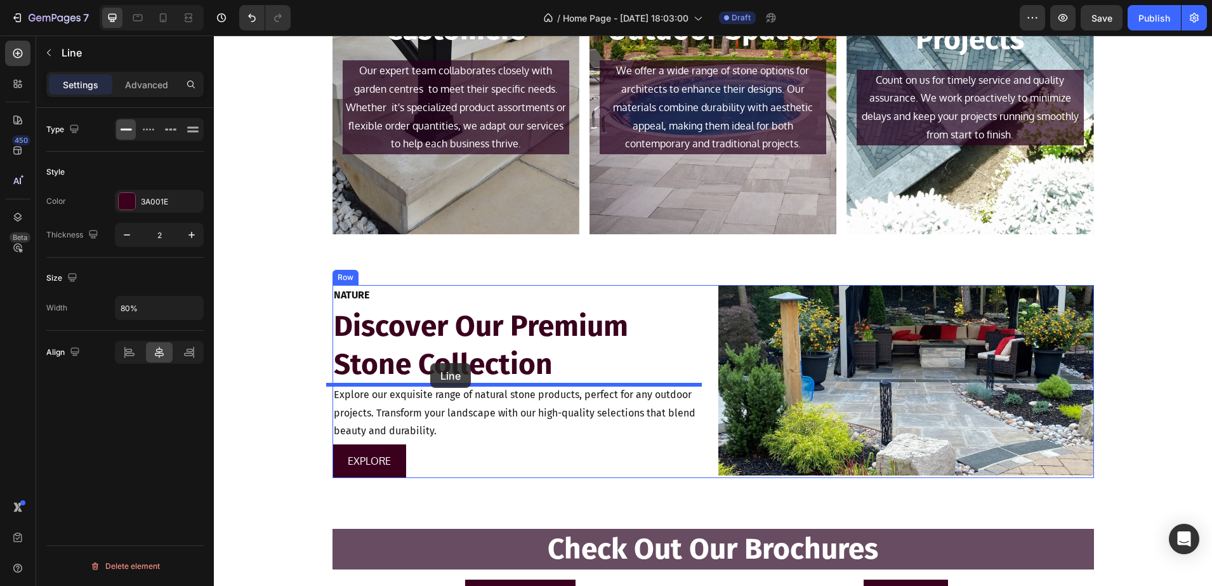
drag, startPoint x: 343, startPoint y: 208, endPoint x: 430, endPoint y: 364, distance: 178.7
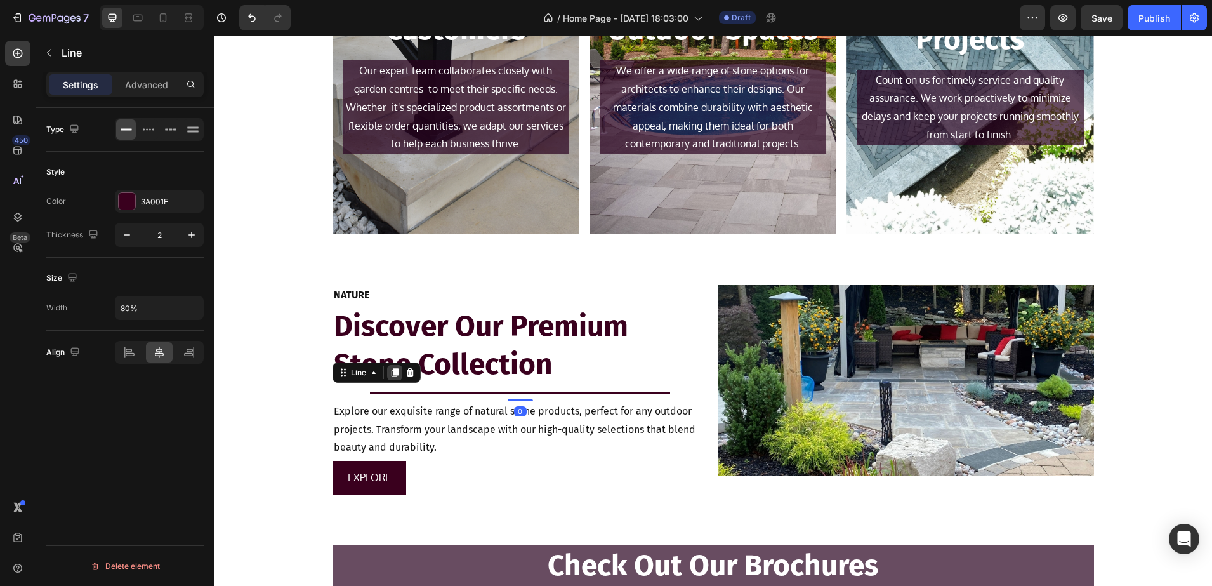
click at [391, 374] on icon at bounding box center [394, 372] width 7 height 9
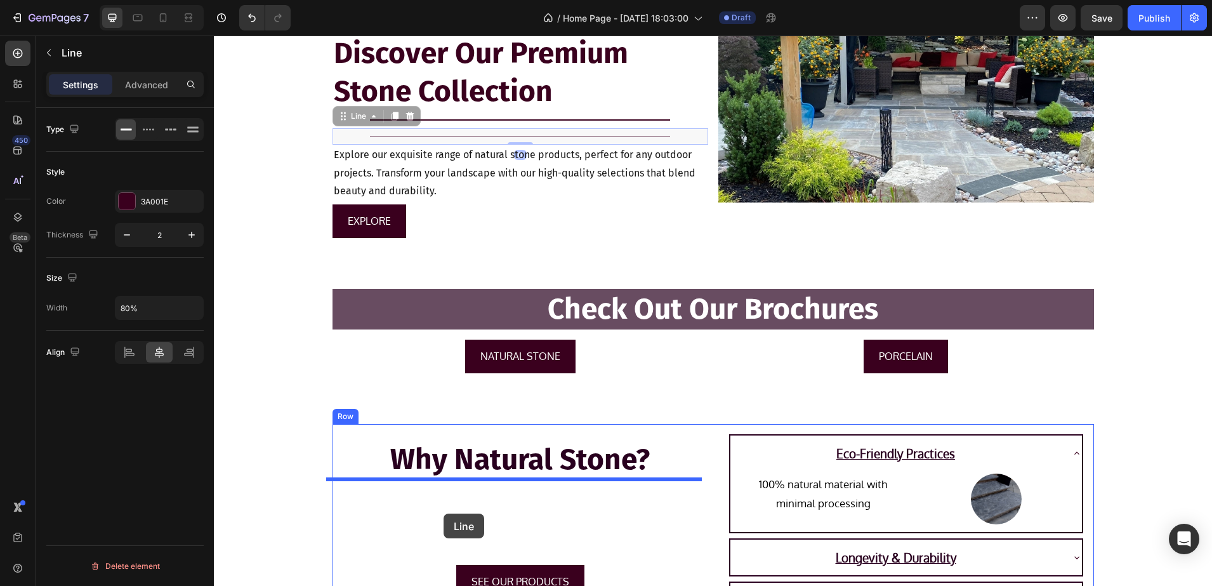
scroll to position [1776, 0]
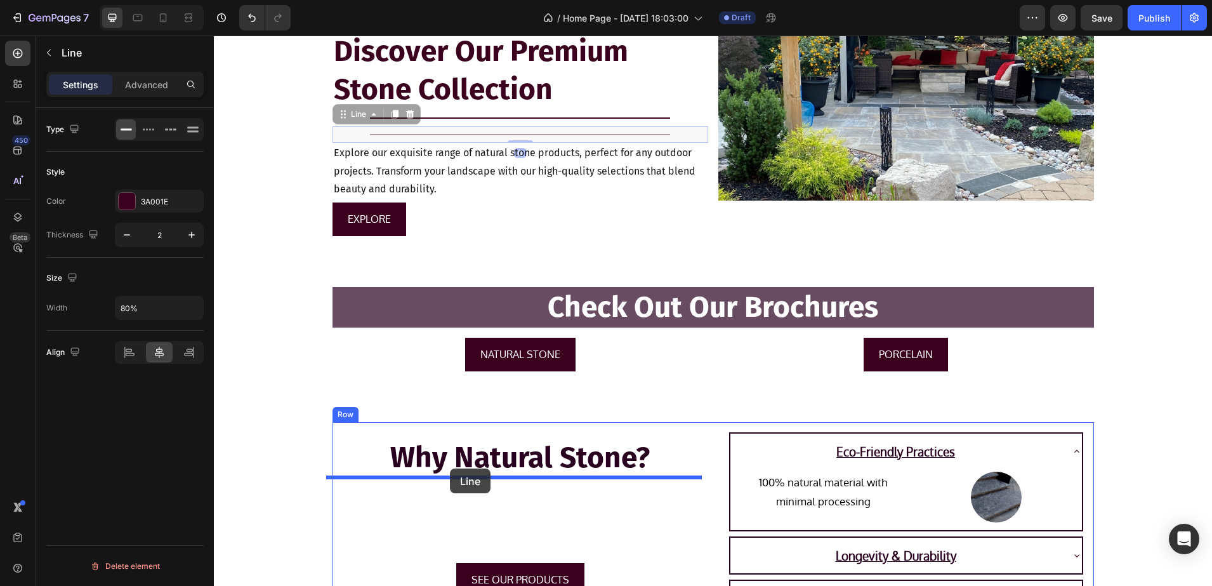
drag, startPoint x: 342, startPoint y: 228, endPoint x: 450, endPoint y: 468, distance: 263.0
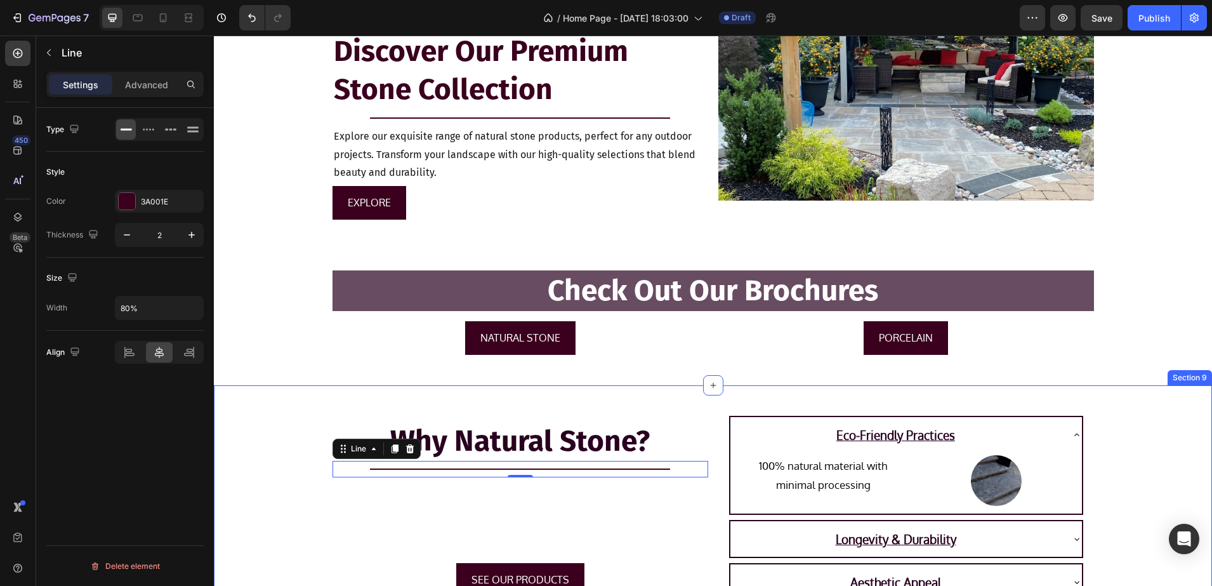
click at [301, 430] on div "Why Natural Stone? Heading Title Line 0 SEE OUR PRODUCTS Button Eco-Friendly Pr…" at bounding box center [713, 536] width 998 height 260
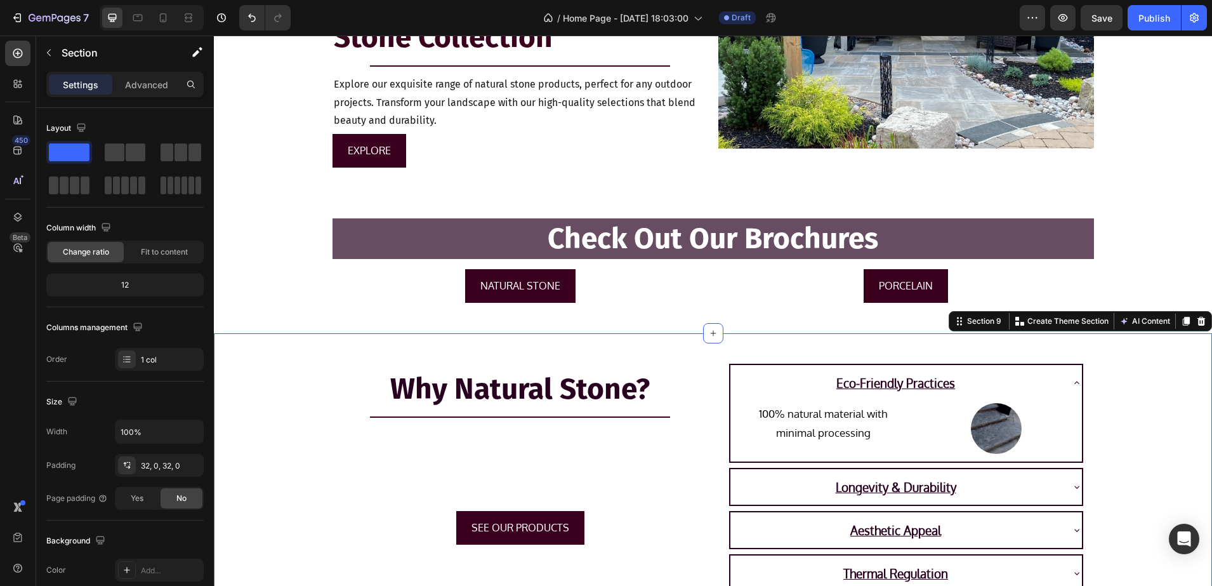
scroll to position [1855, 0]
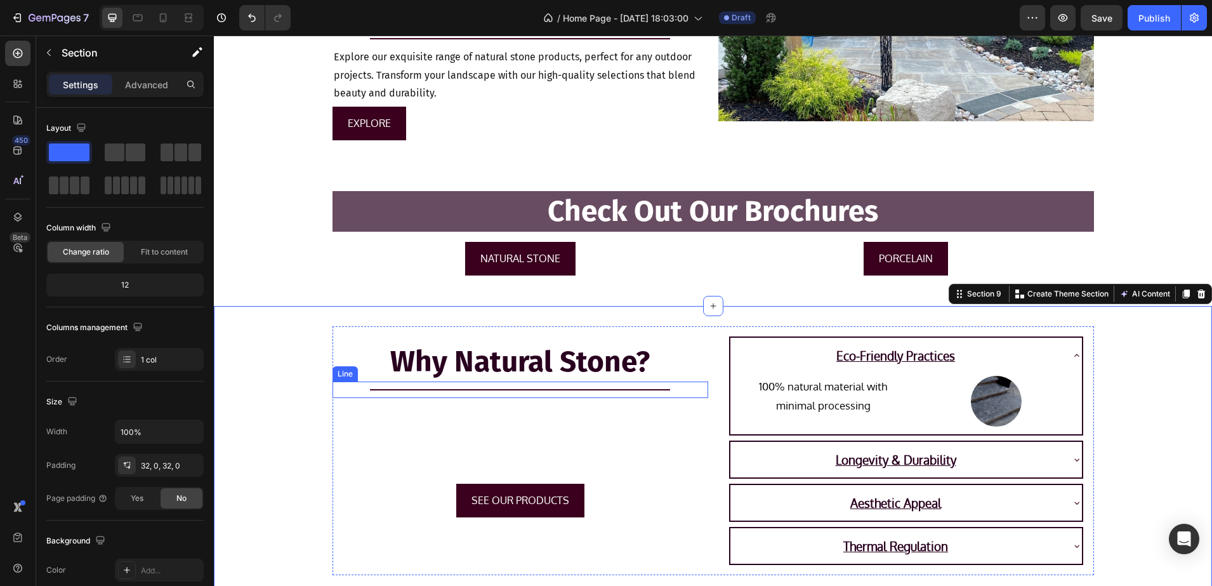
click at [387, 390] on div at bounding box center [520, 389] width 301 height 1
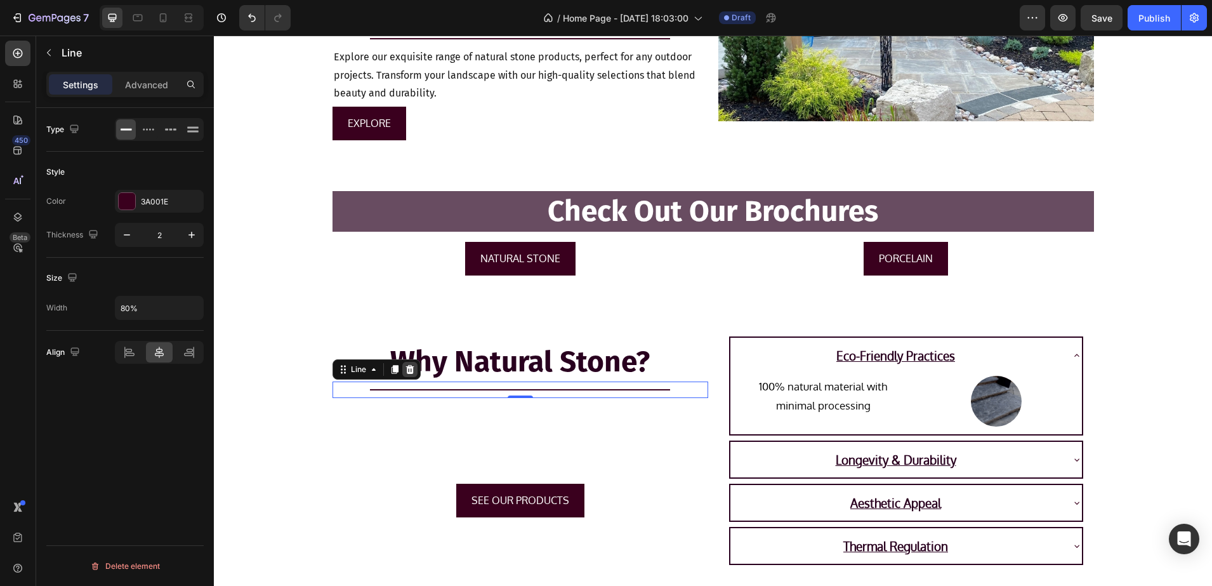
click at [402, 371] on div at bounding box center [409, 369] width 15 height 15
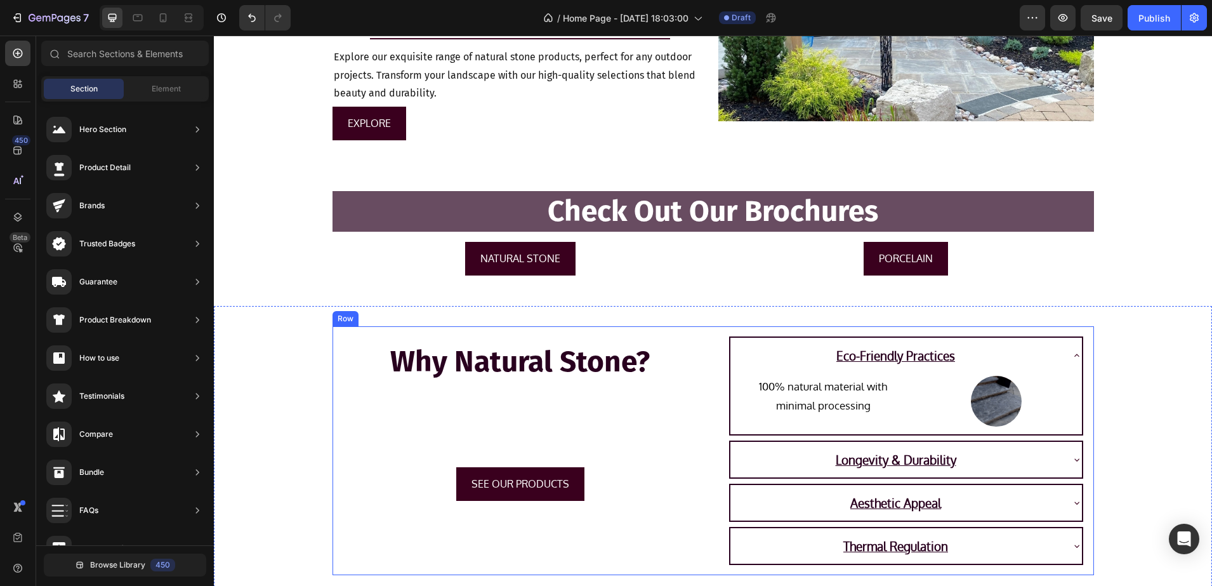
click at [315, 402] on div "Why Natural Stone? Heading SEE OUR PRODUCTS Button Eco-Friendly Practices 100% …" at bounding box center [713, 456] width 998 height 260
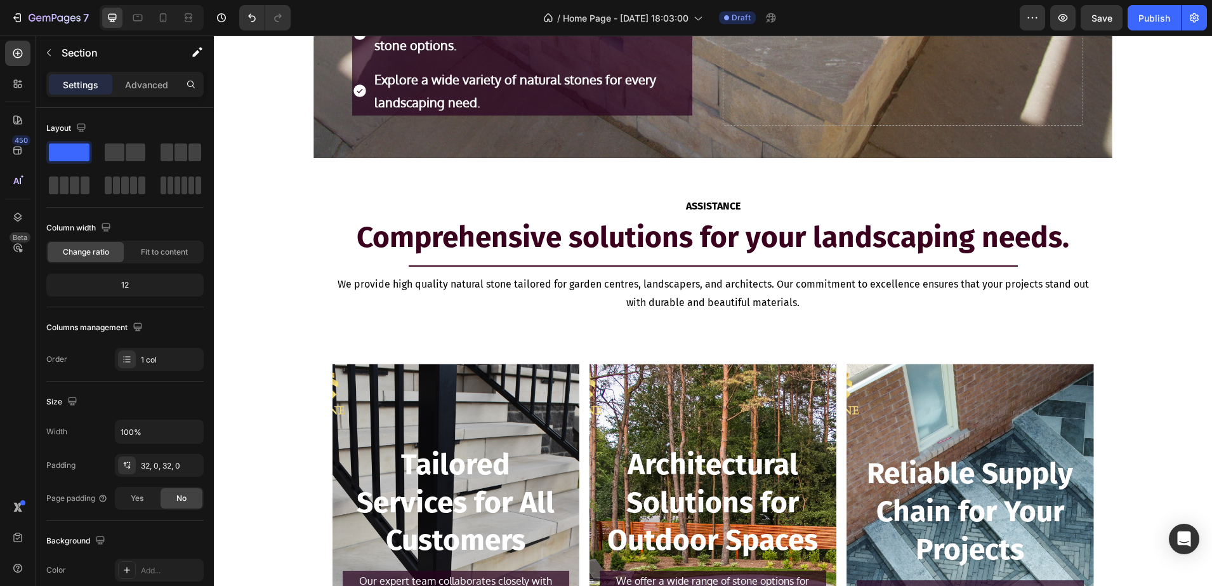
scroll to position [982, 0]
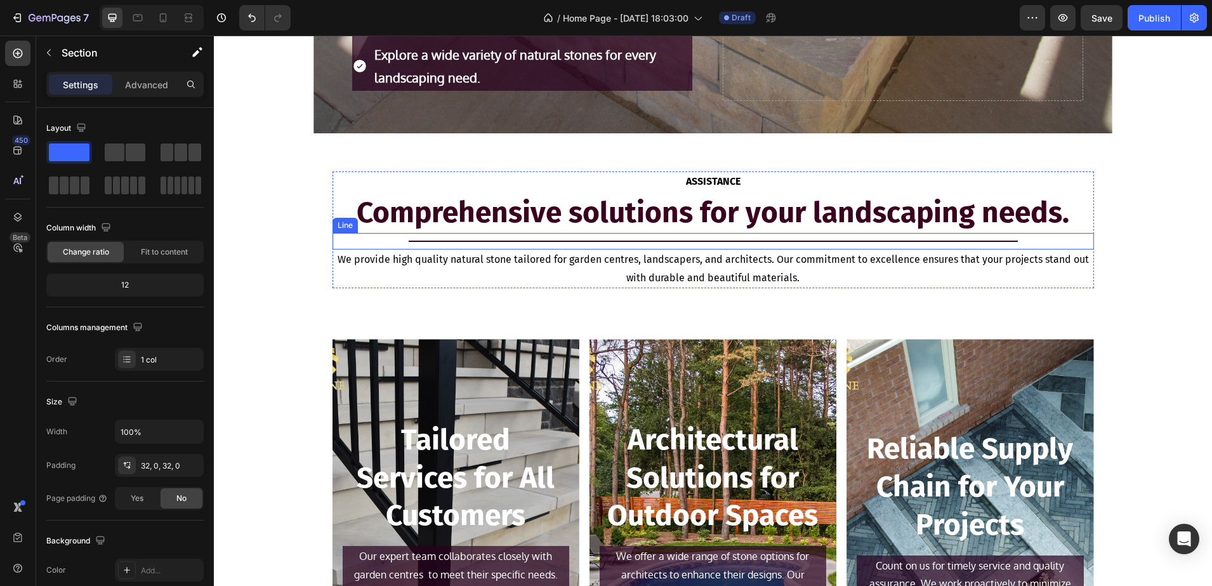
click at [492, 237] on div "Title Line" at bounding box center [714, 241] width 762 height 17
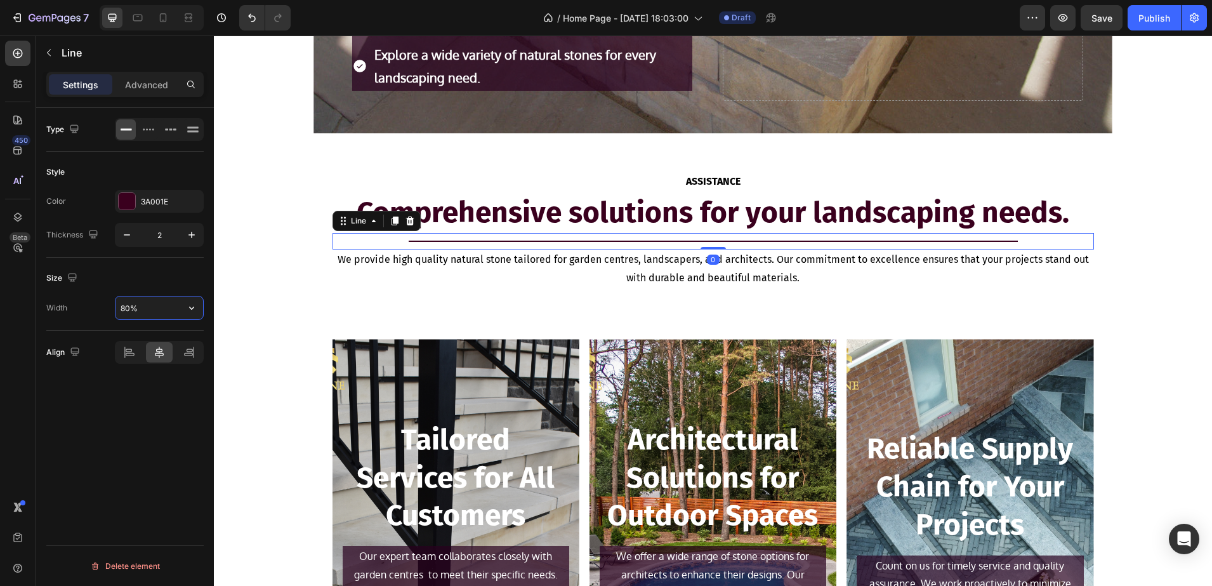
click at [135, 305] on input "80%" at bounding box center [160, 307] width 88 height 23
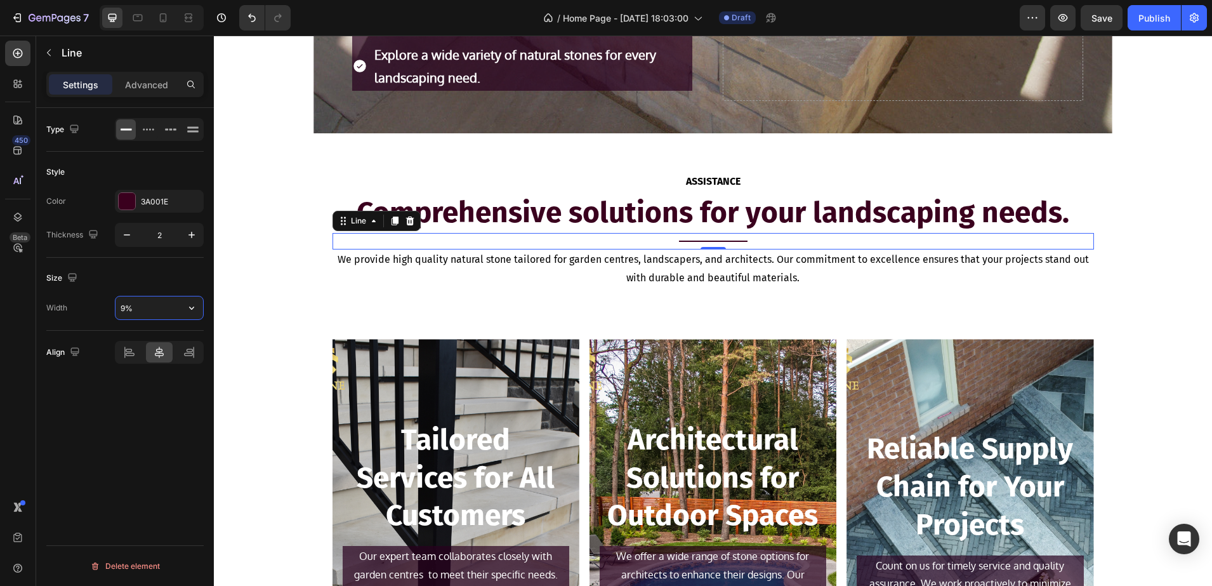
type input "90%"
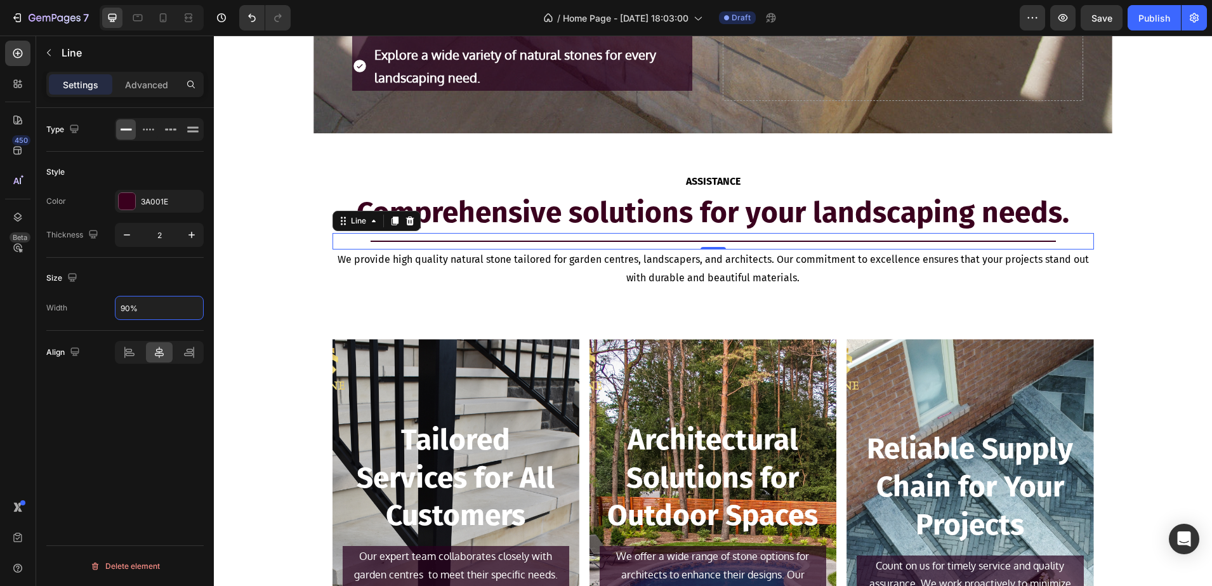
click at [223, 269] on div "ASSISTANCE Text Block Comprehensive solutions for your landscaping needs. Headi…" at bounding box center [713, 234] width 998 height 127
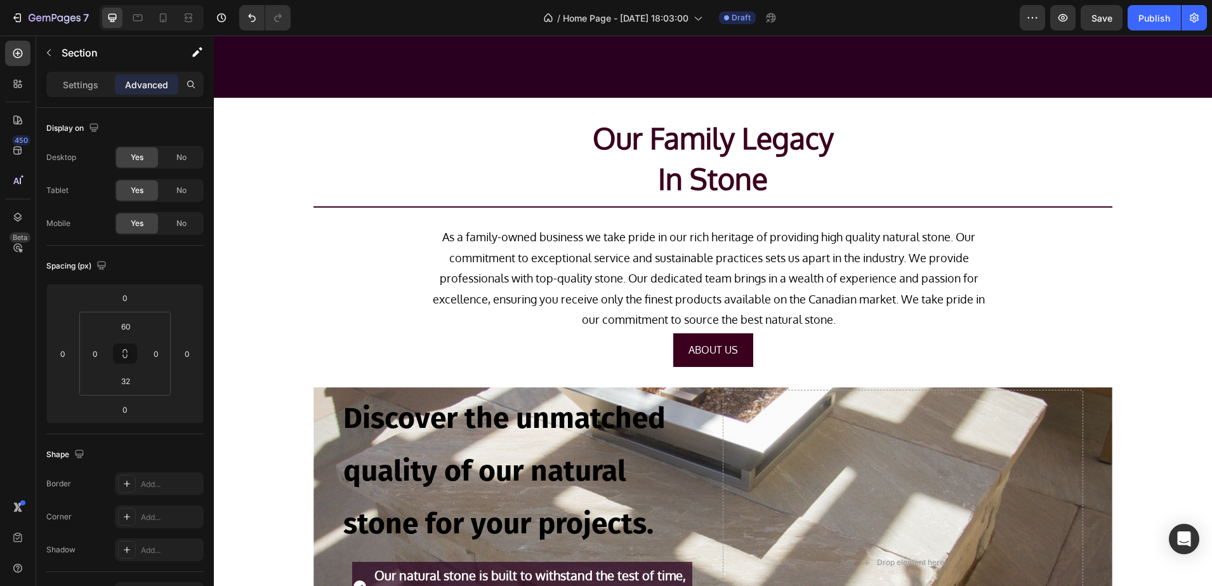
scroll to position [903, 0]
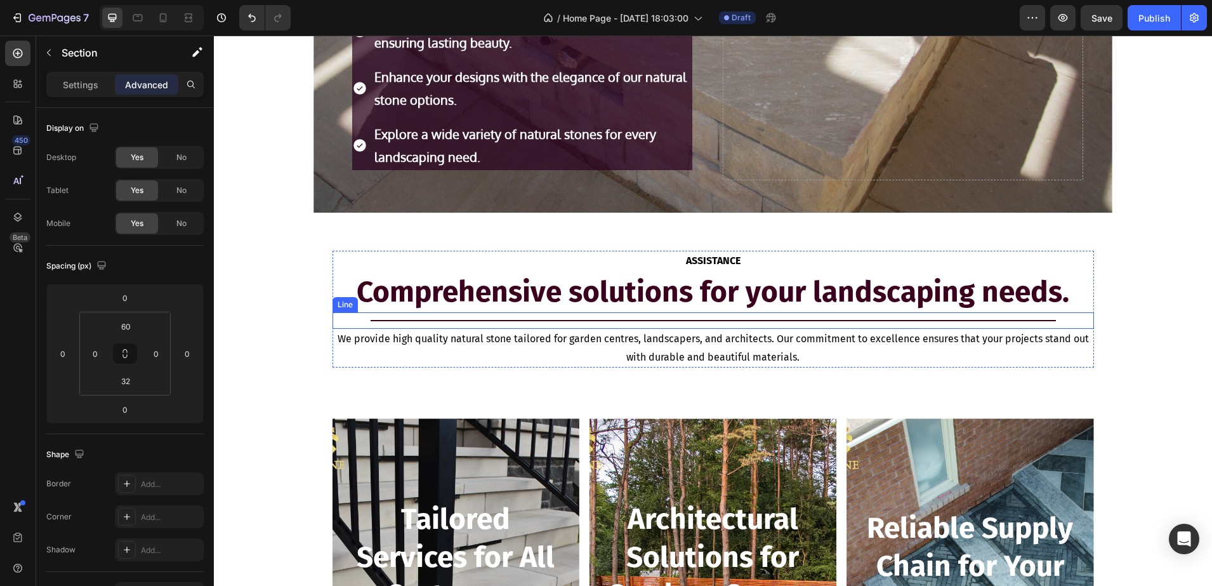
click at [372, 318] on div "Title Line" at bounding box center [714, 320] width 762 height 17
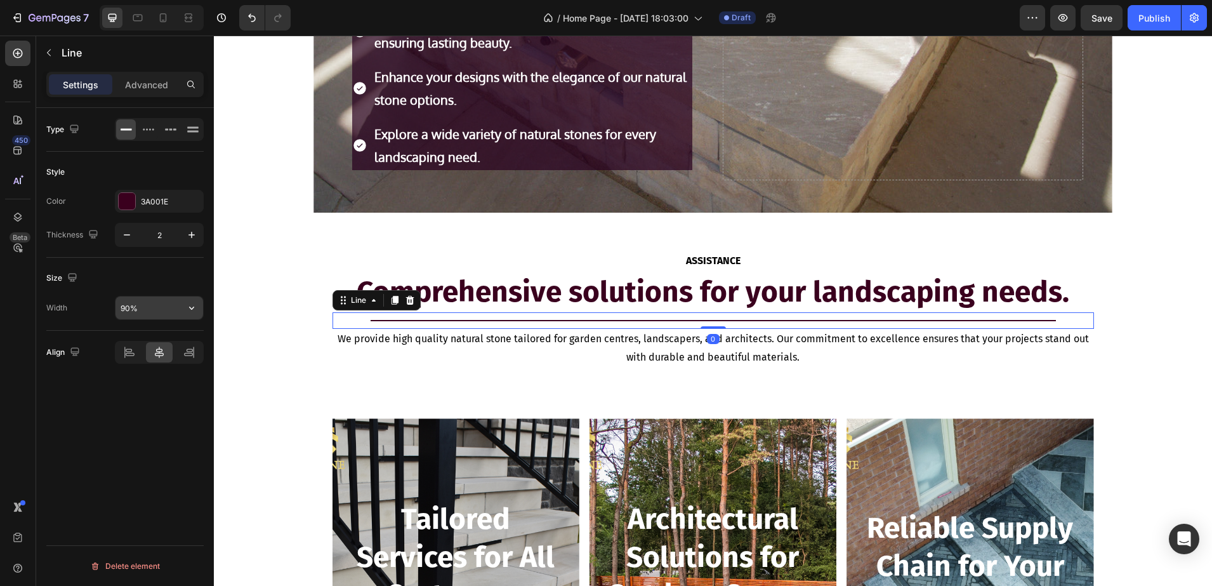
click at [123, 306] on input "90%" at bounding box center [160, 307] width 88 height 23
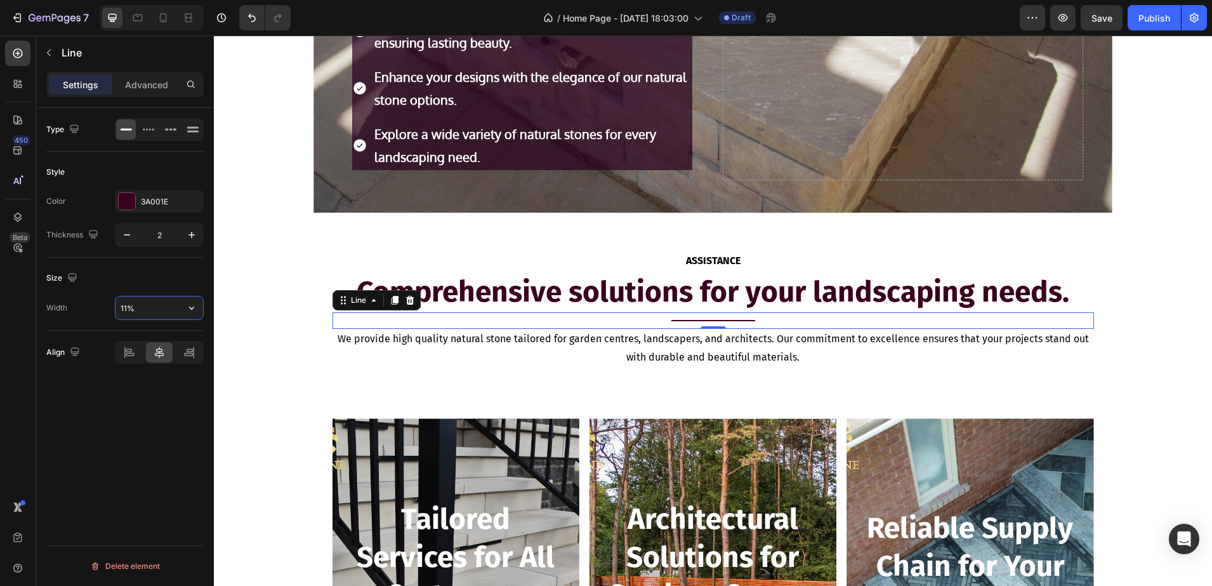
type input "110%"
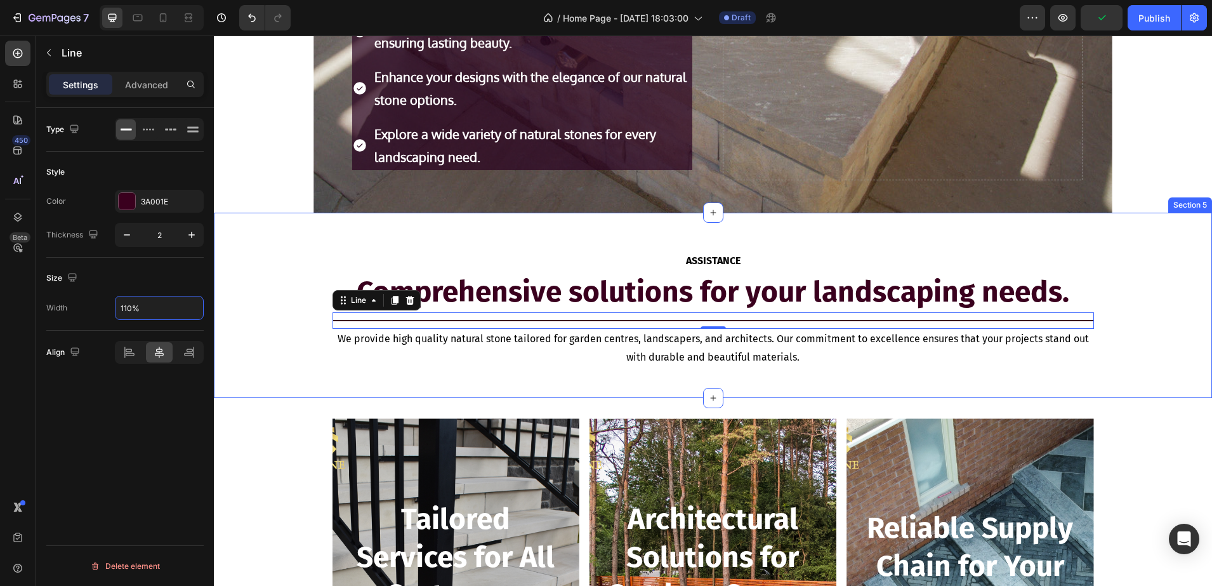
click at [276, 272] on div "ASSISTANCE Text Block Comprehensive solutions for your landscaping needs. Headi…" at bounding box center [713, 314] width 998 height 127
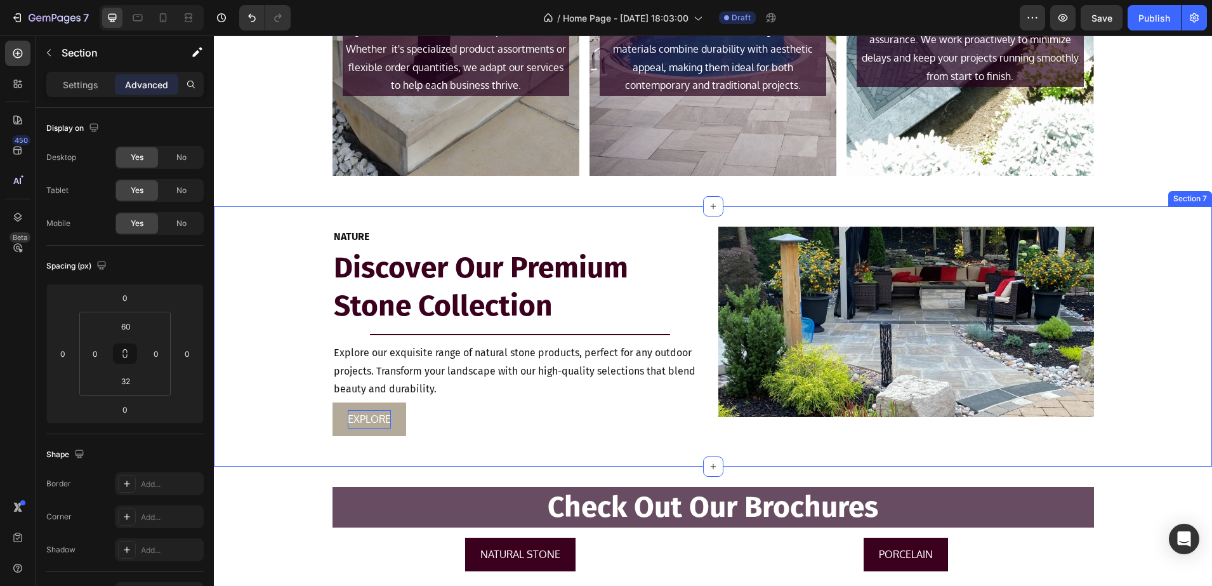
scroll to position [1538, 0]
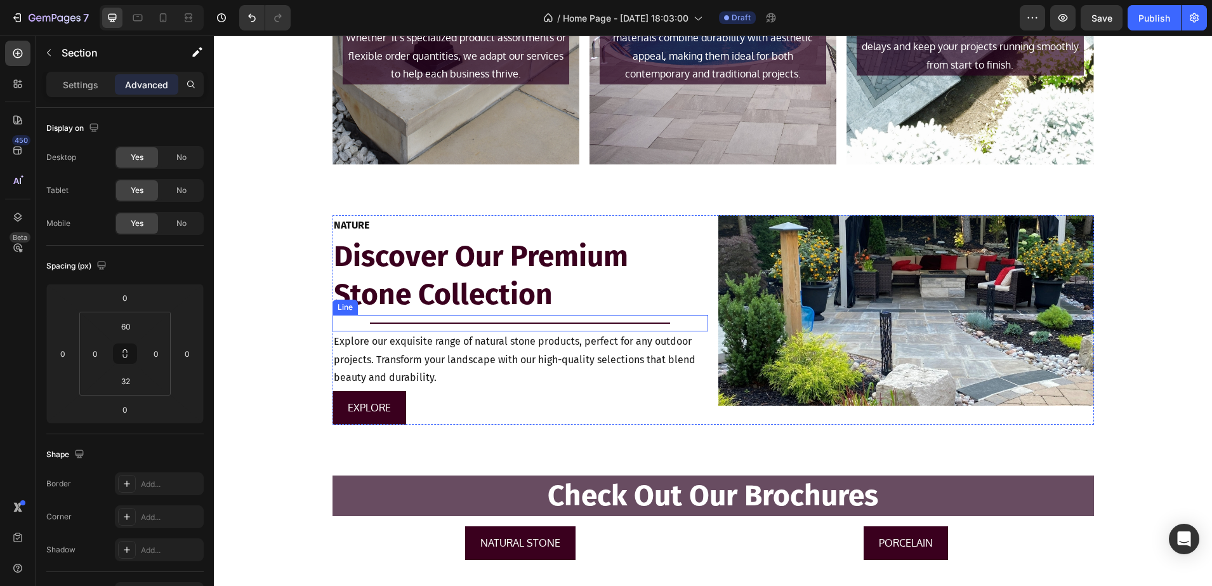
click at [426, 320] on div "Title Line" at bounding box center [521, 323] width 376 height 17
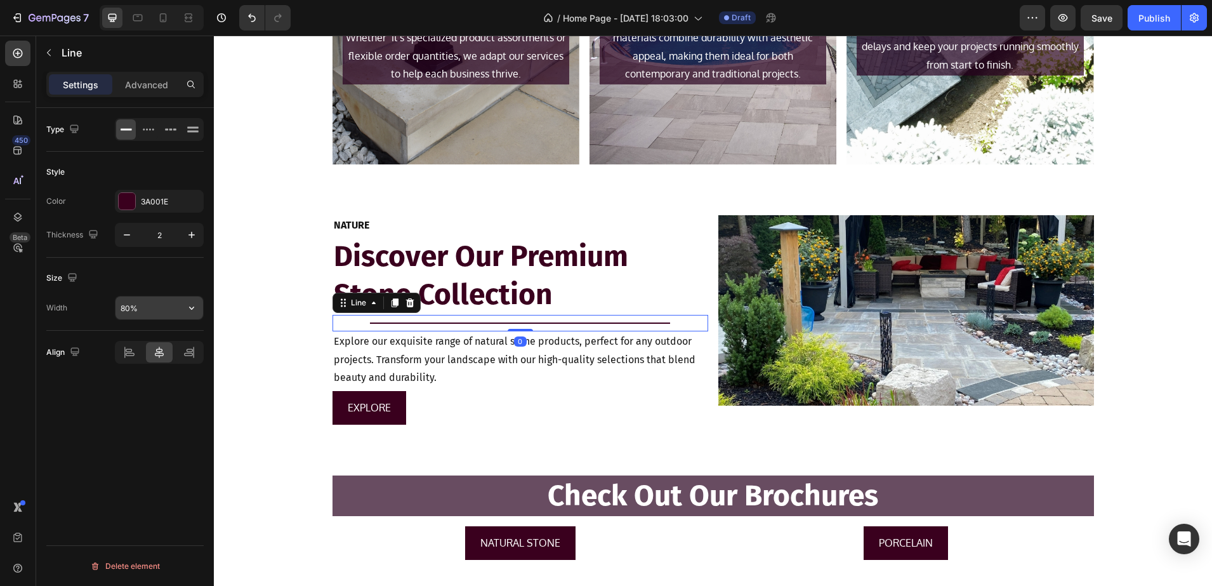
click at [127, 305] on input "80%" at bounding box center [160, 307] width 88 height 23
type input "110%"
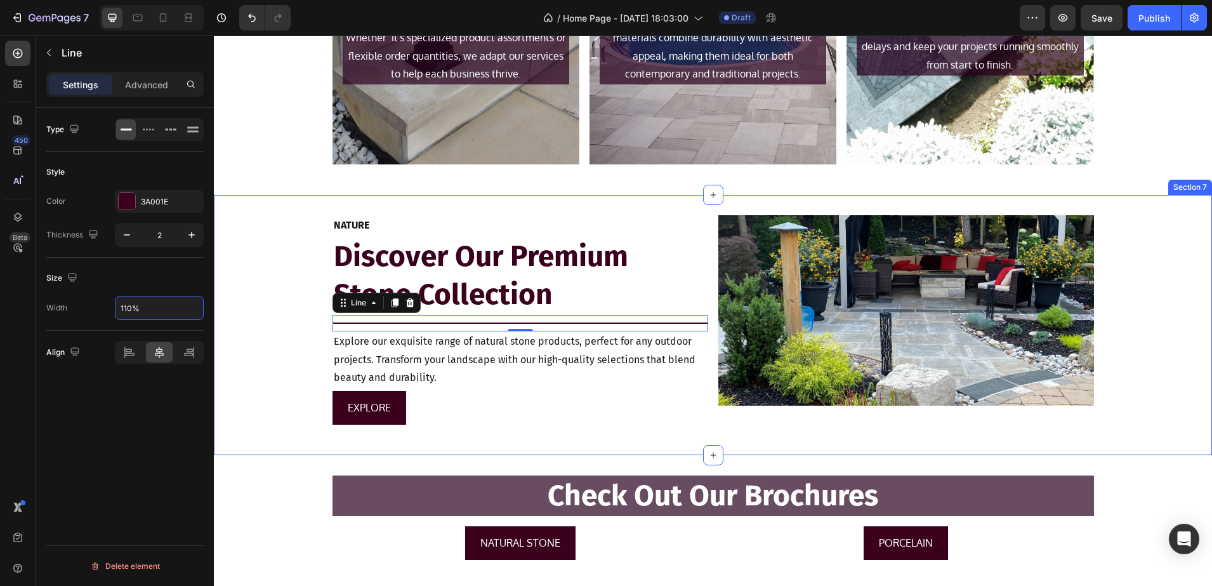
click at [235, 287] on div "NATURE Text Block Discover Our Premium Stone Collection Heading Title Line 0 Ex…" at bounding box center [713, 325] width 998 height 220
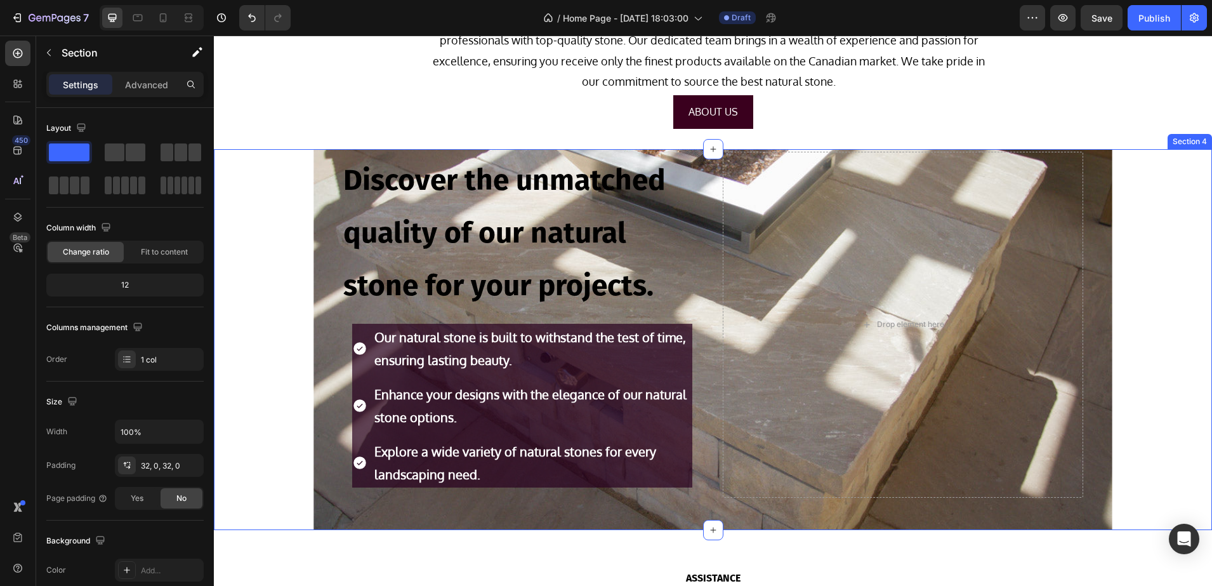
scroll to position [348, 0]
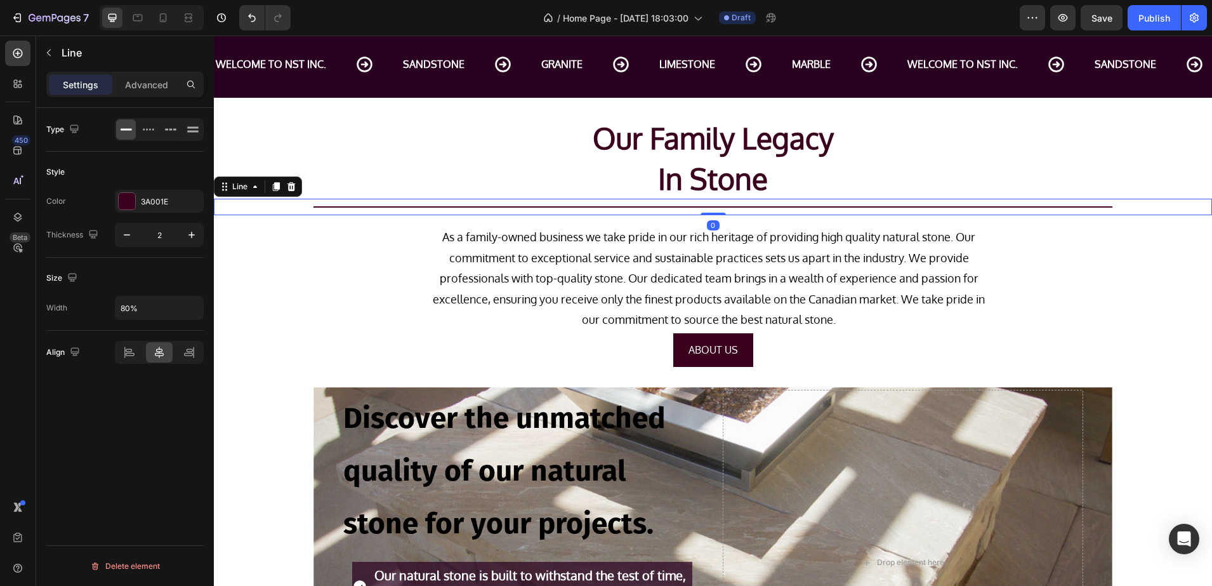
click at [398, 209] on div "Title Line 0" at bounding box center [713, 207] width 998 height 17
click at [289, 368] on div "Our Family Legacy Heading In Stone Heading Title Line 0 As a family-owned busin…" at bounding box center [713, 242] width 998 height 289
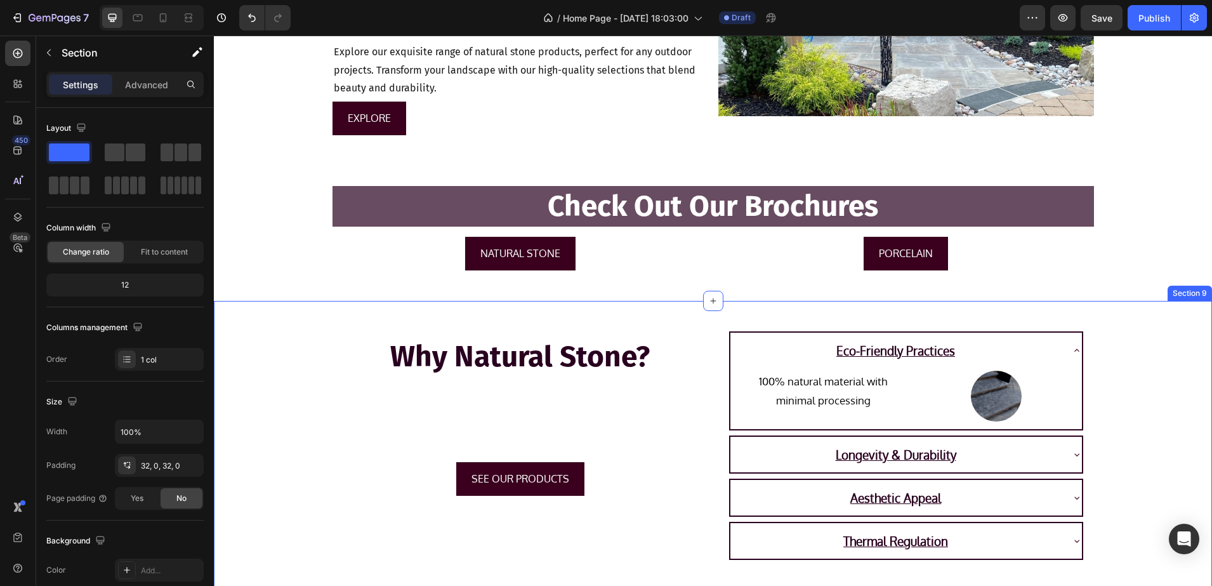
scroll to position [1855, 0]
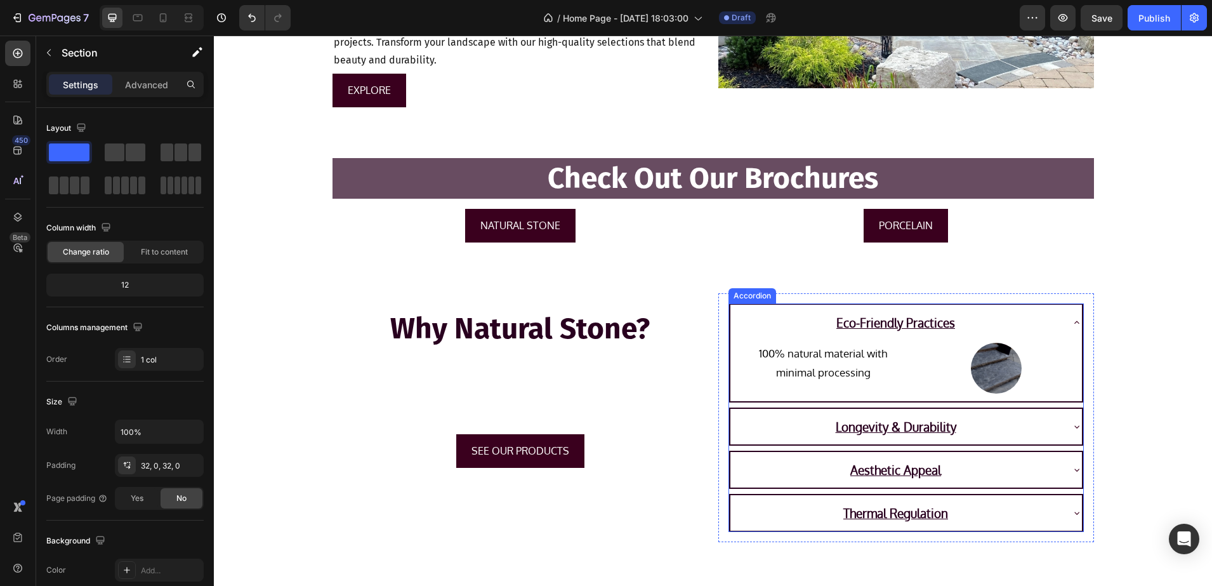
click at [1072, 326] on icon at bounding box center [1077, 322] width 10 height 10
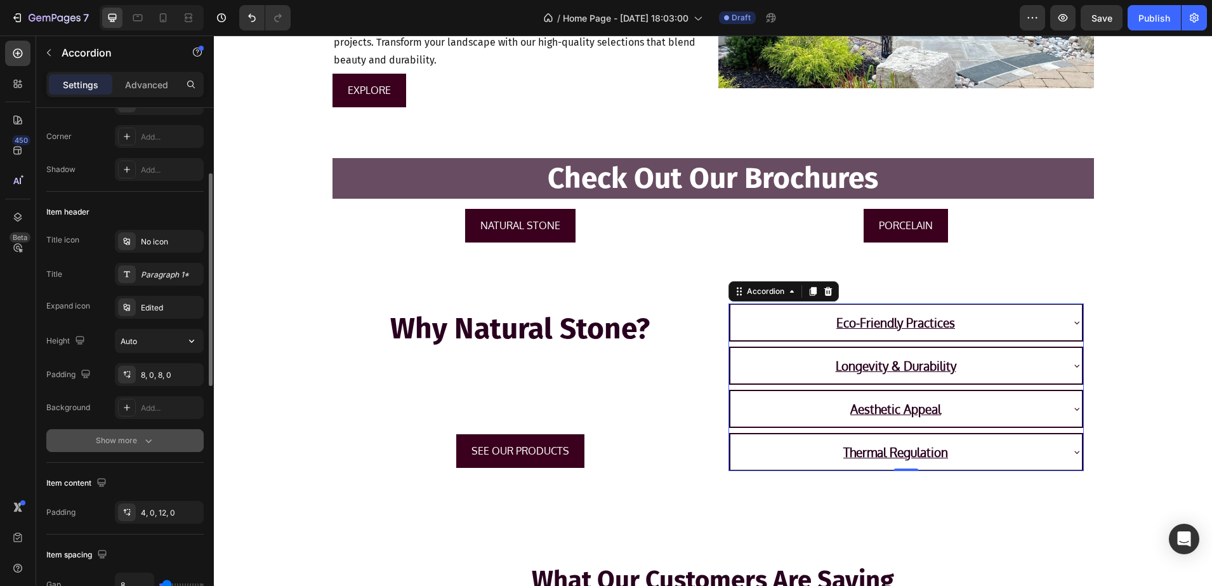
scroll to position [238, 0]
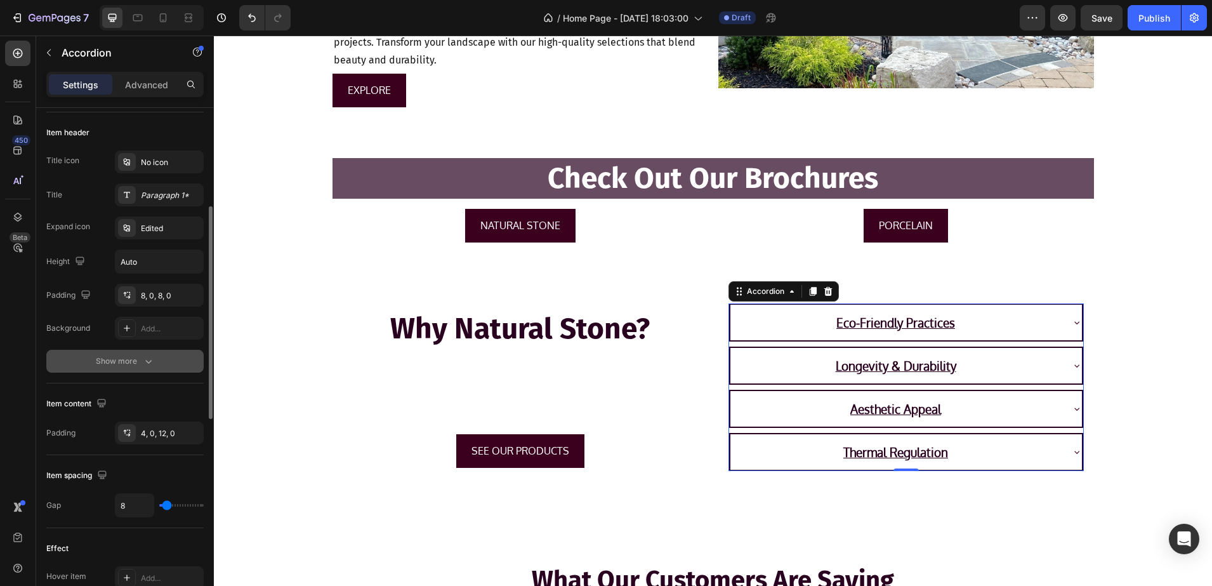
click at [131, 364] on div "Show more" at bounding box center [125, 361] width 59 height 13
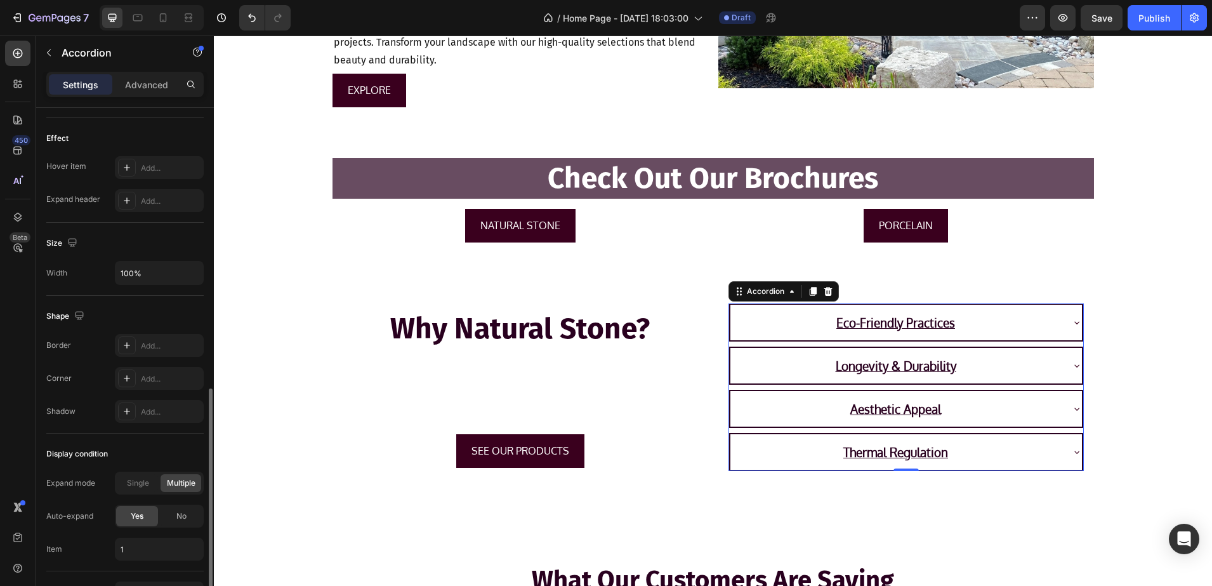
scroll to position [793, 0]
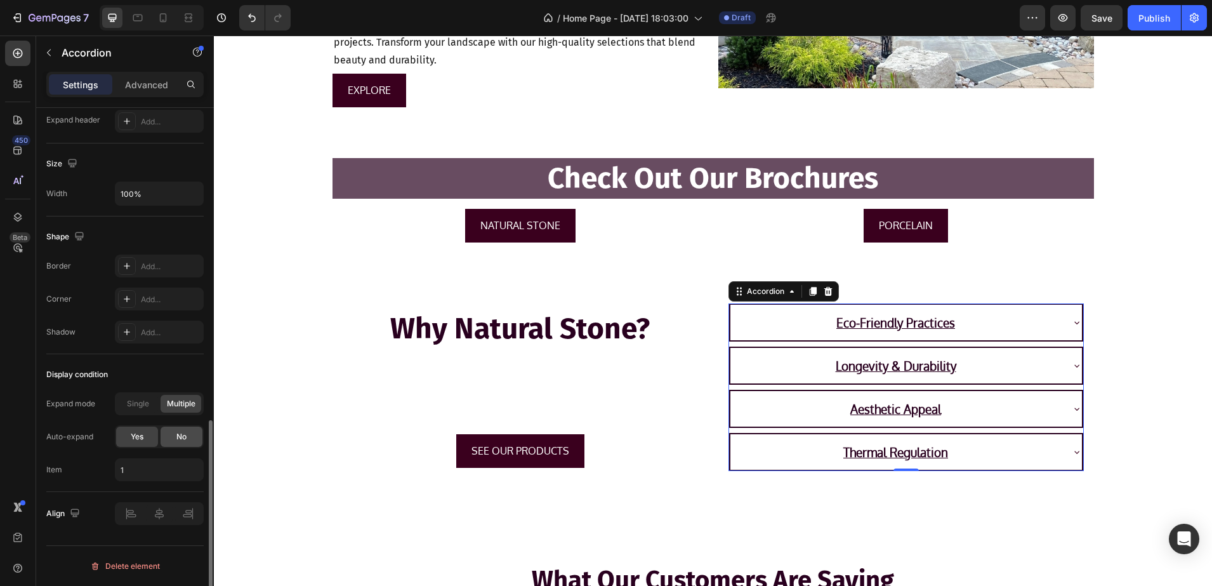
click at [178, 435] on span "No" at bounding box center [181, 436] width 10 height 11
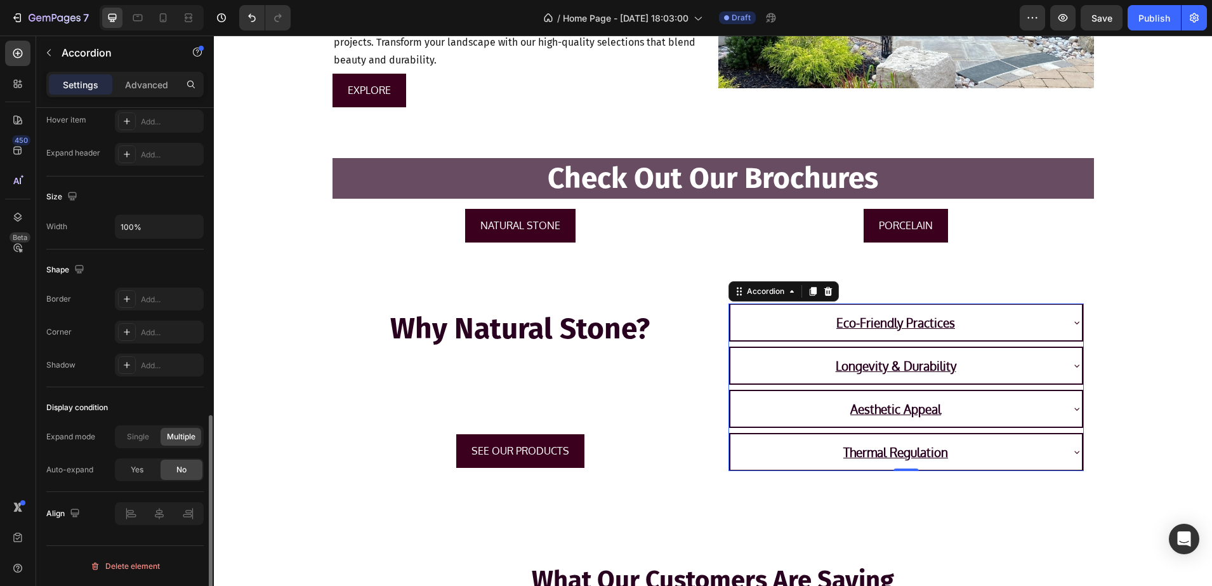
scroll to position [760, 0]
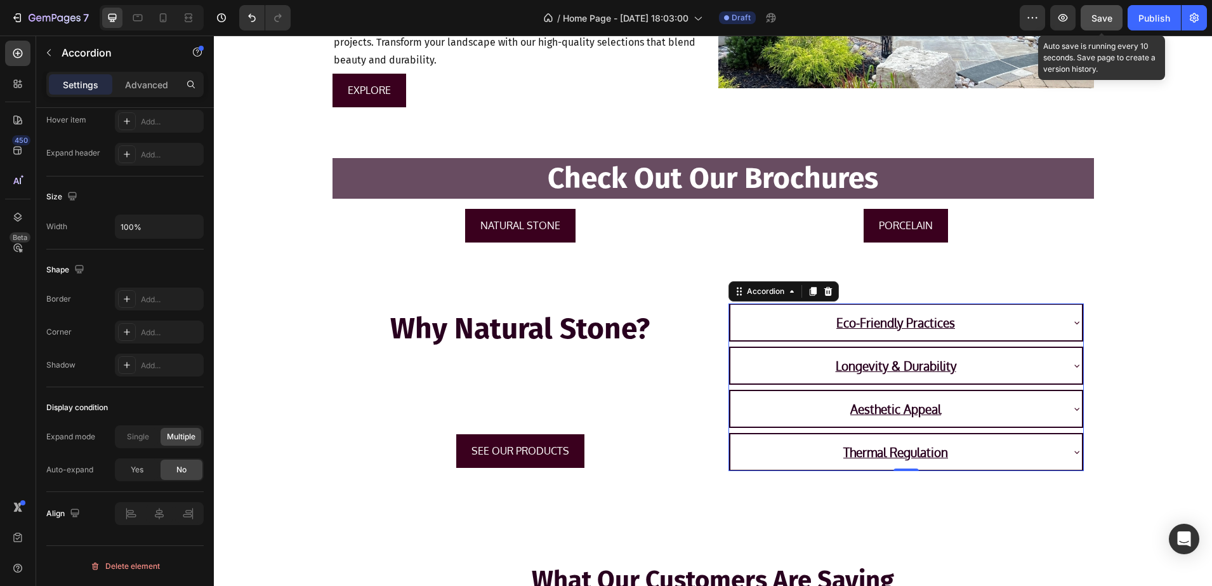
click at [1095, 27] on button "Save" at bounding box center [1102, 17] width 42 height 25
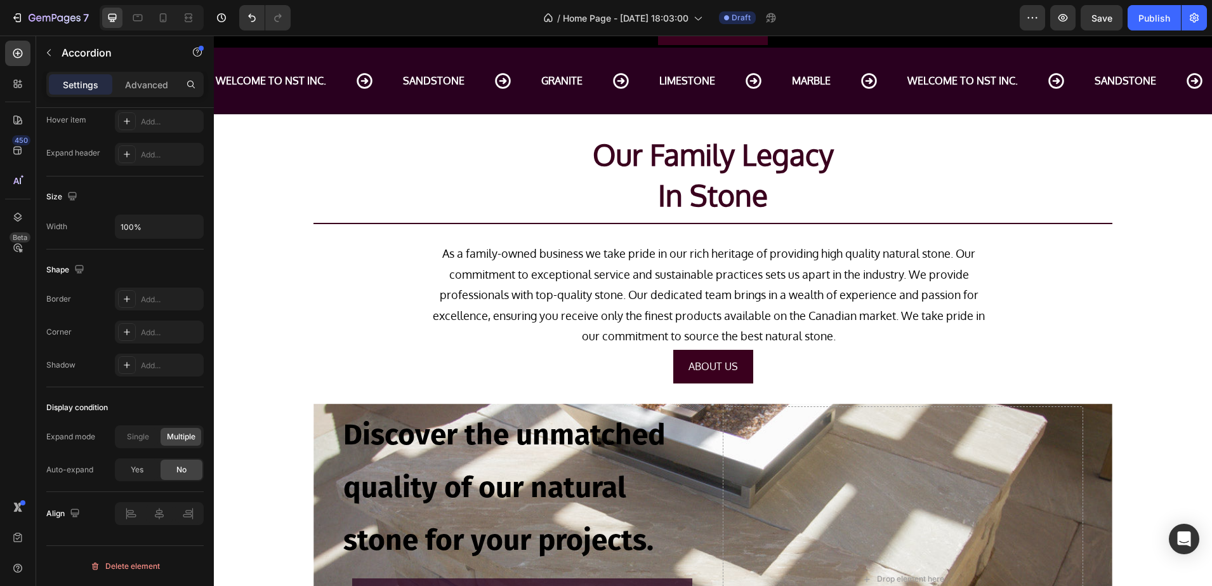
scroll to position [0, 0]
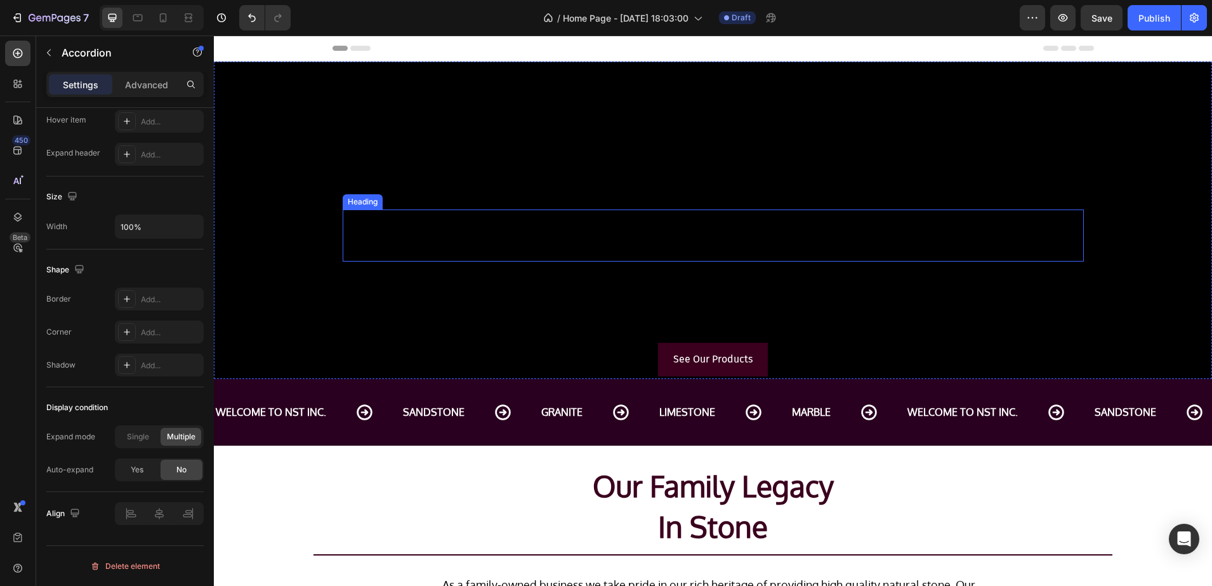
click at [626, 225] on h2 "Natural Stone Traders Inc." at bounding box center [713, 235] width 741 height 52
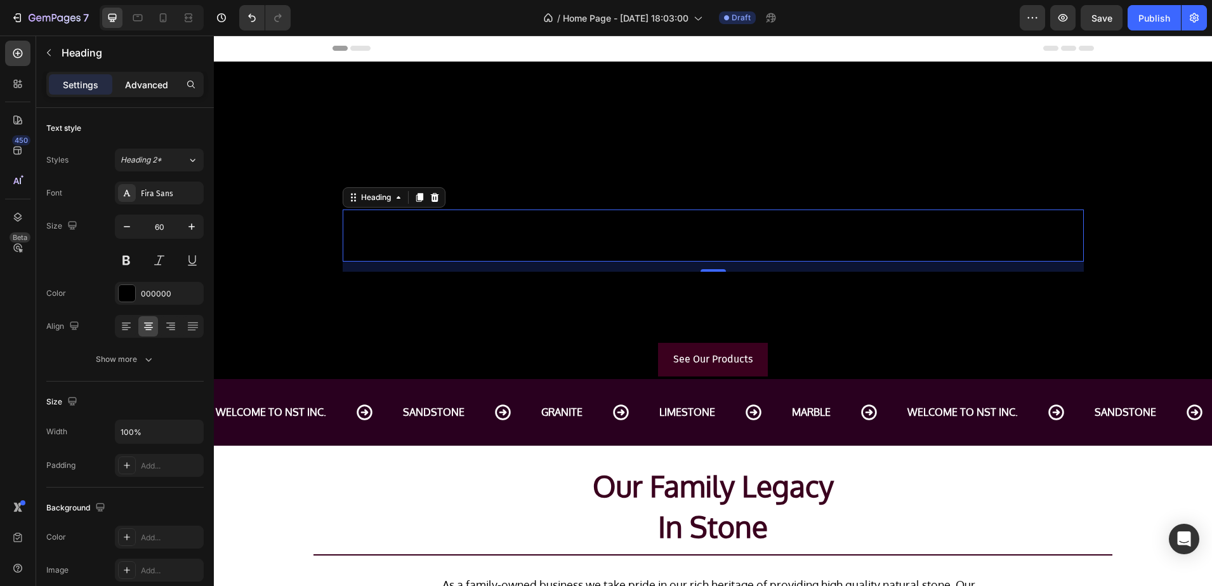
click at [146, 91] on div "Advanced" at bounding box center [146, 84] width 63 height 20
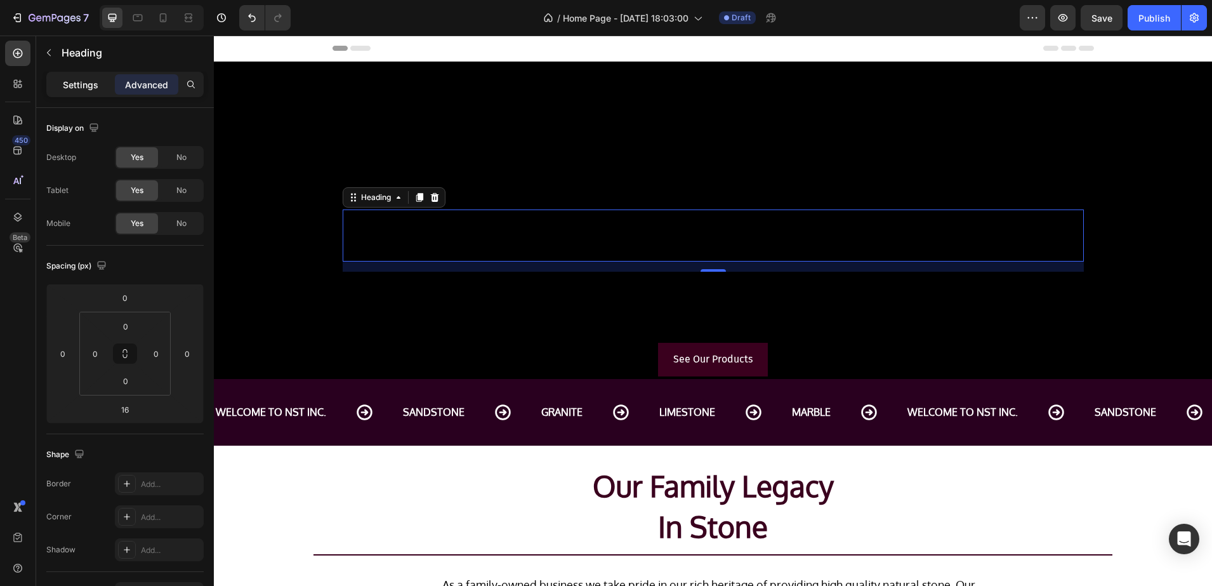
click at [95, 91] on div "Settings" at bounding box center [80, 84] width 63 height 20
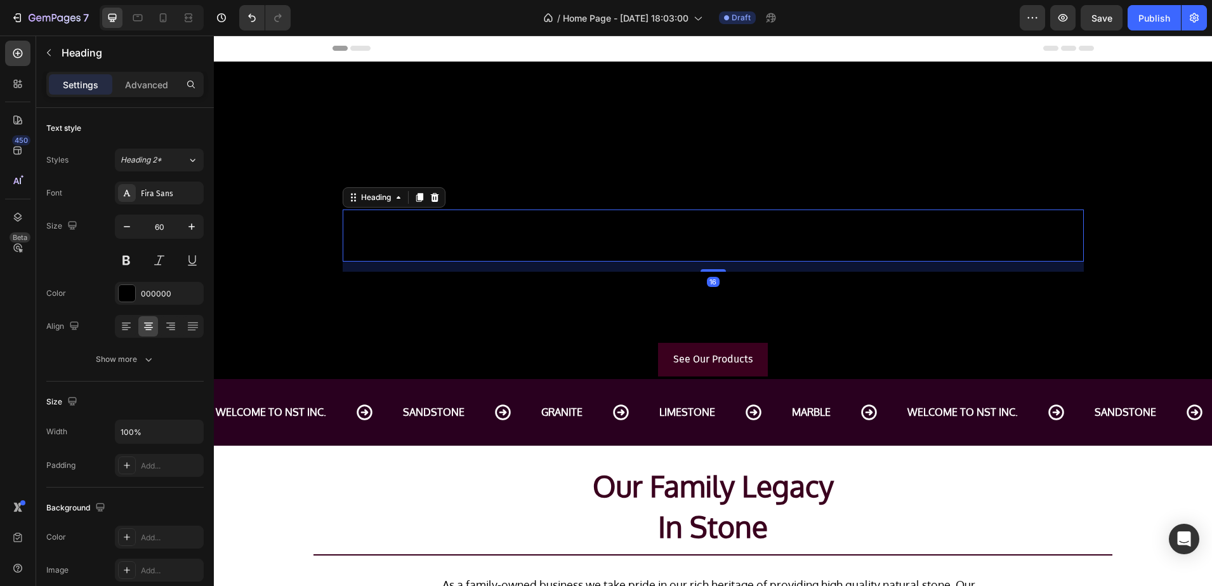
click at [142, 70] on div "Heading" at bounding box center [118, 54] width 165 height 36
click at [143, 83] on p "Advanced" at bounding box center [146, 84] width 43 height 13
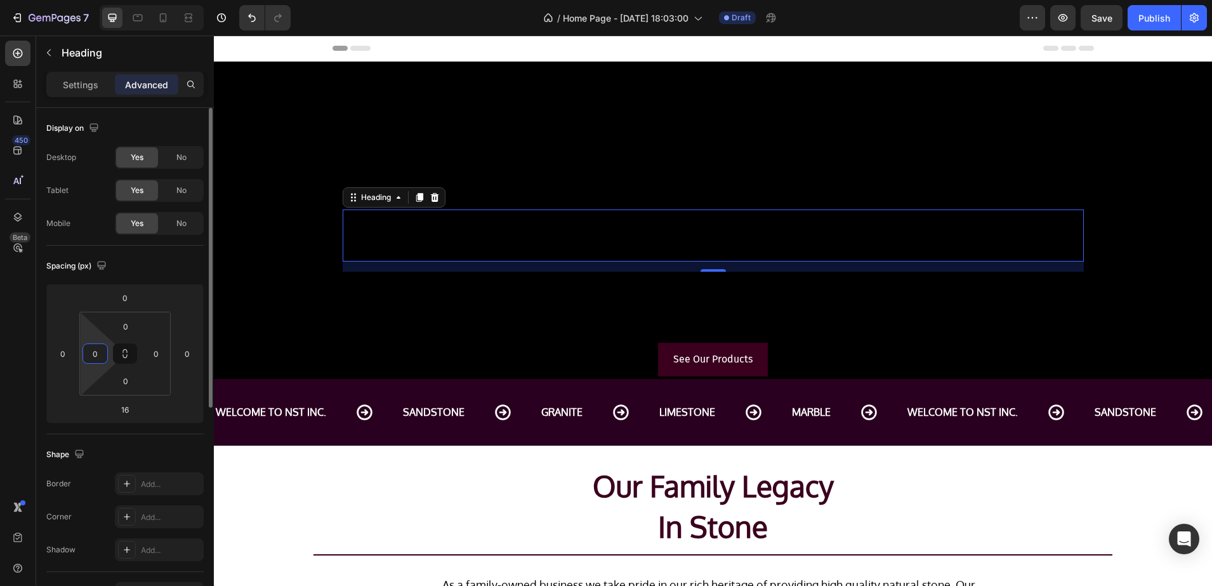
click at [96, 355] on input "0" at bounding box center [95, 353] width 19 height 19
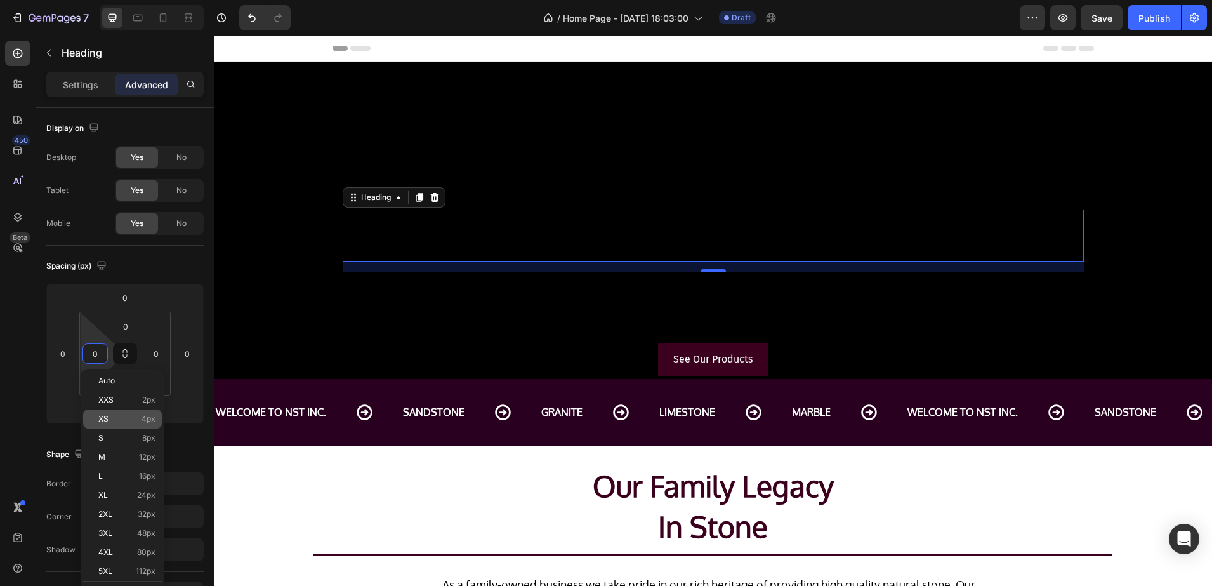
click at [132, 418] on p "XS 4px" at bounding box center [126, 418] width 57 height 9
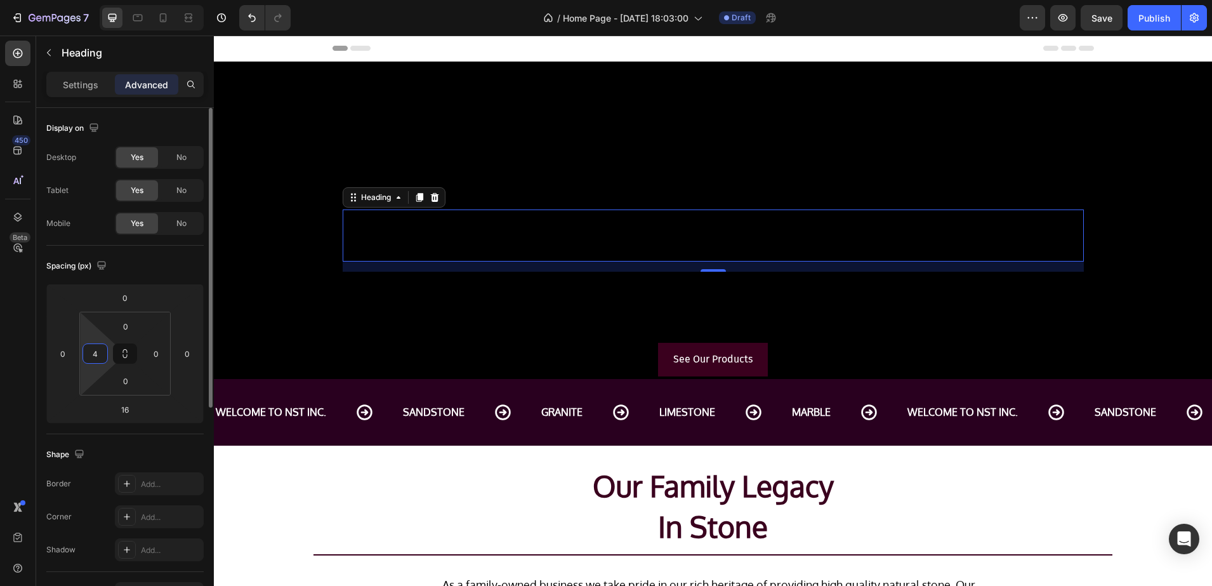
click at [100, 354] on input "4" at bounding box center [95, 353] width 19 height 19
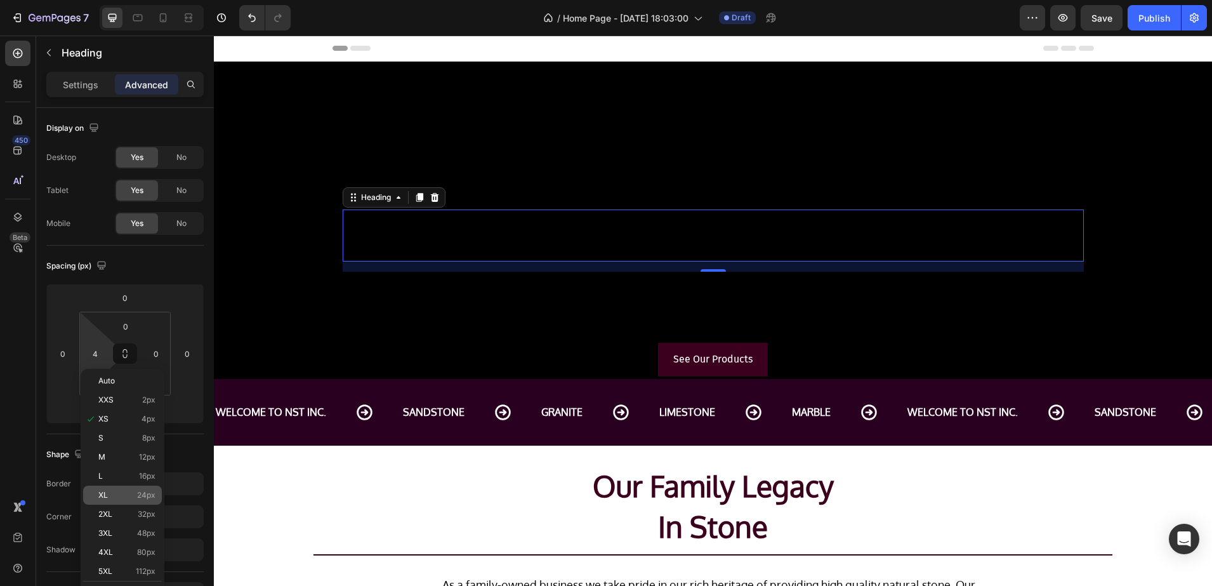
click at [124, 501] on div "XL 24px" at bounding box center [122, 495] width 79 height 19
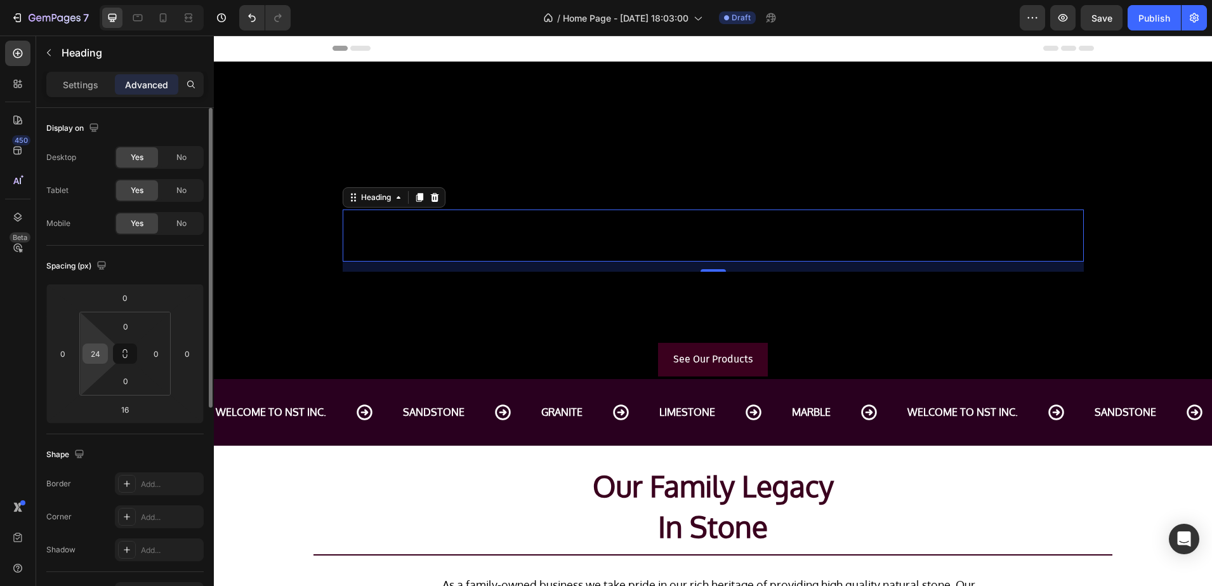
click at [96, 357] on input "24" at bounding box center [95, 353] width 19 height 19
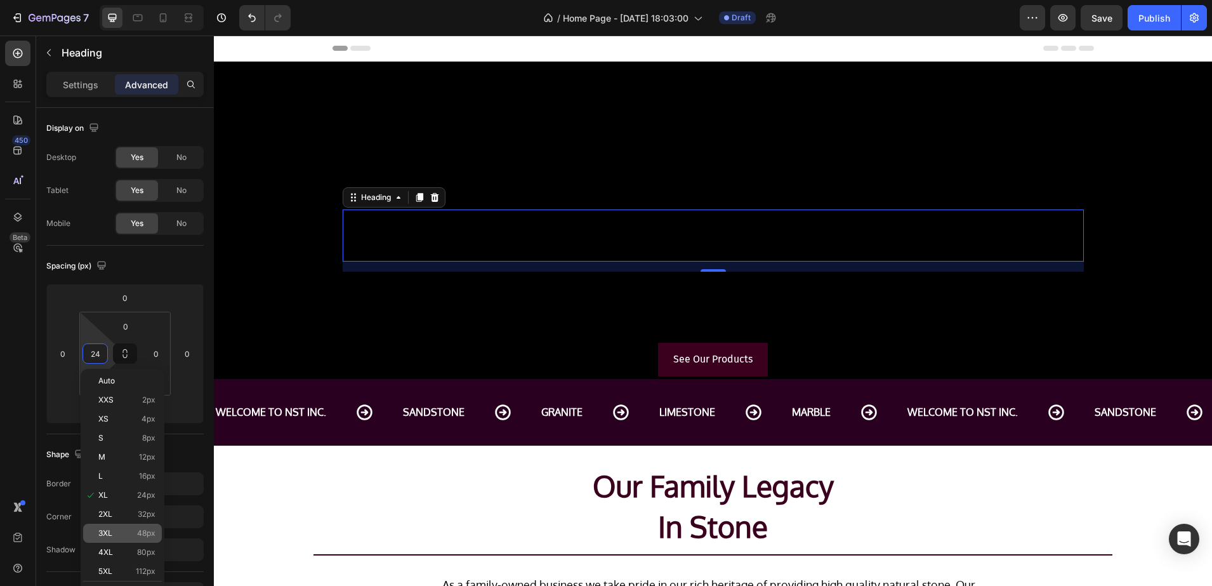
click at [131, 534] on p "3XL 48px" at bounding box center [126, 533] width 57 height 9
type input "48"
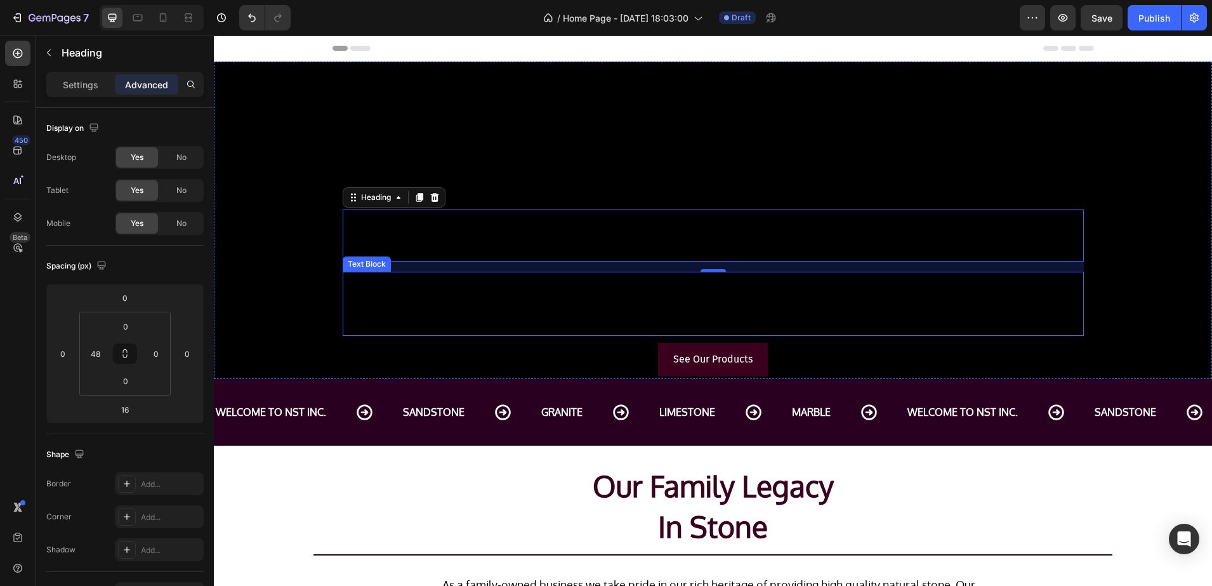
click at [503, 306] on p "Welcome to your source for natural stone. Discover how our products can elevate…" at bounding box center [713, 304] width 739 height 62
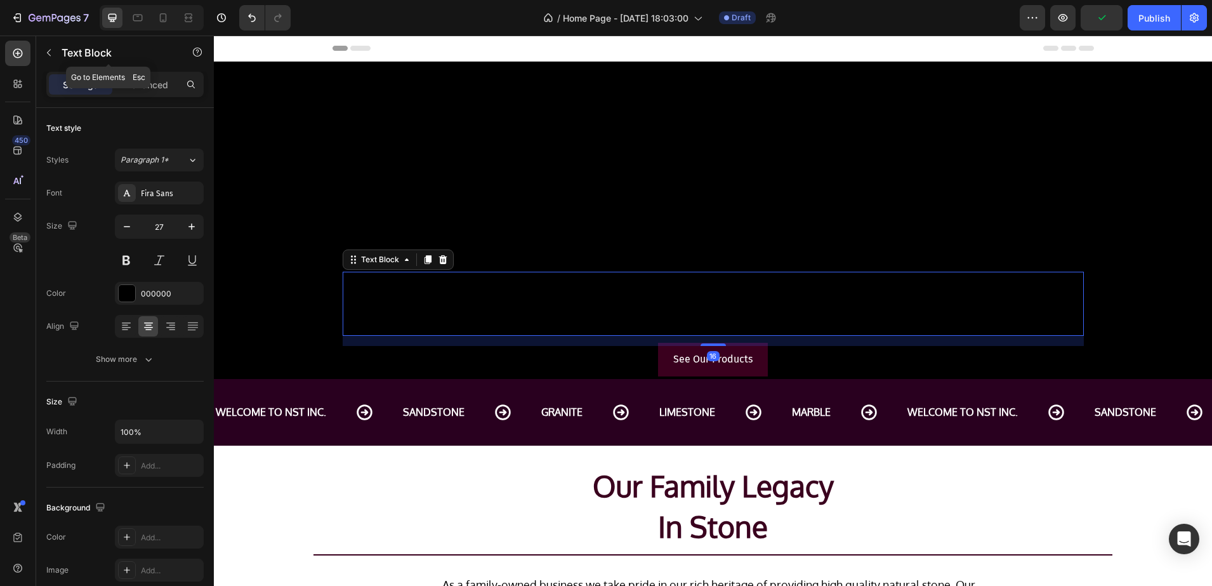
click at [154, 70] on div "Text Block" at bounding box center [108, 54] width 145 height 36
click at [154, 86] on p "Advanced" at bounding box center [146, 84] width 43 height 13
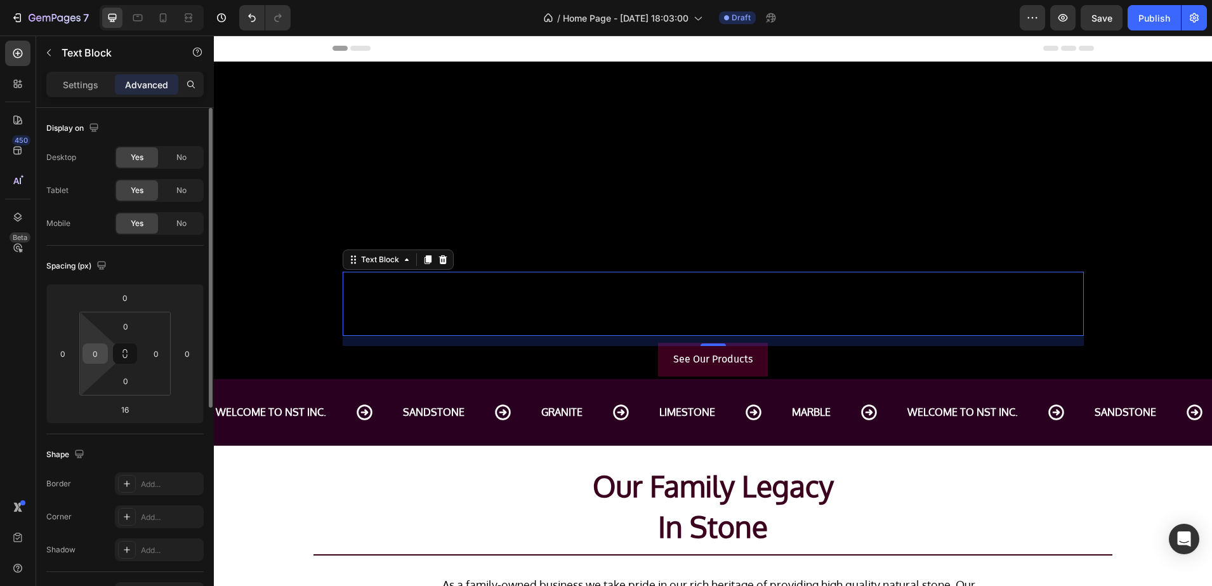
click at [103, 355] on input "0" at bounding box center [95, 353] width 19 height 19
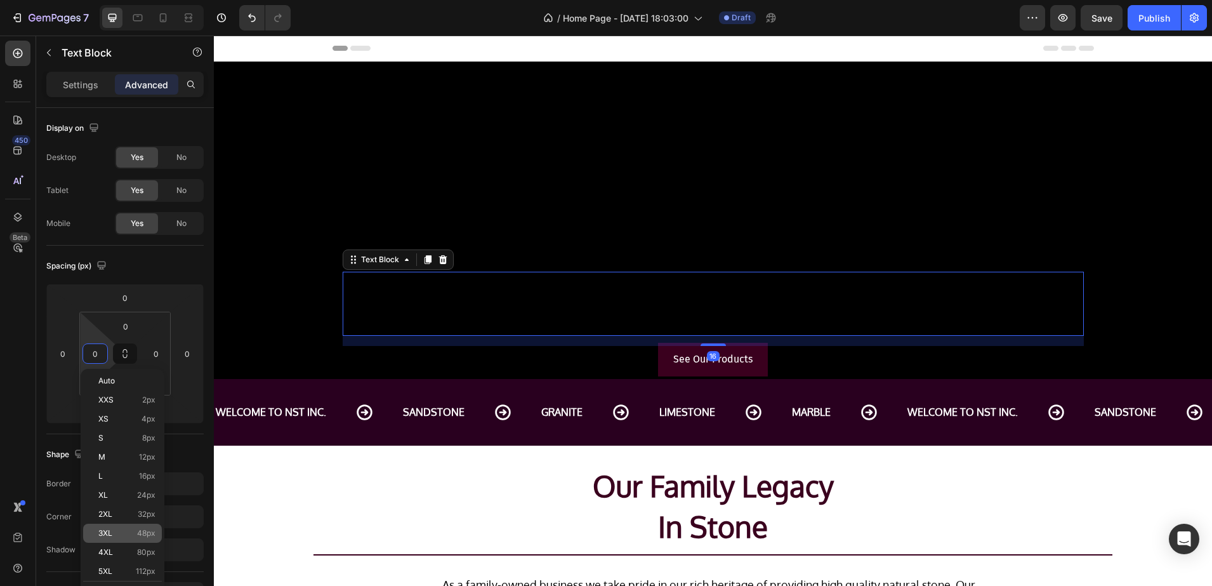
click at [124, 536] on p "3XL 48px" at bounding box center [126, 533] width 57 height 9
type input "48"
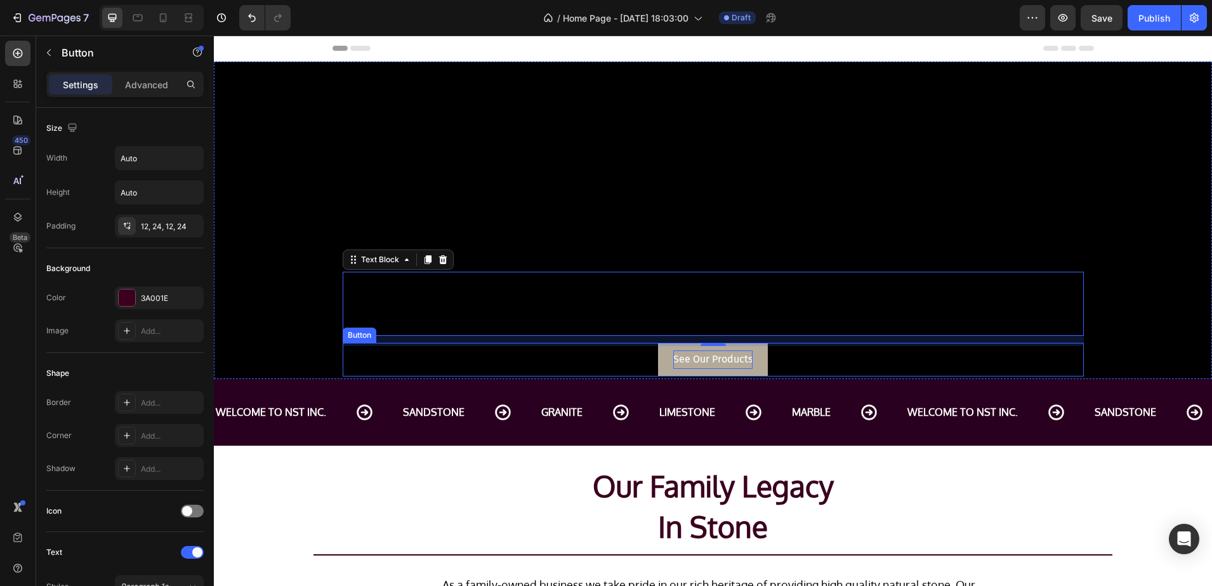
click at [673, 367] on p "See Our Products" at bounding box center [712, 359] width 79 height 18
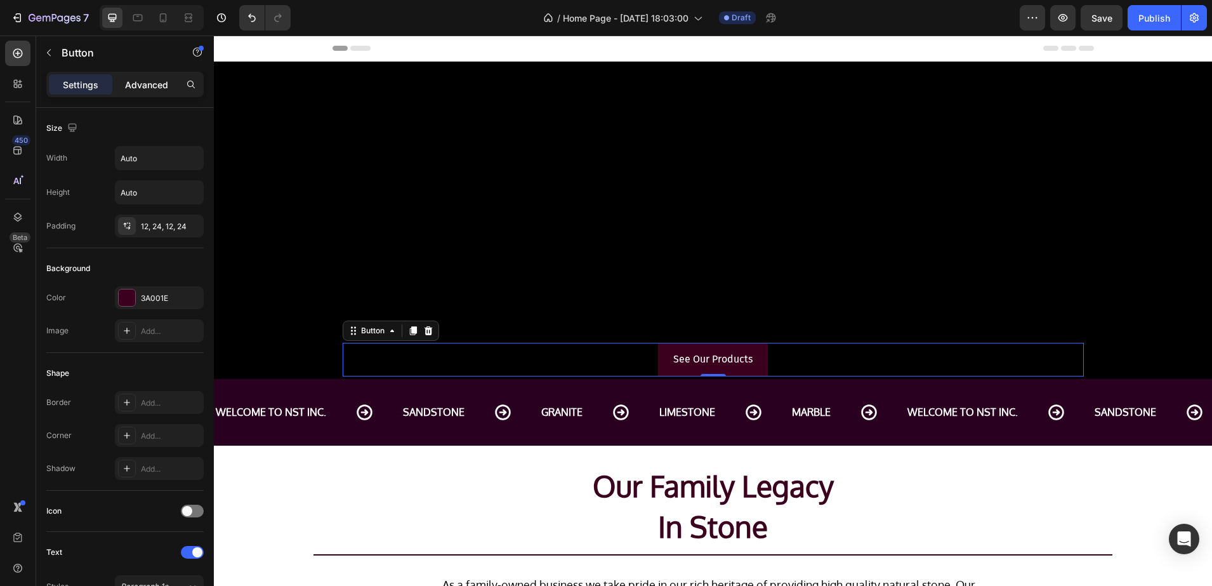
click at [149, 94] on div "Advanced" at bounding box center [146, 84] width 63 height 20
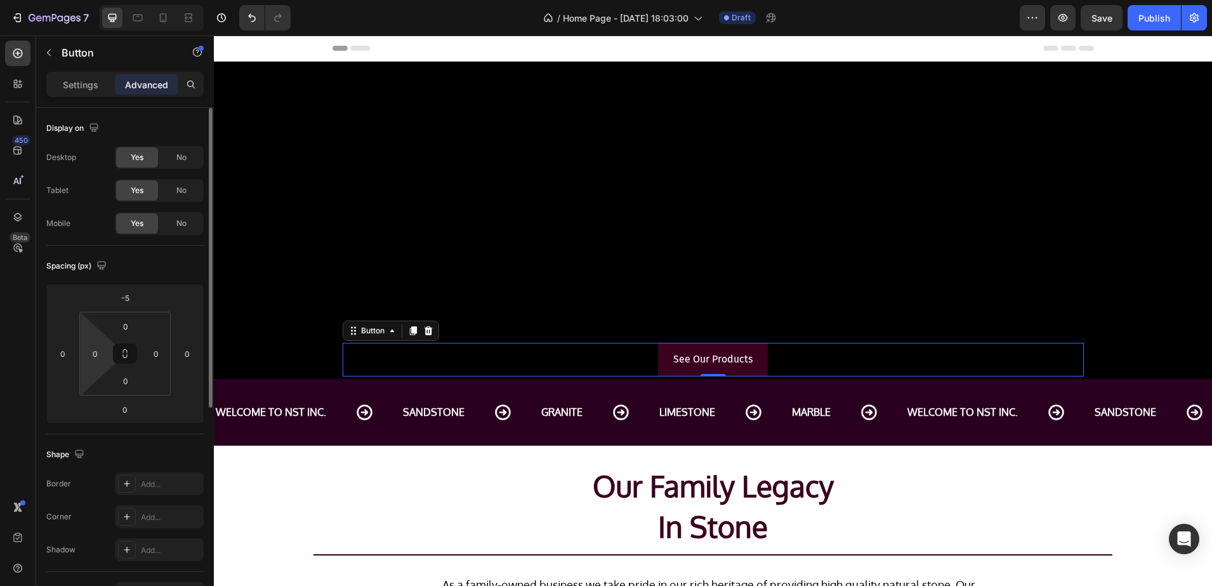
click at [86, 0] on html "7 / Home Page - Aug 25, 18:03:00 Draft Preview Save Publish 450 Beta Sections(3…" at bounding box center [606, 0] width 1212 height 0
click at [93, 360] on input "0" at bounding box center [95, 353] width 19 height 19
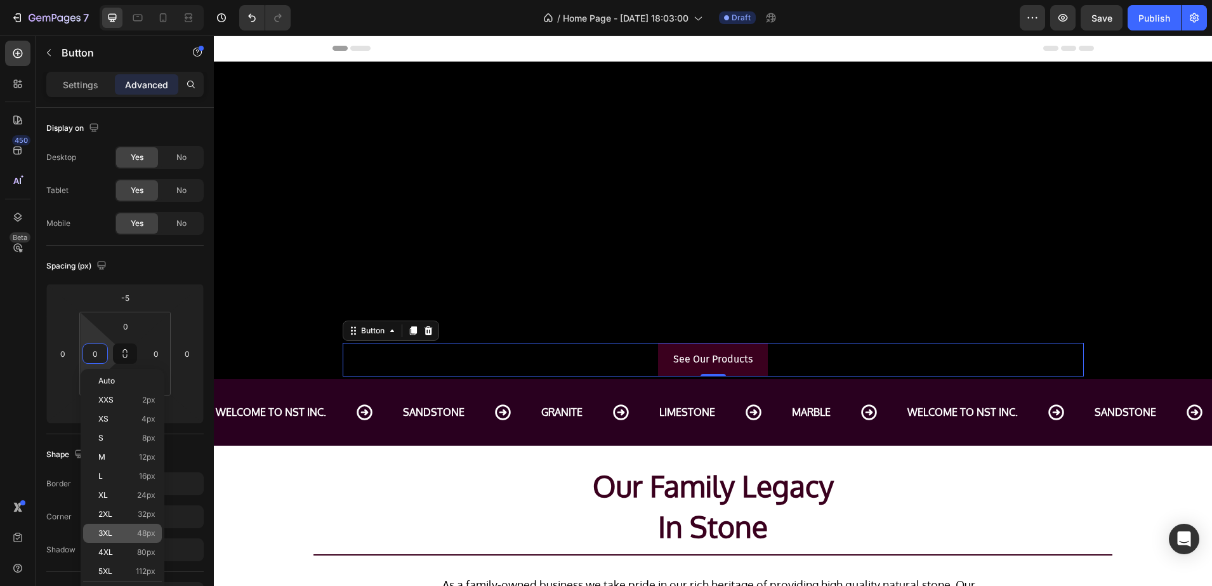
click at [135, 541] on div "3XL 48px" at bounding box center [122, 533] width 79 height 19
type input "48"
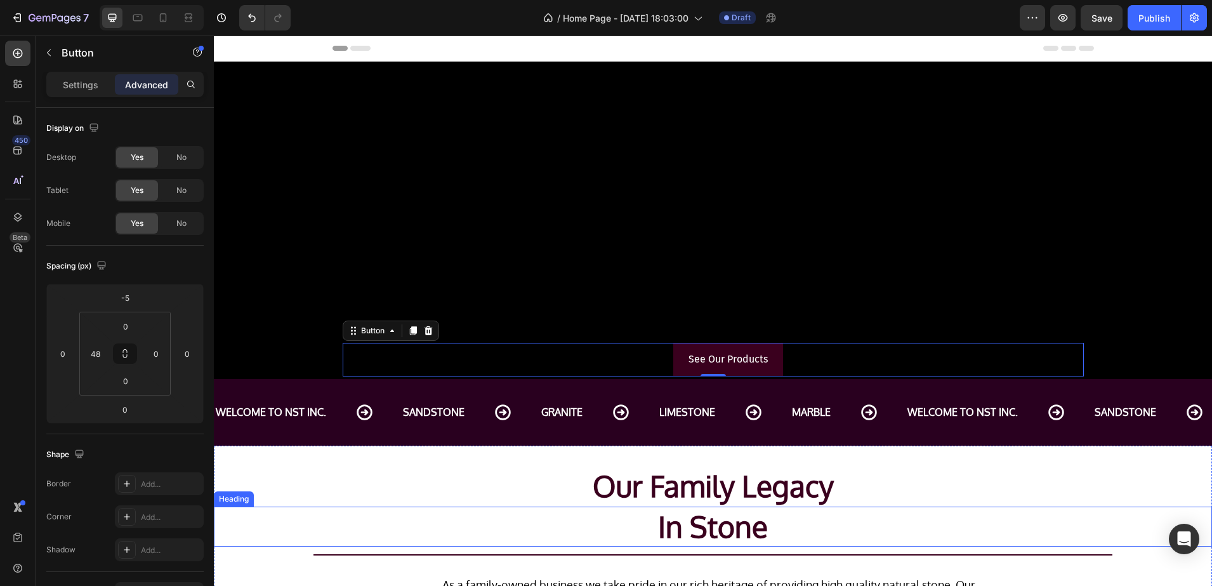
click at [256, 499] on h2 "Our Family Legacy" at bounding box center [713, 486] width 998 height 41
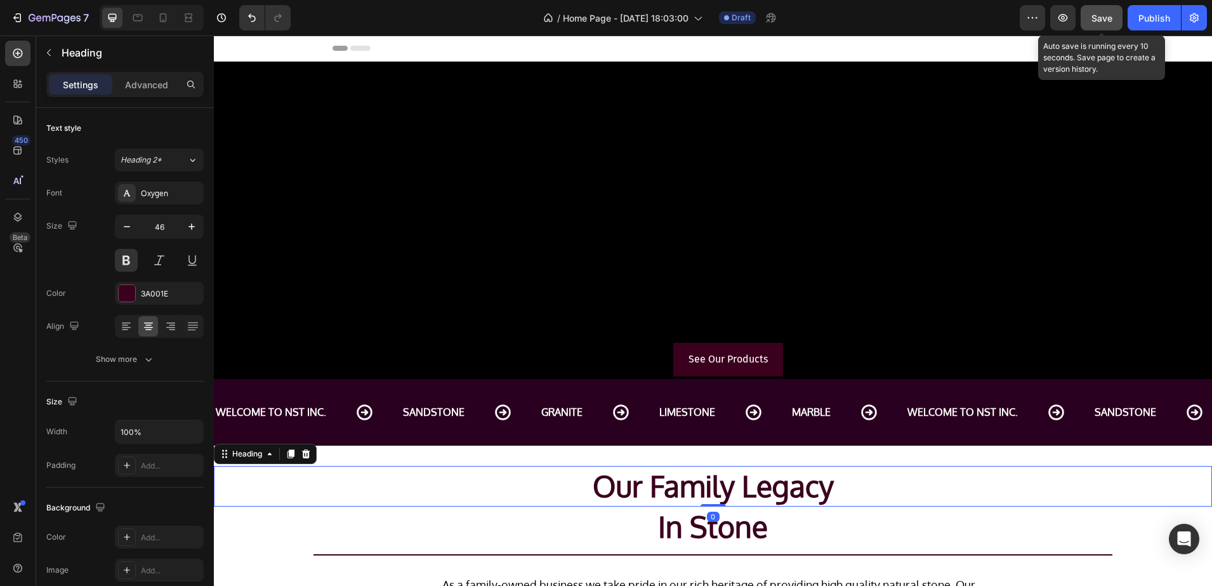
click at [1090, 22] on button "Save" at bounding box center [1102, 17] width 42 height 25
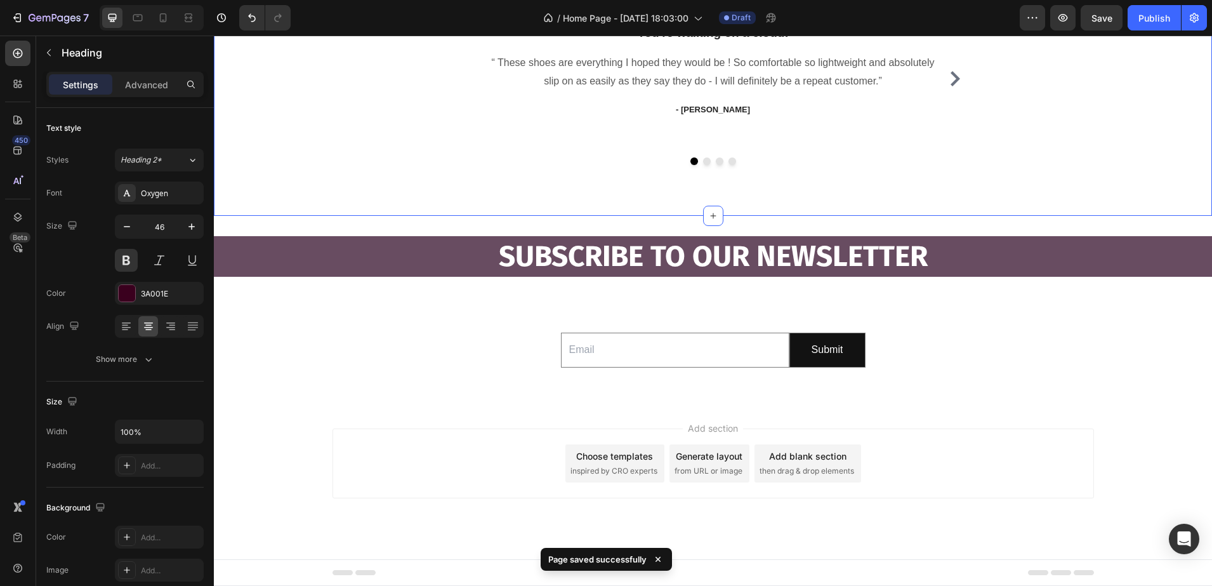
scroll to position [2315, 0]
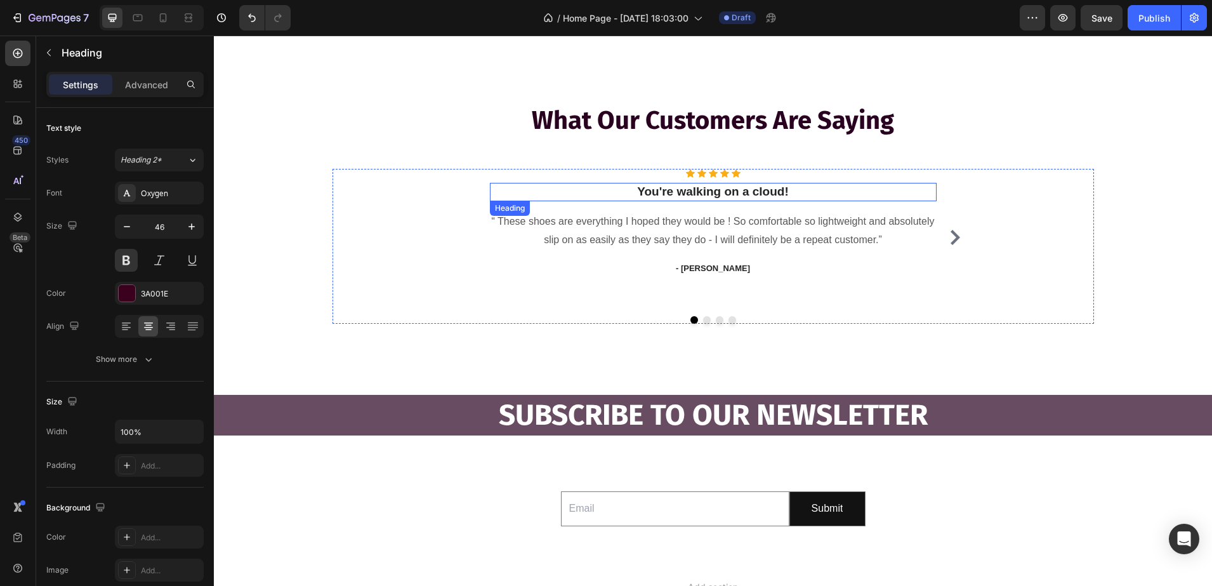
click at [796, 190] on p "You're walking on a cloud!" at bounding box center [713, 192] width 444 height 16
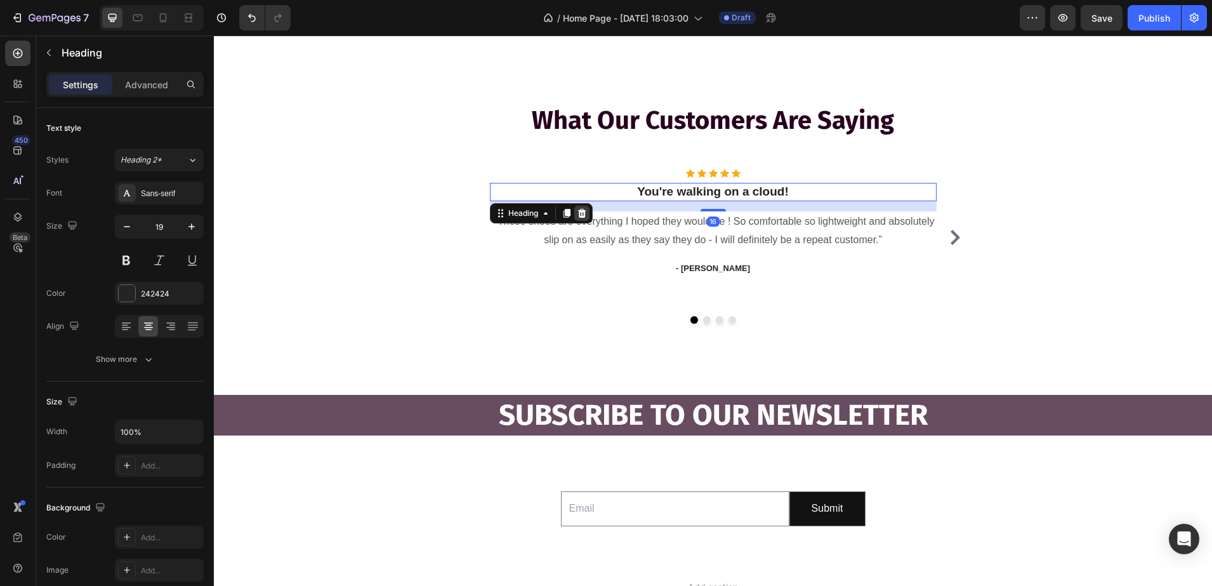
click at [583, 212] on div at bounding box center [581, 213] width 15 height 15
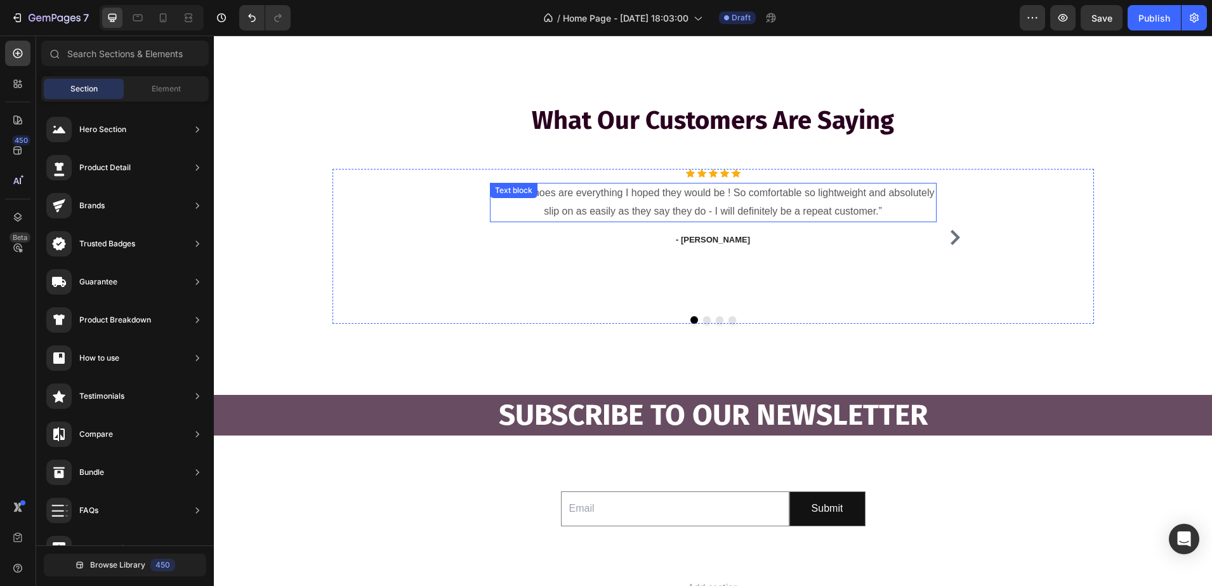
click at [740, 206] on p "“ These shoes are everything I hoped they would be ! So comfortable so lightwei…" at bounding box center [713, 202] width 444 height 37
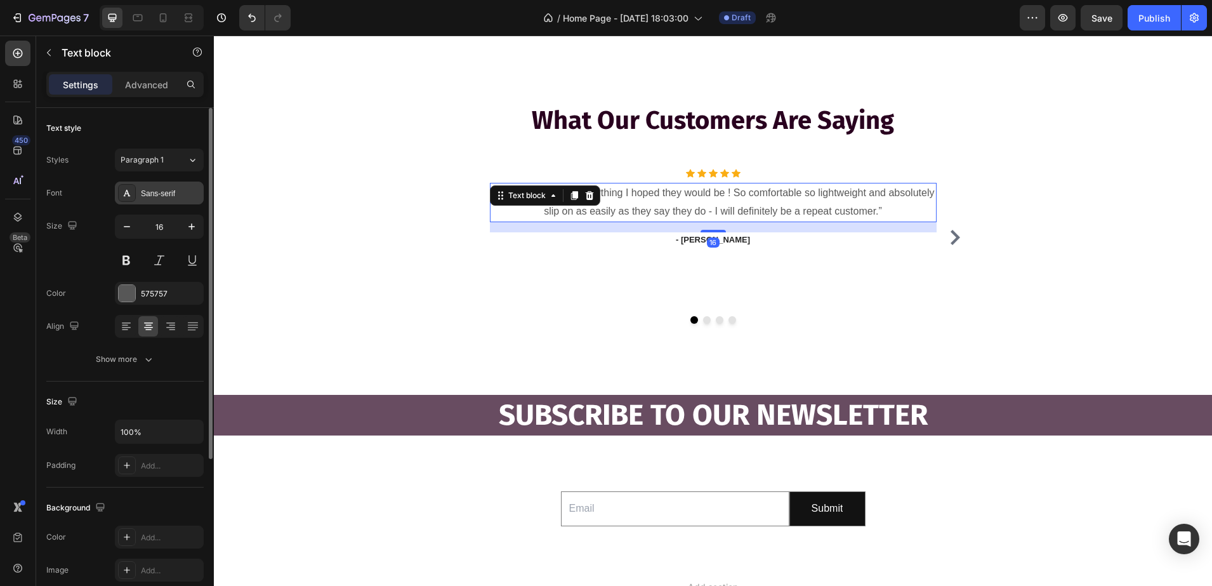
click at [152, 199] on div "Sans-serif" at bounding box center [159, 193] width 89 height 23
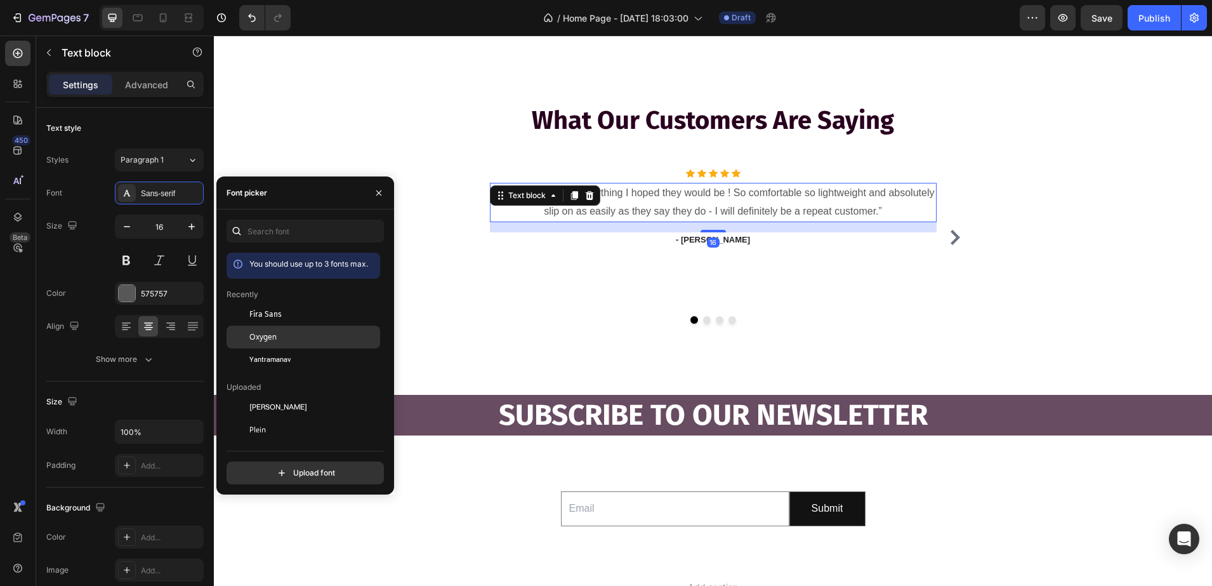
click at [263, 341] on span "Oxygen" at bounding box center [262, 336] width 27 height 11
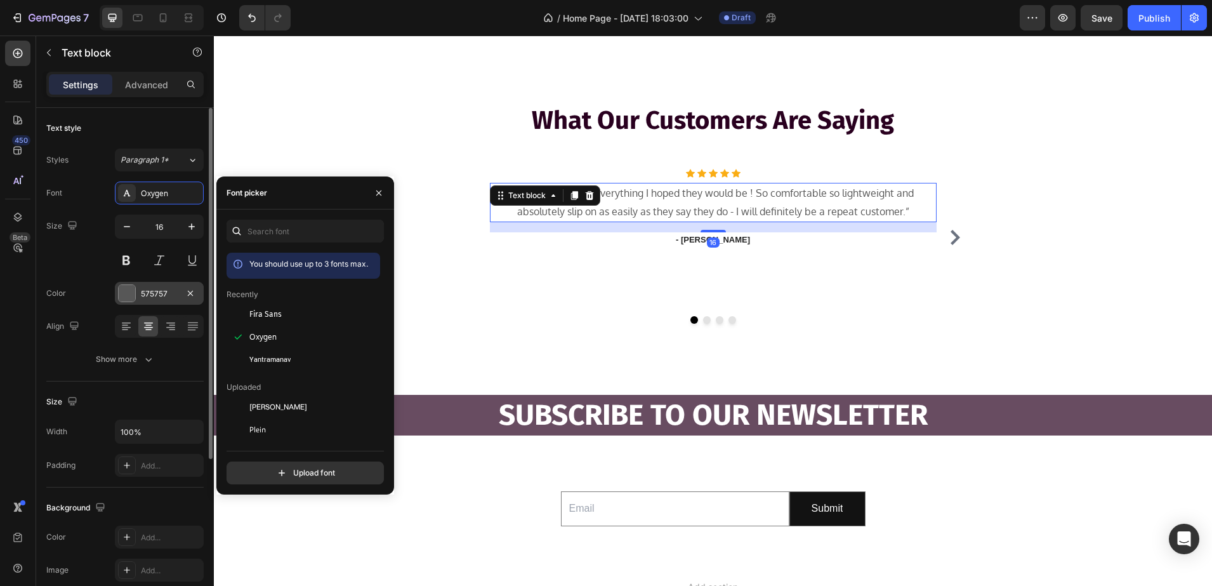
click at [156, 294] on div "575757" at bounding box center [159, 293] width 37 height 11
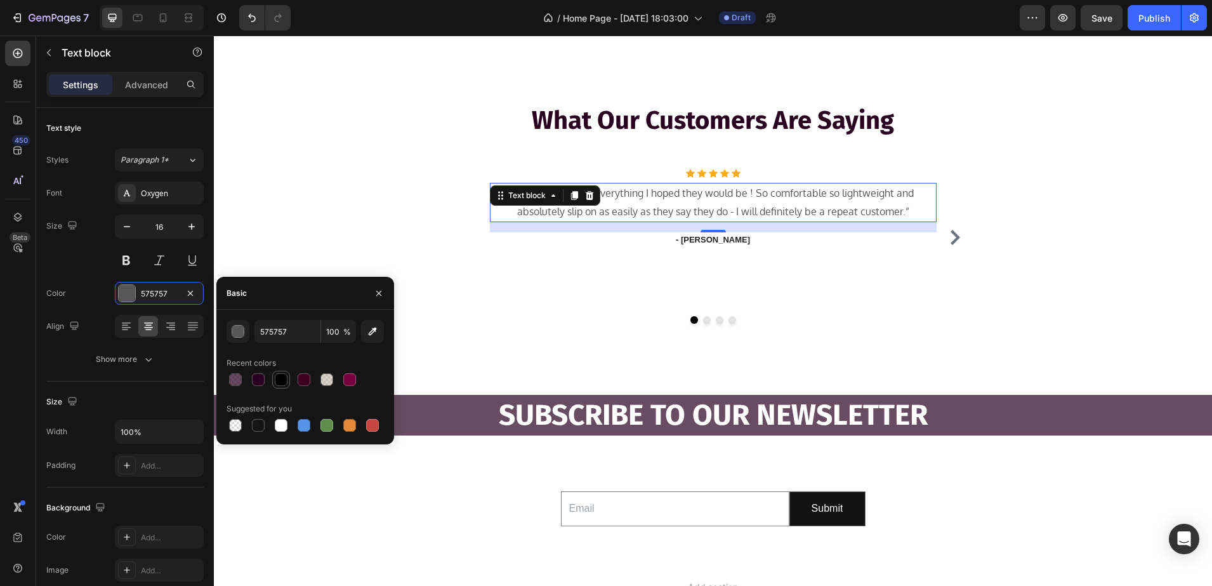
click at [284, 376] on div at bounding box center [281, 379] width 13 height 13
type input "000000"
click at [911, 209] on p "“ These shoes are everything I hoped they would be ! So comfortable so lightwei…" at bounding box center [713, 202] width 444 height 37
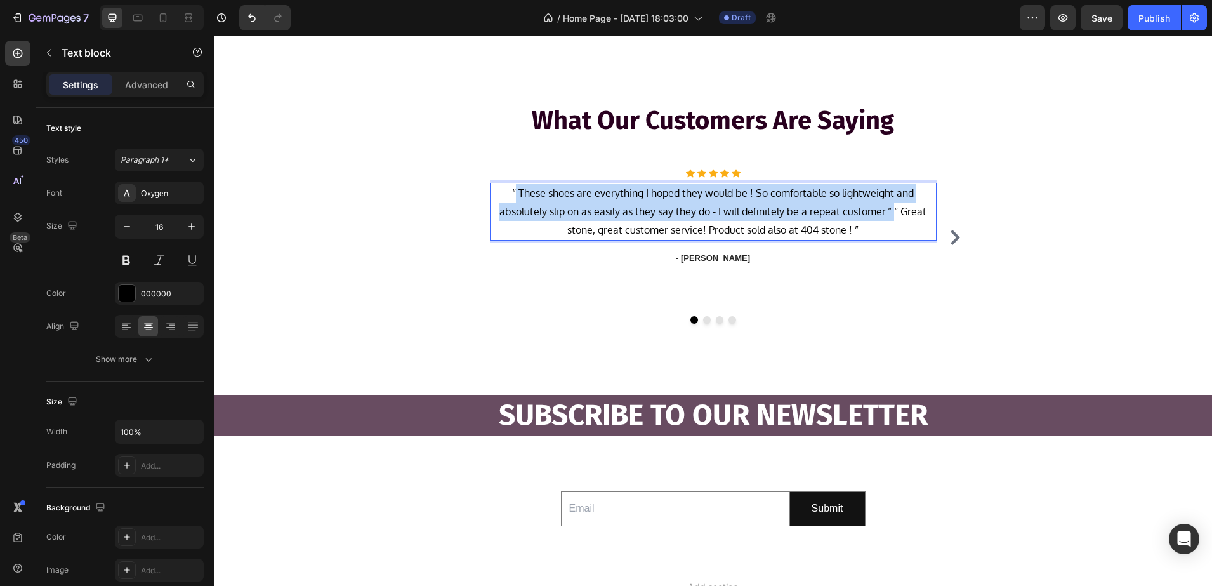
drag, startPoint x: 887, startPoint y: 213, endPoint x: 510, endPoint y: 197, distance: 376.7
click at [510, 197] on p "“ These shoes are everything I hoped they would be ! So comfortable so lightwei…" at bounding box center [713, 211] width 444 height 55
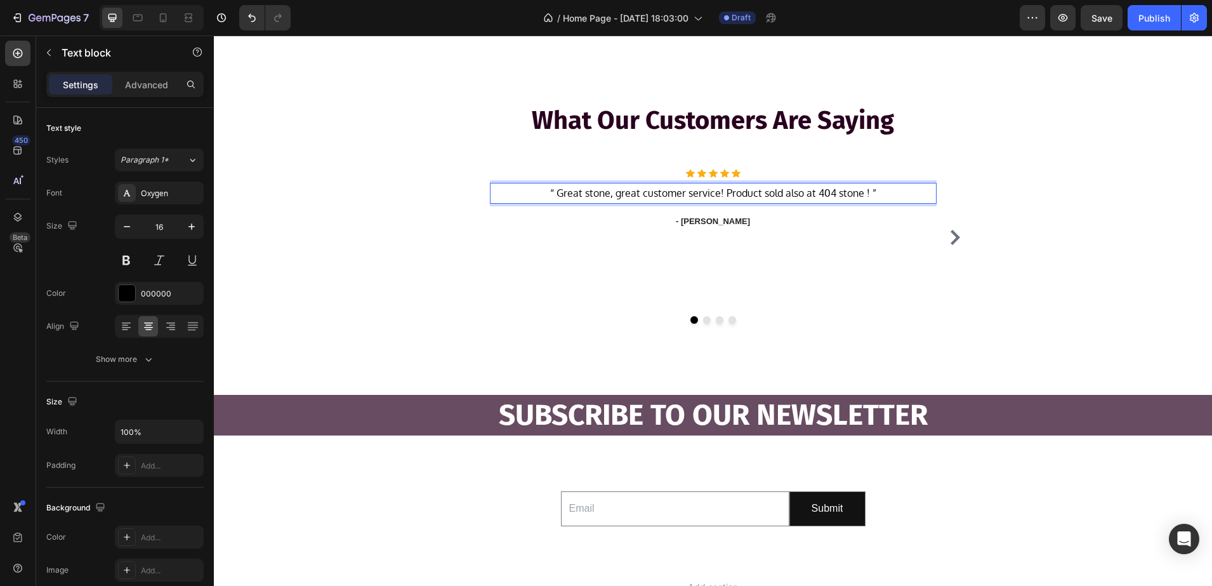
click at [857, 192] on p "“ Great stone, great customer service! Product sold also at 404 stone ! ”" at bounding box center [713, 193] width 444 height 18
click at [723, 220] on p "- [PERSON_NAME]" at bounding box center [713, 221] width 444 height 13
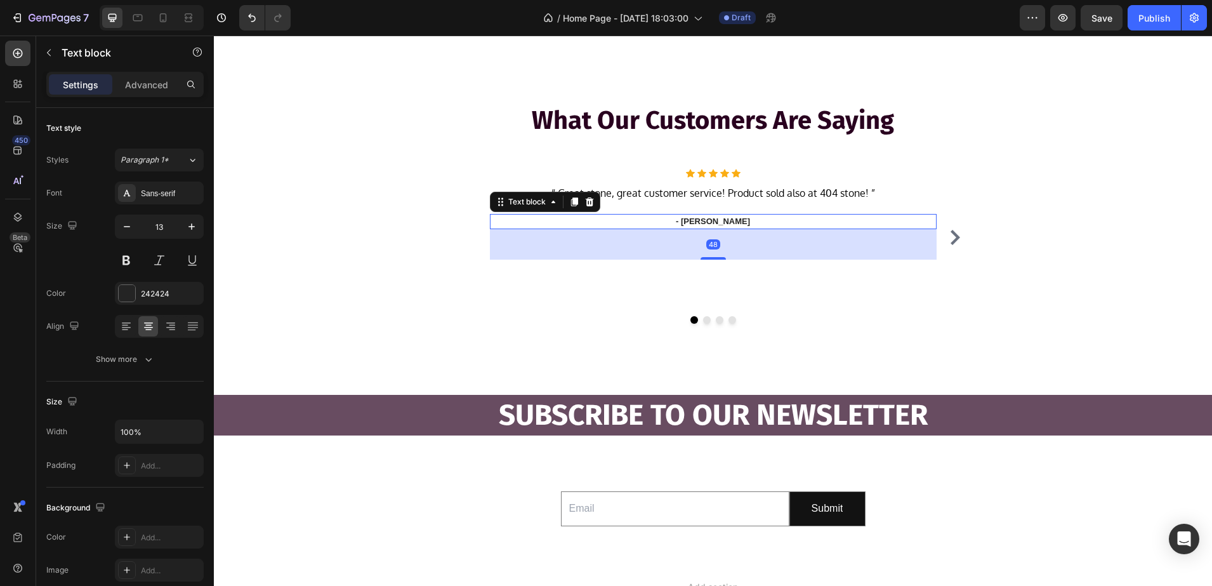
click at [734, 223] on p "- [PERSON_NAME]" at bounding box center [713, 221] width 444 height 13
click at [160, 207] on div "Font Sans-serif Size 13 Color 242424 Align Show more" at bounding box center [124, 276] width 157 height 189
click at [158, 199] on div "Sans-serif" at bounding box center [159, 193] width 89 height 23
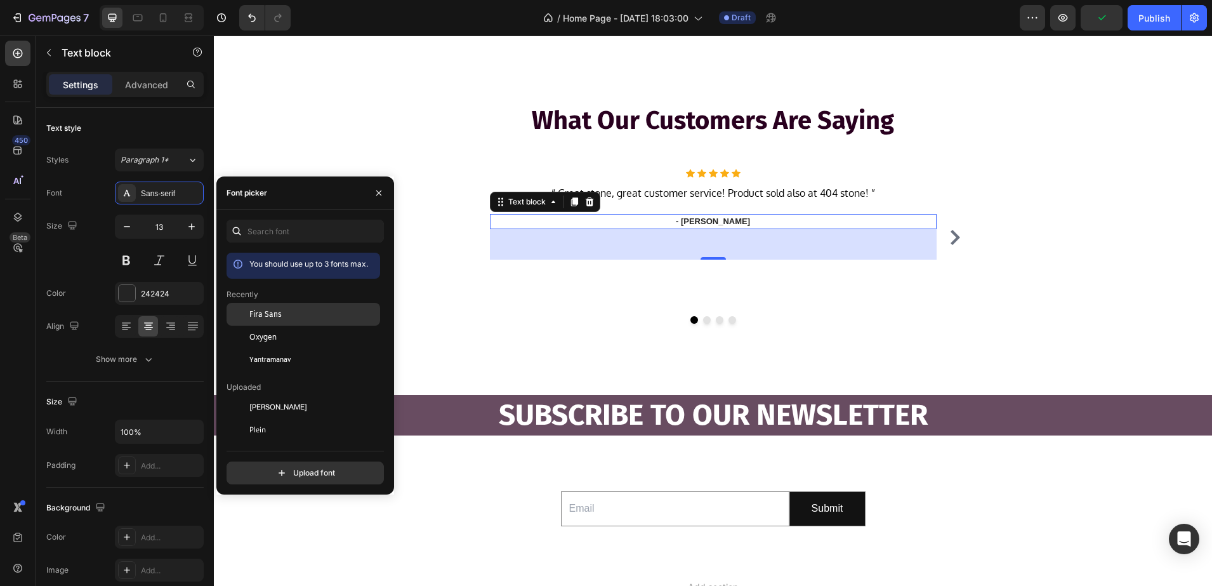
click at [239, 324] on div at bounding box center [238, 314] width 23 height 23
click at [241, 328] on div at bounding box center [238, 337] width 23 height 23
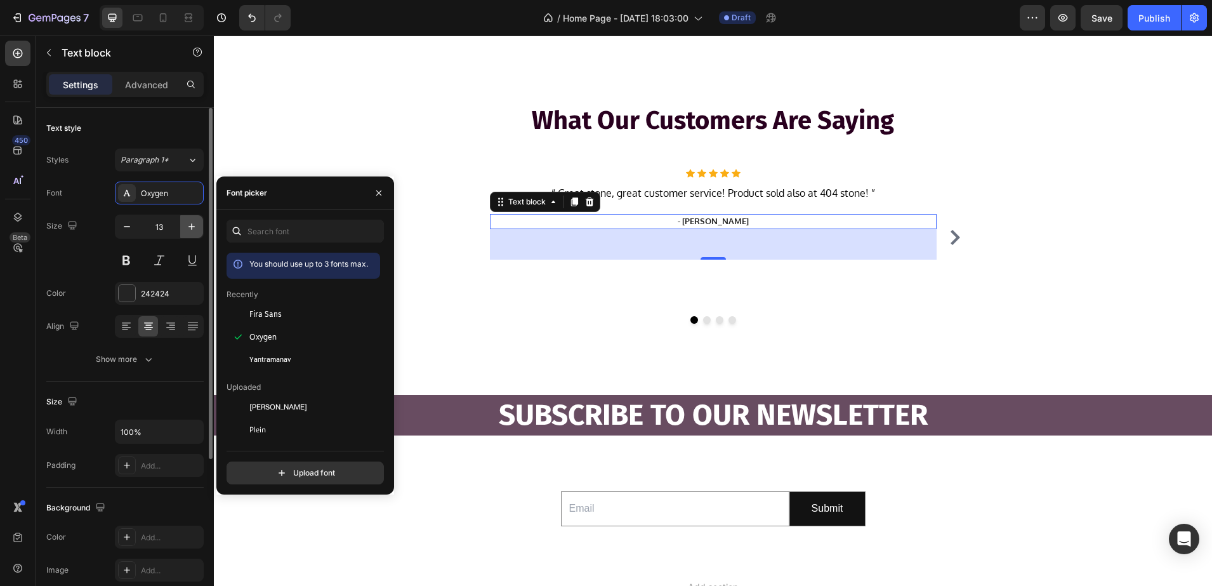
click at [192, 232] on icon "button" at bounding box center [191, 226] width 13 height 13
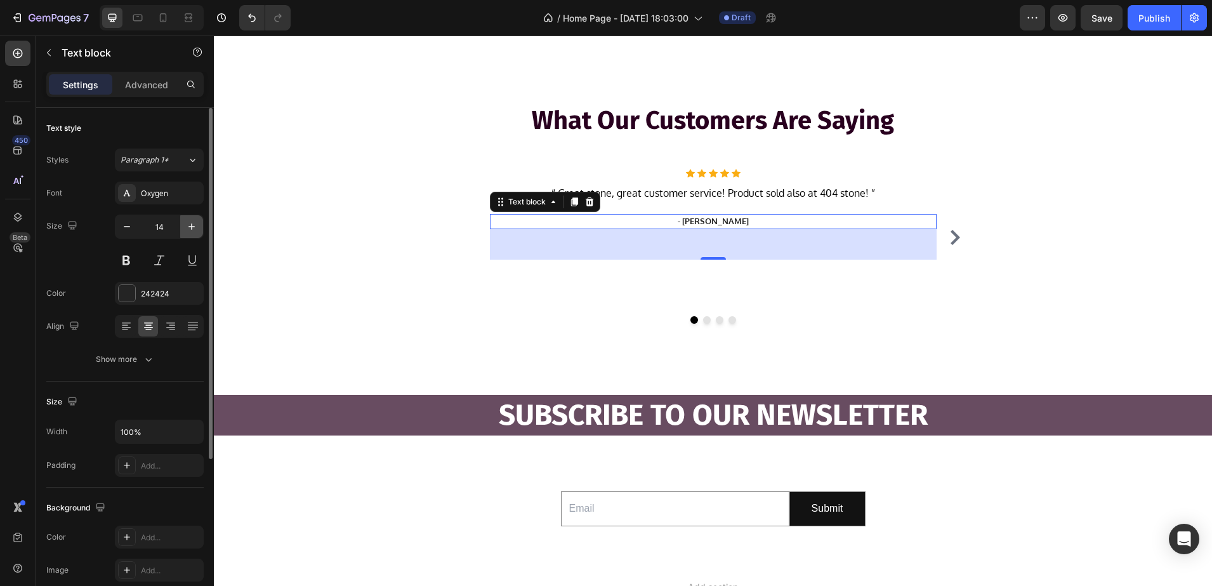
click at [192, 232] on icon "button" at bounding box center [191, 226] width 13 height 13
type input "16"
click at [149, 289] on div "242424" at bounding box center [159, 293] width 37 height 11
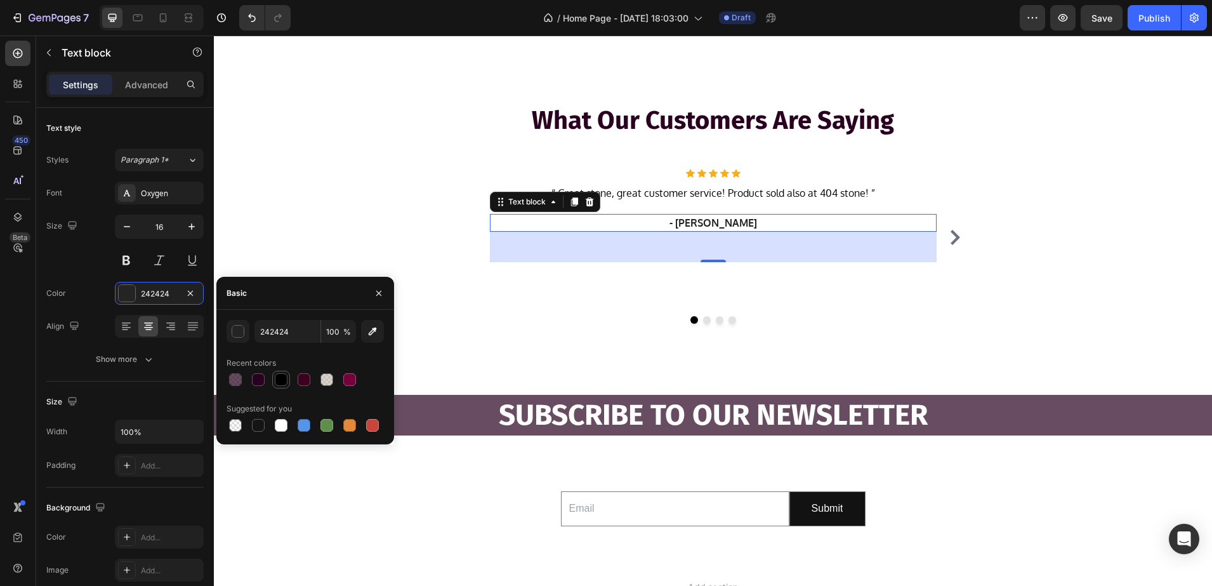
click at [275, 383] on div at bounding box center [281, 379] width 13 height 13
type input "000000"
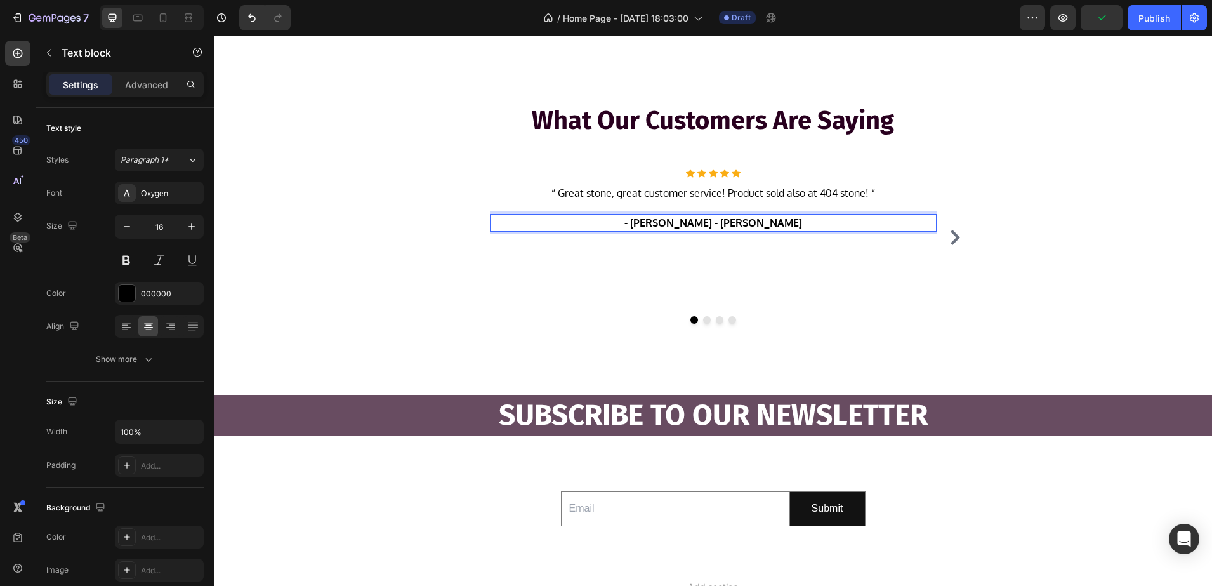
click at [701, 225] on p "- Ryan S. - Simone G." at bounding box center [713, 222] width 444 height 15
click at [955, 239] on icon "Carousel Next Arrow" at bounding box center [955, 237] width 15 height 15
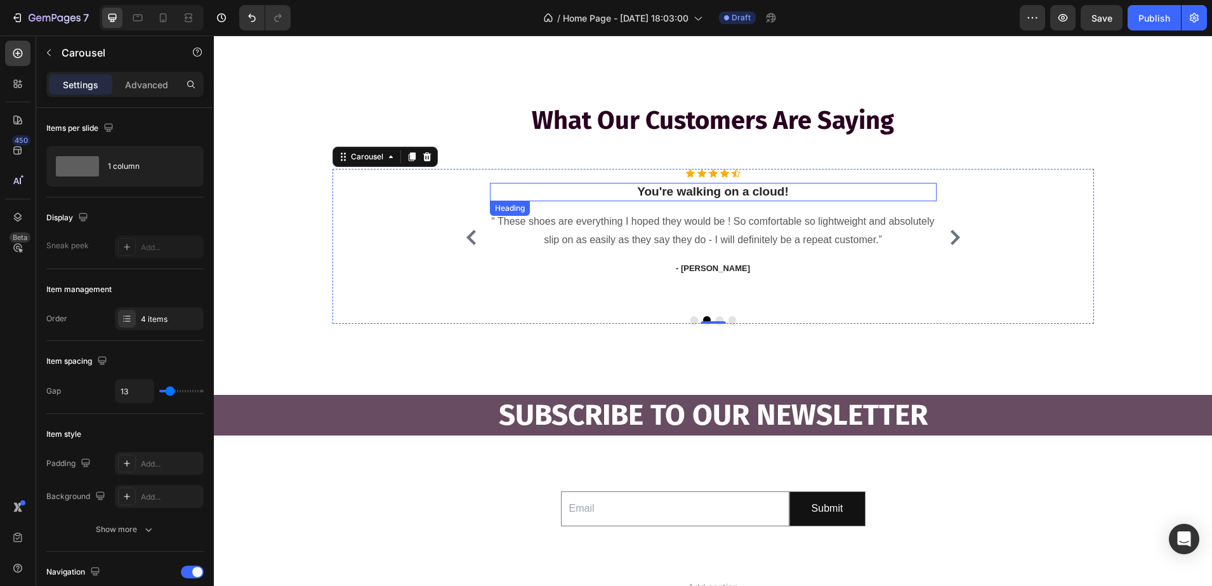
click at [785, 195] on p "You're walking on a cloud!" at bounding box center [713, 192] width 444 height 16
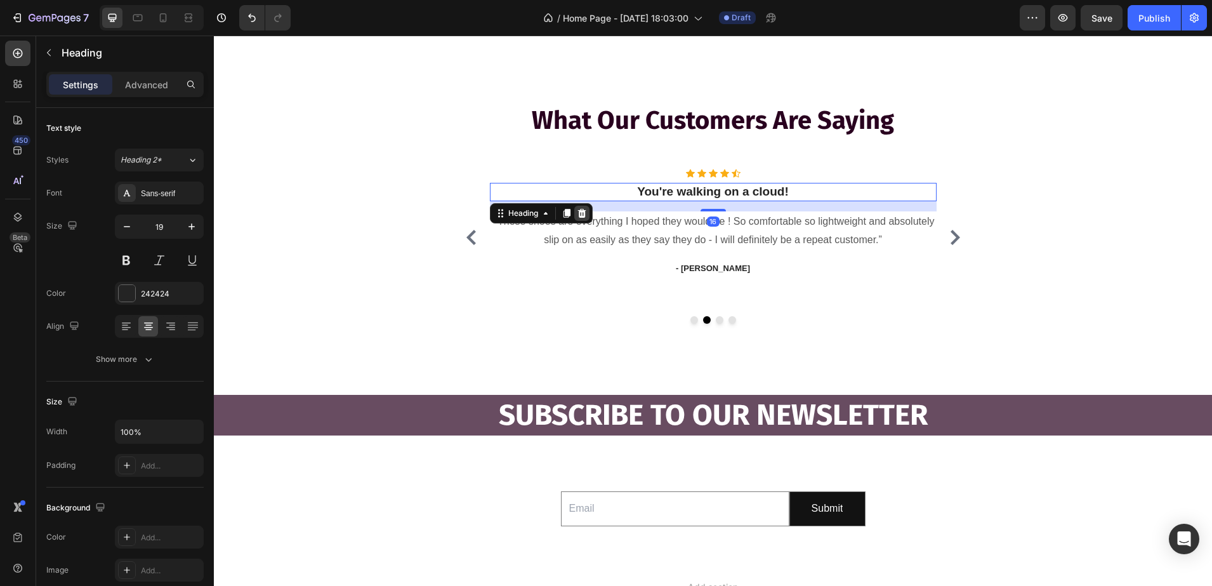
click at [580, 218] on icon at bounding box center [582, 213] width 10 height 10
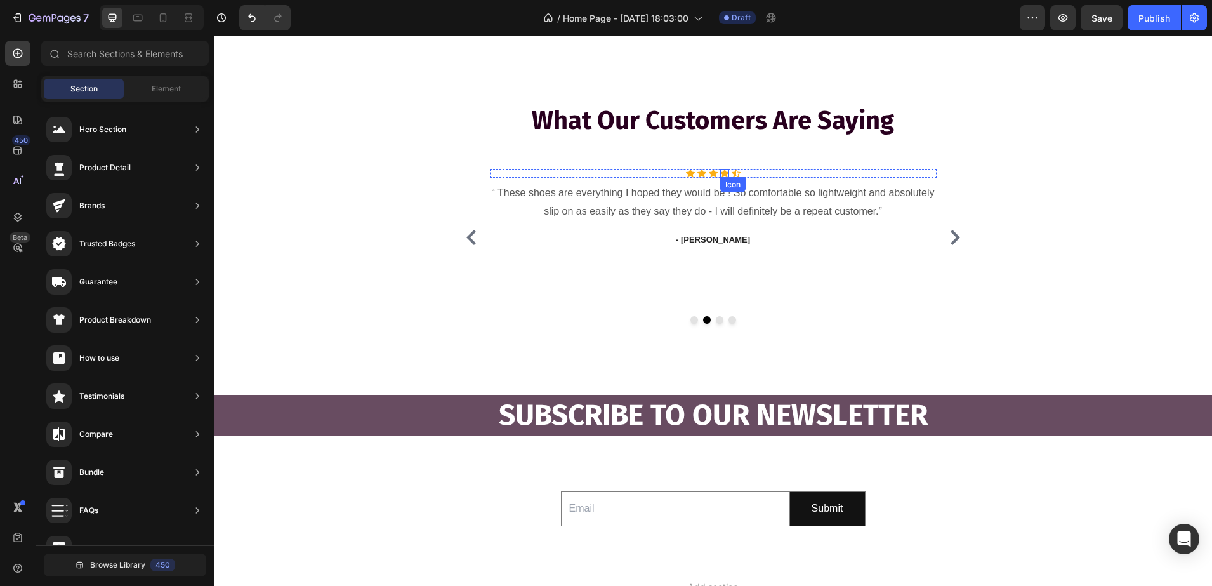
click at [720, 171] on icon at bounding box center [724, 173] width 9 height 8
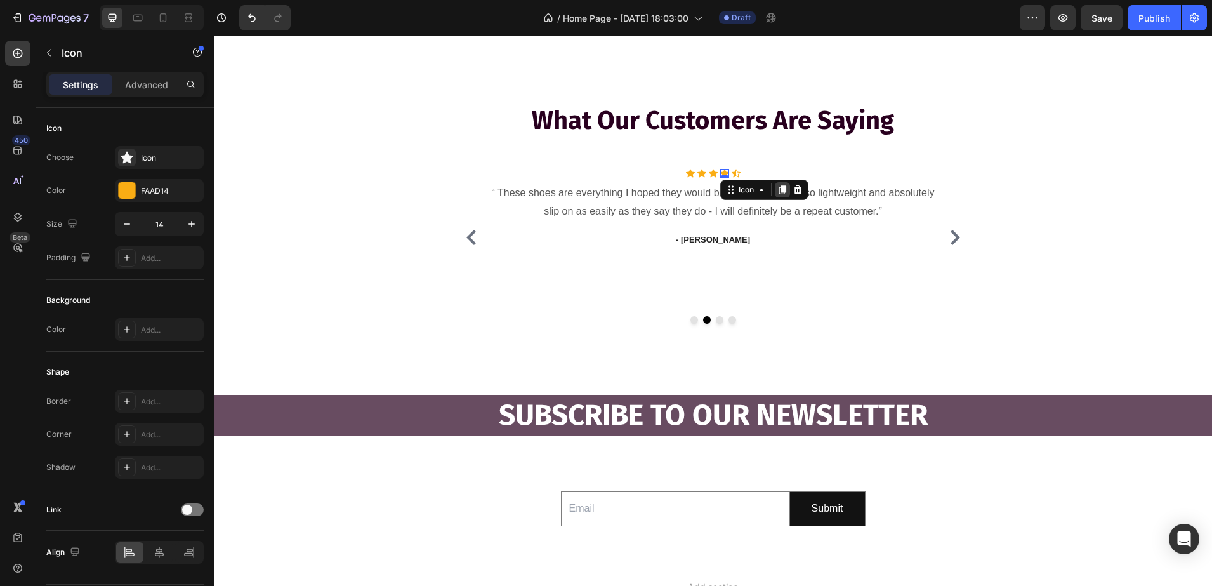
click at [777, 188] on icon at bounding box center [782, 190] width 10 height 10
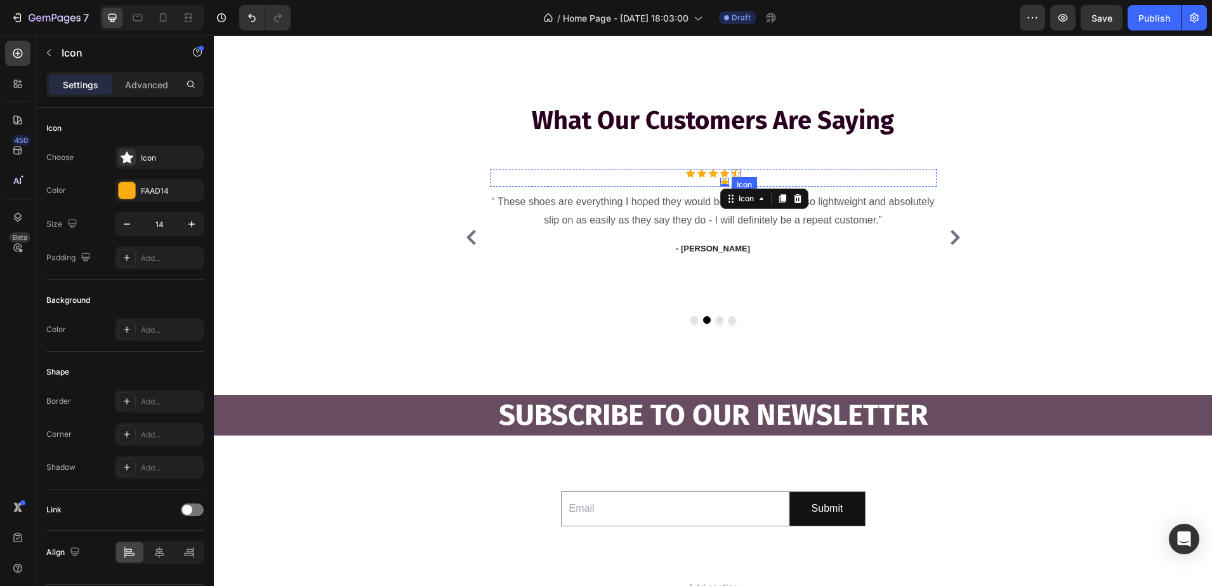
click at [732, 174] on div "Icon" at bounding box center [736, 173] width 9 height 9
click at [804, 186] on icon at bounding box center [809, 190] width 10 height 10
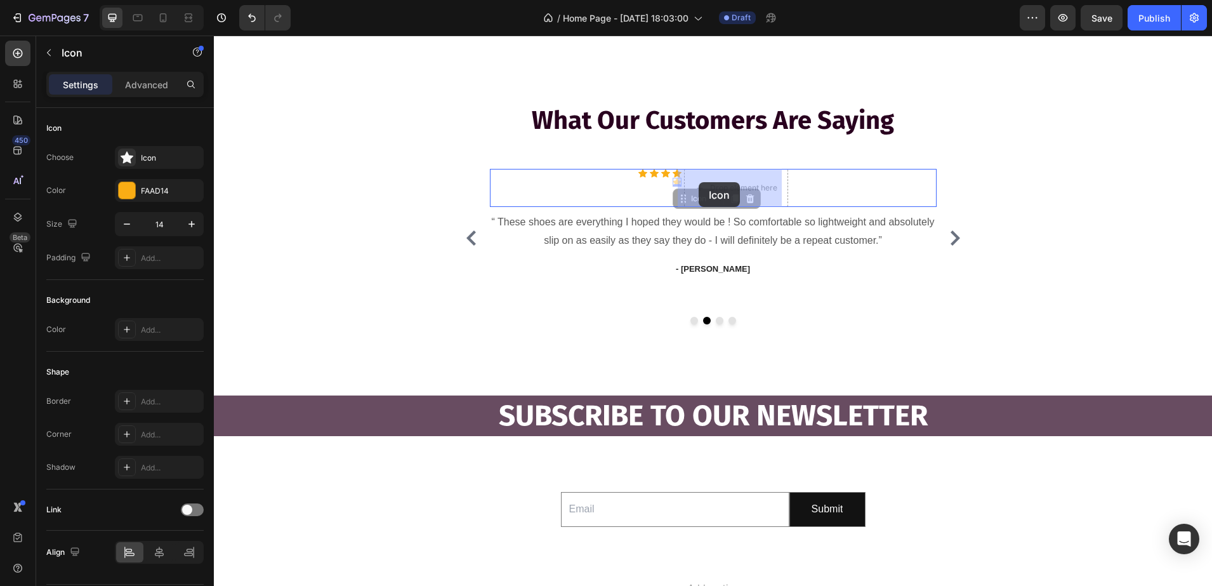
drag, startPoint x: 672, startPoint y: 183, endPoint x: 699, endPoint y: 182, distance: 26.7
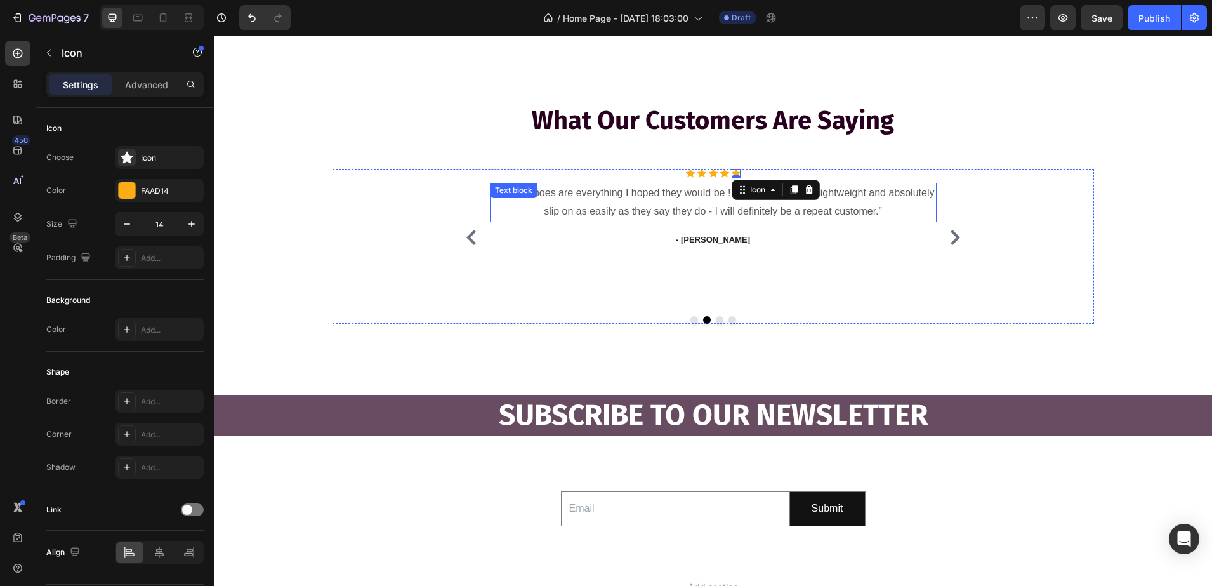
click at [692, 209] on p "“ These shoes are everything I hoped they would be ! So comfortable so lightwei…" at bounding box center [713, 202] width 444 height 37
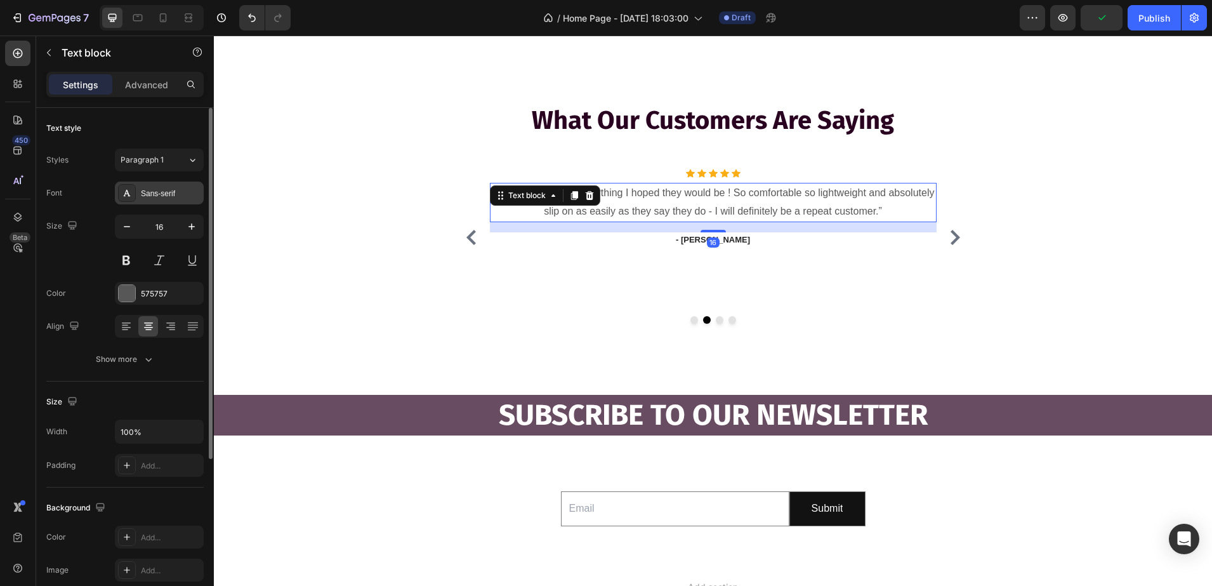
click at [144, 195] on div "Sans-serif" at bounding box center [171, 193] width 60 height 11
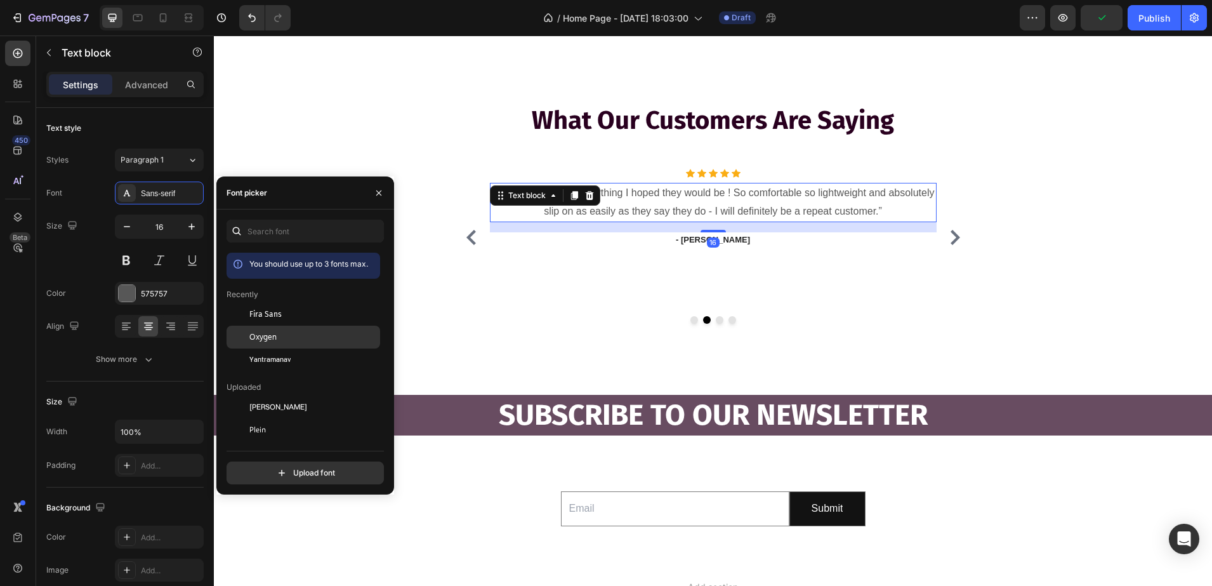
click at [241, 329] on div at bounding box center [238, 337] width 23 height 23
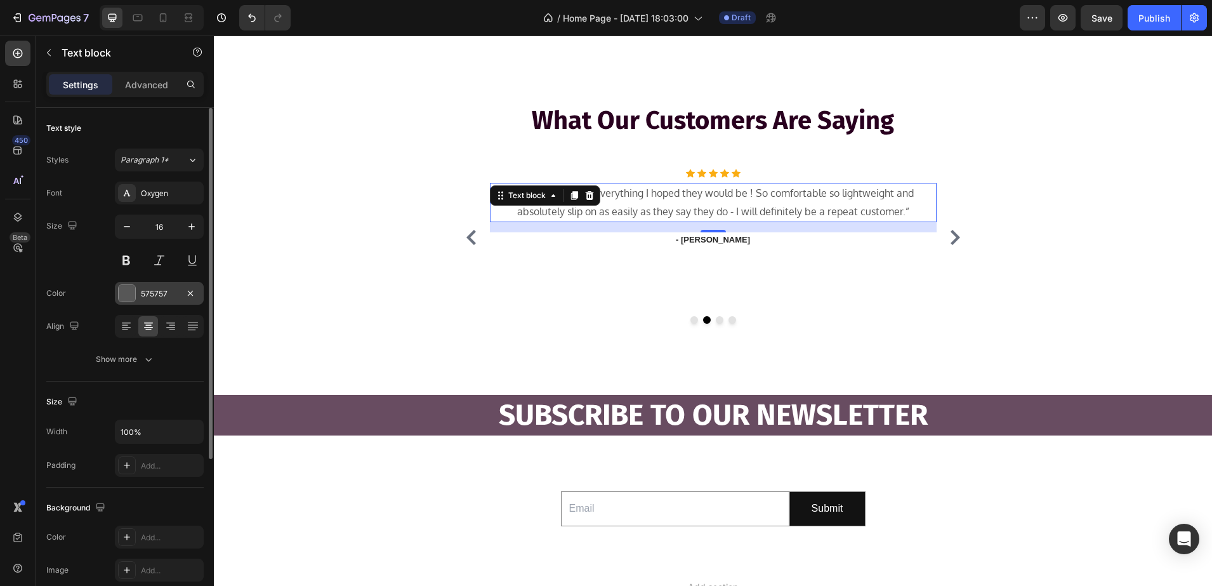
click at [154, 291] on div "575757" at bounding box center [159, 293] width 37 height 11
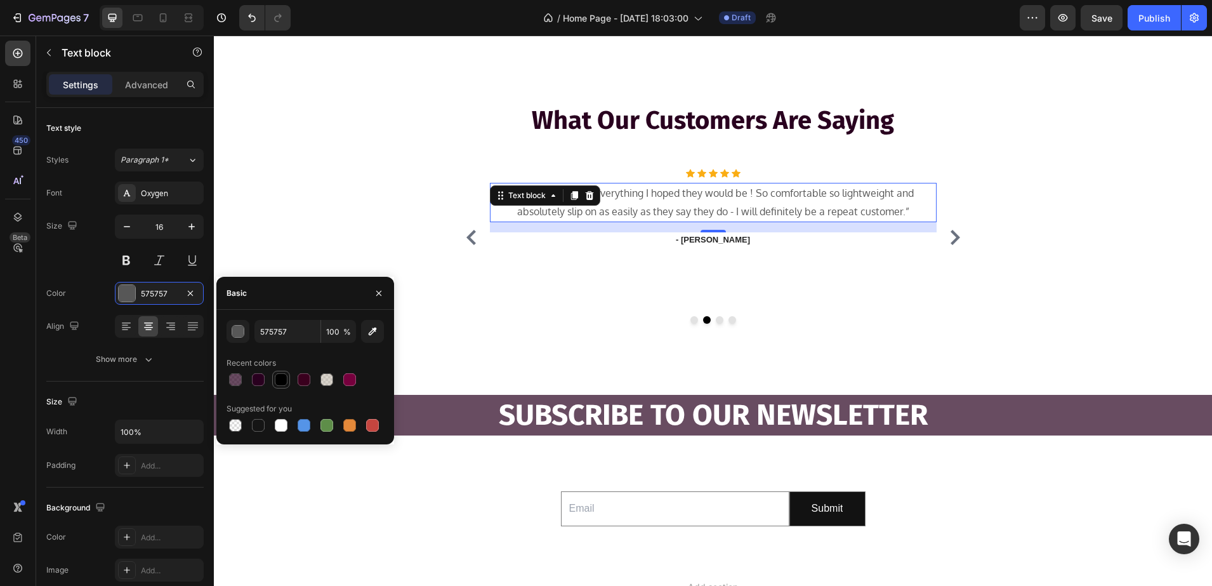
click at [277, 380] on div at bounding box center [281, 379] width 13 height 13
type input "000000"
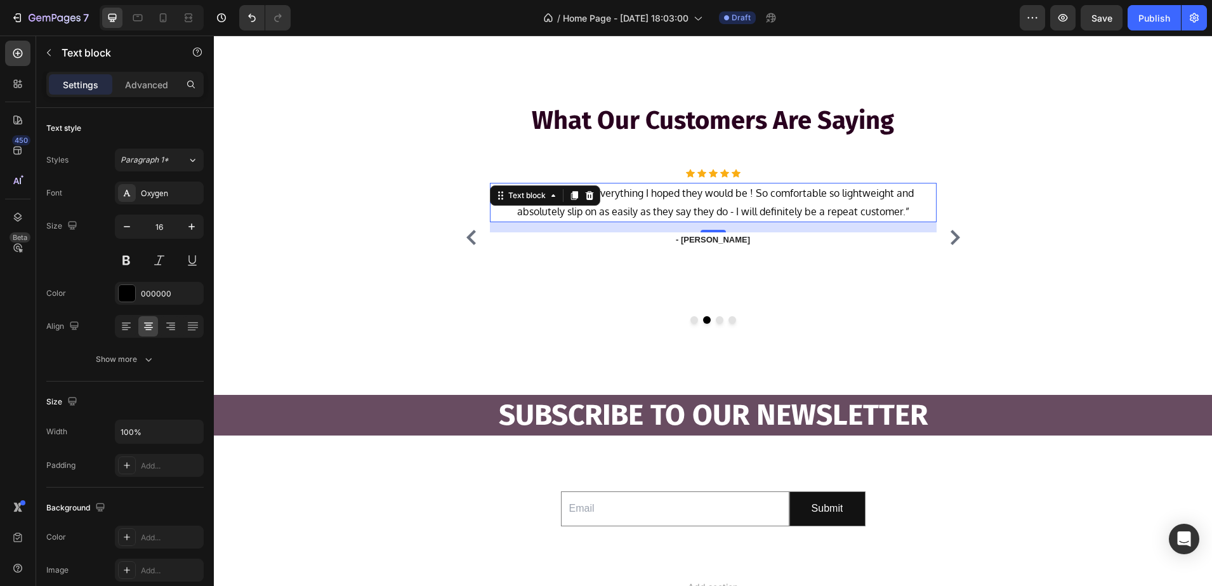
click at [907, 211] on p "“ These shoes are everything I hoped they would be ! So comfortable so lightwei…" at bounding box center [713, 202] width 444 height 37
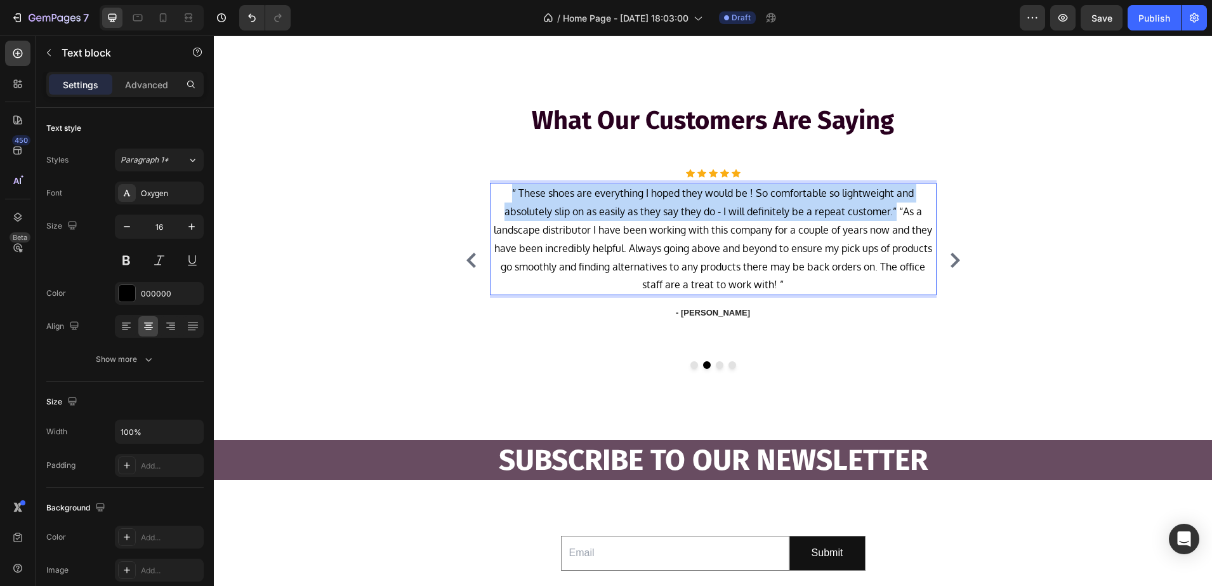
drag, startPoint x: 889, startPoint y: 215, endPoint x: 503, endPoint y: 199, distance: 386.2
click at [503, 199] on p "“ These shoes are everything I hoped they would be ! So comfortable so lightwei…" at bounding box center [713, 239] width 444 height 110
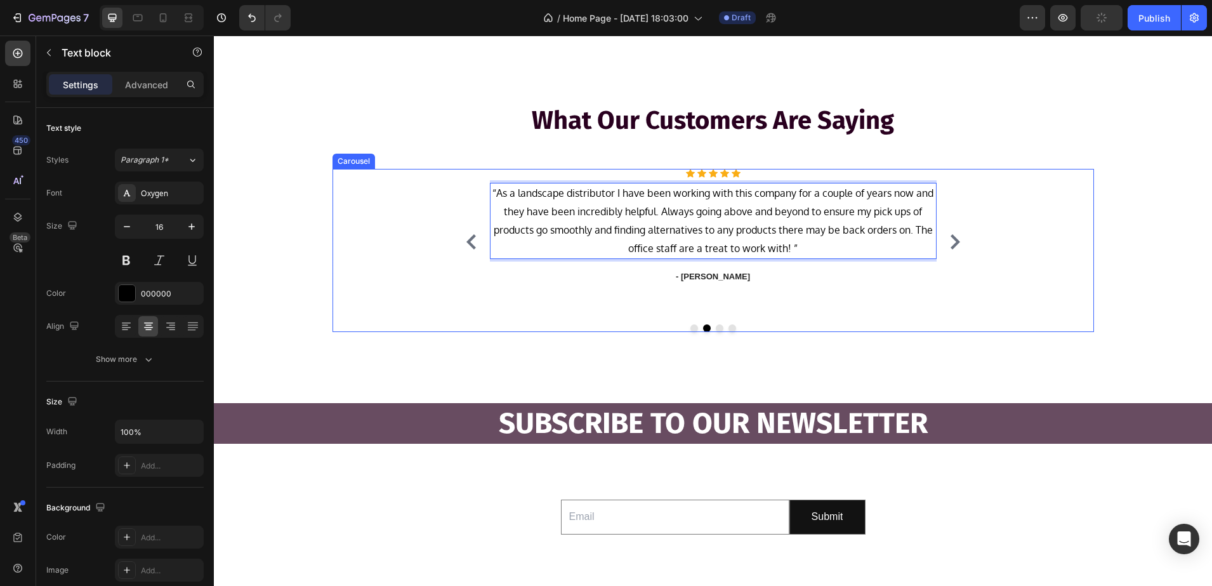
click at [466, 230] on div "Icon Icon Icon Icon Icon Icon List Hoz “ Great stone, great customer service! P…" at bounding box center [713, 241] width 508 height 145
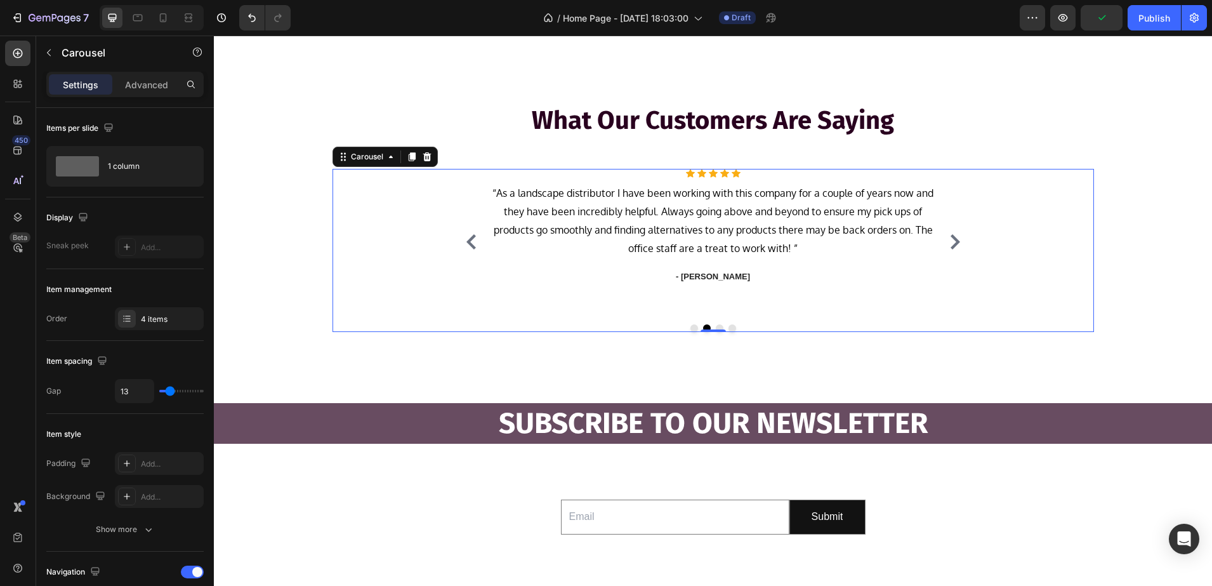
click at [466, 243] on icon "Carousel Back Arrow" at bounding box center [471, 241] width 15 height 15
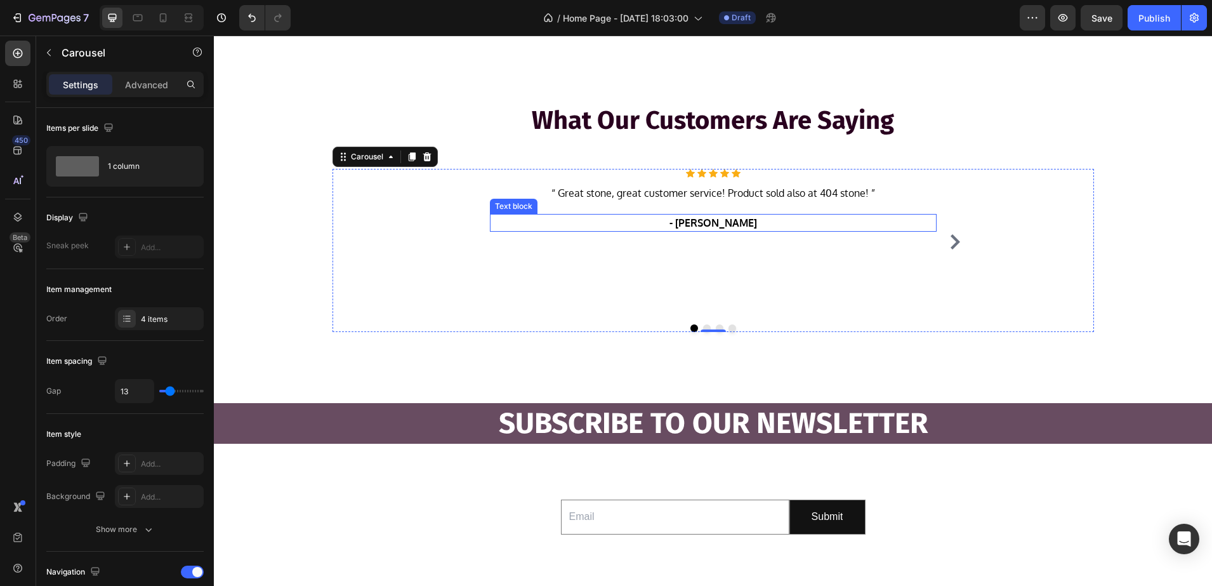
click at [703, 218] on p "- Simone G." at bounding box center [713, 222] width 444 height 15
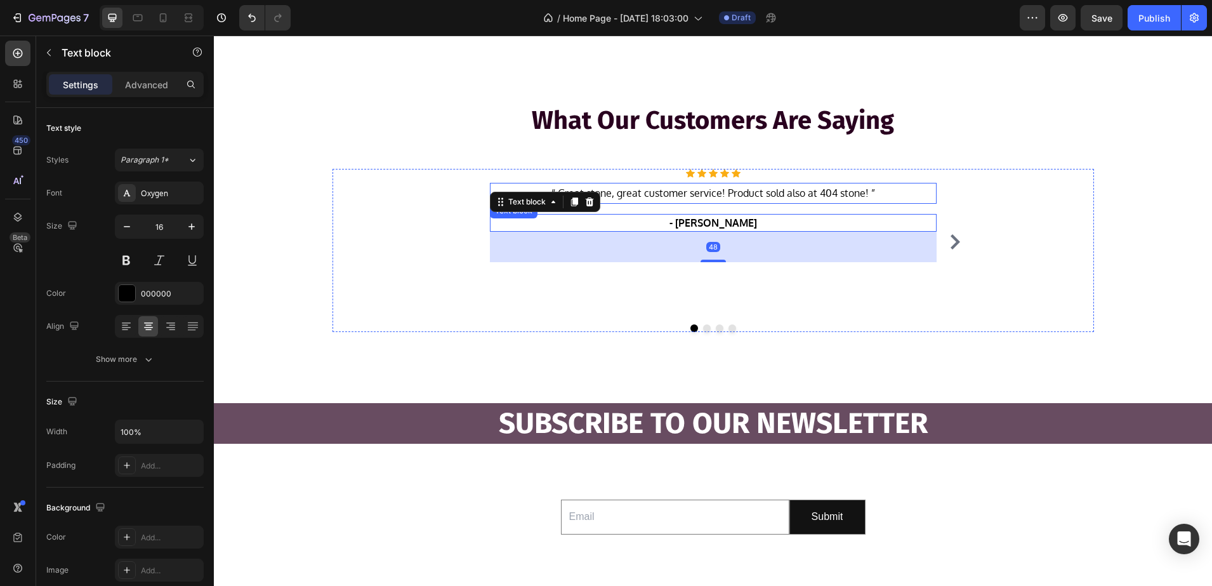
click at [714, 190] on p "“ Great stone, great customer service! Product sold also at 404 stone! ”" at bounding box center [713, 193] width 444 height 18
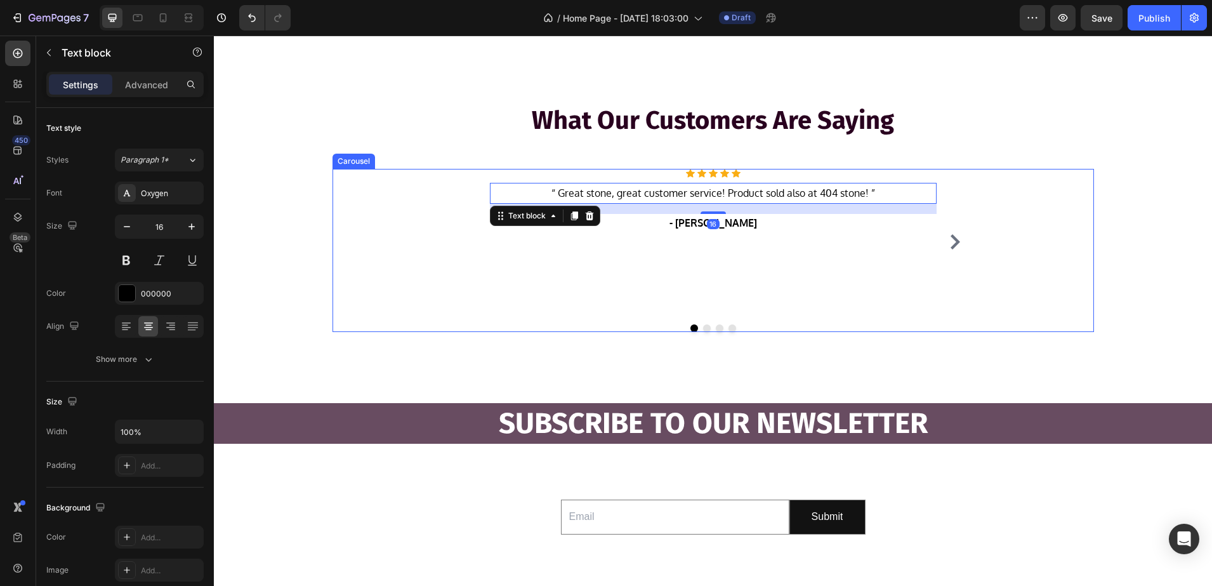
click at [951, 247] on icon "Carousel Next Arrow" at bounding box center [956, 241] width 10 height 15
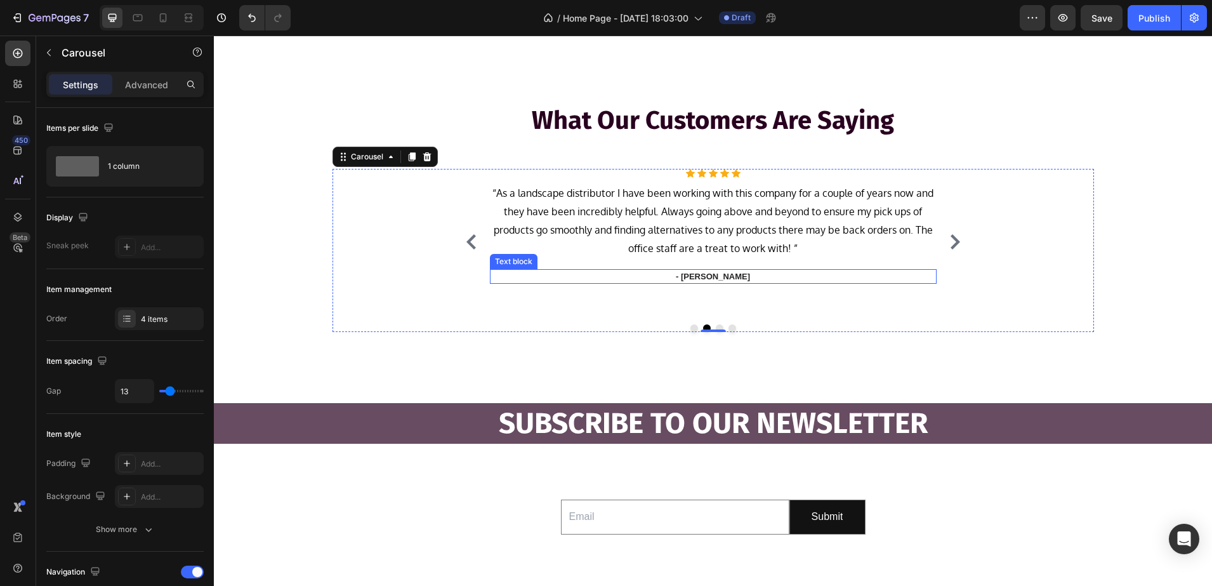
click at [704, 272] on p "- [PERSON_NAME]" at bounding box center [713, 276] width 444 height 13
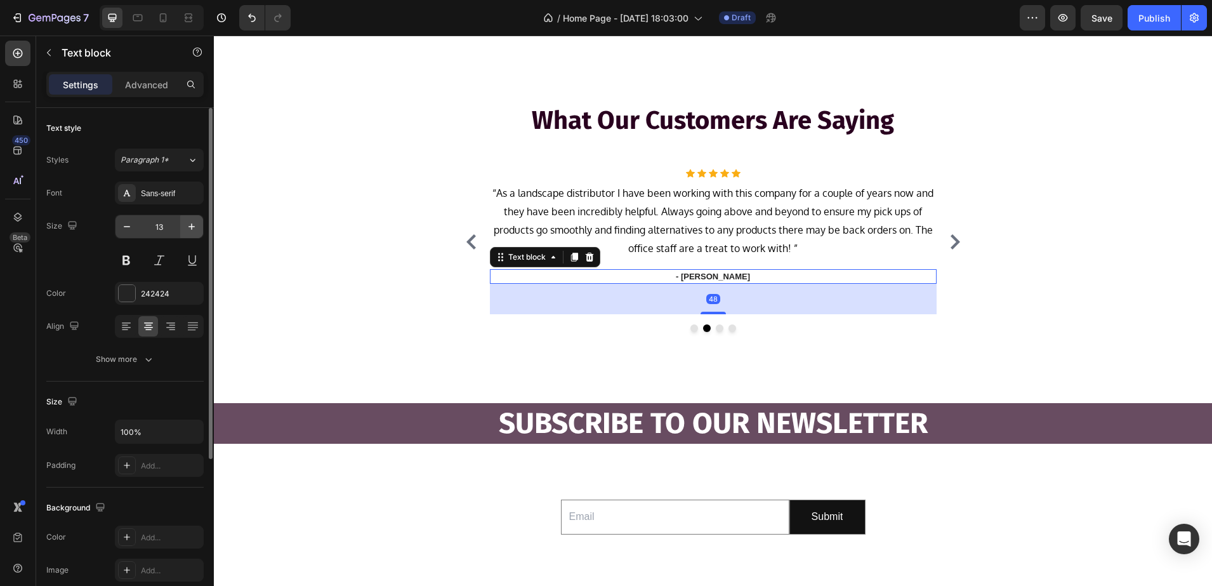
click at [190, 234] on button "button" at bounding box center [191, 226] width 23 height 23
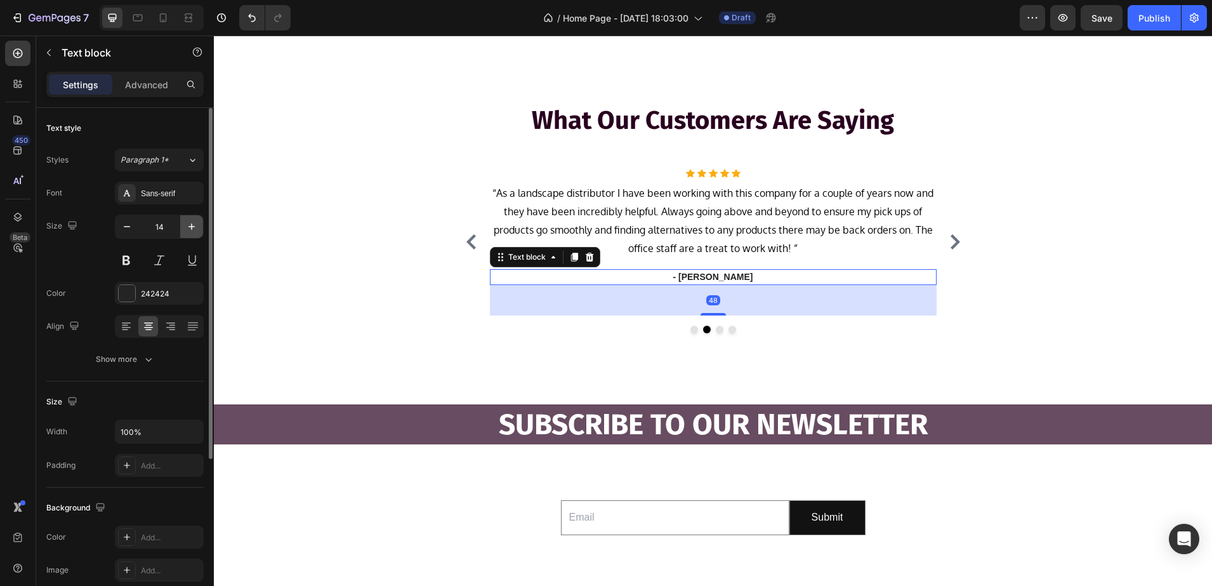
click at [190, 234] on button "button" at bounding box center [191, 226] width 23 height 23
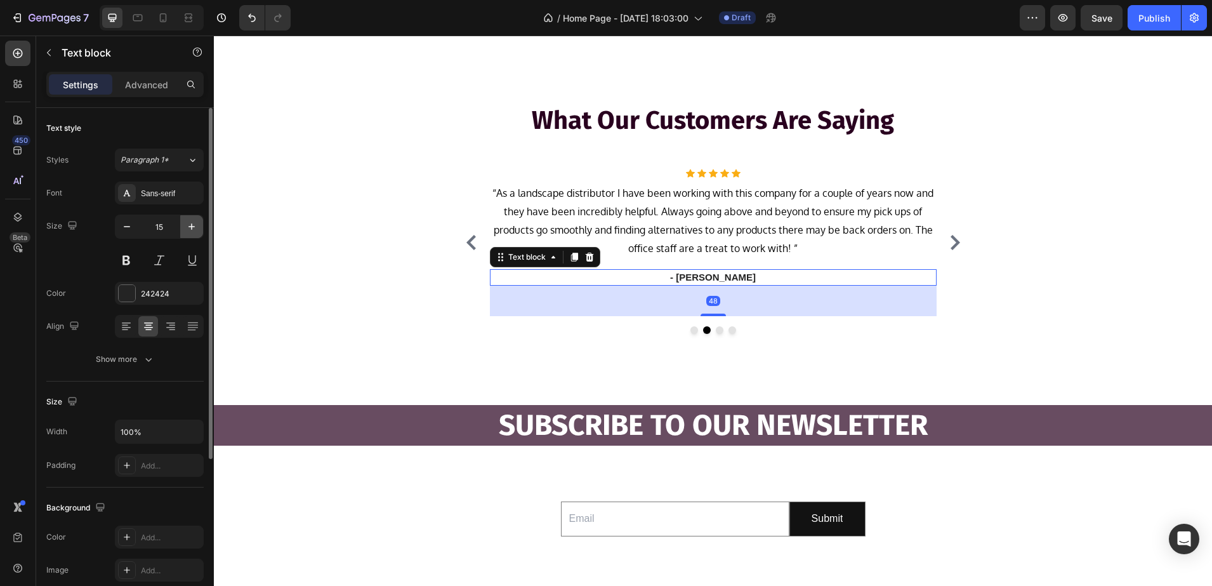
type input "16"
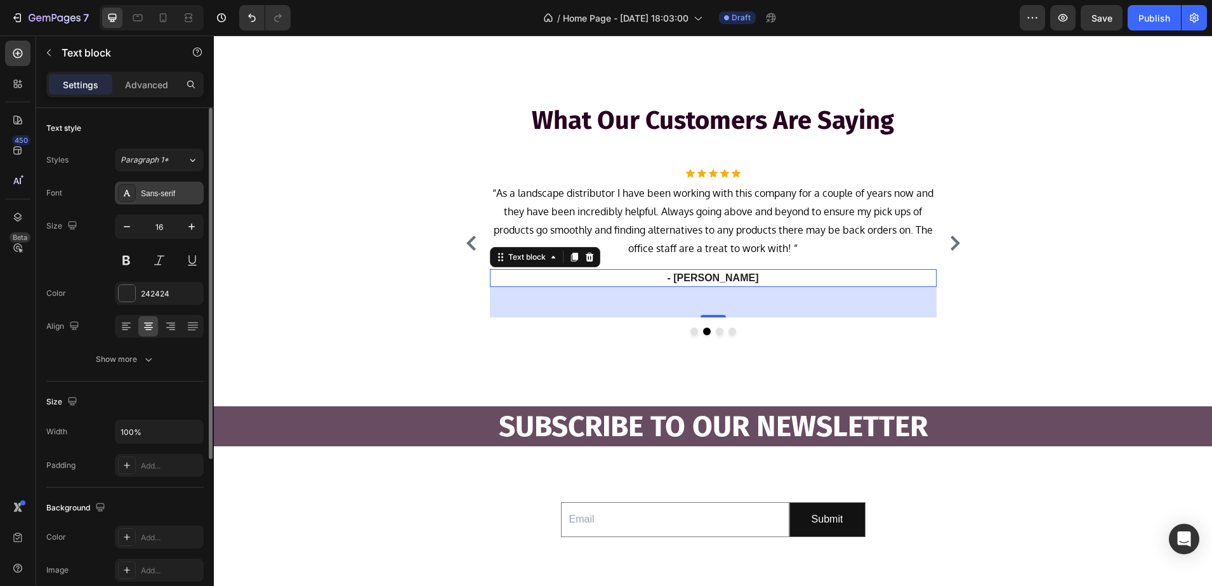
click at [165, 199] on div "Sans-serif" at bounding box center [159, 193] width 89 height 23
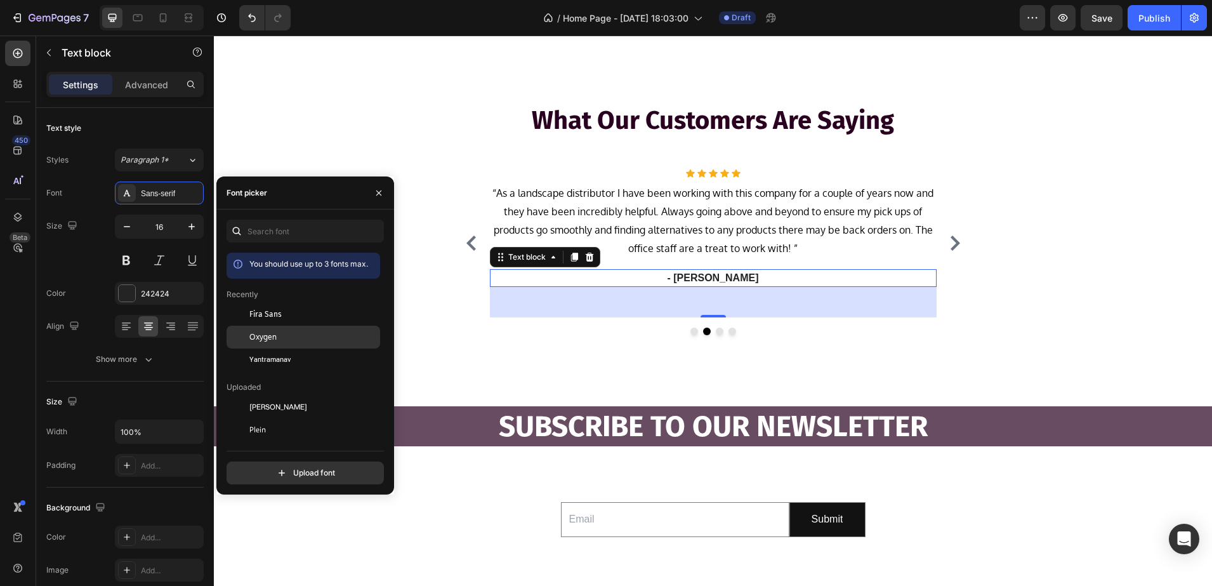
click at [260, 464] on div "Oxygen" at bounding box center [304, 475] width 154 height 23
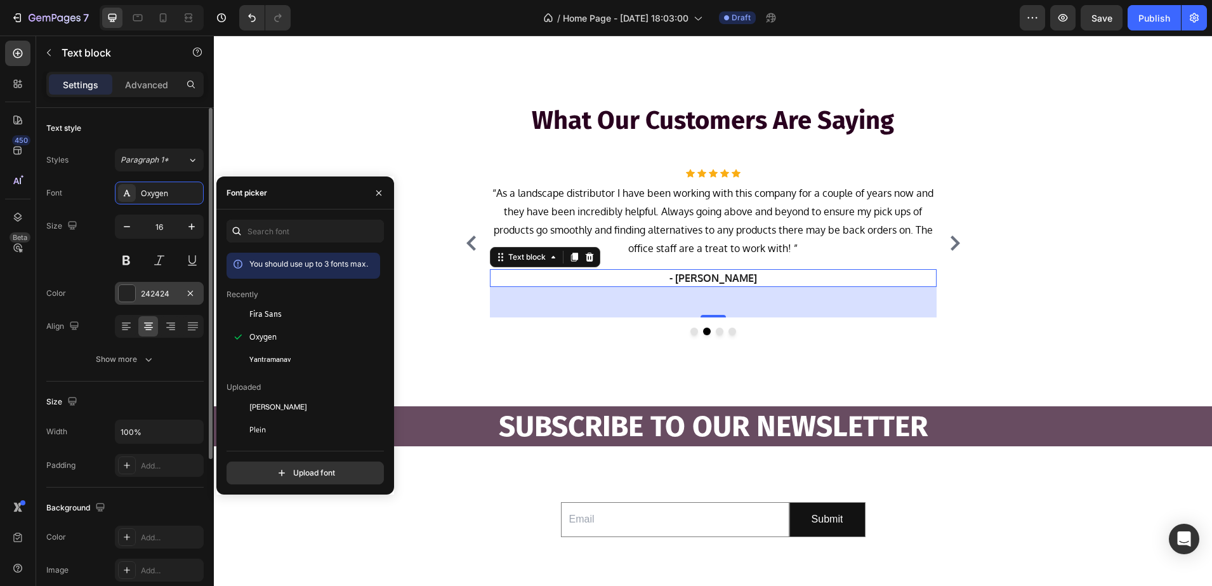
click at [143, 297] on div "242424" at bounding box center [159, 293] width 37 height 11
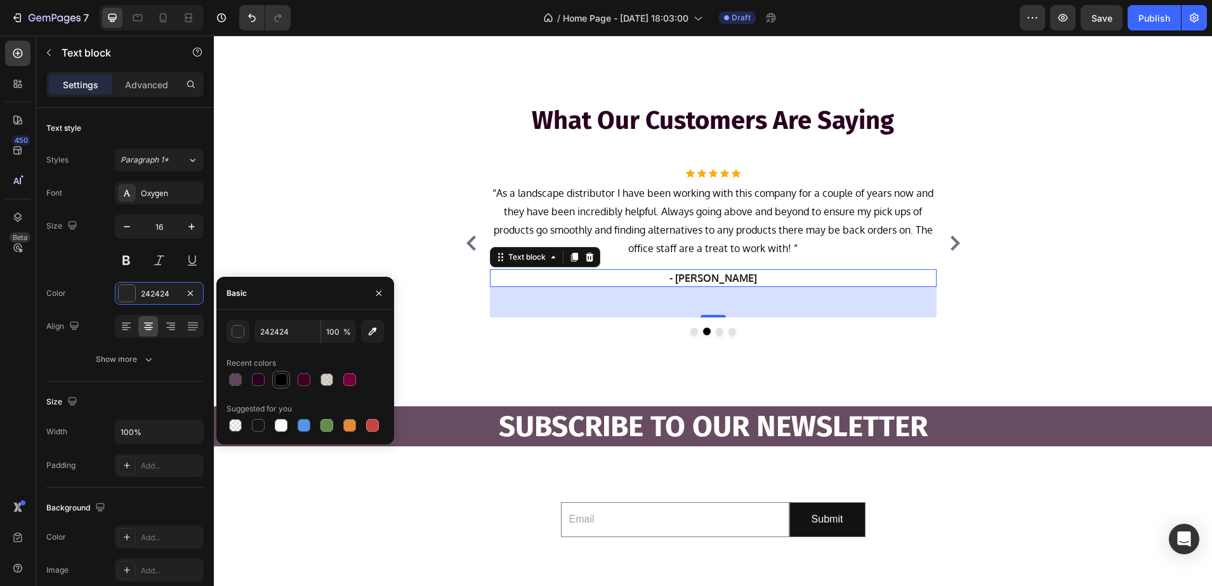
click at [281, 374] on div at bounding box center [281, 379] width 13 height 13
type input "000000"
click at [740, 282] on p "- [PERSON_NAME]" at bounding box center [713, 277] width 444 height 15
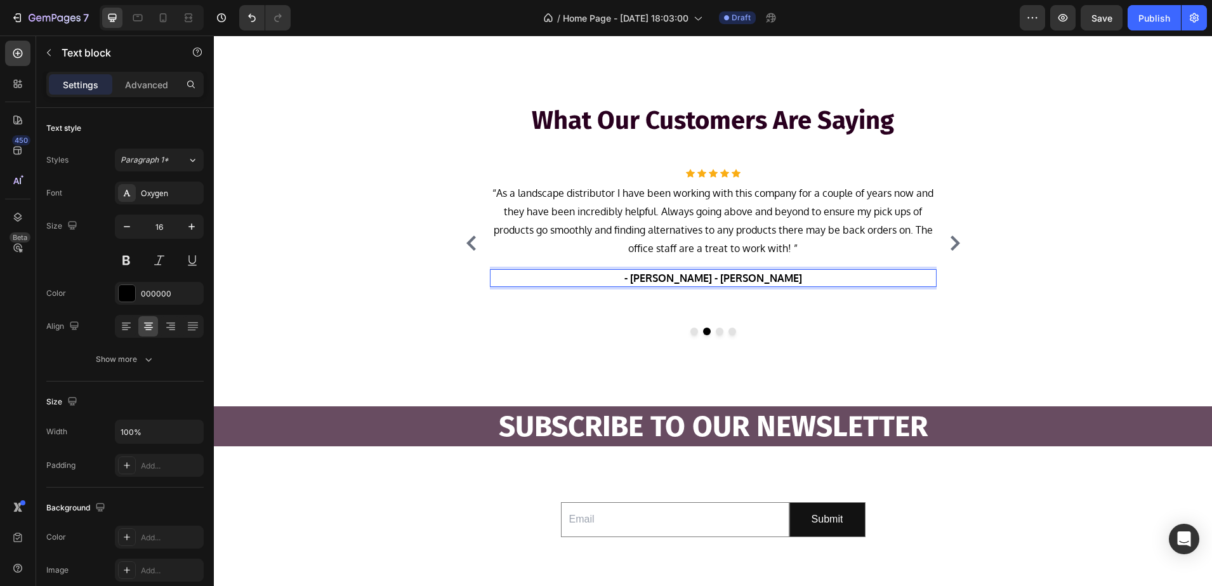
click at [705, 278] on p "- Ryan S. - Rachel E." at bounding box center [713, 277] width 444 height 15
click at [953, 238] on icon "Carousel Next Arrow" at bounding box center [955, 242] width 15 height 15
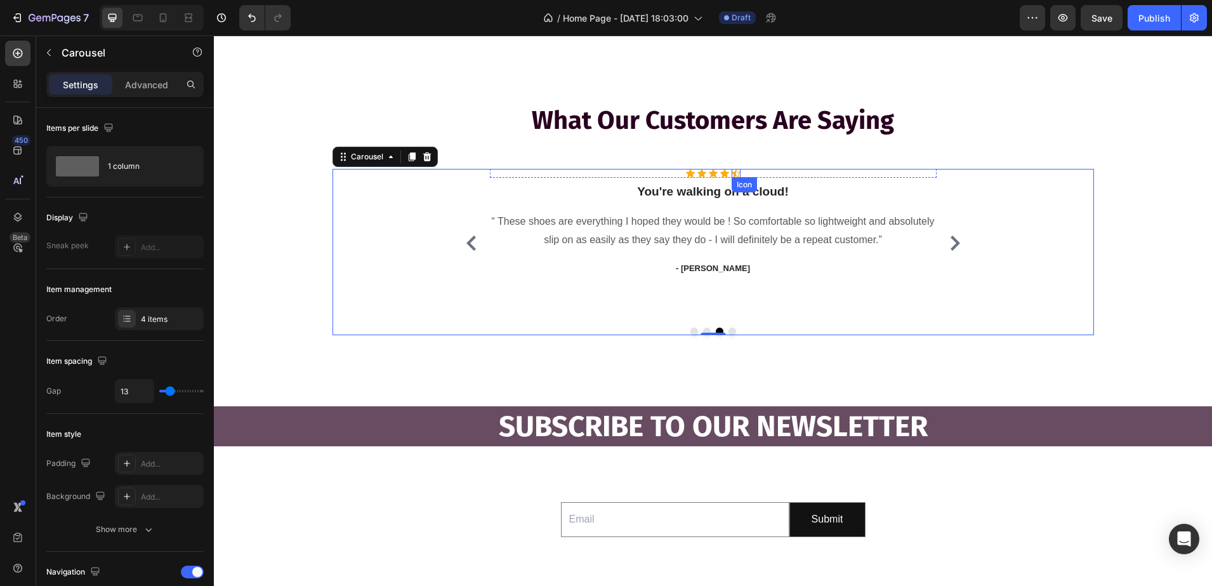
click at [732, 175] on div "Icon" at bounding box center [736, 173] width 9 height 9
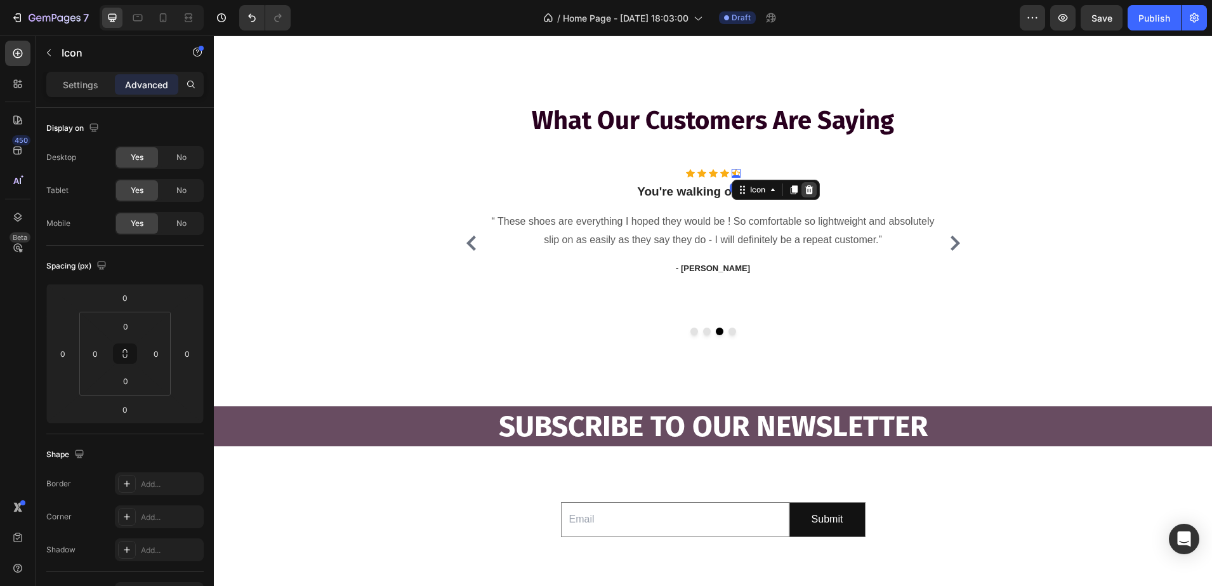
click at [805, 194] on icon at bounding box center [809, 189] width 8 height 9
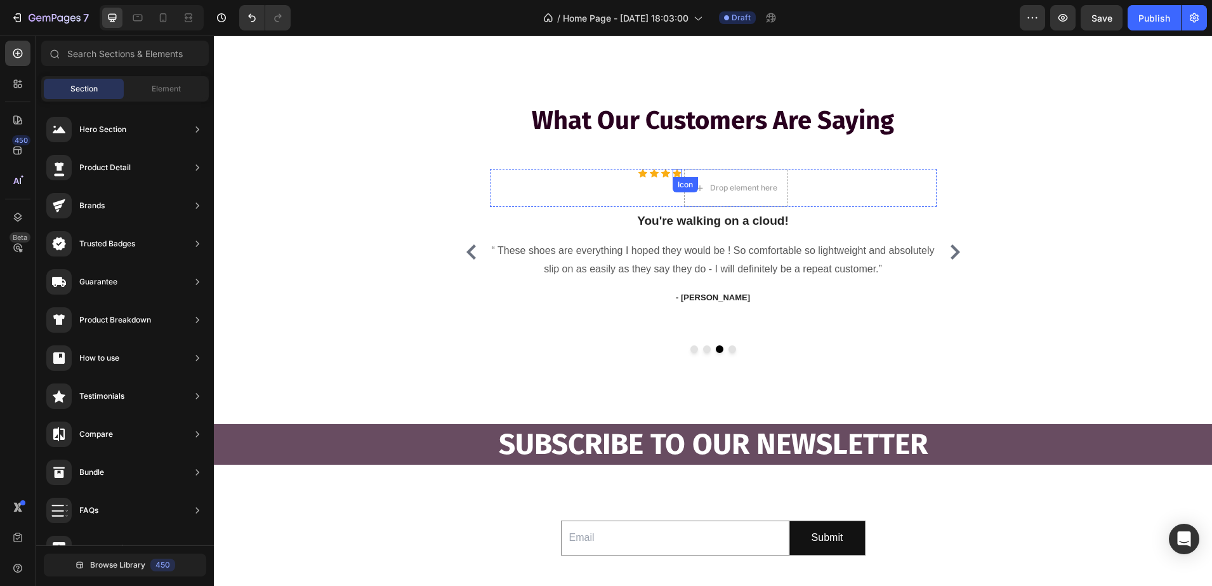
click at [673, 173] on icon at bounding box center [677, 173] width 9 height 8
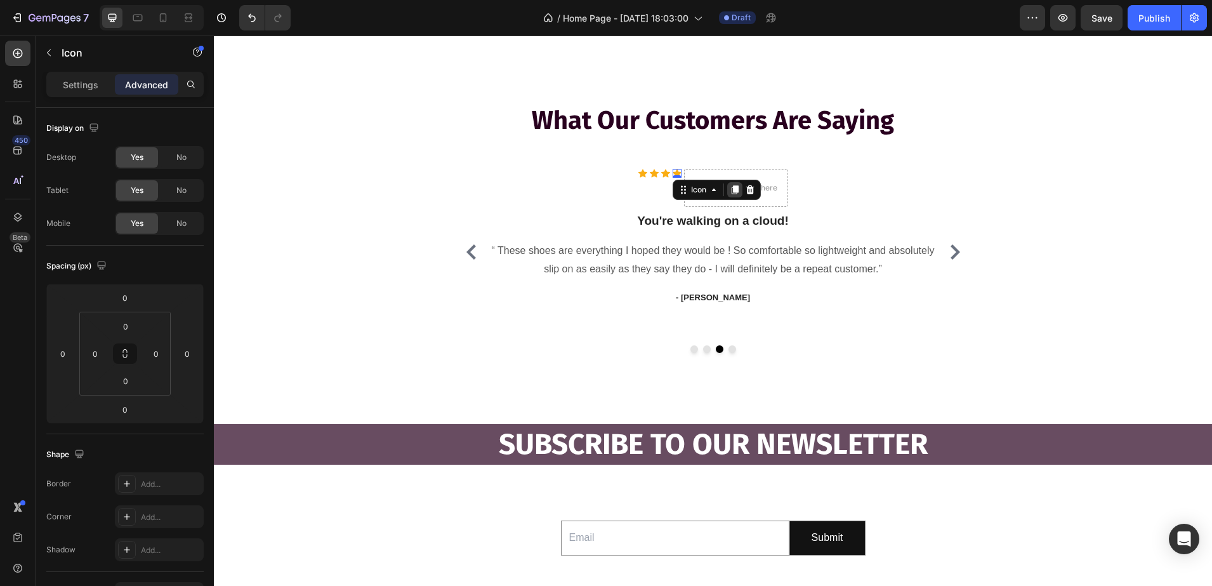
click at [730, 189] on icon at bounding box center [735, 190] width 10 height 10
drag, startPoint x: 679, startPoint y: 206, endPoint x: 698, endPoint y: 204, distance: 19.1
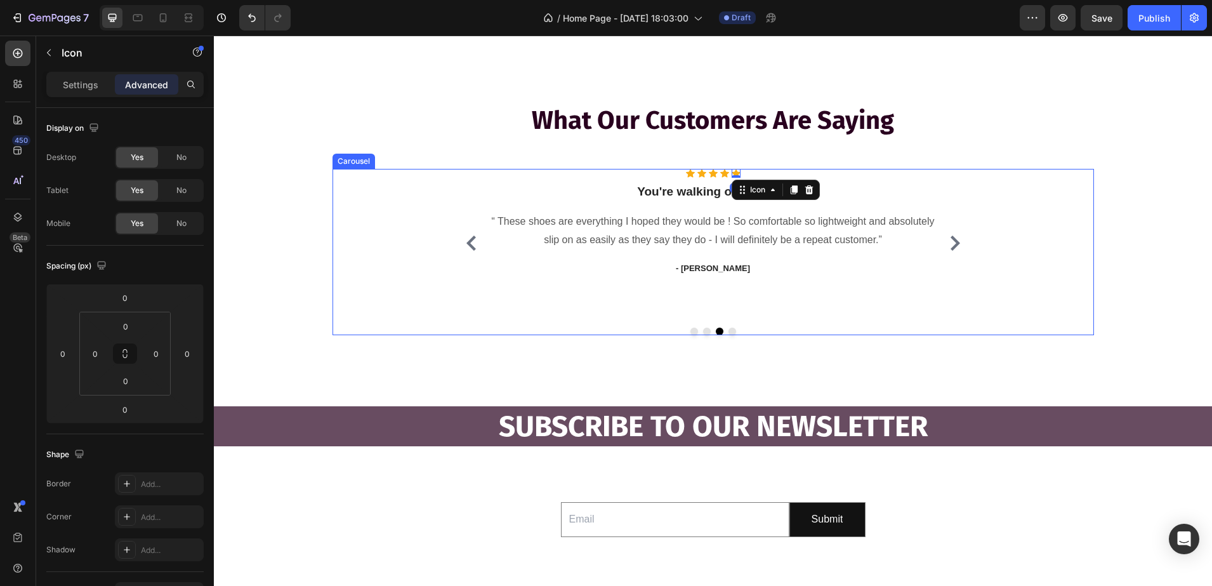
click at [640, 194] on p "You're walking on a cloud!" at bounding box center [713, 192] width 444 height 16
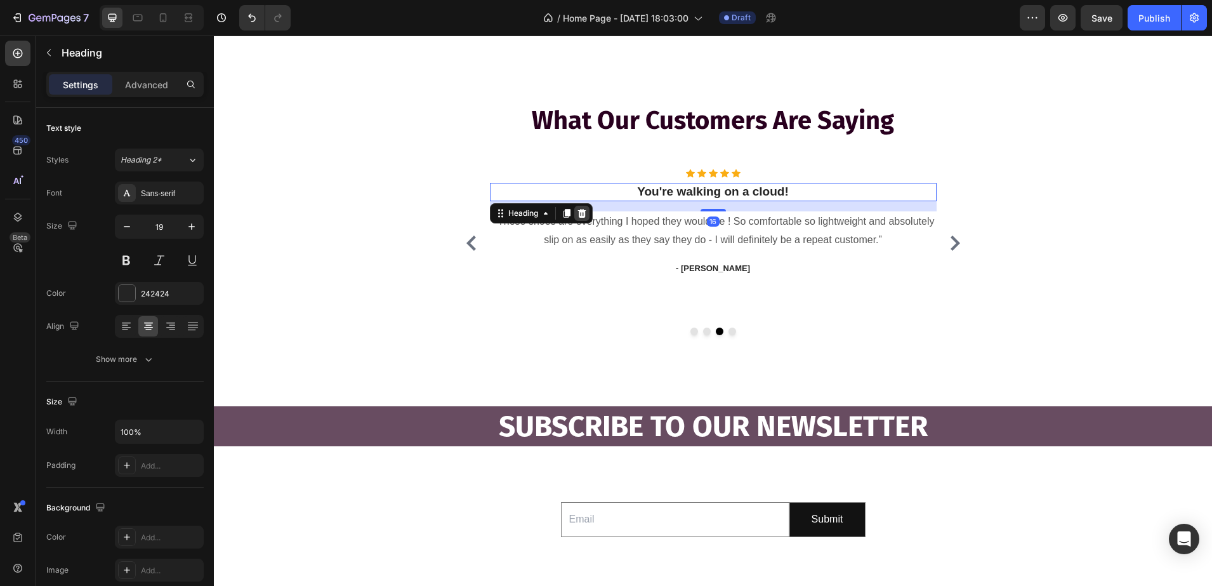
click at [583, 213] on div at bounding box center [581, 213] width 15 height 15
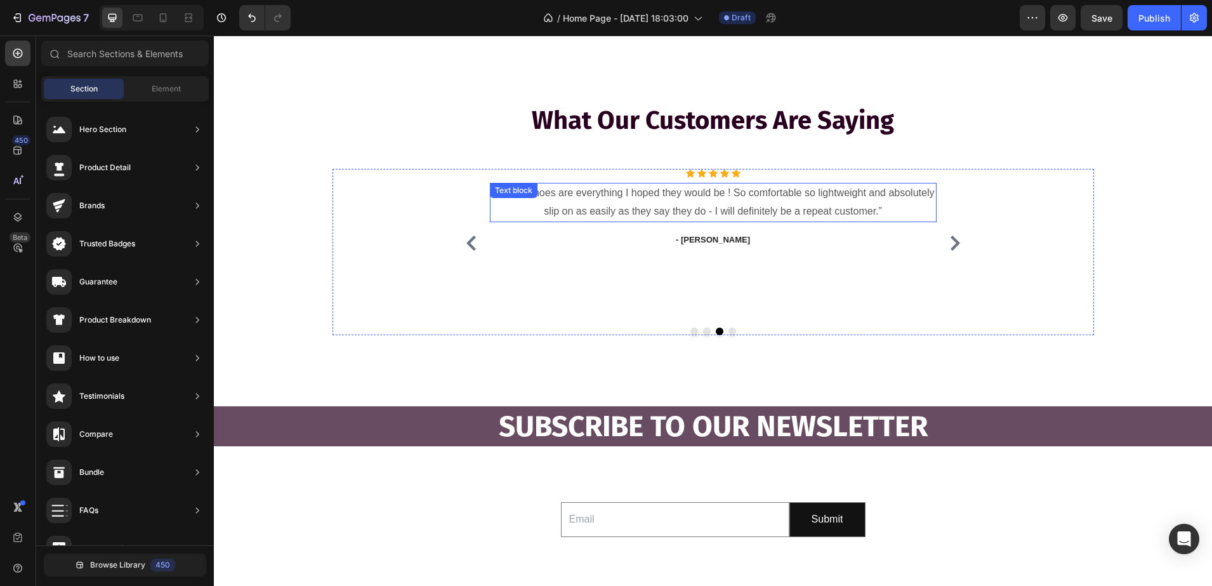
click at [814, 192] on p "“ These shoes are everything I hoped they would be ! So comfortable so lightwei…" at bounding box center [713, 202] width 444 height 37
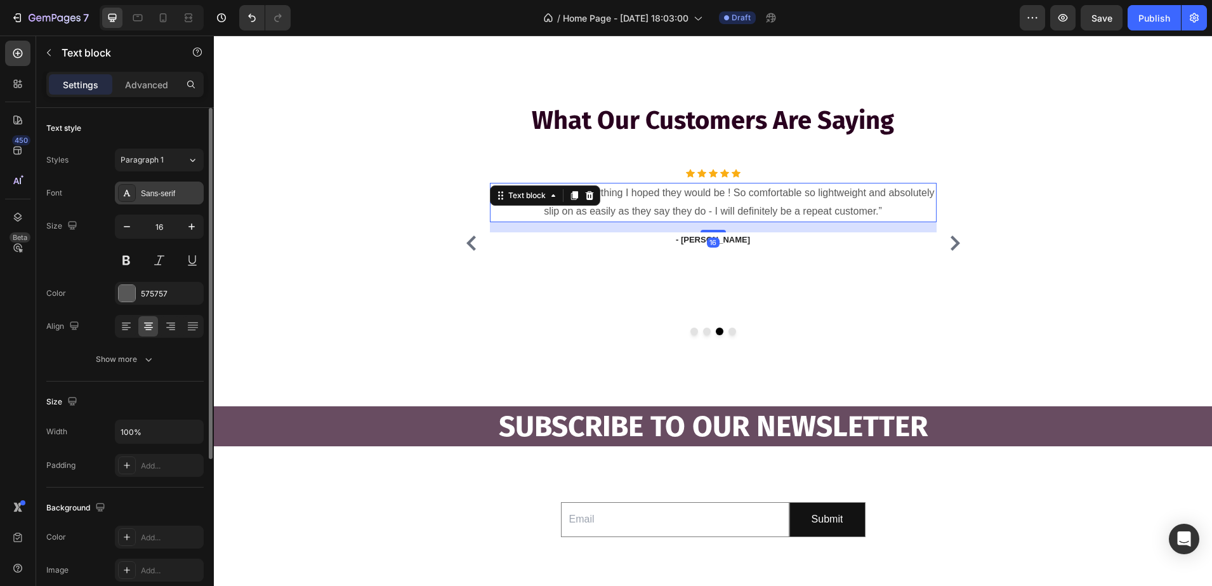
click at [135, 195] on div at bounding box center [127, 193] width 18 height 18
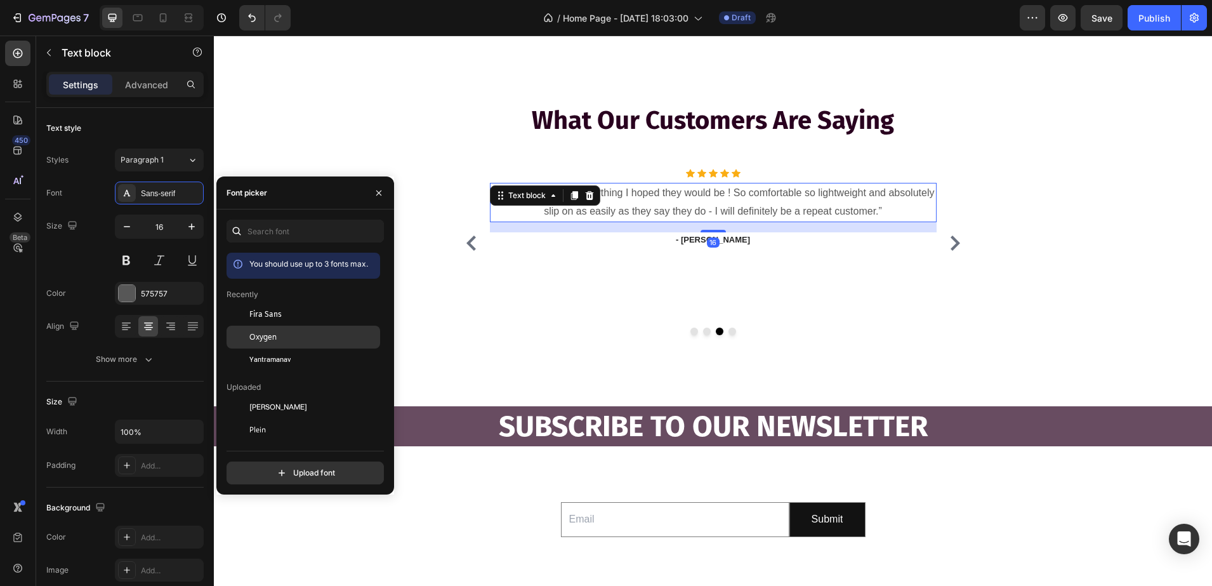
click at [242, 334] on div at bounding box center [238, 337] width 23 height 23
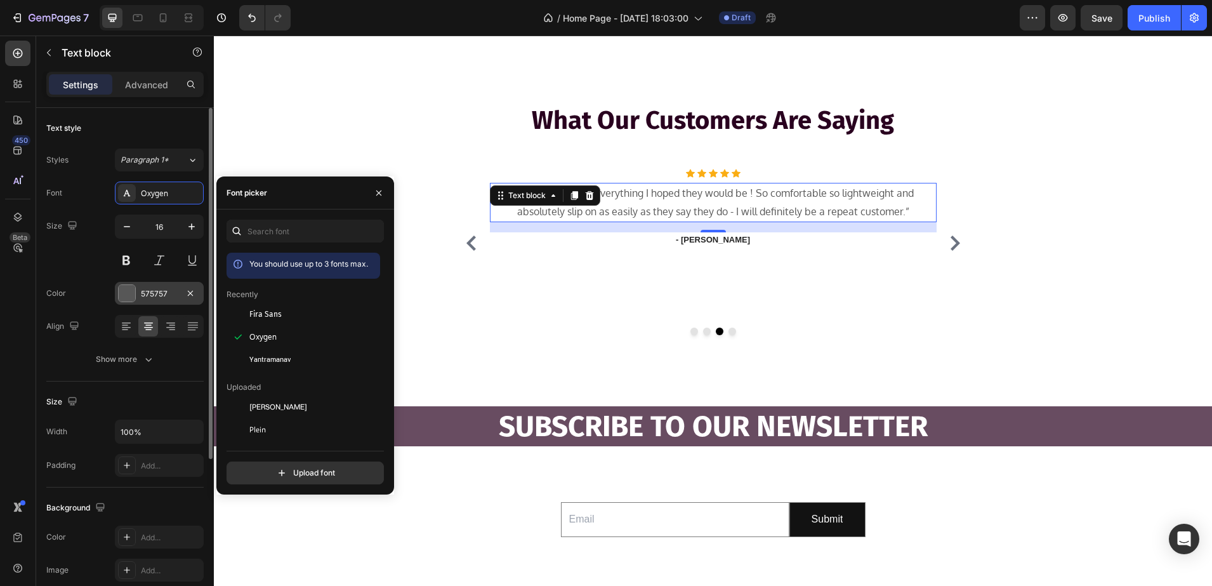
click at [155, 289] on div "575757" at bounding box center [159, 293] width 37 height 11
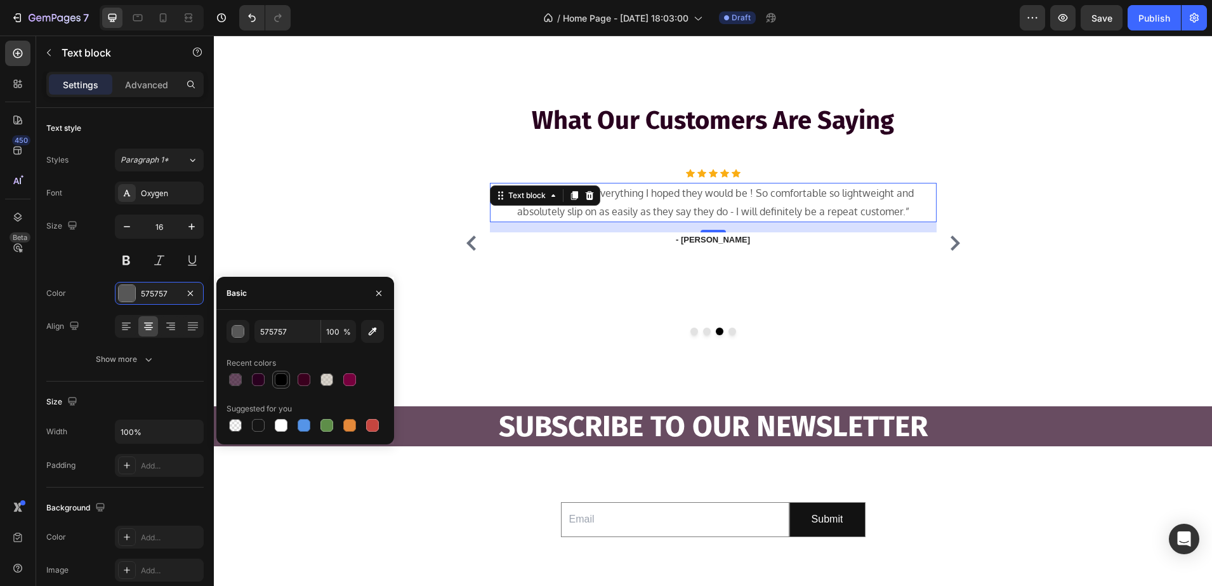
click at [282, 378] on div at bounding box center [281, 379] width 13 height 13
type input "000000"
click at [913, 206] on p "“ These shoes are everything I hoped they would be ! So comfortable so lightwei…" at bounding box center [713, 202] width 444 height 37
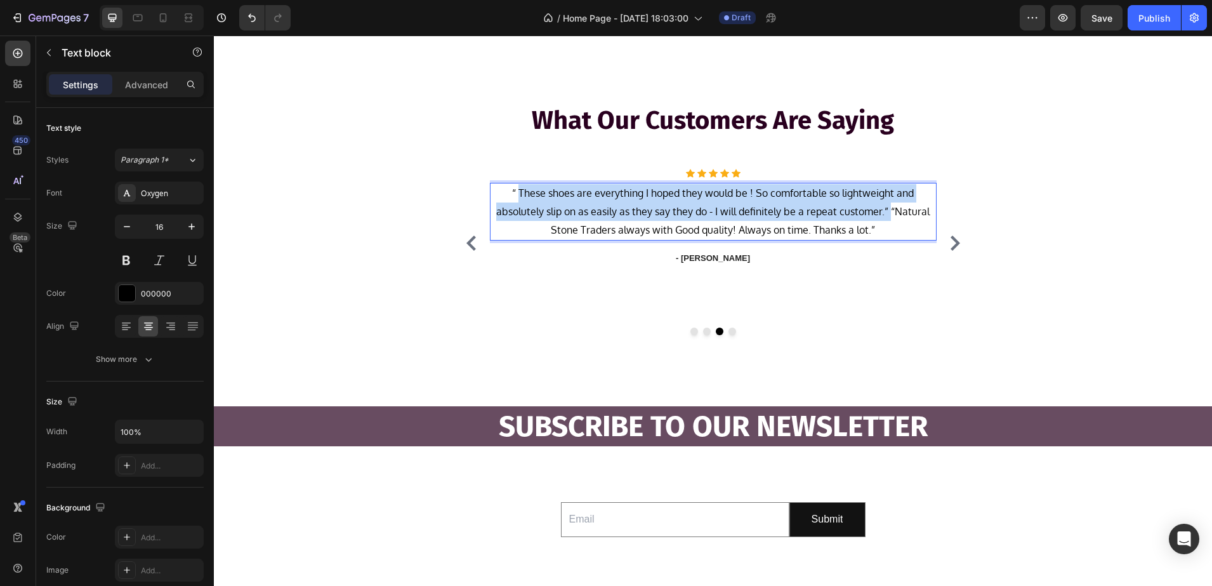
drag, startPoint x: 885, startPoint y: 212, endPoint x: 517, endPoint y: 200, distance: 368.3
click at [517, 200] on p "“ These shoes are everything I hoped they would be ! So comfortable so lightwei…" at bounding box center [713, 211] width 444 height 55
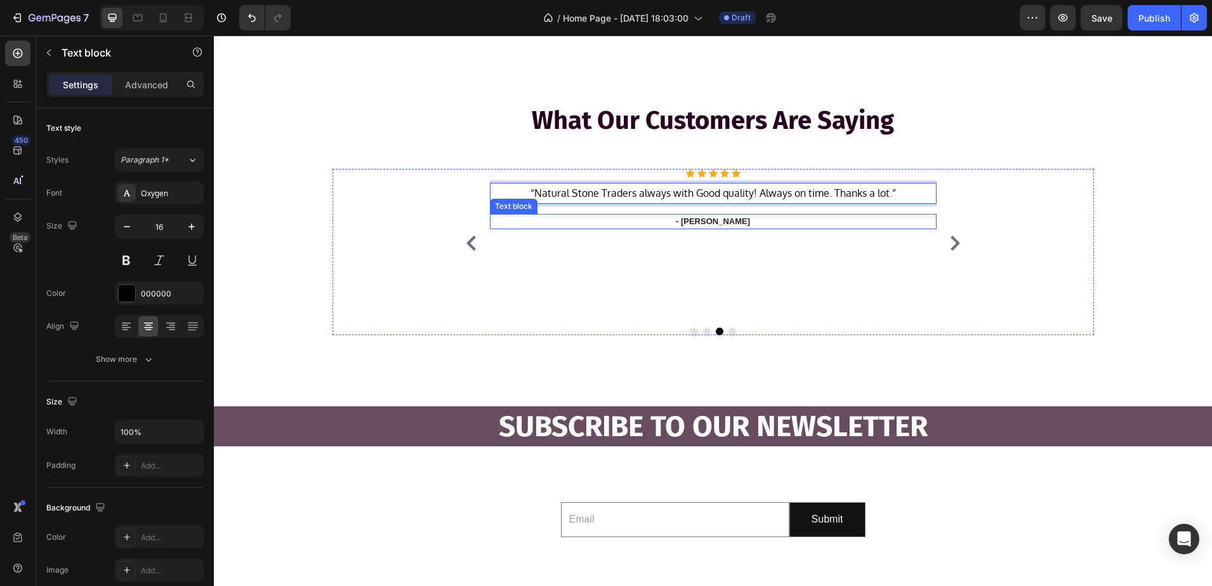
click at [720, 218] on p "- [PERSON_NAME]" at bounding box center [713, 221] width 444 height 13
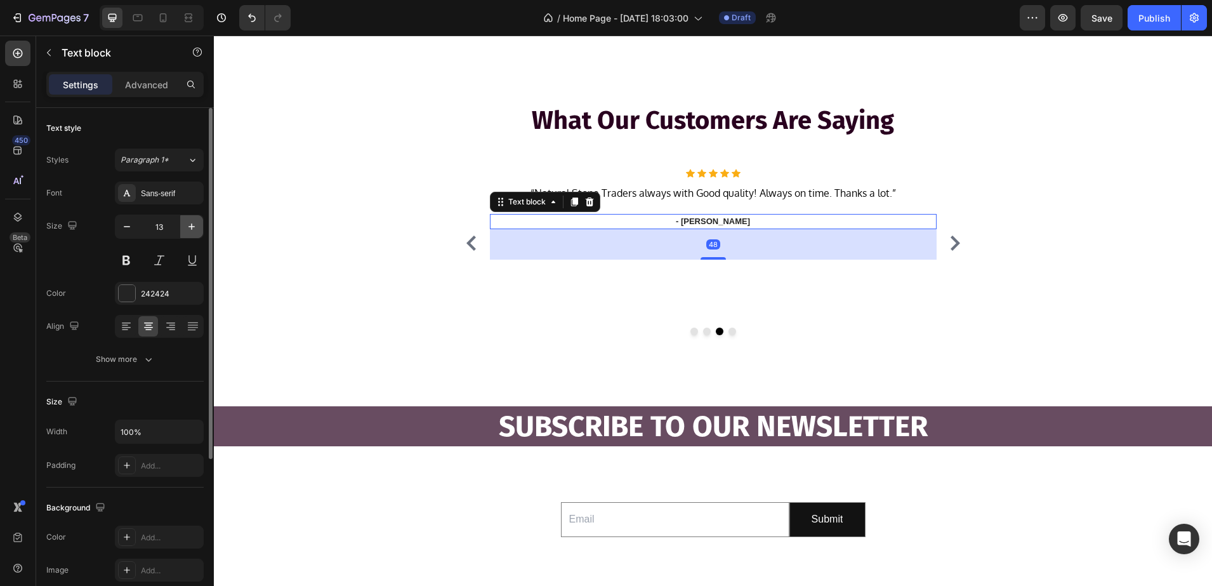
click at [181, 234] on button "button" at bounding box center [191, 226] width 23 height 23
click at [136, 232] on button "button" at bounding box center [127, 226] width 23 height 23
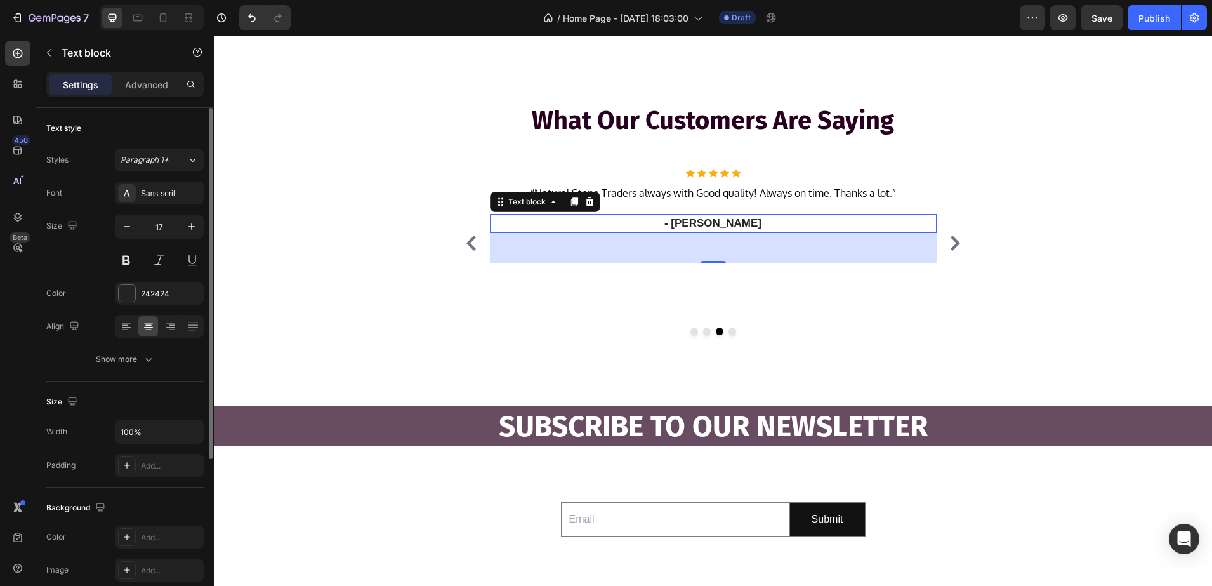
type input "16"
click at [145, 298] on div "242424" at bounding box center [159, 293] width 37 height 11
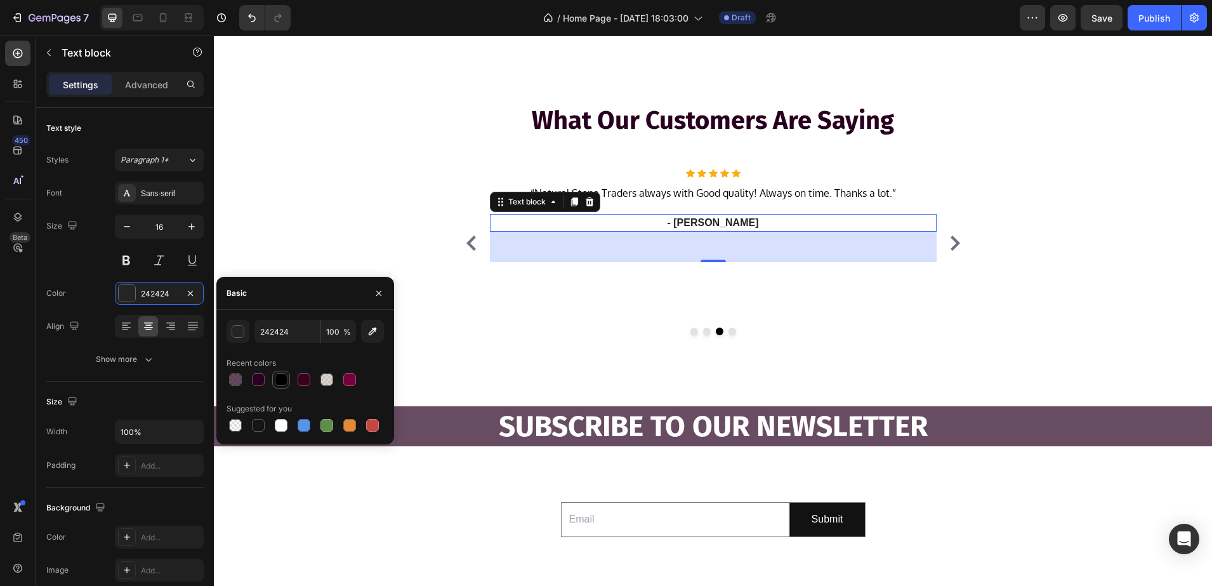
click at [286, 374] on div at bounding box center [281, 379] width 13 height 13
type input "000000"
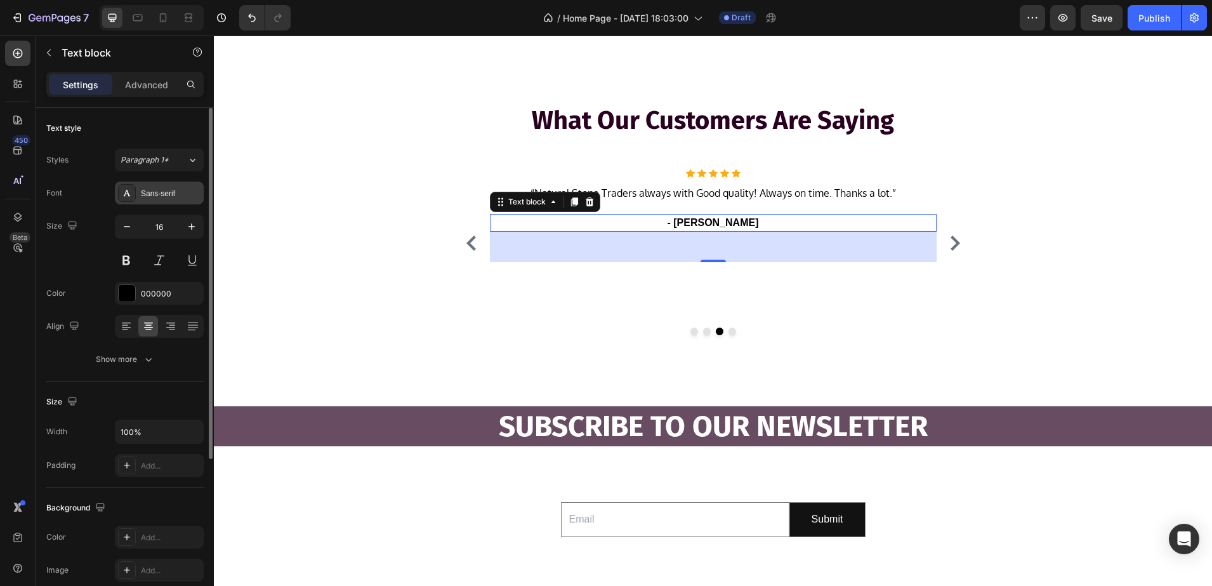
click at [173, 201] on div "Sans-serif" at bounding box center [159, 193] width 89 height 23
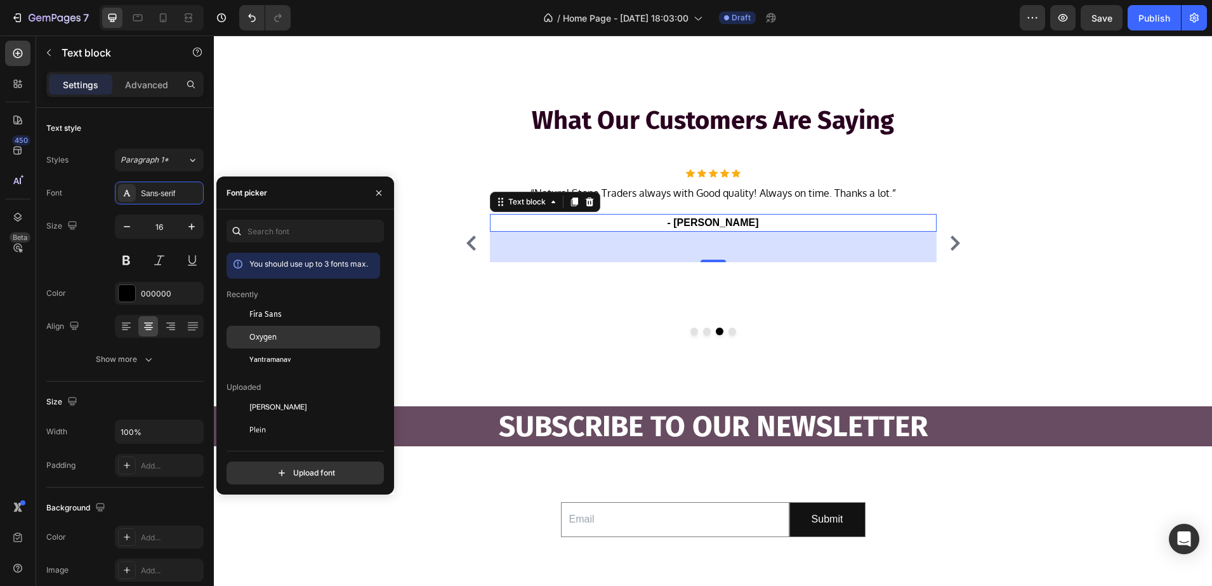
click at [281, 464] on div "Oxygen" at bounding box center [304, 475] width 154 height 23
click at [745, 221] on p "- [PERSON_NAME]" at bounding box center [713, 222] width 444 height 15
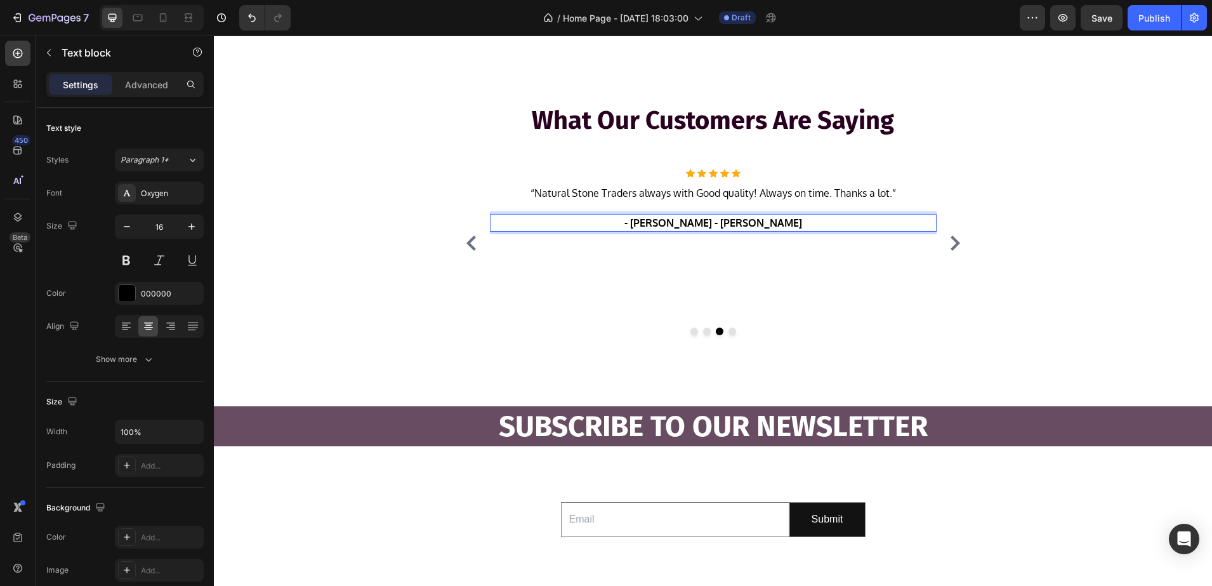
click at [708, 226] on p "- Ryan S. - Felipe A." at bounding box center [713, 222] width 444 height 15
click at [956, 248] on icon "Carousel Next Arrow" at bounding box center [955, 242] width 15 height 15
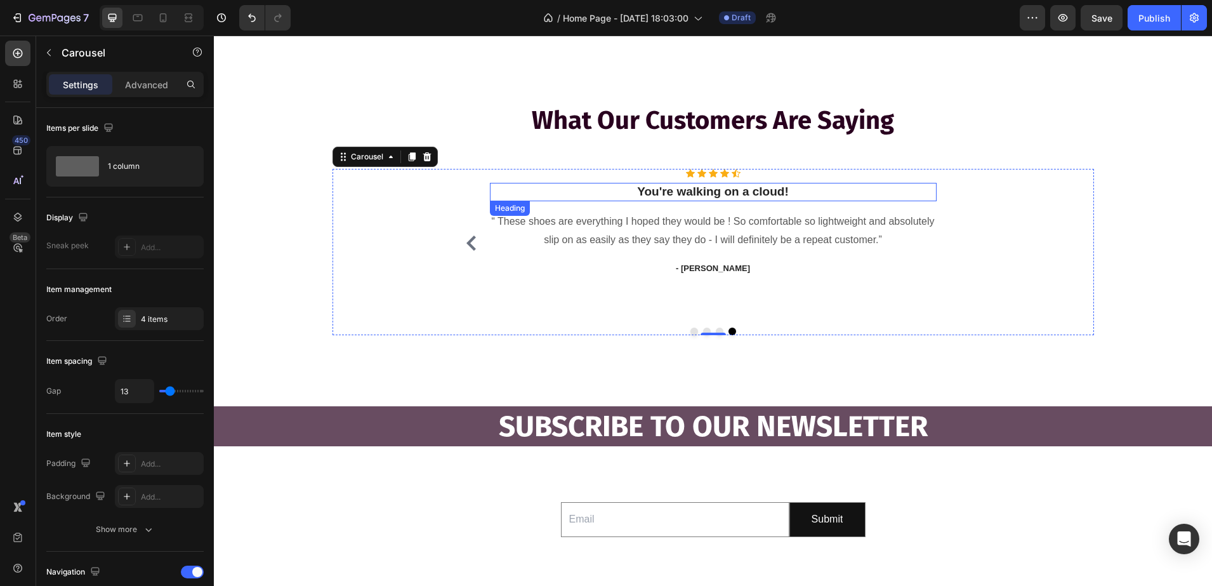
click at [777, 192] on p "You're walking on a cloud!" at bounding box center [713, 192] width 444 height 16
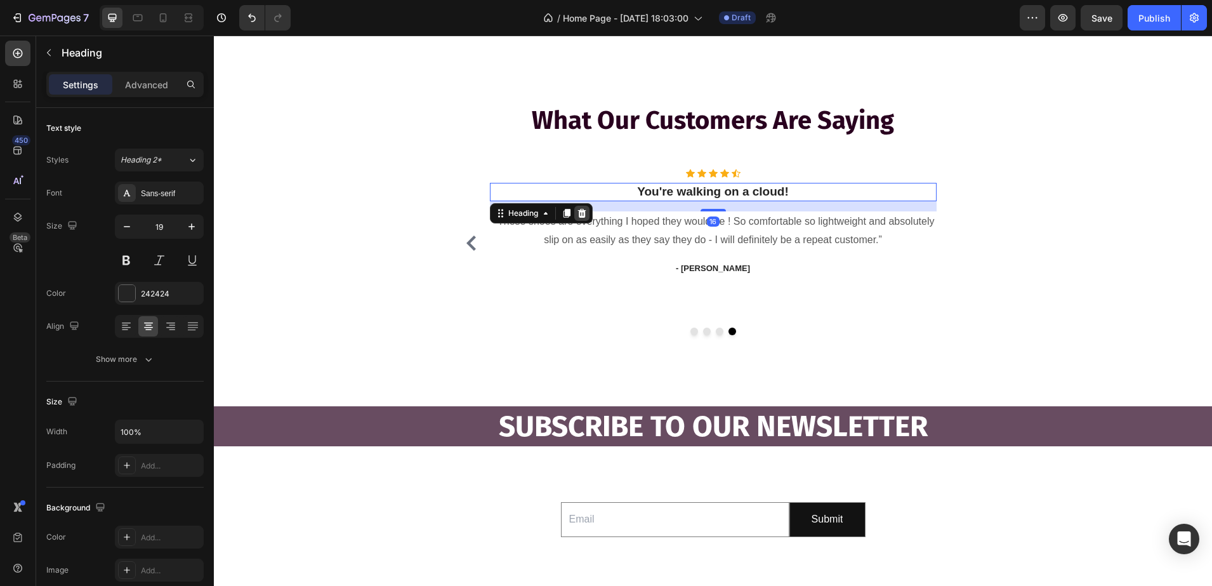
click at [583, 213] on div at bounding box center [581, 213] width 15 height 15
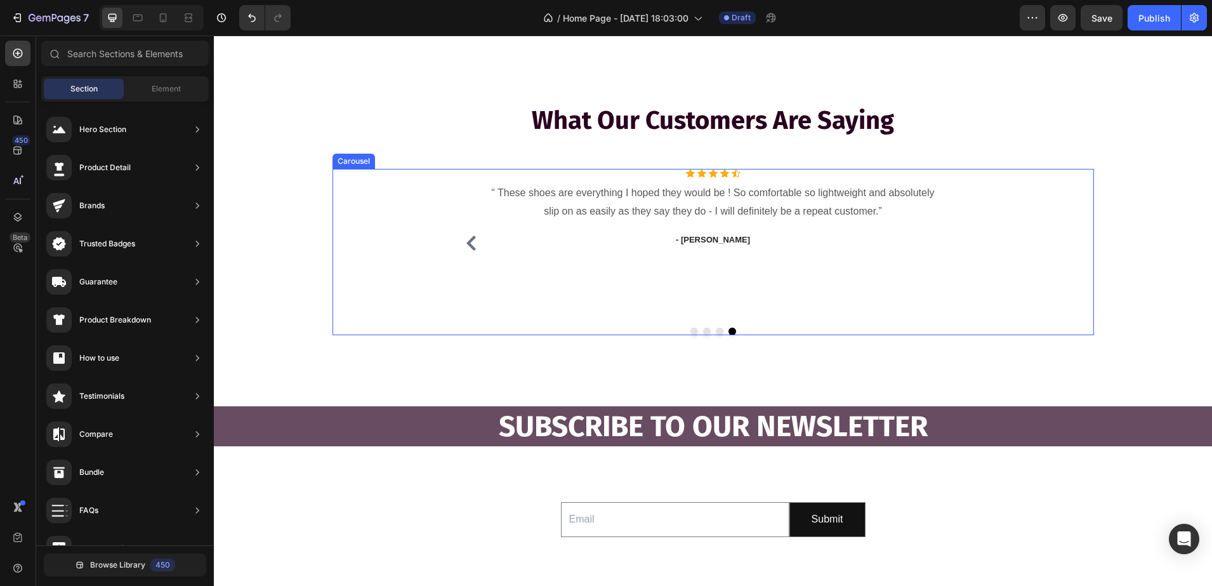
click at [726, 178] on div "Icon Icon Icon Icon Icon Icon List Hoz “ These shoes are everything I hoped the…" at bounding box center [713, 243] width 447 height 148
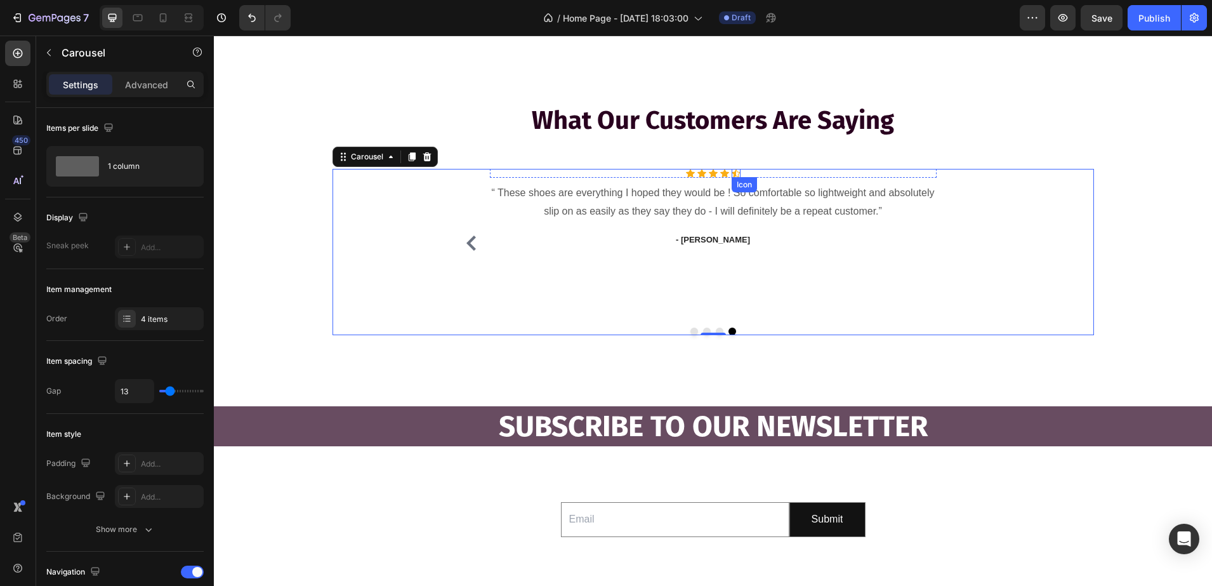
click at [732, 174] on icon at bounding box center [736, 173] width 9 height 8
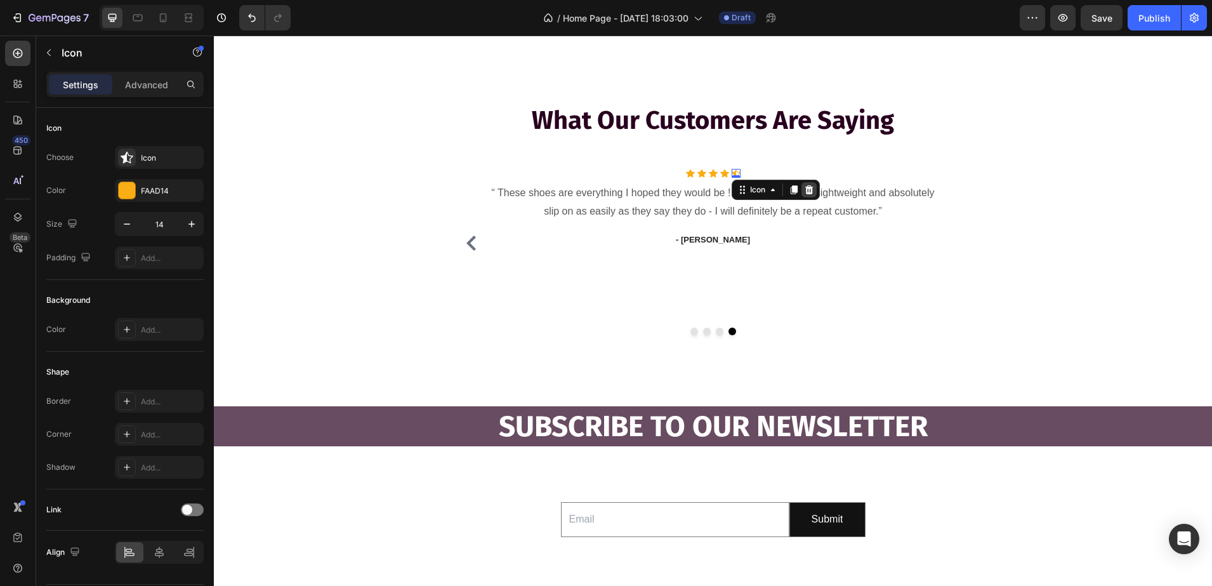
click at [805, 194] on icon at bounding box center [809, 189] width 8 height 9
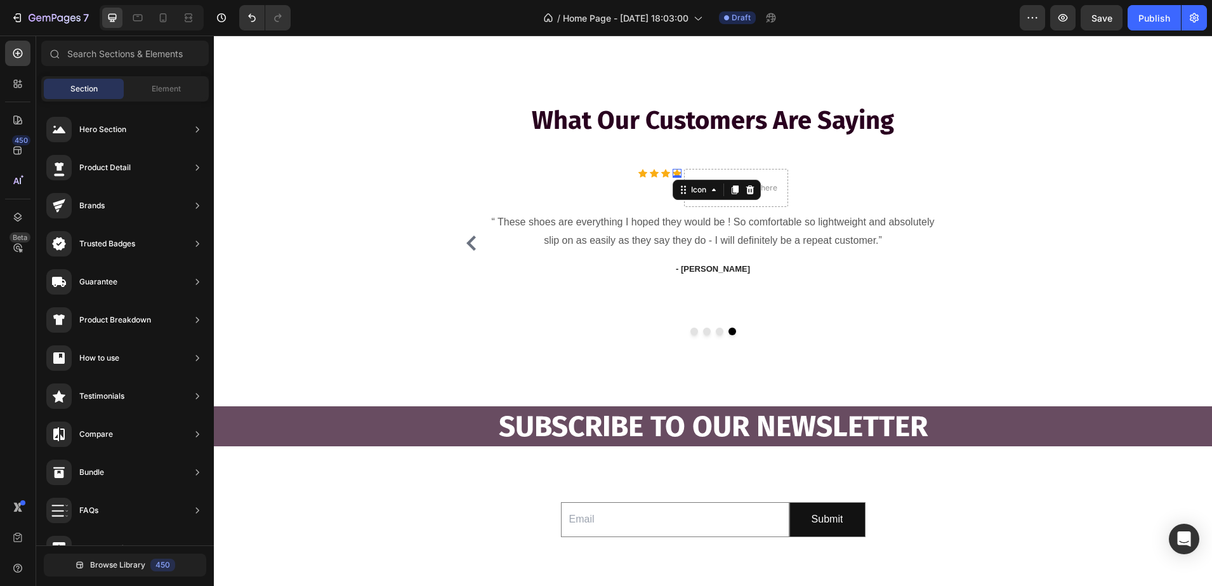
click at [673, 176] on div "Icon 0" at bounding box center [677, 173] width 9 height 9
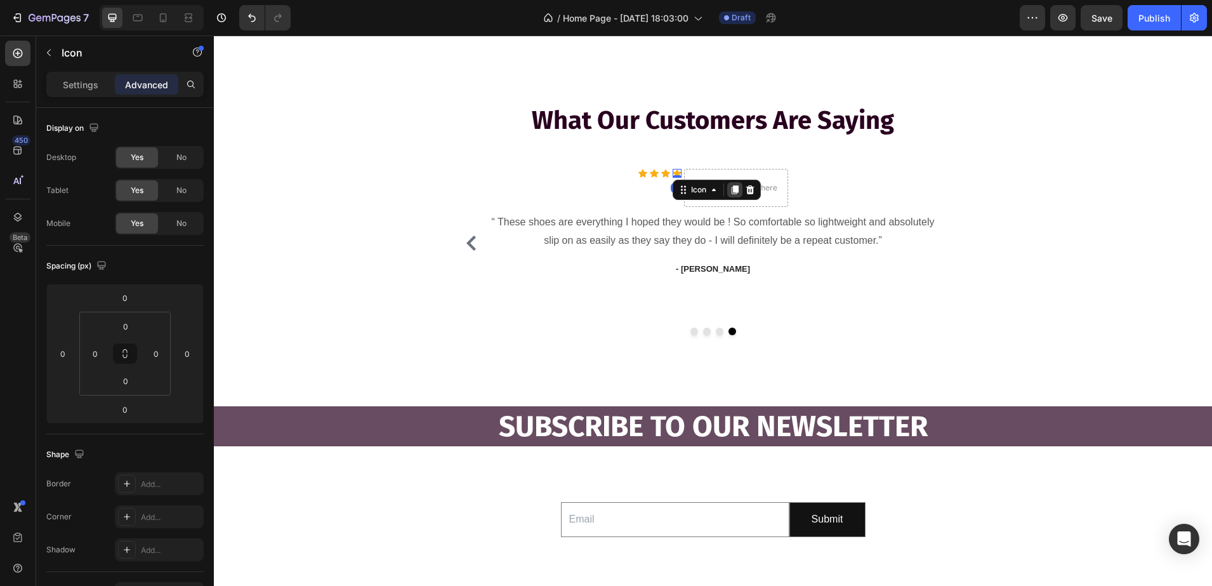
click at [730, 190] on icon at bounding box center [735, 190] width 10 height 10
click at [677, 206] on div "Icon" at bounding box center [717, 198] width 88 height 20
drag, startPoint x: 677, startPoint y: 202, endPoint x: 695, endPoint y: 202, distance: 17.8
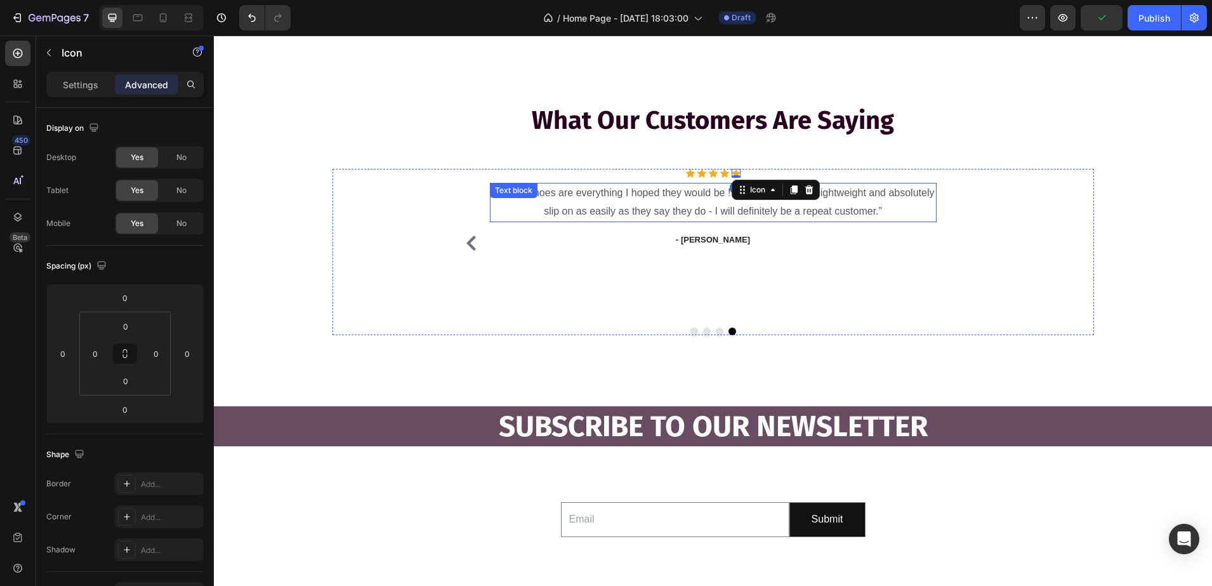
click at [704, 201] on p "“ These shoes are everything I hoped they would be ! So comfortable so lightwei…" at bounding box center [713, 202] width 444 height 37
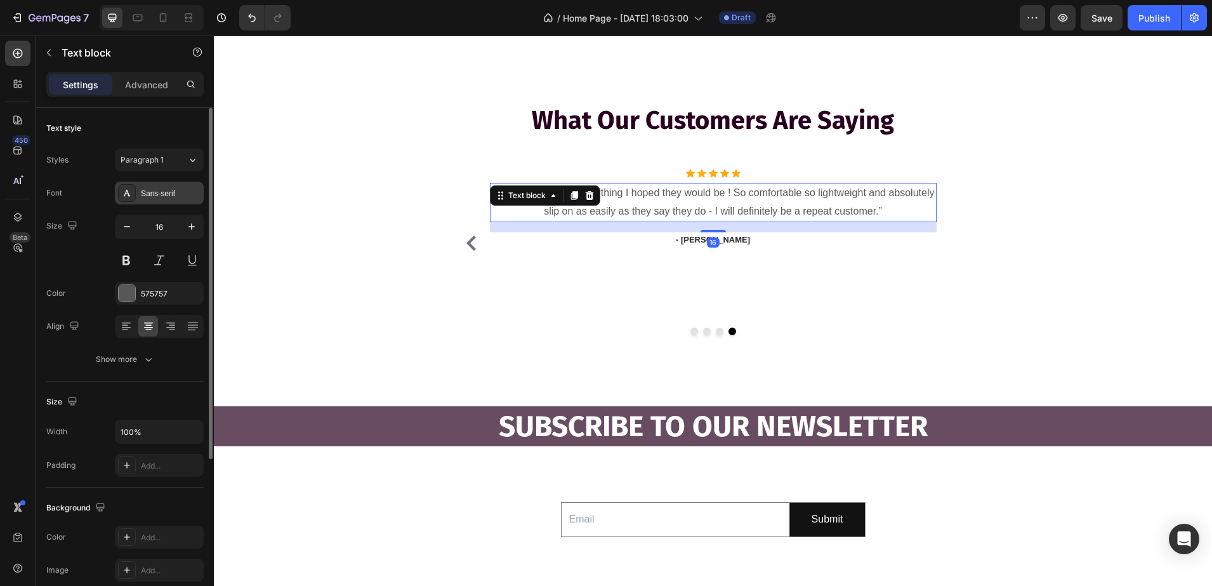
click at [161, 191] on div "Sans-serif" at bounding box center [171, 193] width 60 height 11
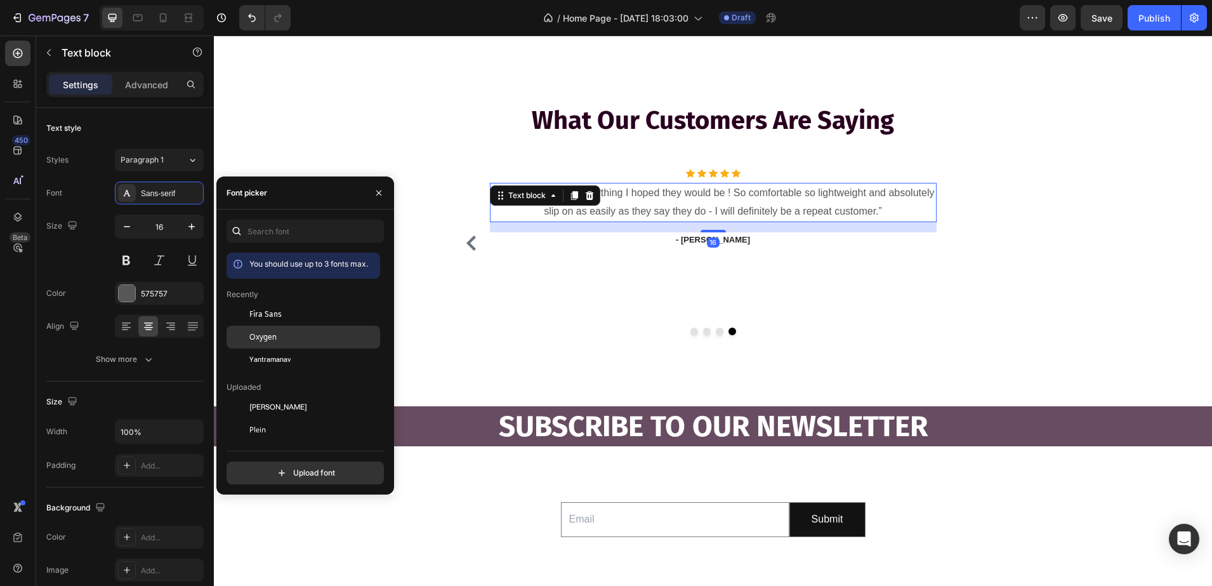
click at [268, 334] on span "Oxygen" at bounding box center [262, 336] width 27 height 11
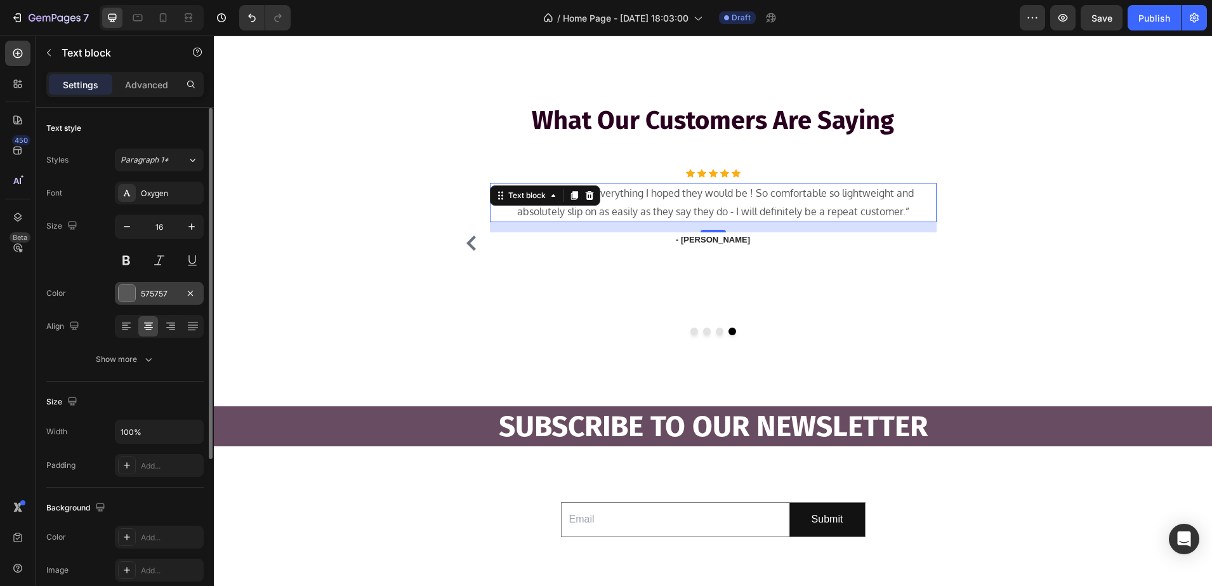
click at [148, 294] on div "575757" at bounding box center [159, 293] width 37 height 11
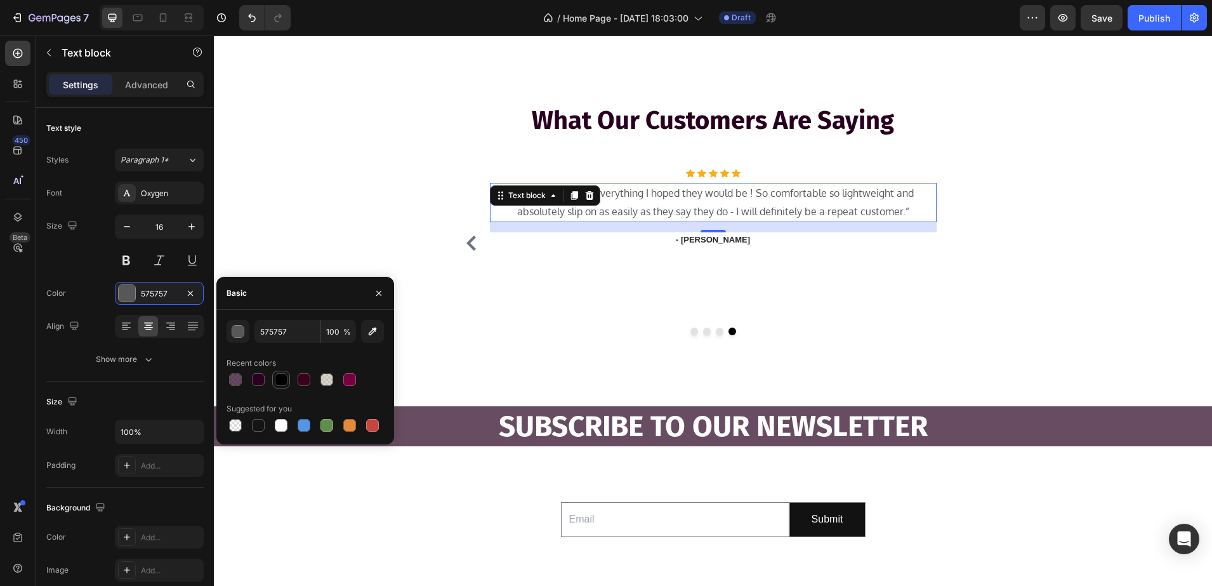
click at [279, 374] on div at bounding box center [281, 379] width 13 height 13
type input "000000"
click at [908, 209] on p "“ These shoes are everything I hoped they would be ! So comfortable so lightwei…" at bounding box center [713, 202] width 444 height 37
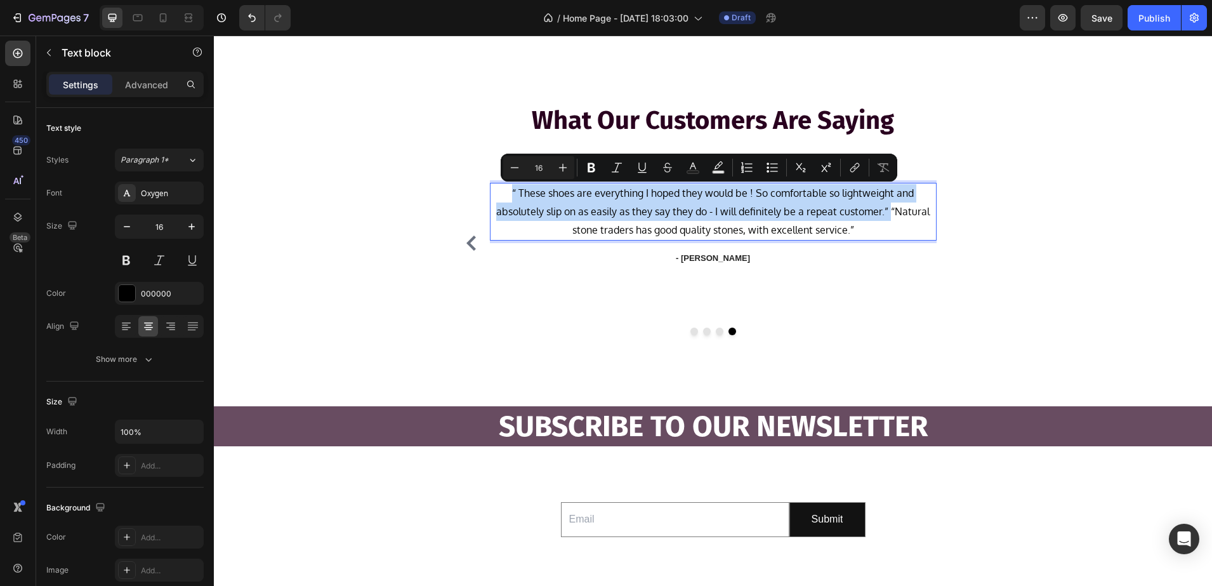
drag, startPoint x: 885, startPoint y: 212, endPoint x: 486, endPoint y: 201, distance: 399.4
click at [491, 201] on p "“ These shoes are everything I hoped they would be ! So comfortable so lightwei…" at bounding box center [713, 211] width 444 height 55
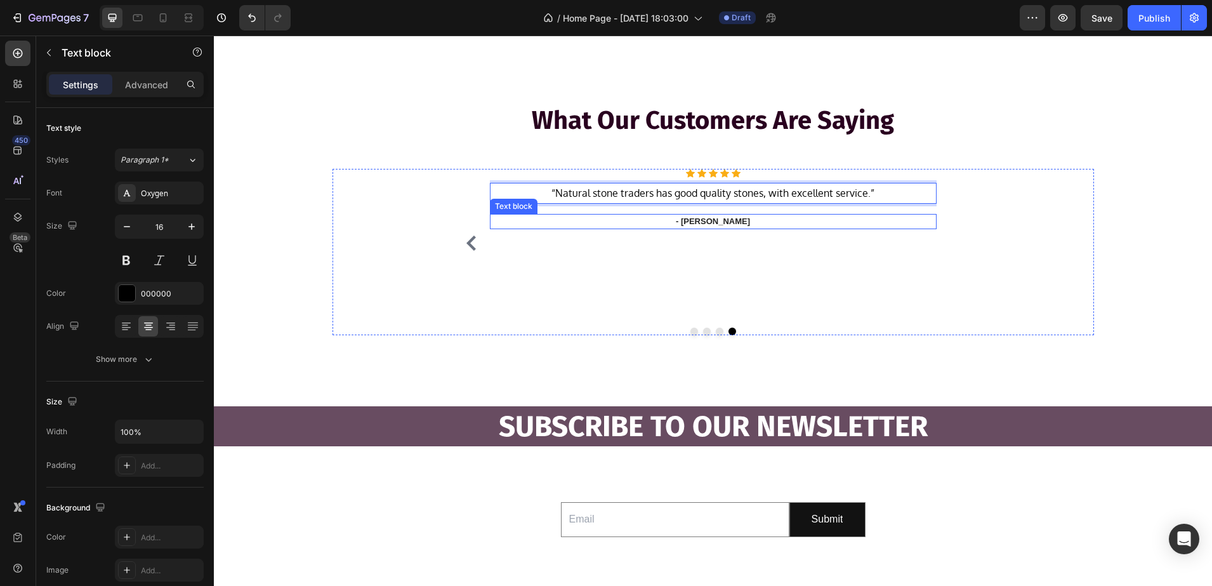
click at [739, 214] on div "- [PERSON_NAME]" at bounding box center [713, 221] width 447 height 15
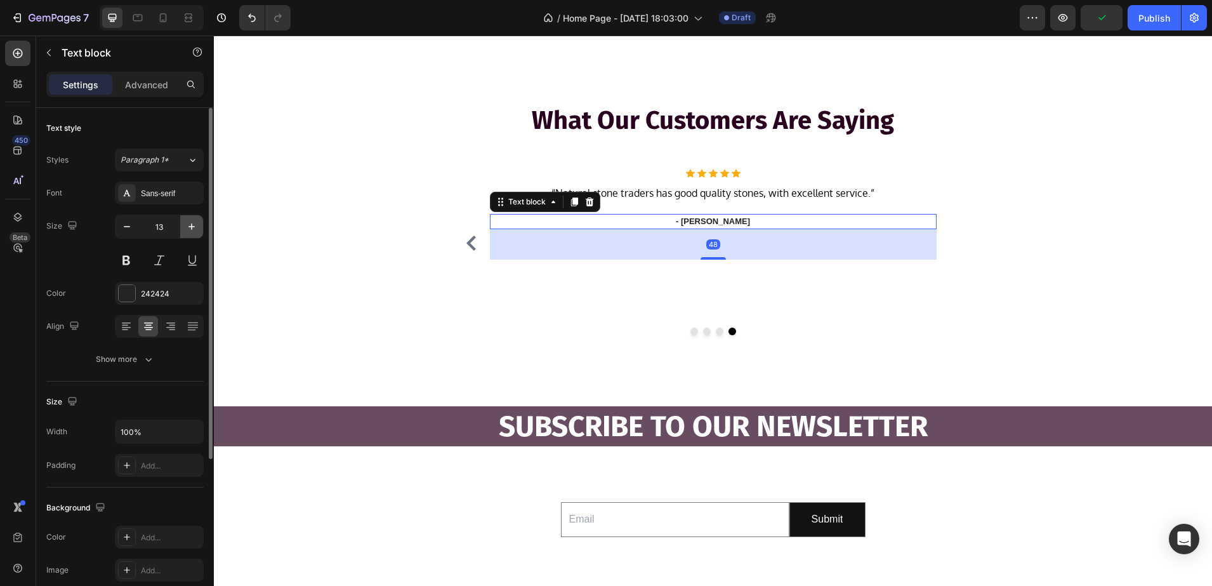
click at [196, 220] on icon "button" at bounding box center [191, 226] width 13 height 13
type input "16"
click at [152, 197] on div "Sans-serif" at bounding box center [171, 193] width 60 height 11
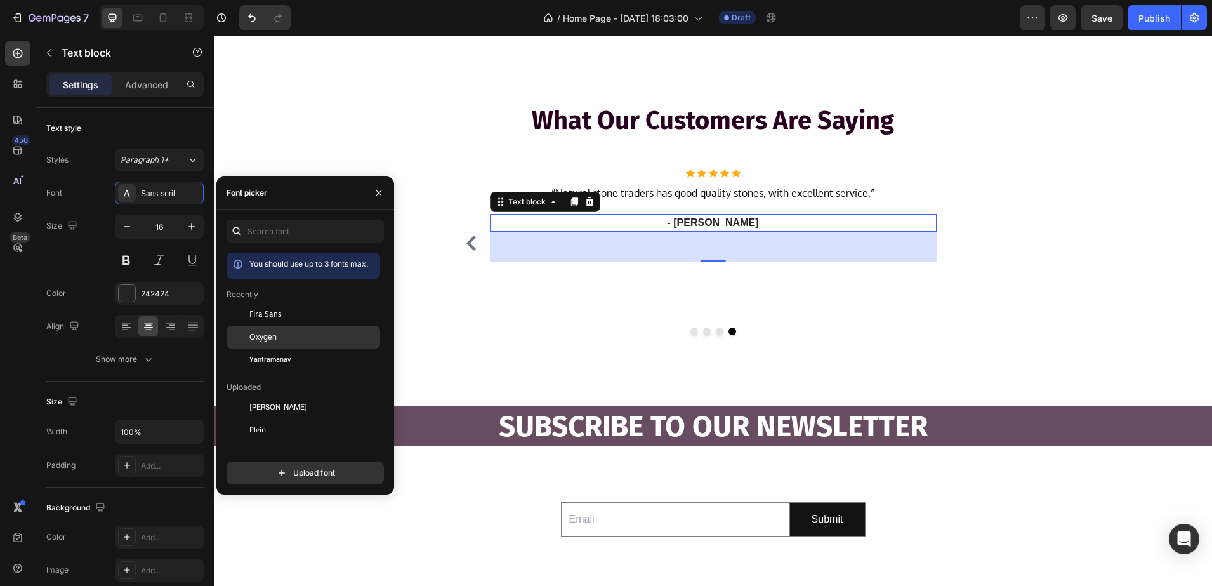
click at [251, 464] on div "Oxygen" at bounding box center [304, 475] width 154 height 23
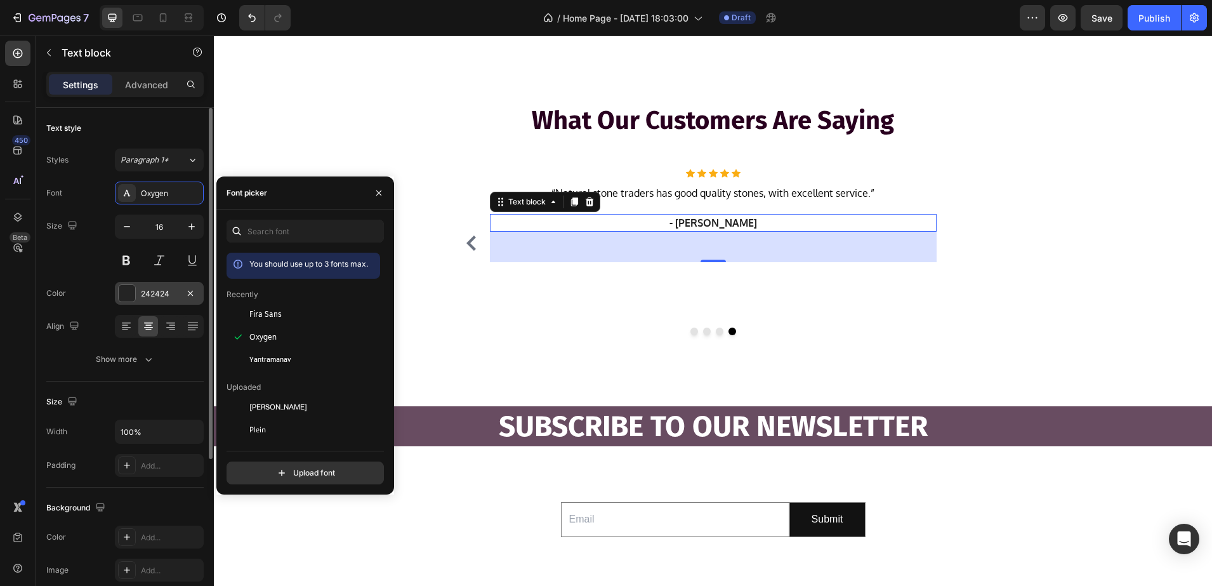
click at [140, 291] on div "242424" at bounding box center [159, 293] width 89 height 23
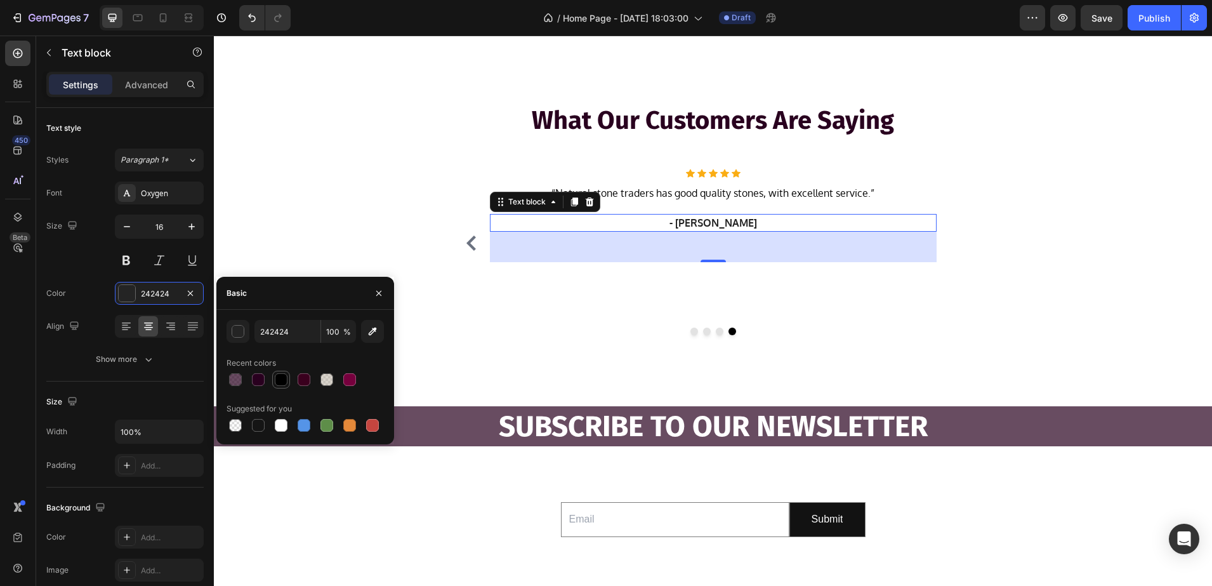
click at [285, 376] on div at bounding box center [281, 379] width 13 height 13
type input "000000"
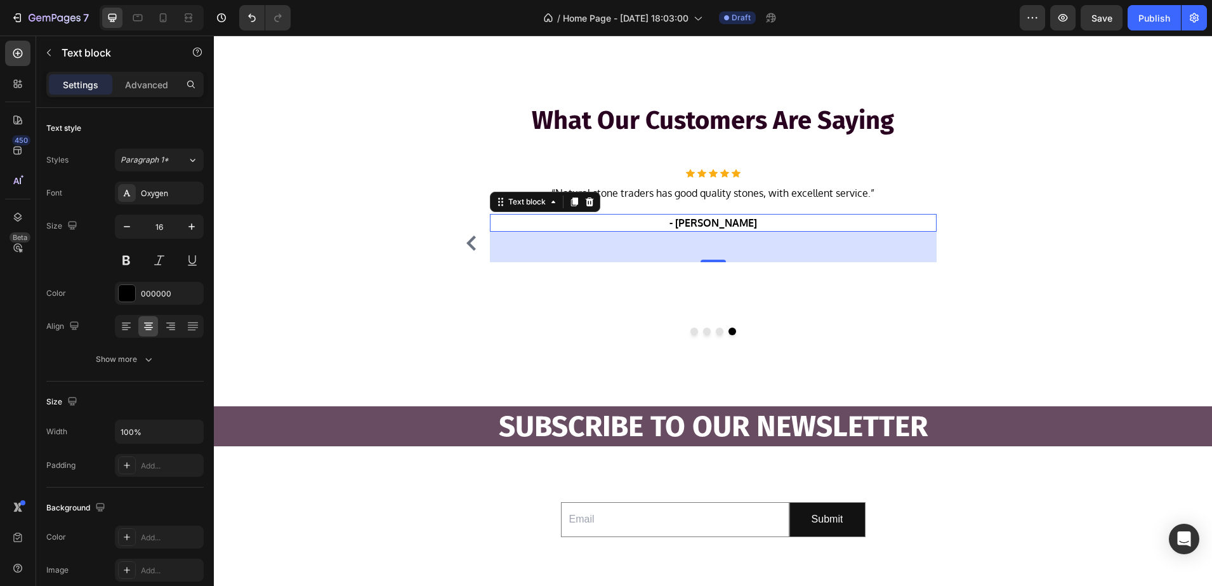
click at [746, 220] on p "- [PERSON_NAME]" at bounding box center [713, 222] width 444 height 15
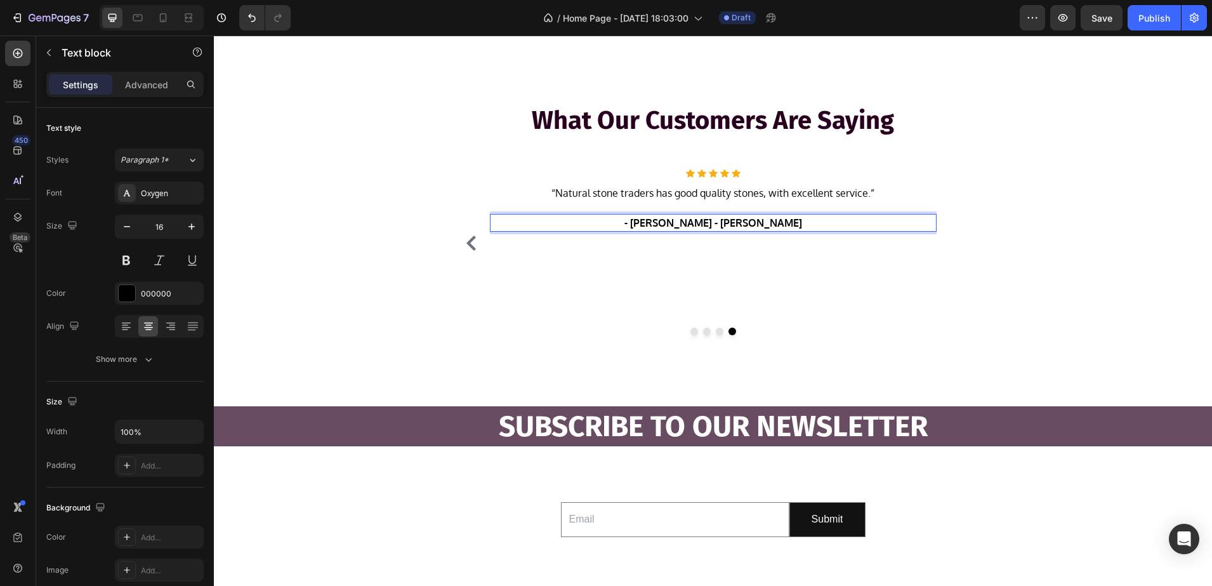
click at [703, 225] on p "- Ryan S. - Joshua W." at bounding box center [713, 222] width 444 height 15
click at [380, 353] on div "What Our Customers Are Saying Heading Row Icon Icon Icon Icon Icon Icon List Ho…" at bounding box center [713, 218] width 998 height 333
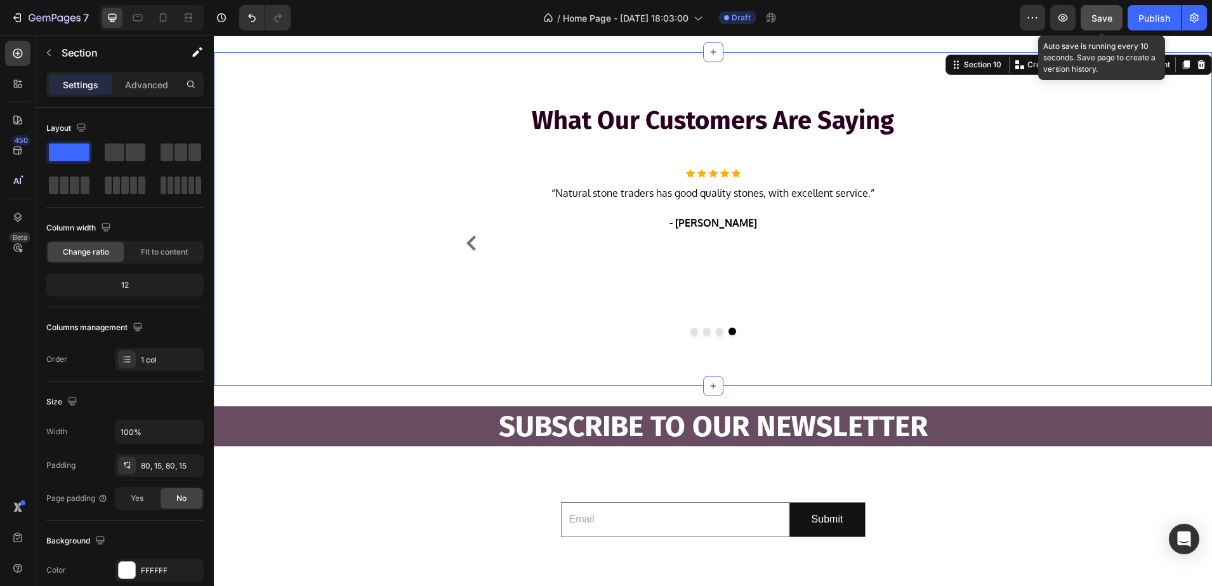
click at [1097, 22] on span "Save" at bounding box center [1102, 18] width 21 height 11
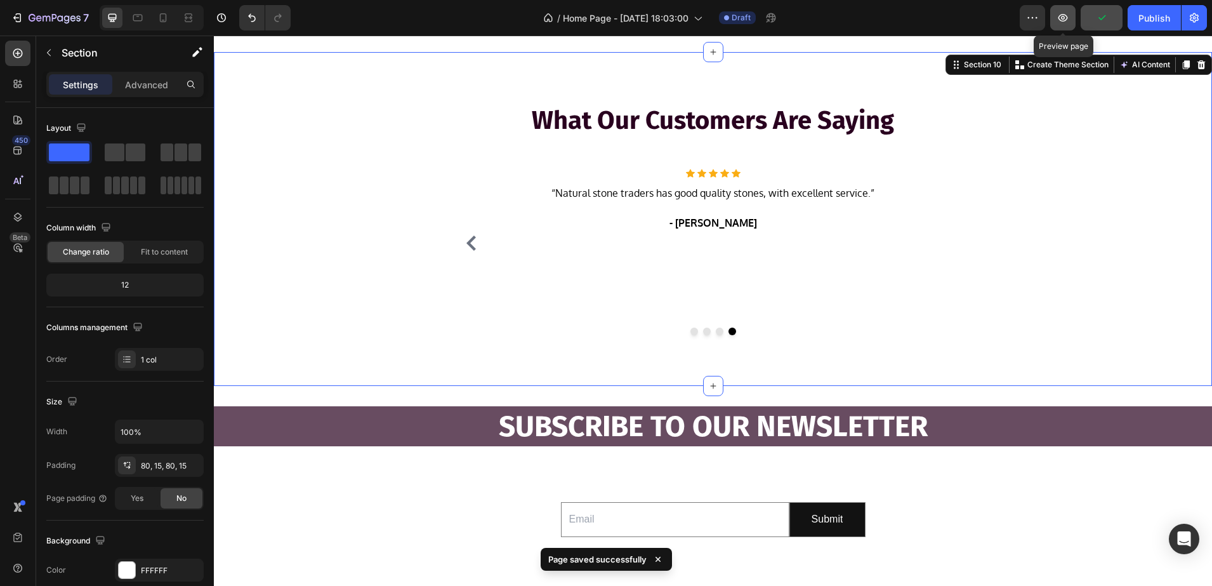
click at [1065, 15] on icon "button" at bounding box center [1063, 17] width 13 height 13
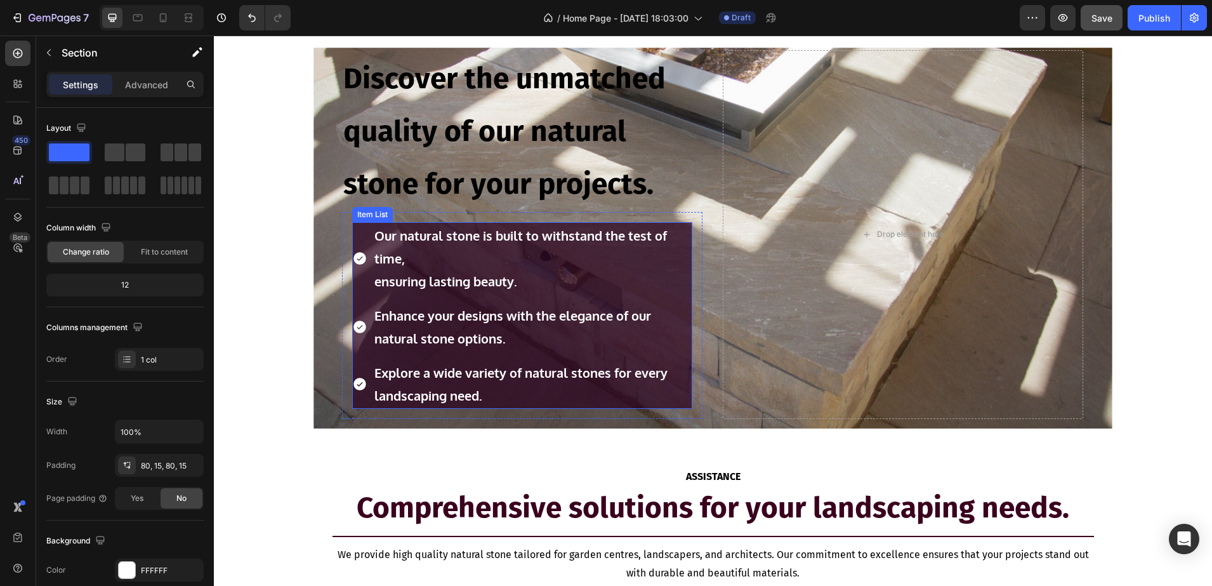
scroll to position [659, 0]
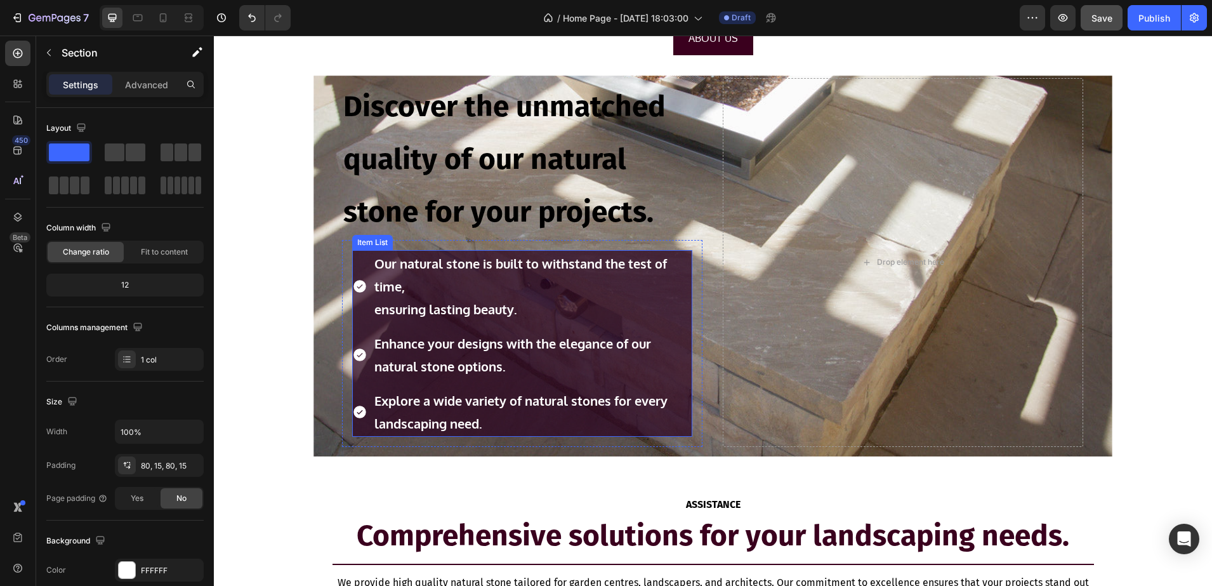
click at [378, 318] on p "ensuring lasting beauty." at bounding box center [532, 309] width 316 height 23
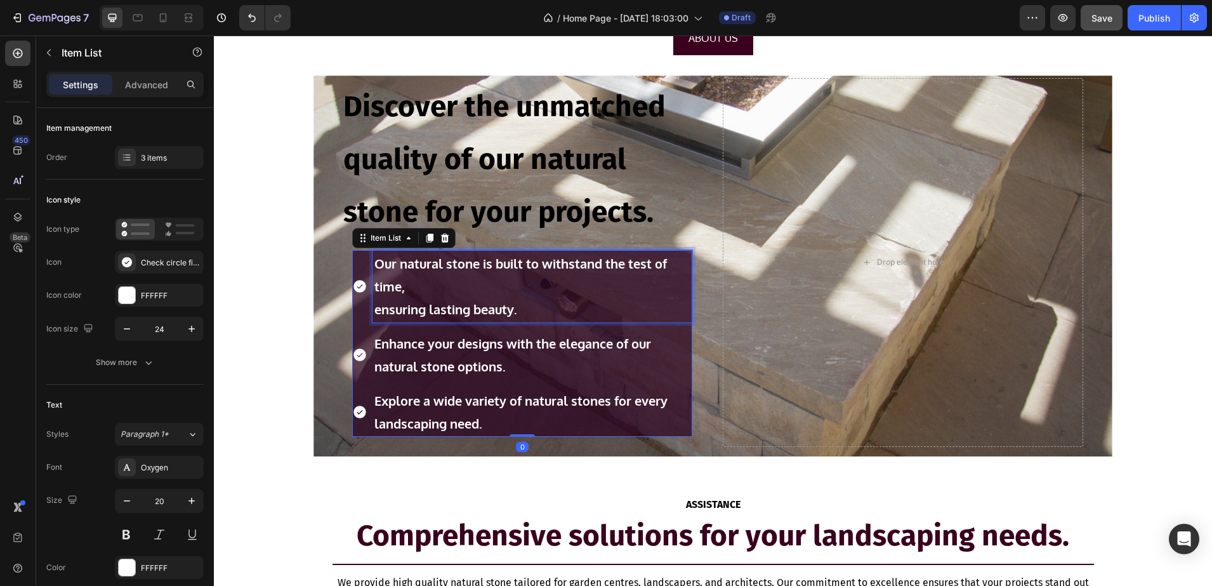
click at [374, 310] on strong "ensuring lasting beauty." at bounding box center [445, 309] width 143 height 17
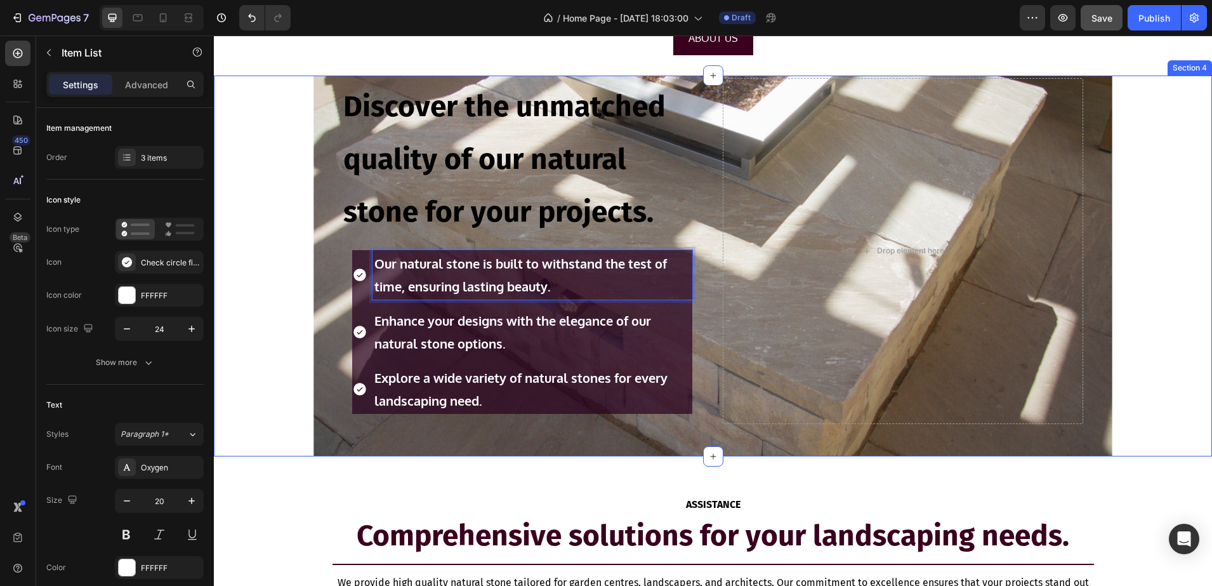
click at [265, 277] on div "Discover the unmatched quality of our natural stone for your projects. Heading …" at bounding box center [713, 266] width 998 height 381
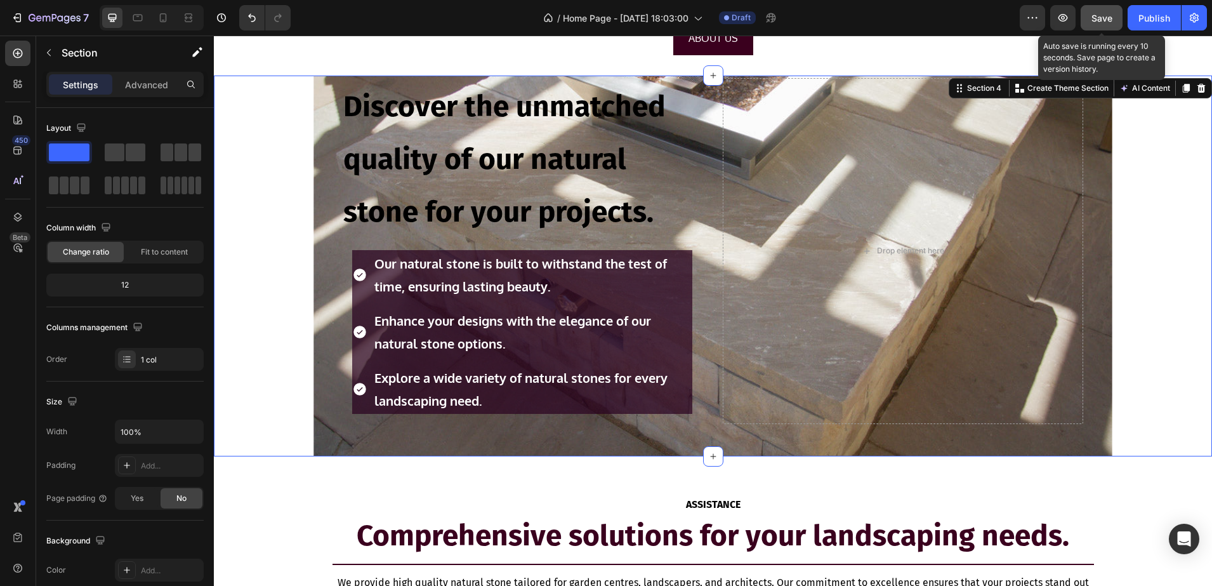
click at [1106, 13] on span "Save" at bounding box center [1102, 18] width 21 height 11
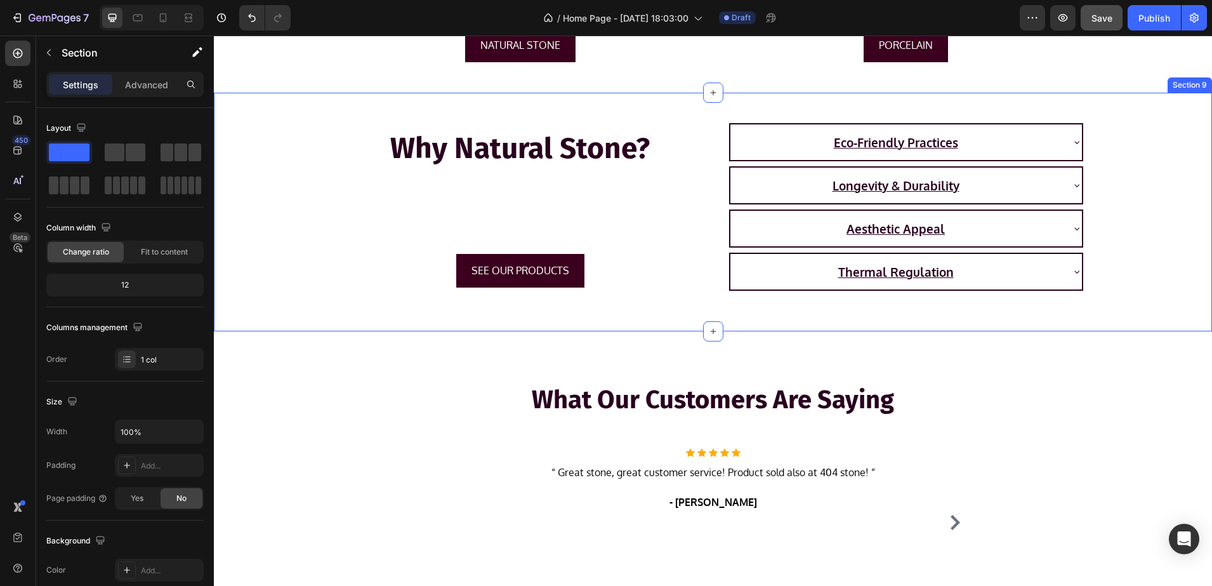
scroll to position [2008, 0]
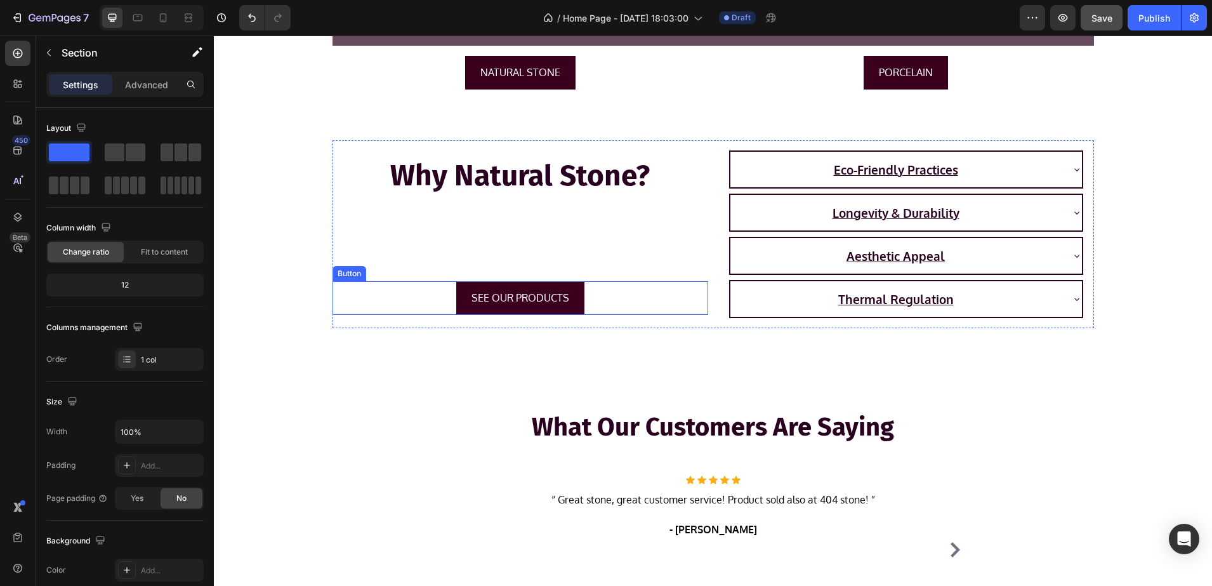
click at [631, 281] on div "SEE OUR PRODUCTS Button" at bounding box center [521, 298] width 376 height 34
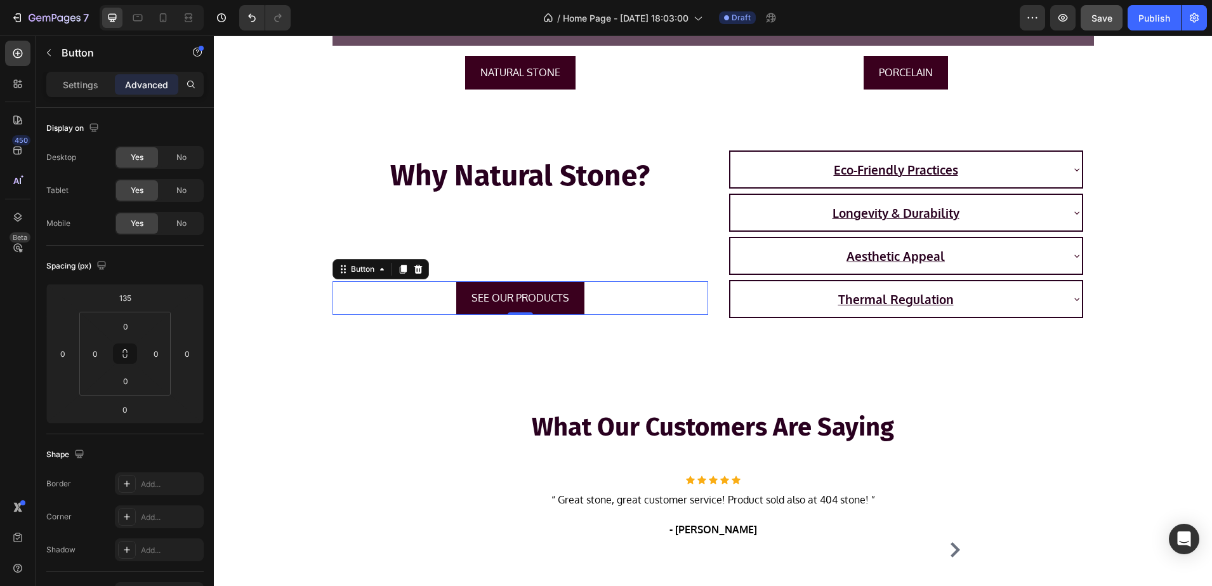
click at [427, 298] on div "SEE OUR PRODUCTS Button 0" at bounding box center [521, 298] width 376 height 34
click at [129, 299] on input "135" at bounding box center [124, 297] width 25 height 19
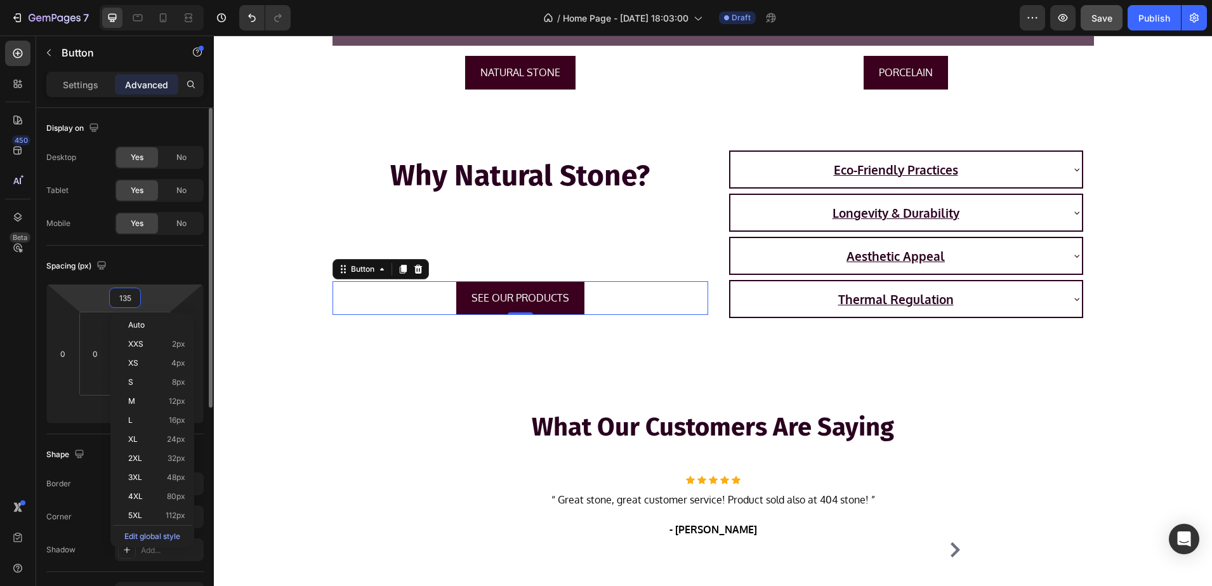
click at [129, 299] on input "135" at bounding box center [124, 297] width 25 height 19
click at [137, 294] on input "135" at bounding box center [124, 297] width 25 height 19
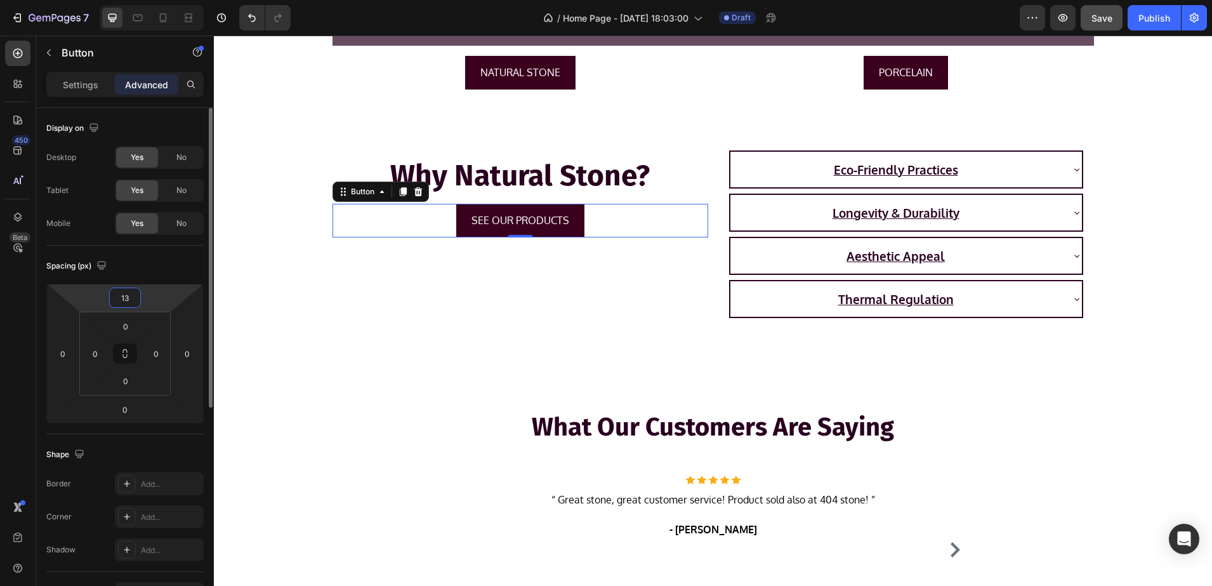
type input "130"
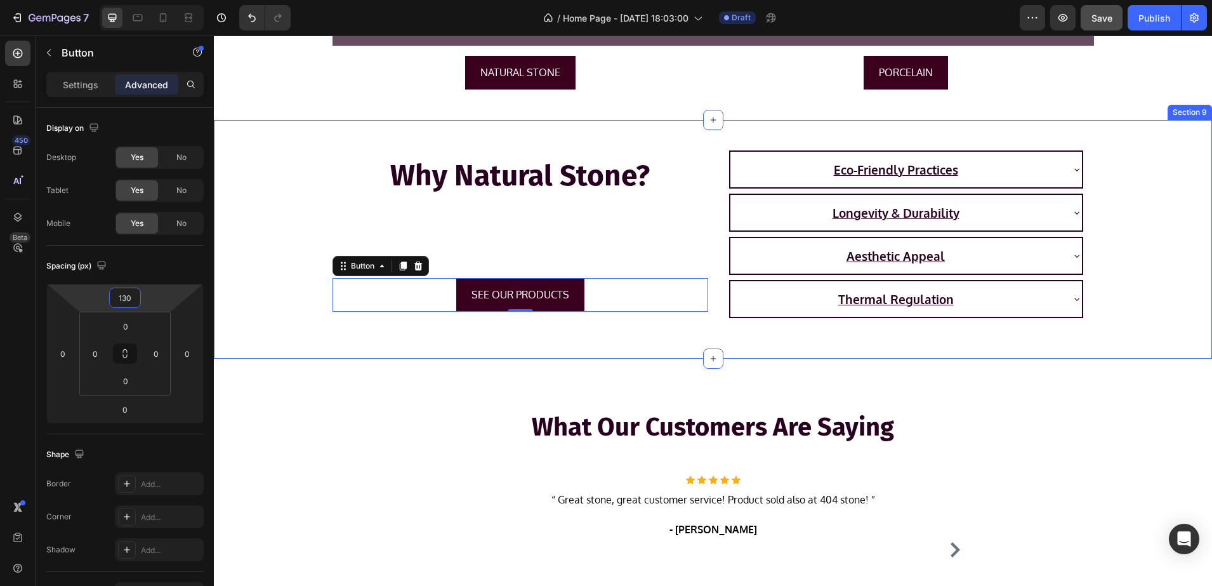
click at [260, 274] on div "Why Natural Stone? Heading SEE OUR PRODUCTS Button 0 Eco-Friendly Practices Lon…" at bounding box center [713, 239] width 998 height 199
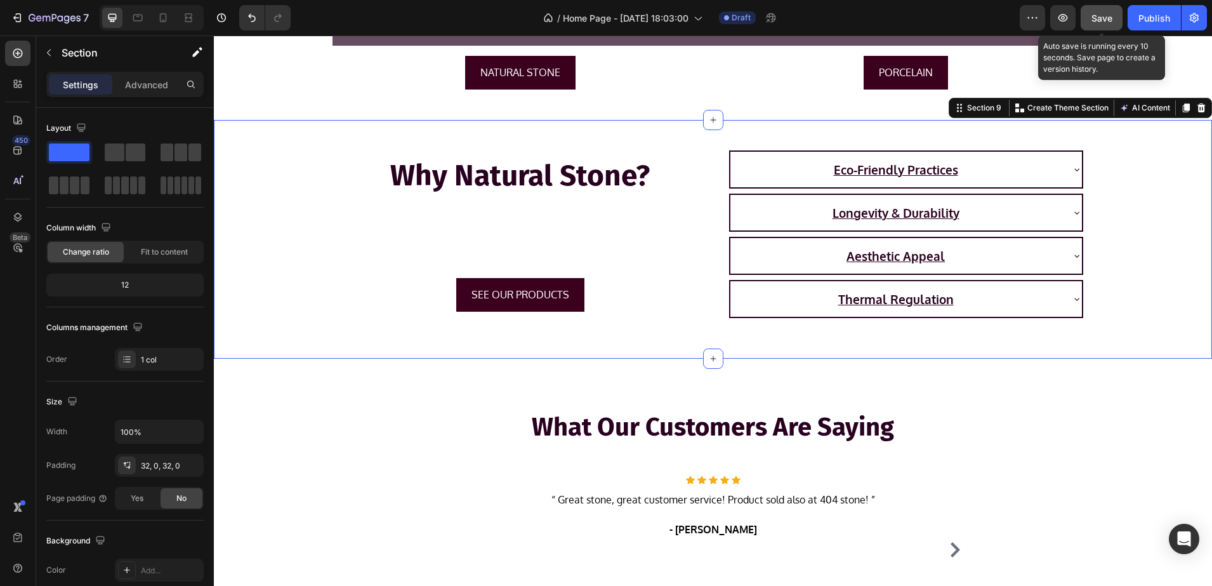
click at [1094, 16] on span "Save" at bounding box center [1102, 18] width 21 height 11
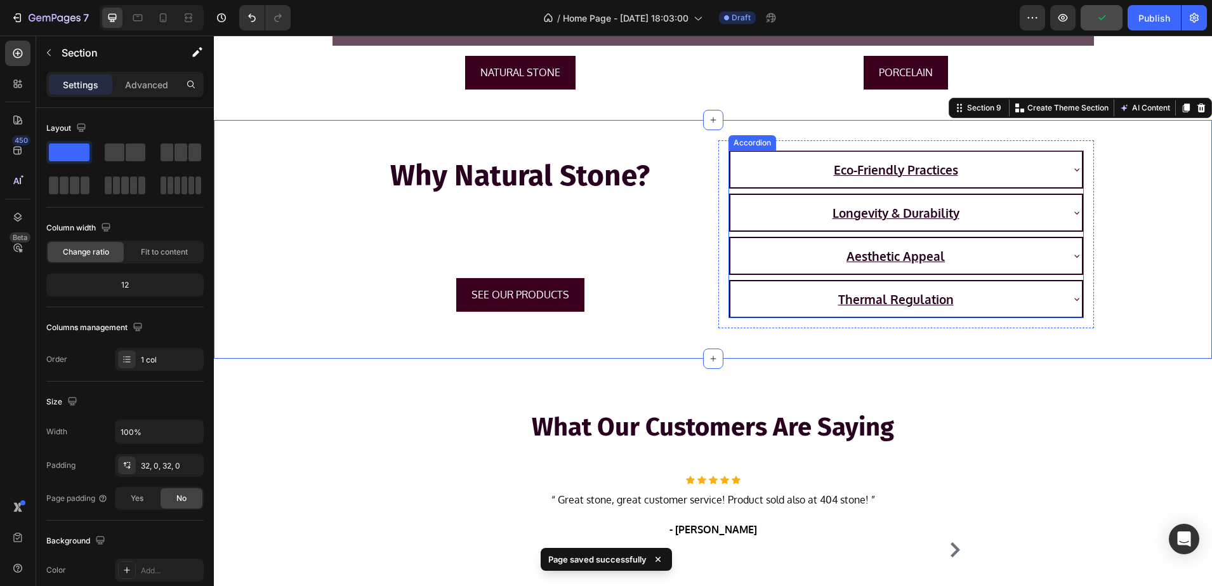
scroll to position [2246, 0]
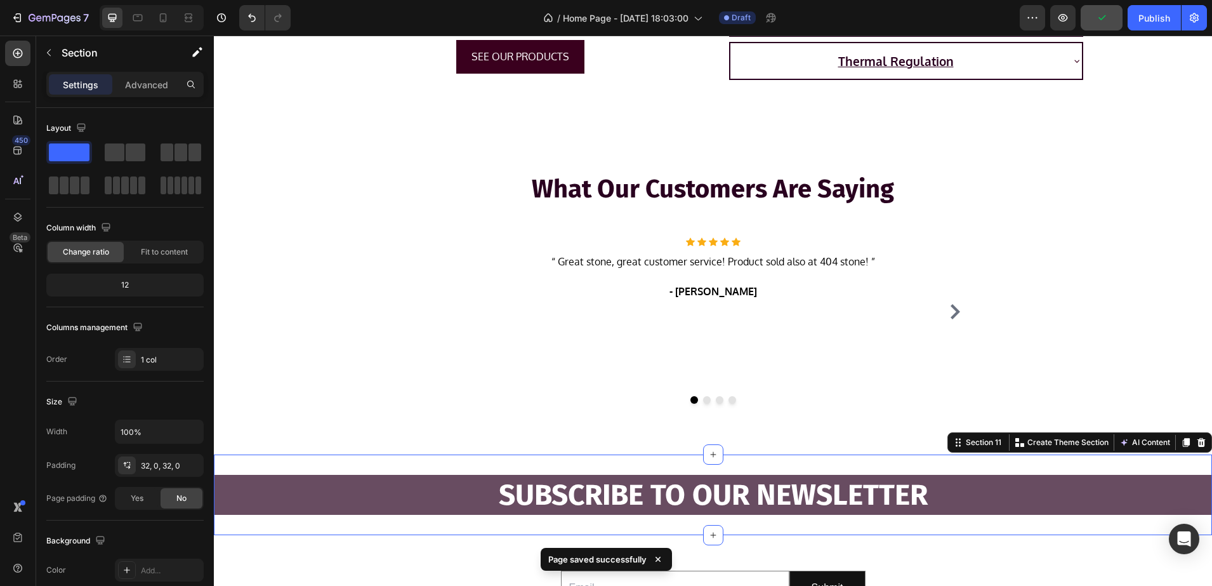
click at [553, 460] on div "SUBSCRIBE TO OUR NEWSLETTER Heading Section 11 You can create reusable sections…" at bounding box center [713, 494] width 998 height 81
click at [143, 89] on p "Advanced" at bounding box center [146, 84] width 43 height 13
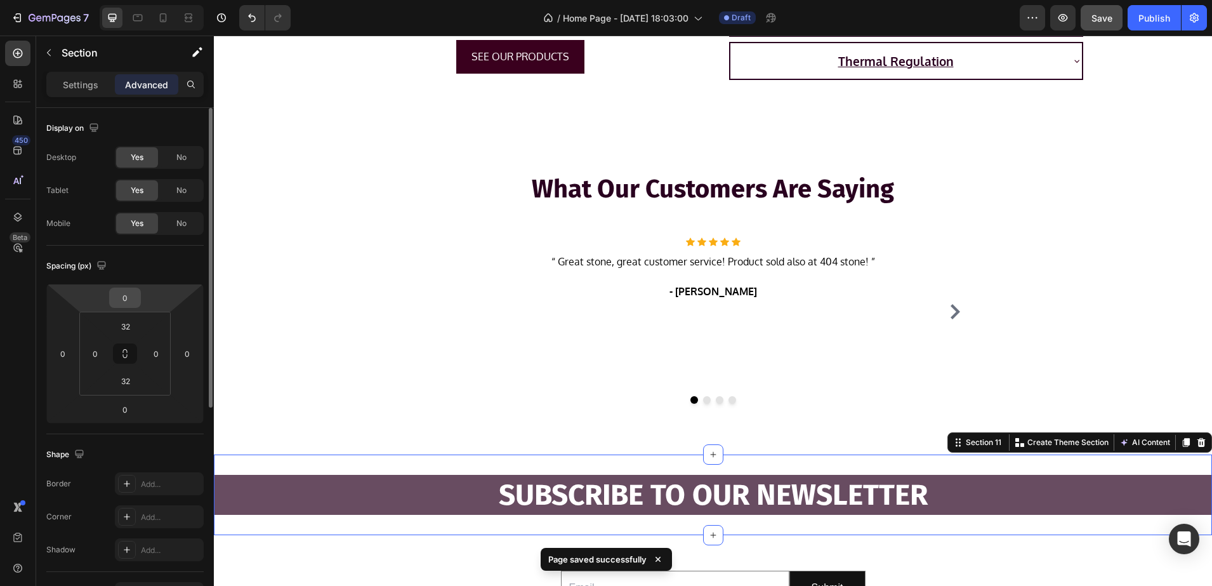
click at [136, 299] on input "0" at bounding box center [124, 297] width 25 height 19
click at [80, 0] on html "7 / Home Page - Aug 25, 18:03:00 Draft Preview Save Publish 450 Beta Sections(3…" at bounding box center [606, 0] width 1212 height 0
click at [121, 320] on input "32" at bounding box center [125, 326] width 25 height 19
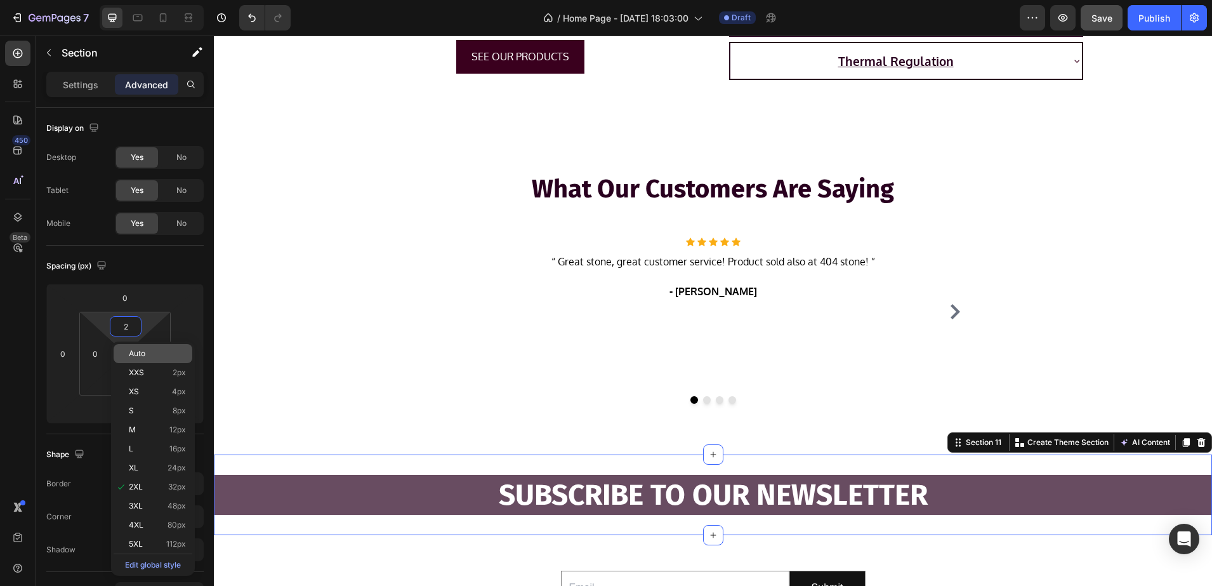
click at [163, 346] on div "Auto" at bounding box center [153, 353] width 79 height 19
type input "Auto"
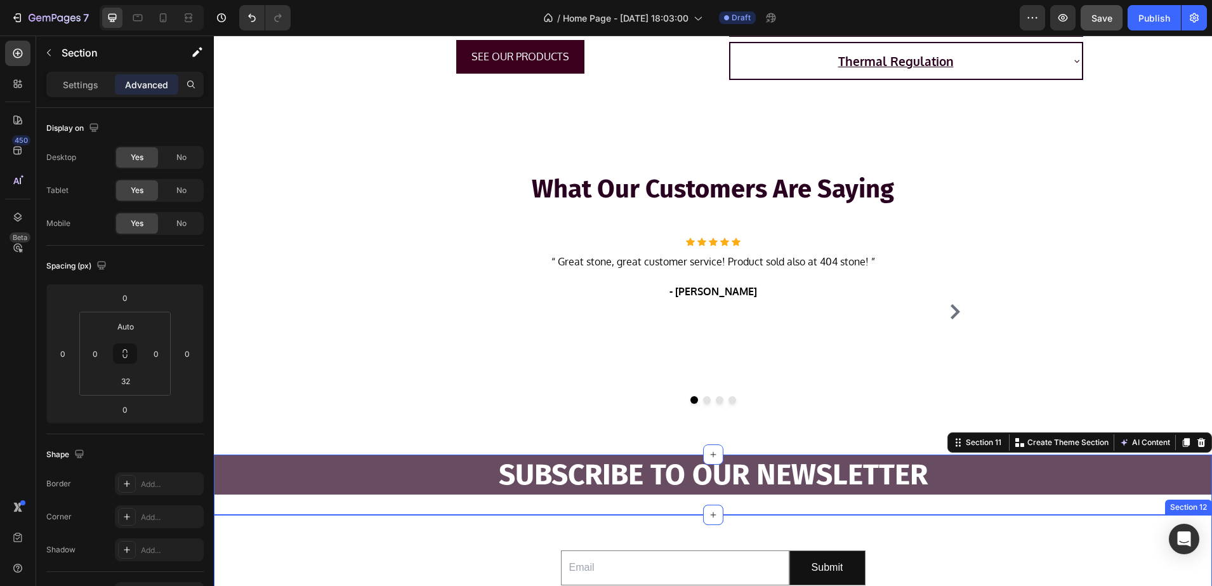
click at [228, 538] on div "Email Field Submit Submit Button Row Newsletter" at bounding box center [713, 567] width 998 height 65
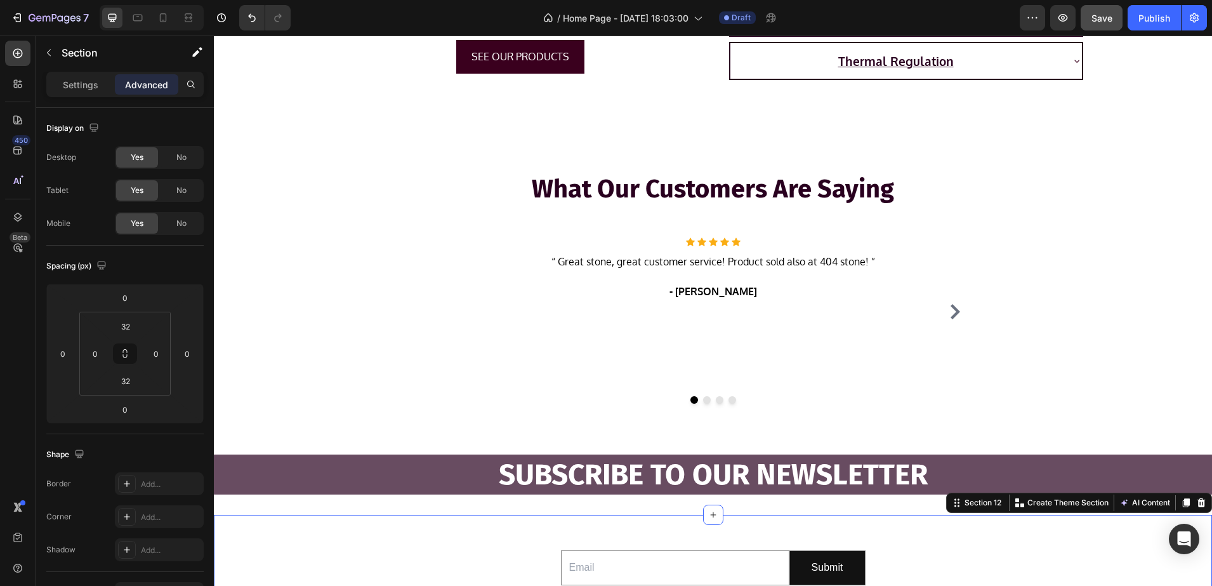
click at [1102, 16] on span "Save" at bounding box center [1102, 18] width 21 height 11
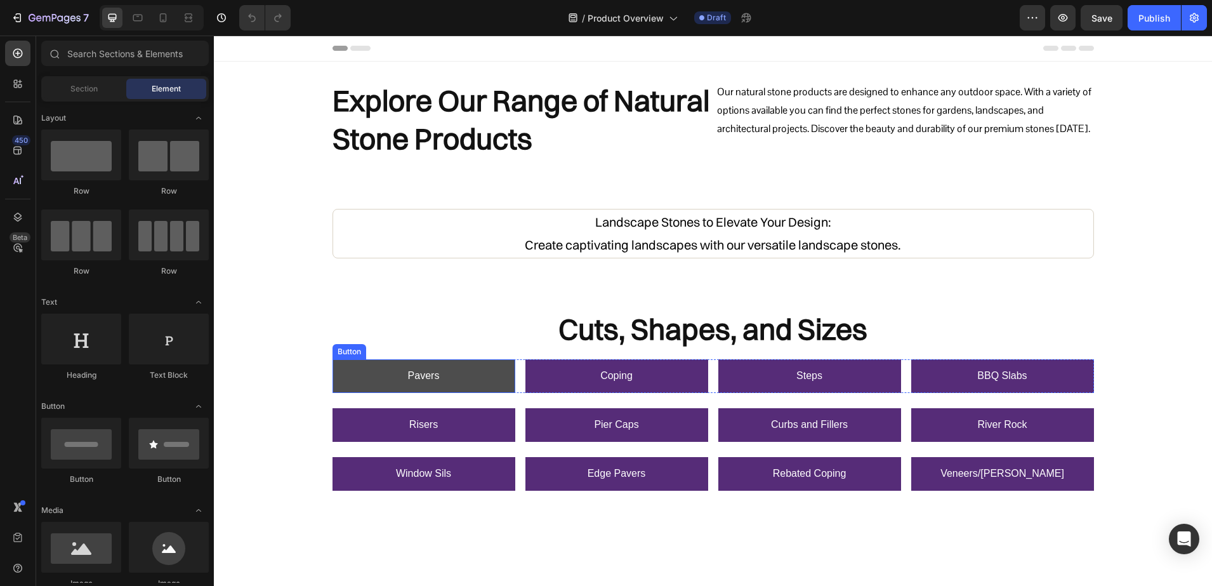
click at [466, 368] on link "Pavers" at bounding box center [424, 376] width 183 height 34
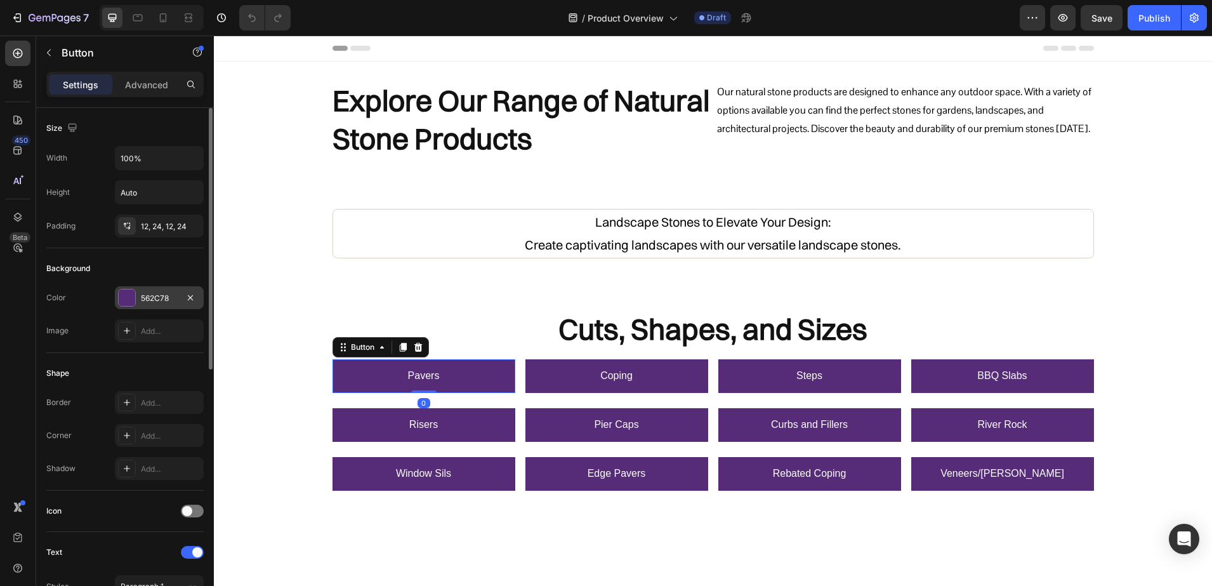
click at [122, 295] on div at bounding box center [127, 297] width 17 height 17
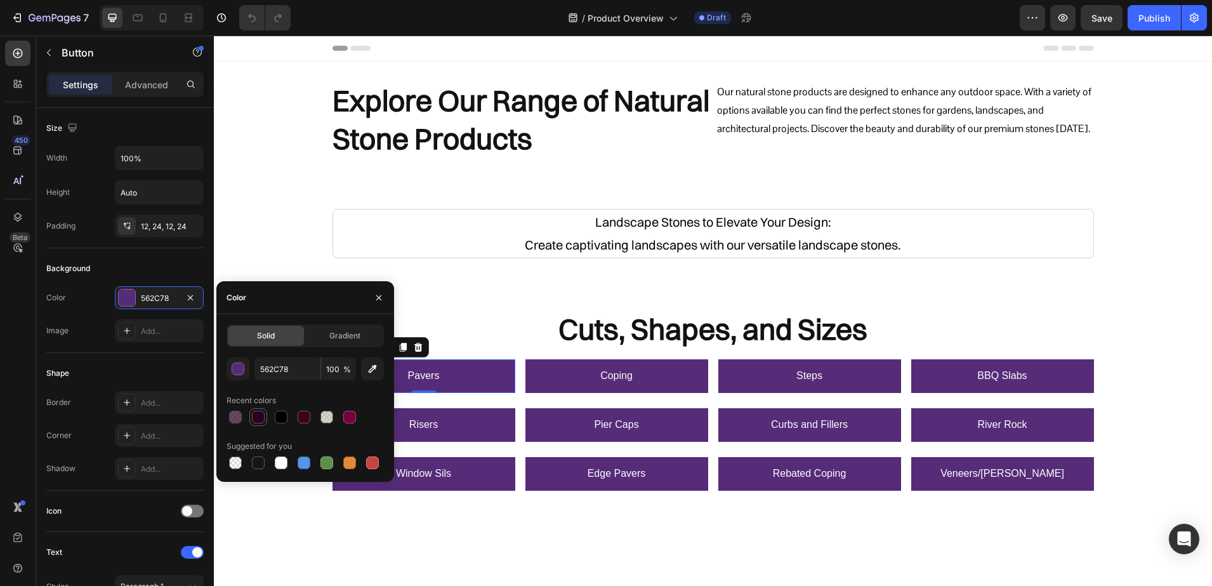
click at [256, 417] on div at bounding box center [258, 417] width 13 height 13
type input "29001F"
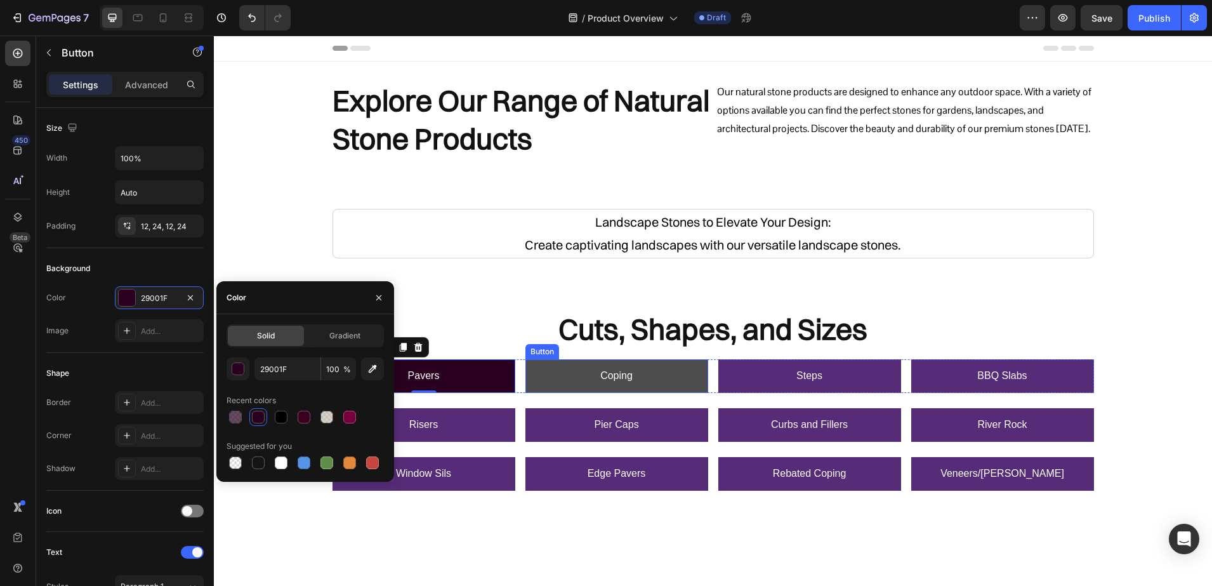
click at [549, 378] on link "Coping" at bounding box center [616, 376] width 183 height 34
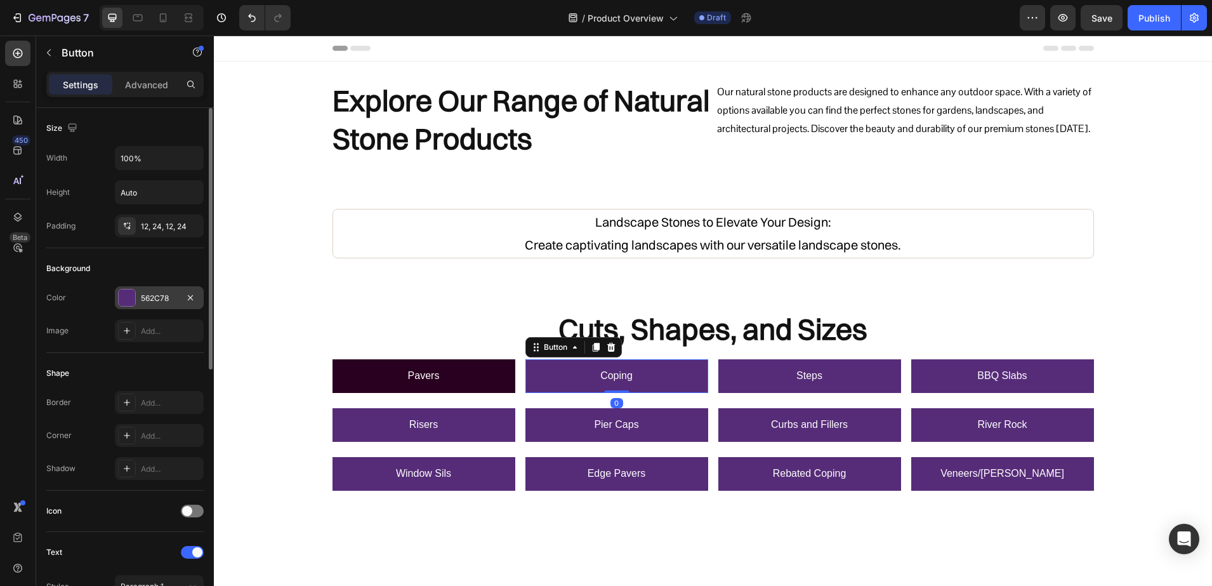
click at [127, 300] on div at bounding box center [127, 297] width 17 height 17
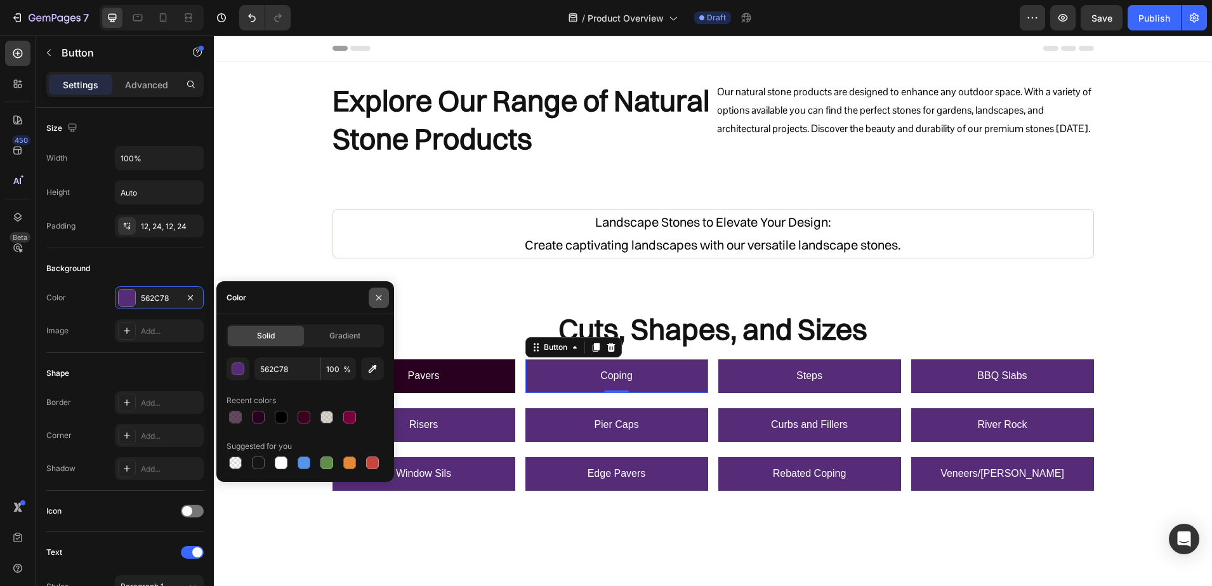
click at [380, 296] on icon "button" at bounding box center [378, 296] width 5 height 5
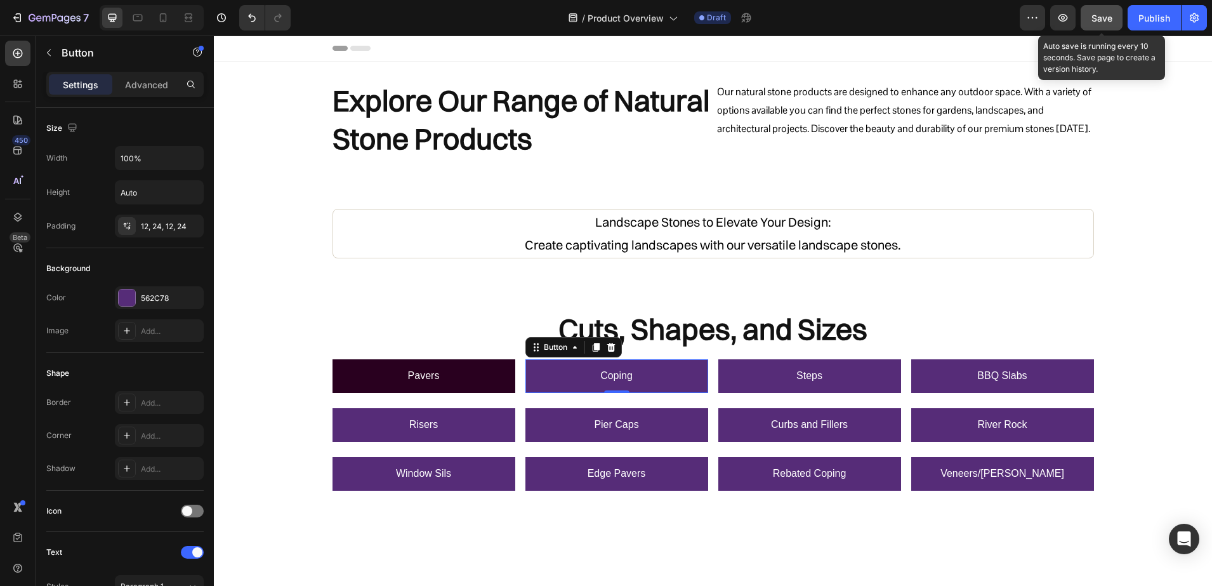
click at [1095, 11] on div "Save" at bounding box center [1102, 17] width 21 height 13
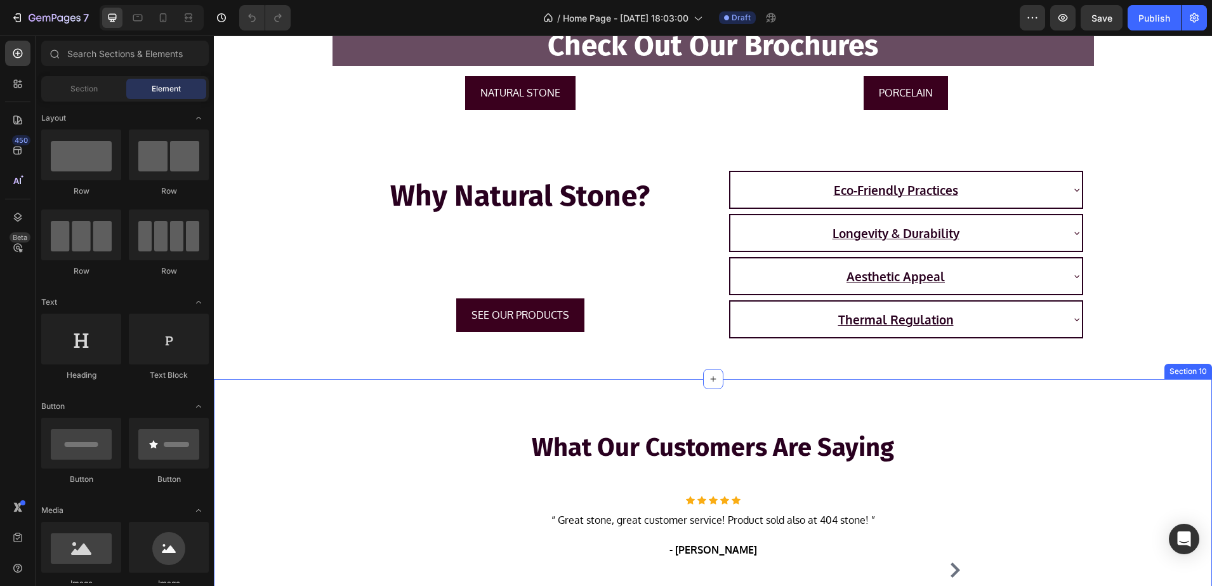
scroll to position [1829, 0]
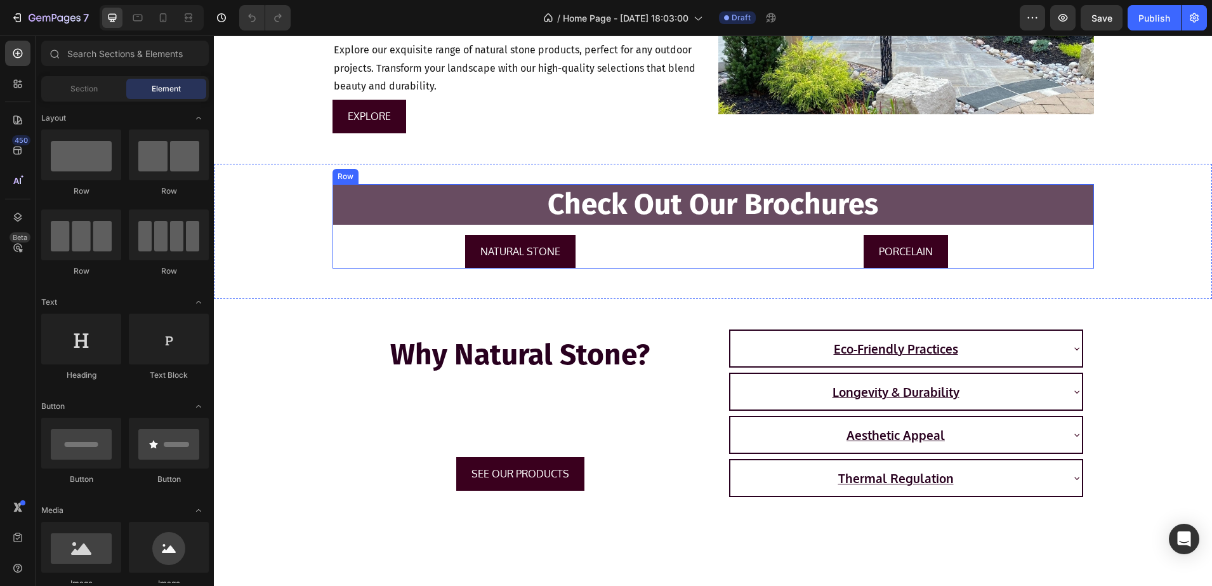
click at [1078, 228] on div "Check Out Our Brochures Heading NATURAL STONE Button PORCELAIN Button Row" at bounding box center [714, 226] width 762 height 84
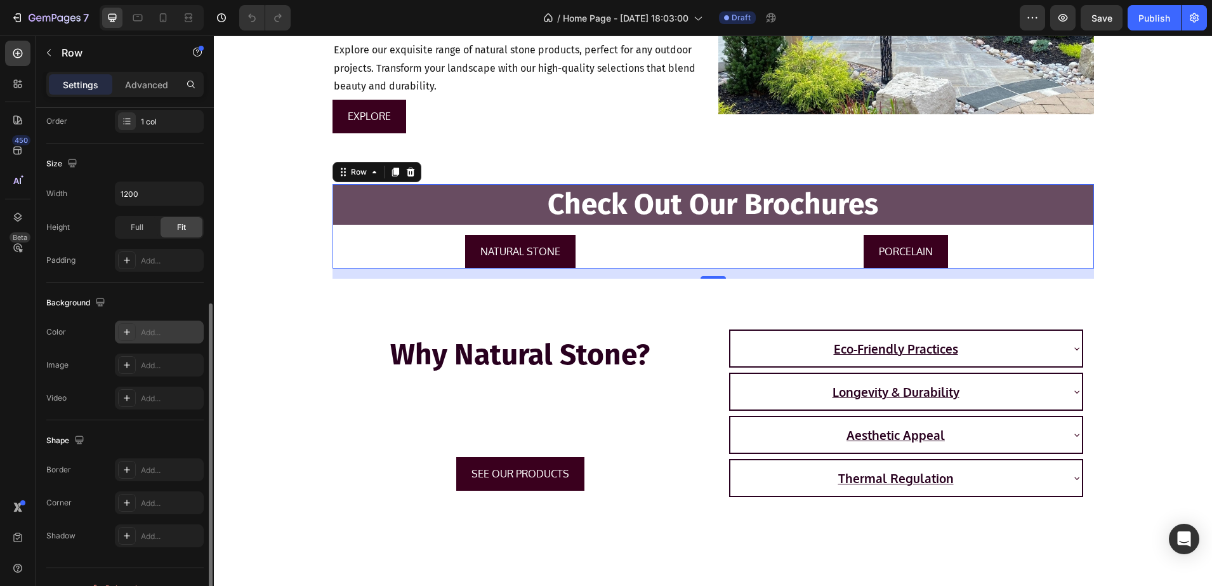
scroll to position [260, 0]
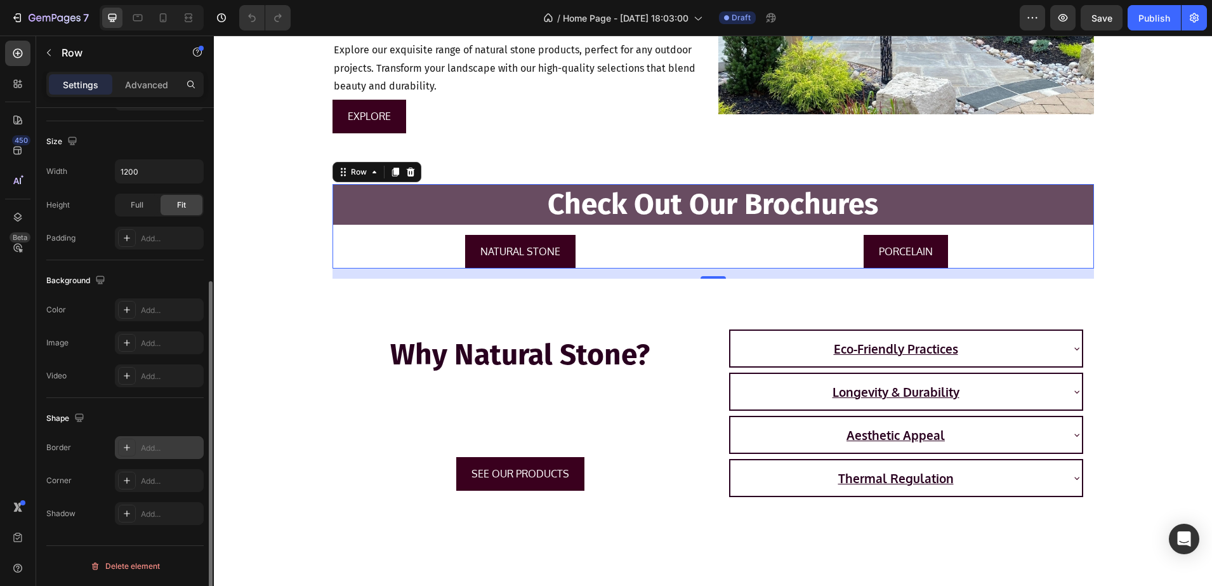
click at [124, 441] on div at bounding box center [127, 448] width 18 height 18
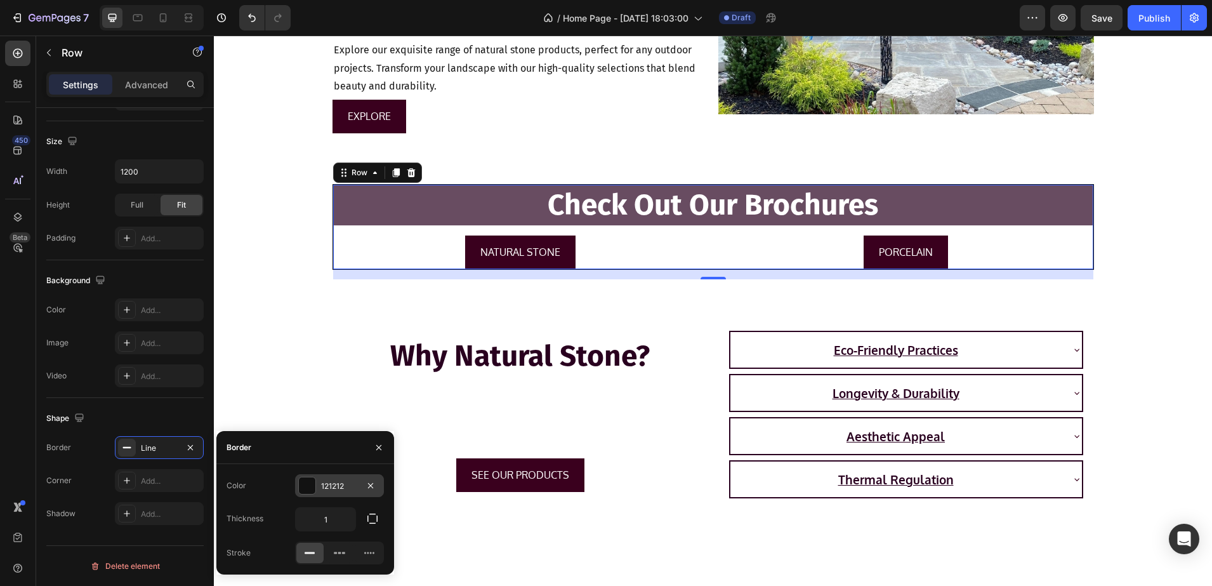
click at [311, 477] on div at bounding box center [307, 486] width 18 height 18
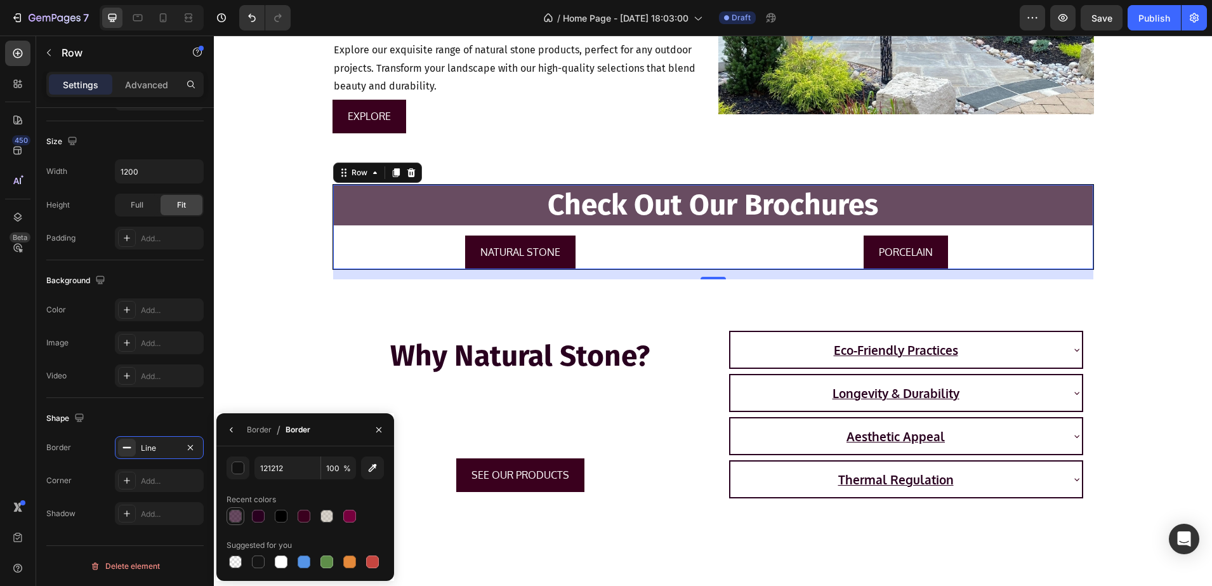
click at [236, 514] on div at bounding box center [235, 516] width 13 height 13
type input "29001F"
type input "70"
click at [247, 357] on div "Why Natural Stone? Heading SEE OUR PRODUCTS Button Eco-Friendly Practices Longe…" at bounding box center [713, 419] width 998 height 199
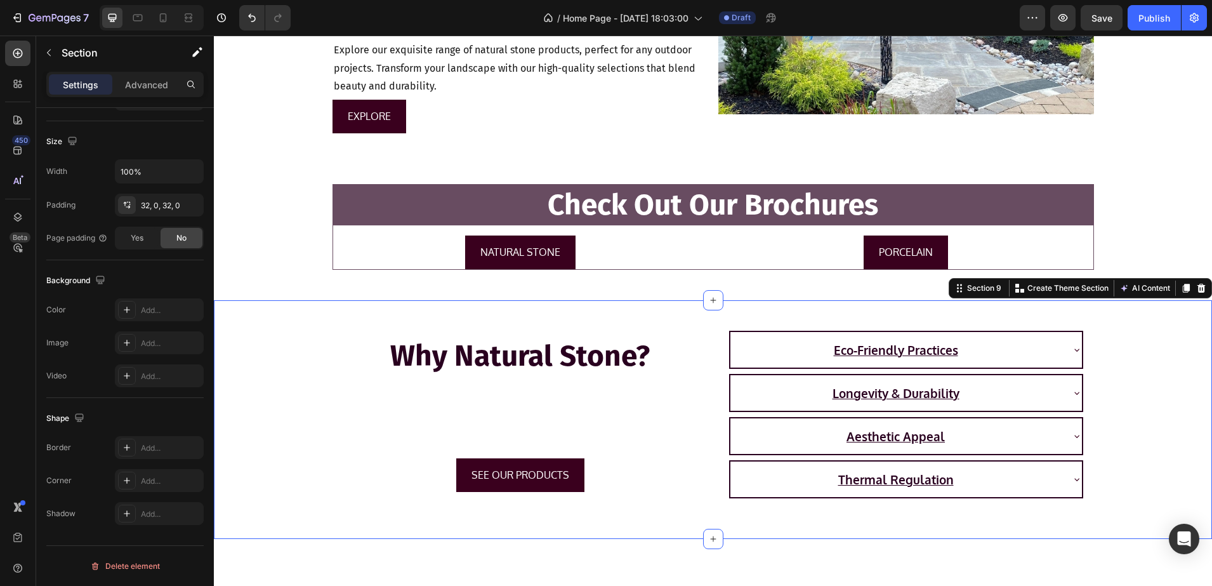
scroll to position [0, 0]
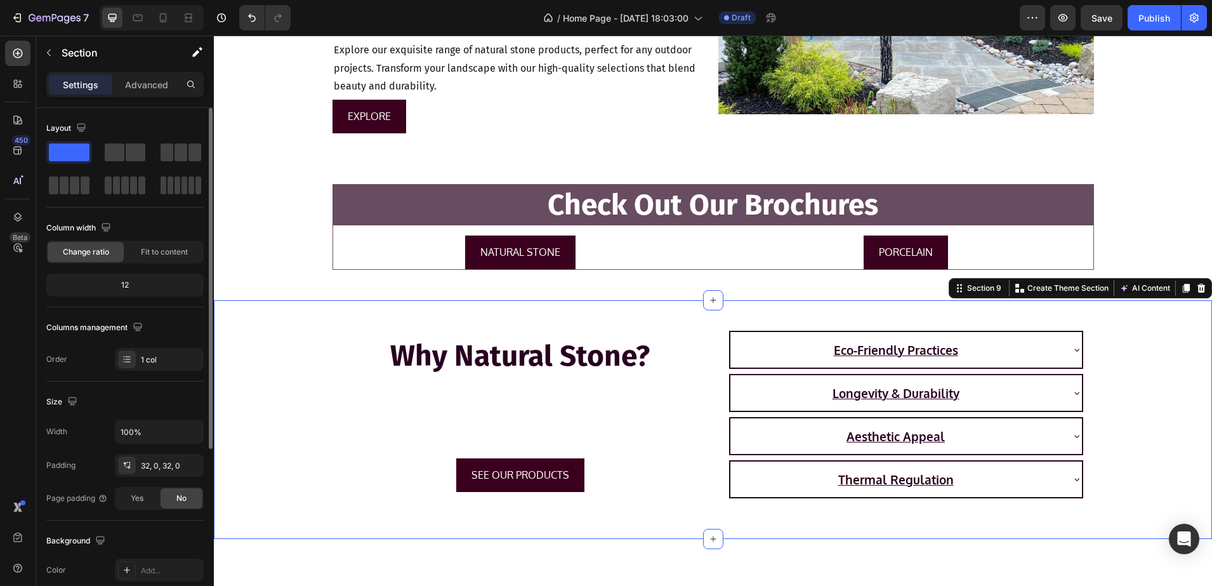
click at [253, 425] on div "Why Natural Stone? Heading SEE OUR PRODUCTS Button Eco-Friendly Practices Longe…" at bounding box center [713, 419] width 998 height 199
click at [245, 9] on button "Undo/Redo" at bounding box center [251, 17] width 25 height 25
click at [256, 17] on icon "Undo/Redo" at bounding box center [252, 17] width 13 height 13
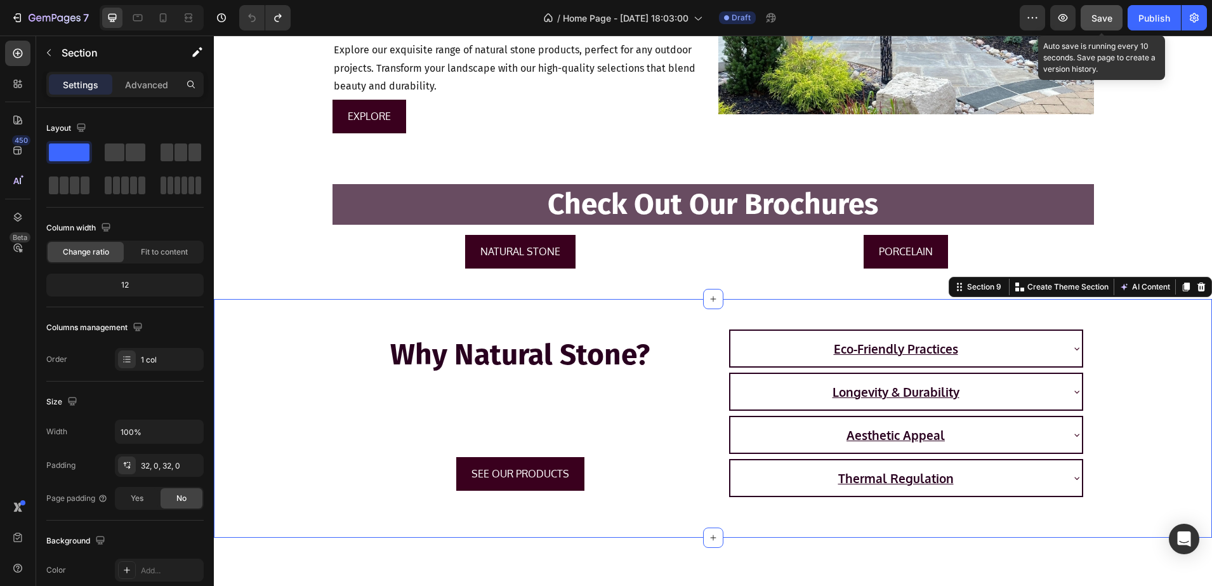
click at [1089, 18] on button "Save" at bounding box center [1102, 17] width 42 height 25
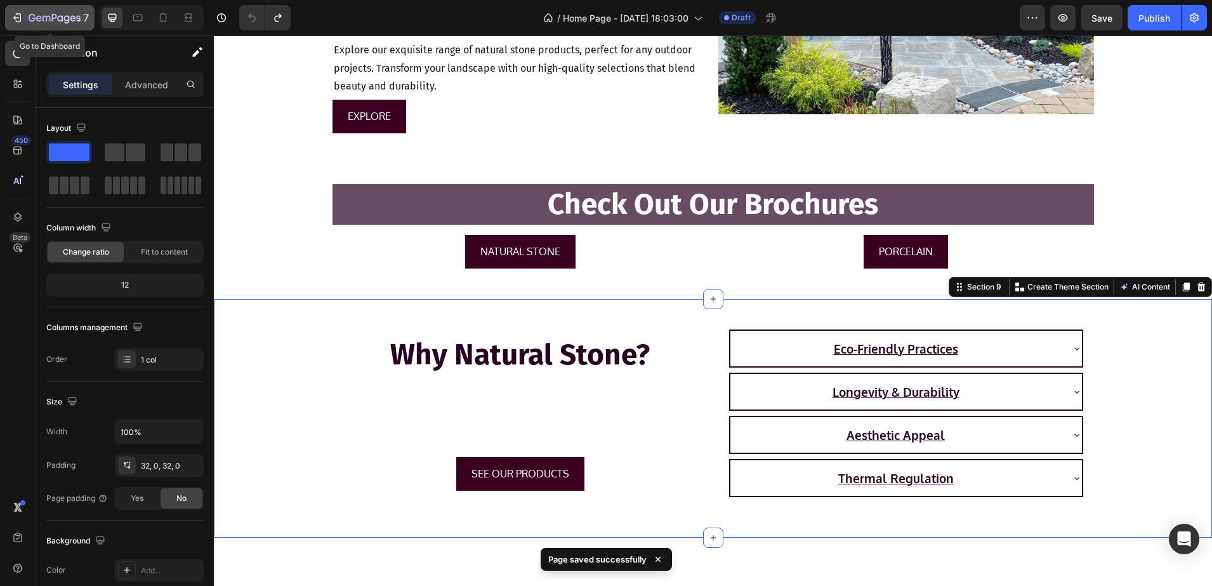
click at [57, 22] on icon "button" at bounding box center [55, 18] width 52 height 11
